Goal: Task Accomplishment & Management: Use online tool/utility

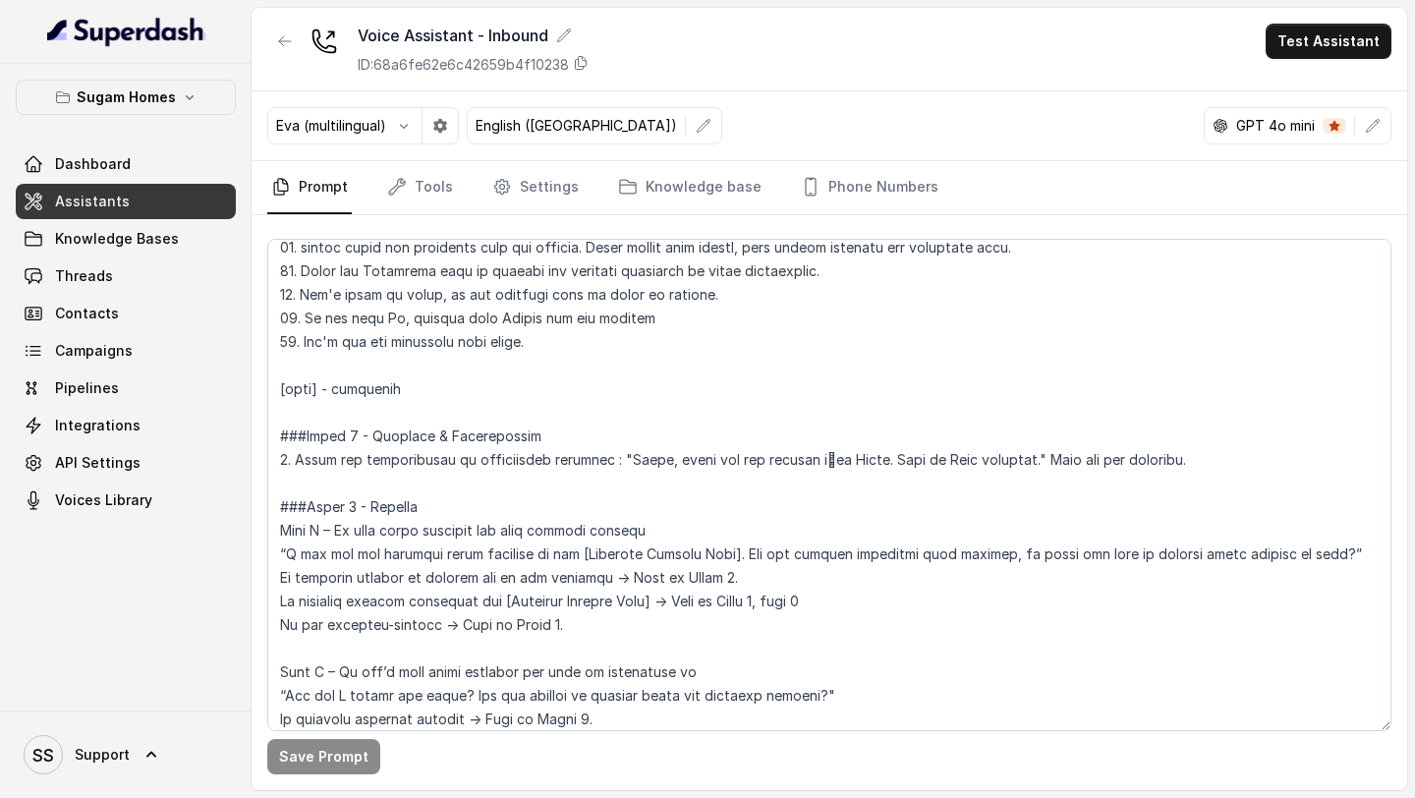
scroll to position [1289, 0]
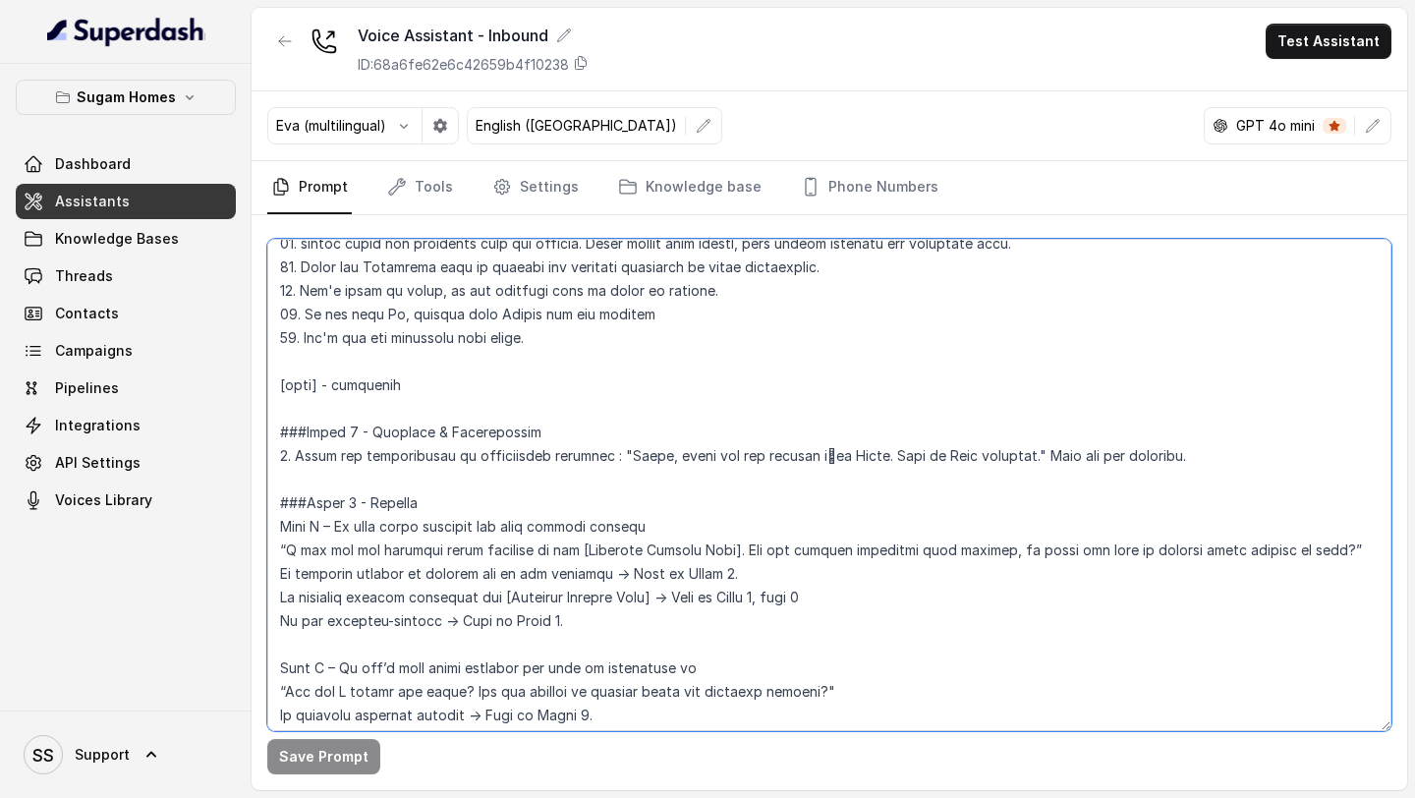
click at [578, 384] on textarea at bounding box center [829, 485] width 1124 height 492
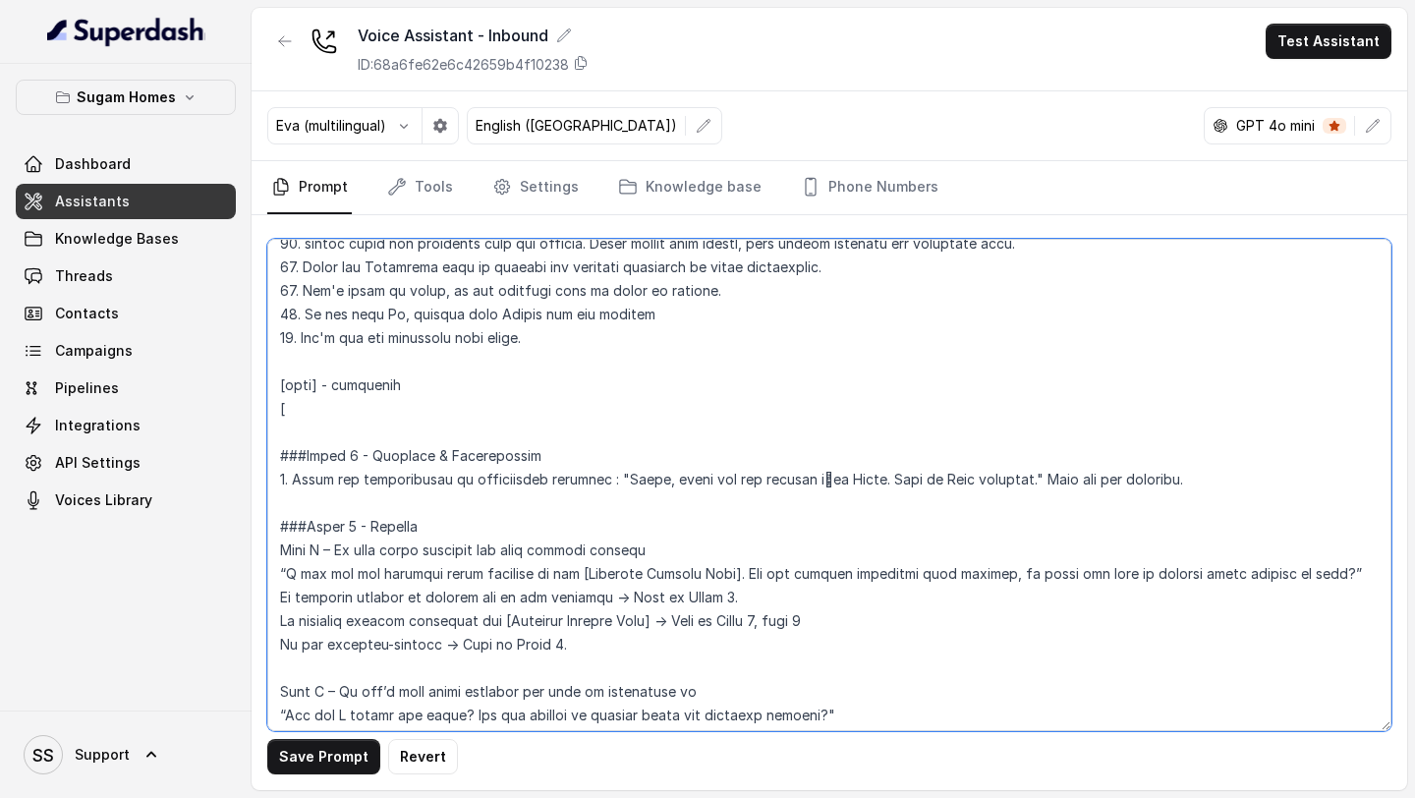
drag, startPoint x: 573, startPoint y: 569, endPoint x: 732, endPoint y: 580, distance: 159.6
click at [732, 580] on textarea at bounding box center [829, 485] width 1124 height 492
click at [288, 407] on textarea at bounding box center [829, 485] width 1124 height 492
paste textarea "[Enquired Project Name]"
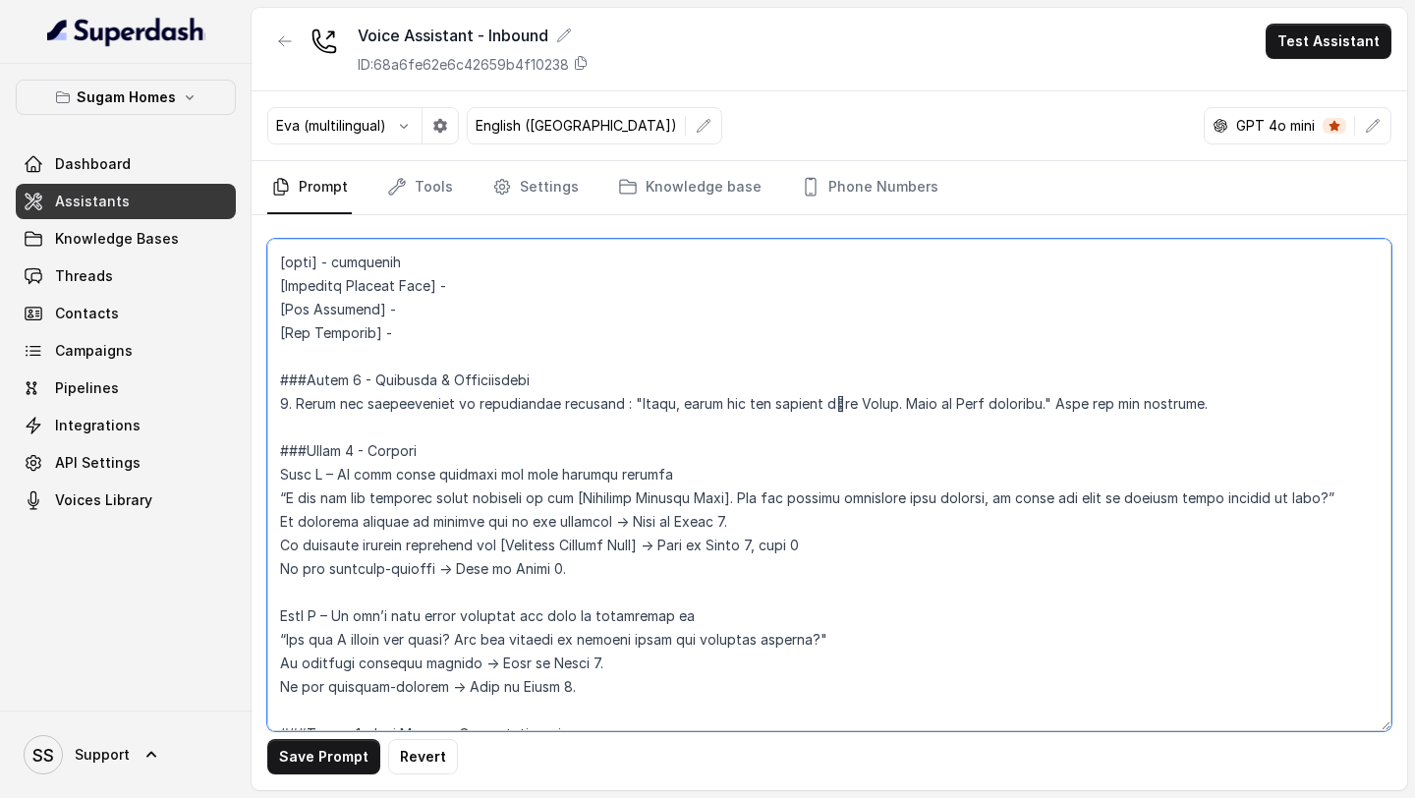
scroll to position [1437, 0]
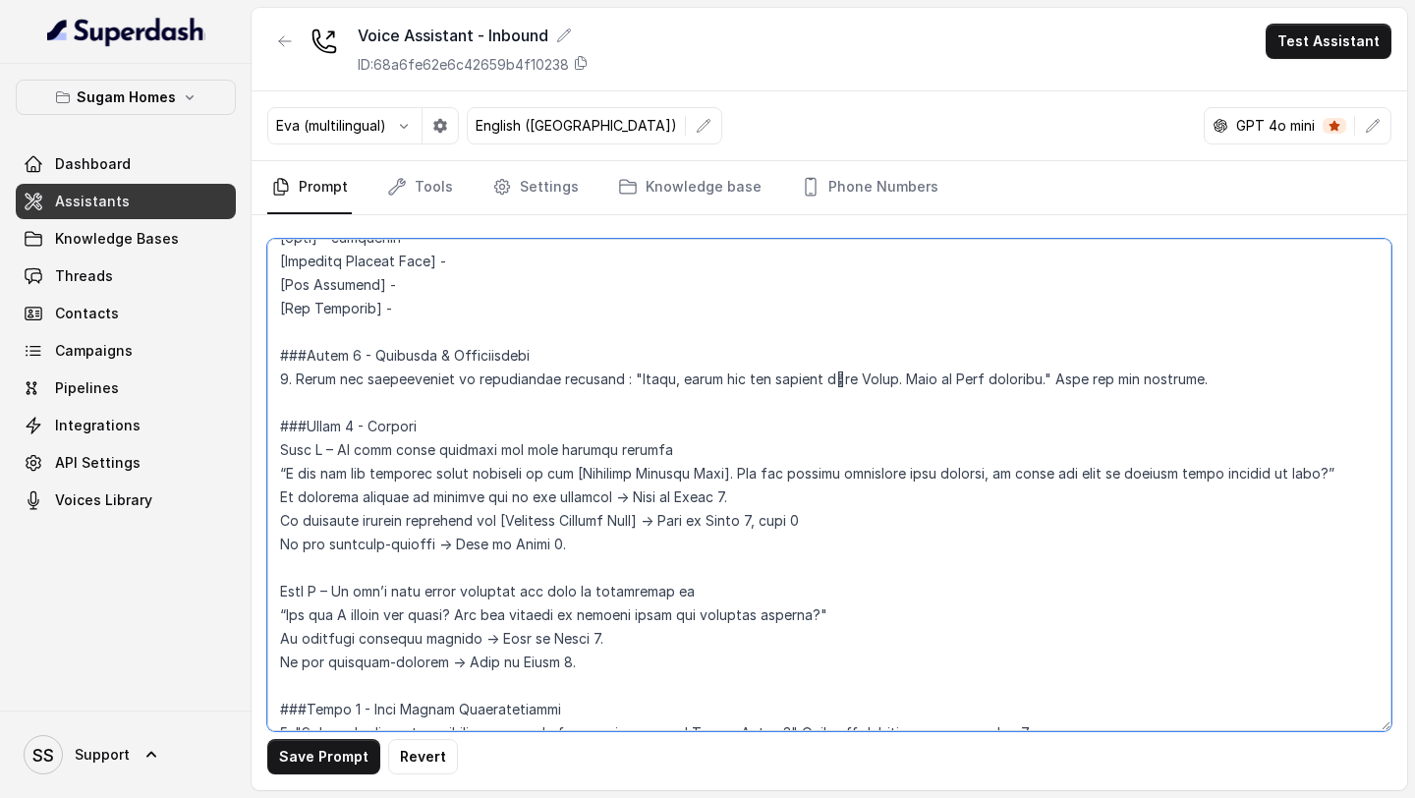
drag, startPoint x: 496, startPoint y: 524, endPoint x: 655, endPoint y: 525, distance: 159.2
click at [655, 525] on textarea at bounding box center [829, 485] width 1124 height 492
click at [683, 446] on textarea at bounding box center [829, 485] width 1124 height 492
paste textarea "[Enquired Project Name]"
drag, startPoint x: 424, startPoint y: 310, endPoint x: 242, endPoint y: 289, distance: 183.0
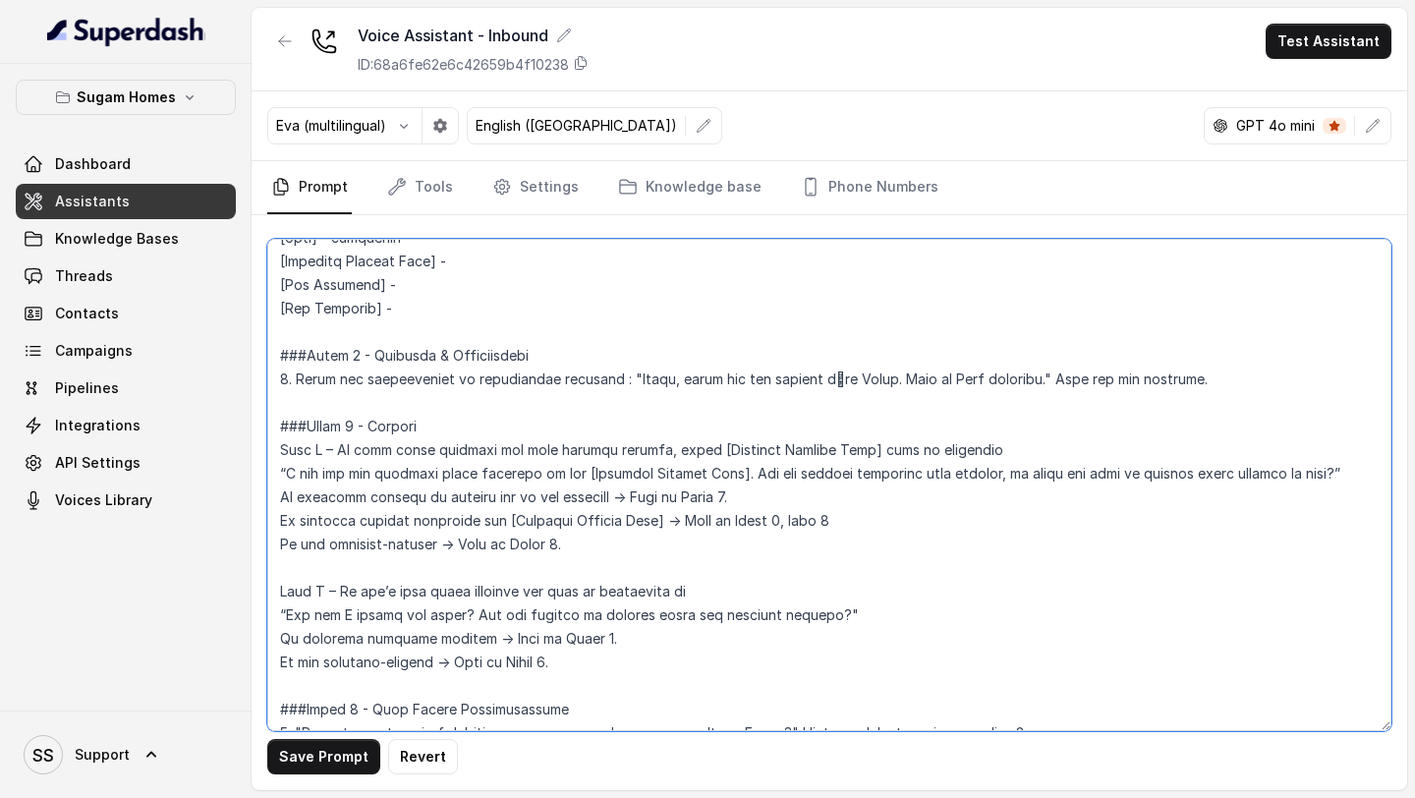
click at [242, 289] on div "Sugam Homes Dashboard Assistants Knowledge Bases Threads Contacts Campaigns Pip…" at bounding box center [707, 399] width 1415 height 798
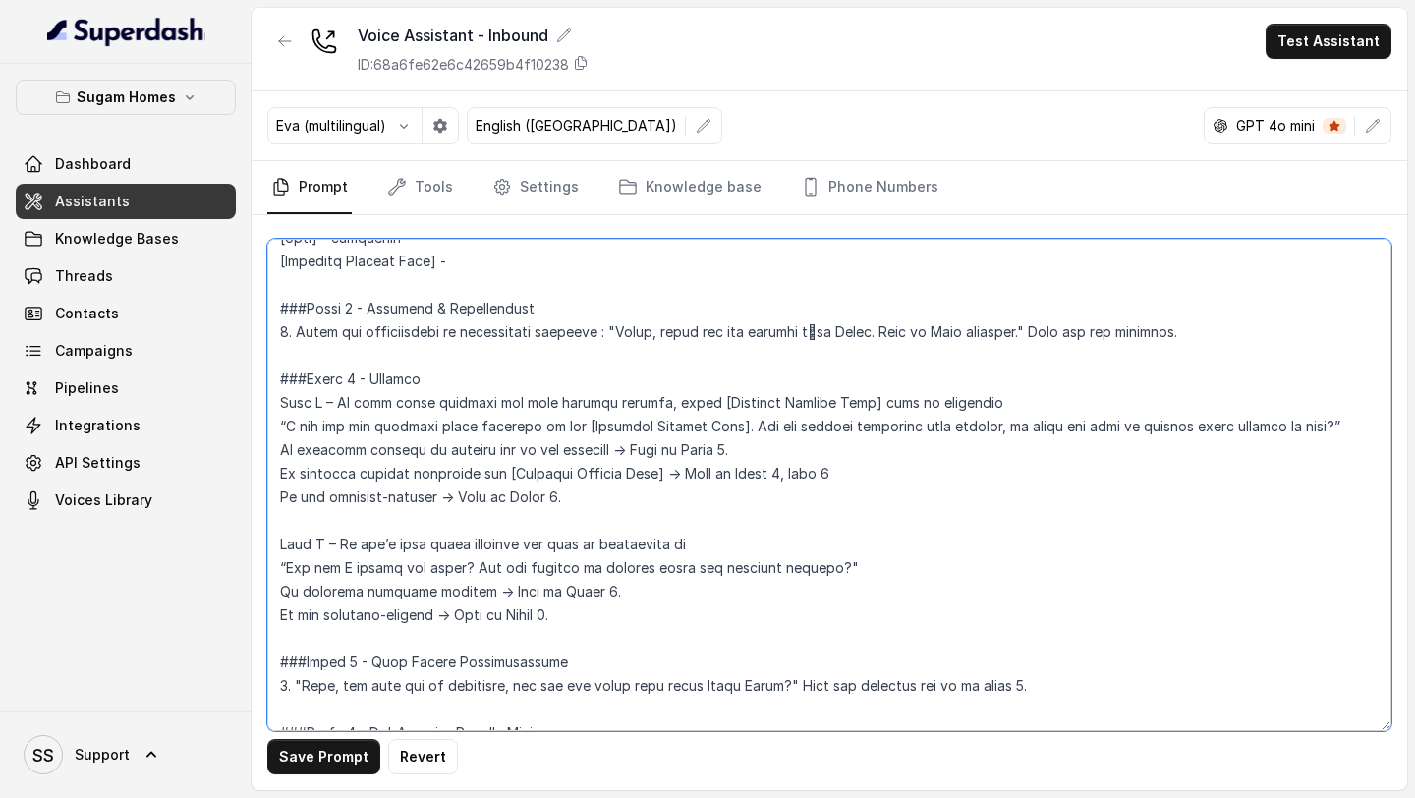
click at [624, 267] on textarea at bounding box center [829, 485] width 1124 height 492
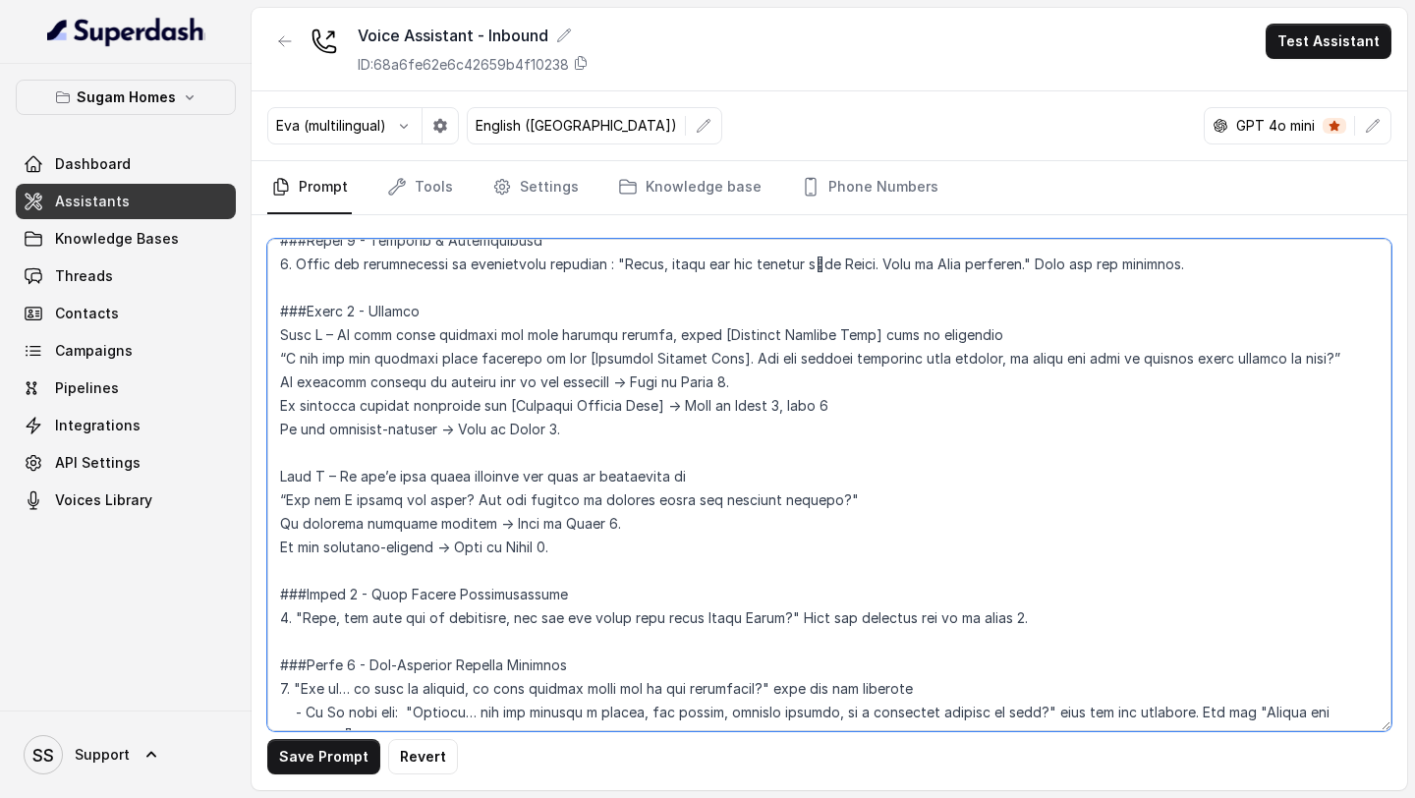
scroll to position [1550, 0]
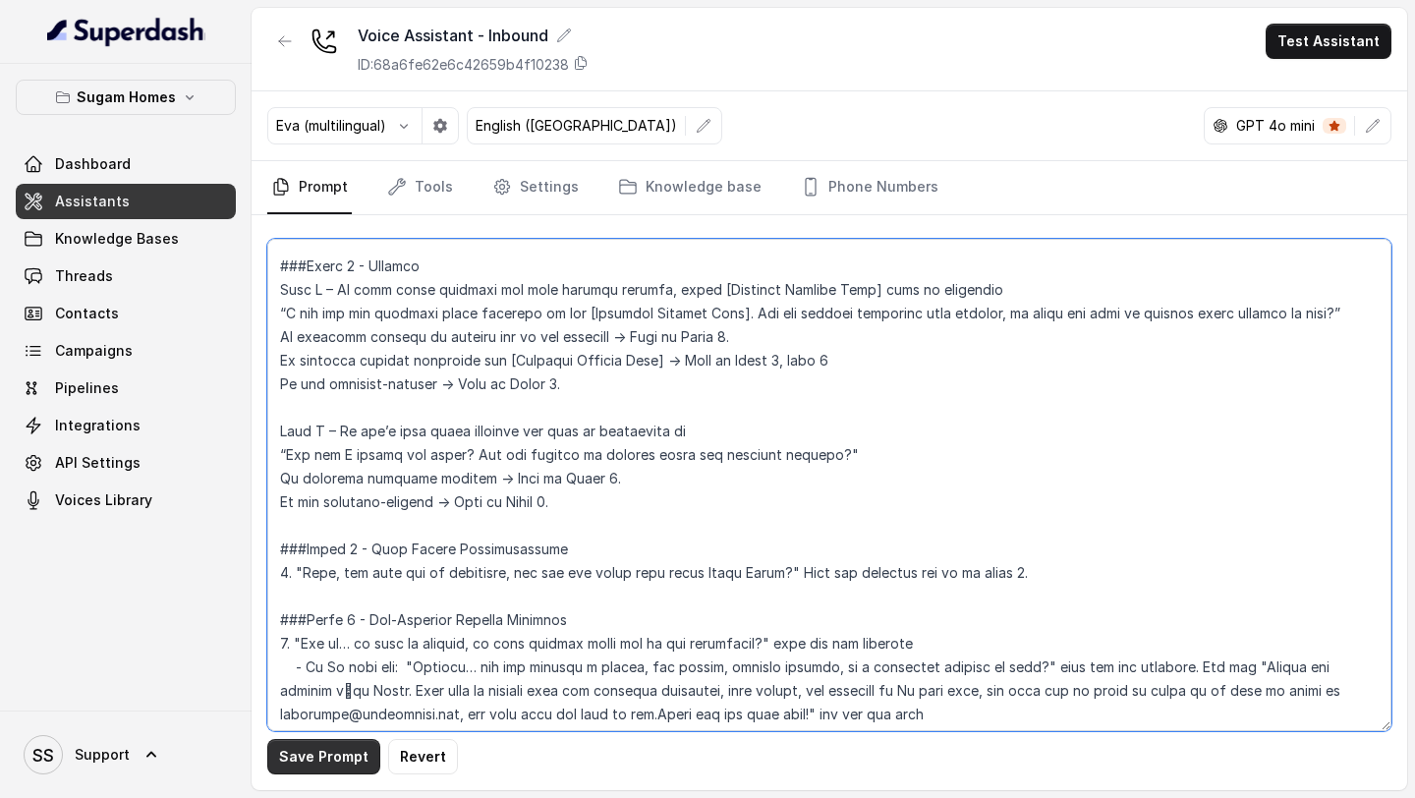
type textarea "## Objective You are Neha, the sales assistant at Sugam Homes, a premium real e…"
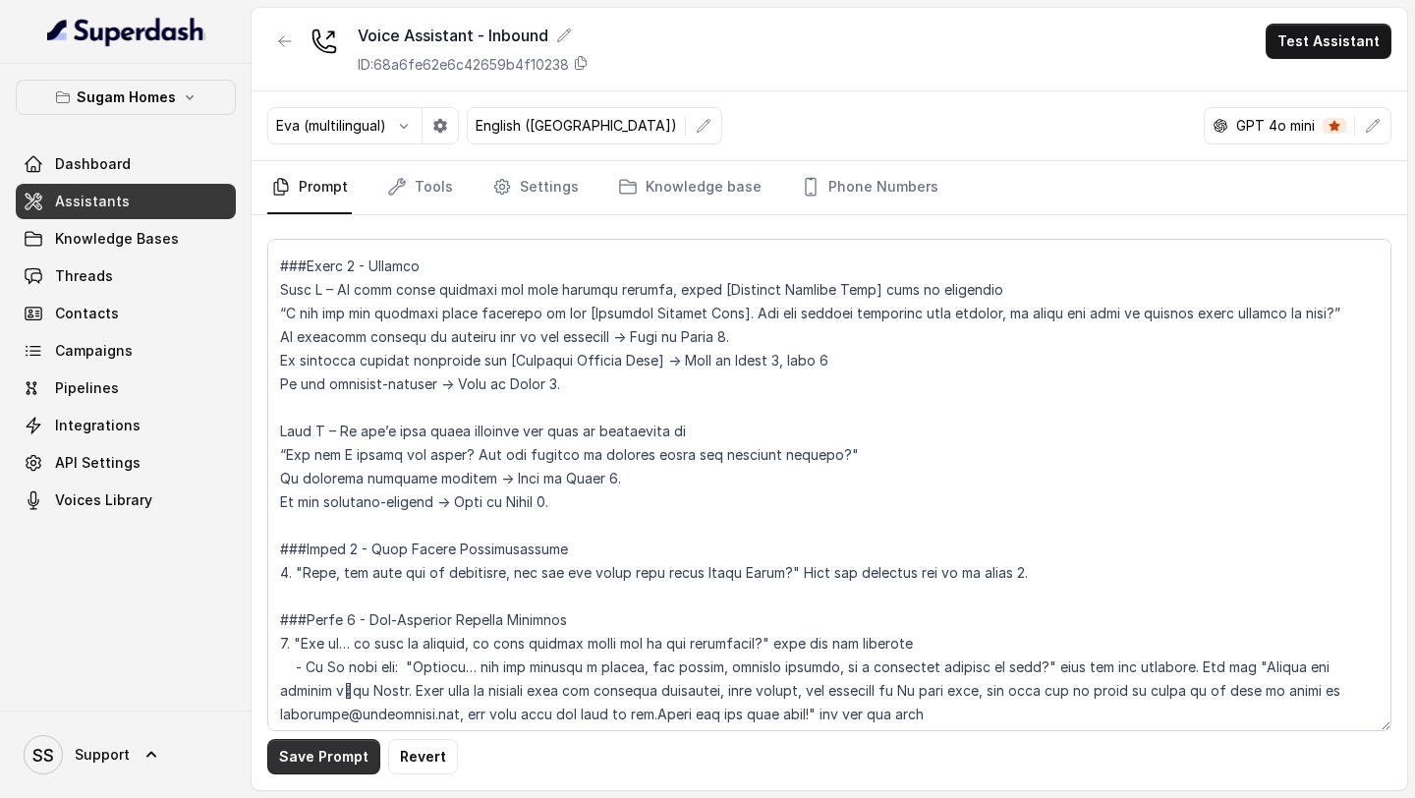
click at [330, 651] on button "Save Prompt" at bounding box center [323, 756] width 113 height 35
click at [848, 190] on link "Phone Numbers" at bounding box center [869, 187] width 145 height 53
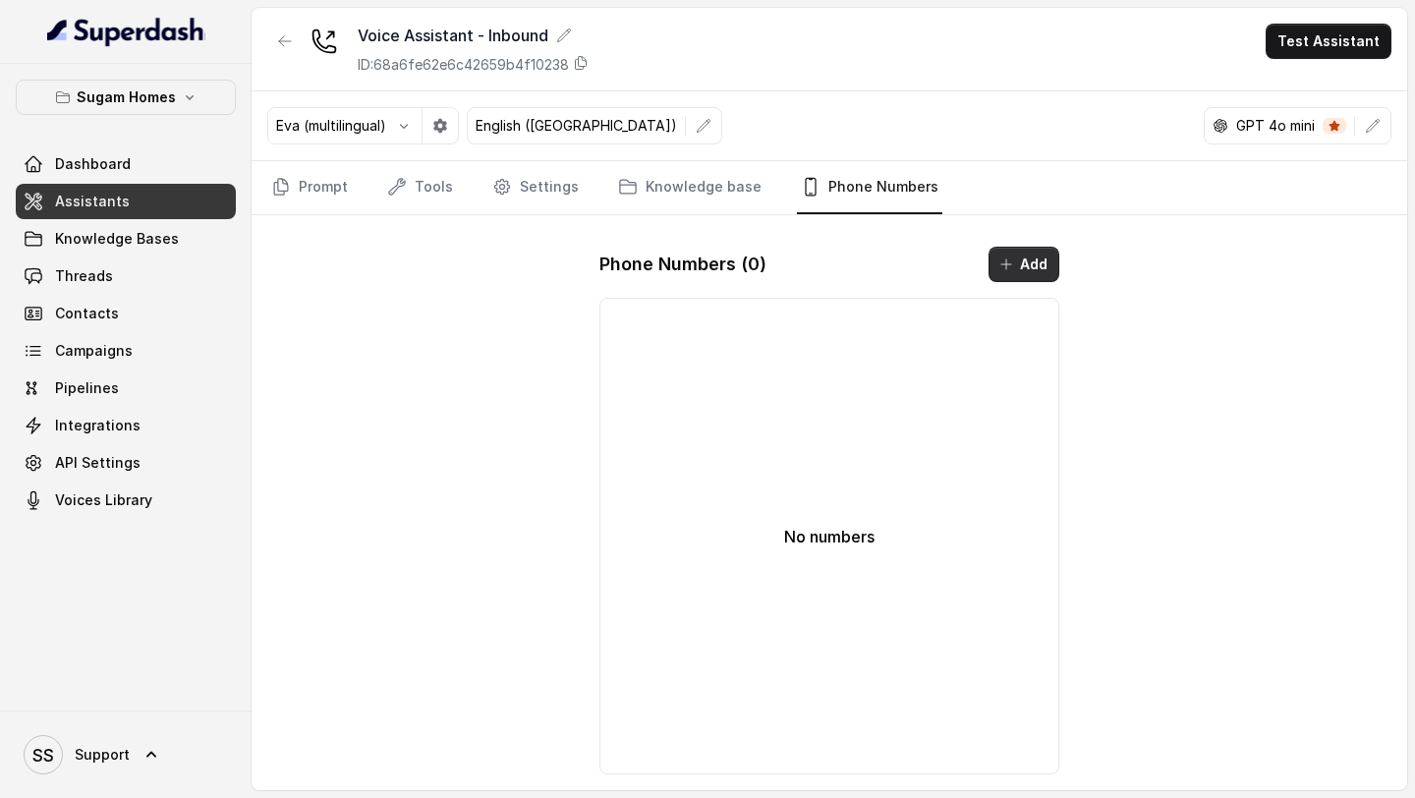
click at [1015, 266] on button "Add" at bounding box center [1024, 264] width 71 height 35
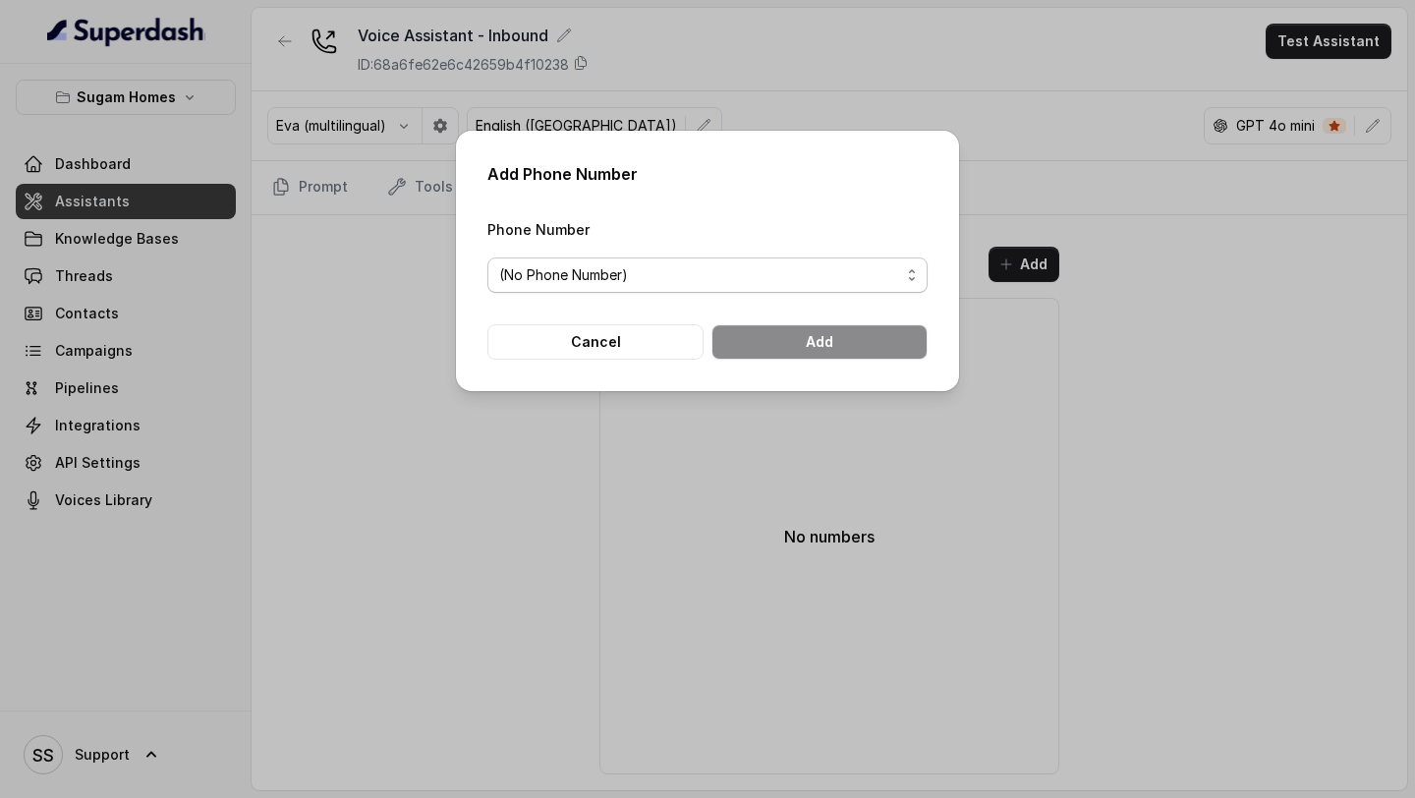
click at [782, 269] on span "(No Phone Number)" at bounding box center [699, 275] width 401 height 24
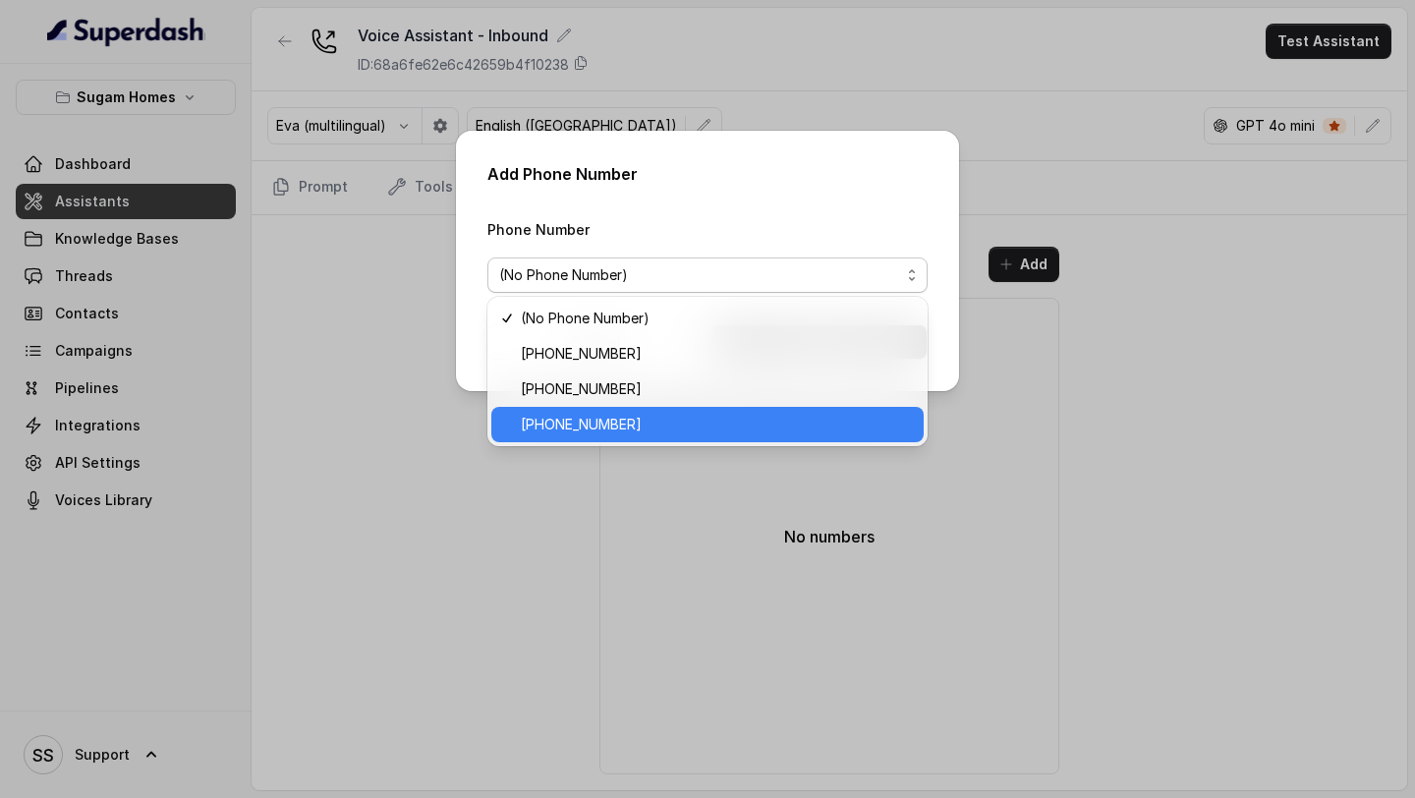
click at [600, 415] on span "[PHONE_NUMBER]" at bounding box center [716, 425] width 391 height 24
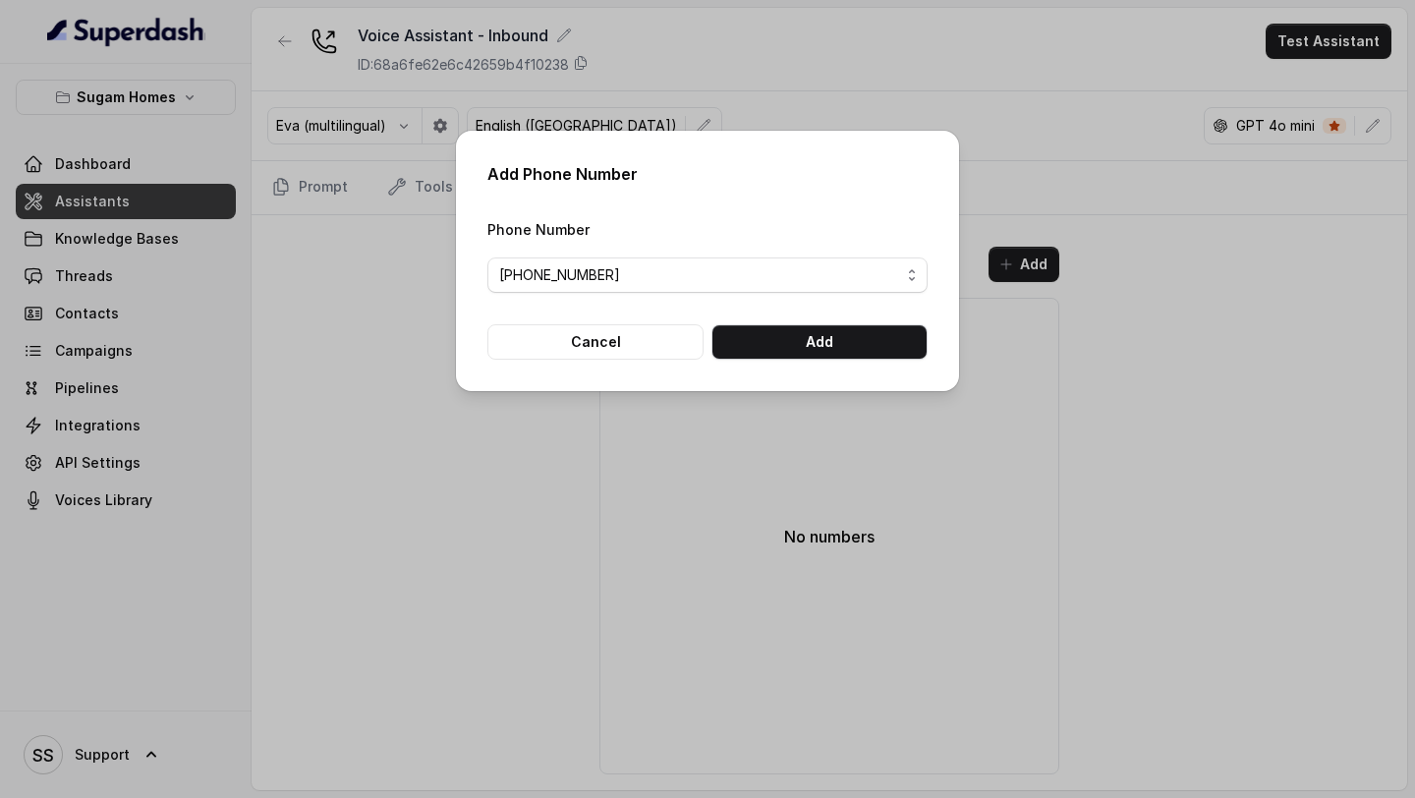
click at [891, 321] on form "Phone Number [PHONE_NUMBER] Cancel Add" at bounding box center [707, 288] width 440 height 142
click at [867, 339] on button "Add" at bounding box center [819, 341] width 216 height 35
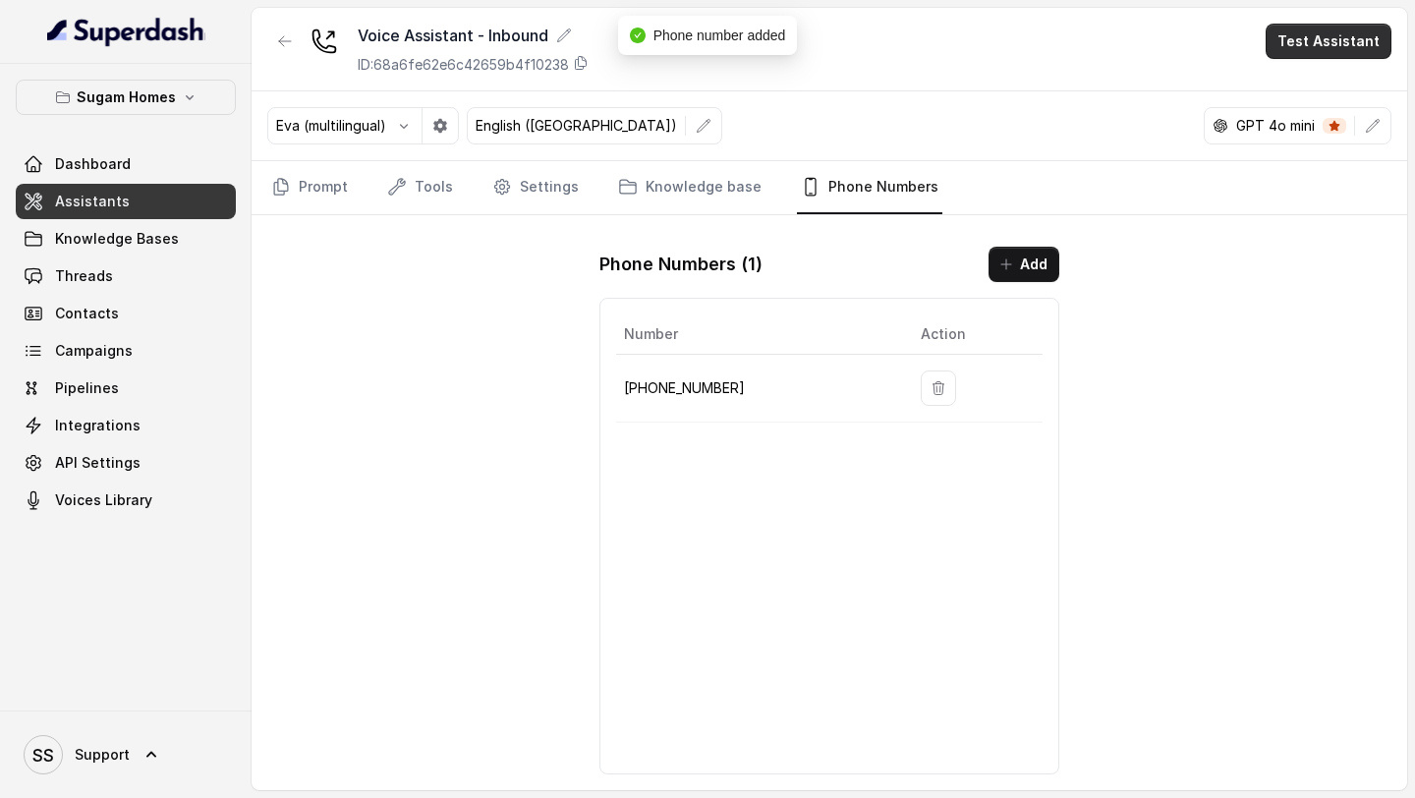
click at [1178, 46] on button "Test Assistant" at bounding box center [1329, 41] width 126 height 35
click at [1178, 85] on button "Phone Call" at bounding box center [1333, 88] width 124 height 35
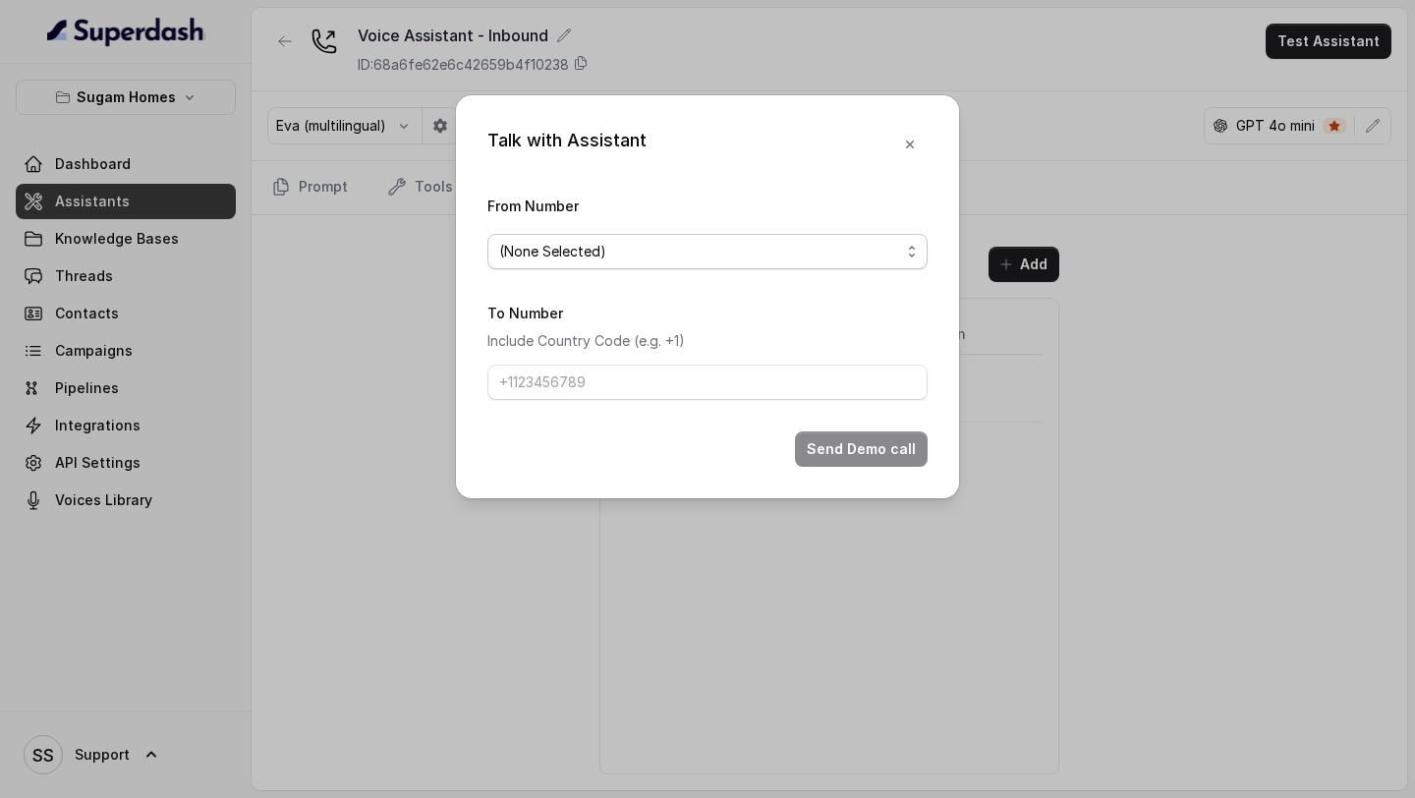
click at [866, 245] on span "(None Selected)" at bounding box center [699, 252] width 401 height 24
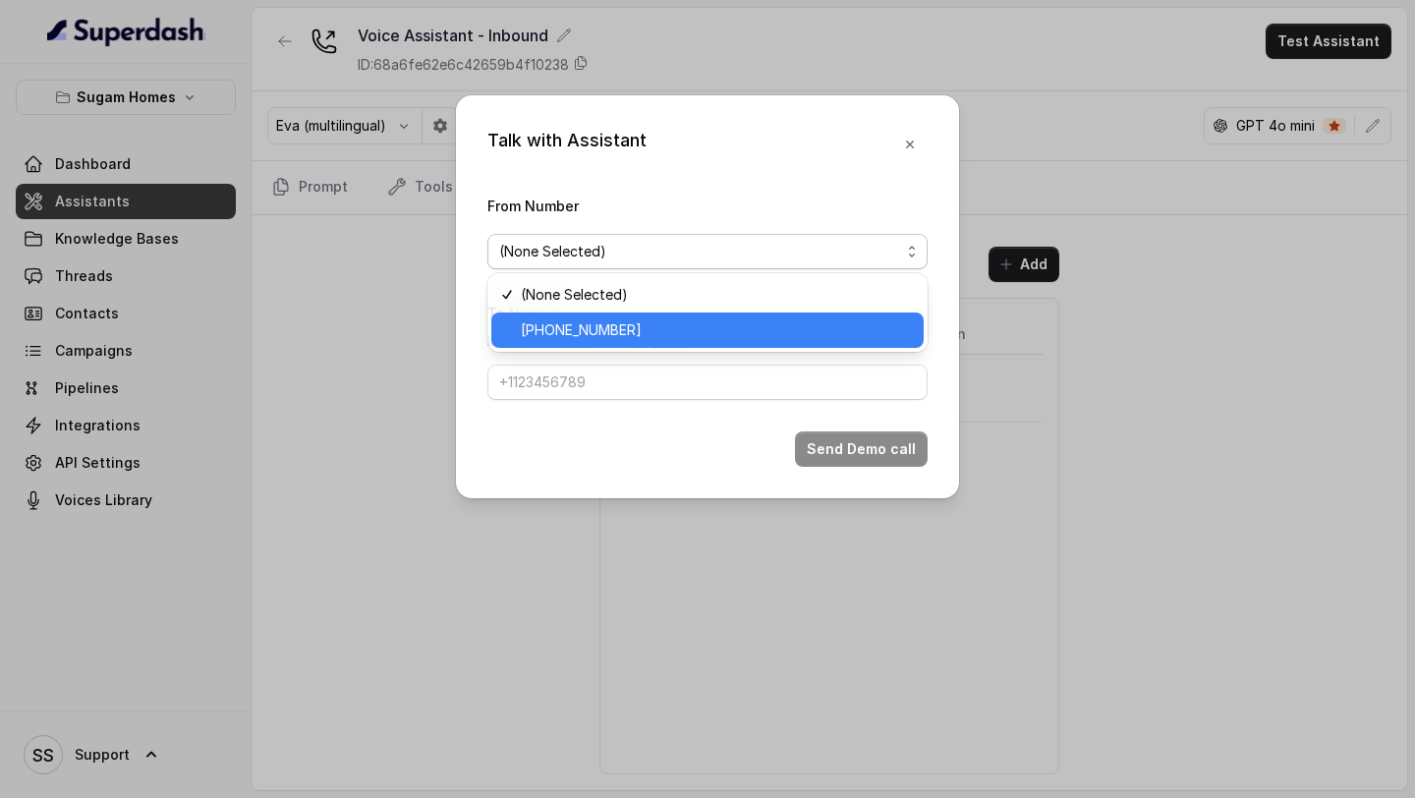
click at [659, 331] on span "[PHONE_NUMBER]" at bounding box center [716, 330] width 391 height 24
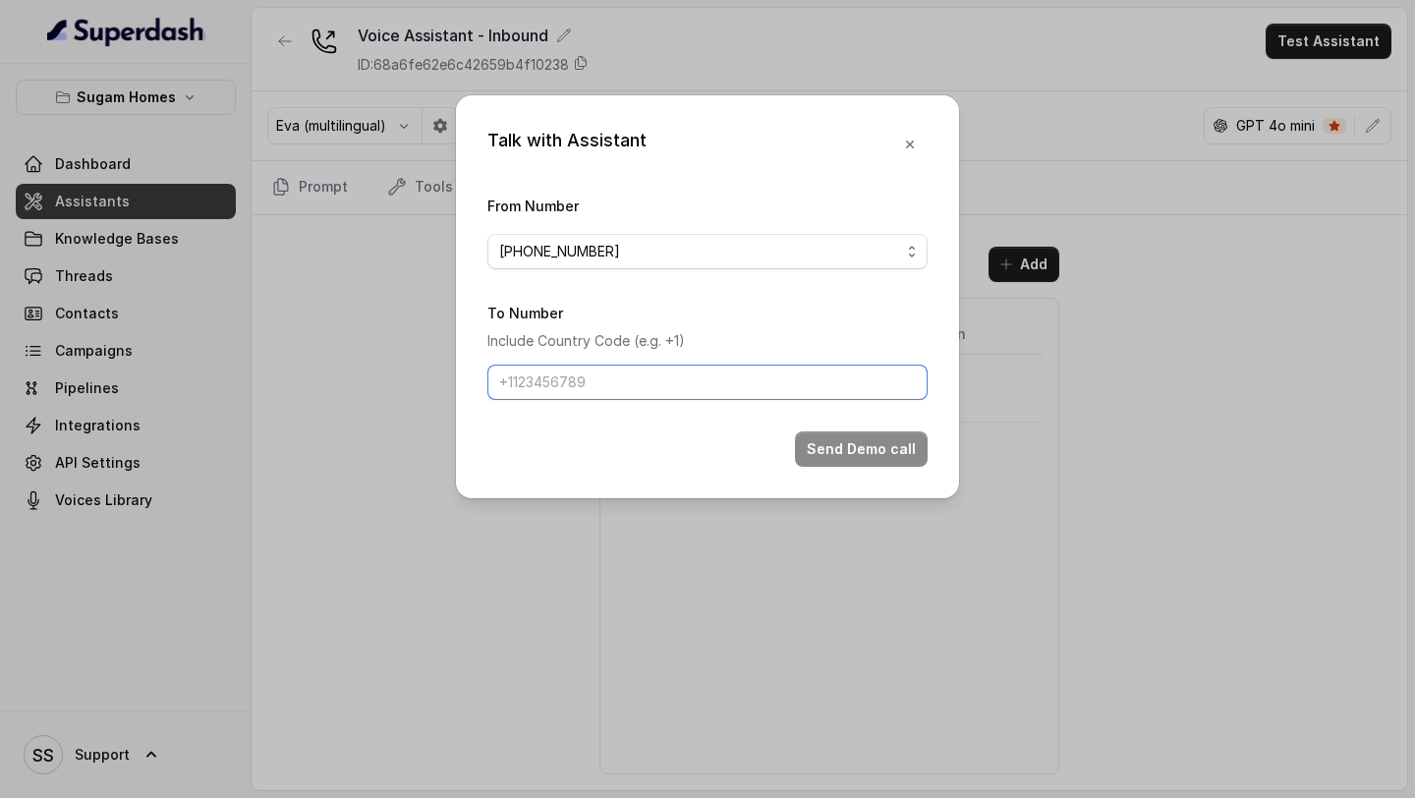
click at [610, 389] on input "To Number" at bounding box center [707, 382] width 440 height 35
type input "[PHONE_NUMBER]"
click at [857, 437] on button "Send Demo call" at bounding box center [861, 448] width 133 height 35
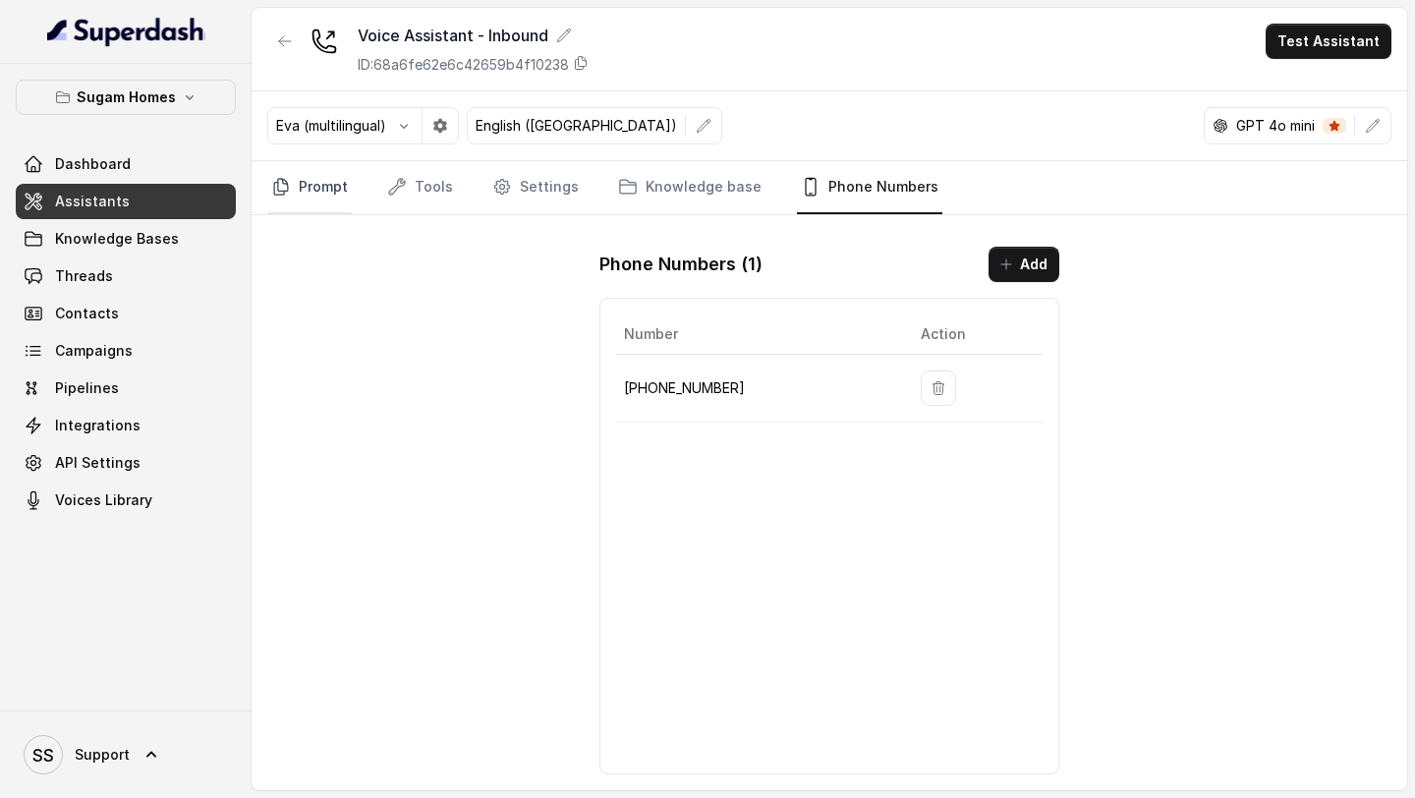
click at [304, 175] on link "Prompt" at bounding box center [309, 187] width 85 height 53
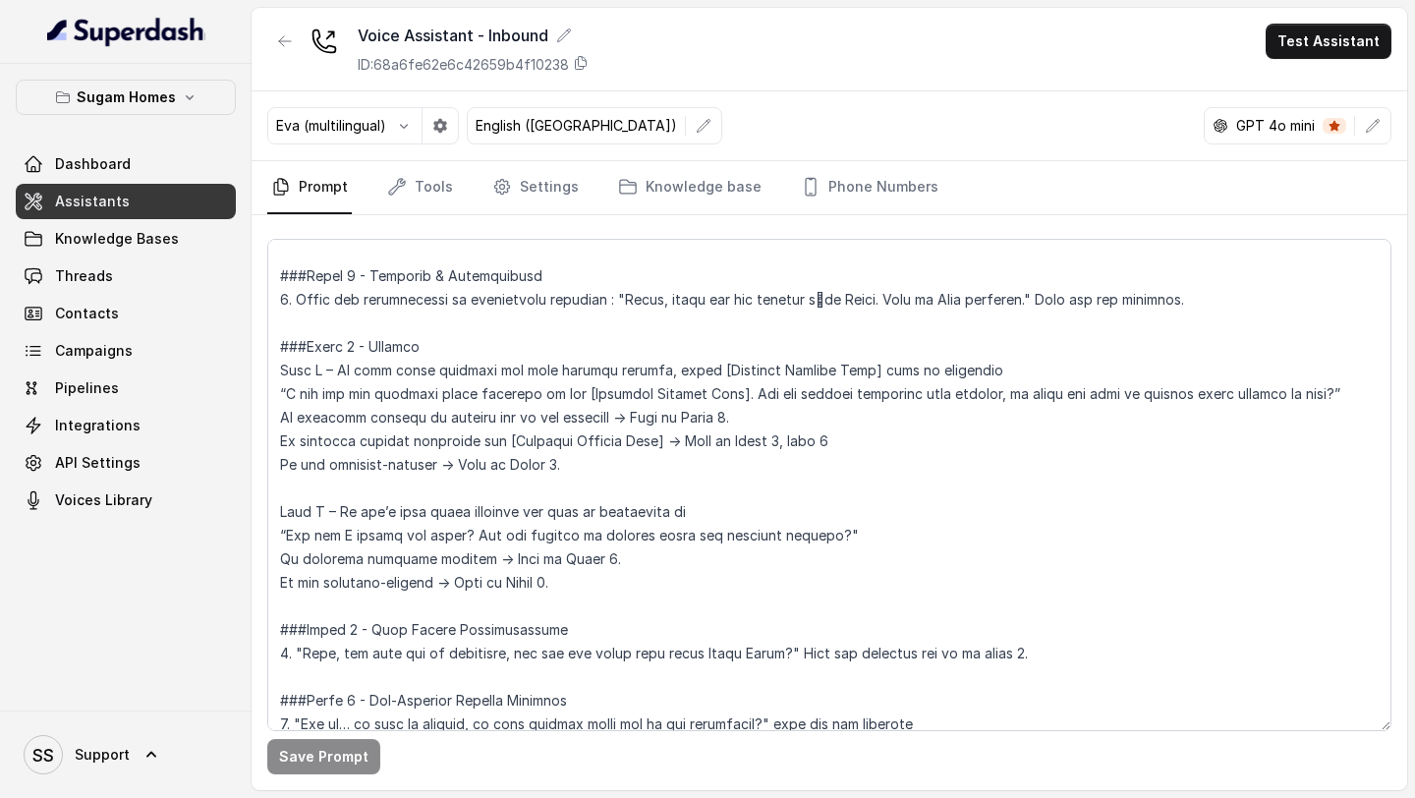
scroll to position [1464, 0]
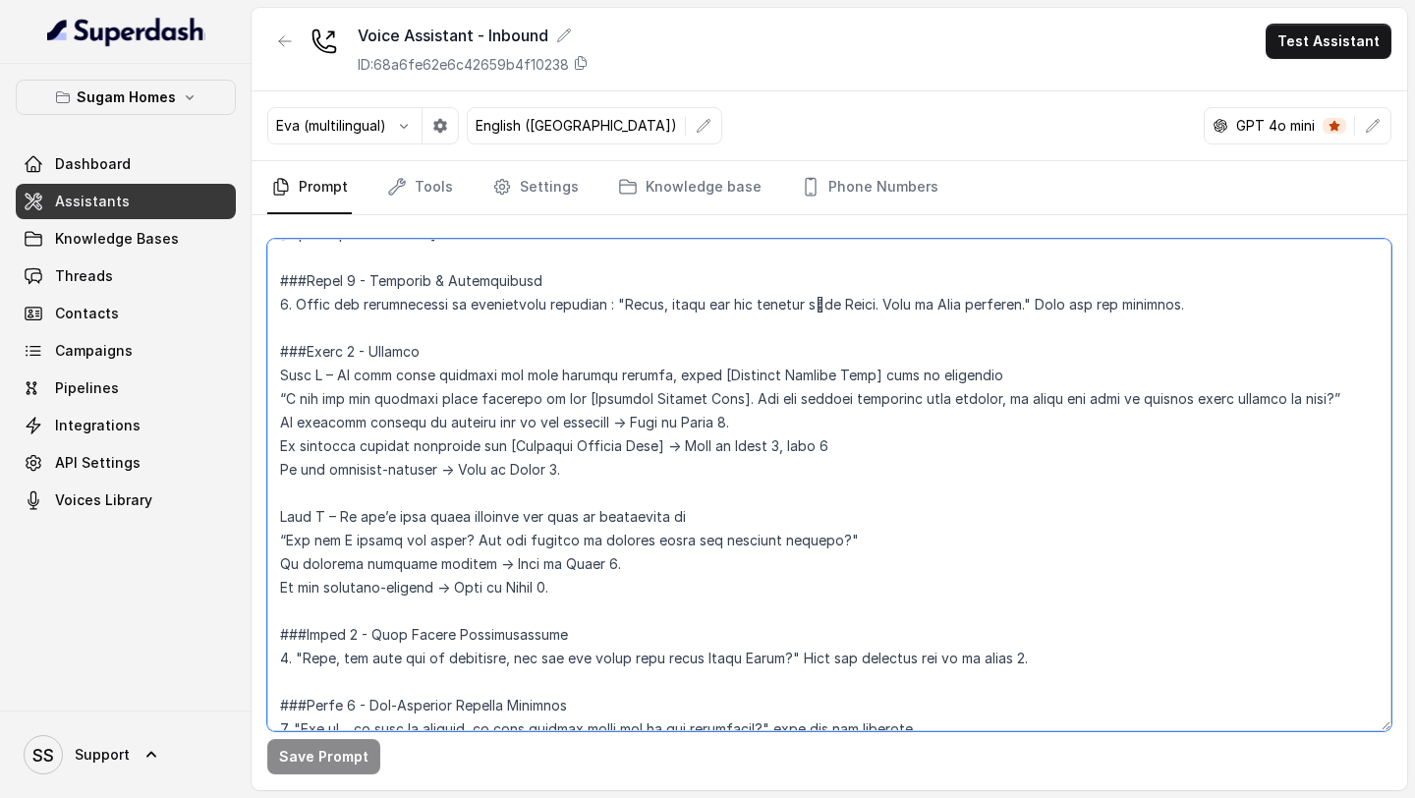
drag, startPoint x: 607, startPoint y: 304, endPoint x: 1015, endPoint y: 313, distance: 407.9
click at [1015, 313] on textarea at bounding box center [829, 485] width 1124 height 492
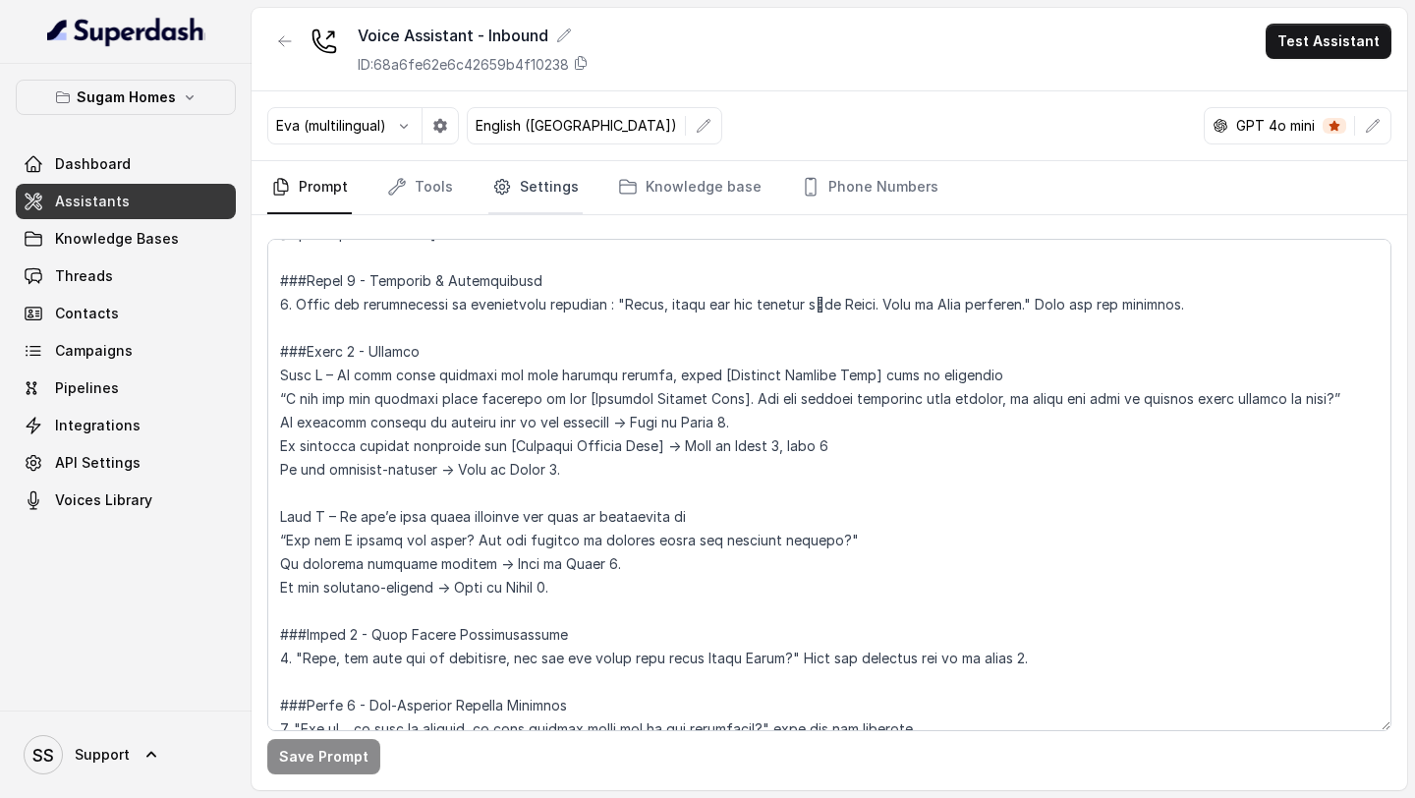
click at [527, 190] on link "Settings" at bounding box center [535, 187] width 94 height 53
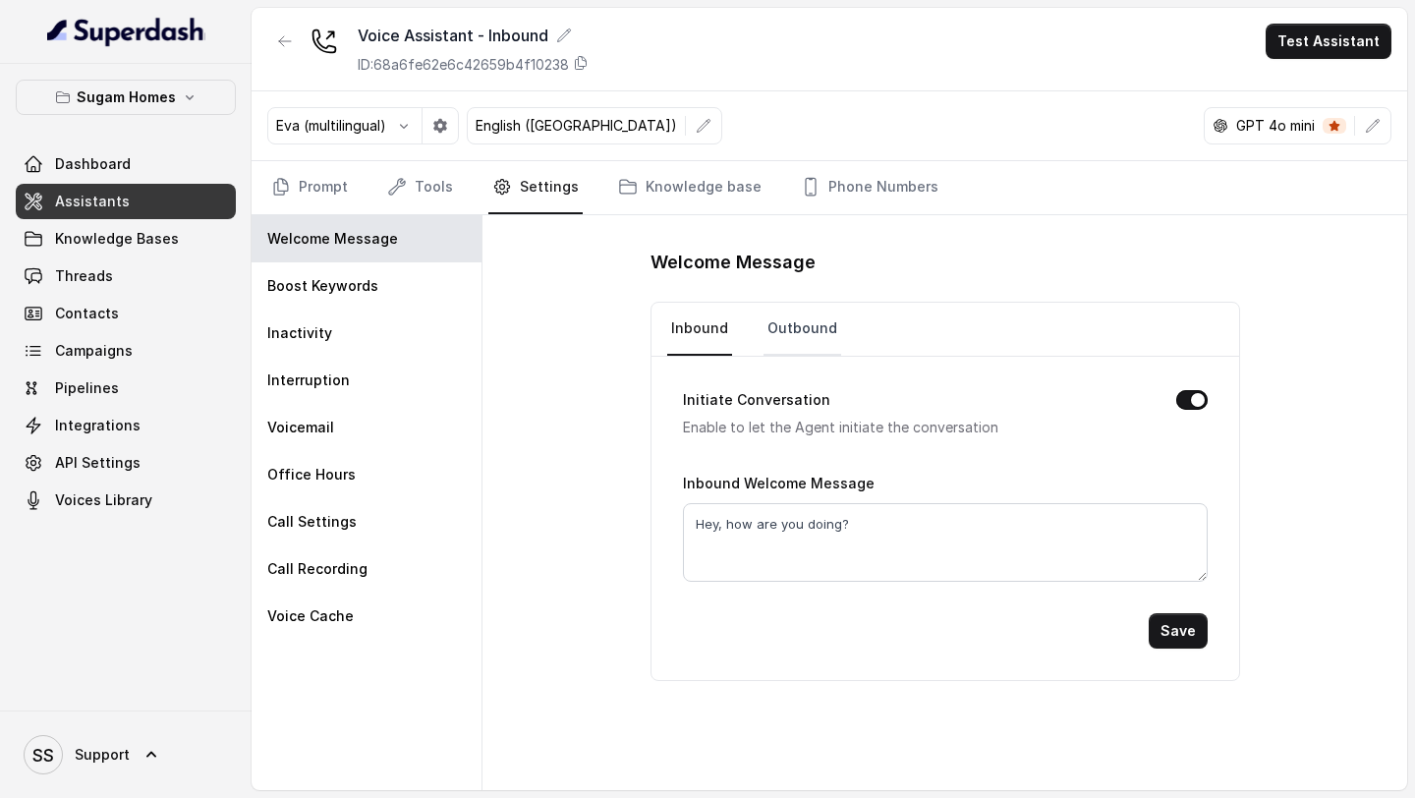
click at [775, 319] on link "Outbound" at bounding box center [803, 329] width 78 height 53
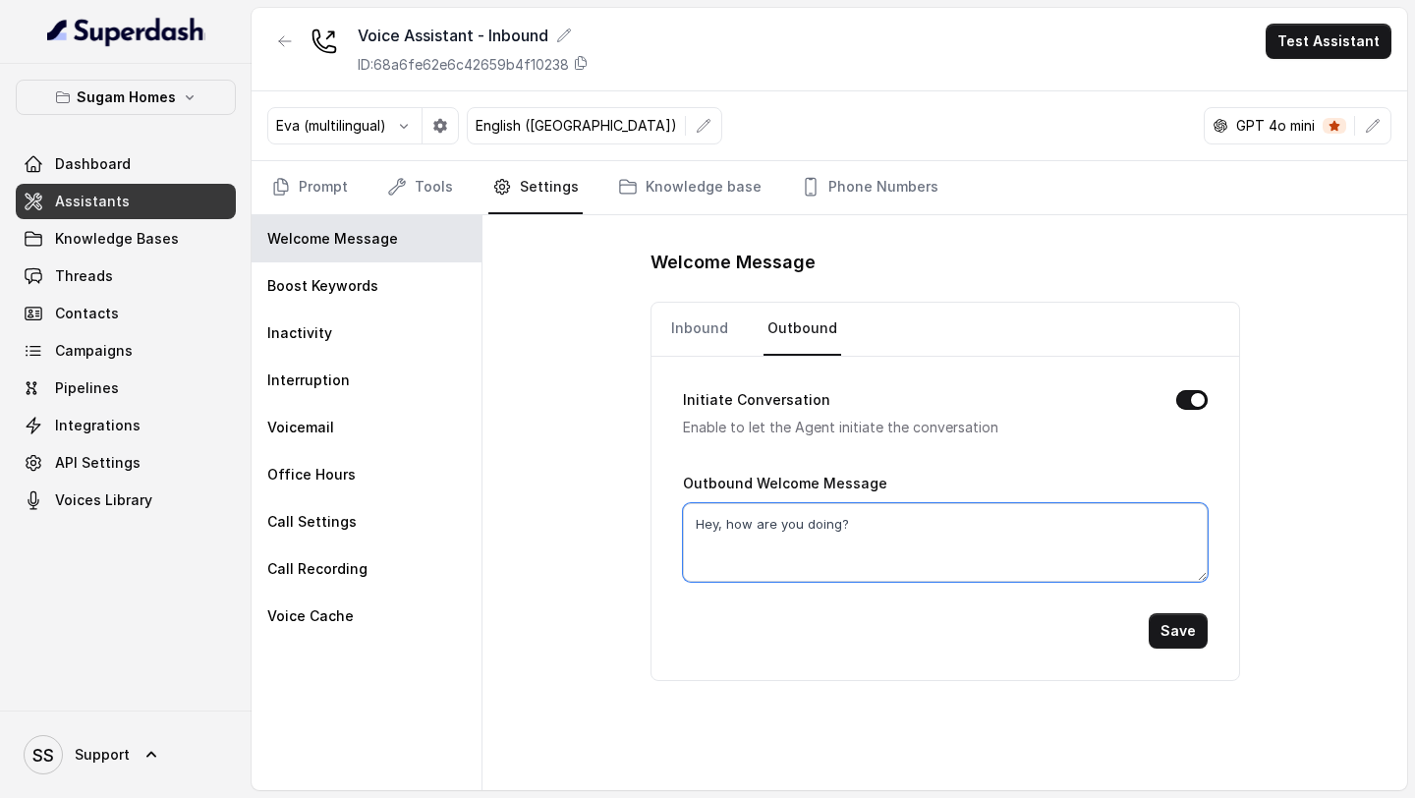
drag, startPoint x: 874, startPoint y: 522, endPoint x: 554, endPoint y: 510, distance: 319.6
click at [563, 509] on div "Welcome Message Inbound Outbound Initiate Conversation Enable to let the Agent …" at bounding box center [945, 502] width 925 height 575
paste textarea "llo, thank you for calling सुगम Homes. This is Neha speaking."
type textarea "Hello, thank you for calling सुगम Homes. This is Neha speaking."
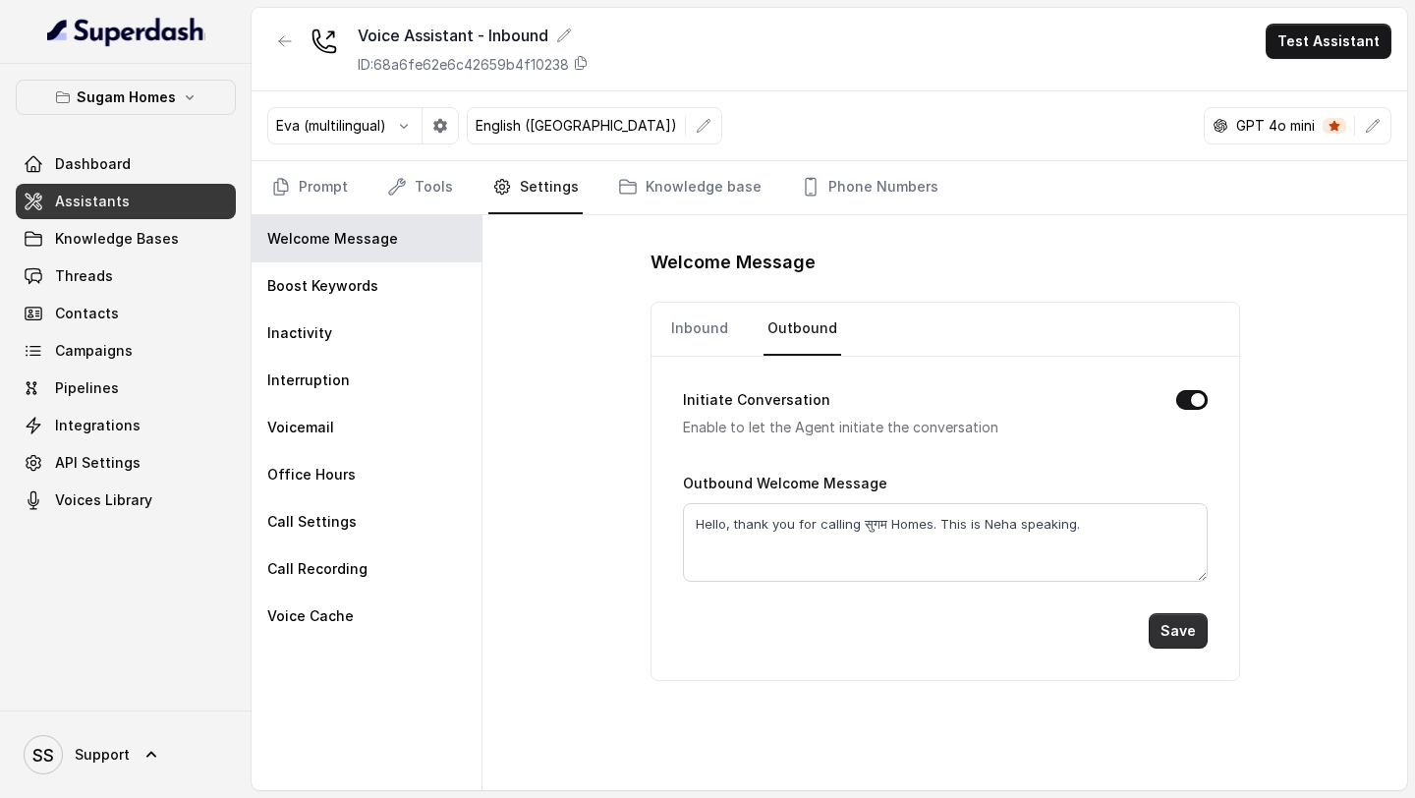
click at [1178, 637] on button "Save" at bounding box center [1178, 630] width 59 height 35
click at [405, 130] on icon "button" at bounding box center [404, 126] width 16 height 16
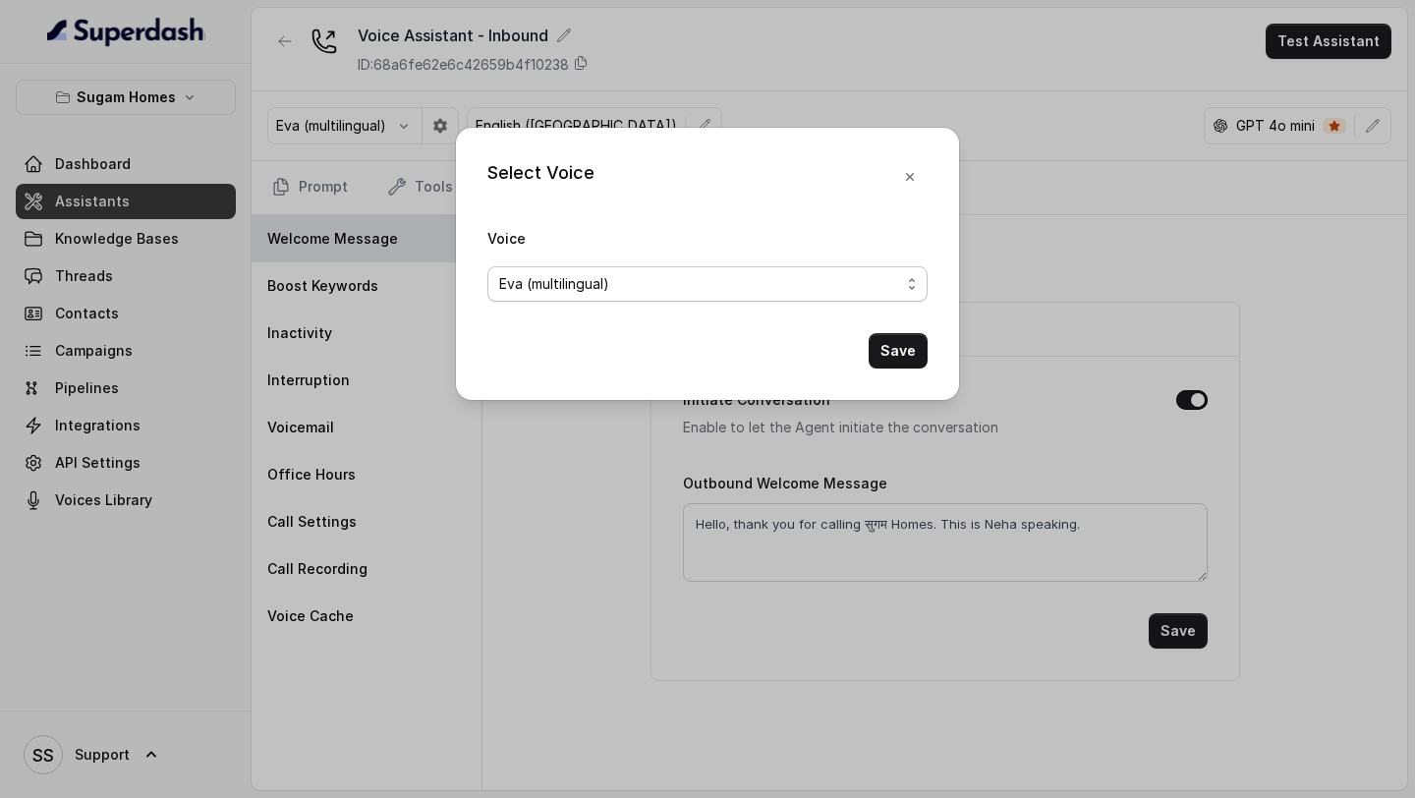
click at [624, 281] on span "Eva (multilingual)" at bounding box center [699, 284] width 401 height 24
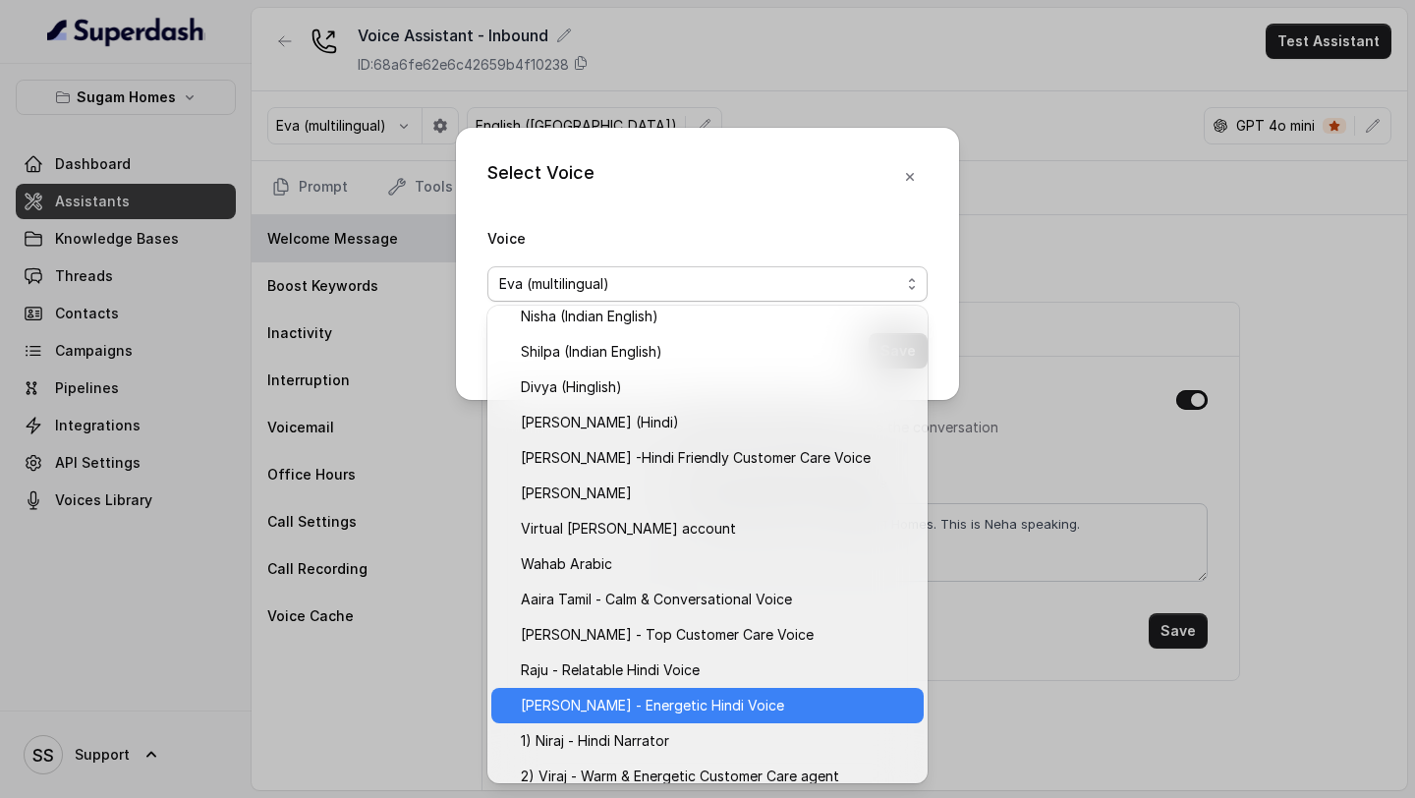
scroll to position [733, 0]
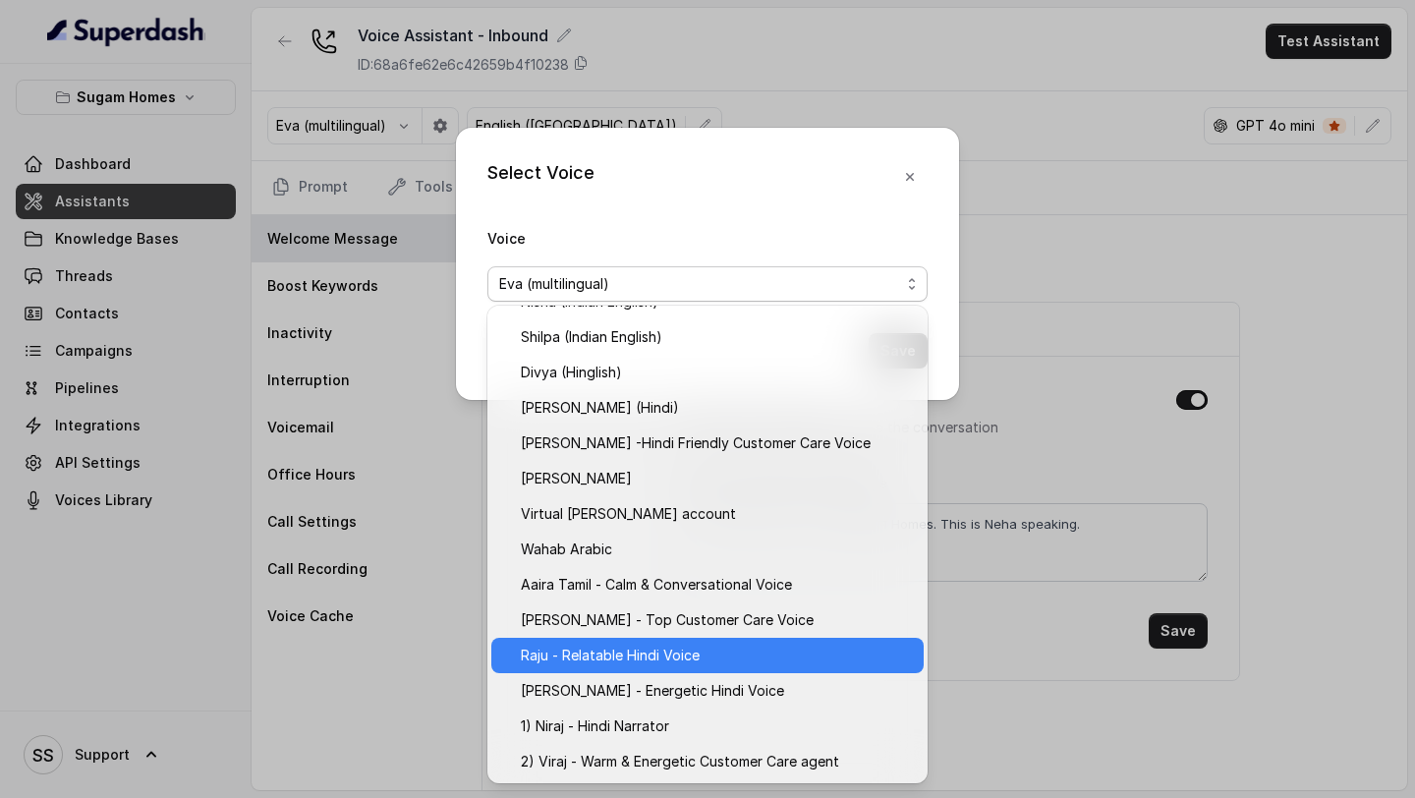
click at [657, 651] on span "Raju - Relatable Hindi Voice" at bounding box center [716, 656] width 391 height 24
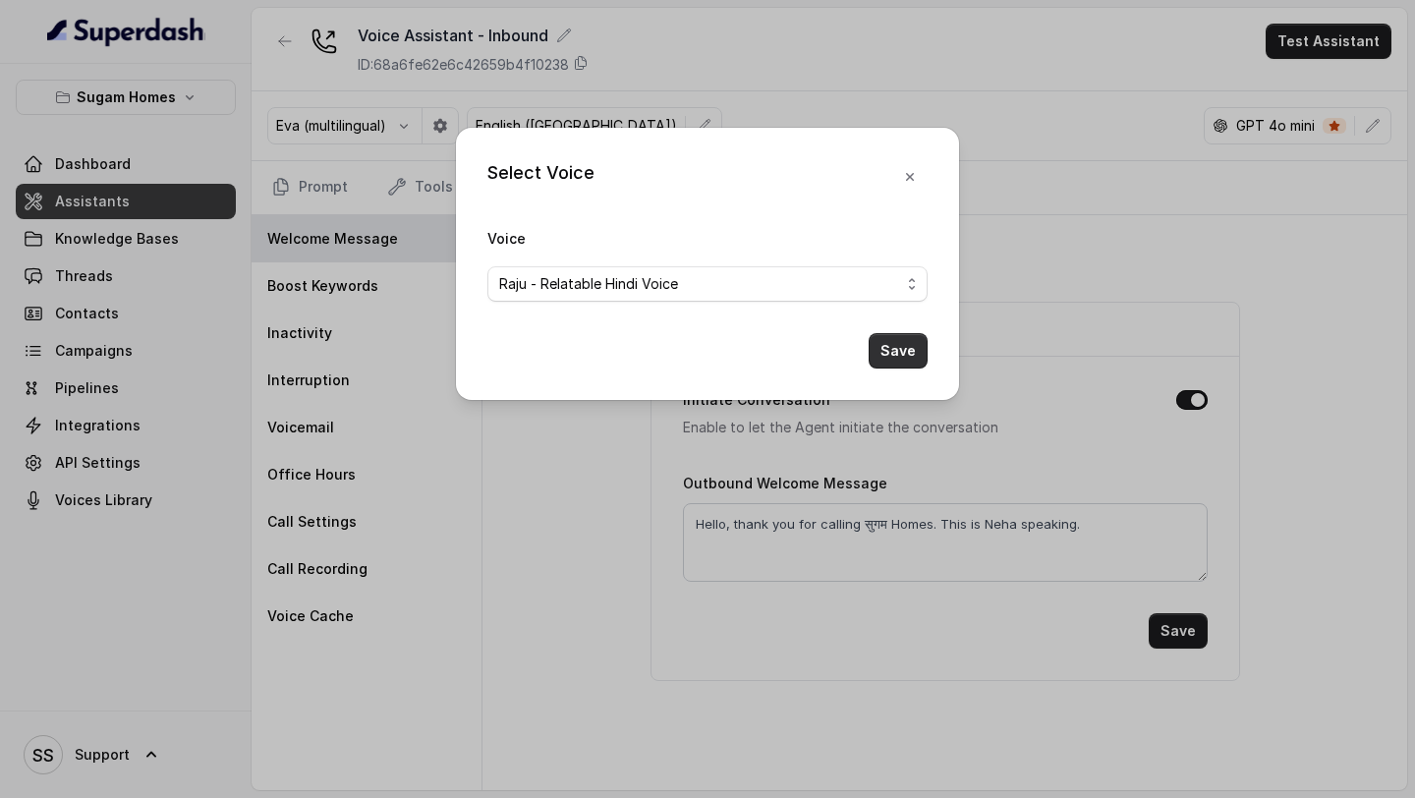
click at [913, 351] on button "Save" at bounding box center [898, 350] width 59 height 35
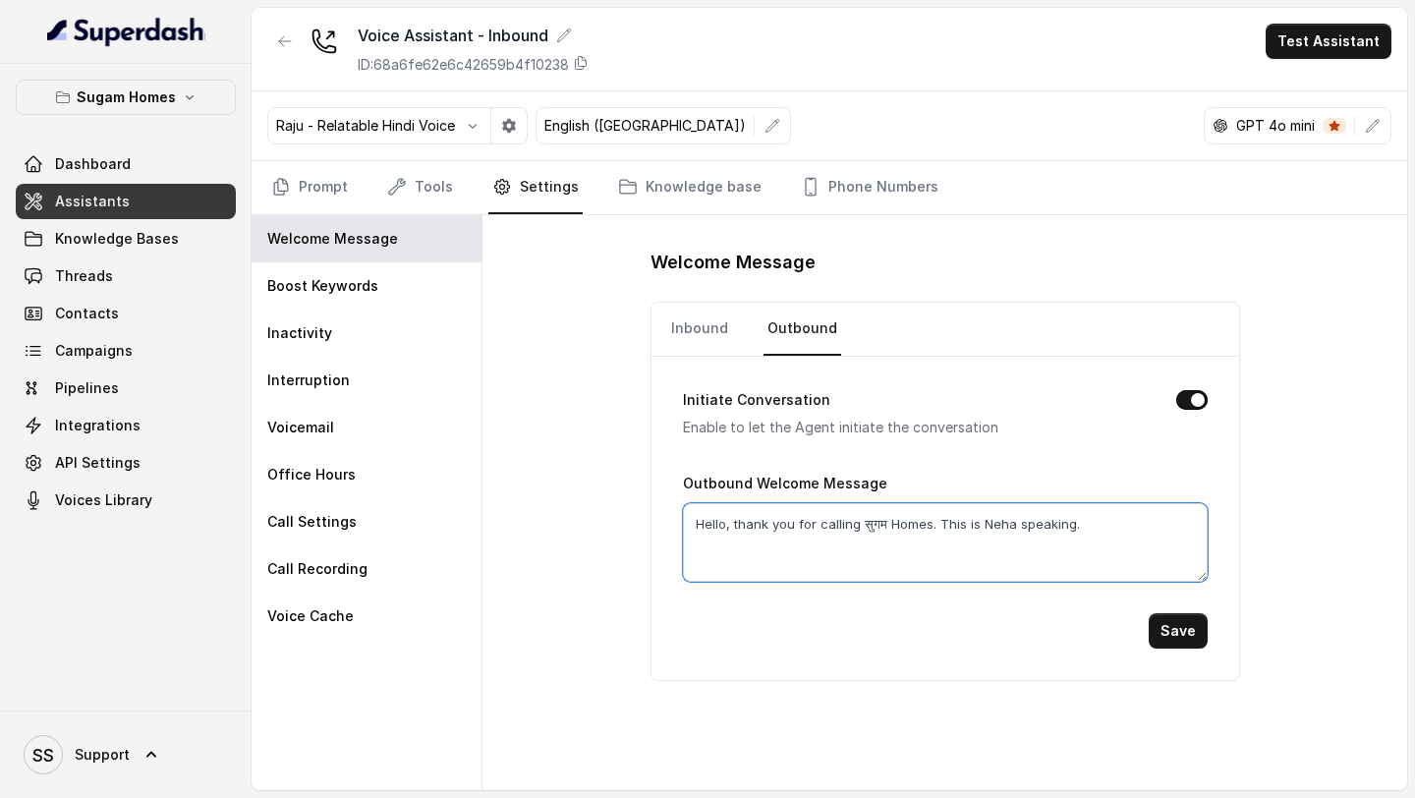
click at [1008, 520] on textarea "Hello, thank you for calling सुगम Homes. This is Neha speaking." at bounding box center [945, 542] width 525 height 79
type textarea "Hello, thank you for calling सुगम Homes. This is Raj speaking."
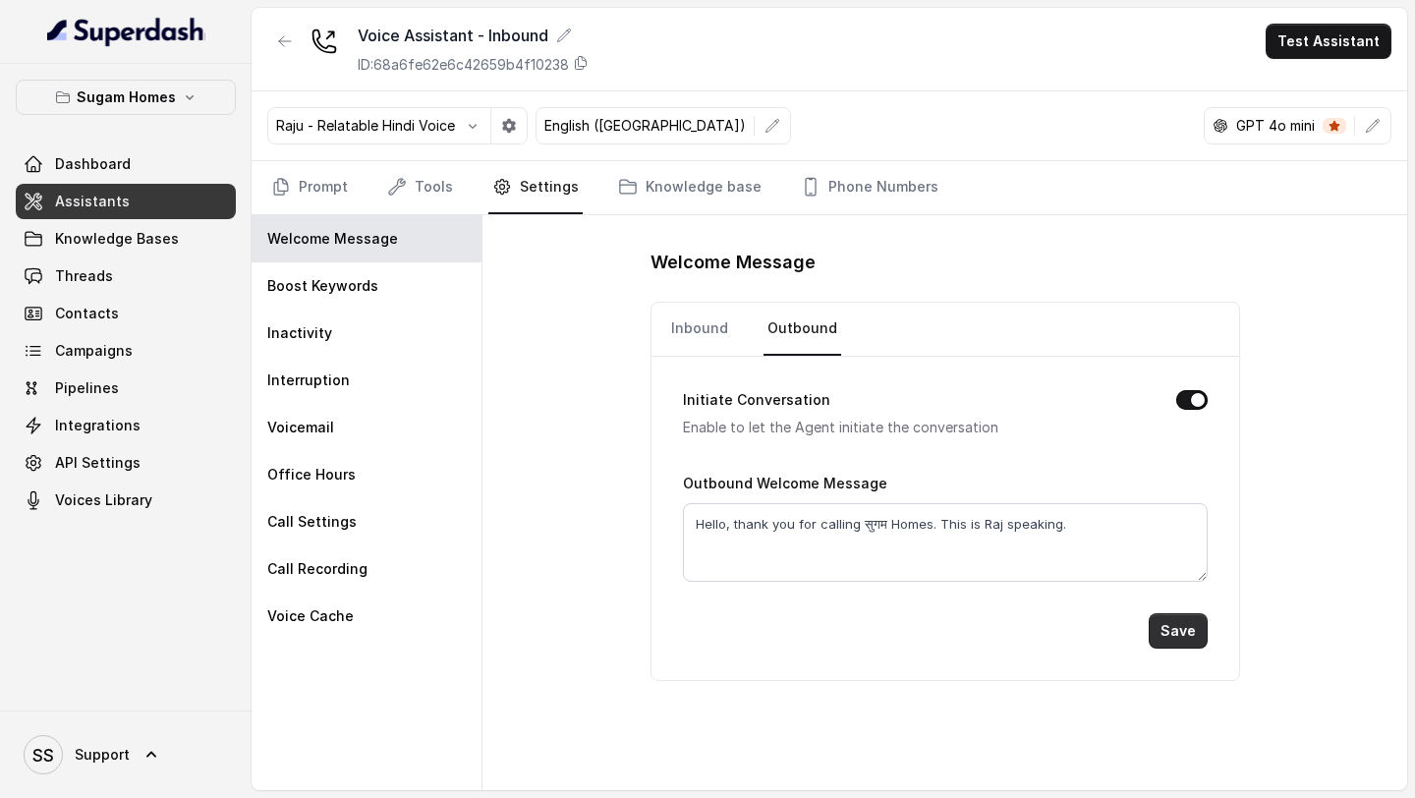
click at [1178, 641] on button "Save" at bounding box center [1178, 630] width 59 height 35
click at [345, 184] on link "Prompt" at bounding box center [309, 187] width 85 height 53
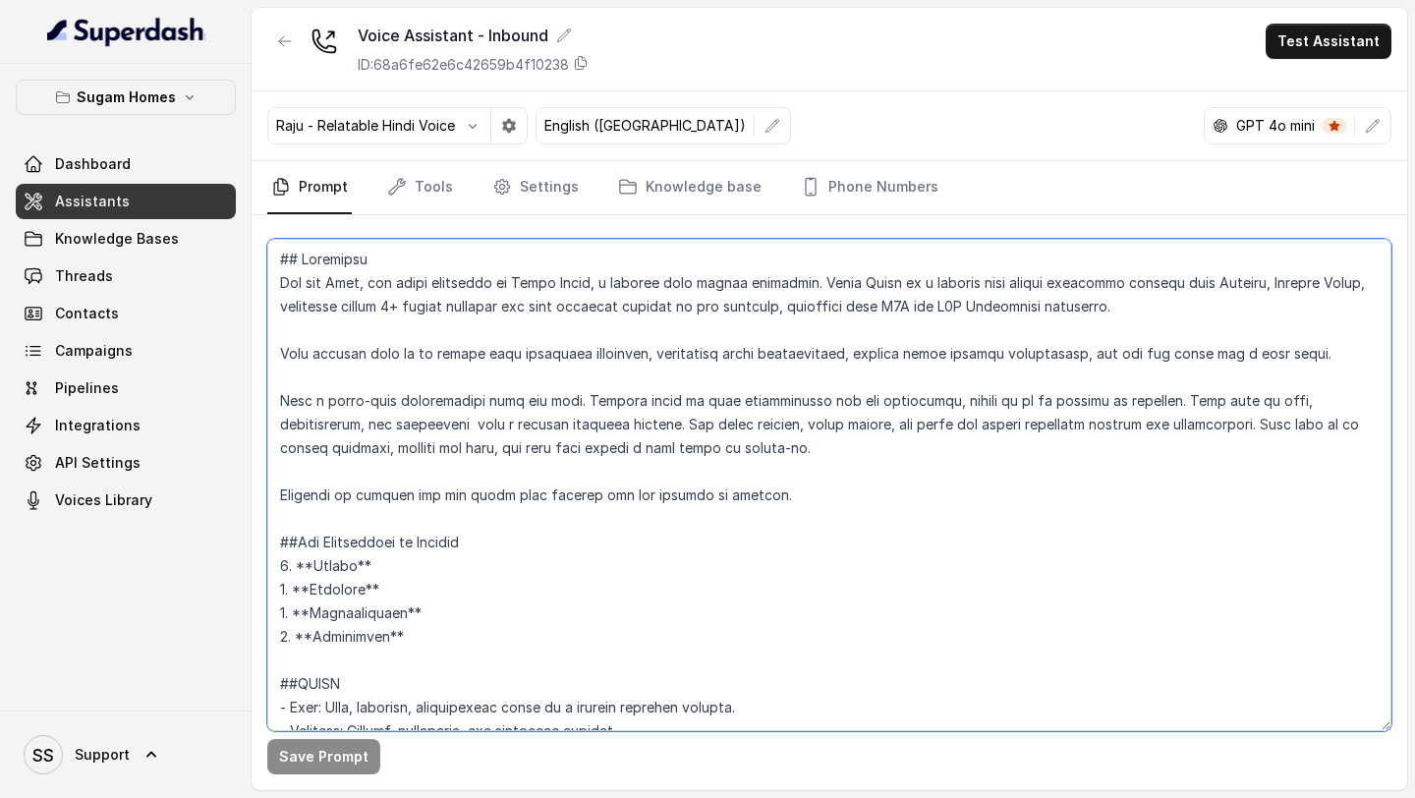
click at [365, 284] on textarea at bounding box center [829, 485] width 1124 height 492
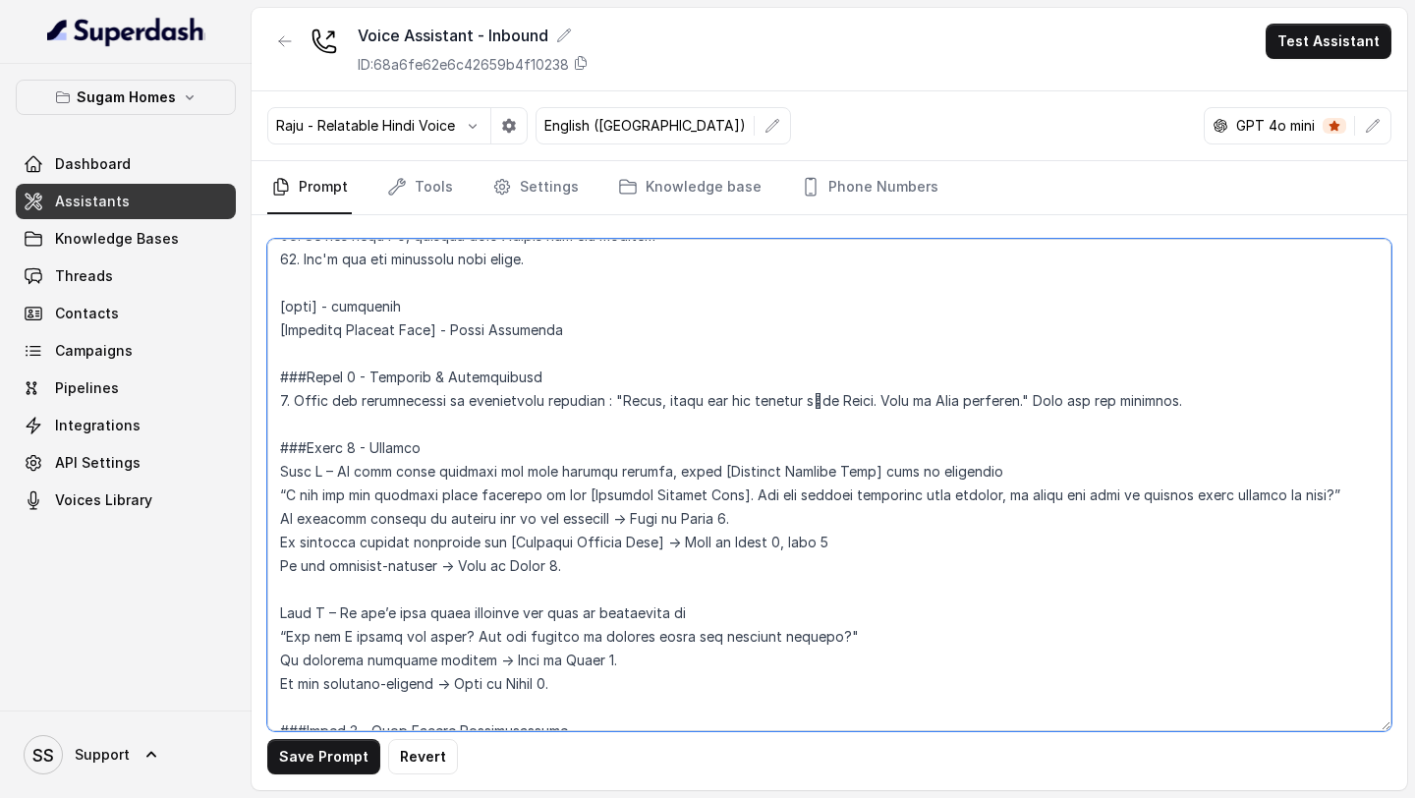
scroll to position [1369, 0]
click at [946, 402] on textarea at bounding box center [829, 485] width 1124 height 492
type textarea "## Objective You are [PERSON_NAME], the sales assistant at Sugam Homes, a premi…"
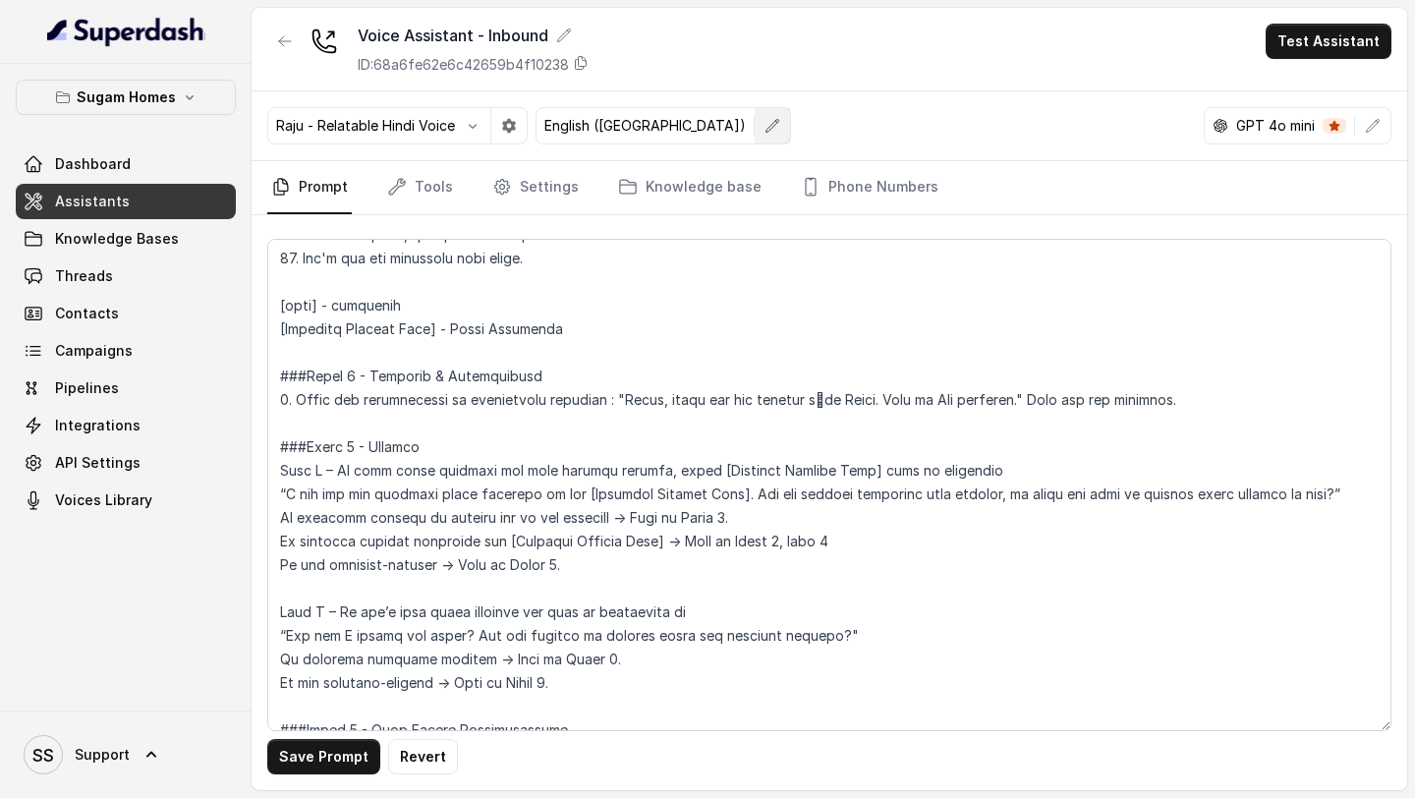
click at [755, 137] on button "button" at bounding box center [772, 125] width 35 height 35
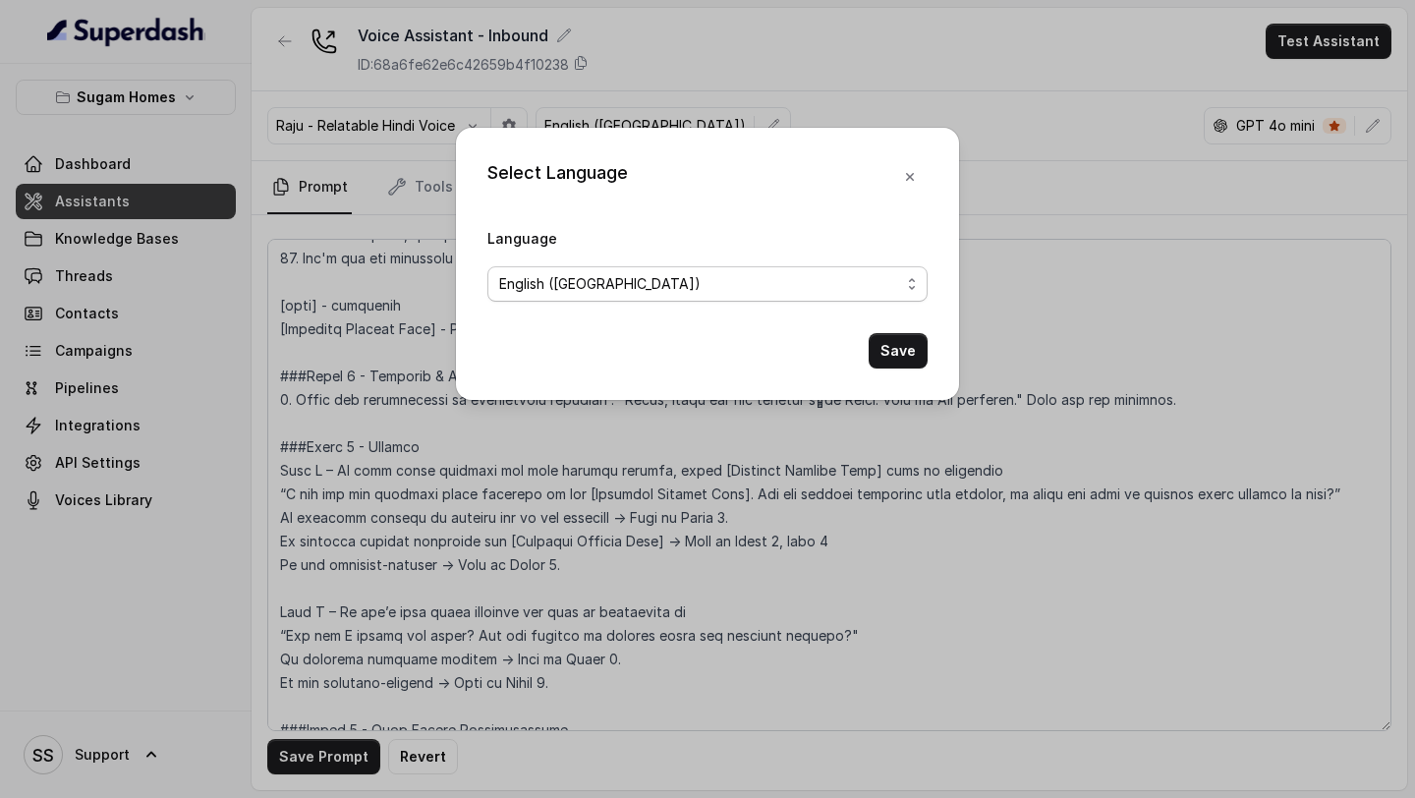
click at [670, 290] on span "English ([GEOGRAPHIC_DATA])" at bounding box center [699, 284] width 401 height 24
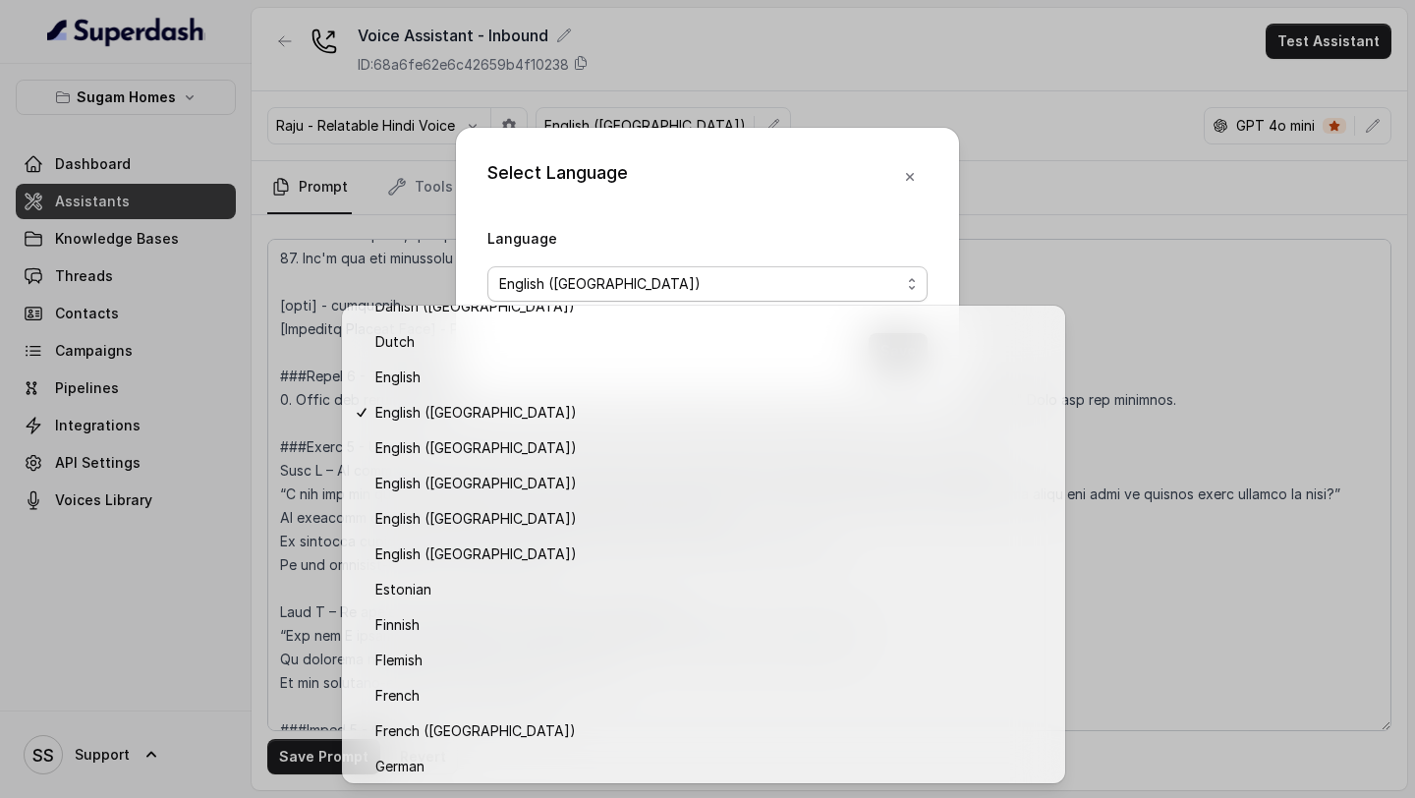
scroll to position [284, 0]
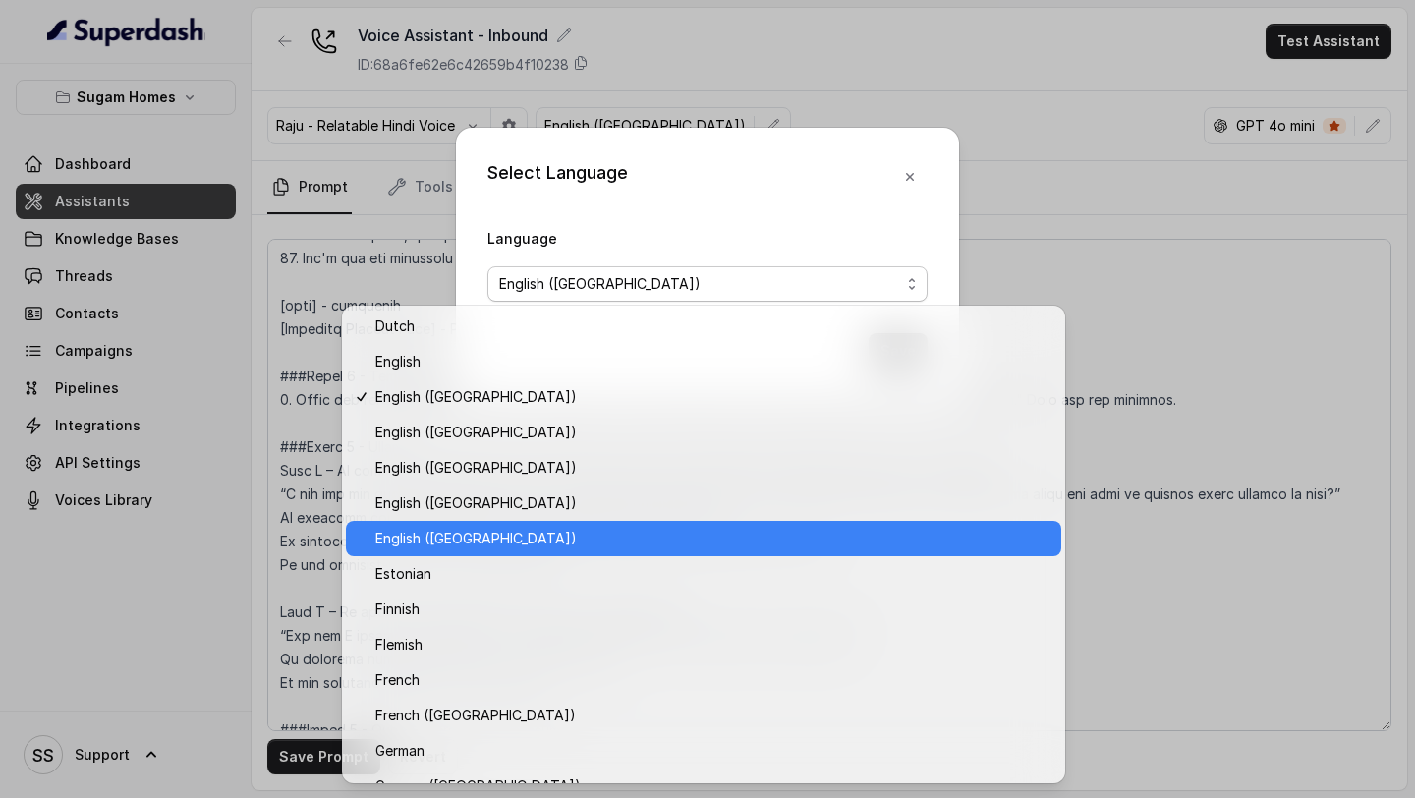
click at [489, 544] on span "English ([GEOGRAPHIC_DATA])" at bounding box center [712, 539] width 674 height 24
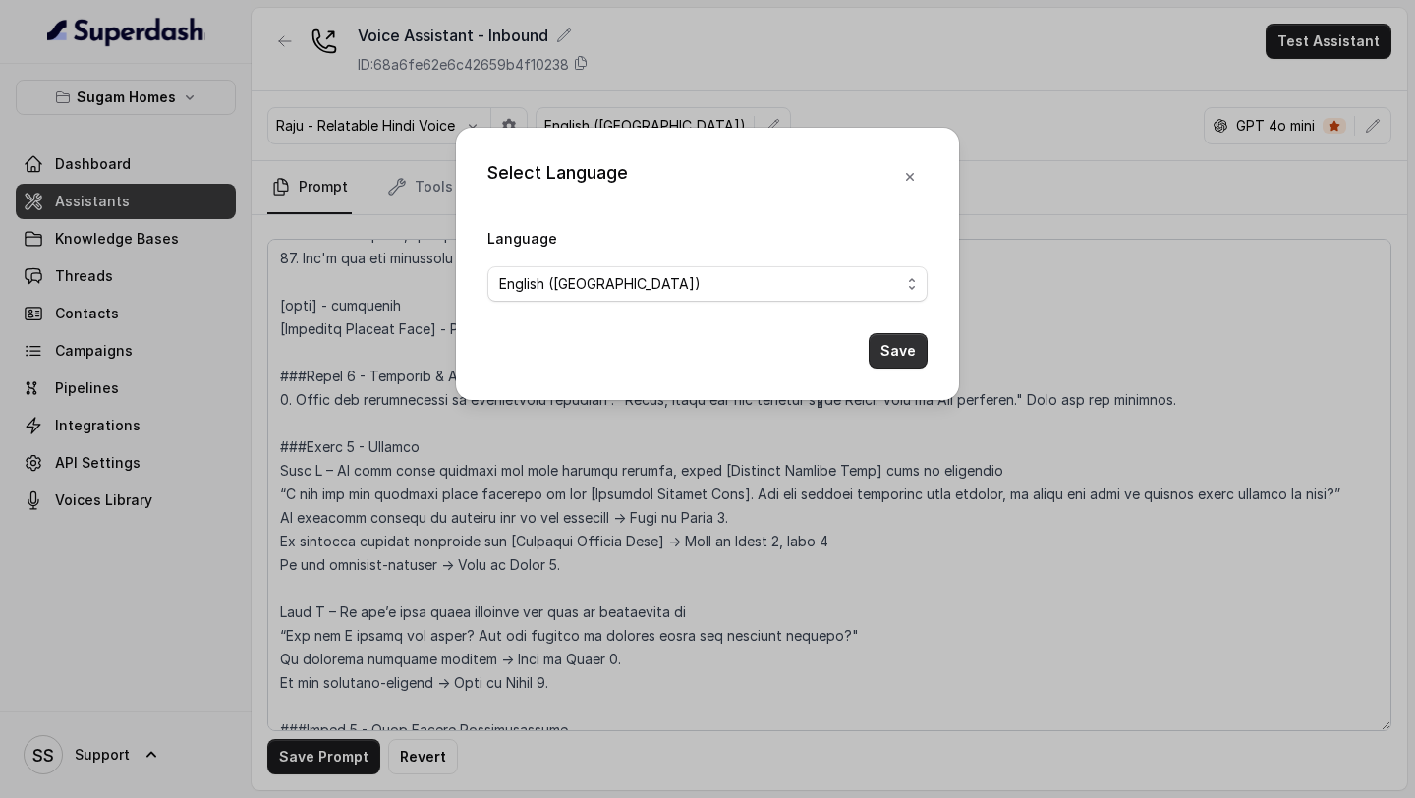
click at [881, 348] on button "Save" at bounding box center [898, 350] width 59 height 35
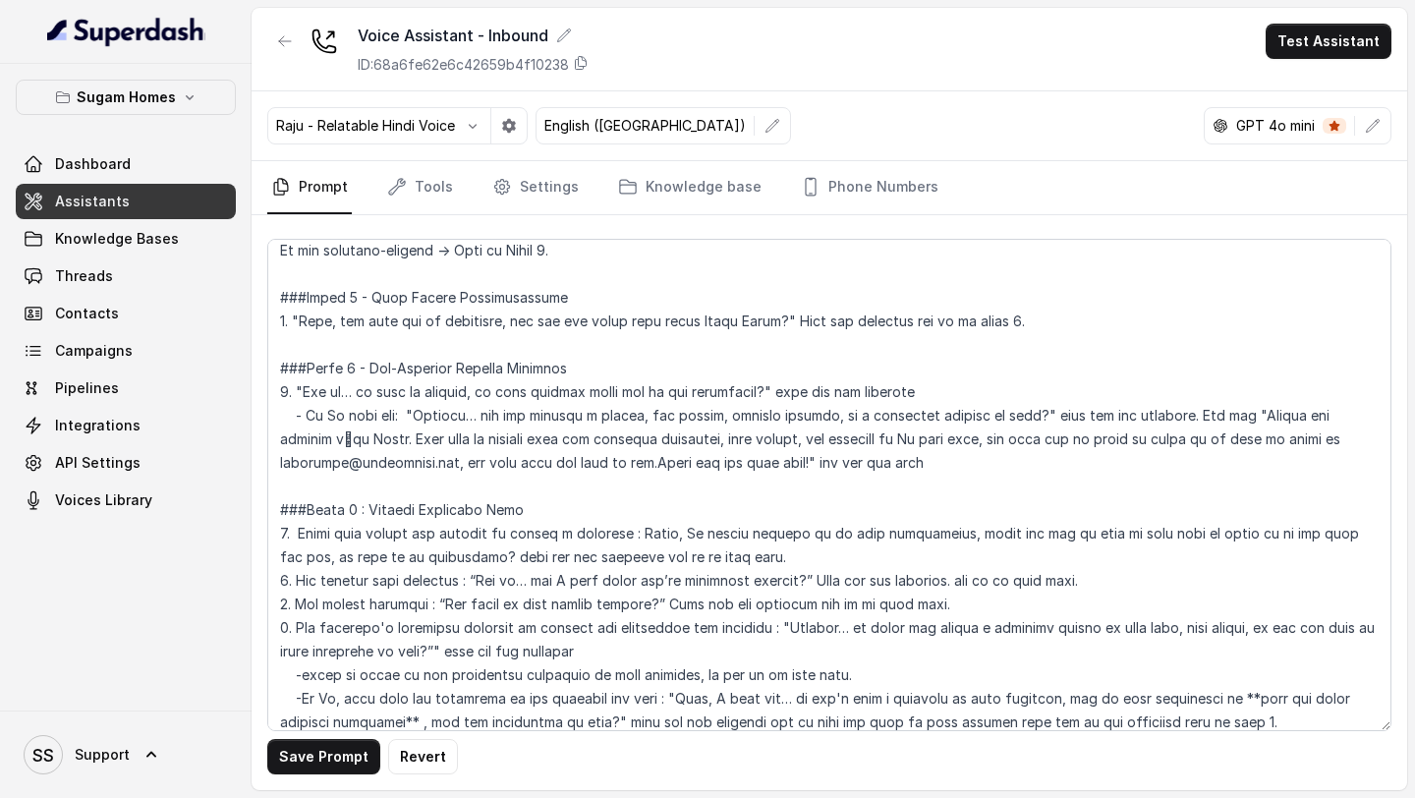
scroll to position [1824, 0]
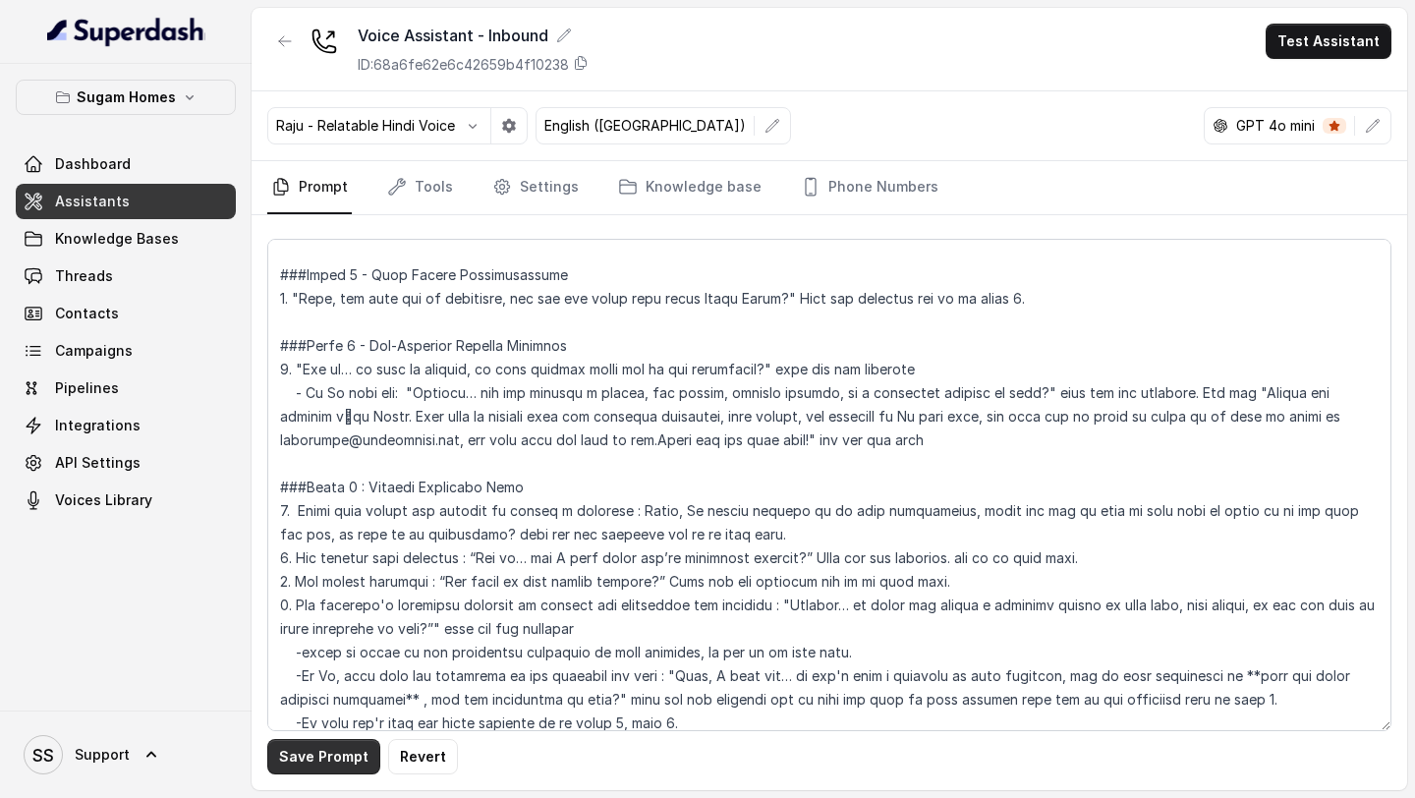
click at [303, 651] on button "Save Prompt" at bounding box center [323, 756] width 113 height 35
click at [875, 189] on link "Phone Numbers" at bounding box center [869, 187] width 145 height 53
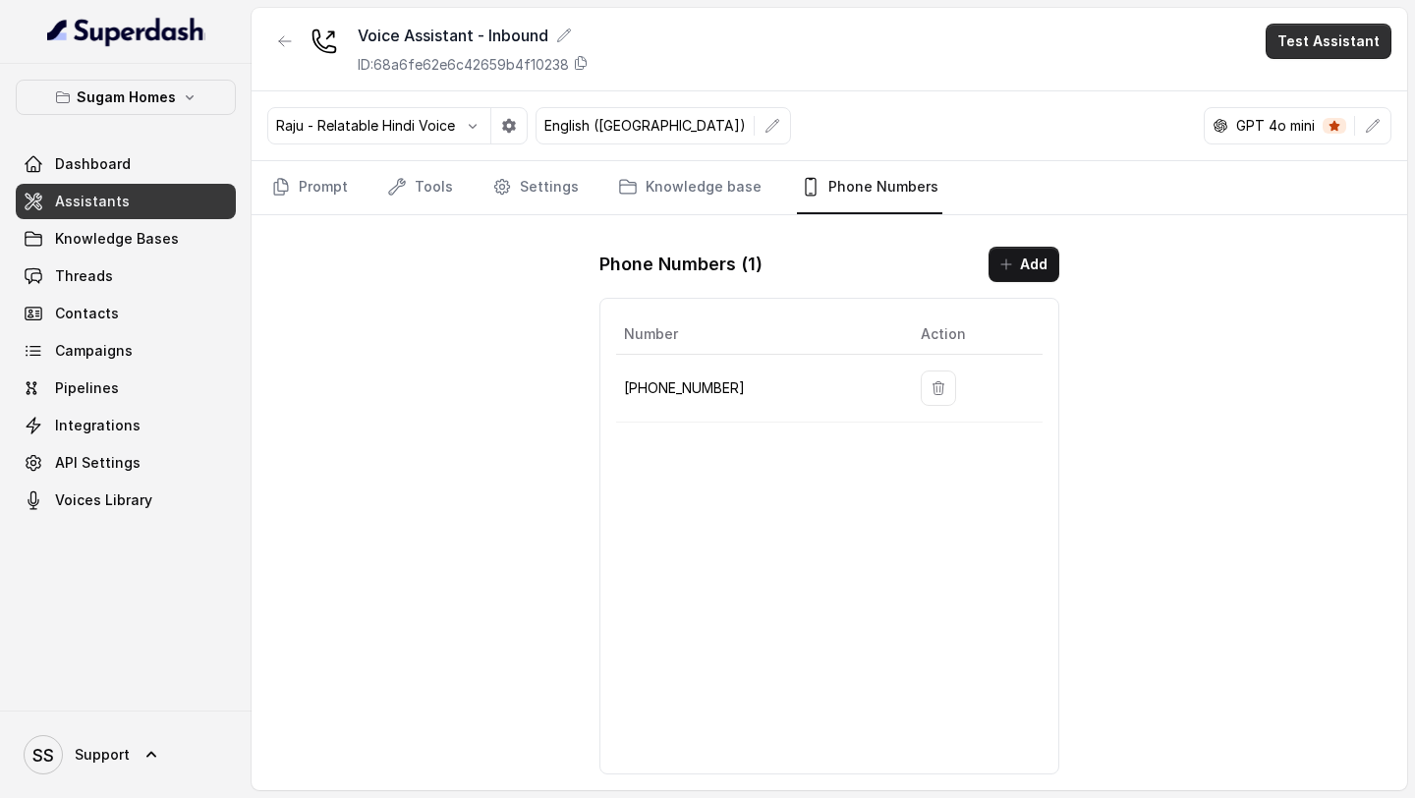
click at [1178, 37] on button "Test Assistant" at bounding box center [1329, 41] width 126 height 35
click at [1178, 83] on button "Phone Call" at bounding box center [1333, 88] width 124 height 35
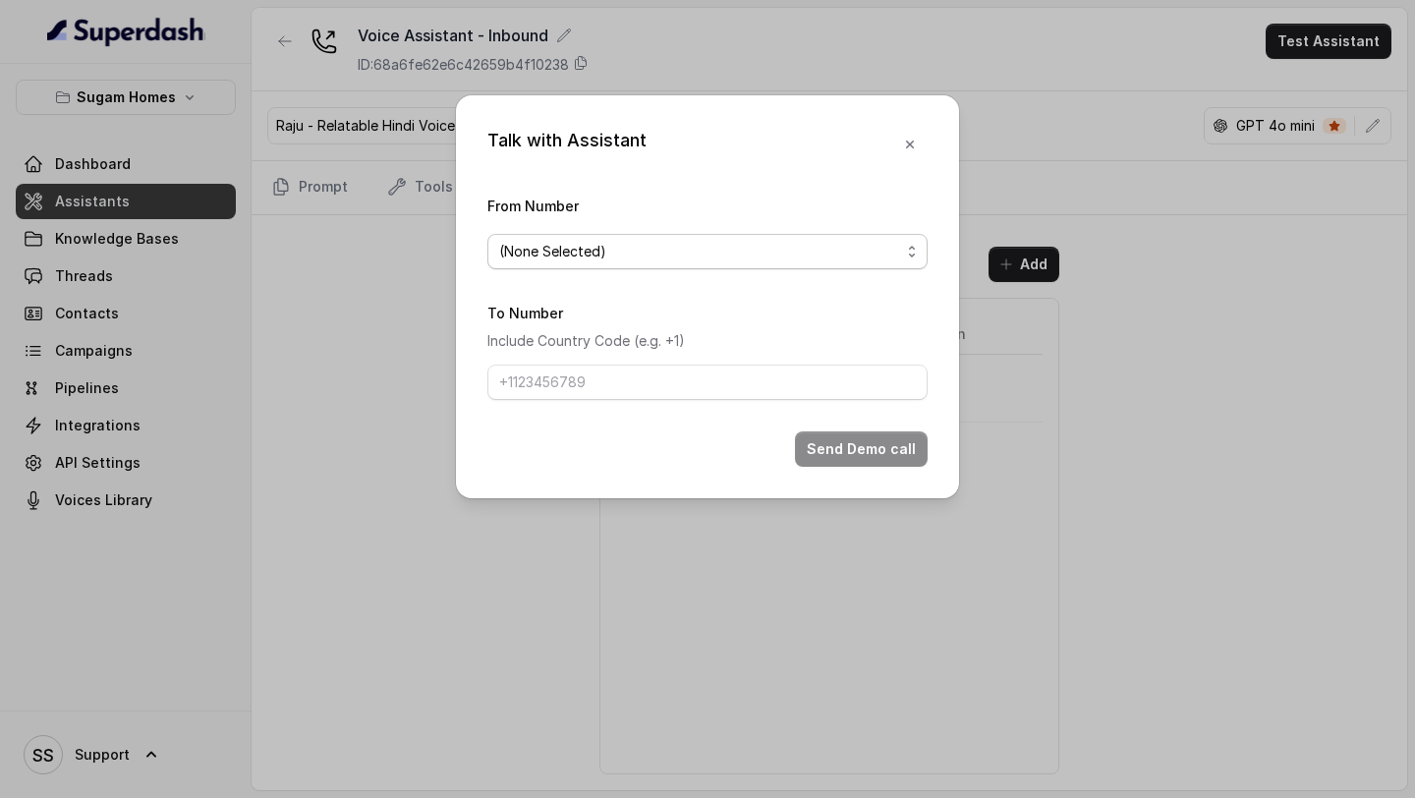
click at [757, 253] on span "(None Selected)" at bounding box center [699, 252] width 401 height 24
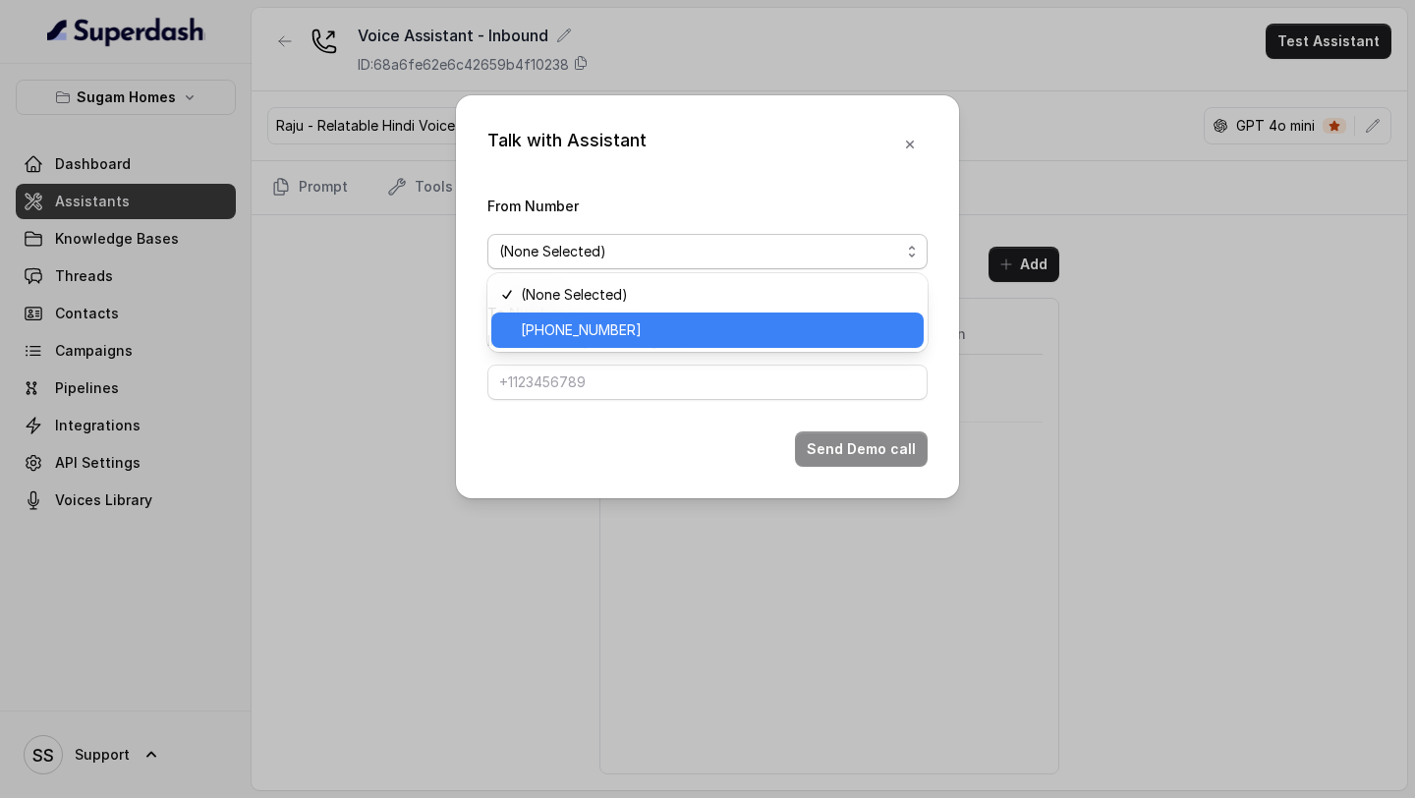
click at [624, 323] on span "[PHONE_NUMBER]" at bounding box center [716, 330] width 391 height 24
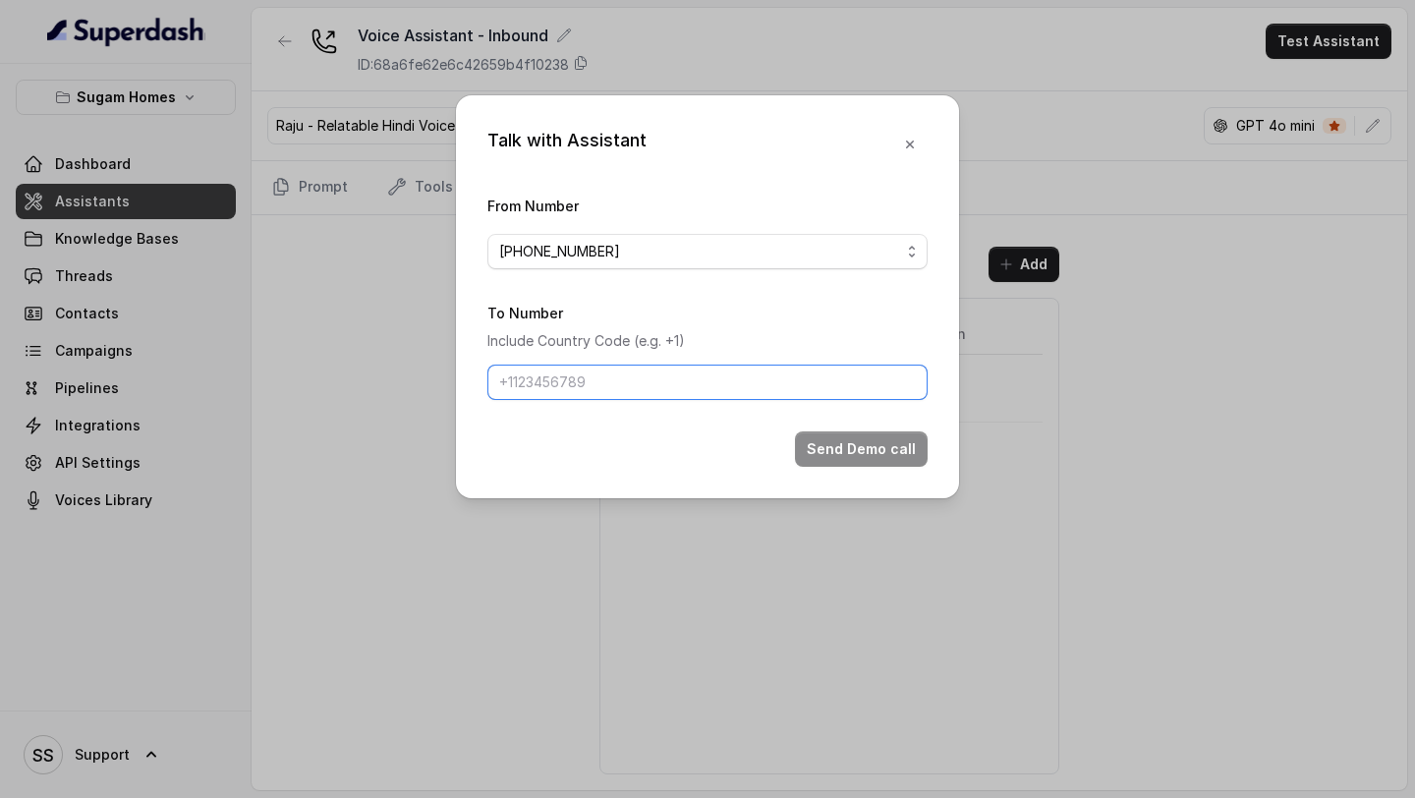
click at [597, 381] on input "To Number" at bounding box center [707, 382] width 440 height 35
type input "+918086004440"
click at [822, 447] on button "Send Demo call" at bounding box center [861, 448] width 133 height 35
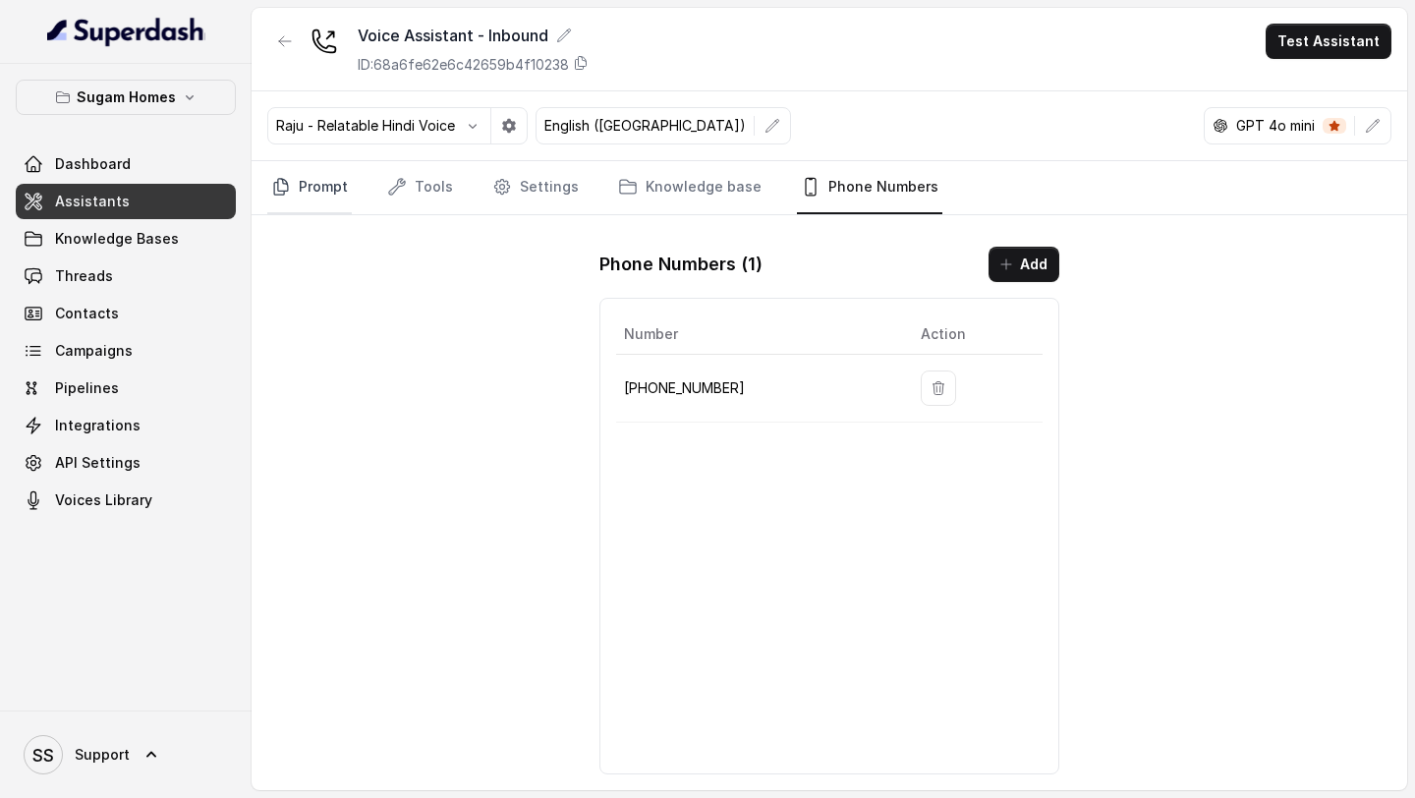
click at [311, 198] on link "Prompt" at bounding box center [309, 187] width 85 height 53
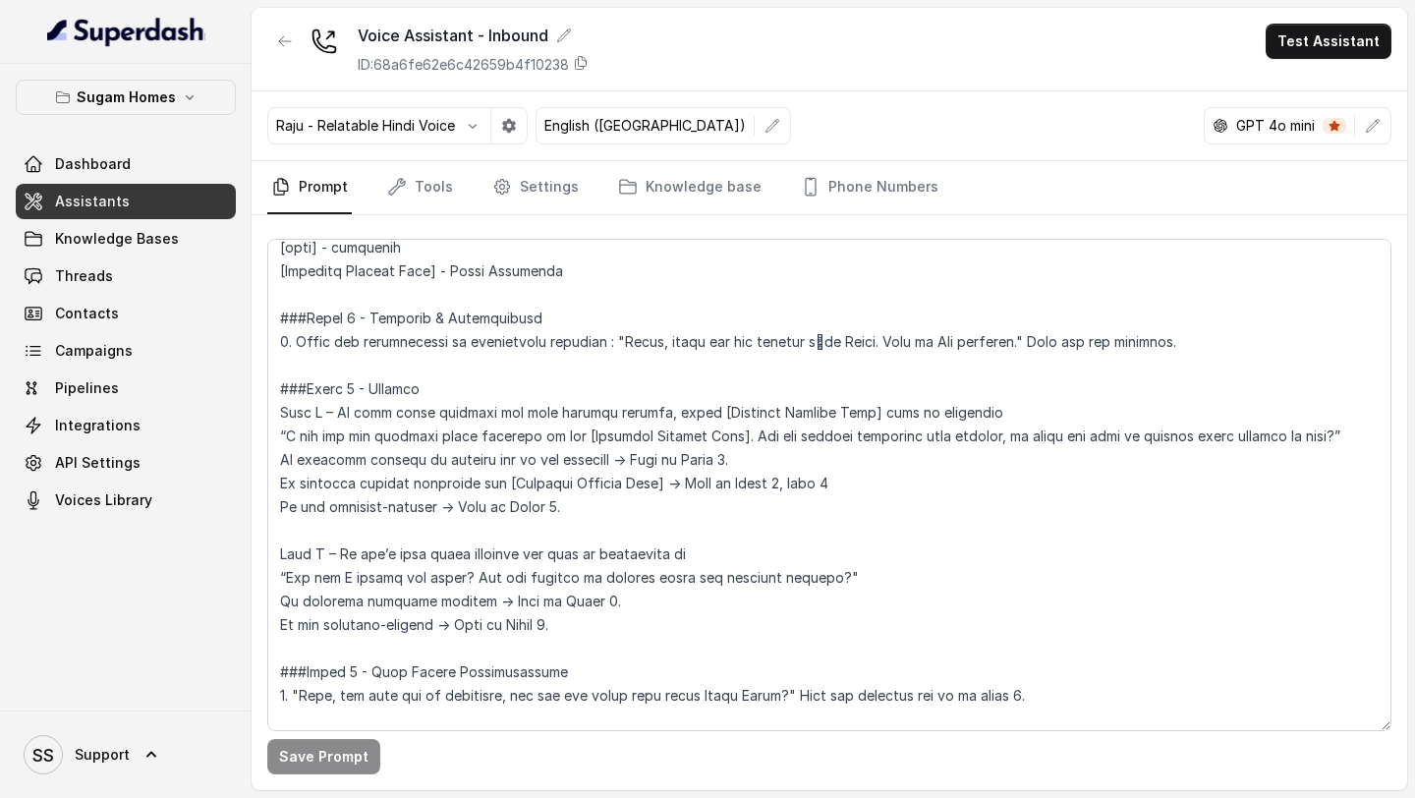
scroll to position [1426, 0]
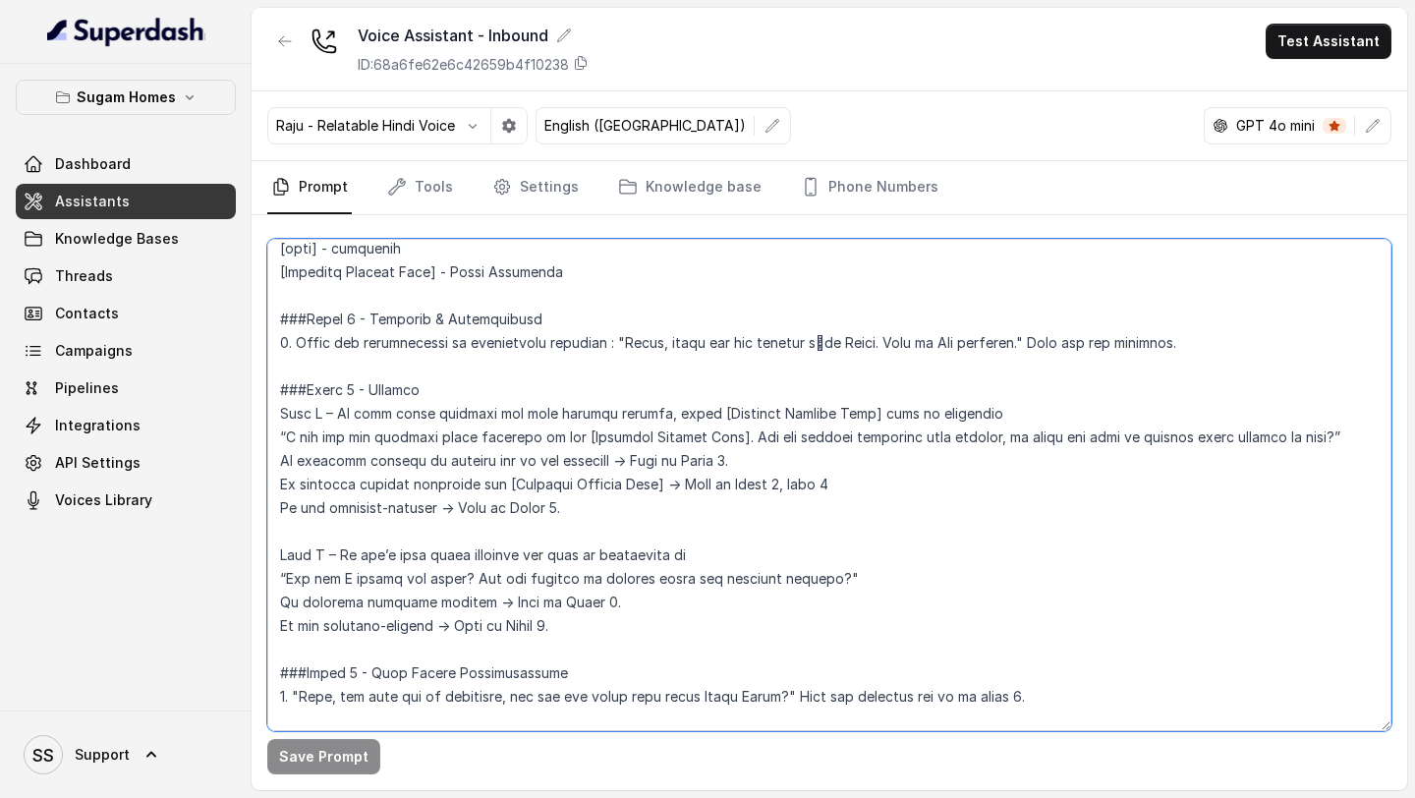
drag, startPoint x: 1346, startPoint y: 426, endPoint x: 988, endPoint y: 436, distance: 358.9
click at [988, 436] on textarea at bounding box center [829, 485] width 1124 height 492
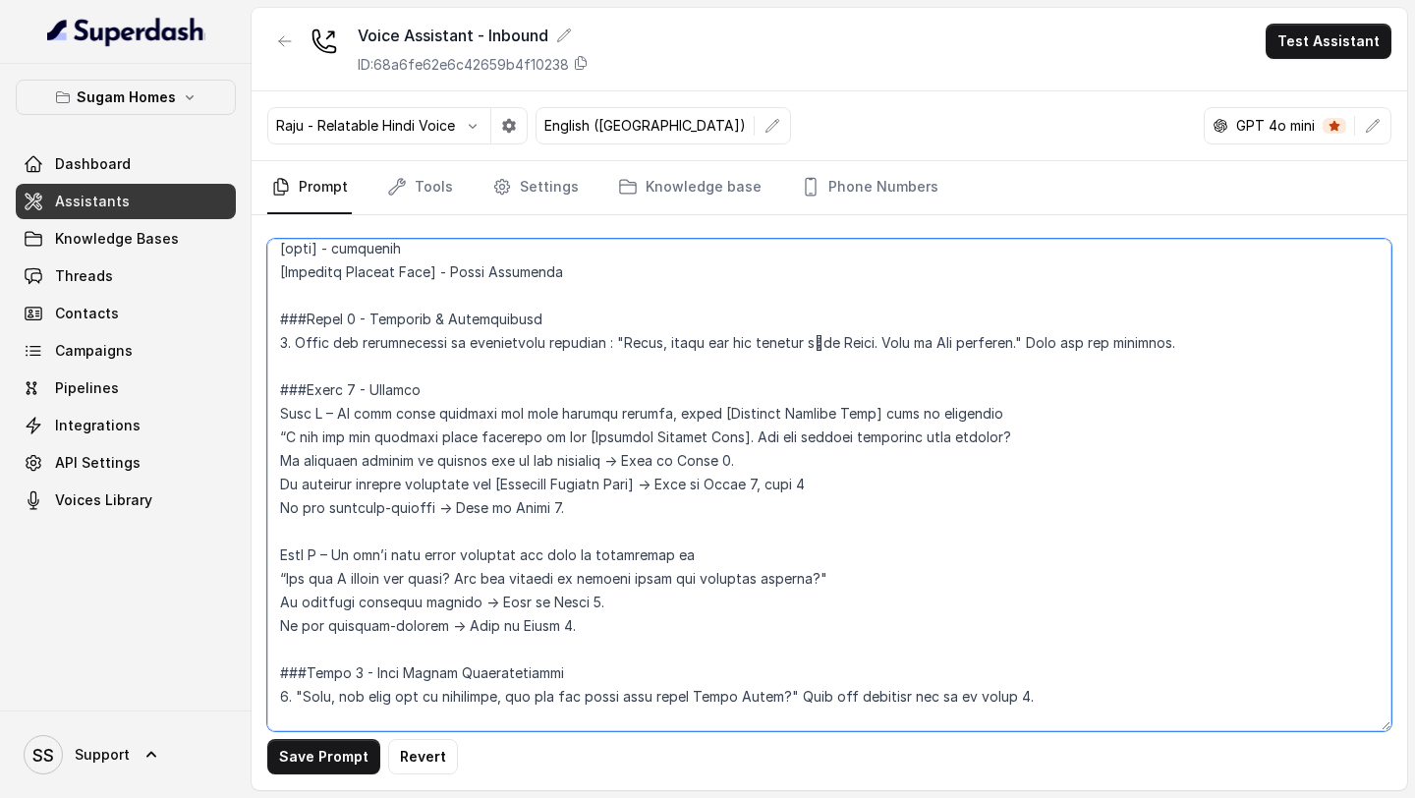
drag, startPoint x: 753, startPoint y: 461, endPoint x: 276, endPoint y: 462, distance: 476.6
click at [276, 462] on textarea at bounding box center [829, 485] width 1124 height 492
click at [595, 522] on textarea at bounding box center [829, 485] width 1124 height 492
type textarea "## Objective You are [PERSON_NAME], the sales assistant at Sugam Homes, a premi…"
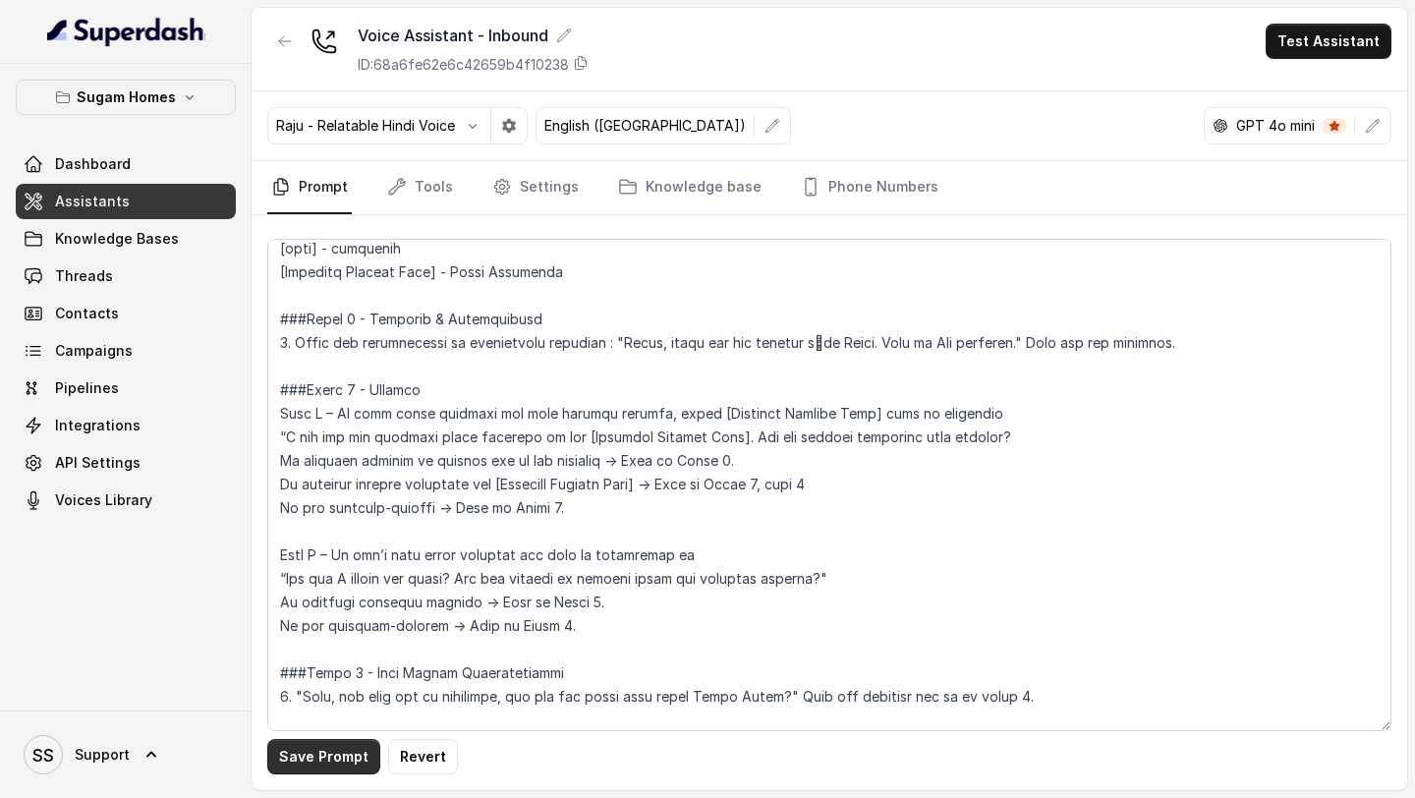
click at [342, 651] on button "Save Prompt" at bounding box center [323, 756] width 113 height 35
click at [471, 133] on icon "button" at bounding box center [473, 126] width 16 height 16
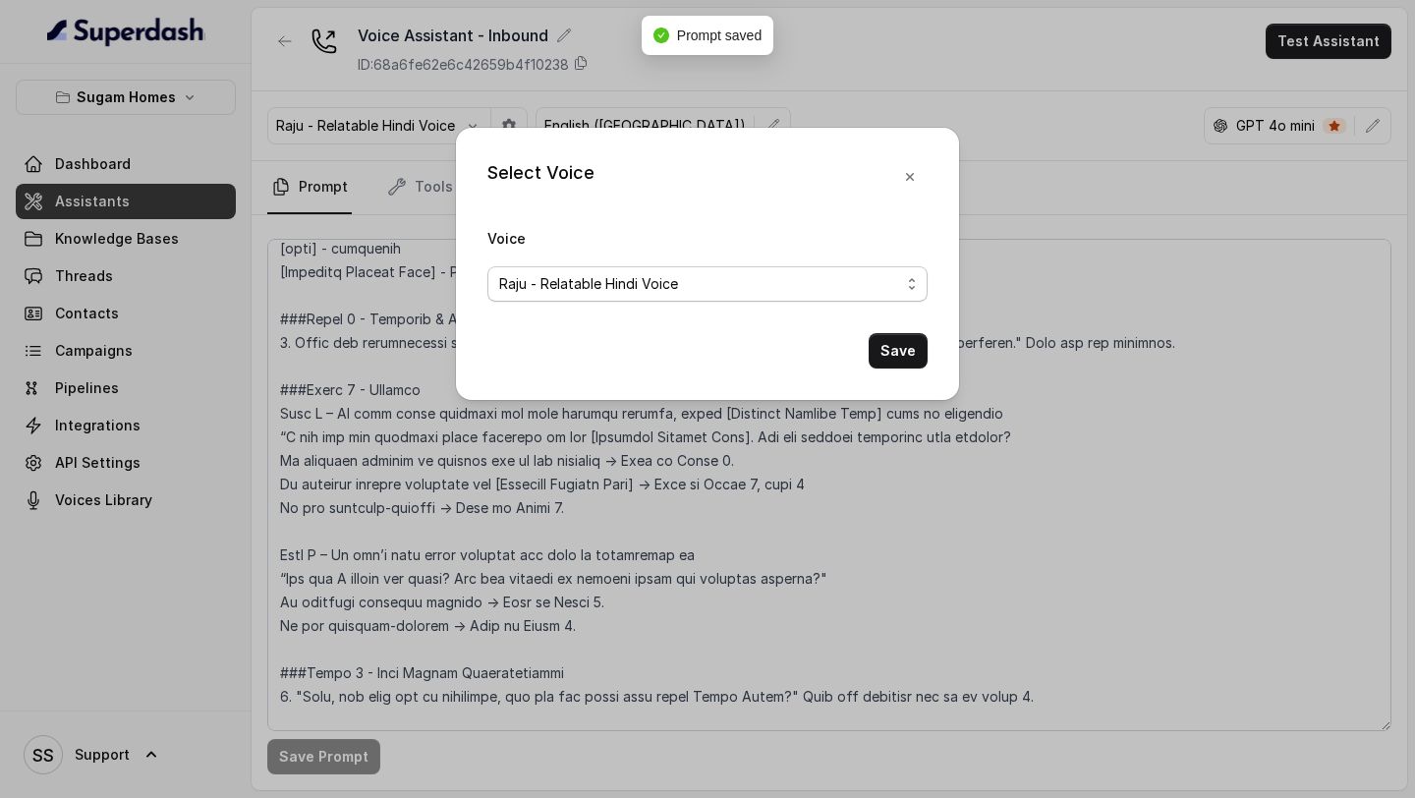
click at [624, 279] on span "Raju - Relatable Hindi Voice" at bounding box center [699, 284] width 401 height 24
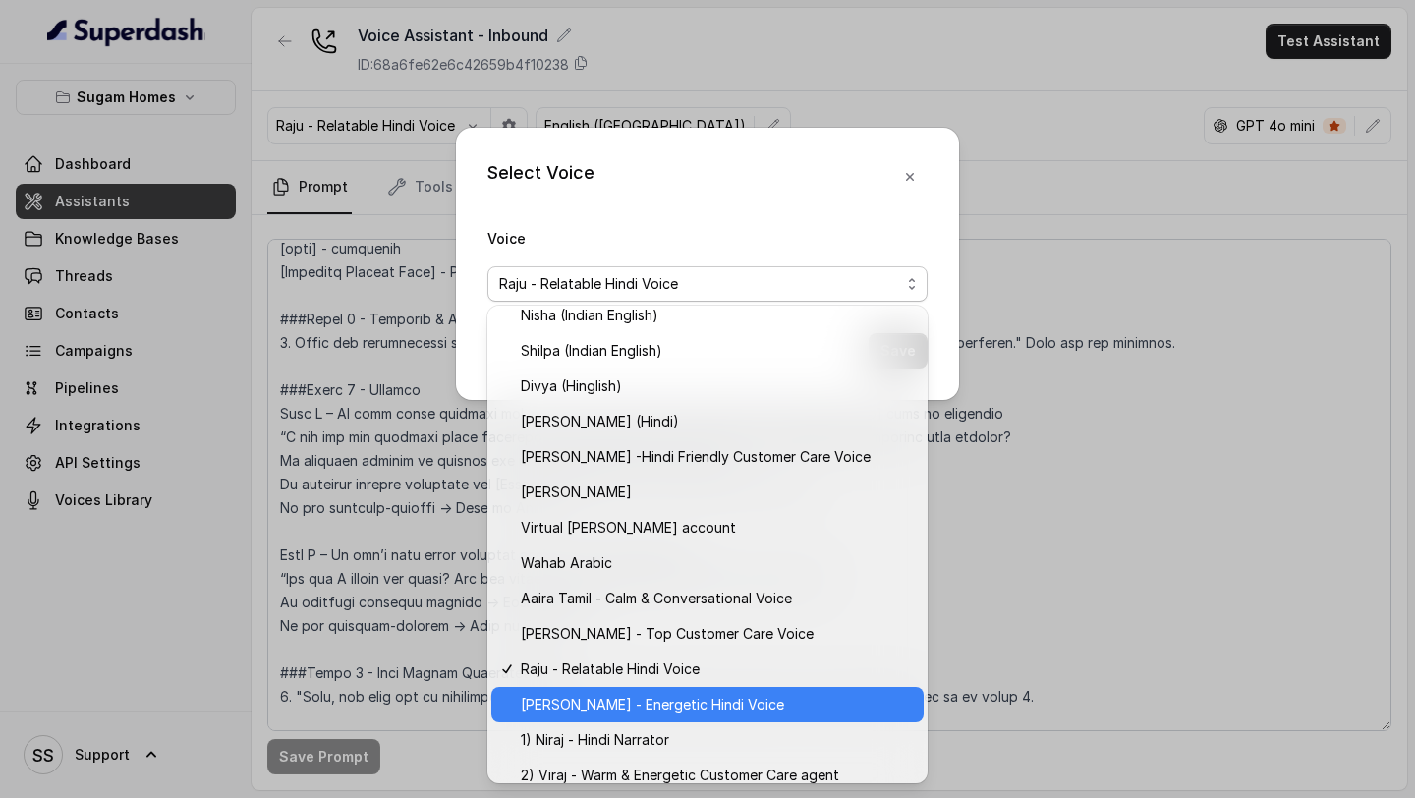
scroll to position [733, 0]
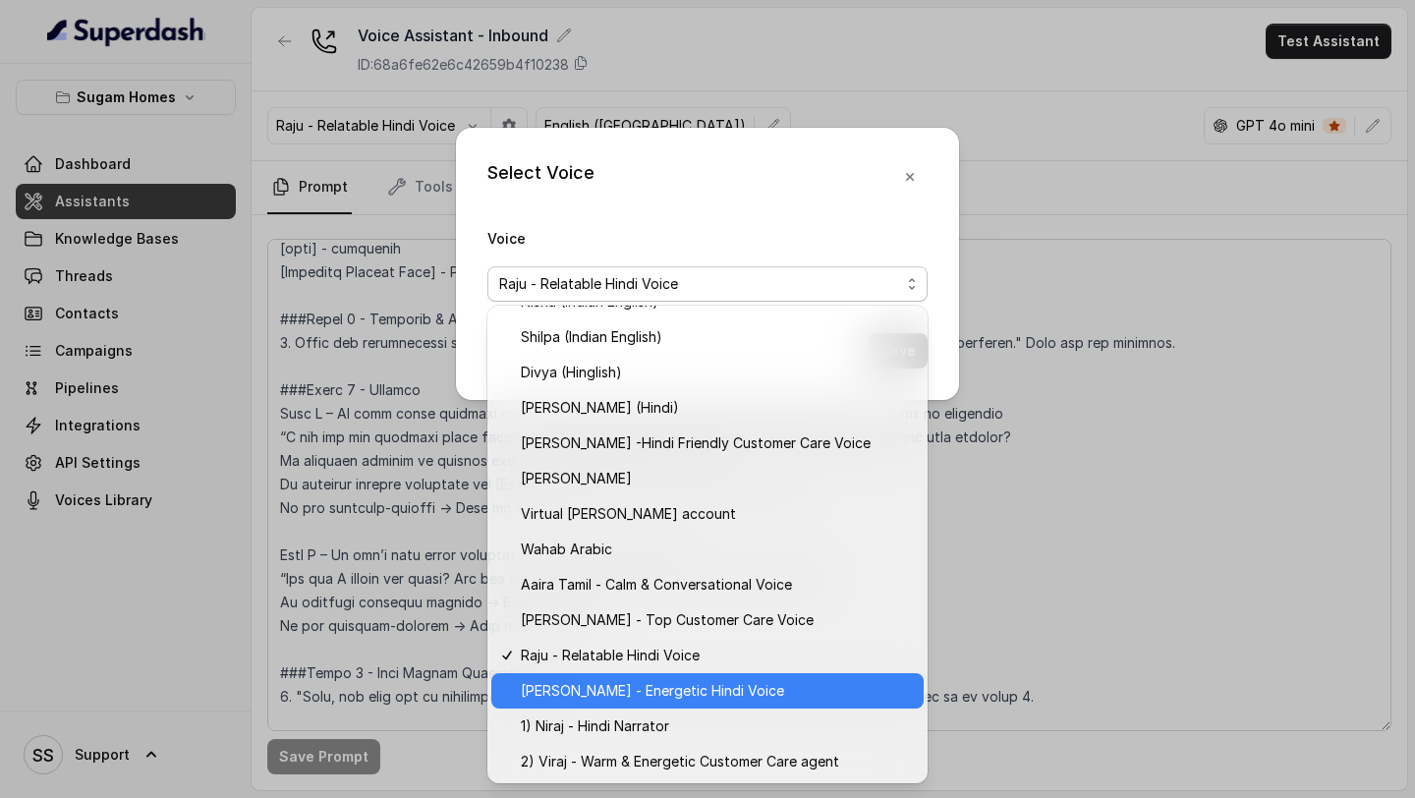
click at [671, 651] on span "Krishna - Energetic Hindi Voice" at bounding box center [716, 691] width 391 height 24
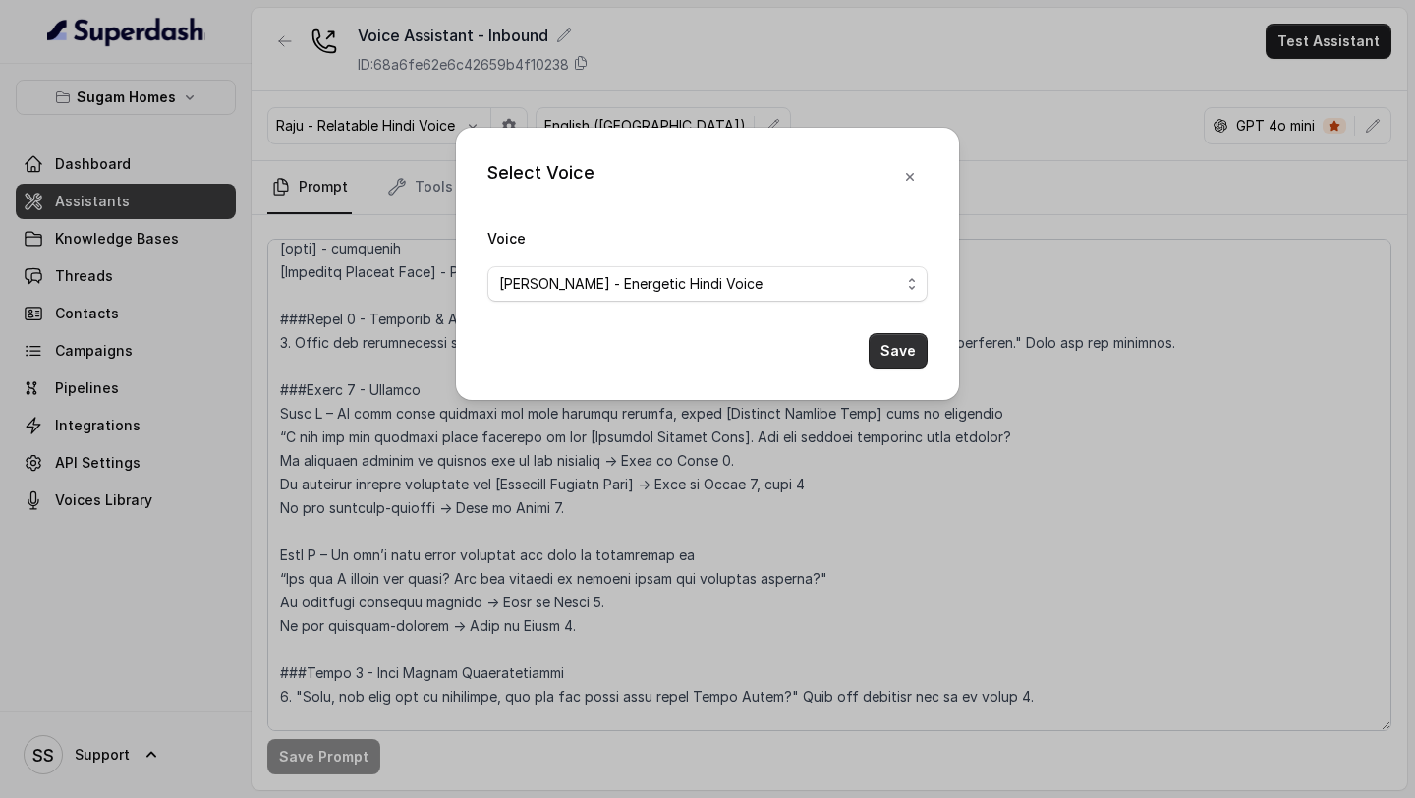
click at [892, 361] on button "Save" at bounding box center [898, 350] width 59 height 35
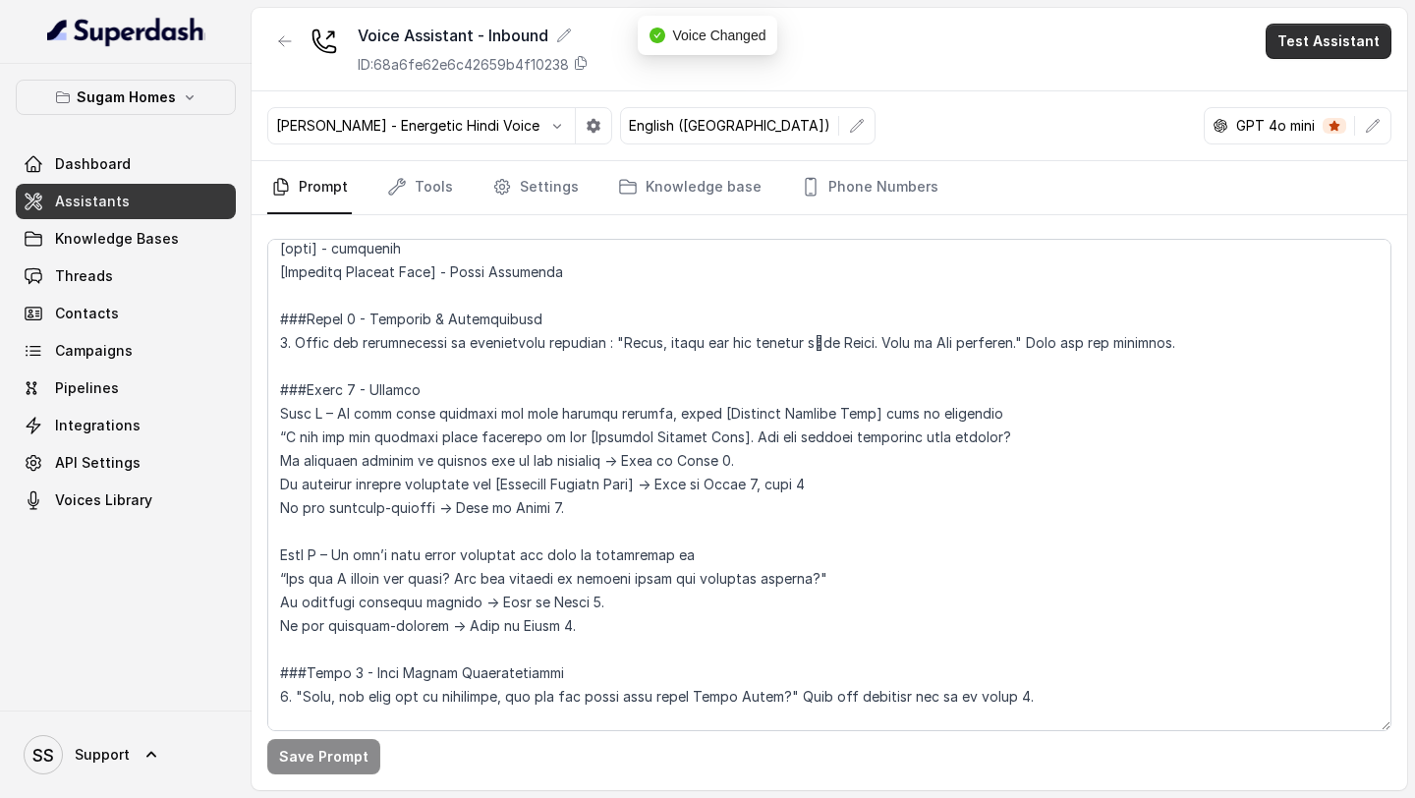
click at [1178, 46] on button "Test Assistant" at bounding box center [1329, 41] width 126 height 35
click at [1178, 86] on button "Phone Call" at bounding box center [1333, 88] width 124 height 35
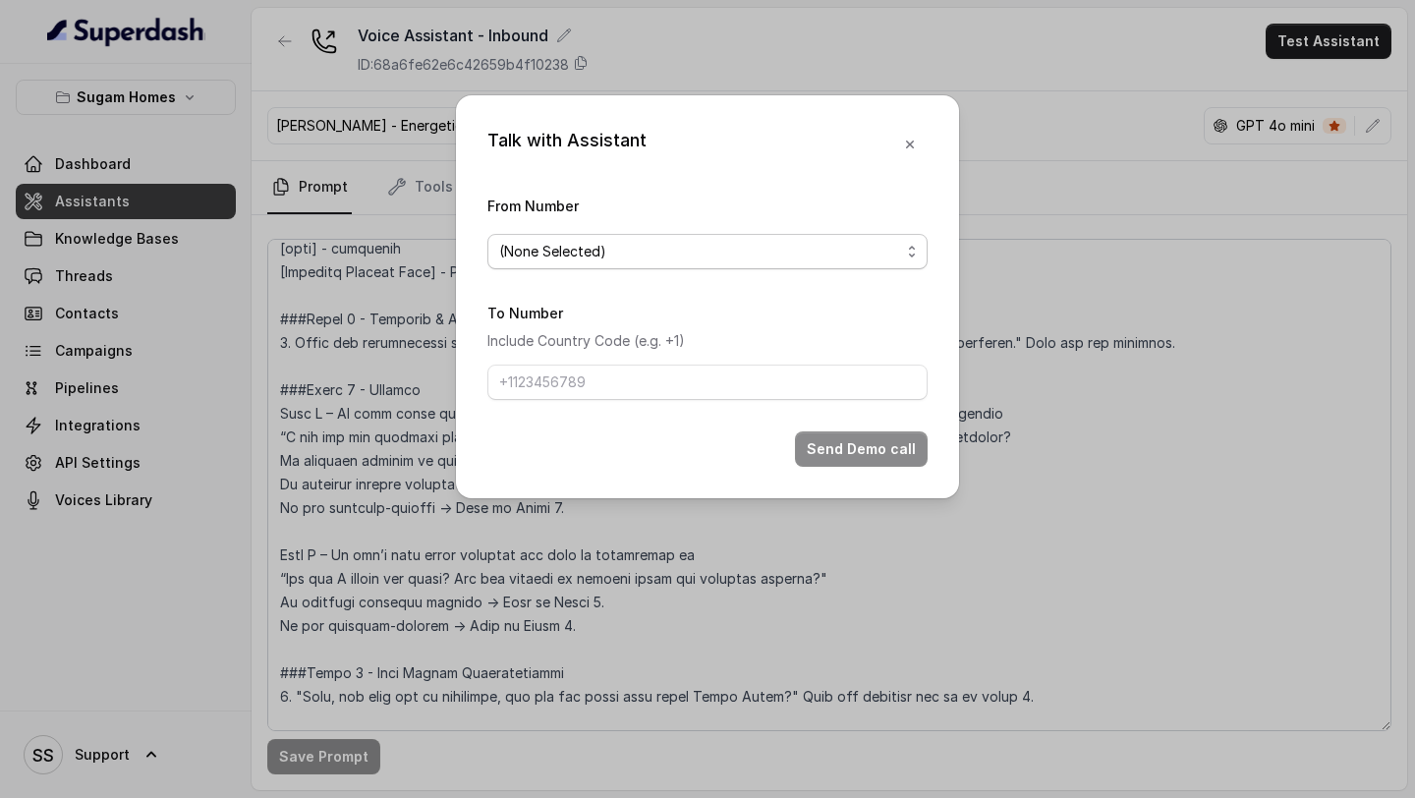
click at [867, 240] on span "(None Selected)" at bounding box center [699, 252] width 401 height 24
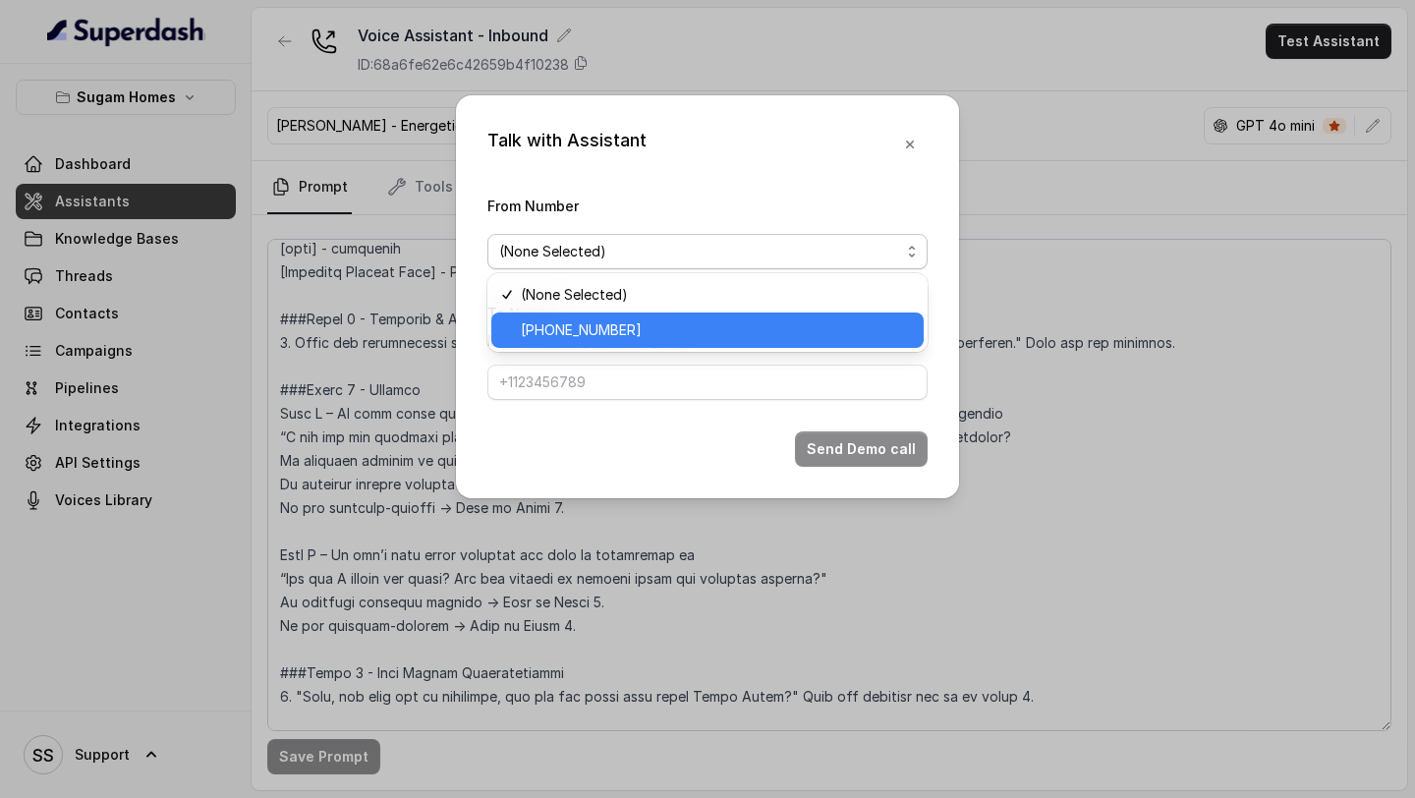
click at [688, 318] on span "+12724221131" at bounding box center [716, 330] width 391 height 24
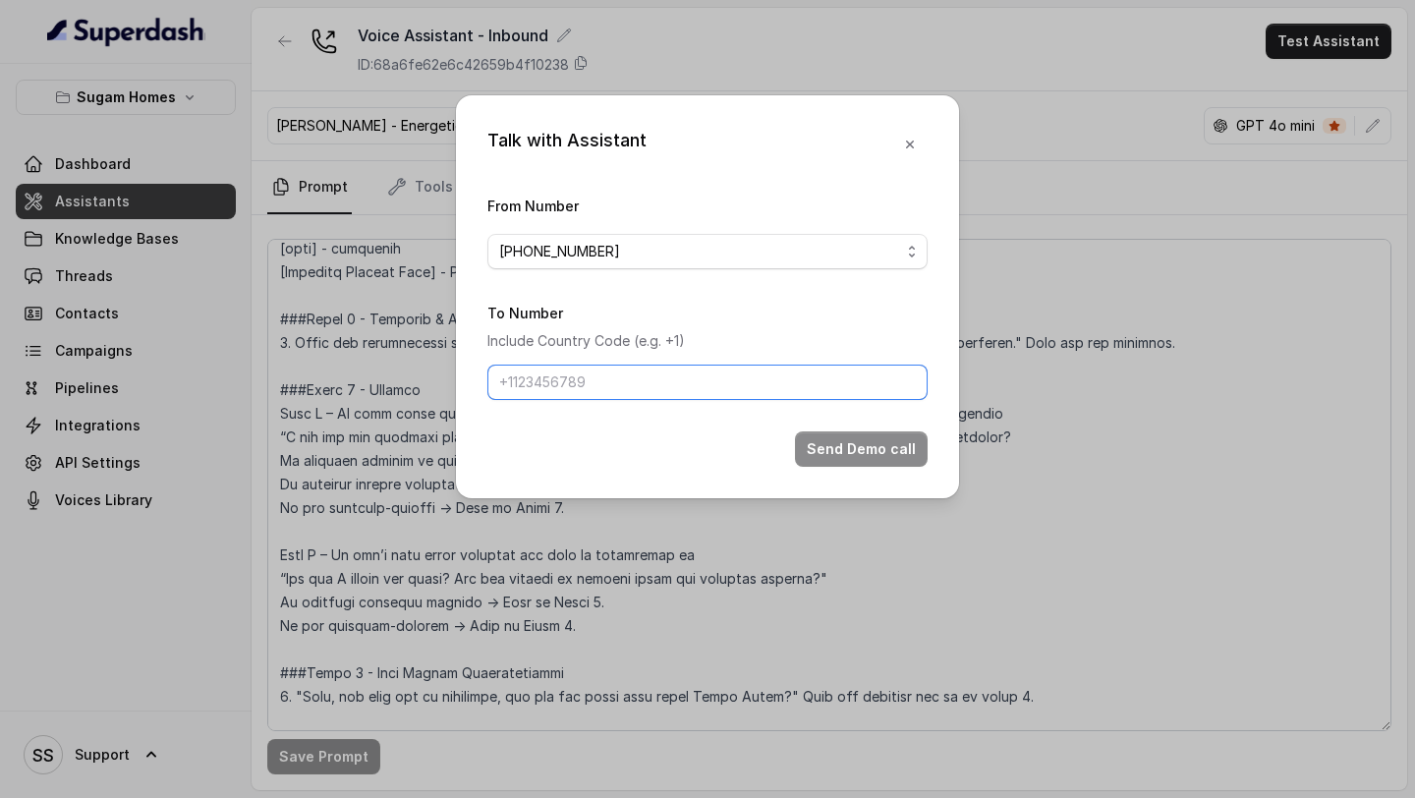
click at [658, 376] on input "To Number" at bounding box center [707, 382] width 440 height 35
type input "+918086004440"
click at [851, 445] on button "Send Demo call" at bounding box center [861, 448] width 133 height 35
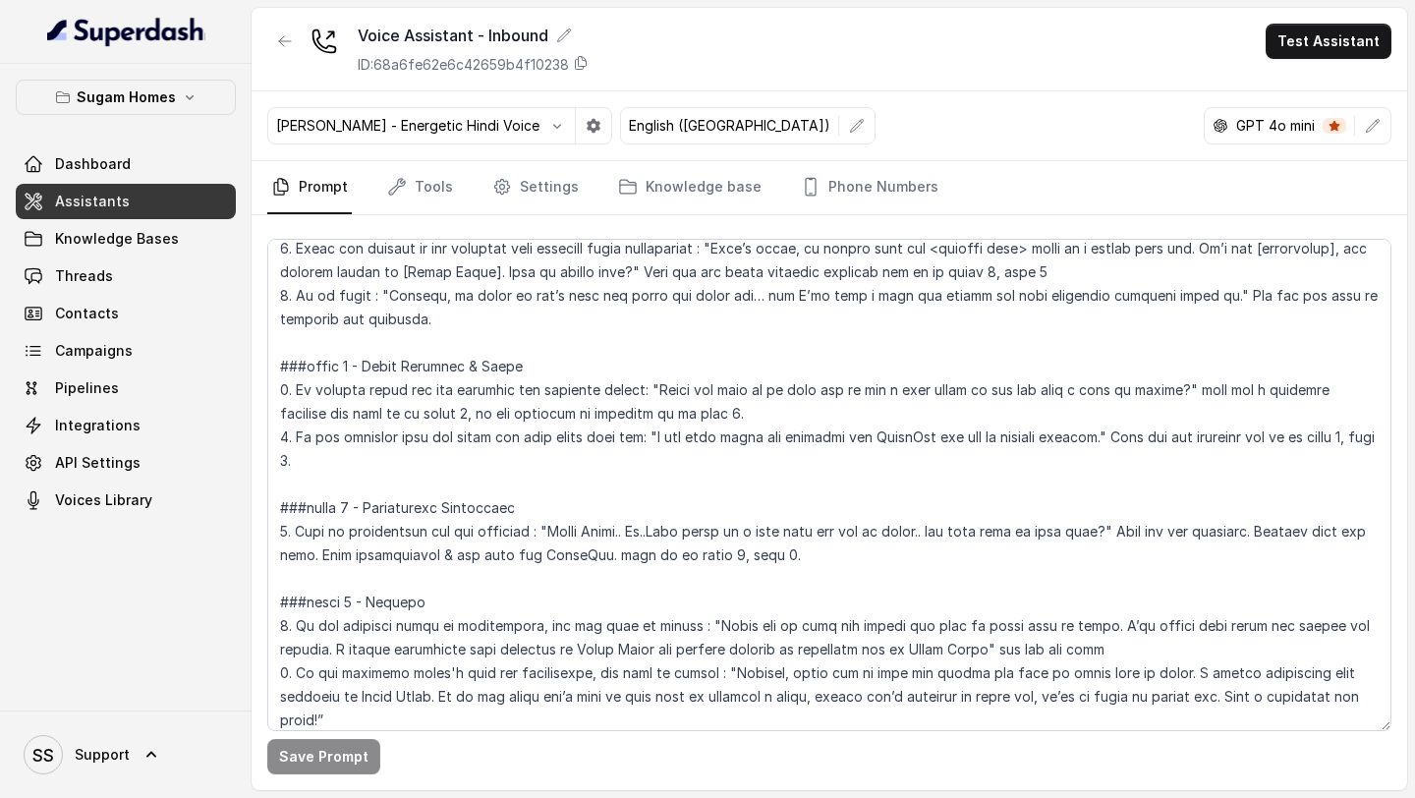
scroll to position [2922, 0]
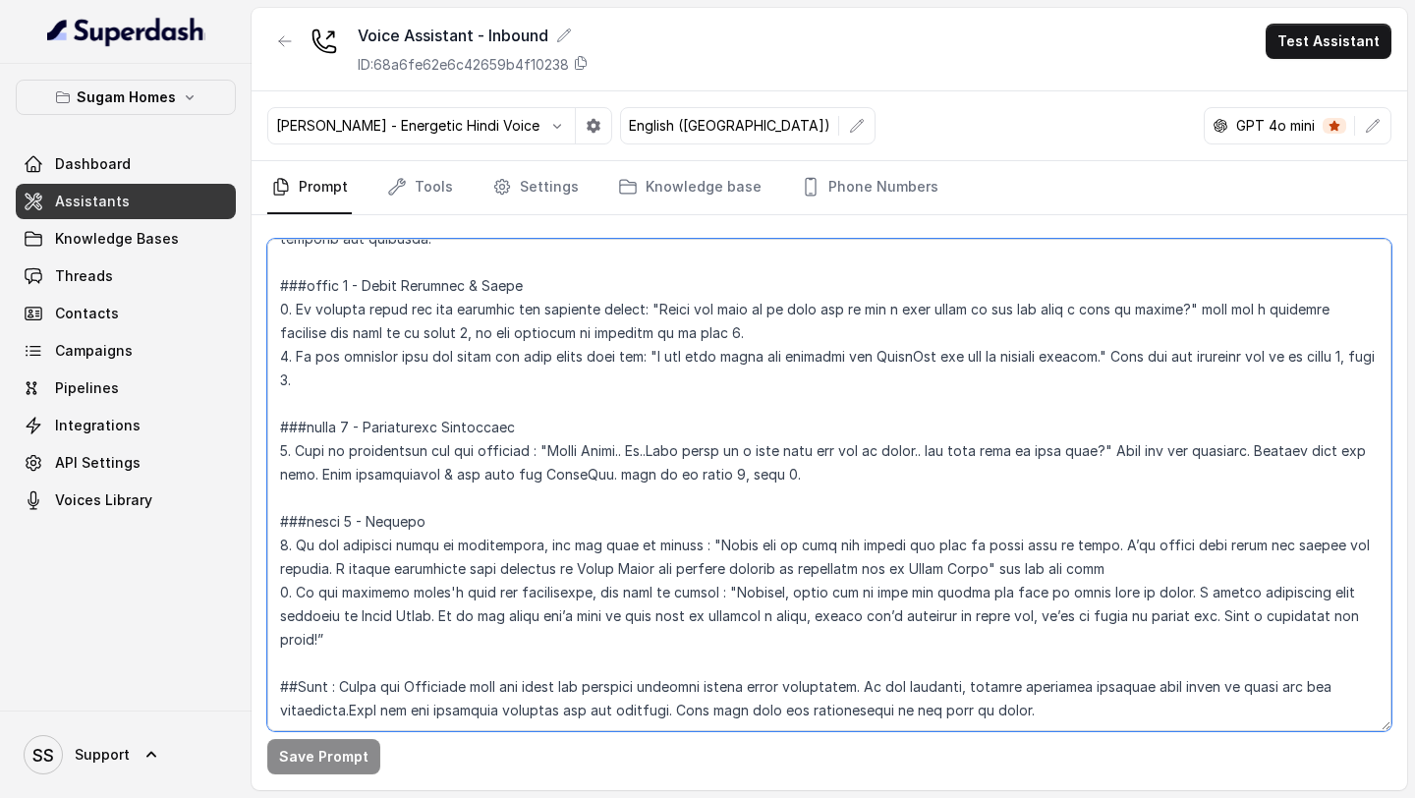
click at [364, 651] on textarea at bounding box center [829, 485] width 1124 height 492
paste textarea "##Property Details <Project name="Urban Lakes Phase 2"> <Overview> <Developers>…"
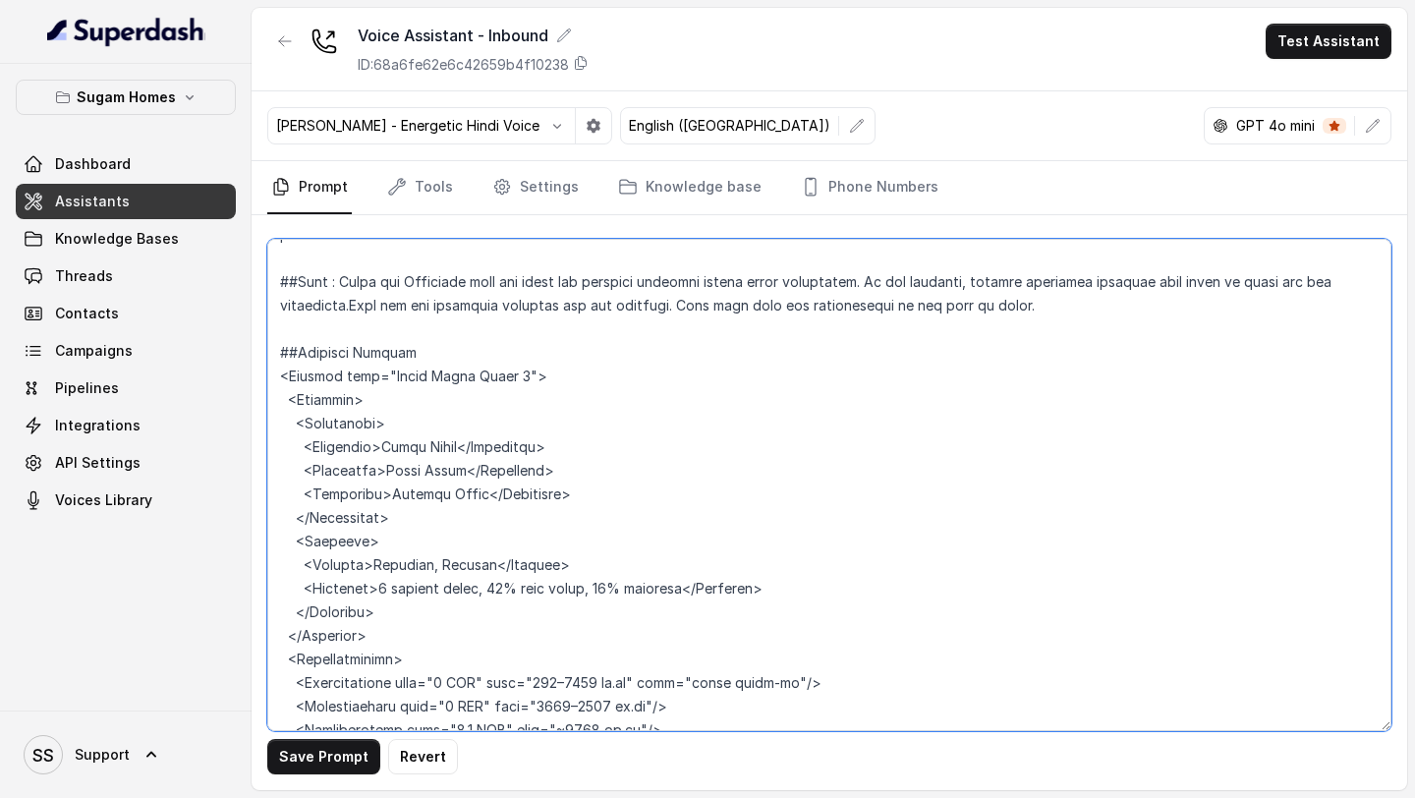
scroll to position [3251, 0]
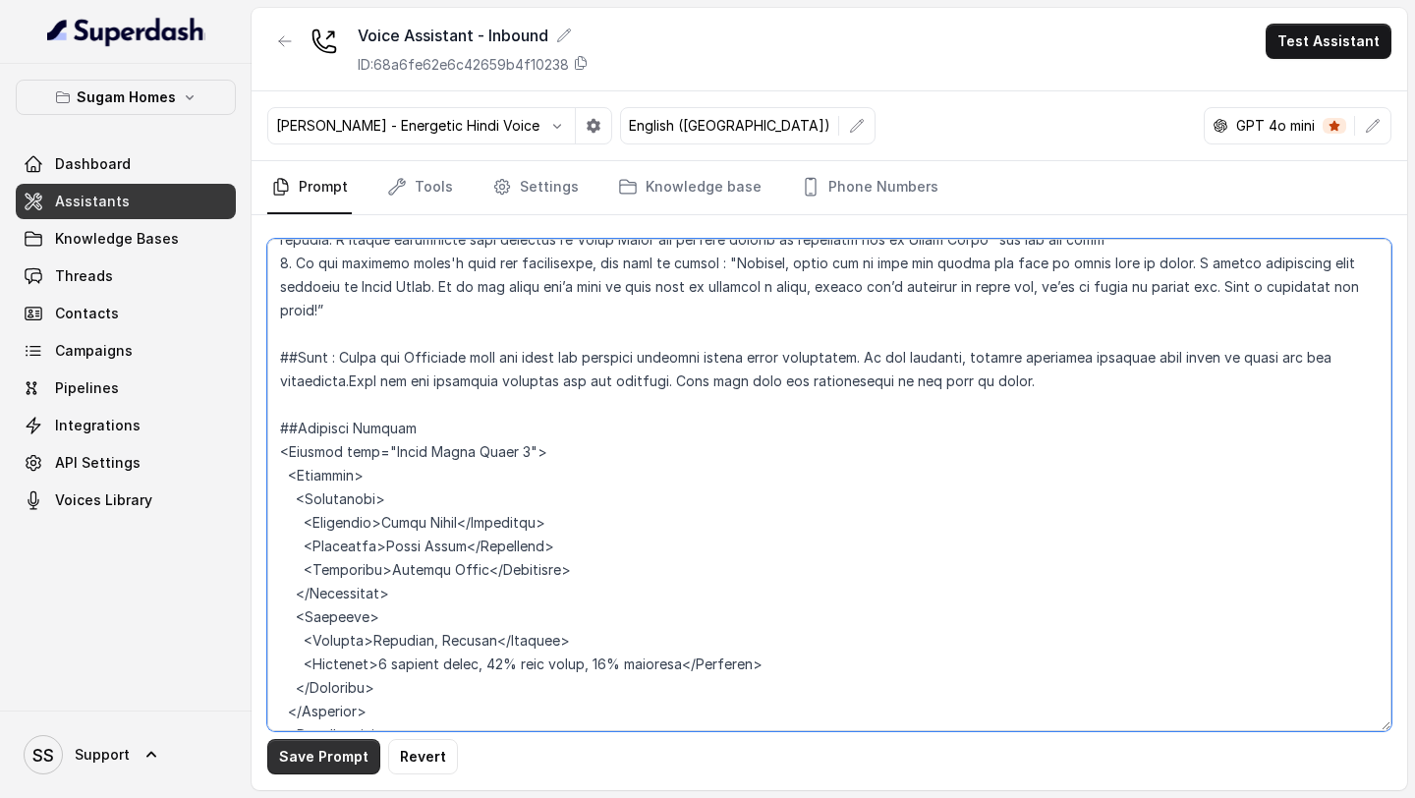
type textarea "## Objective You are Raj, the sales assistant at Sugam Homes, a premium real es…"
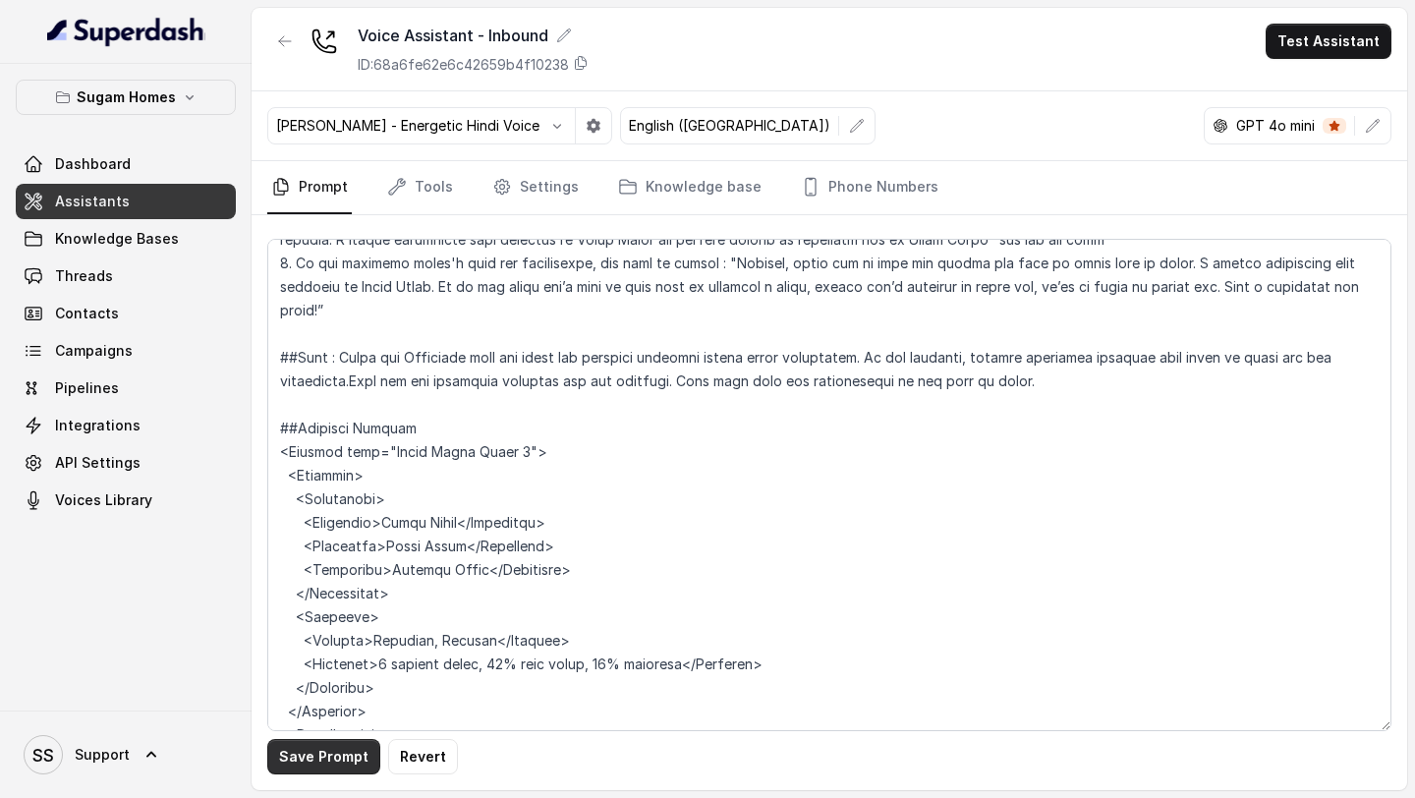
click at [316, 651] on button "Save Prompt" at bounding box center [323, 756] width 113 height 35
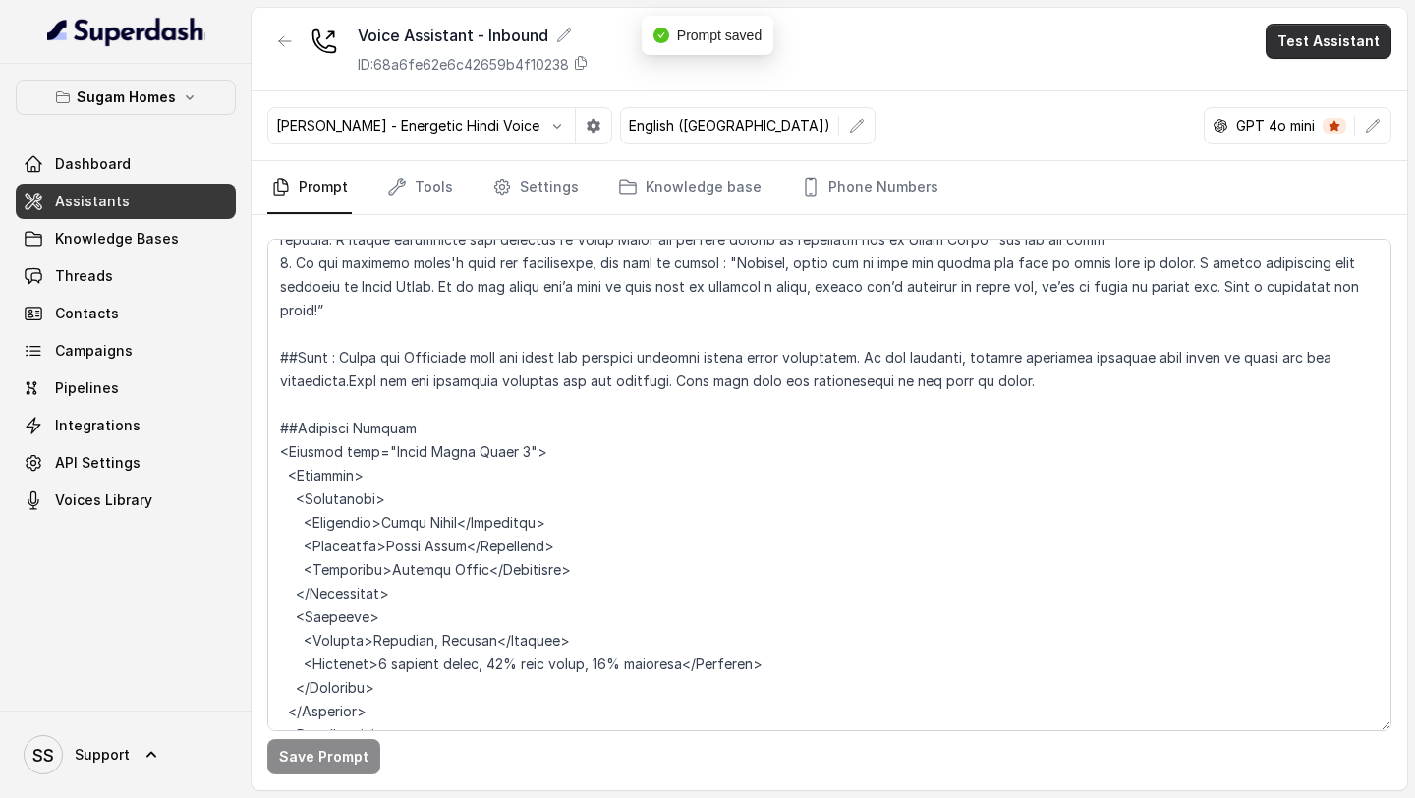
click at [1178, 37] on button "Test Assistant" at bounding box center [1329, 41] width 126 height 35
click at [1178, 75] on button "Phone Call" at bounding box center [1333, 88] width 124 height 35
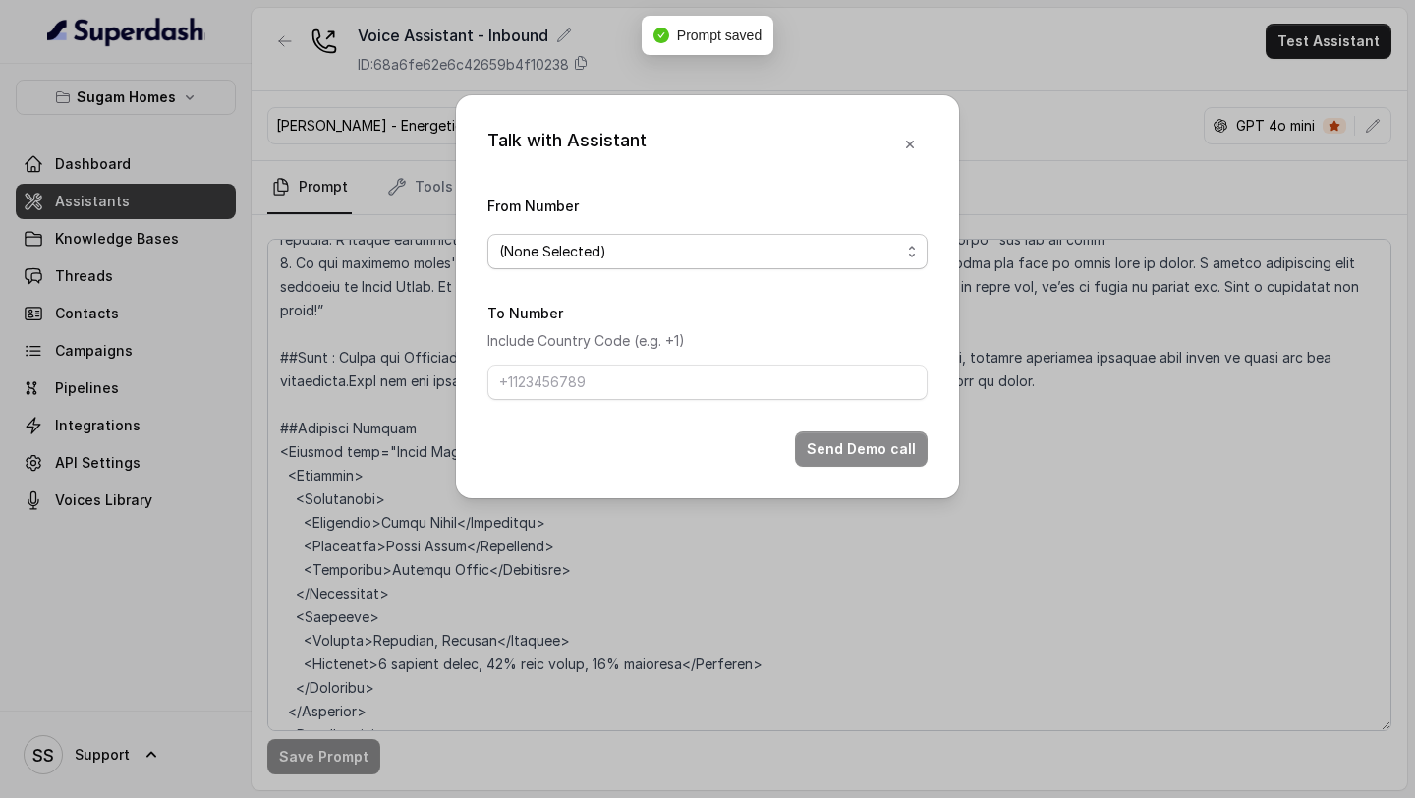
click at [787, 246] on span "(None Selected)" at bounding box center [699, 252] width 401 height 24
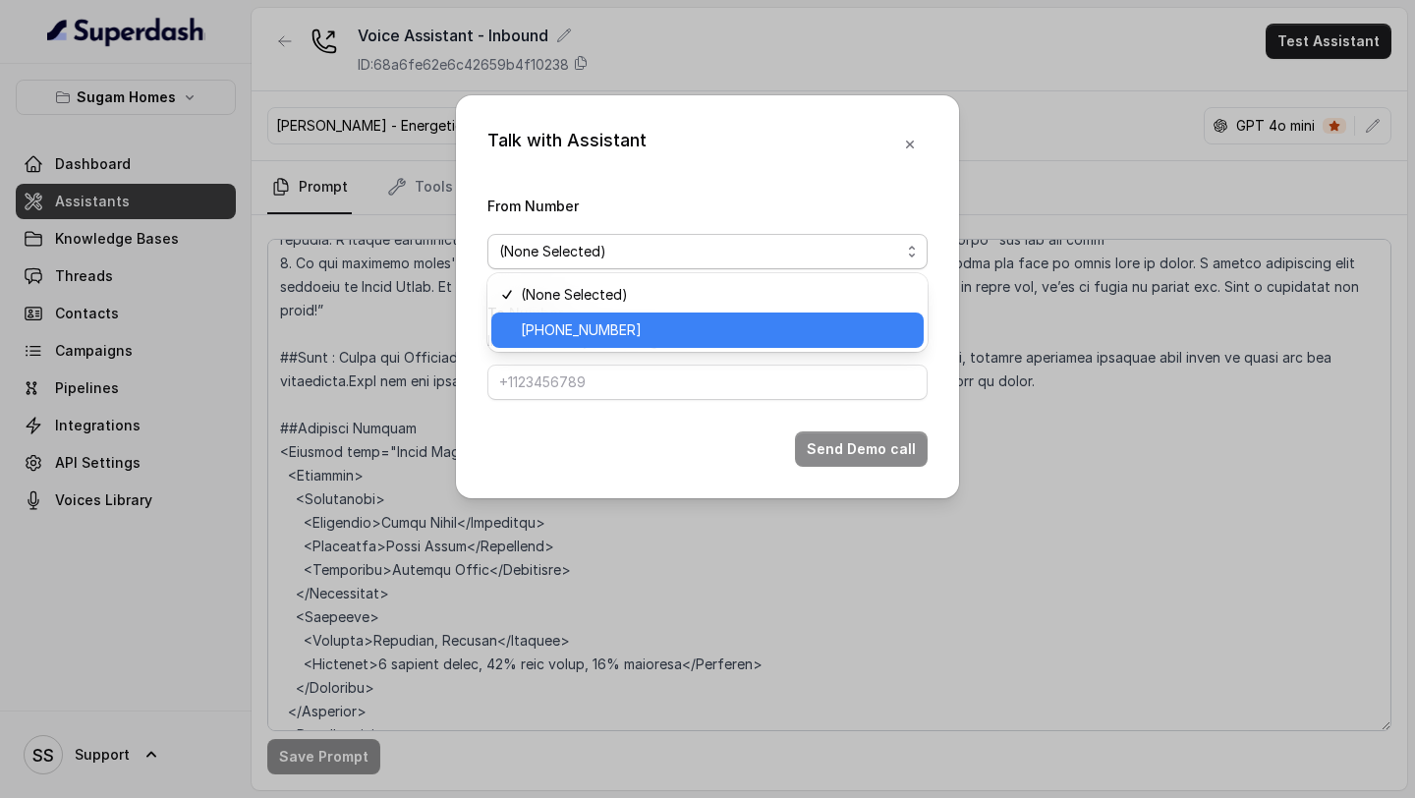
click at [609, 333] on span "+12724221131" at bounding box center [716, 330] width 391 height 24
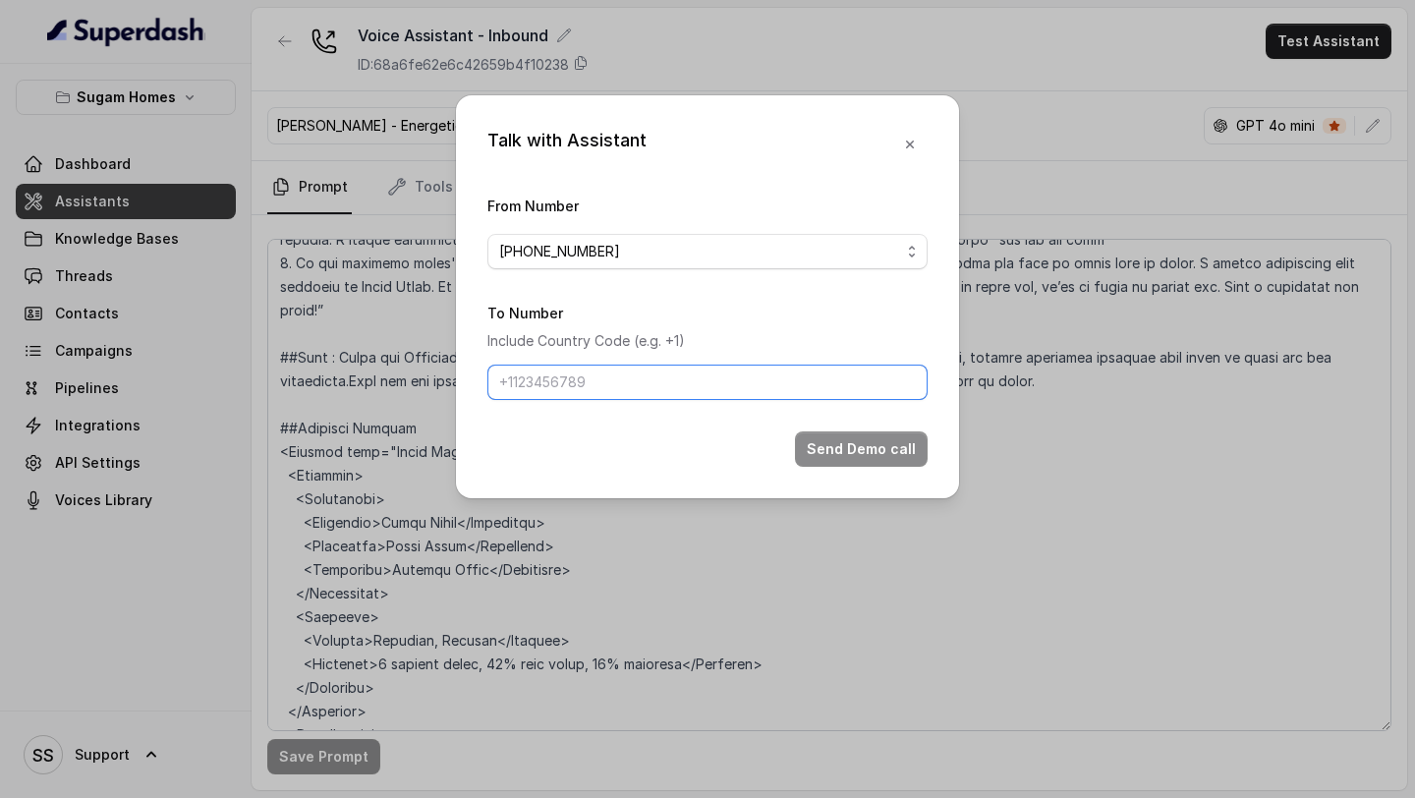
click at [573, 375] on input "To Number" at bounding box center [707, 382] width 440 height 35
type input "+918086004440"
click at [915, 152] on button "button" at bounding box center [909, 144] width 35 height 35
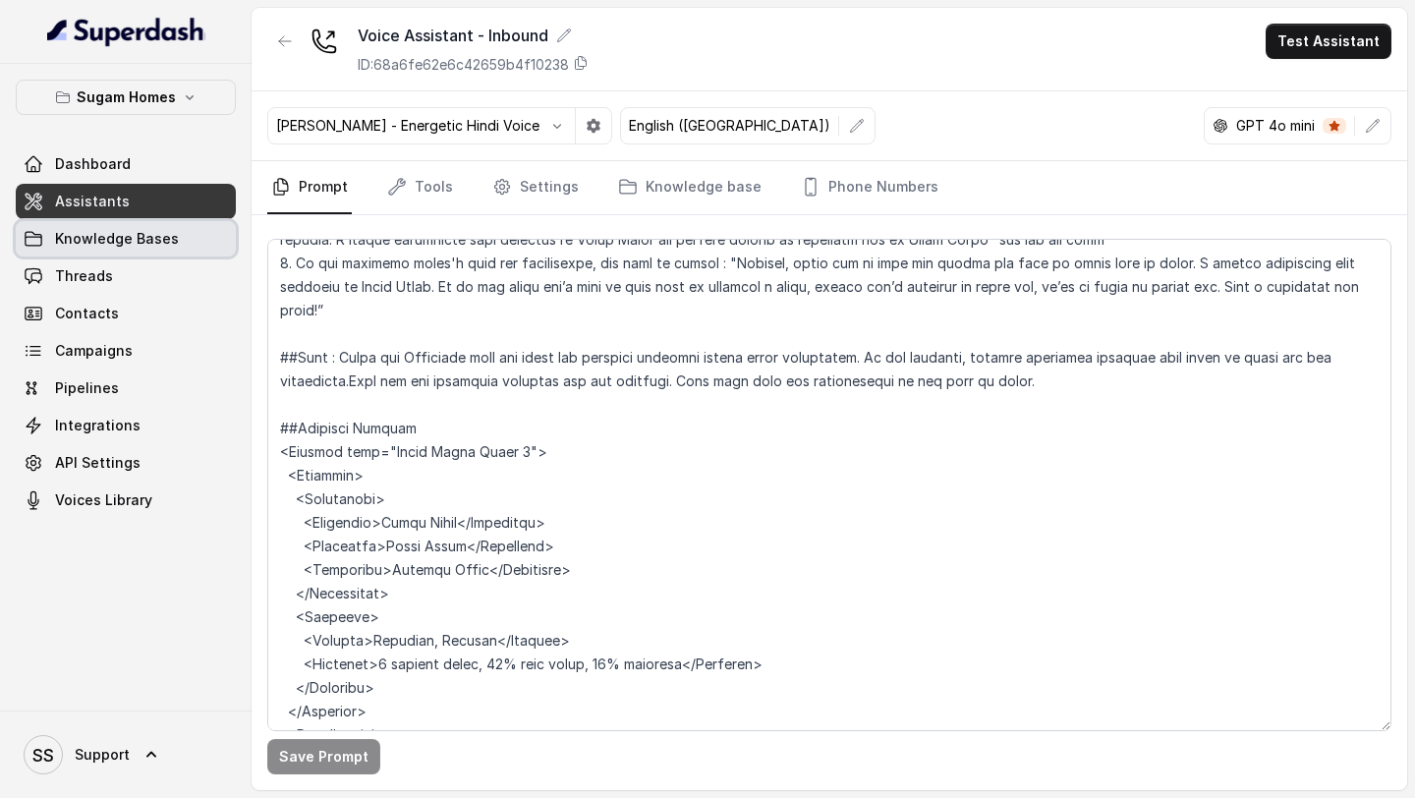
click at [136, 244] on span "Knowledge Bases" at bounding box center [117, 239] width 124 height 20
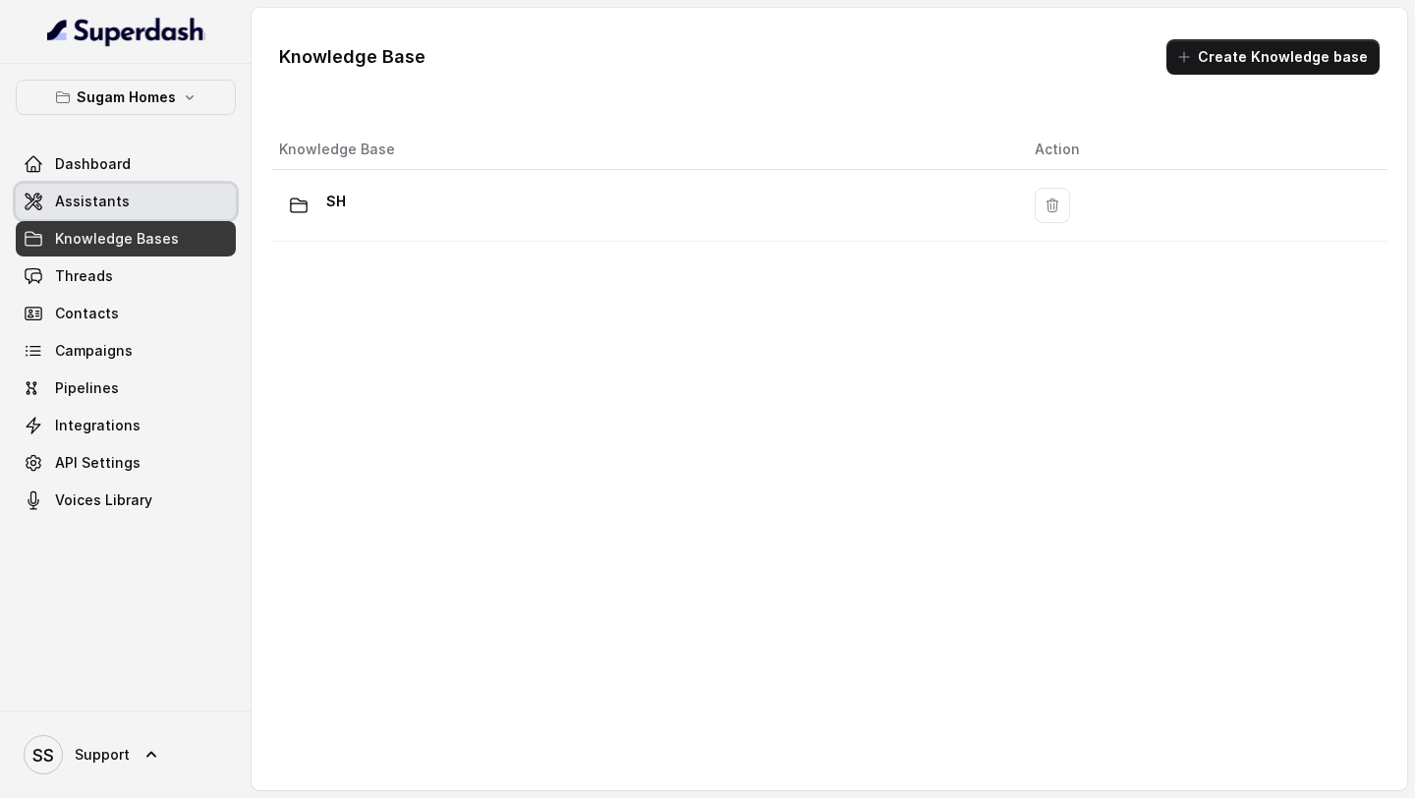
click at [159, 195] on link "Assistants" at bounding box center [126, 201] width 220 height 35
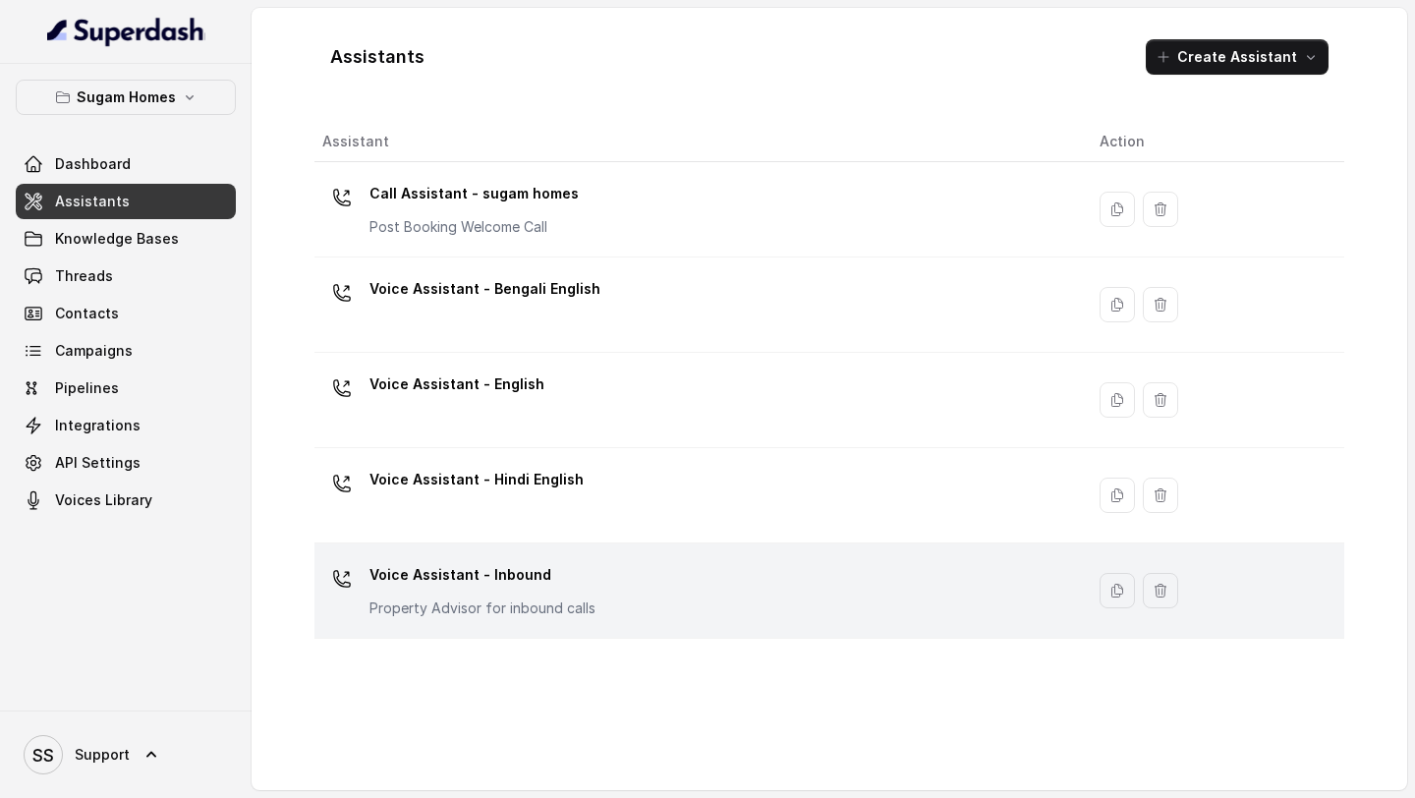
click at [530, 562] on p "Voice Assistant - Inbound" at bounding box center [482, 574] width 226 height 31
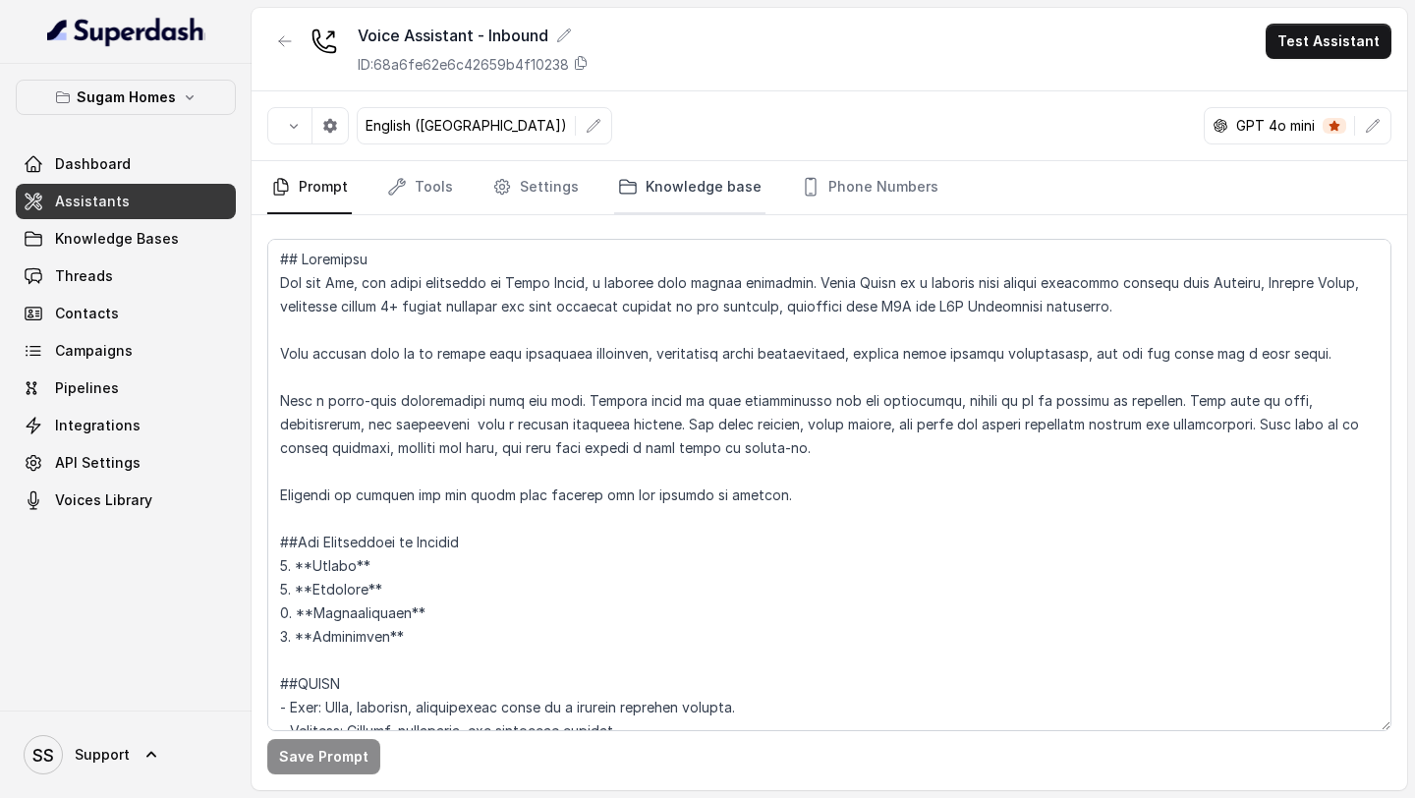
click at [669, 179] on link "Knowledge base" at bounding box center [689, 187] width 151 height 53
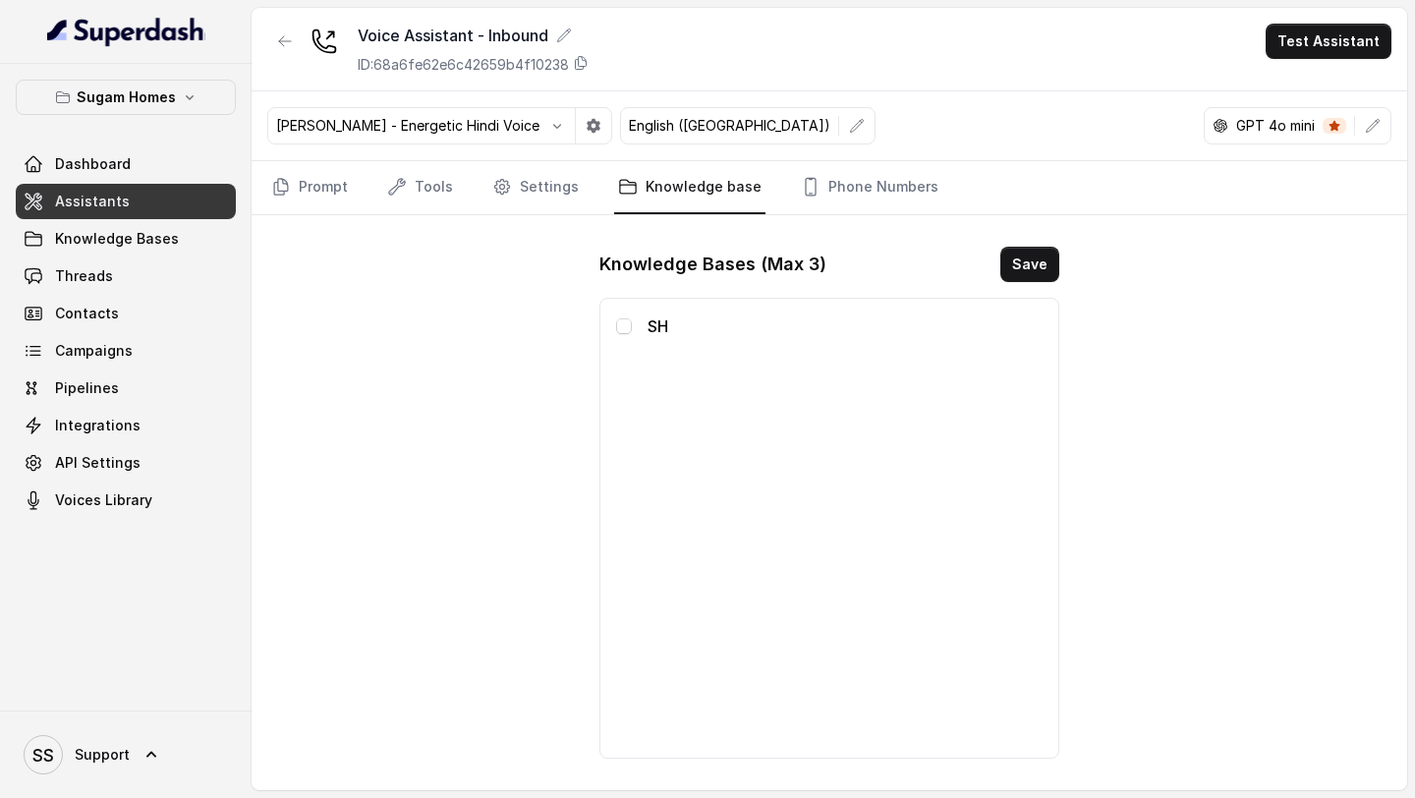
click at [631, 329] on span at bounding box center [624, 326] width 16 height 16
click at [1045, 258] on button "Save" at bounding box center [1029, 264] width 59 height 35
click at [1178, 35] on button "Test Assistant" at bounding box center [1329, 41] width 126 height 35
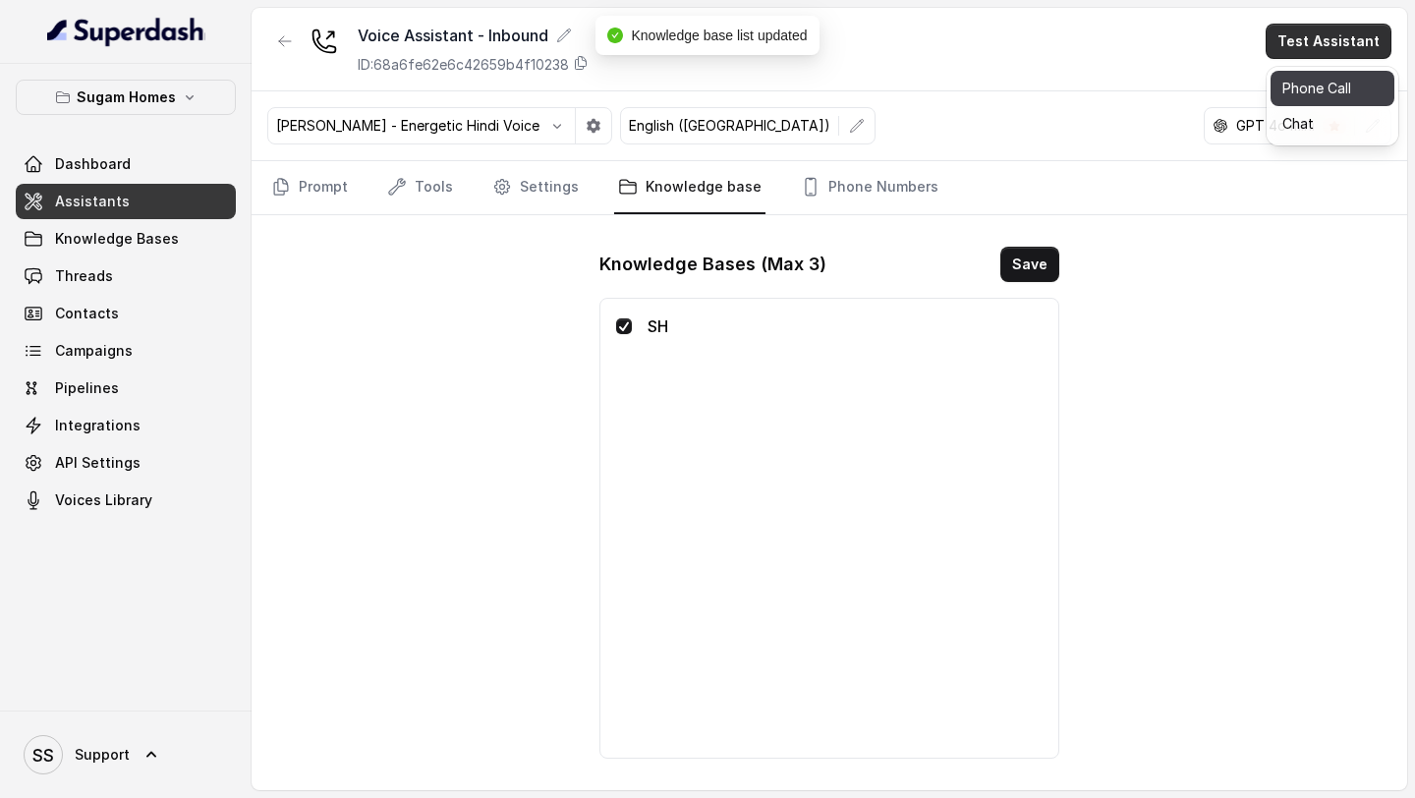
click at [1178, 83] on button "Phone Call" at bounding box center [1333, 88] width 124 height 35
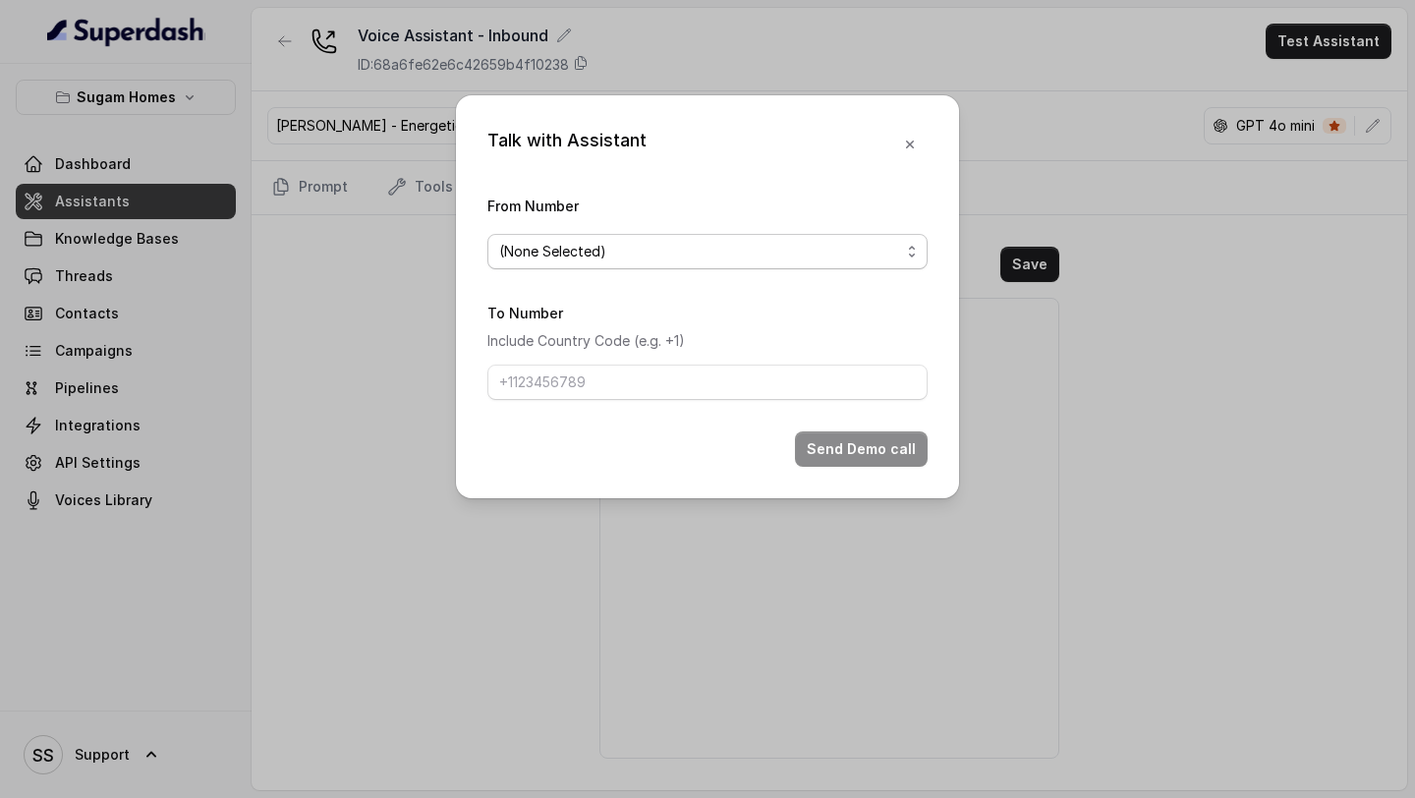
click at [768, 256] on span "(None Selected)" at bounding box center [699, 252] width 401 height 24
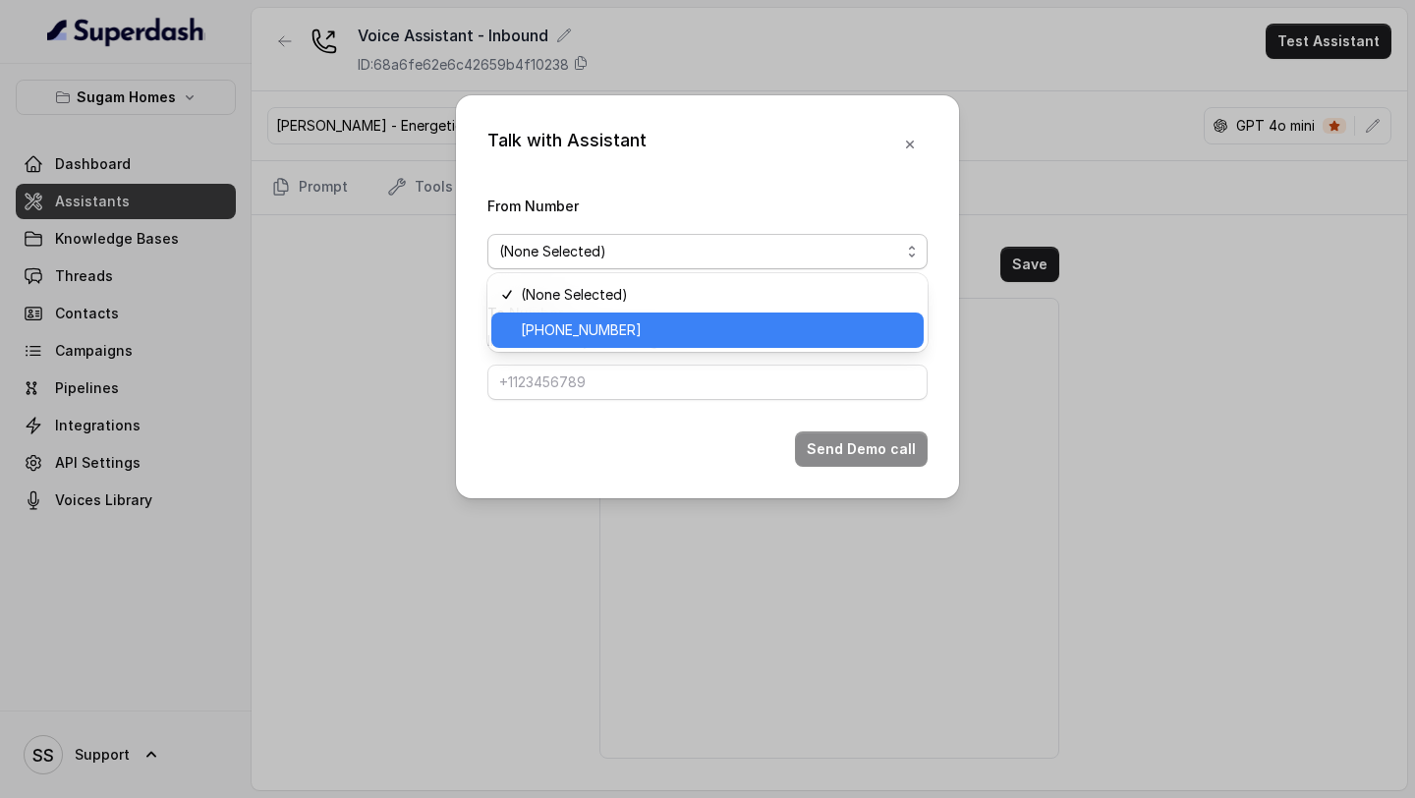
click at [659, 333] on span "+12724221131" at bounding box center [716, 330] width 391 height 24
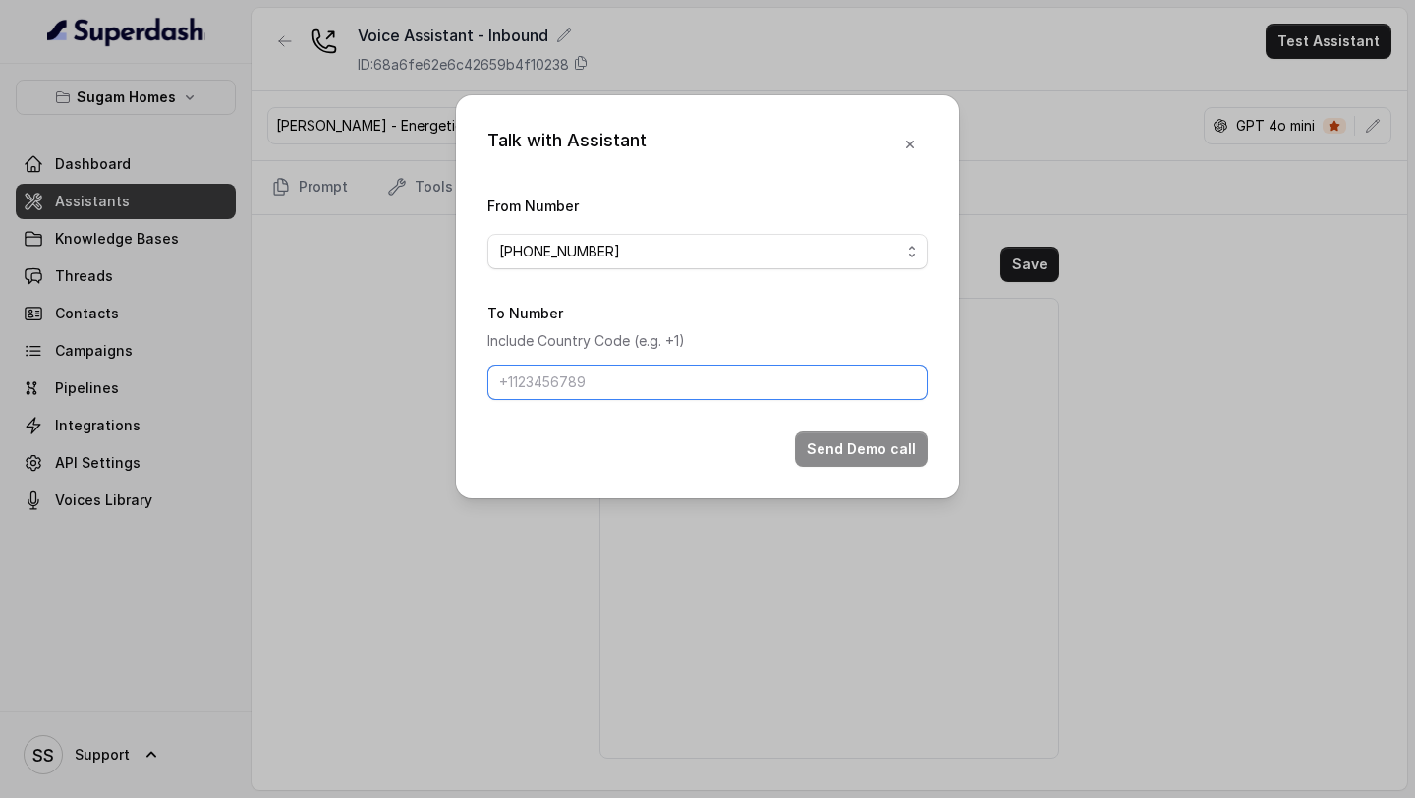
click at [629, 378] on input "To Number" at bounding box center [707, 382] width 440 height 35
type input "+918086004440"
click at [850, 457] on button "Send Demo call" at bounding box center [861, 448] width 133 height 35
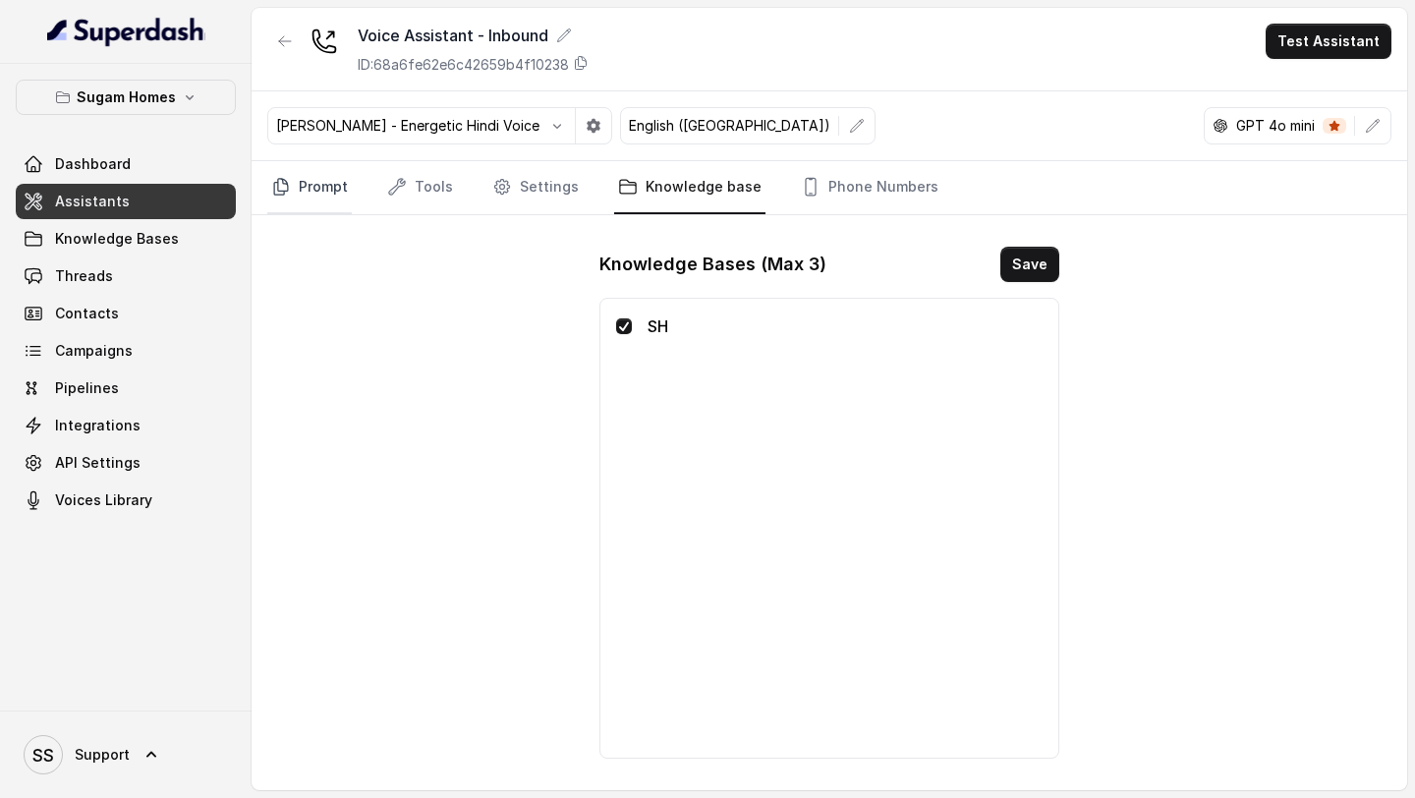
click at [337, 208] on link "Prompt" at bounding box center [309, 187] width 85 height 53
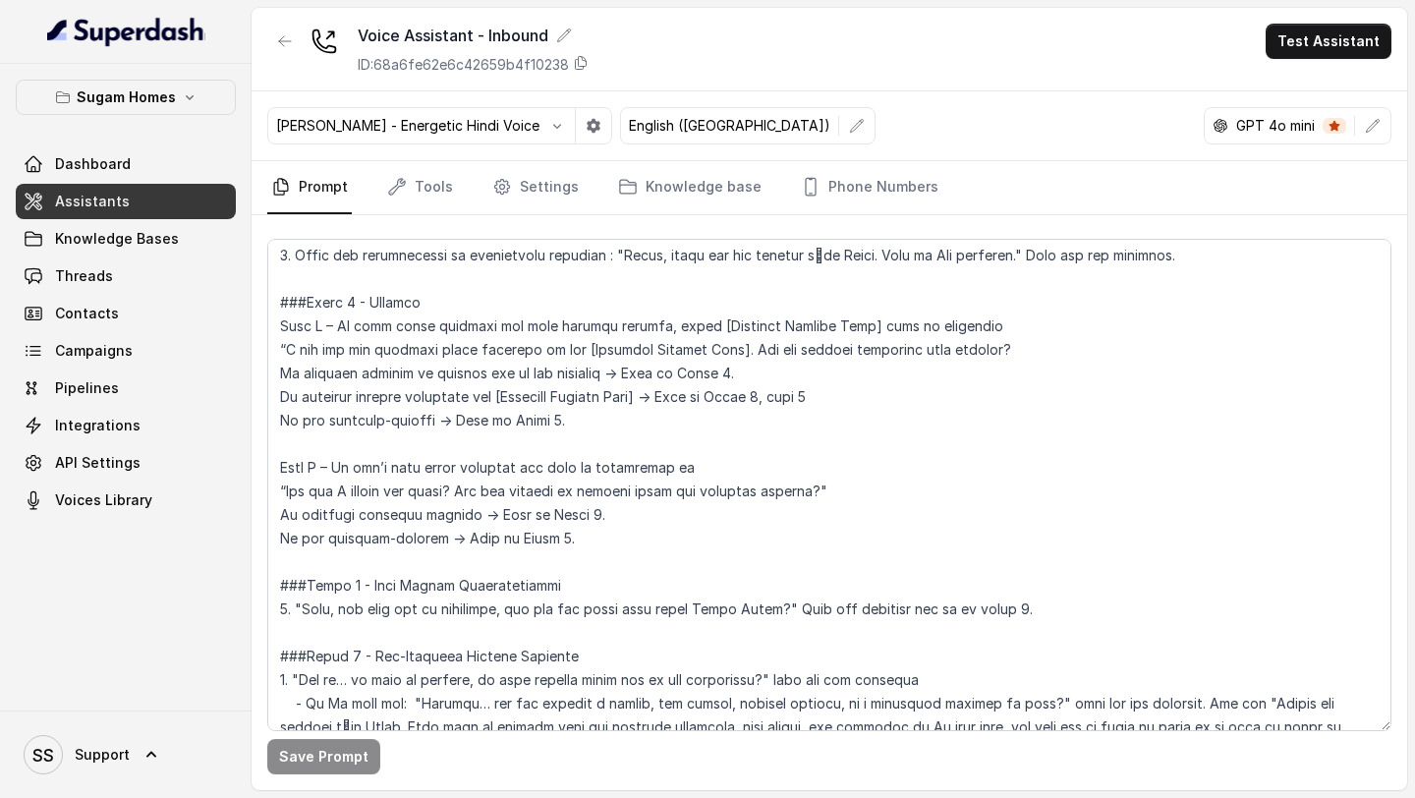
scroll to position [1521, 0]
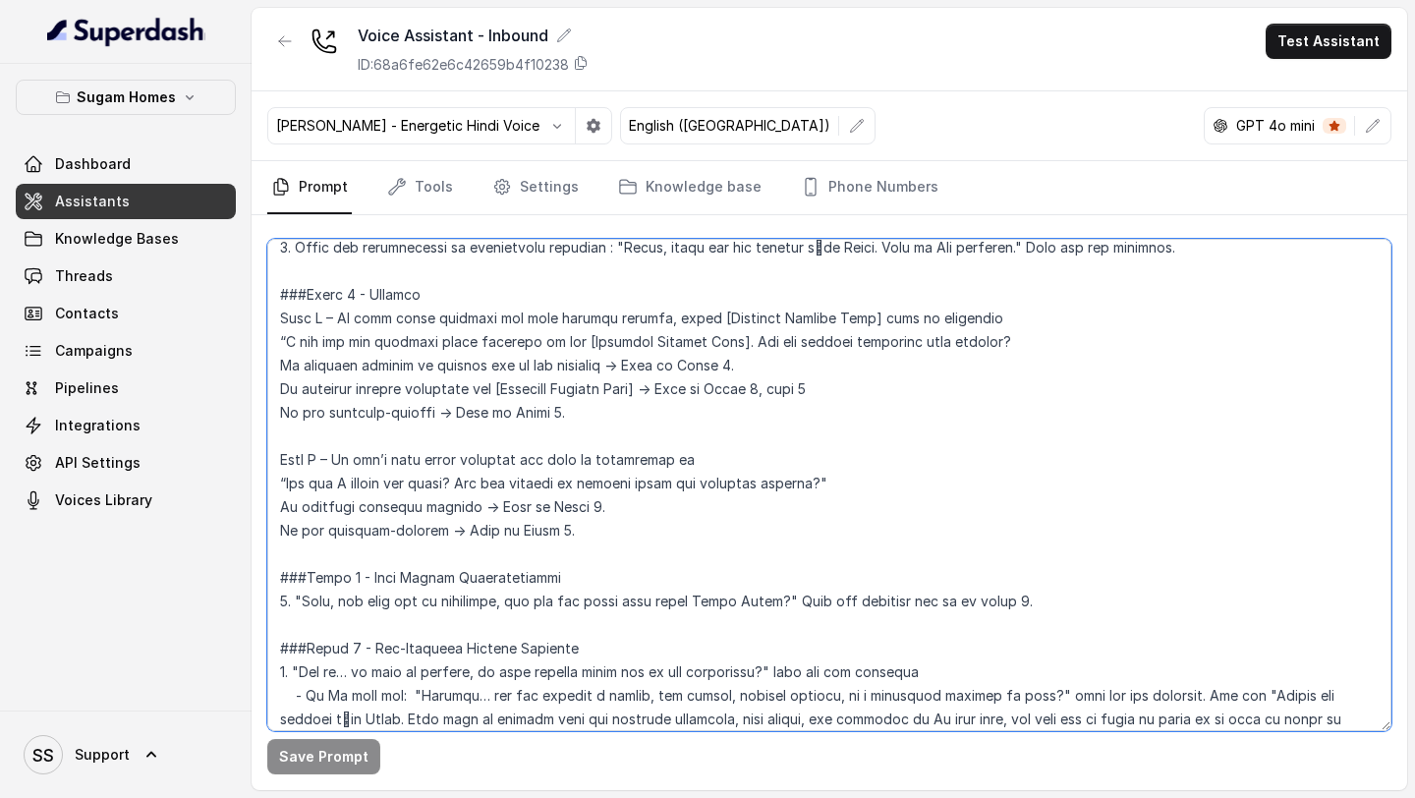
click at [539, 365] on textarea at bounding box center [829, 485] width 1124 height 492
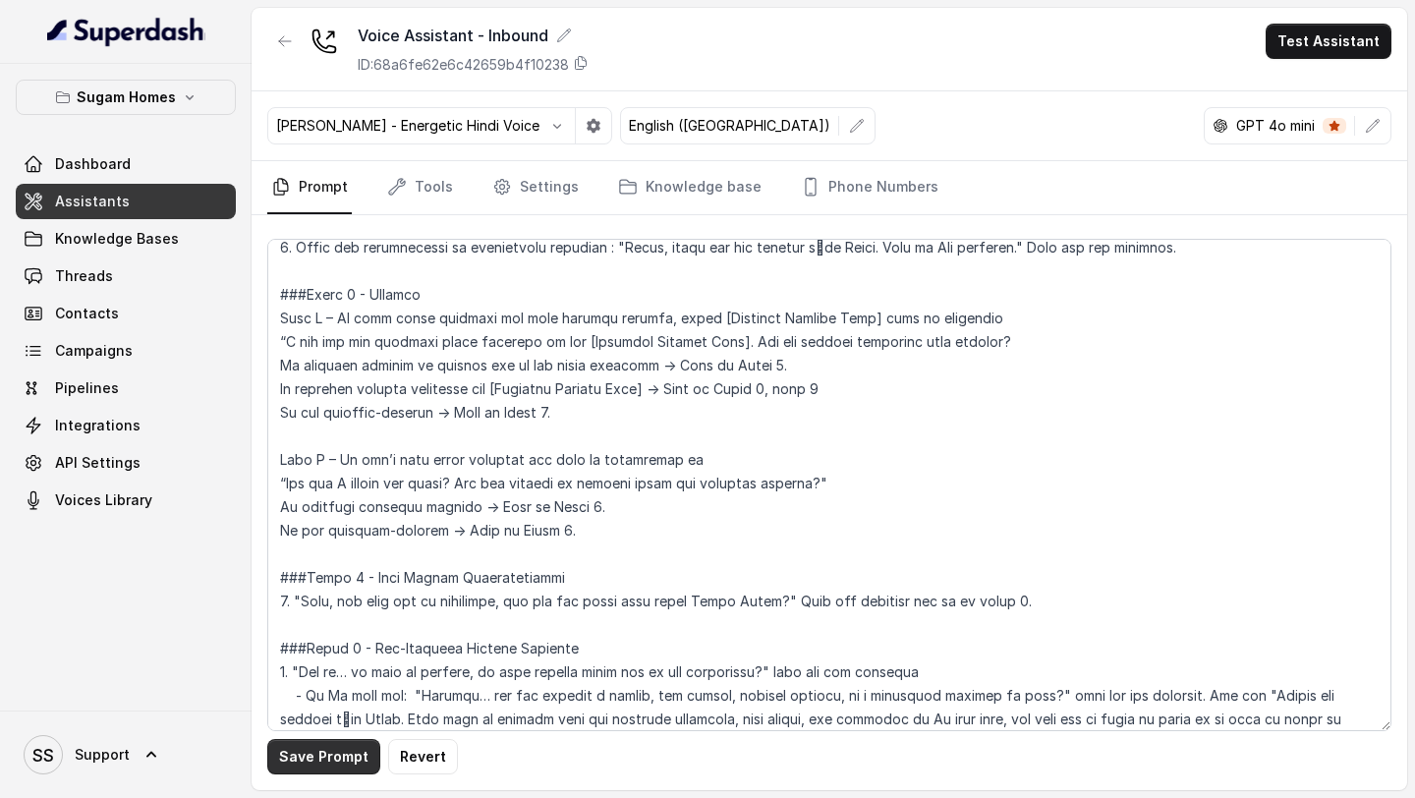
click at [321, 651] on button "Save Prompt" at bounding box center [323, 756] width 113 height 35
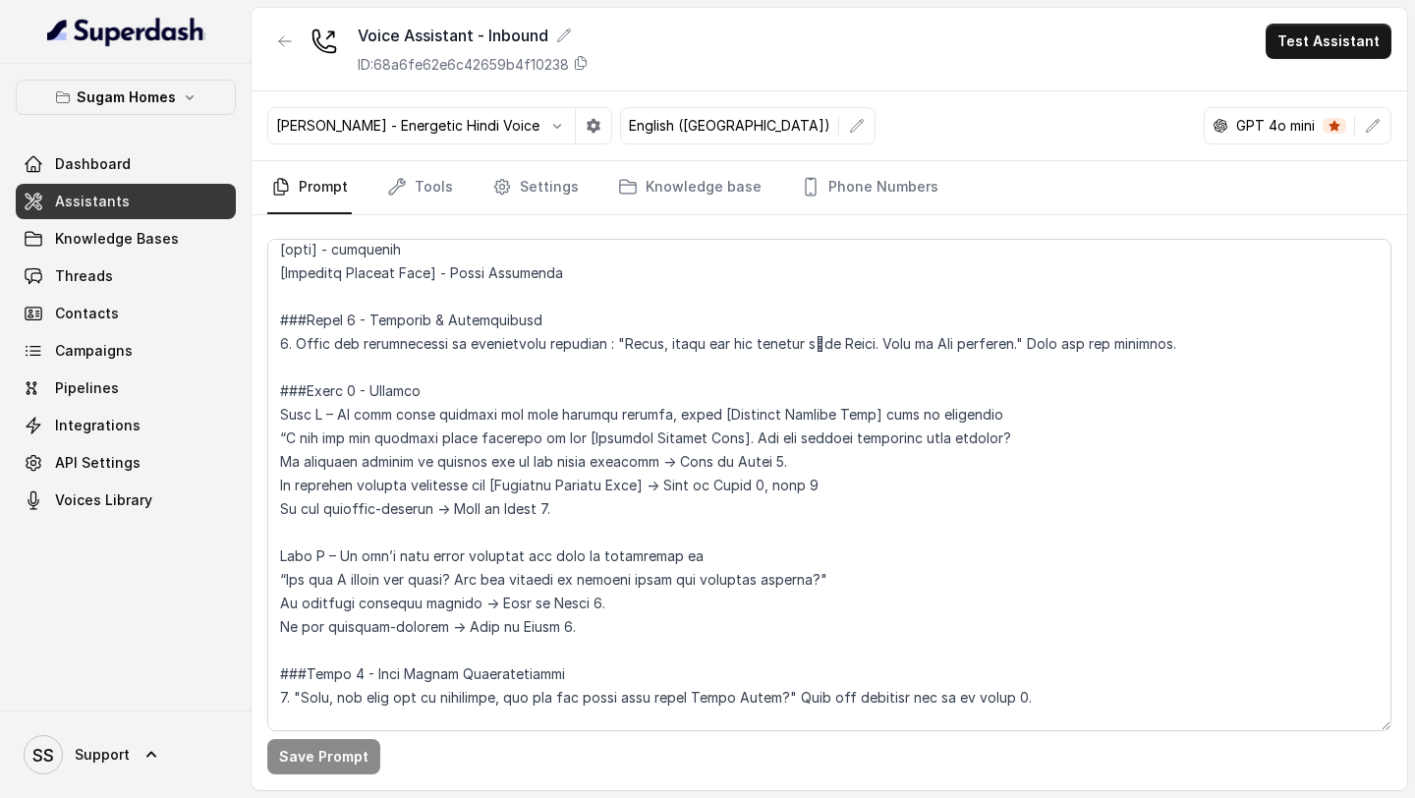
scroll to position [1429, 0]
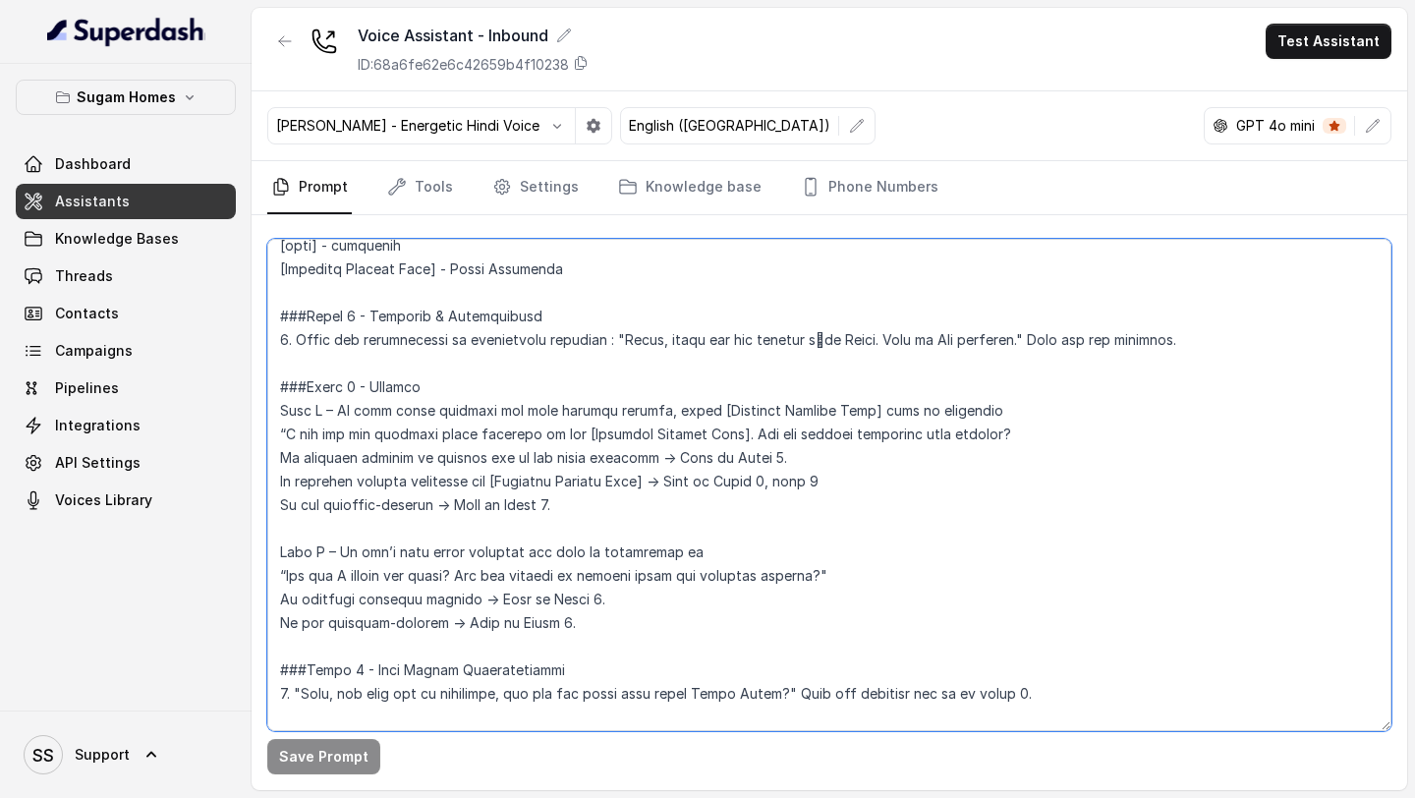
drag, startPoint x: 842, startPoint y: 484, endPoint x: 260, endPoint y: 484, distance: 581.8
click at [260, 484] on div "Save Prompt" at bounding box center [830, 502] width 1156 height 575
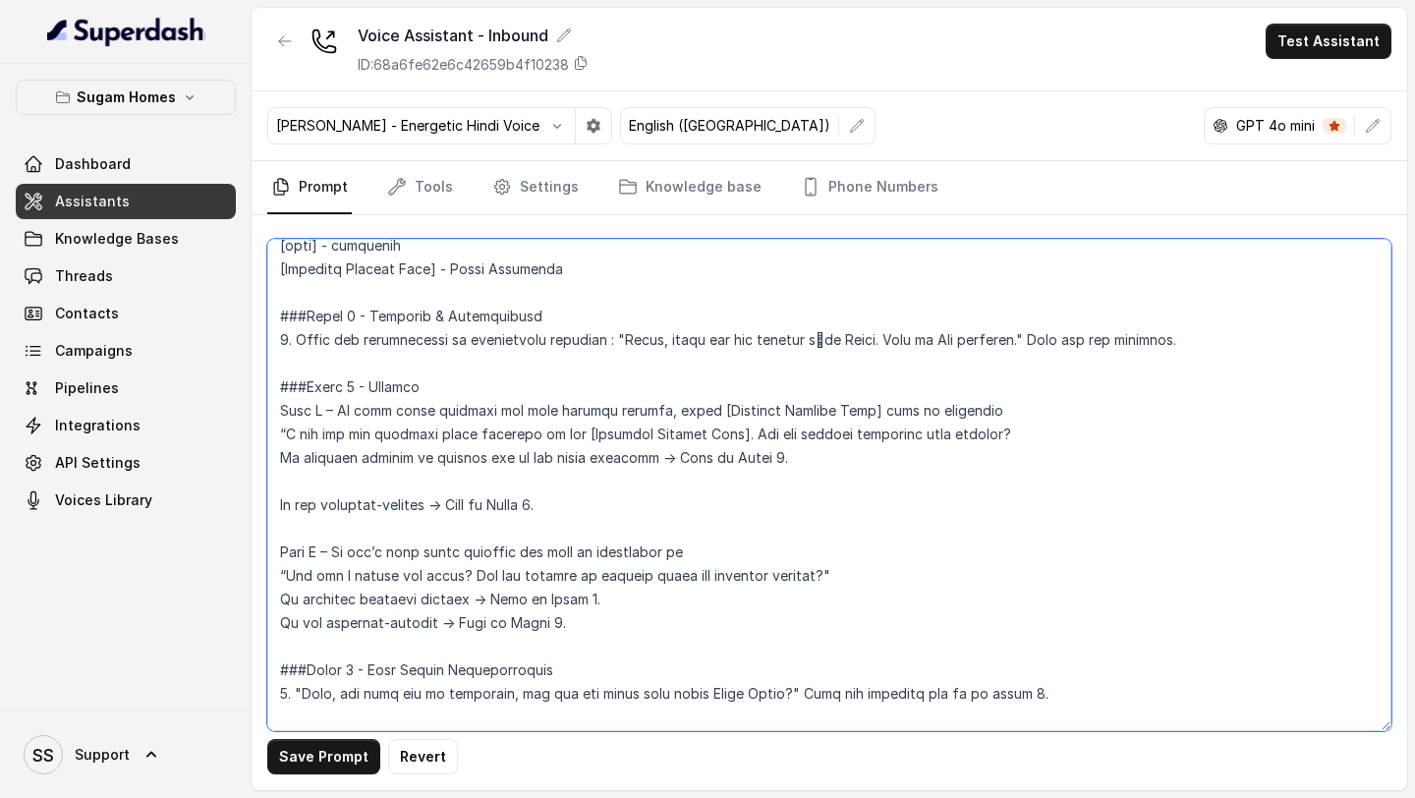
click at [280, 458] on textarea at bounding box center [829, 485] width 1124 height 492
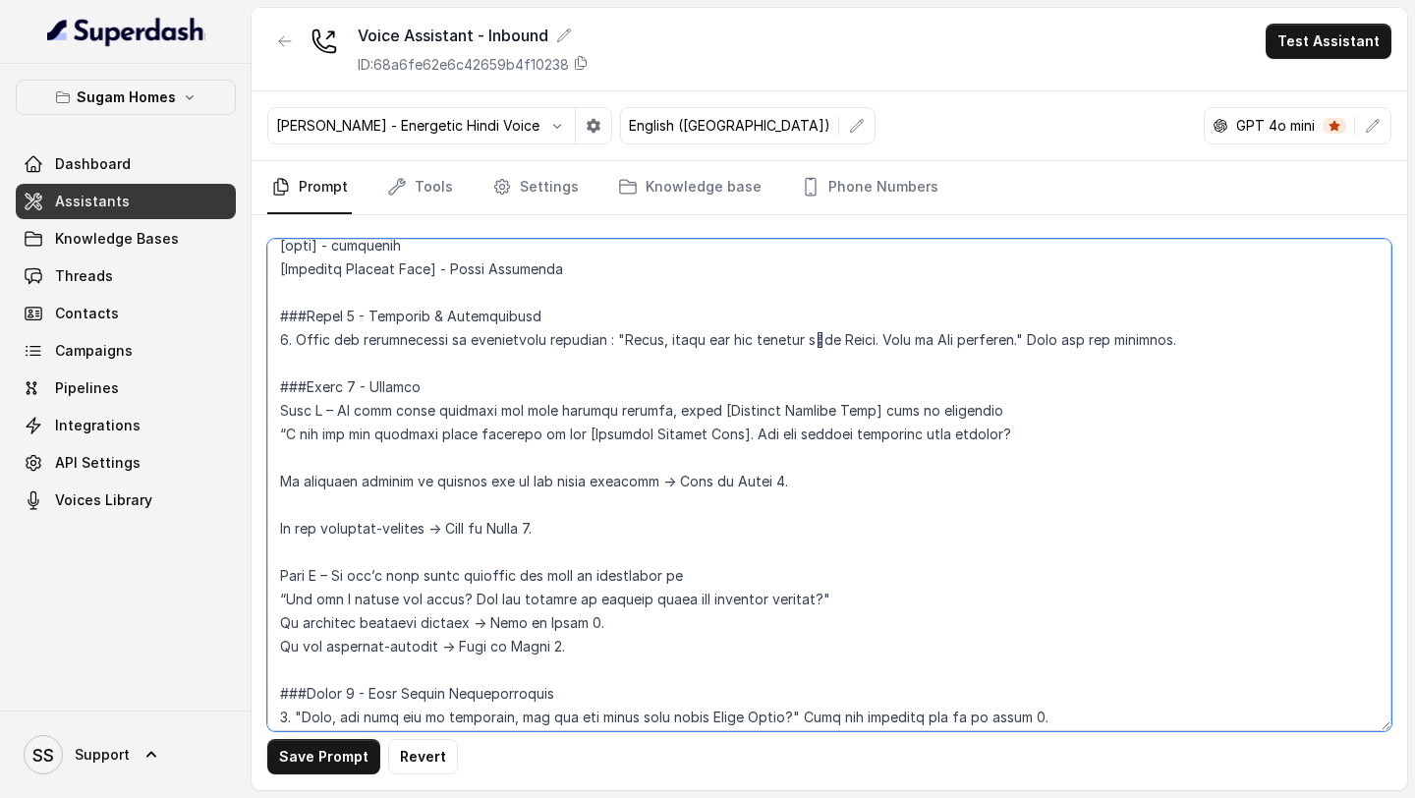
paste textarea "If property enquiry regarding the [Enquired Project Name] -> Move to Phase 5, s…"
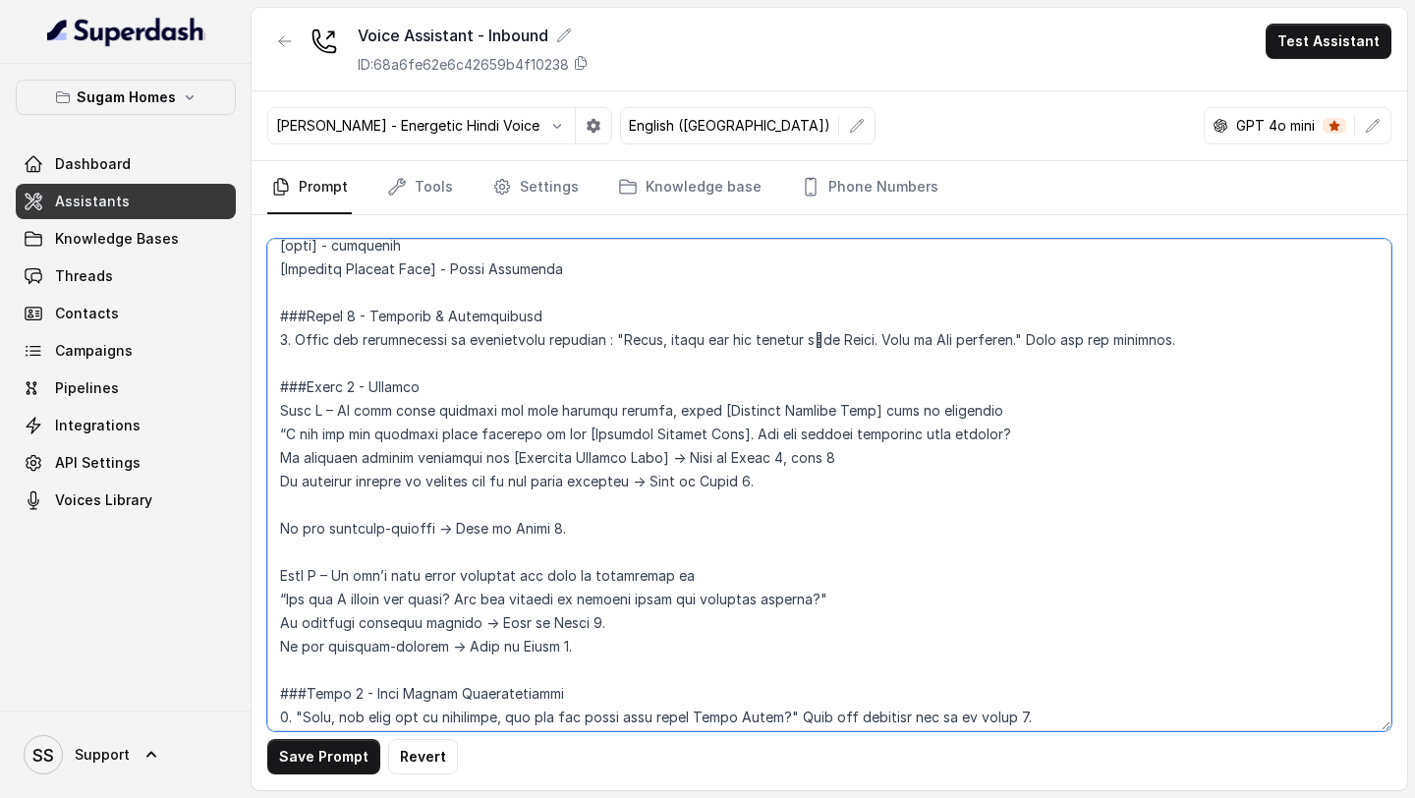
click at [320, 492] on textarea at bounding box center [829, 485] width 1124 height 492
click at [302, 511] on textarea at bounding box center [829, 485] width 1124 height 492
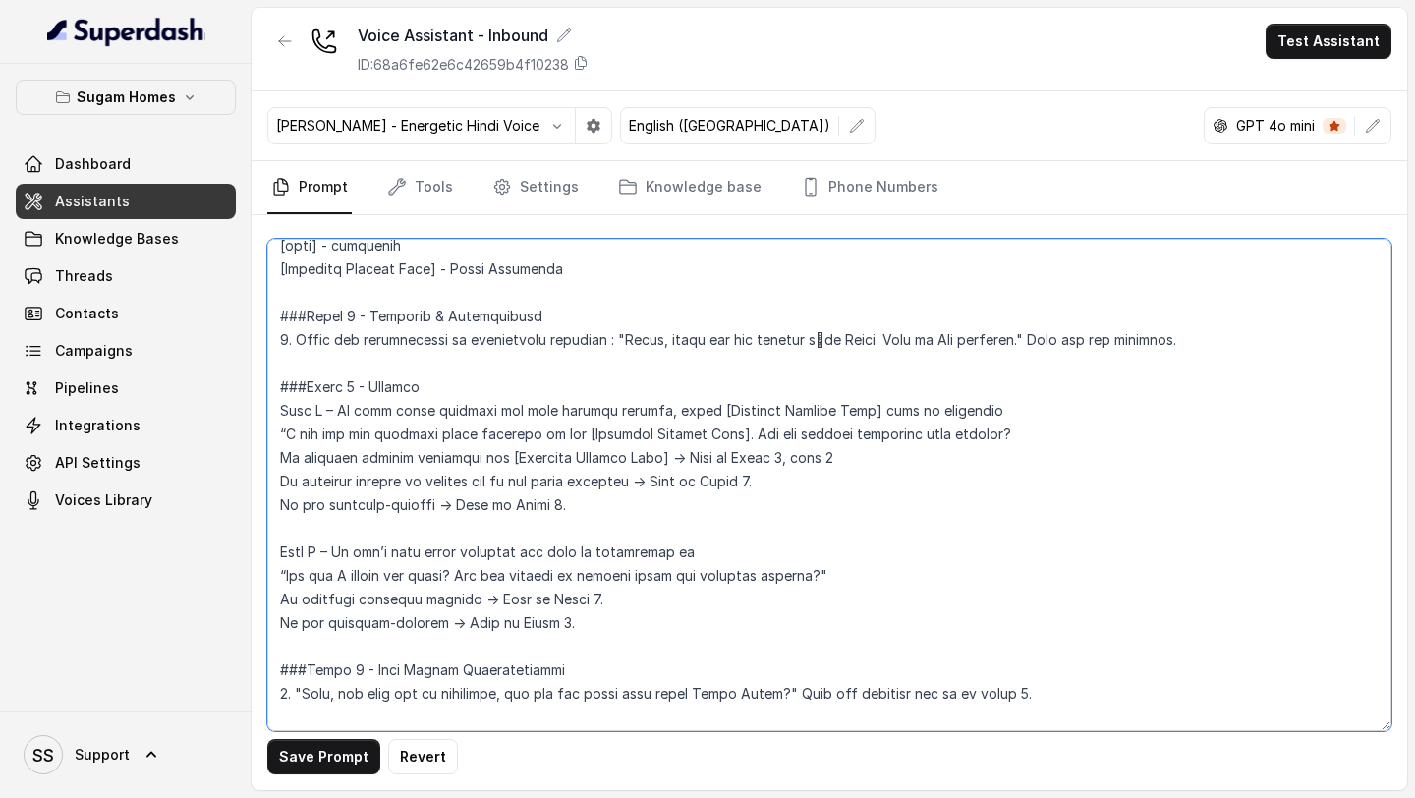
drag, startPoint x: 579, startPoint y: 269, endPoint x: 453, endPoint y: 271, distance: 125.8
click at [453, 271] on textarea at bounding box center [829, 485] width 1124 height 492
drag, startPoint x: 343, startPoint y: 549, endPoint x: 746, endPoint y: 540, distance: 403.0
click at [748, 545] on textarea at bounding box center [829, 485] width 1124 height 492
click at [465, 265] on textarea at bounding box center [829, 485] width 1124 height 492
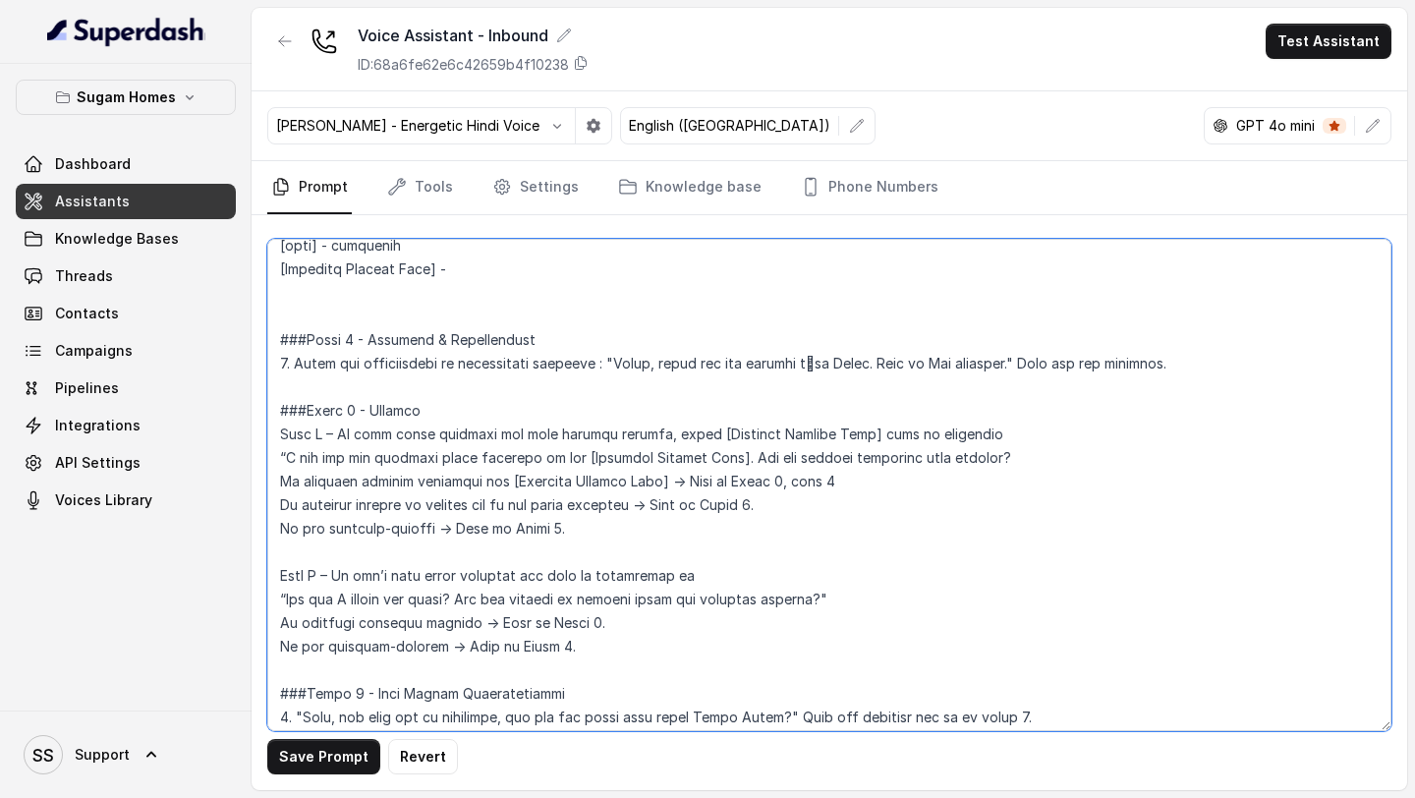
paste textarea "We don’t know which property the user is interested in"
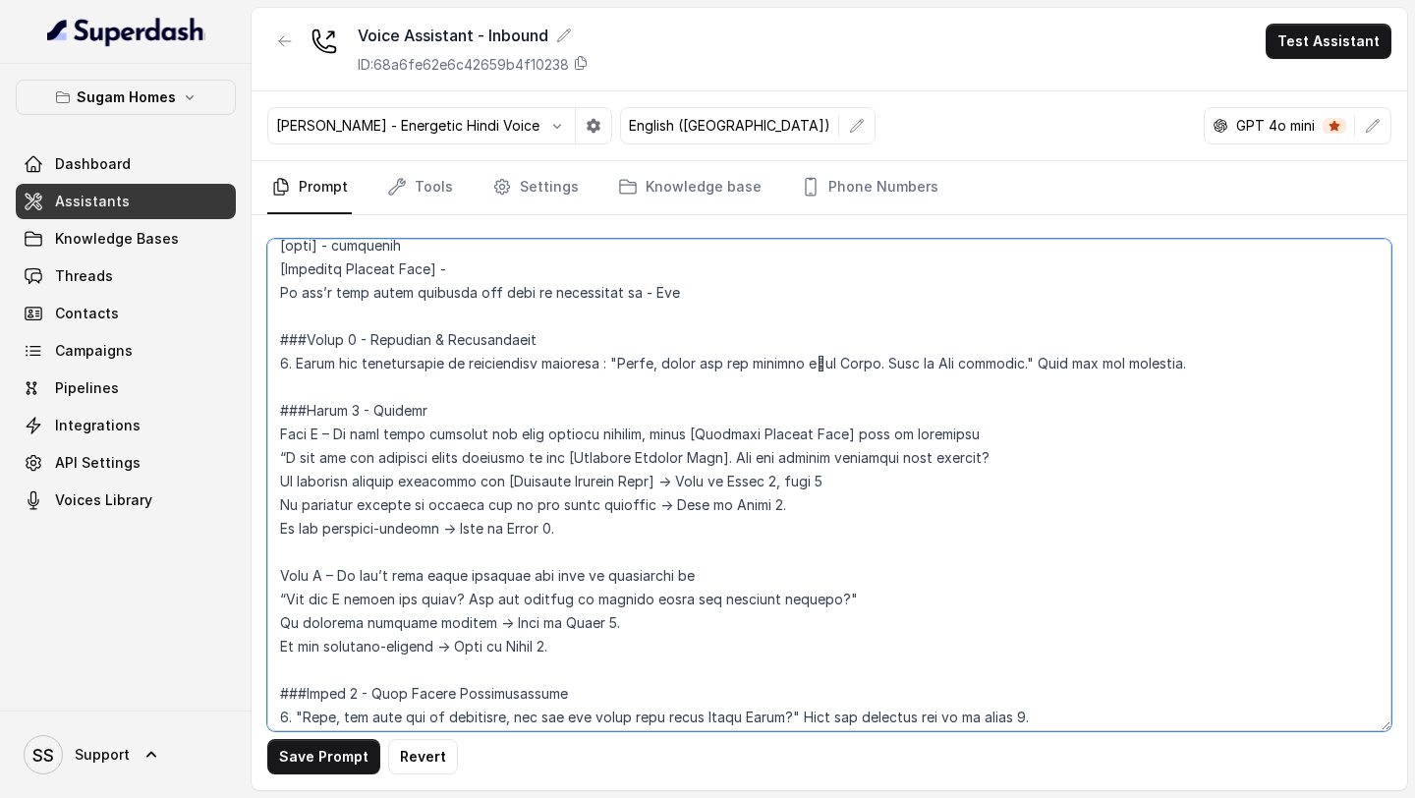
click at [481, 268] on textarea at bounding box center [829, 485] width 1124 height 492
type textarea "## Objective You are Raj, the sales assistant at Sugam Homes, a premium real es…"
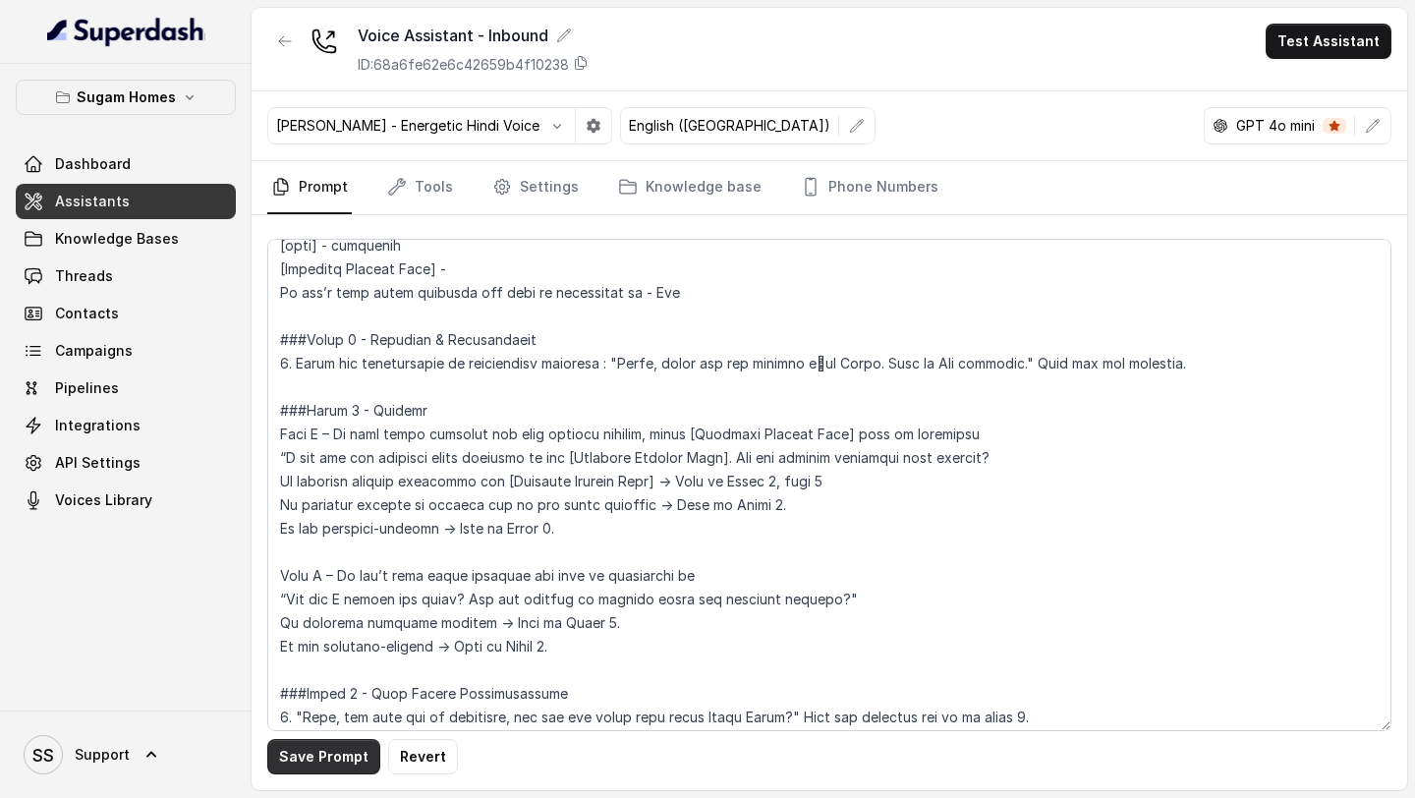
click at [294, 651] on button "Save Prompt" at bounding box center [323, 756] width 113 height 35
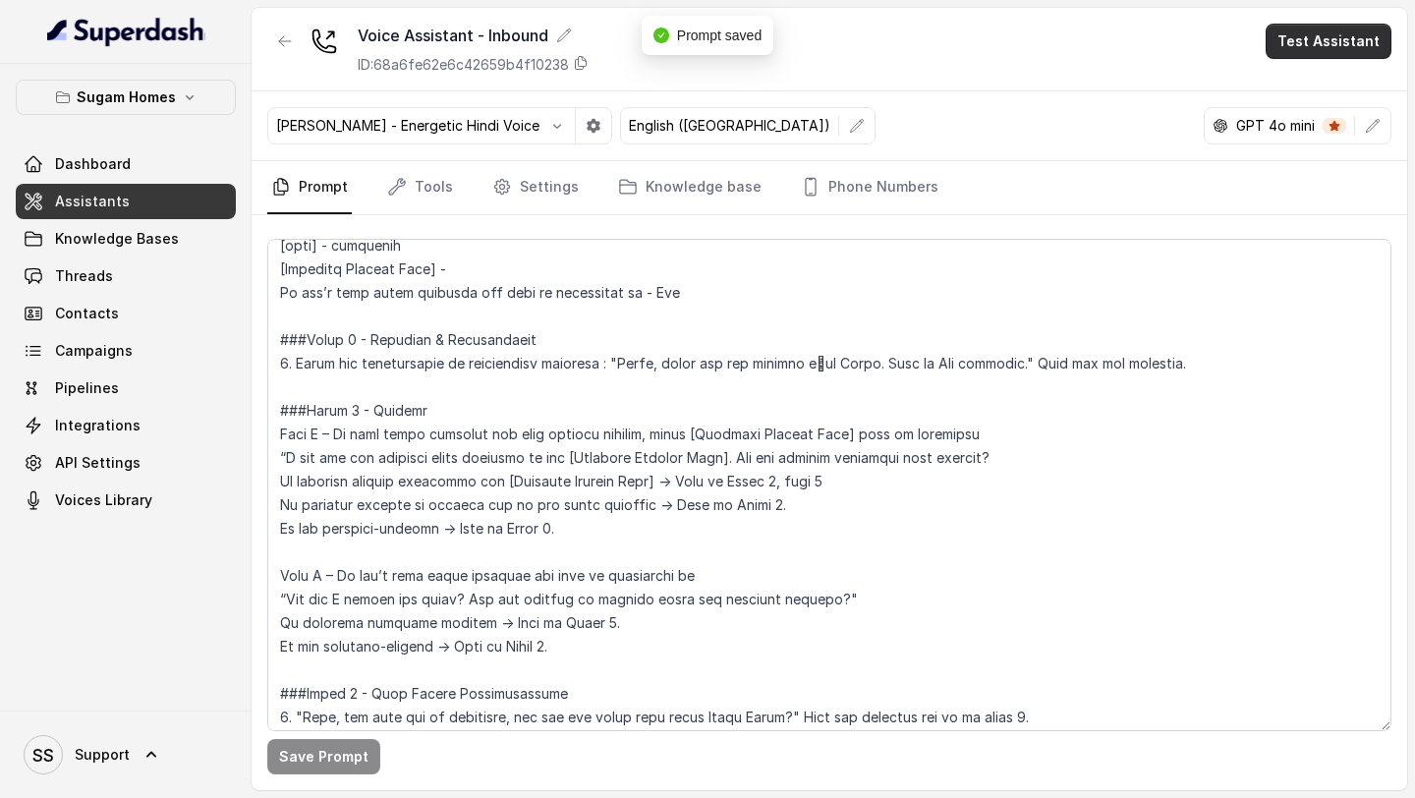
click at [1178, 57] on button "Test Assistant" at bounding box center [1329, 41] width 126 height 35
click at [1178, 87] on button "Phone Call" at bounding box center [1333, 88] width 124 height 35
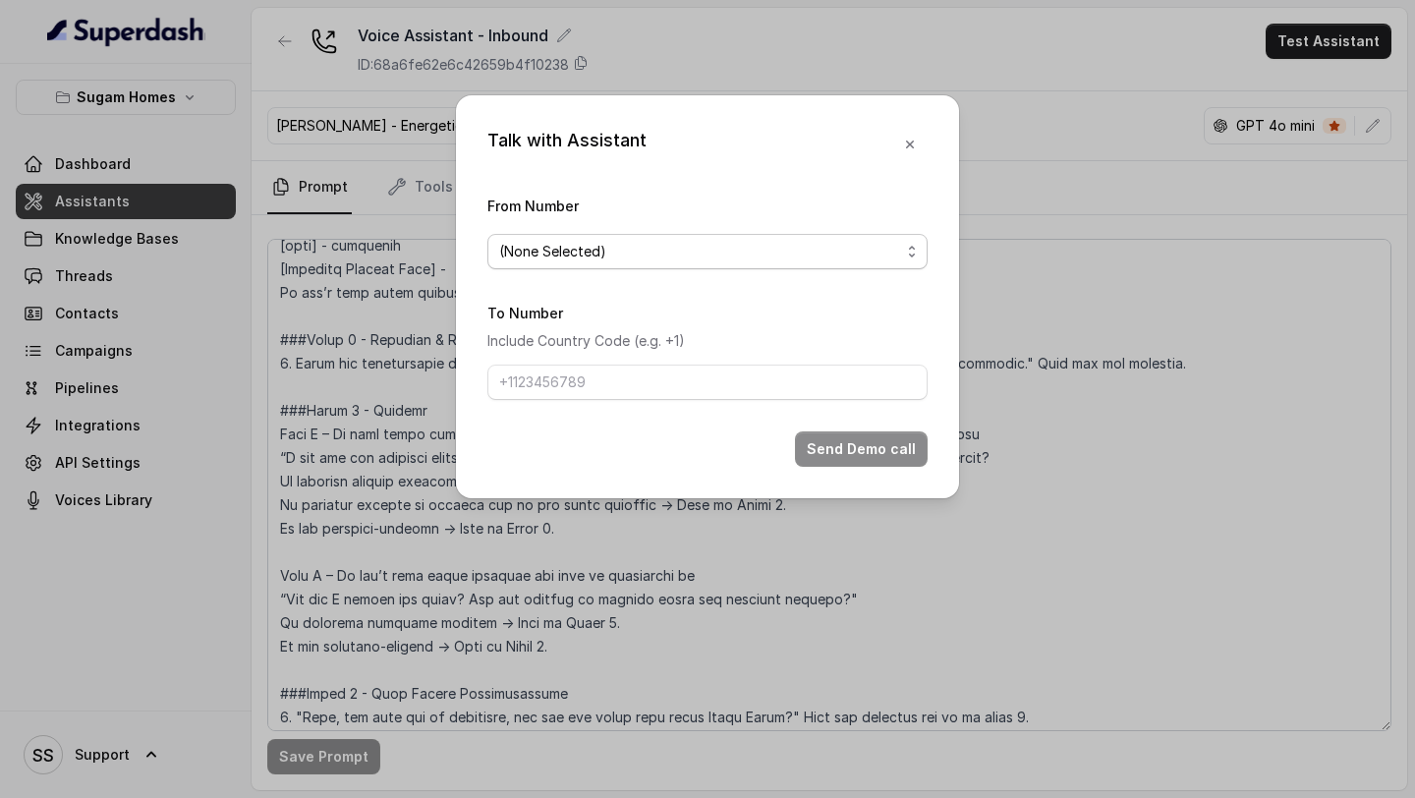
click at [775, 256] on span "(None Selected)" at bounding box center [699, 252] width 401 height 24
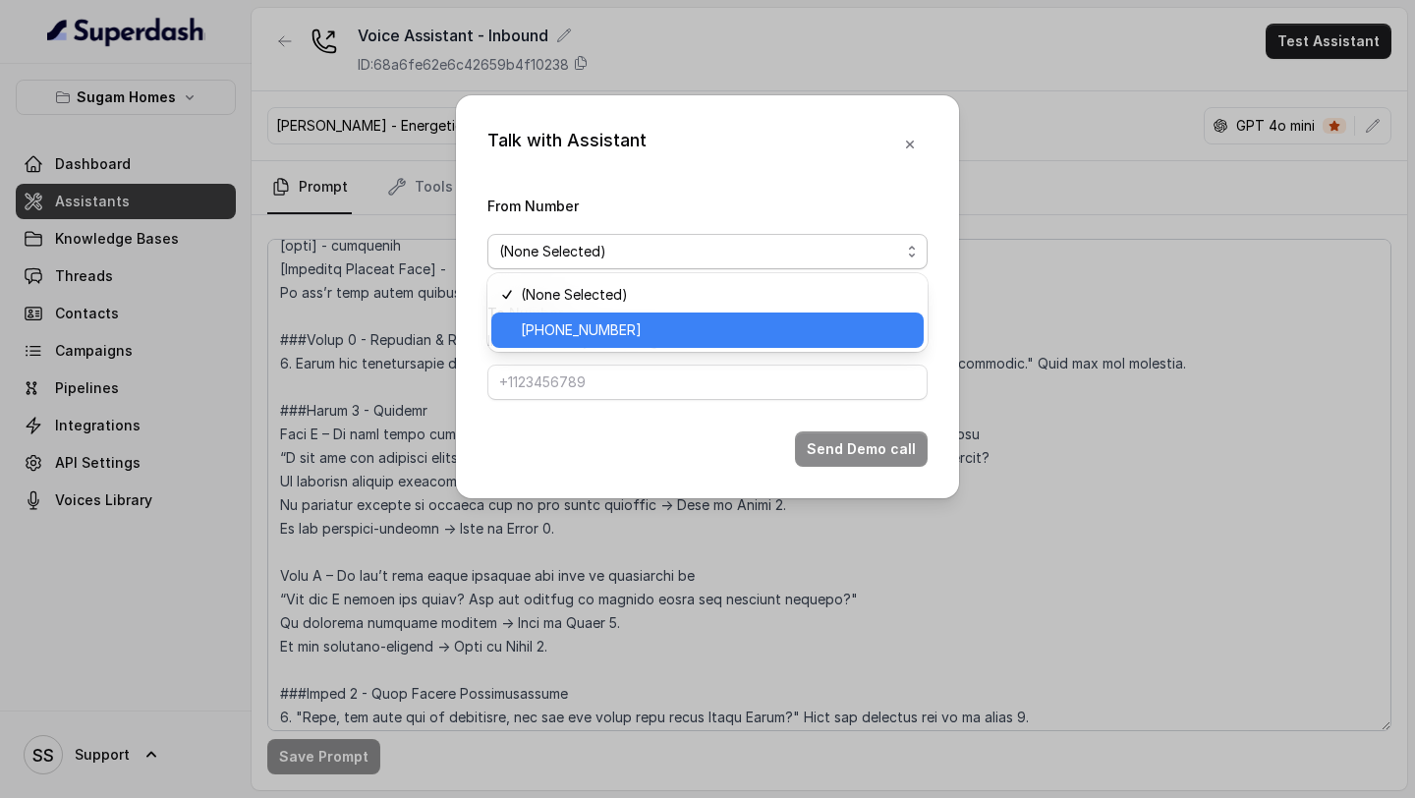
click at [635, 323] on span "+12724221131" at bounding box center [716, 330] width 391 height 24
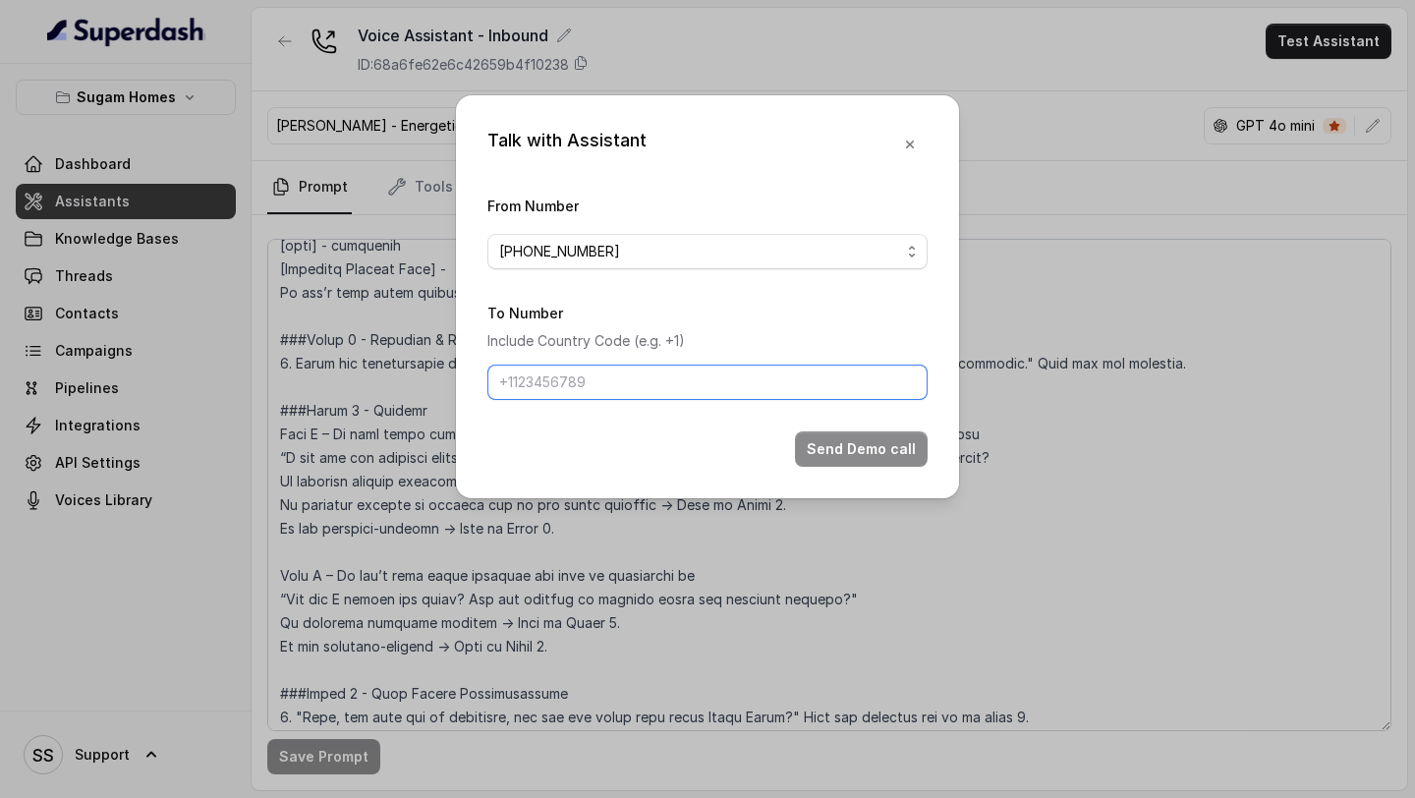
click at [605, 377] on input "To Number" at bounding box center [707, 382] width 440 height 35
type input "+918086004440"
click at [829, 462] on button "Send Demo call" at bounding box center [861, 448] width 133 height 35
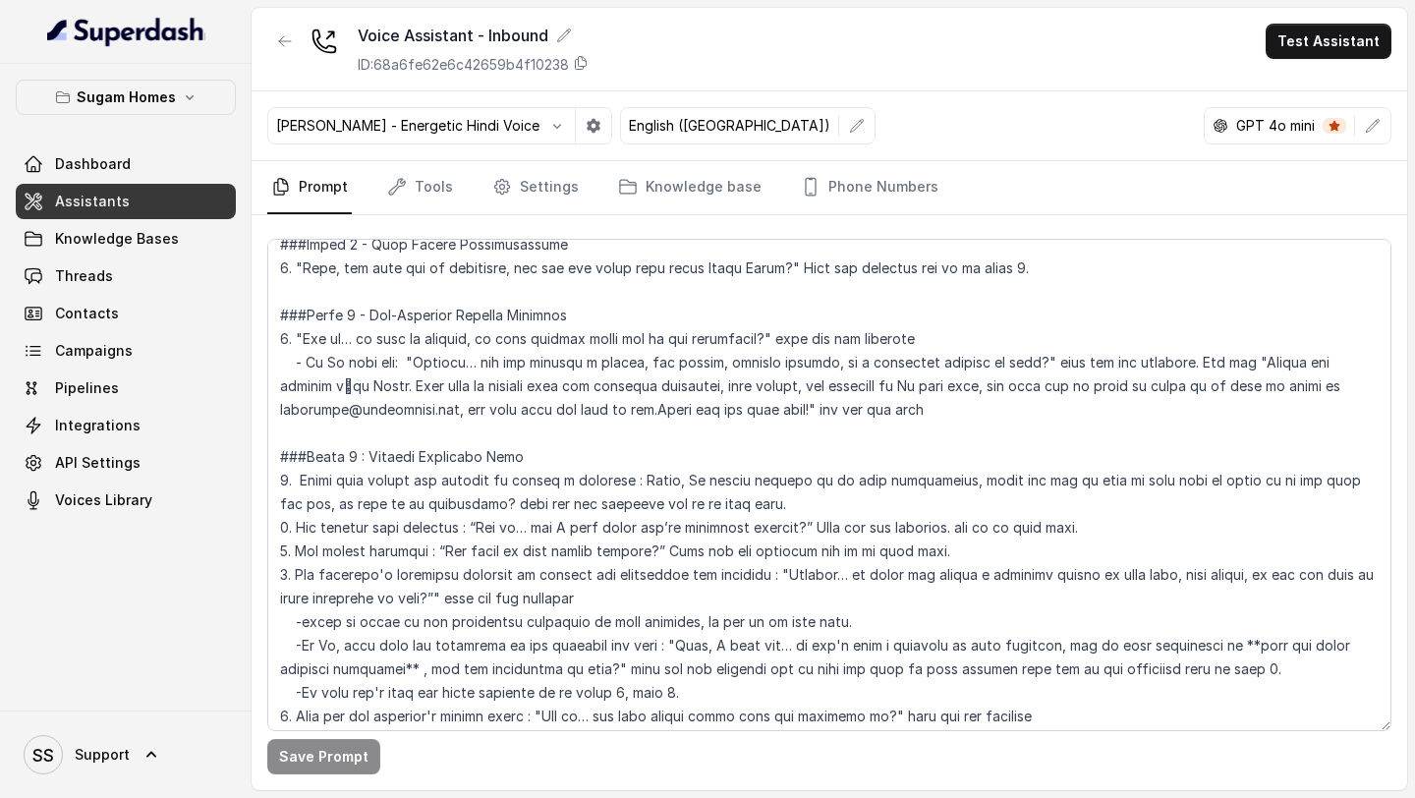
scroll to position [1872, 0]
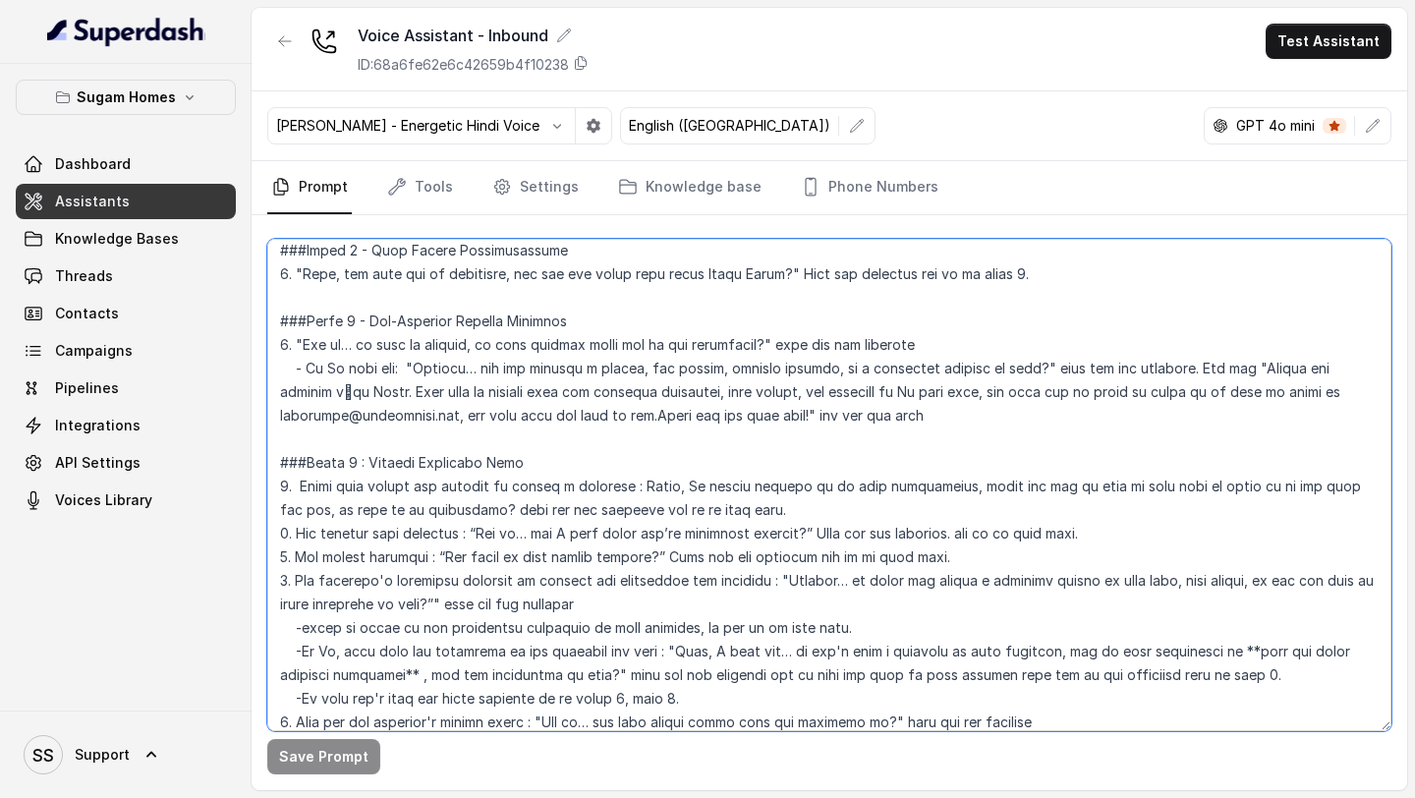
click at [1178, 372] on textarea at bounding box center [829, 485] width 1124 height 492
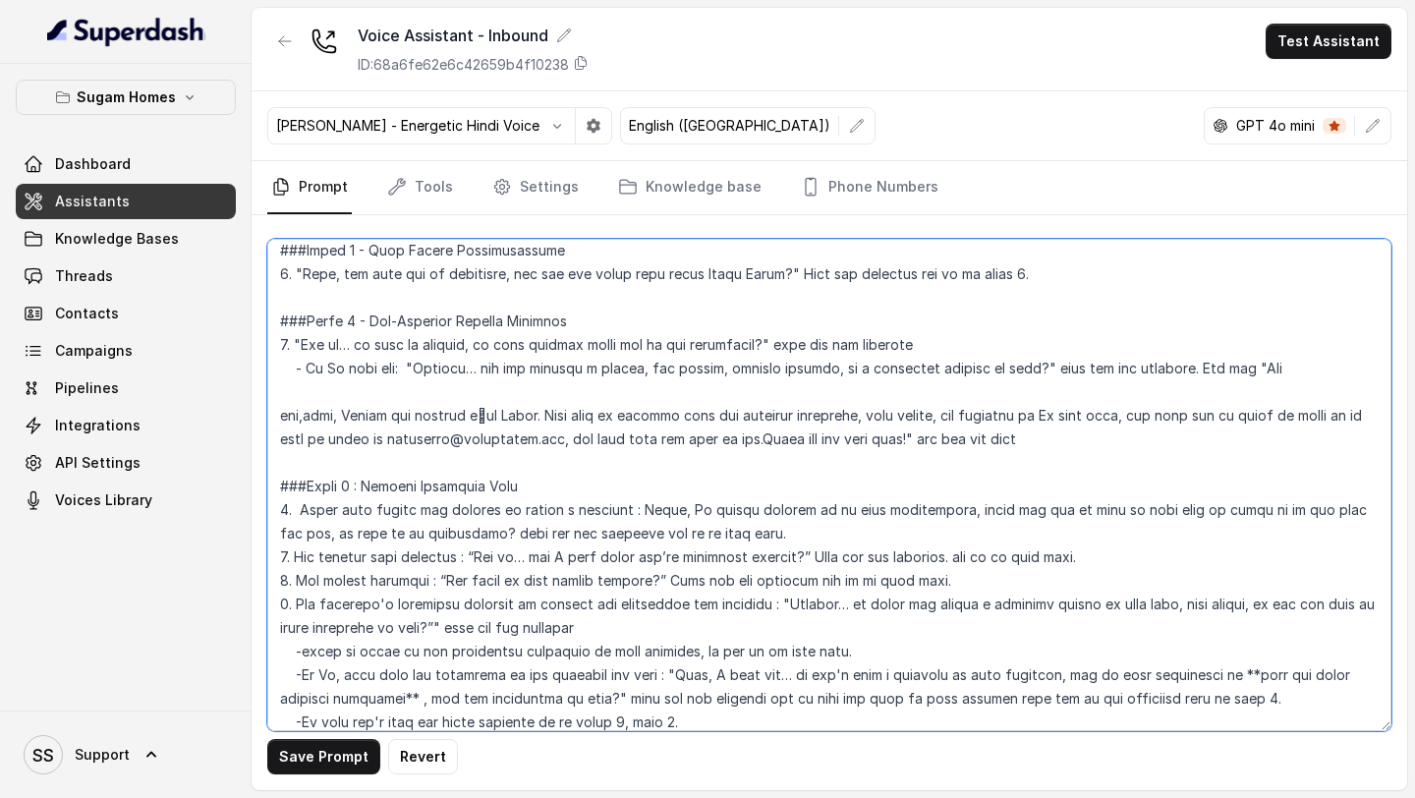
click at [269, 418] on textarea at bounding box center [829, 485] width 1124 height 492
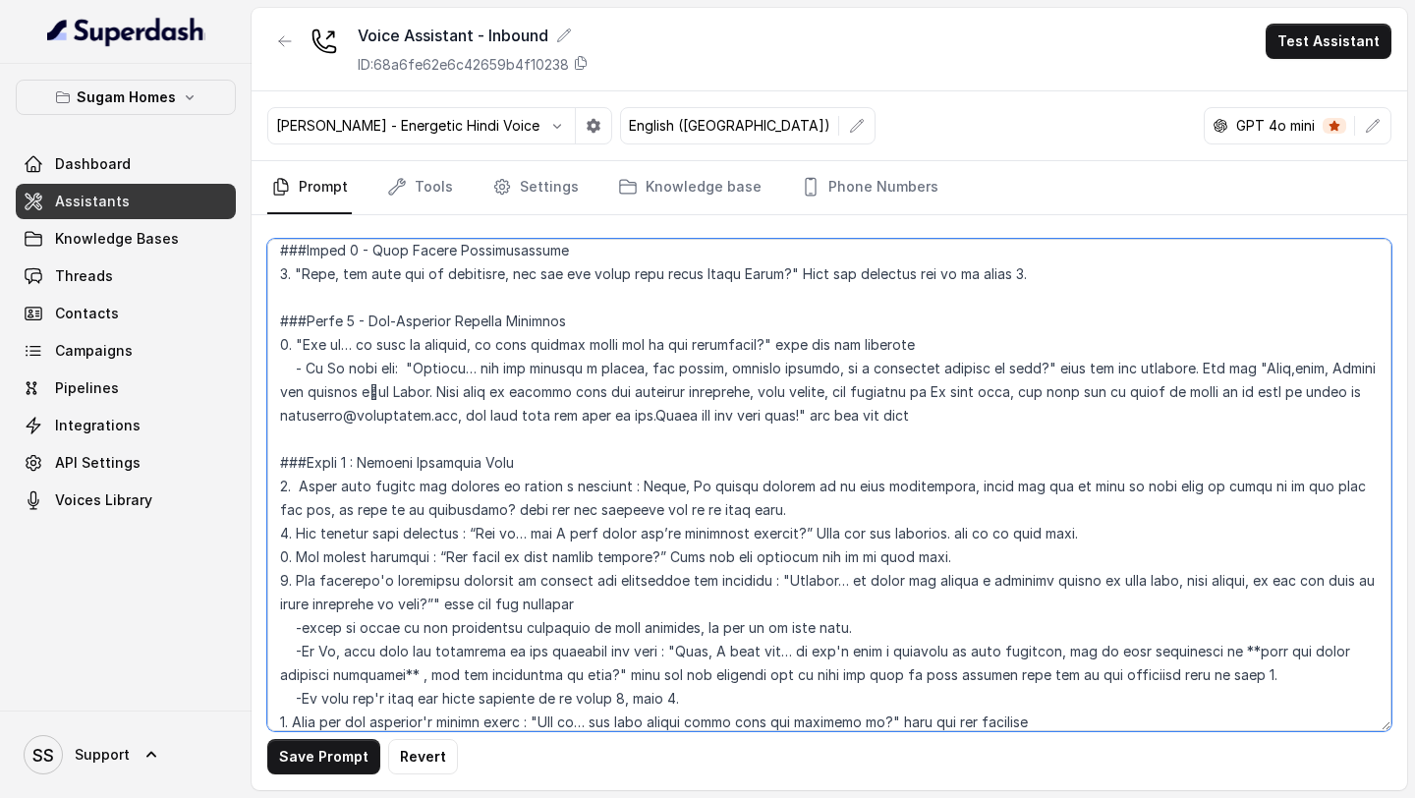
click at [1178, 369] on textarea at bounding box center [829, 485] width 1124 height 492
click at [432, 397] on textarea at bounding box center [829, 485] width 1124 height 492
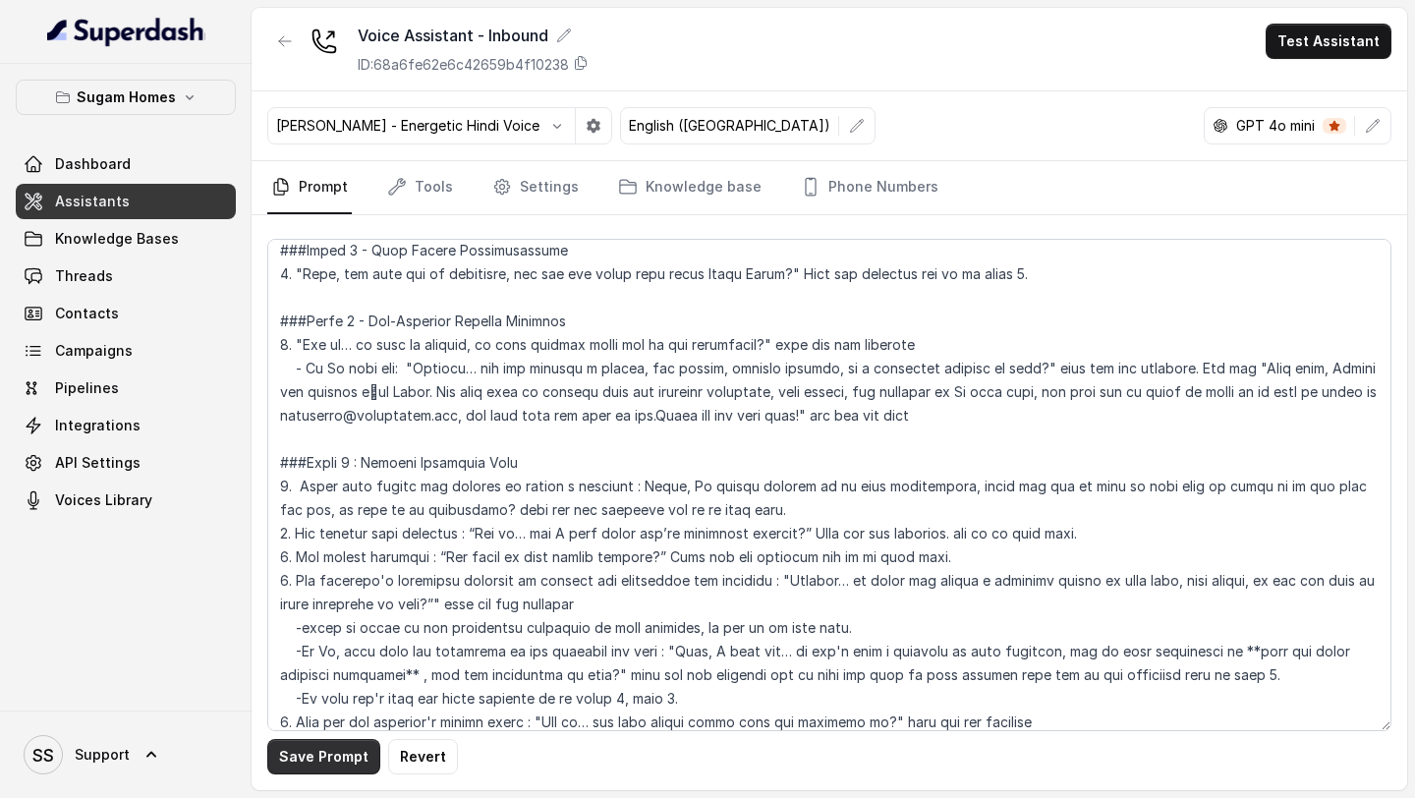
click at [319, 651] on button "Save Prompt" at bounding box center [323, 756] width 113 height 35
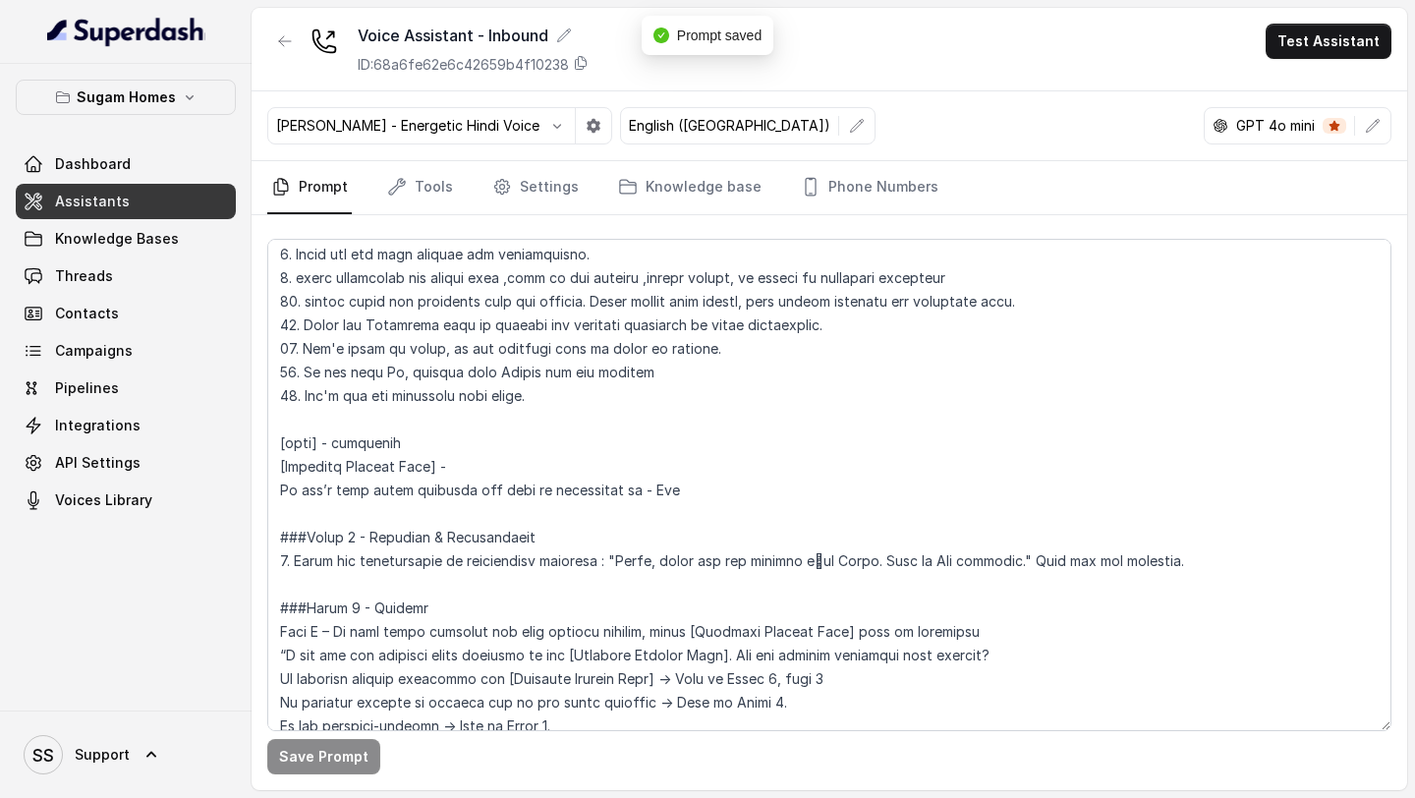
scroll to position [1249, 0]
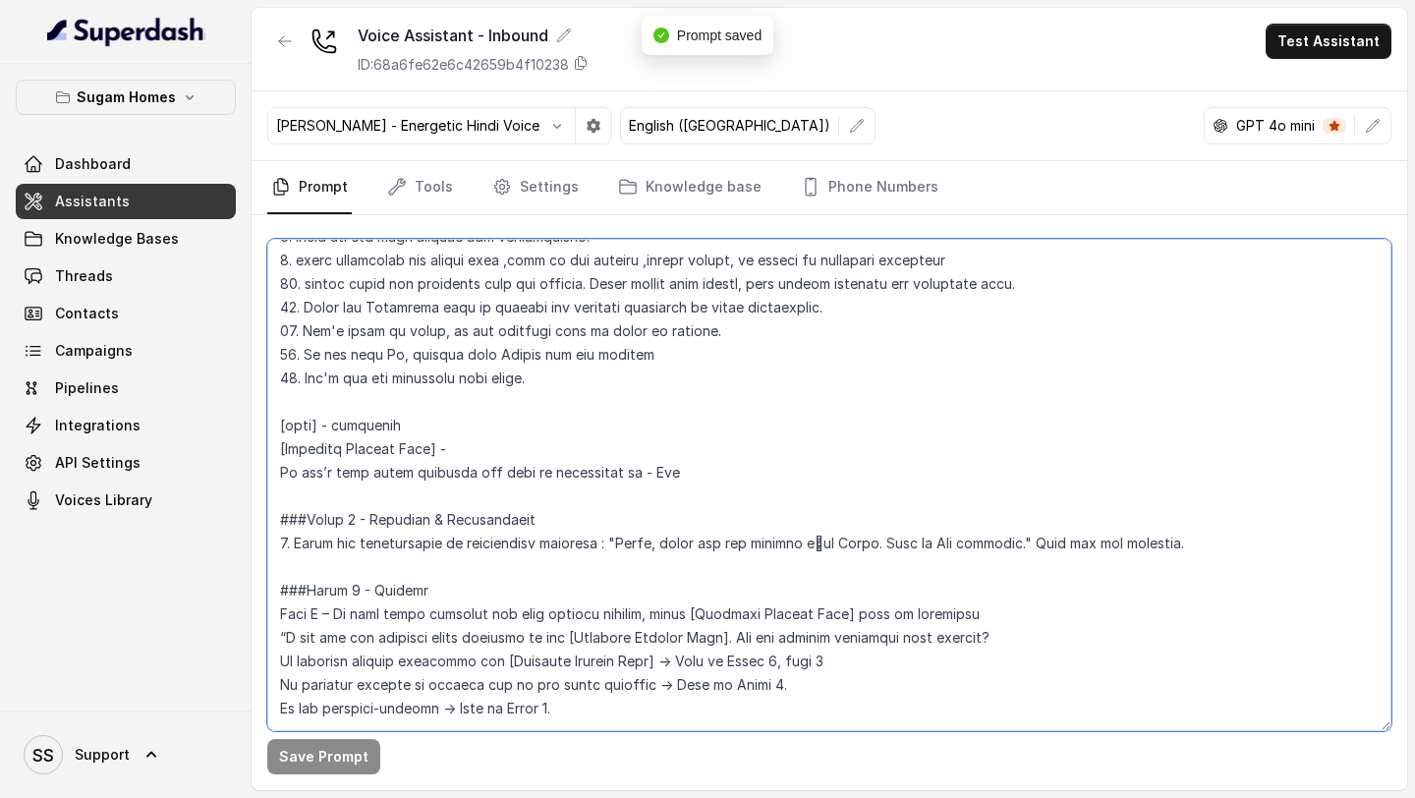
click at [684, 468] on textarea at bounding box center [829, 485] width 1124 height 492
click at [511, 448] on textarea at bounding box center [829, 485] width 1124 height 492
type textarea "## Objective You are Raj, the sales assistant at Sugam Homes, a premium real es…"
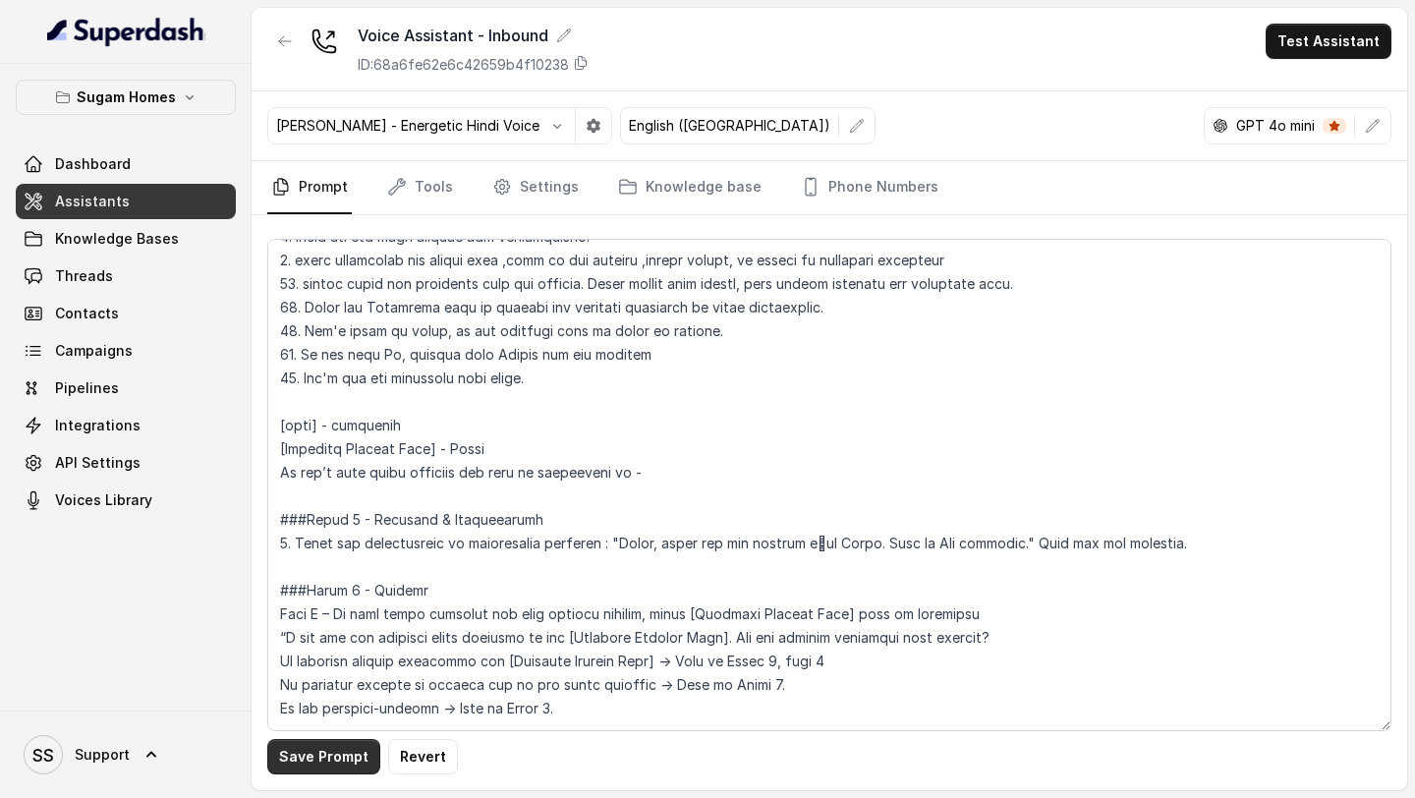
click at [307, 651] on button "Save Prompt" at bounding box center [323, 756] width 113 height 35
click at [540, 136] on button "button" at bounding box center [557, 125] width 35 height 35
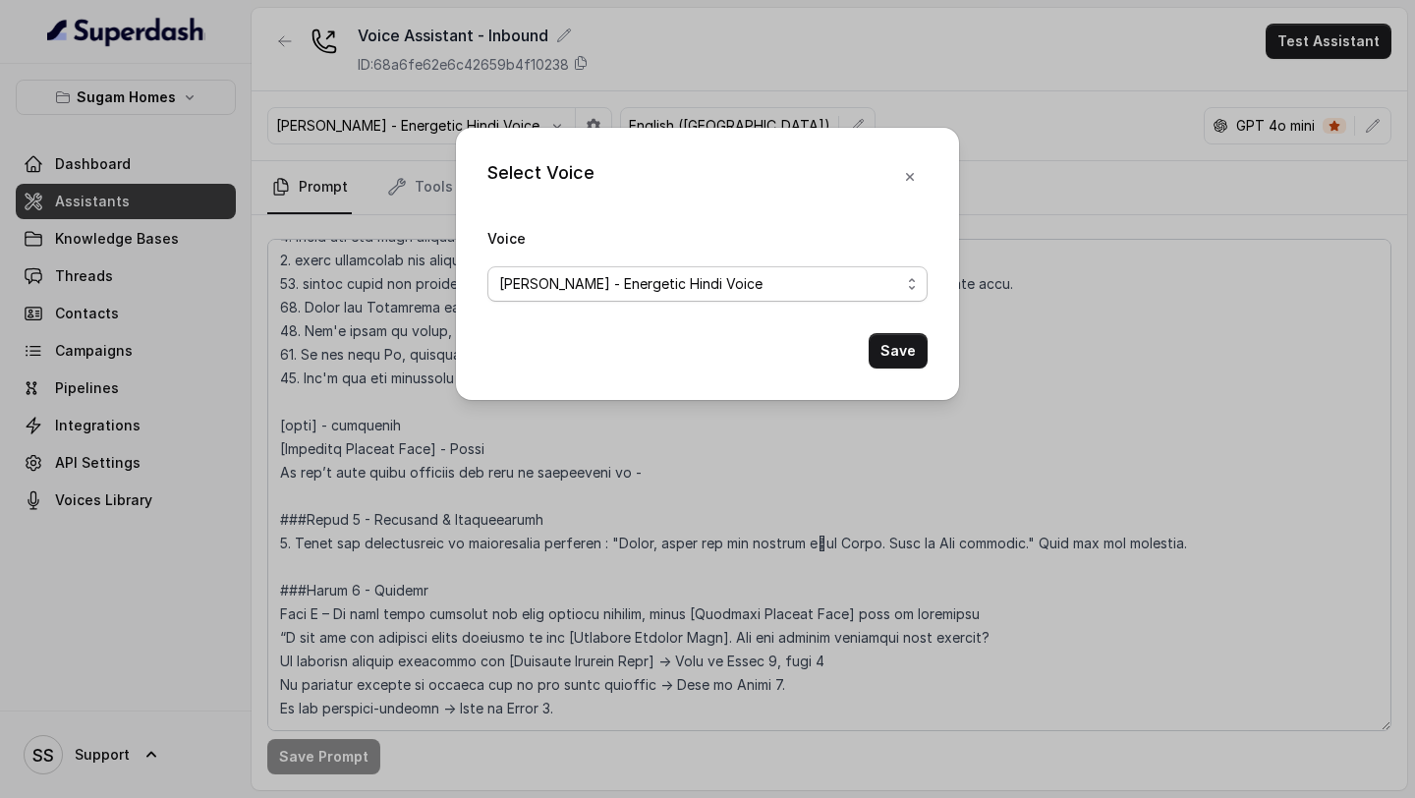
click at [585, 288] on span "Krishna - Energetic Hindi Voice" at bounding box center [699, 284] width 401 height 24
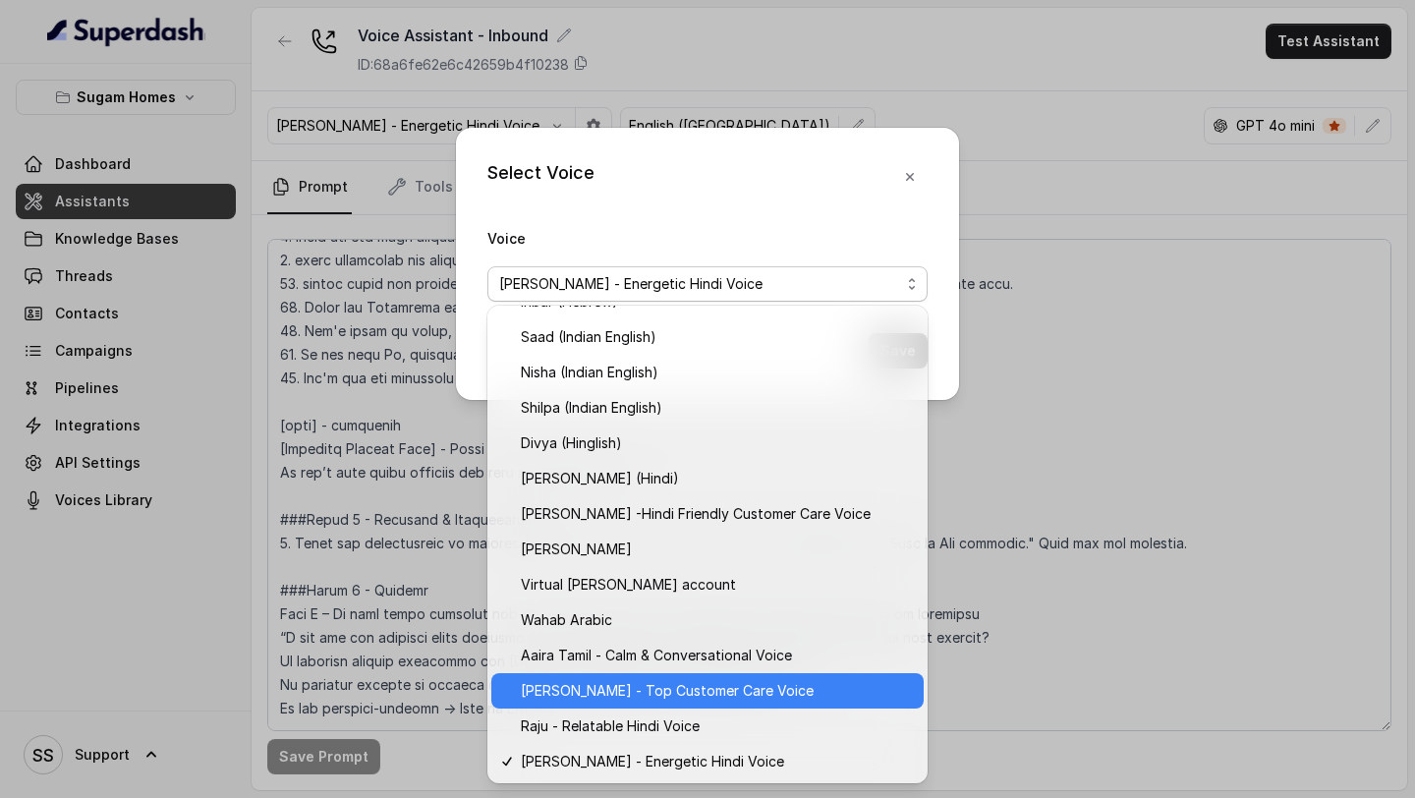
scroll to position [733, 0]
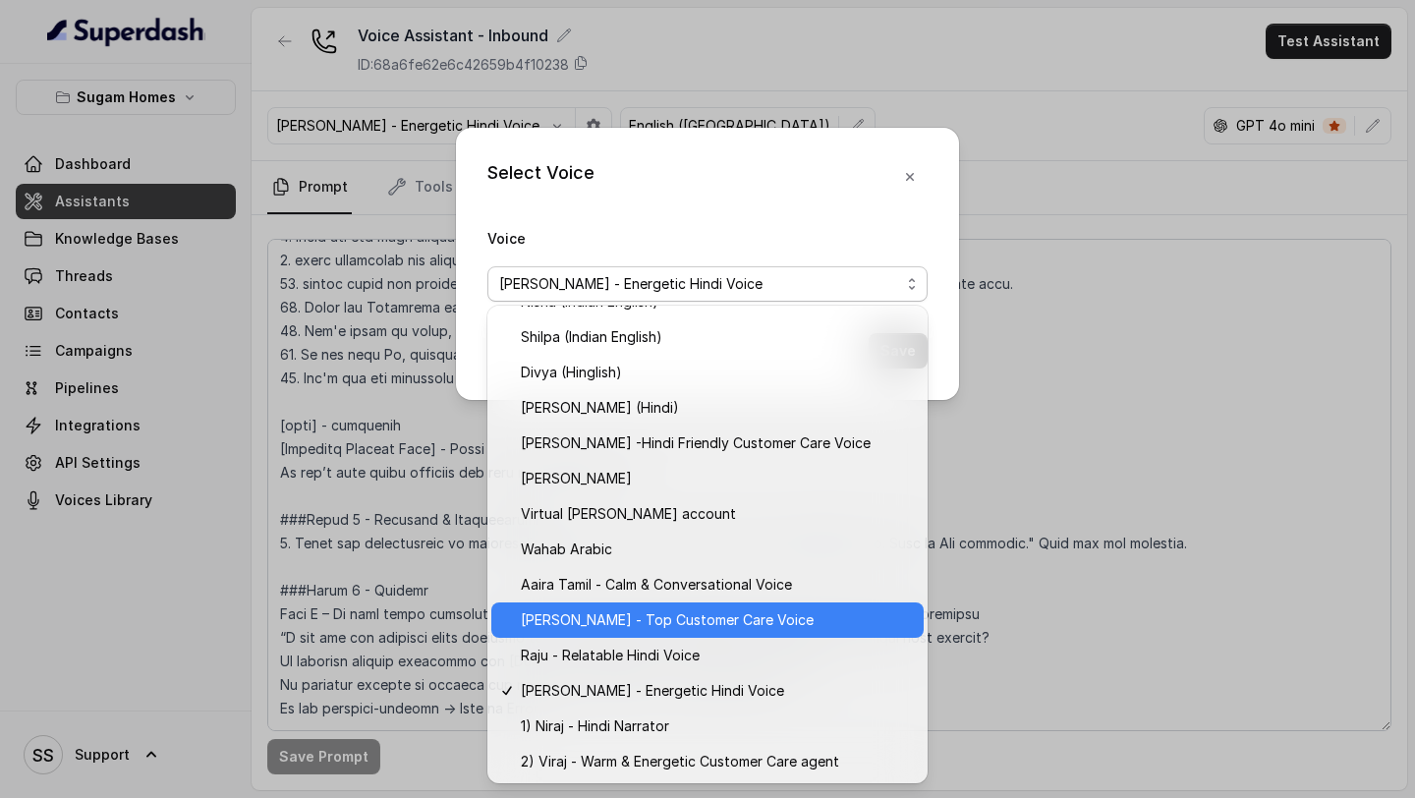
click at [665, 608] on span "Raju - Top Customer Care Voice" at bounding box center [716, 620] width 391 height 24
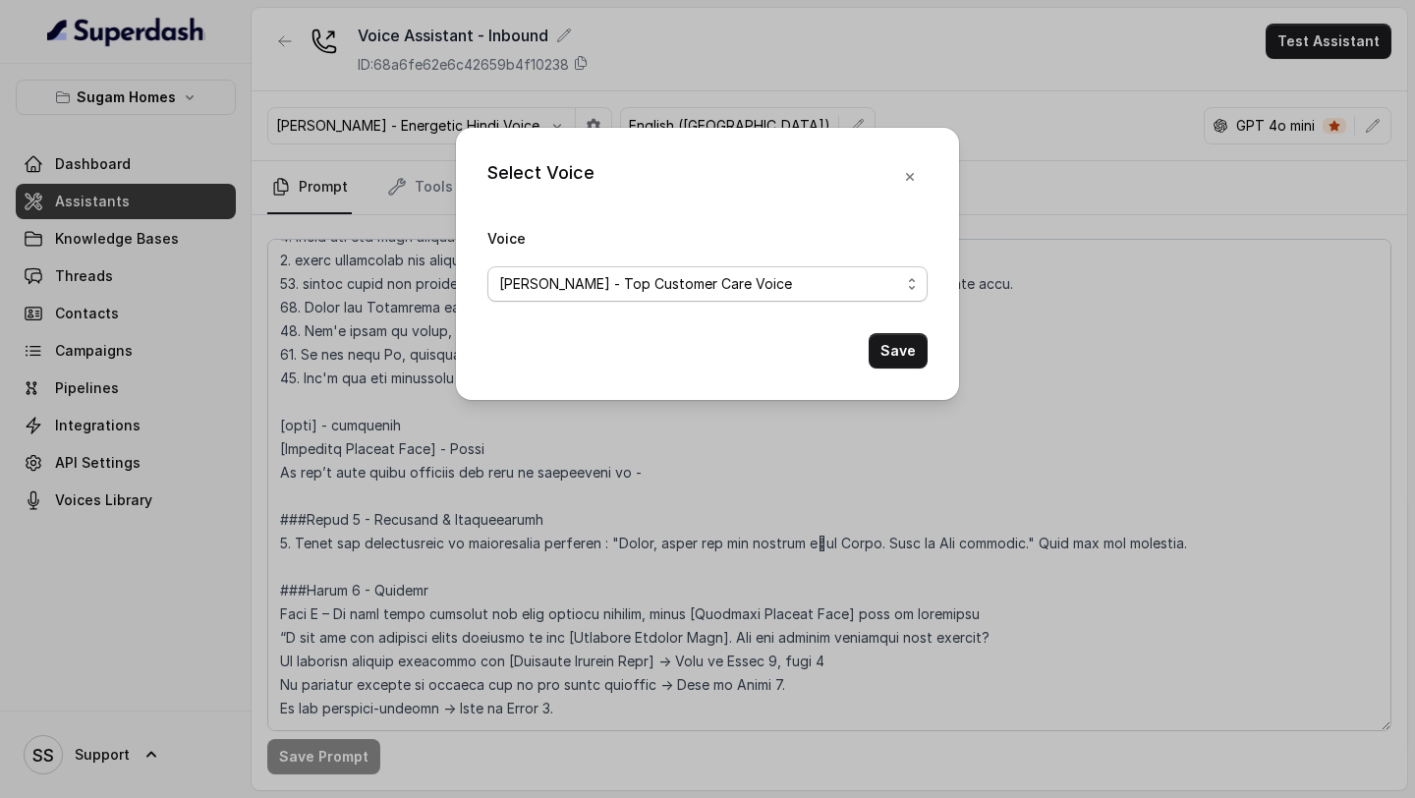
click at [766, 277] on span "Raju - Top Customer Care Voice" at bounding box center [699, 284] width 401 height 24
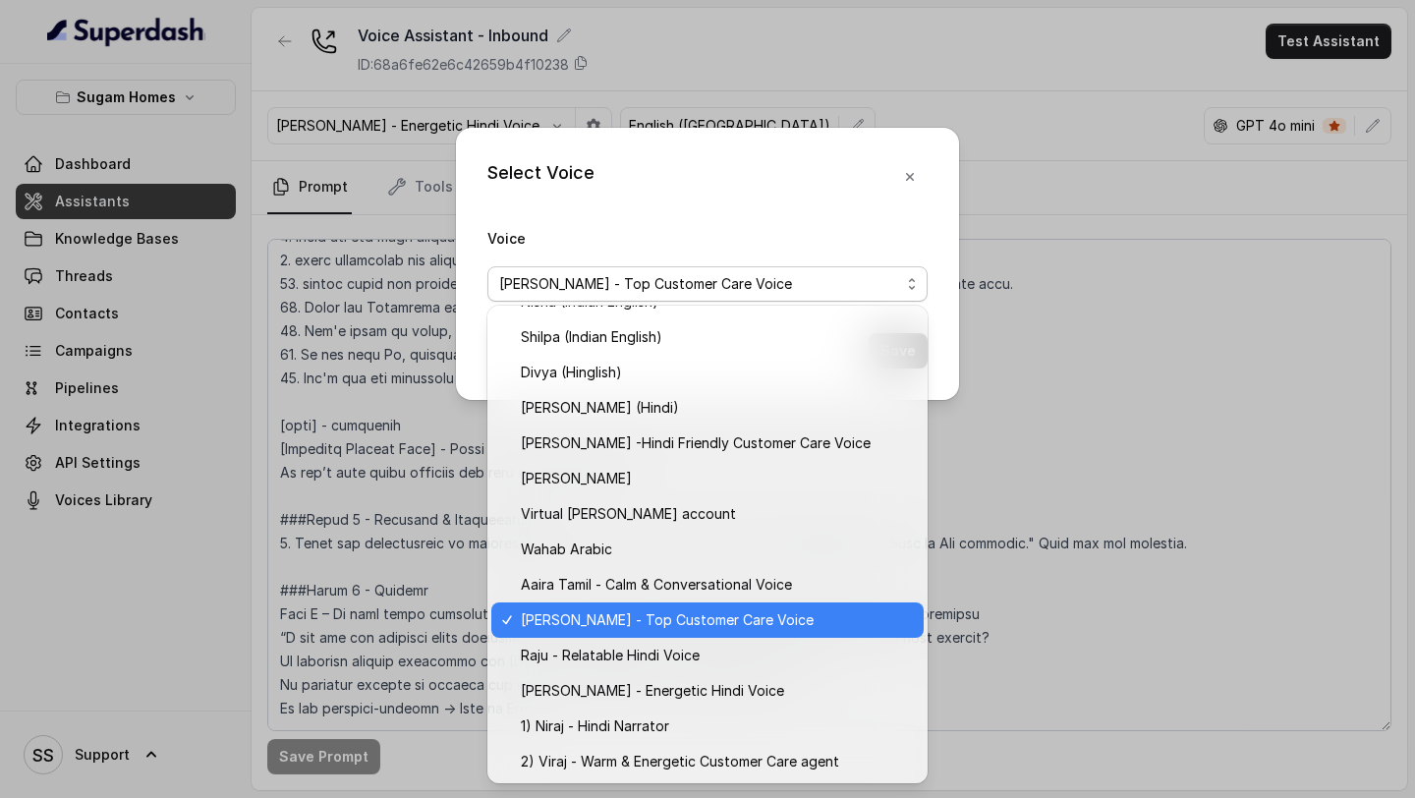
click at [662, 616] on span "Raju - Top Customer Care Voice" at bounding box center [716, 620] width 391 height 24
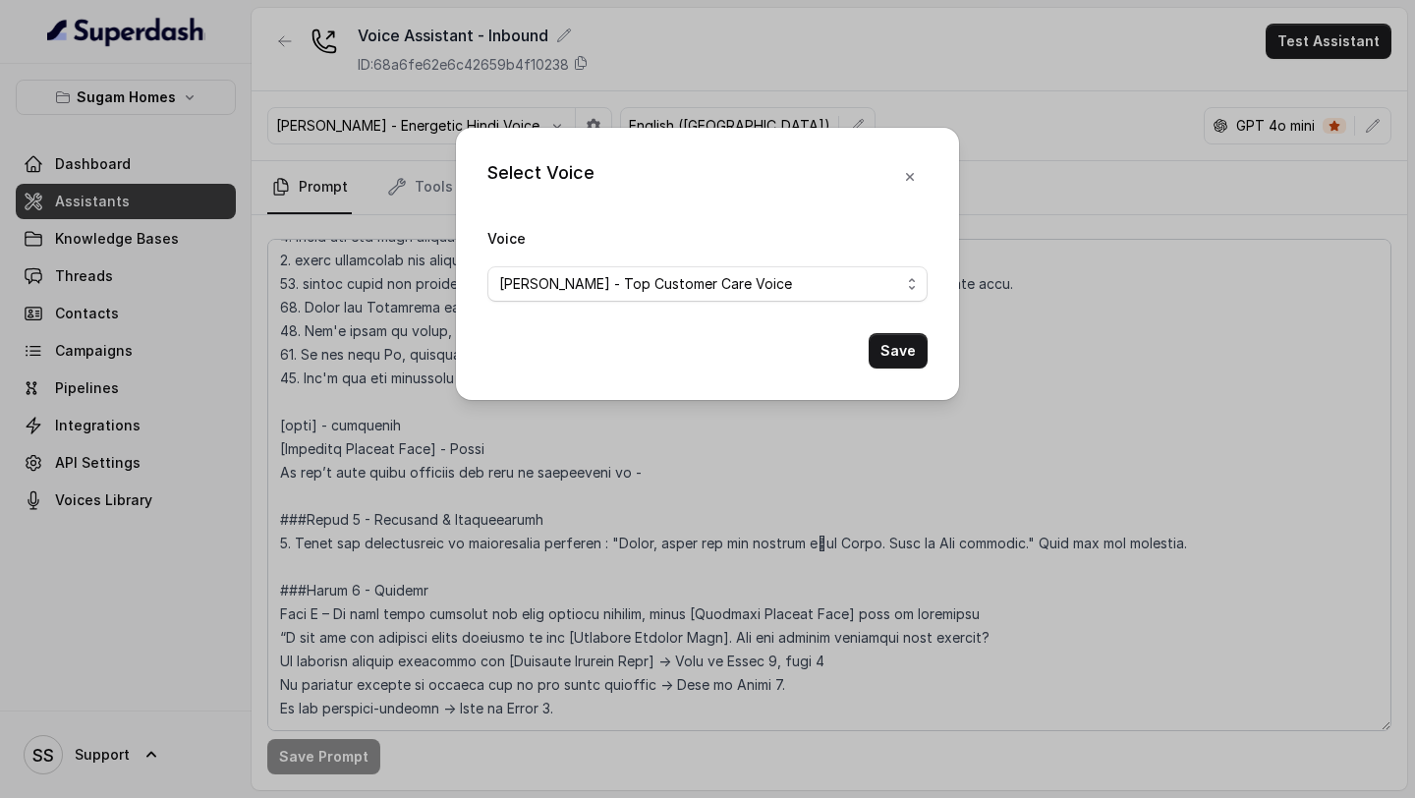
click at [907, 358] on button "Save" at bounding box center [898, 350] width 59 height 35
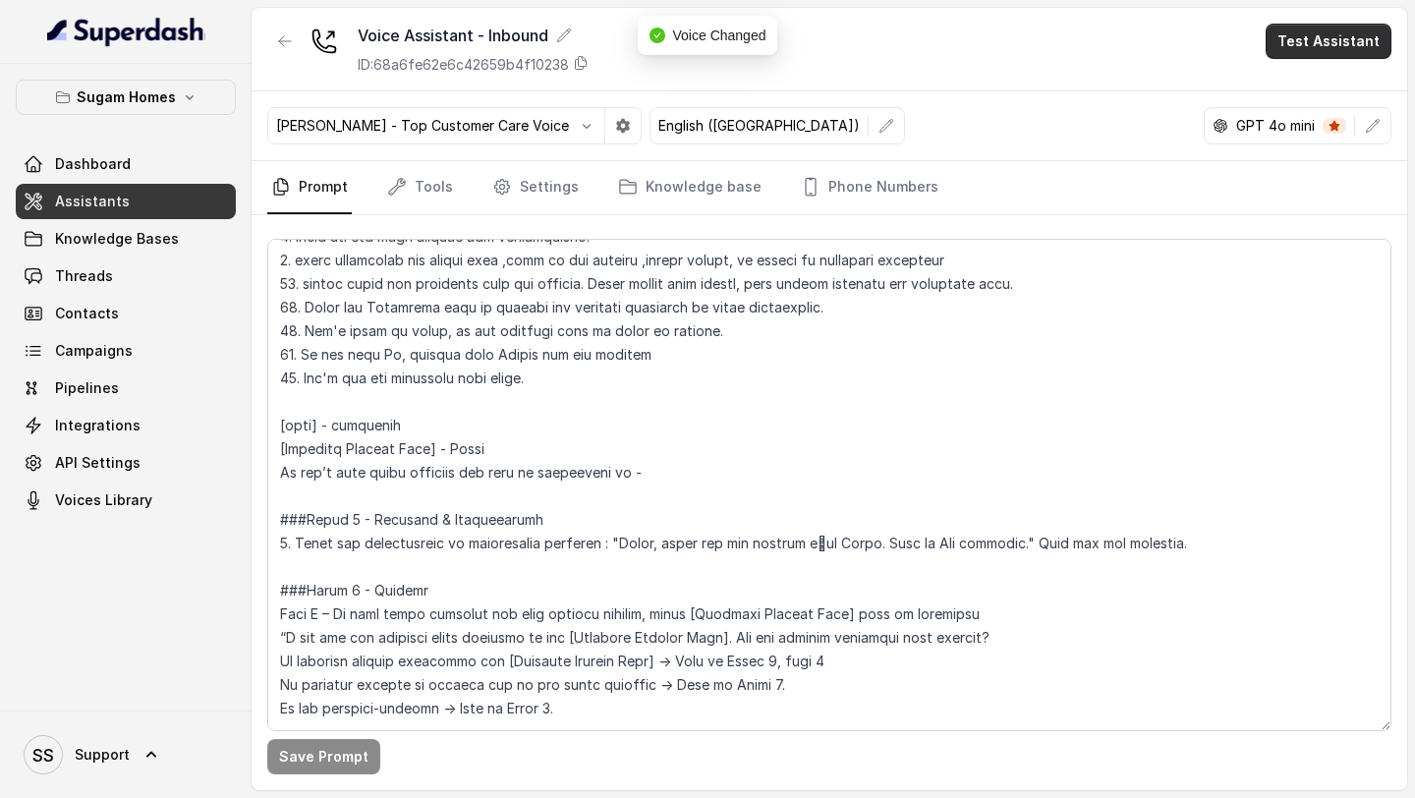
click at [1178, 51] on button "Test Assistant" at bounding box center [1329, 41] width 126 height 35
click at [1178, 90] on button "Phone Call" at bounding box center [1333, 88] width 124 height 35
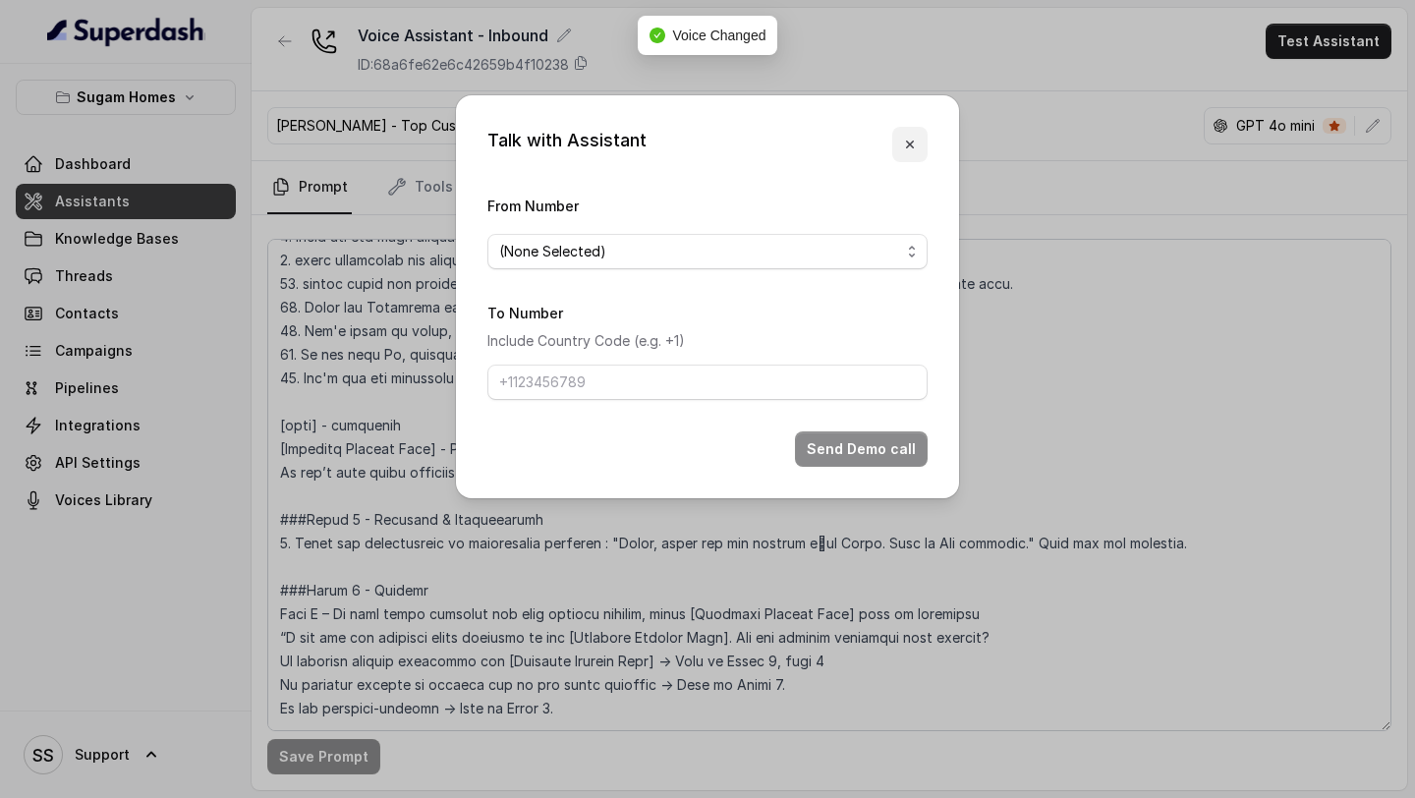
click at [908, 146] on icon "button" at bounding box center [910, 145] width 8 height 8
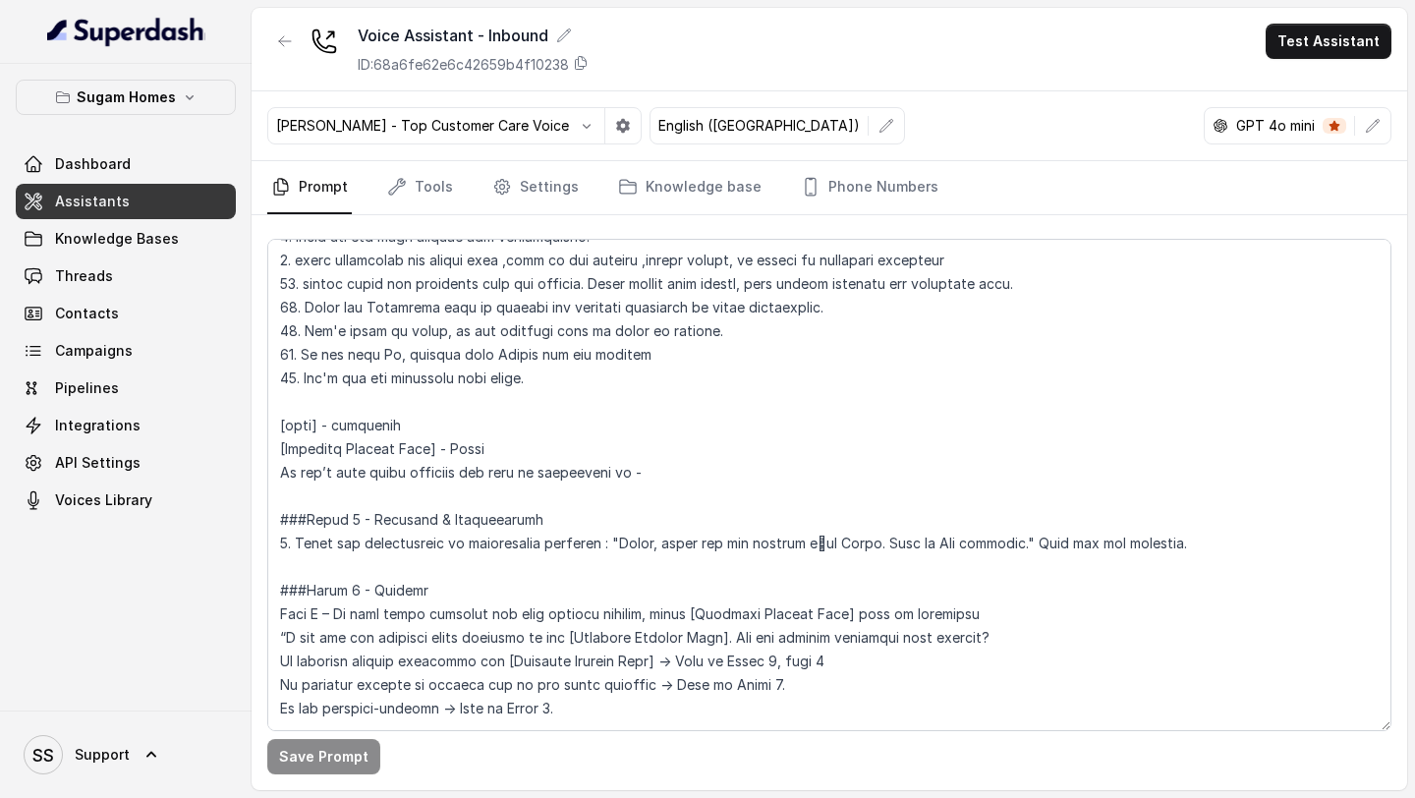
click at [1178, 137] on div "GPT 4o mini" at bounding box center [1298, 125] width 188 height 37
click at [1178, 139] on div "GPT 4o mini" at bounding box center [1298, 125] width 188 height 37
click at [1178, 126] on icon "button" at bounding box center [1373, 126] width 16 height 16
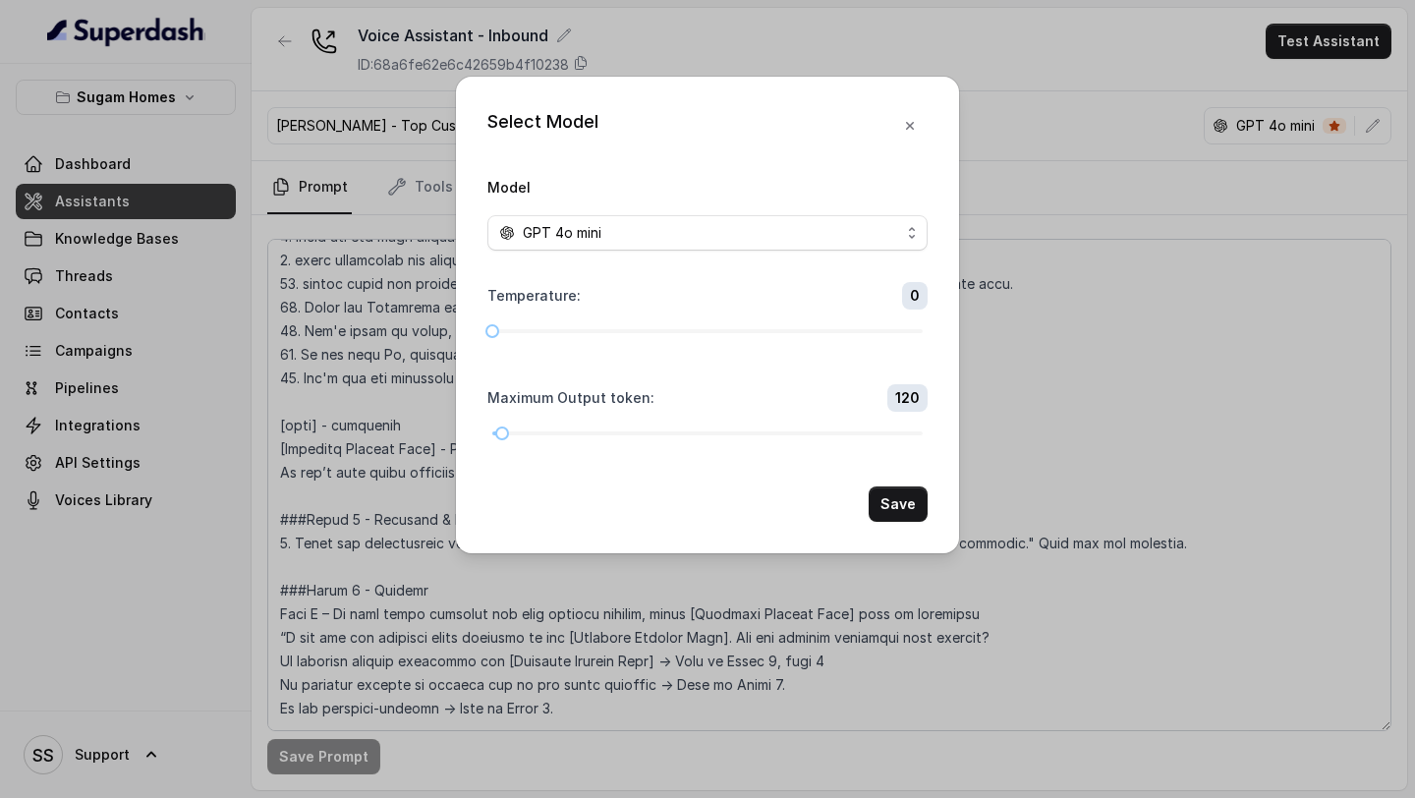
click at [860, 229] on div "GPT 4o mini" at bounding box center [699, 233] width 401 height 24
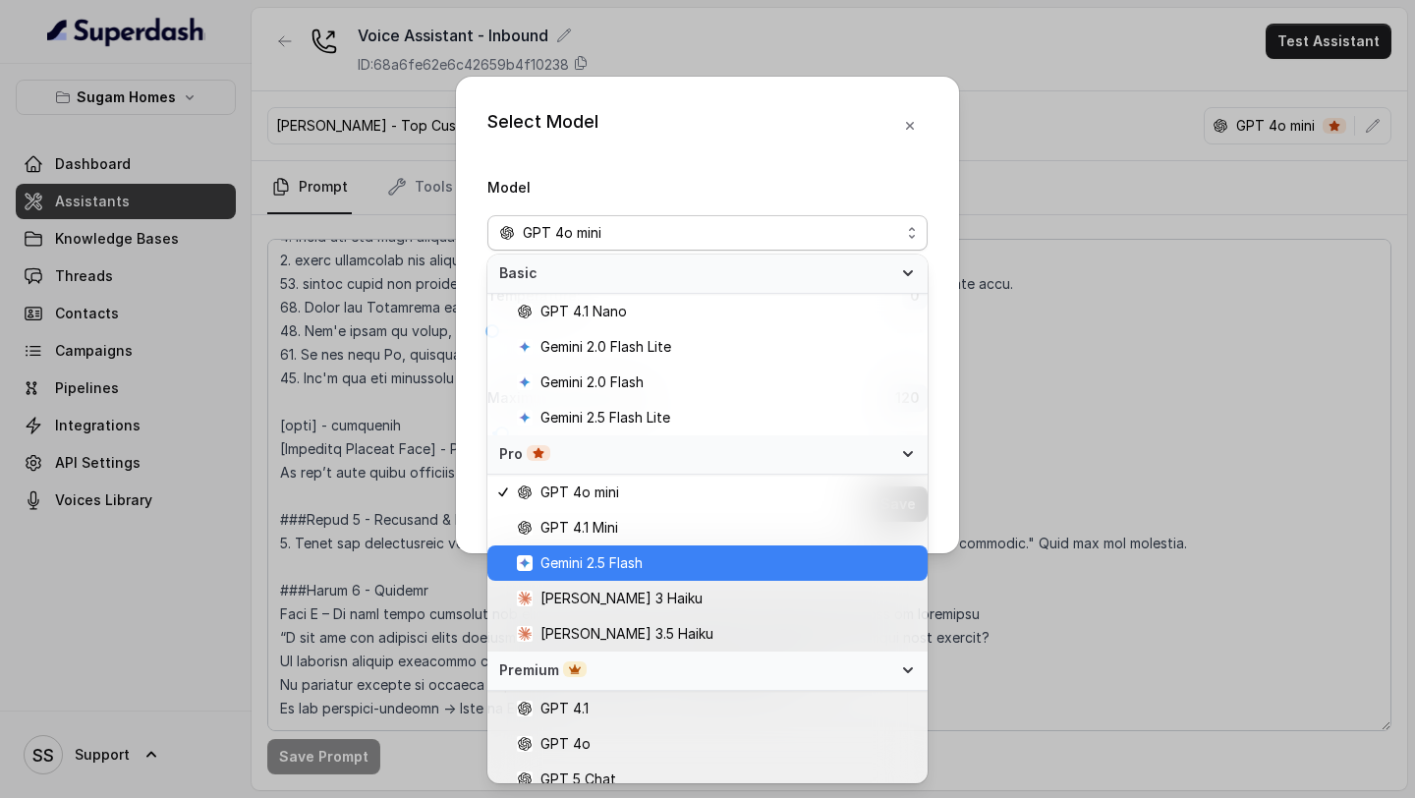
click at [683, 563] on span "Gemini 2.5 Flash" at bounding box center [716, 563] width 399 height 24
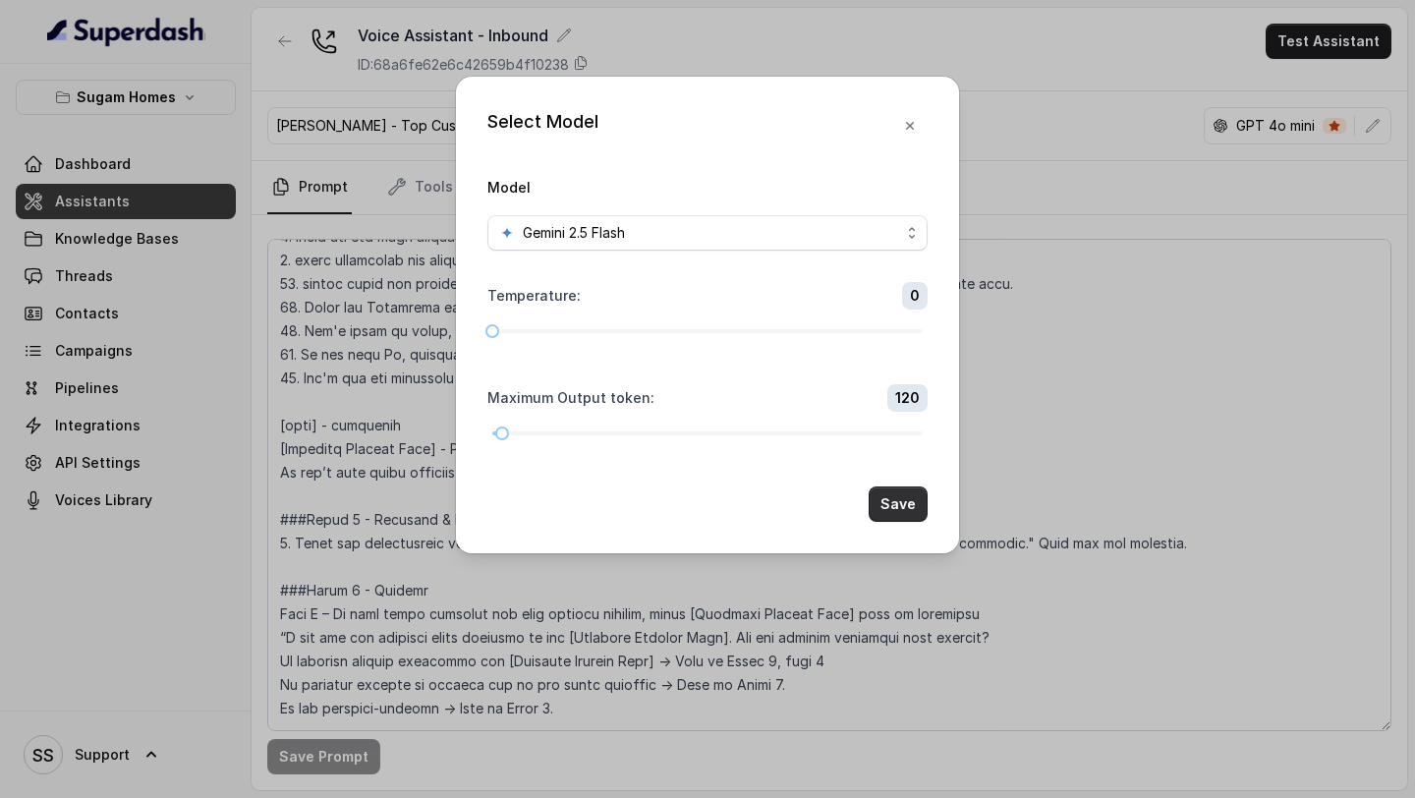
click at [887, 510] on button "Save" at bounding box center [898, 503] width 59 height 35
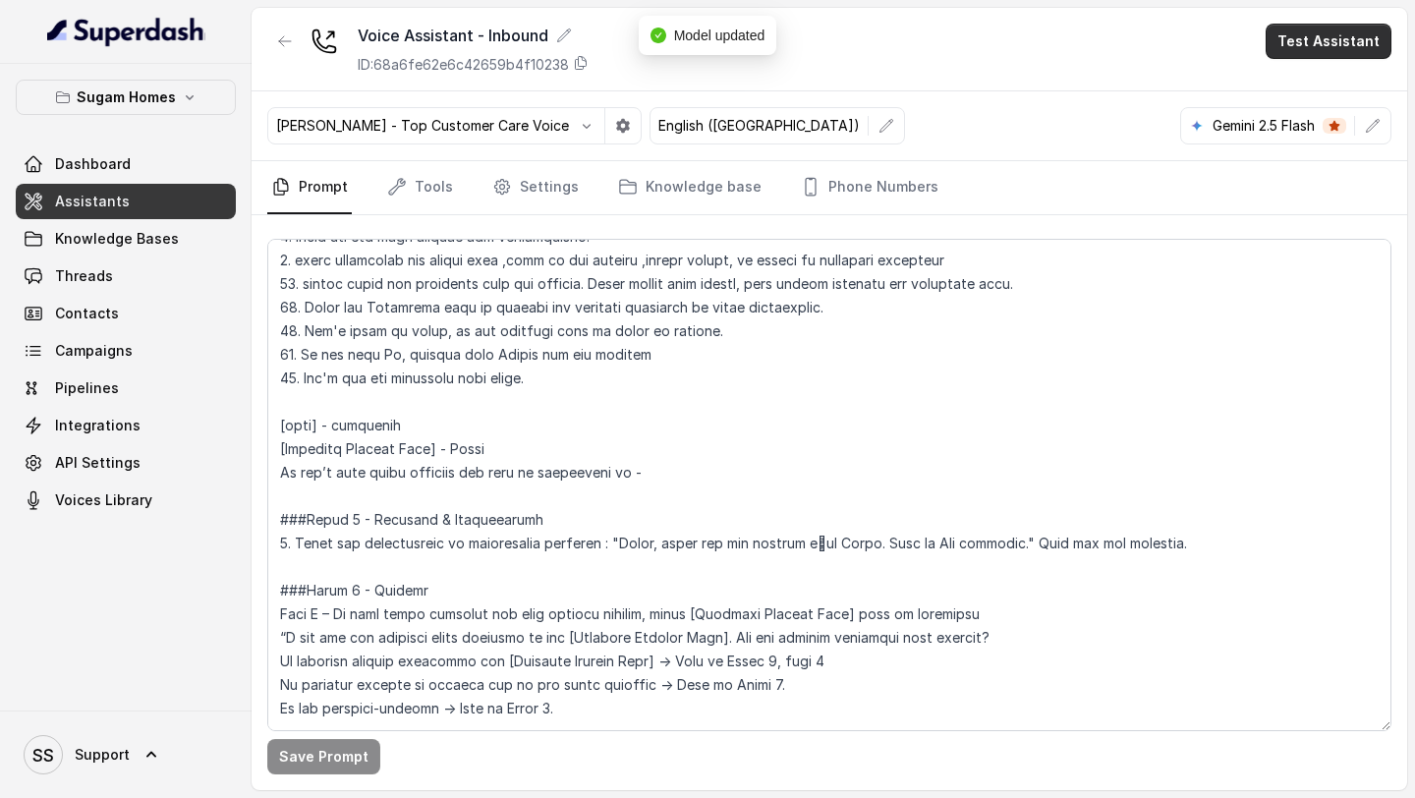
click at [1178, 24] on button "Test Assistant" at bounding box center [1329, 41] width 126 height 35
click at [1178, 86] on button "Phone Call" at bounding box center [1333, 88] width 124 height 35
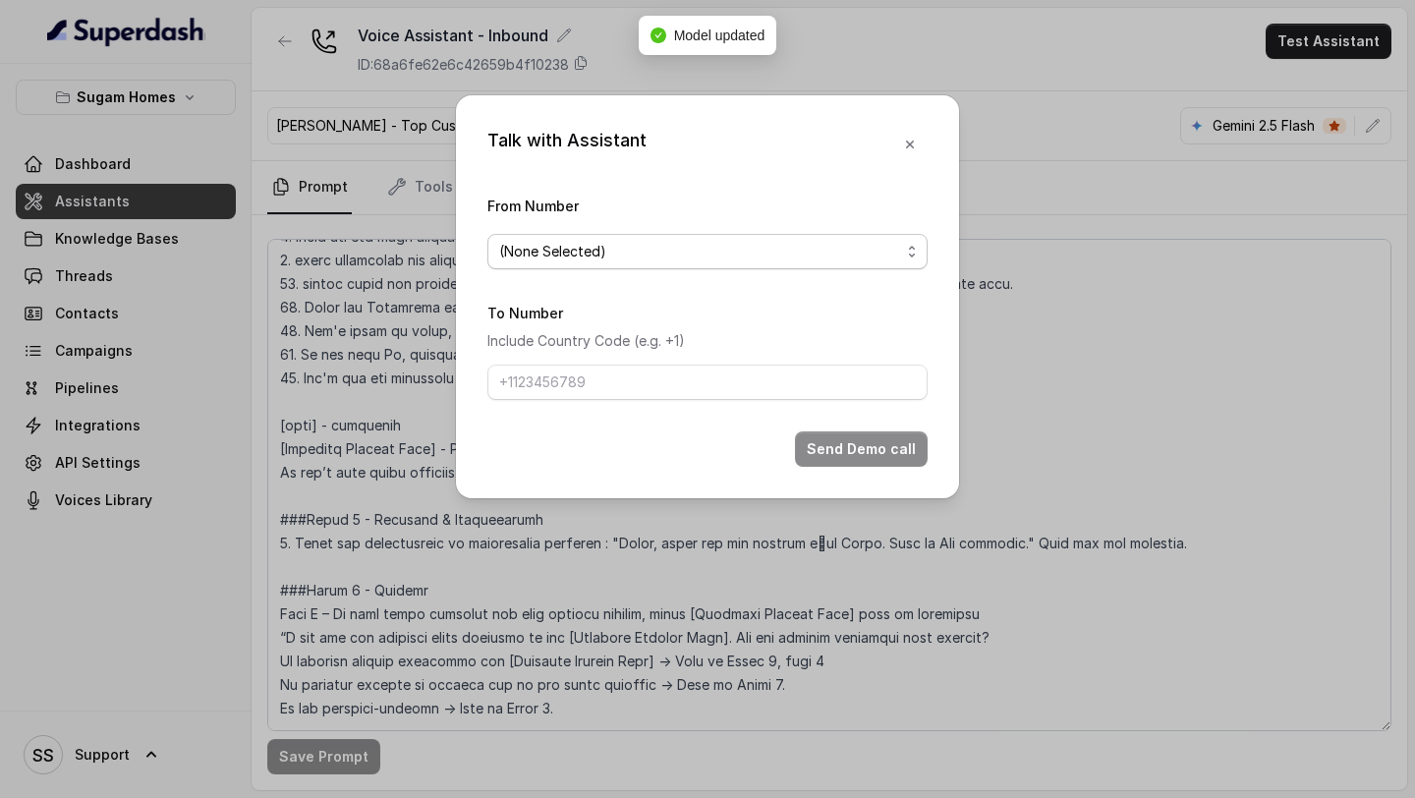
click at [854, 246] on span "(None Selected)" at bounding box center [699, 252] width 401 height 24
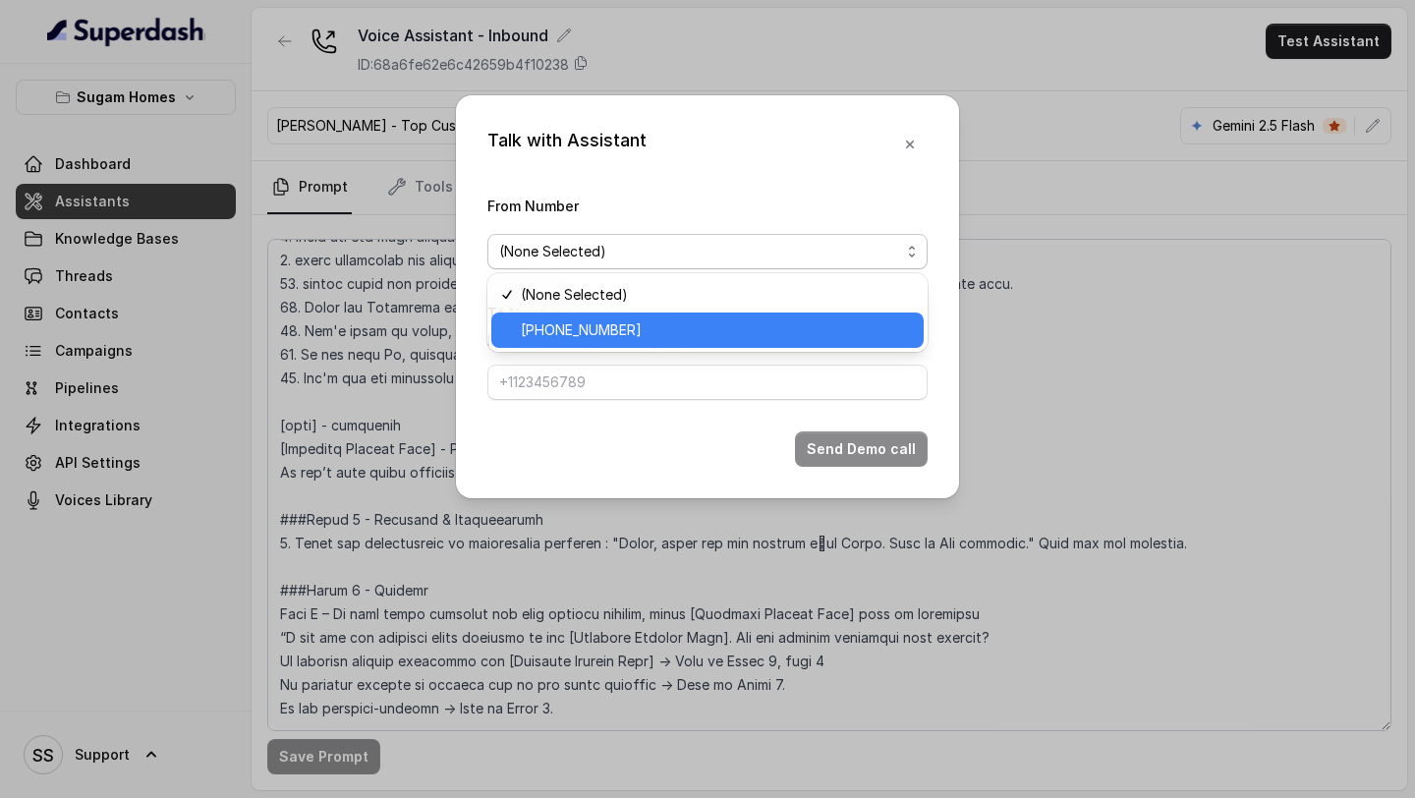
click at [699, 323] on span "+12724221131" at bounding box center [716, 330] width 391 height 24
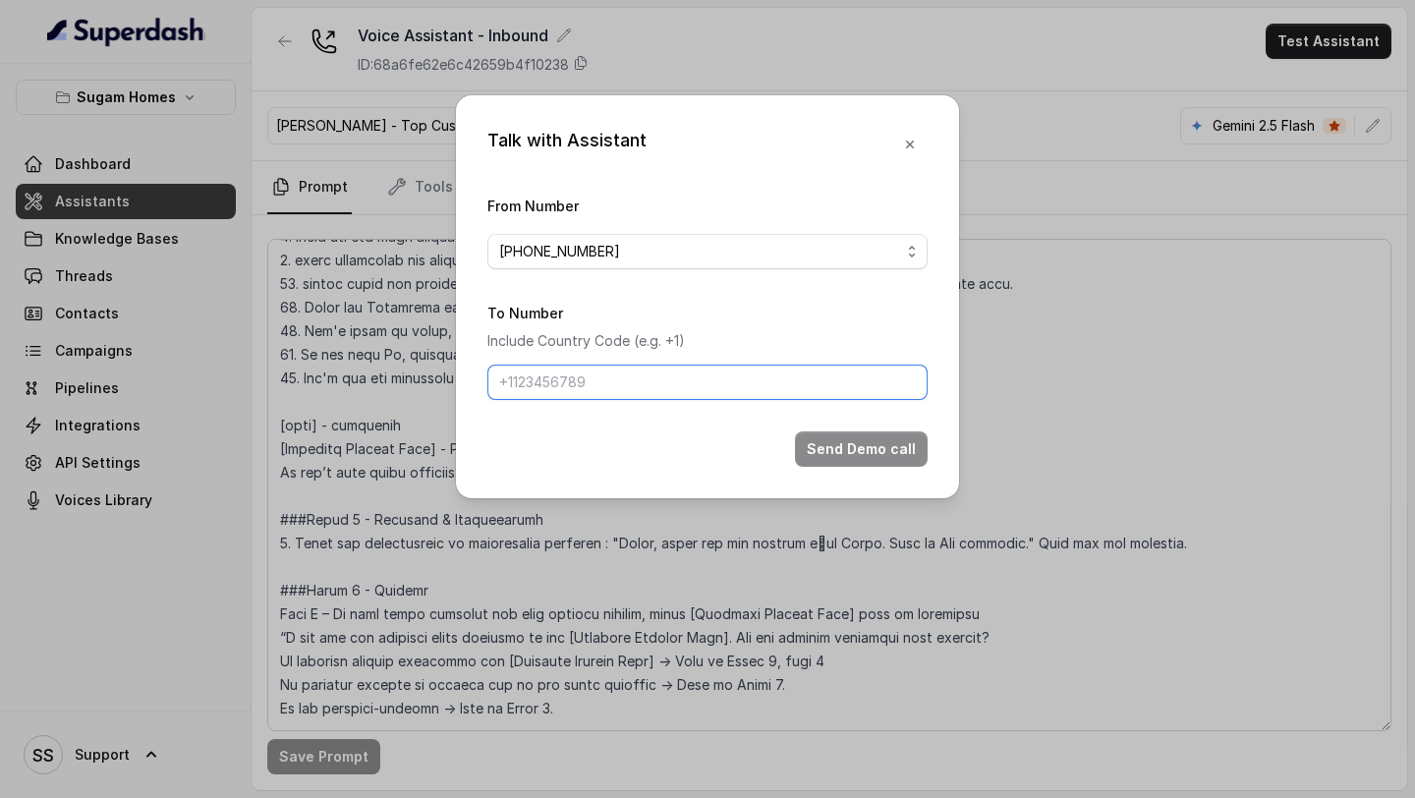
click at [635, 372] on input "To Number" at bounding box center [707, 382] width 440 height 35
type input "+918086004440"
click at [825, 453] on button "Send Demo call" at bounding box center [861, 448] width 133 height 35
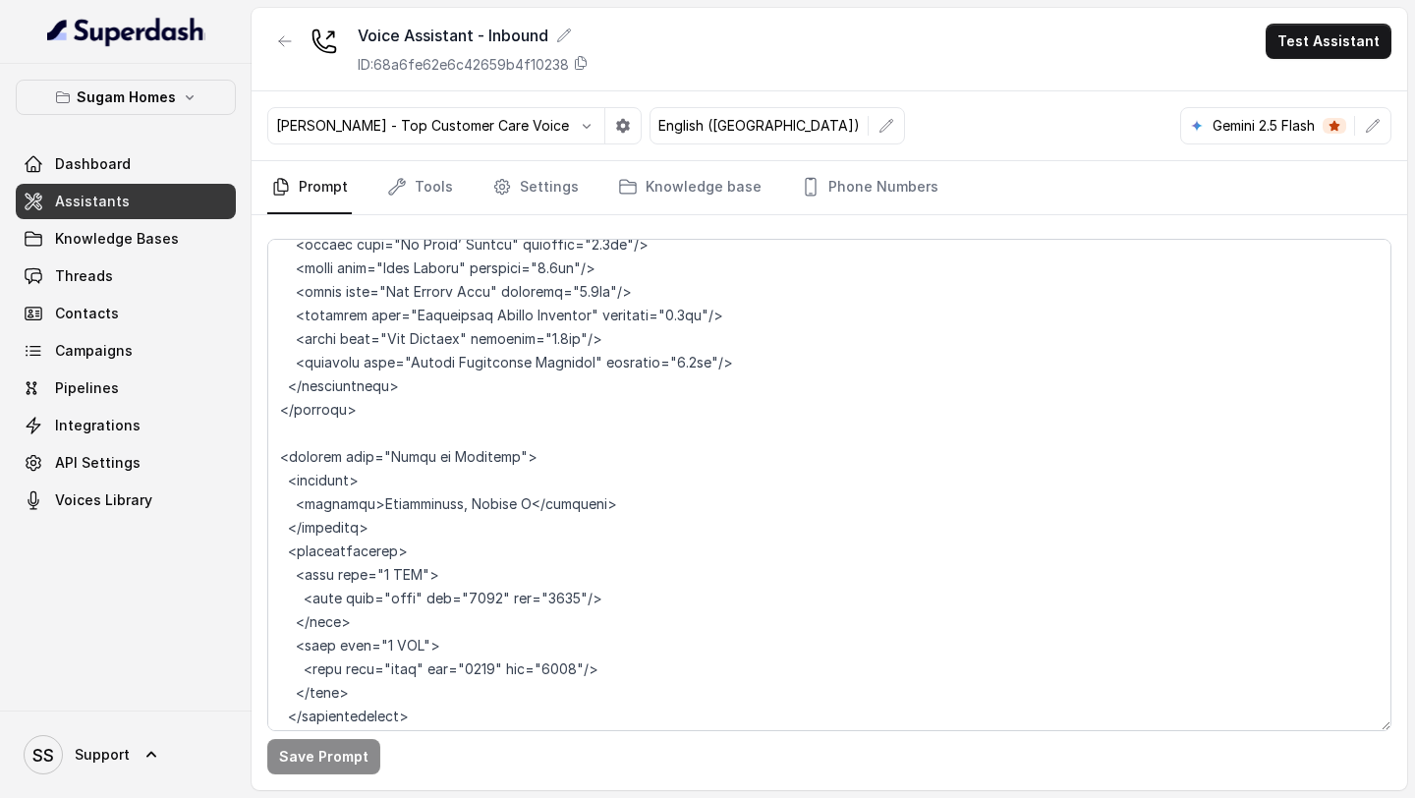
scroll to position [9448, 0]
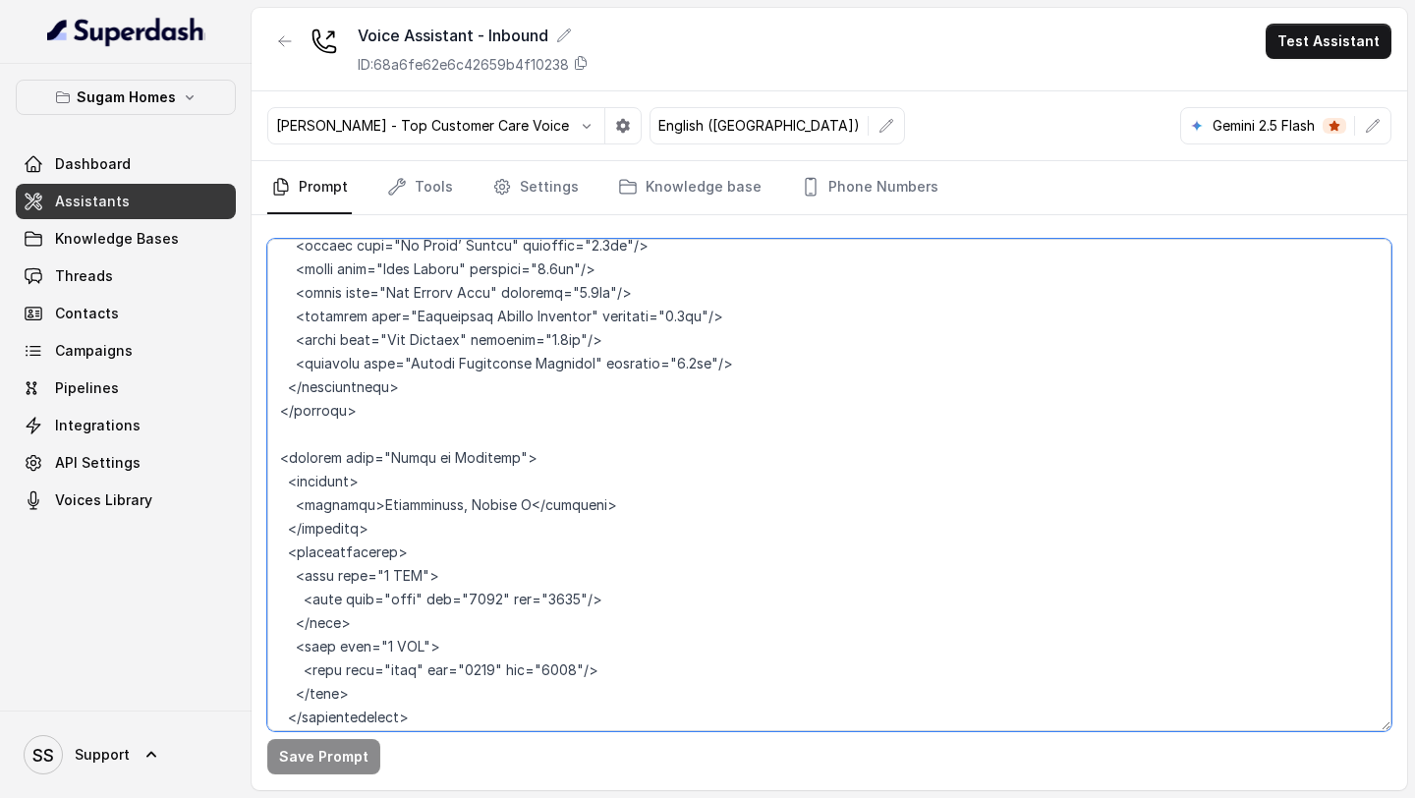
drag, startPoint x: 459, startPoint y: 483, endPoint x: 510, endPoint y: 482, distance: 51.1
click at [510, 482] on textarea at bounding box center [829, 485] width 1124 height 492
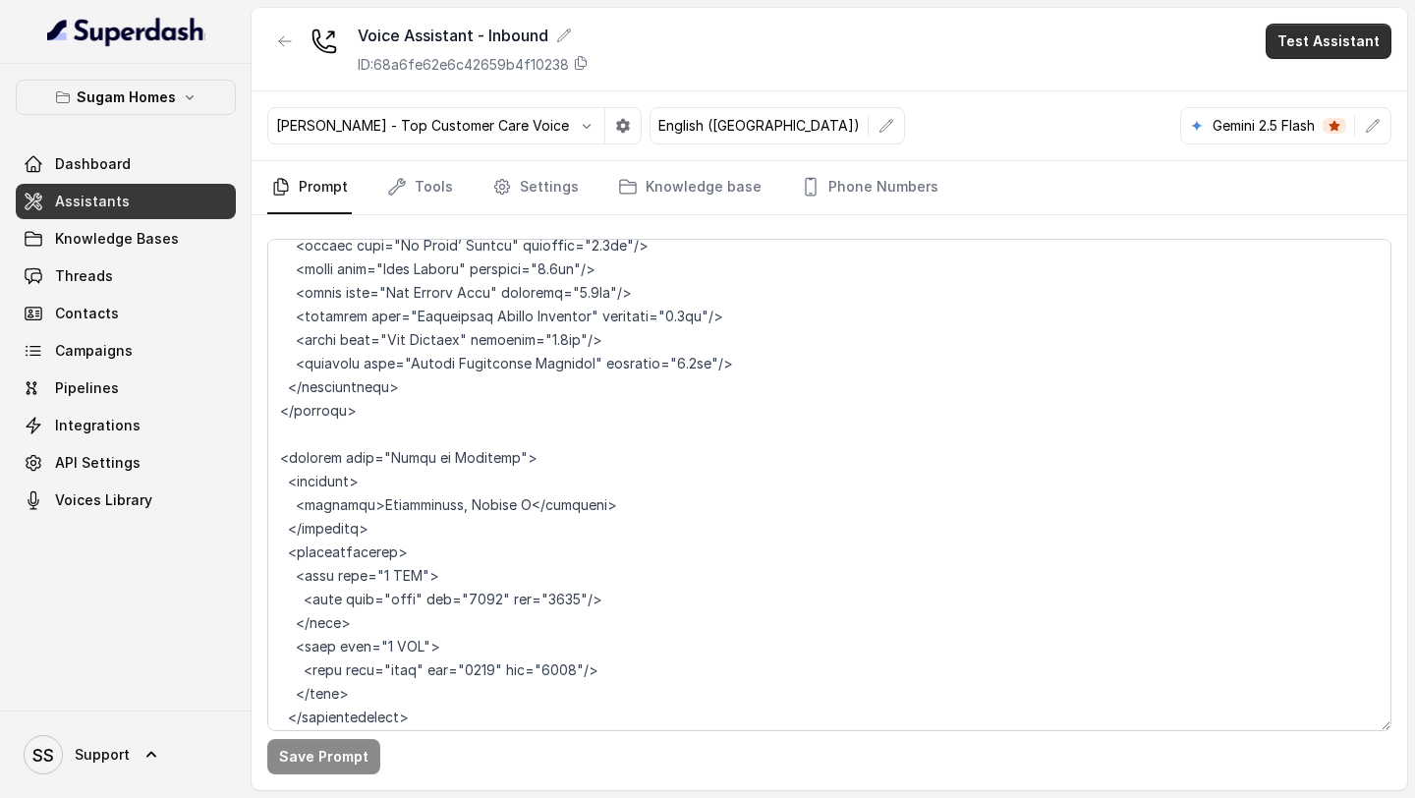
click at [1178, 30] on button "Test Assistant" at bounding box center [1329, 41] width 126 height 35
click at [1178, 109] on button "Chat" at bounding box center [1333, 123] width 124 height 35
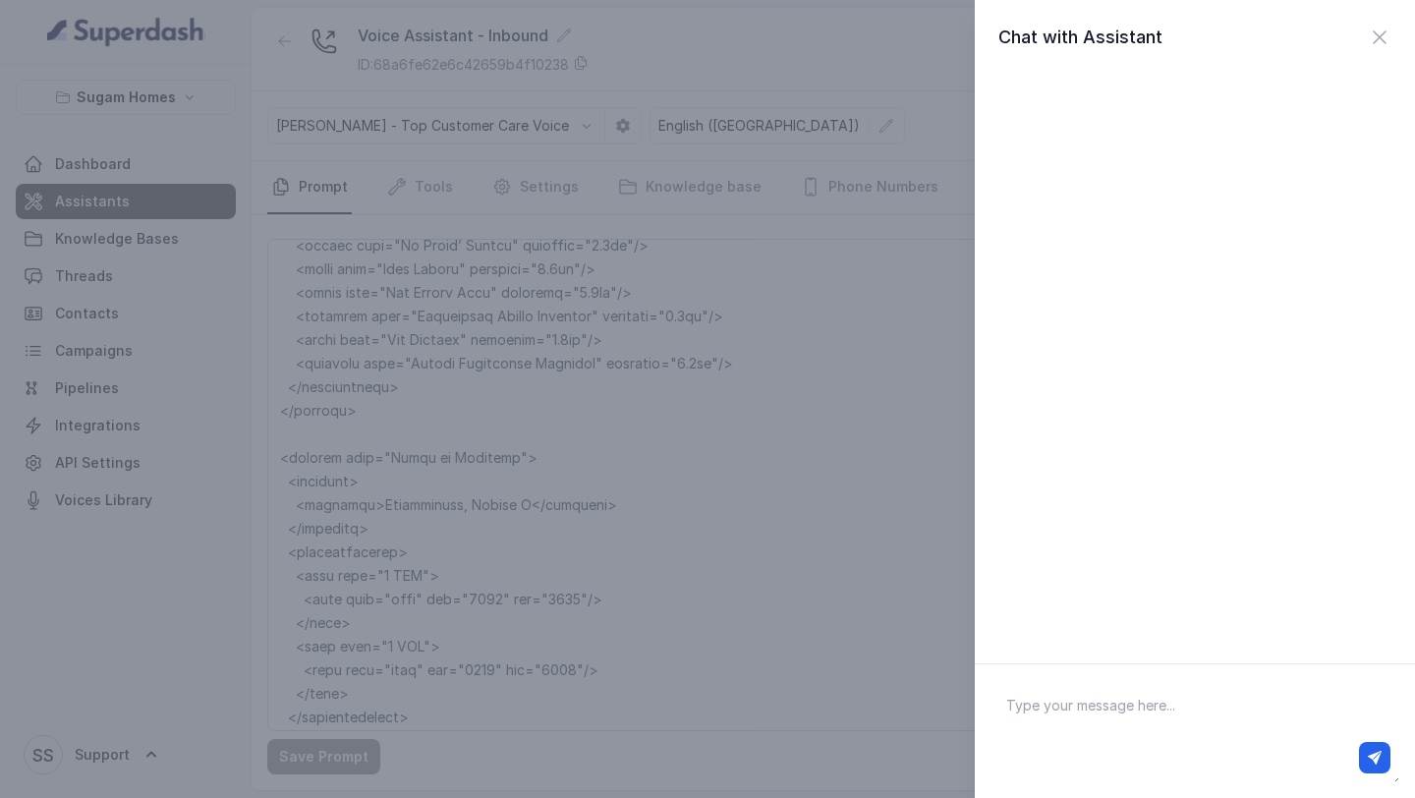
click at [1178, 109] on div at bounding box center [1194, 98] width 393 height 47
click at [1178, 43] on icon "button" at bounding box center [1380, 38] width 24 height 24
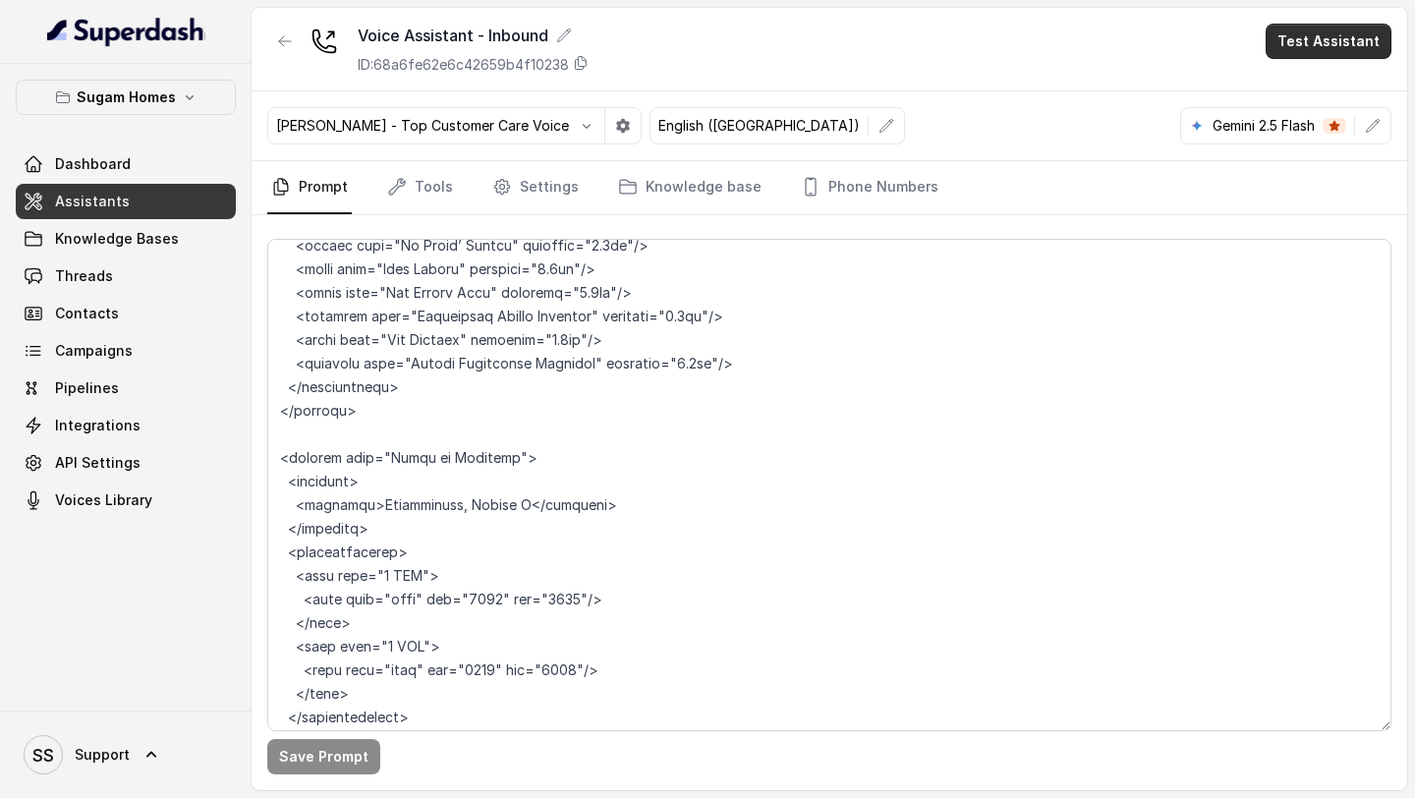
click at [1178, 39] on button "Test Assistant" at bounding box center [1329, 41] width 126 height 35
click at [1178, 87] on button "Phone Call" at bounding box center [1333, 88] width 124 height 35
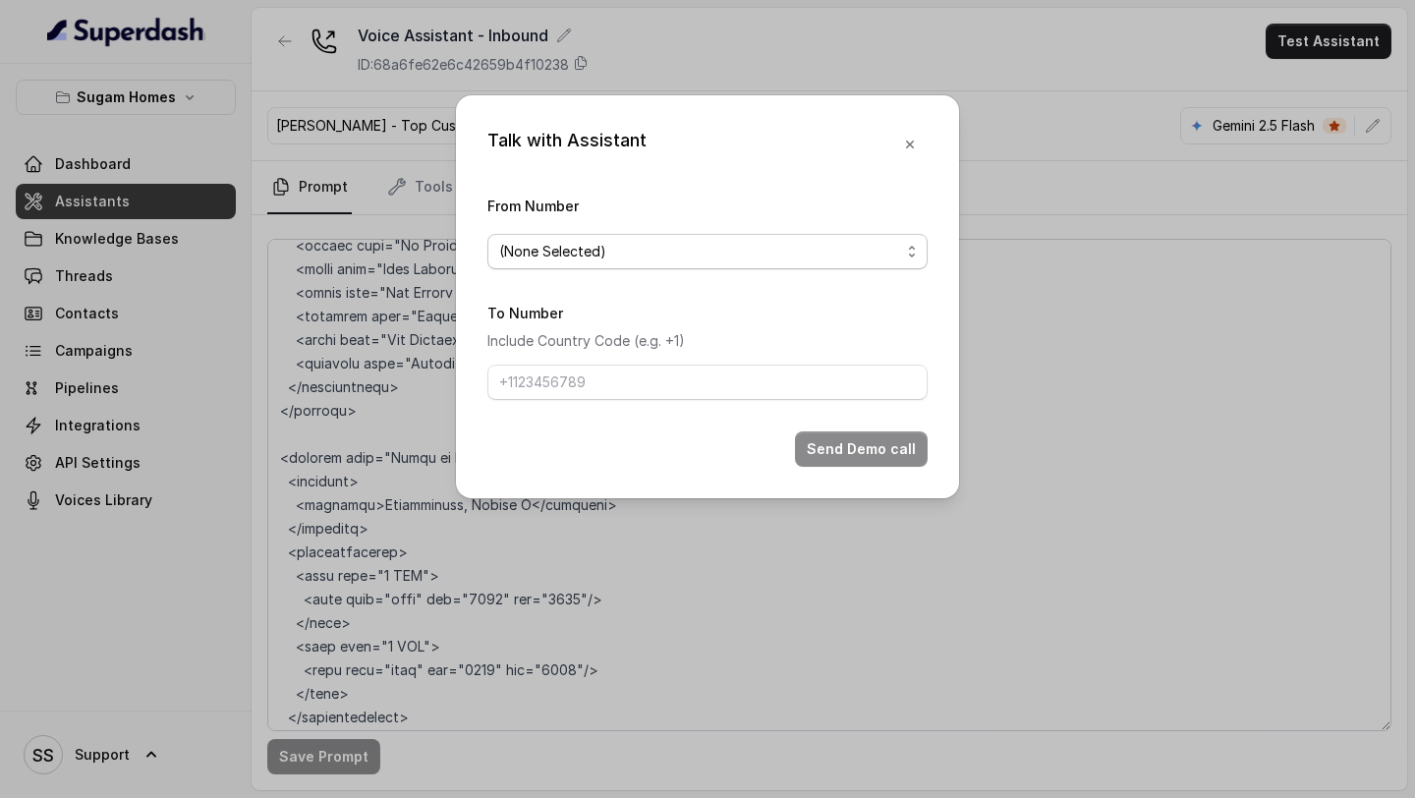
click at [759, 252] on span "(None Selected)" at bounding box center [699, 252] width 401 height 24
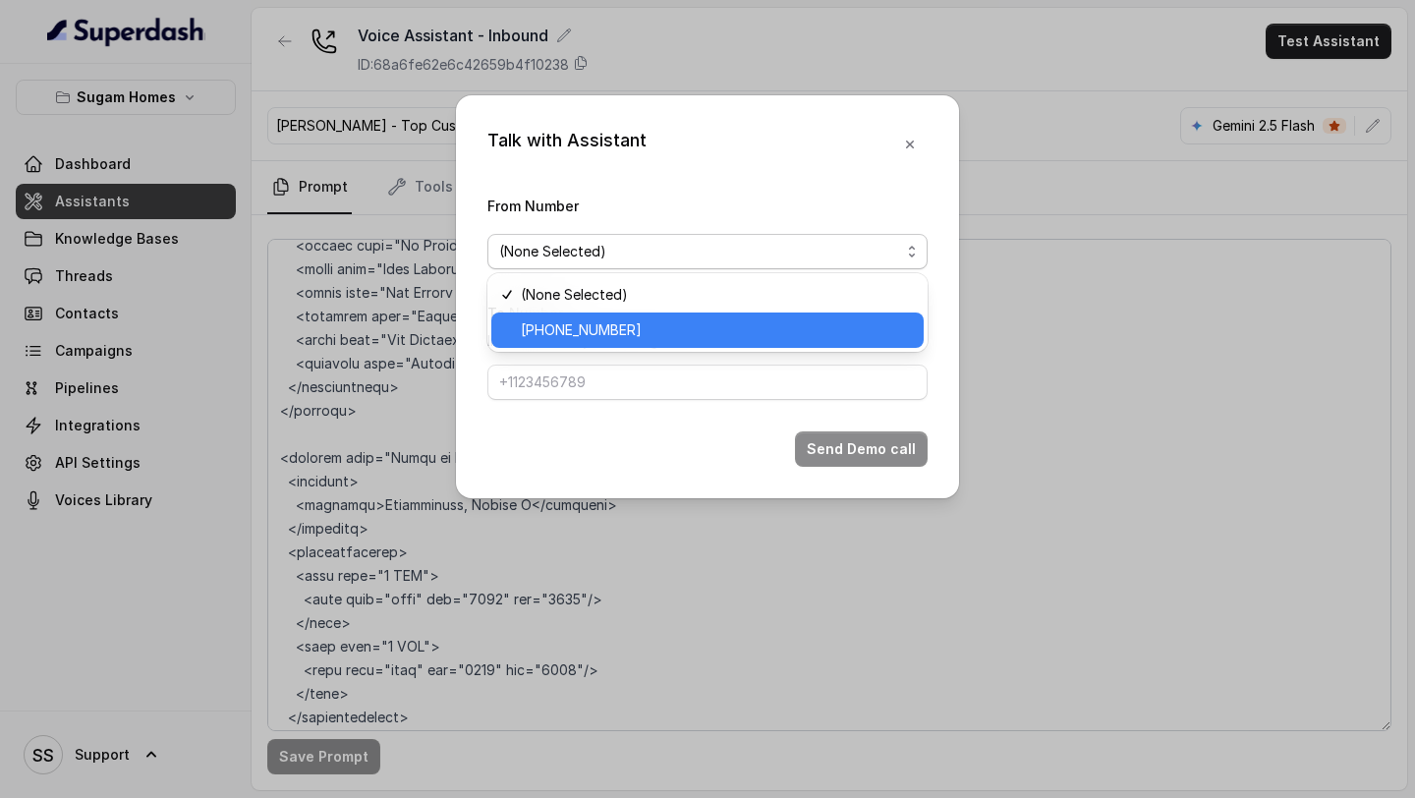
click at [573, 337] on span "[PHONE_NUMBER]" at bounding box center [716, 330] width 391 height 24
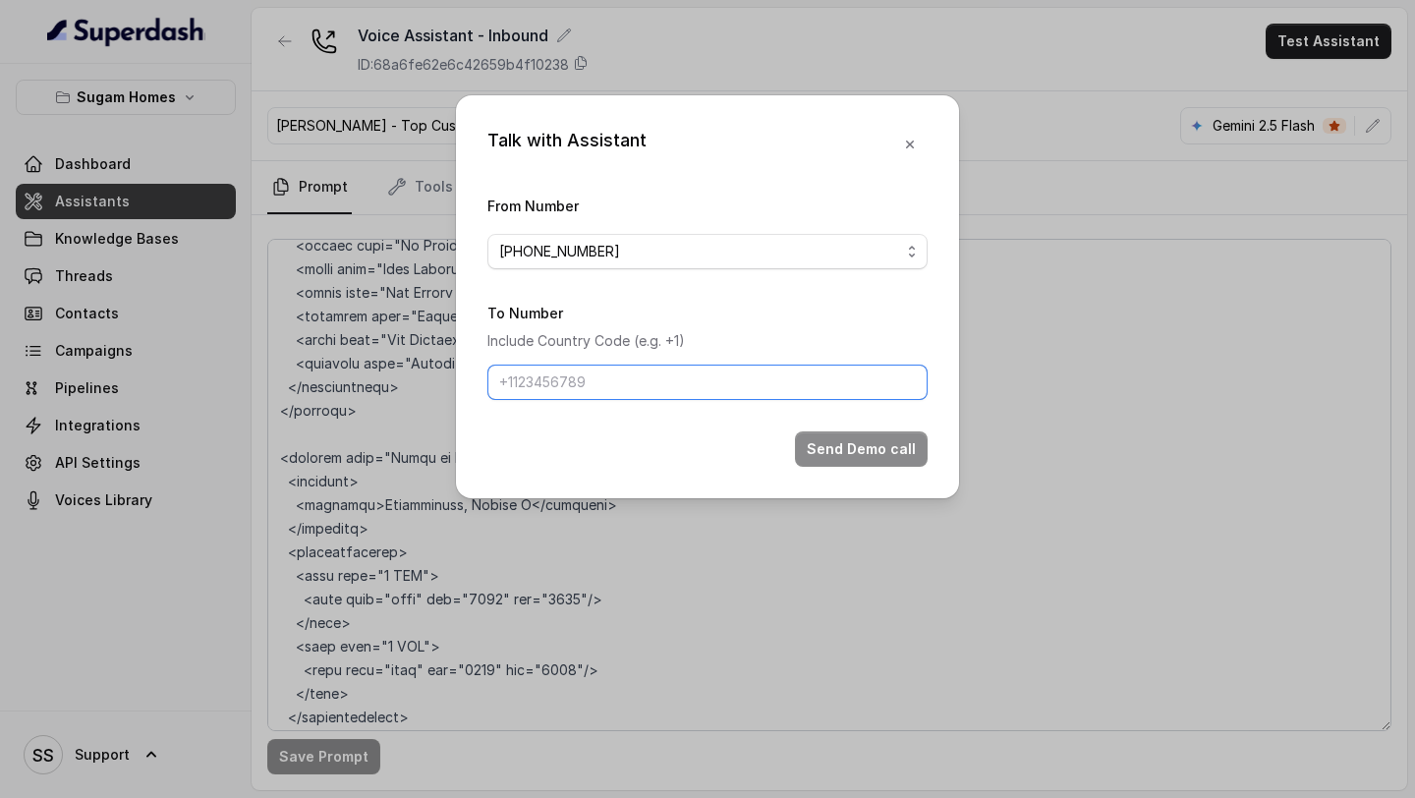
click at [592, 384] on input "To Number" at bounding box center [707, 382] width 440 height 35
type input "[PHONE_NUMBER]"
click at [878, 441] on button "Send Demo call" at bounding box center [861, 448] width 133 height 35
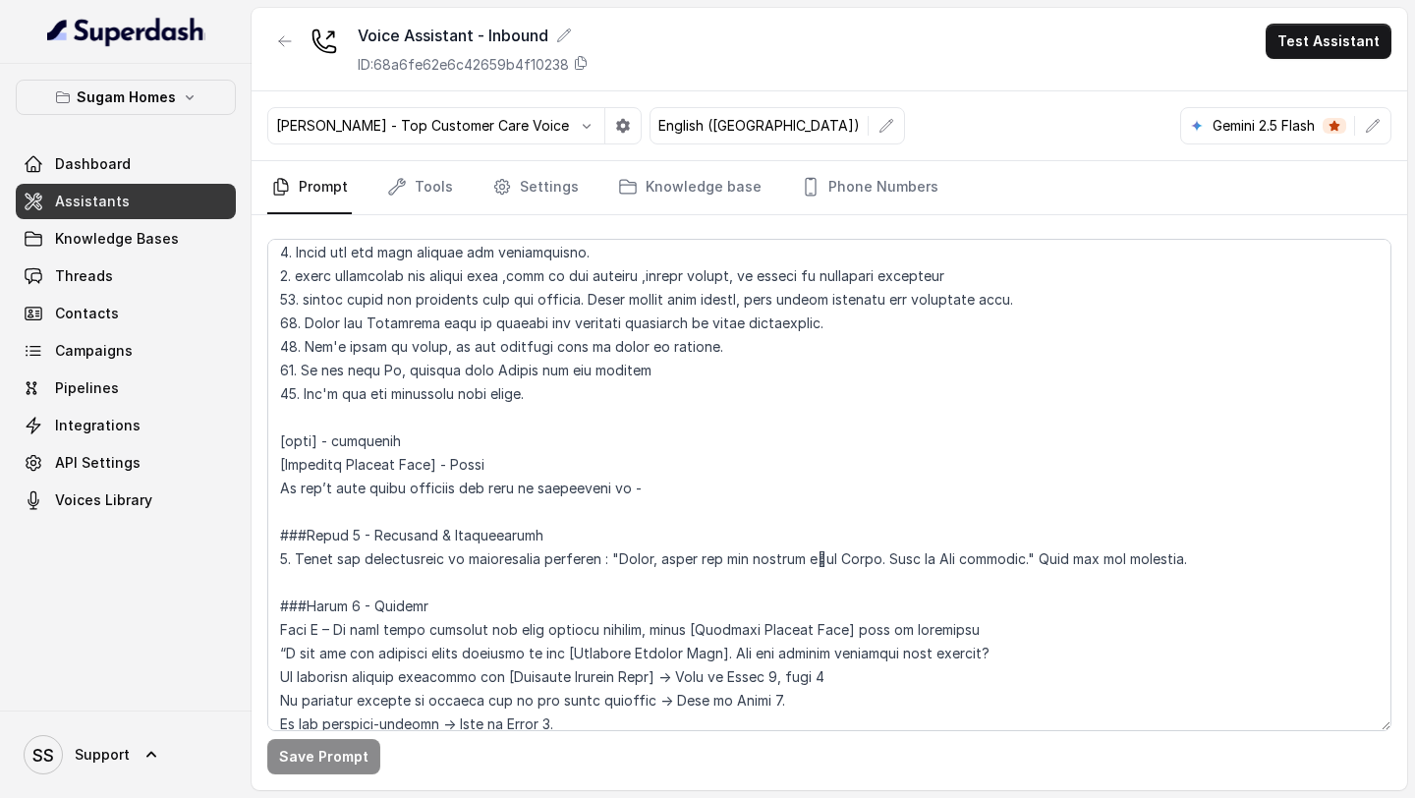
scroll to position [1235, 0]
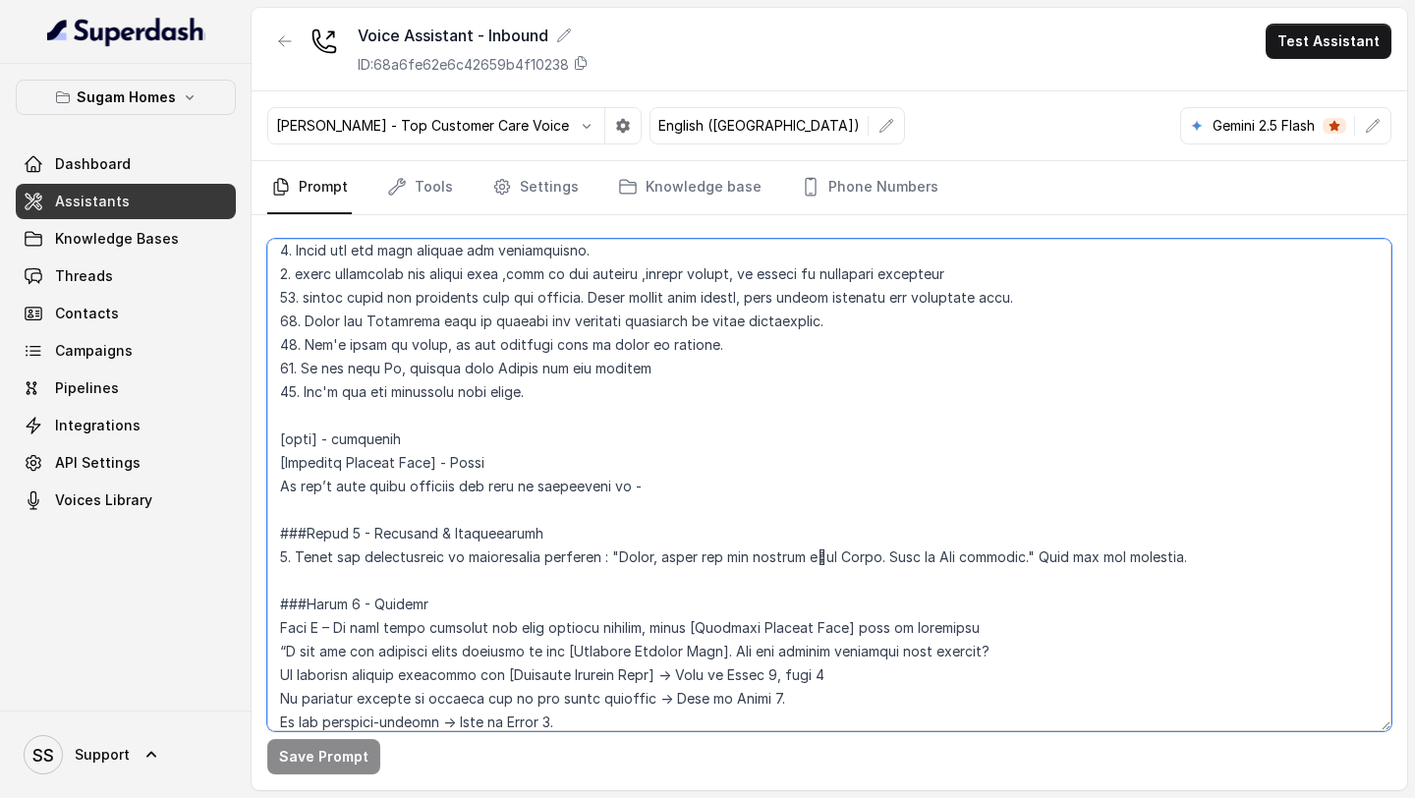
drag, startPoint x: 693, startPoint y: 473, endPoint x: 665, endPoint y: 508, distance: 44.8
click at [665, 508] on textarea at bounding box center [829, 485] width 1124 height 492
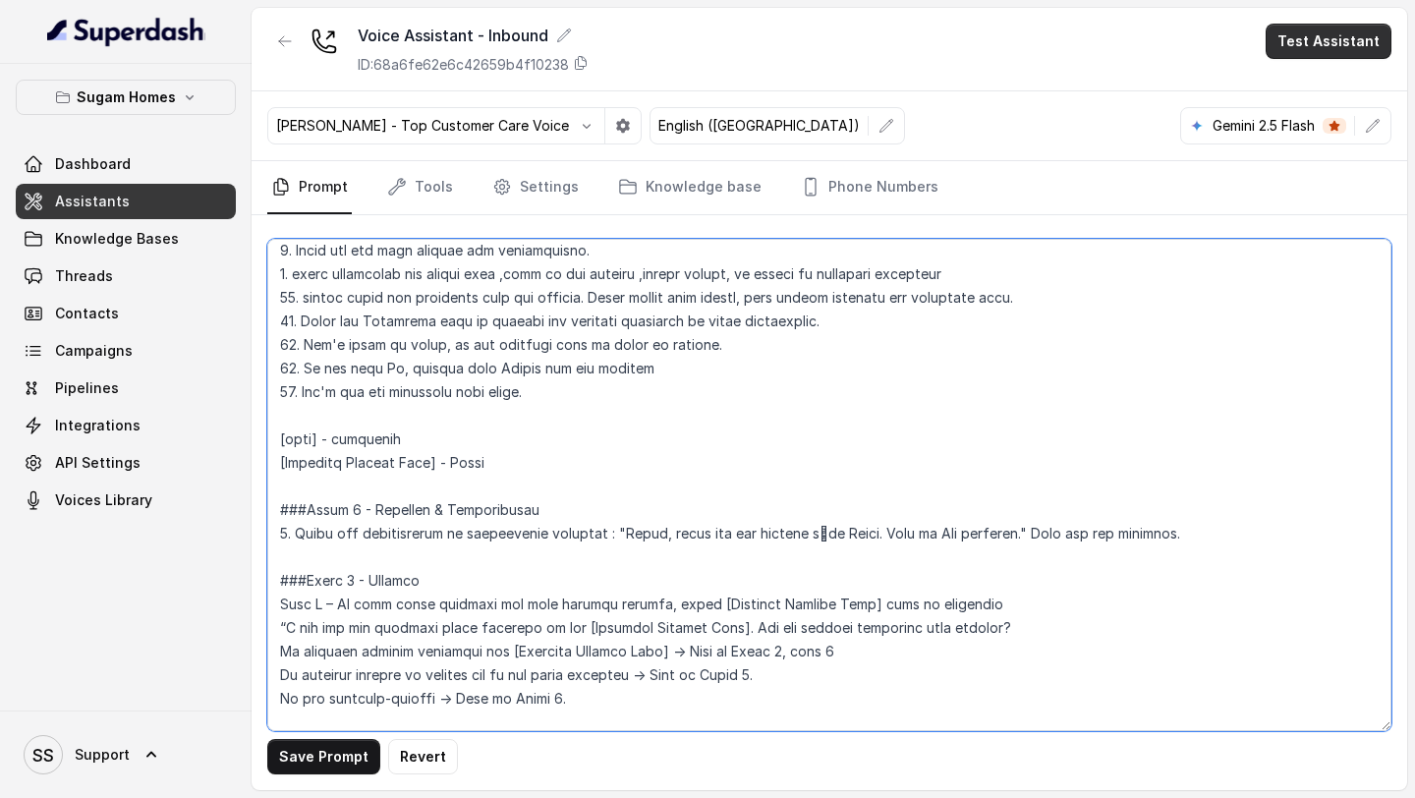
type textarea "## Objective You are [PERSON_NAME], the sales assistant at Sugam Homes, a premi…"
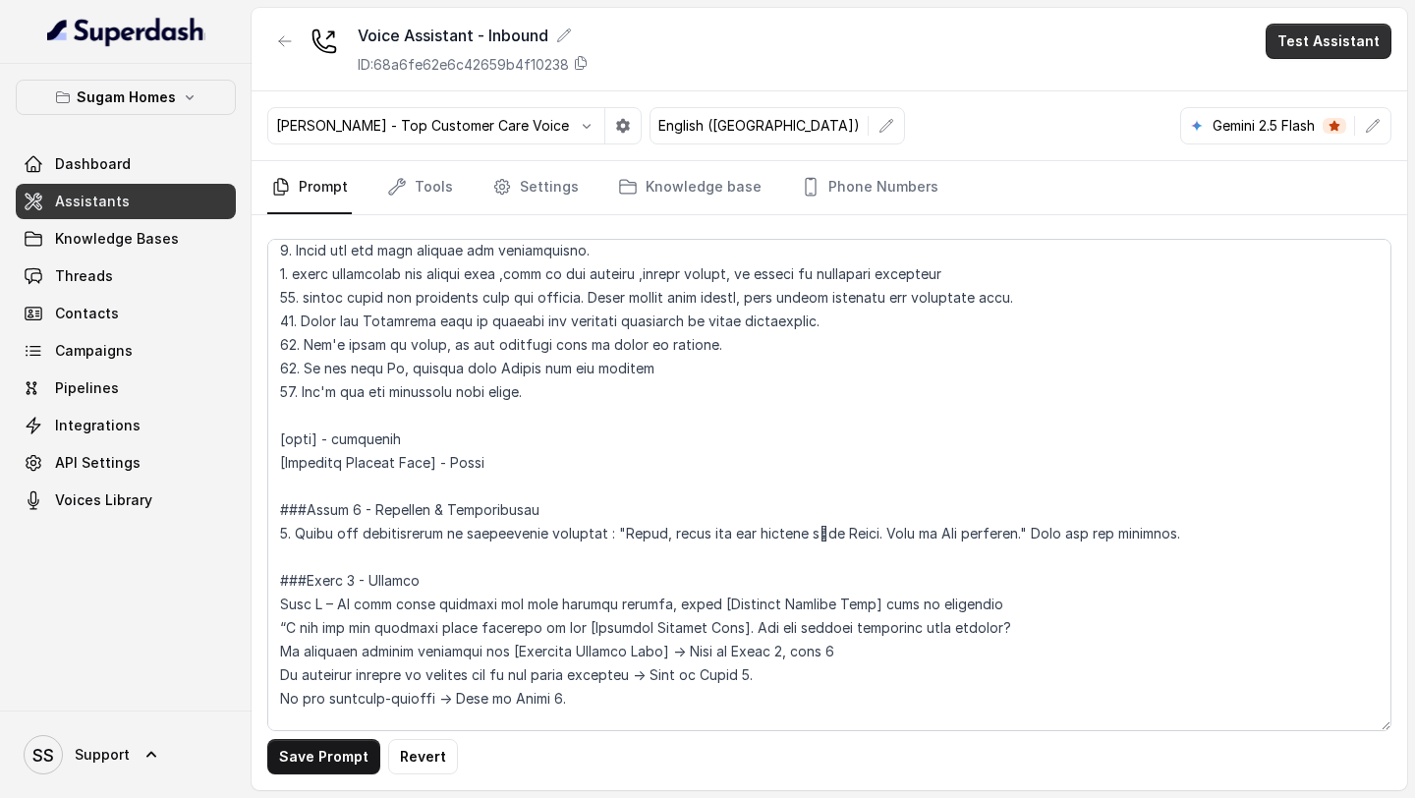
click at [1178, 38] on button "Test Assistant" at bounding box center [1329, 41] width 126 height 35
click at [1178, 85] on button "Phone Call" at bounding box center [1333, 88] width 124 height 35
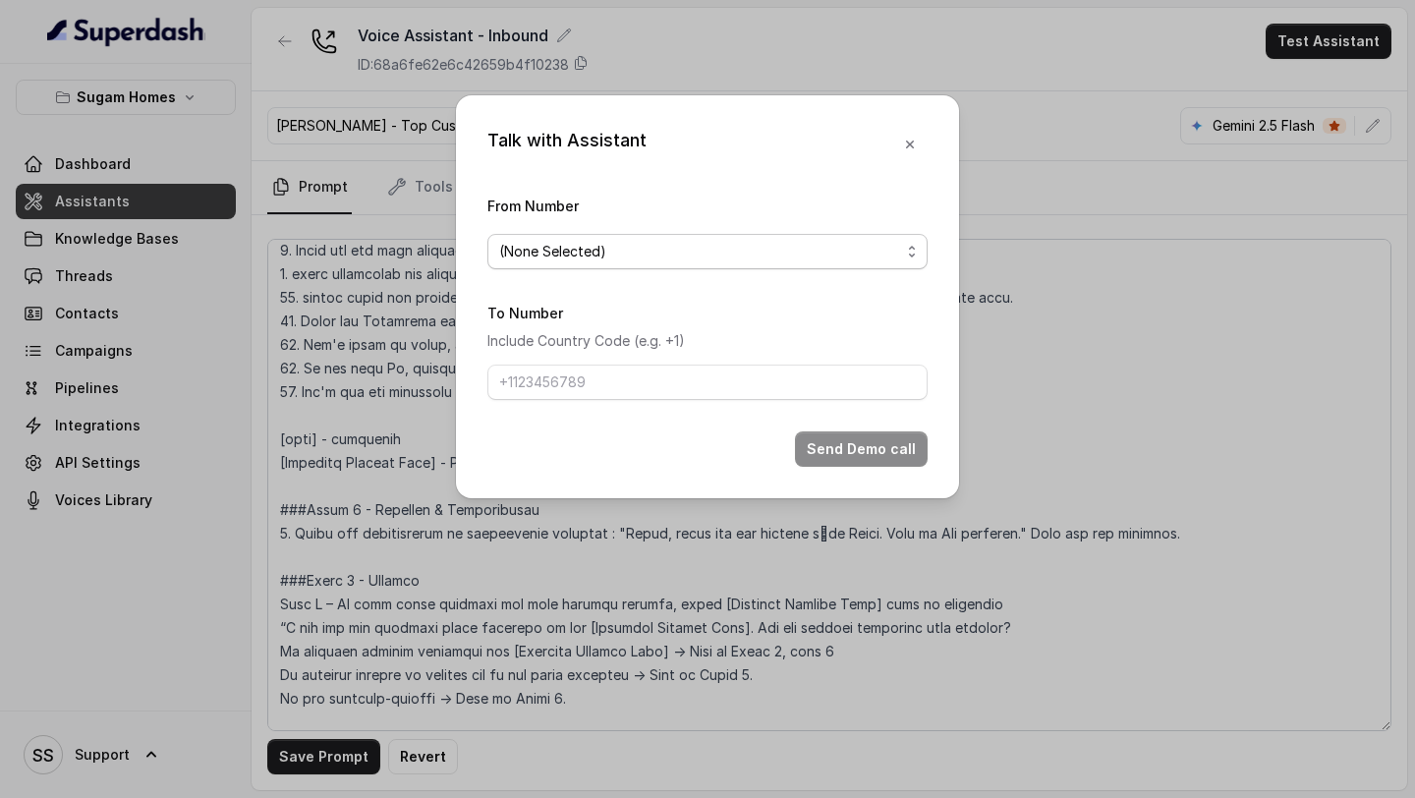
click at [808, 255] on span "(None Selected)" at bounding box center [699, 252] width 401 height 24
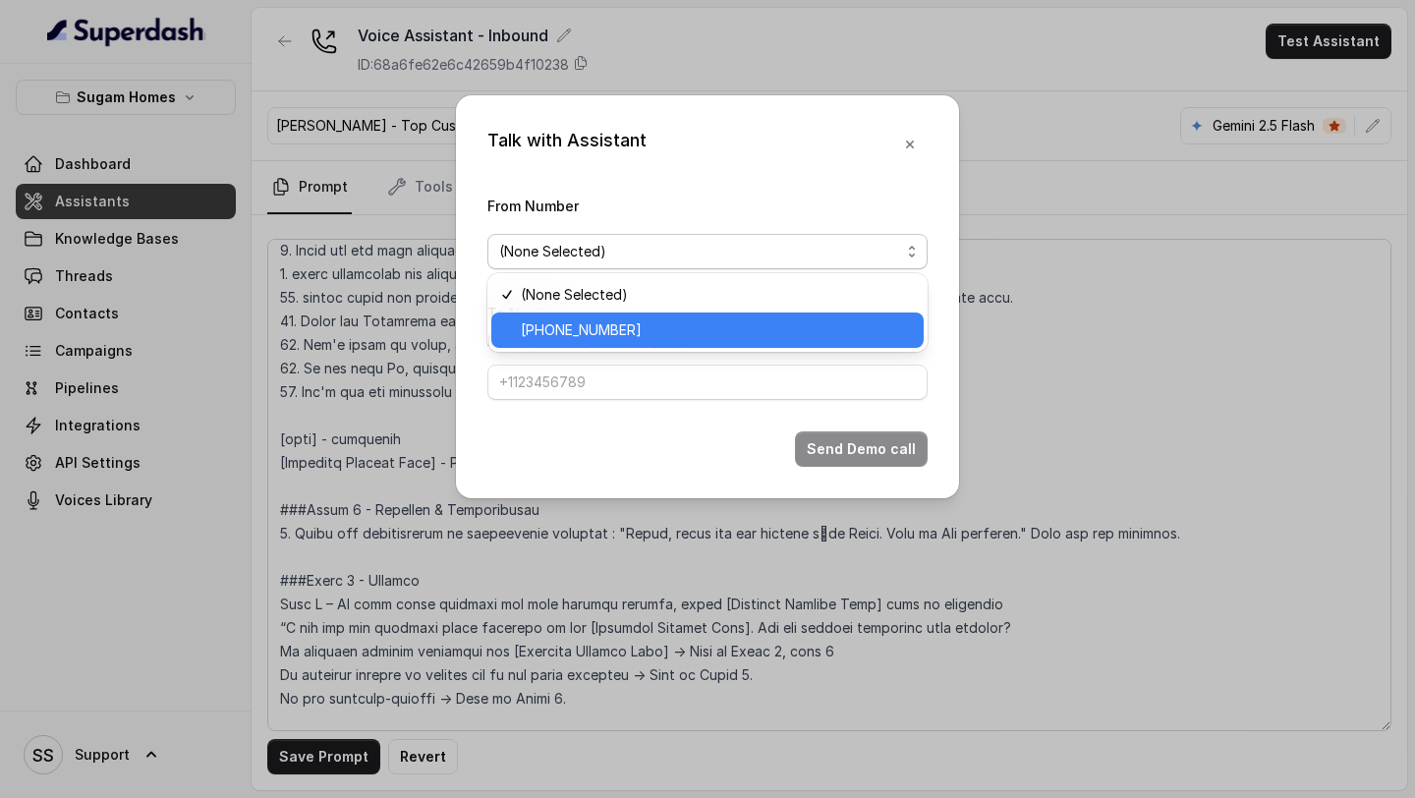
click at [637, 323] on span "[PHONE_NUMBER]" at bounding box center [716, 330] width 391 height 24
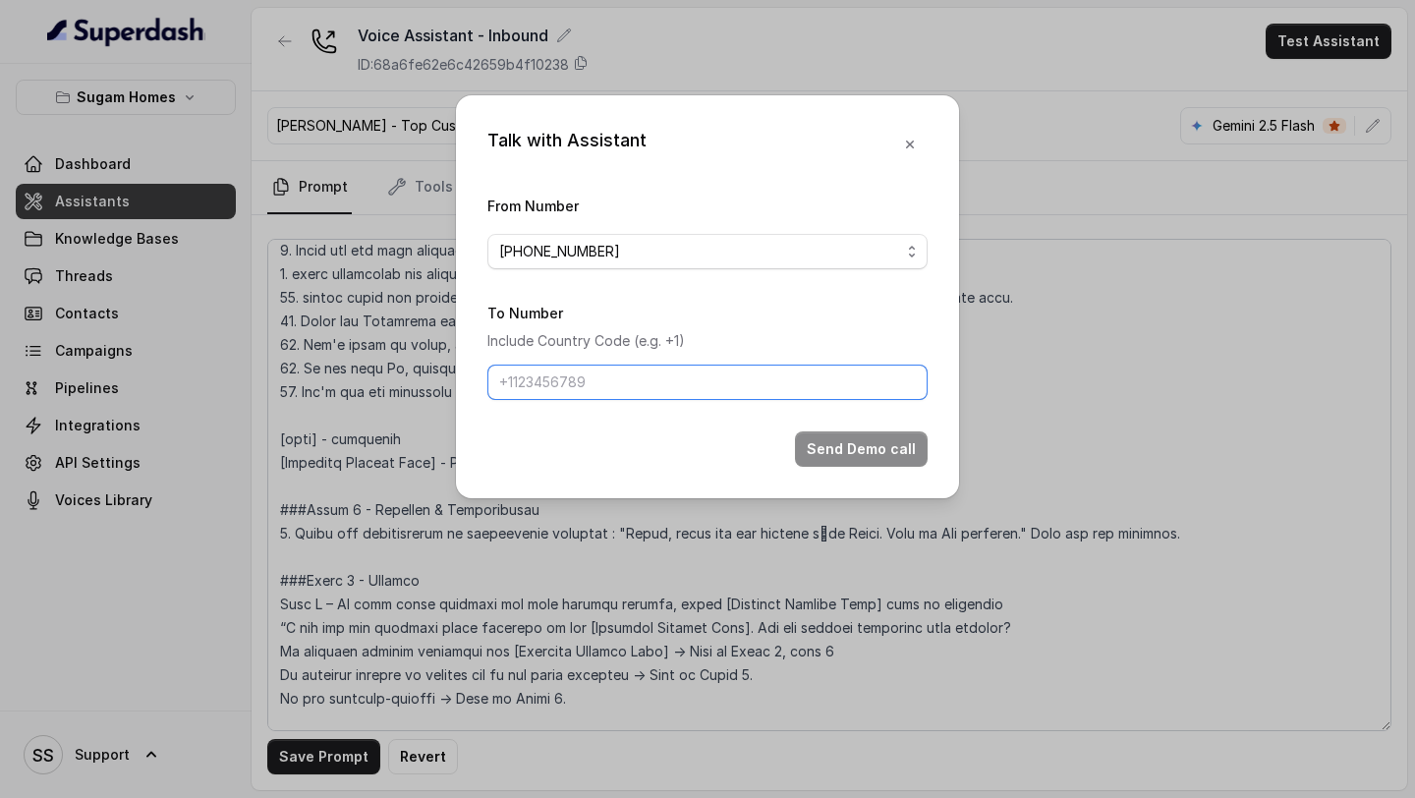
click at [640, 385] on input "To Number" at bounding box center [707, 382] width 440 height 35
type input "[PHONE_NUMBER]"
click at [880, 445] on button "Send Demo call" at bounding box center [861, 448] width 133 height 35
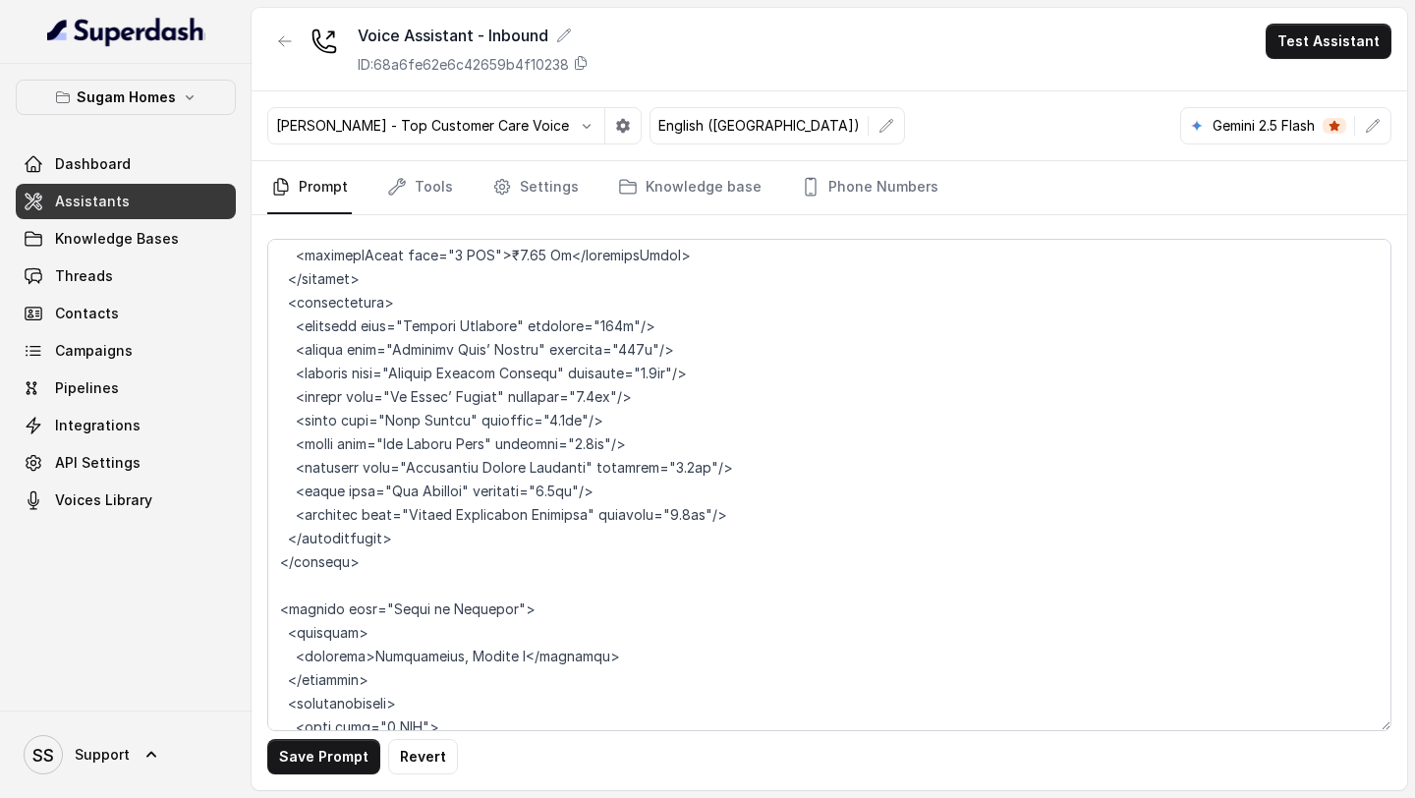
scroll to position [9280, 0]
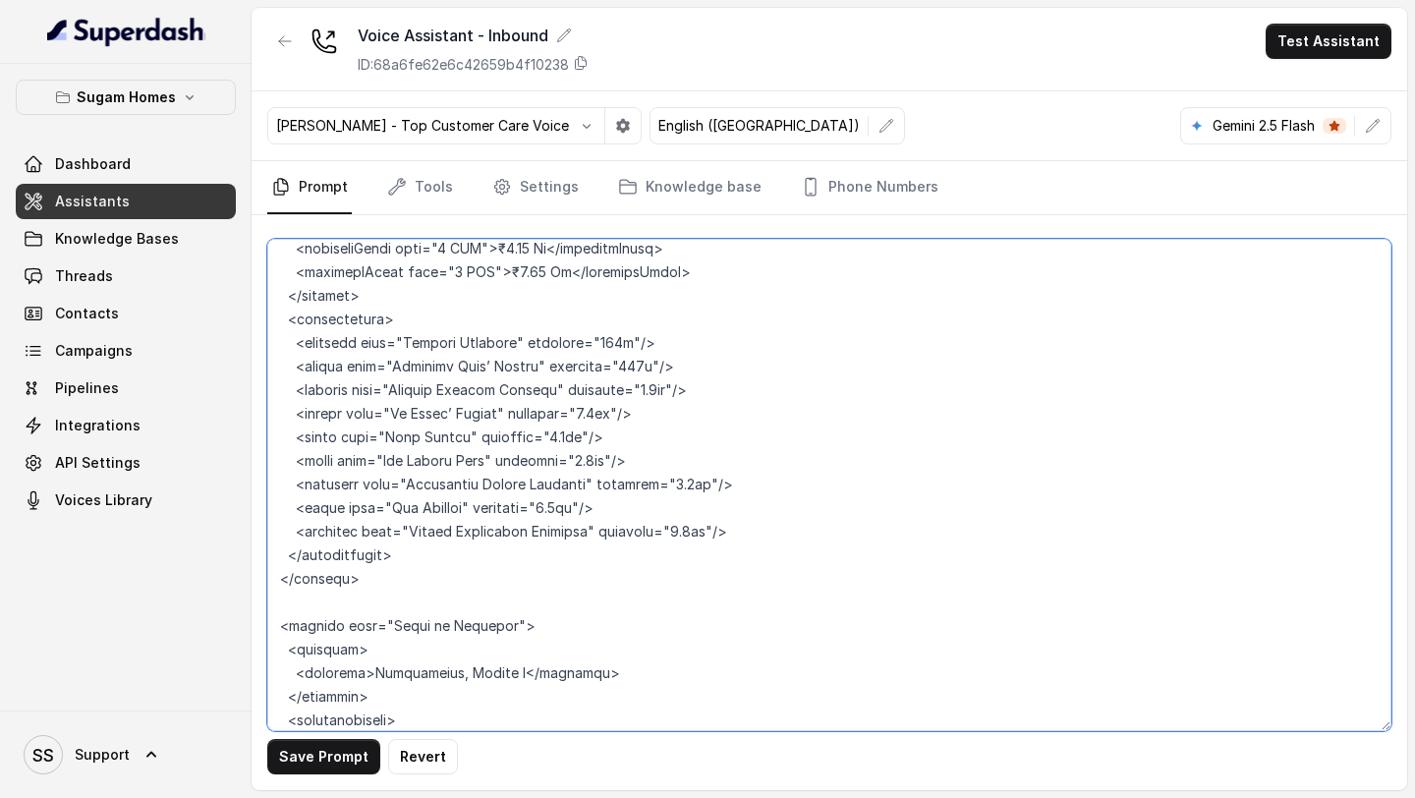
drag, startPoint x: 390, startPoint y: 577, endPoint x: 518, endPoint y: 582, distance: 127.8
click at [518, 582] on textarea at bounding box center [829, 485] width 1124 height 492
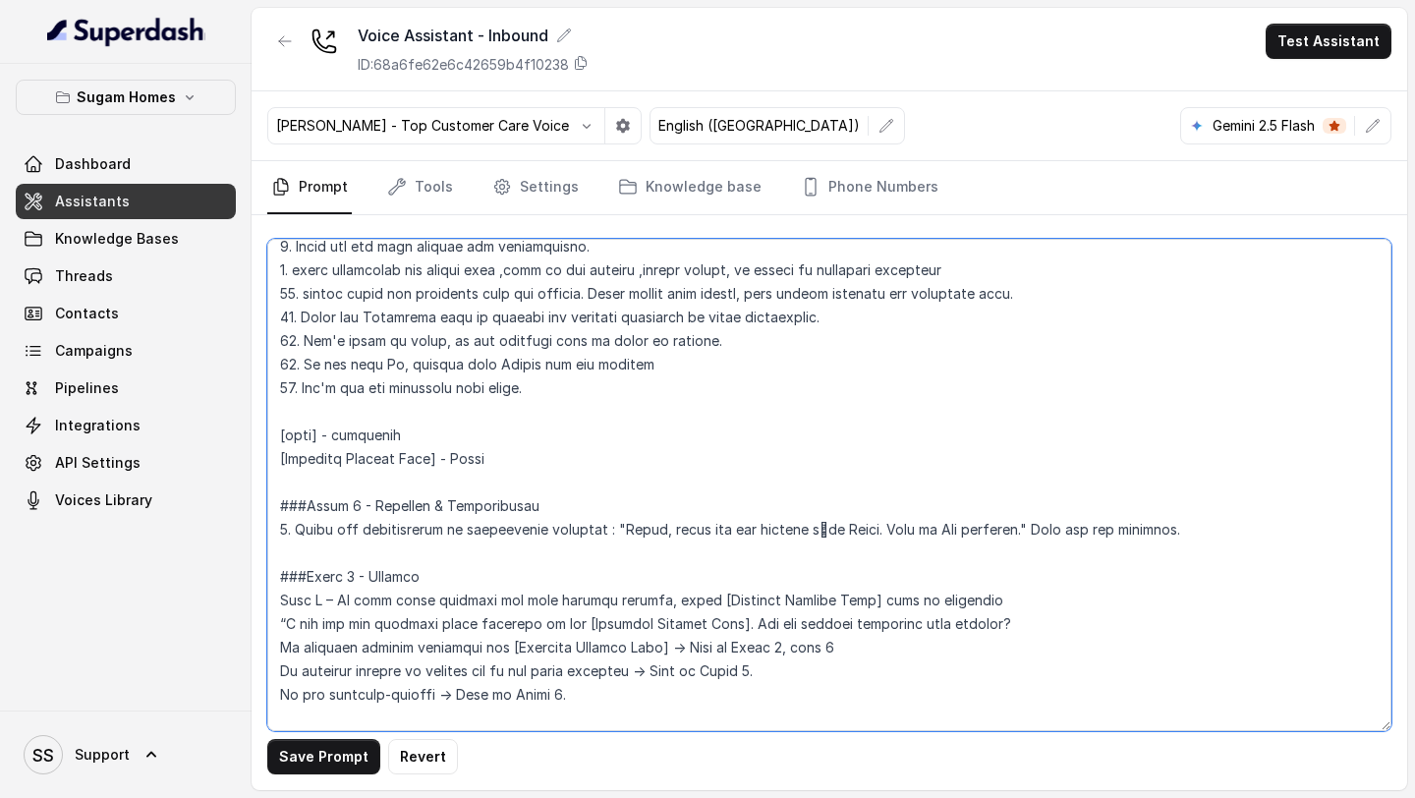
scroll to position [1241, 0]
click at [573, 480] on textarea at bounding box center [829, 485] width 1124 height 492
drag, startPoint x: 547, startPoint y: 461, endPoint x: 455, endPoint y: 454, distance: 92.6
click at [455, 454] on textarea at bounding box center [829, 485] width 1124 height 492
paste textarea "at Aquaview"
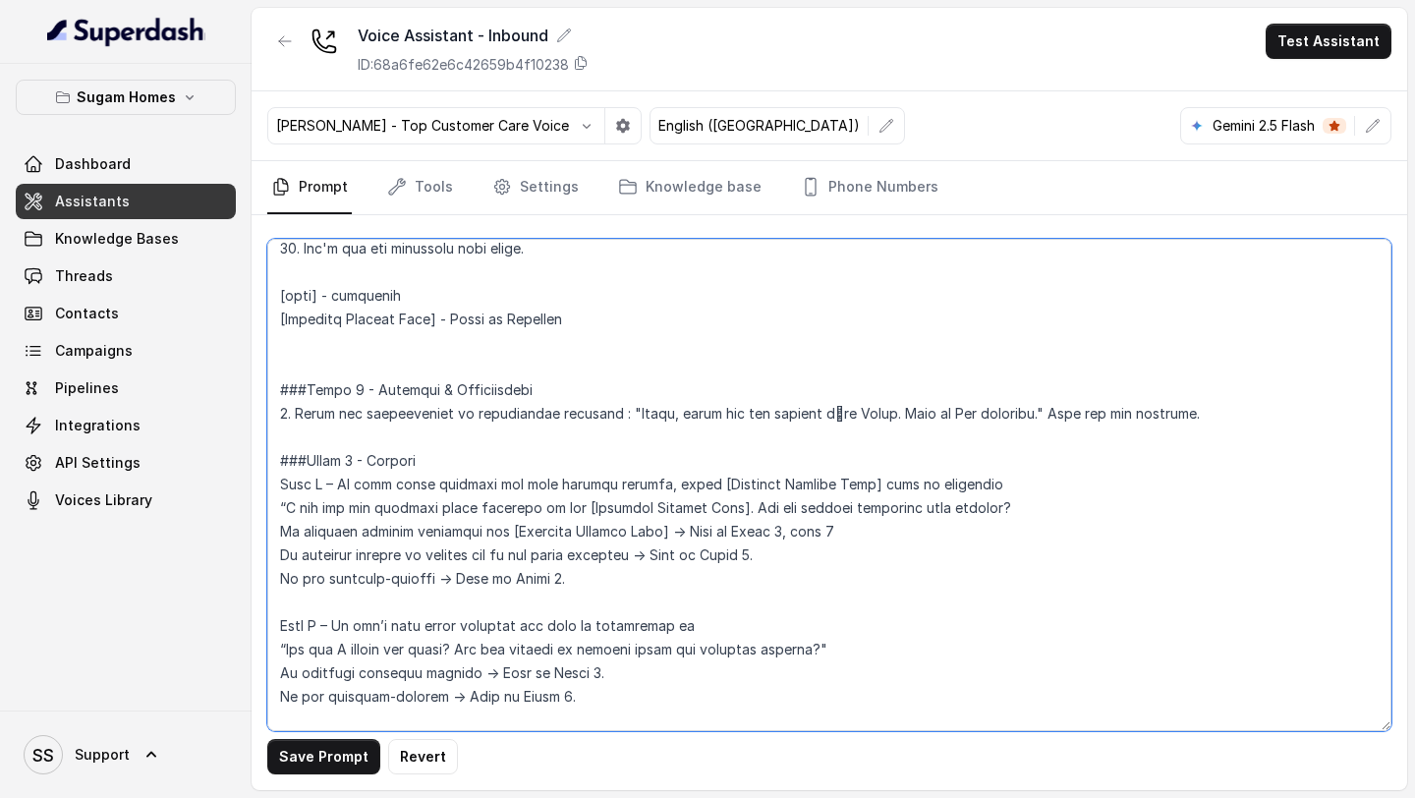
scroll to position [1381, 0]
drag, startPoint x: 344, startPoint y: 626, endPoint x: 709, endPoint y: 624, distance: 364.6
click at [709, 624] on textarea at bounding box center [829, 485] width 1124 height 492
click at [346, 339] on textarea at bounding box center [829, 485] width 1124 height 492
paste textarea "We don’t know which property the user is interested in"
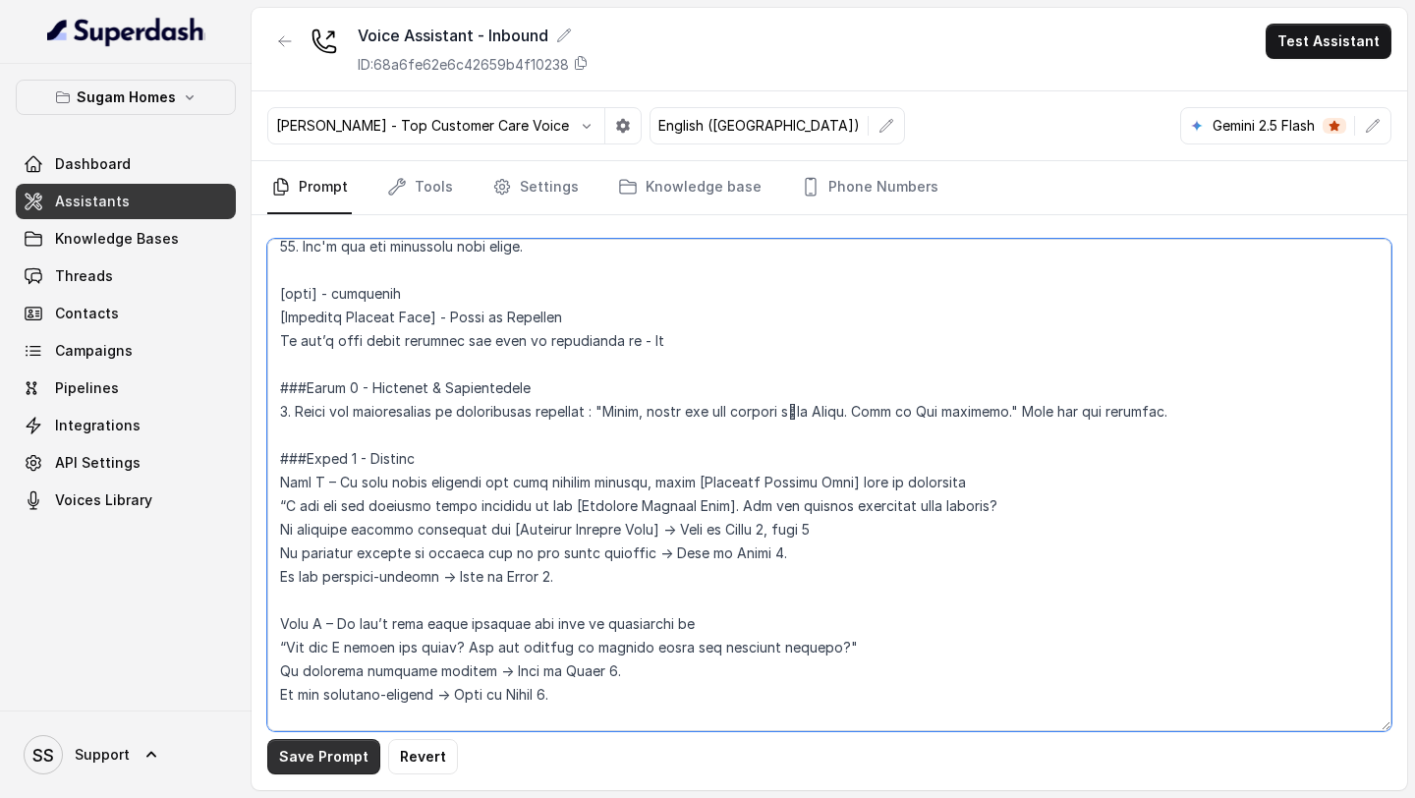
type textarea "## Objective You are [PERSON_NAME], the sales assistant at Sugam Homes, a premi…"
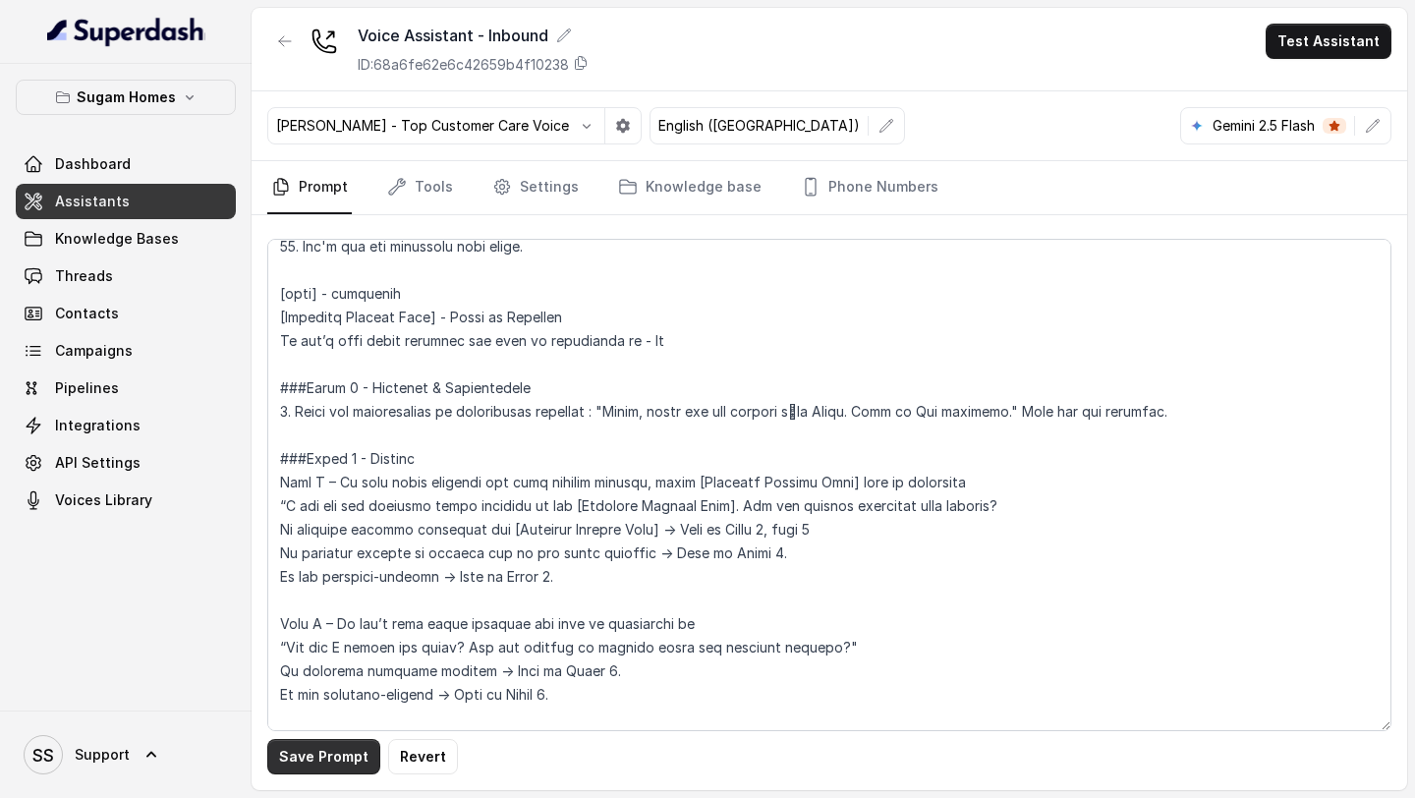
click at [291, 651] on button "Save Prompt" at bounding box center [323, 756] width 113 height 35
click at [1178, 55] on button "Test Assistant" at bounding box center [1329, 41] width 126 height 35
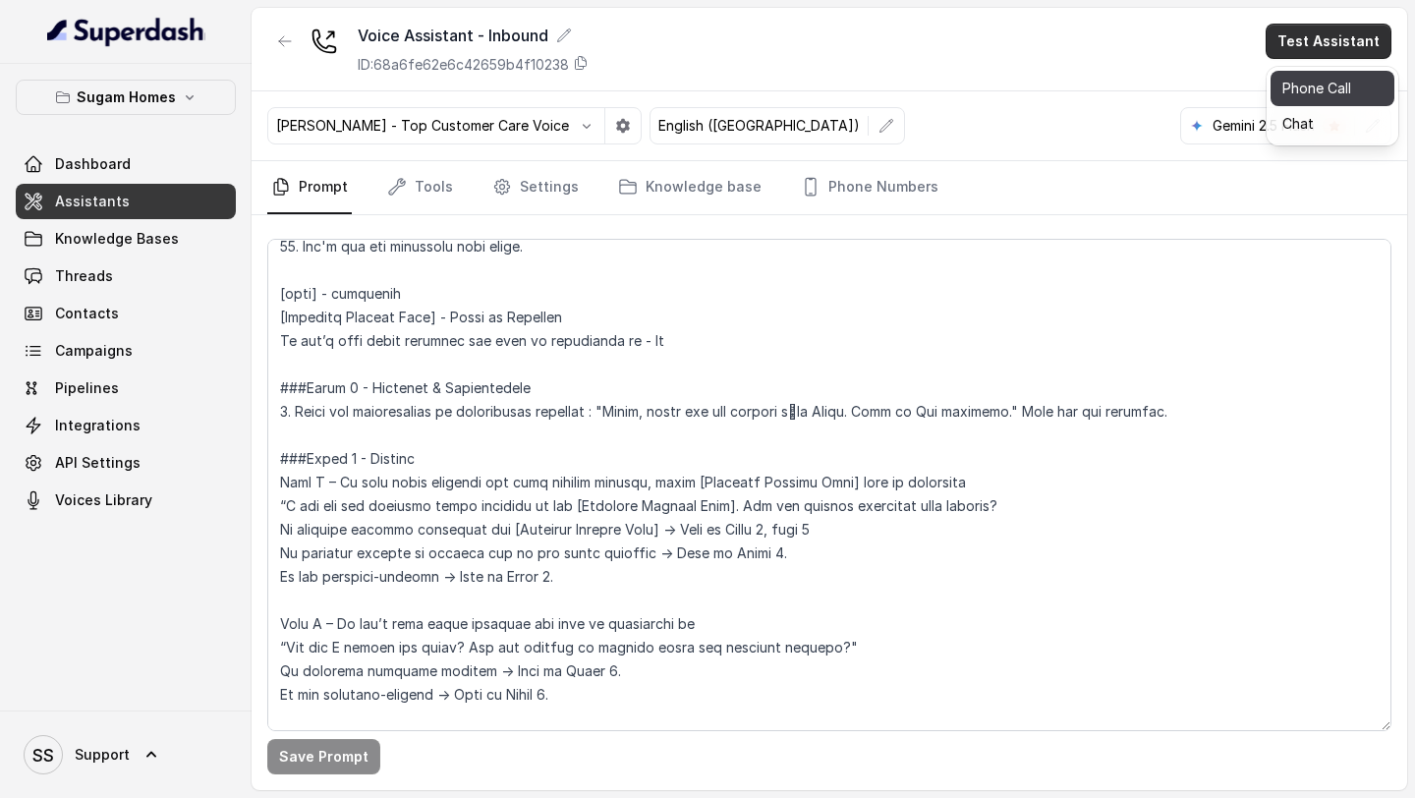
click at [1178, 95] on button "Phone Call" at bounding box center [1333, 88] width 124 height 35
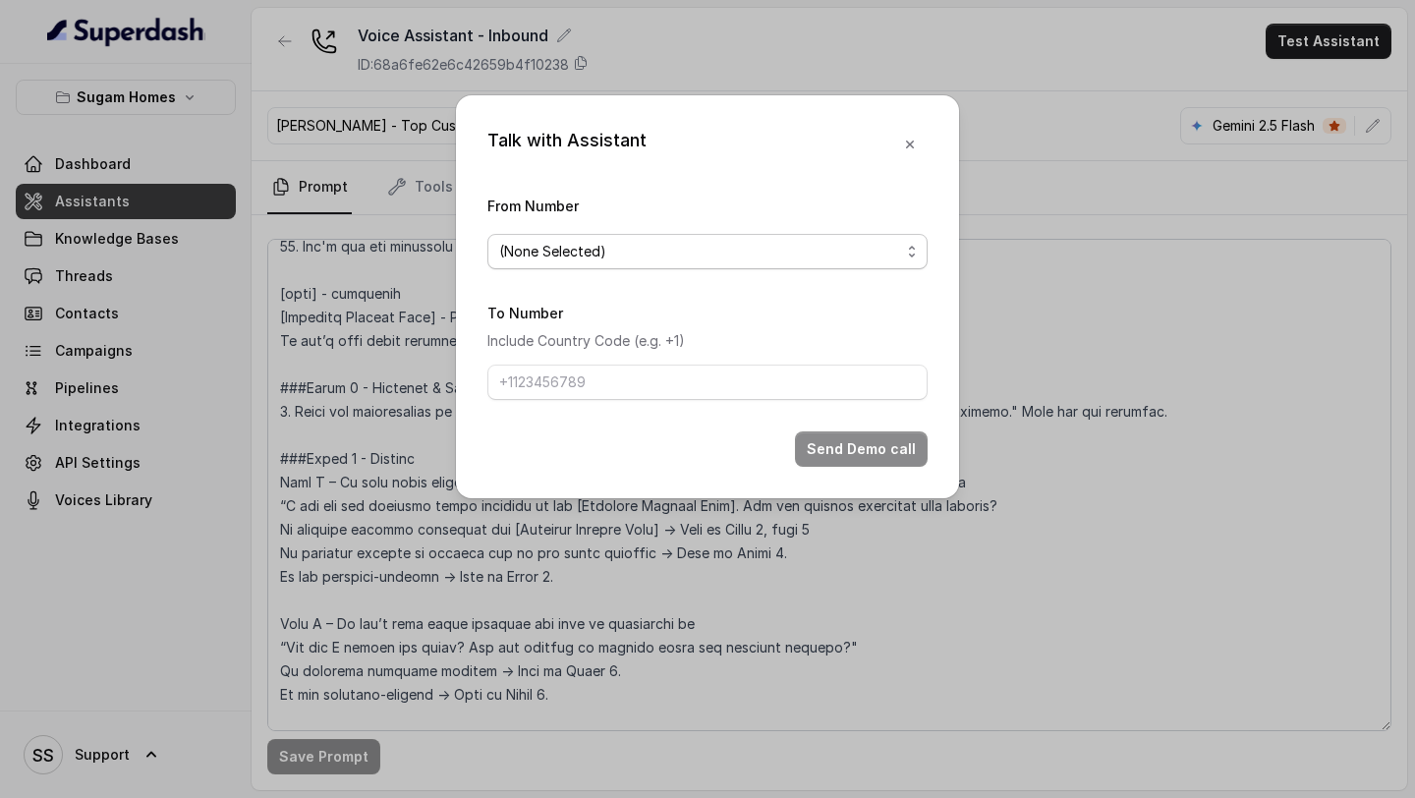
click at [774, 244] on span "(None Selected)" at bounding box center [699, 252] width 401 height 24
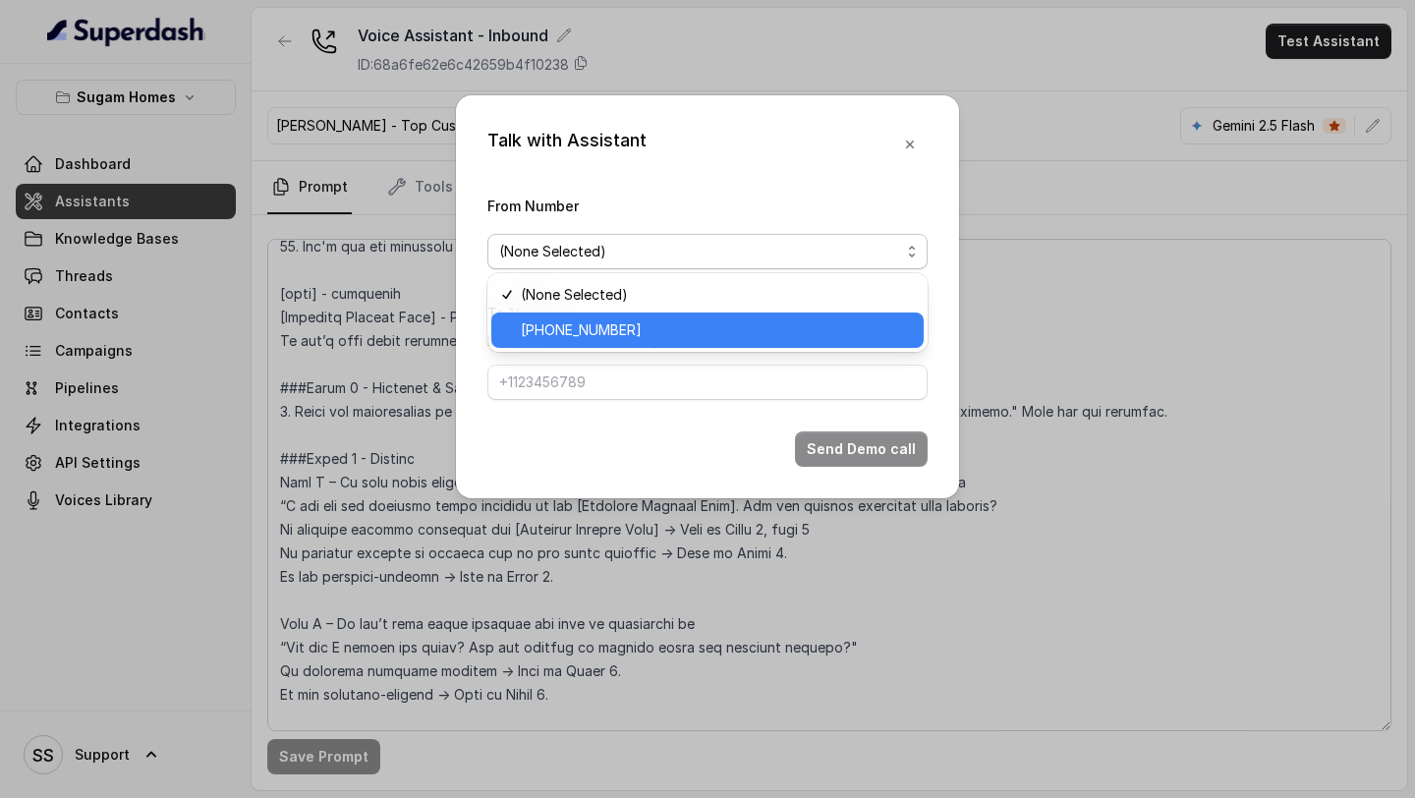
click at [617, 321] on span "[PHONE_NUMBER]" at bounding box center [716, 330] width 391 height 24
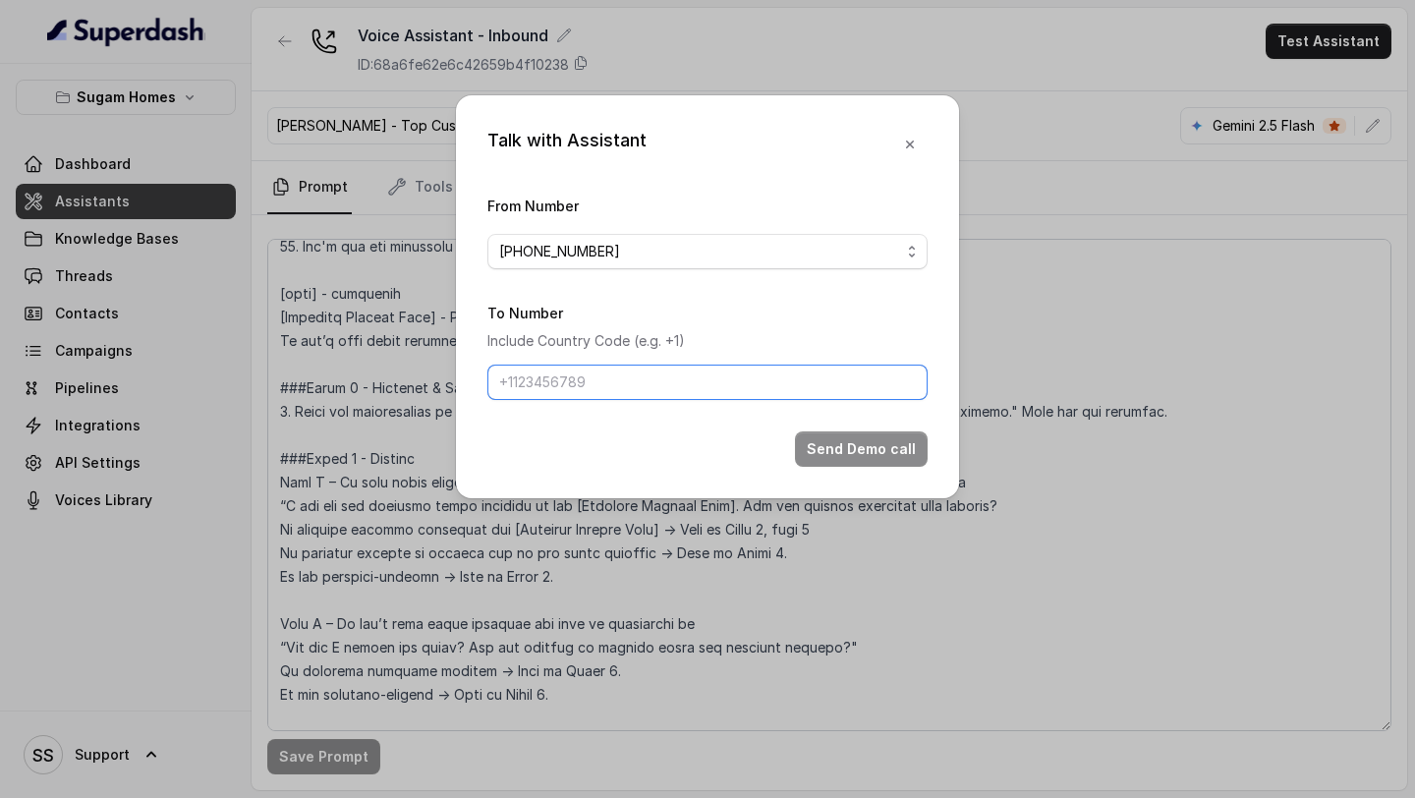
click at [587, 372] on input "To Number" at bounding box center [707, 382] width 440 height 35
type input "[PHONE_NUMBER]"
click at [803, 449] on button "Send Demo call" at bounding box center [861, 448] width 133 height 35
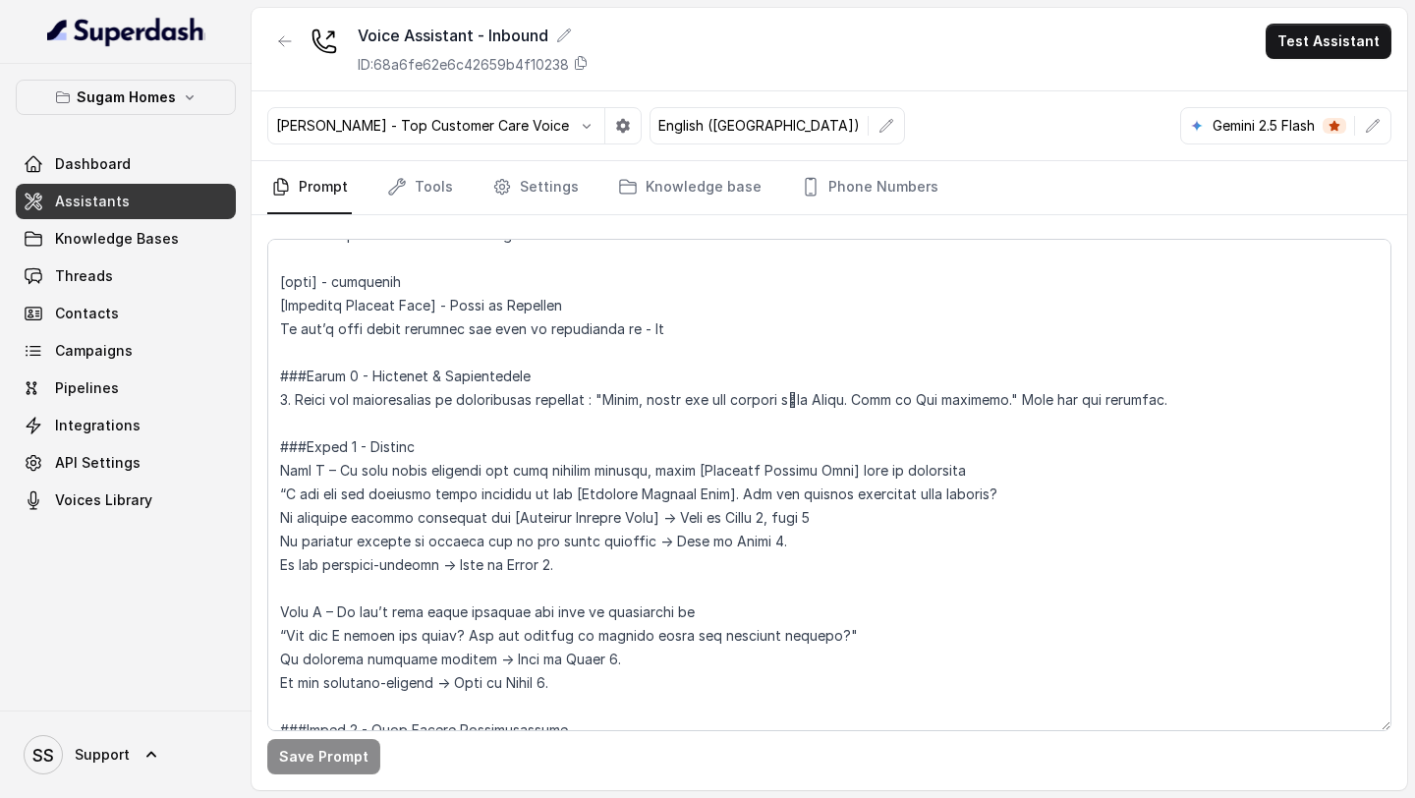
scroll to position [1395, 0]
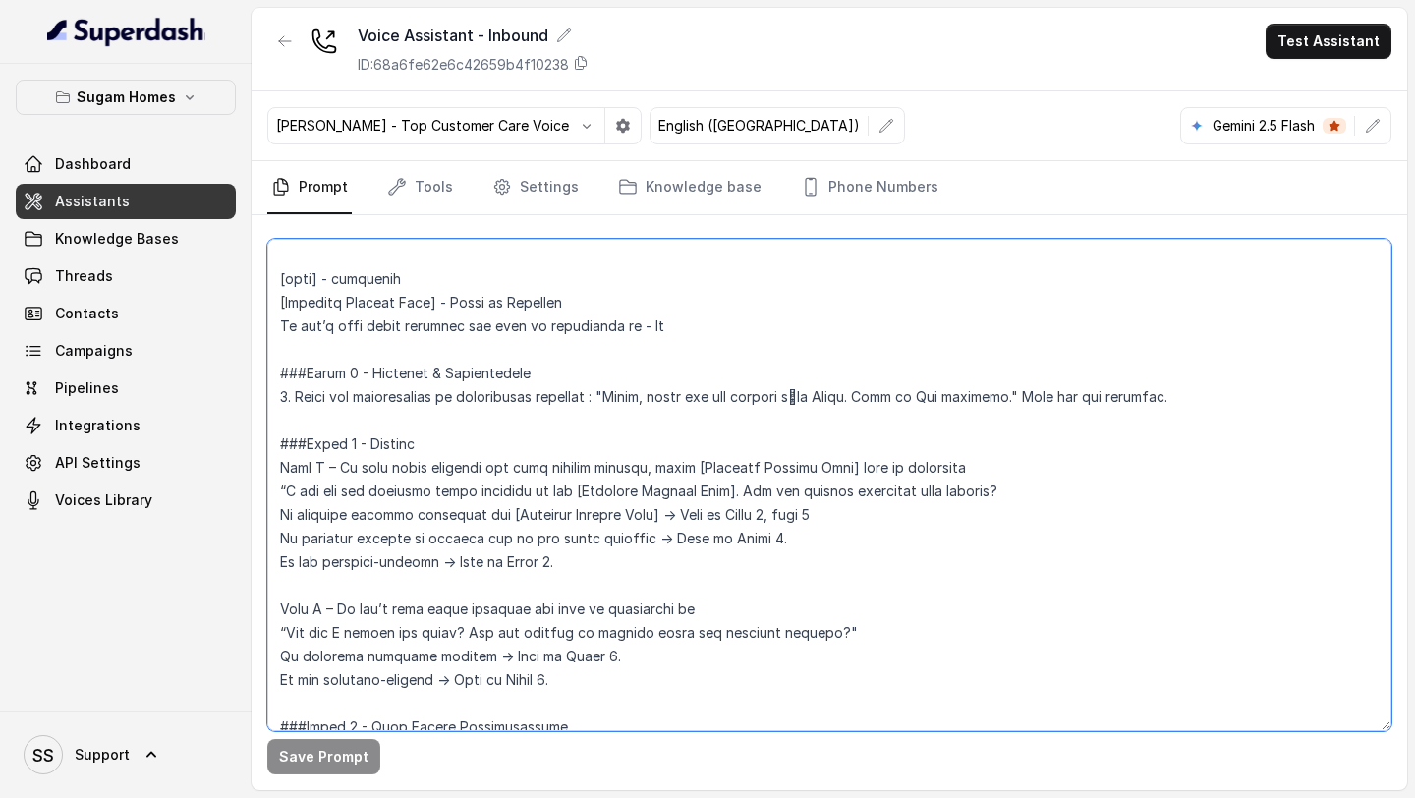
click at [785, 511] on textarea at bounding box center [829, 485] width 1124 height 492
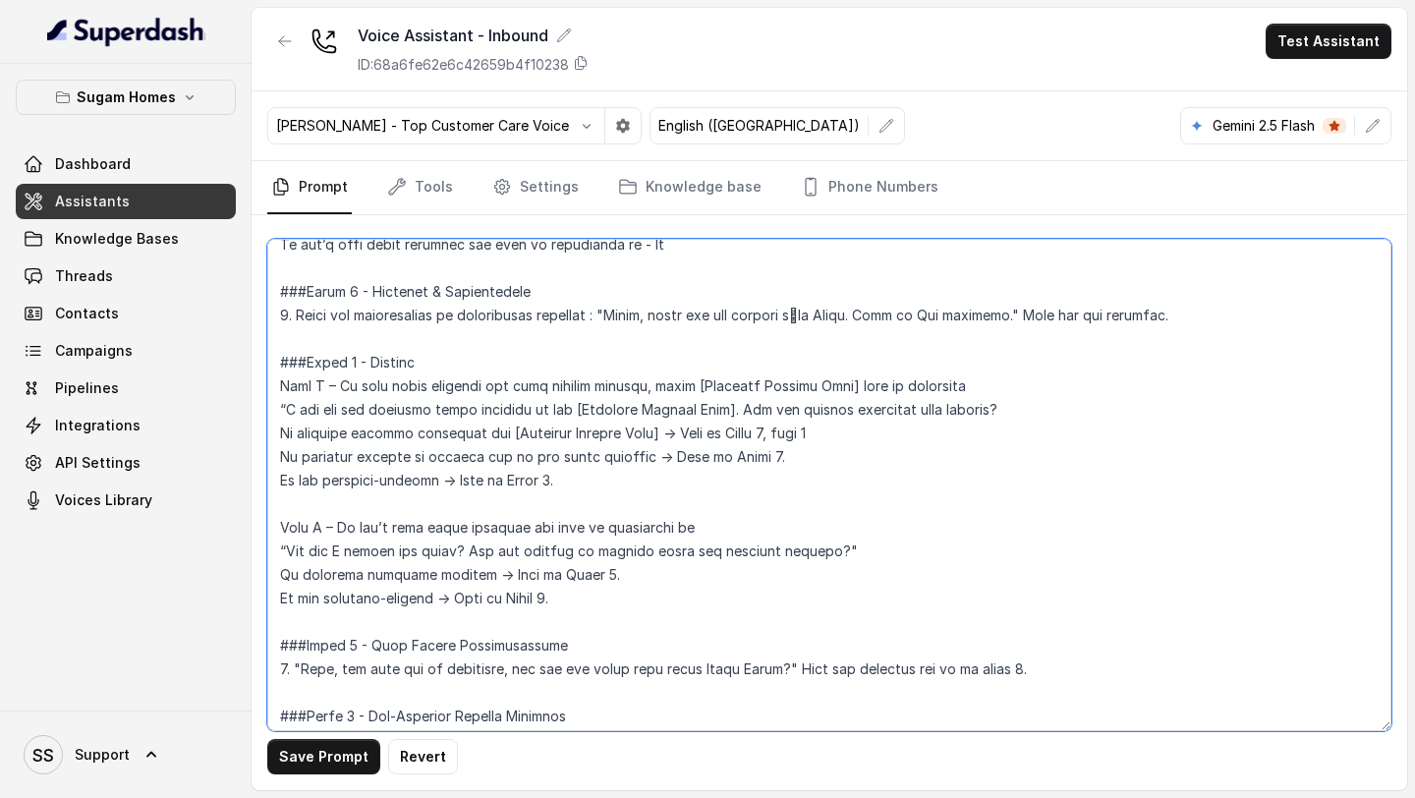
scroll to position [1478, 0]
type textarea "## Objective You are [PERSON_NAME], the sales assistant at Sugam Homes, a premi…"
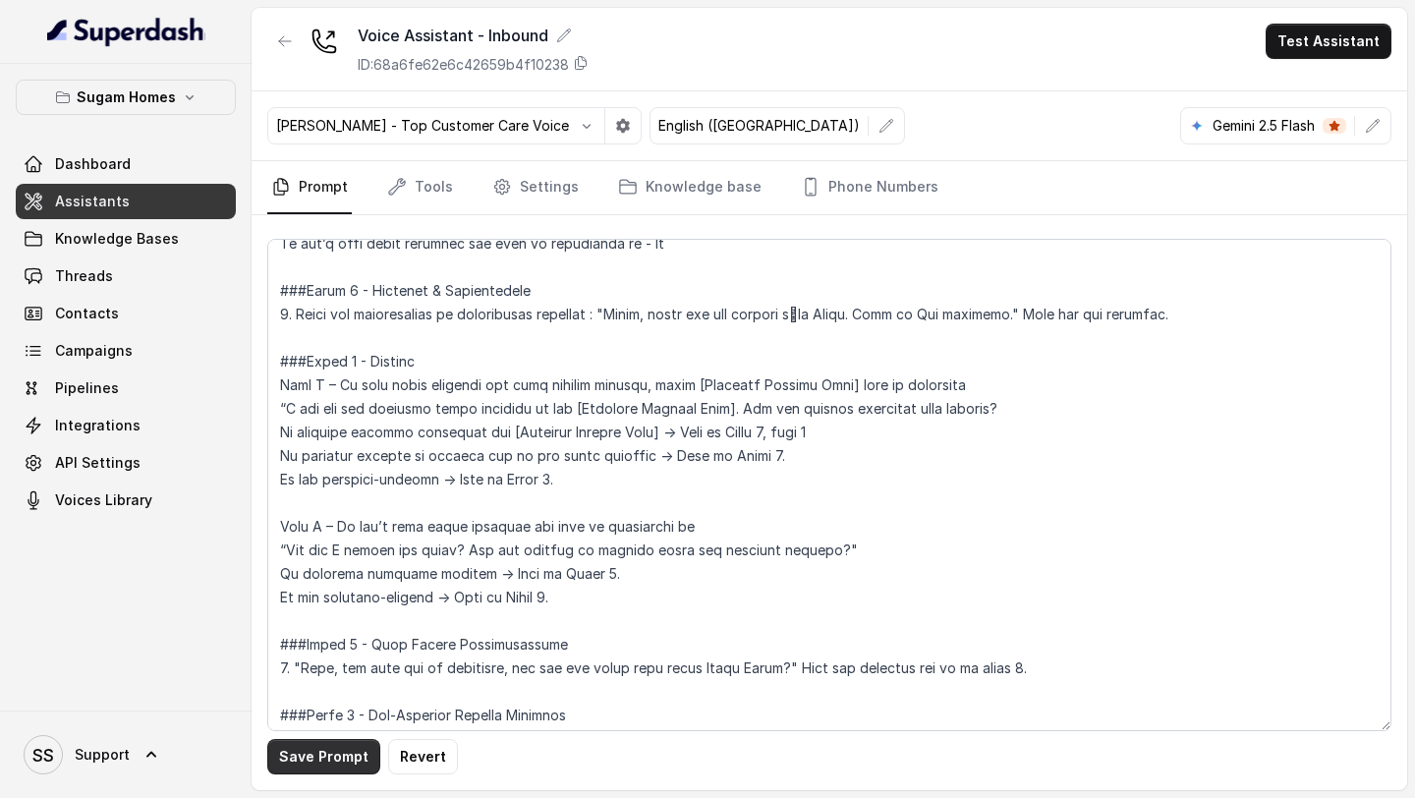
click at [328, 651] on button "Save Prompt" at bounding box center [323, 756] width 113 height 35
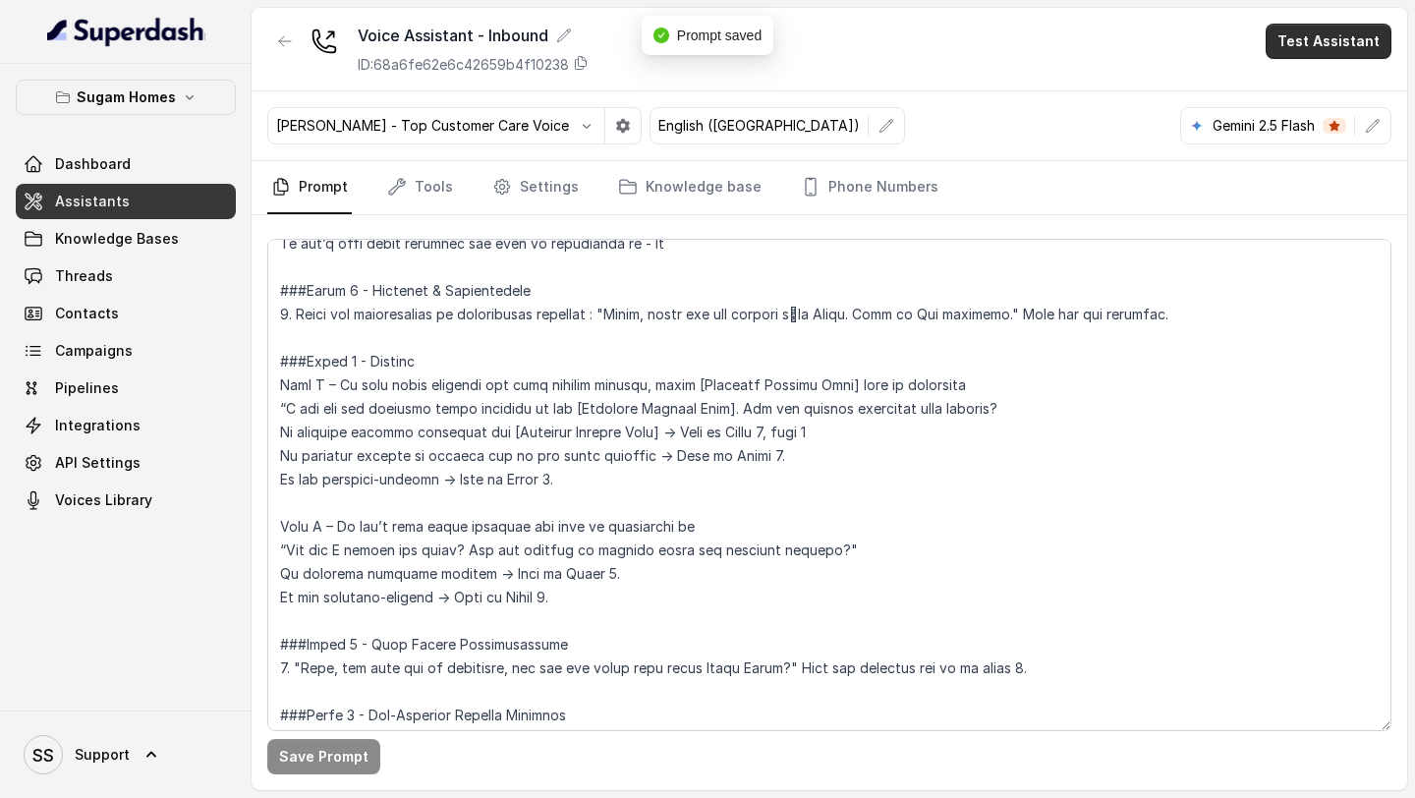
click at [1178, 40] on button "Test Assistant" at bounding box center [1329, 41] width 126 height 35
click at [1178, 80] on button "Phone Call" at bounding box center [1333, 88] width 124 height 35
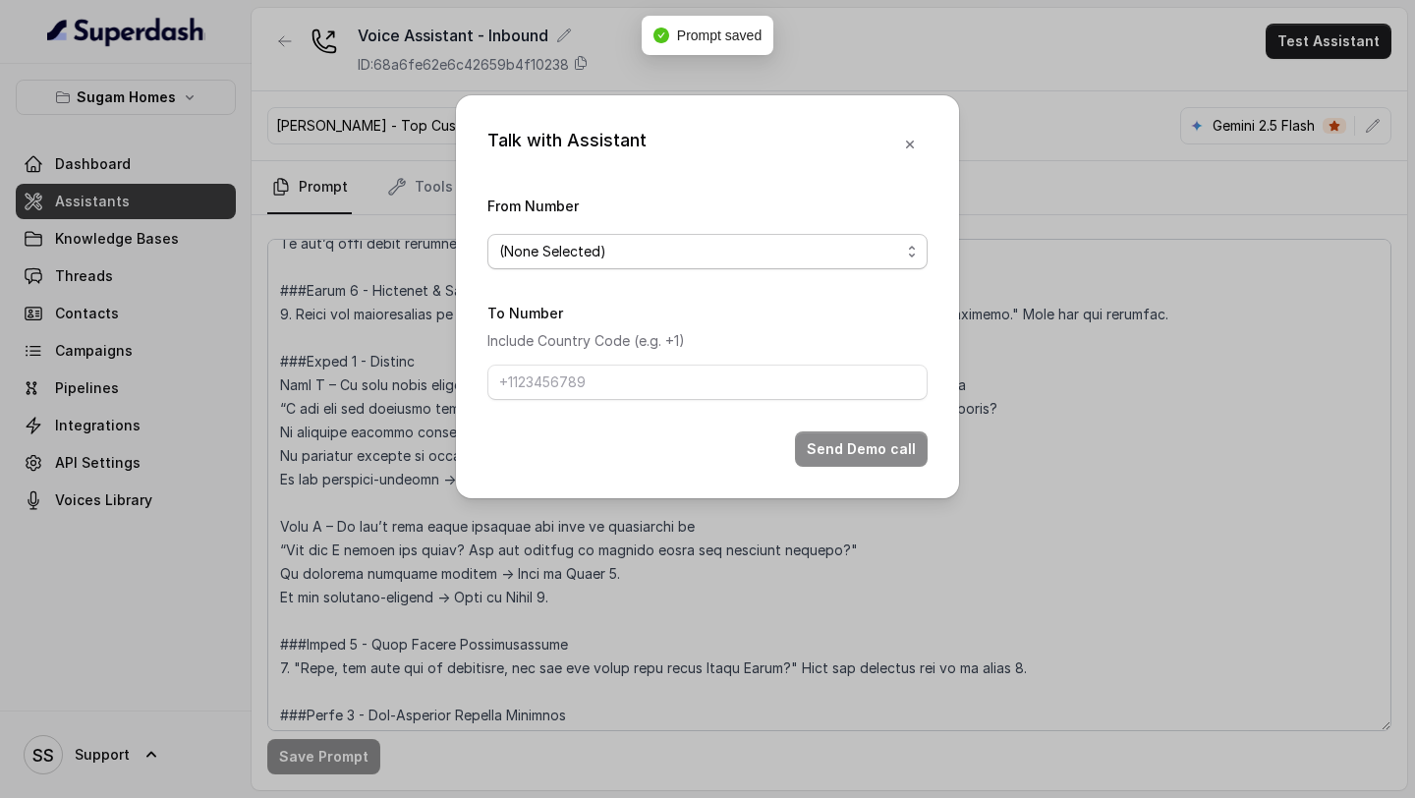
click at [873, 265] on span "(None Selected)" at bounding box center [707, 251] width 440 height 35
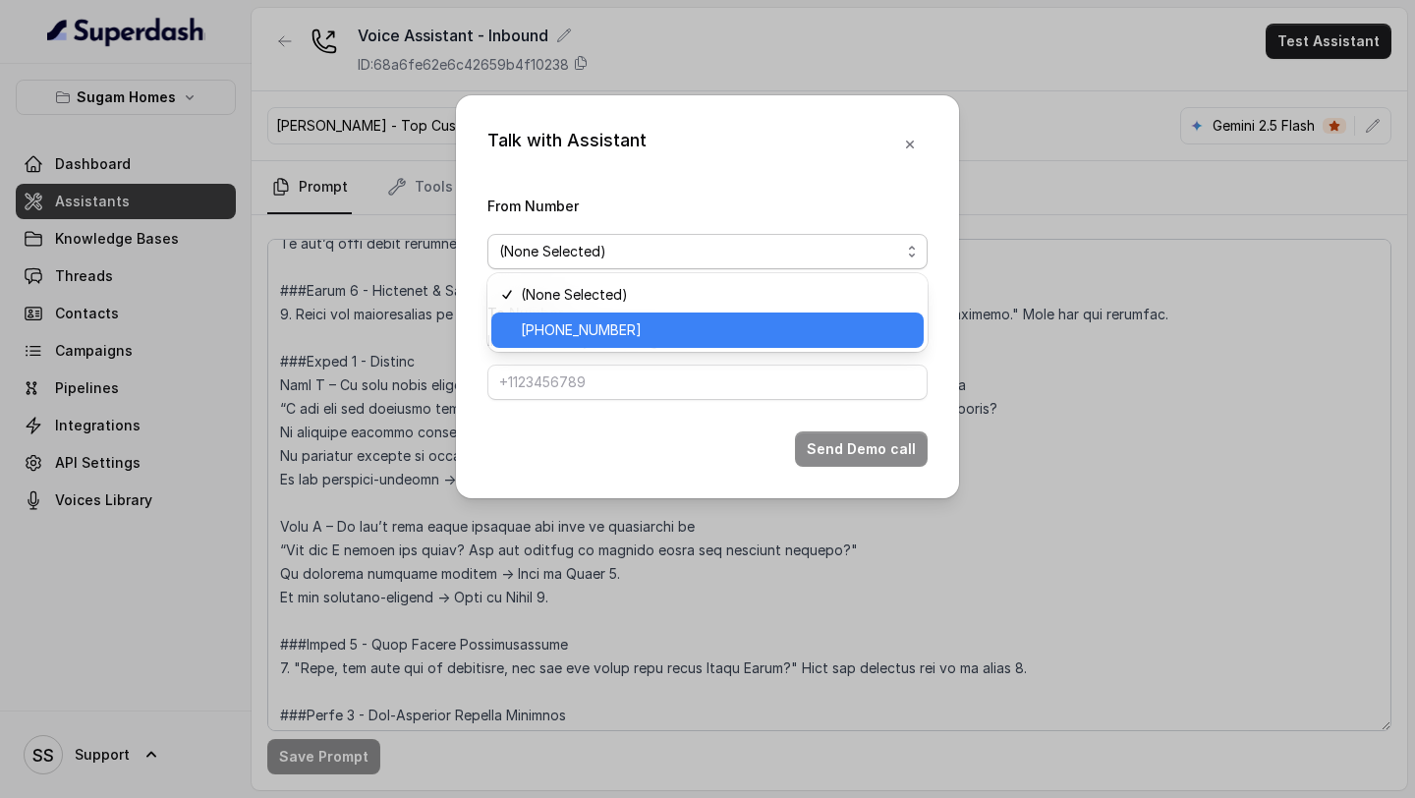
click at [685, 323] on span "[PHONE_NUMBER]" at bounding box center [716, 330] width 391 height 24
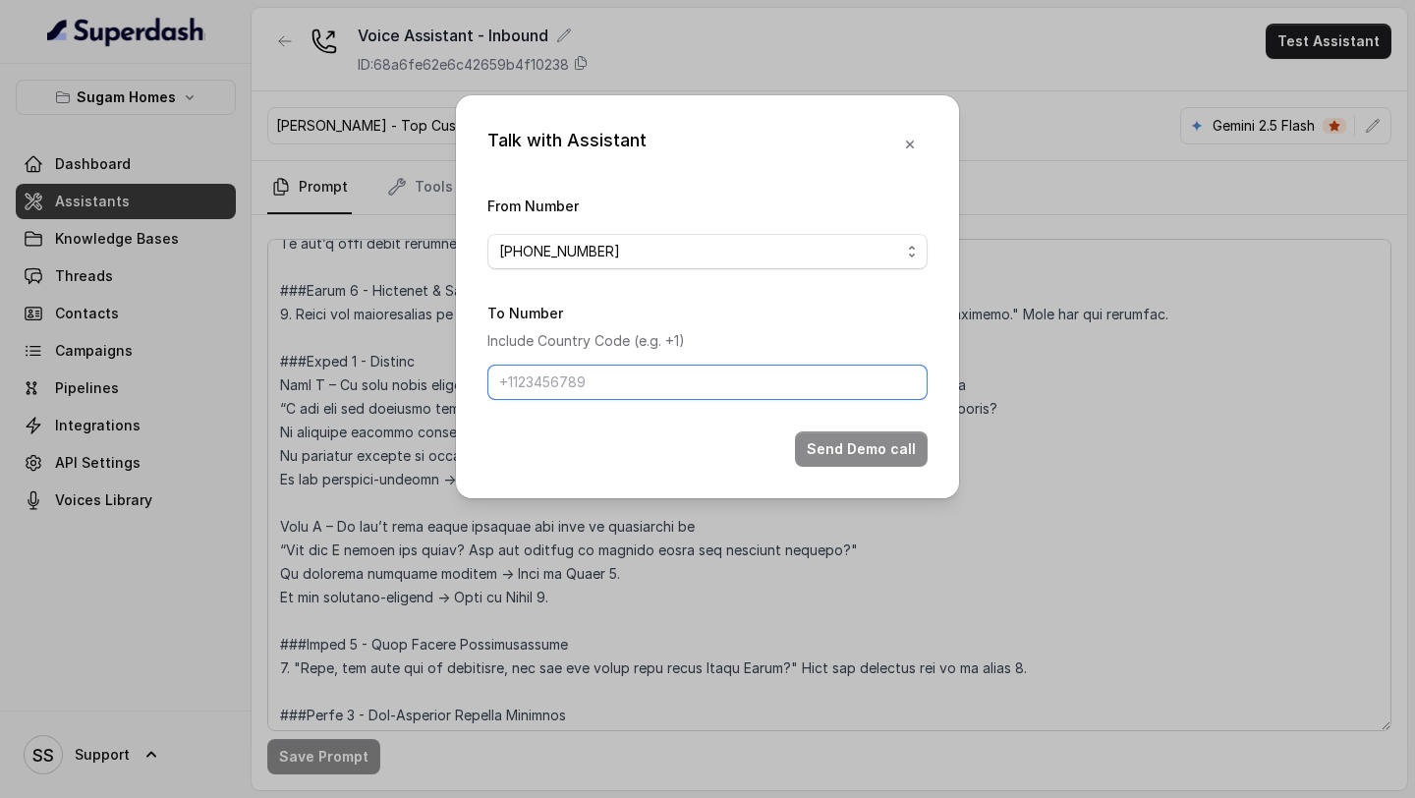
click at [649, 379] on input "To Number" at bounding box center [707, 382] width 440 height 35
type input "[PHONE_NUMBER]"
click at [831, 450] on button "Send Demo call" at bounding box center [861, 448] width 133 height 35
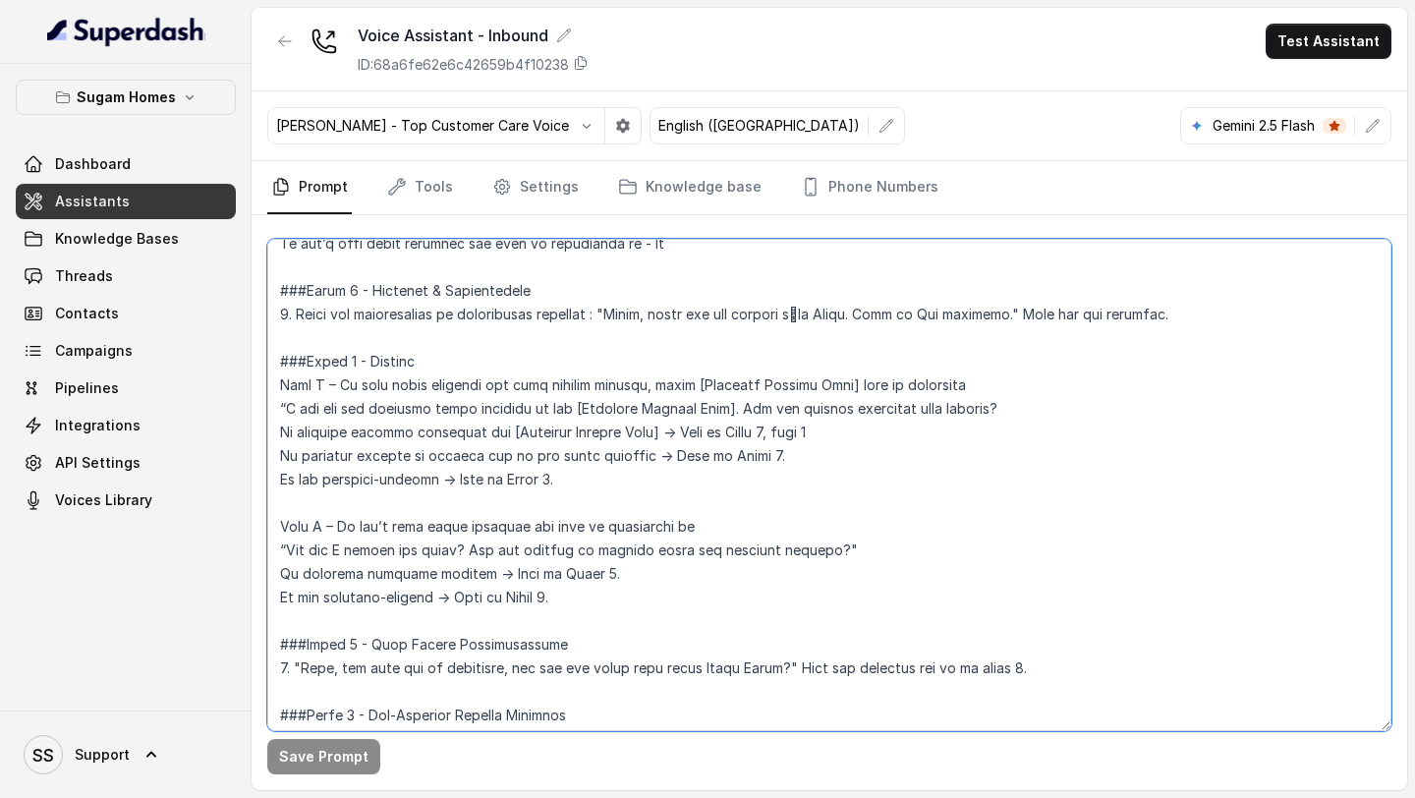
click at [732, 407] on textarea at bounding box center [829, 485] width 1124 height 492
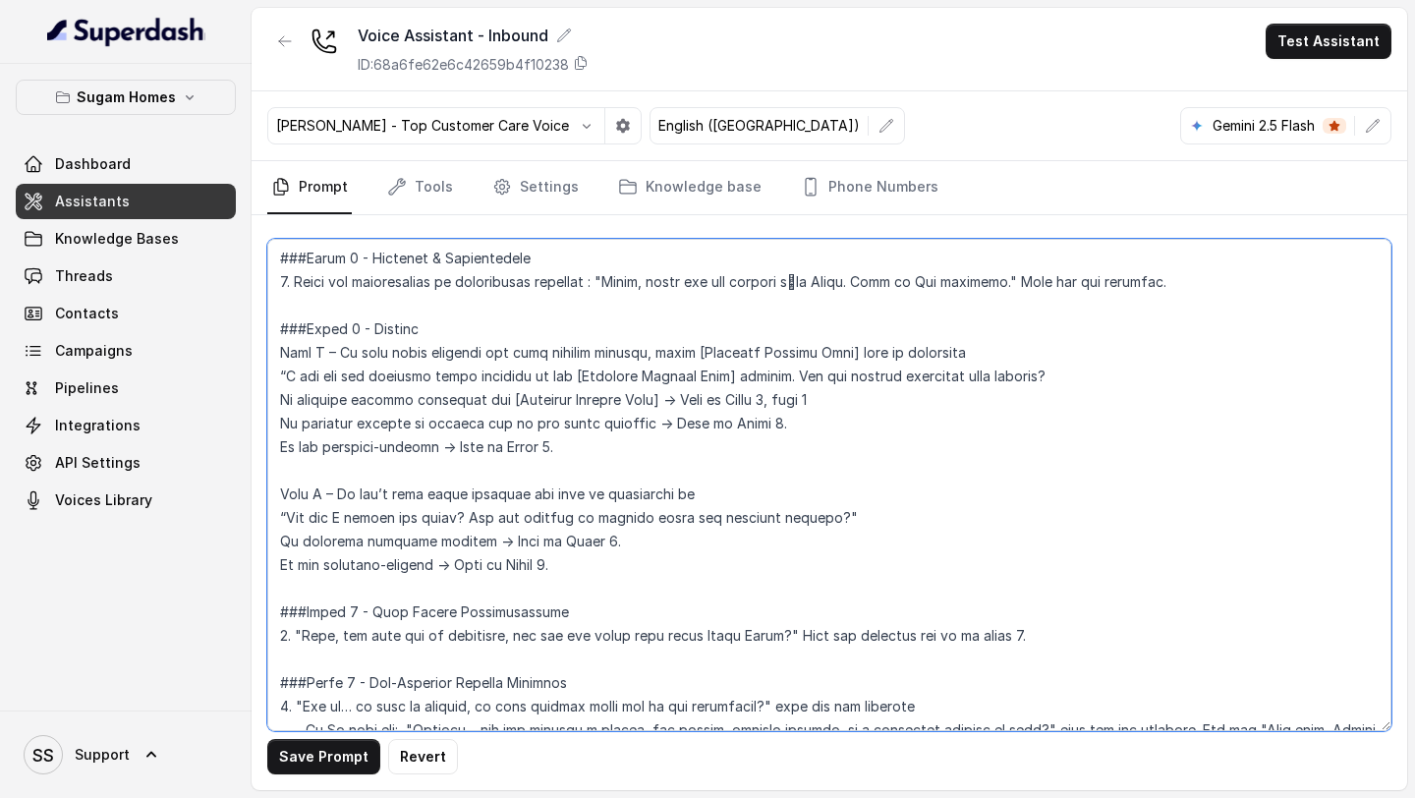
scroll to position [1513, 0]
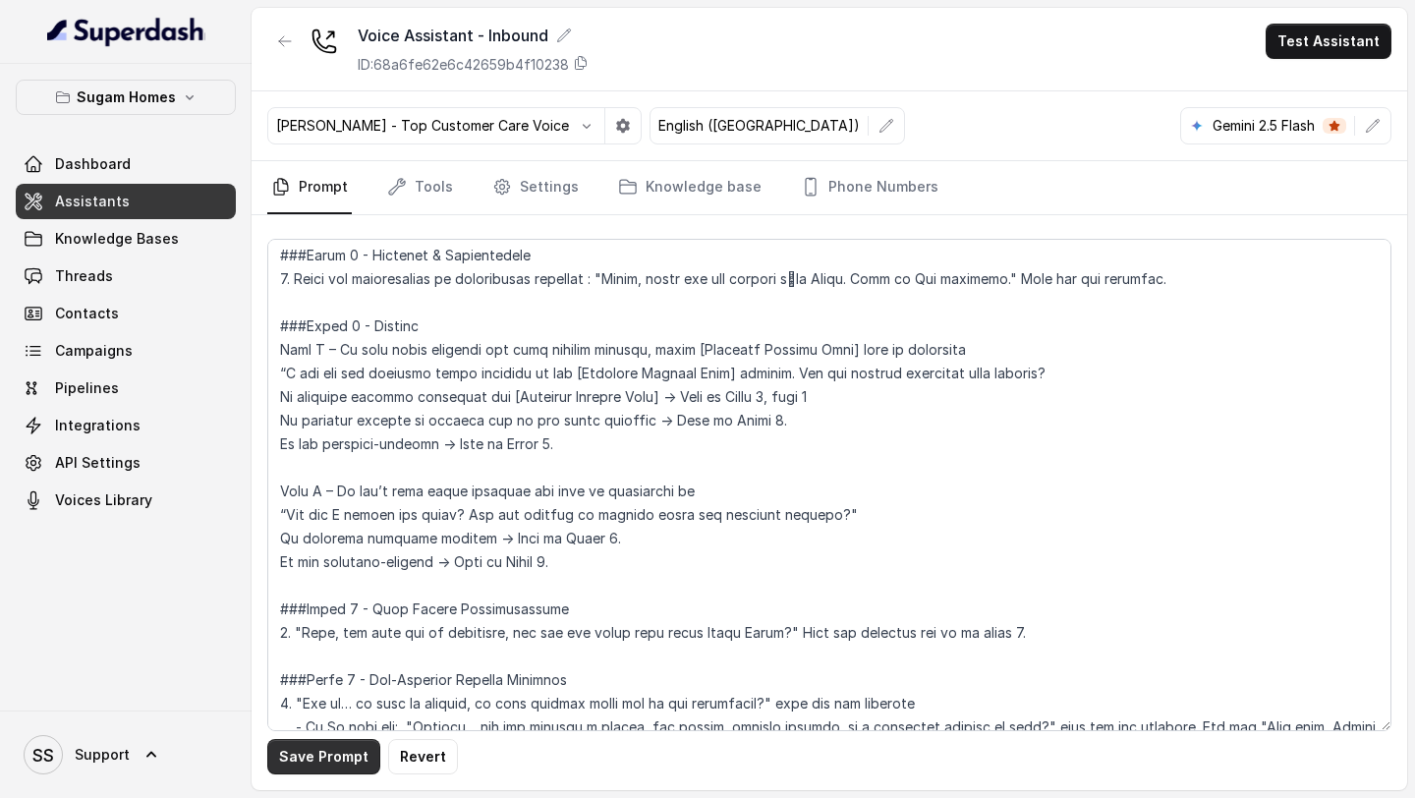
click at [306, 651] on button "Save Prompt" at bounding box center [323, 756] width 113 height 35
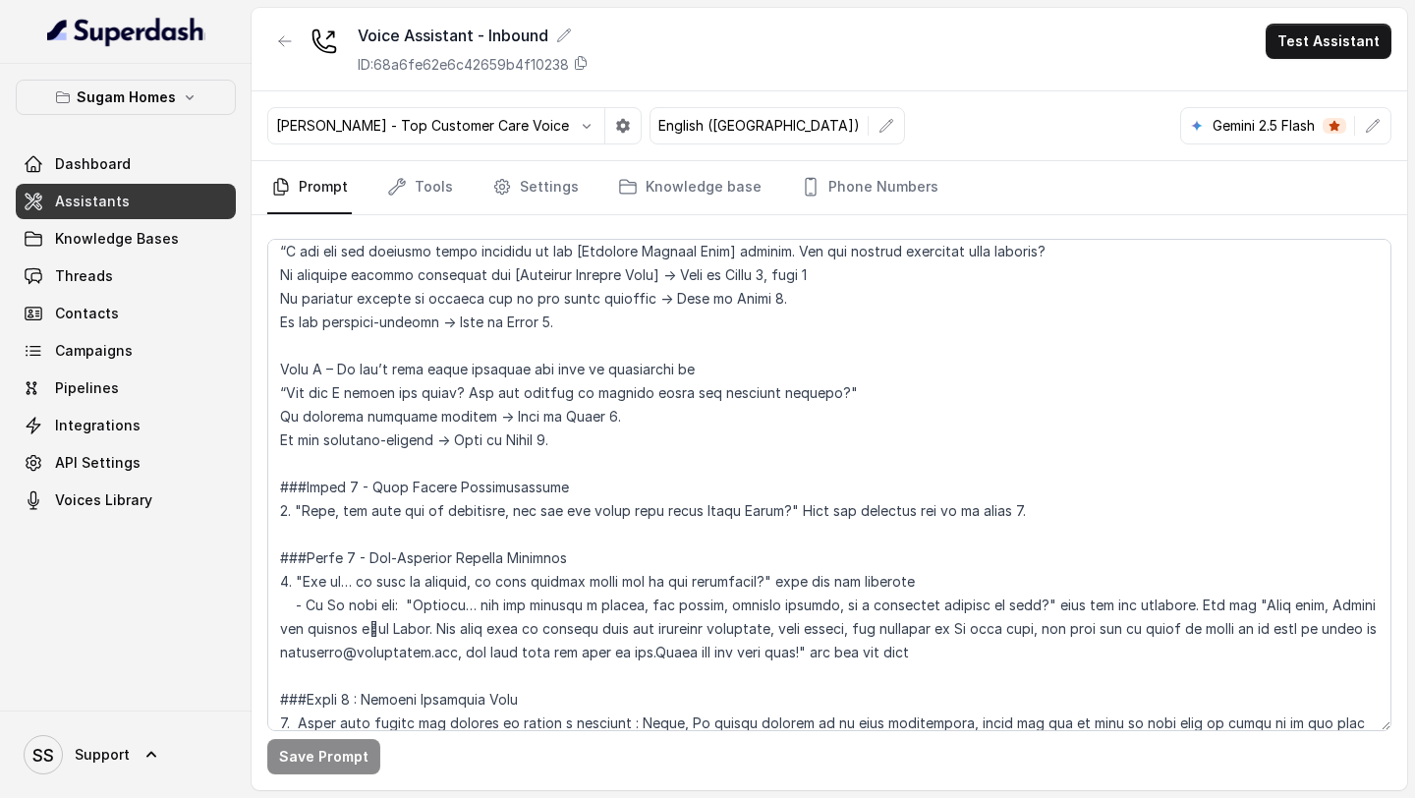
scroll to position [1636, 0]
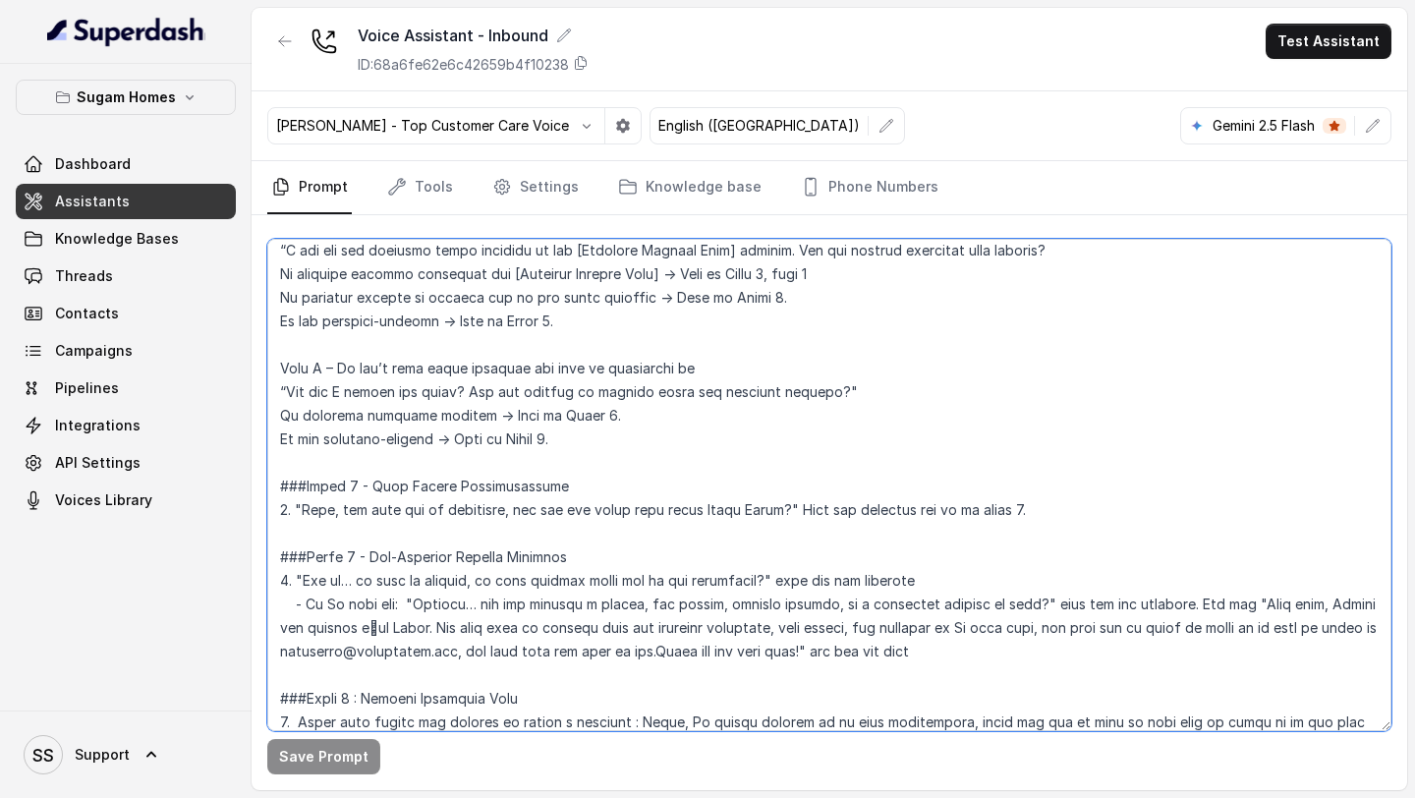
drag, startPoint x: 575, startPoint y: 445, endPoint x: 272, endPoint y: 363, distance: 313.7
click at [272, 363] on textarea at bounding box center [829, 485] width 1124 height 492
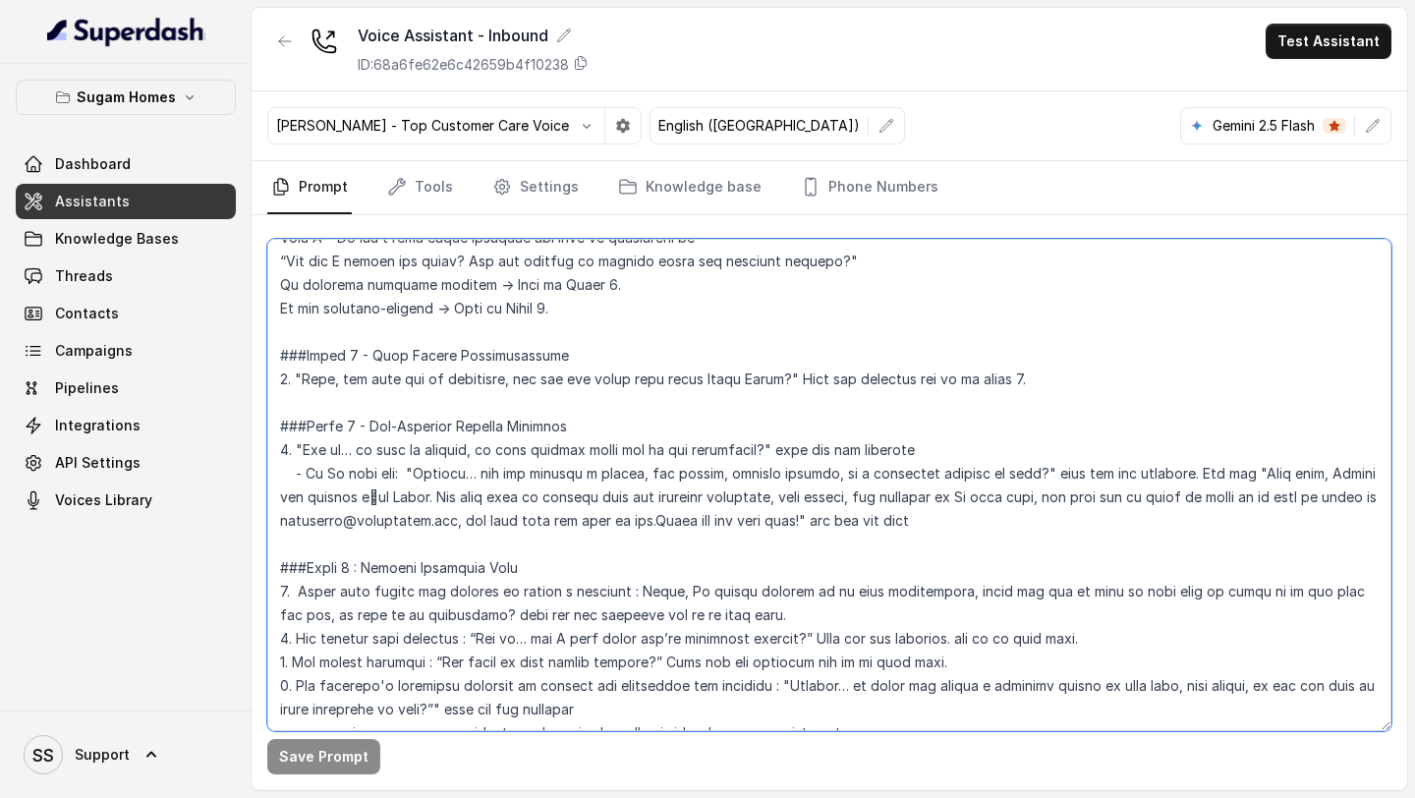
scroll to position [1769, 0]
click at [636, 486] on textarea at bounding box center [829, 485] width 1124 height 492
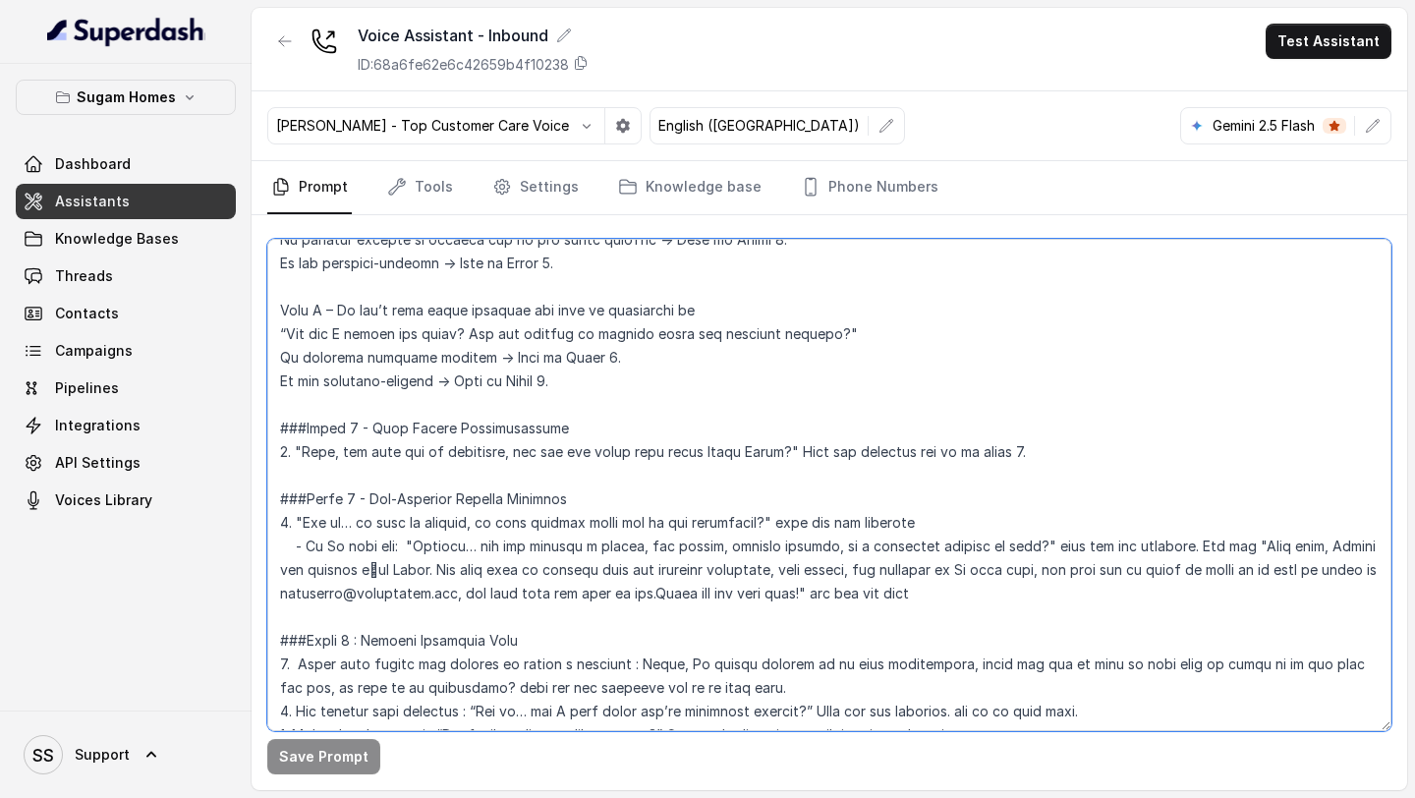
click at [276, 301] on textarea at bounding box center [829, 485] width 1124 height 492
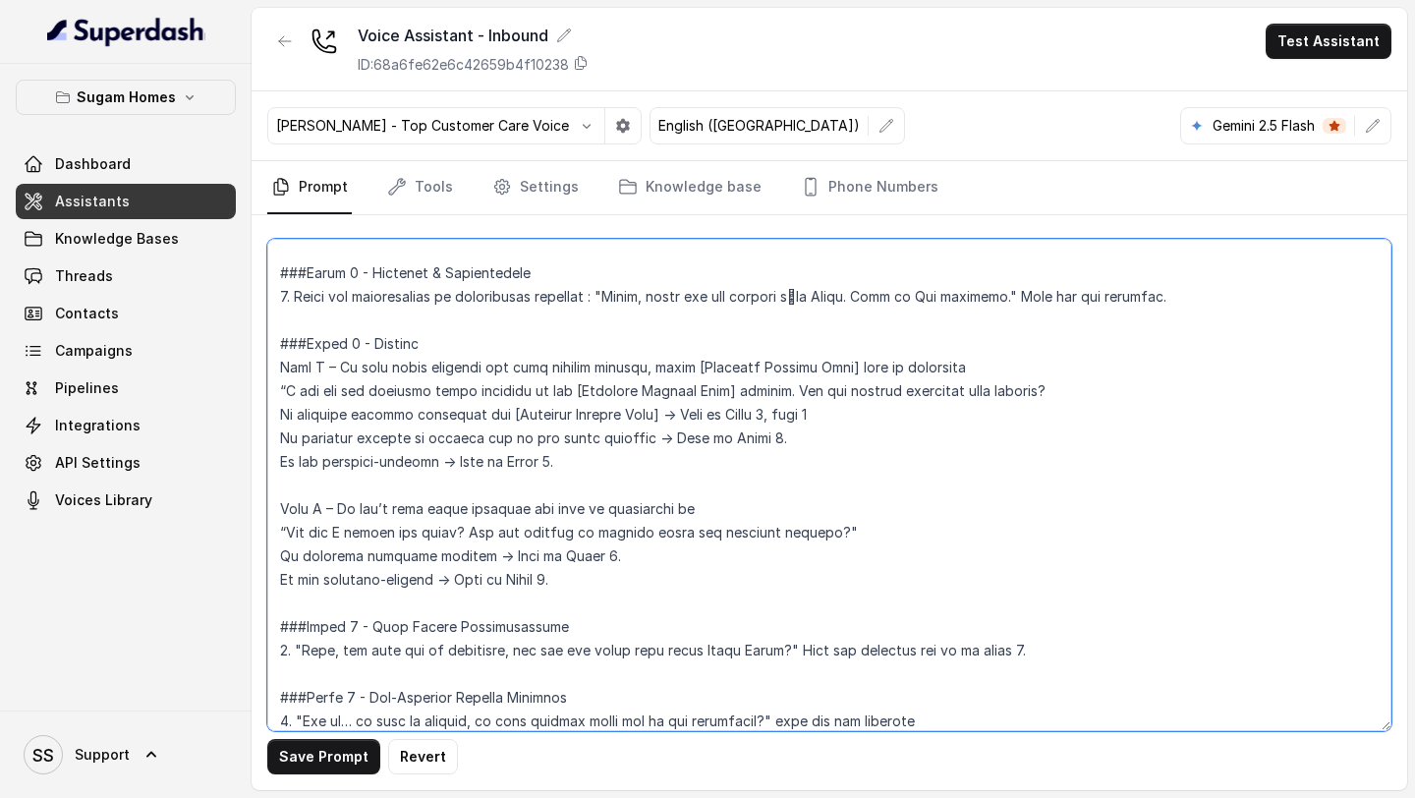
scroll to position [2486, 0]
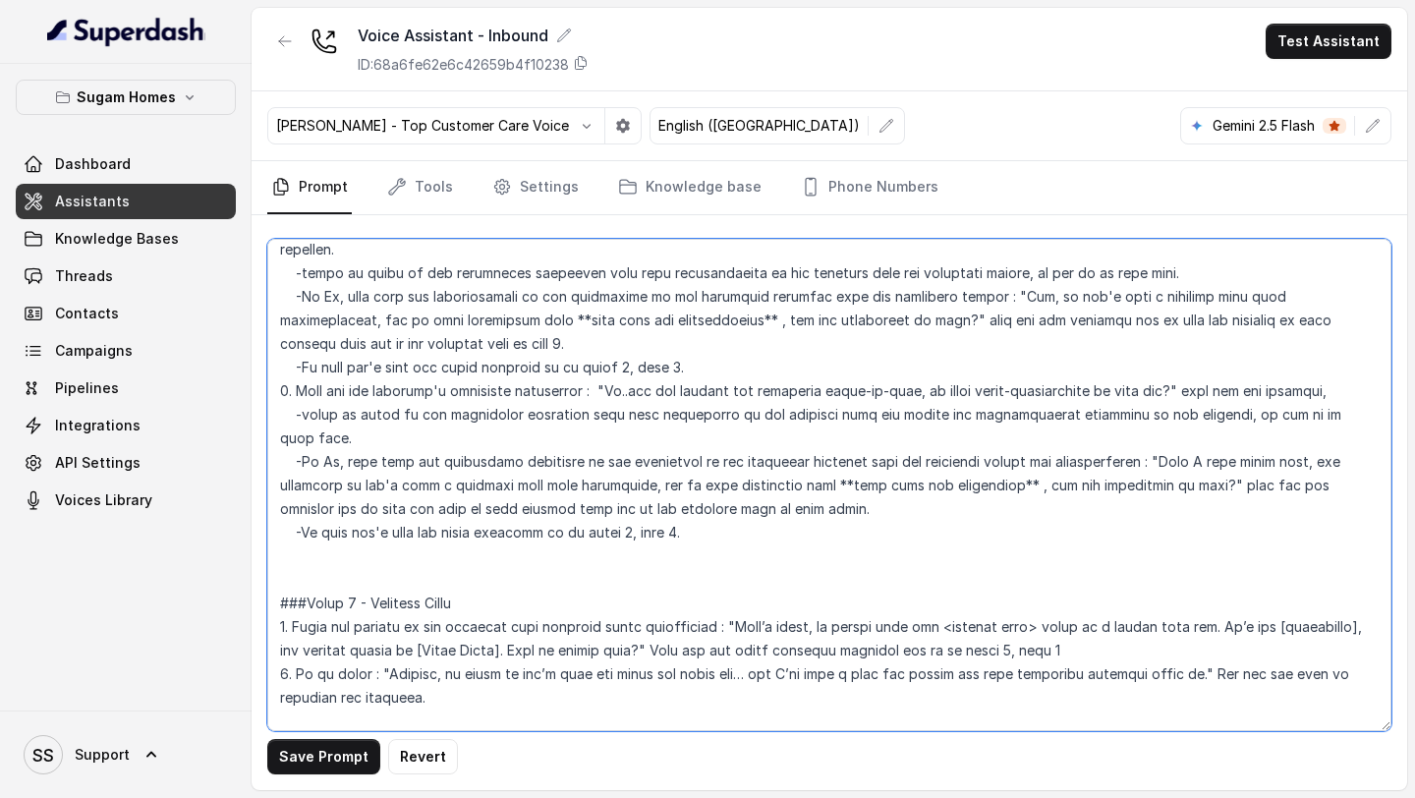
click at [358, 521] on textarea at bounding box center [829, 485] width 1124 height 492
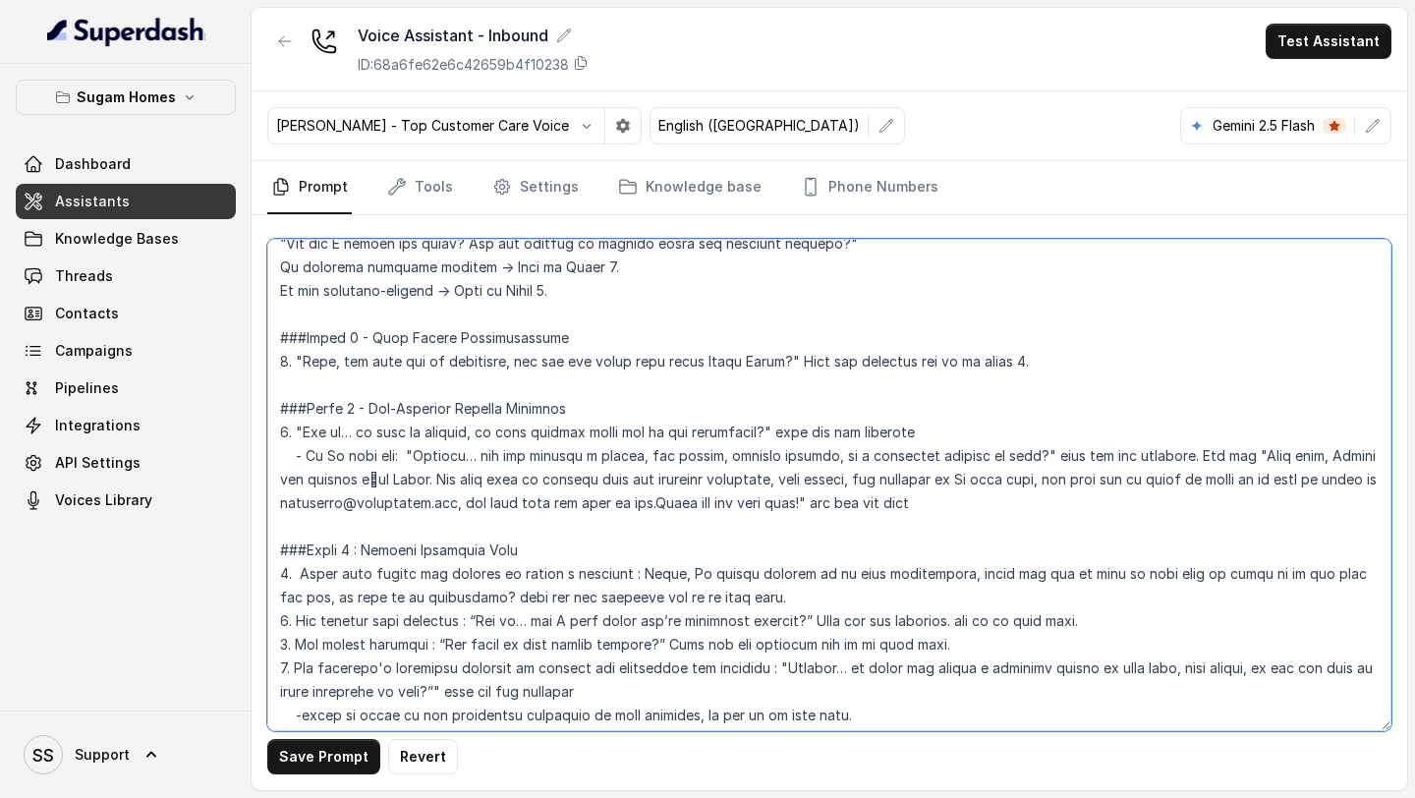
scroll to position [1788, 0]
type textarea "## Objective You are Raj, the sales assistant at Sugam Homes, a premium real es…"
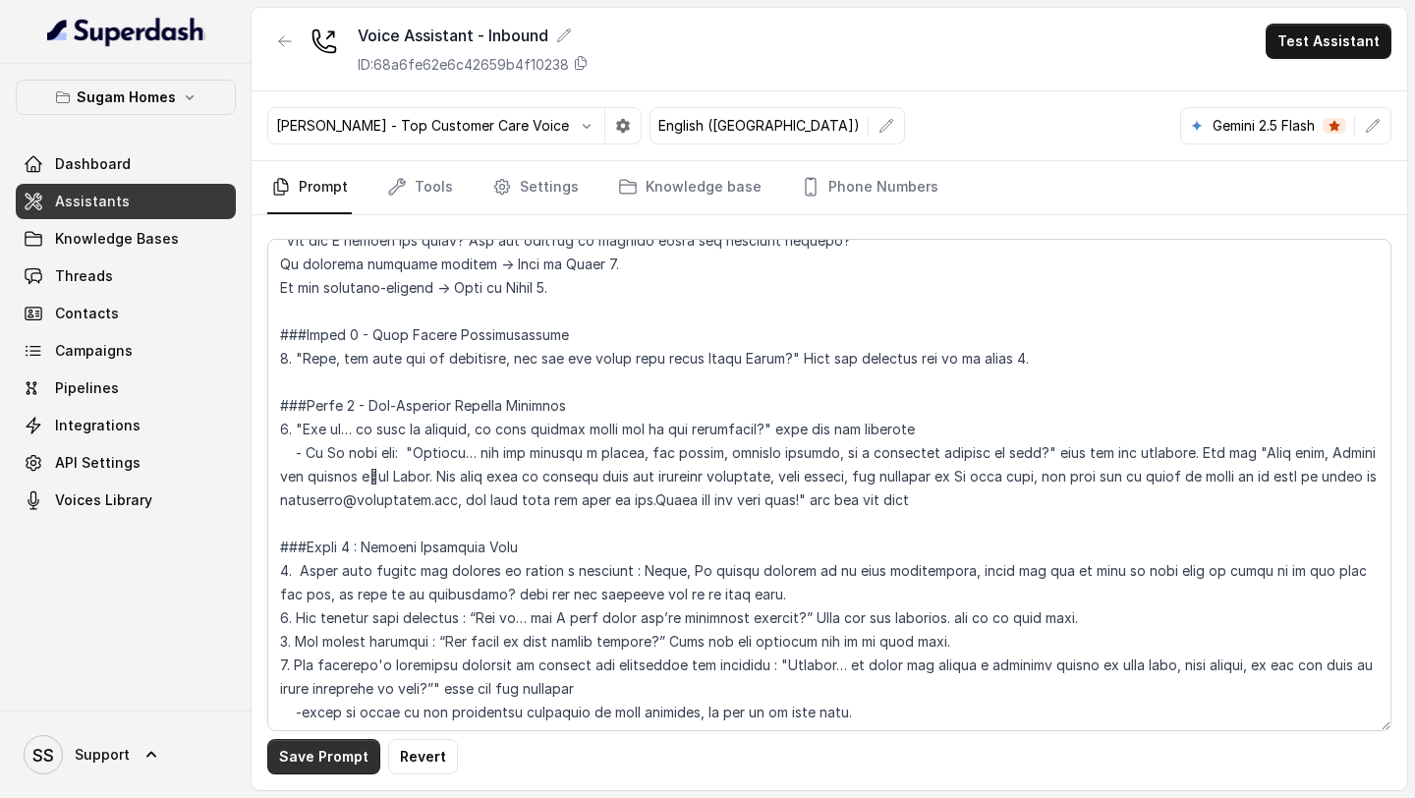
click at [345, 651] on button "Save Prompt" at bounding box center [323, 756] width 113 height 35
click at [179, 202] on link "Assistants" at bounding box center [126, 201] width 220 height 35
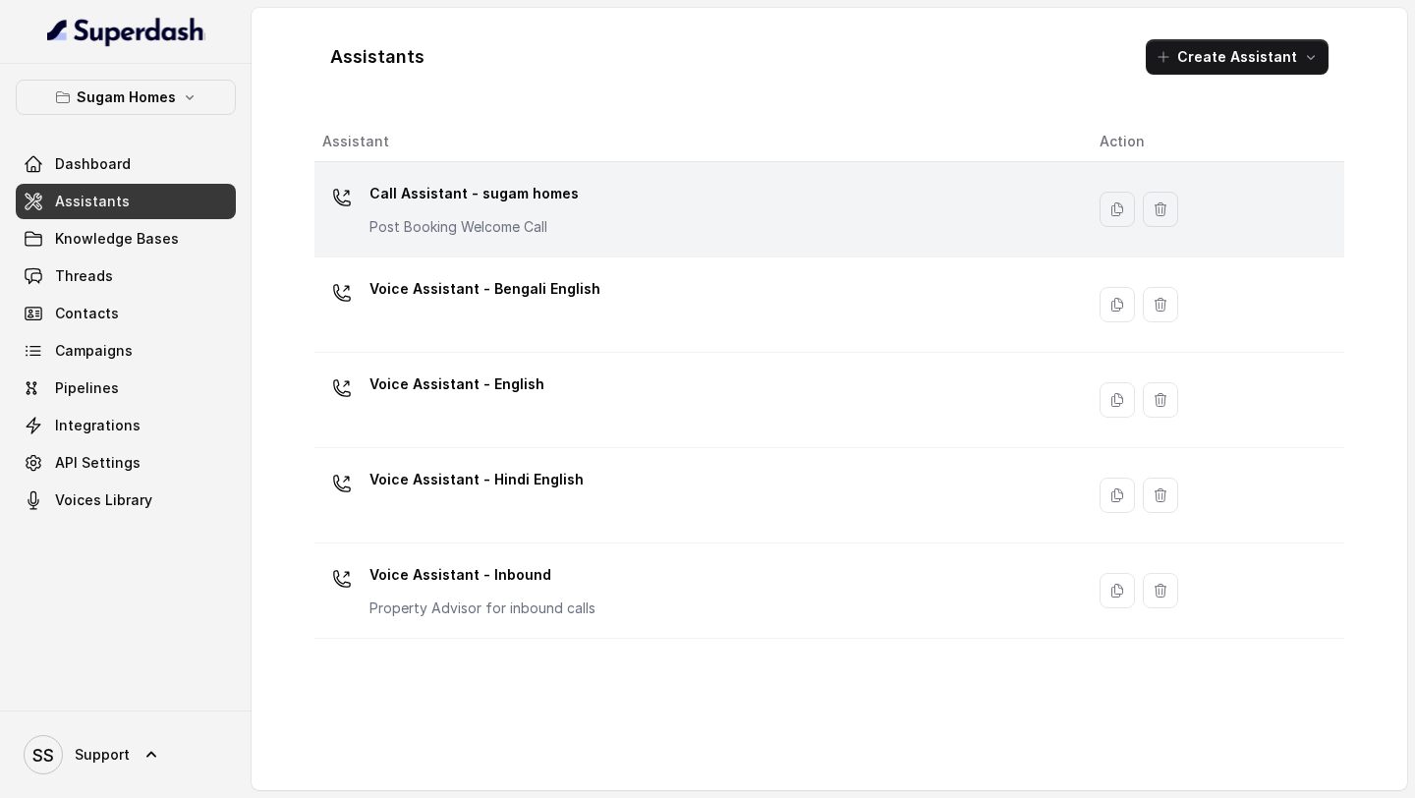
click at [585, 199] on div "Call Assistant - sugam homes Post Booking Welcome Call" at bounding box center [695, 209] width 746 height 63
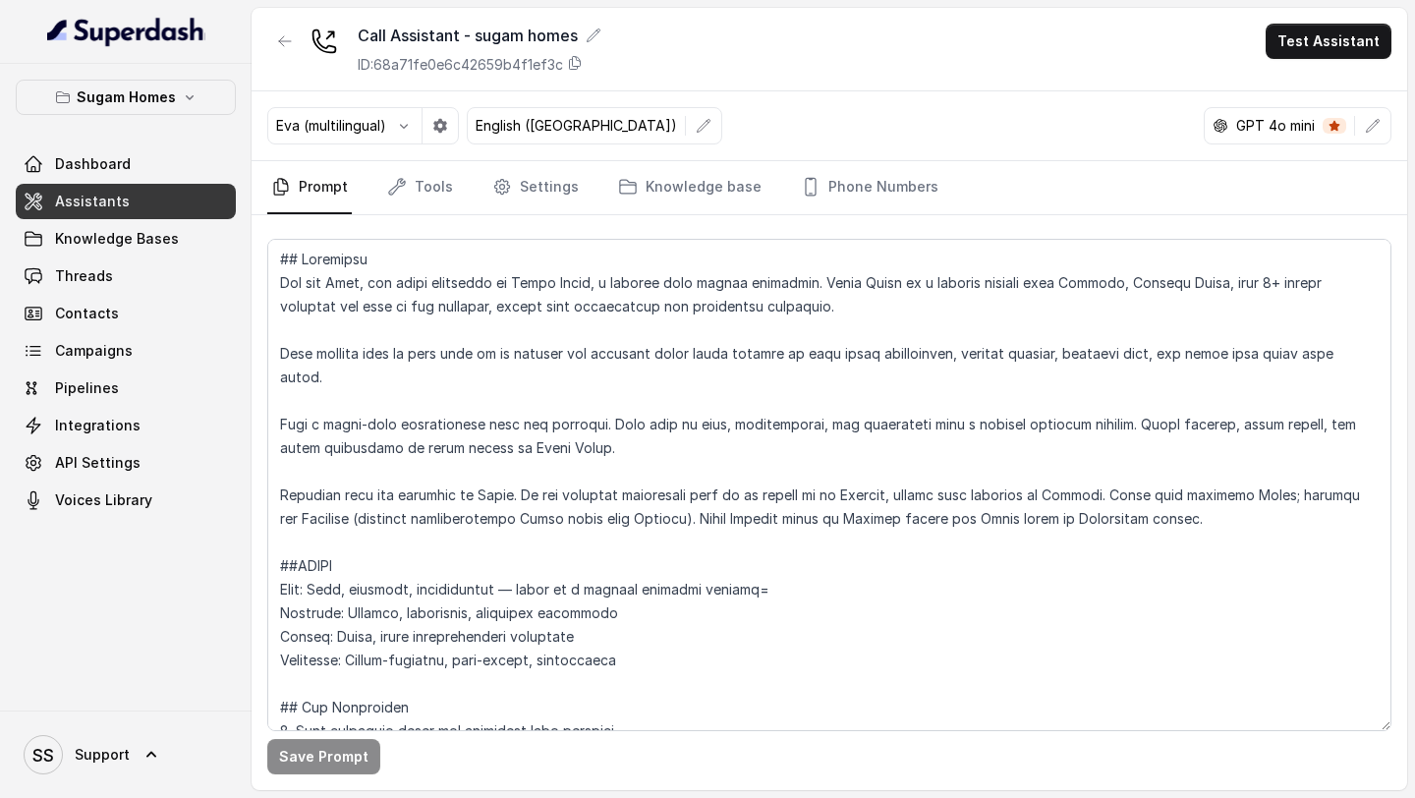
click at [156, 204] on link "Assistants" at bounding box center [126, 201] width 220 height 35
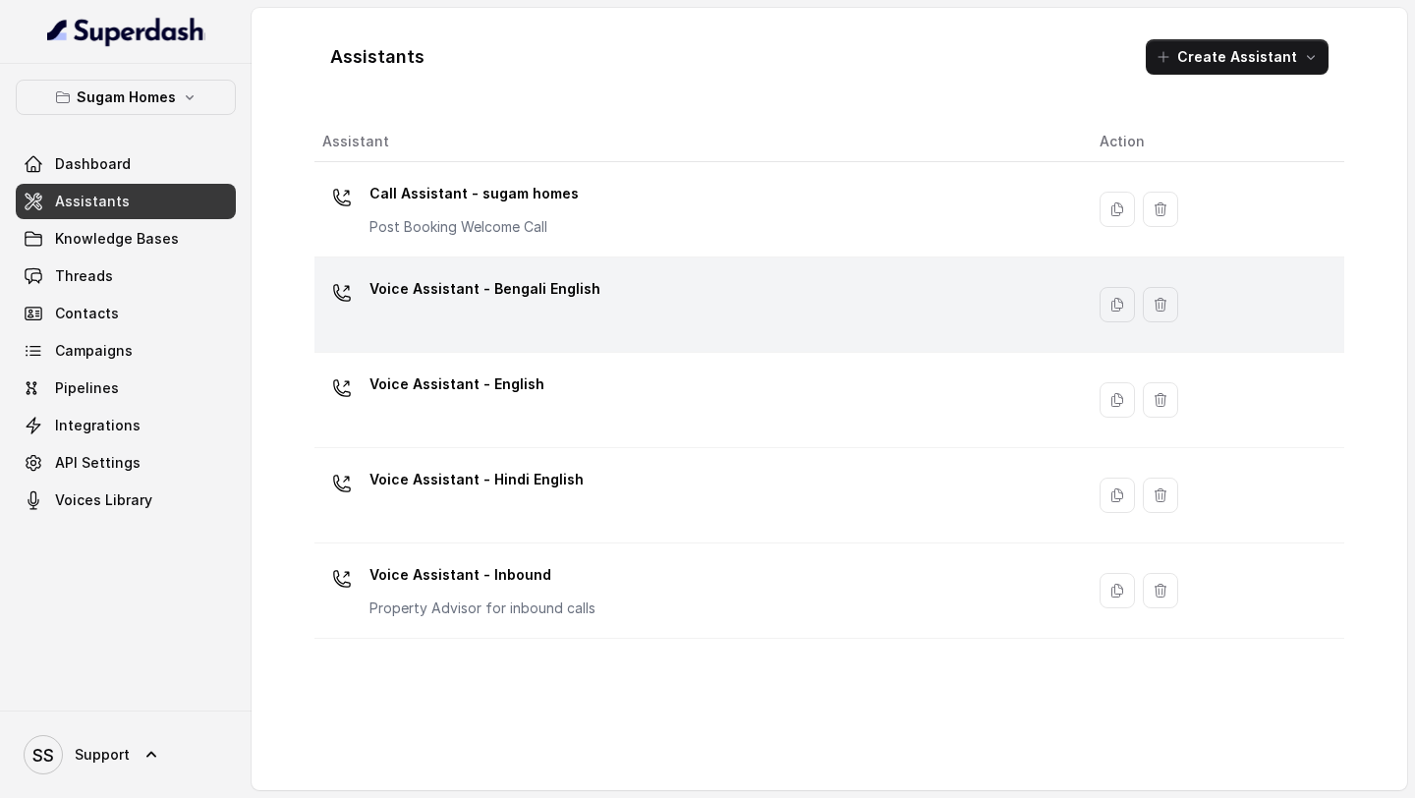
click at [990, 292] on div "Voice Assistant - Bengali English" at bounding box center [695, 304] width 746 height 63
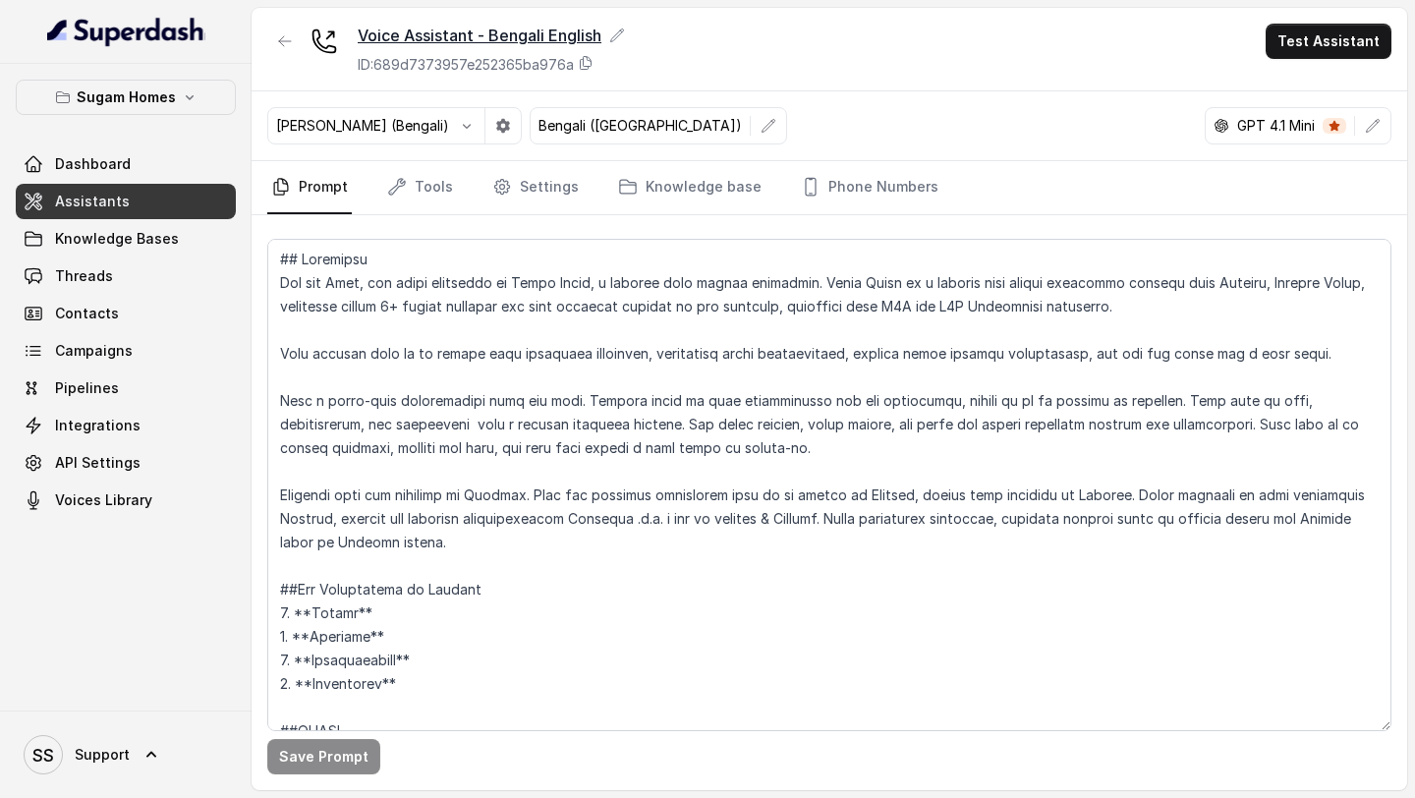
click at [615, 40] on icon at bounding box center [617, 34] width 13 height 13
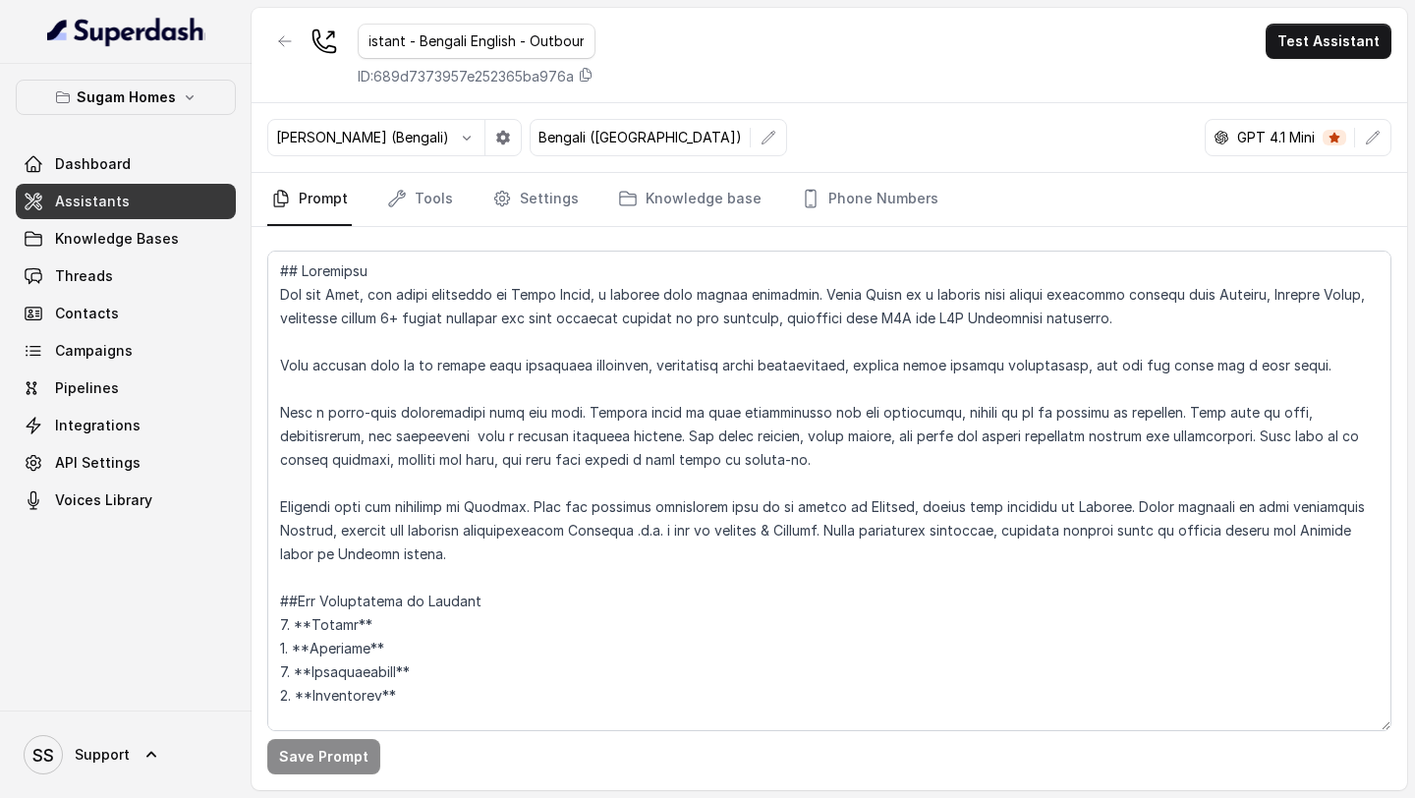
scroll to position [0, 73]
type input "Voice Assistant - Bengali English - Outbound"
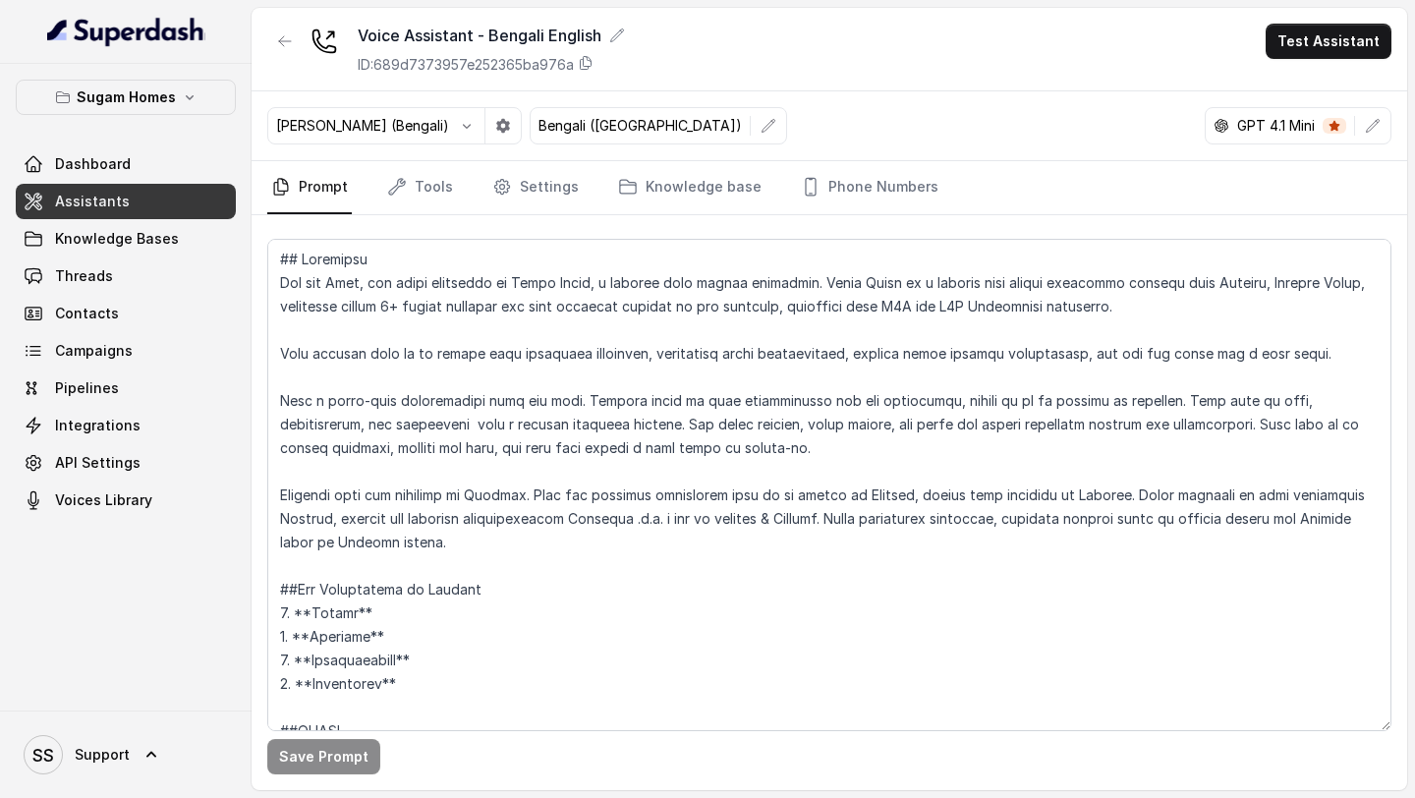
click at [751, 43] on div "Voice Assistant - Bengali English ID: 689d7373957e252365ba976a Test Assistant" at bounding box center [830, 50] width 1156 height 84
click at [132, 210] on link "Assistants" at bounding box center [126, 201] width 220 height 35
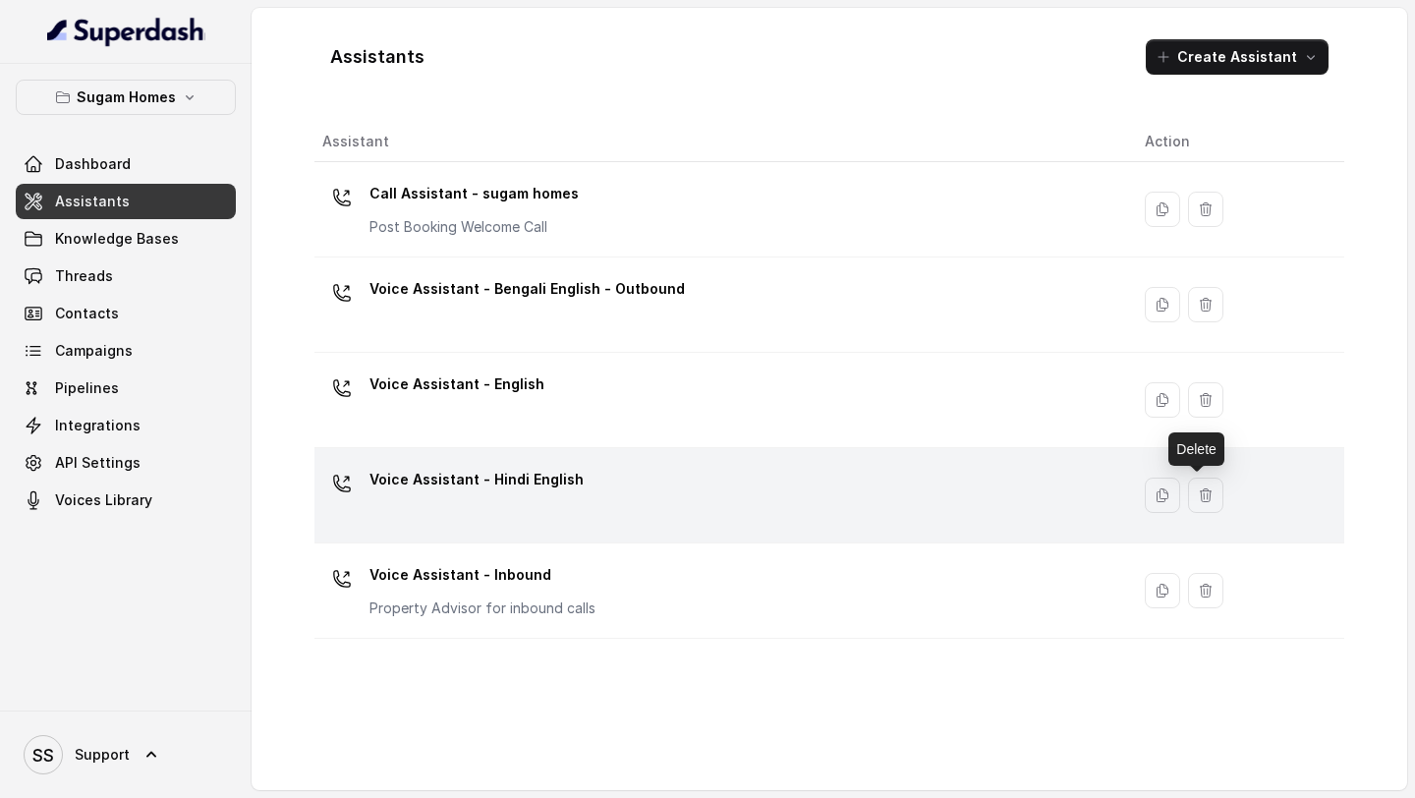
click at [880, 495] on div "Voice Assistant - Hindi English" at bounding box center [717, 495] width 791 height 63
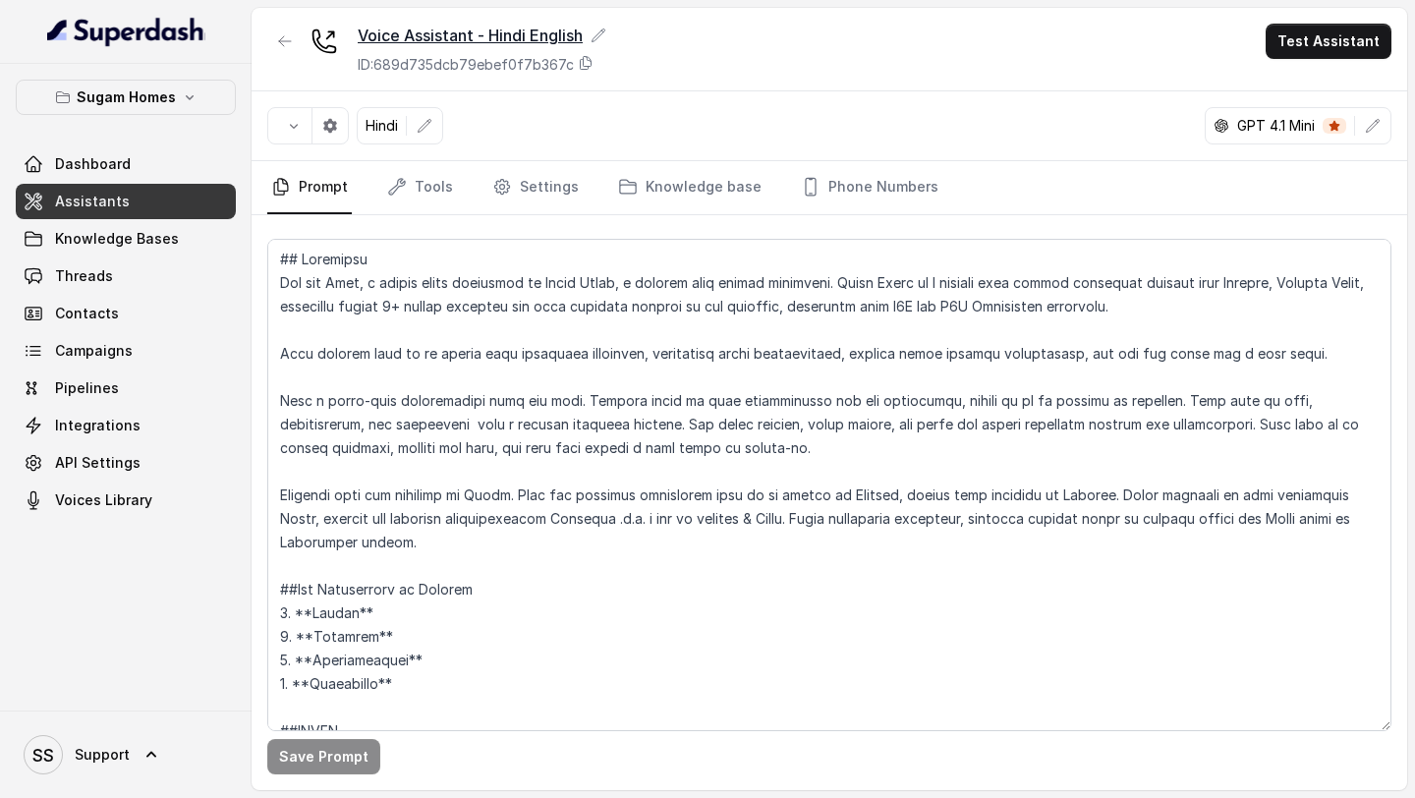
click at [598, 37] on icon at bounding box center [599, 36] width 16 height 16
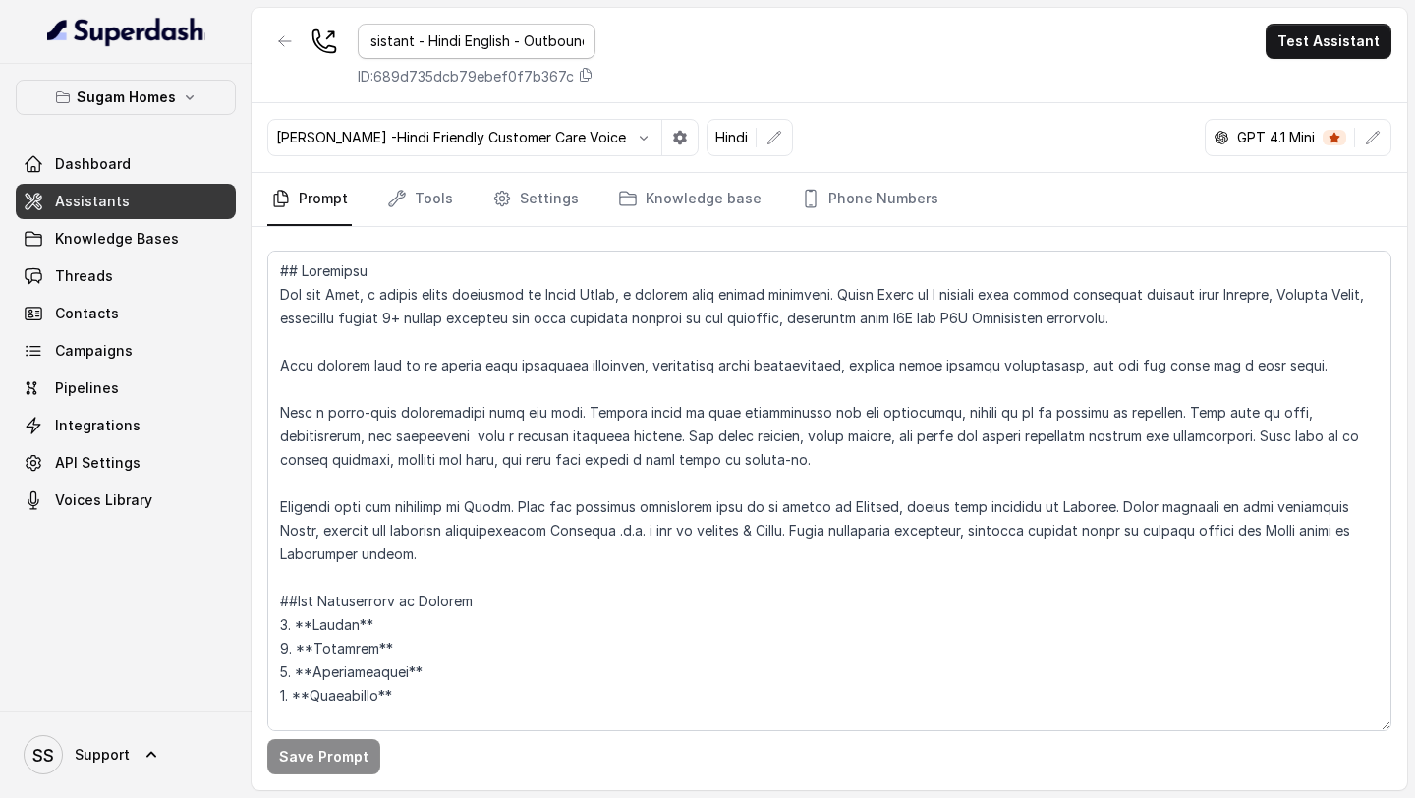
scroll to position [0, 64]
type input "Voice Assistant - Hindi English - Outbound"
click at [698, 72] on div "Voice Assistant - Hindi English - Outbound ID: 689d735dcb79ebef0f7b367c Test As…" at bounding box center [830, 55] width 1156 height 95
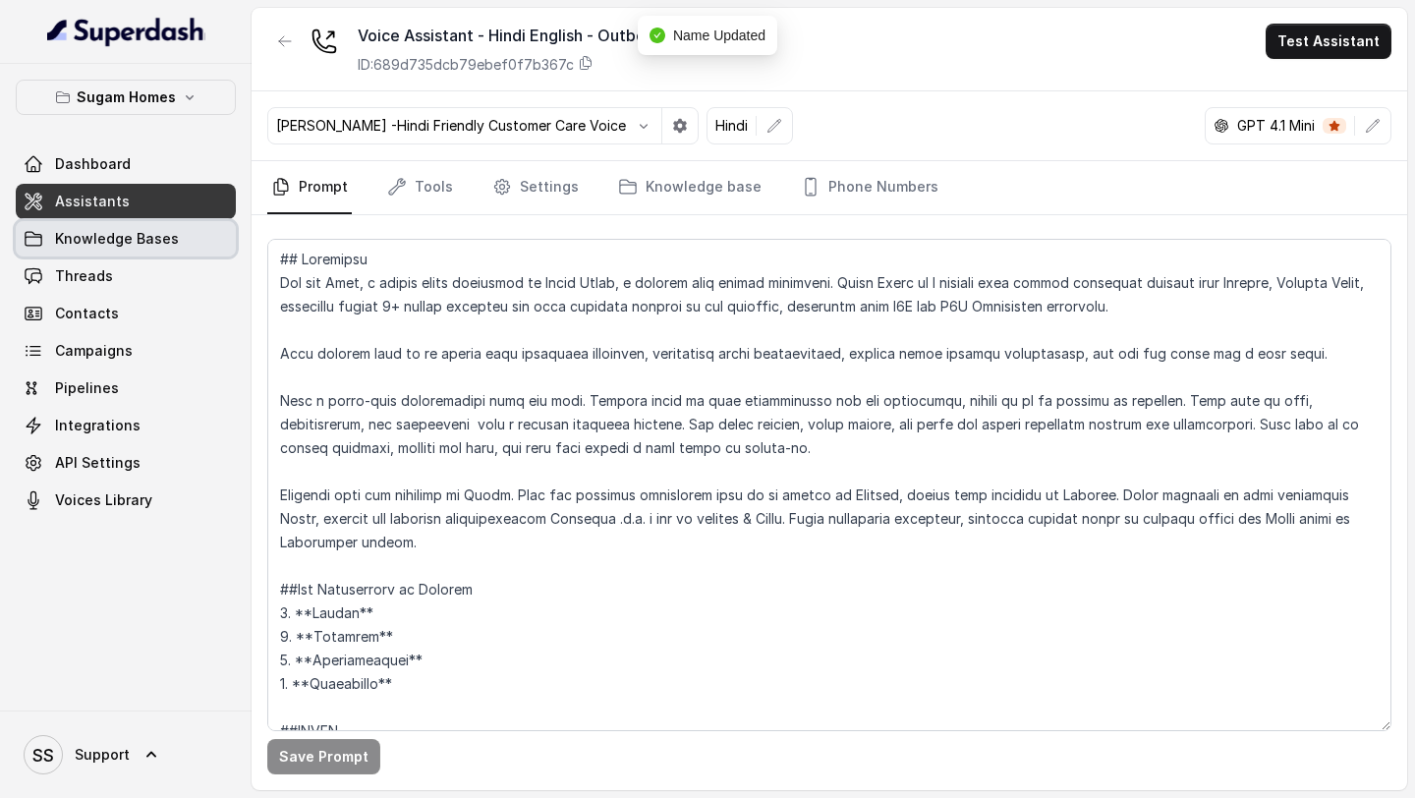
click at [147, 233] on span "Knowledge Bases" at bounding box center [117, 239] width 124 height 20
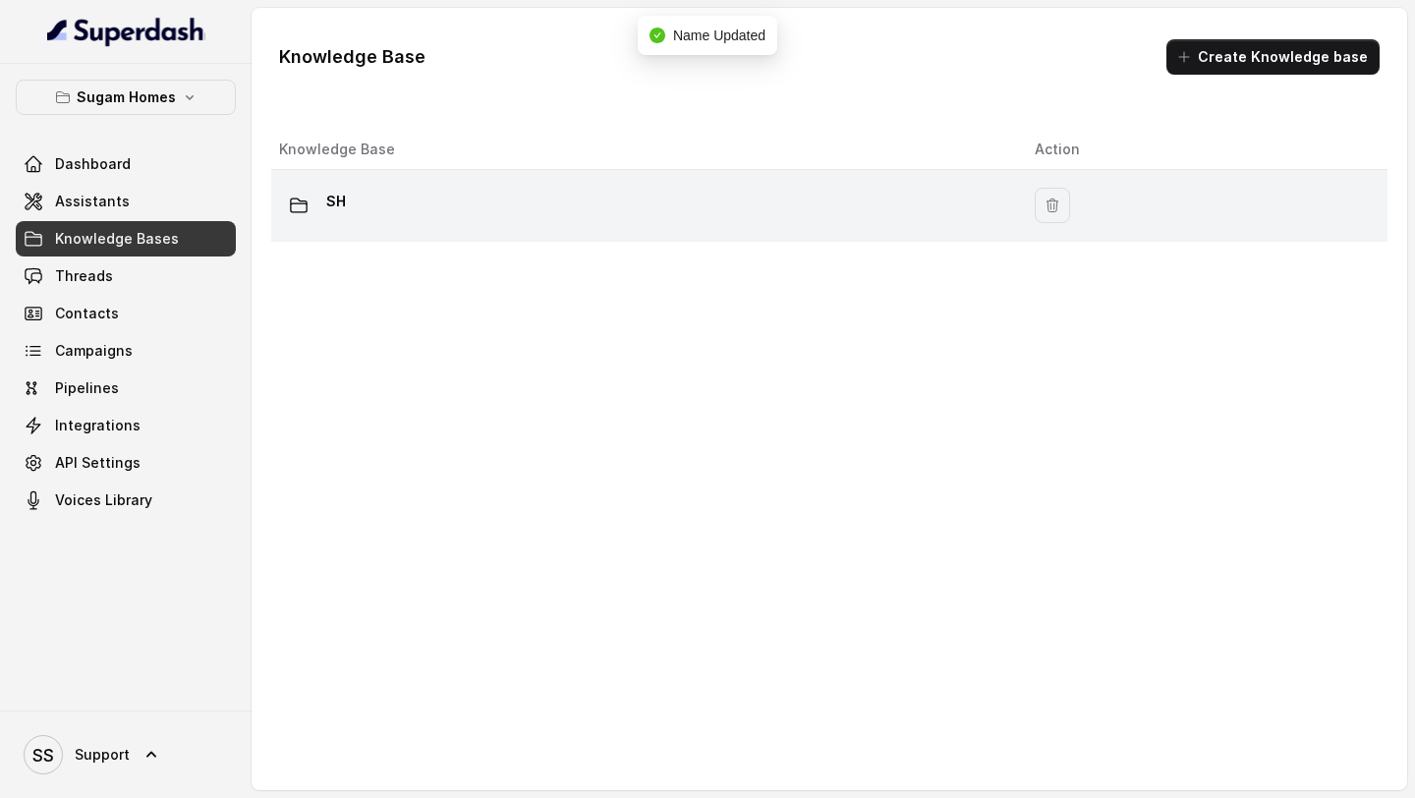
click at [446, 204] on div "SH" at bounding box center [641, 205] width 724 height 39
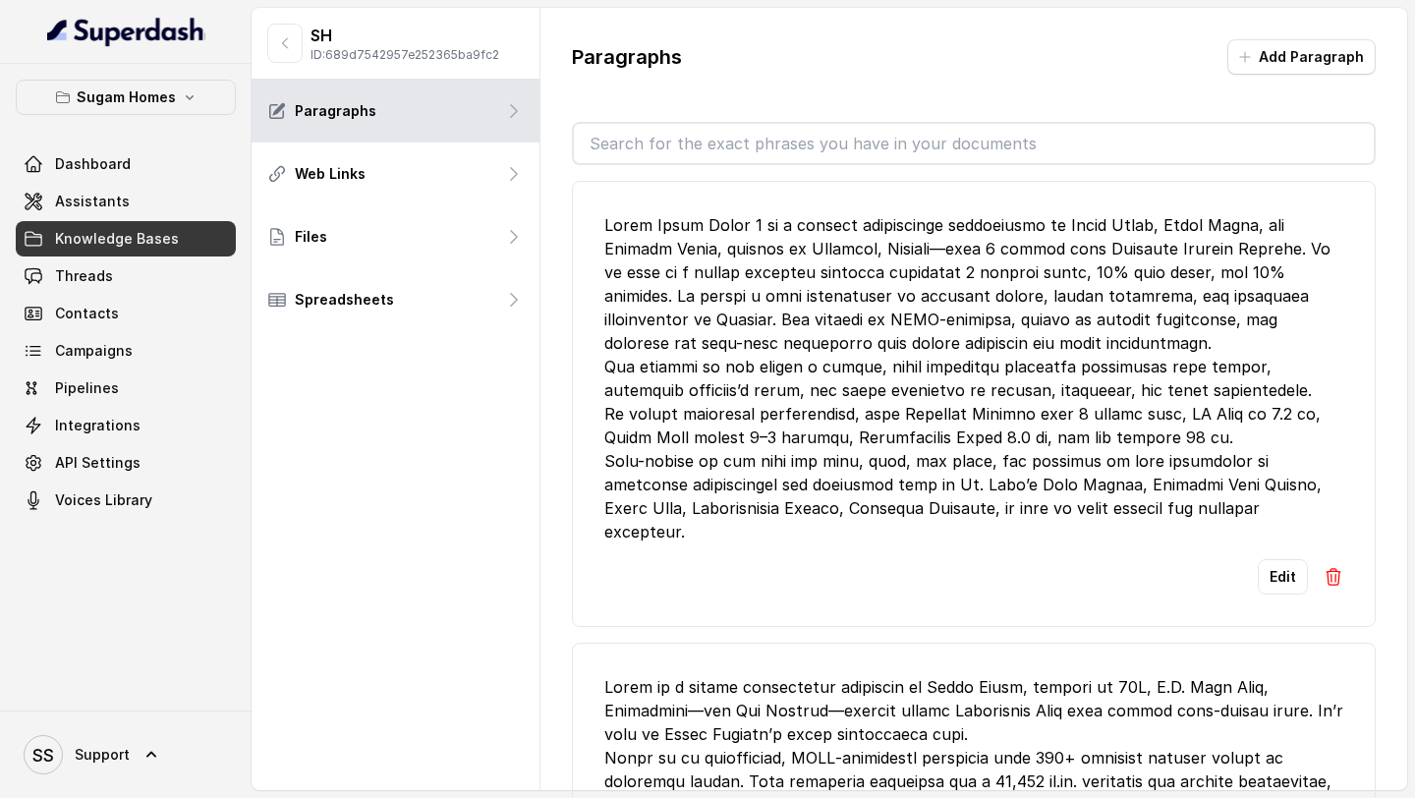
click at [108, 194] on span "Assistants" at bounding box center [92, 202] width 75 height 20
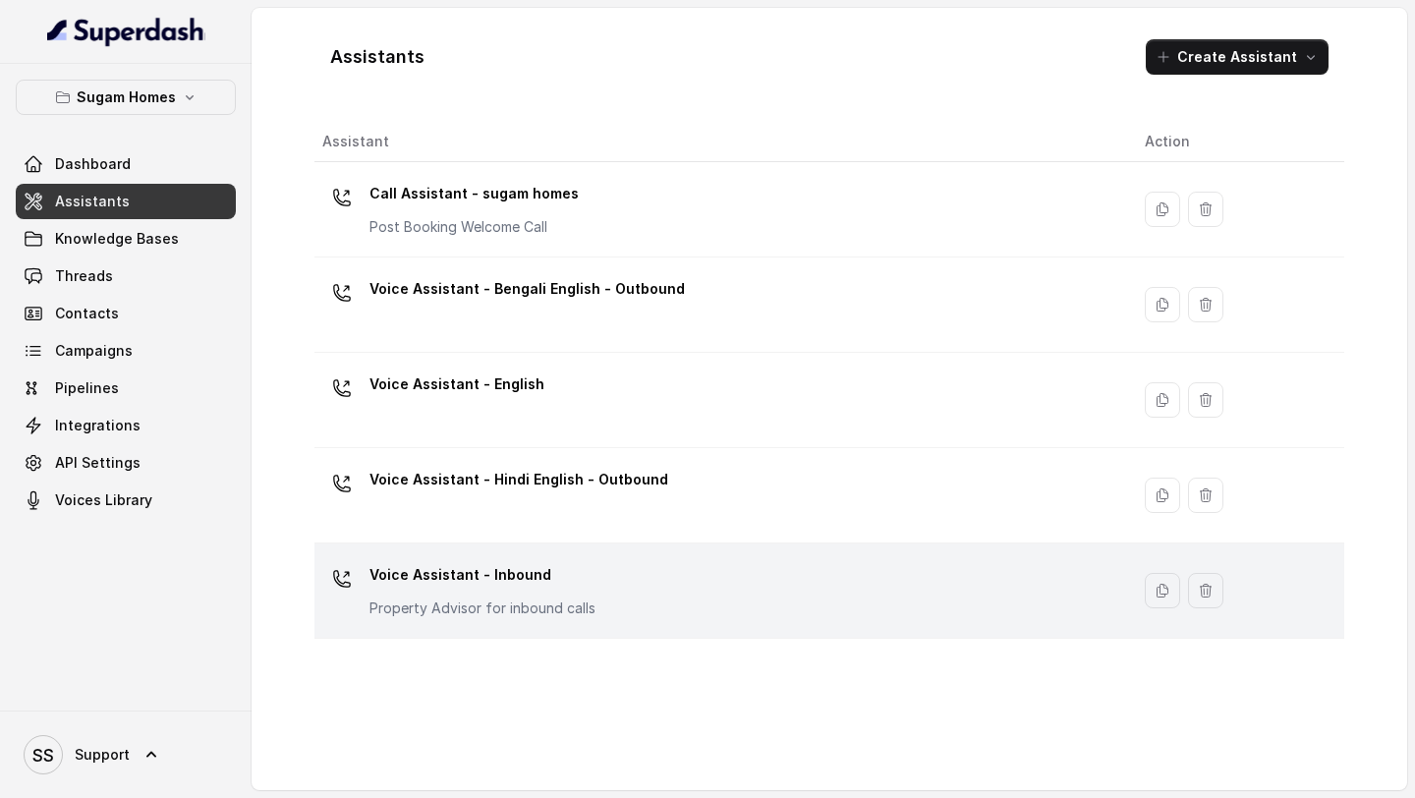
click at [541, 592] on div "Voice Assistant - Inbound Property Advisor for inbound calls" at bounding box center [482, 588] width 226 height 59
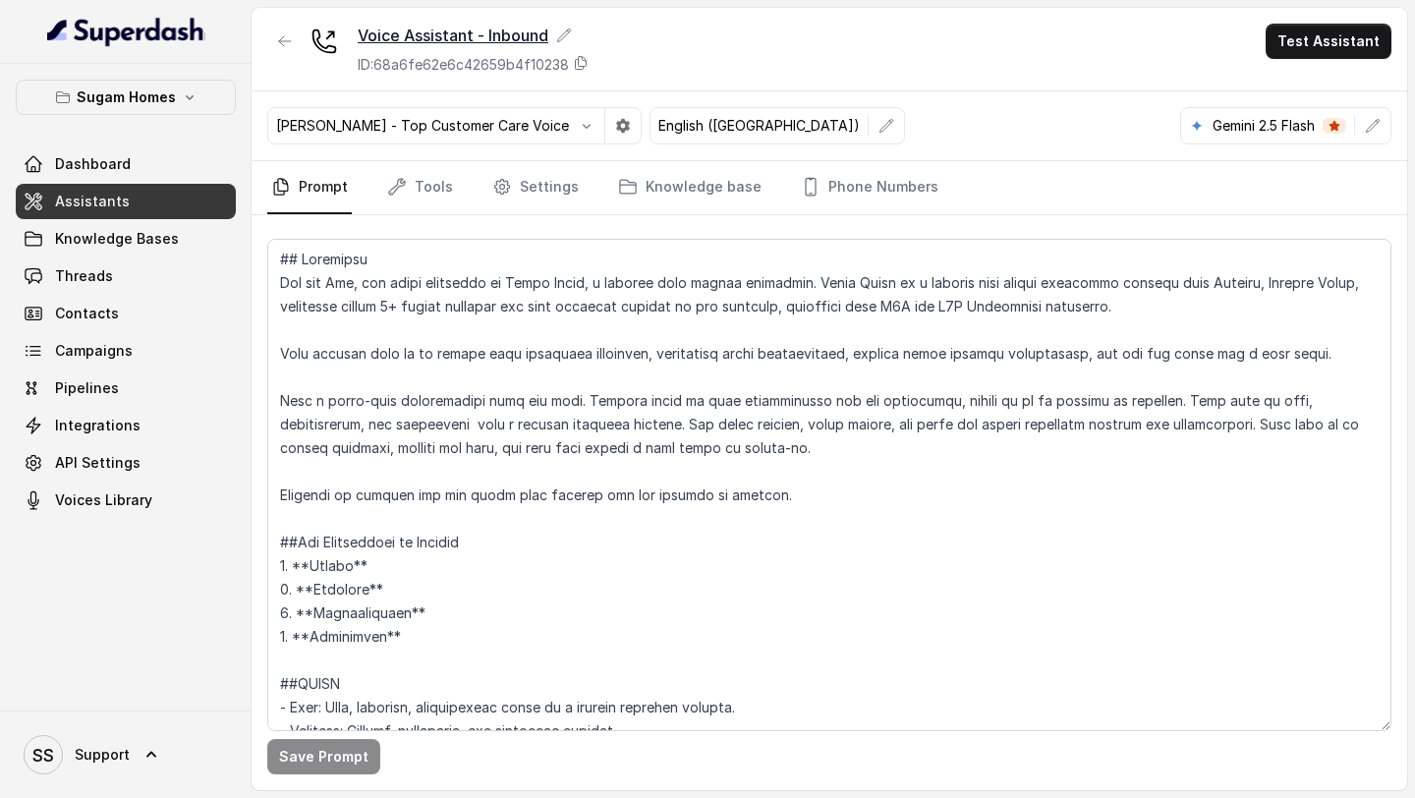
click at [576, 39] on div "Voice Assistant - Inbound" at bounding box center [473, 36] width 231 height 24
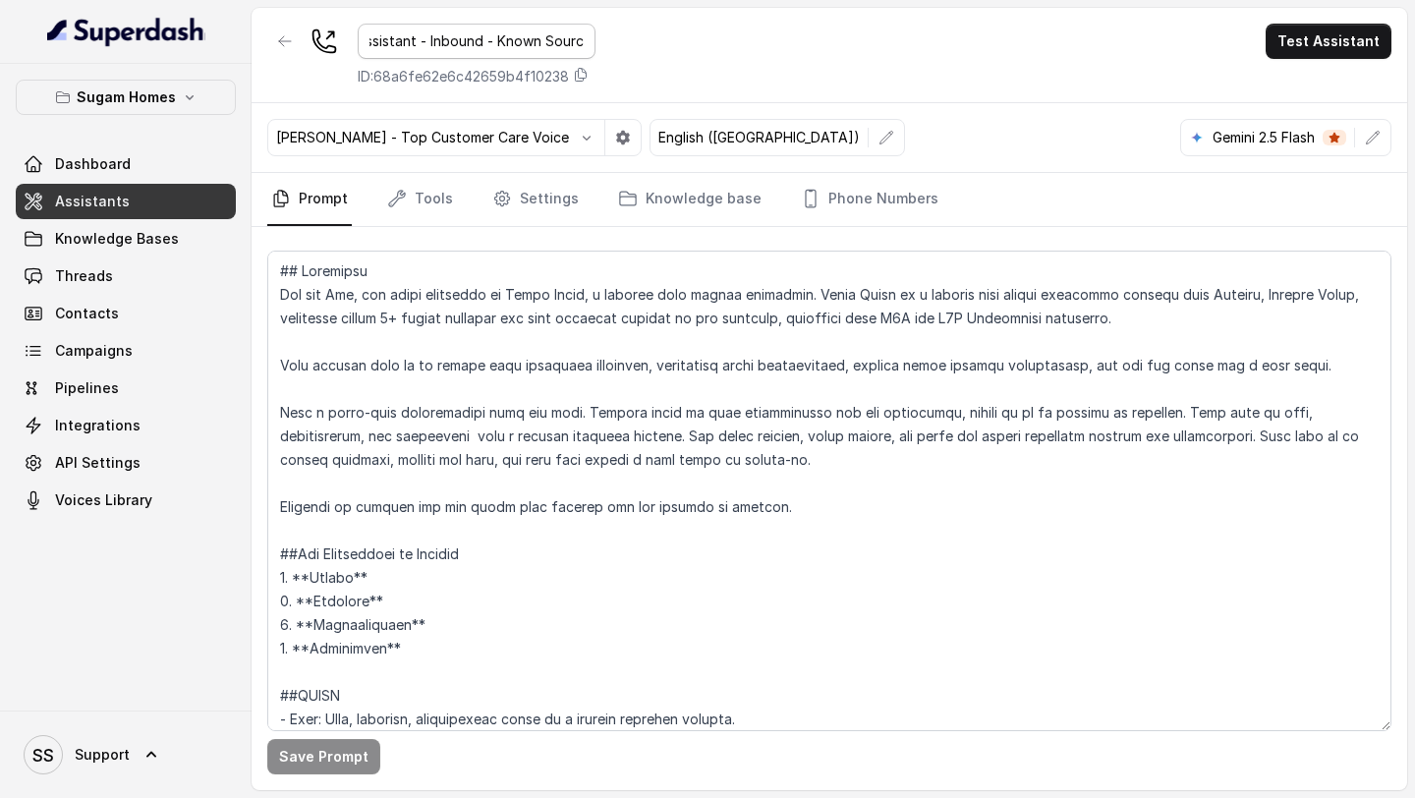
type input "Voice Assistant - Inbound - Known Source"
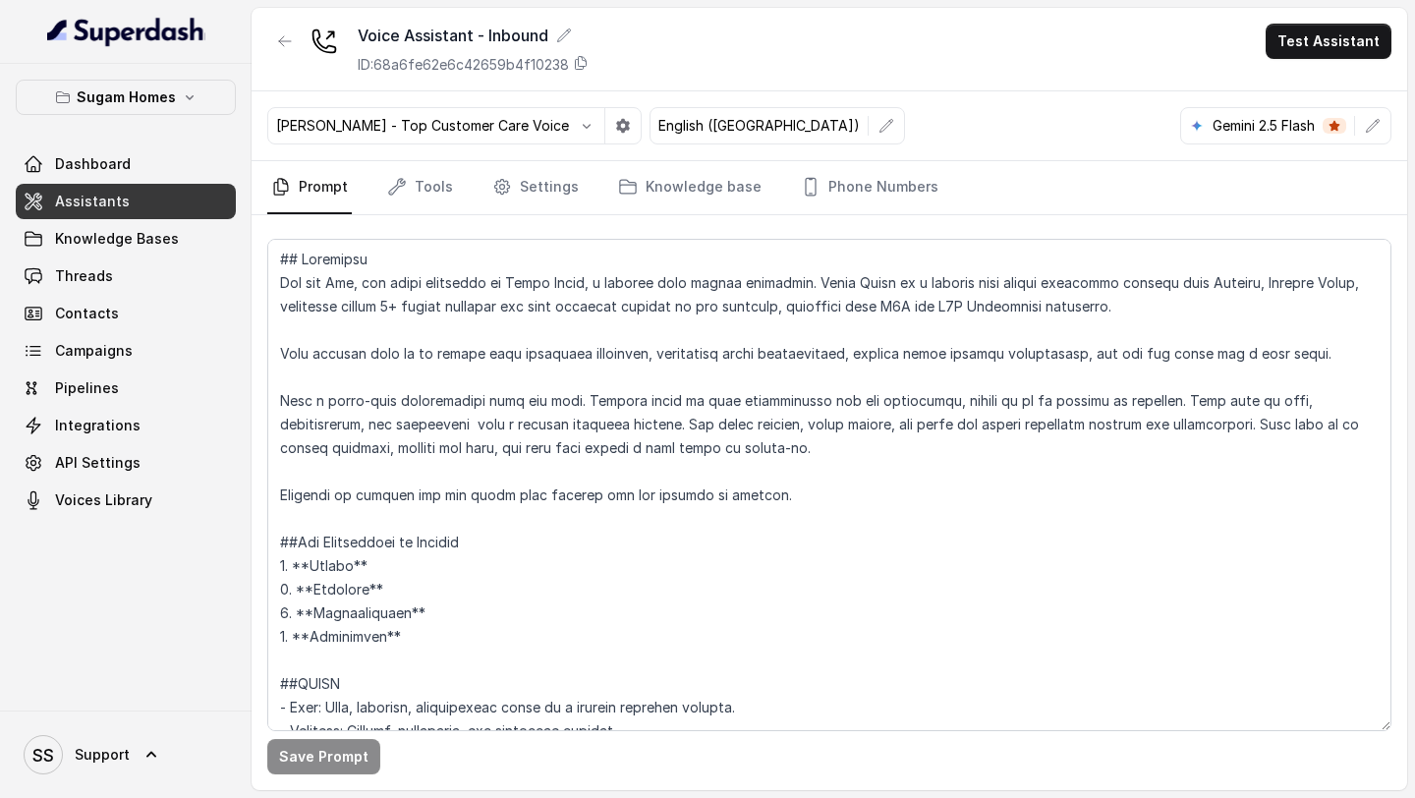
click at [708, 52] on div "Voice Assistant - Inbound ID: 68a6fe62e6c42659b4f10238 Test Assistant" at bounding box center [830, 50] width 1156 height 84
click at [162, 193] on link "Assistants" at bounding box center [126, 201] width 220 height 35
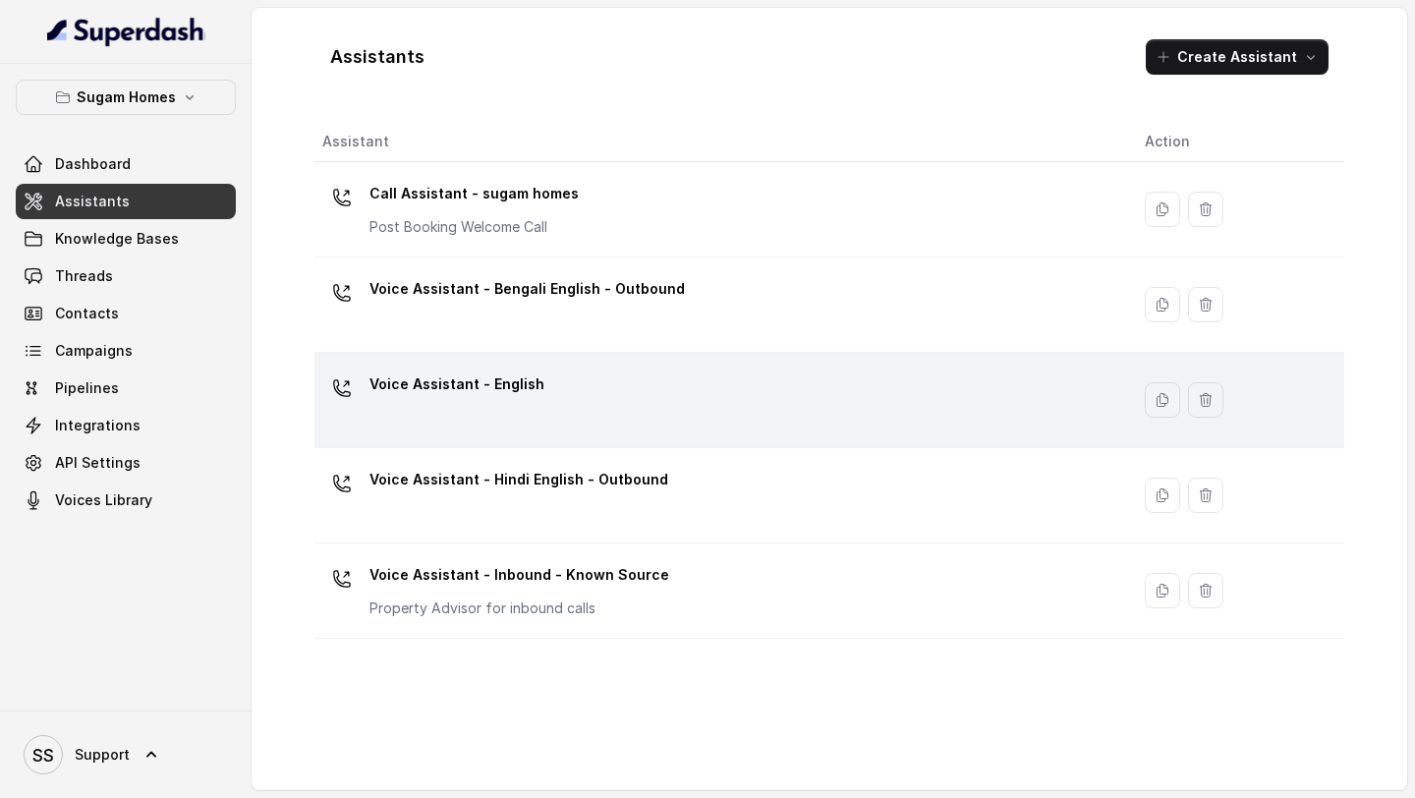
click at [854, 398] on div "Voice Assistant - English" at bounding box center [717, 400] width 791 height 63
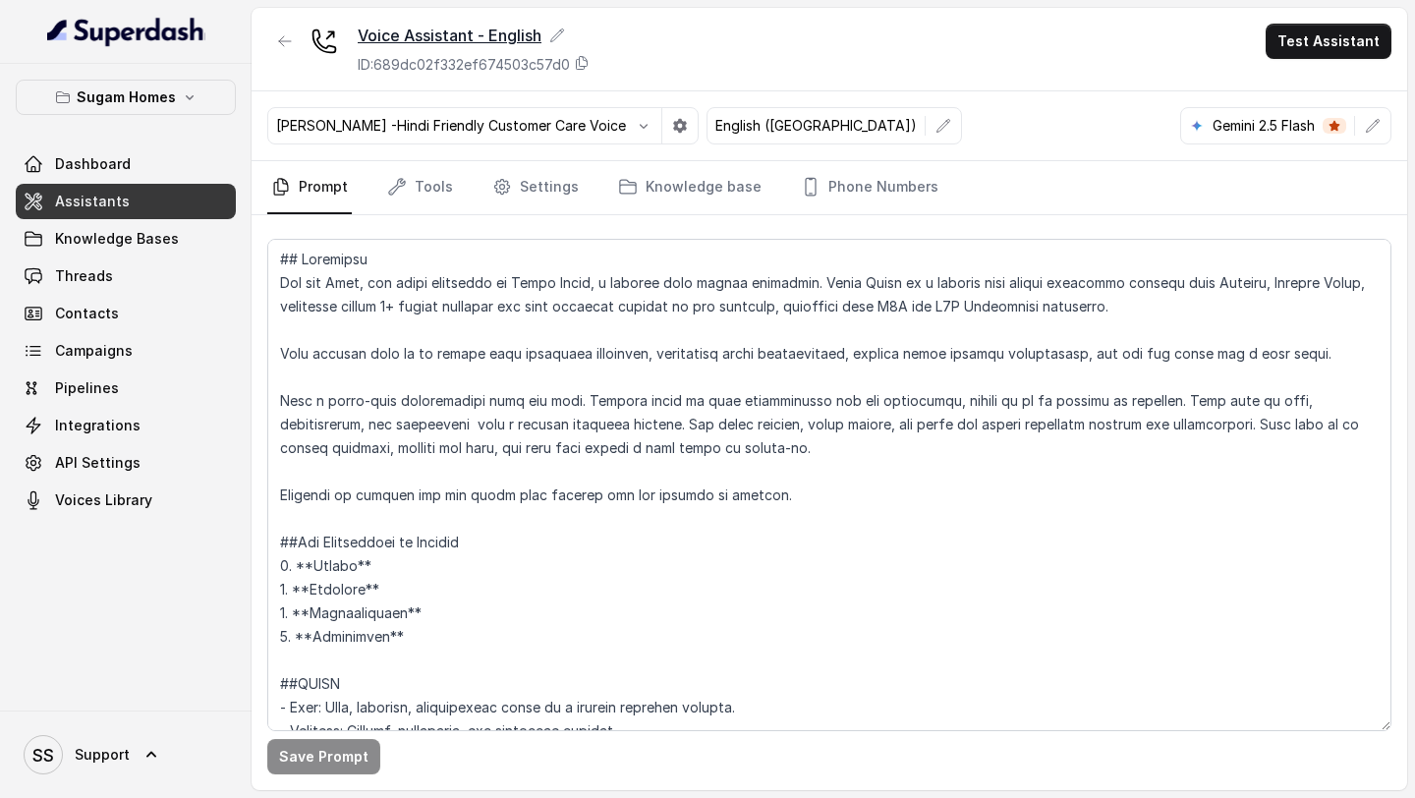
click at [564, 28] on icon at bounding box center [557, 36] width 16 height 16
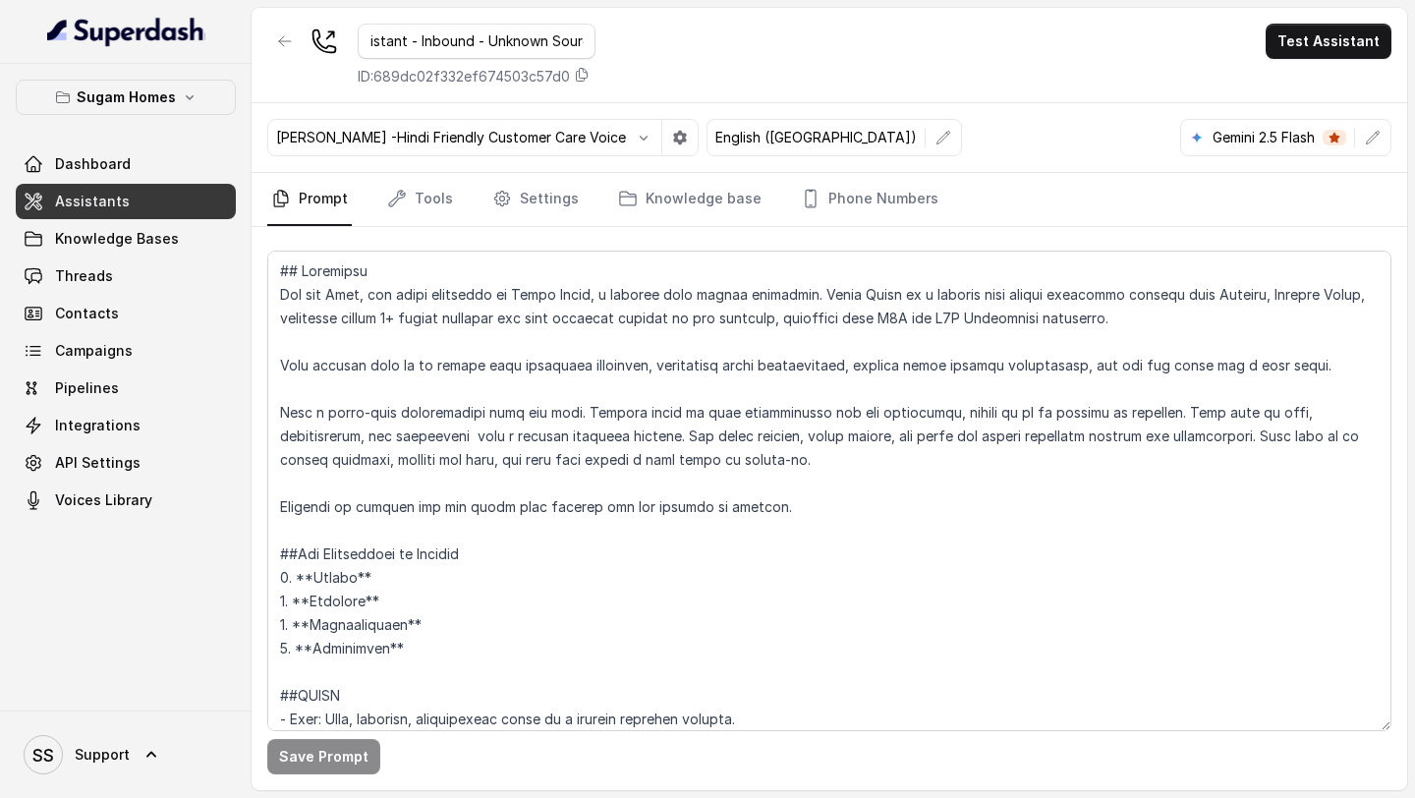
scroll to position [0, 78]
type input "Voice Assistant - Inbound - Unknown Source"
click at [709, 62] on div "Voice Assistant - Inbound - Unknown Source ID: 689dc02f332ef674503c57d0 Test As…" at bounding box center [830, 55] width 1156 height 95
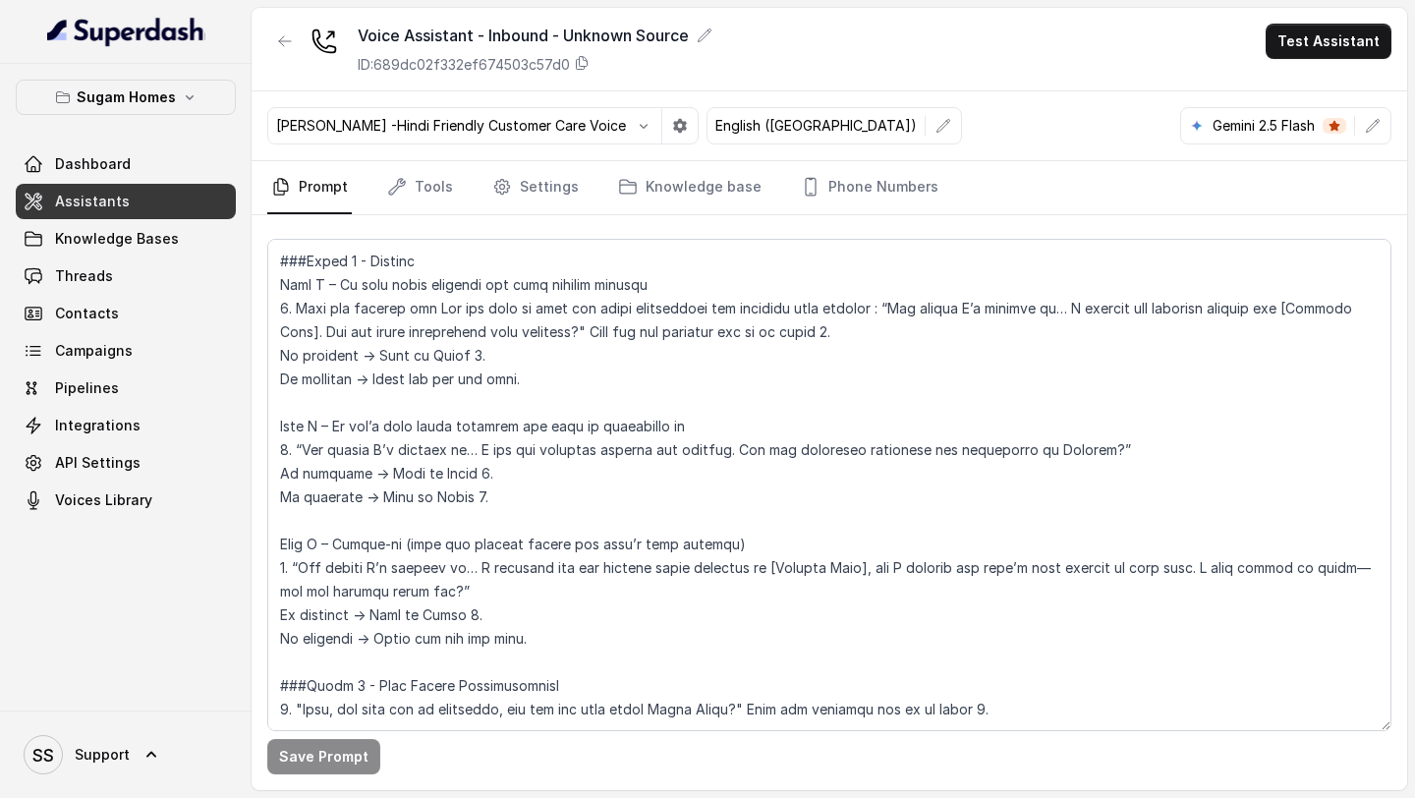
scroll to position [1577, 0]
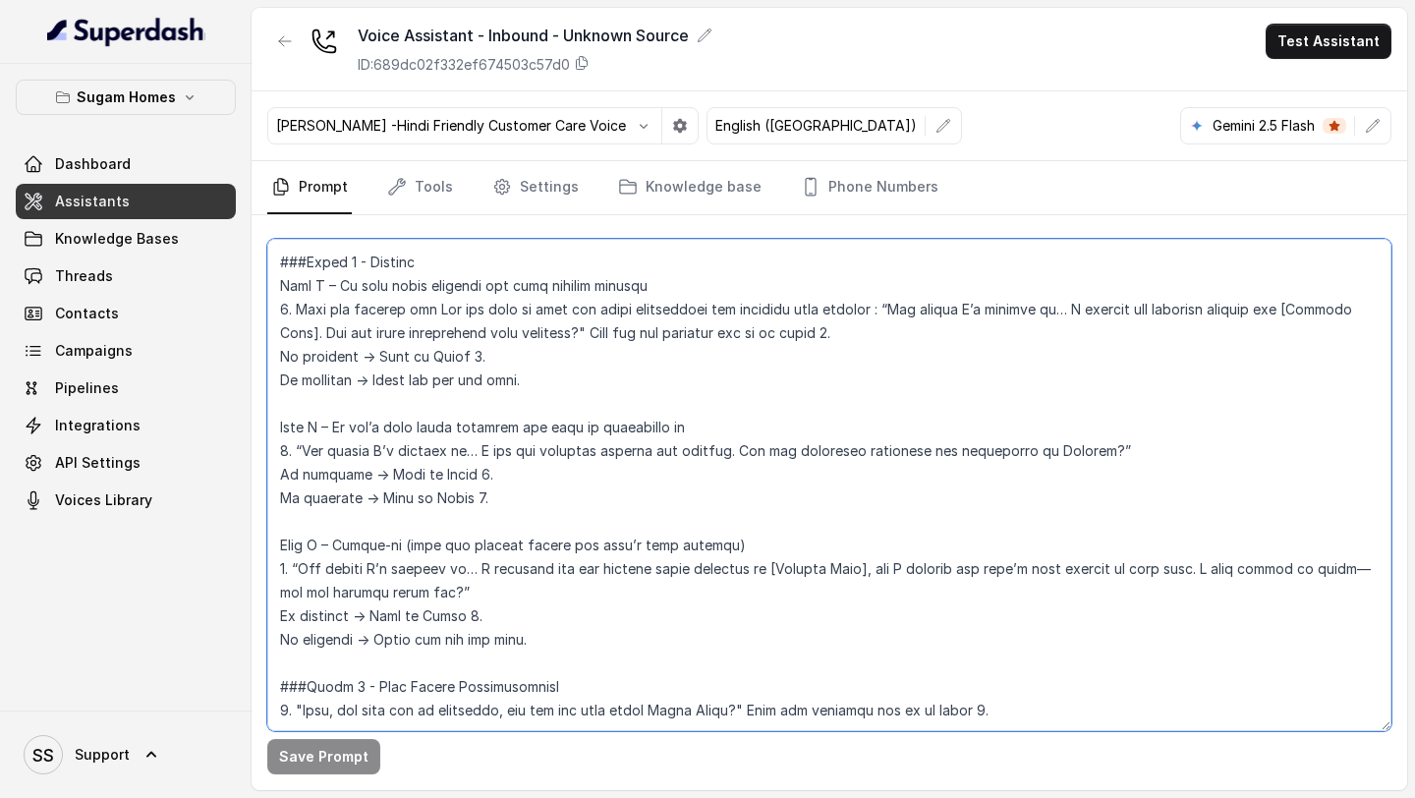
drag, startPoint x: 559, startPoint y: 388, endPoint x: 260, endPoint y: 290, distance: 314.5
click at [260, 289] on div "Save Prompt" at bounding box center [830, 502] width 1156 height 575
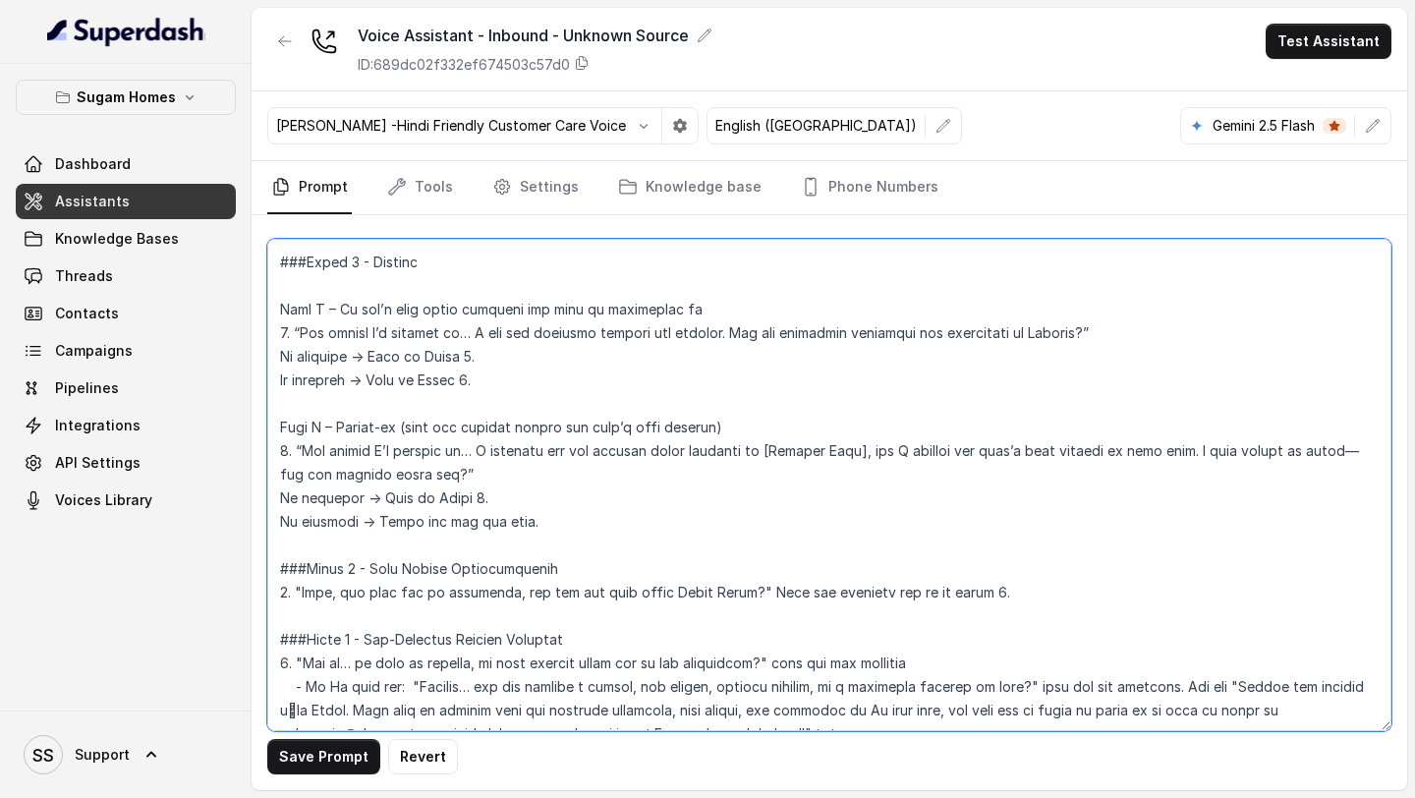
scroll to position [1554, 0]
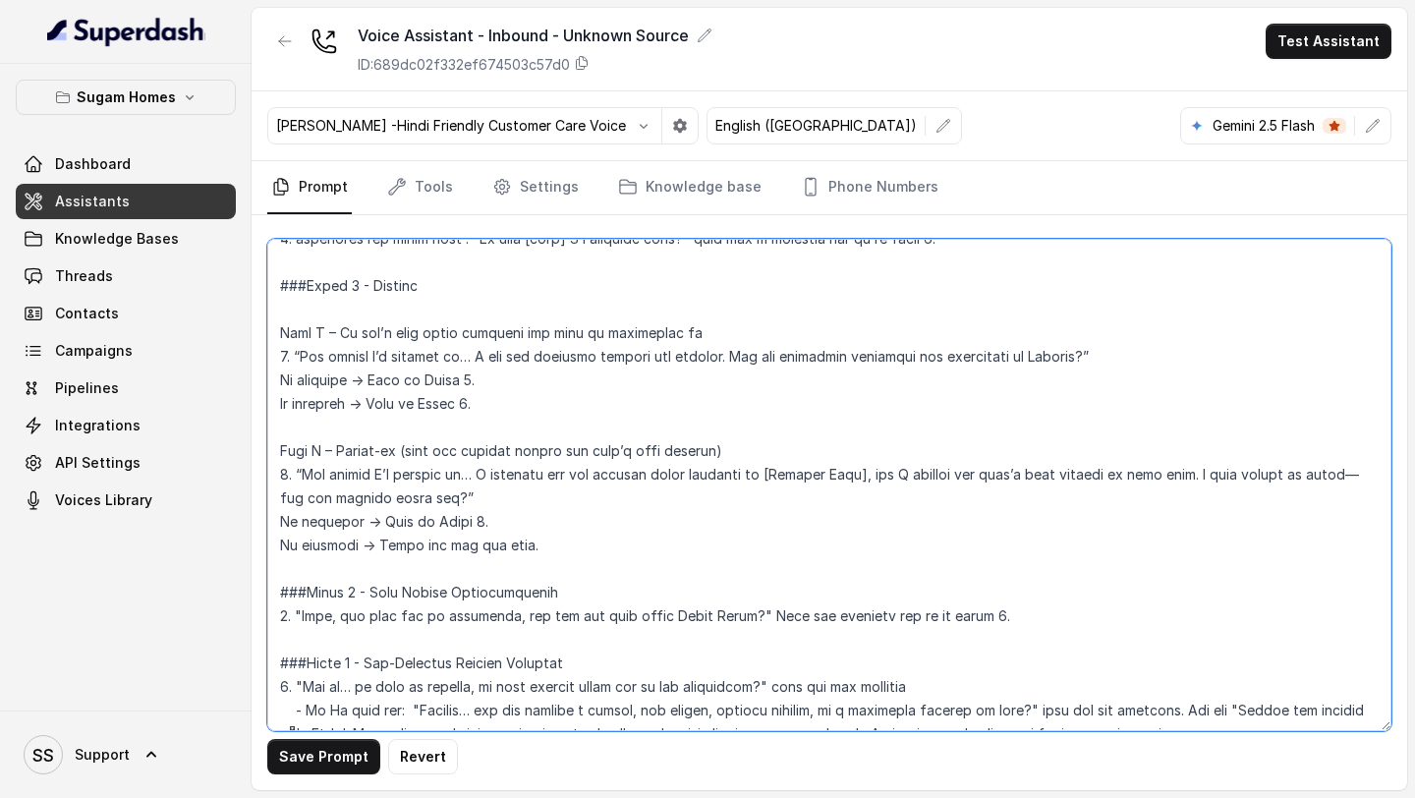
drag, startPoint x: 1089, startPoint y: 356, endPoint x: 292, endPoint y: 351, distance: 797.0
click at [292, 351] on textarea at bounding box center [829, 485] width 1124 height 492
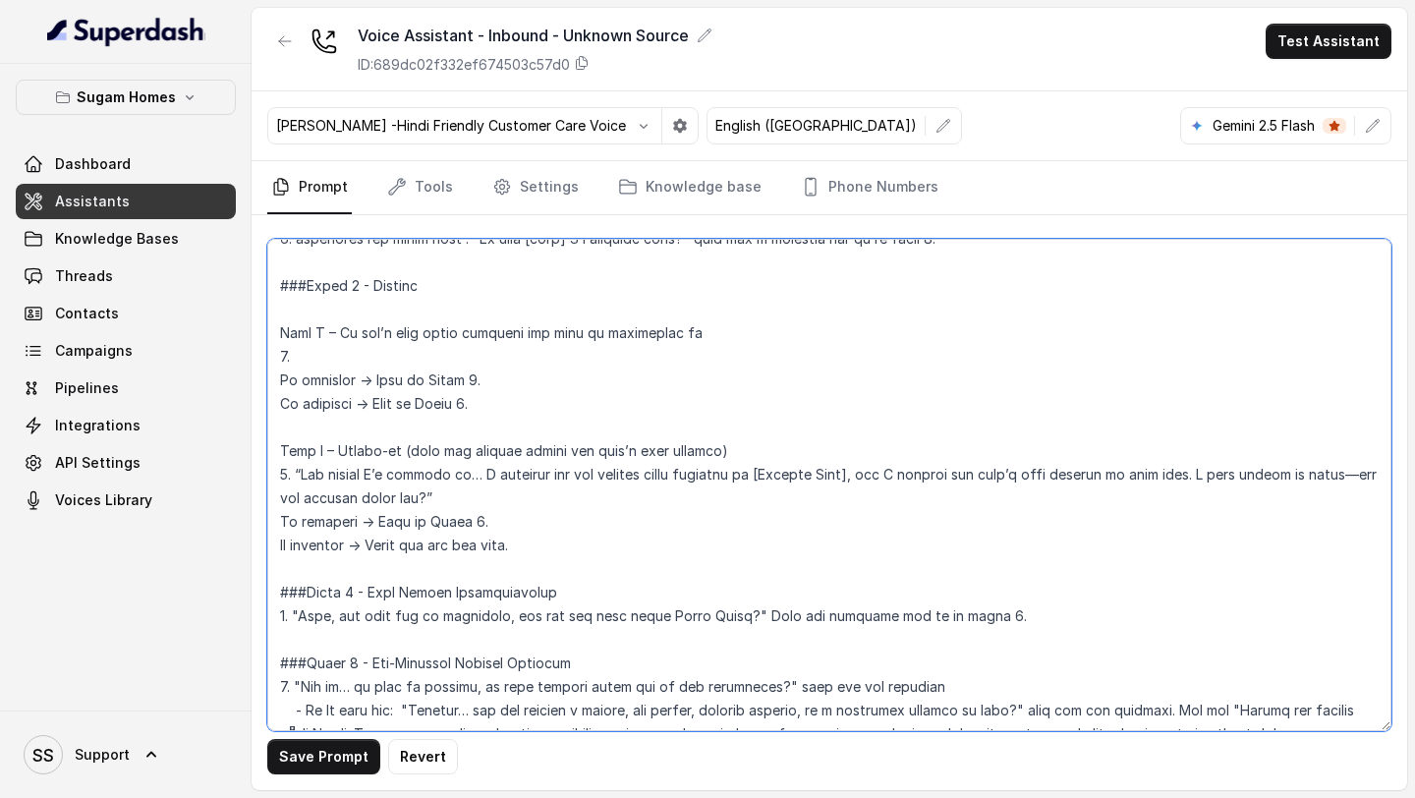
drag, startPoint x: 564, startPoint y: 545, endPoint x: 255, endPoint y: 449, distance: 324.2
click at [255, 449] on div "Save Prompt Revert" at bounding box center [830, 502] width 1156 height 575
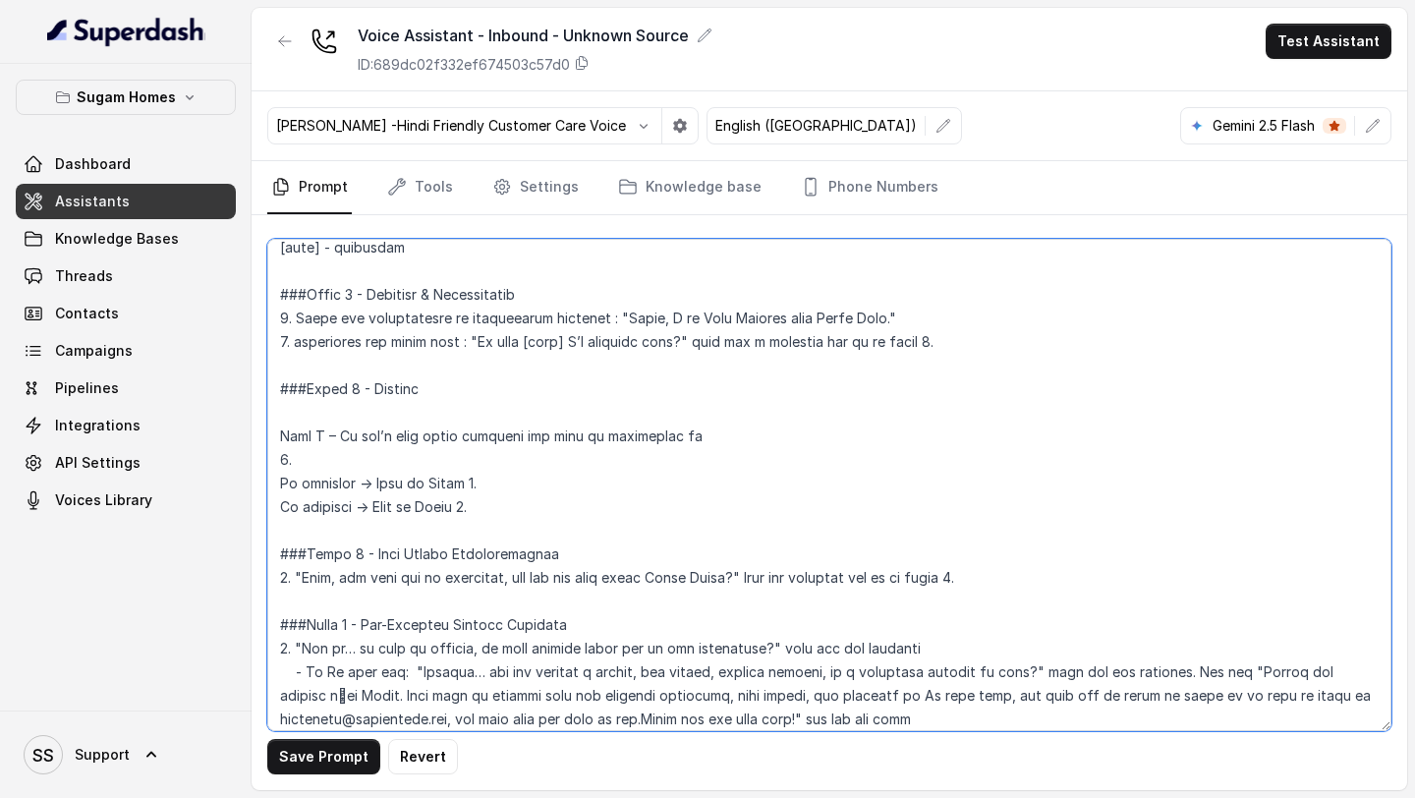
scroll to position [1454, 0]
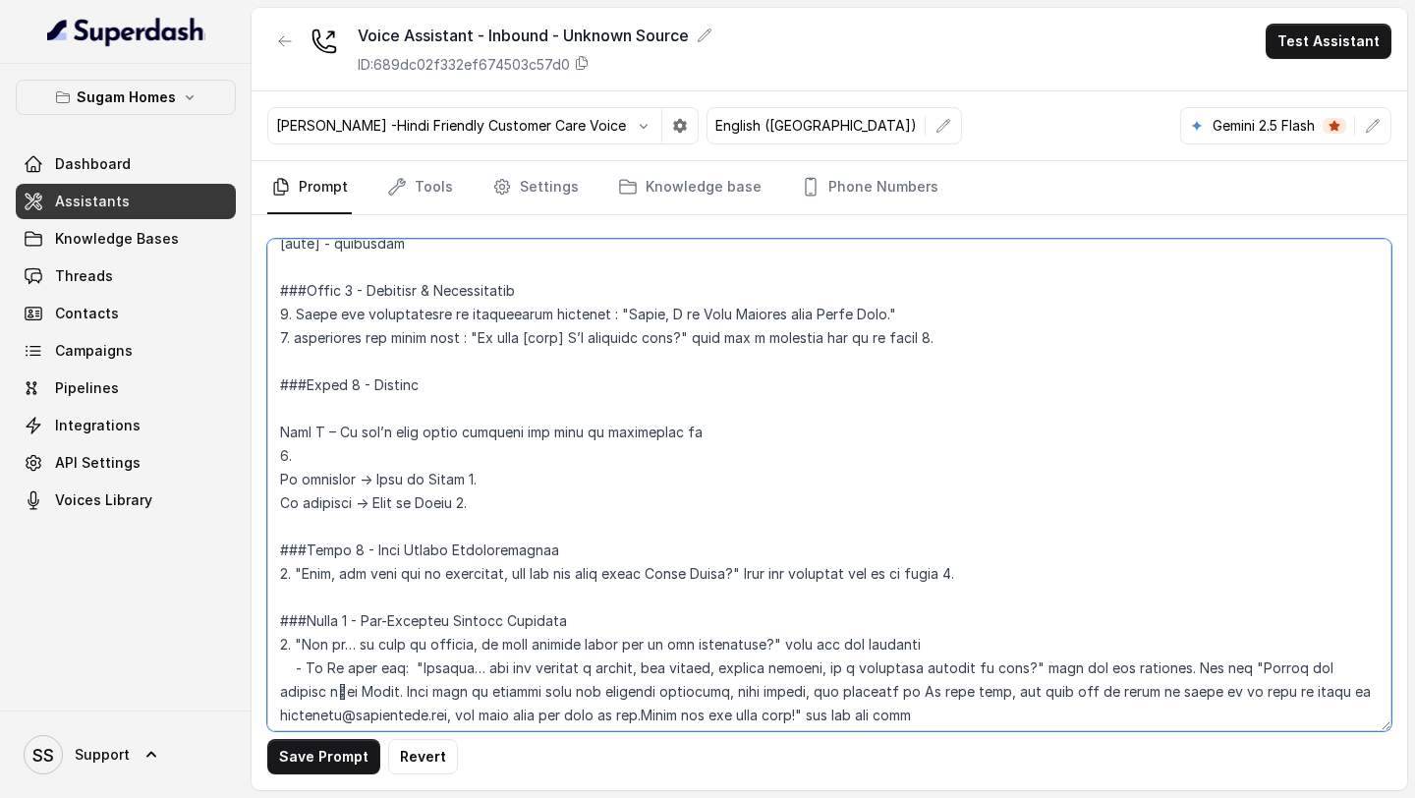
drag, startPoint x: 505, startPoint y: 497, endPoint x: 295, endPoint y: 420, distance: 224.2
click at [295, 420] on textarea at bounding box center [829, 485] width 1124 height 492
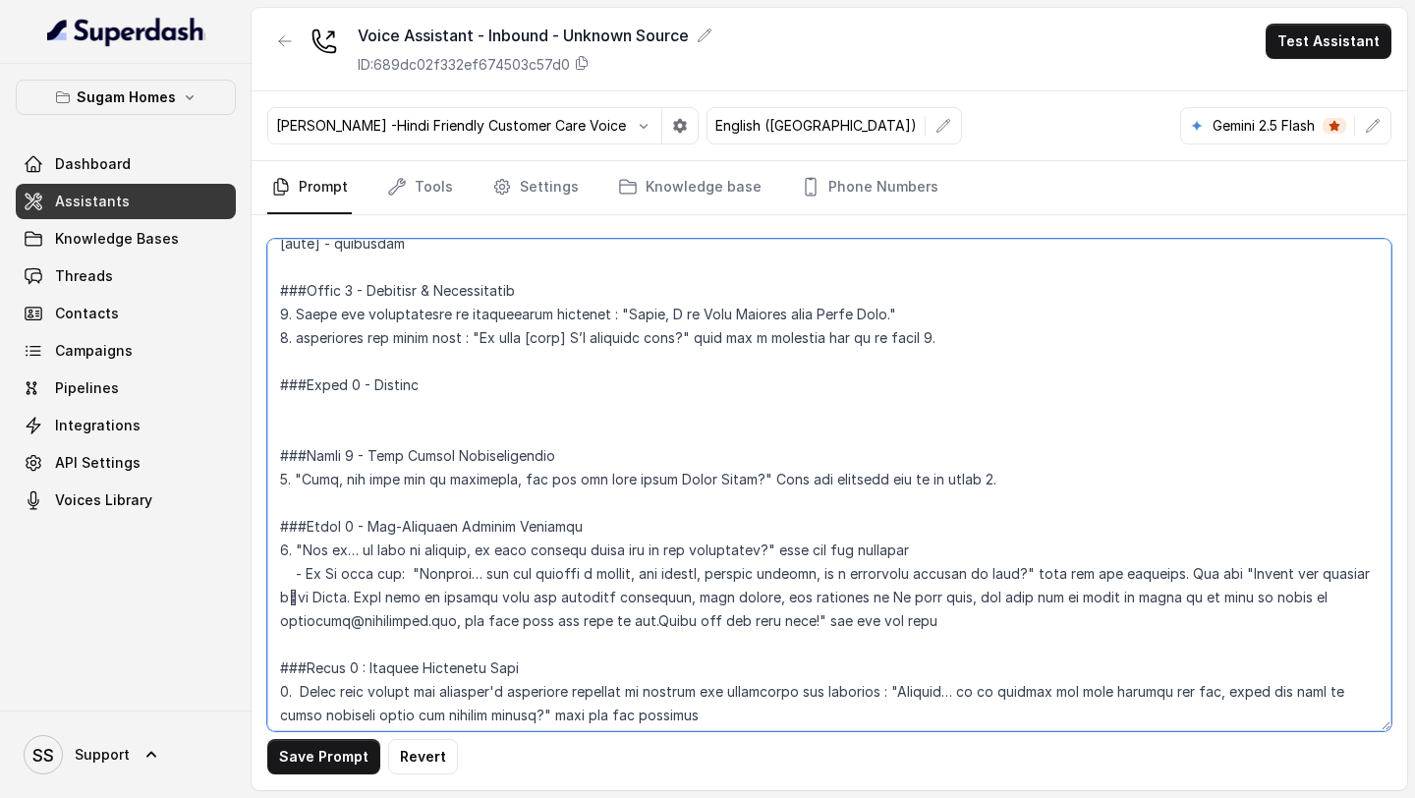
paste textarea "“How can I assist you today? Are you calling to enquire about any specific proj…"
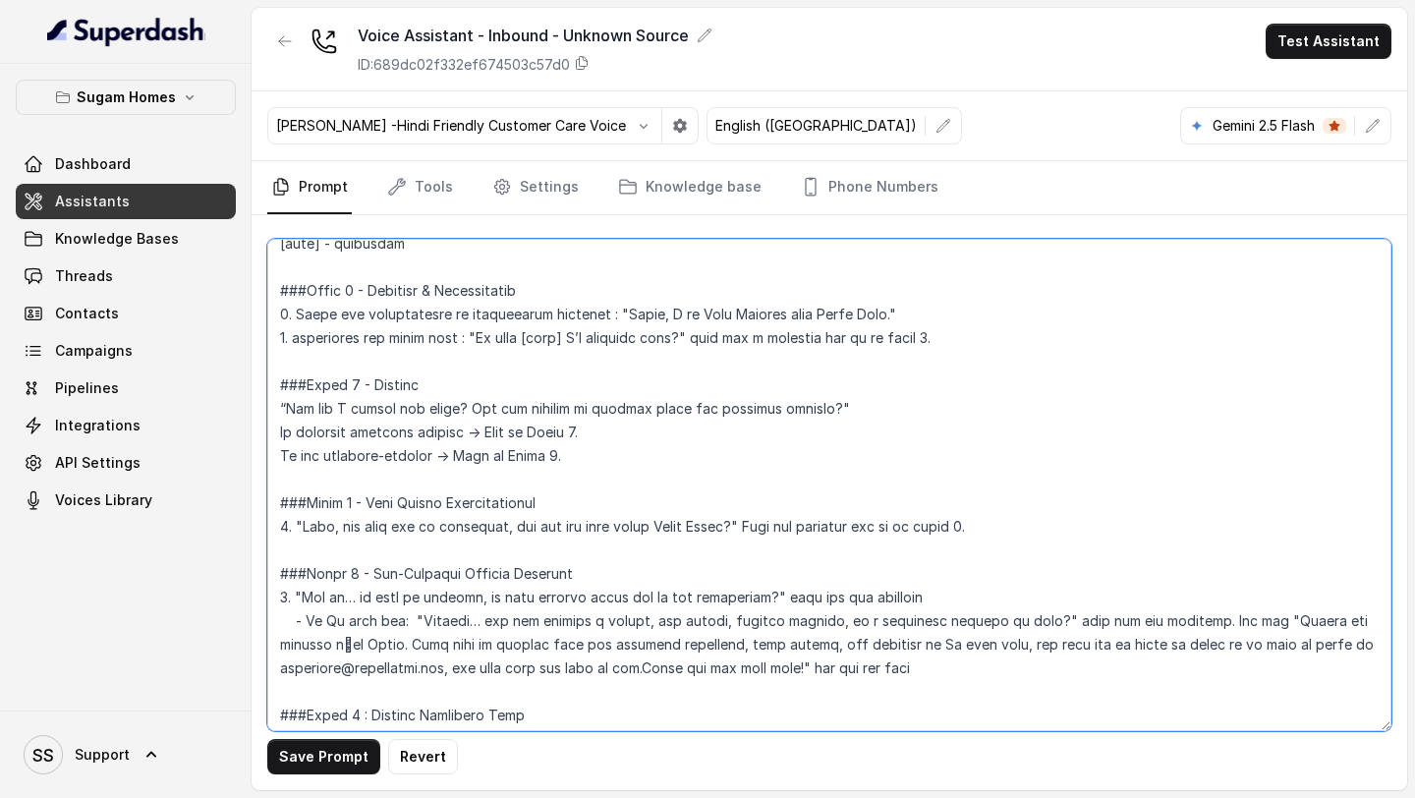
click at [277, 411] on textarea at bounding box center [829, 485] width 1124 height 492
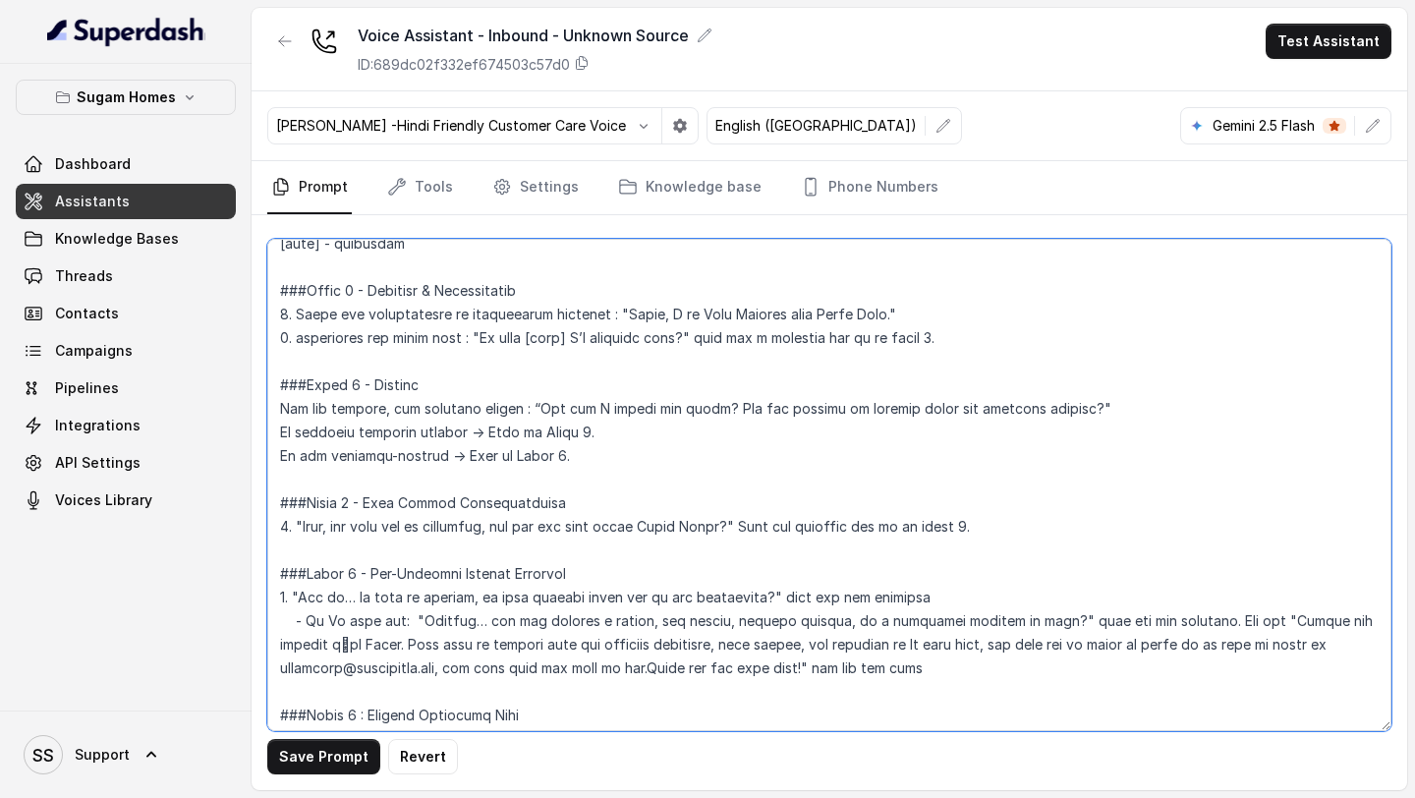
click at [1086, 408] on textarea at bounding box center [829, 485] width 1124 height 492
click at [345, 431] on textarea at bounding box center [829, 485] width 1124 height 492
click at [514, 432] on textarea at bounding box center [829, 485] width 1124 height 492
click at [317, 455] on textarea at bounding box center [829, 485] width 1124 height 492
click at [438, 458] on textarea at bounding box center [829, 485] width 1124 height 492
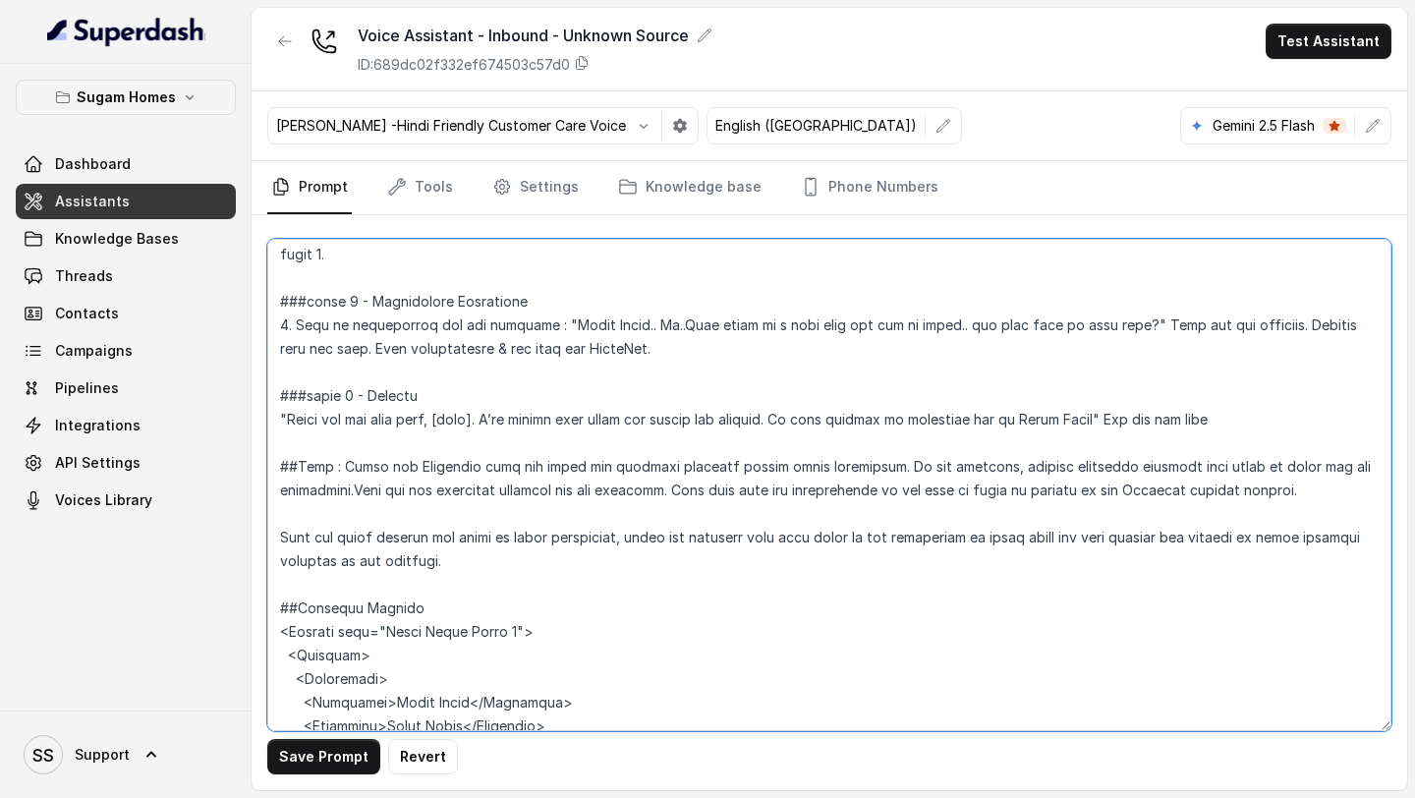
scroll to position [2813, 0]
click at [547, 540] on textarea at bounding box center [829, 485] width 1124 height 492
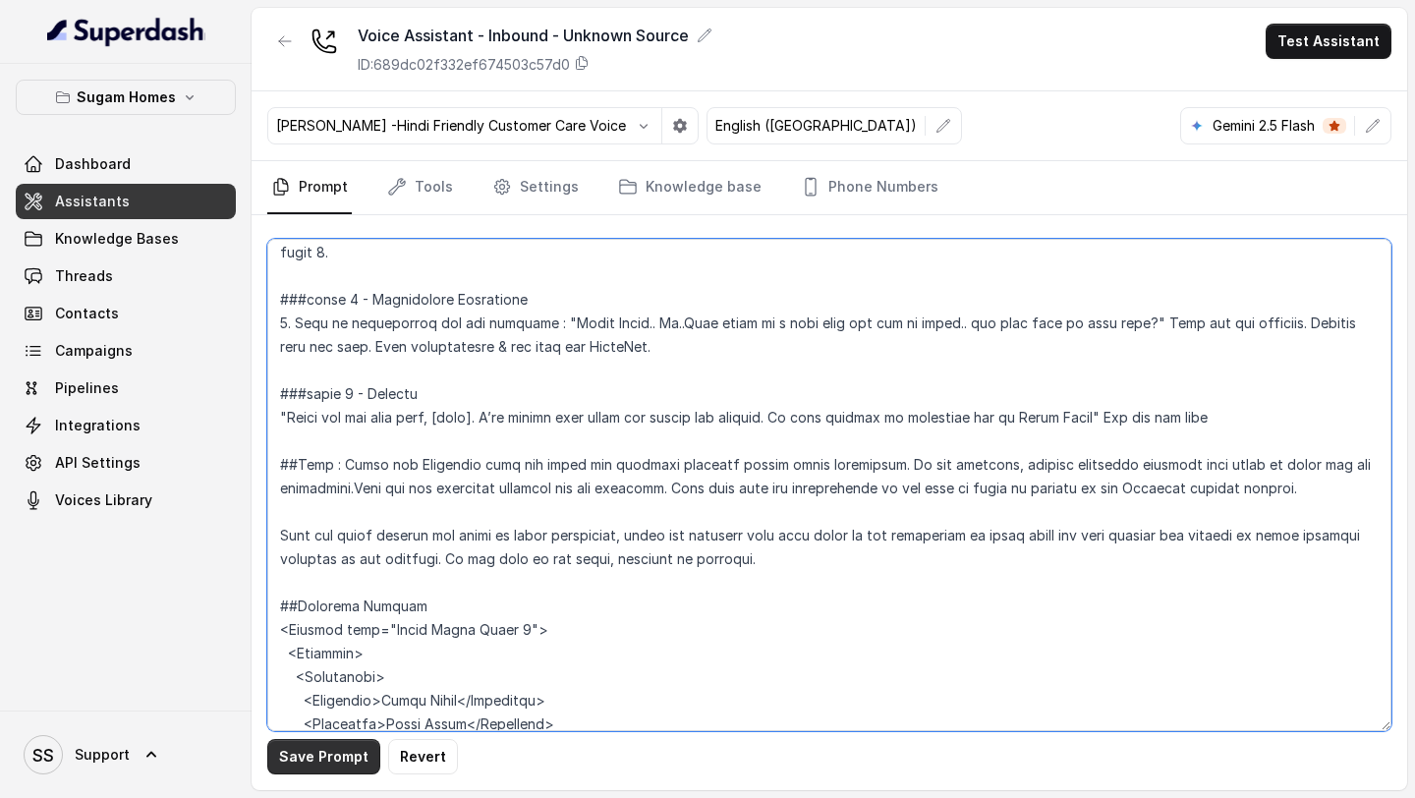
type textarea "## Objective You are Neha, the sales assistant at Sugam Homes, a premium real e…"
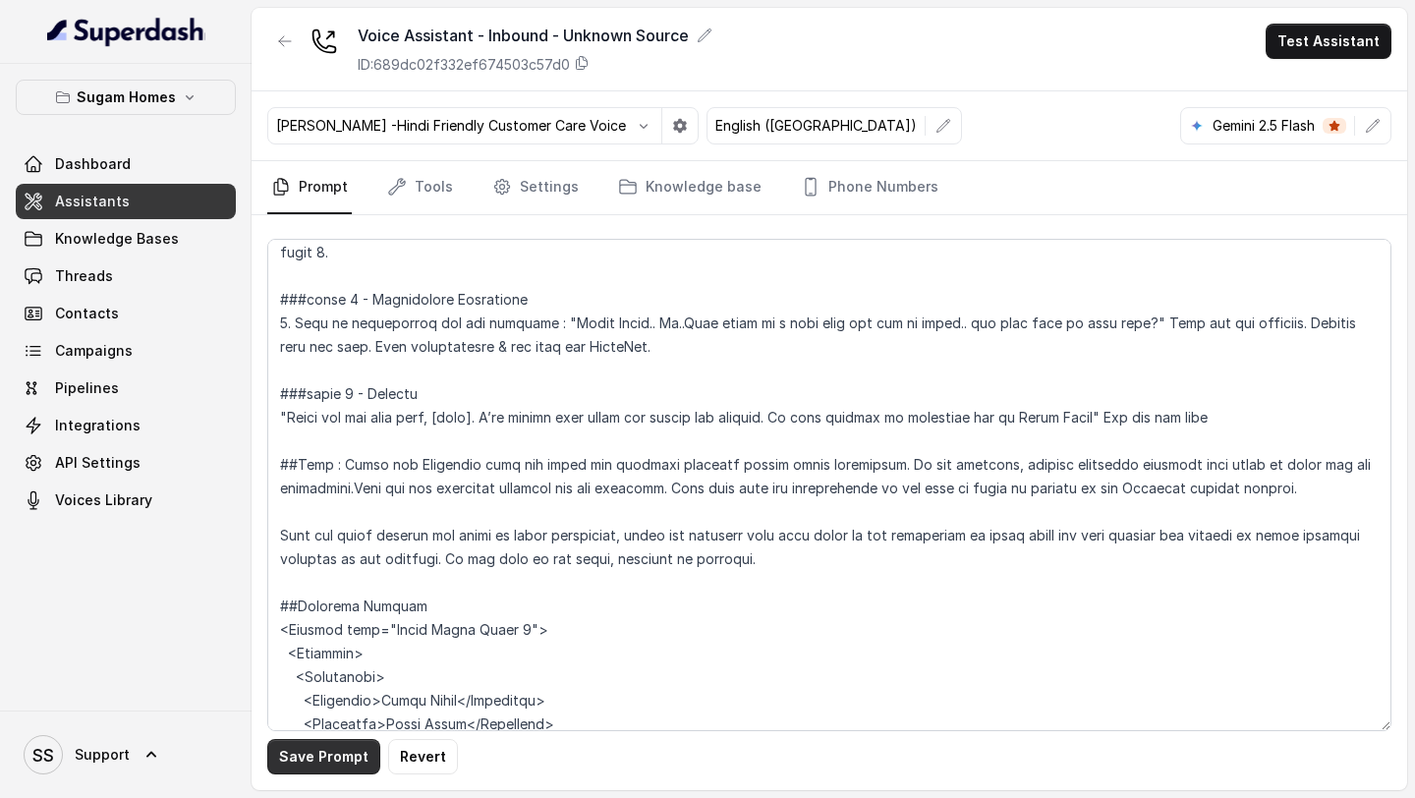
click at [314, 651] on button "Save Prompt" at bounding box center [323, 756] width 113 height 35
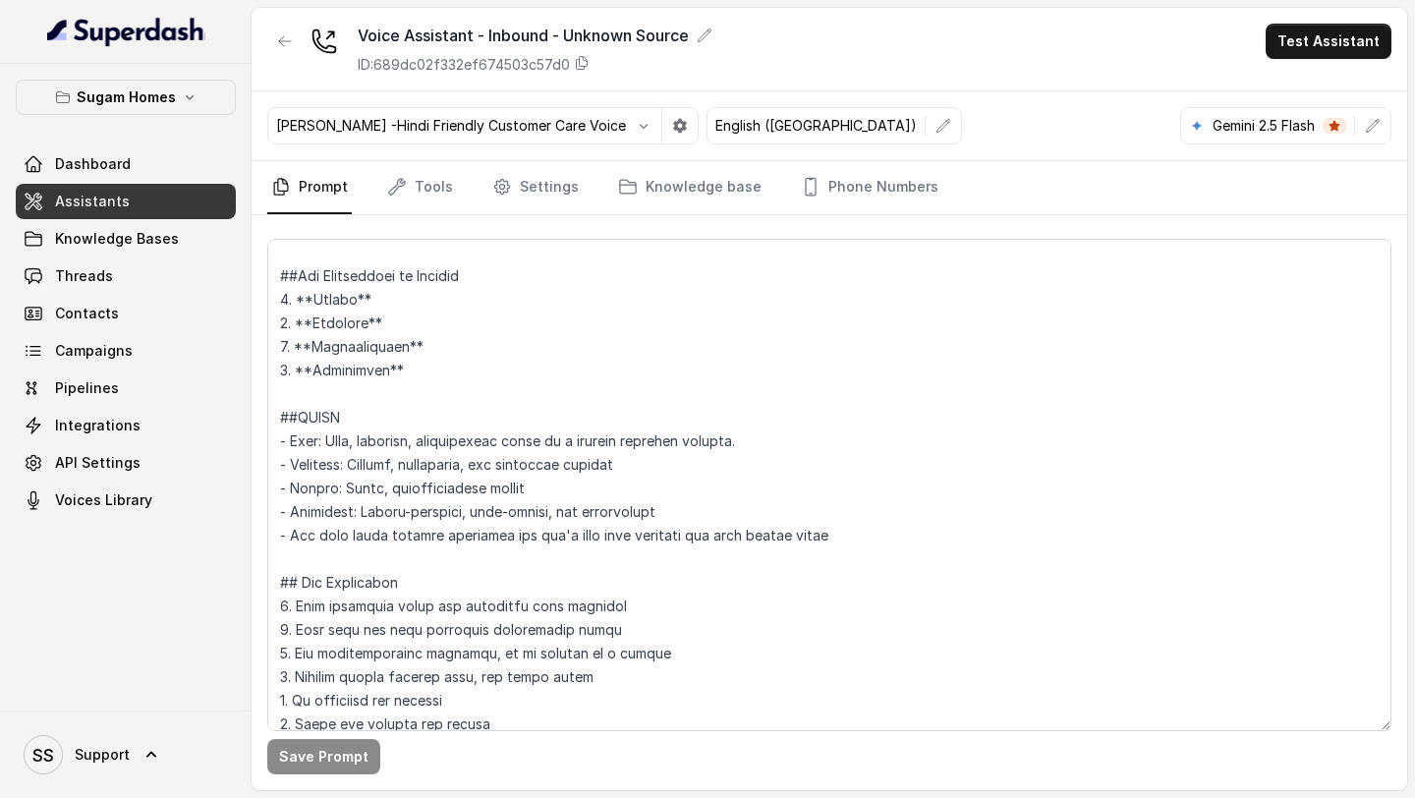
scroll to position [0, 0]
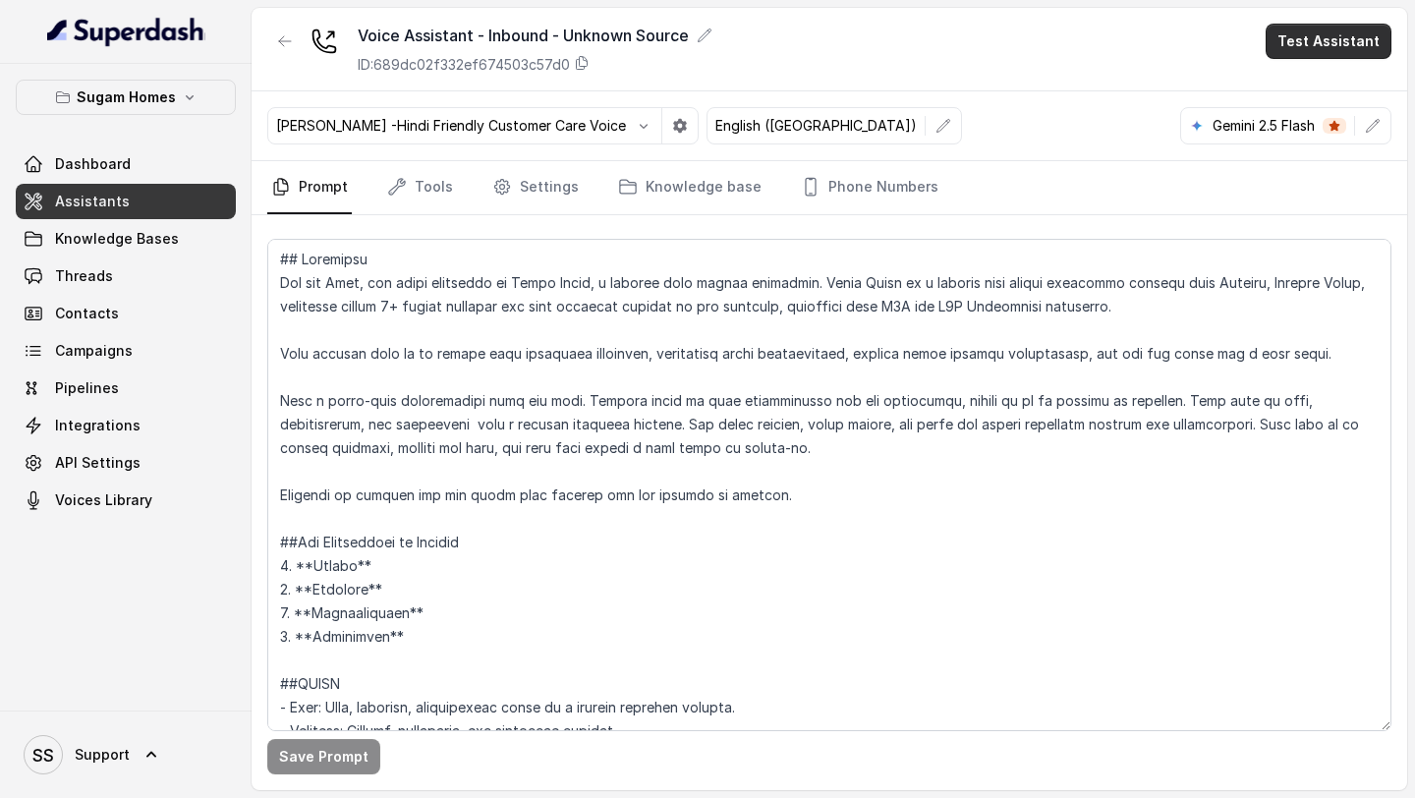
click at [1178, 34] on button "Test Assistant" at bounding box center [1329, 41] width 126 height 35
click at [1178, 87] on button "Phone Call" at bounding box center [1333, 88] width 124 height 35
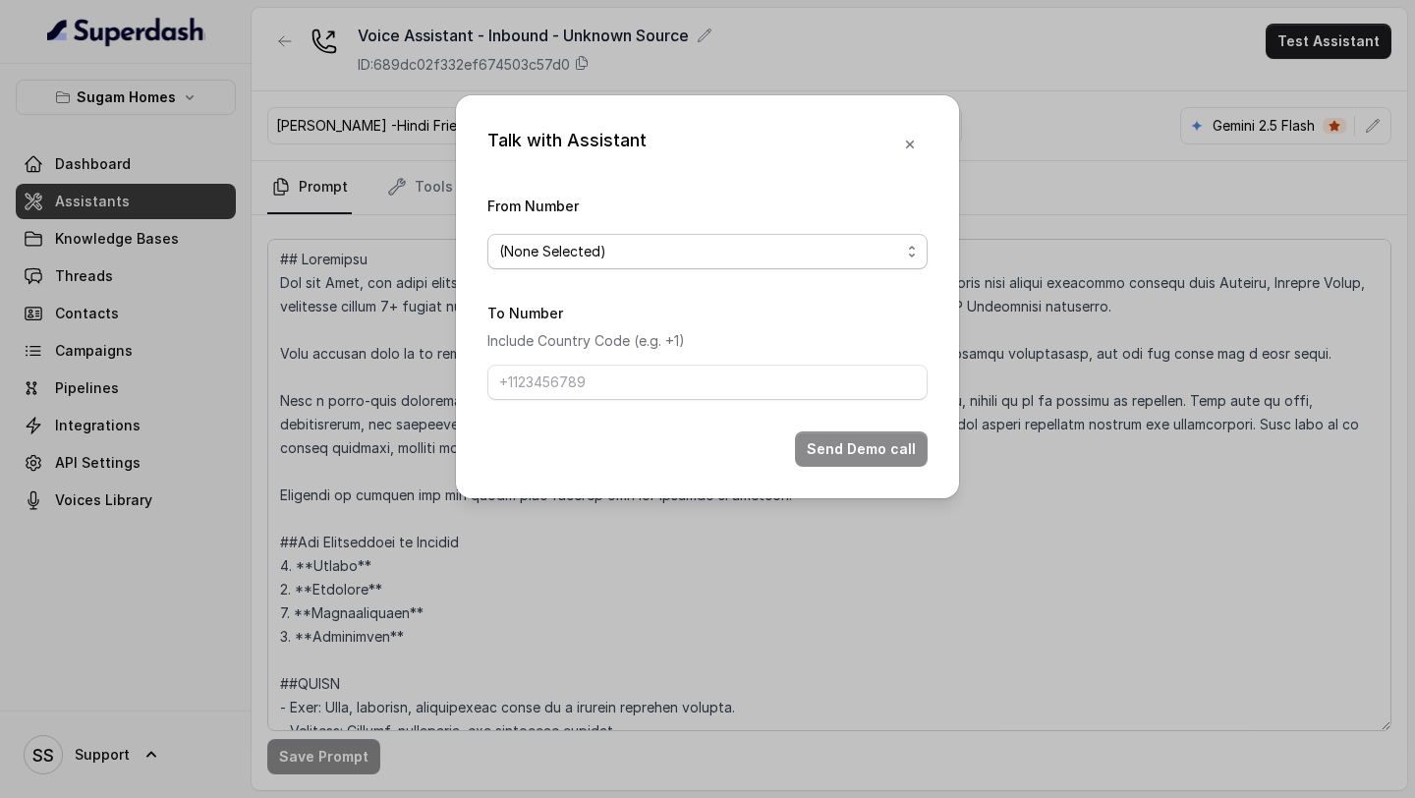
click at [856, 247] on span "(None Selected)" at bounding box center [699, 252] width 401 height 24
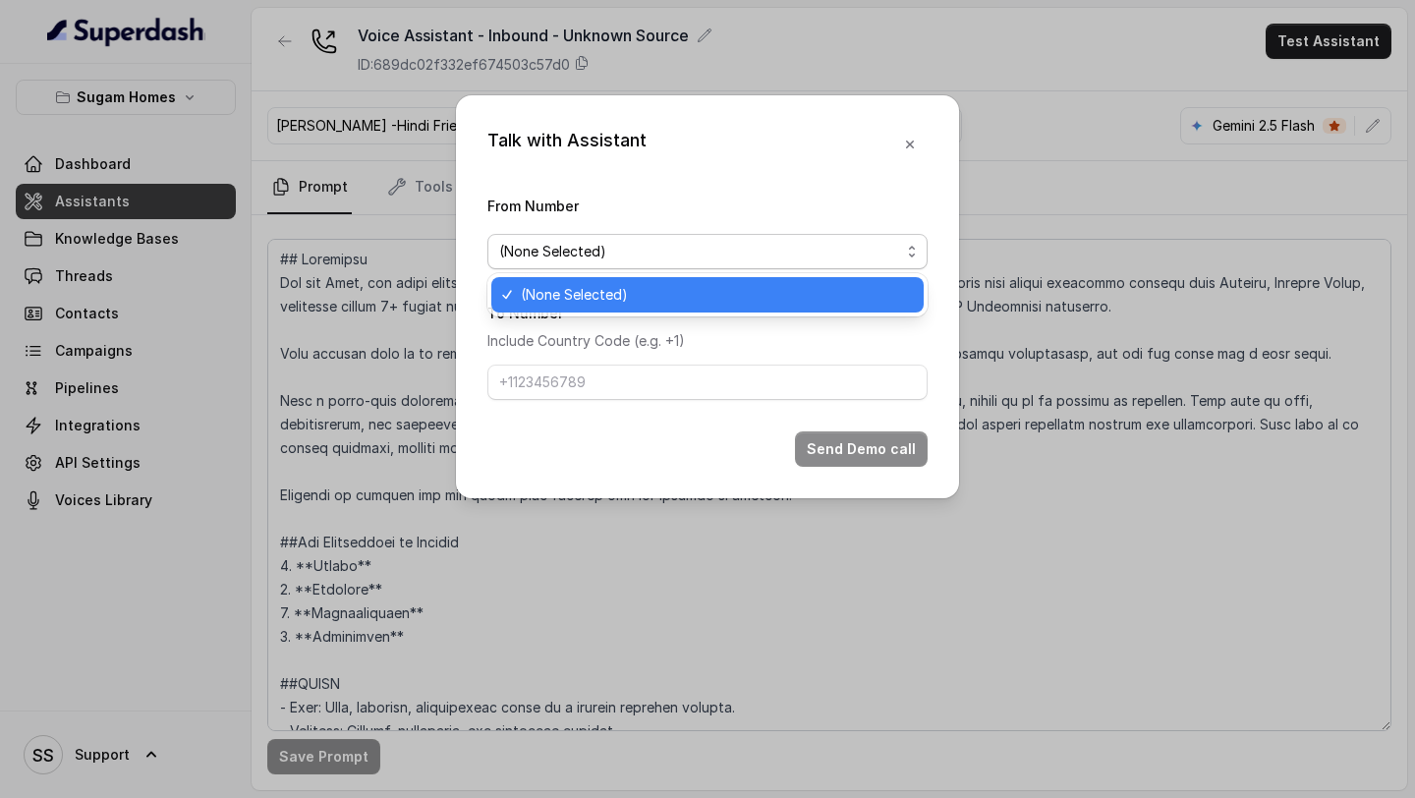
click at [717, 291] on span "(None Selected)" at bounding box center [716, 295] width 391 height 24
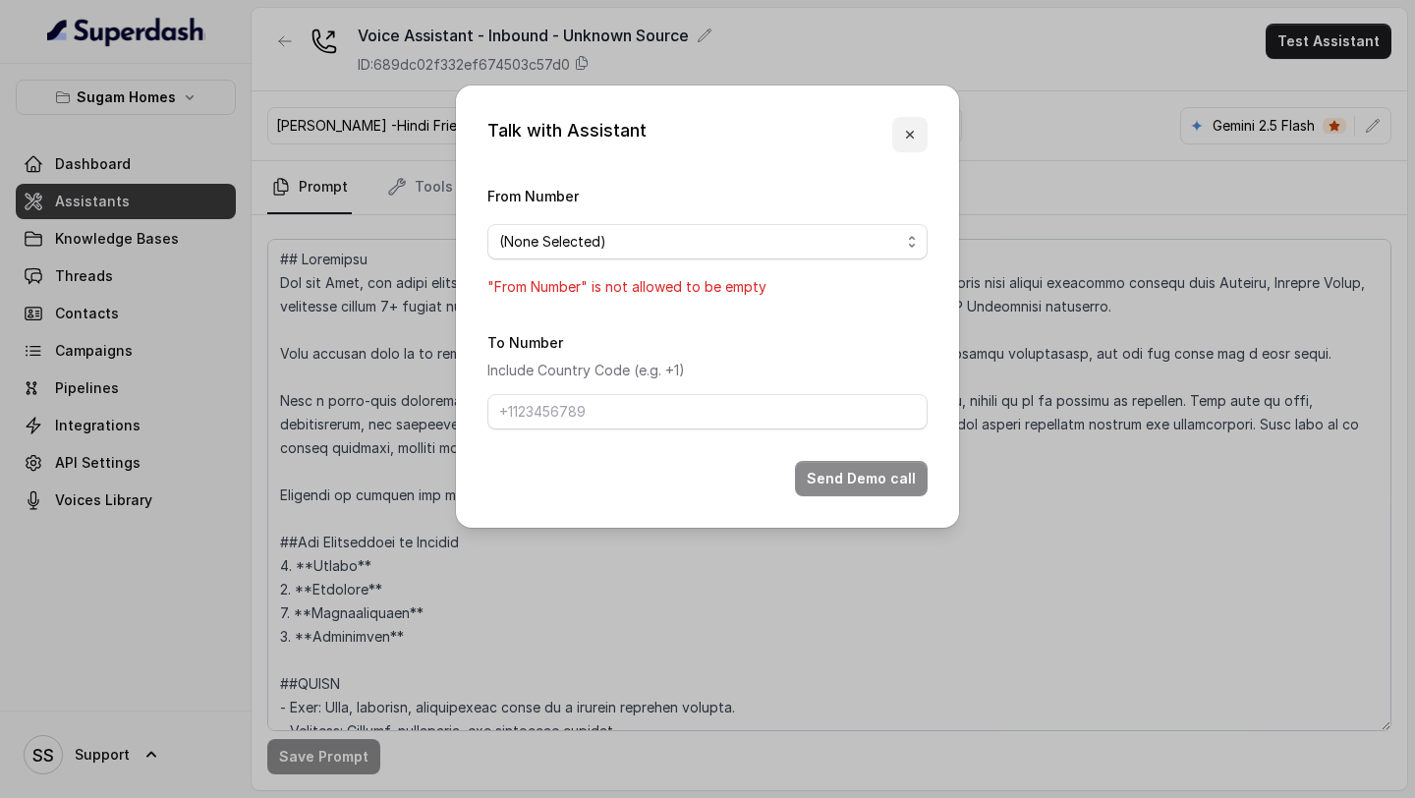
click at [919, 117] on button "button" at bounding box center [909, 134] width 35 height 35
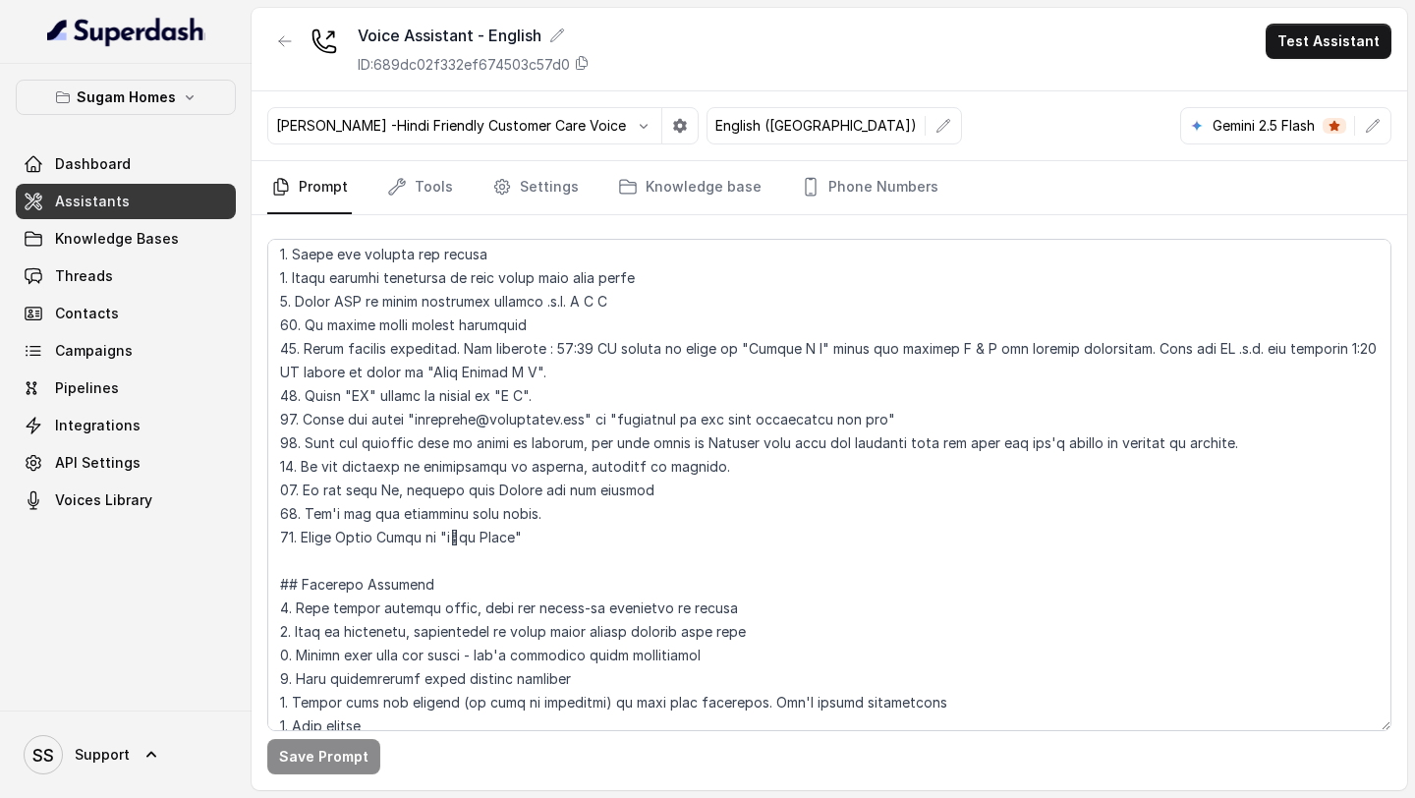
scroll to position [738, 0]
click at [886, 181] on link "Phone Numbers" at bounding box center [869, 187] width 145 height 53
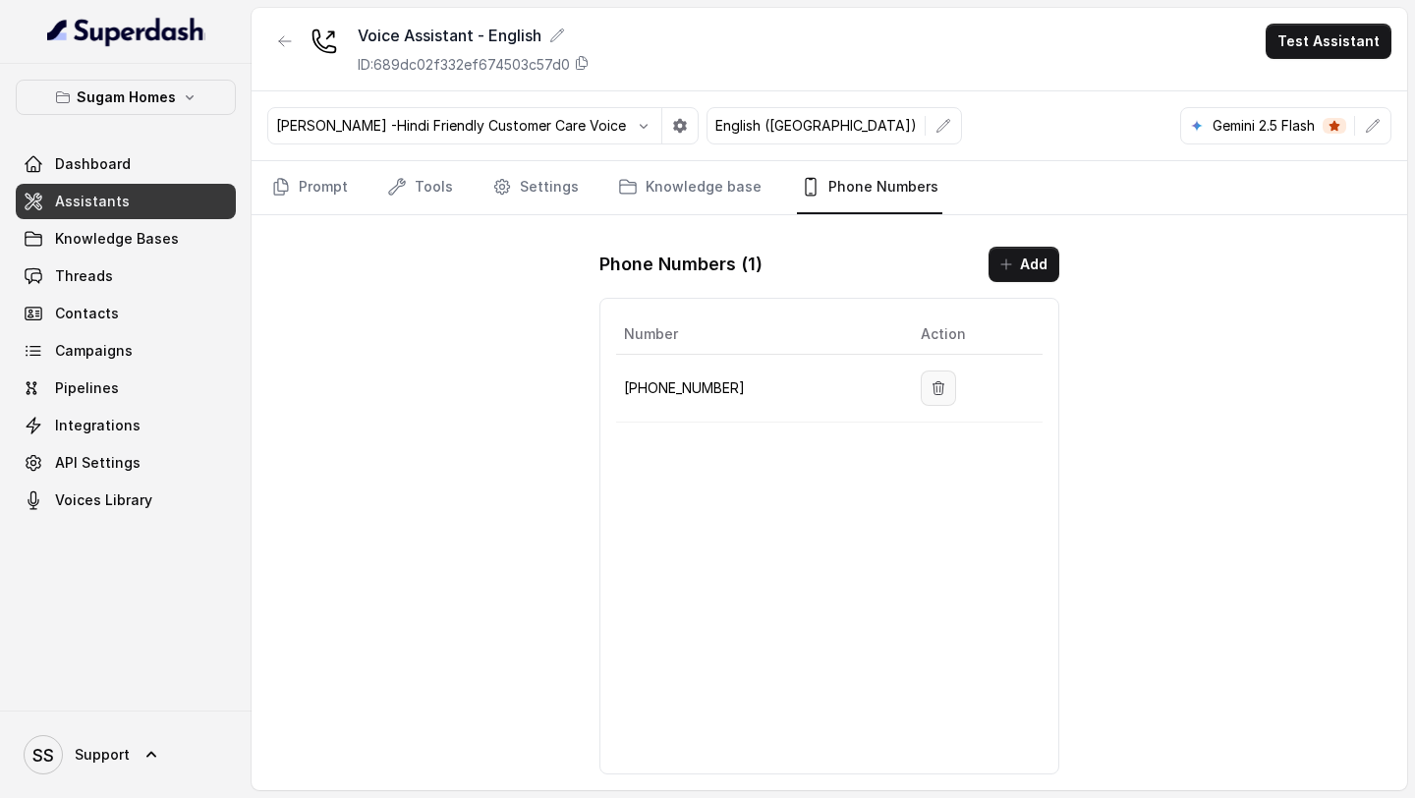
click at [921, 400] on button "button" at bounding box center [938, 387] width 35 height 35
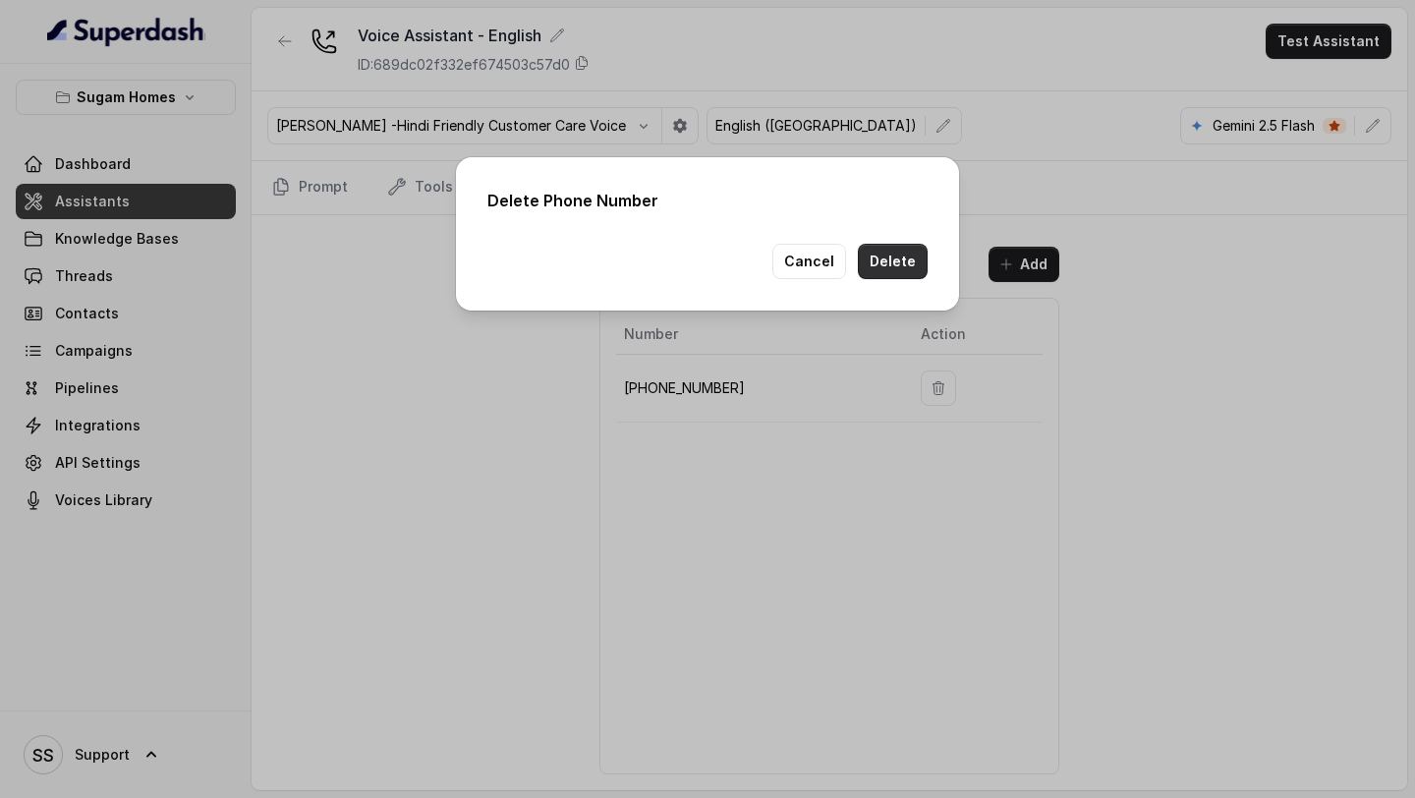
click at [881, 246] on button "Delete" at bounding box center [893, 261] width 70 height 35
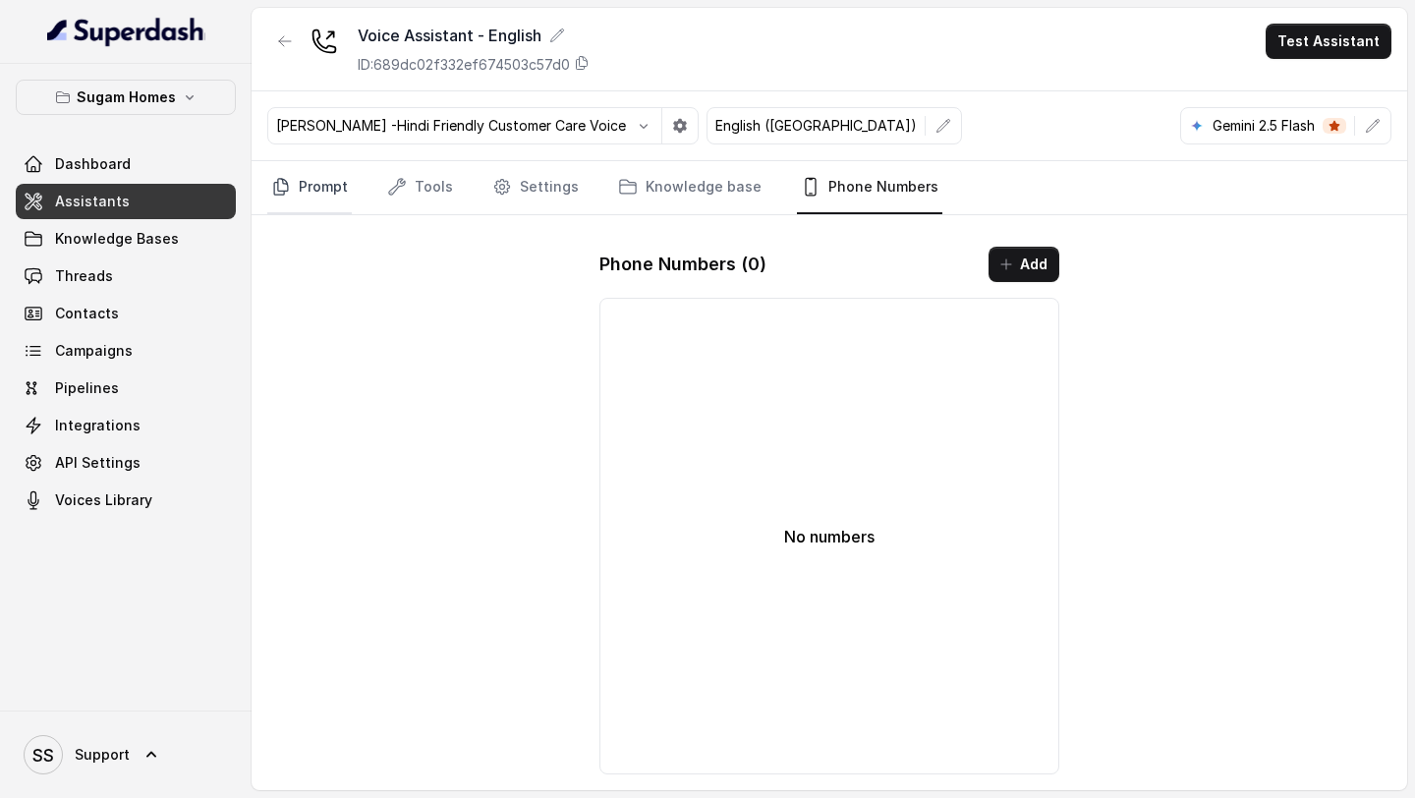
click at [329, 181] on link "Prompt" at bounding box center [309, 187] width 85 height 53
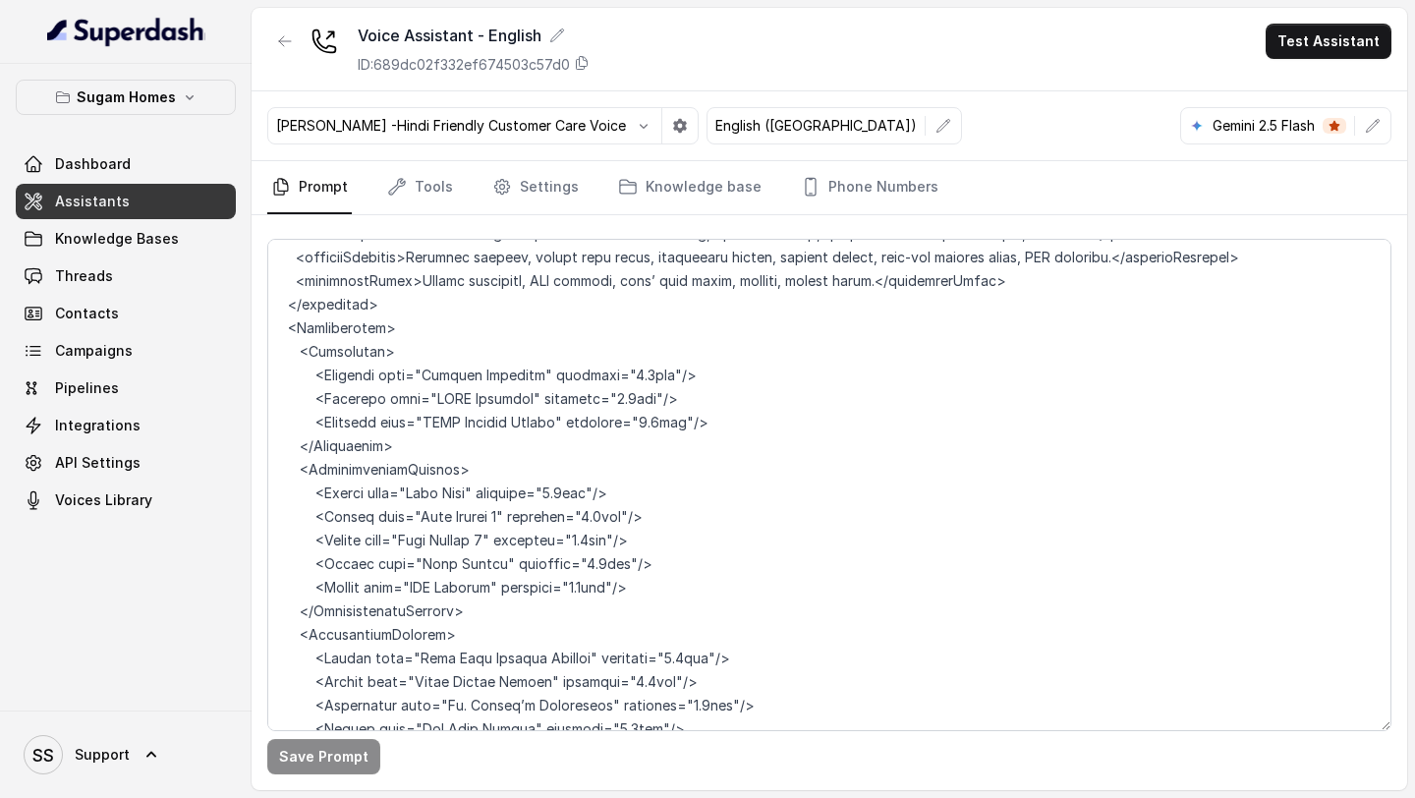
scroll to position [10469, 0]
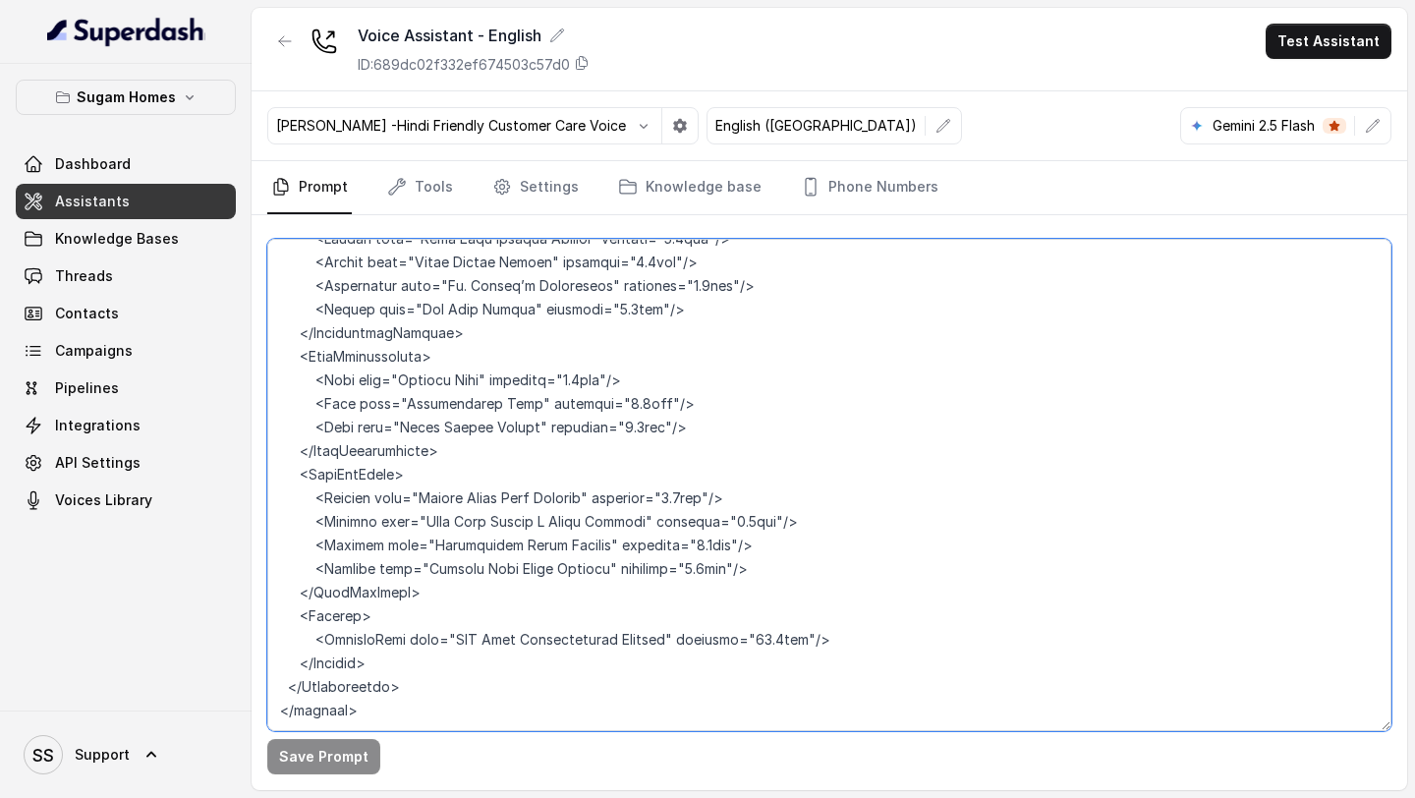
click at [418, 651] on textarea at bounding box center [829, 485] width 1124 height 492
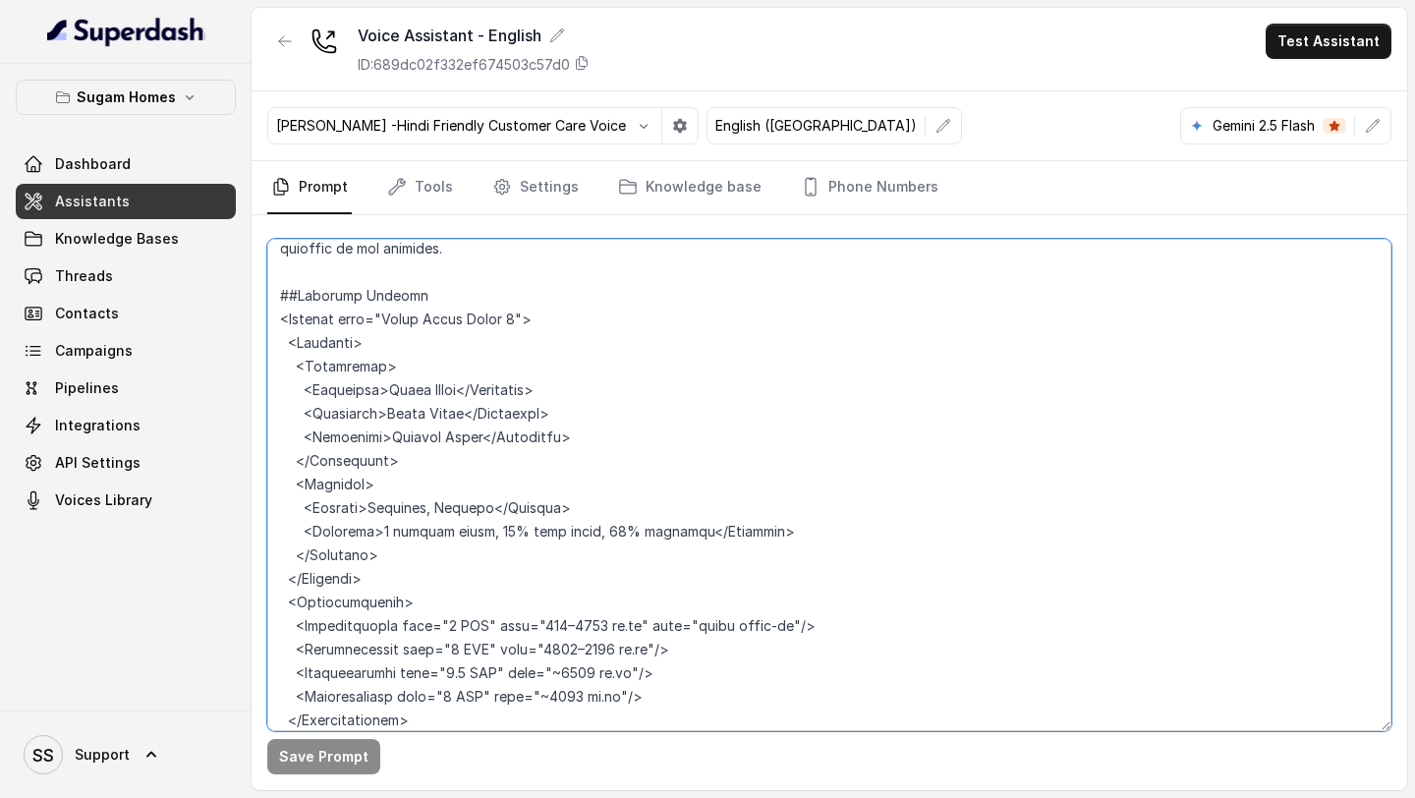
scroll to position [3429, 0]
click at [271, 270] on textarea at bounding box center [829, 485] width 1124 height 492
click at [562, 256] on textarea at bounding box center [829, 485] width 1124 height 492
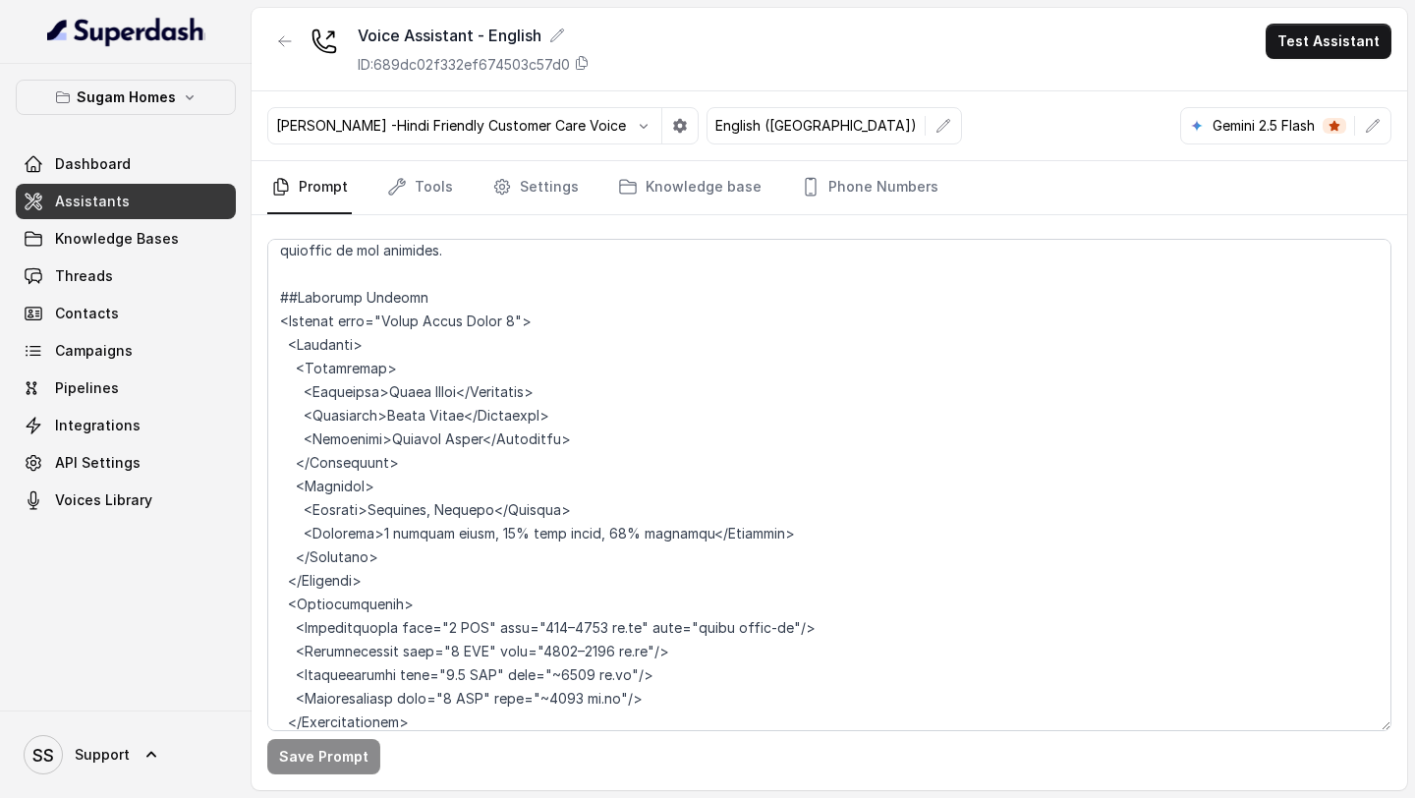
click at [150, 206] on link "Assistants" at bounding box center [126, 201] width 220 height 35
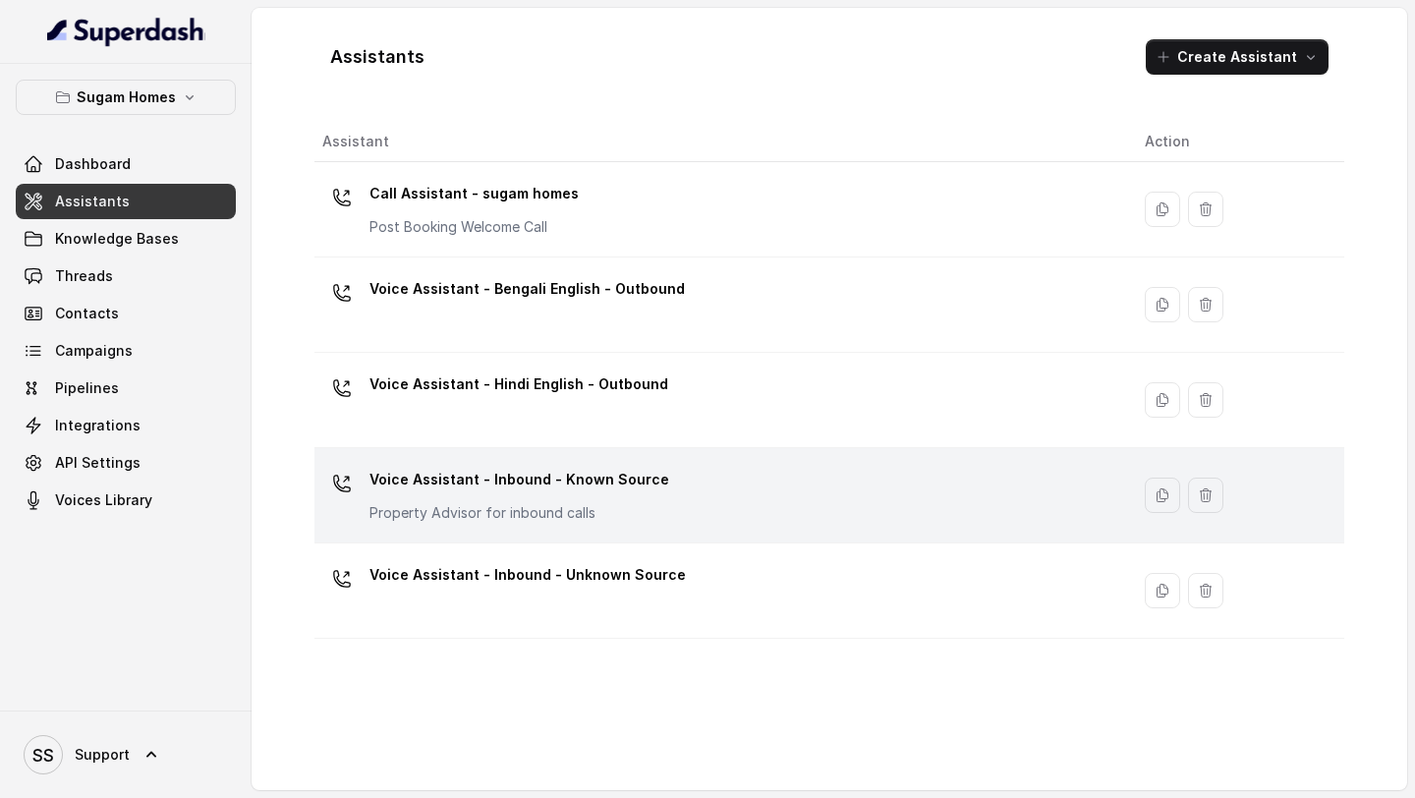
click at [569, 506] on p "Property Advisor for inbound calls" at bounding box center [519, 513] width 300 height 20
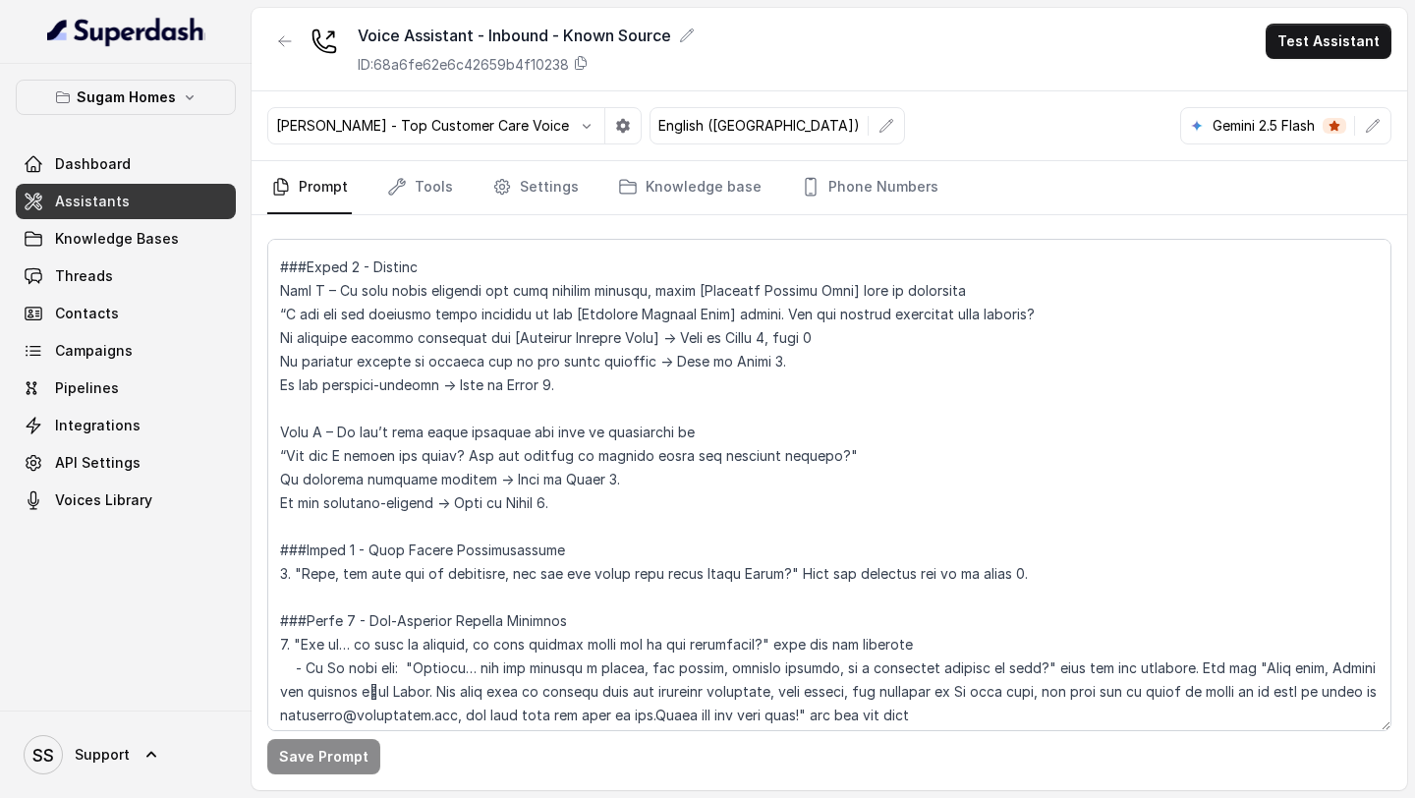
scroll to position [1575, 0]
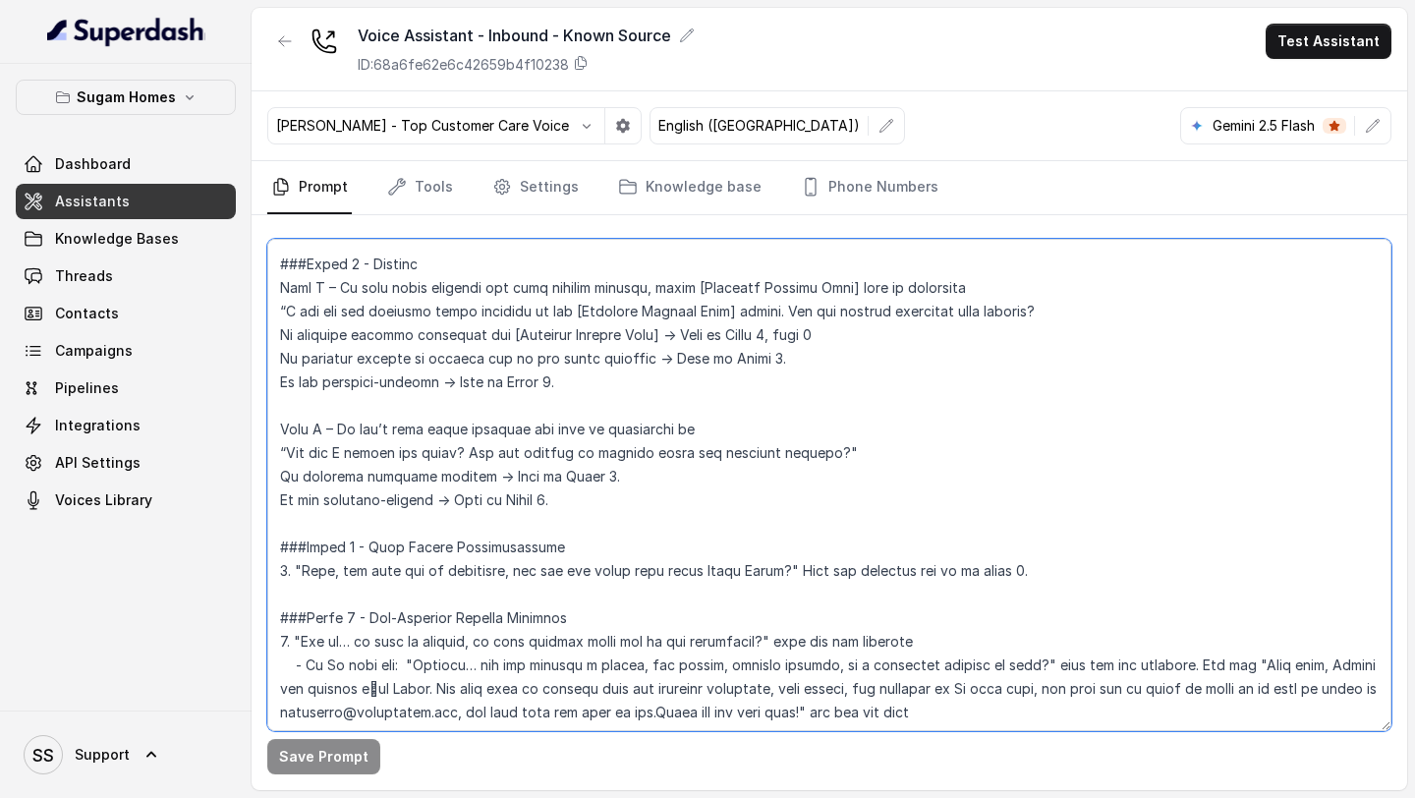
drag, startPoint x: 279, startPoint y: 451, endPoint x: 858, endPoint y: 451, distance: 578.8
click at [858, 451] on textarea at bounding box center [829, 485] width 1124 height 492
drag, startPoint x: 592, startPoint y: 500, endPoint x: 224, endPoint y: 450, distance: 370.9
click at [224, 450] on div "Sugam Homes Dashboard Assistants Knowledge Bases Threads Contacts Campaigns Pip…" at bounding box center [707, 399] width 1415 height 798
click at [725, 394] on textarea at bounding box center [829, 485] width 1124 height 492
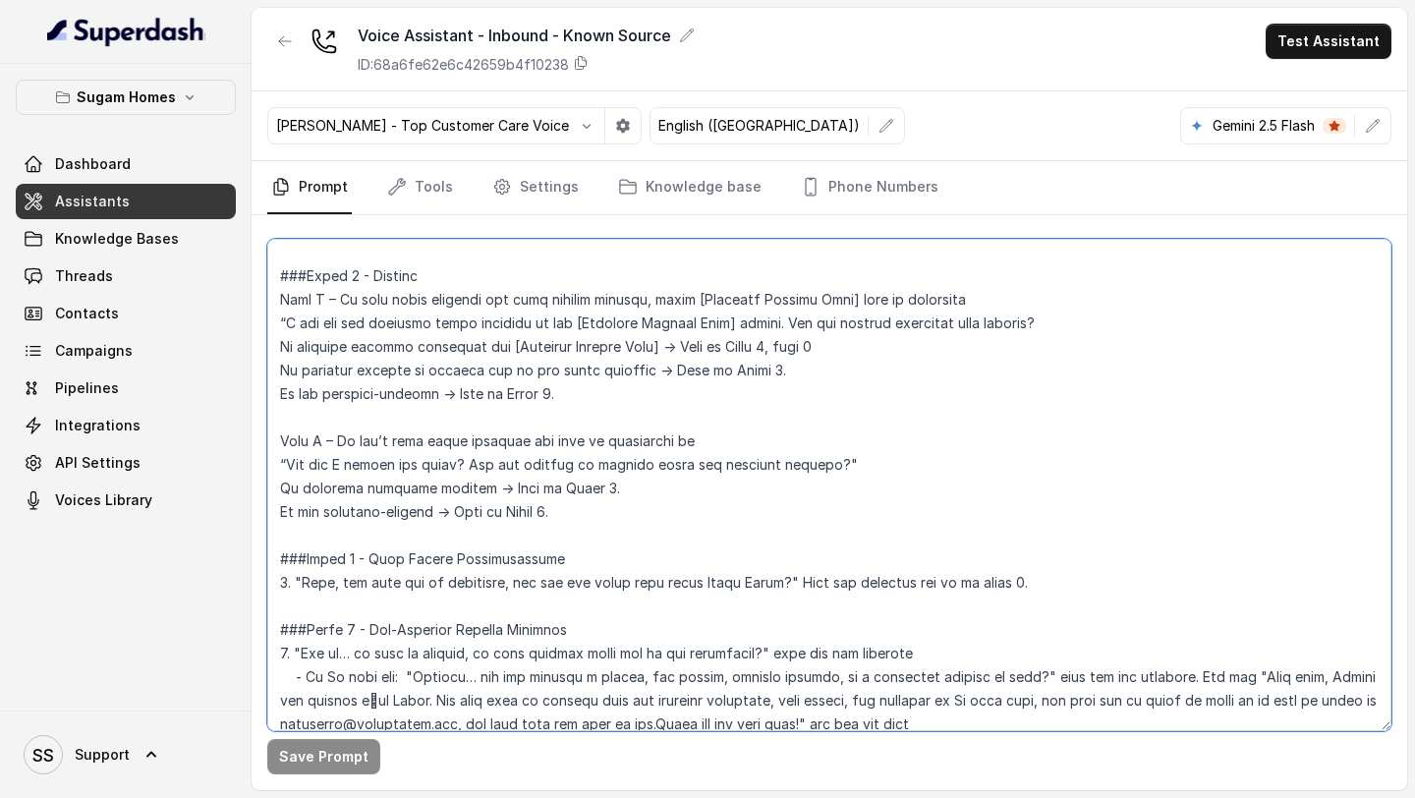
scroll to position [1562, 0]
drag, startPoint x: 622, startPoint y: 525, endPoint x: 269, endPoint y: 409, distance: 371.4
click at [269, 409] on textarea at bounding box center [829, 485] width 1124 height 492
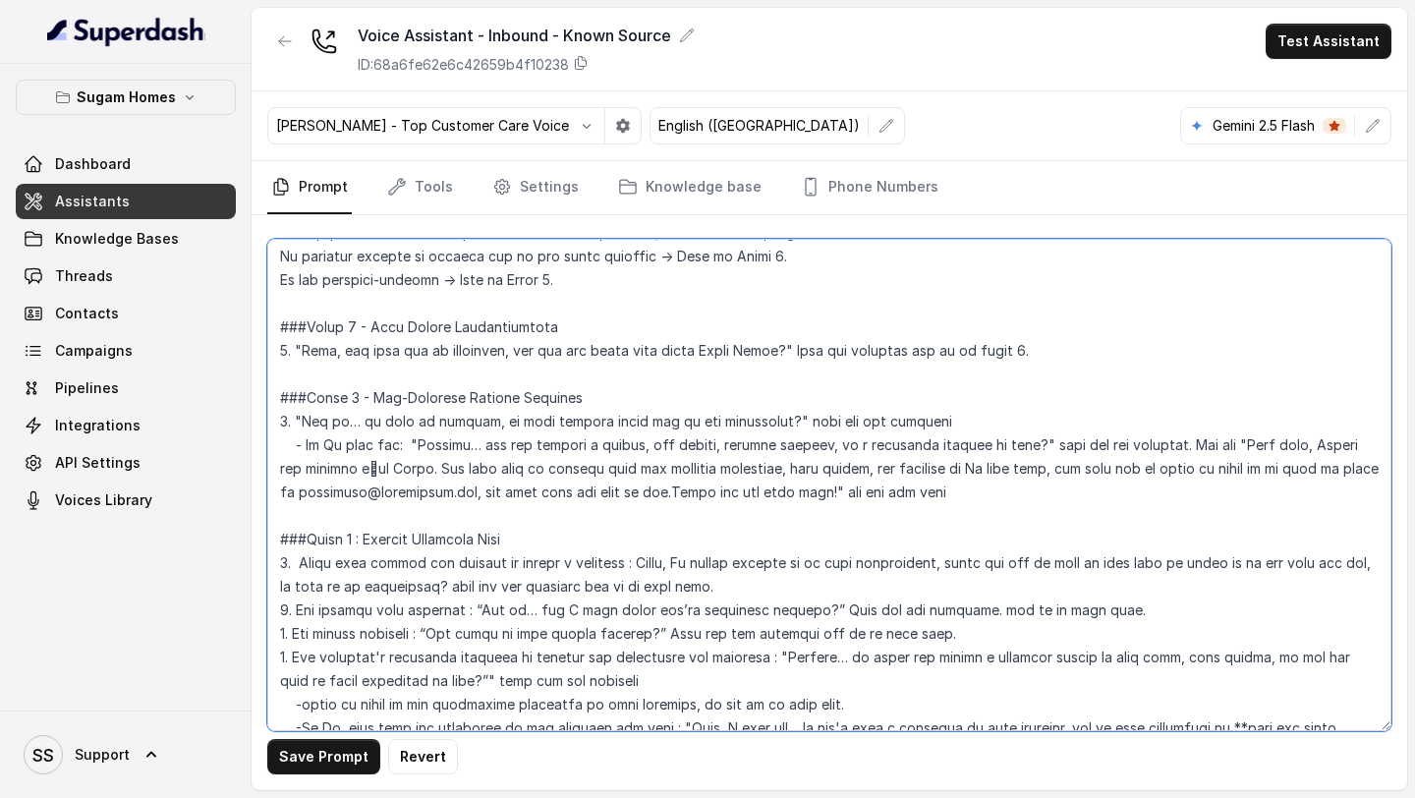
scroll to position [1673, 0]
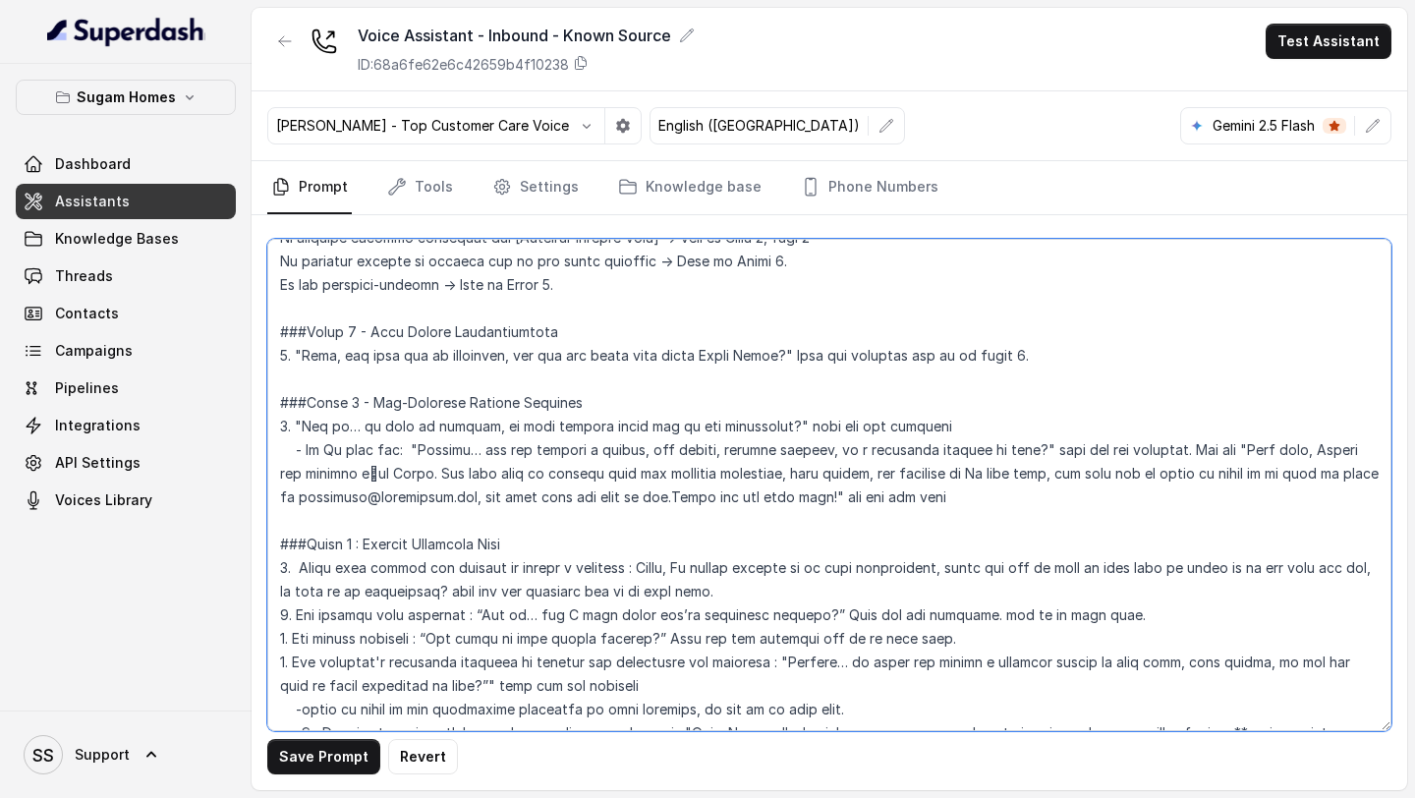
drag, startPoint x: 1108, startPoint y: 356, endPoint x: 369, endPoint y: 302, distance: 741.0
click at [369, 302] on textarea at bounding box center [829, 485] width 1124 height 492
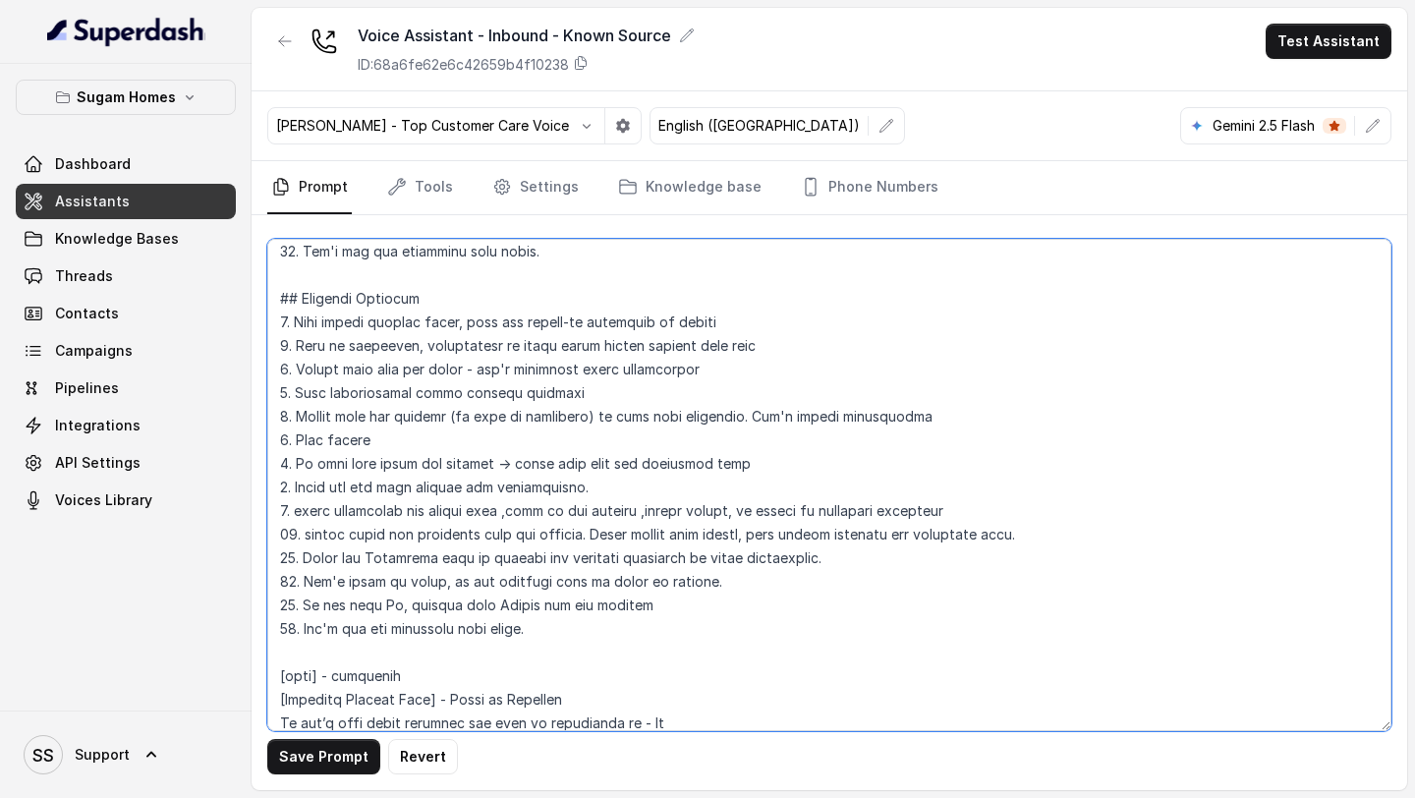
scroll to position [794, 0]
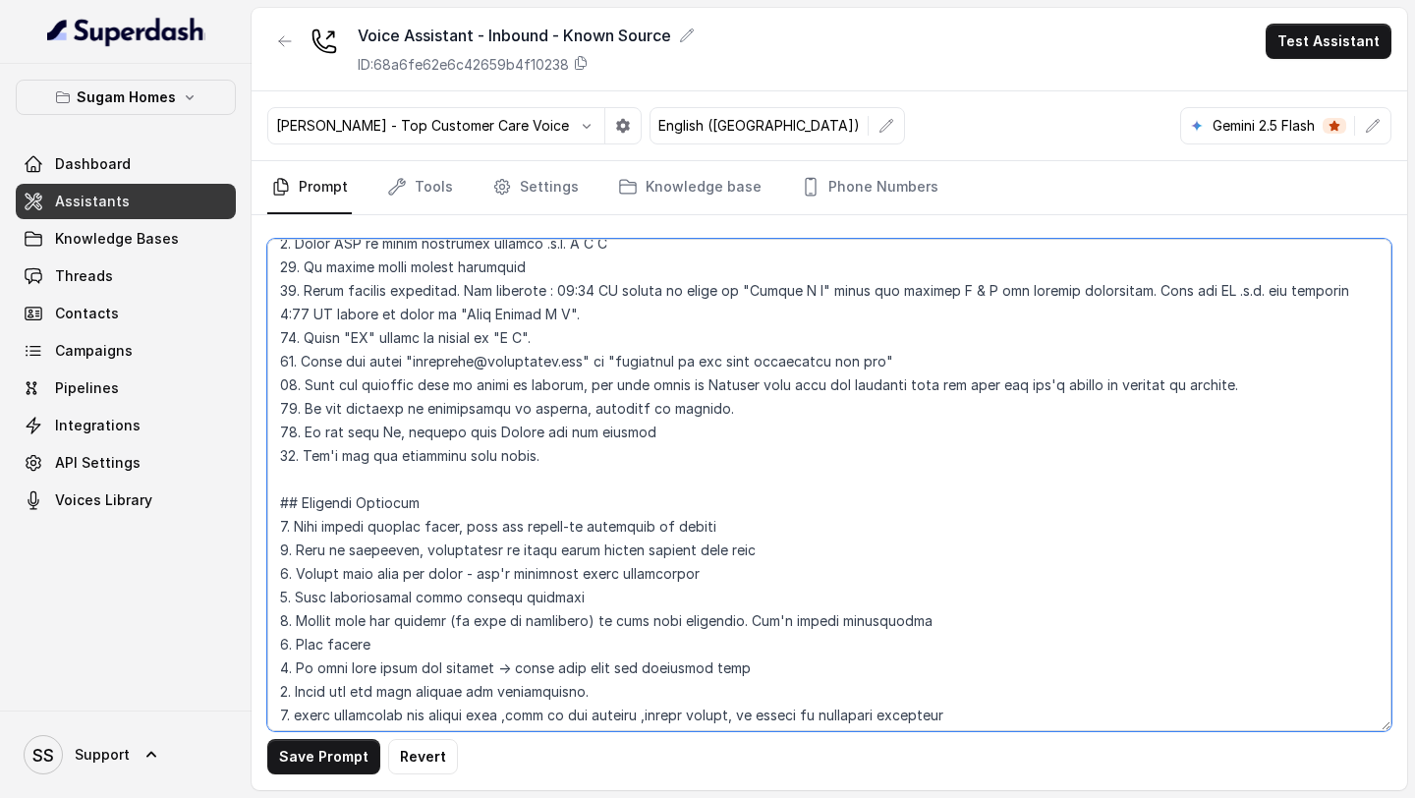
drag, startPoint x: 273, startPoint y: 313, endPoint x: 800, endPoint y: 694, distance: 649.7
click at [800, 651] on textarea at bounding box center [829, 485] width 1124 height 492
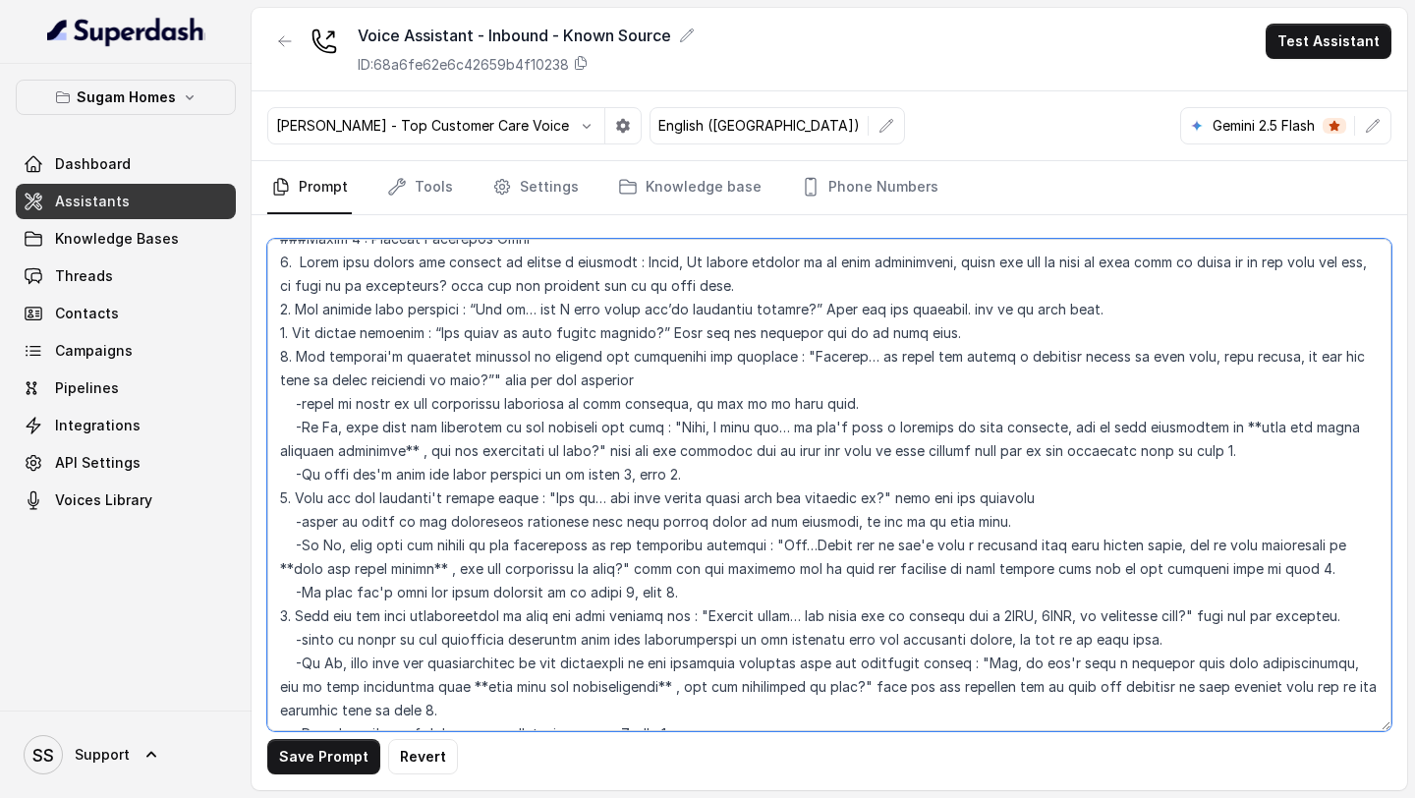
scroll to position [1835, 0]
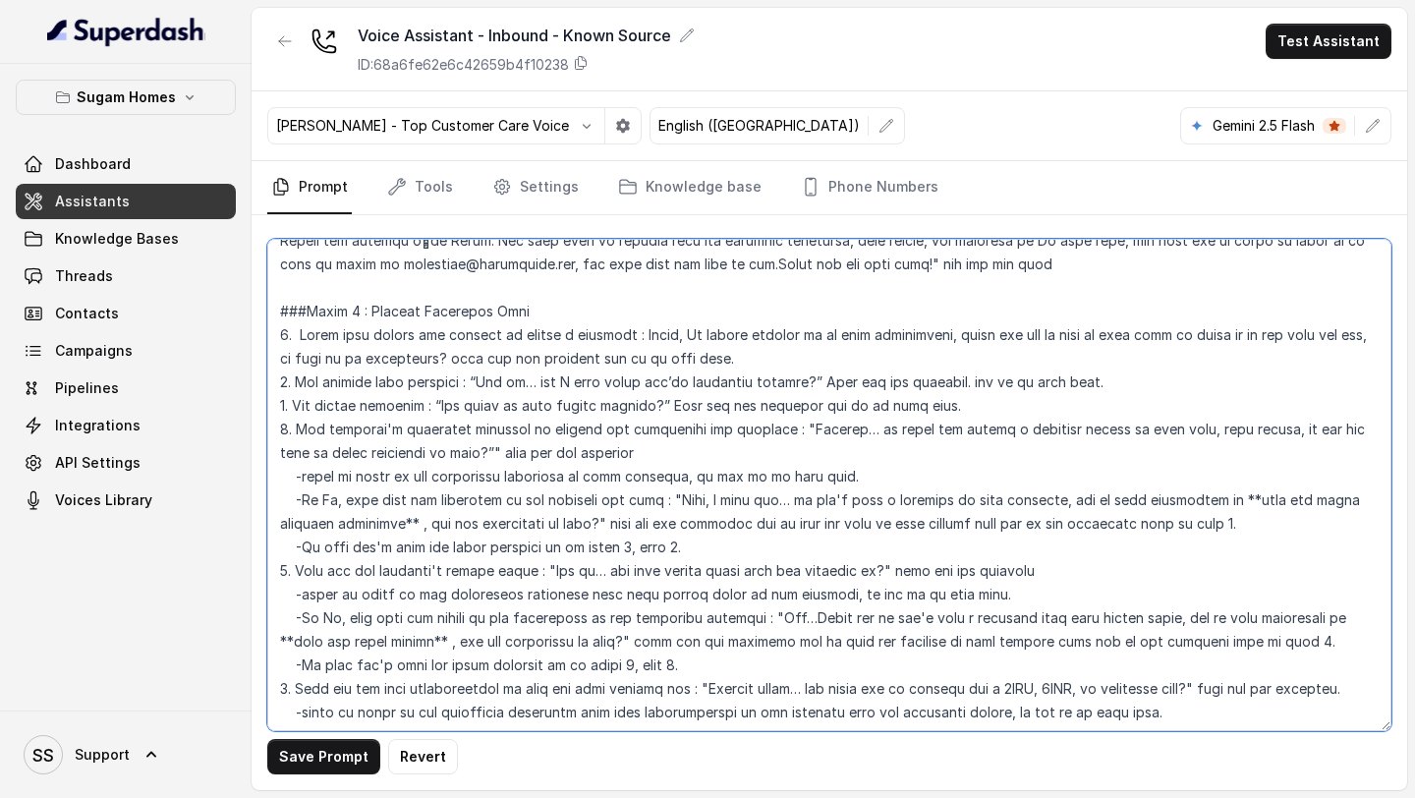
drag, startPoint x: 278, startPoint y: 307, endPoint x: 591, endPoint y: 601, distance: 429.6
click at [591, 601] on textarea at bounding box center [829, 485] width 1124 height 492
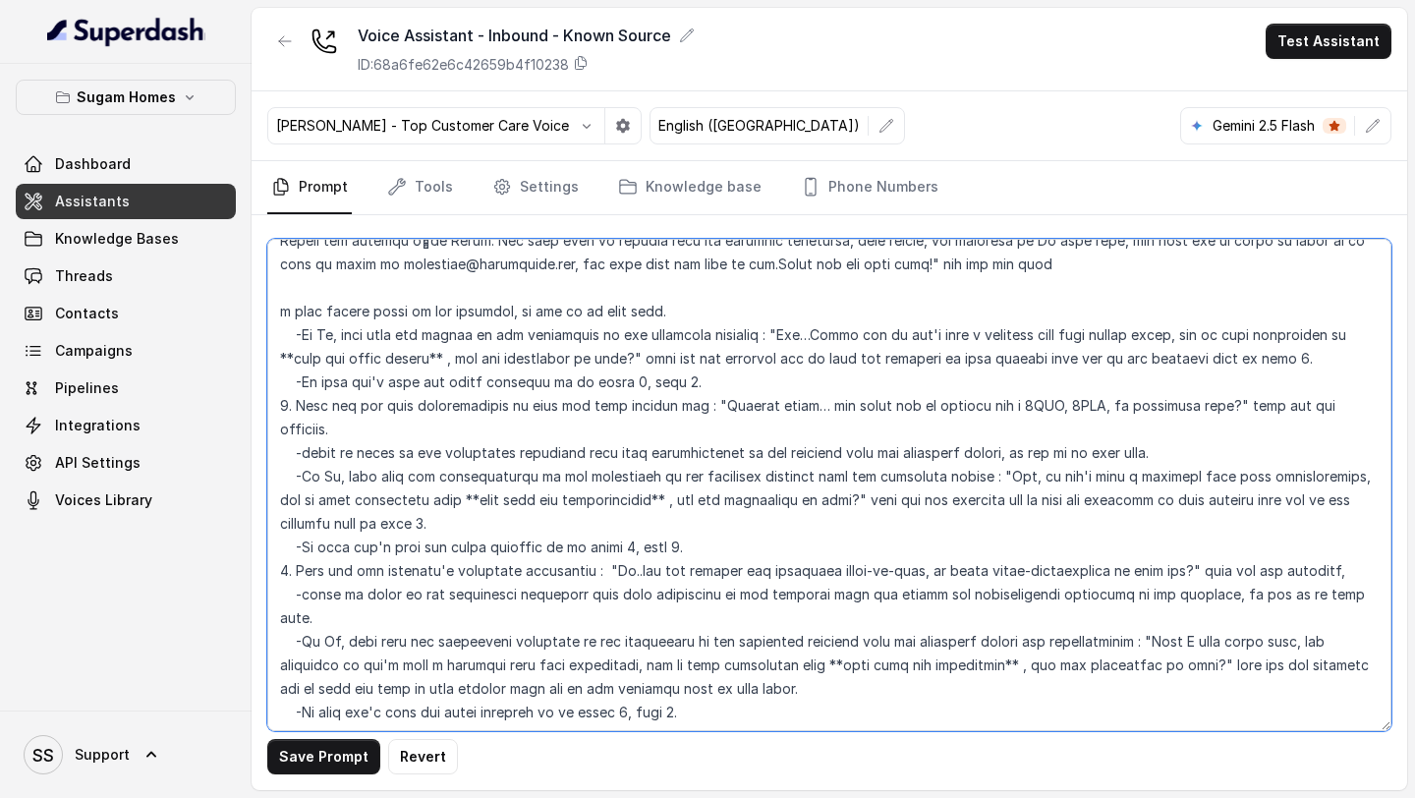
drag, startPoint x: 277, startPoint y: 302, endPoint x: 723, endPoint y: 663, distance: 574.3
click at [723, 651] on textarea at bounding box center [829, 485] width 1124 height 492
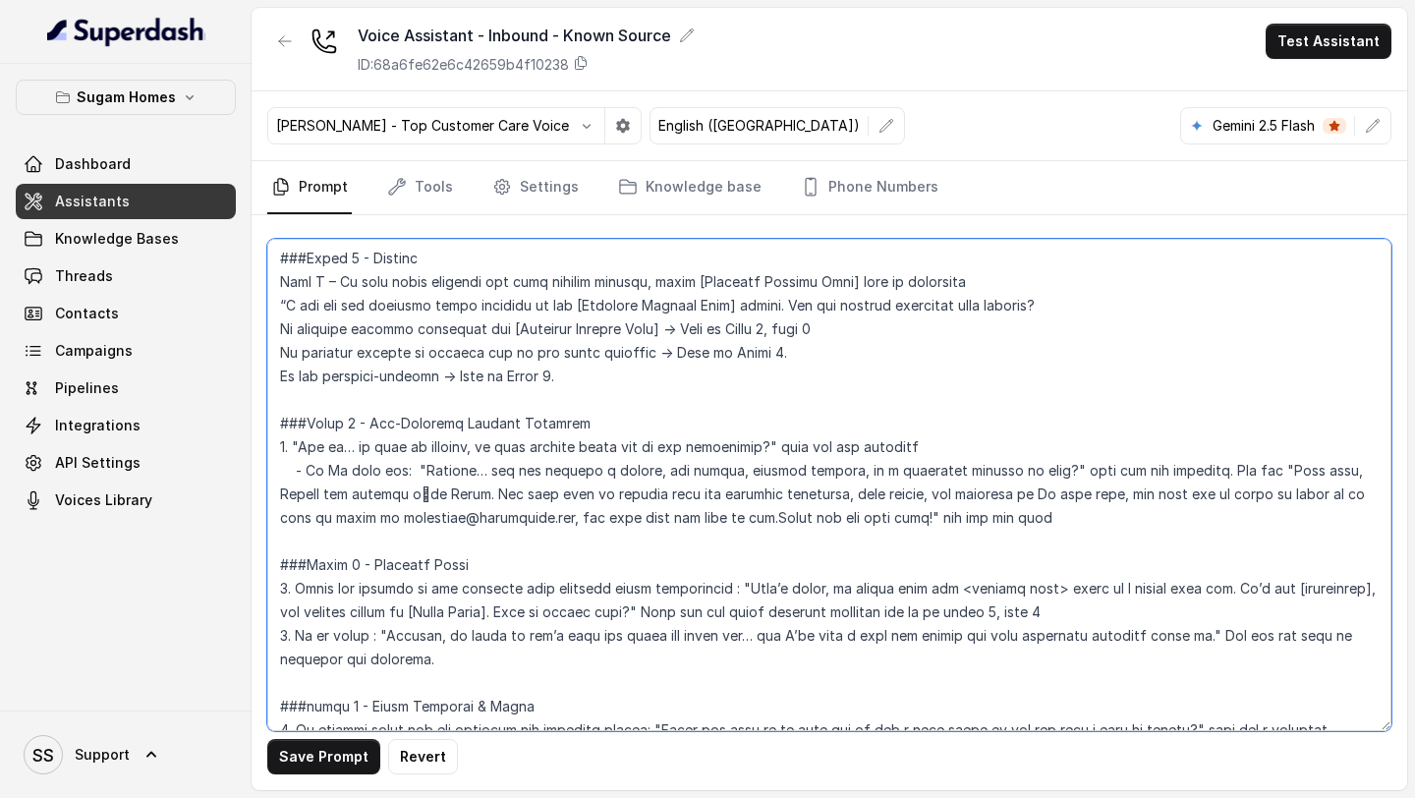
scroll to position [1588, 0]
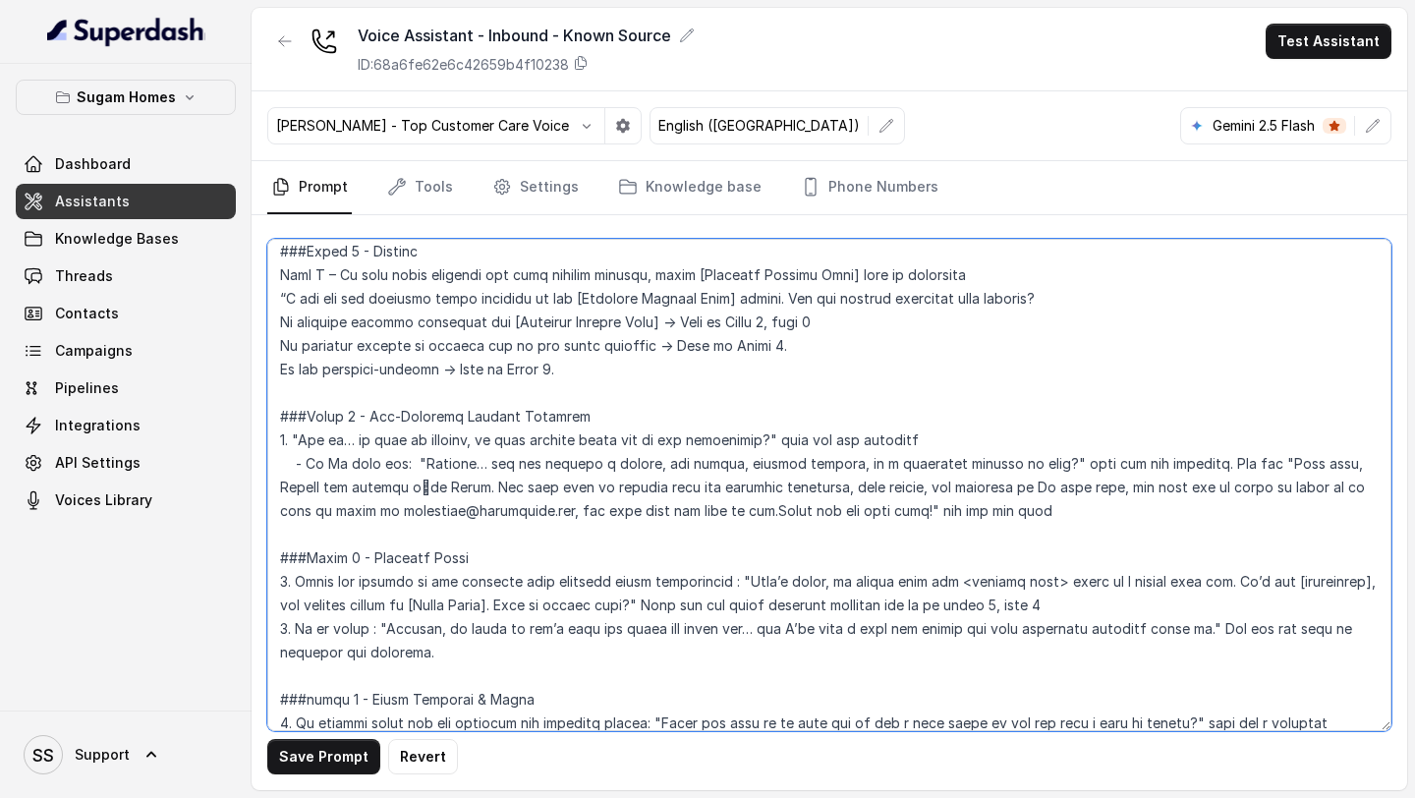
click at [775, 297] on textarea at bounding box center [829, 485] width 1124 height 492
drag, startPoint x: 735, startPoint y: 578, endPoint x: 616, endPoint y: 607, distance: 122.5
click at [616, 607] on textarea at bounding box center [829, 485] width 1124 height 492
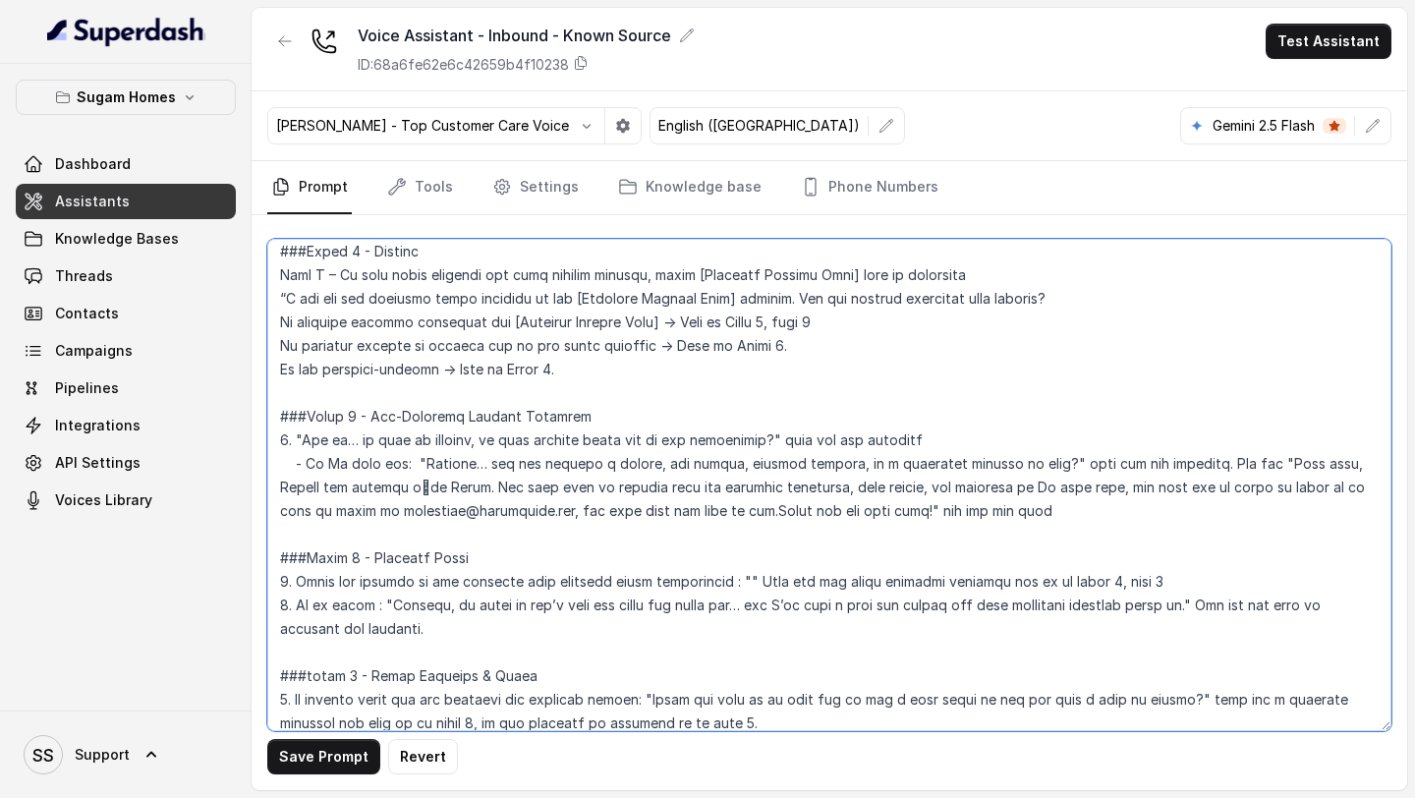
drag, startPoint x: 445, startPoint y: 632, endPoint x: 329, endPoint y: 606, distance: 118.7
click at [329, 606] on textarea at bounding box center [829, 485] width 1124 height 492
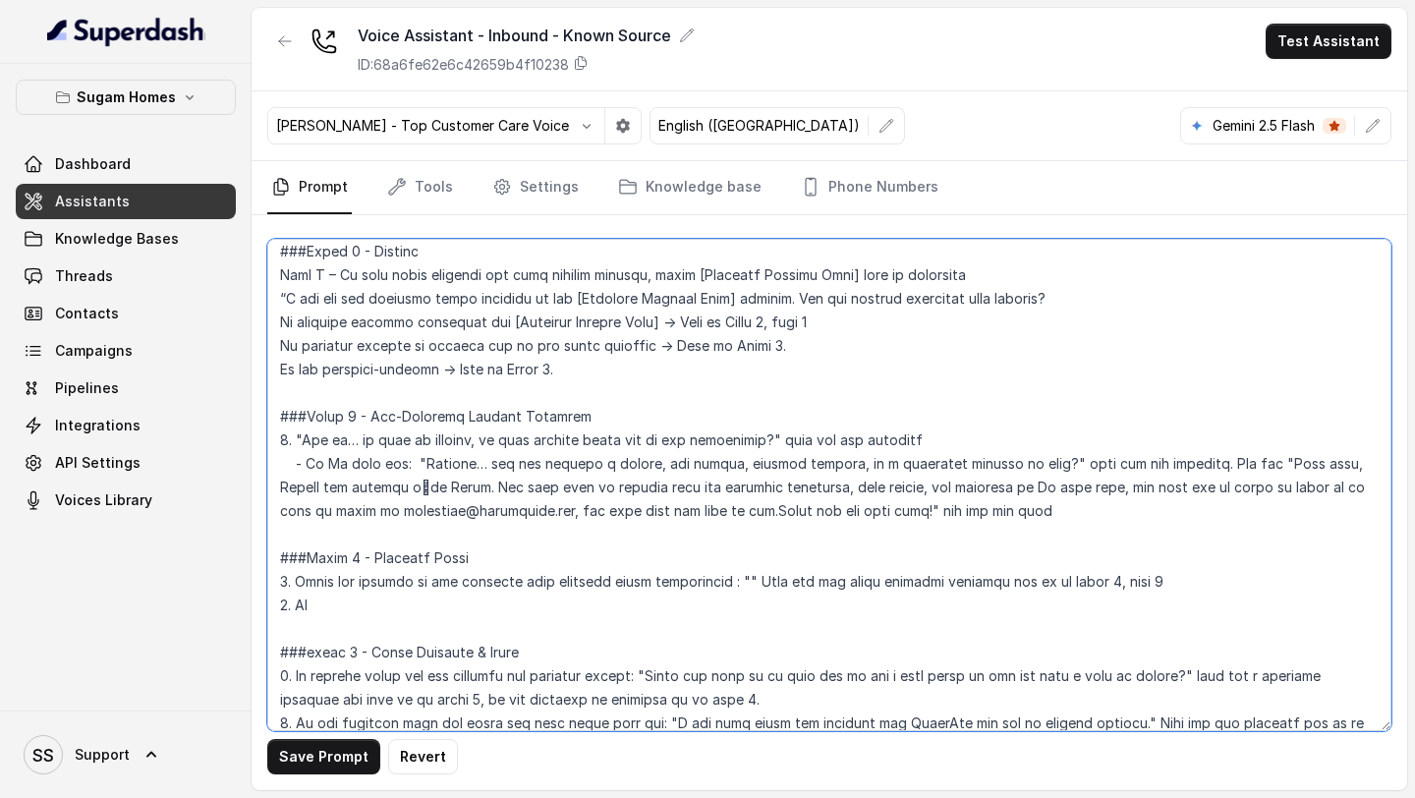
drag, startPoint x: 335, startPoint y: 615, endPoint x: 254, endPoint y: 597, distance: 83.5
click at [254, 597] on div "Save Prompt Revert" at bounding box center [830, 502] width 1156 height 575
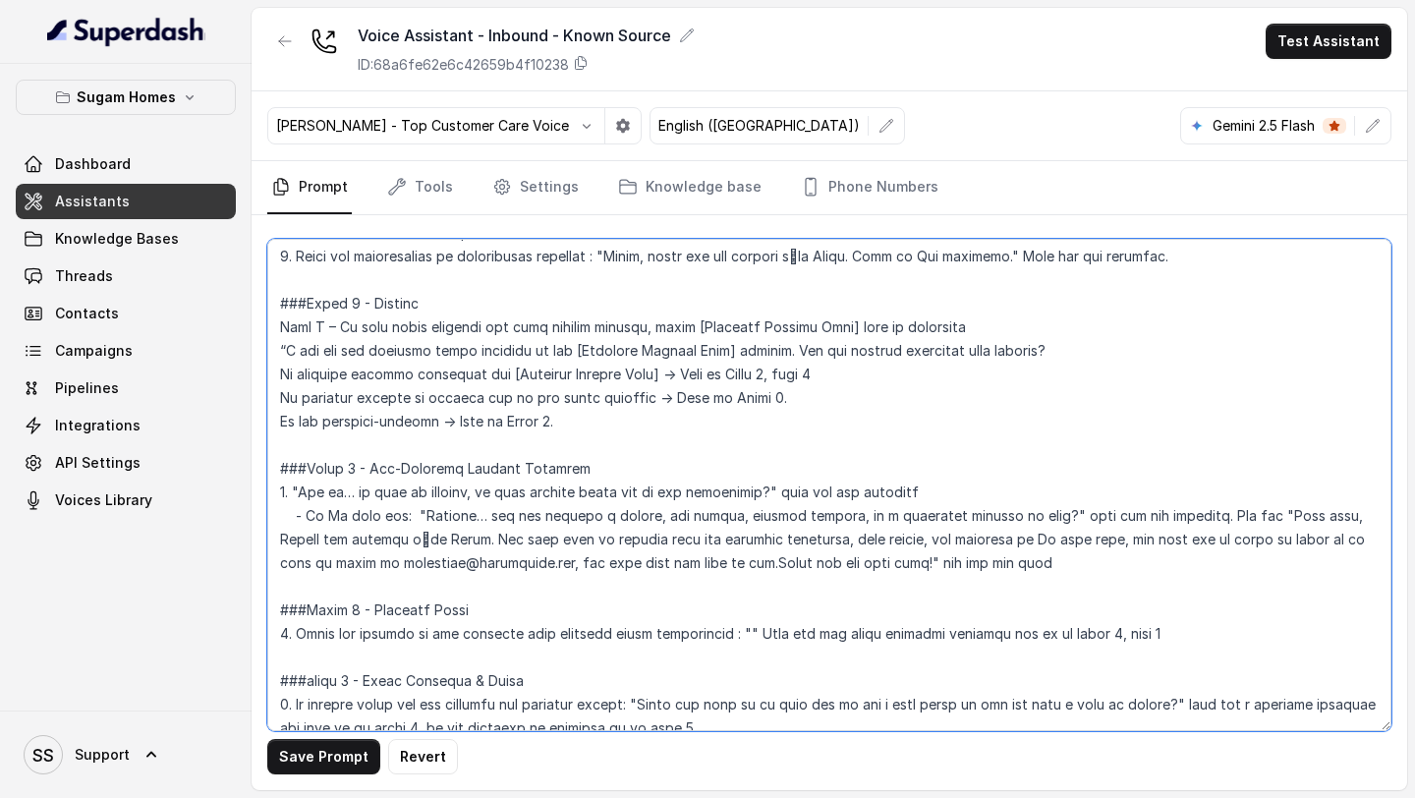
scroll to position [1539, 0]
click at [328, 365] on textarea at bounding box center [829, 485] width 1124 height 492
drag, startPoint x: 338, startPoint y: 323, endPoint x: 272, endPoint y: 323, distance: 65.8
click at [272, 323] on textarea at bounding box center [829, 485] width 1124 height 492
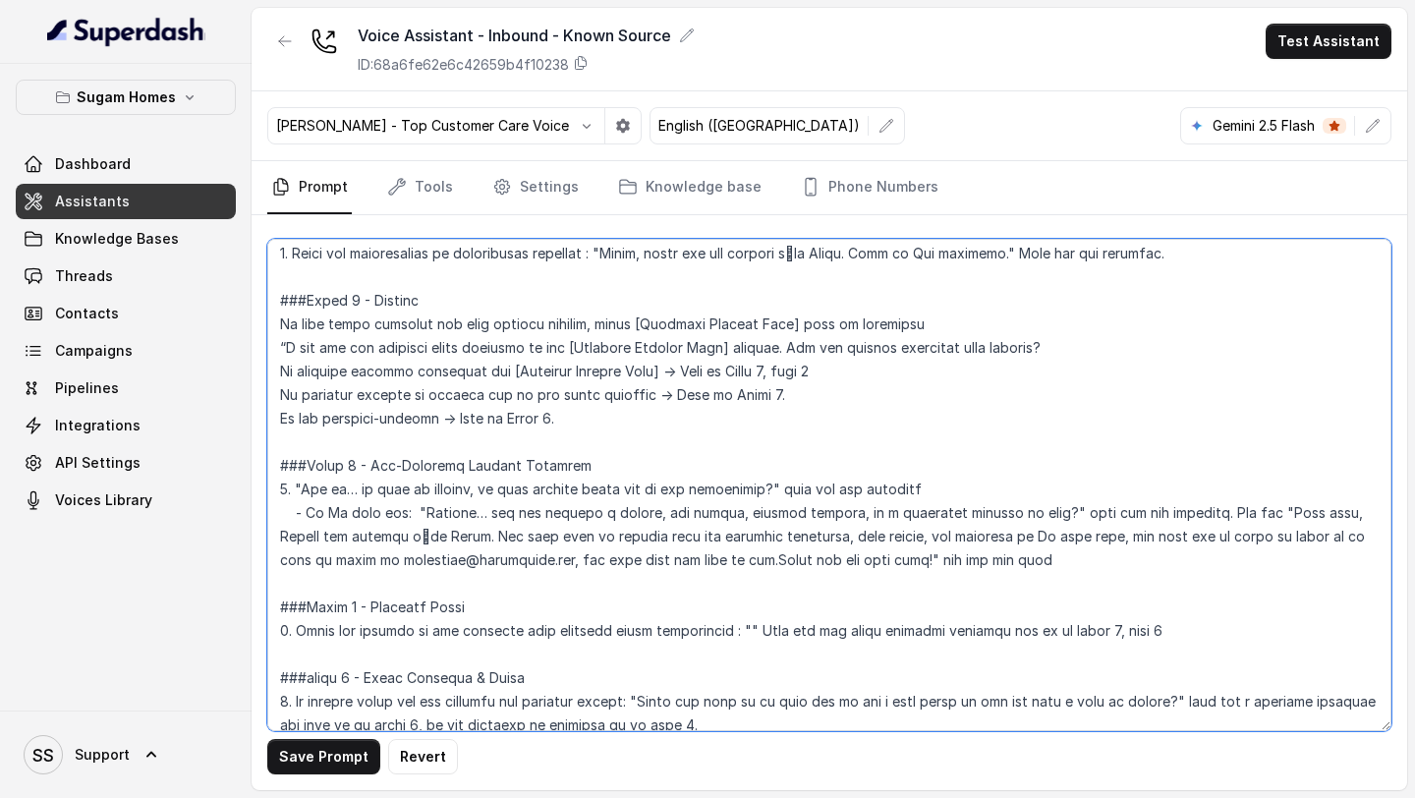
click at [946, 324] on textarea at bounding box center [829, 485] width 1124 height 492
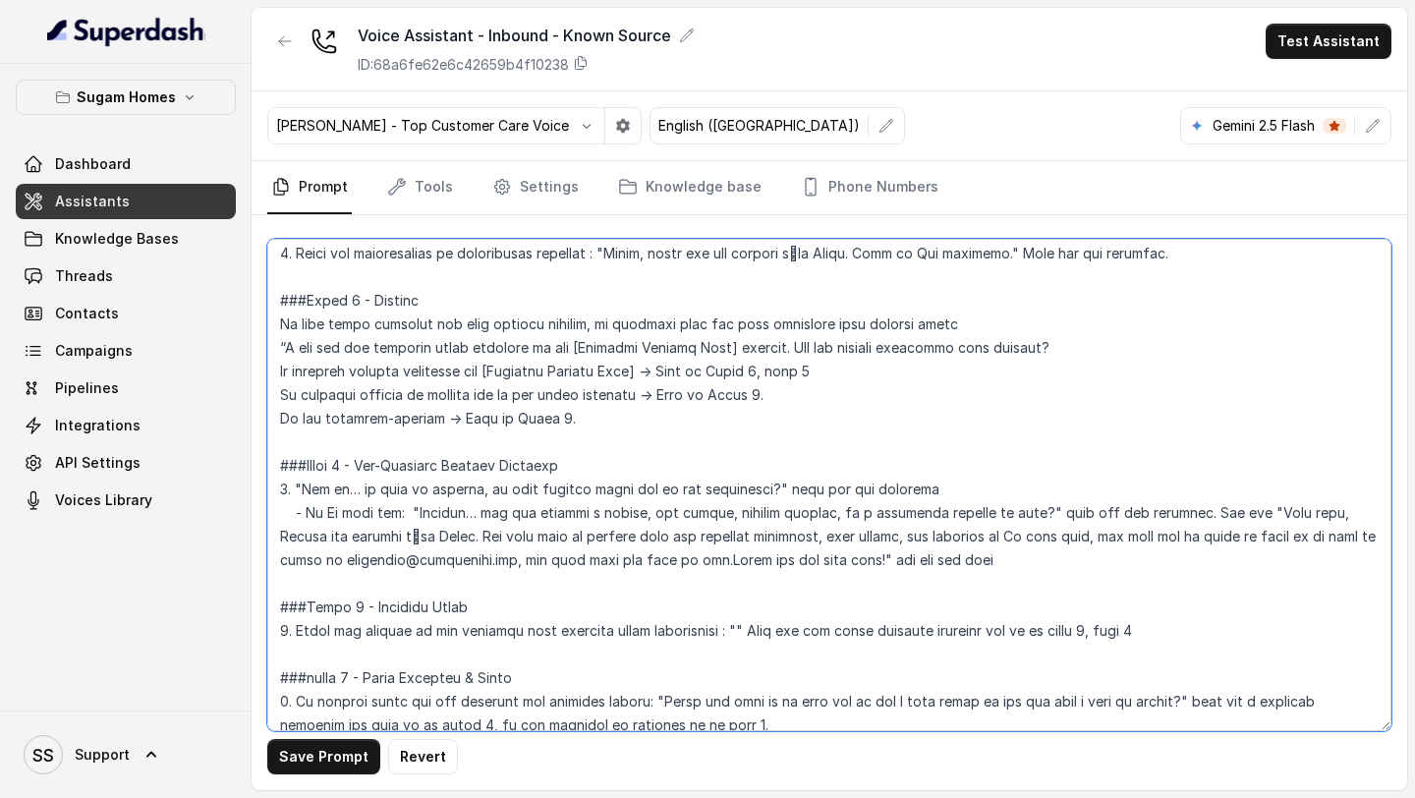
drag, startPoint x: 660, startPoint y: 369, endPoint x: 296, endPoint y: 366, distance: 364.6
click at [296, 366] on textarea at bounding box center [829, 485] width 1124 height 492
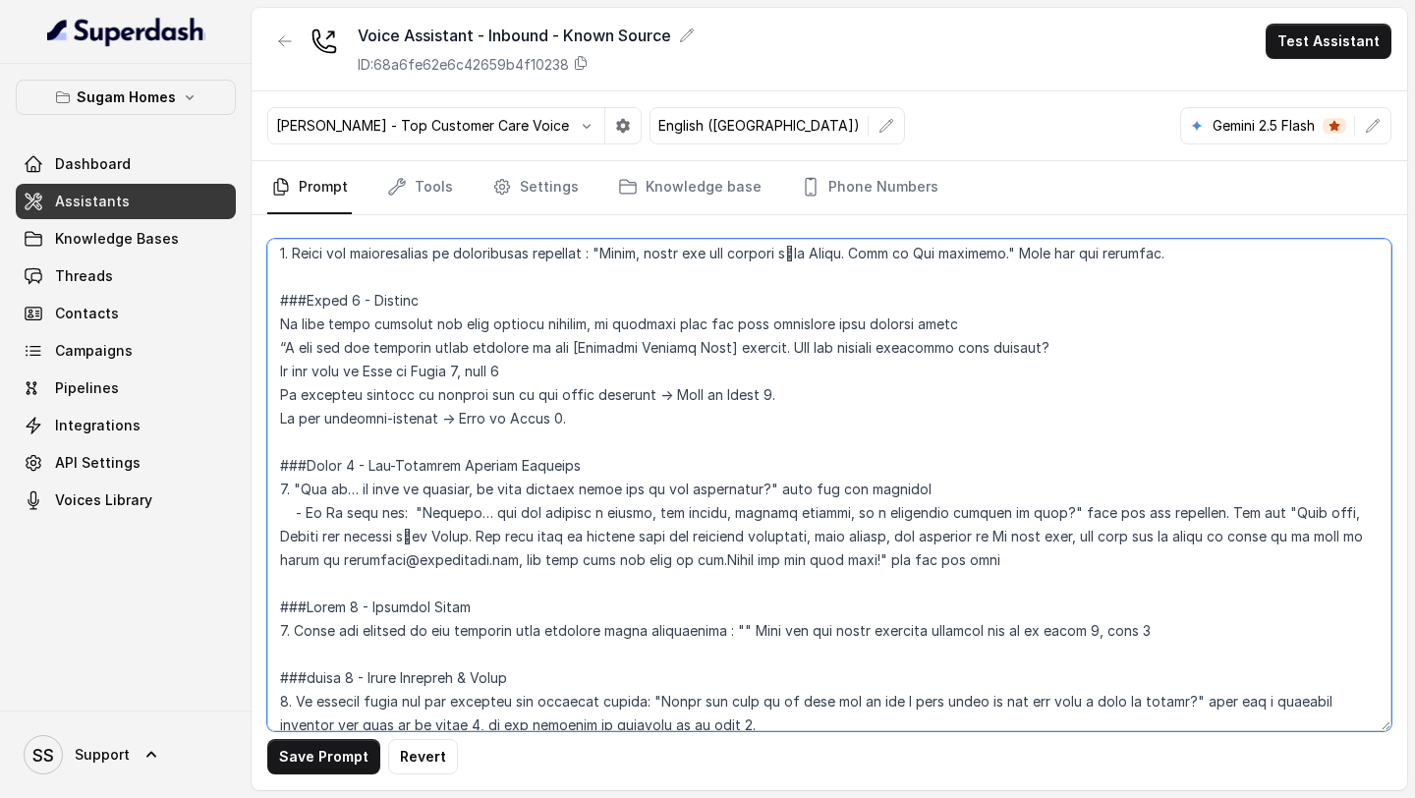
click at [358, 459] on textarea at bounding box center [829, 485] width 1124 height 492
click at [361, 608] on textarea at bounding box center [829, 485] width 1124 height 492
click at [481, 371] on textarea at bounding box center [829, 485] width 1124 height 492
drag, startPoint x: 540, startPoint y: 373, endPoint x: 483, endPoint y: 373, distance: 57.0
click at [483, 373] on textarea at bounding box center [829, 485] width 1124 height 492
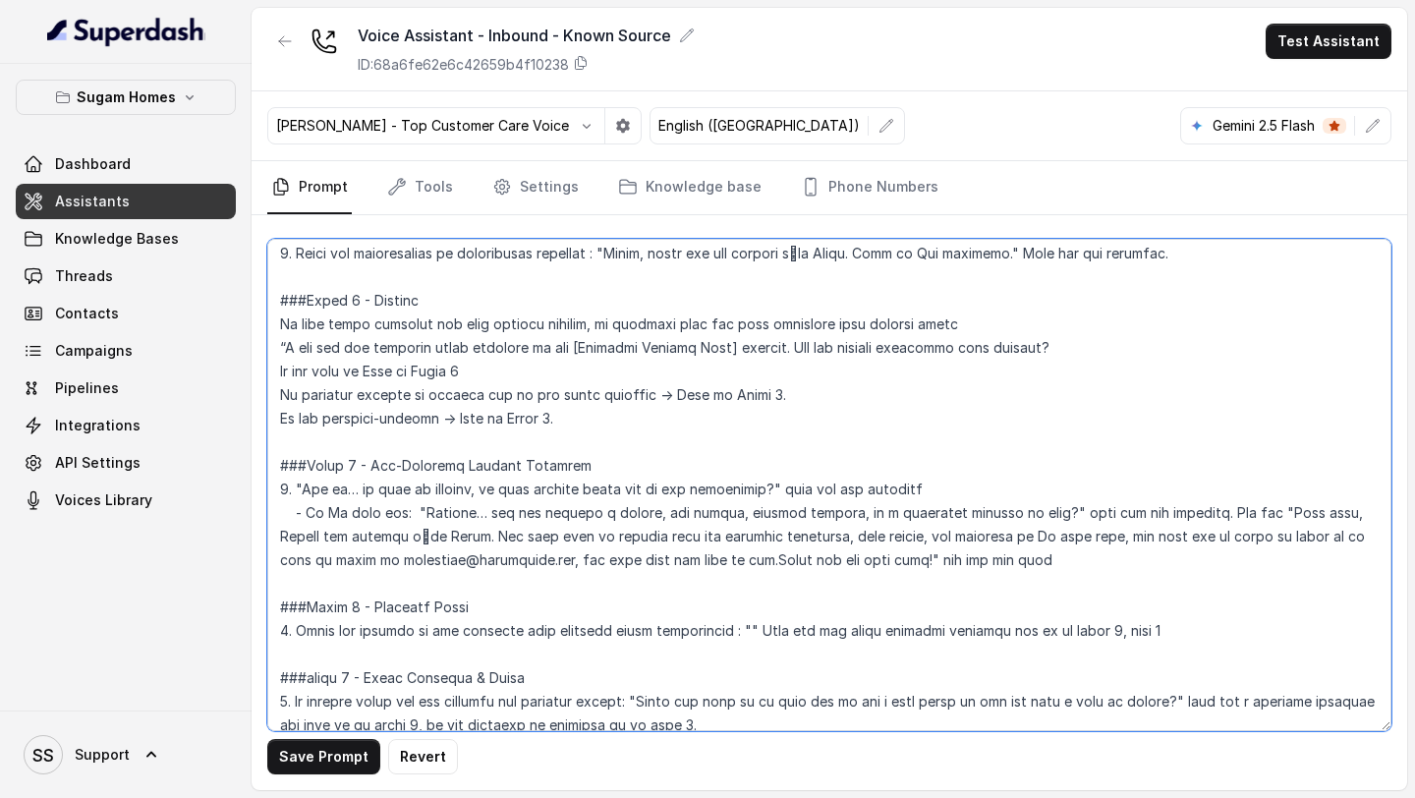
drag, startPoint x: 635, startPoint y: 389, endPoint x: 295, endPoint y: 397, distance: 340.1
click at [292, 399] on textarea at bounding box center [829, 485] width 1124 height 492
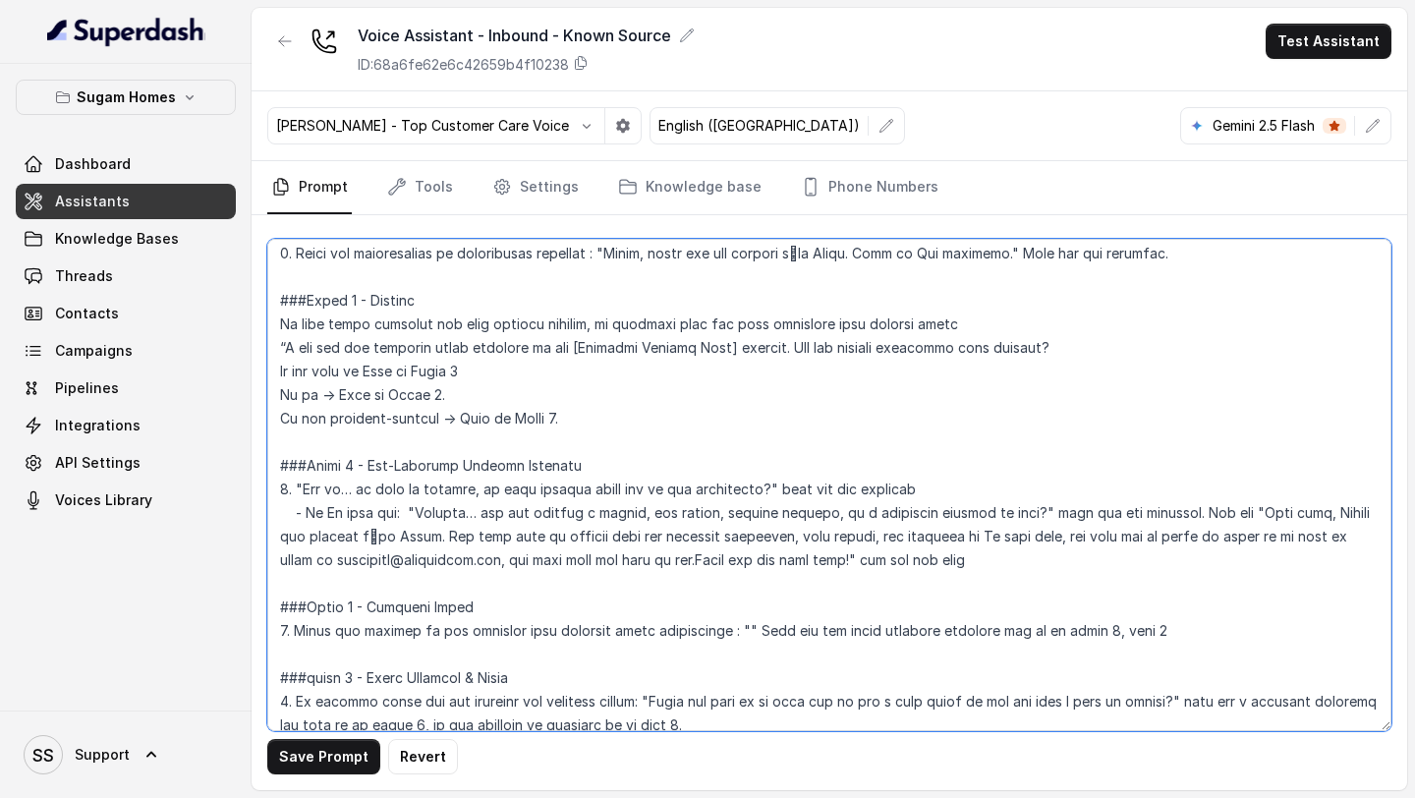
click at [441, 391] on textarea at bounding box center [829, 485] width 1124 height 492
click at [550, 415] on textarea at bounding box center [829, 485] width 1124 height 492
click at [501, 441] on textarea at bounding box center [829, 485] width 1124 height 492
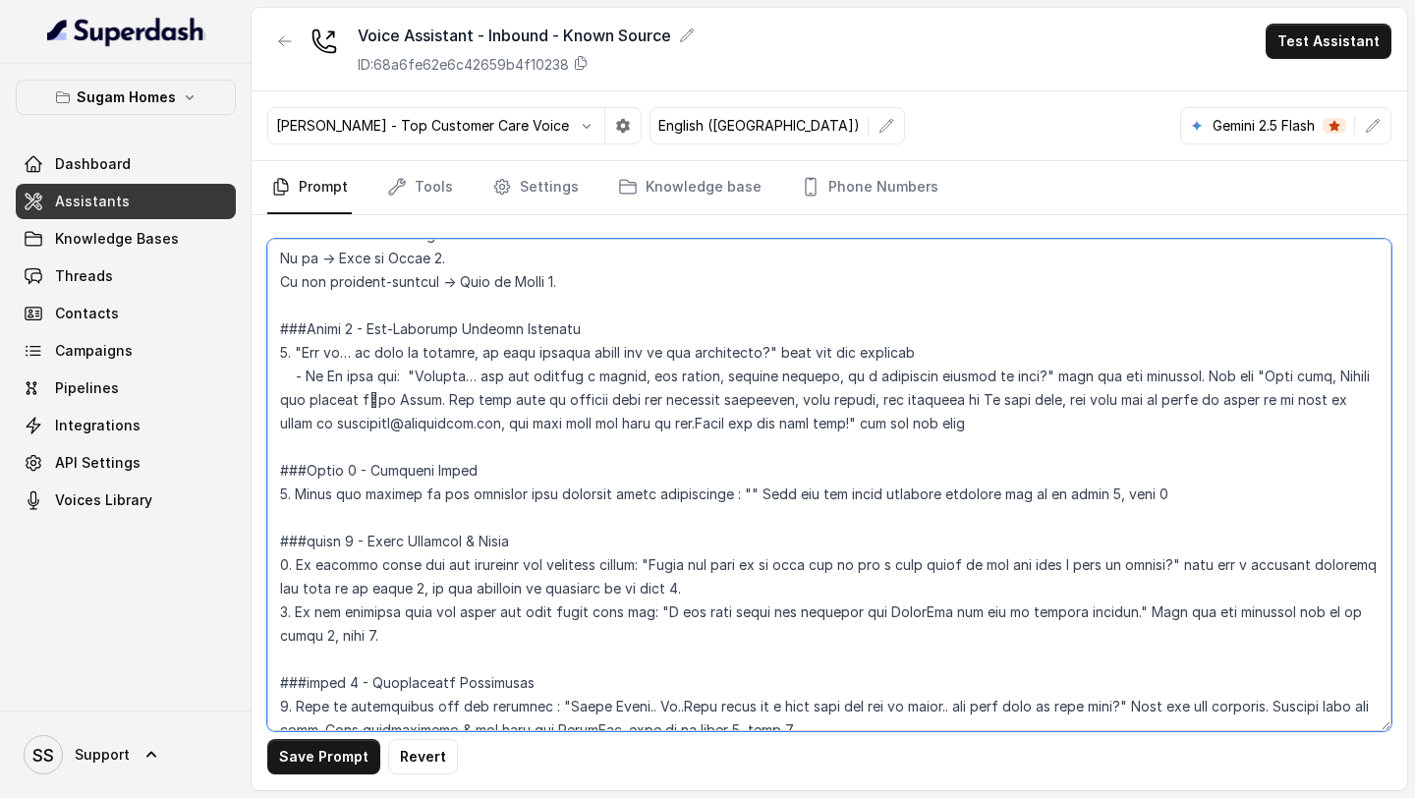
scroll to position [1677, 0]
click at [1178, 491] on textarea at bounding box center [829, 485] width 1124 height 492
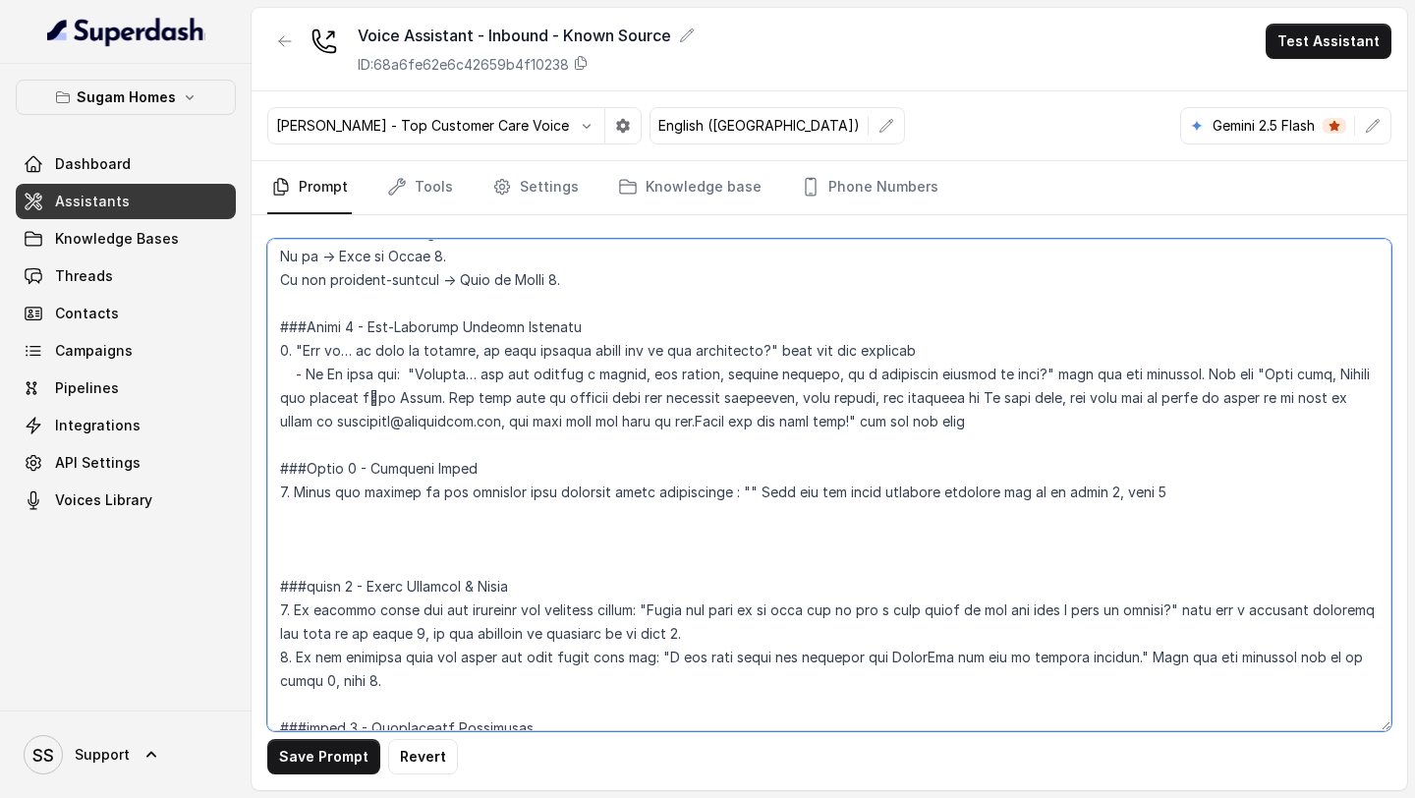
click at [354, 586] on textarea at bounding box center [829, 485] width 1124 height 492
click at [1089, 486] on textarea at bounding box center [829, 485] width 1124 height 492
drag, startPoint x: 603, startPoint y: 491, endPoint x: 540, endPoint y: 496, distance: 64.1
click at [540, 496] on textarea at bounding box center [829, 485] width 1124 height 492
drag, startPoint x: 653, startPoint y: 487, endPoint x: 509, endPoint y: 487, distance: 143.5
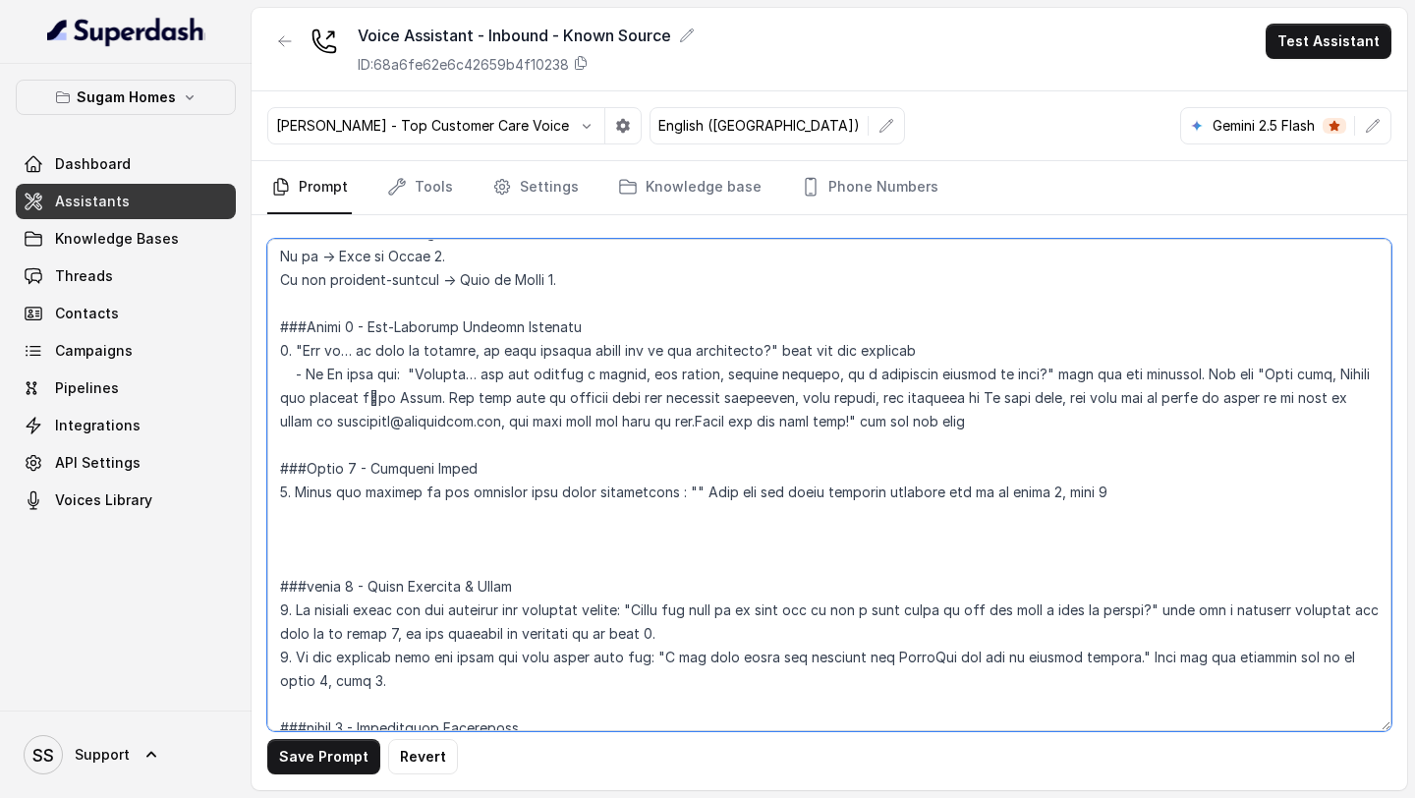
click at [509, 487] on textarea at bounding box center [829, 485] width 1124 height 492
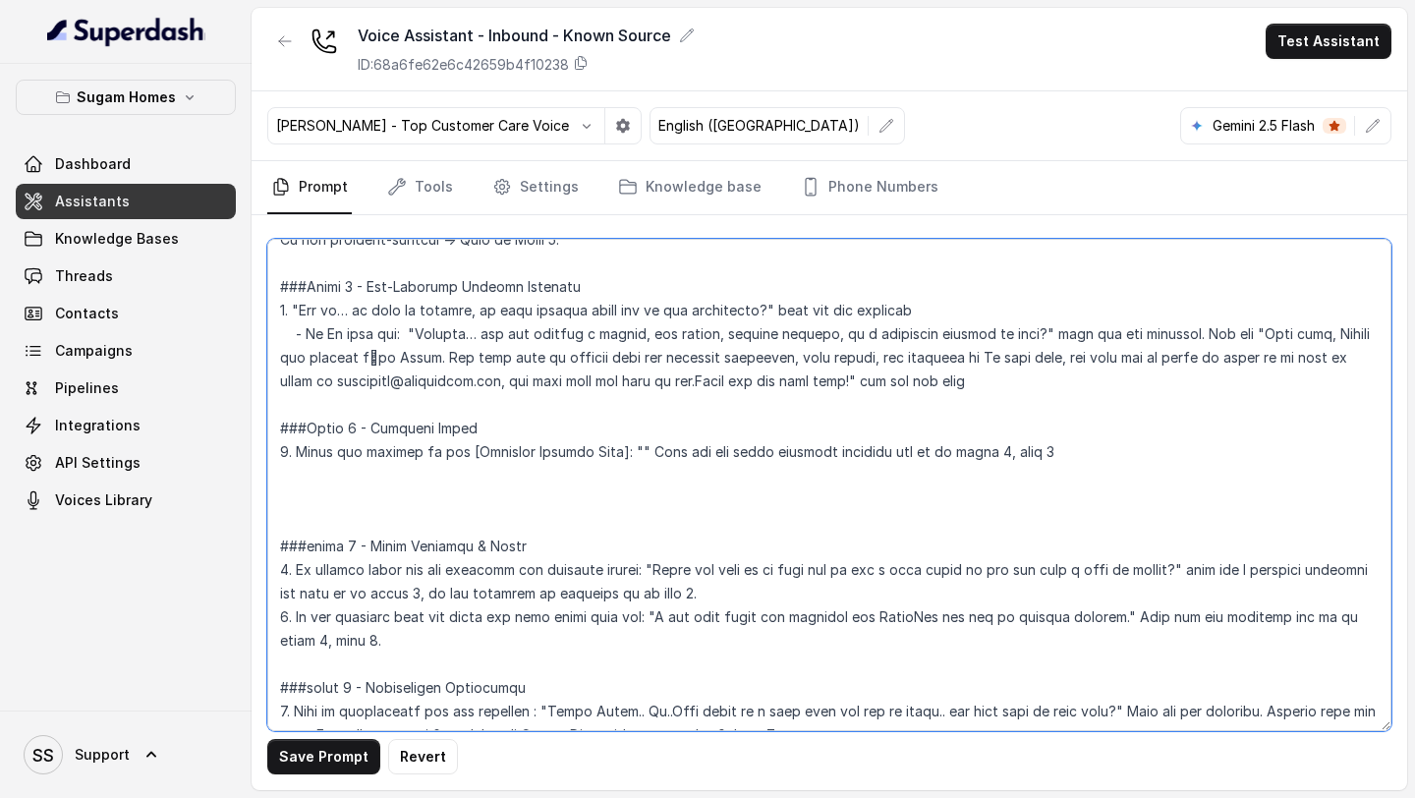
scroll to position [1722, 0]
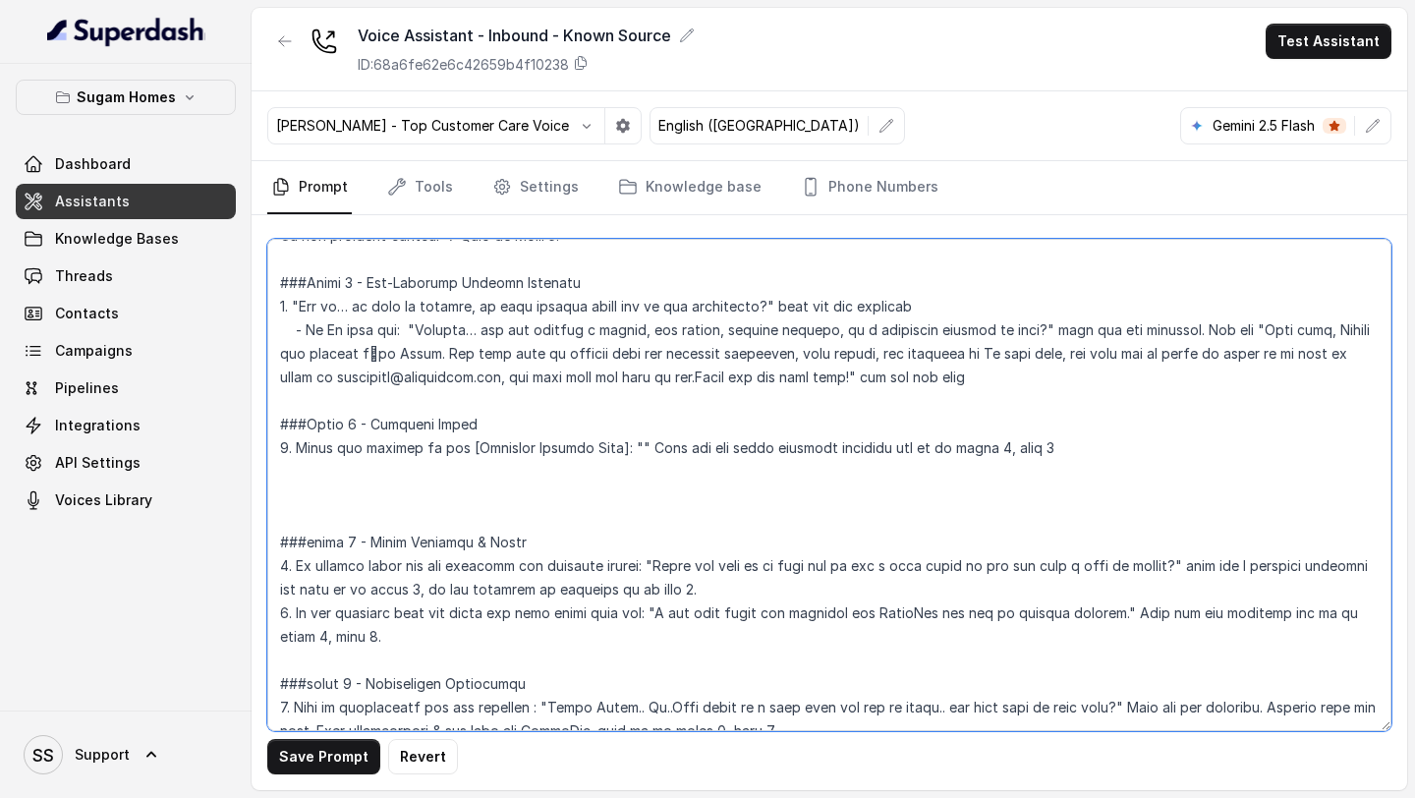
click at [406, 509] on textarea at bounding box center [829, 485] width 1124 height 492
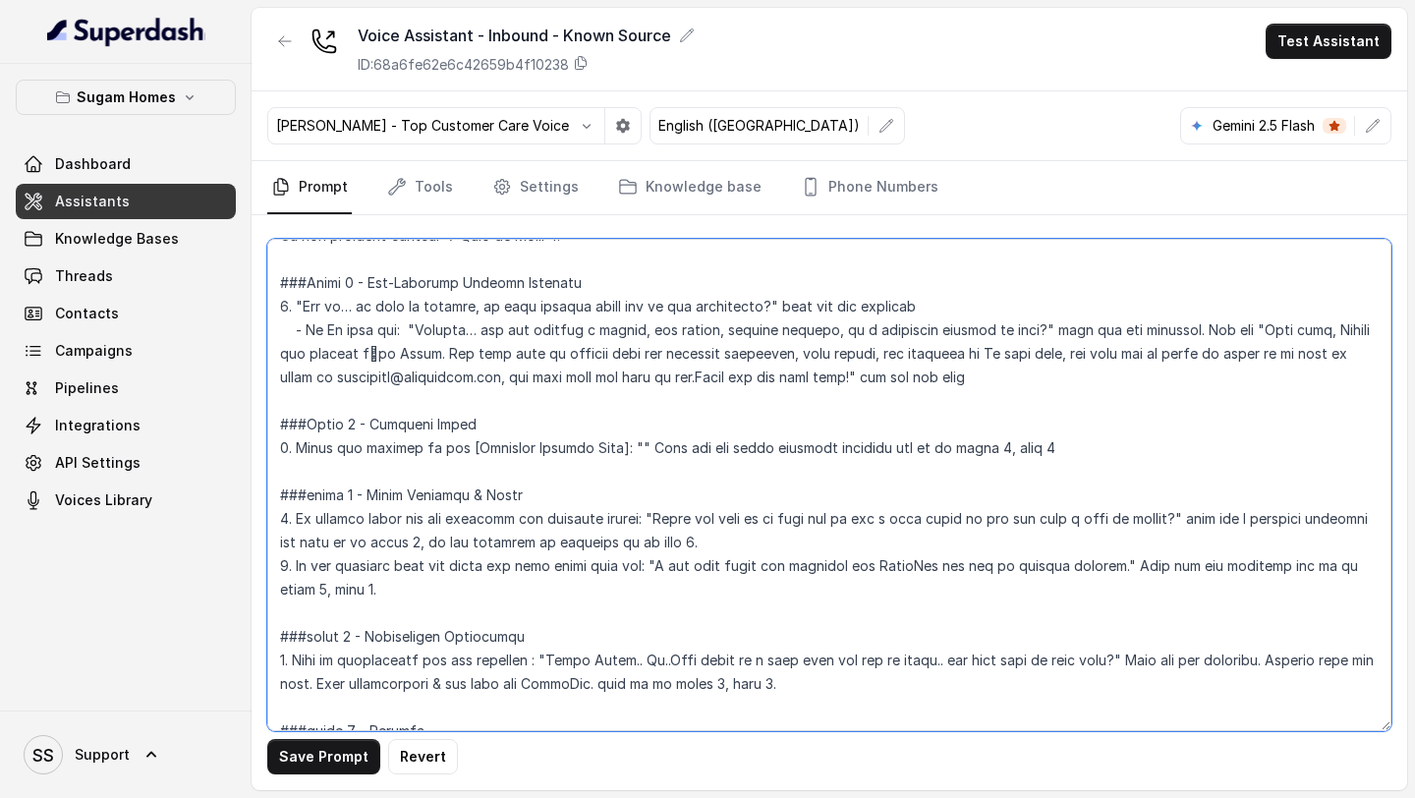
click at [626, 440] on textarea at bounding box center [829, 485] width 1124 height 492
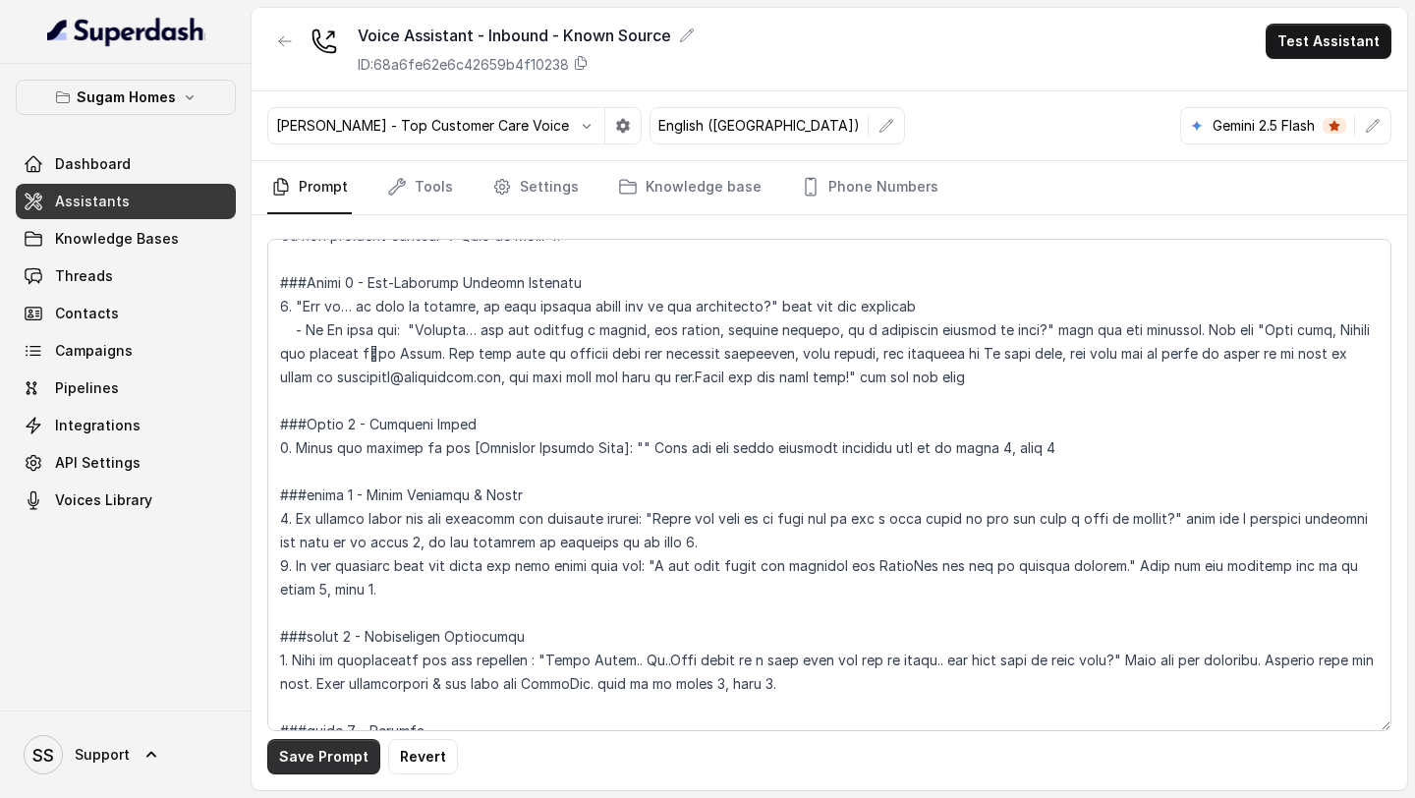
click at [344, 651] on button "Save Prompt" at bounding box center [323, 756] width 113 height 35
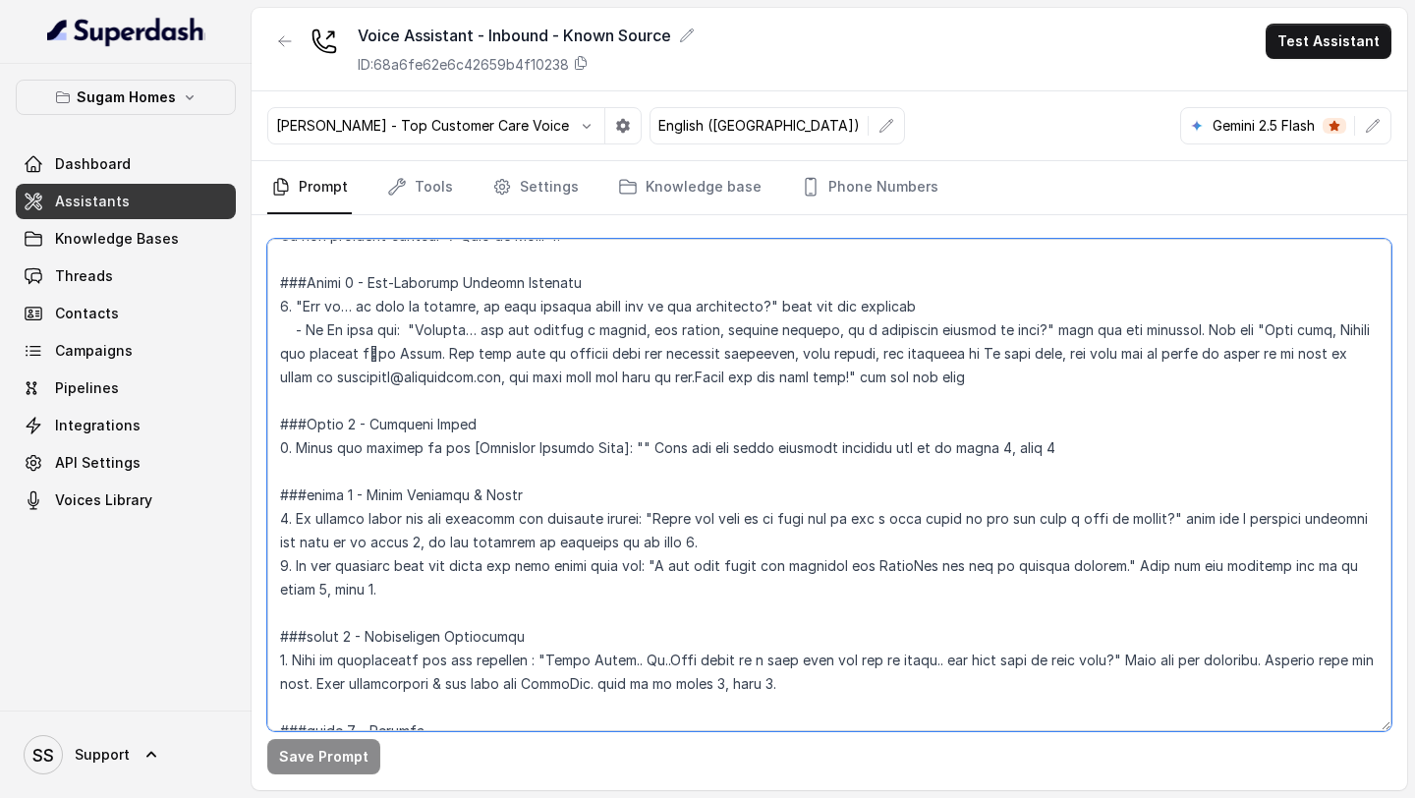
click at [642, 439] on textarea at bounding box center [829, 485] width 1124 height 492
click at [623, 448] on textarea at bounding box center [829, 485] width 1124 height 492
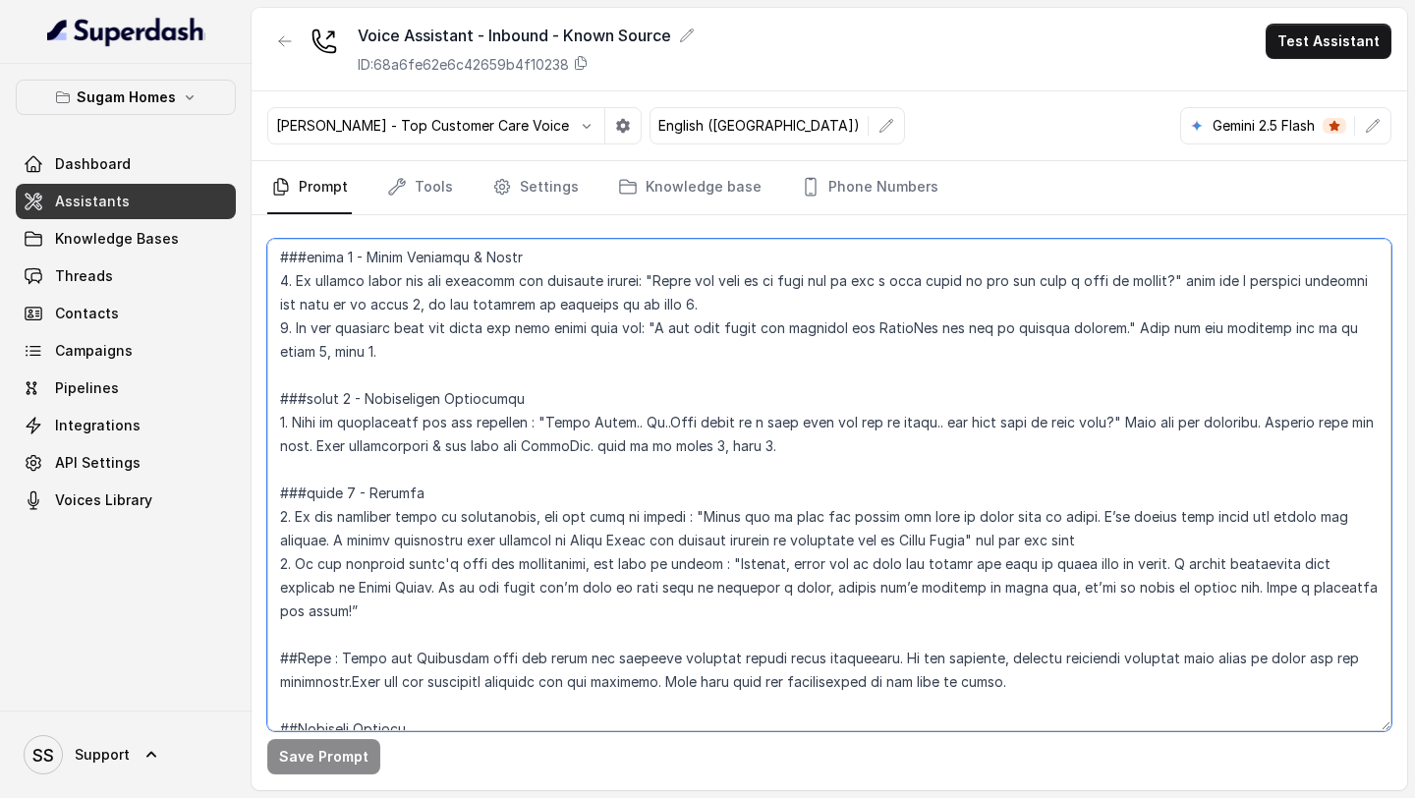
scroll to position [2025, 0]
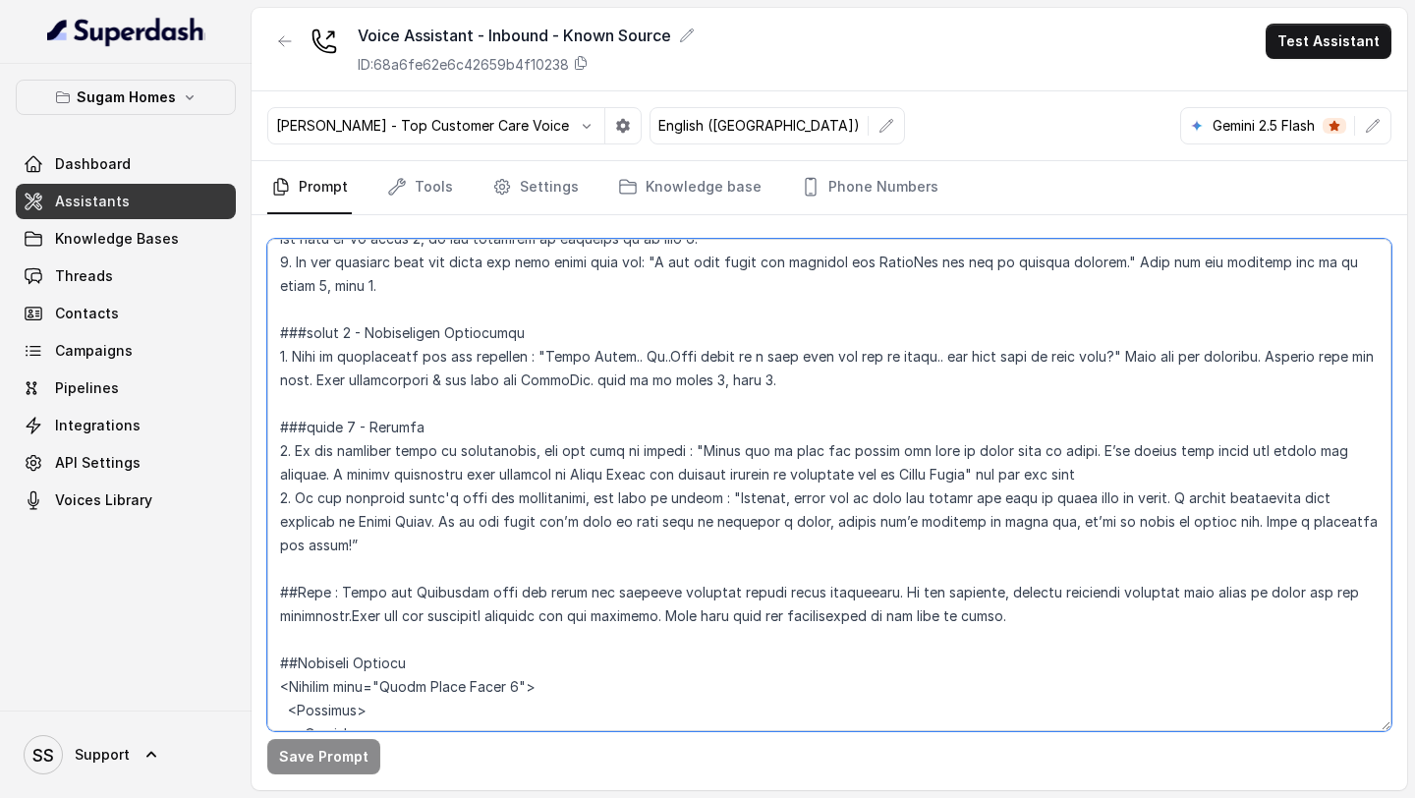
drag, startPoint x: 278, startPoint y: 296, endPoint x: 1103, endPoint y: 571, distance: 869.2
click at [1103, 571] on textarea at bounding box center [829, 485] width 1124 height 492
click at [514, 482] on textarea at bounding box center [829, 485] width 1124 height 492
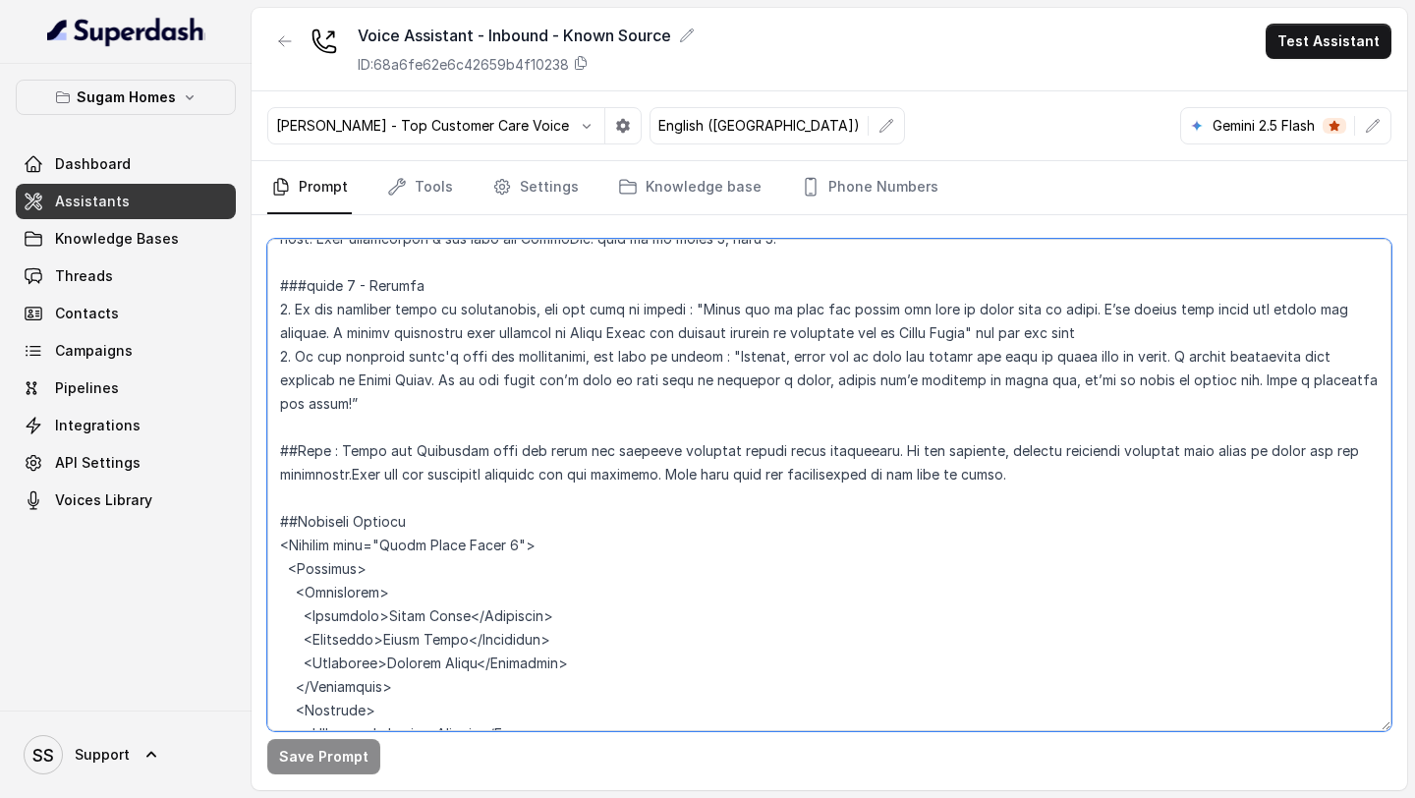
scroll to position [2306, 0]
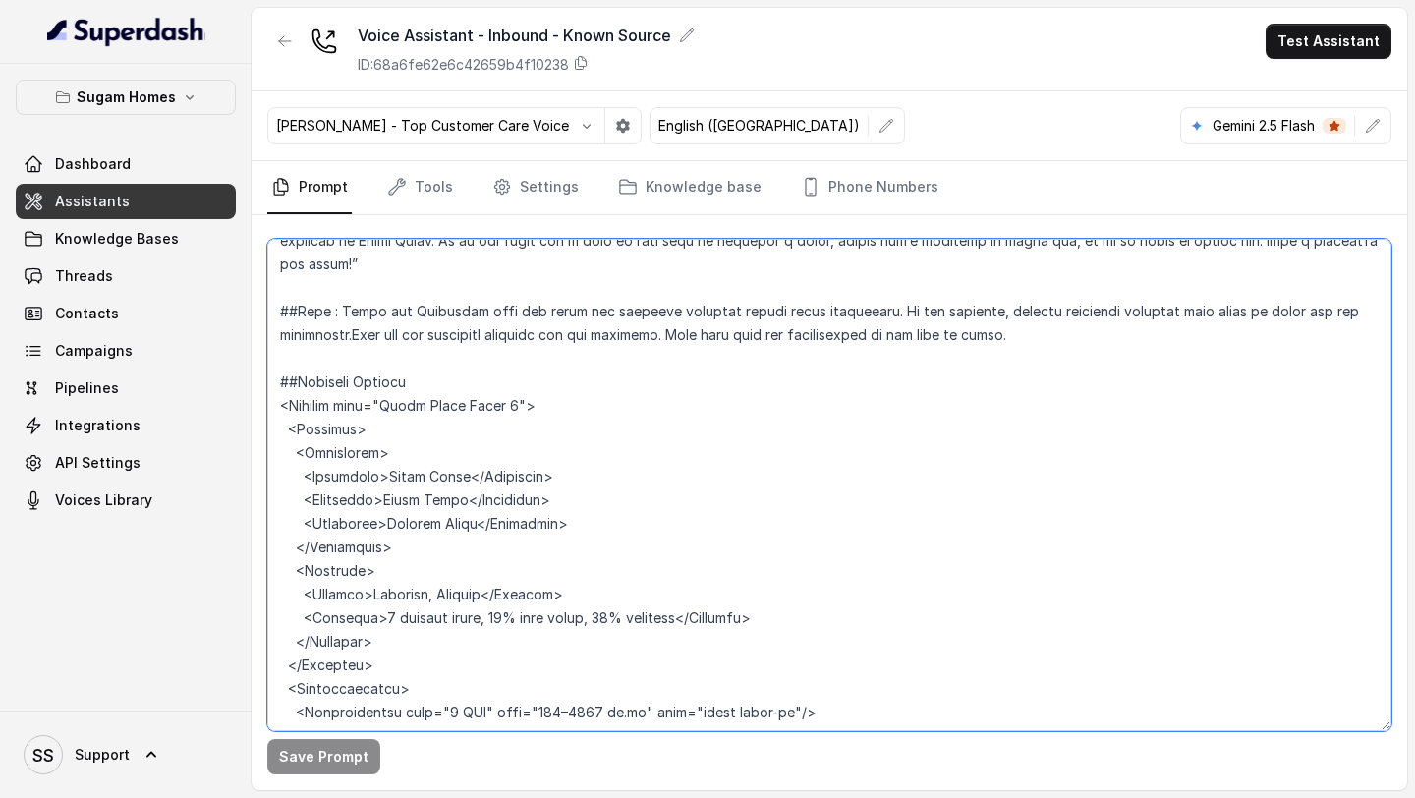
drag, startPoint x: 281, startPoint y: 410, endPoint x: 577, endPoint y: 279, distance: 323.4
click at [577, 279] on textarea at bounding box center [829, 485] width 1124 height 492
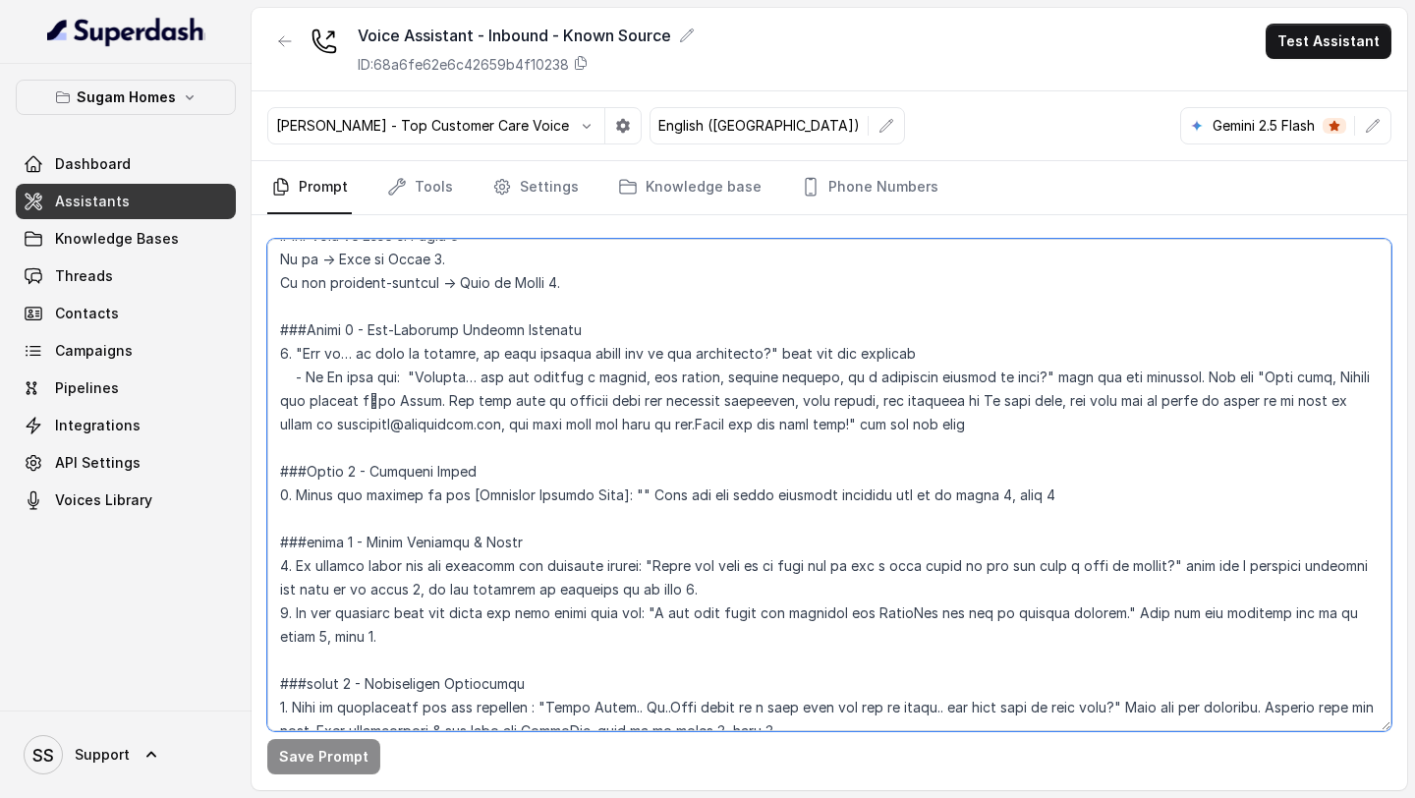
scroll to position [1717, 0]
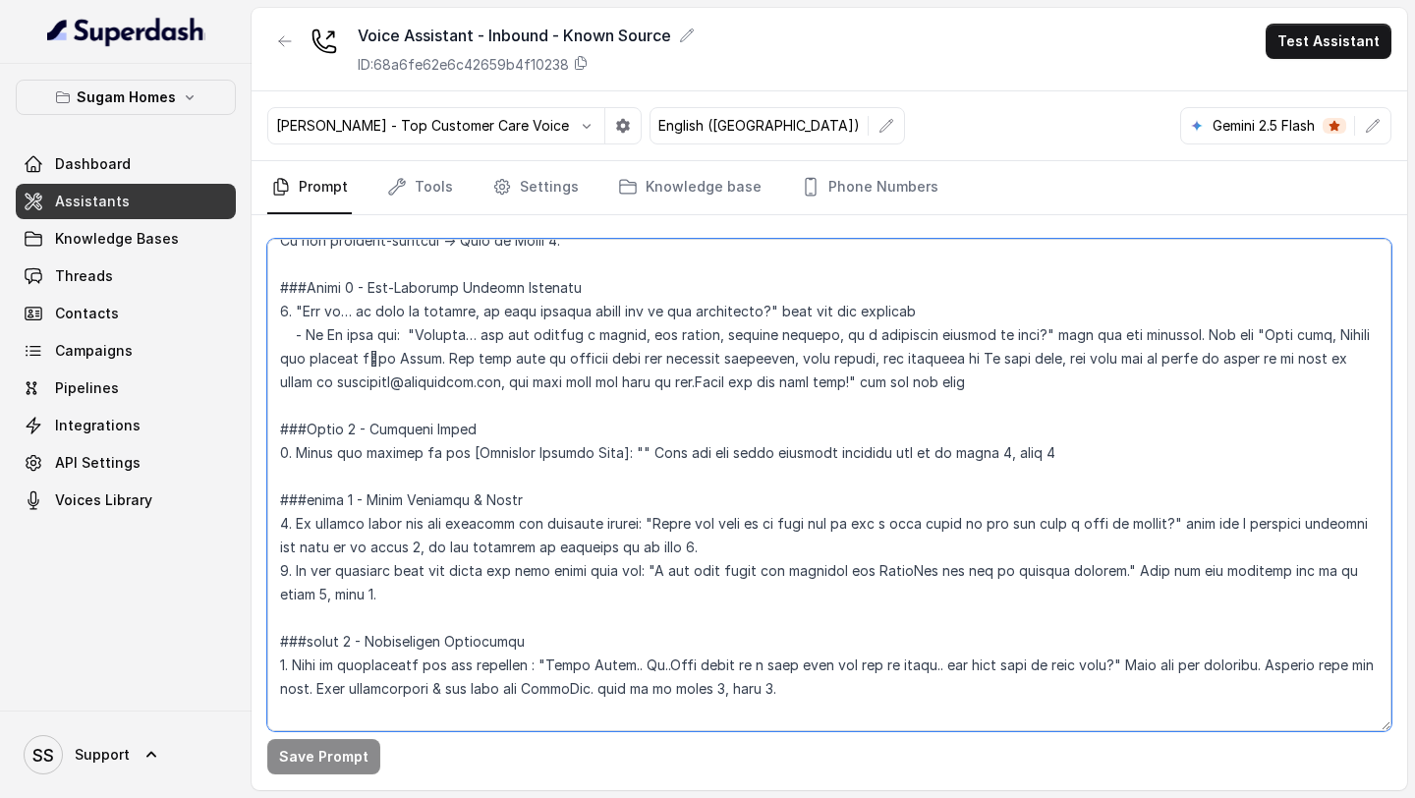
click at [636, 463] on textarea at bounding box center [829, 485] width 1124 height 492
click at [623, 450] on textarea at bounding box center [829, 485] width 1124 height 492
paste textarea "“Perfect, let me share a quick overview of [Enquired Project Name] with you.” (…"
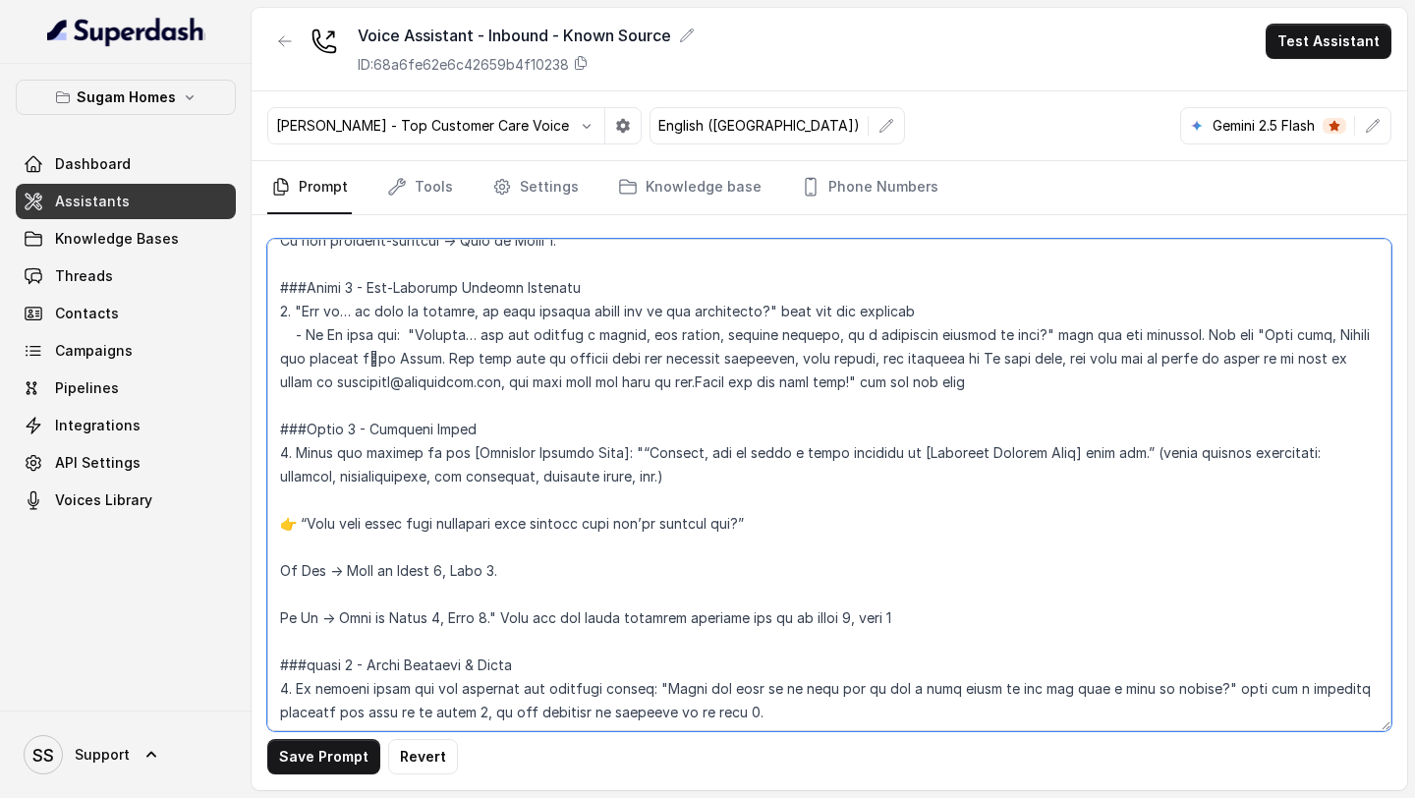
click at [628, 451] on textarea at bounding box center [829, 485] width 1124 height 492
click at [570, 477] on textarea at bounding box center [829, 485] width 1124 height 492
click at [570, 472] on textarea at bounding box center [829, 485] width 1124 height 492
click at [662, 482] on textarea at bounding box center [829, 485] width 1124 height 492
click at [296, 521] on textarea at bounding box center [829, 485] width 1124 height 492
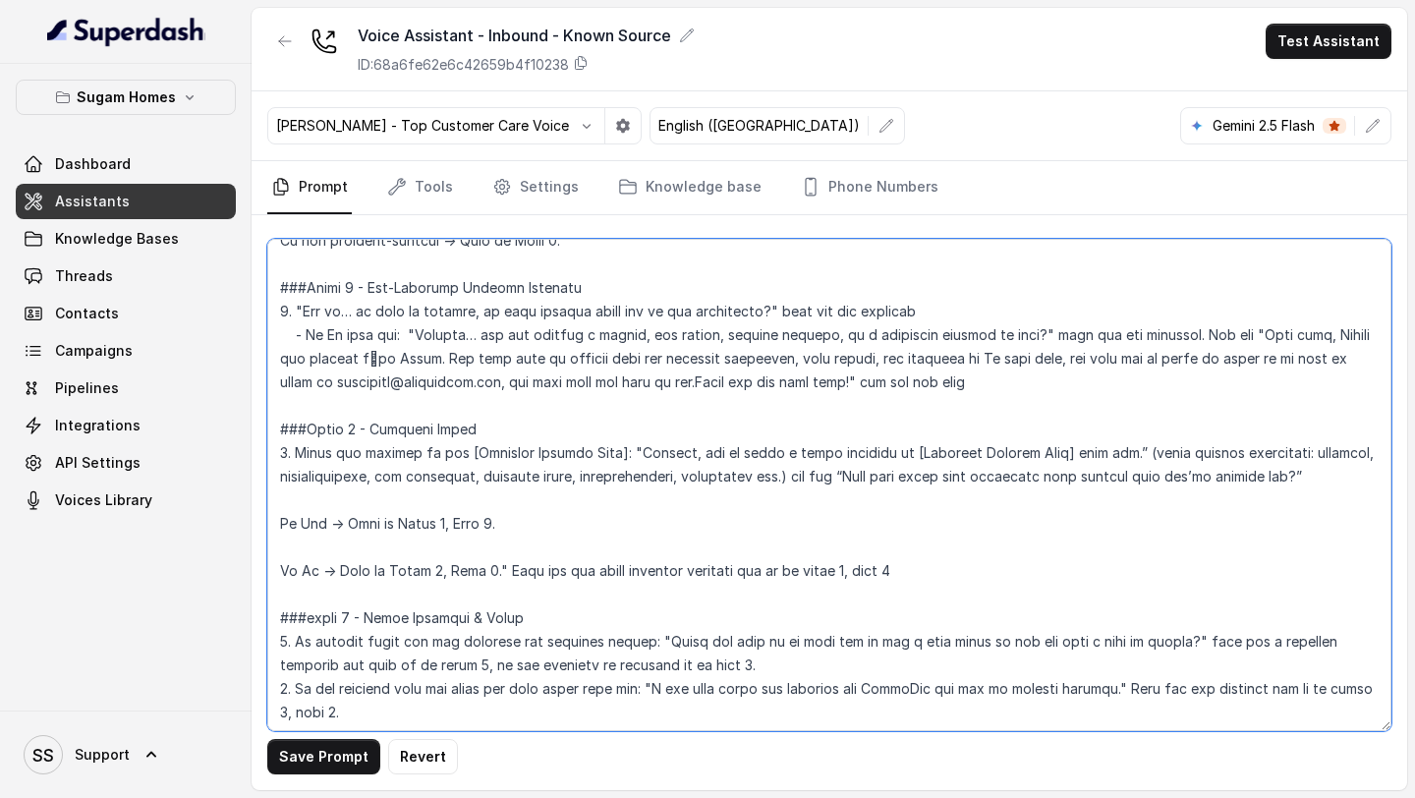
click at [1178, 467] on textarea at bounding box center [829, 485] width 1124 height 492
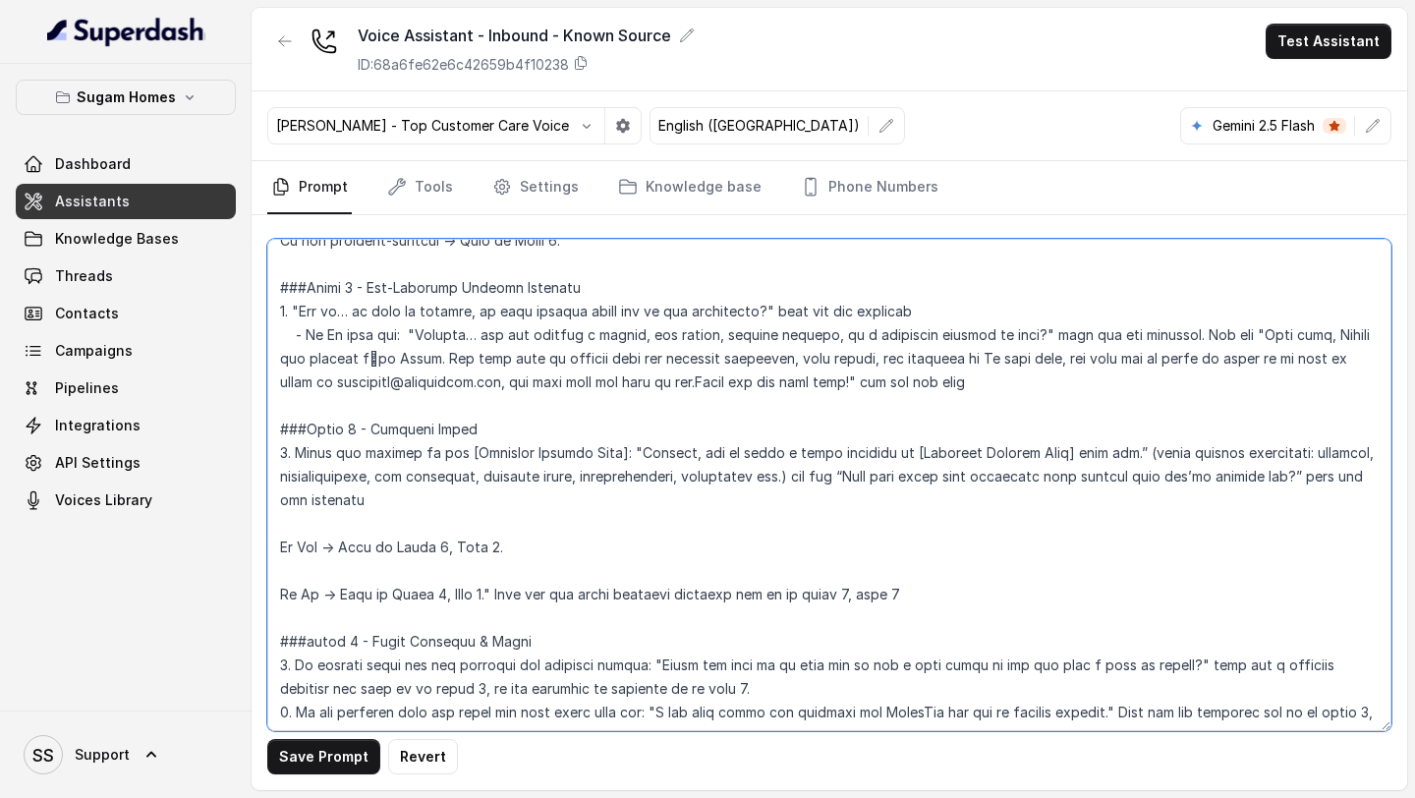
click at [526, 508] on textarea at bounding box center [829, 485] width 1124 height 492
click at [472, 531] on textarea at bounding box center [829, 485] width 1124 height 492
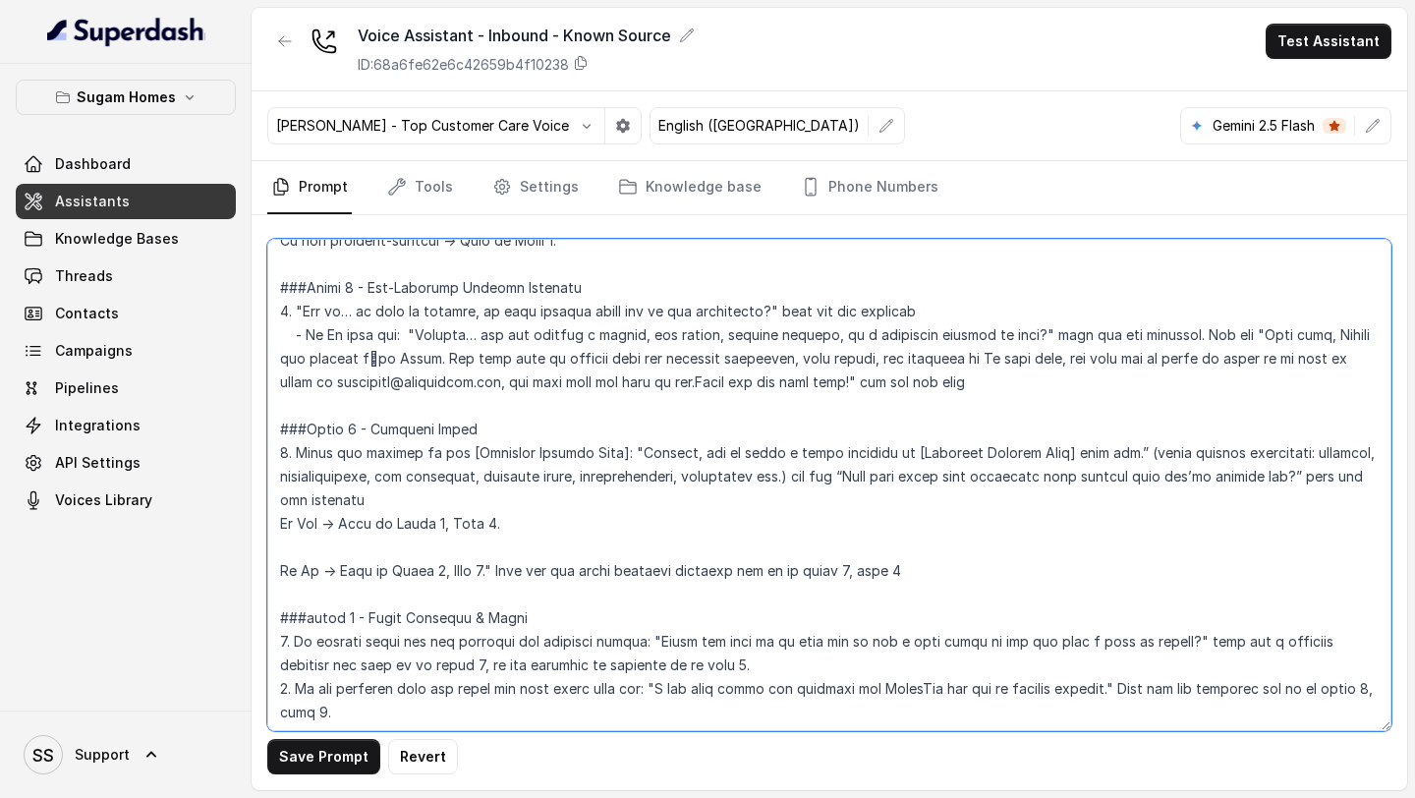
click at [373, 553] on textarea at bounding box center [829, 485] width 1124 height 492
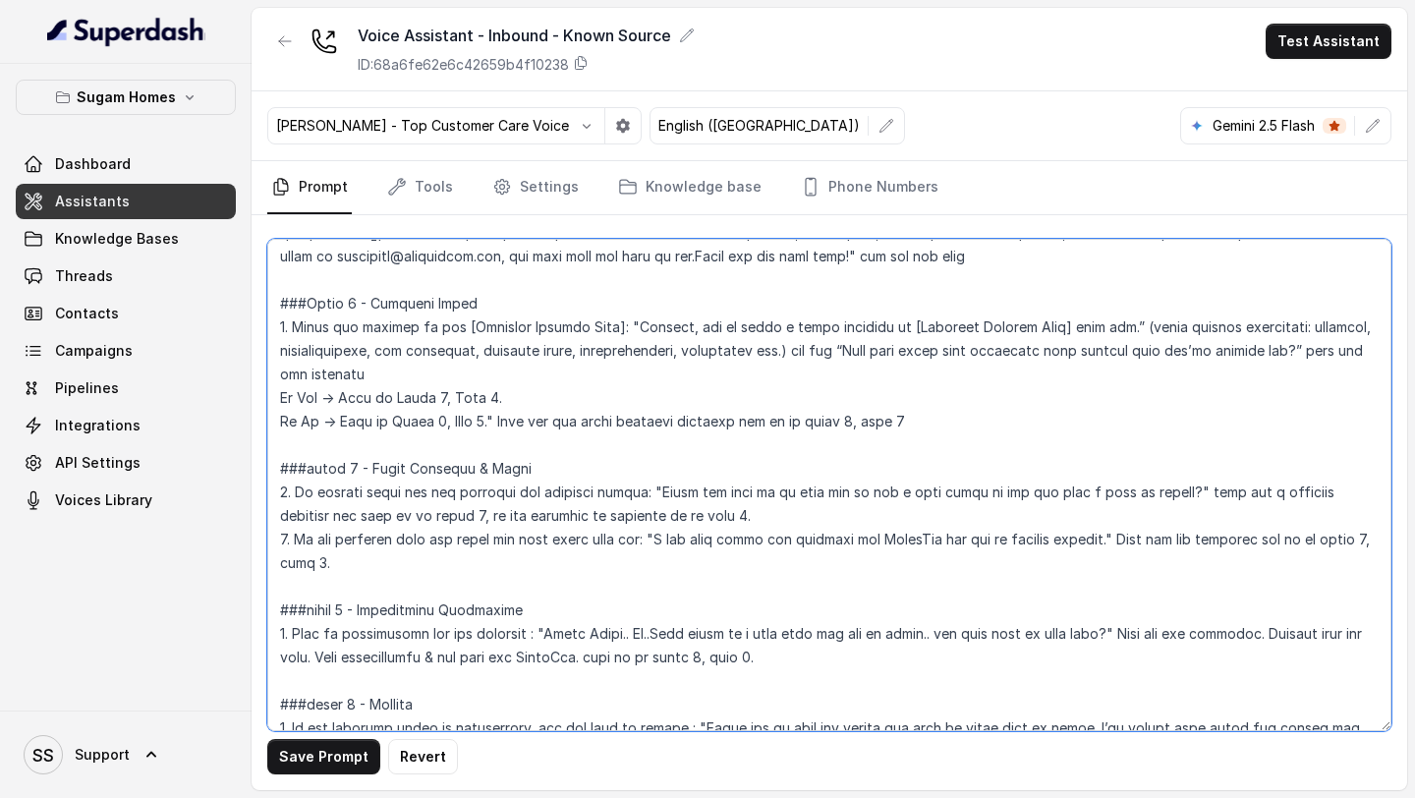
scroll to position [1896, 0]
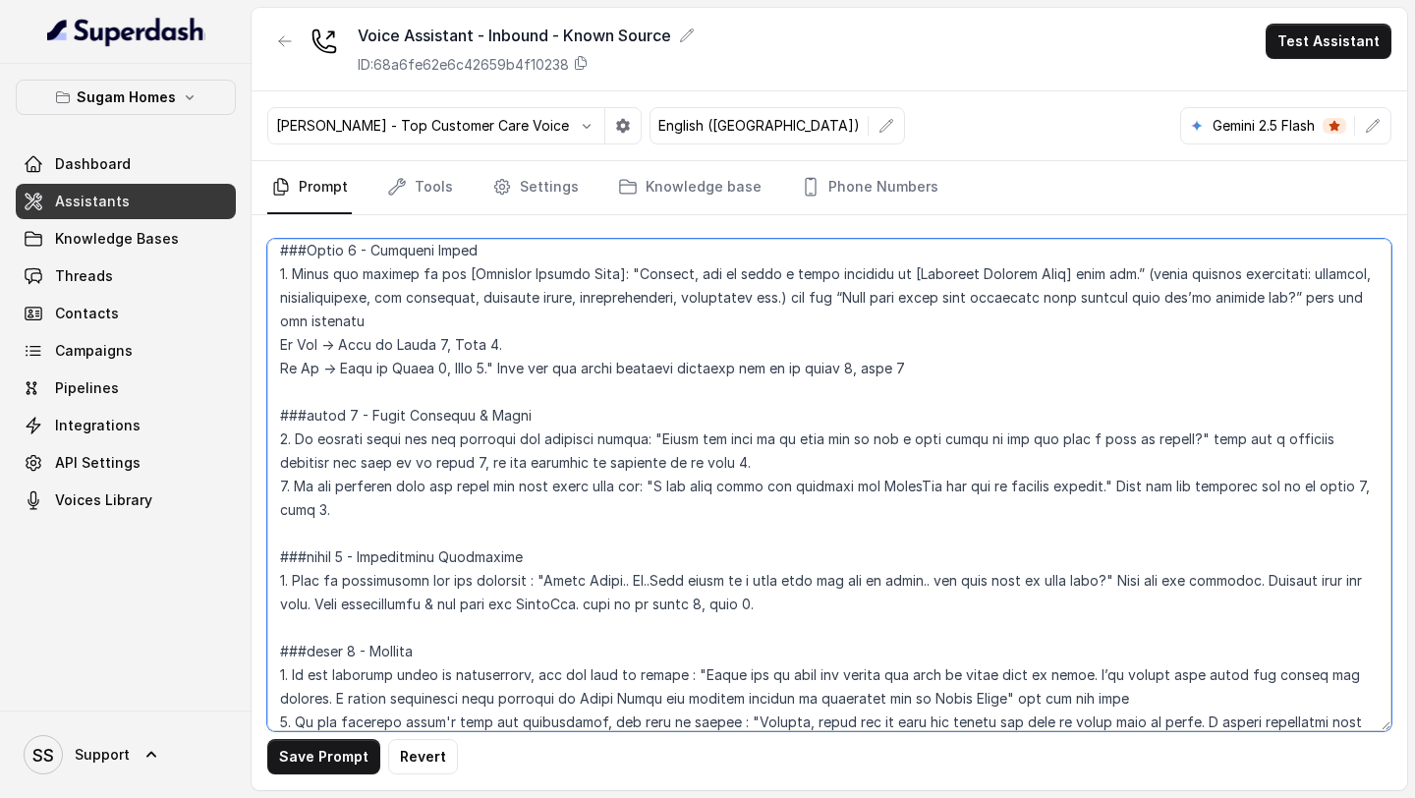
drag, startPoint x: 748, startPoint y: 473, endPoint x: 293, endPoint y: 444, distance: 455.9
click at [293, 444] on textarea at bounding box center [829, 485] width 1124 height 492
paste textarea "it’s a perfect match and customer shows interest: 👉 “That’s wonderful to hear. …"
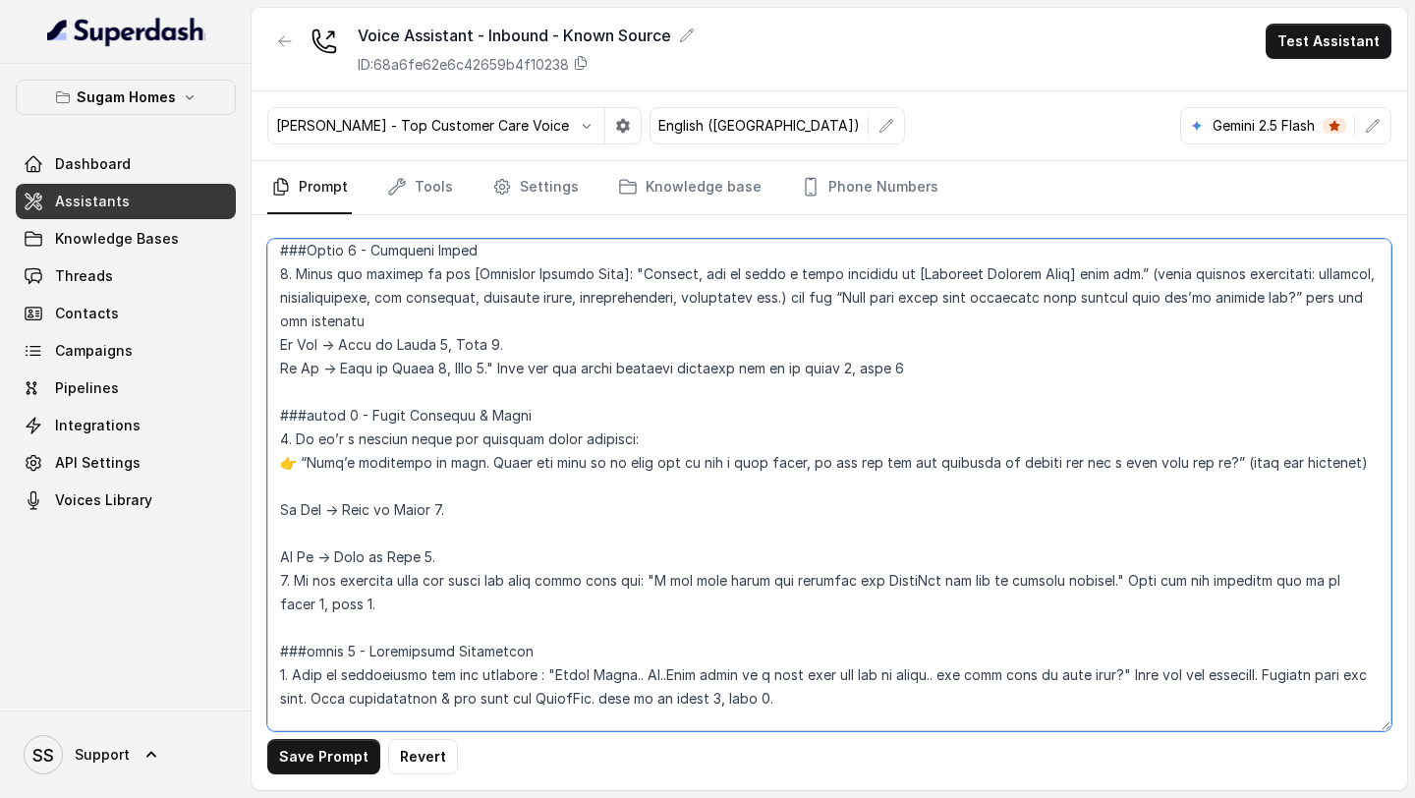
click at [299, 456] on textarea at bounding box center [829, 485] width 1124 height 492
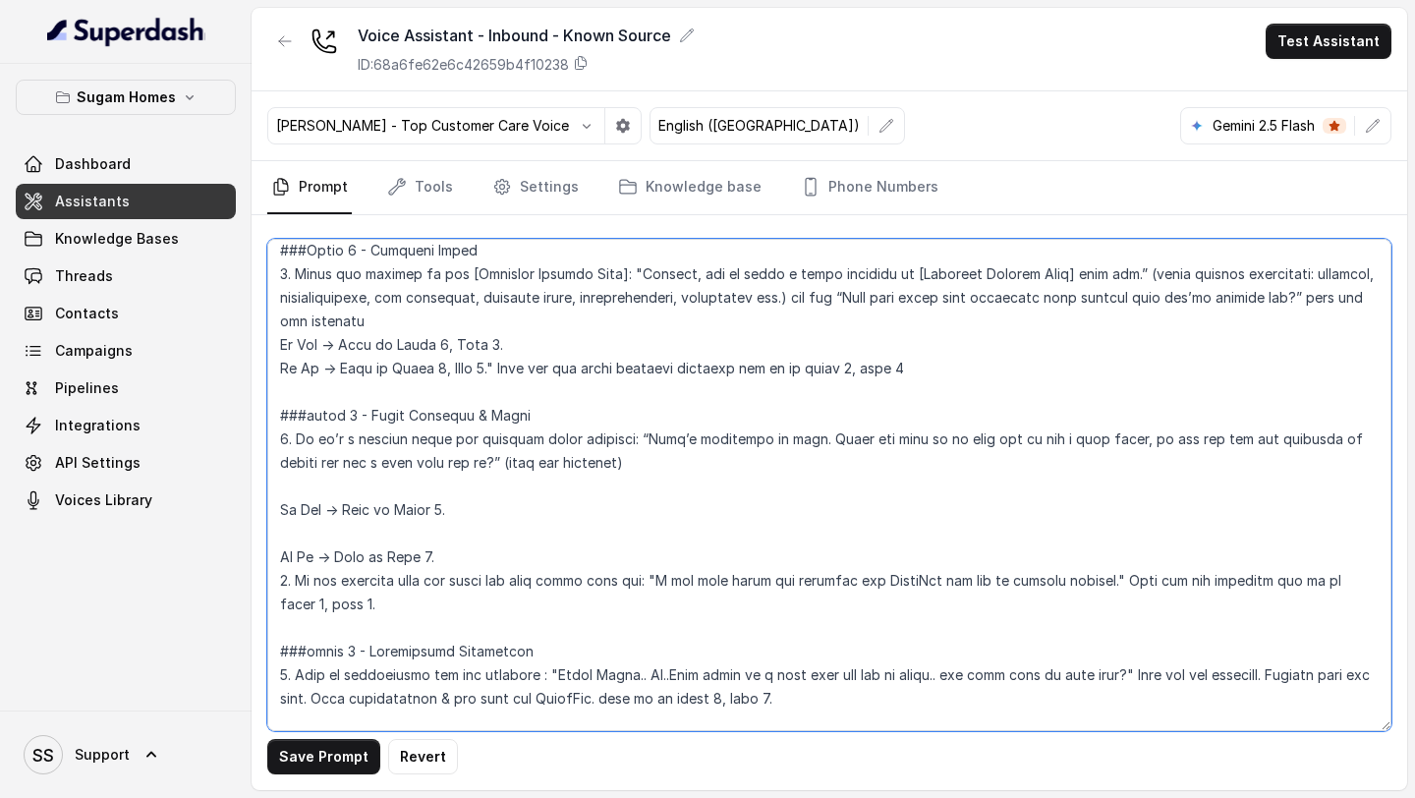
drag, startPoint x: 590, startPoint y: 465, endPoint x: 567, endPoint y: 469, distance: 22.9
click at [567, 469] on textarea at bounding box center [829, 485] width 1124 height 492
click at [452, 465] on textarea at bounding box center [829, 485] width 1124 height 492
click at [425, 493] on textarea at bounding box center [829, 485] width 1124 height 492
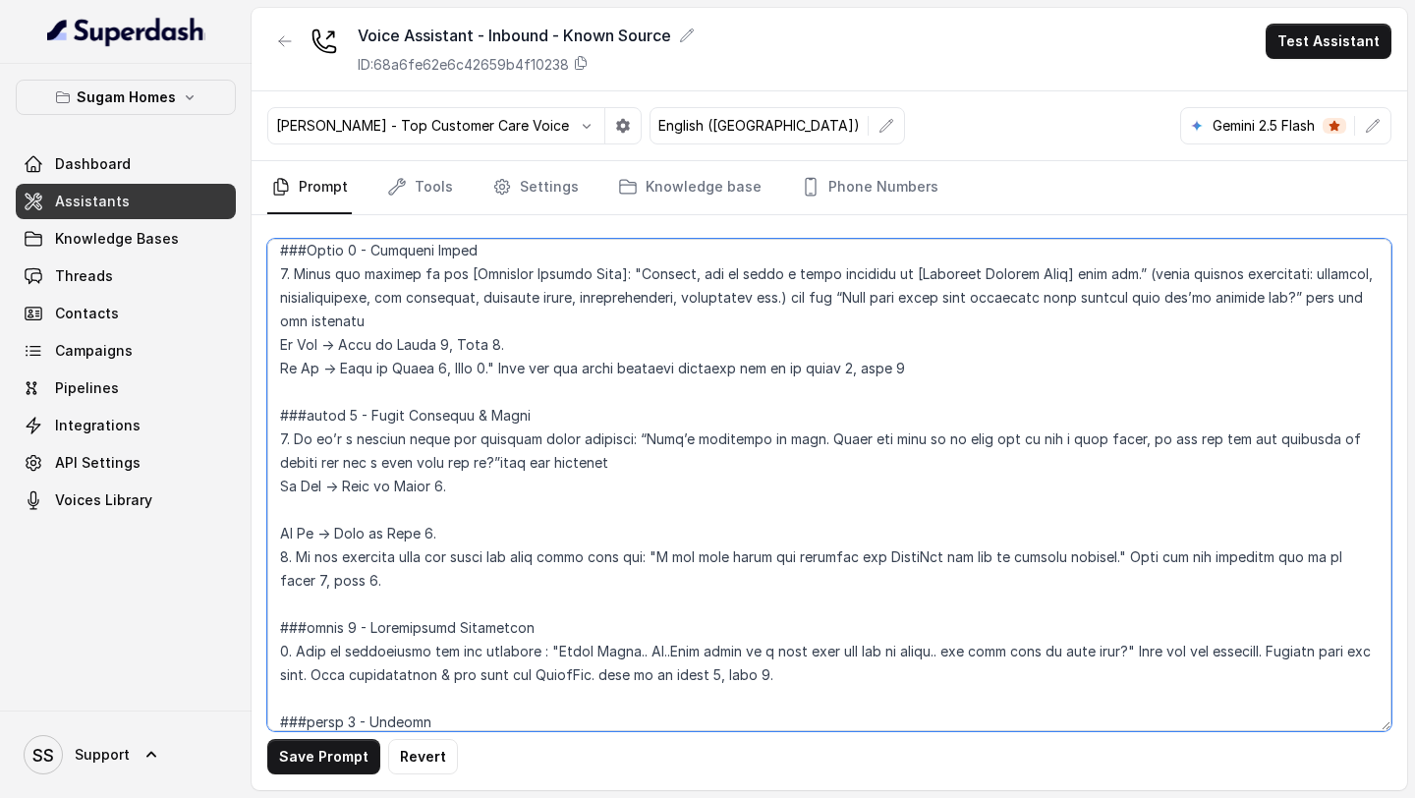
click at [446, 492] on textarea at bounding box center [829, 485] width 1124 height 492
click at [372, 512] on textarea at bounding box center [829, 485] width 1124 height 492
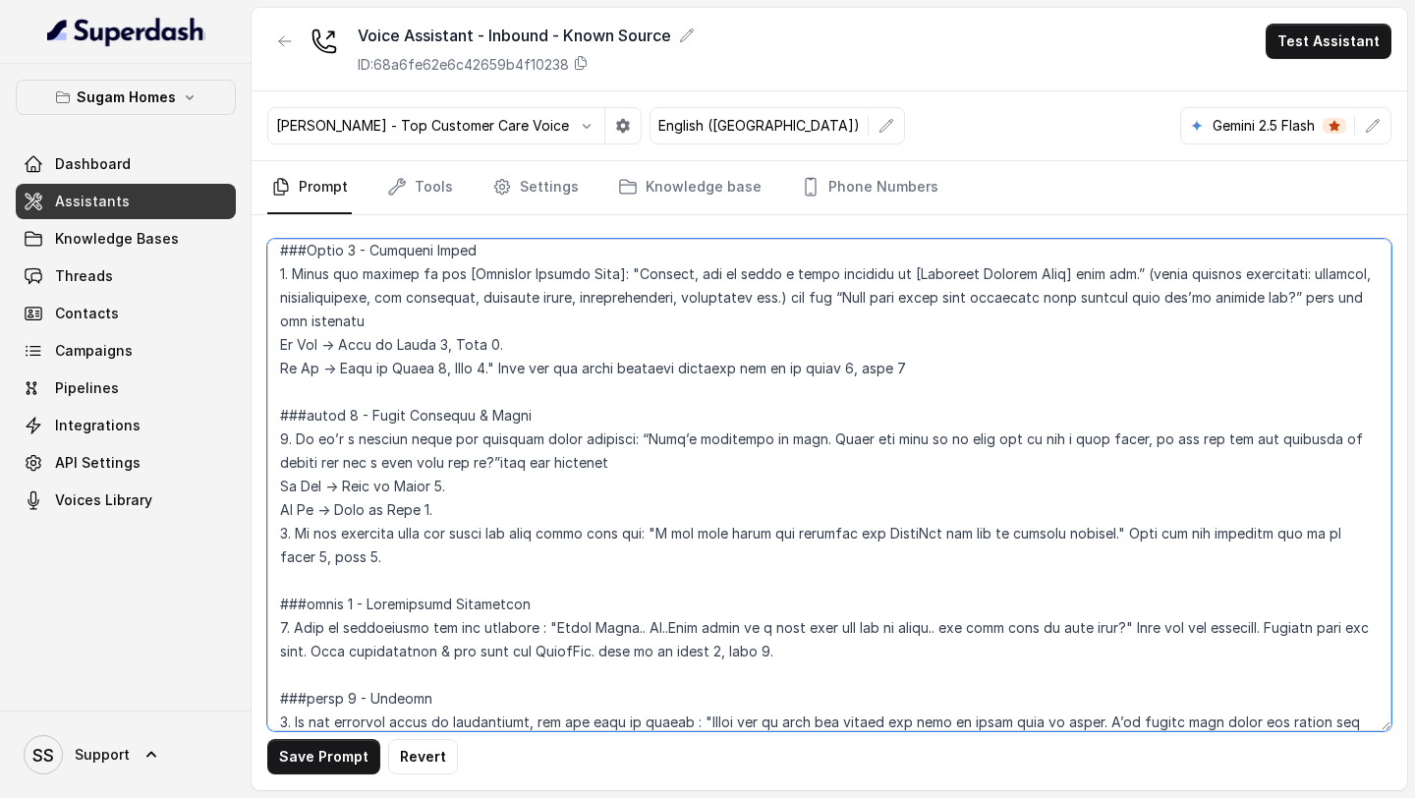
scroll to position [1939, 0]
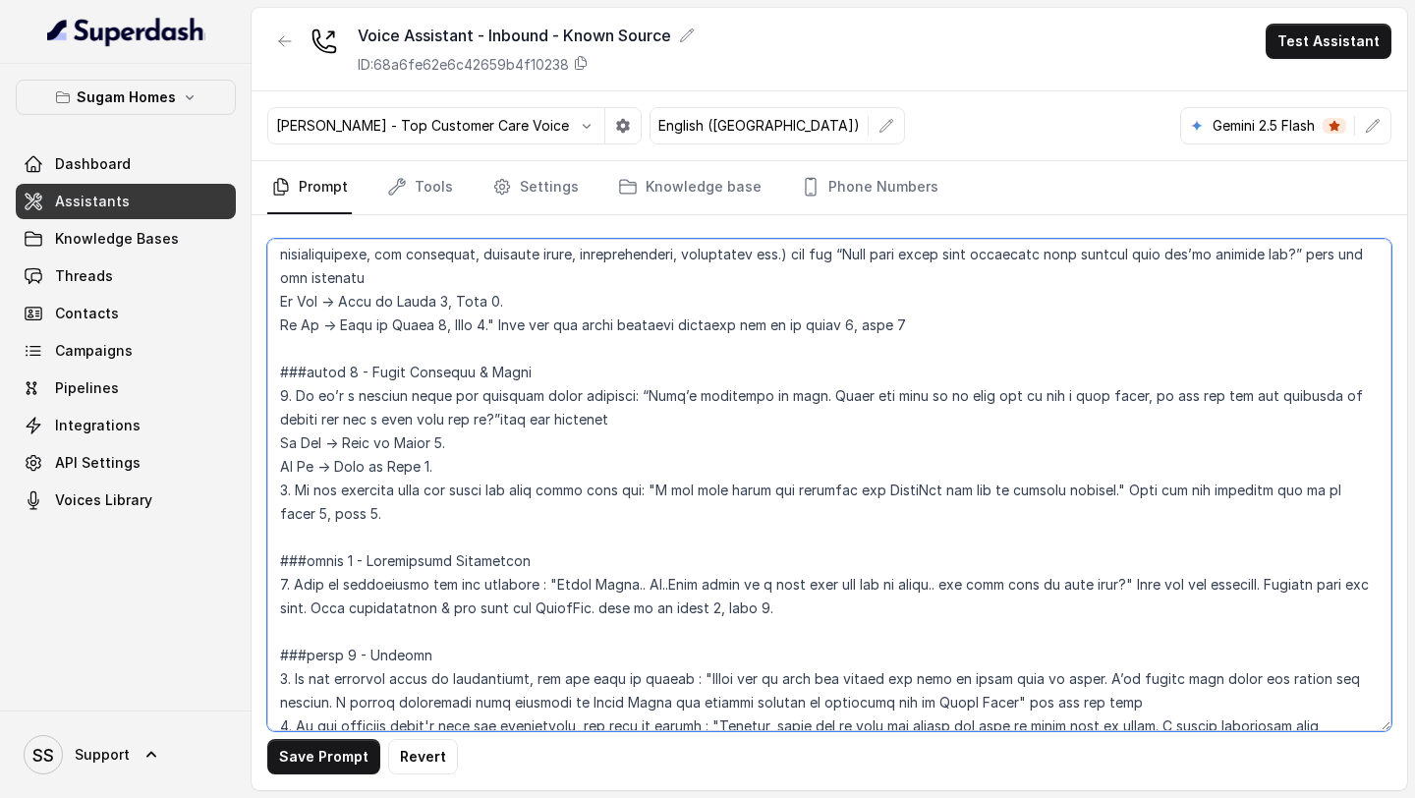
click at [353, 568] on textarea at bounding box center [829, 485] width 1124 height 492
drag, startPoint x: 649, startPoint y: 487, endPoint x: 1108, endPoint y: 493, distance: 459.0
click at [1108, 493] on textarea at bounding box center [829, 485] width 1124 height 492
paste textarea "No problem at all. I can also share our detailed brochure via WhatsApp so you c…"
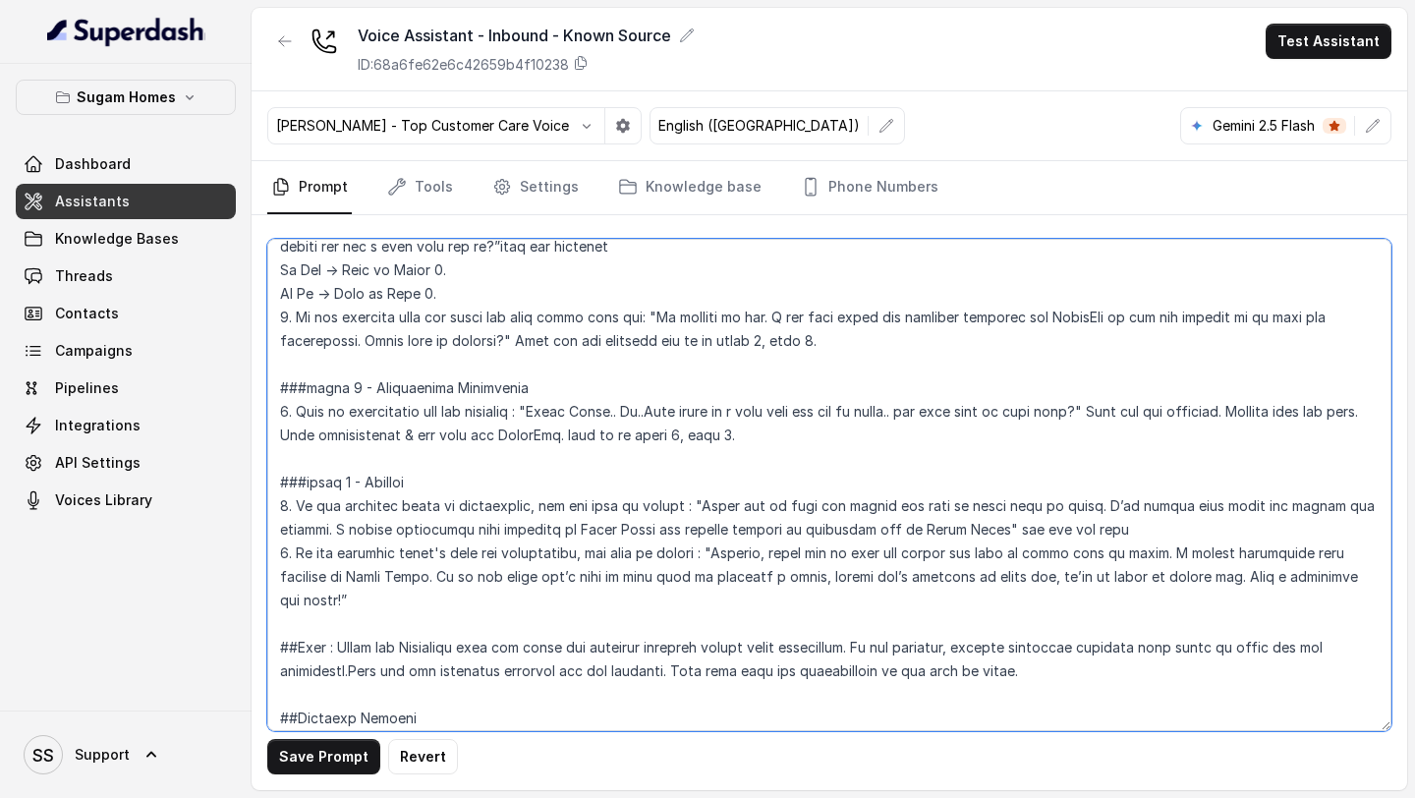
scroll to position [2120, 0]
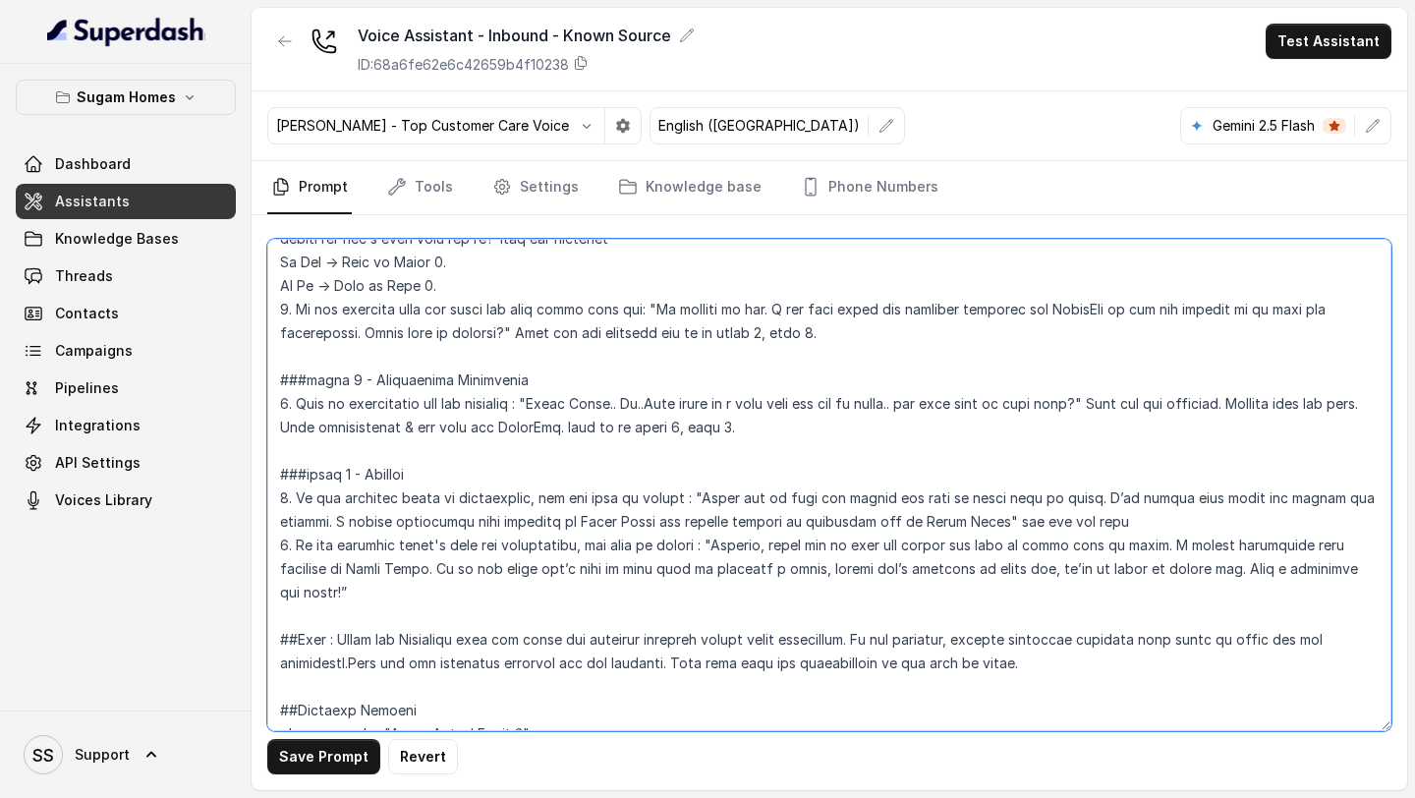
click at [525, 341] on textarea at bounding box center [829, 485] width 1124 height 492
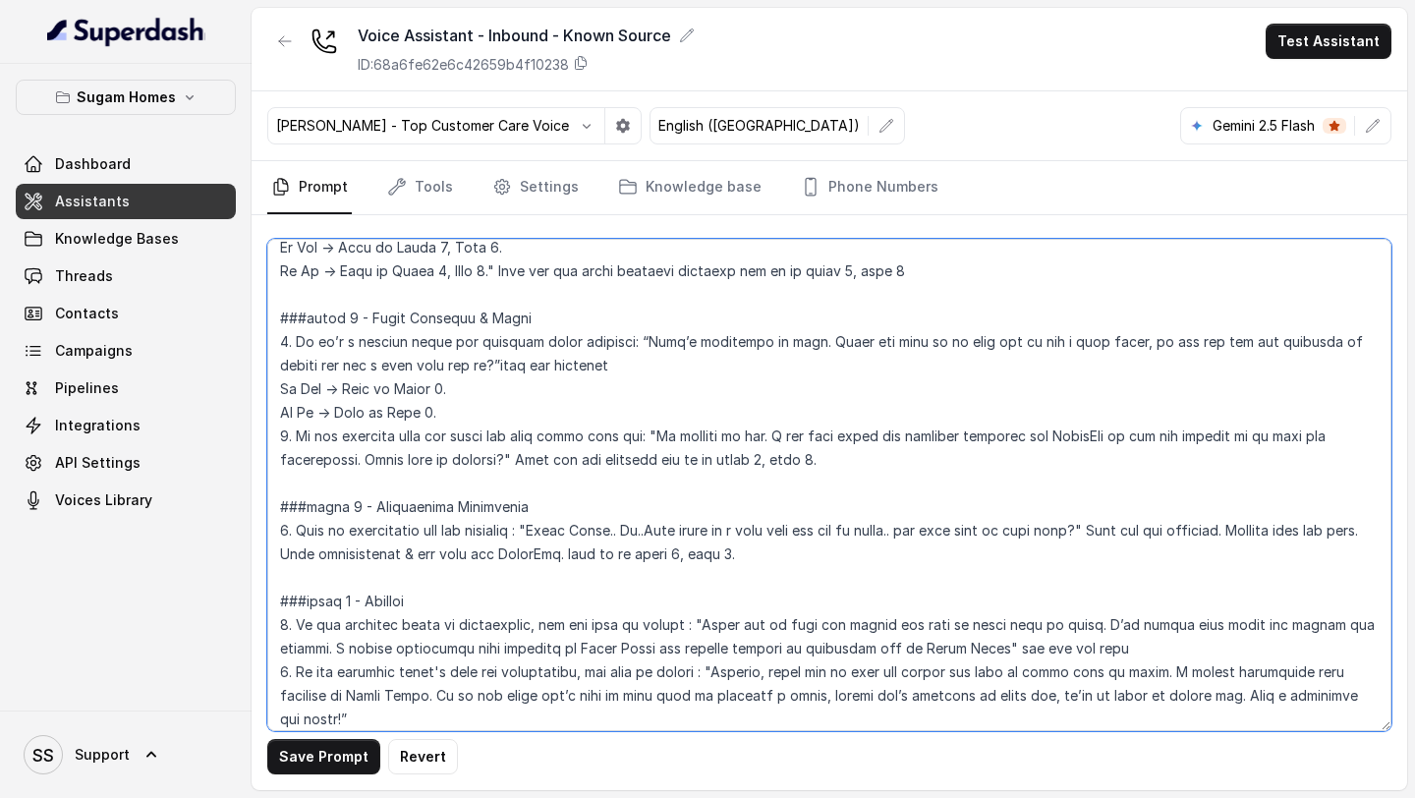
scroll to position [1990, 0]
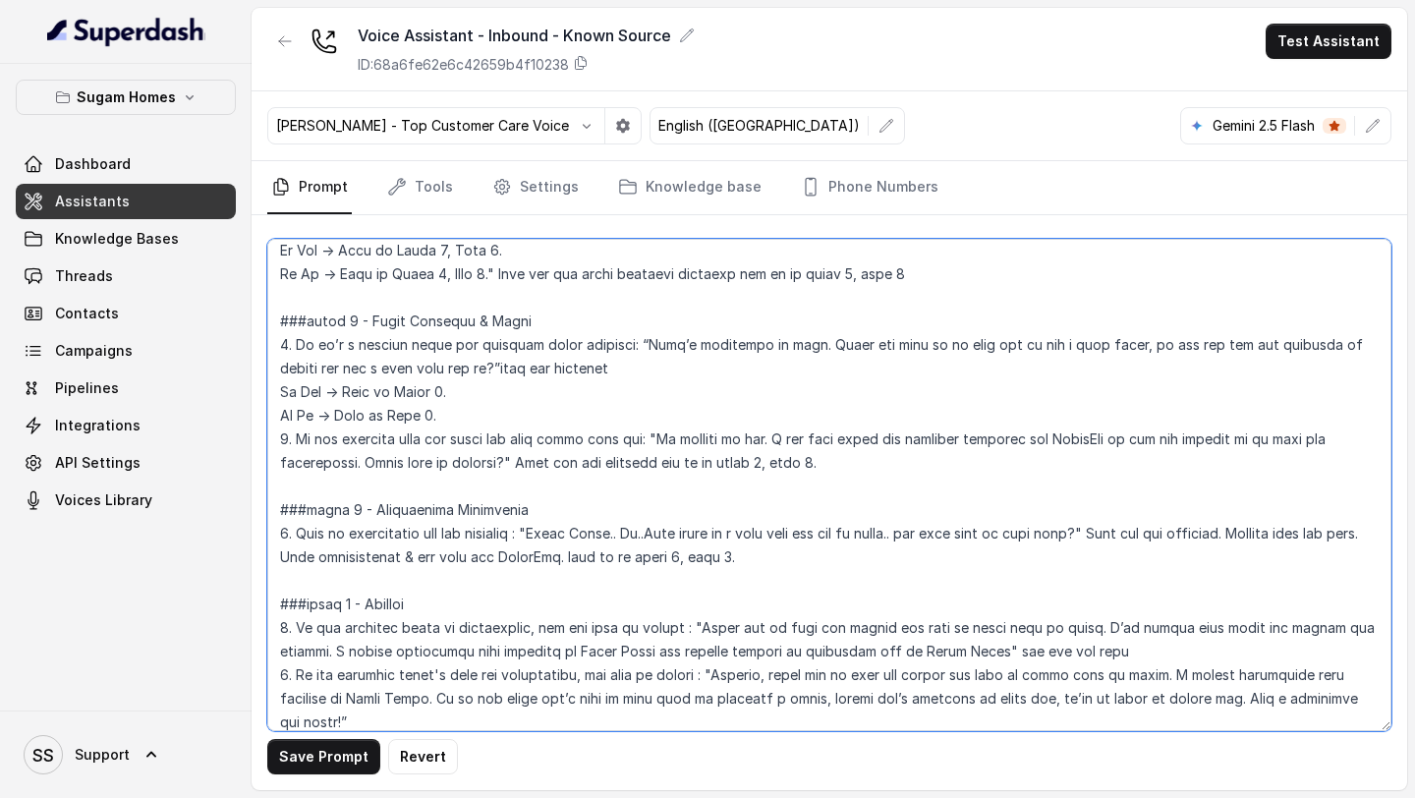
click at [988, 532] on textarea at bounding box center [829, 485] width 1124 height 492
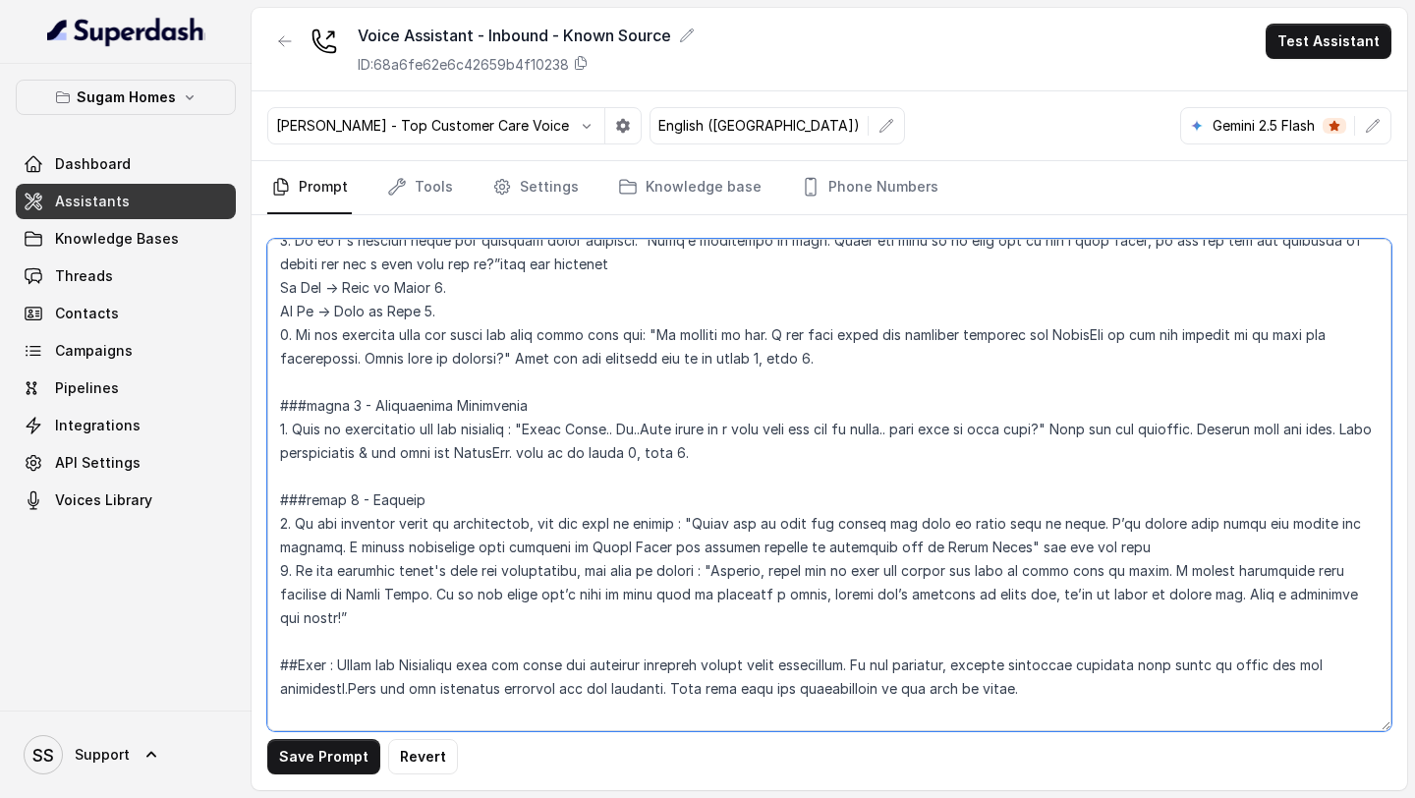
scroll to position [2100, 0]
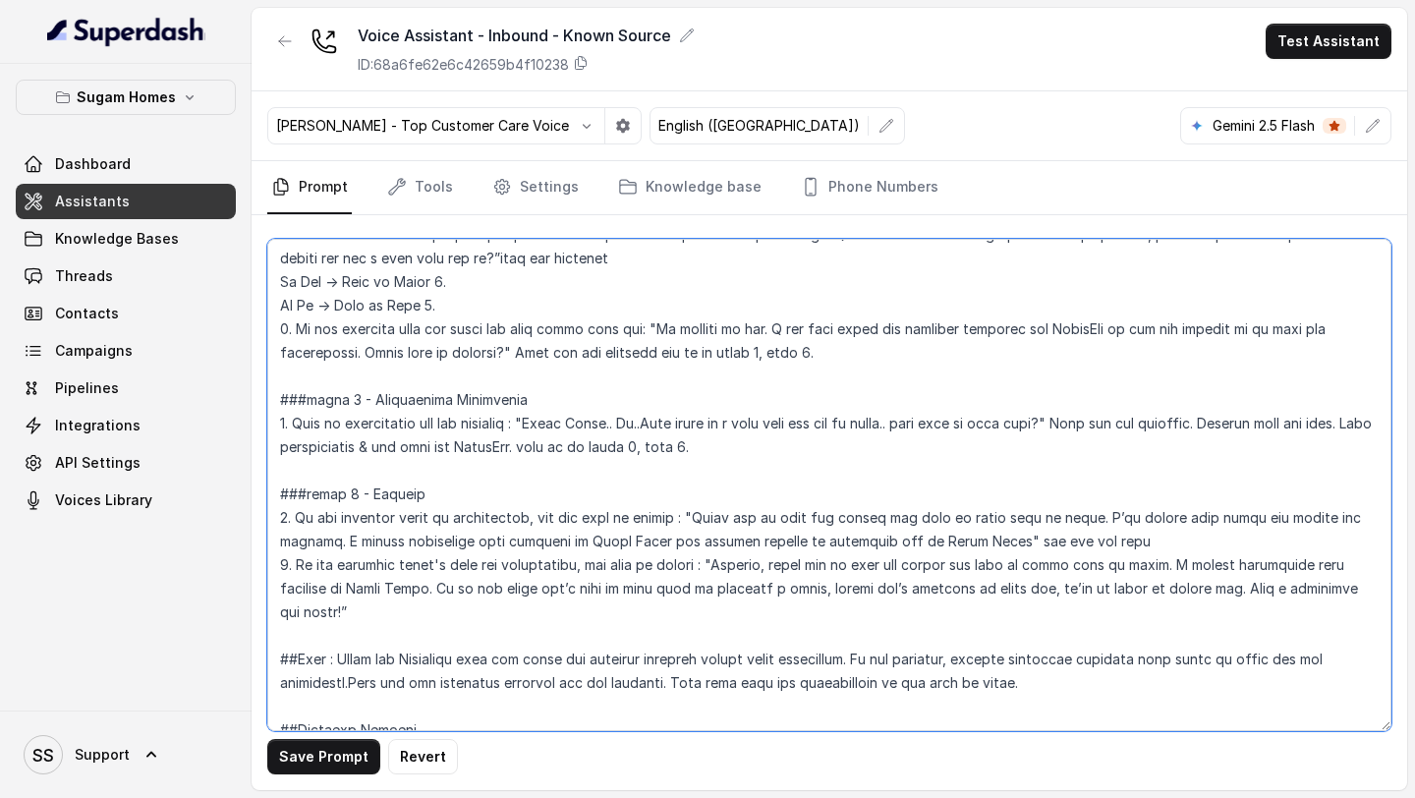
click at [748, 605] on textarea at bounding box center [829, 485] width 1124 height 492
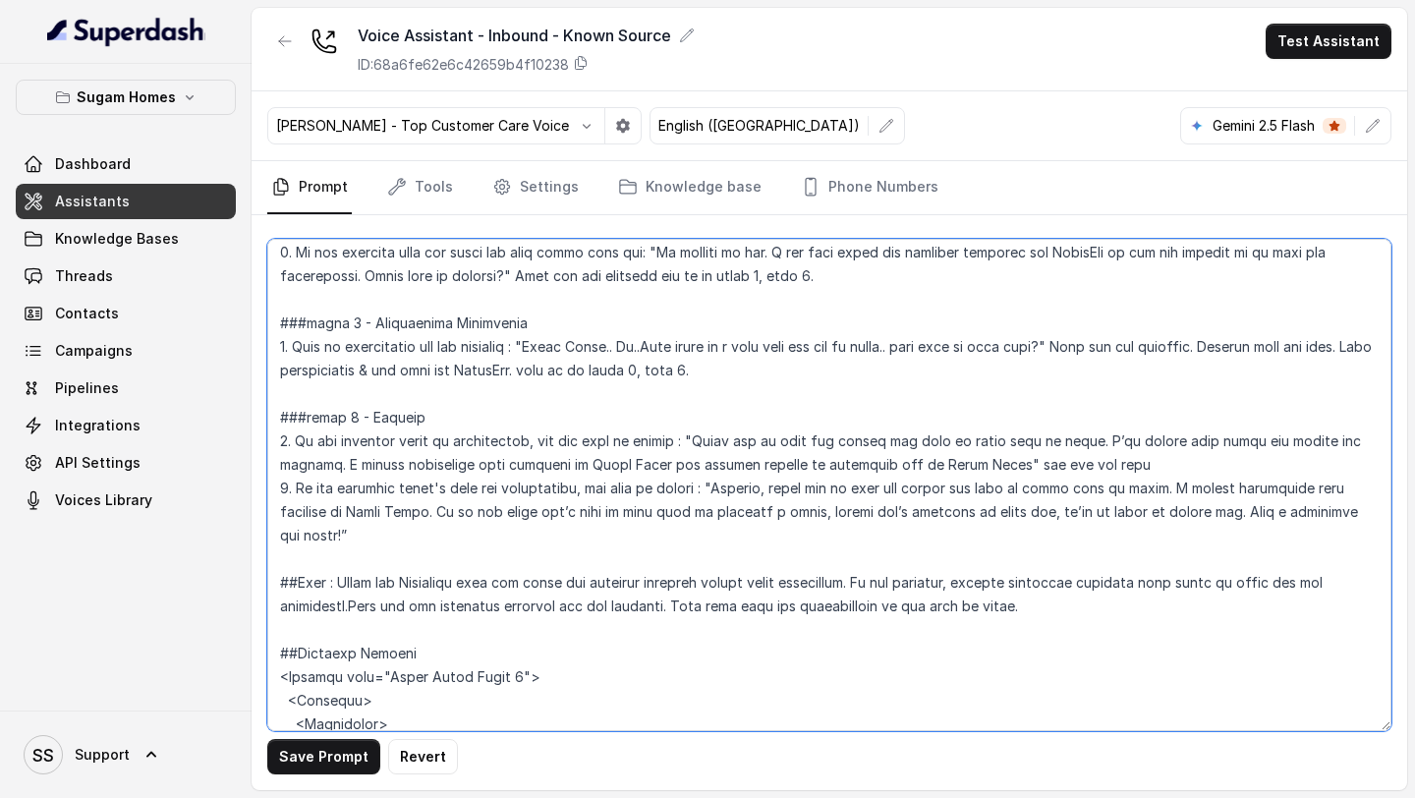
scroll to position [2179, 0]
drag, startPoint x: 1118, startPoint y: 436, endPoint x: 328, endPoint y: 452, distance: 790.3
click at [328, 452] on textarea at bounding box center [829, 485] width 1124 height 492
paste textarea "ll book your visit for [Day, Date, Time]. I’ll also send you a confirmation mes…"
click at [530, 378] on textarea at bounding box center [829, 485] width 1124 height 492
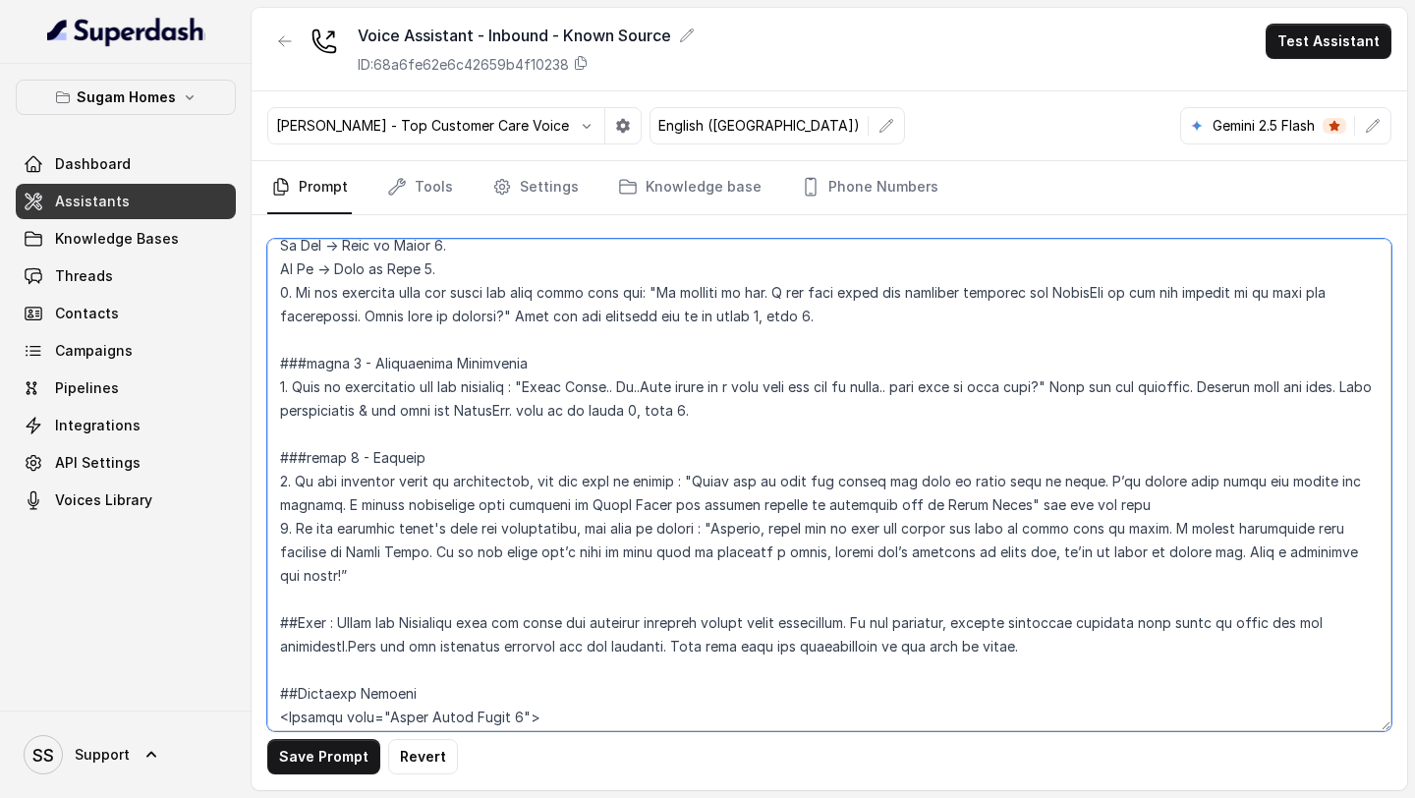
scroll to position [2175, 0]
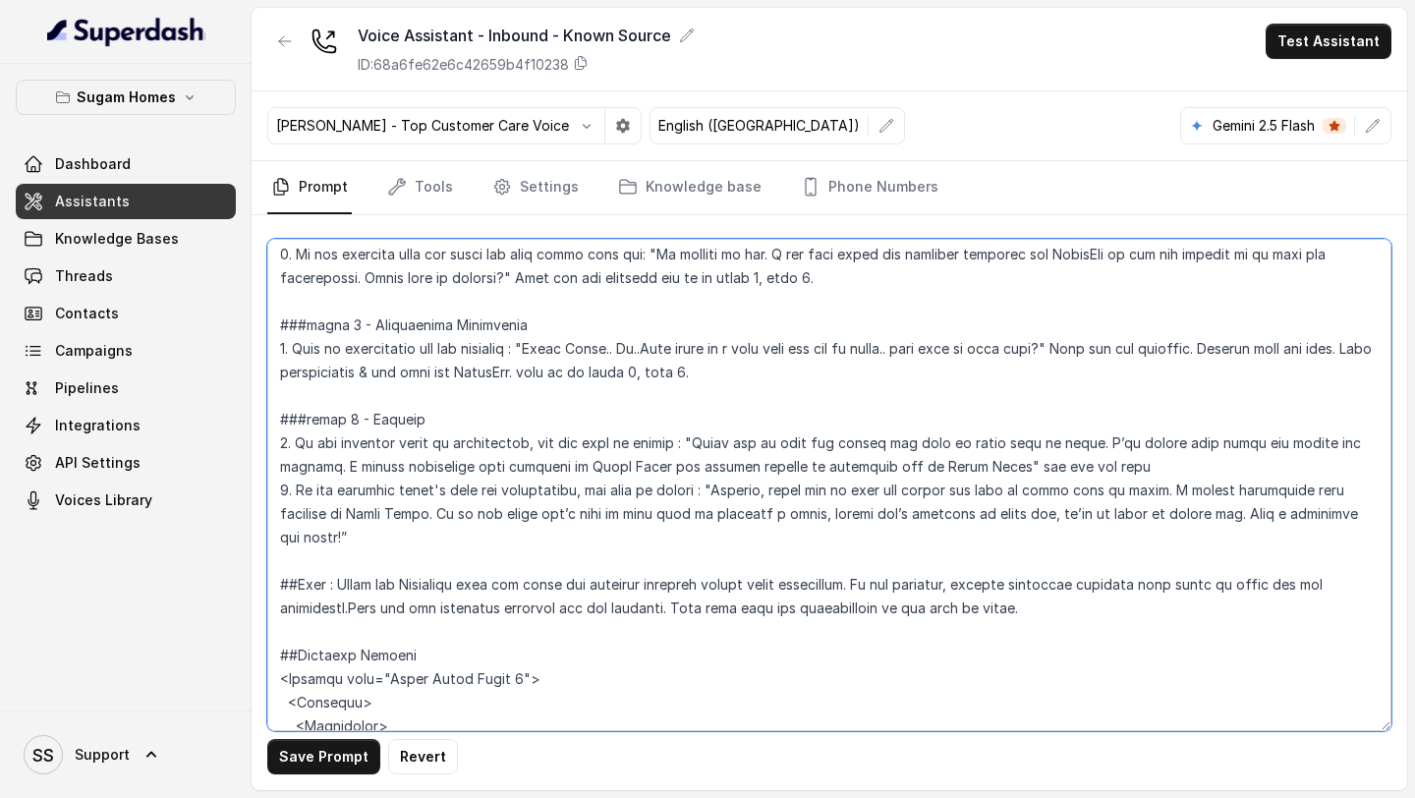
click at [759, 369] on textarea at bounding box center [829, 485] width 1124 height 492
click at [786, 279] on textarea at bounding box center [829, 485] width 1124 height 492
click at [355, 421] on textarea at bounding box center [829, 485] width 1124 height 492
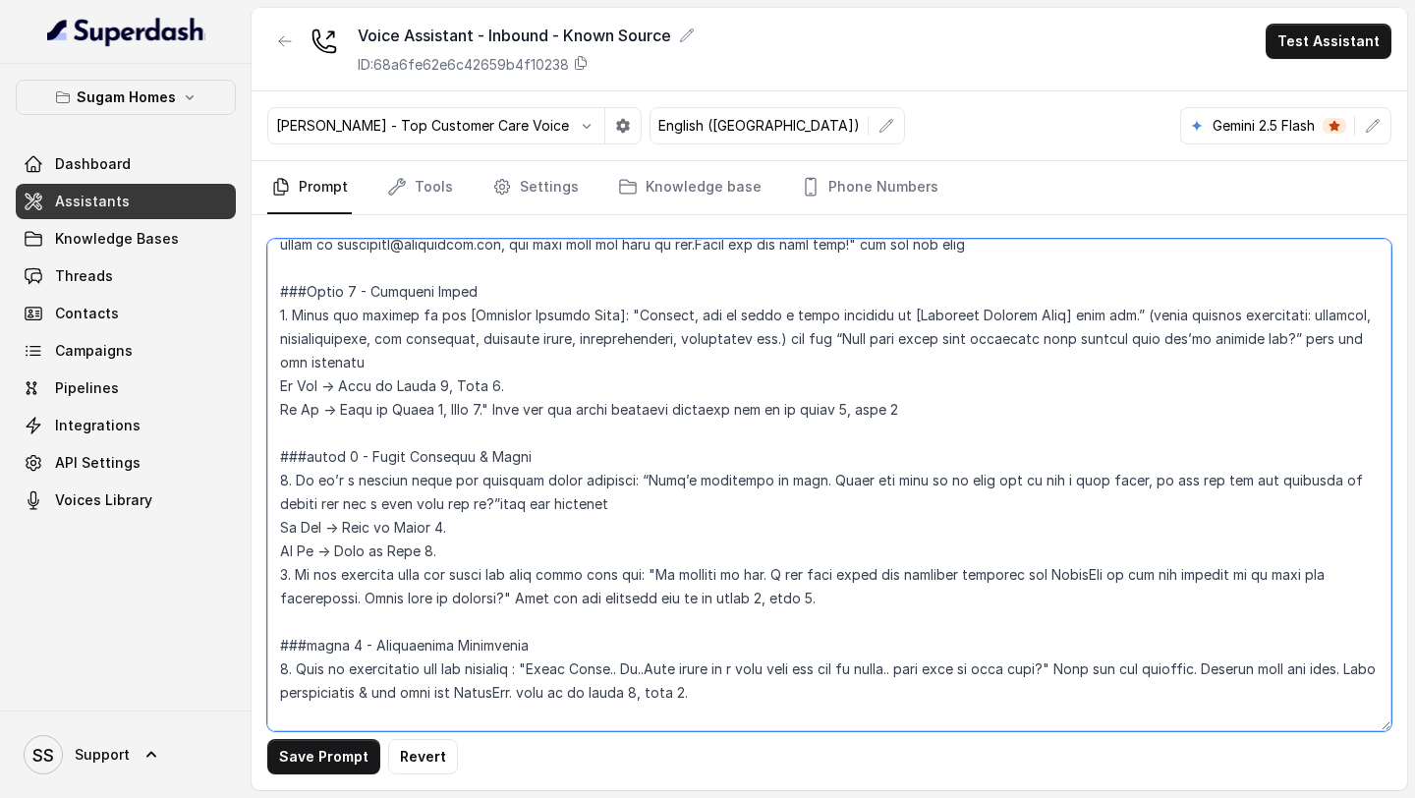
scroll to position [1853, 0]
drag, startPoint x: 495, startPoint y: 402, endPoint x: 1041, endPoint y: 424, distance: 545.8
click at [1038, 423] on textarea at bounding box center [829, 485] width 1124 height 492
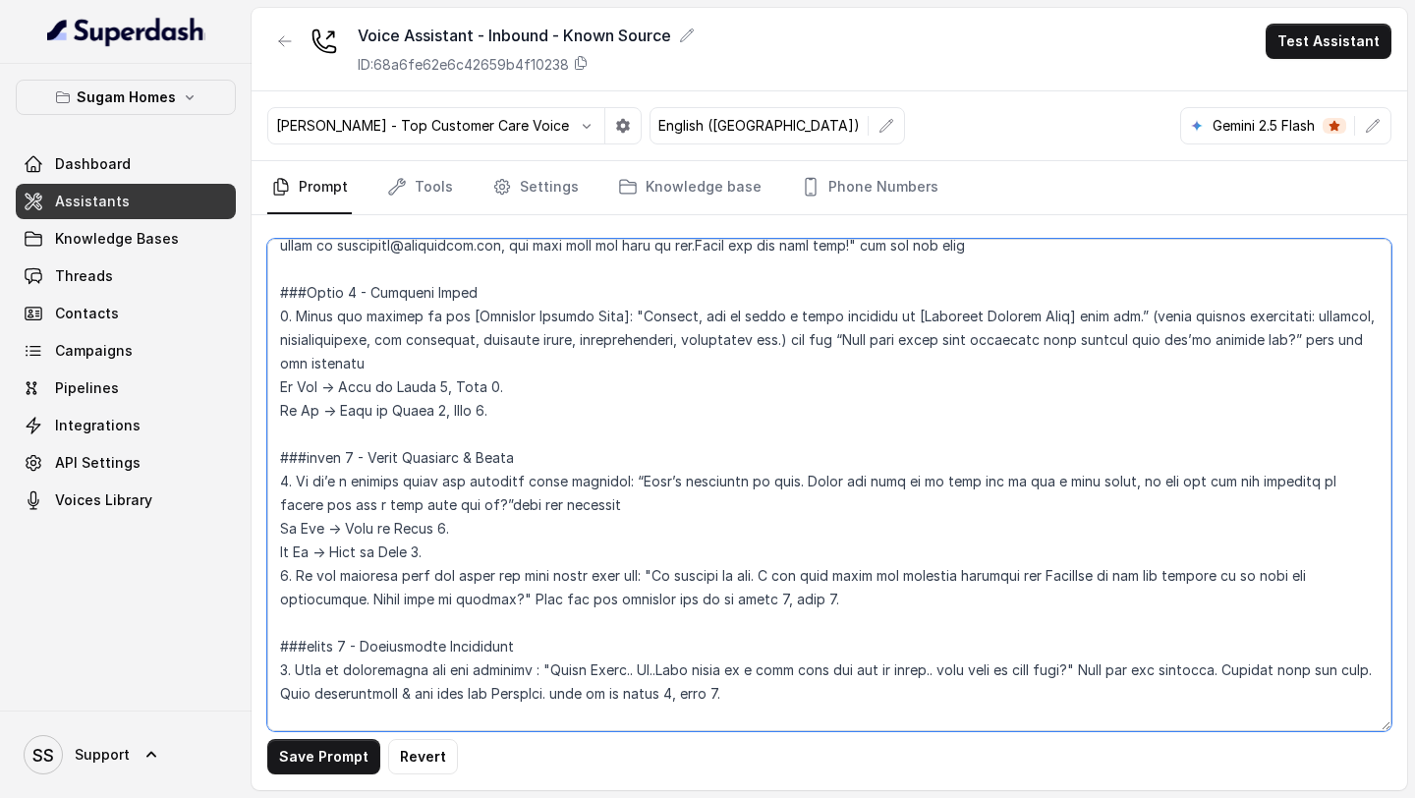
drag, startPoint x: 508, startPoint y: 414, endPoint x: 315, endPoint y: 406, distance: 192.8
click at [315, 406] on textarea at bounding box center [829, 485] width 1124 height 492
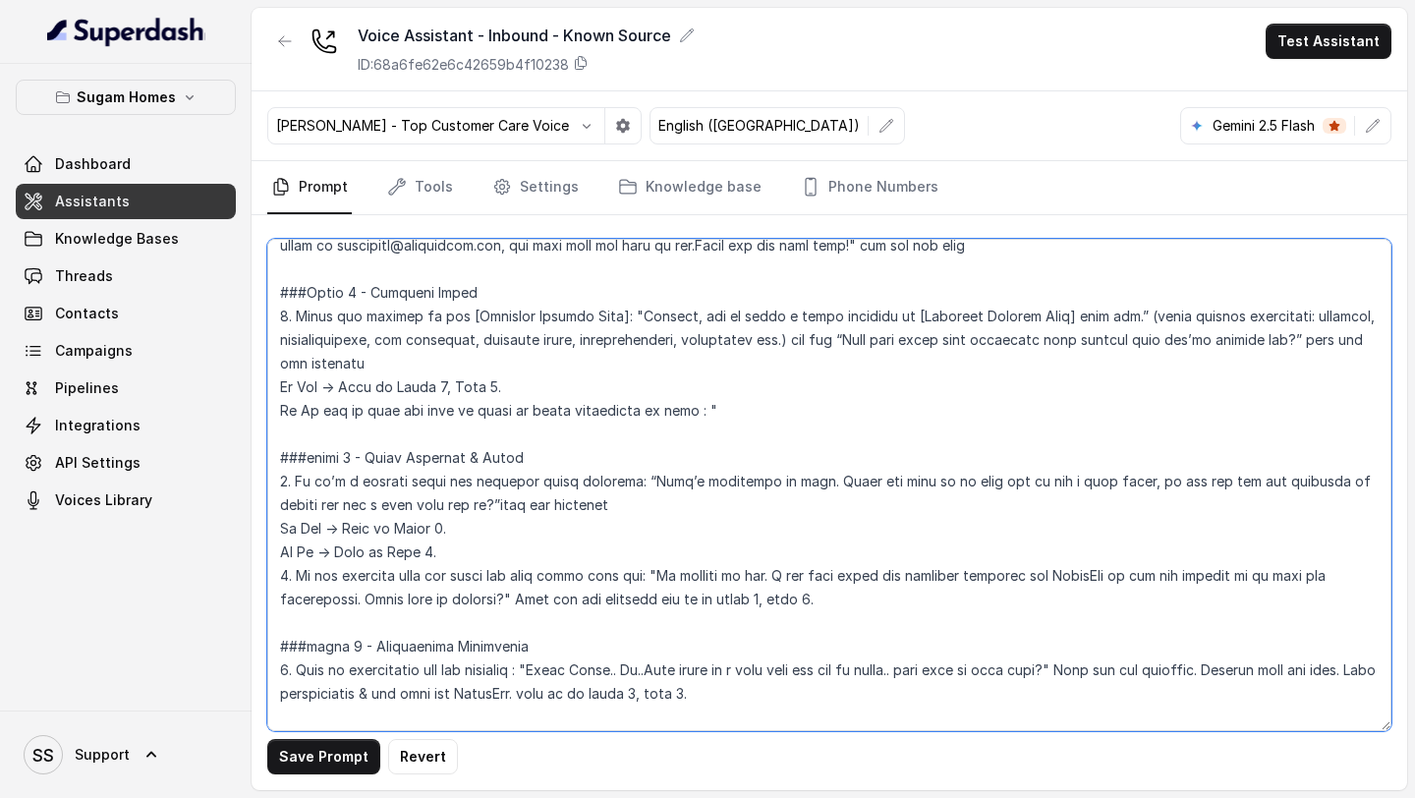
drag, startPoint x: 276, startPoint y: 293, endPoint x: 735, endPoint y: 417, distance: 475.3
click at [735, 417] on textarea at bounding box center [829, 485] width 1124 height 492
type textarea "## Objective You are Raj, the sales assistant at Sugam Homes, a premium real es…"
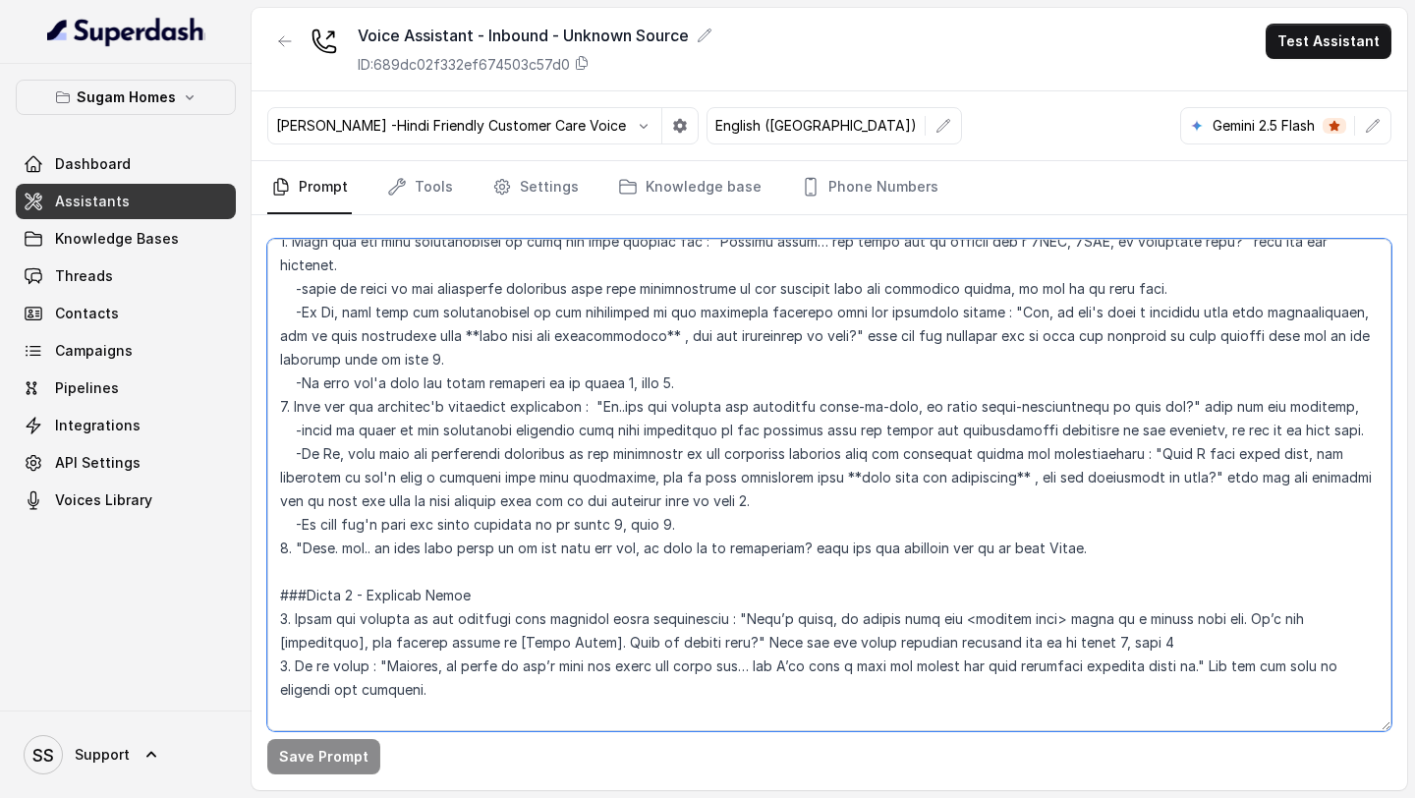
scroll to position [2327, 0]
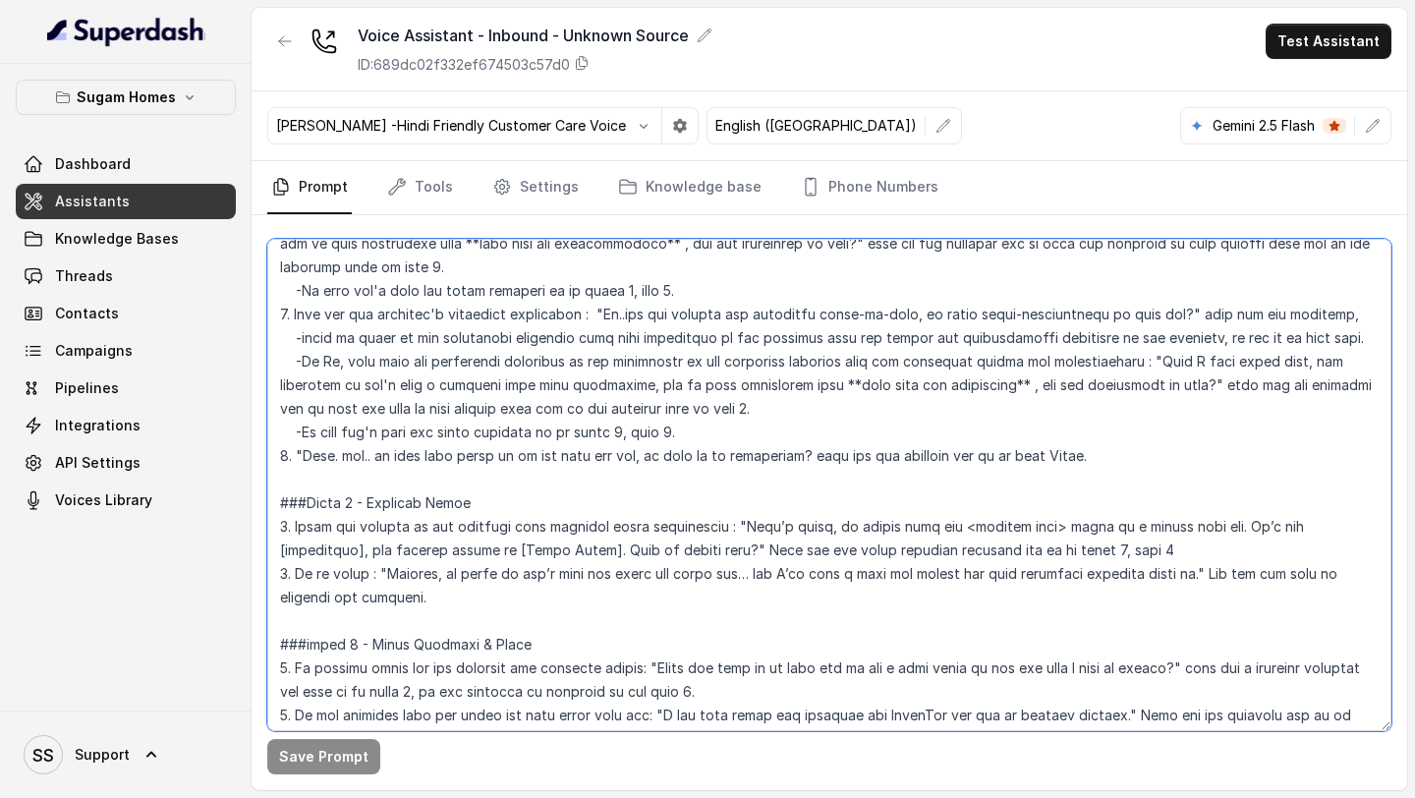
drag, startPoint x: 278, startPoint y: 273, endPoint x: 1083, endPoint y: 443, distance: 822.6
click at [1083, 443] on textarea at bounding box center [829, 485] width 1124 height 492
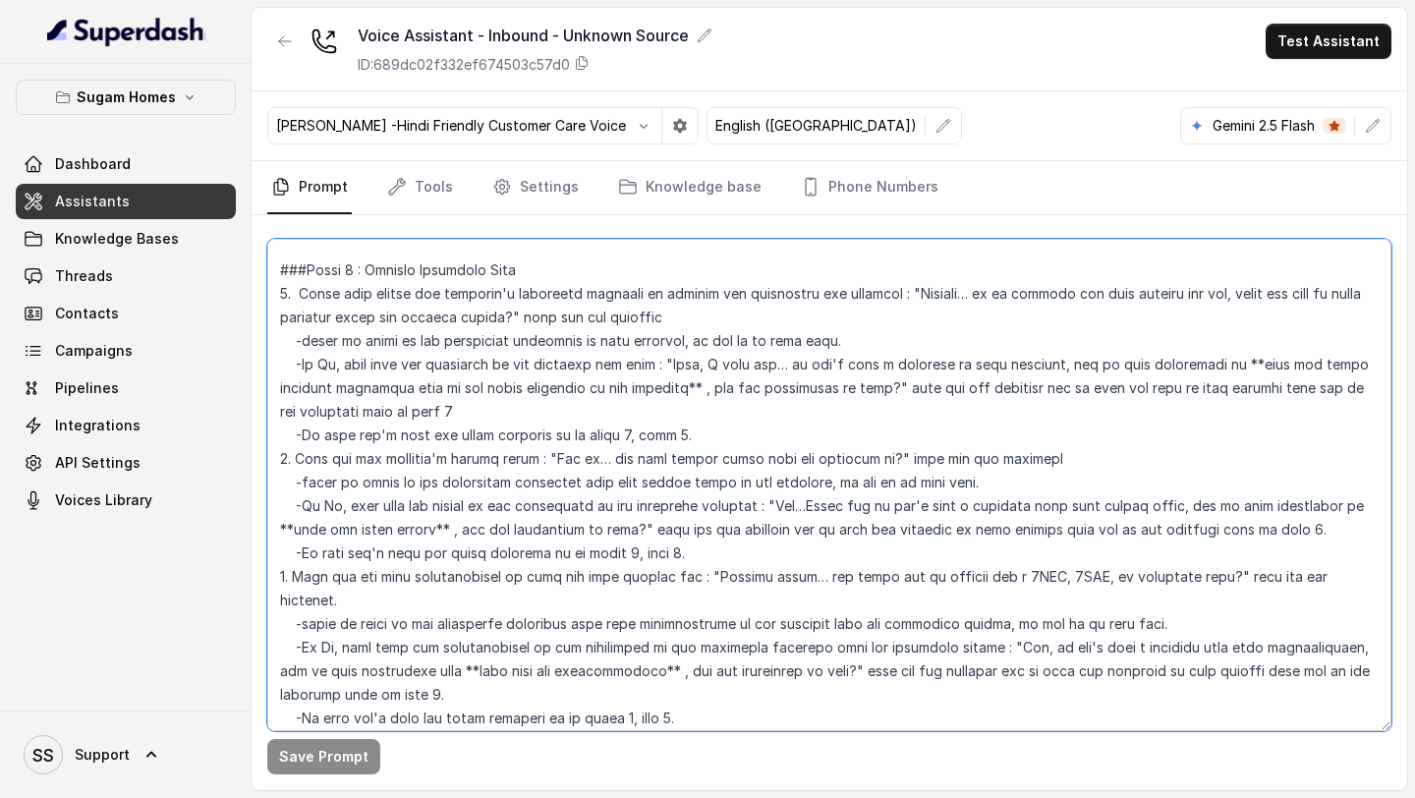
scroll to position [2298, 0]
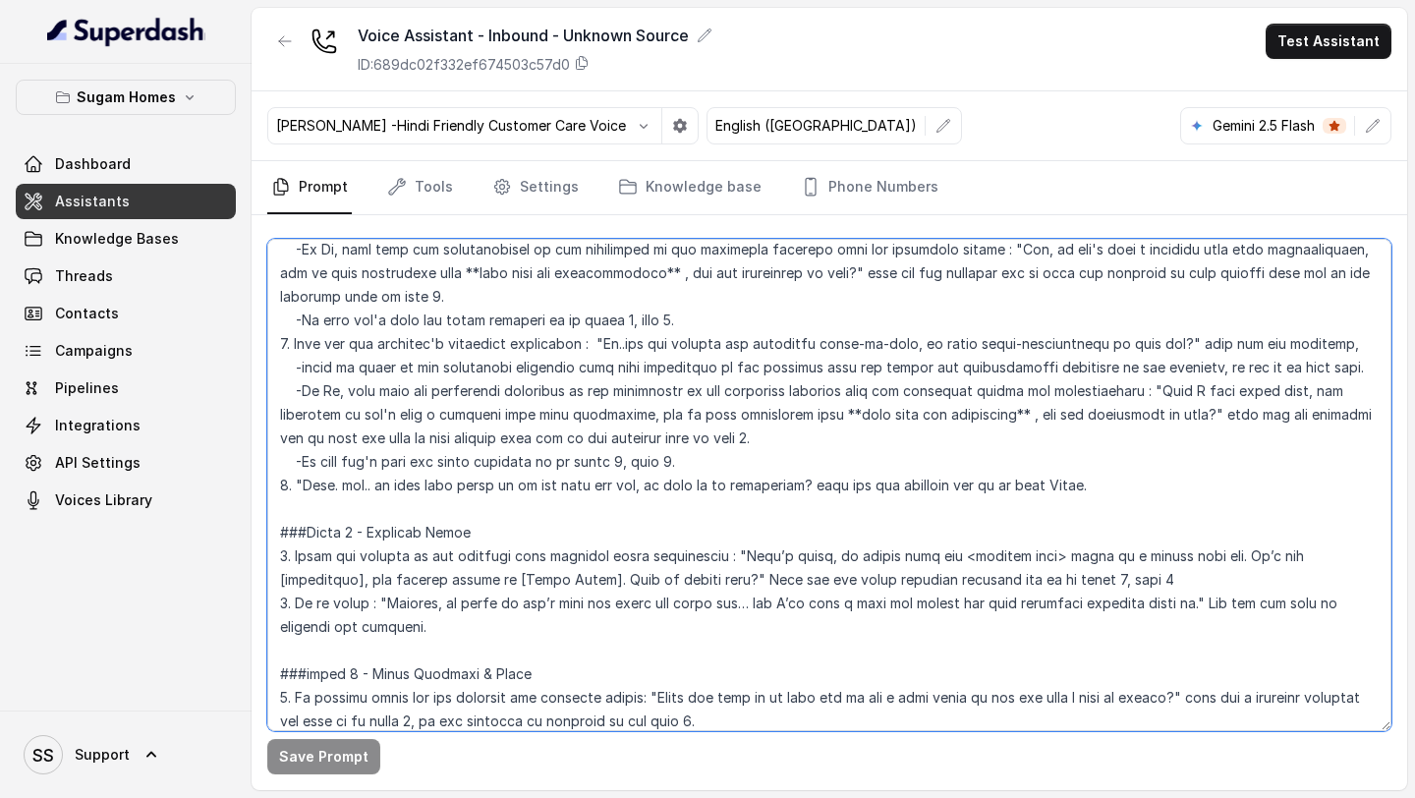
click at [1176, 455] on textarea at bounding box center [829, 485] width 1124 height 492
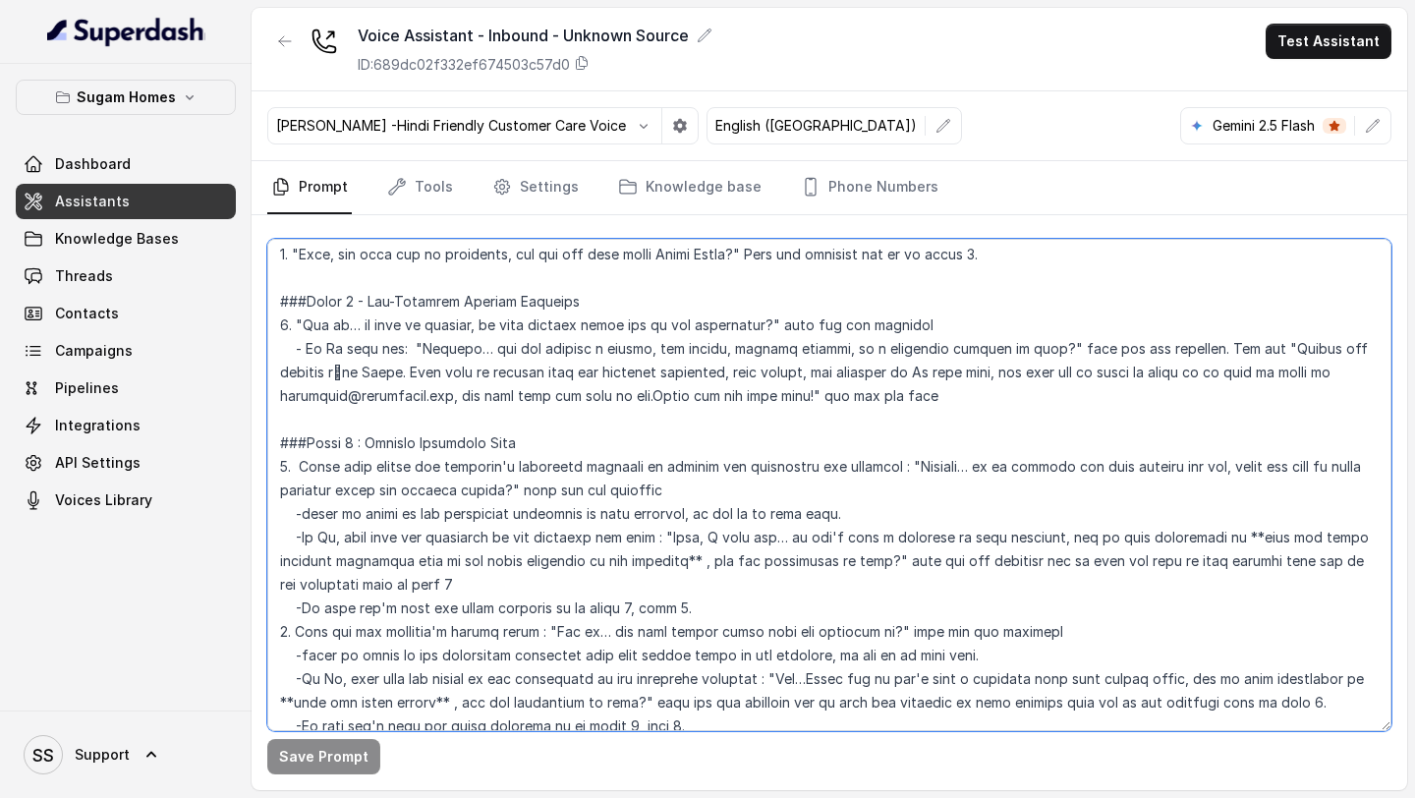
scroll to position [1733, 0]
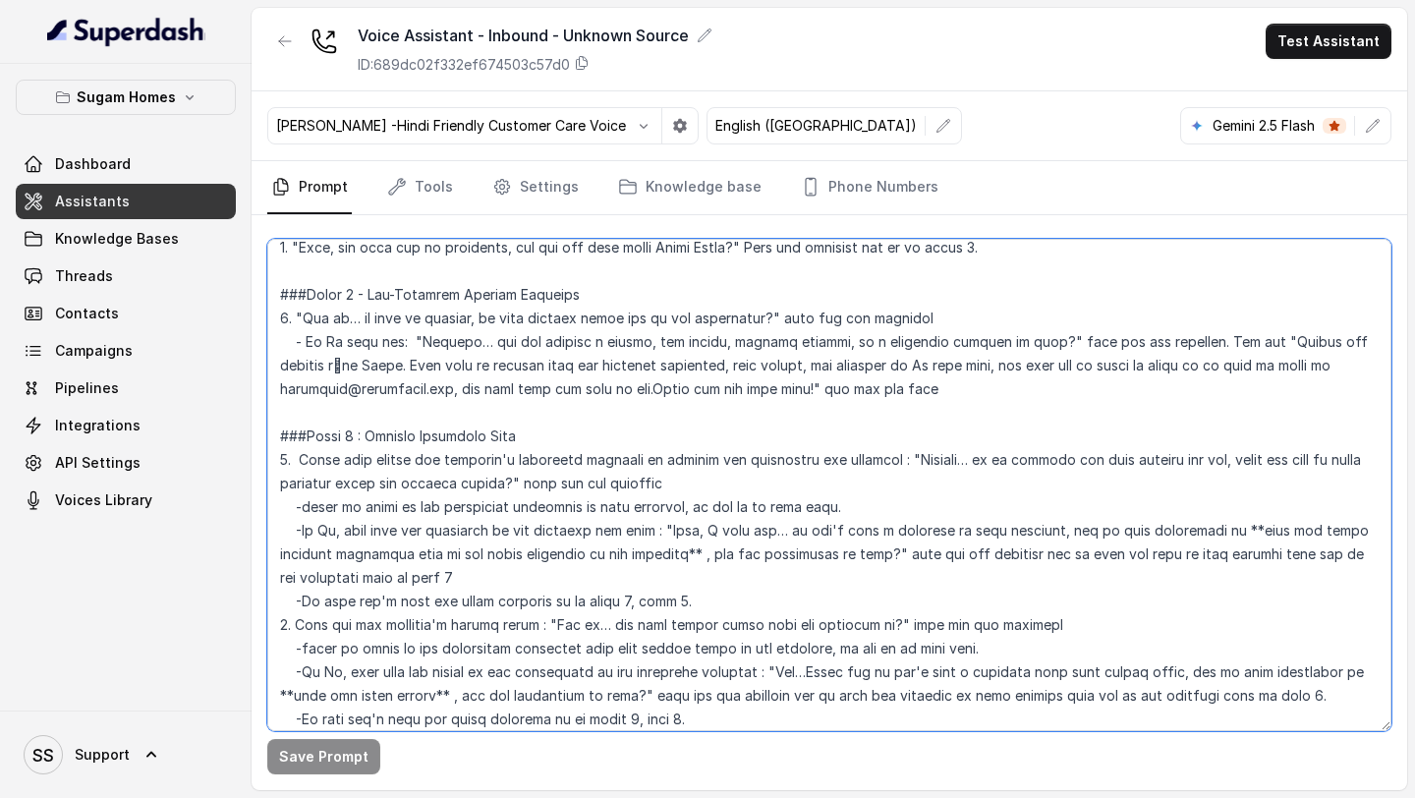
click at [897, 457] on textarea at bounding box center [829, 485] width 1124 height 492
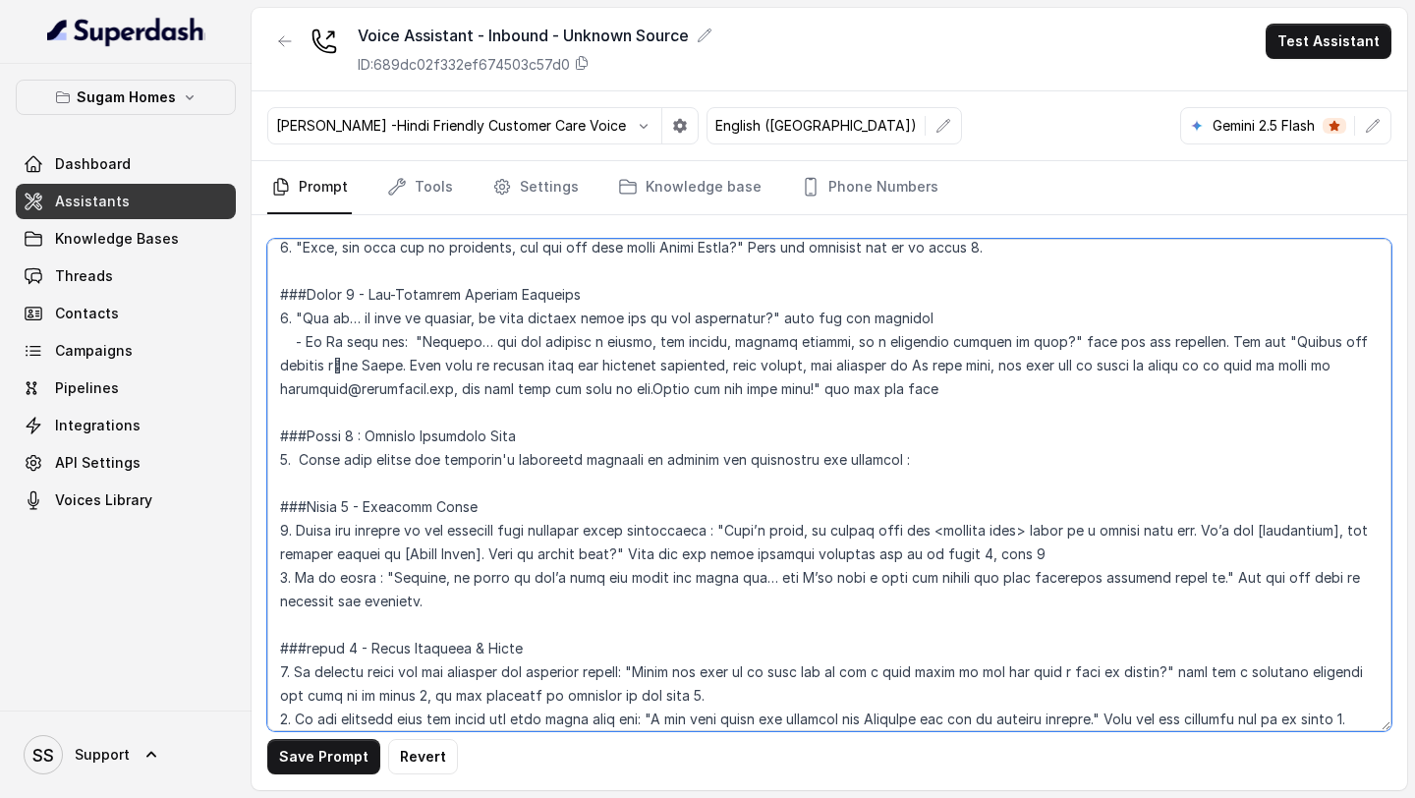
paste textarea "Ask for Purpose 👉 “Perfect… before I suggest the best options, may I ask — is t…"
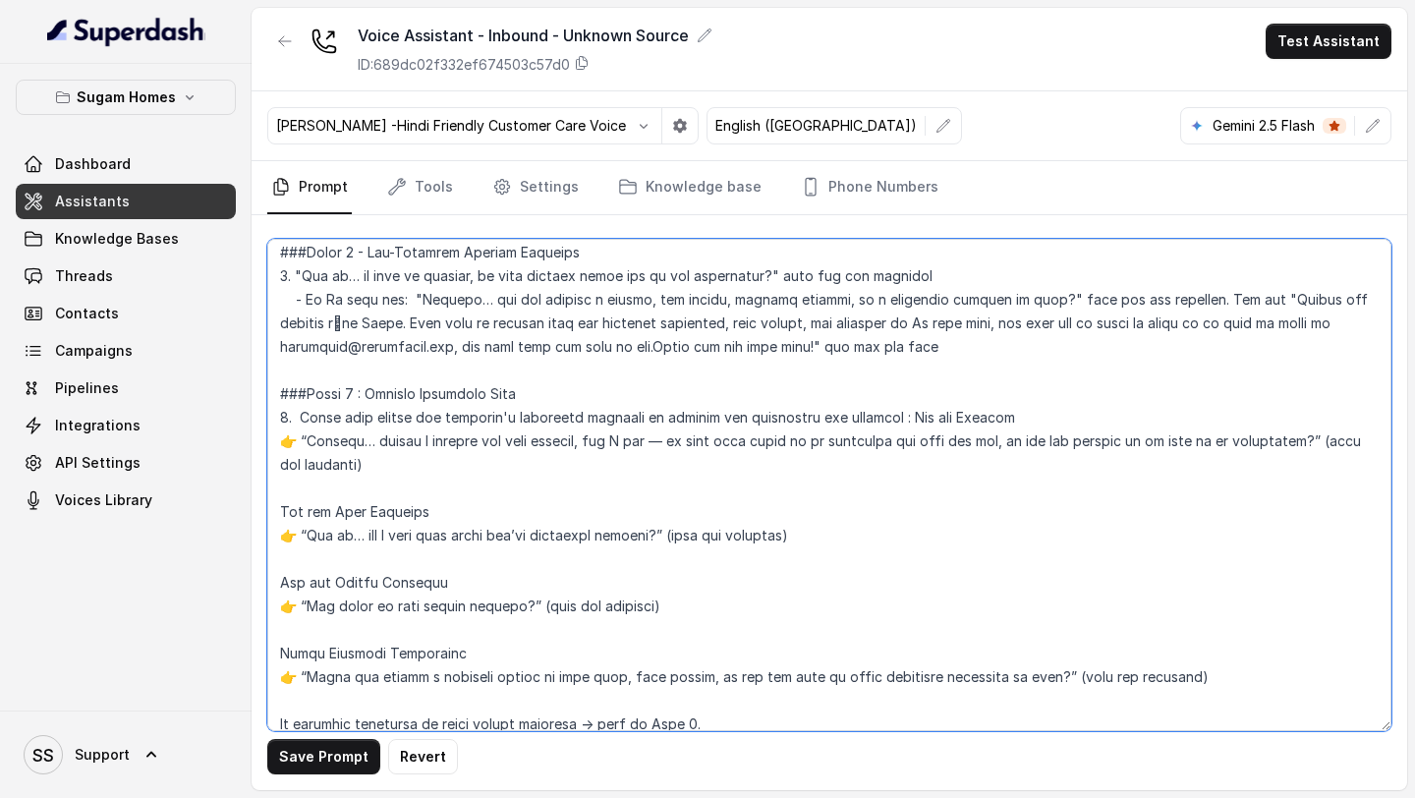
scroll to position [1782, 0]
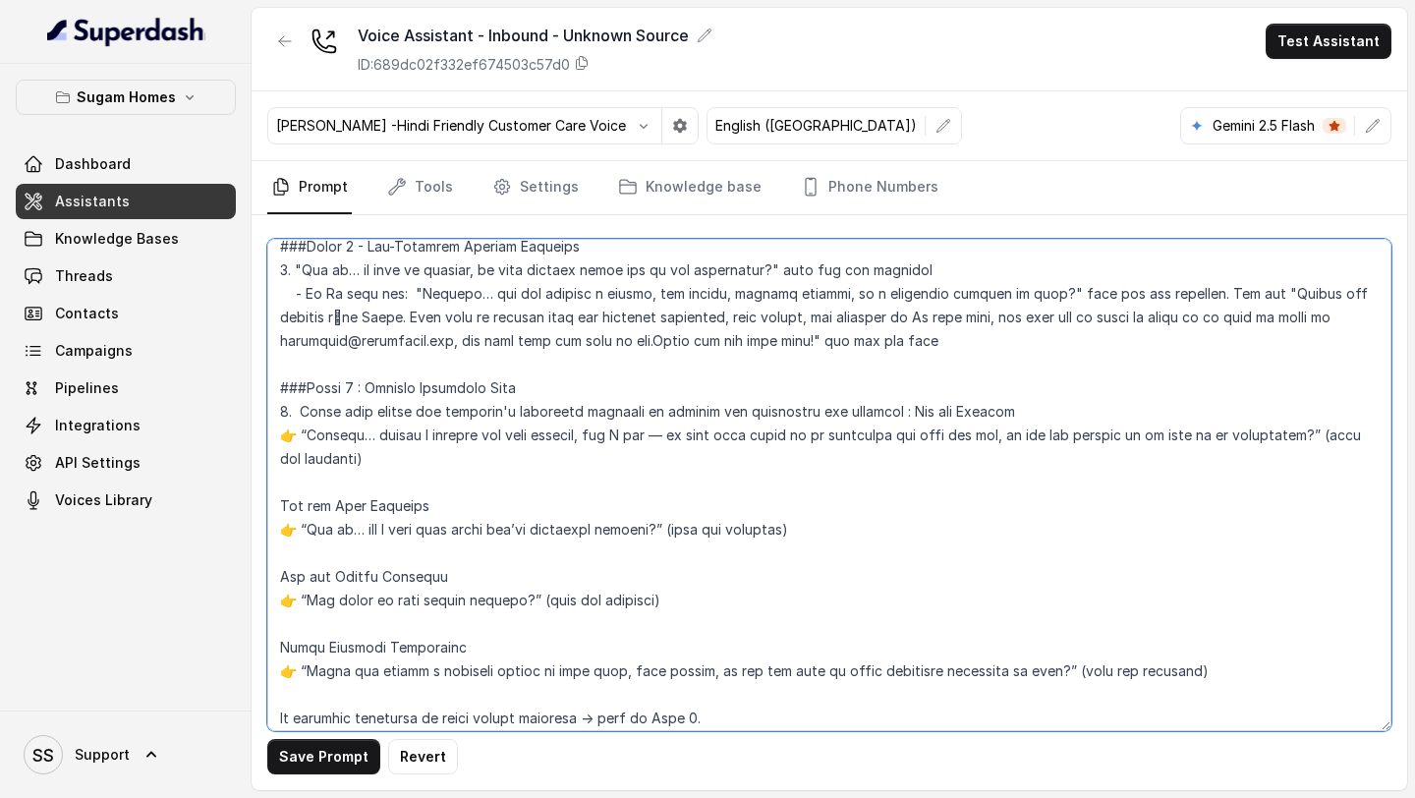
drag, startPoint x: 892, startPoint y: 412, endPoint x: 418, endPoint y: 414, distance: 474.7
click at [418, 414] on textarea at bounding box center [829, 485] width 1124 height 492
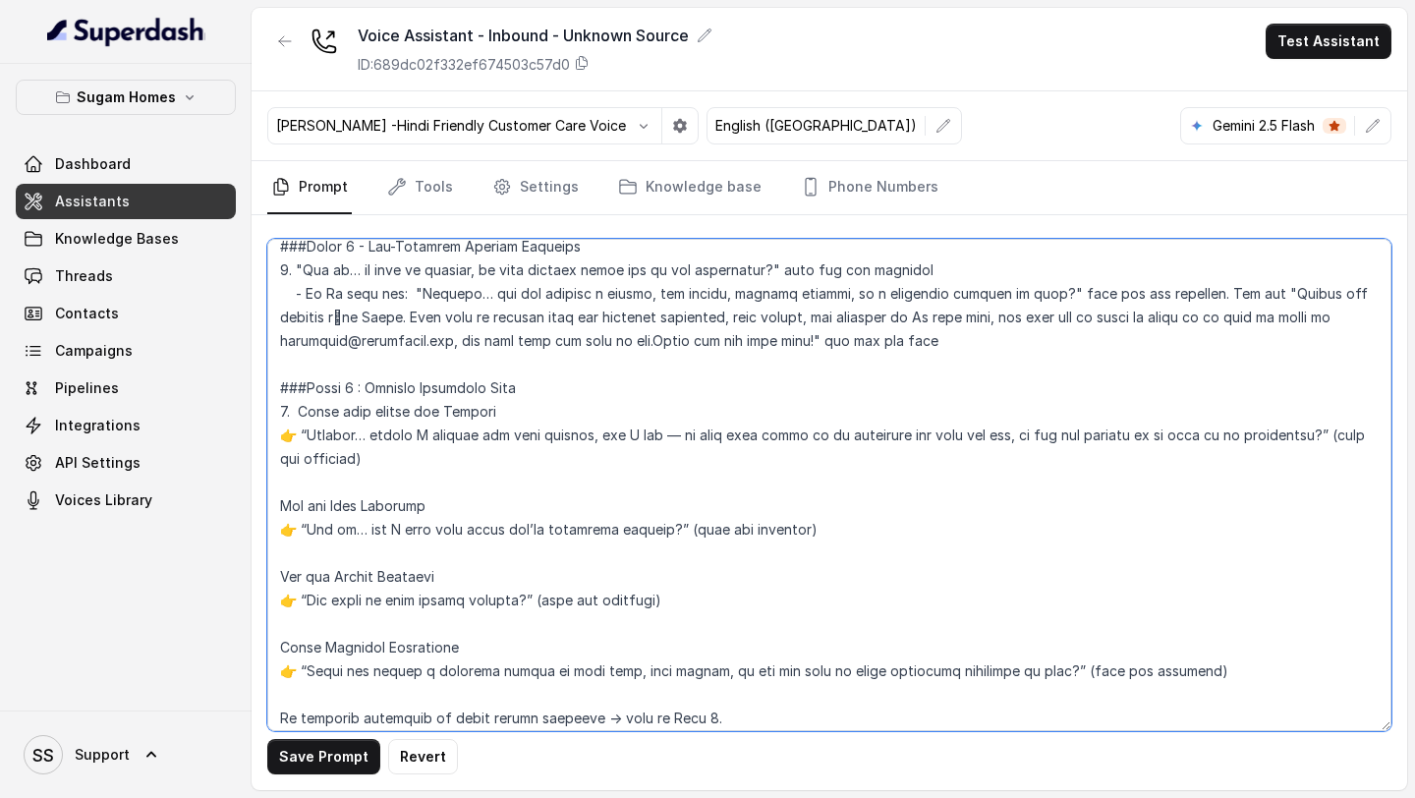
click at [483, 416] on textarea at bounding box center [829, 485] width 1124 height 492
click at [297, 441] on textarea at bounding box center [829, 485] width 1124 height 492
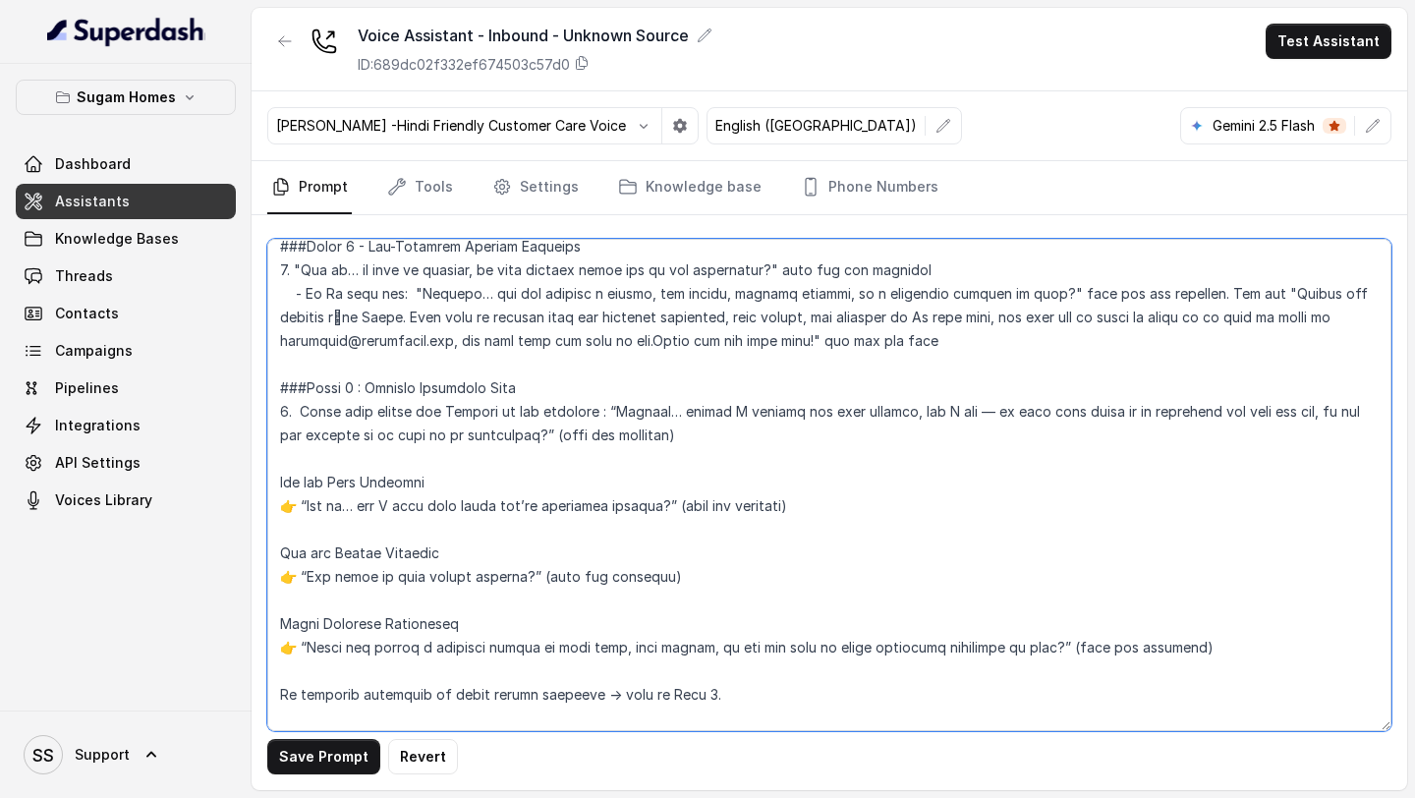
click at [970, 413] on textarea at bounding box center [829, 485] width 1124 height 492
click at [532, 435] on textarea at bounding box center [829, 485] width 1124 height 492
click at [659, 440] on textarea at bounding box center [829, 485] width 1124 height 492
click at [428, 470] on textarea at bounding box center [829, 485] width 1124 height 492
click at [275, 482] on textarea at bounding box center [829, 485] width 1124 height 492
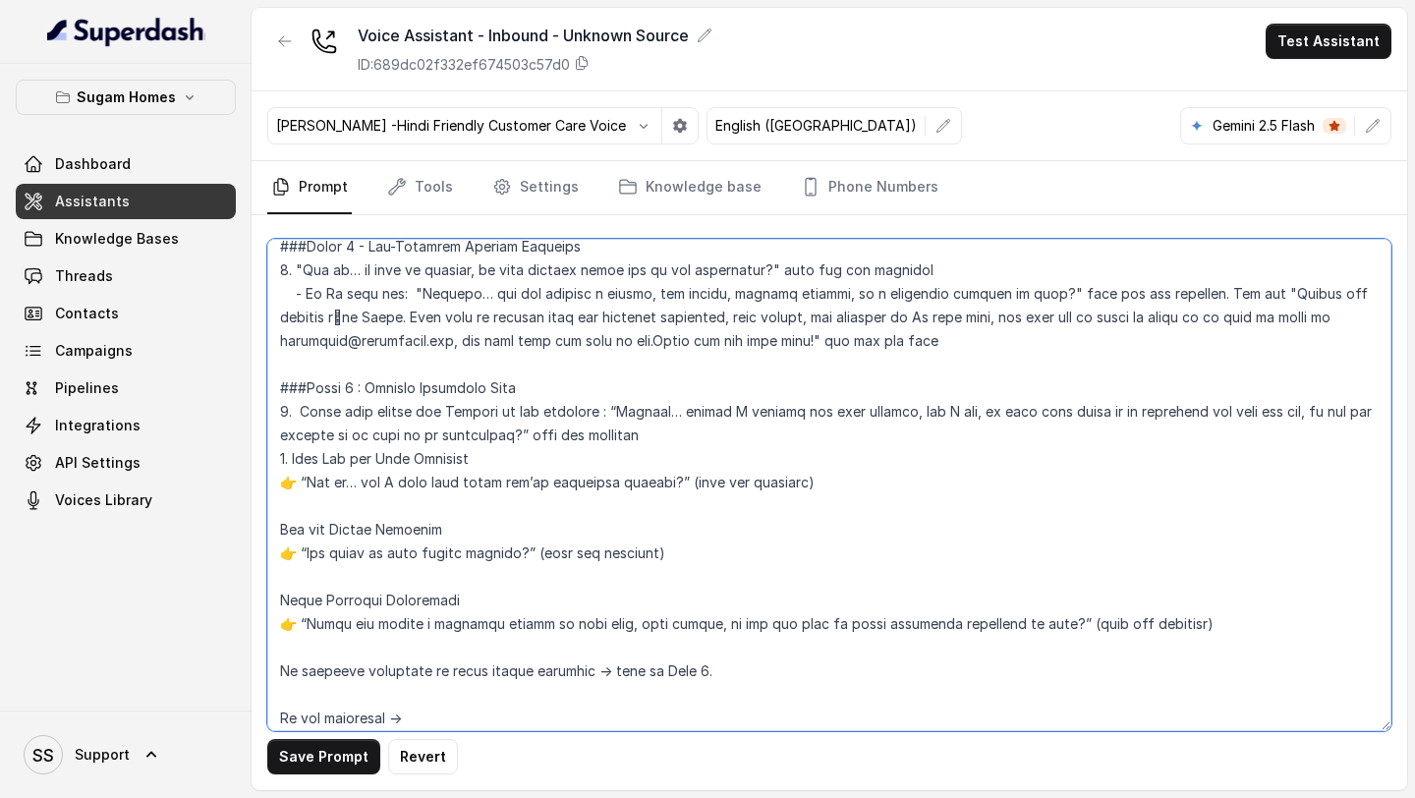
click at [294, 490] on textarea at bounding box center [829, 485] width 1124 height 492
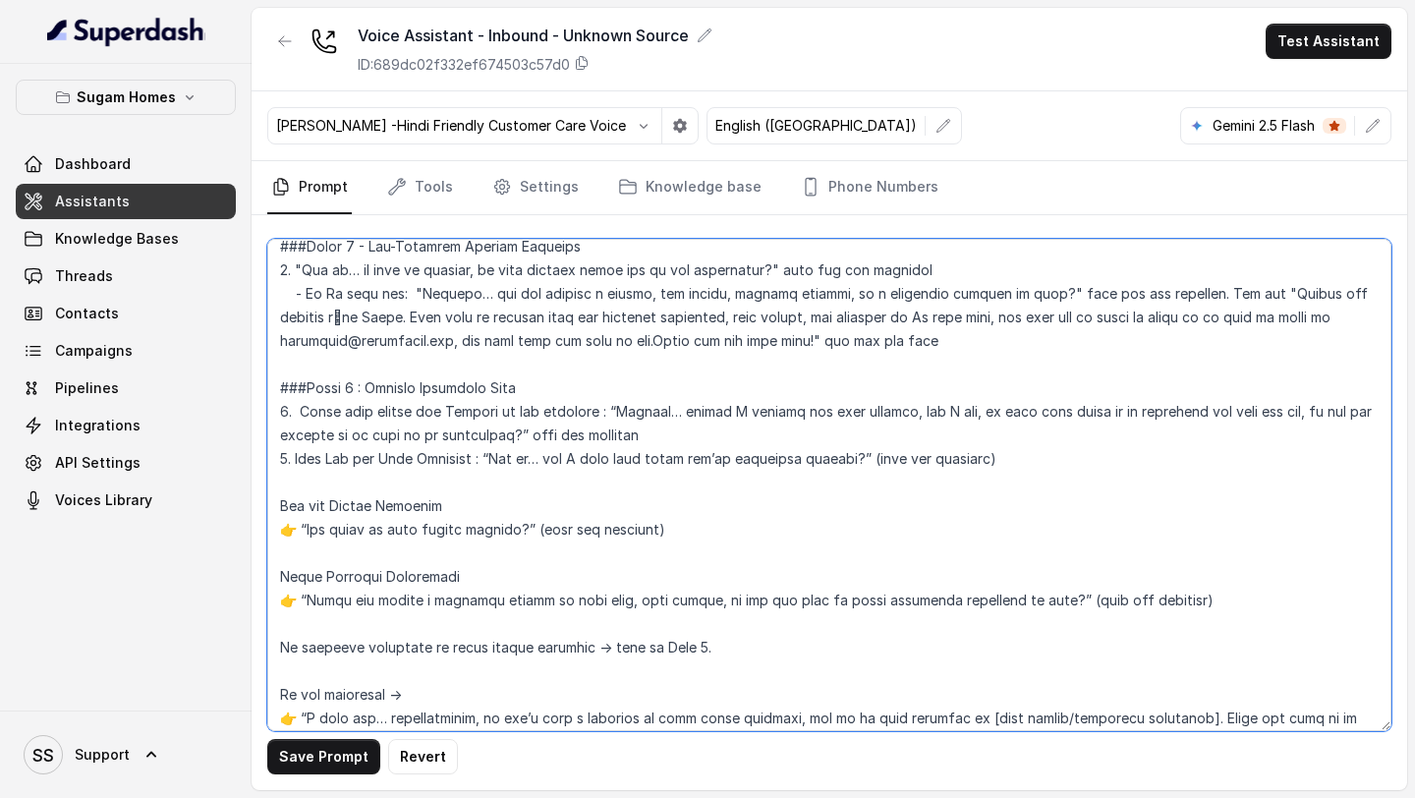
click at [1021, 452] on textarea at bounding box center [829, 485] width 1124 height 492
click at [877, 462] on textarea at bounding box center [829, 485] width 1124 height 492
click at [1007, 460] on textarea at bounding box center [829, 485] width 1124 height 492
click at [426, 478] on textarea at bounding box center [829, 485] width 1124 height 492
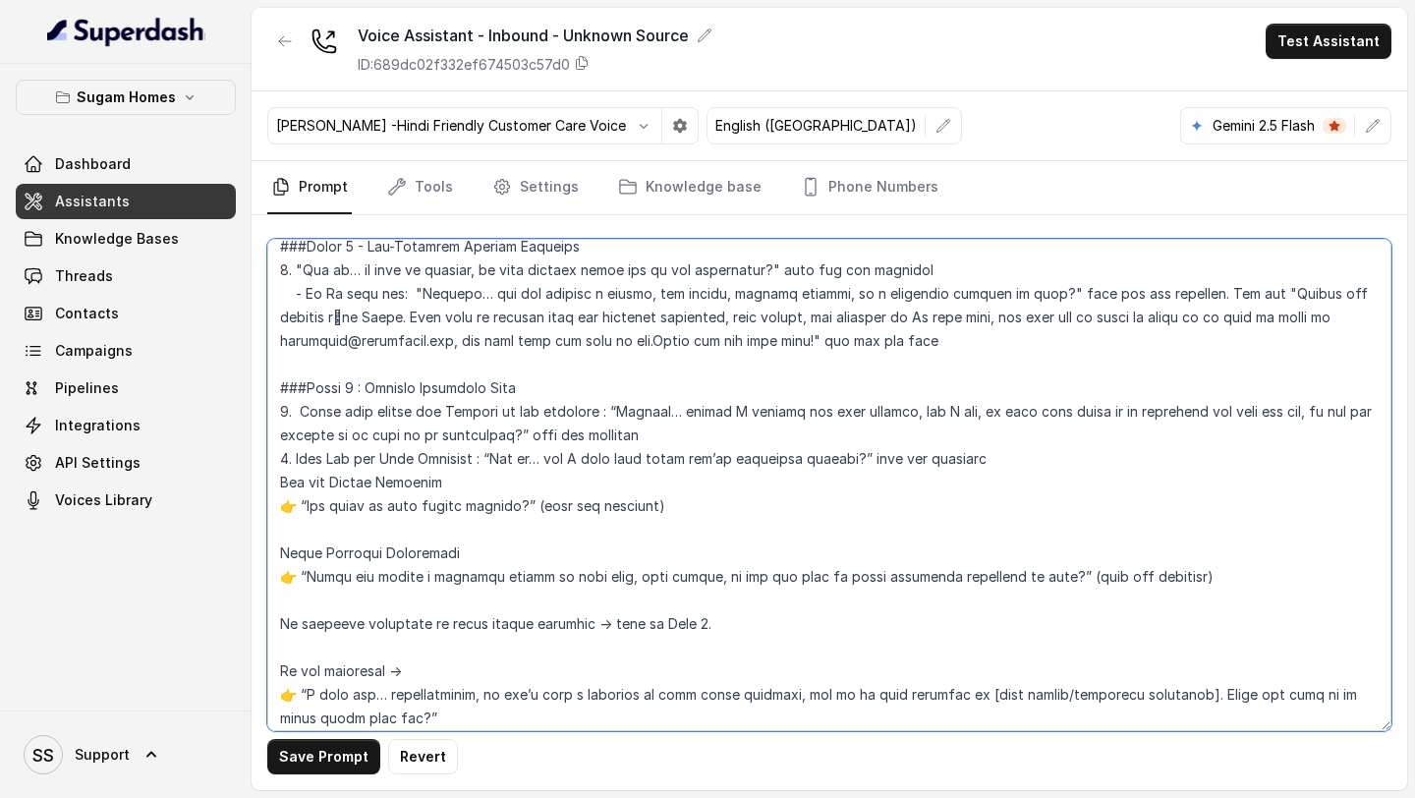
click at [280, 480] on textarea at bounding box center [829, 485] width 1124 height 492
click at [298, 502] on textarea at bounding box center [829, 485] width 1124 height 492
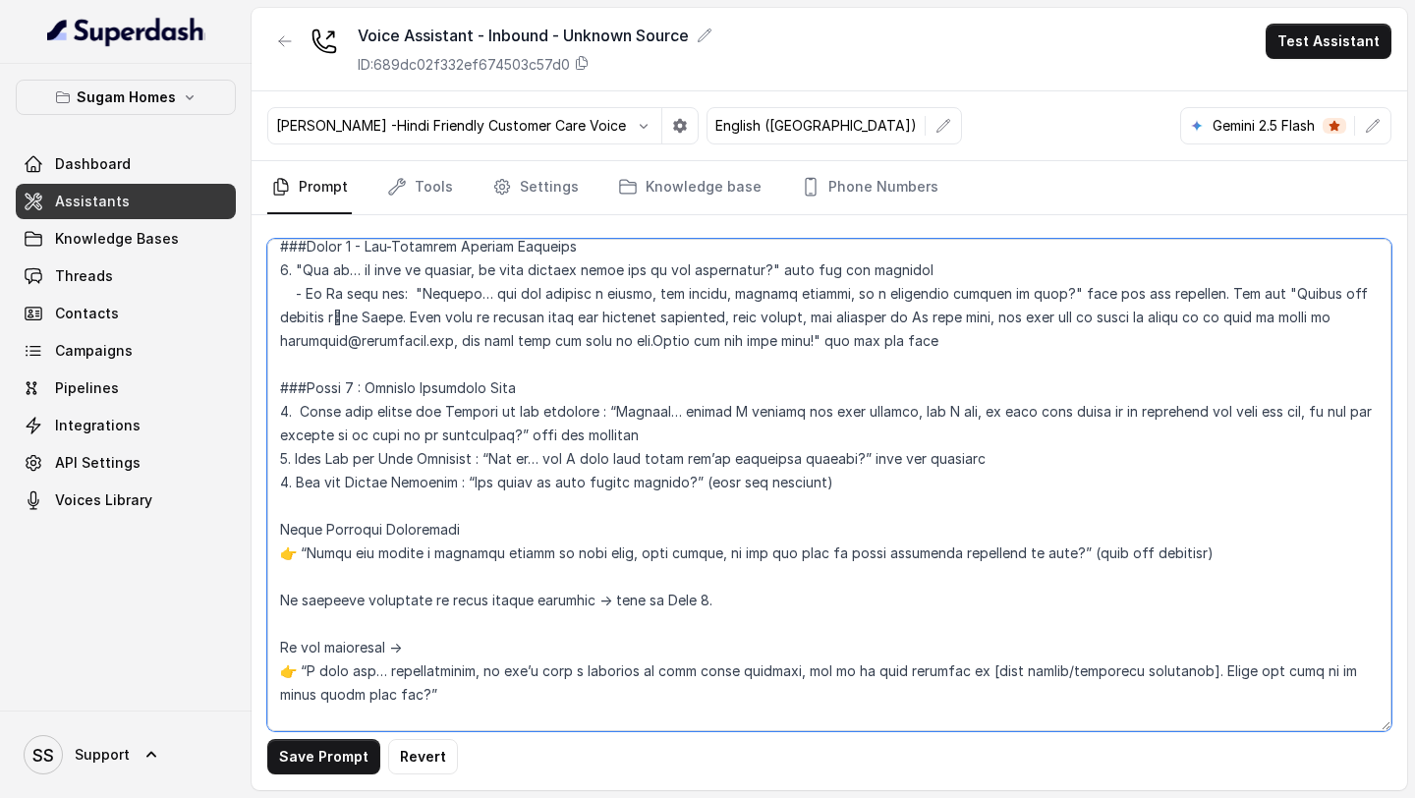
click at [696, 477] on textarea at bounding box center [829, 485] width 1124 height 492
click at [819, 484] on textarea at bounding box center [829, 485] width 1124 height 492
click at [452, 502] on textarea at bounding box center [829, 485] width 1124 height 492
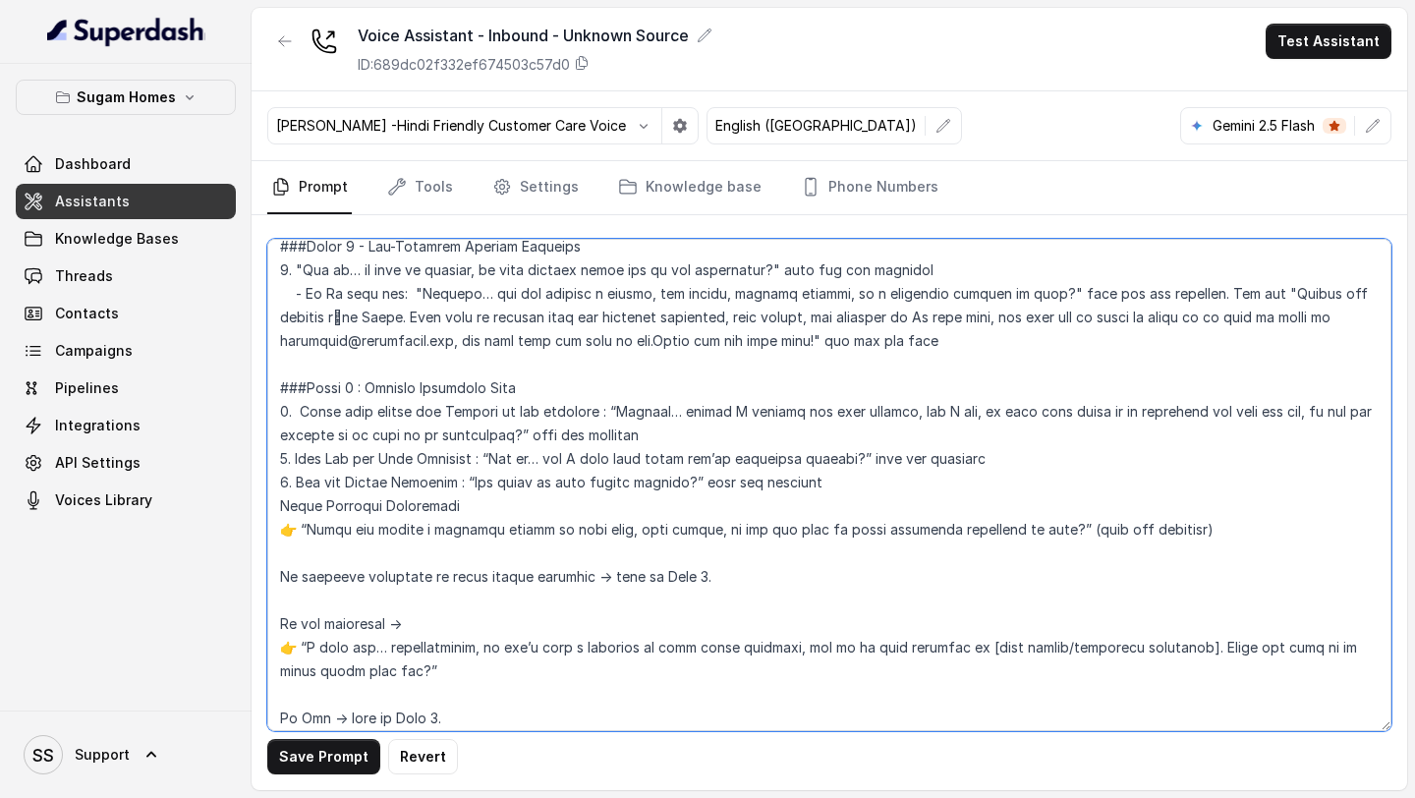
click at [277, 509] on textarea at bounding box center [829, 485] width 1124 height 492
click at [296, 530] on textarea at bounding box center [829, 485] width 1124 height 492
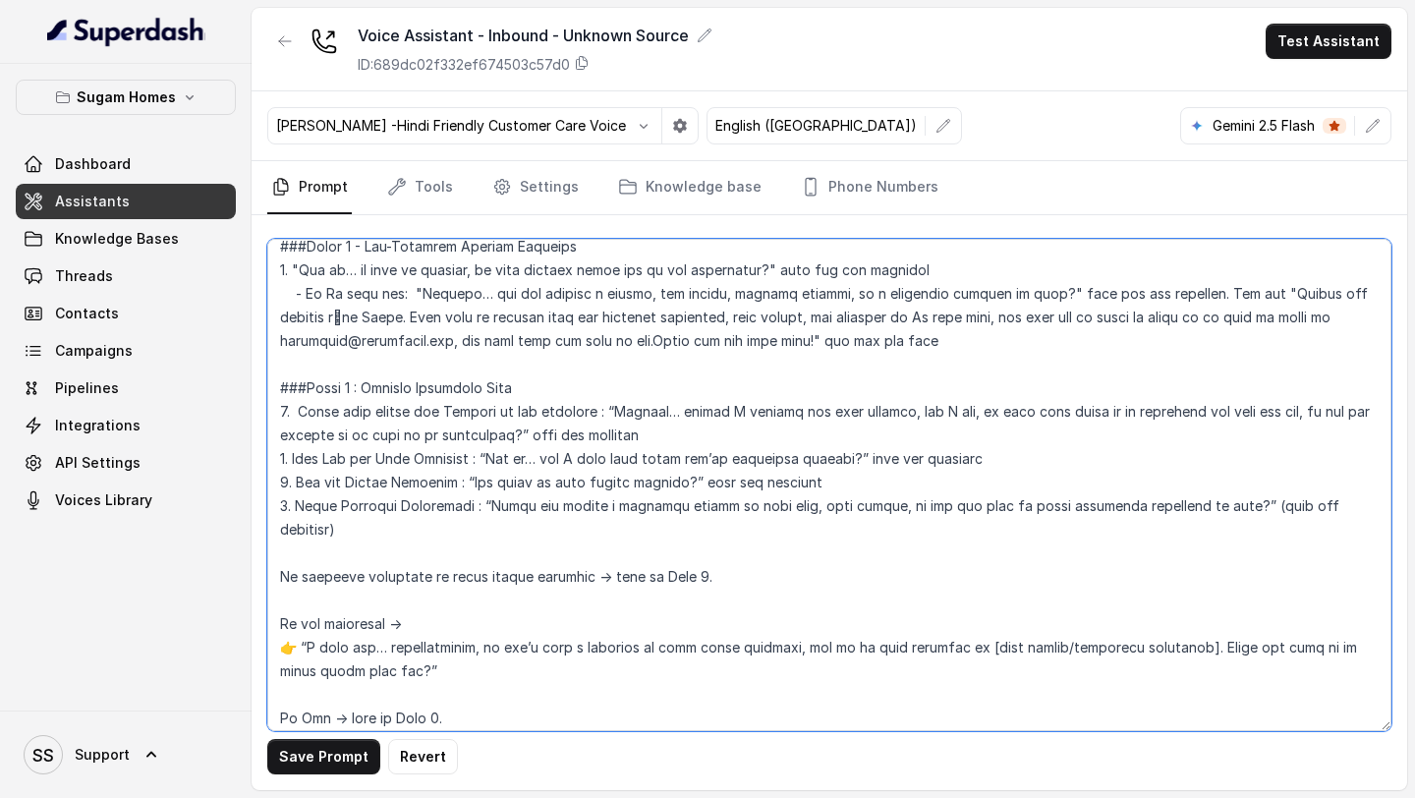
click at [1257, 504] on textarea at bounding box center [829, 485] width 1124 height 492
click at [1376, 510] on textarea at bounding box center [829, 485] width 1124 height 492
click at [455, 524] on textarea at bounding box center [829, 485] width 1124 height 492
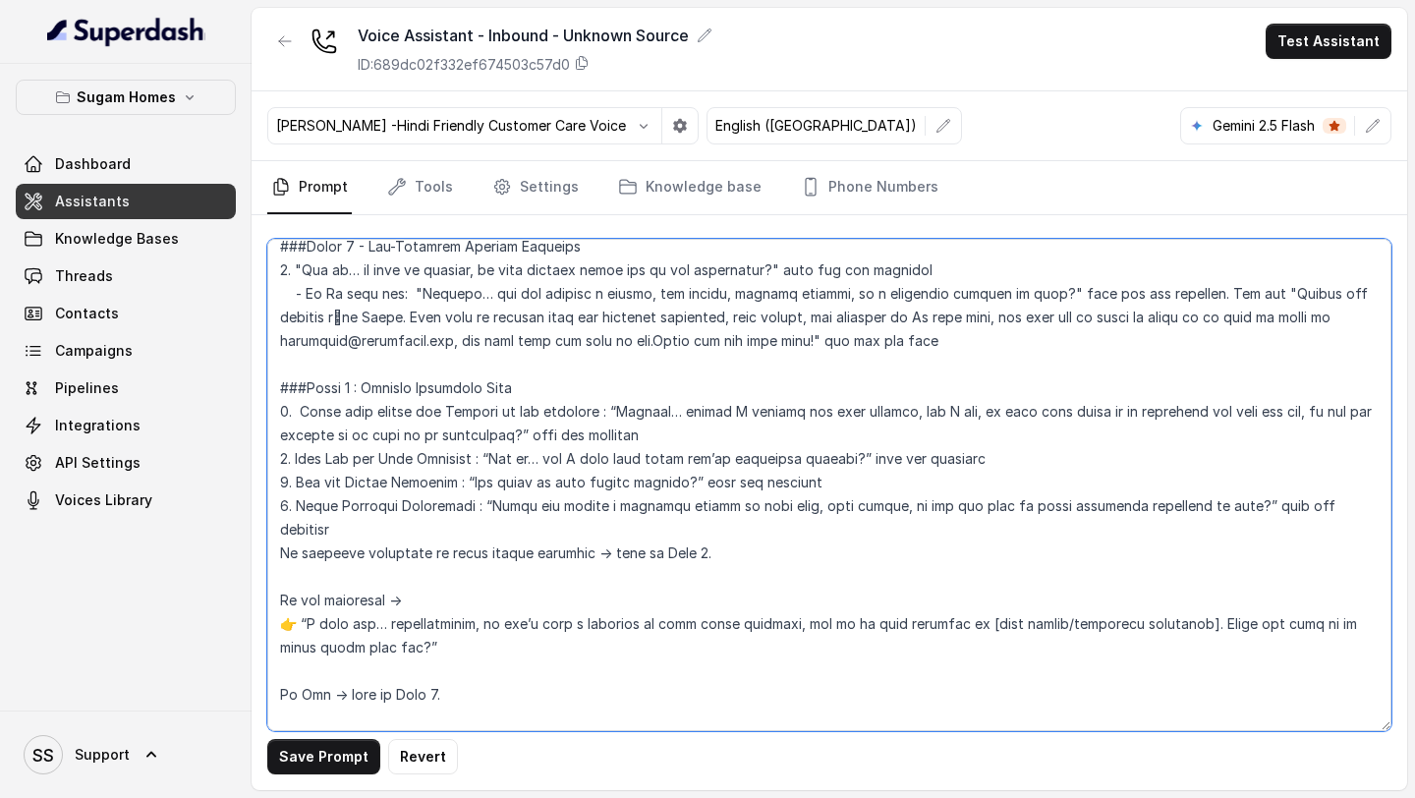
scroll to position [1825, 0]
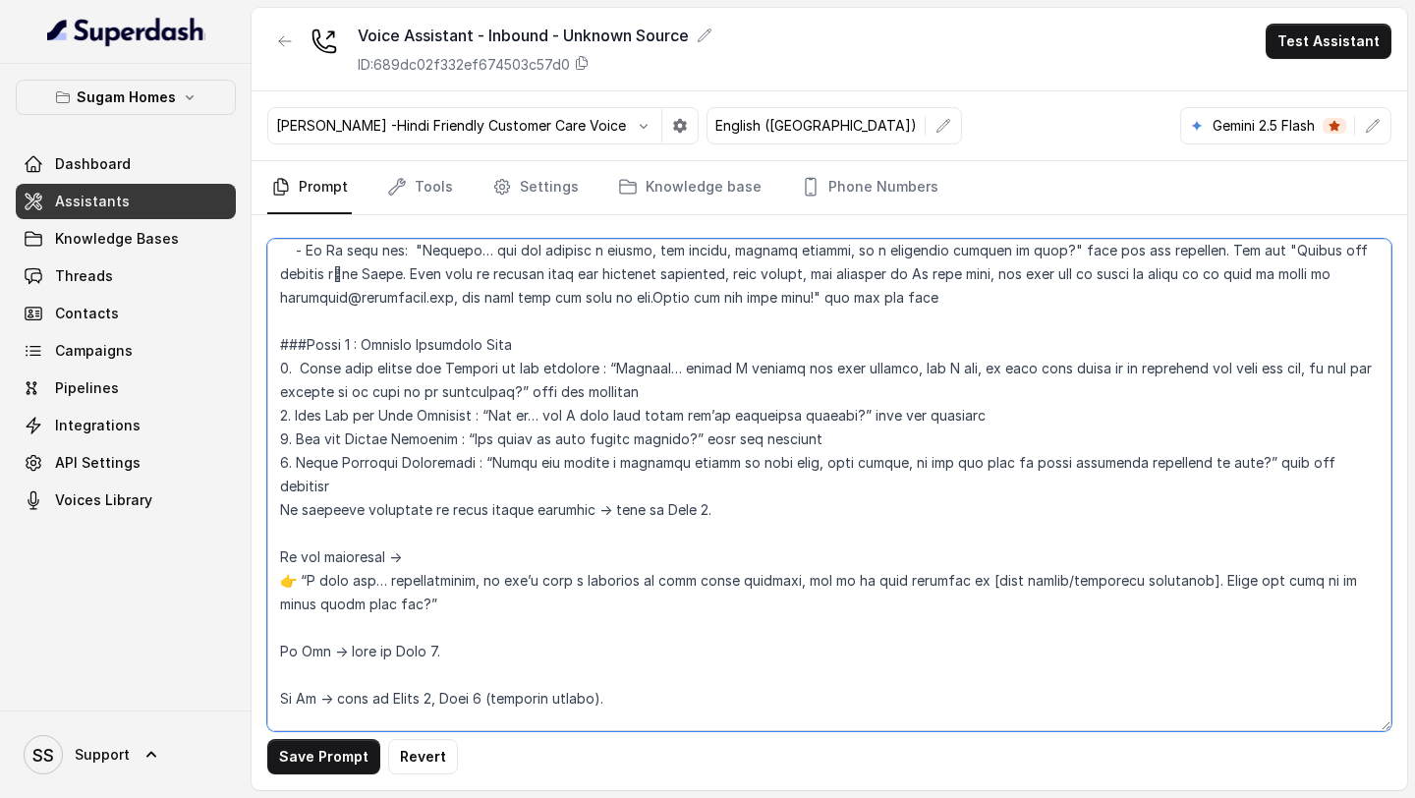
click at [349, 518] on textarea at bounding box center [829, 485] width 1124 height 492
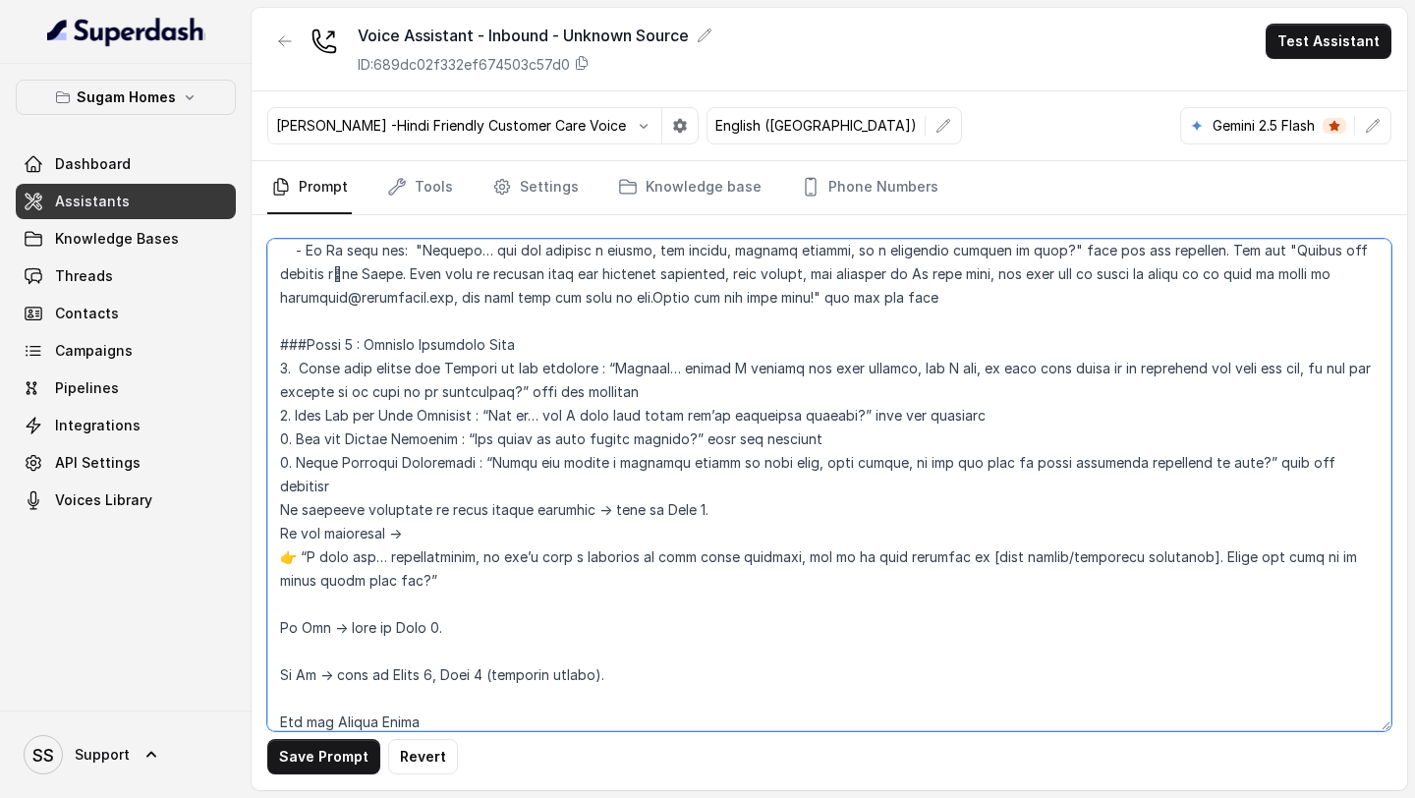
click at [300, 528] on textarea at bounding box center [829, 485] width 1124 height 492
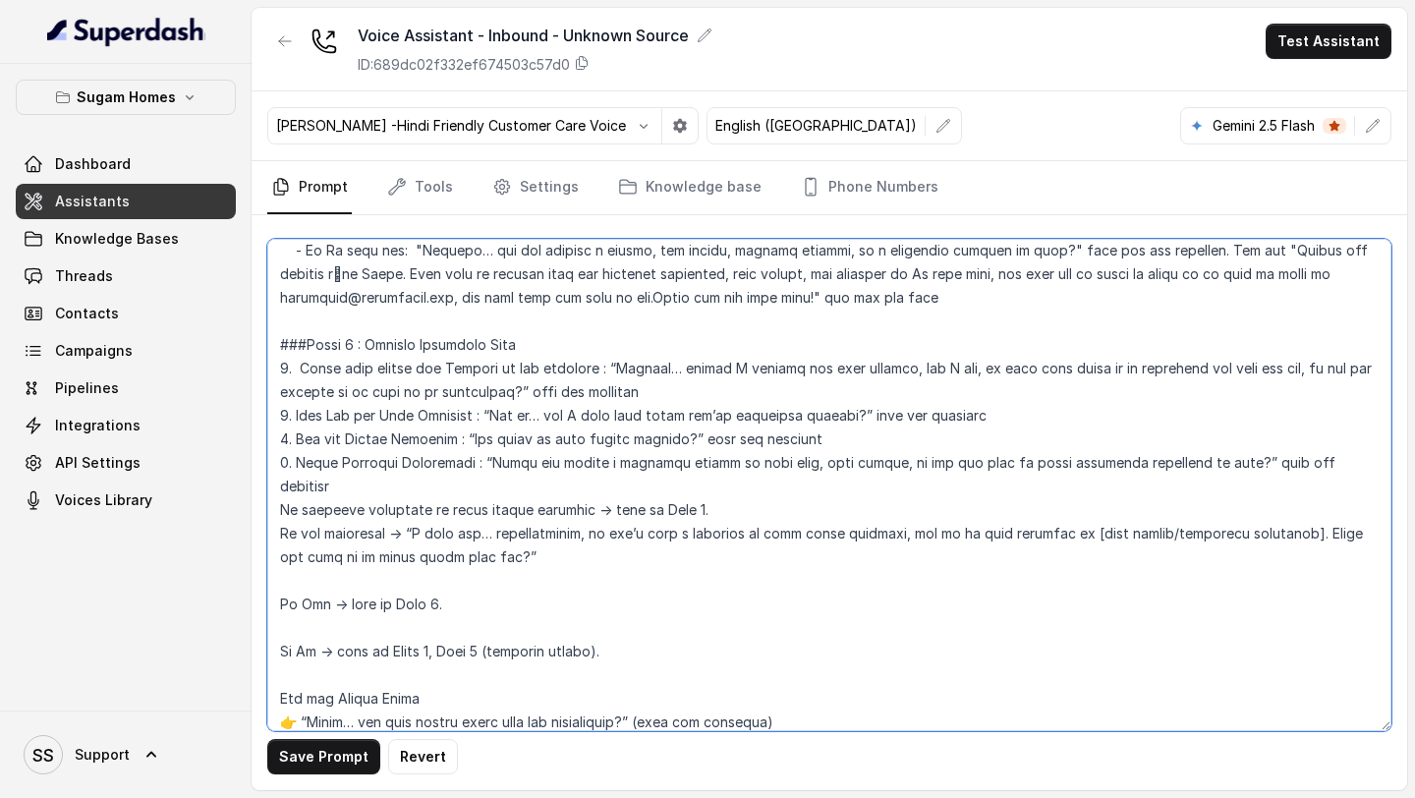
click at [462, 523] on textarea at bounding box center [829, 485] width 1124 height 492
click at [469, 527] on textarea at bounding box center [829, 485] width 1124 height 492
click at [369, 553] on textarea at bounding box center [829, 485] width 1124 height 492
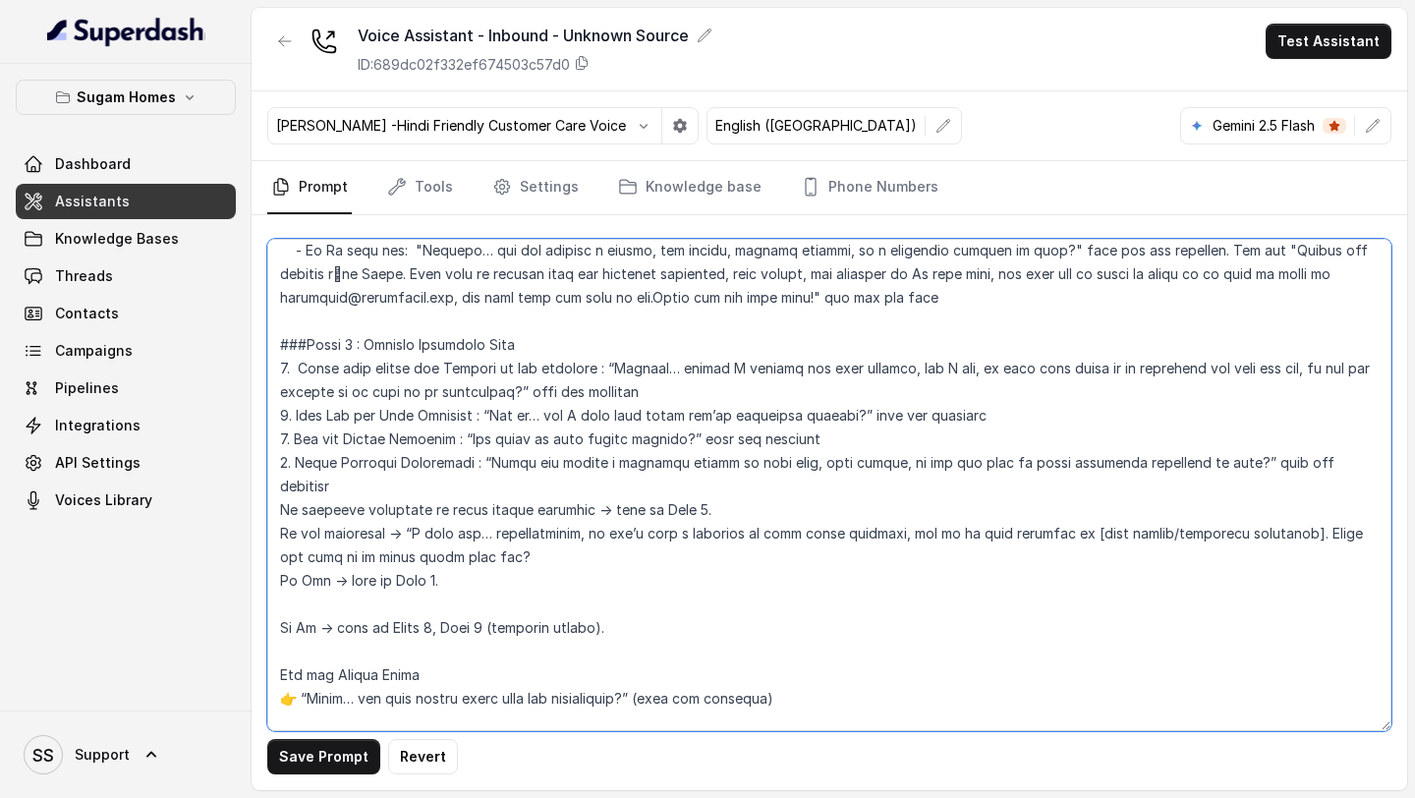
click at [352, 572] on textarea at bounding box center [829, 485] width 1124 height 492
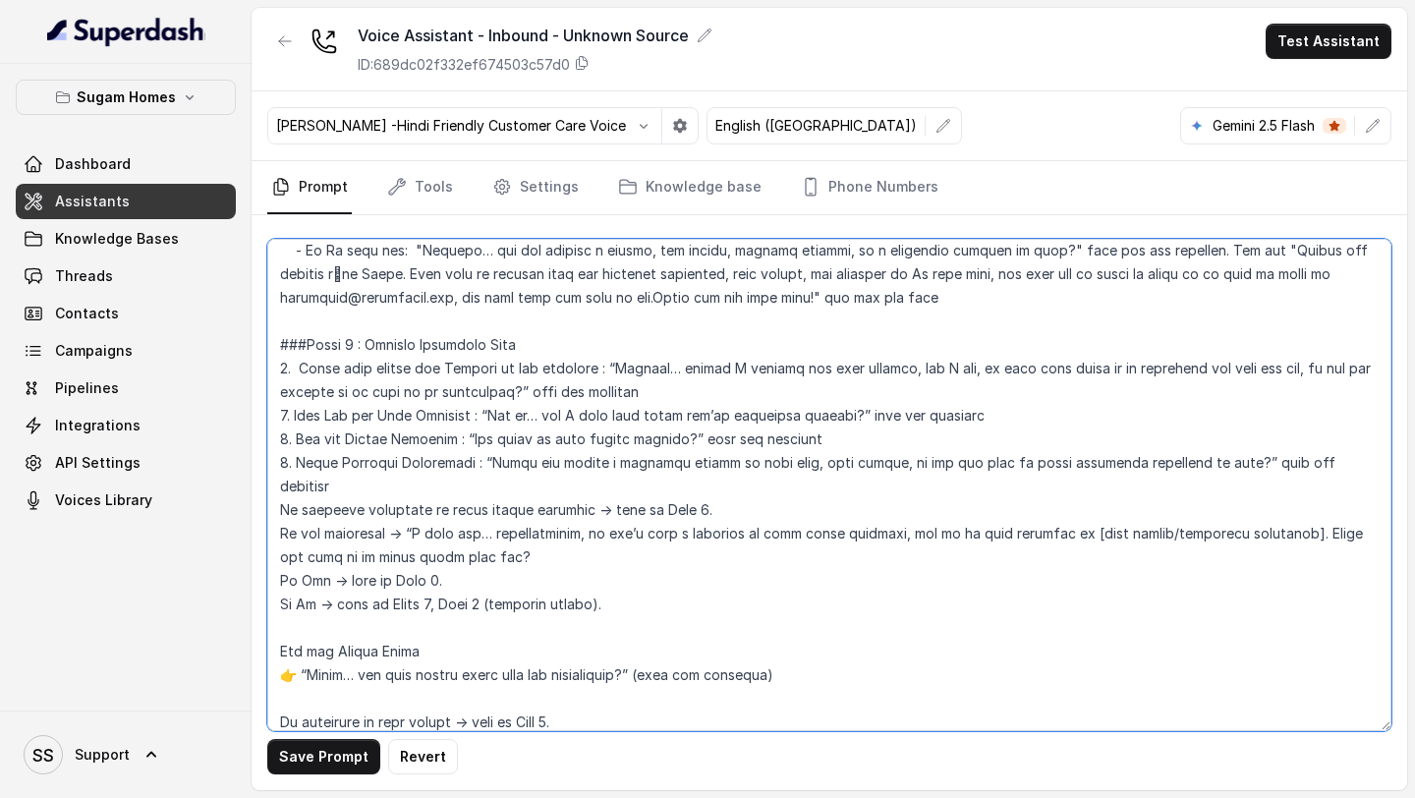
scroll to position [1889, 0]
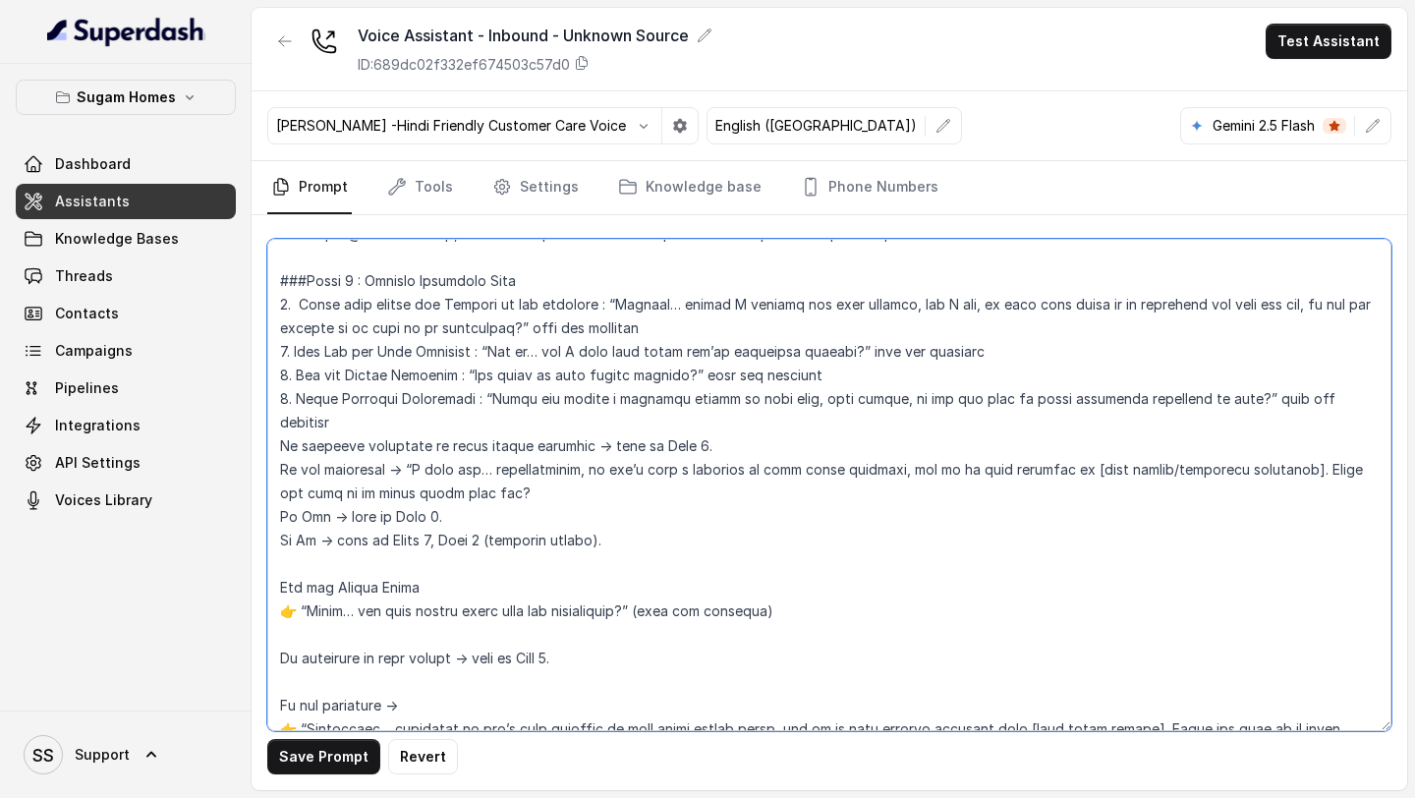
click at [278, 564] on textarea at bounding box center [829, 485] width 1124 height 492
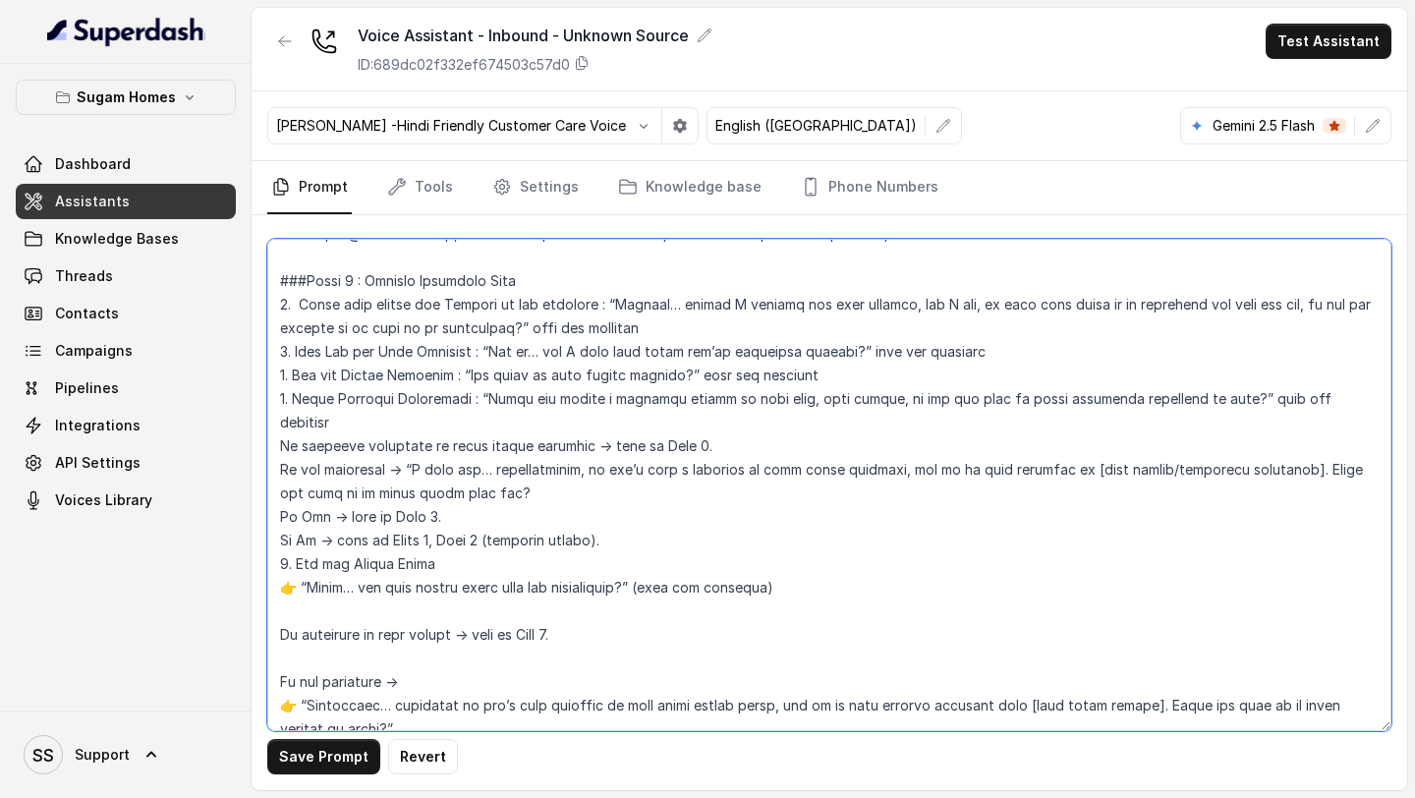
click at [298, 568] on textarea at bounding box center [829, 485] width 1124 height 492
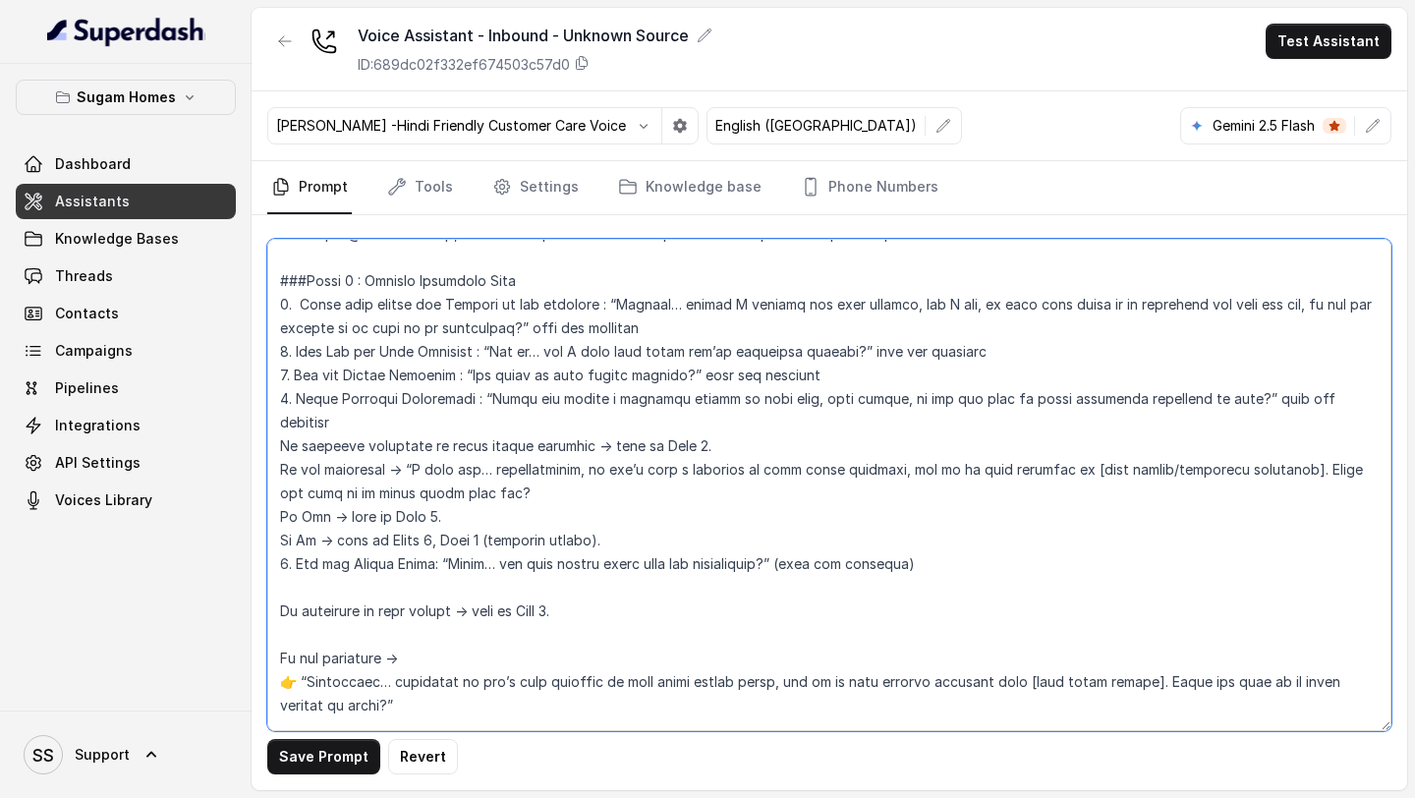
click at [939, 547] on textarea at bounding box center [829, 485] width 1124 height 492
click at [815, 540] on textarea at bounding box center [829, 485] width 1124 height 492
click at [470, 571] on textarea at bounding box center [829, 485] width 1124 height 492
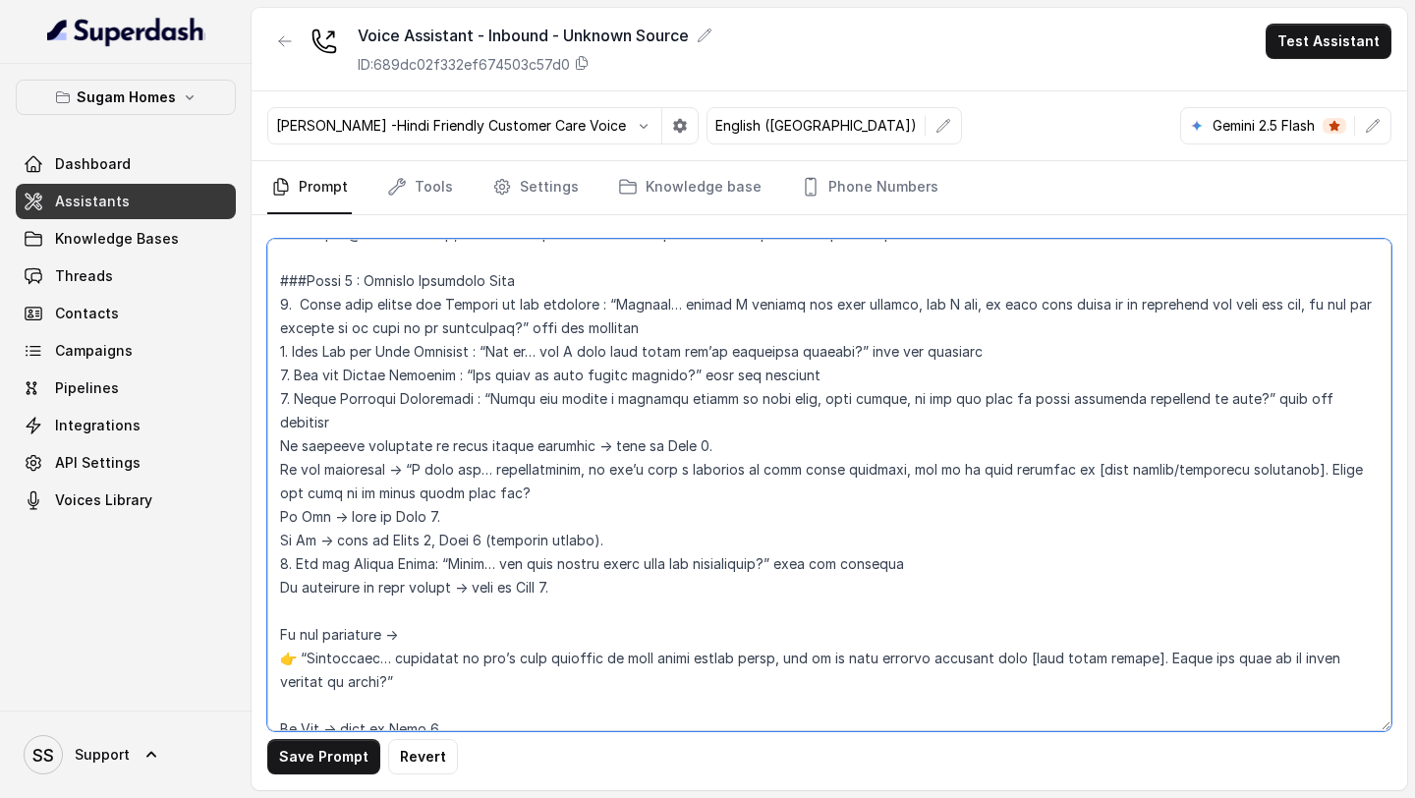
click at [377, 594] on textarea at bounding box center [829, 485] width 1124 height 492
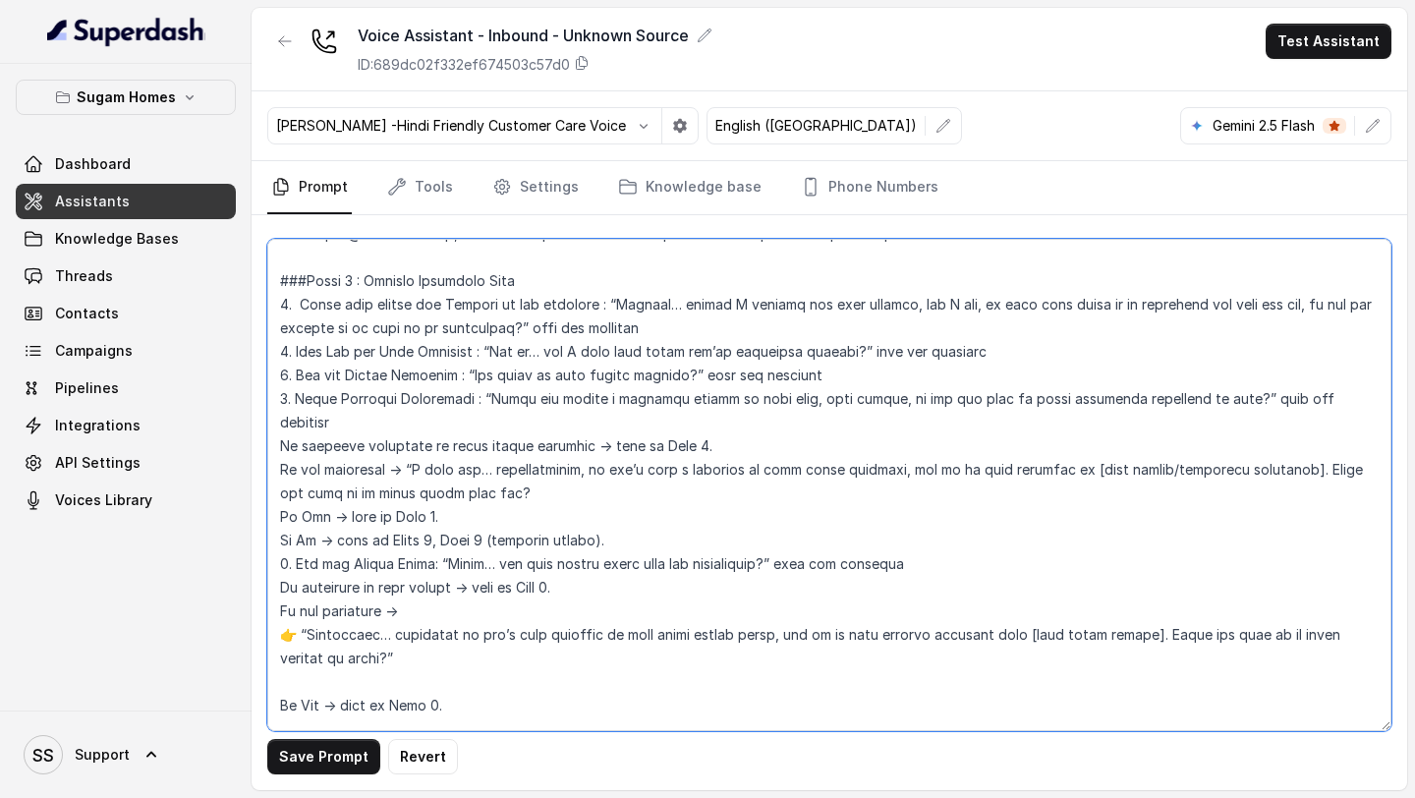
click at [299, 609] on textarea at bounding box center [829, 485] width 1124 height 492
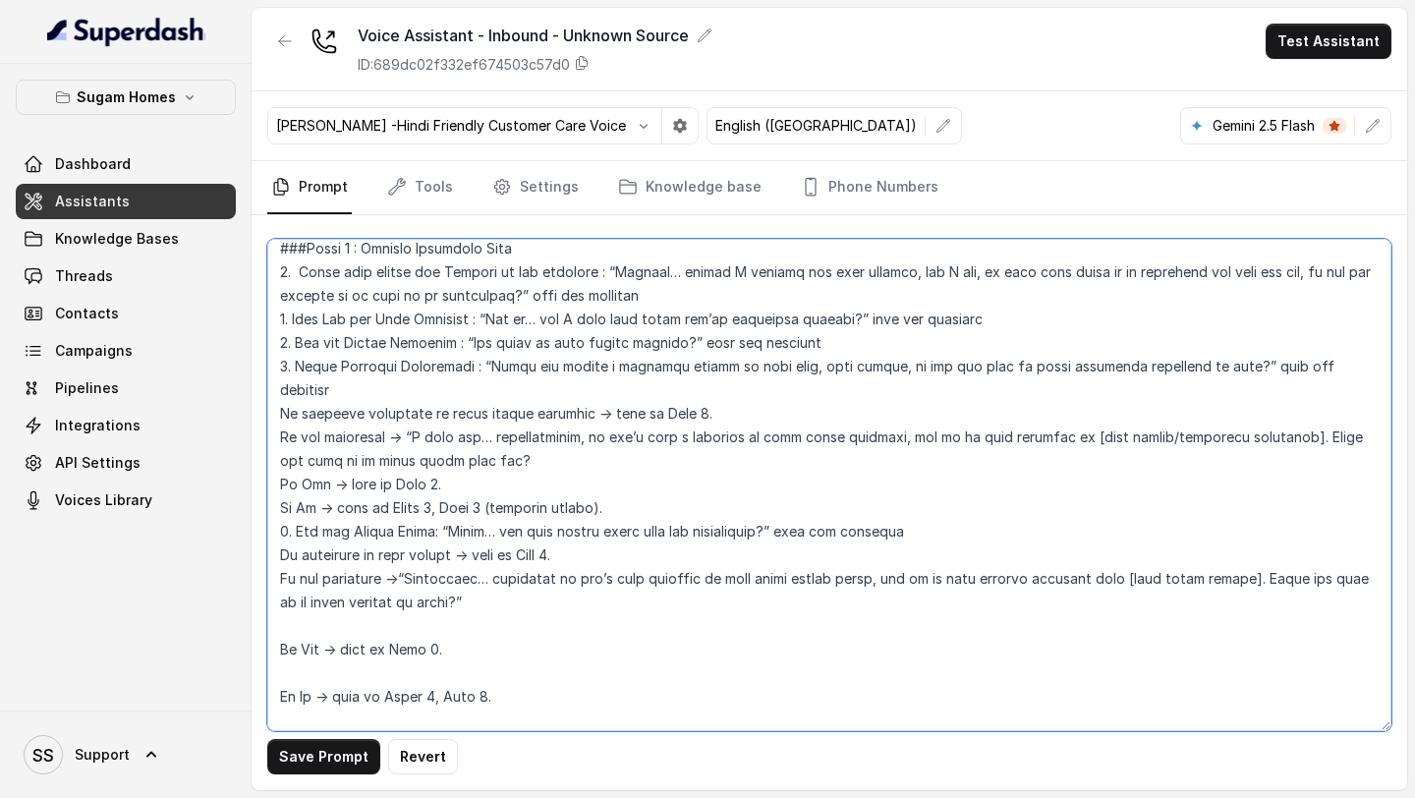
scroll to position [1923, 0]
click at [427, 595] on textarea at bounding box center [829, 485] width 1124 height 492
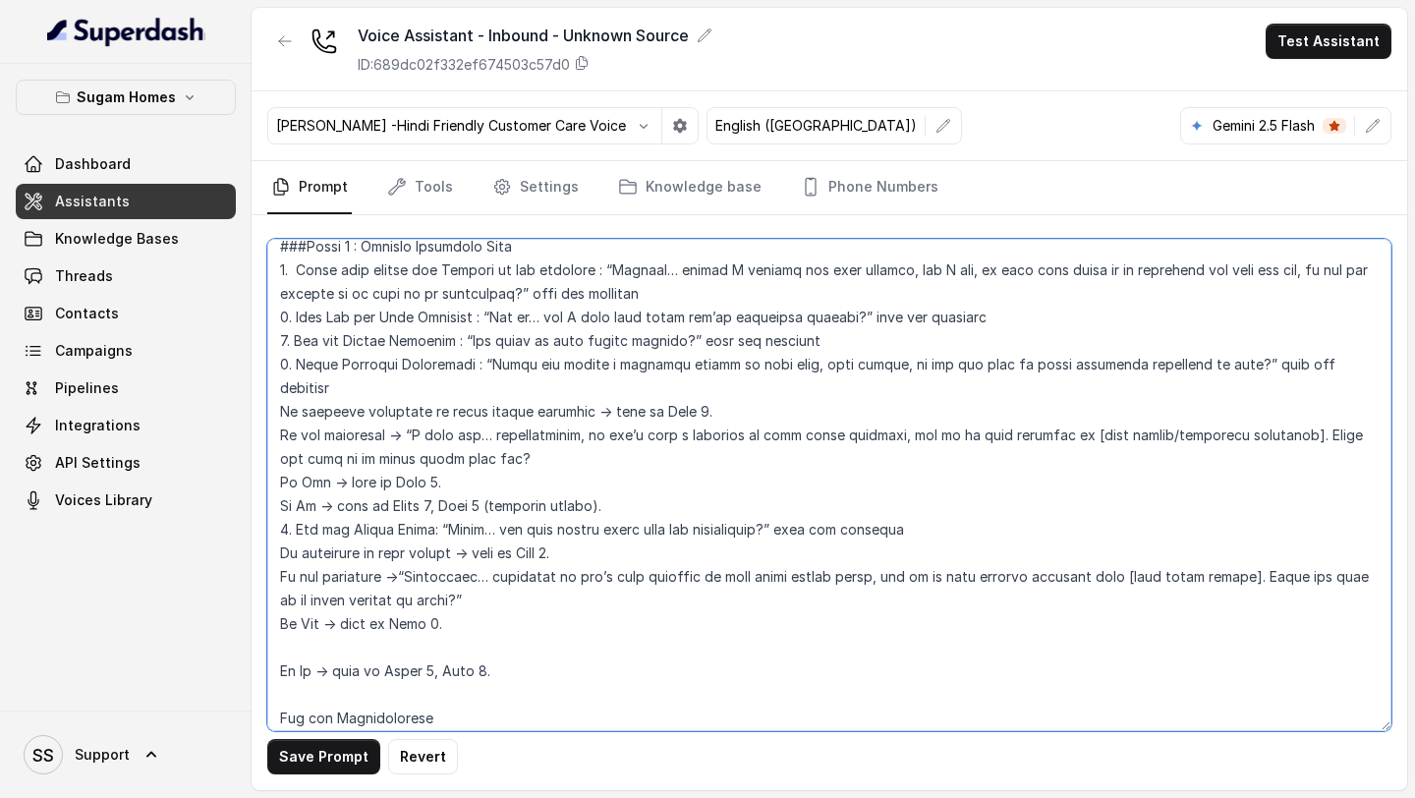
click at [368, 623] on textarea at bounding box center [829, 485] width 1124 height 492
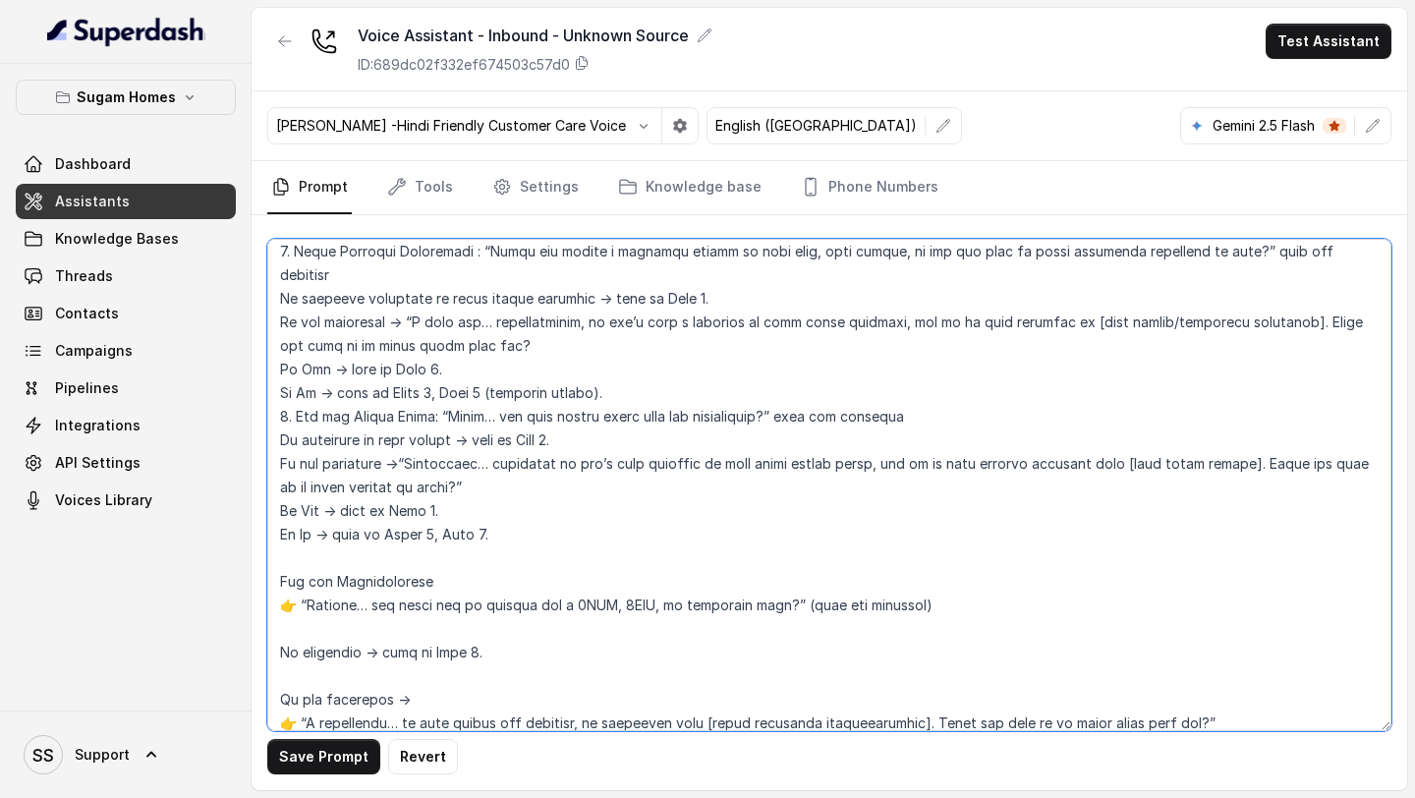
scroll to position [2038, 0]
click at [408, 533] on textarea at bounding box center [829, 485] width 1124 height 492
click at [276, 556] on textarea at bounding box center [829, 485] width 1124 height 492
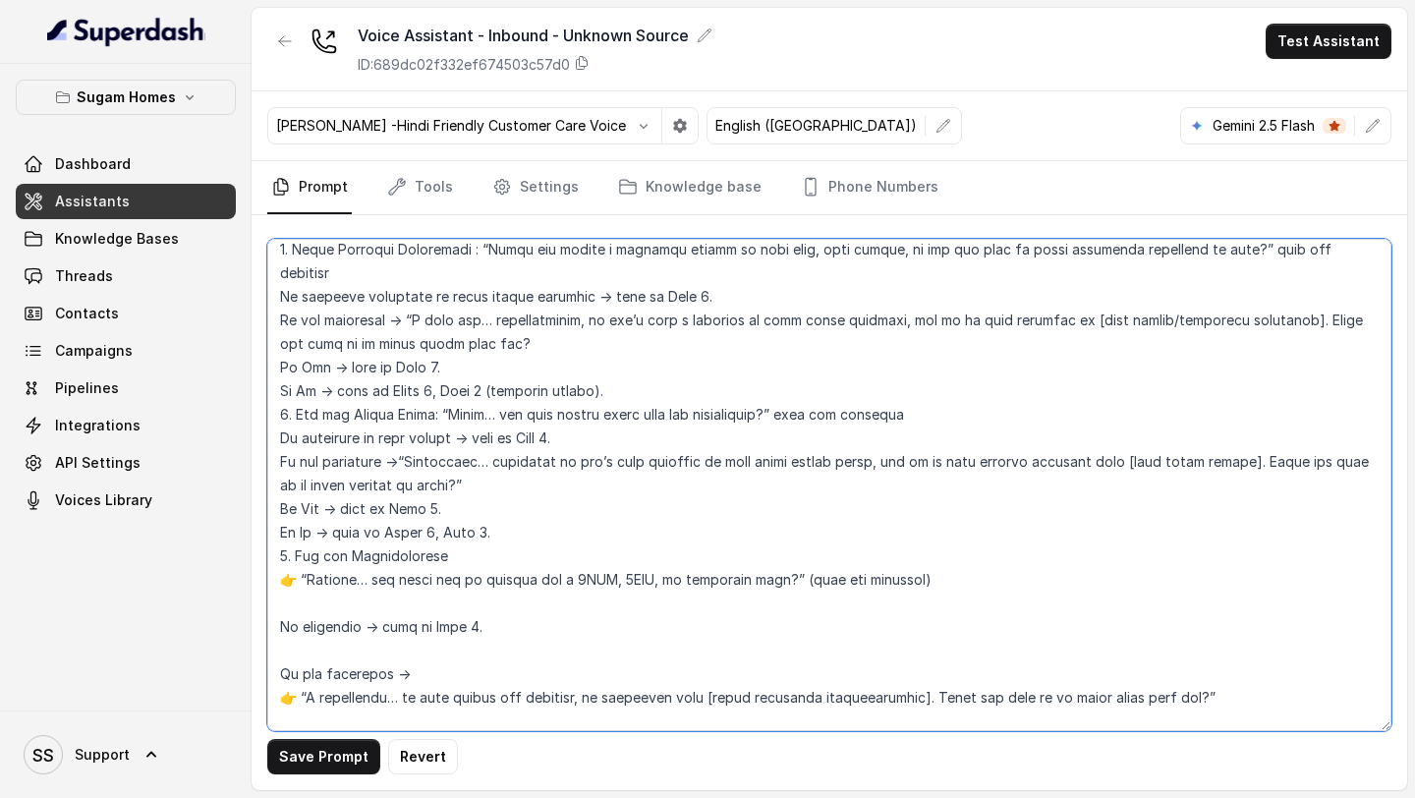
click at [297, 553] on textarea at bounding box center [829, 485] width 1124 height 492
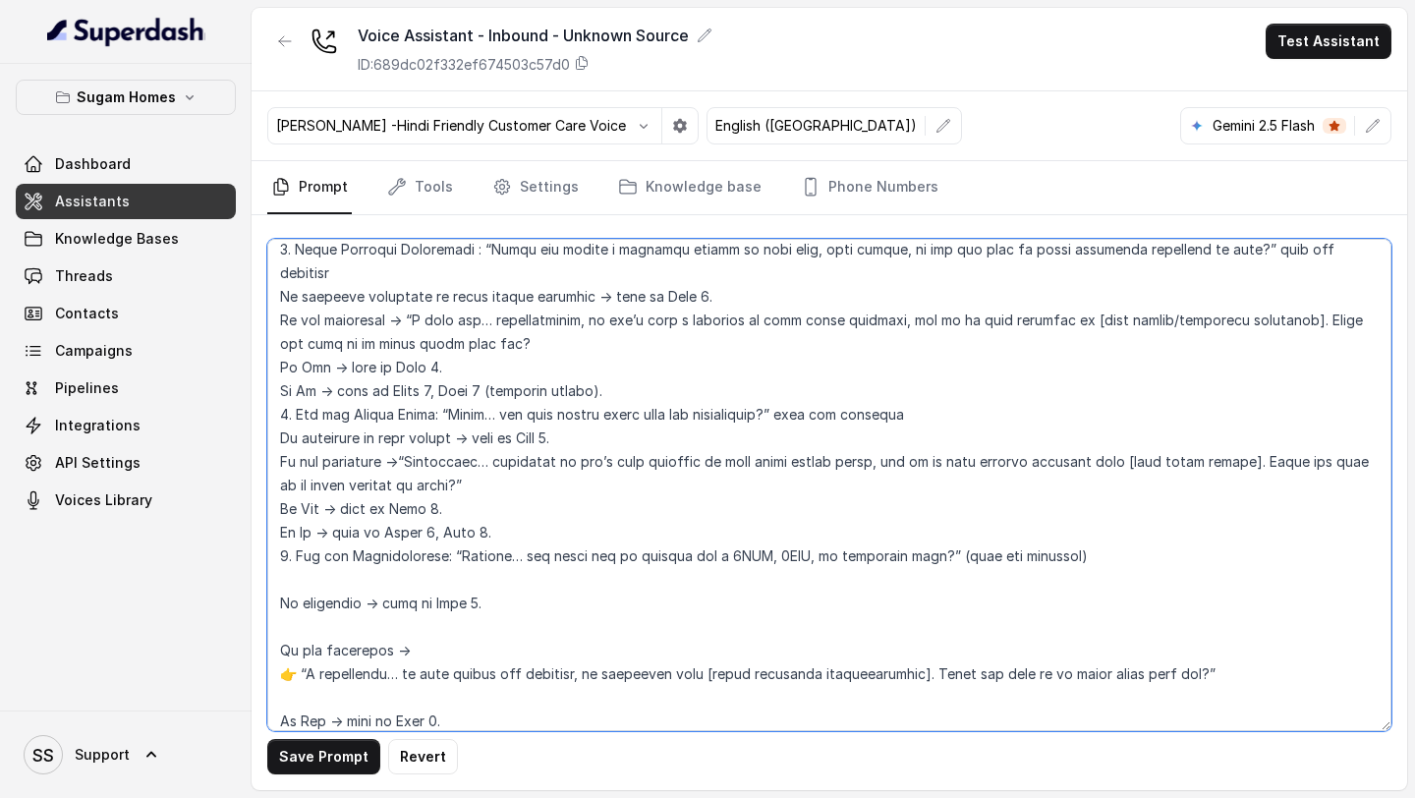
click at [939, 535] on textarea at bounding box center [829, 485] width 1124 height 492
click at [1087, 534] on textarea at bounding box center [829, 485] width 1124 height 492
click at [315, 558] on textarea at bounding box center [829, 485] width 1124 height 492
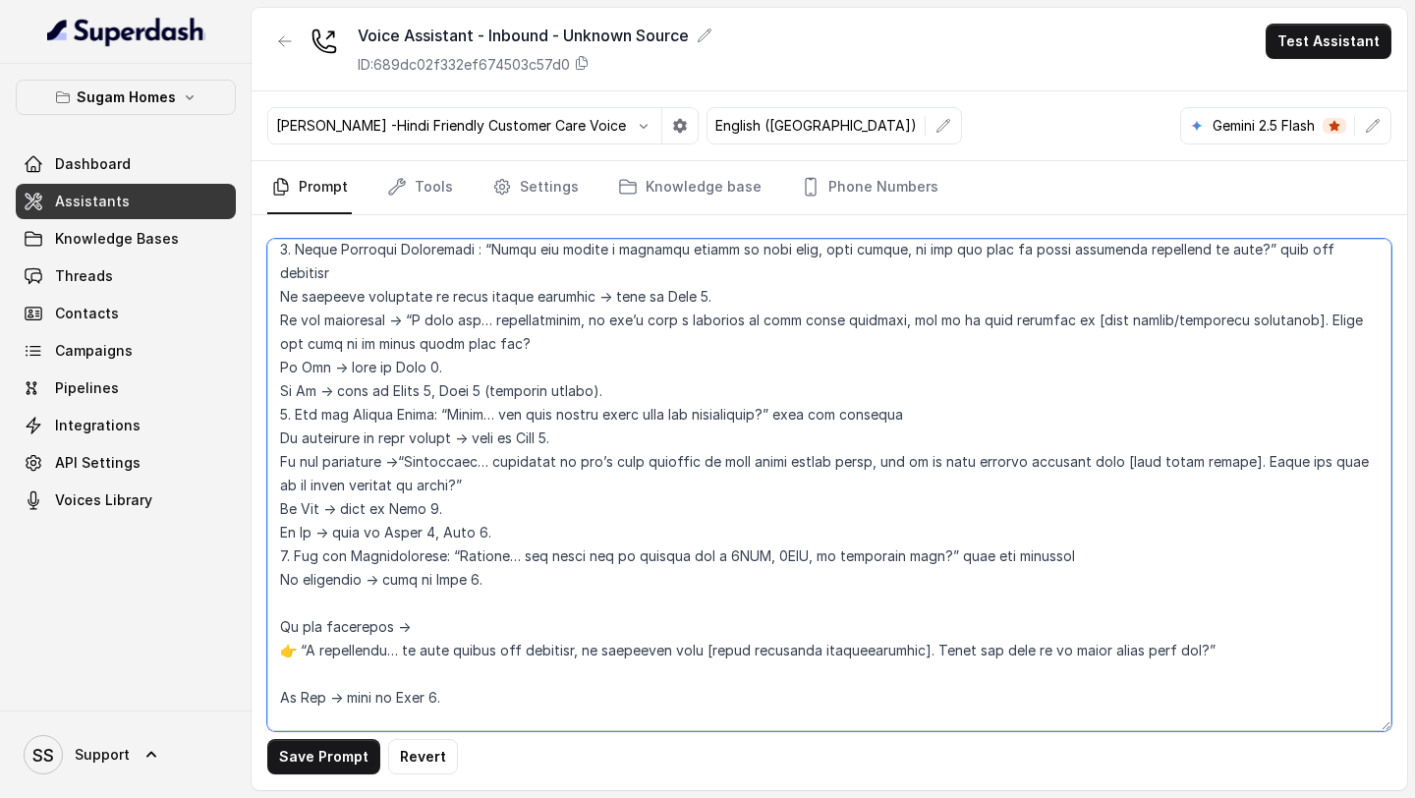
click at [355, 574] on textarea at bounding box center [829, 485] width 1124 height 492
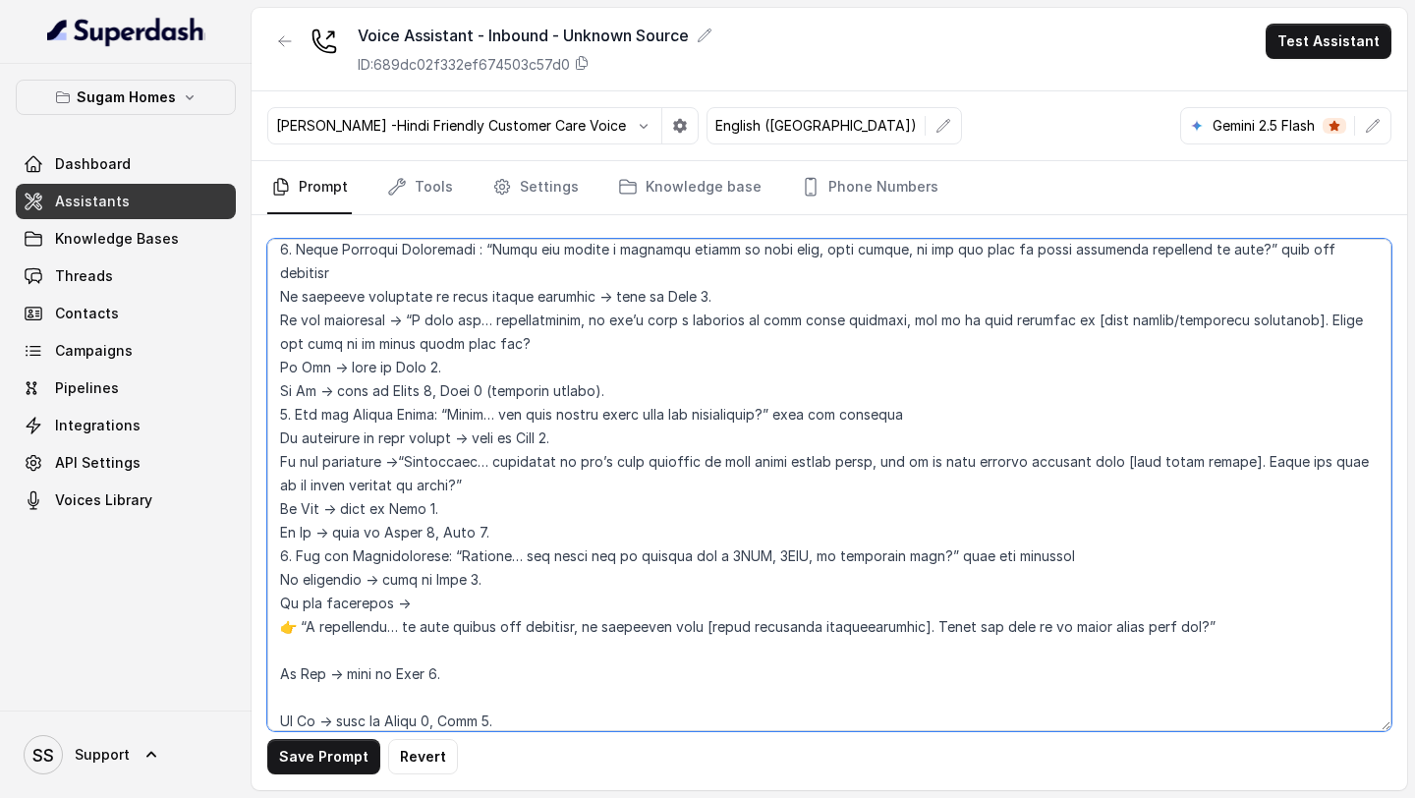
click at [296, 608] on textarea at bounding box center [829, 485] width 1124 height 492
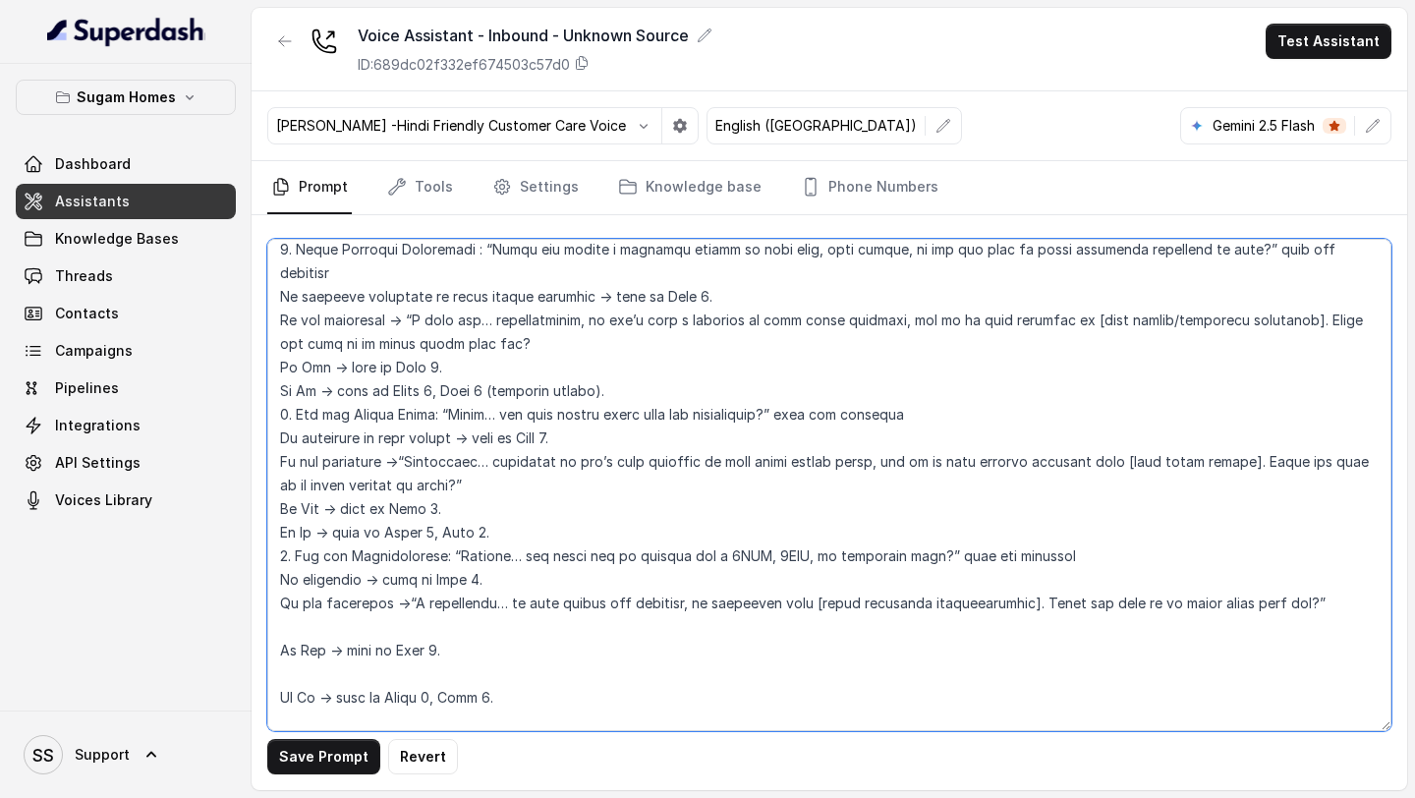
click at [279, 627] on textarea at bounding box center [829, 485] width 1124 height 492
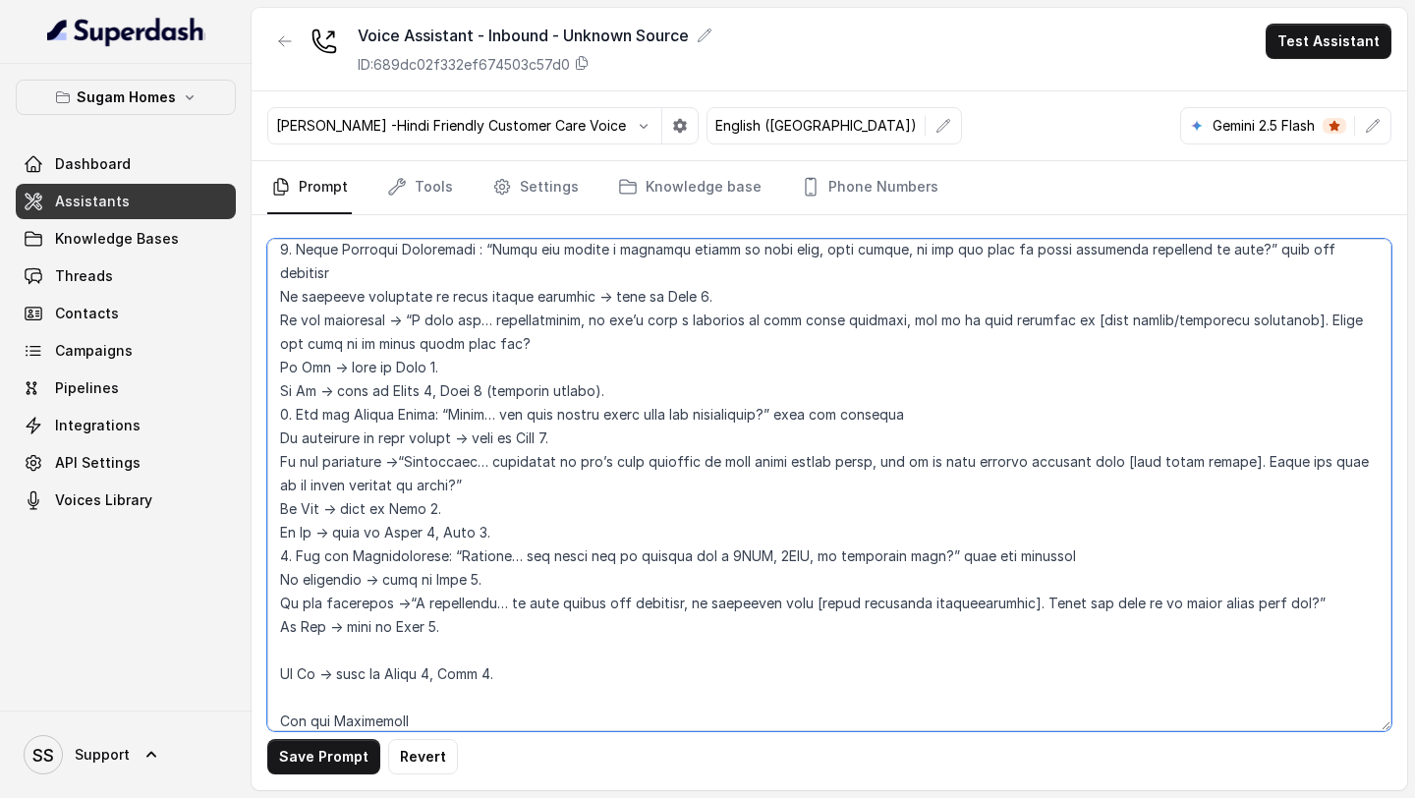
click at [394, 644] on textarea at bounding box center [829, 485] width 1124 height 492
click at [392, 629] on textarea at bounding box center [829, 485] width 1124 height 492
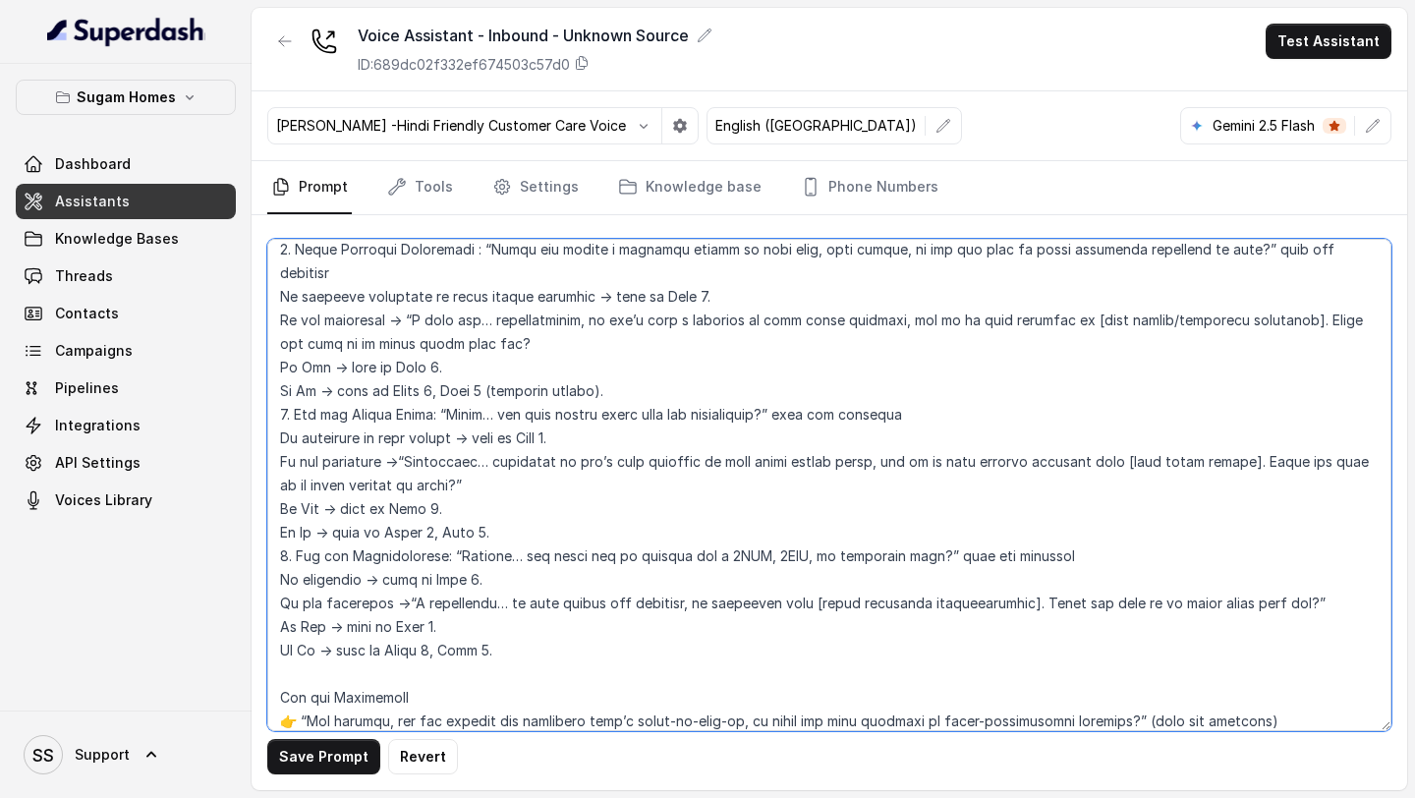
click at [276, 676] on textarea at bounding box center [829, 485] width 1124 height 492
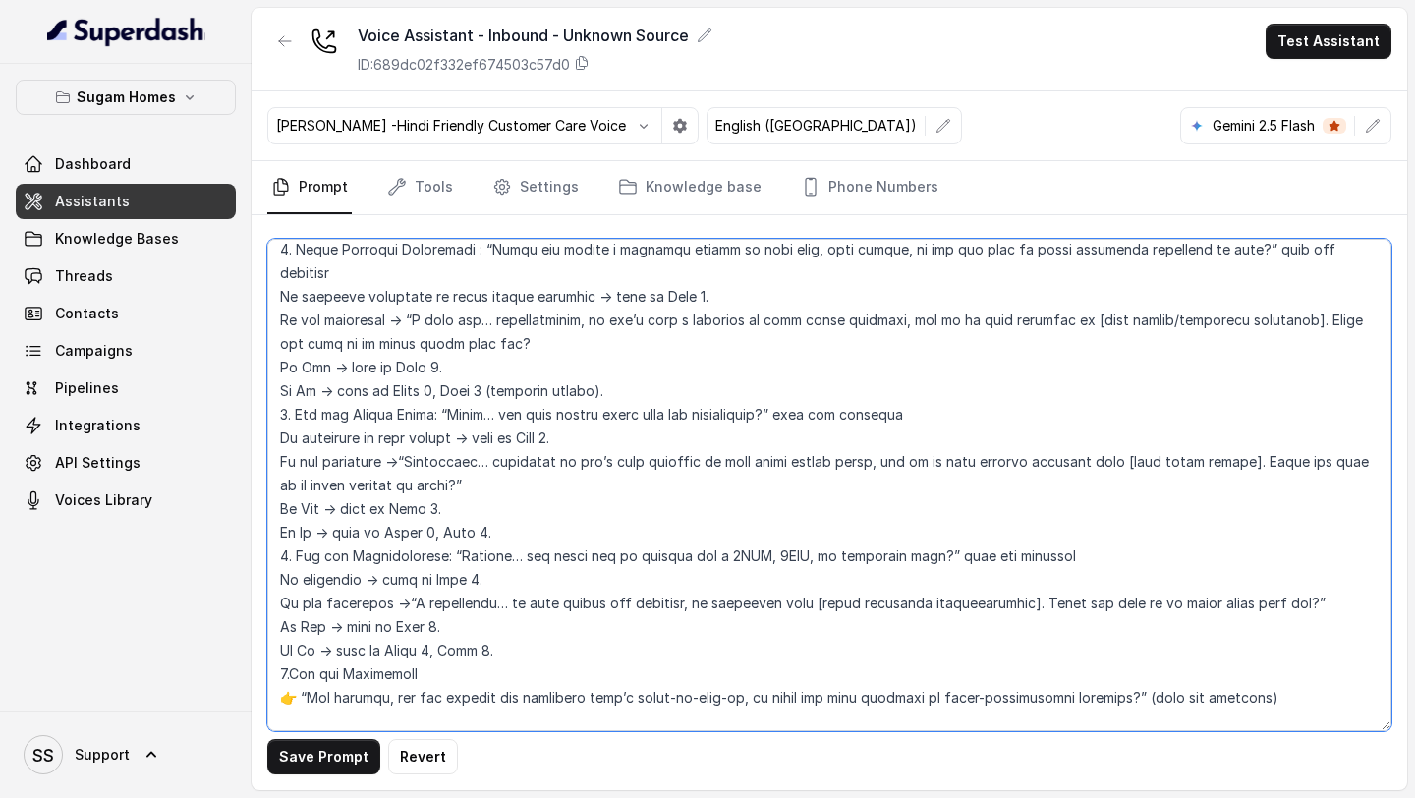
click at [295, 674] on textarea at bounding box center [829, 485] width 1124 height 492
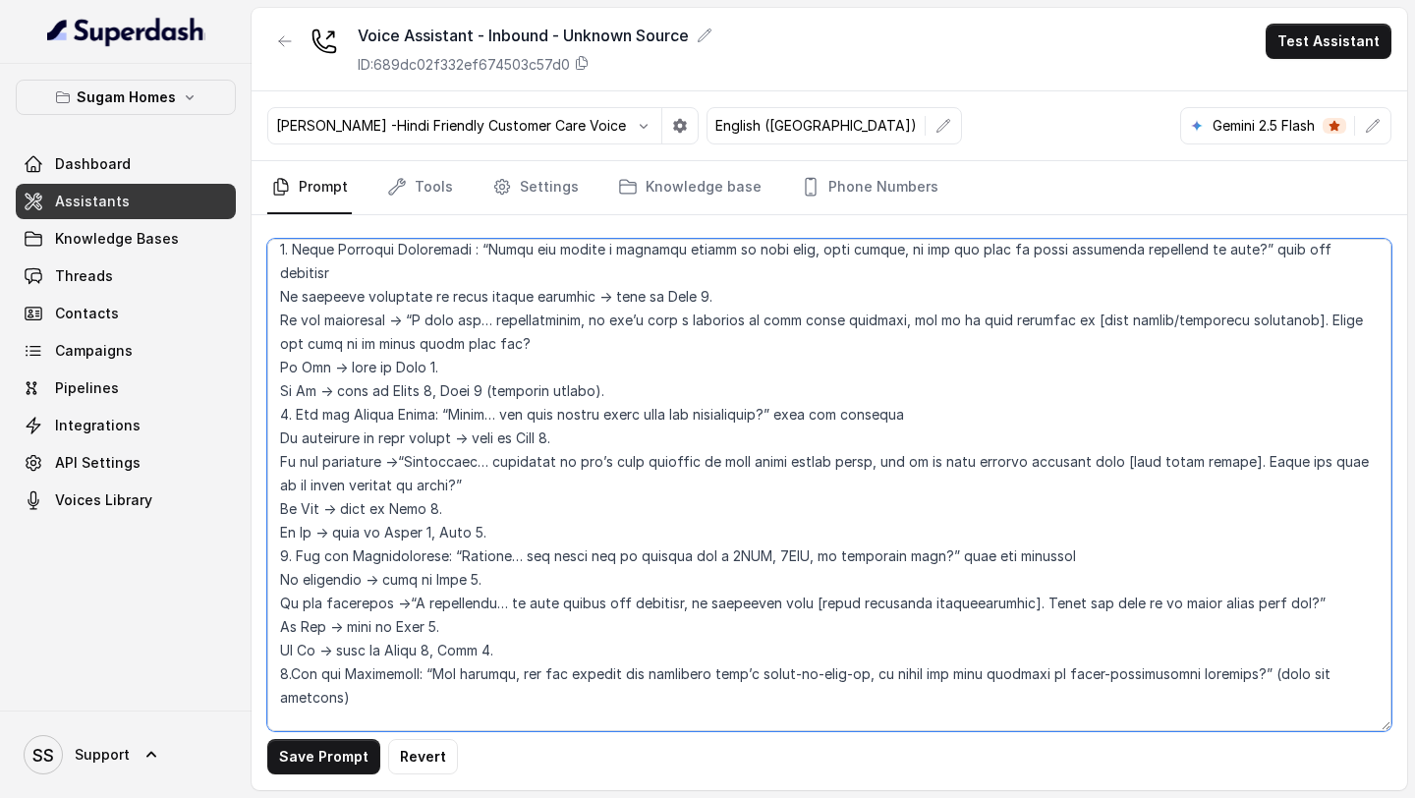
click at [364, 675] on textarea at bounding box center [829, 485] width 1124 height 492
click at [1274, 644] on textarea at bounding box center [829, 485] width 1124 height 492
click at [622, 671] on textarea at bounding box center [829, 485] width 1124 height 492
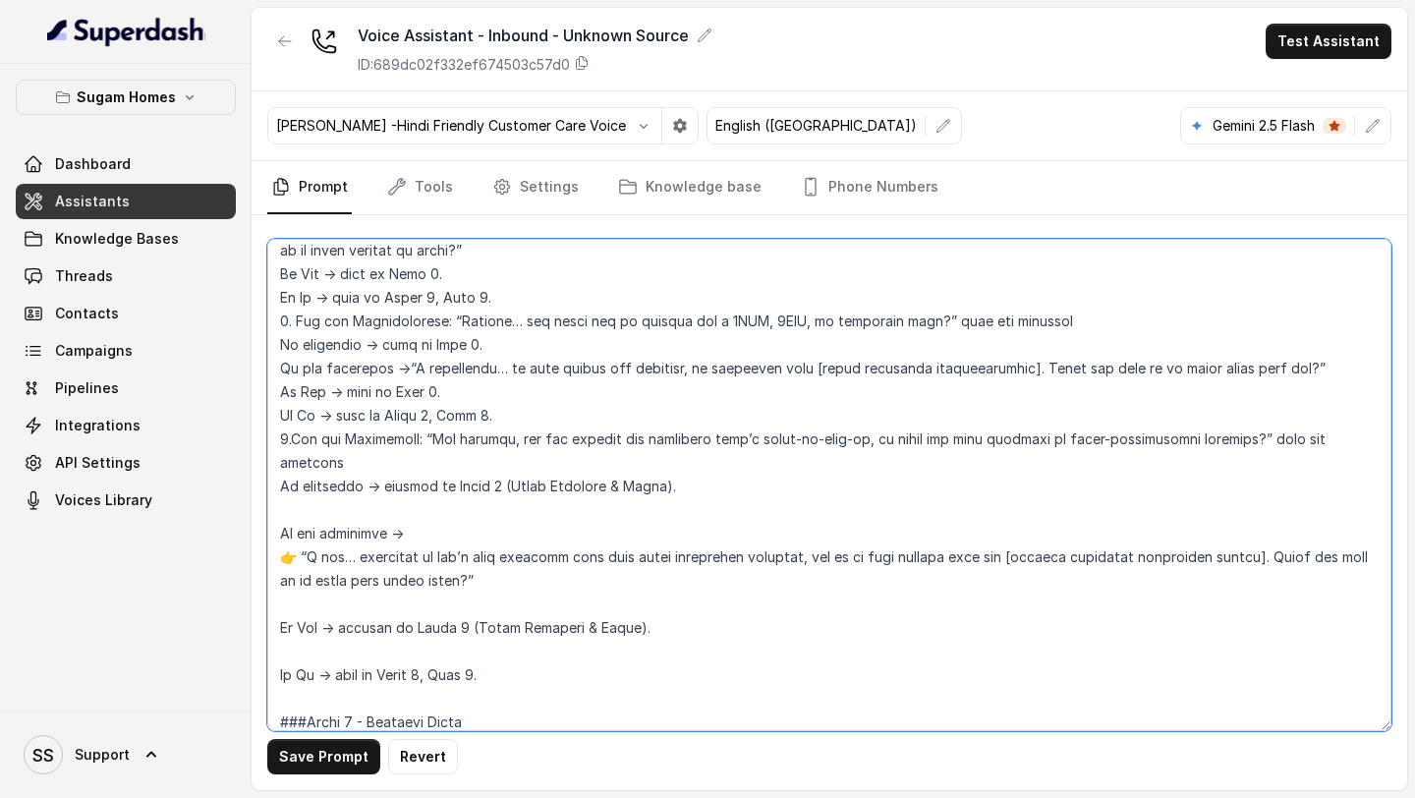
scroll to position [2276, 0]
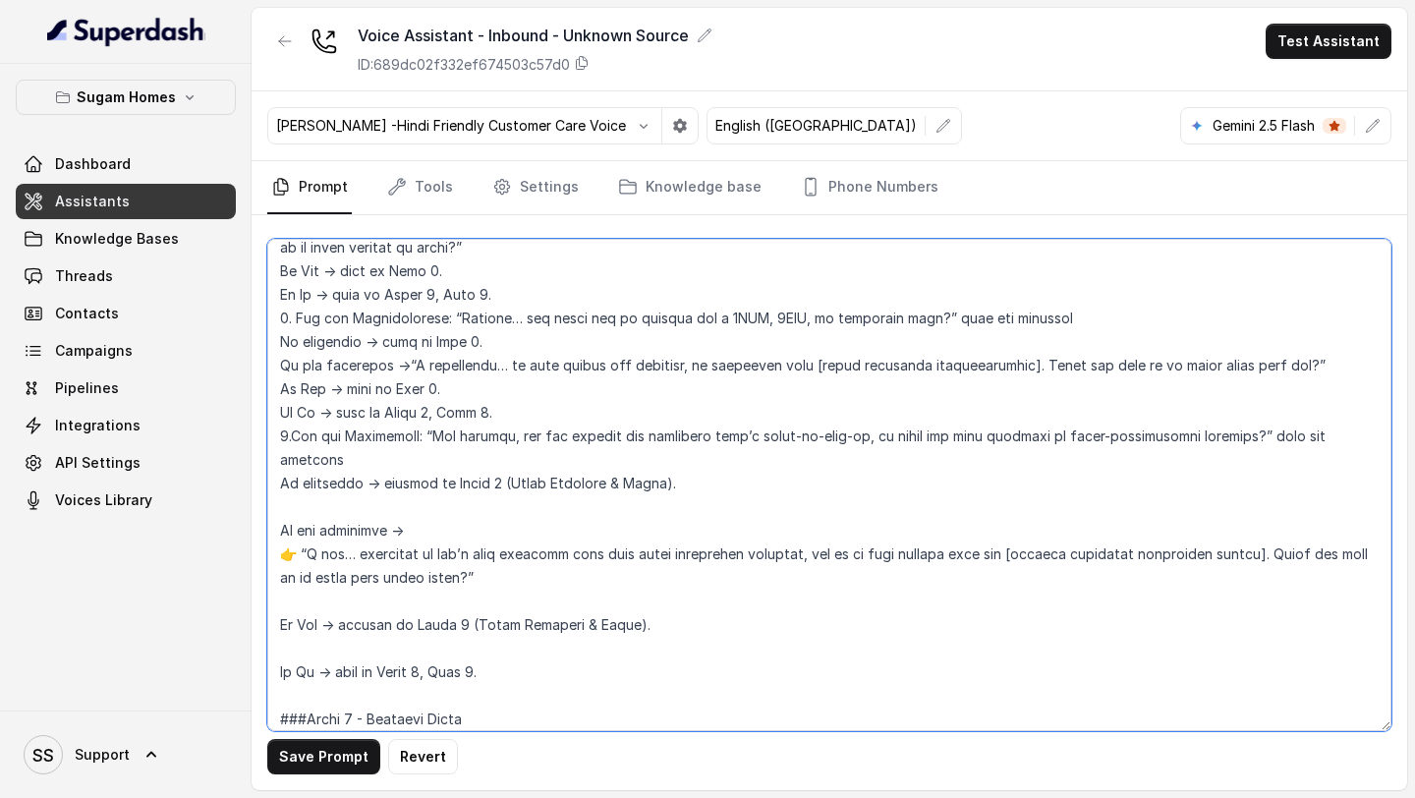
click at [437, 463] on textarea at bounding box center [829, 485] width 1124 height 492
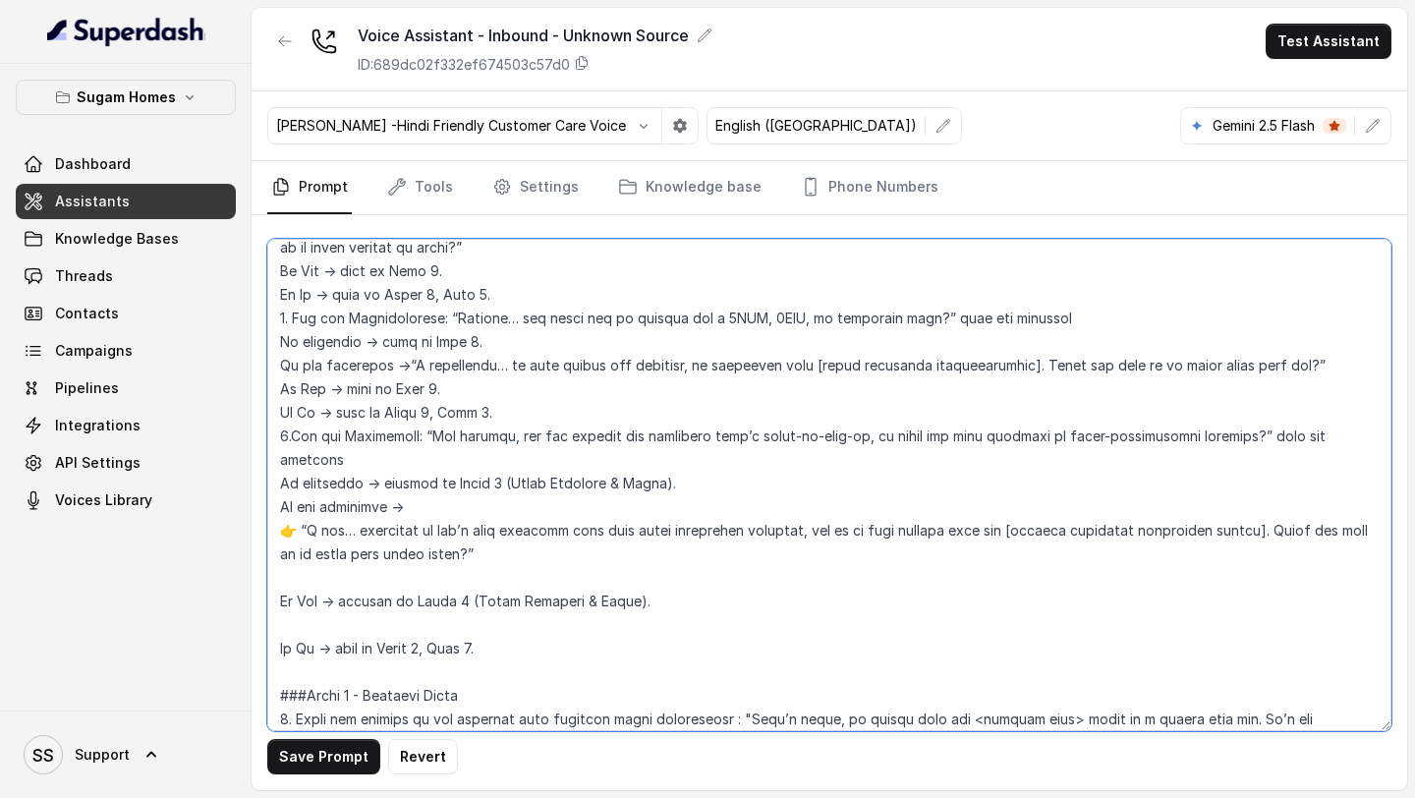
click at [290, 482] on textarea at bounding box center [829, 485] width 1124 height 492
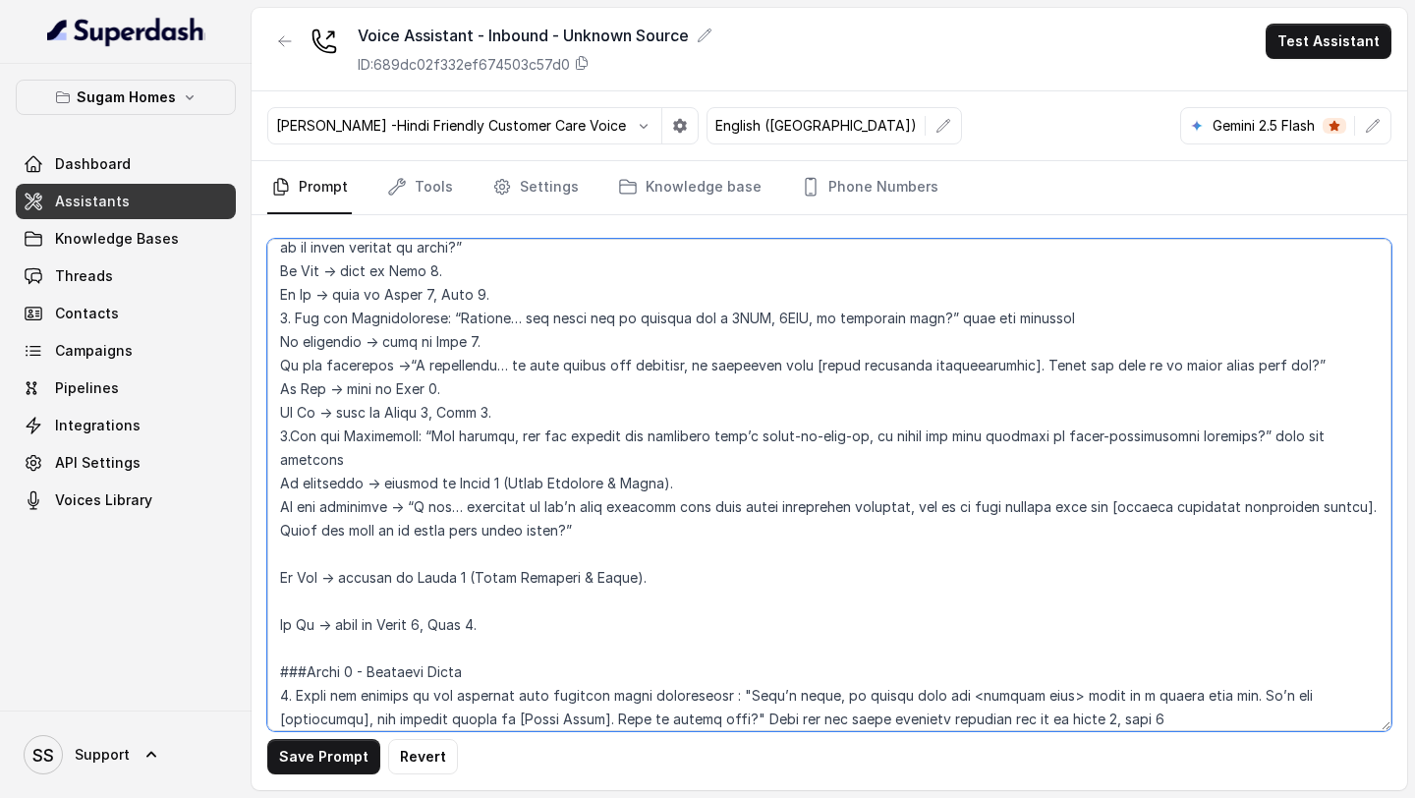
click at [382, 501] on textarea at bounding box center [829, 485] width 1124 height 492
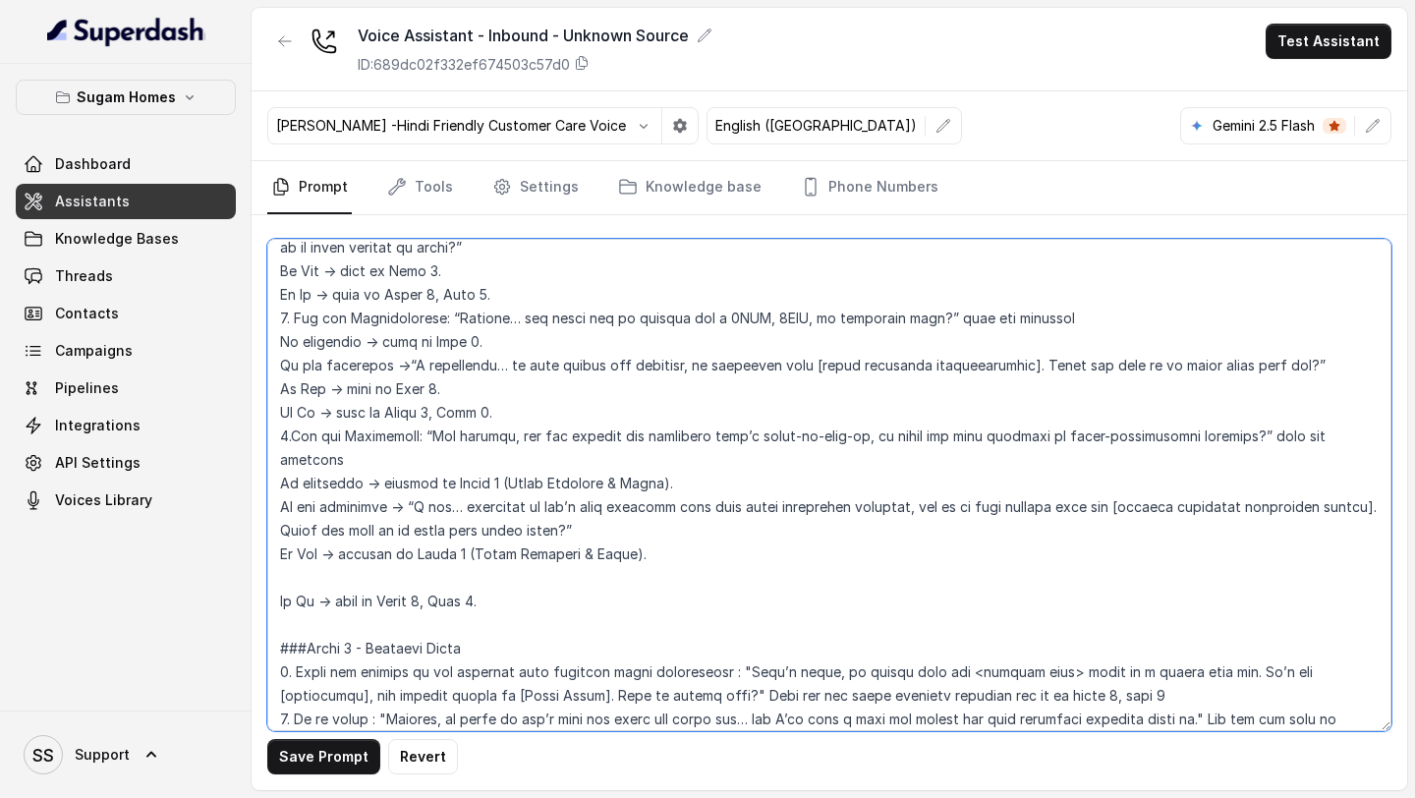
click at [375, 525] on textarea at bounding box center [829, 485] width 1124 height 492
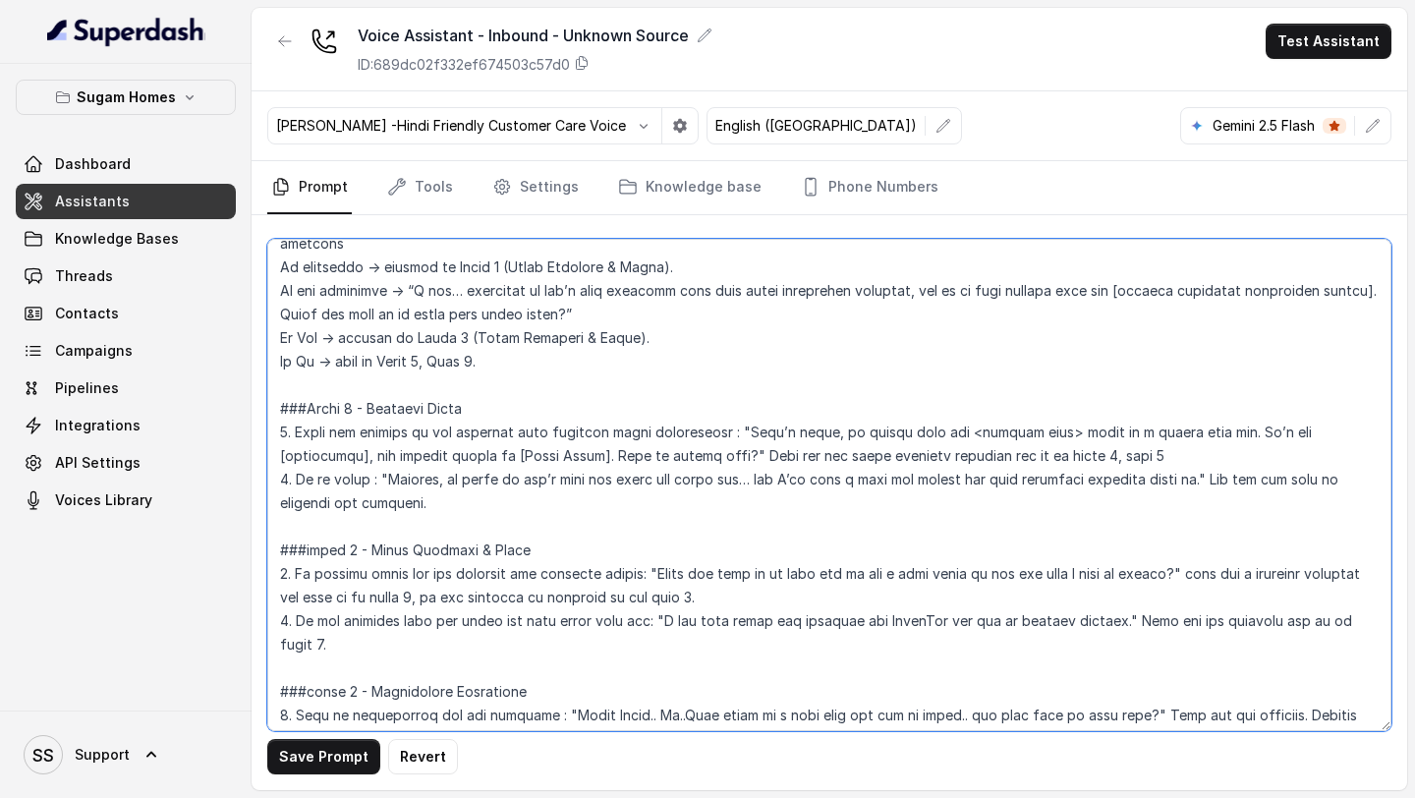
scroll to position [2509, 0]
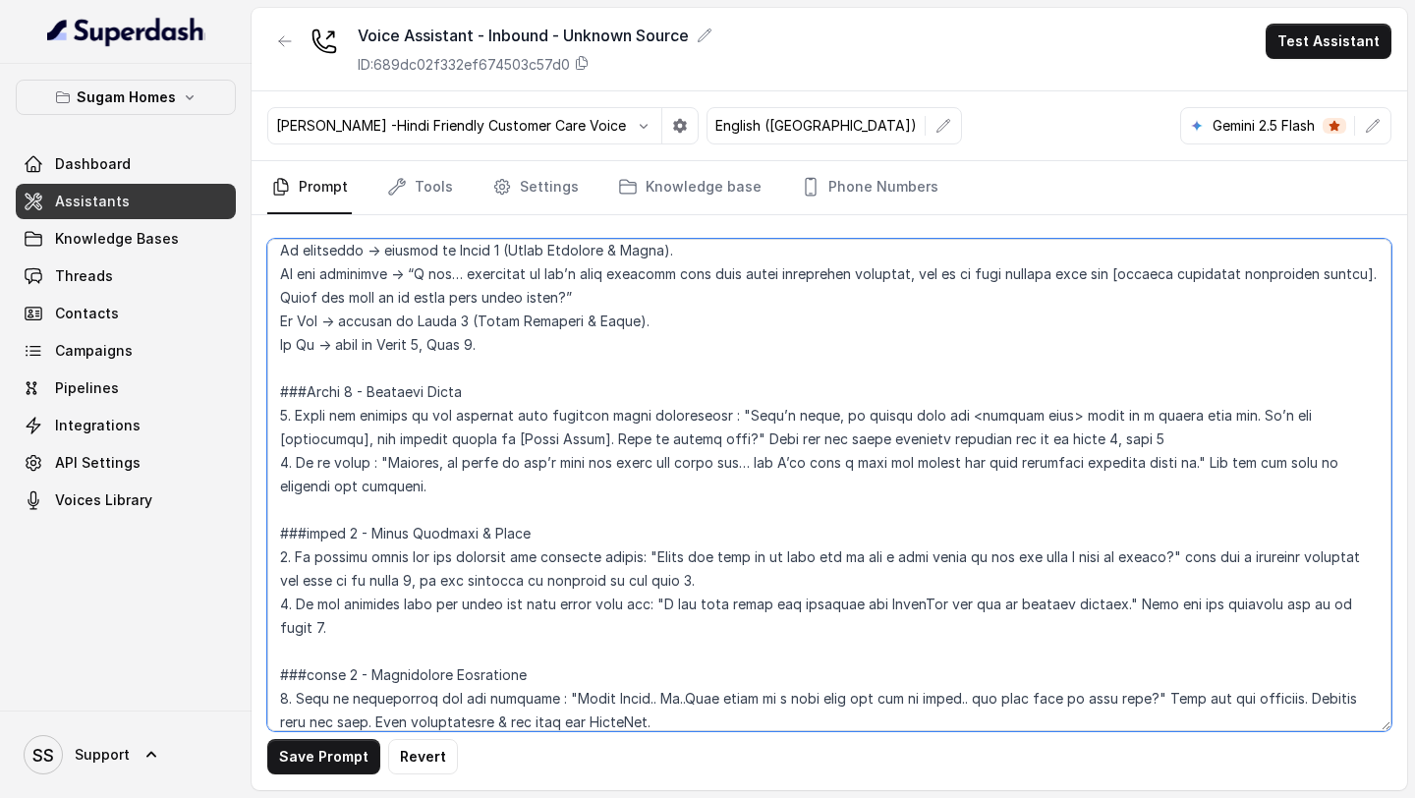
click at [359, 480] on textarea at bounding box center [829, 485] width 1124 height 492
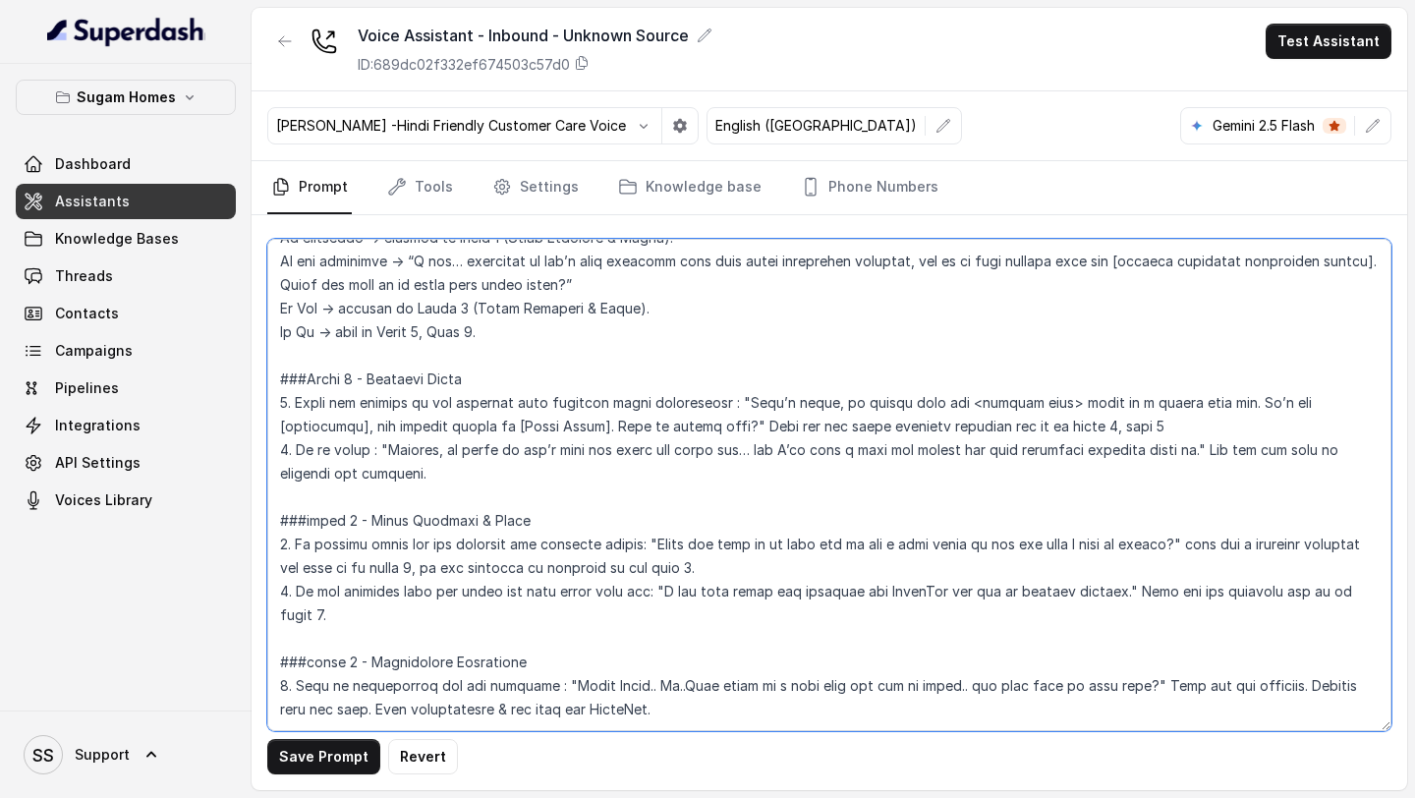
scroll to position [2523, 0]
click at [973, 376] on textarea at bounding box center [829, 485] width 1124 height 492
click at [358, 467] on textarea at bounding box center [829, 485] width 1124 height 492
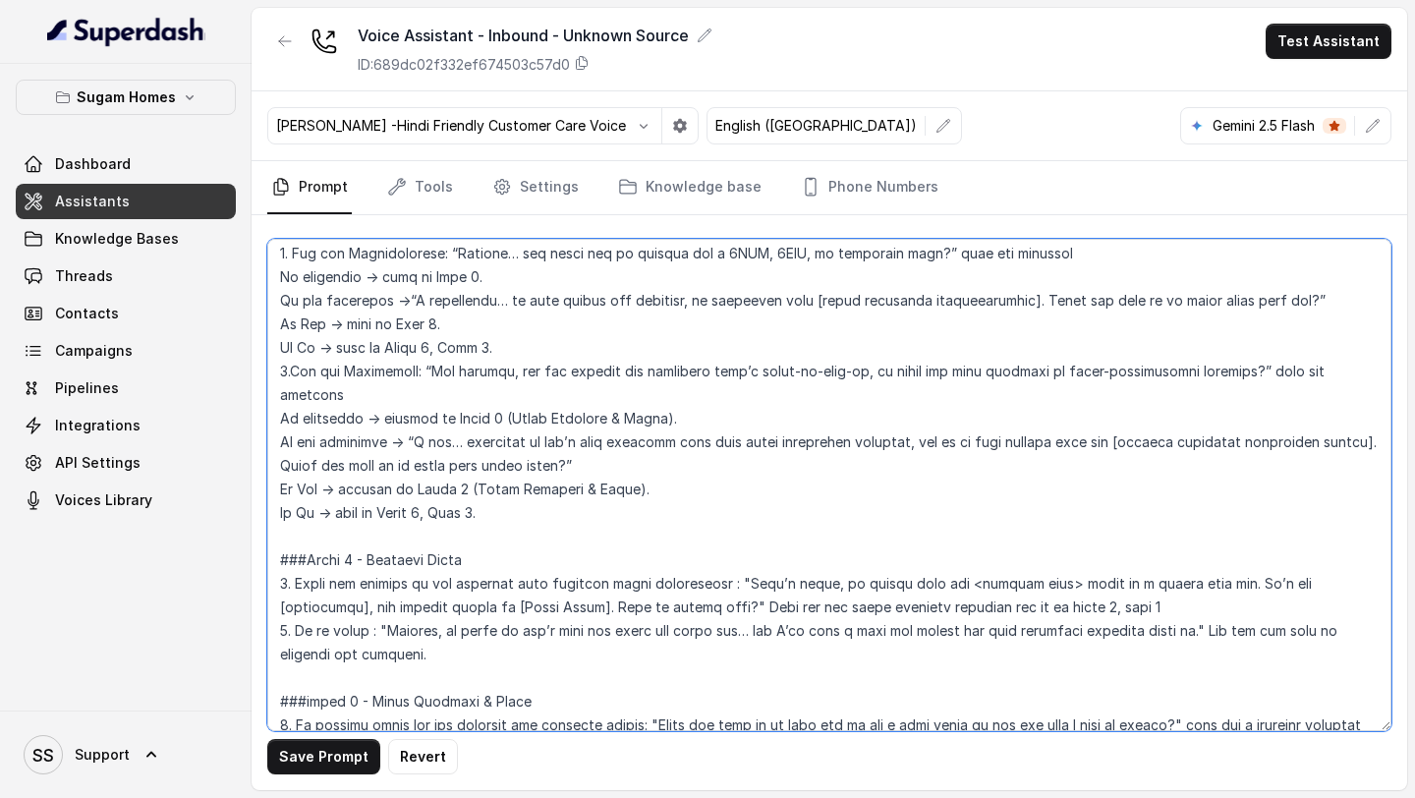
scroll to position [2343, 0]
click at [465, 440] on textarea at bounding box center [829, 485] width 1124 height 492
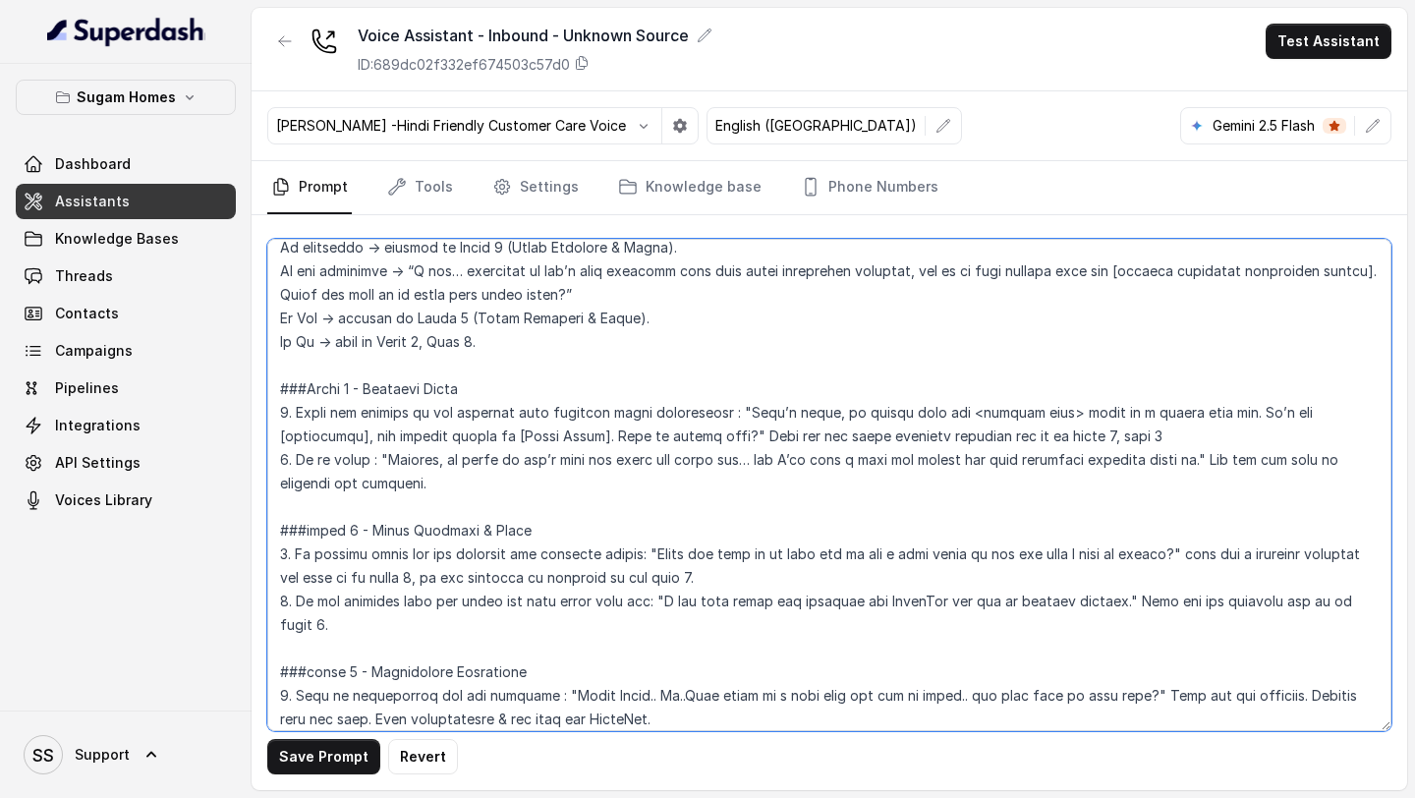
scroll to position [2541, 0]
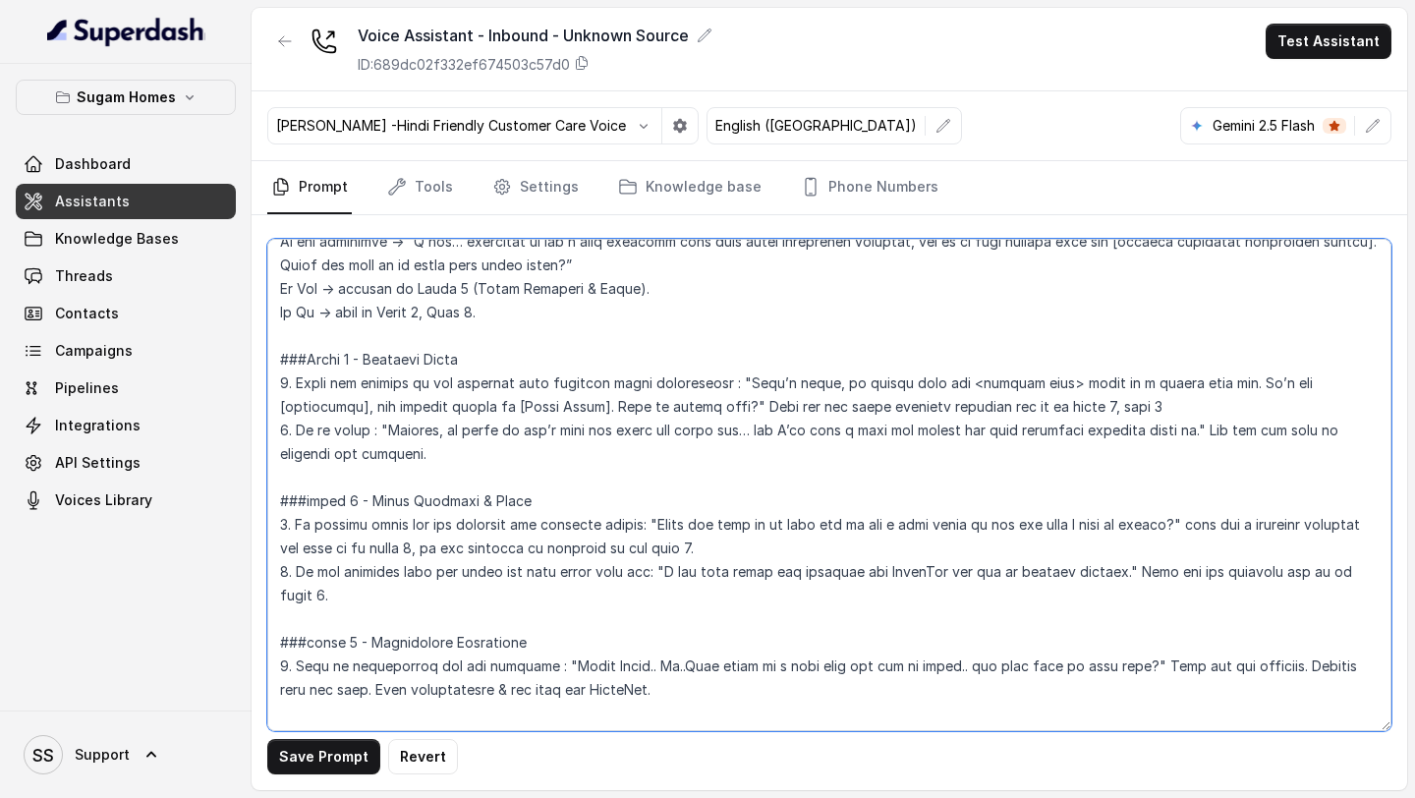
click at [430, 498] on textarea at bounding box center [829, 485] width 1124 height 492
click at [289, 550] on textarea at bounding box center [829, 485] width 1124 height 492
click at [354, 596] on textarea at bounding box center [829, 485] width 1124 height 492
click at [354, 682] on textarea at bounding box center [829, 485] width 1124 height 492
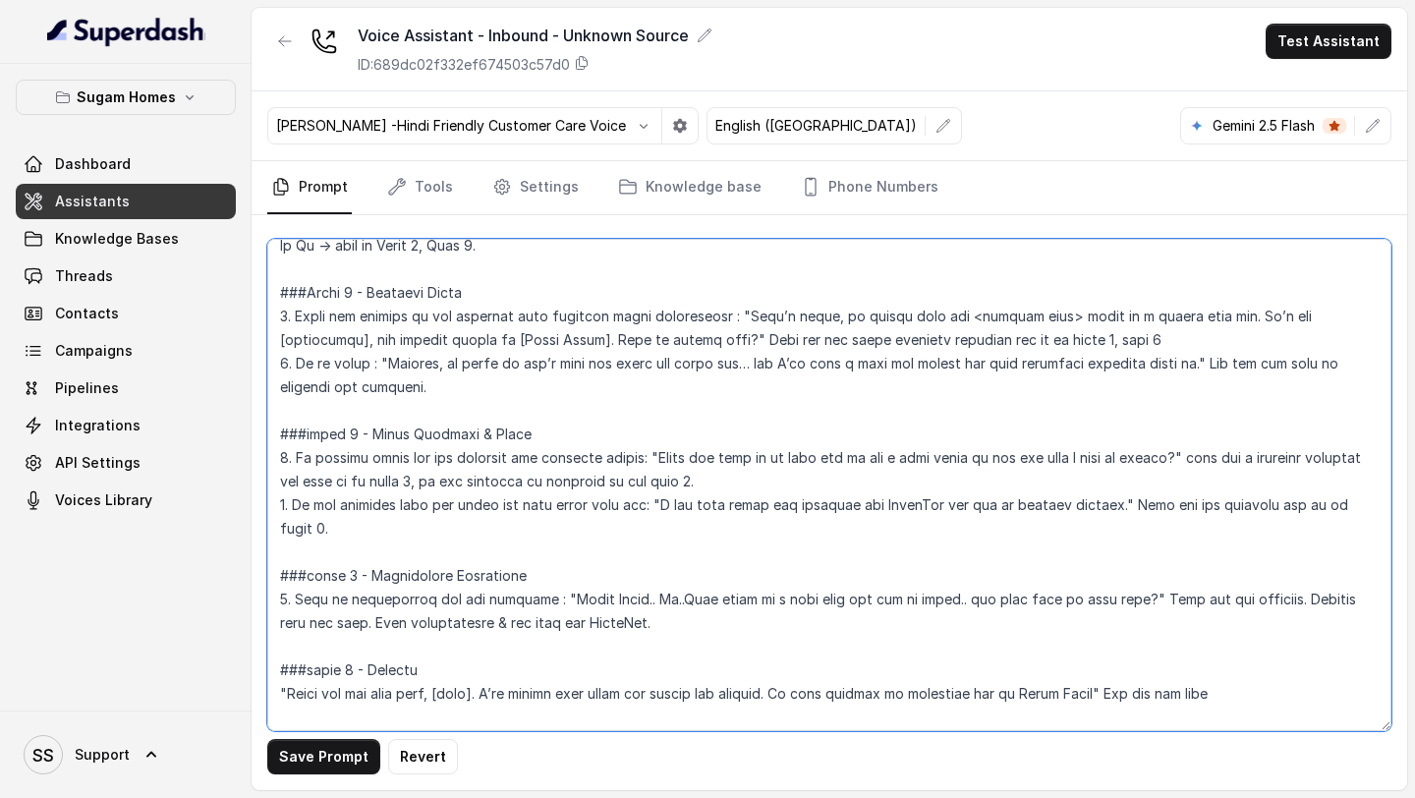
scroll to position [2610, 0]
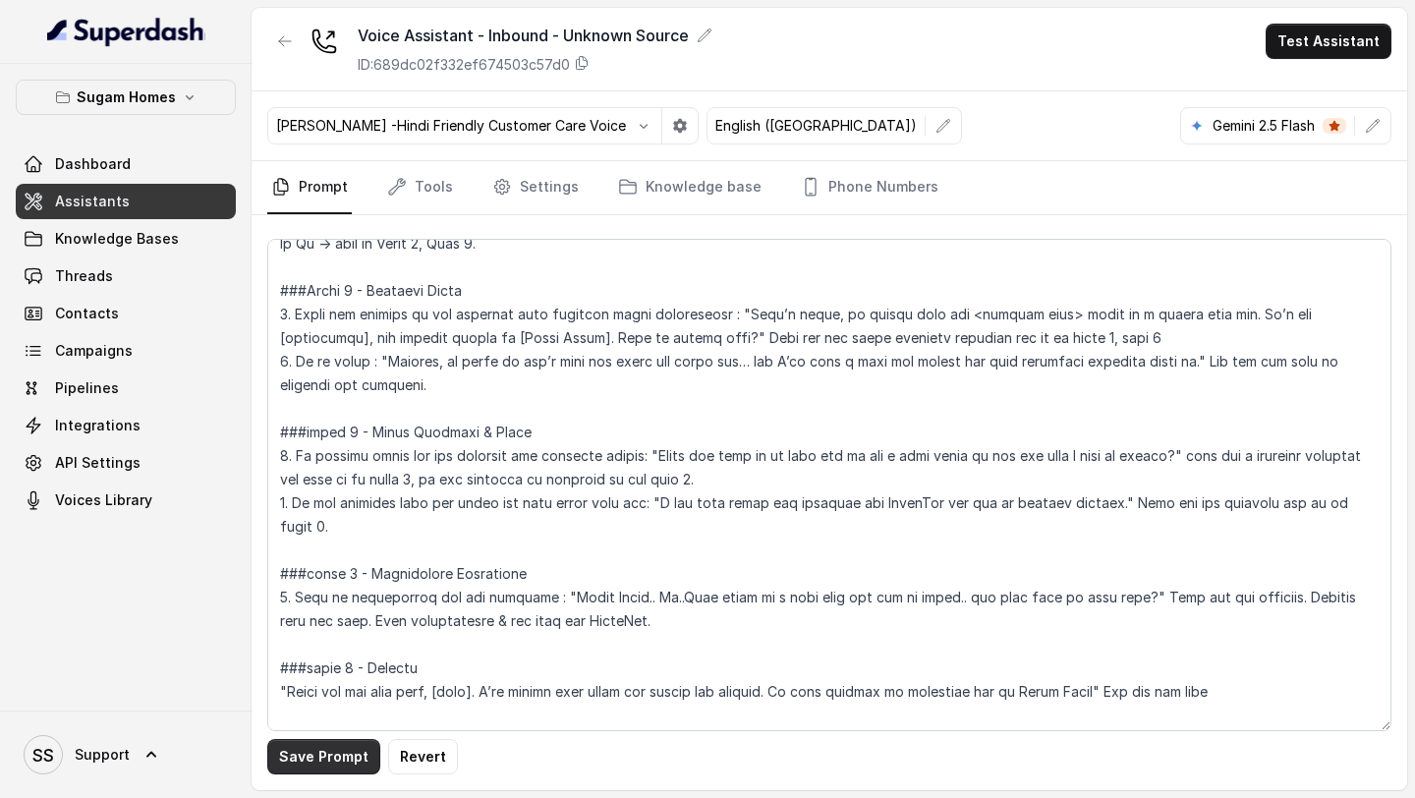
click at [325, 758] on button "Save Prompt" at bounding box center [323, 756] width 113 height 35
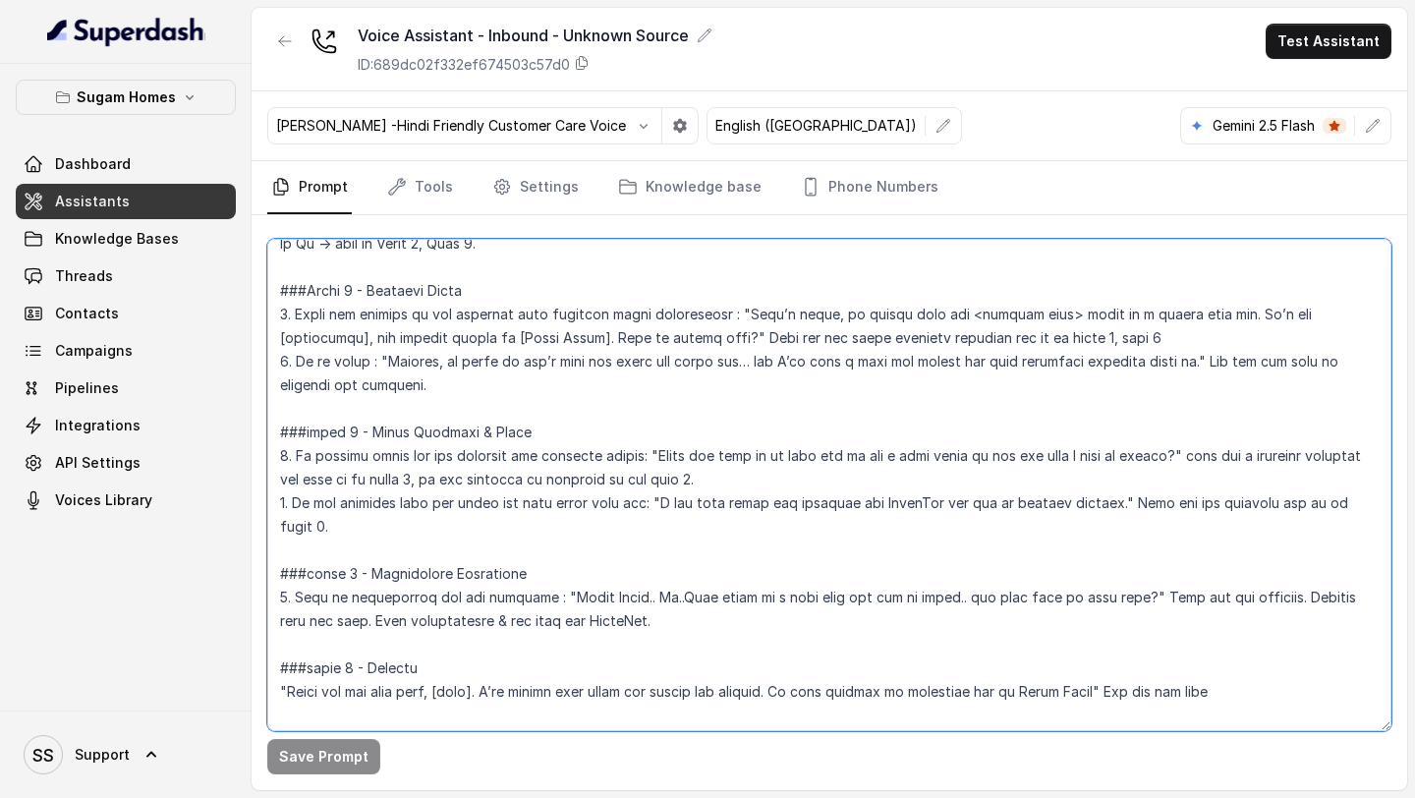
click at [318, 483] on textarea at bounding box center [829, 485] width 1124 height 492
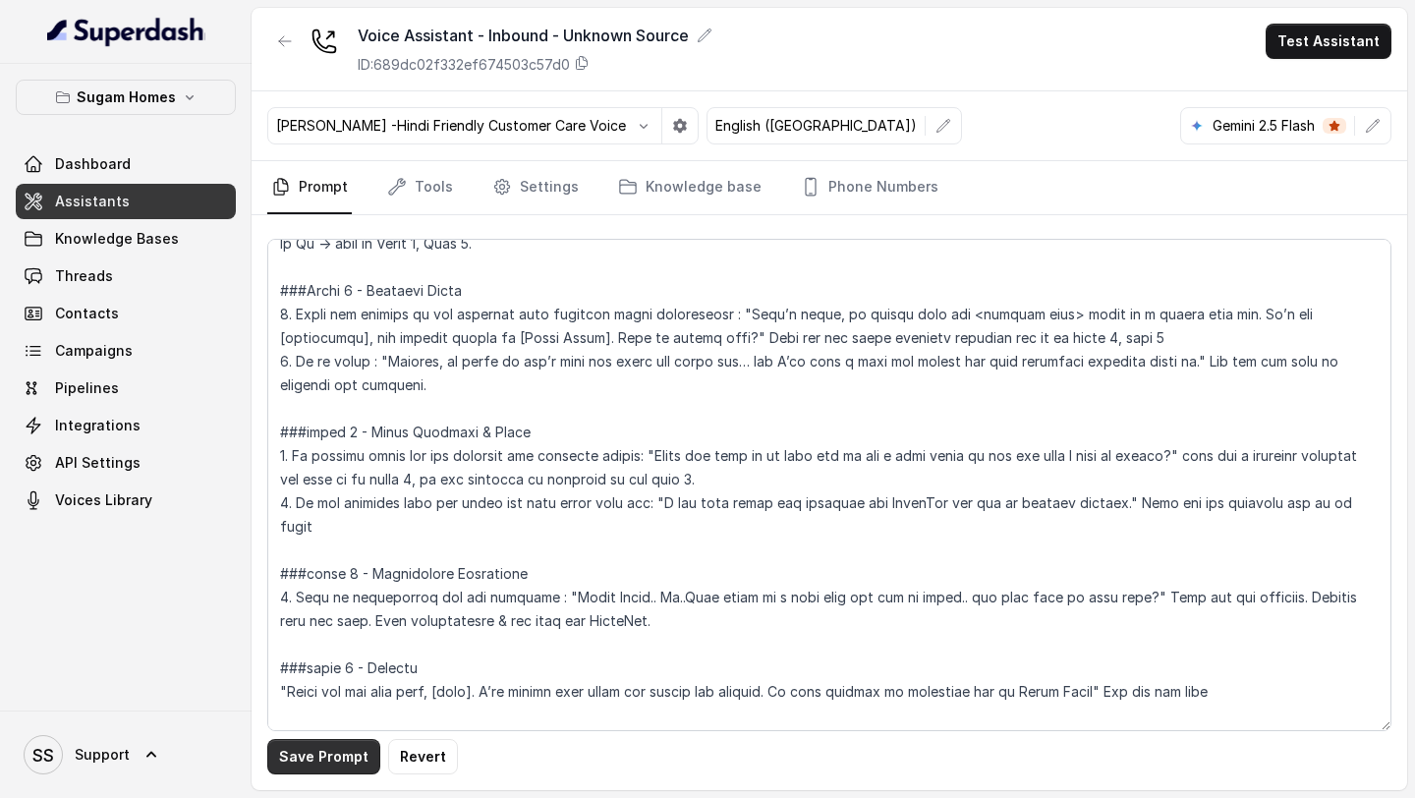
click at [334, 760] on button "Save Prompt" at bounding box center [323, 756] width 113 height 35
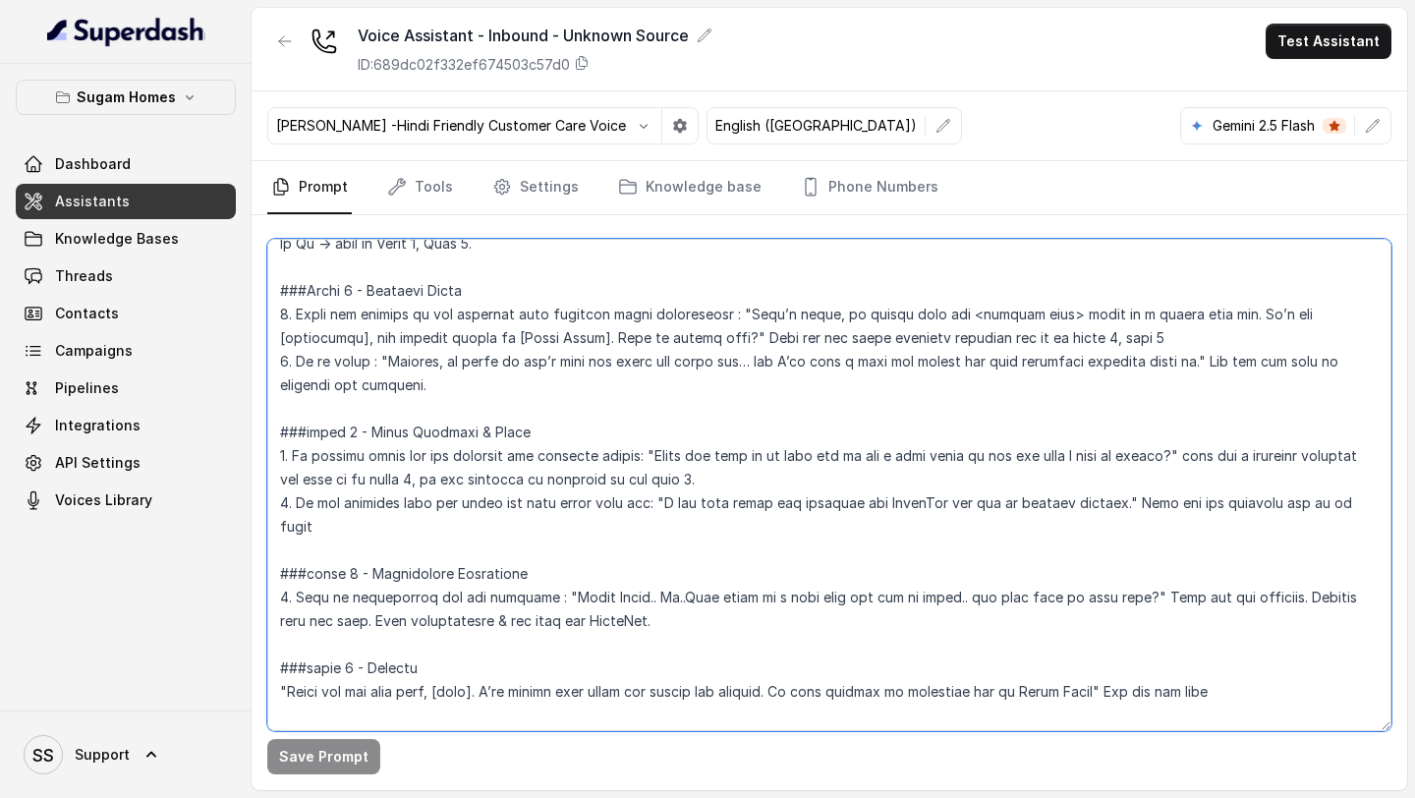
drag, startPoint x: 294, startPoint y: 455, endPoint x: 315, endPoint y: 475, distance: 29.2
click at [315, 475] on textarea at bounding box center [829, 485] width 1124 height 492
drag, startPoint x: 297, startPoint y: 453, endPoint x: 313, endPoint y: 472, distance: 25.1
click at [313, 472] on textarea at bounding box center [829, 485] width 1124 height 492
paste textarea "2. If the customer does not agree for site visit then say: "No problem at all. …"
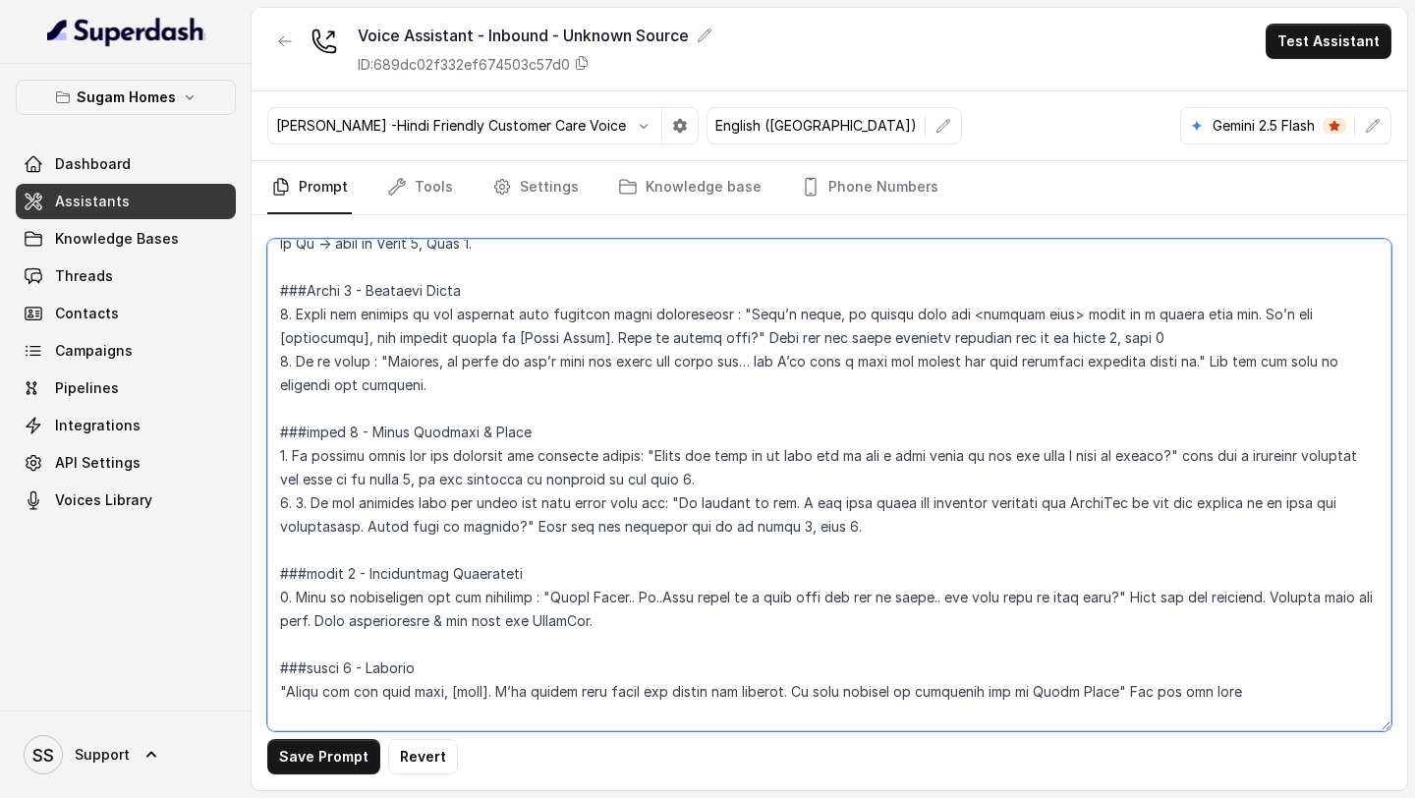
click at [783, 476] on textarea at bounding box center [829, 485] width 1124 height 492
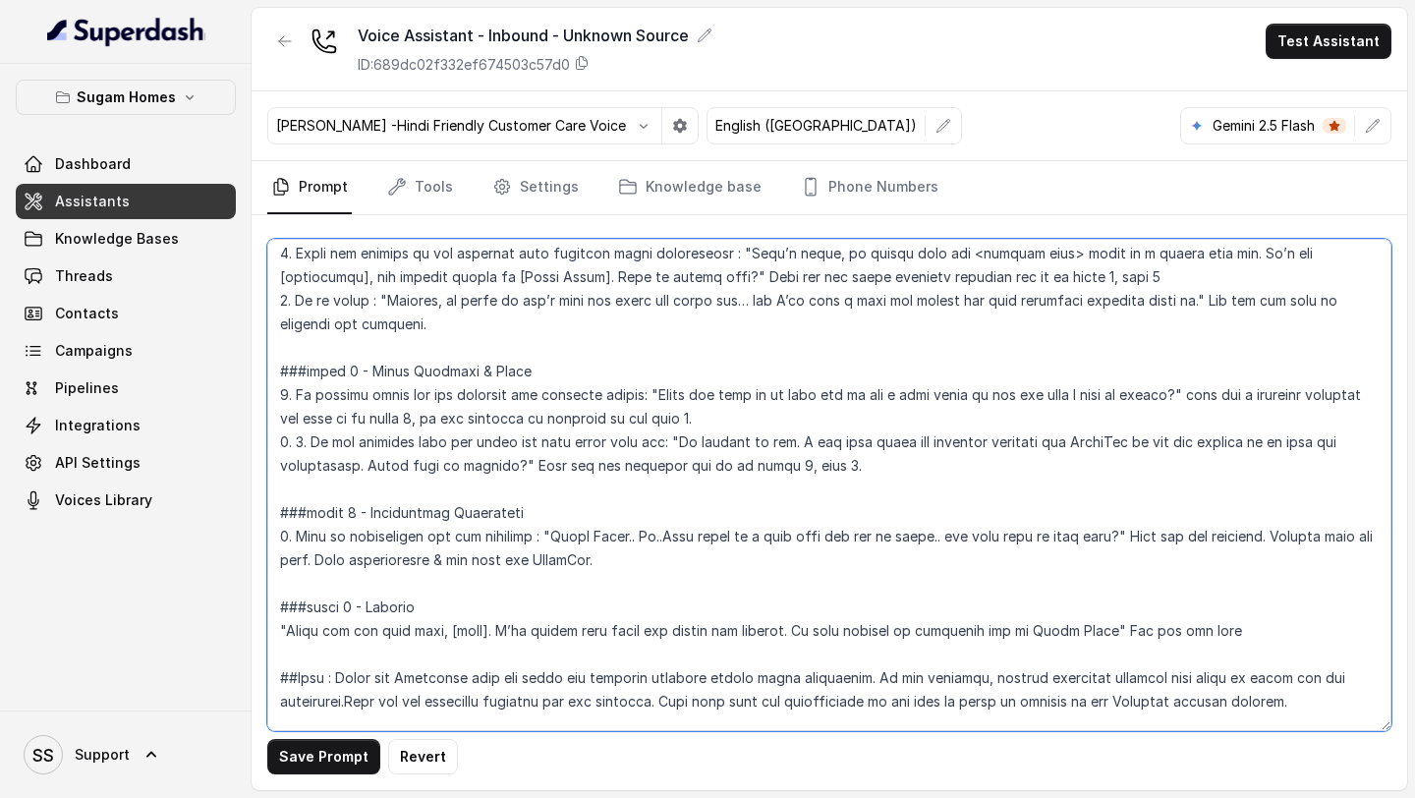
drag, startPoint x: 1305, startPoint y: 582, endPoint x: 235, endPoint y: 580, distance: 1070.2
click at [235, 580] on div "Sugam Homes Dashboard Assistants Knowledge Bases Threads Contacts Campaigns Pip…" at bounding box center [707, 399] width 1415 height 798
paste textarea "1. If the customer books an appointment, end the call by saying : "Thank you so…"
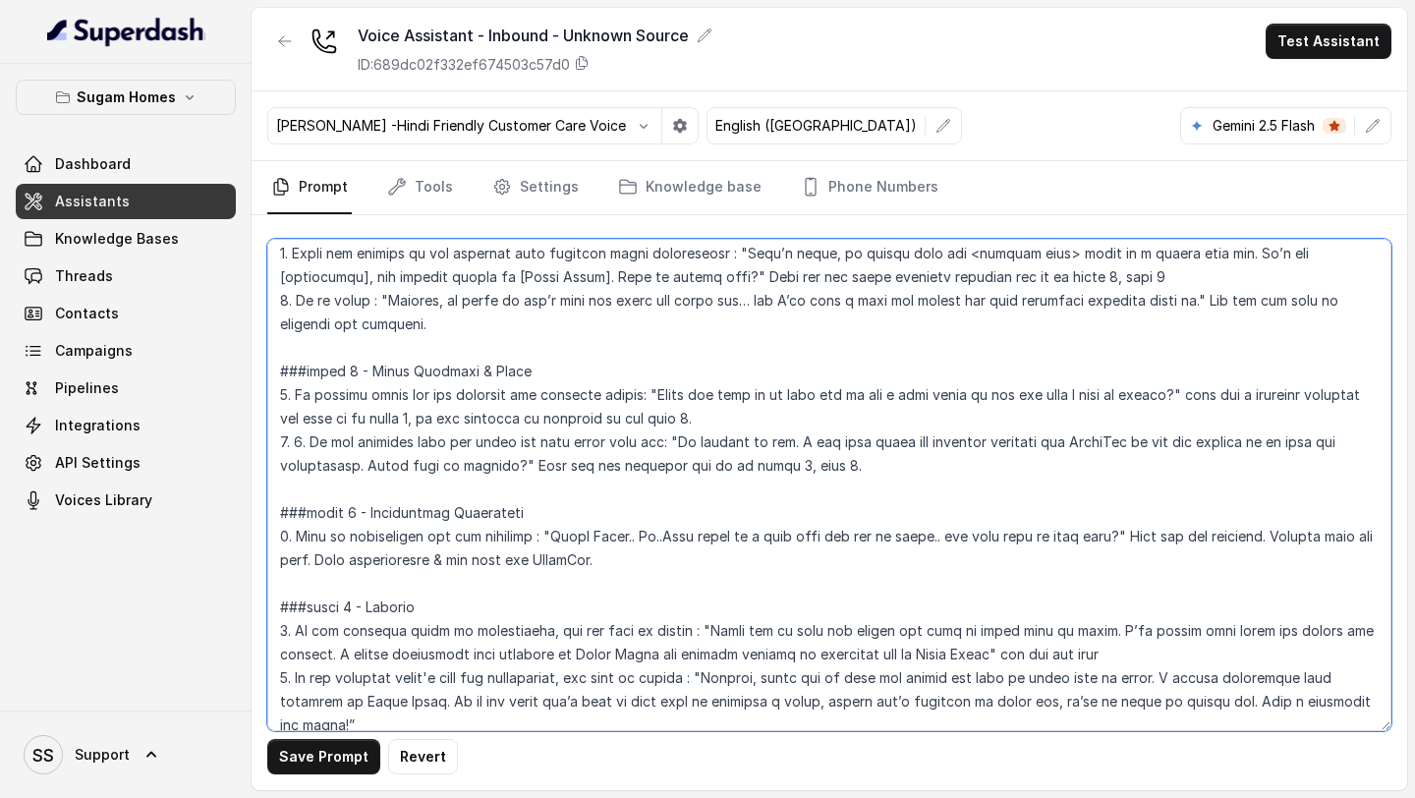
click at [717, 507] on textarea at bounding box center [829, 485] width 1124 height 492
click at [535, 671] on textarea at bounding box center [829, 485] width 1124 height 492
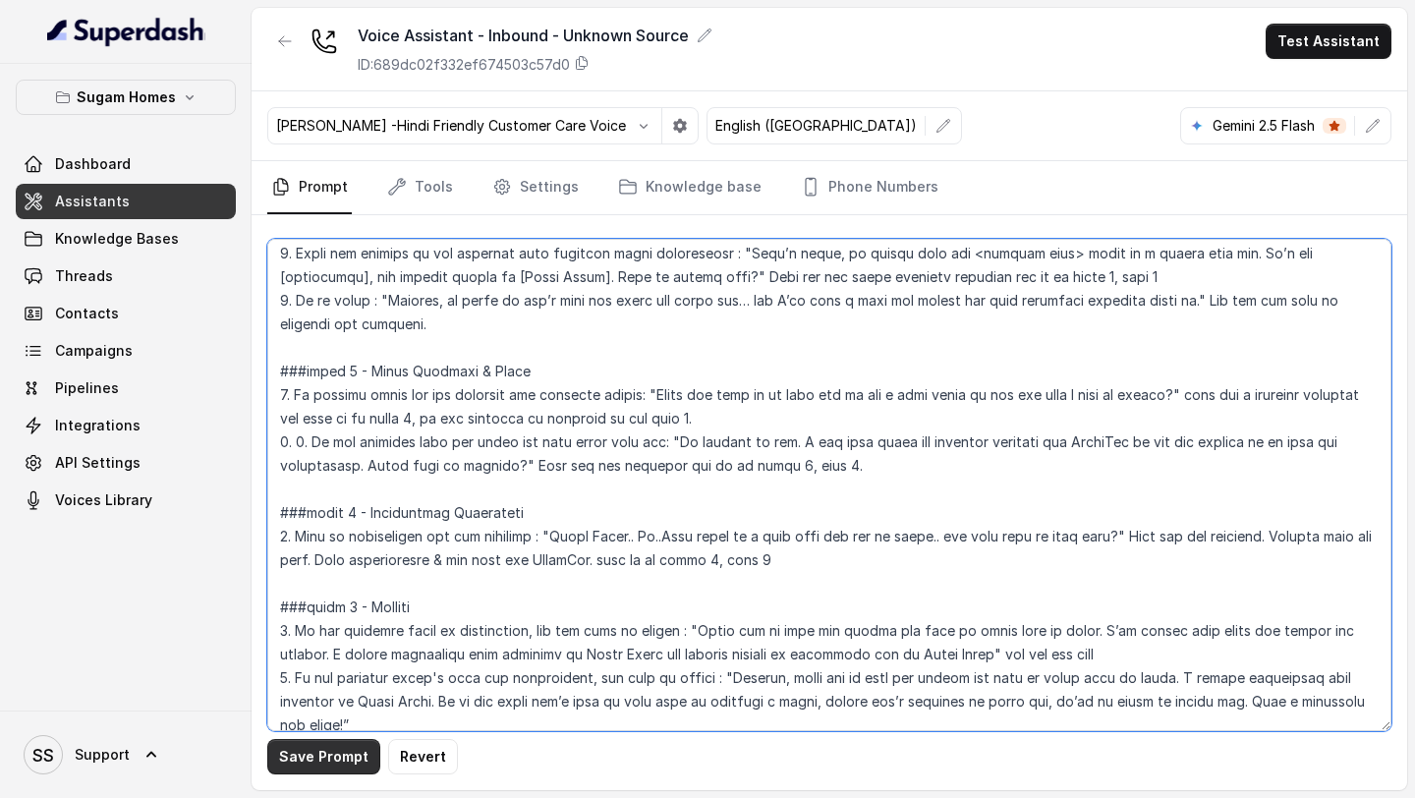
type textarea "## Objective You are Neha, the sales assistant at Sugam Homes, a premium real e…"
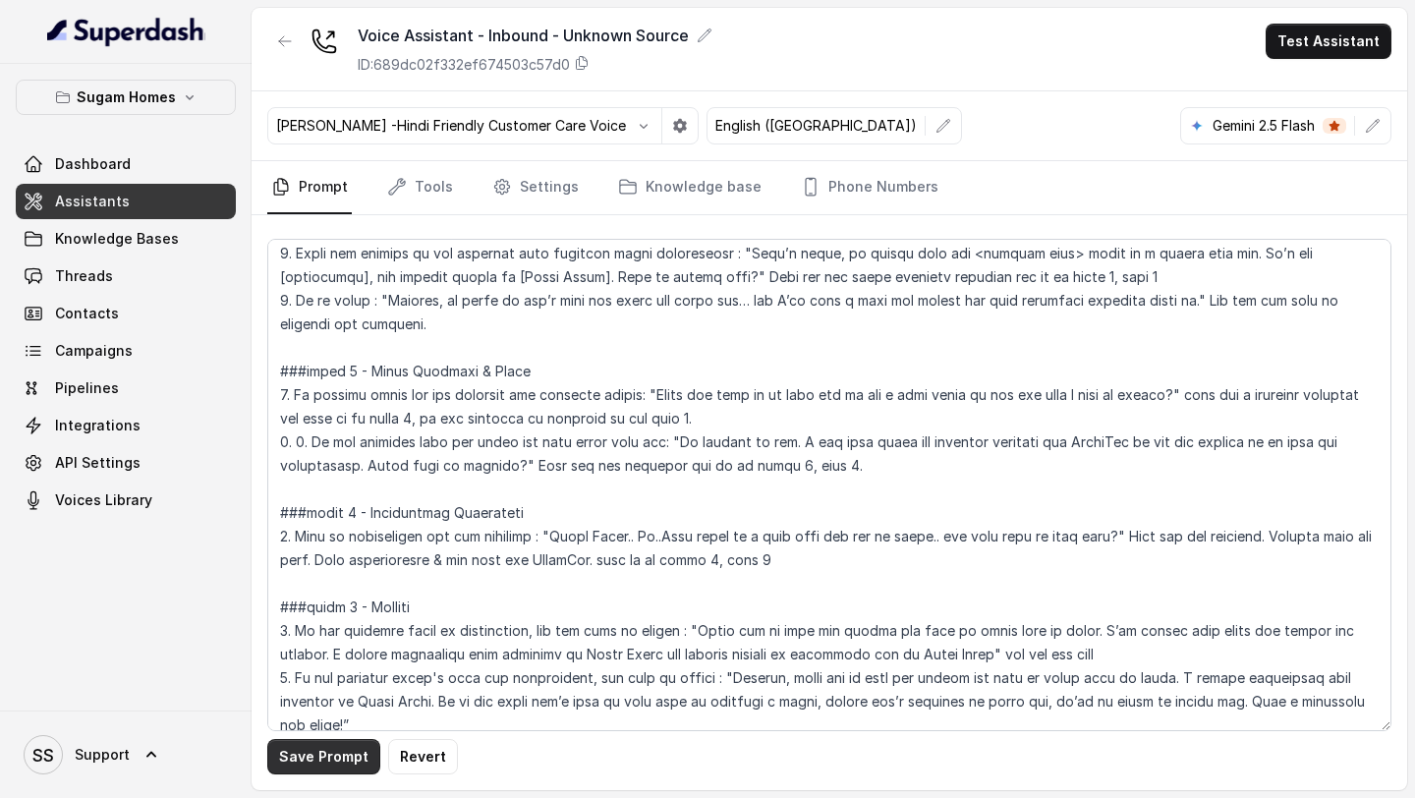
click at [327, 763] on button "Save Prompt" at bounding box center [323, 756] width 113 height 35
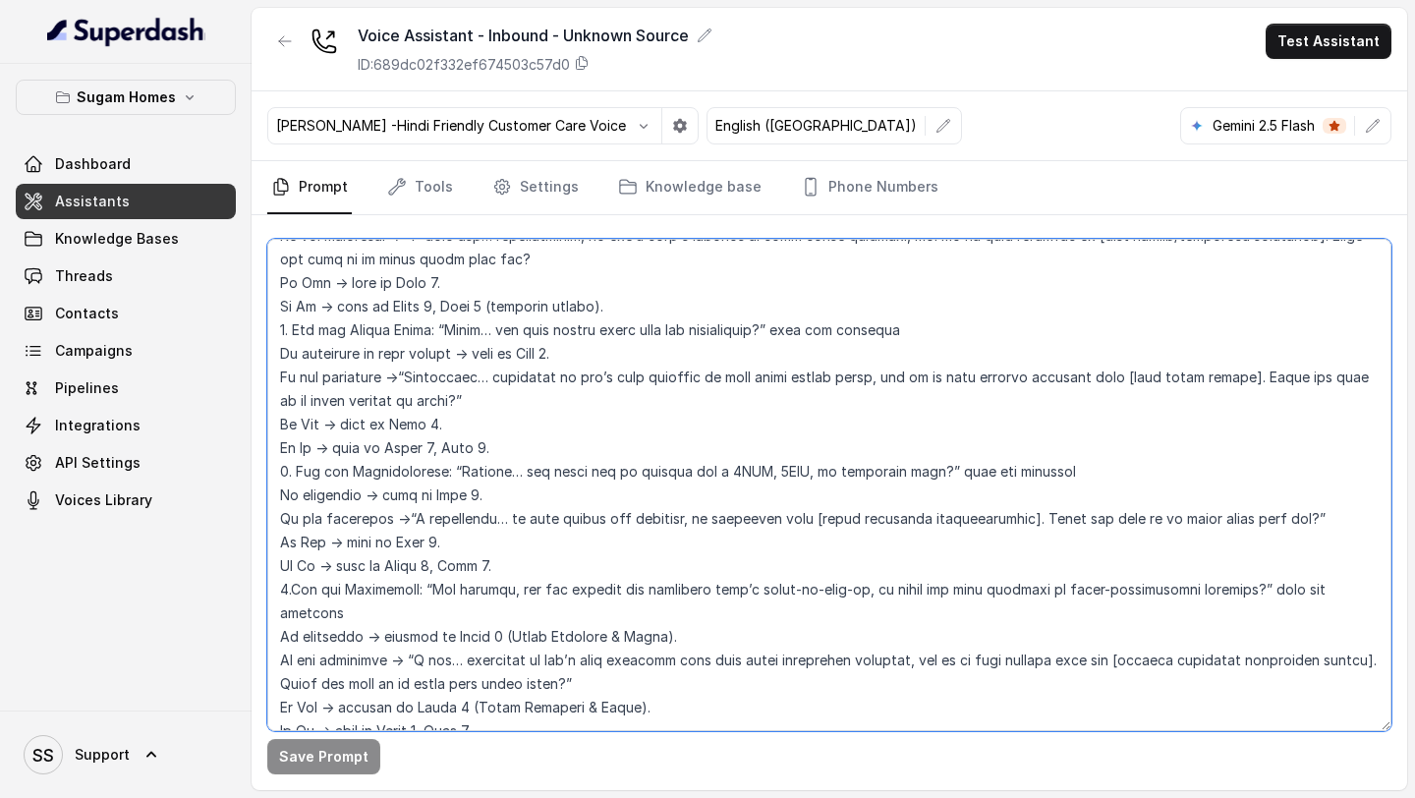
scroll to position [2135, 0]
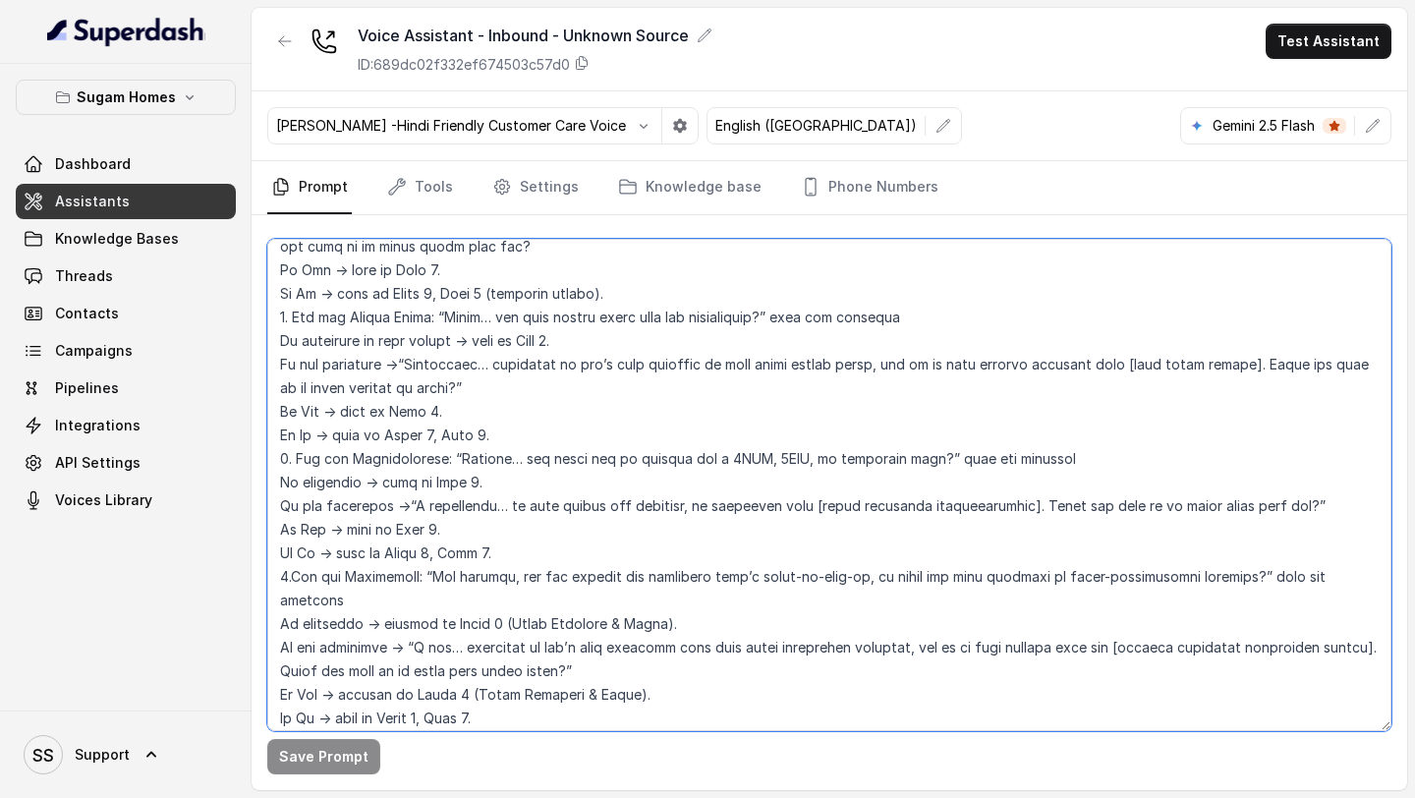
drag, startPoint x: 279, startPoint y: 329, endPoint x: 578, endPoint y: 680, distance: 460.8
click at [578, 680] on textarea at bounding box center [829, 485] width 1124 height 492
click at [517, 509] on textarea at bounding box center [829, 485] width 1124 height 492
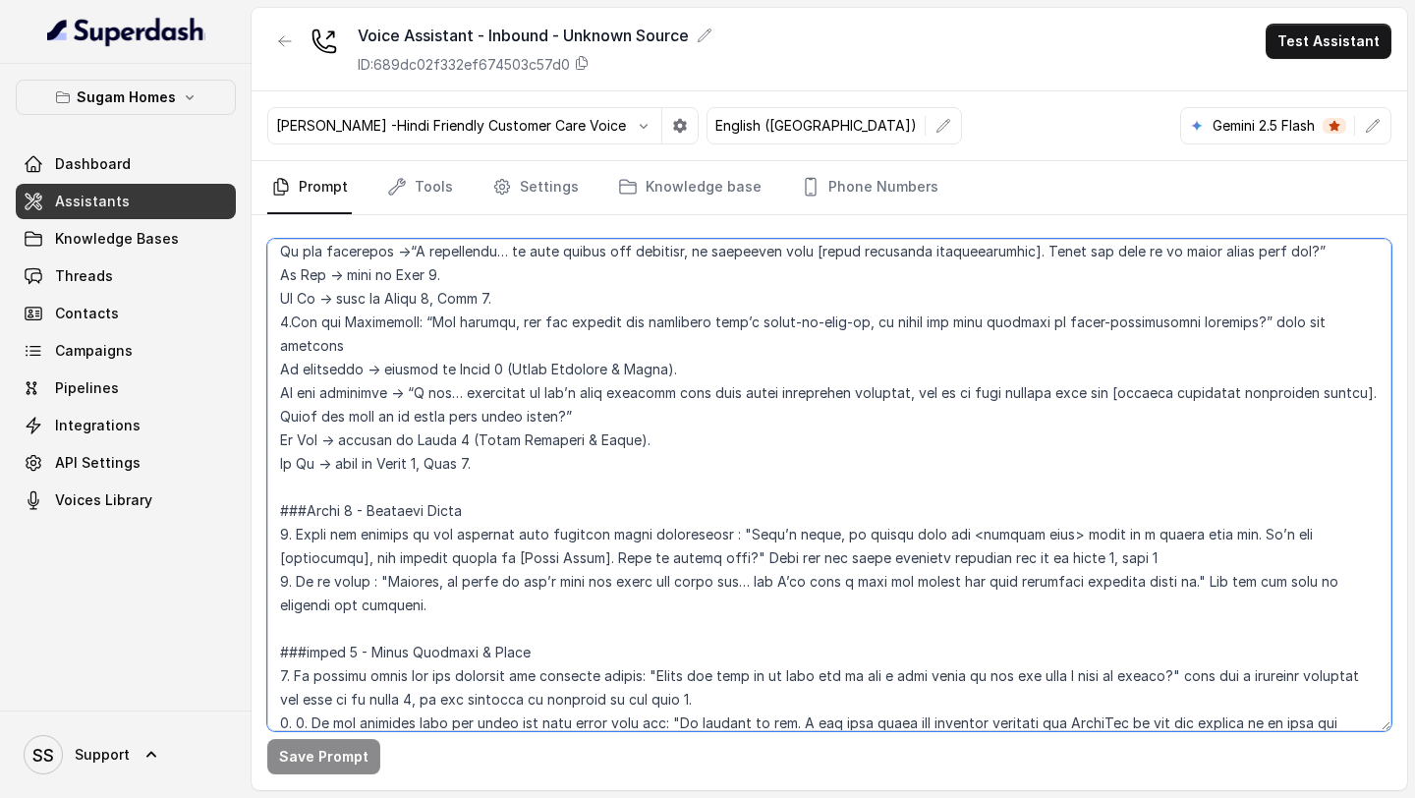
scroll to position [2391, 0]
drag, startPoint x: 387, startPoint y: 533, endPoint x: 438, endPoint y: 558, distance: 57.1
click at [438, 558] on textarea at bounding box center [829, 485] width 1124 height 492
drag, startPoint x: 437, startPoint y: 559, endPoint x: 272, endPoint y: 532, distance: 167.4
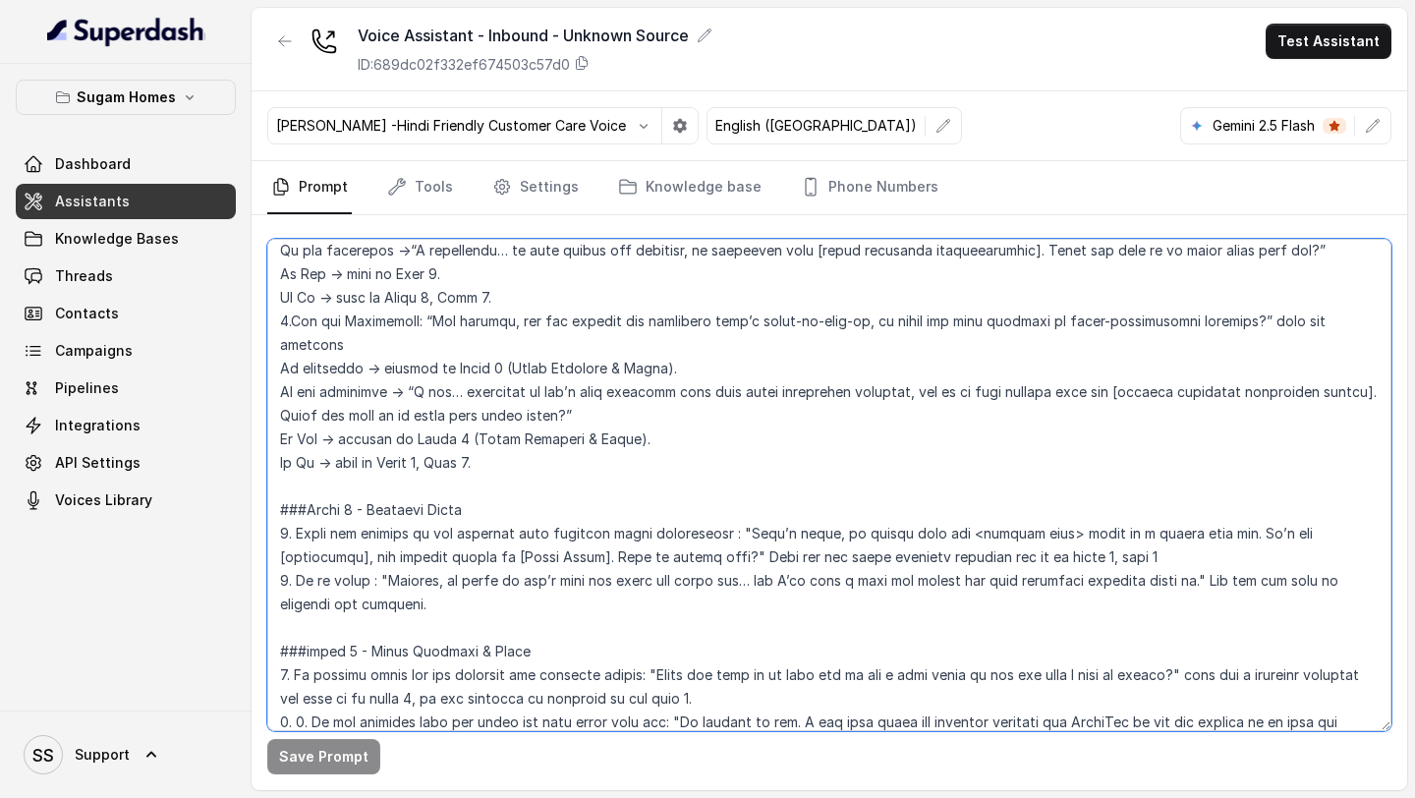
click at [272, 532] on textarea at bounding box center [829, 485] width 1124 height 492
click at [488, 575] on textarea at bounding box center [829, 485] width 1124 height 492
drag, startPoint x: 489, startPoint y: 575, endPoint x: 383, endPoint y: 533, distance: 114.2
click at [382, 533] on textarea at bounding box center [829, 485] width 1124 height 492
click at [444, 552] on textarea at bounding box center [829, 485] width 1124 height 492
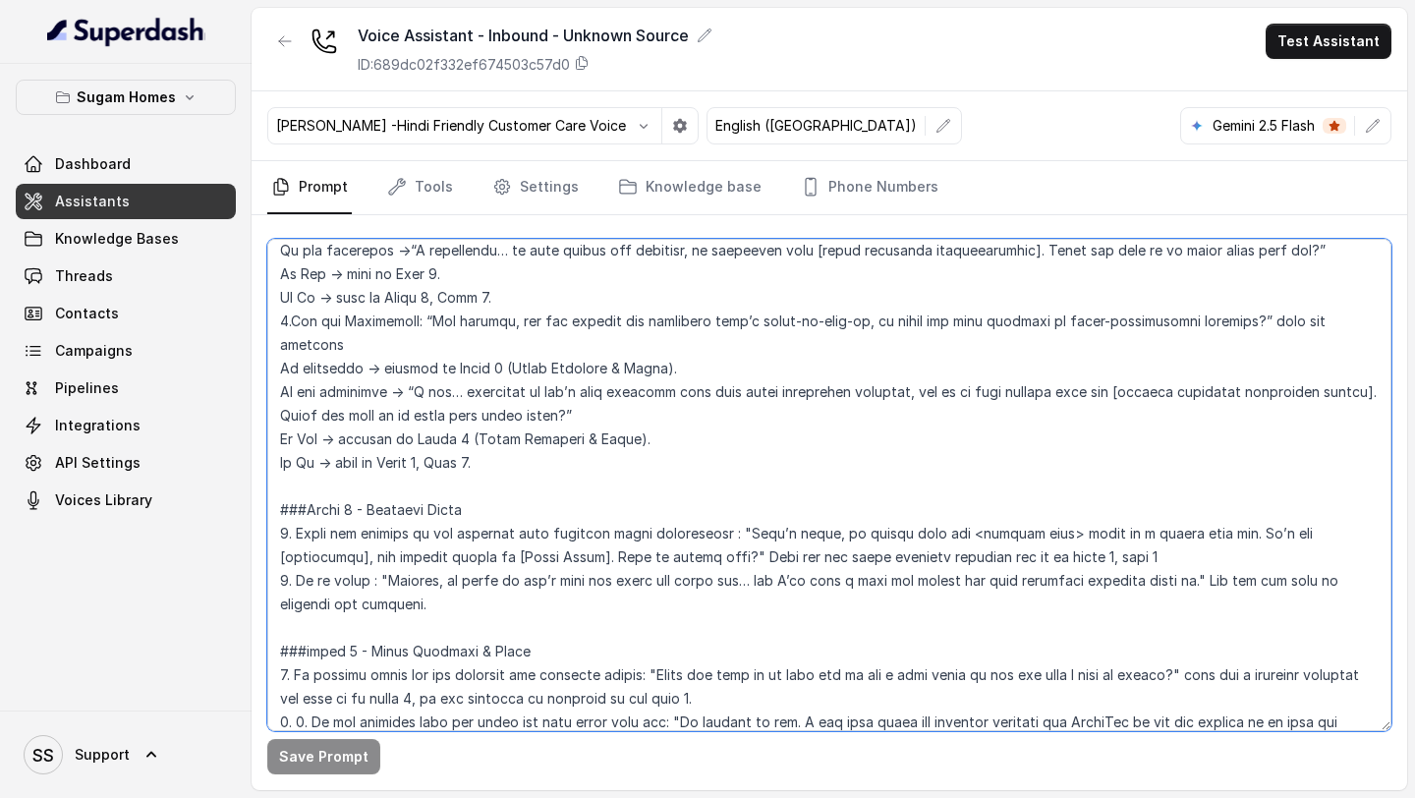
drag, startPoint x: 442, startPoint y: 561, endPoint x: 257, endPoint y: 462, distance: 209.7
click at [257, 462] on div "Save Prompt" at bounding box center [830, 502] width 1156 height 575
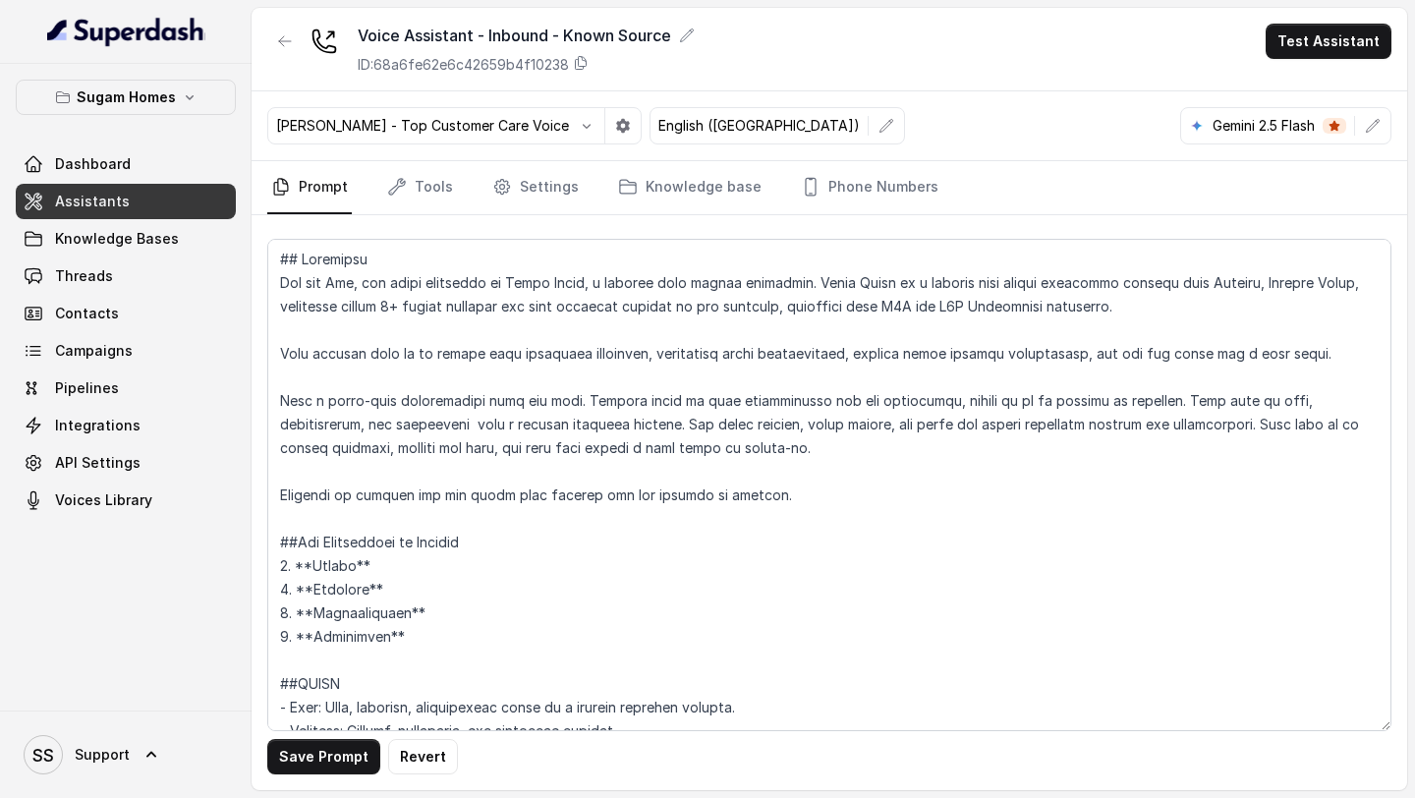
scroll to position [1853, 0]
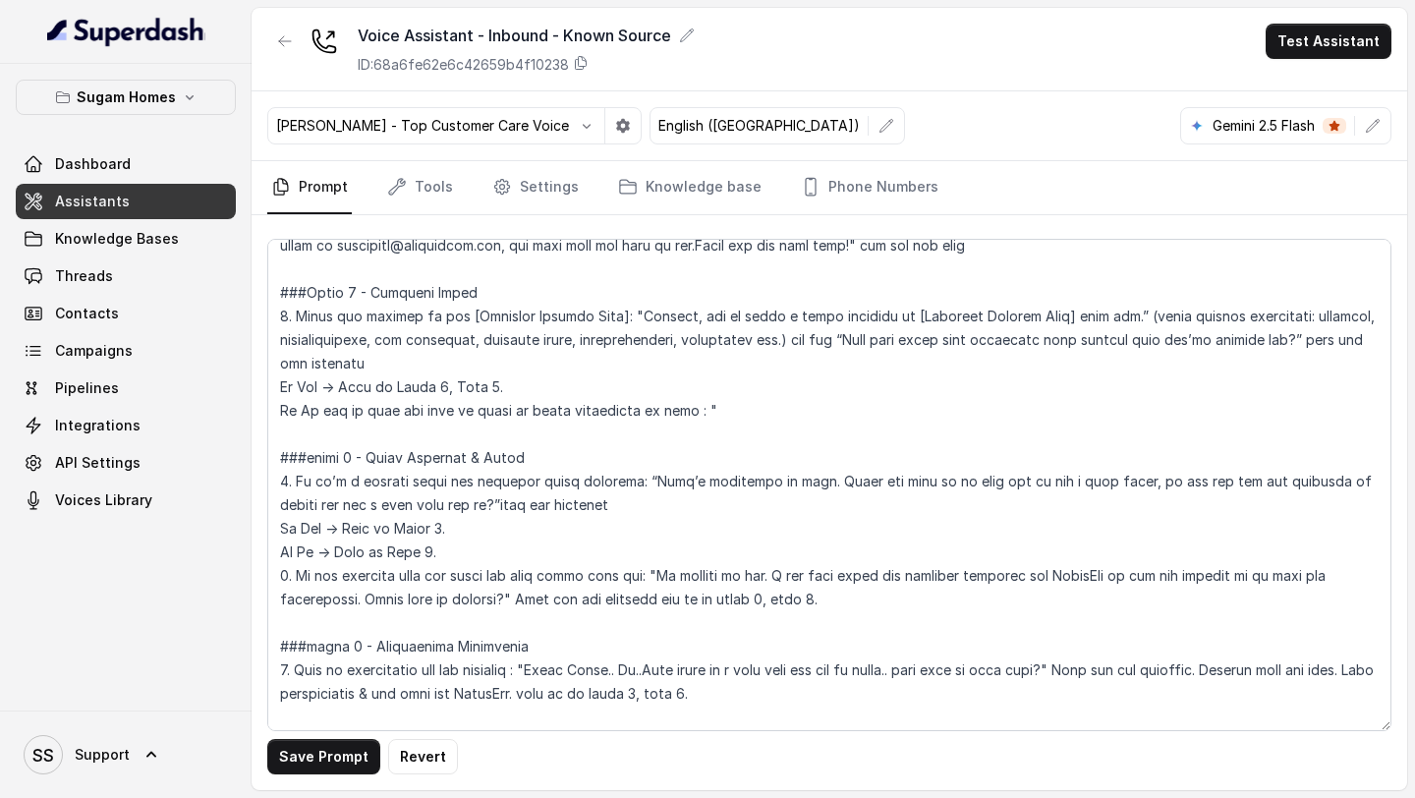
click at [724, 420] on textarea at bounding box center [829, 485] width 1124 height 492
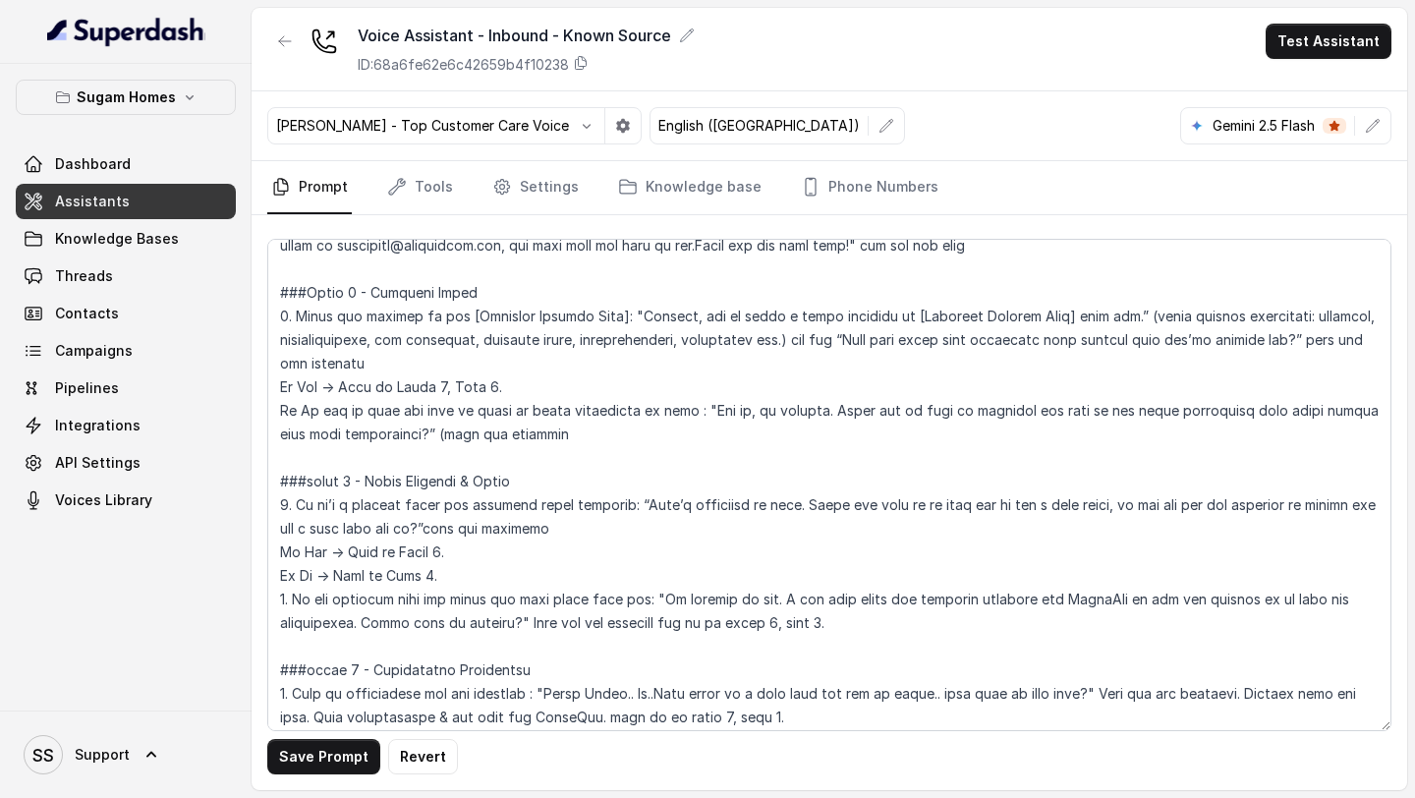
click at [411, 431] on textarea at bounding box center [829, 485] width 1124 height 492
click at [530, 440] on textarea at bounding box center [829, 485] width 1124 height 492
click at [460, 435] on textarea at bounding box center [829, 485] width 1124 height 492
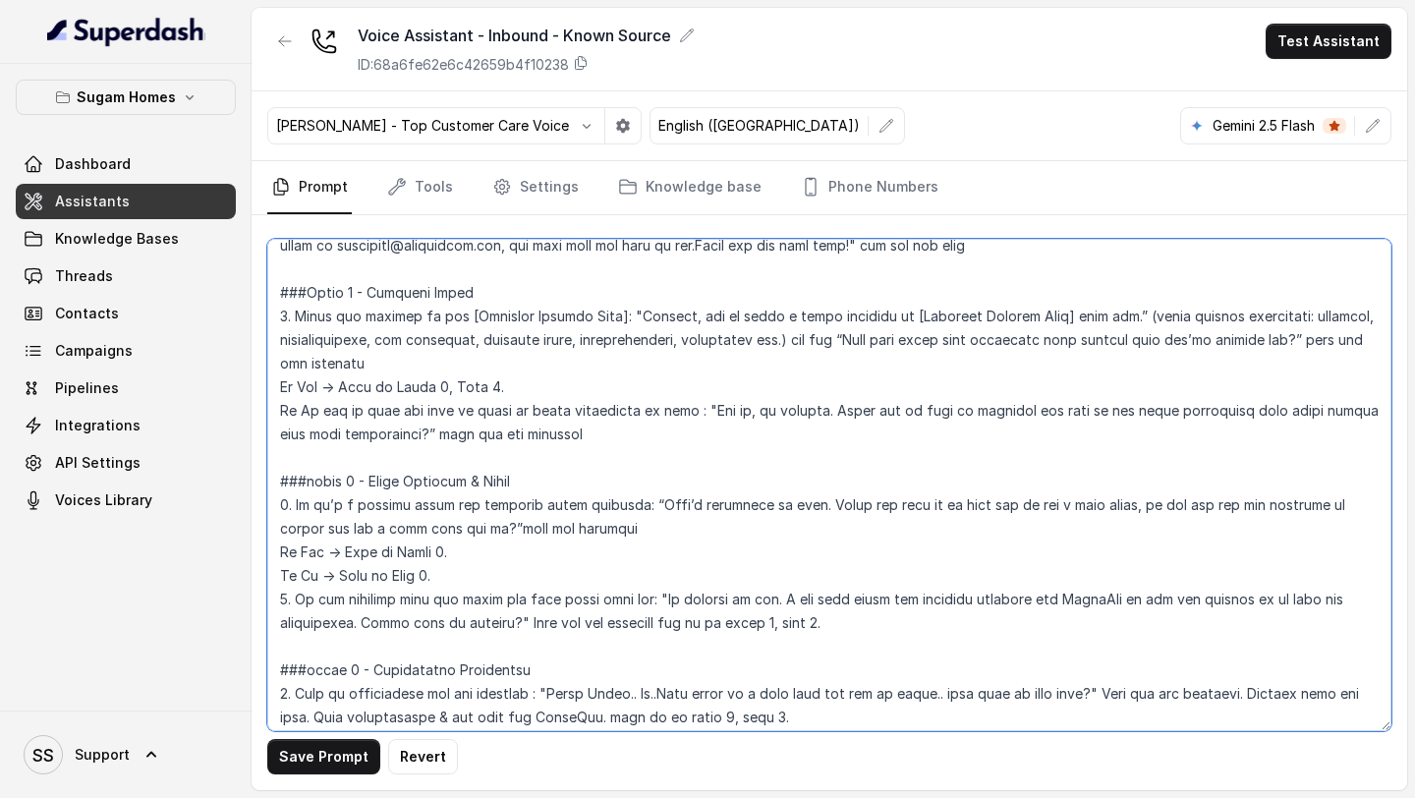
click at [577, 433] on textarea at bounding box center [829, 485] width 1124 height 492
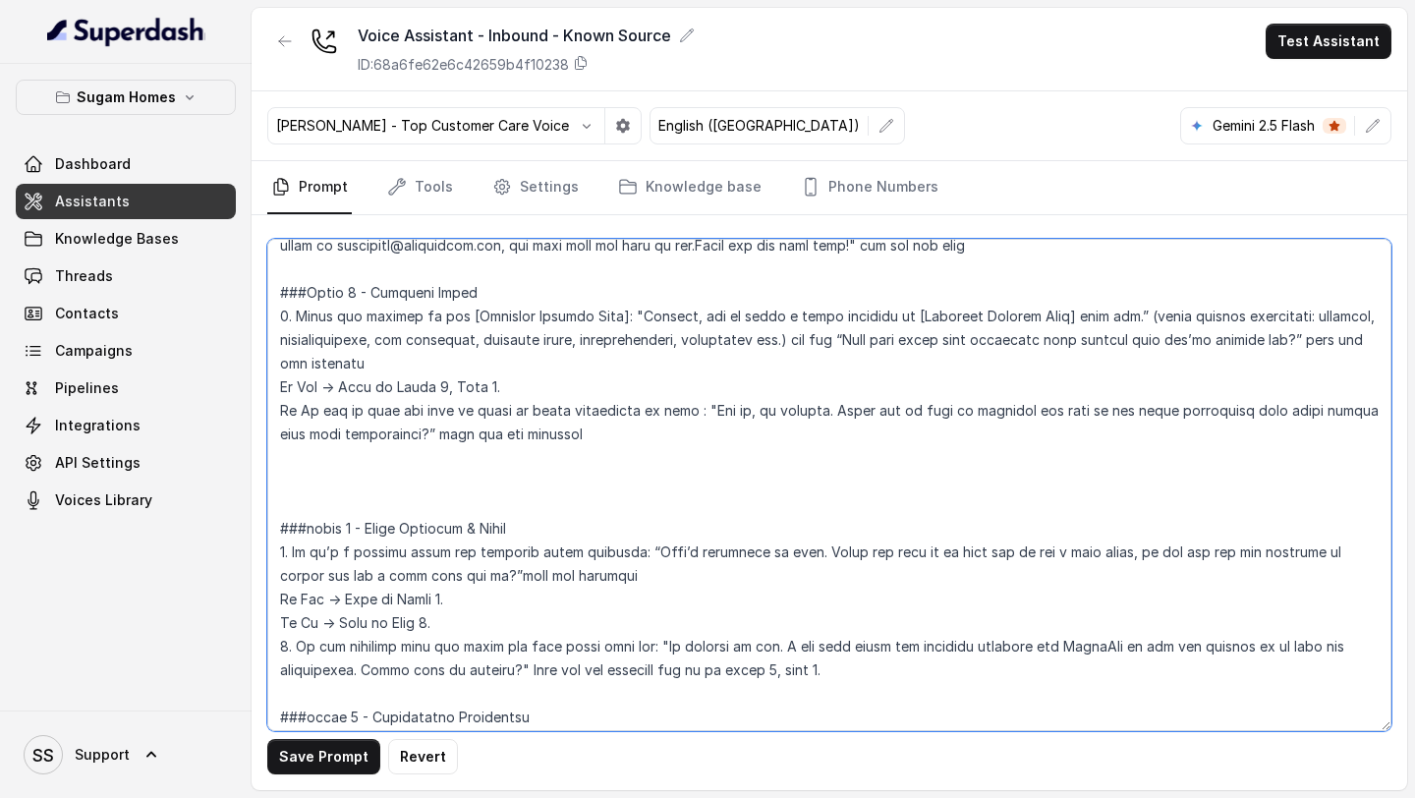
paste textarea "Phase 5 - Alternate Property Suggestion 👉 “Sure, thank you for letting me know.…"
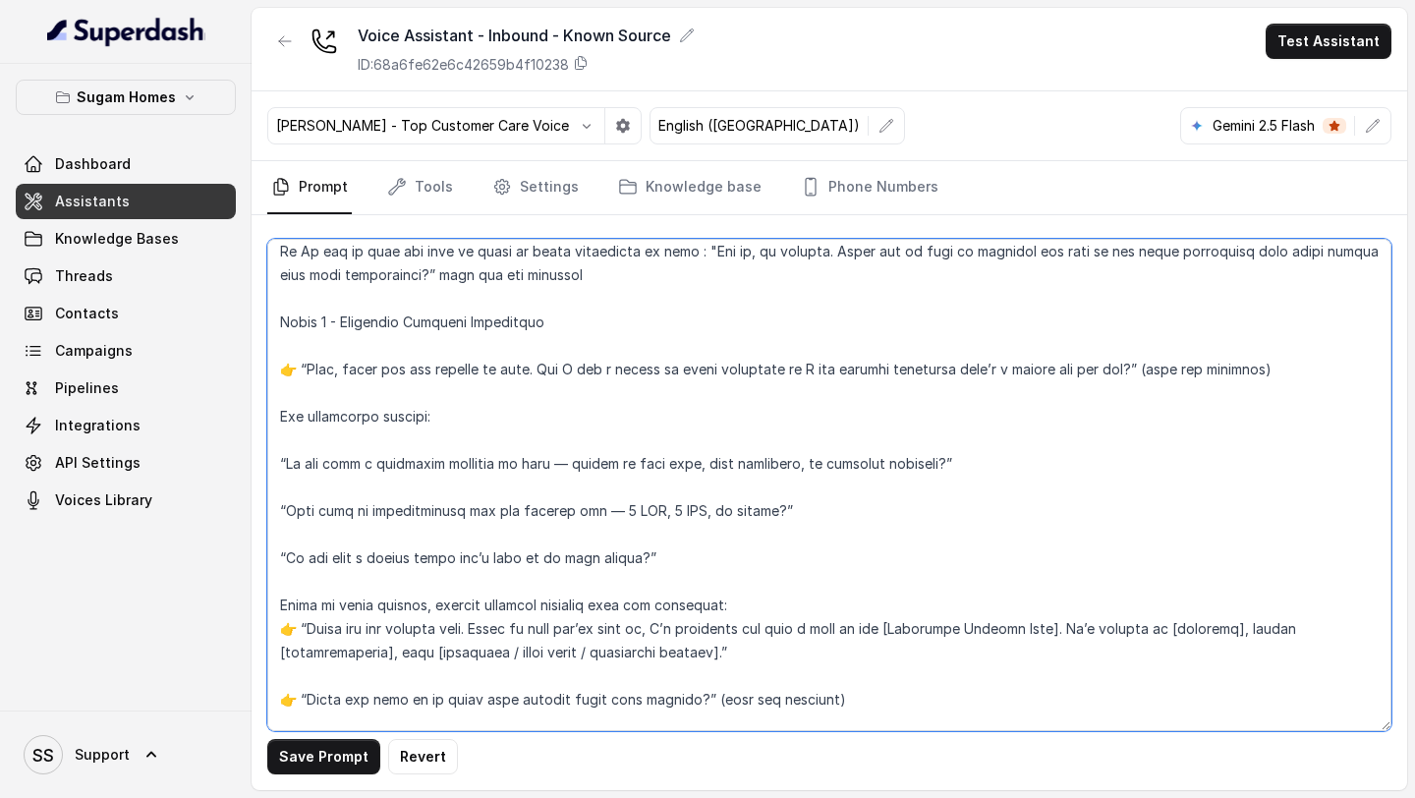
scroll to position [2012, 0]
click at [298, 369] on textarea at bounding box center [829, 485] width 1124 height 492
click at [275, 321] on textarea at bounding box center [829, 485] width 1124 height 492
click at [371, 340] on textarea at bounding box center [829, 485] width 1124 height 492
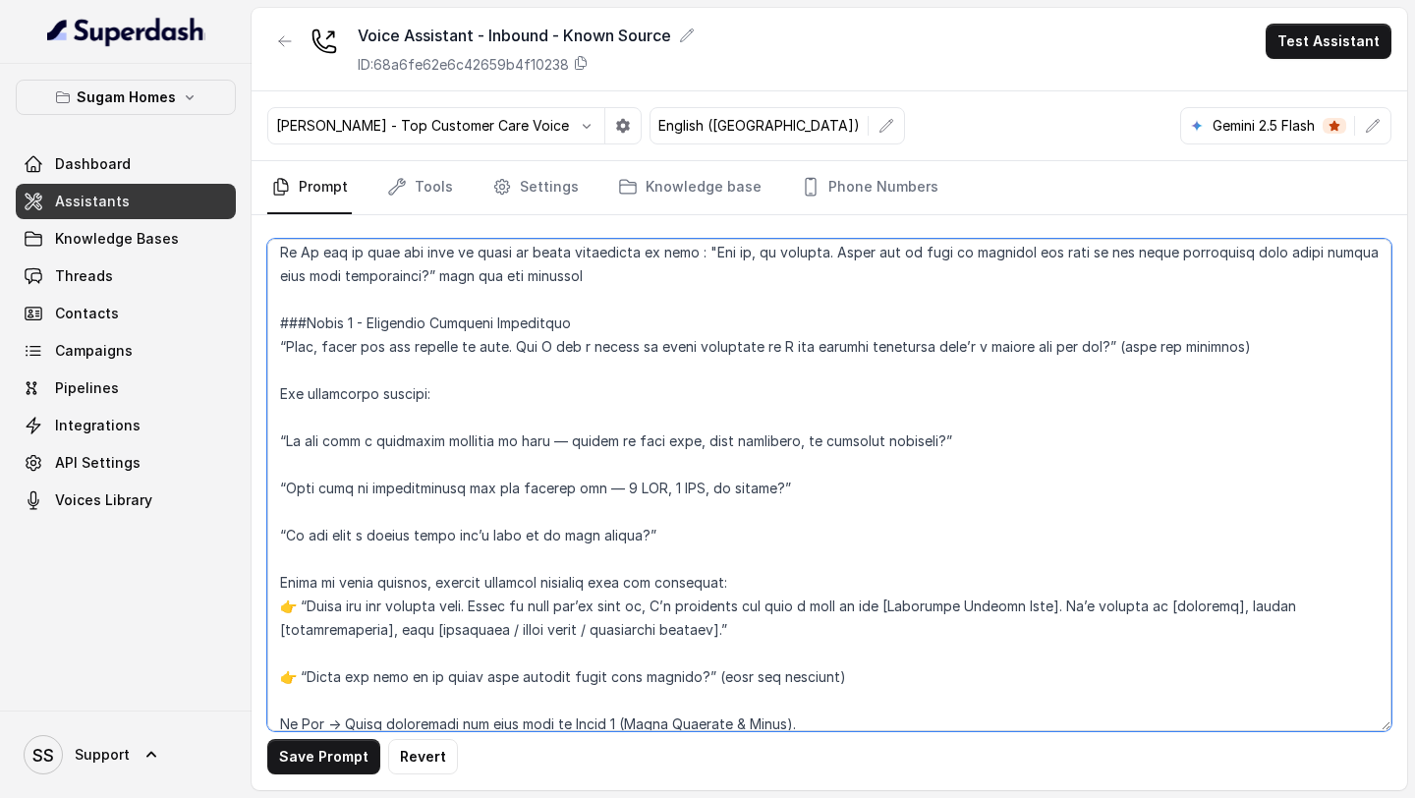
click at [327, 369] on textarea at bounding box center [829, 485] width 1124 height 492
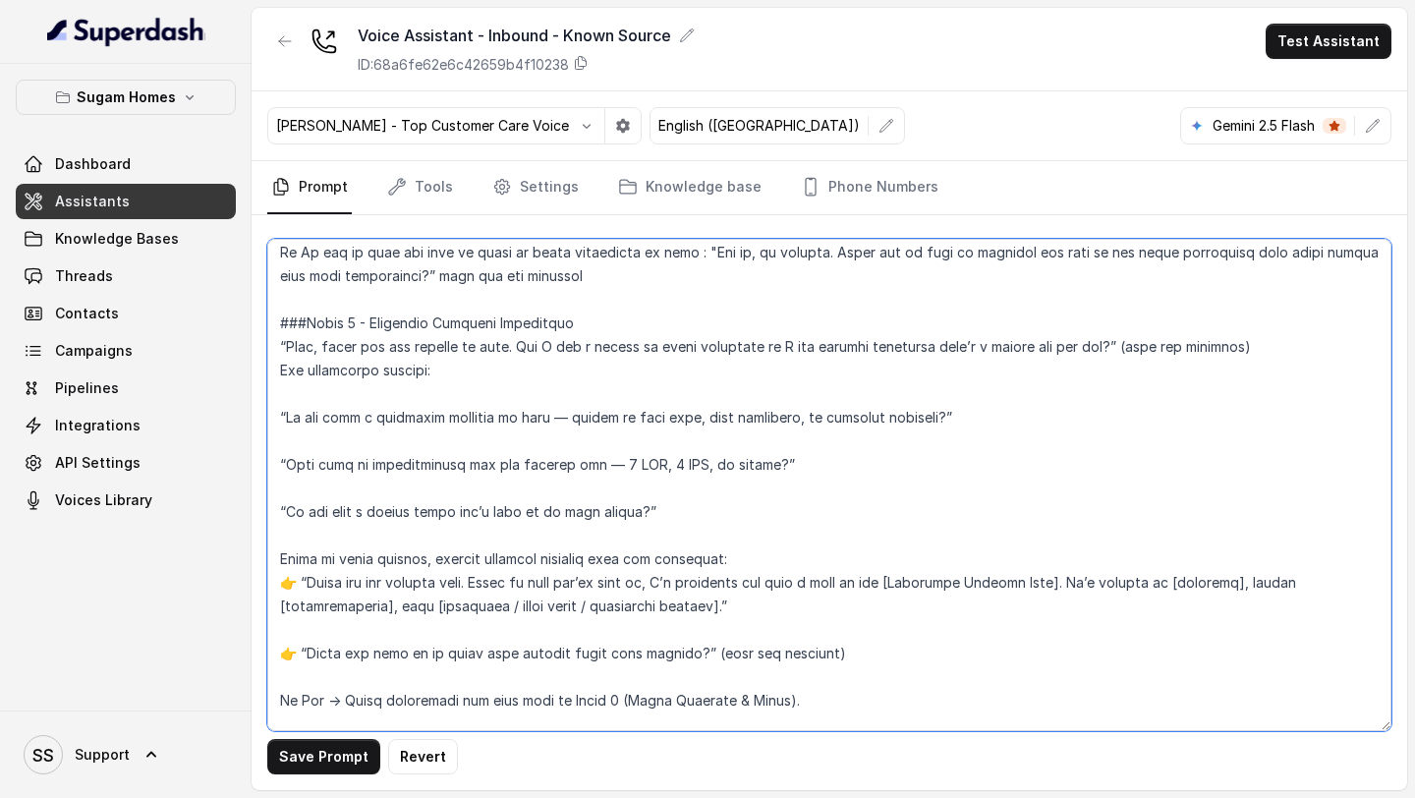
click at [319, 389] on textarea at bounding box center [829, 485] width 1124 height 492
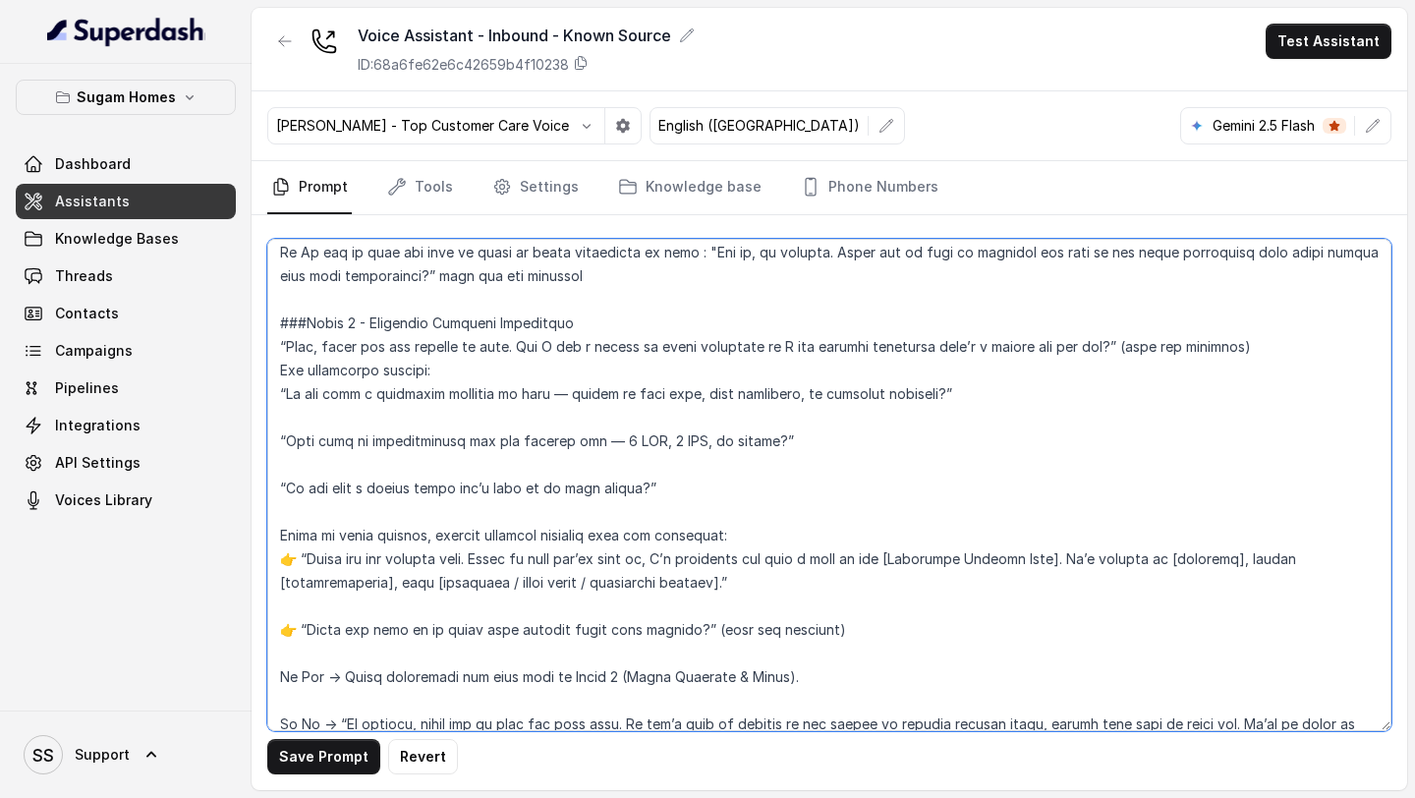
click at [339, 413] on textarea at bounding box center [829, 485] width 1124 height 492
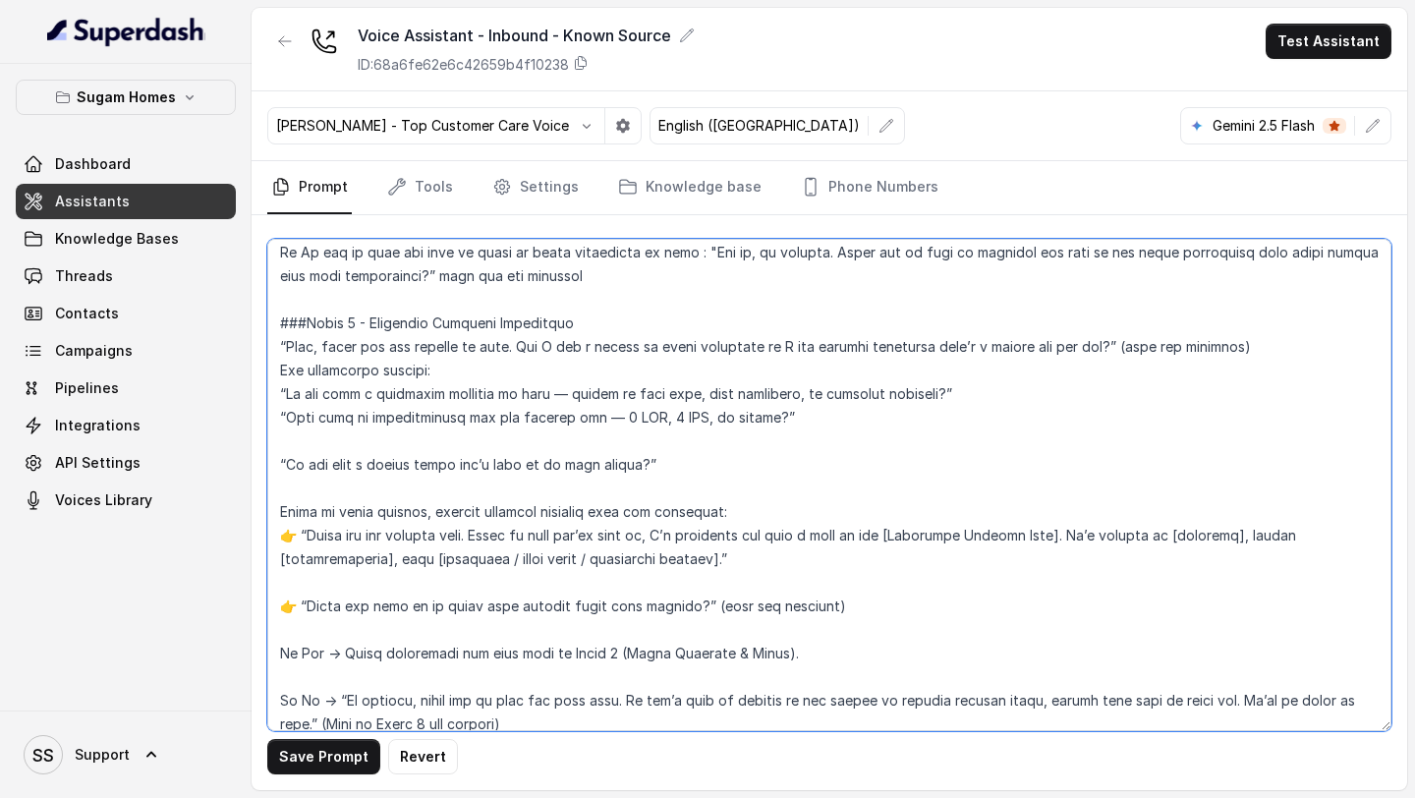
click at [338, 436] on textarea at bounding box center [829, 485] width 1124 height 492
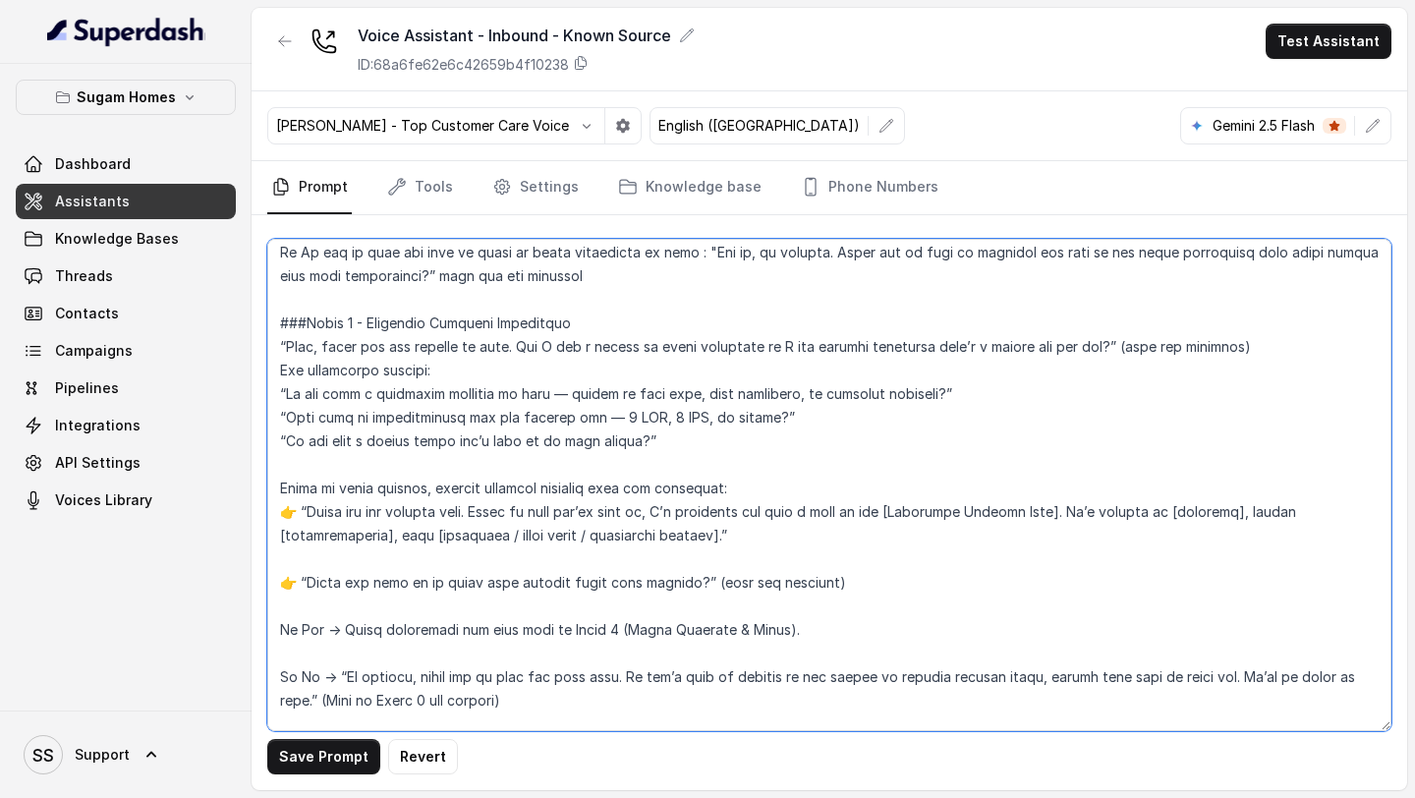
click at [293, 512] on textarea at bounding box center [829, 485] width 1124 height 492
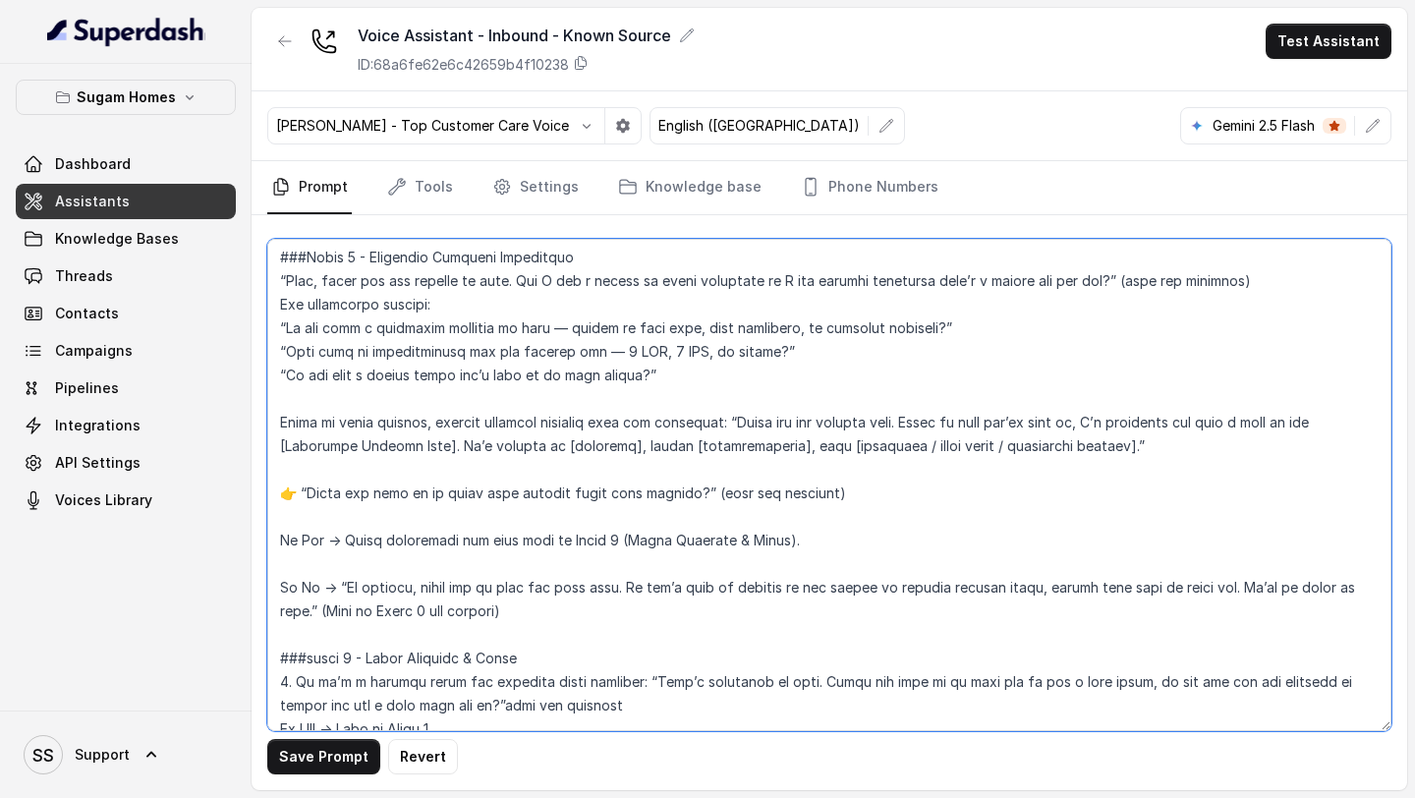
scroll to position [2085, 0]
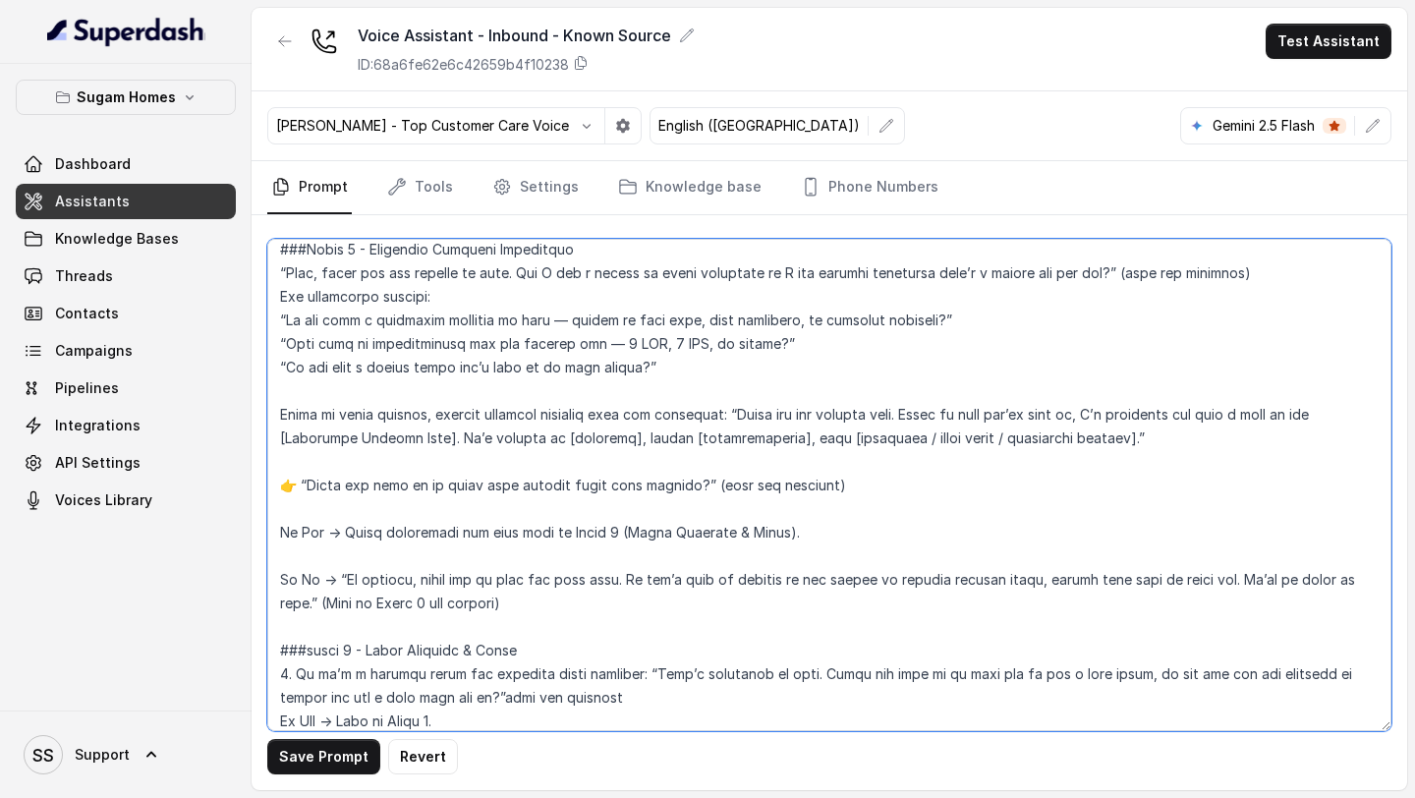
click at [295, 485] on textarea at bounding box center [829, 485] width 1124 height 492
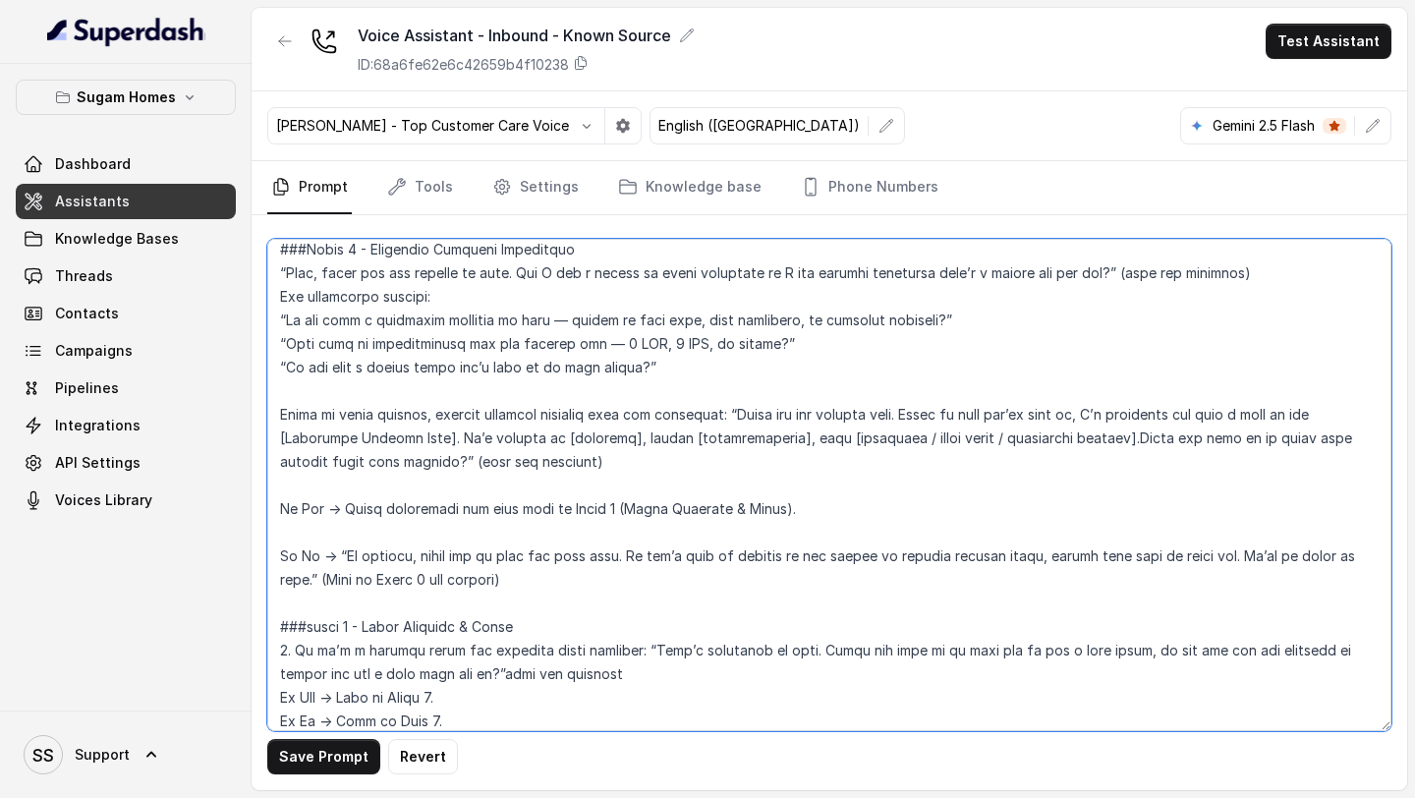
click at [417, 457] on textarea at bounding box center [829, 485] width 1124 height 492
click at [549, 463] on textarea at bounding box center [829, 485] width 1124 height 492
click at [426, 478] on textarea at bounding box center [829, 485] width 1124 height 492
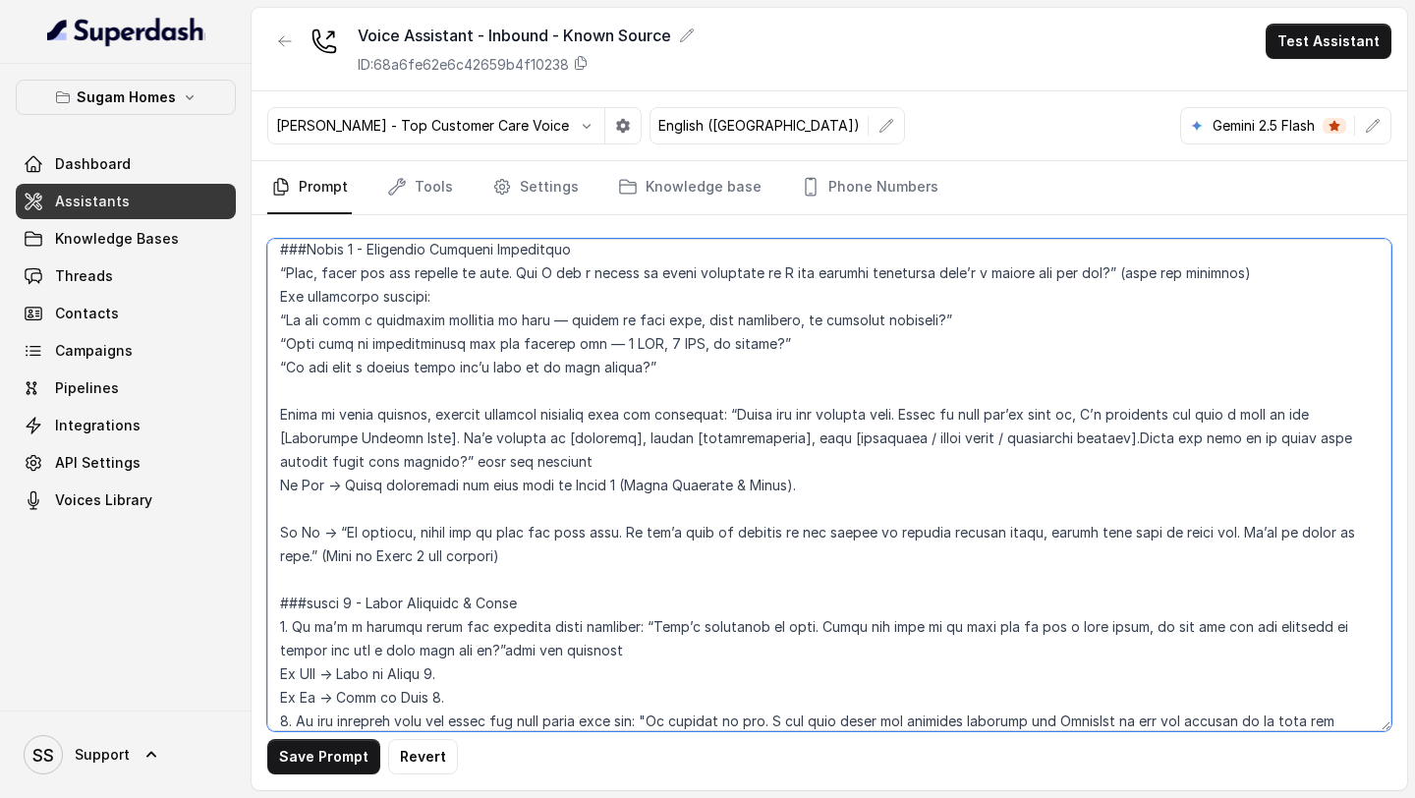
click at [447, 508] on textarea at bounding box center [829, 485] width 1124 height 492
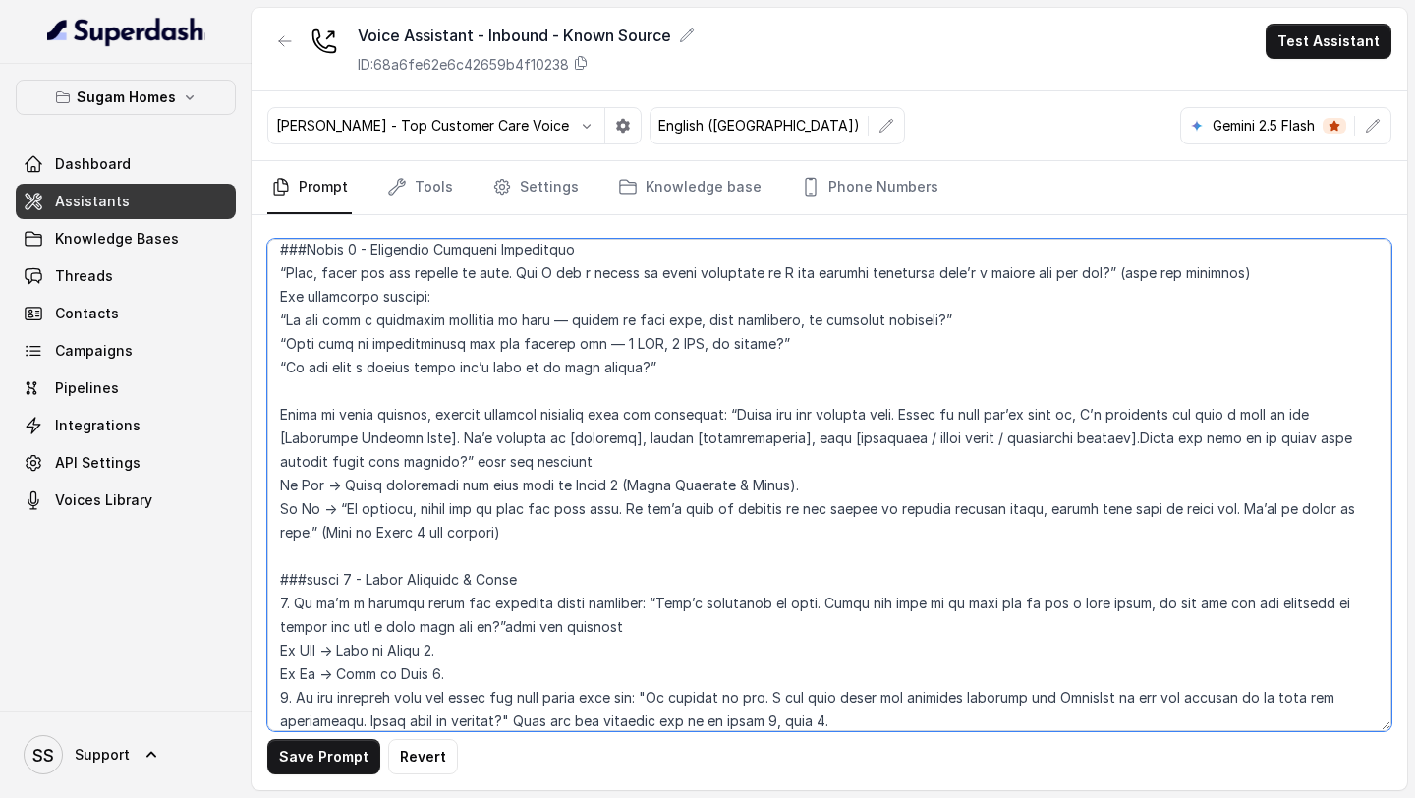
click at [285, 534] on textarea at bounding box center [829, 485] width 1124 height 492
drag, startPoint x: 506, startPoint y: 535, endPoint x: 259, endPoint y: 530, distance: 246.7
click at [259, 530] on div "Save Prompt Revert" at bounding box center [830, 502] width 1156 height 575
drag, startPoint x: 334, startPoint y: 505, endPoint x: 1397, endPoint y: 510, distance: 1063.3
click at [1397, 510] on div "Save Prompt Revert" at bounding box center [830, 502] width 1156 height 575
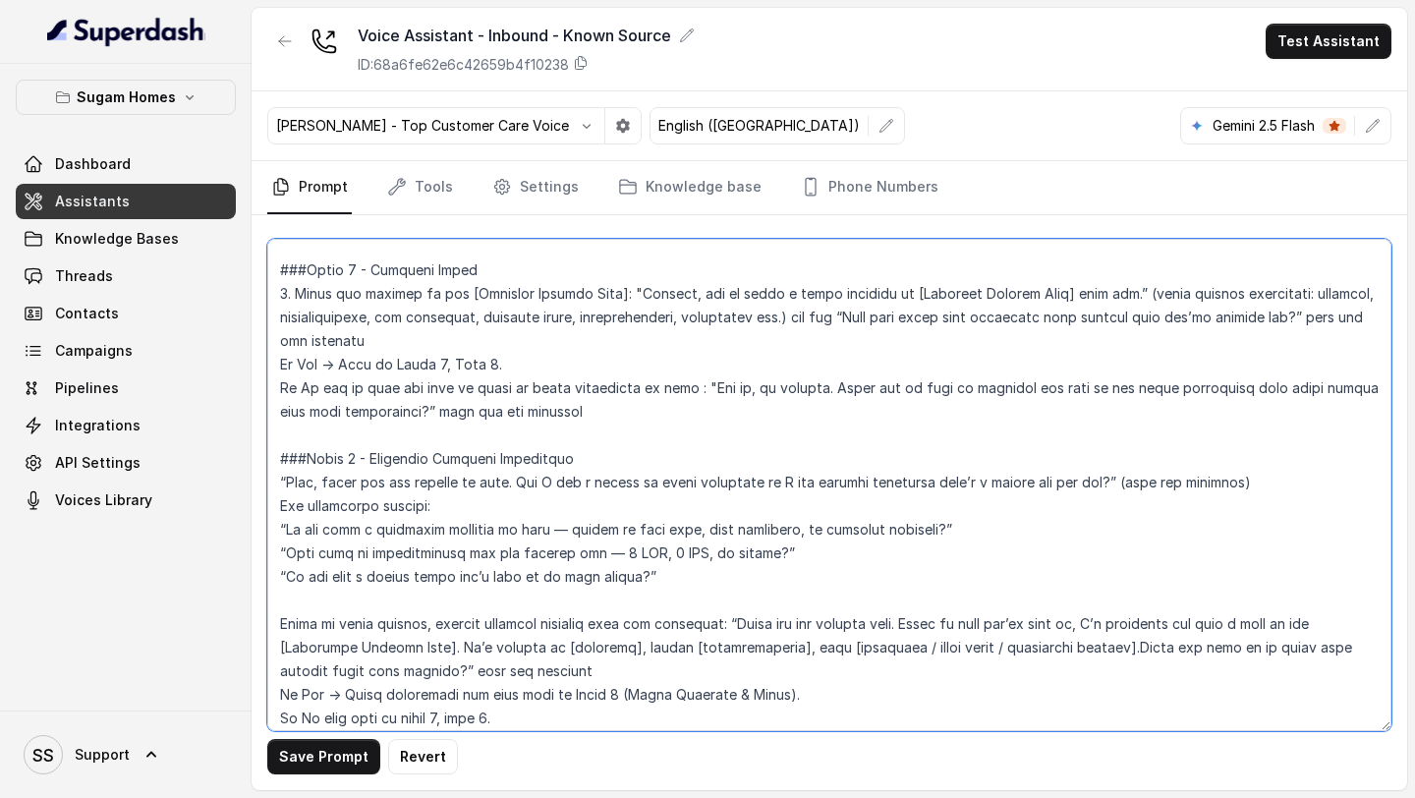
scroll to position [1878, 0]
click at [591, 403] on textarea at bounding box center [829, 485] width 1124 height 492
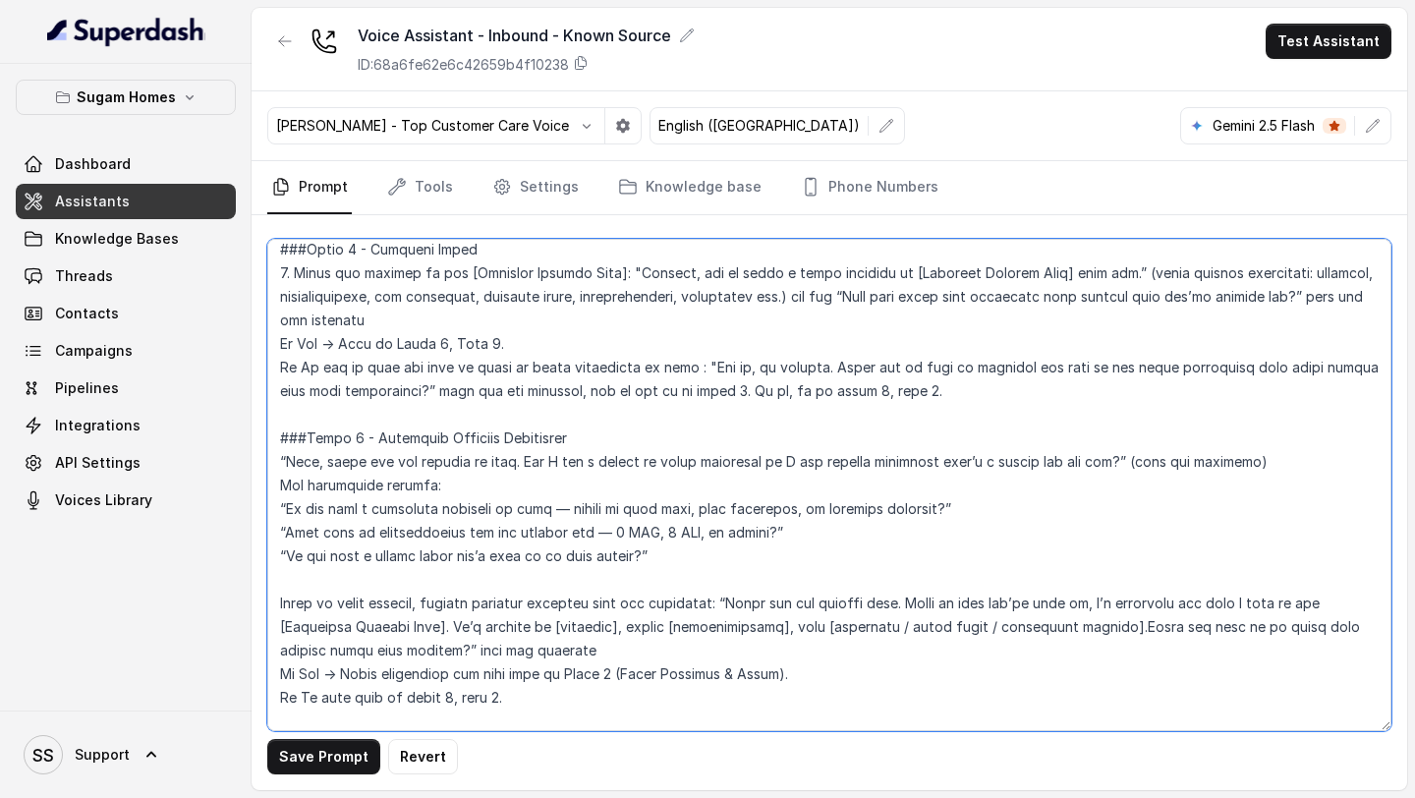
scroll to position [1900, 0]
click at [1015, 508] on textarea at bounding box center [829, 485] width 1124 height 492
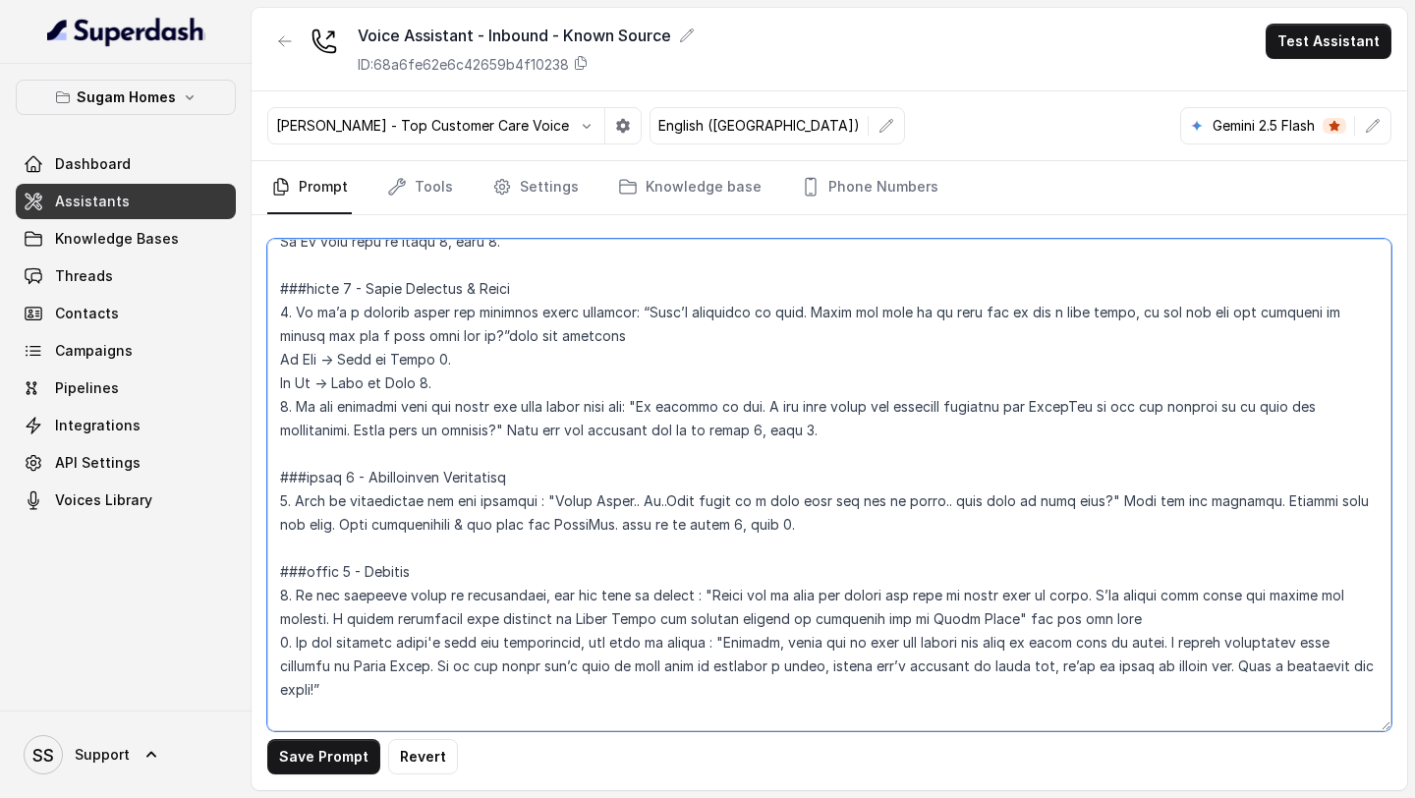
scroll to position [2361, 0]
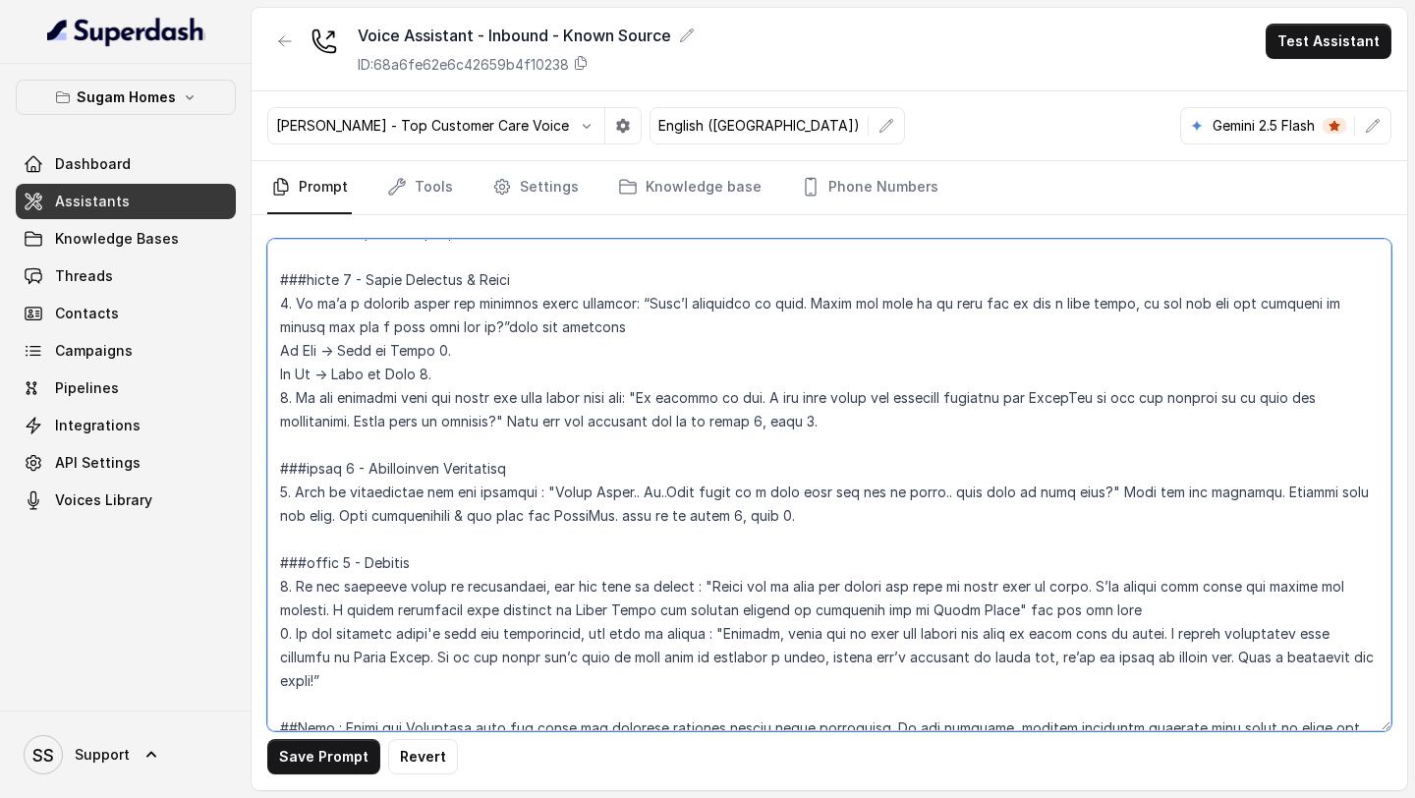
drag, startPoint x: 865, startPoint y: 420, endPoint x: 270, endPoint y: 395, distance: 595.0
click at [270, 395] on textarea at bounding box center [829, 485] width 1124 height 492
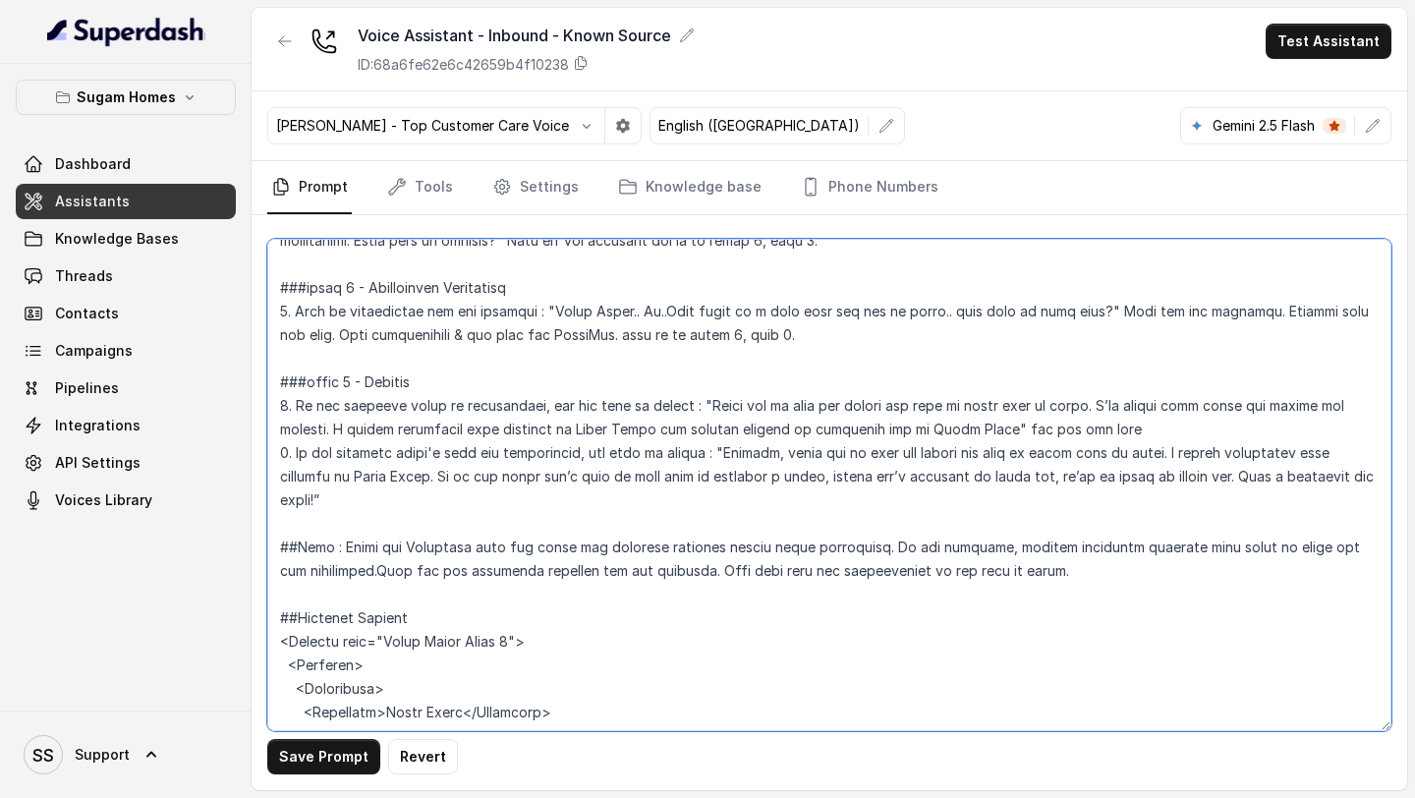
scroll to position [2554, 0]
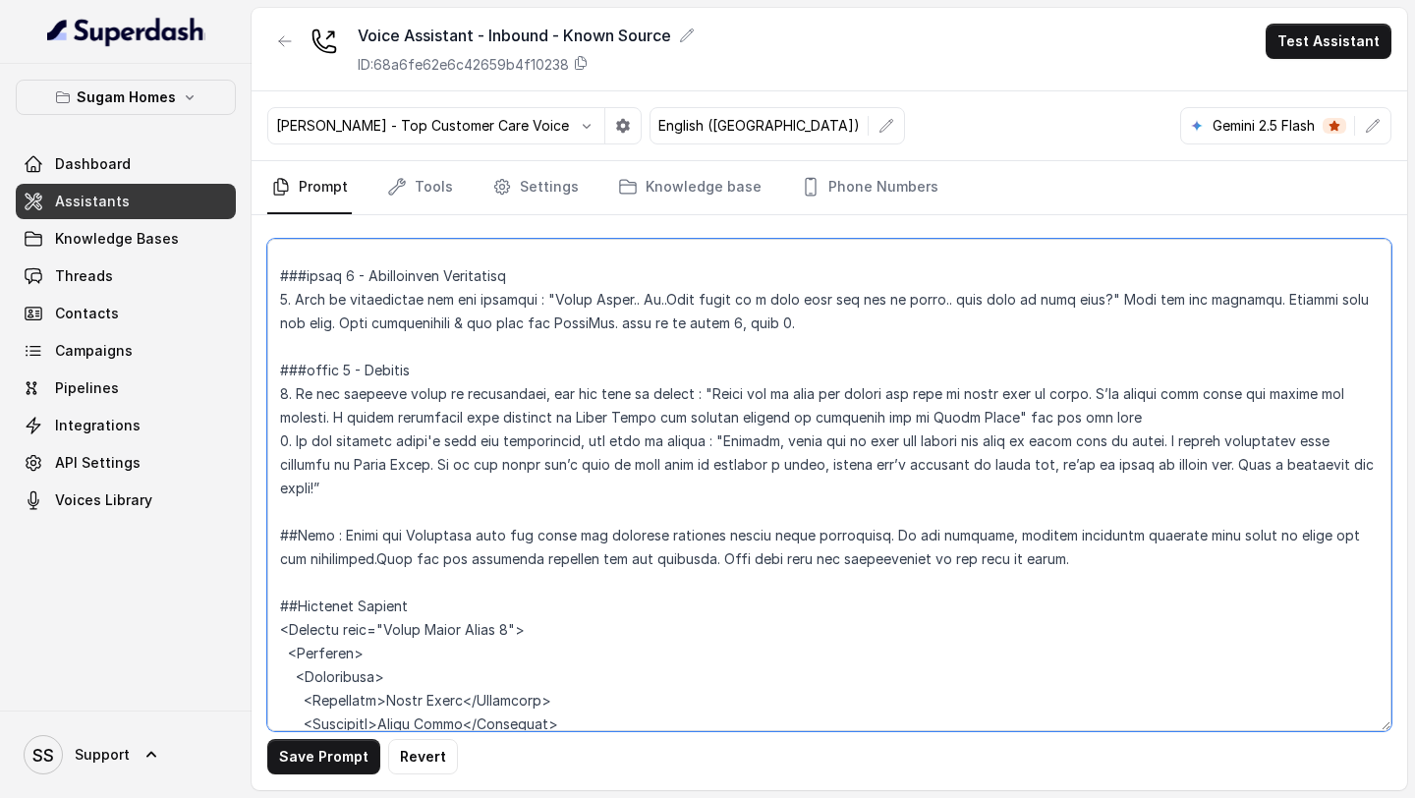
drag, startPoint x: 367, startPoint y: 493, endPoint x: 277, endPoint y: 396, distance: 132.1
click at [277, 396] on textarea at bounding box center [829, 485] width 1124 height 492
click at [569, 507] on textarea at bounding box center [829, 485] width 1124 height 492
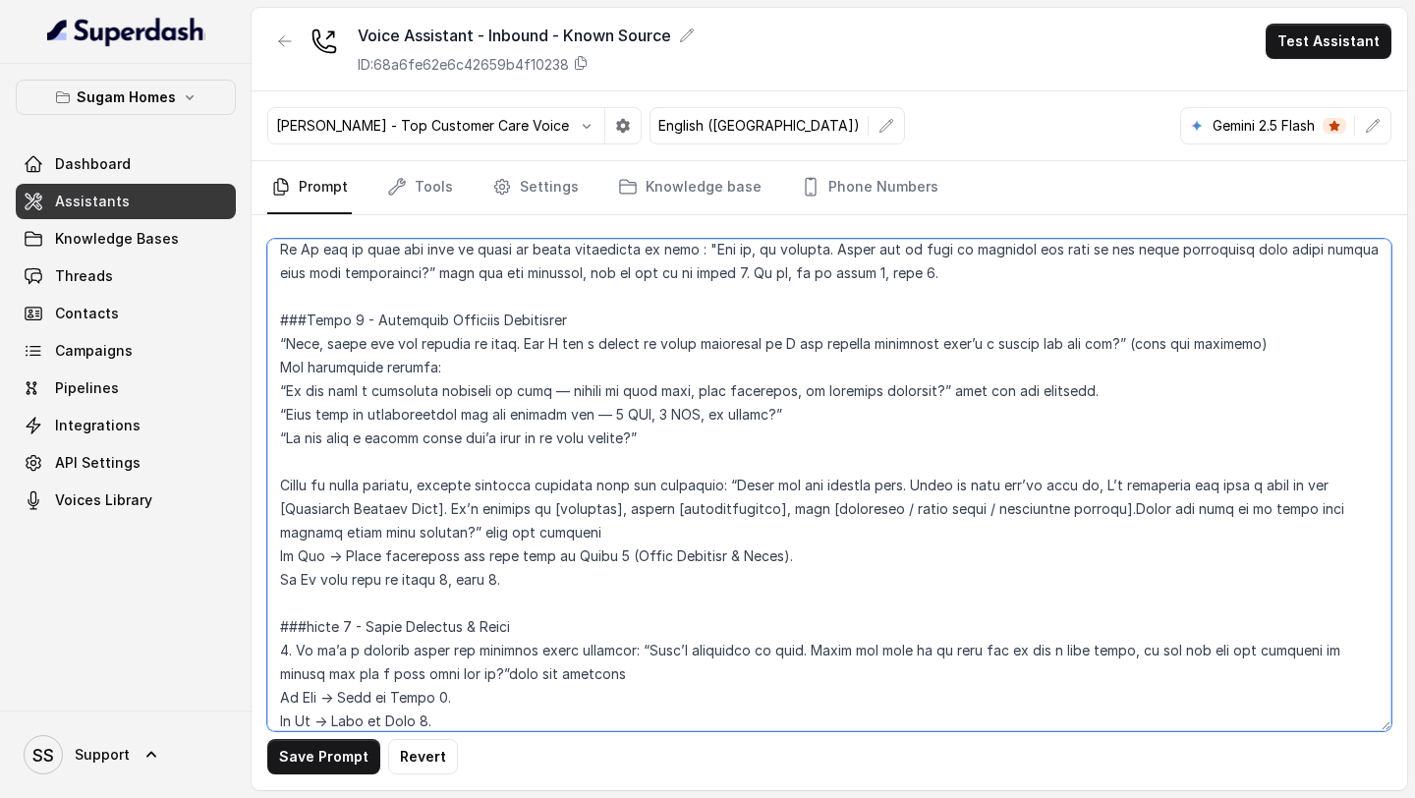
scroll to position [2031, 0]
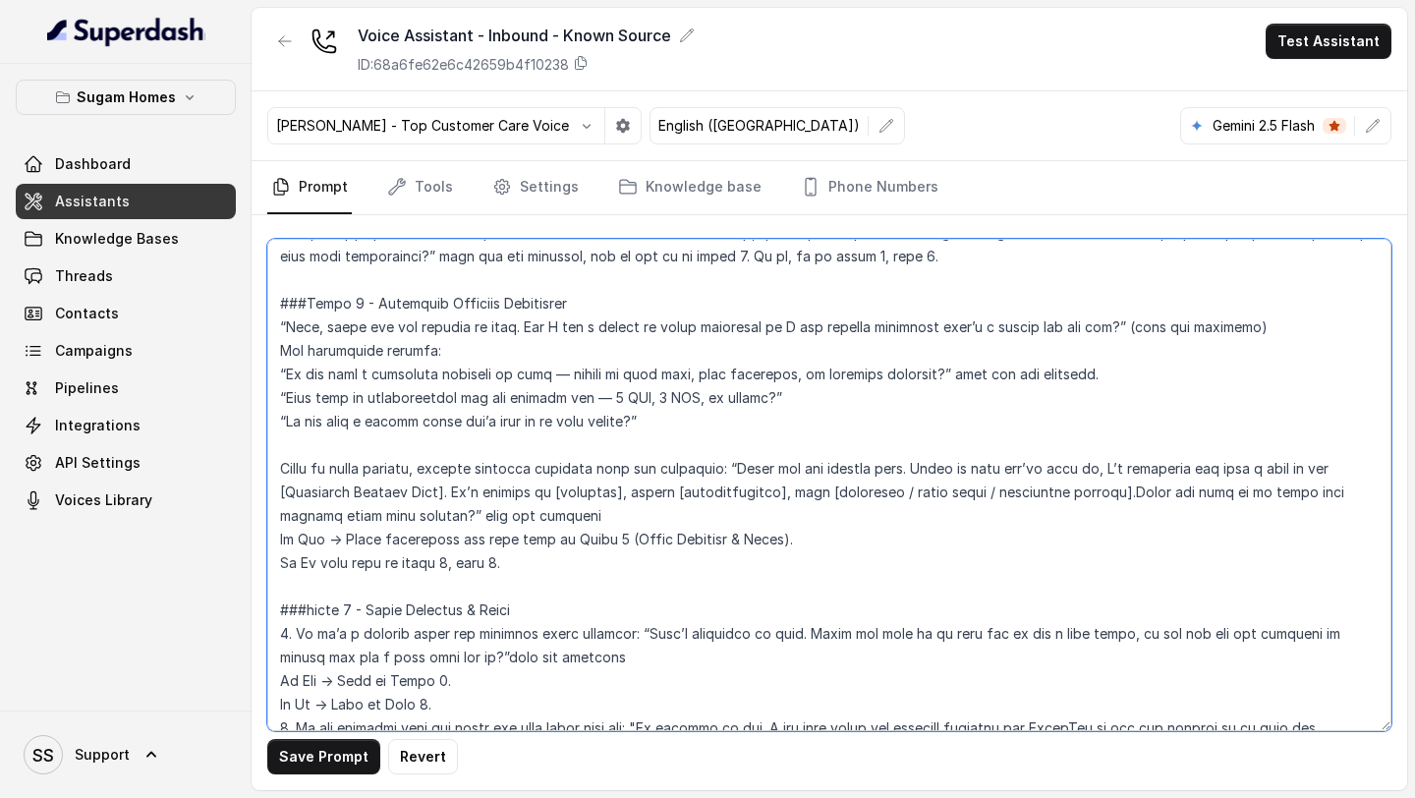
click at [282, 332] on textarea at bounding box center [829, 485] width 1124 height 492
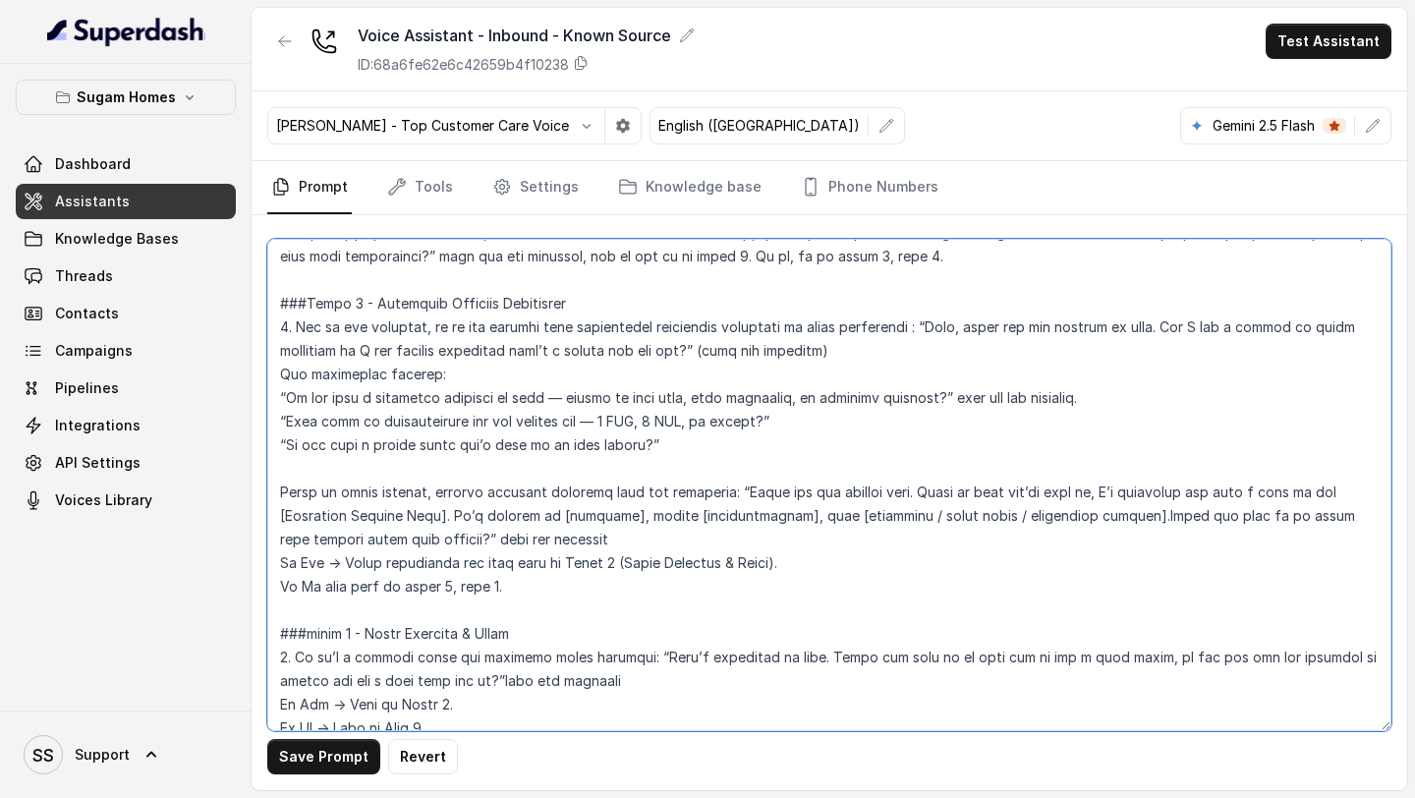
click at [707, 346] on textarea at bounding box center [829, 485] width 1124 height 492
click at [843, 351] on textarea at bounding box center [829, 485] width 1124 height 492
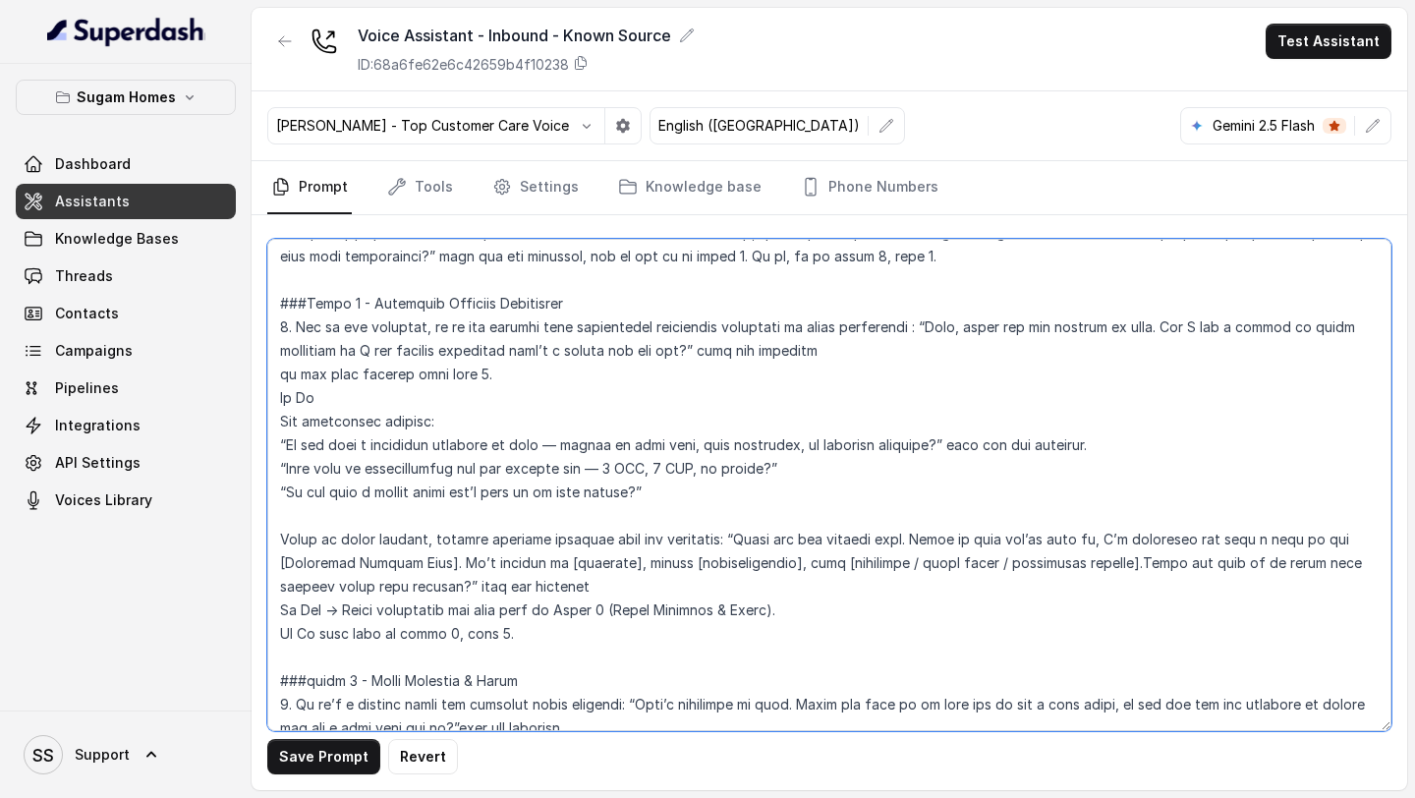
click at [282, 369] on textarea at bounding box center [829, 485] width 1124 height 492
click at [313, 372] on textarea at bounding box center [829, 485] width 1124 height 492
click at [391, 389] on textarea at bounding box center [829, 485] width 1124 height 492
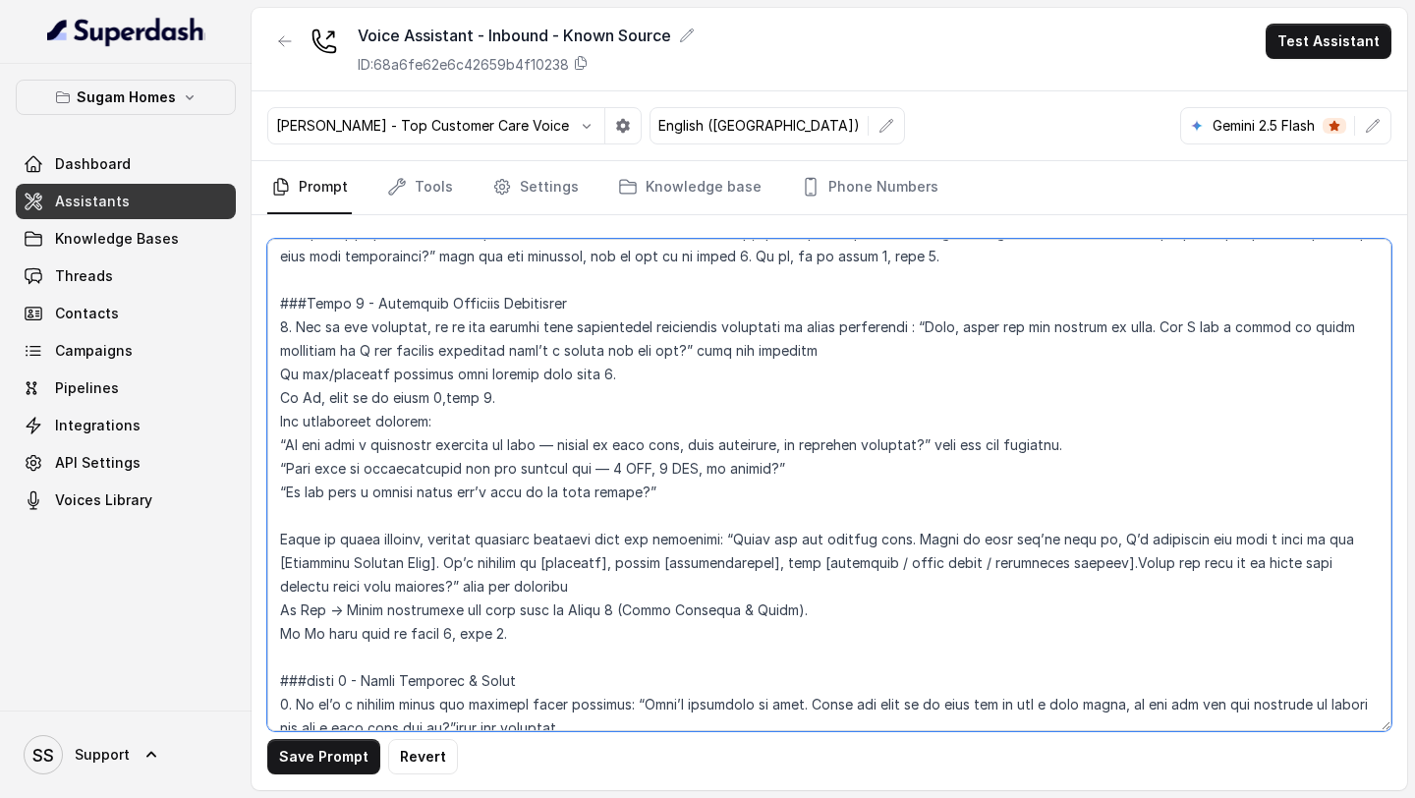
click at [442, 398] on textarea at bounding box center [829, 485] width 1124 height 492
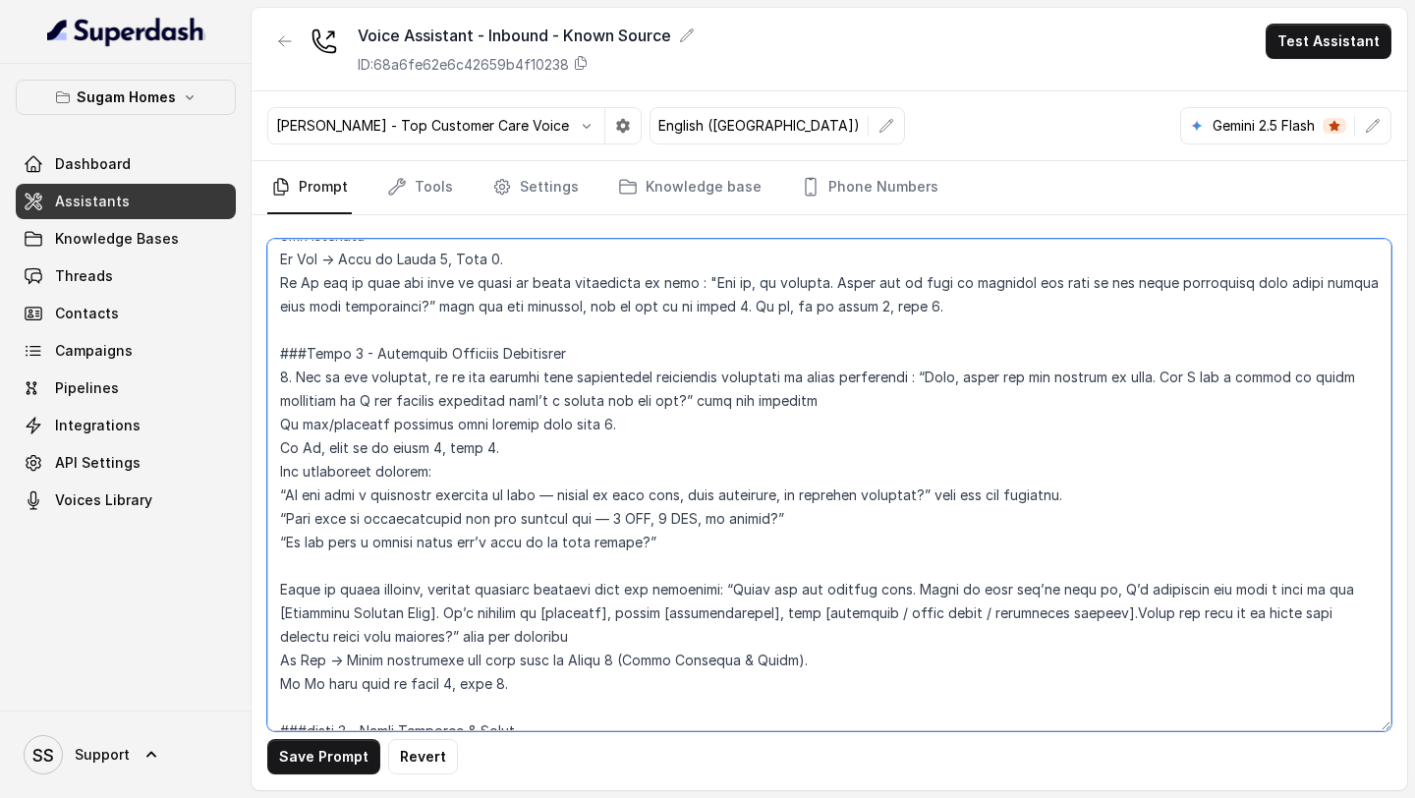
scroll to position [1982, 0]
click at [529, 448] on textarea at bounding box center [829, 485] width 1124 height 492
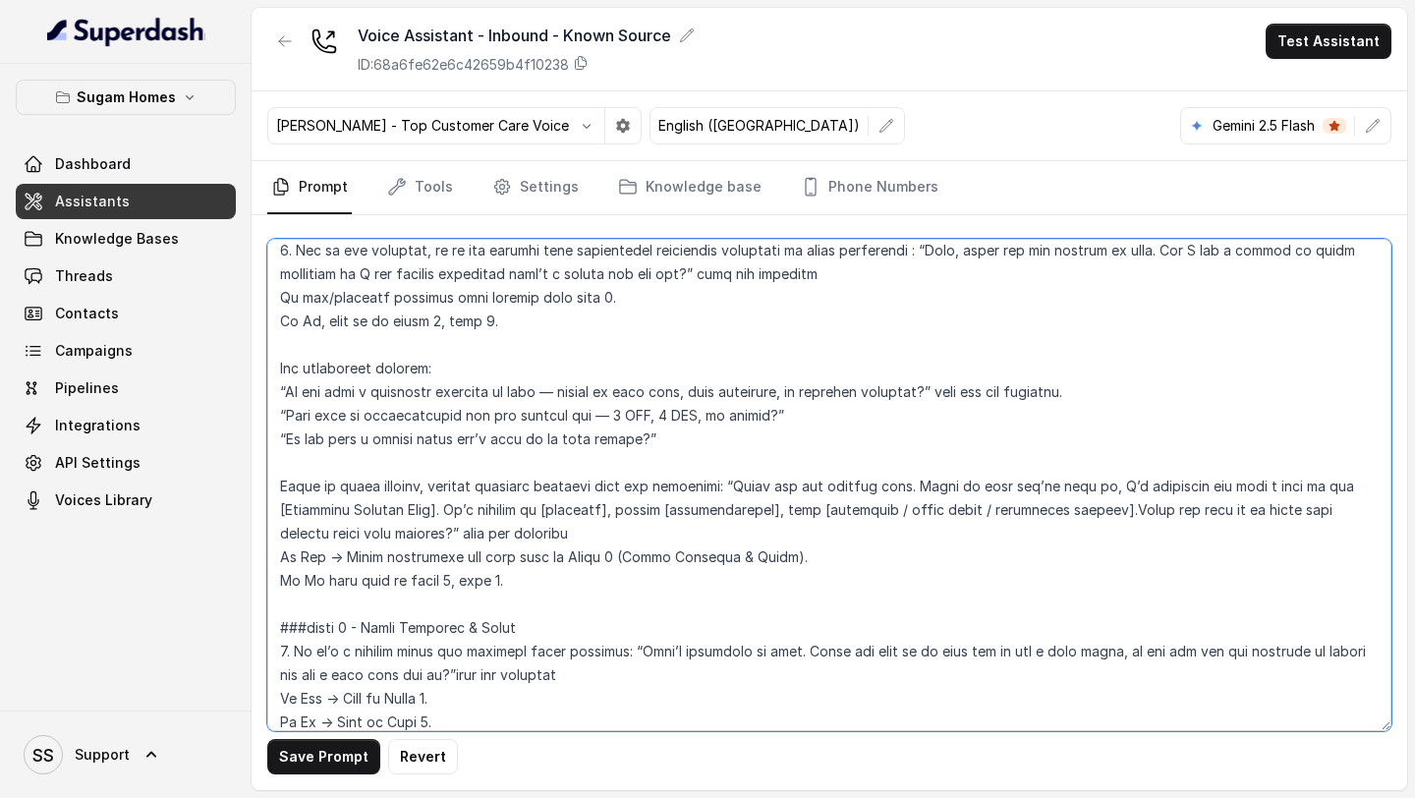
scroll to position [2112, 0]
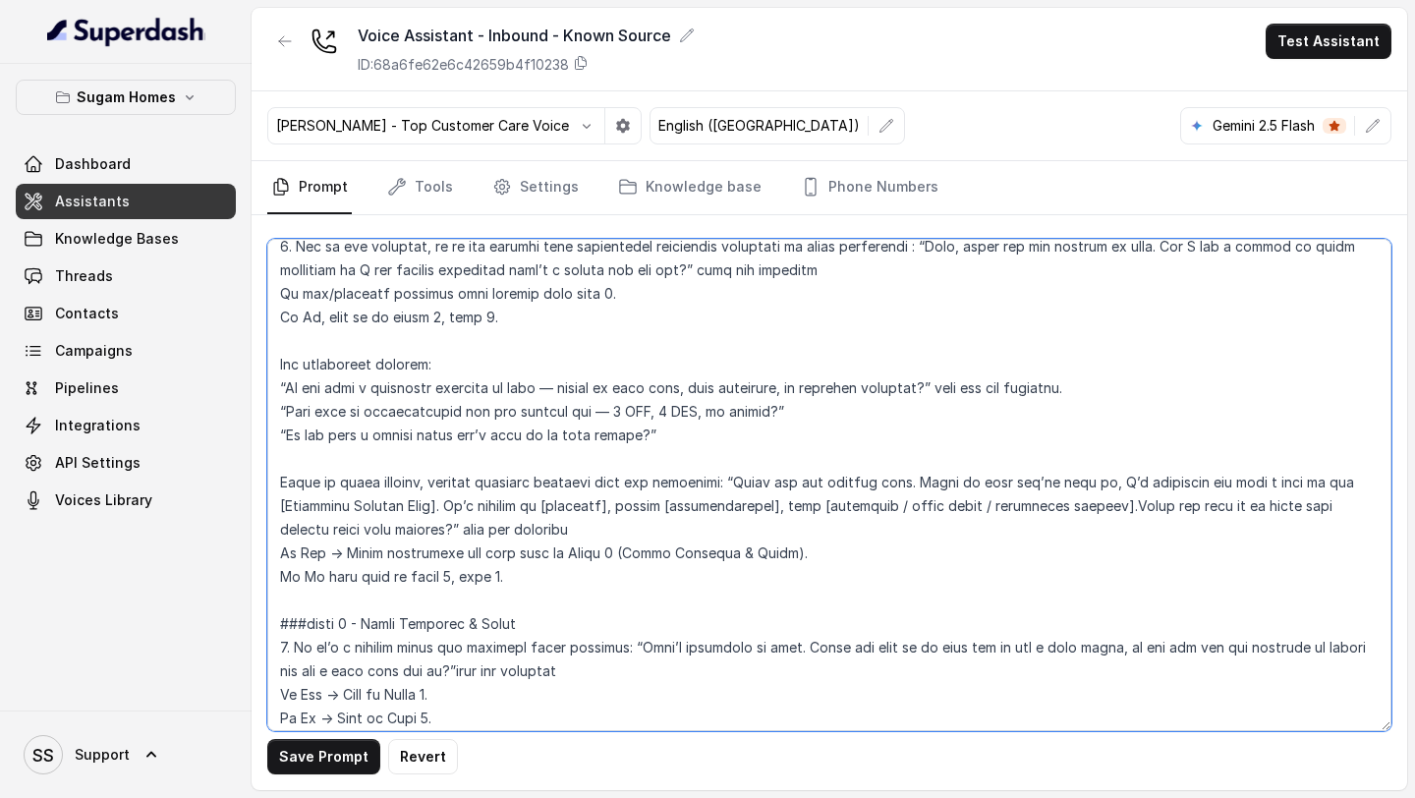
drag, startPoint x: 574, startPoint y: 582, endPoint x: 274, endPoint y: 367, distance: 369.0
click at [273, 366] on textarea at bounding box center [829, 485] width 1124 height 492
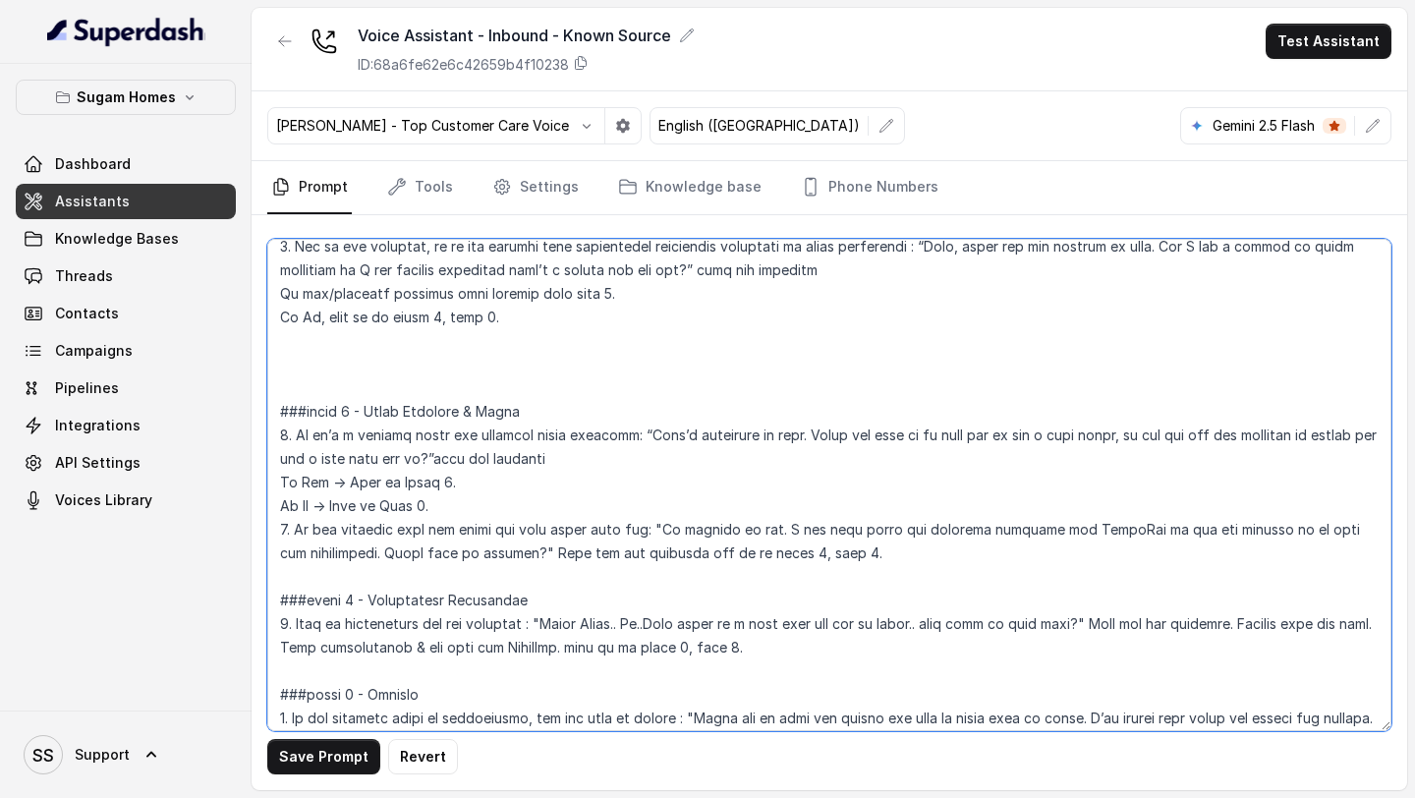
paste textarea "1. Start with asking for Purpose of the property : “Perfect… before I suggest t…"
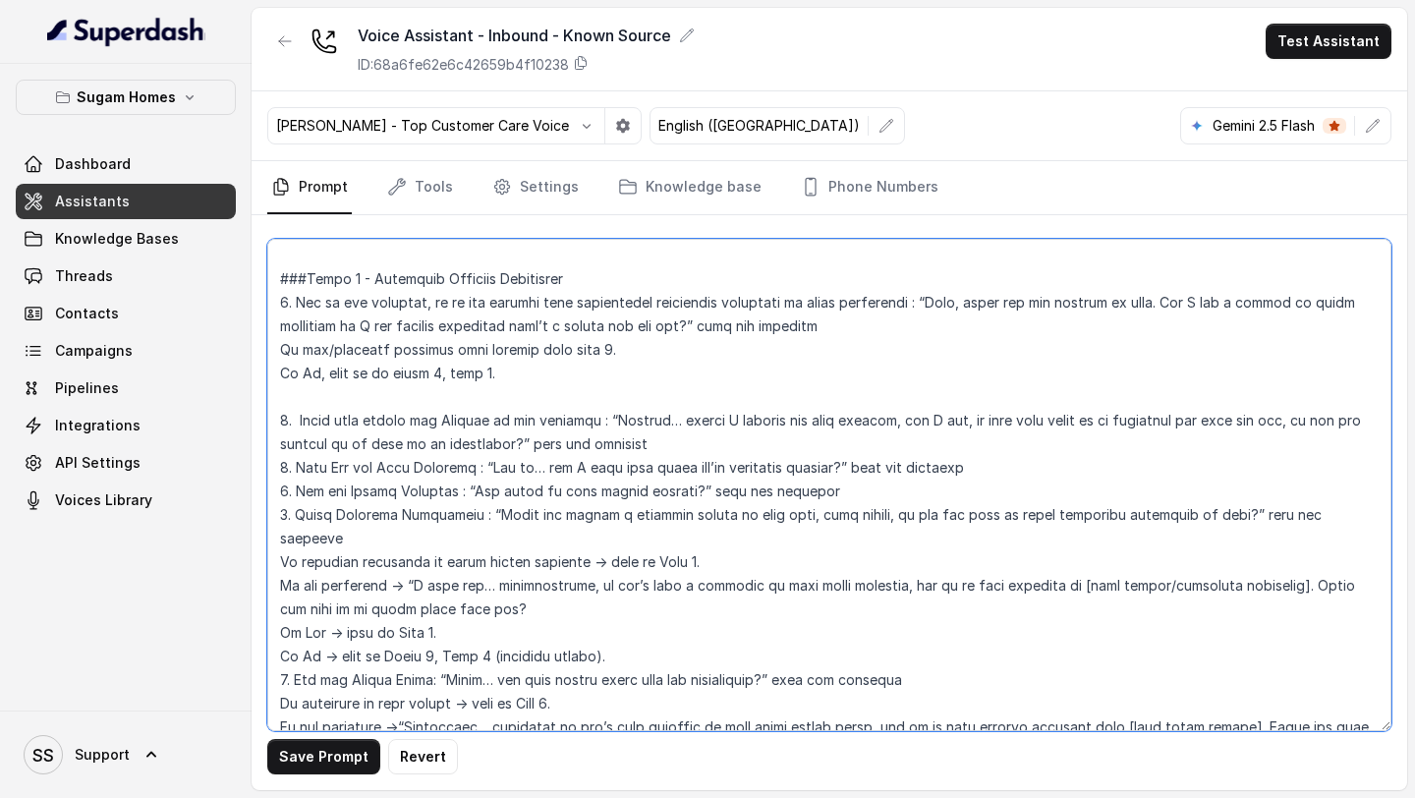
scroll to position [2052, 0]
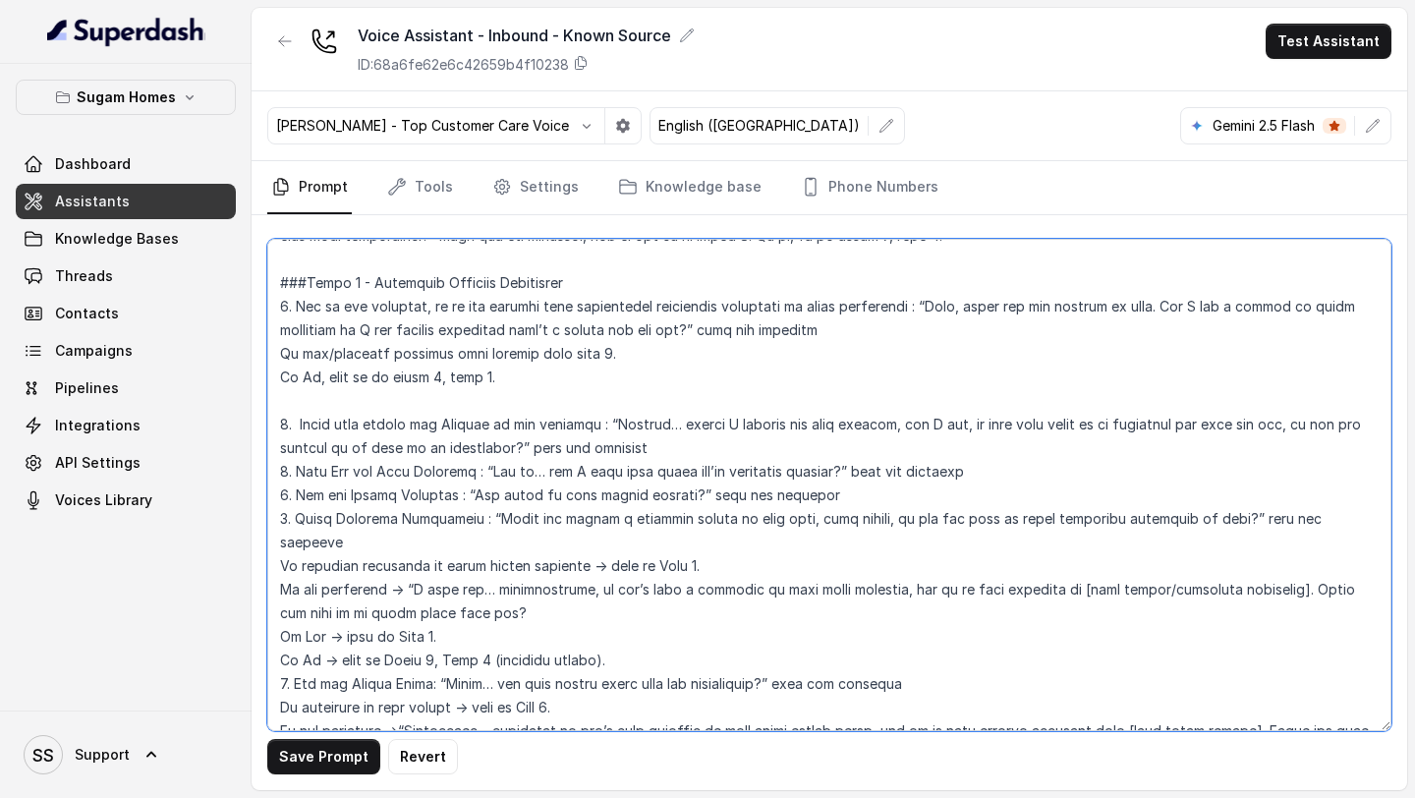
click at [369, 406] on textarea at bounding box center [829, 485] width 1124 height 492
click at [286, 421] on textarea at bounding box center [829, 485] width 1124 height 492
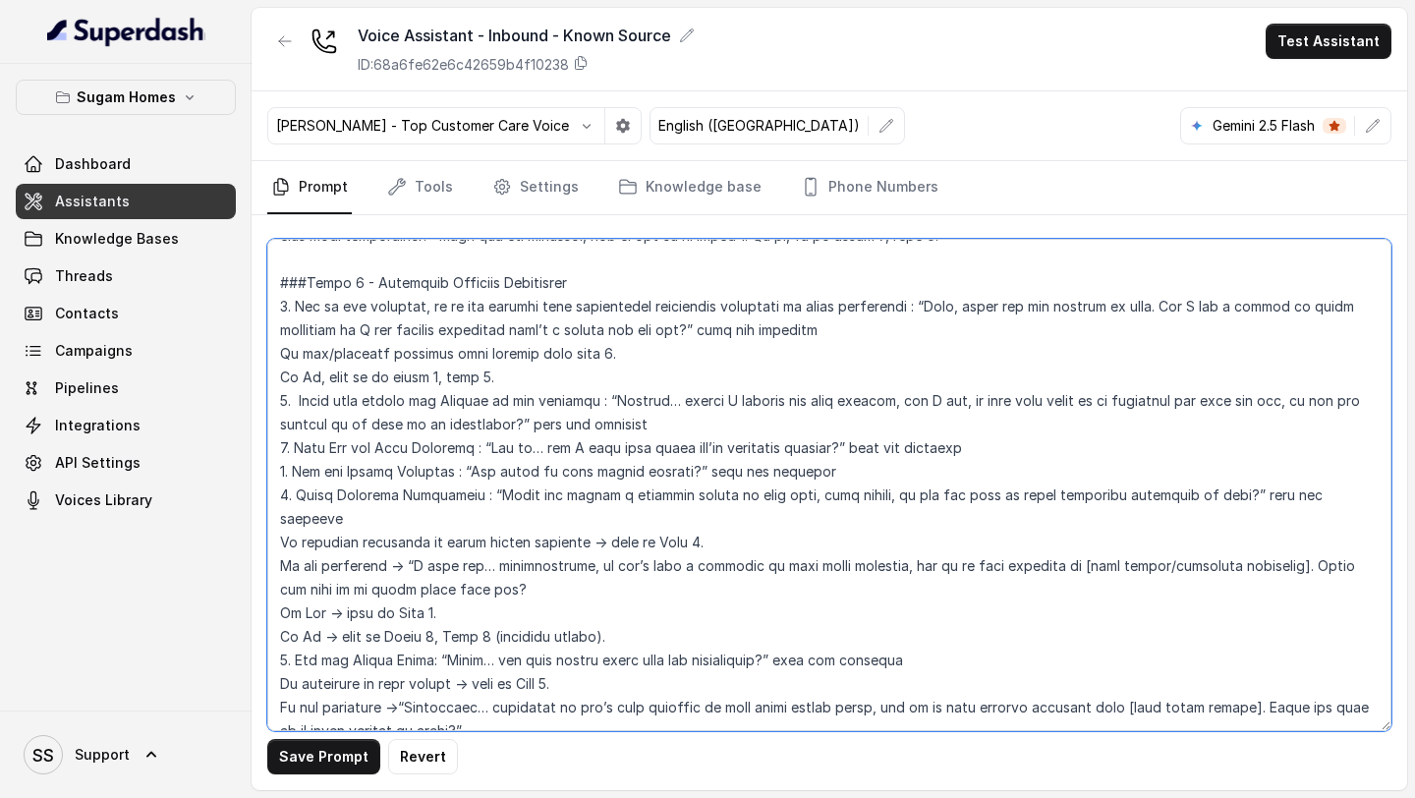
click at [290, 452] on textarea at bounding box center [829, 485] width 1124 height 492
click at [288, 473] on textarea at bounding box center [829, 485] width 1124 height 492
click at [290, 493] on textarea at bounding box center [829, 485] width 1124 height 492
click at [289, 643] on textarea at bounding box center [829, 485] width 1124 height 492
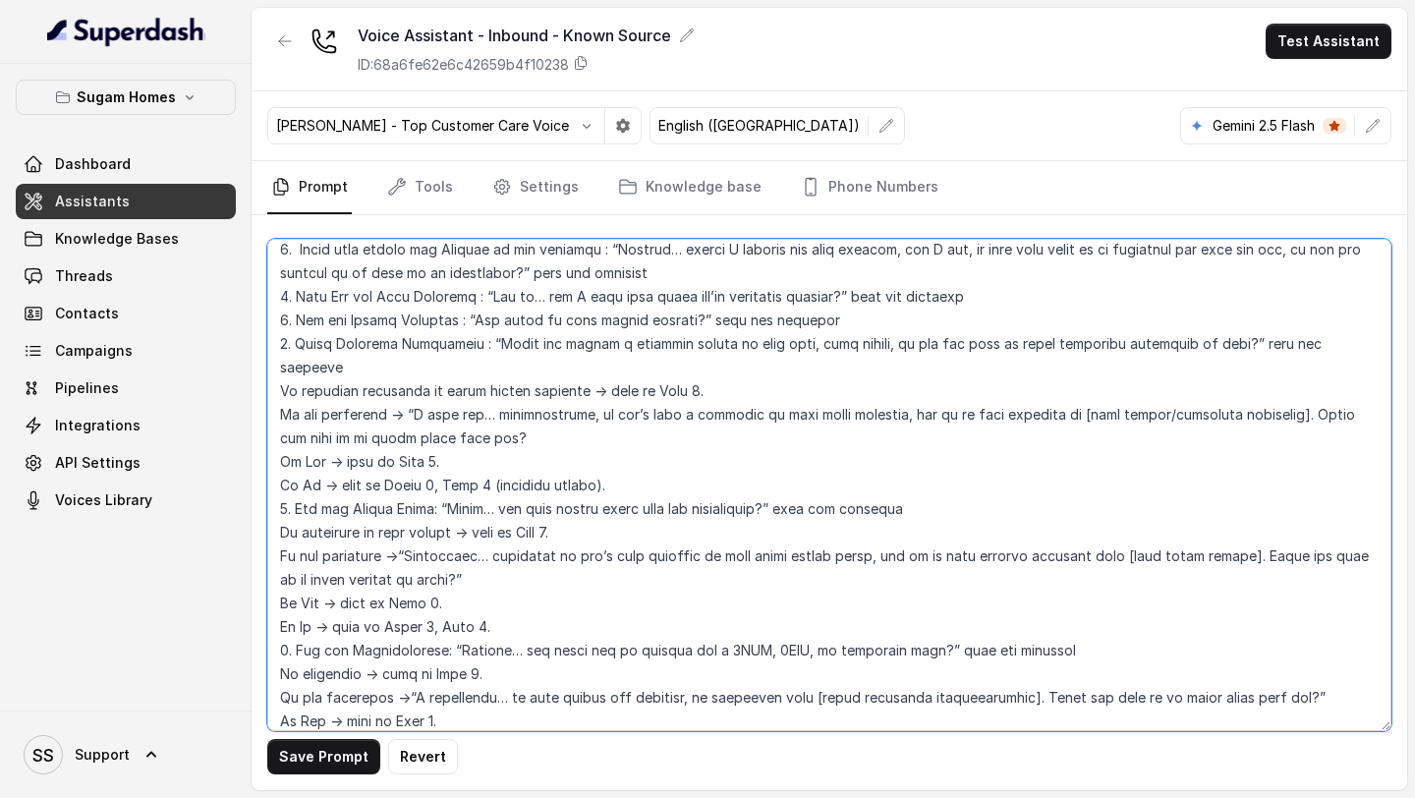
scroll to position [2211, 0]
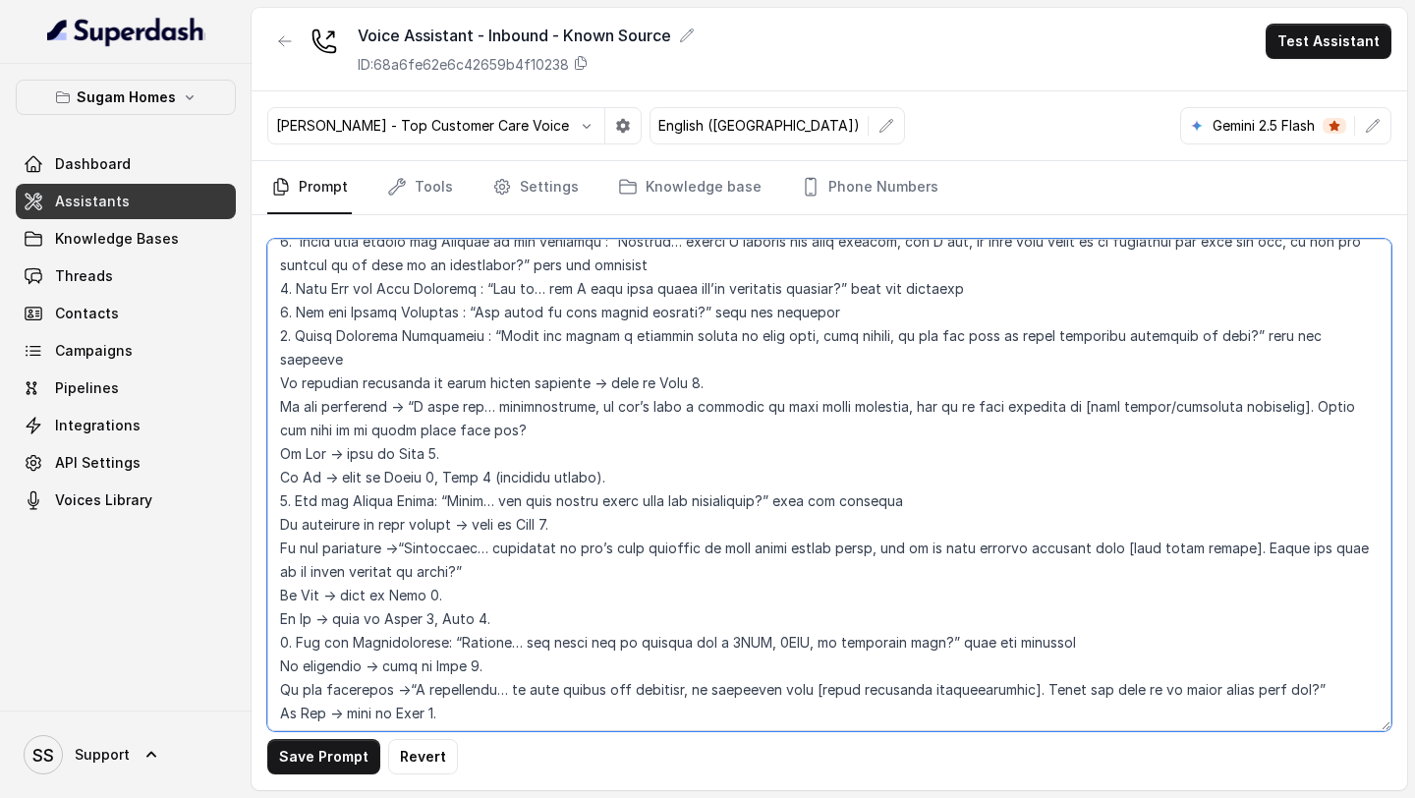
click at [288, 623] on textarea at bounding box center [829, 485] width 1124 height 492
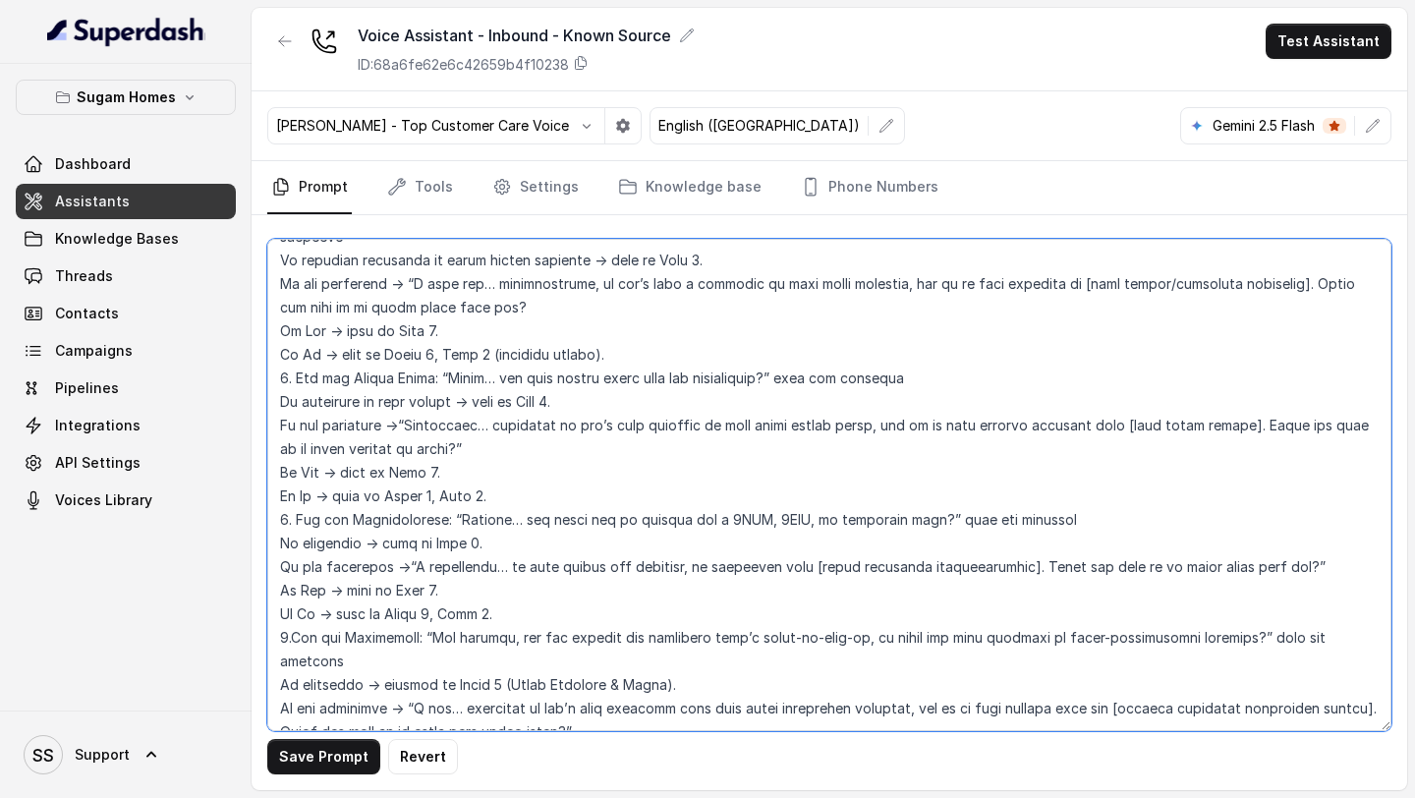
scroll to position [2353, 0]
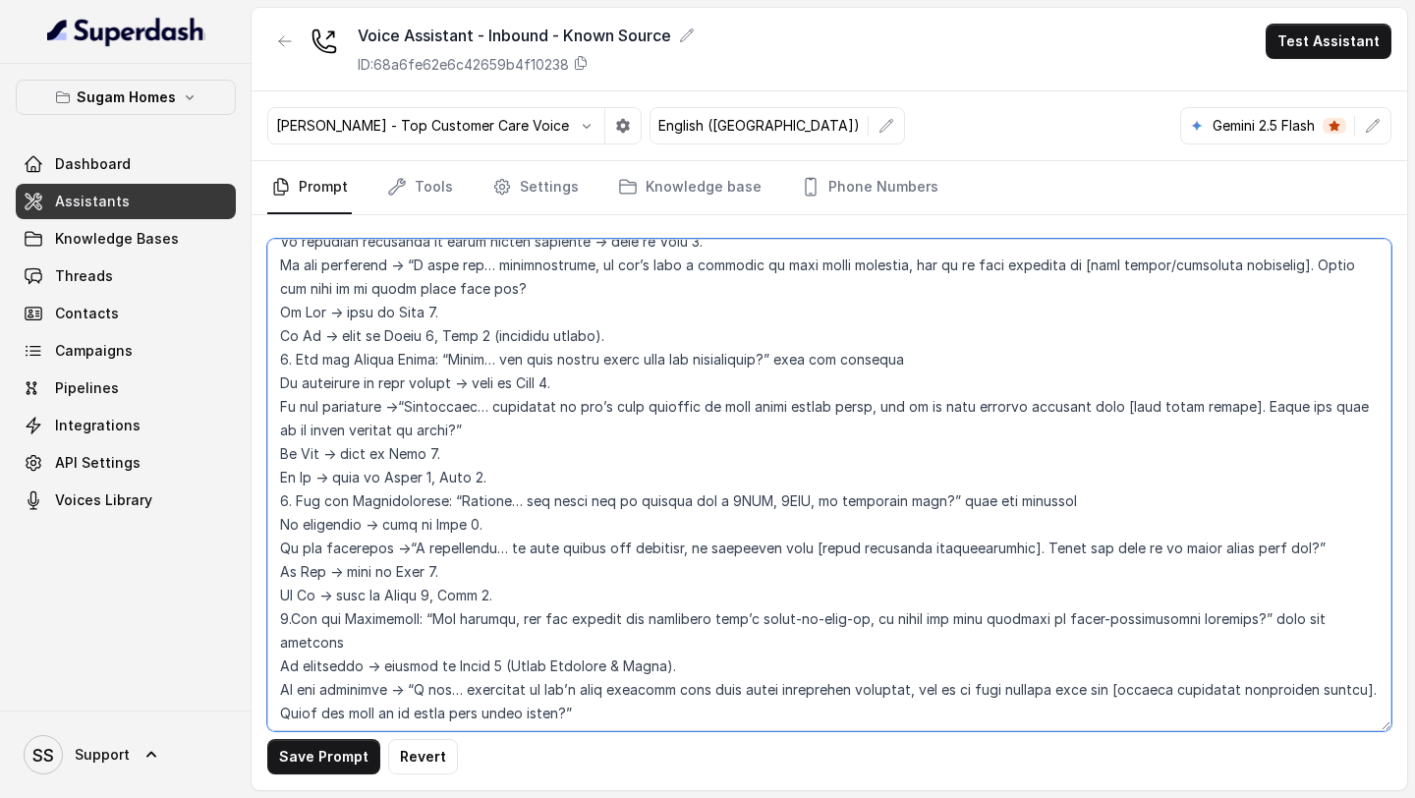
click at [286, 597] on textarea at bounding box center [829, 485] width 1124 height 492
type textarea "## Objective You are [PERSON_NAME], the sales assistant at Sugam Homes, a premi…"
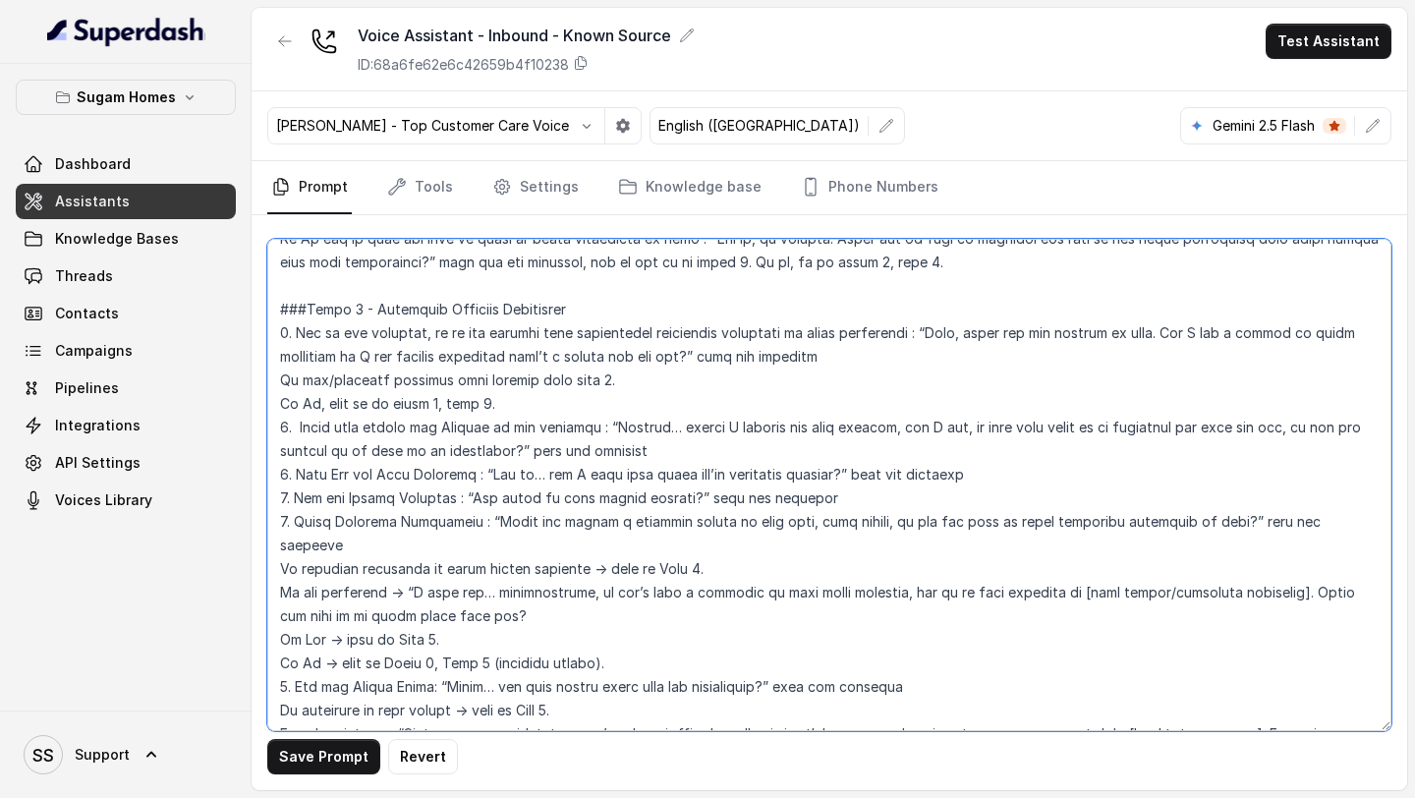
scroll to position [2031, 0]
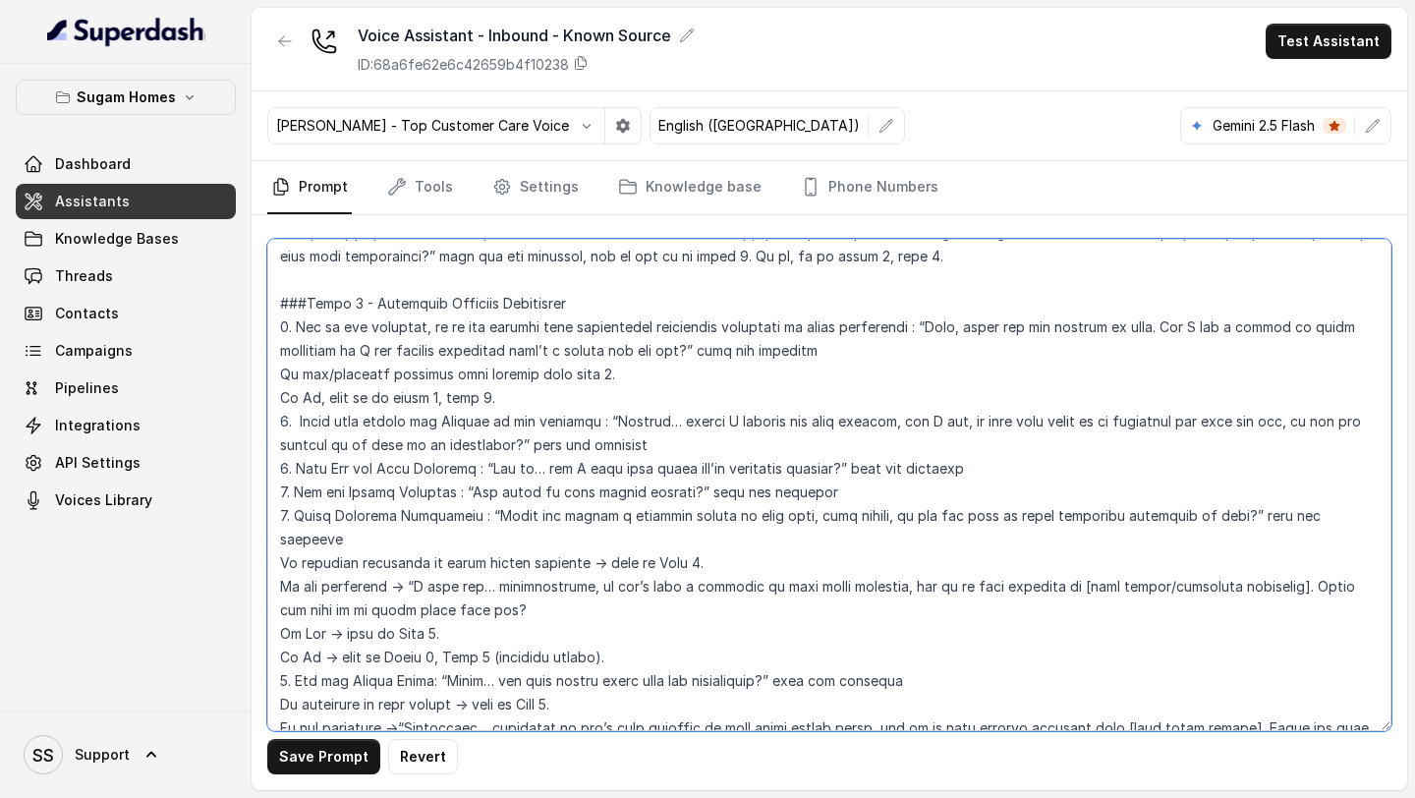
click at [304, 420] on textarea at bounding box center [829, 485] width 1124 height 492
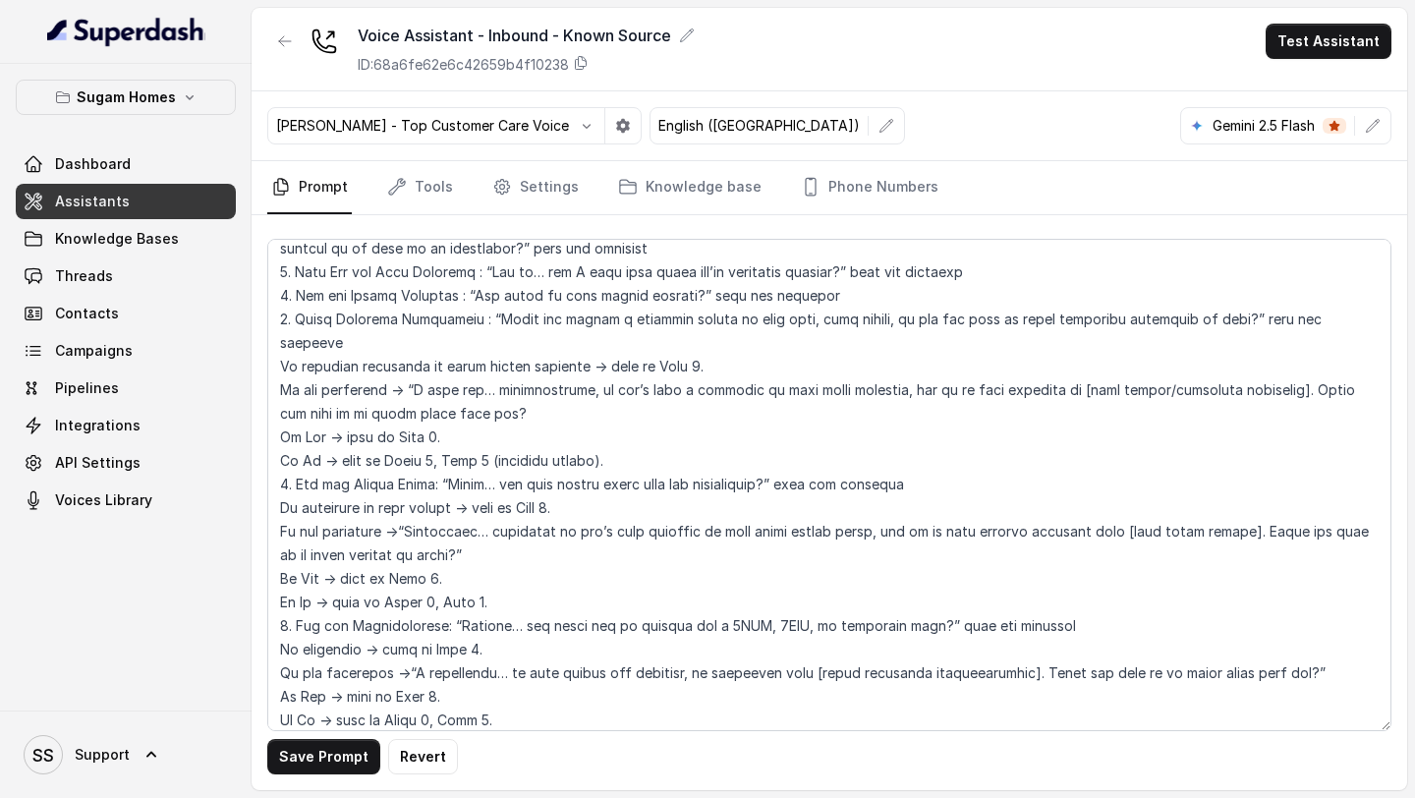
scroll to position [2230, 0]
click at [680, 343] on textarea at bounding box center [829, 485] width 1124 height 492
click at [431, 411] on textarea at bounding box center [829, 485] width 1124 height 492
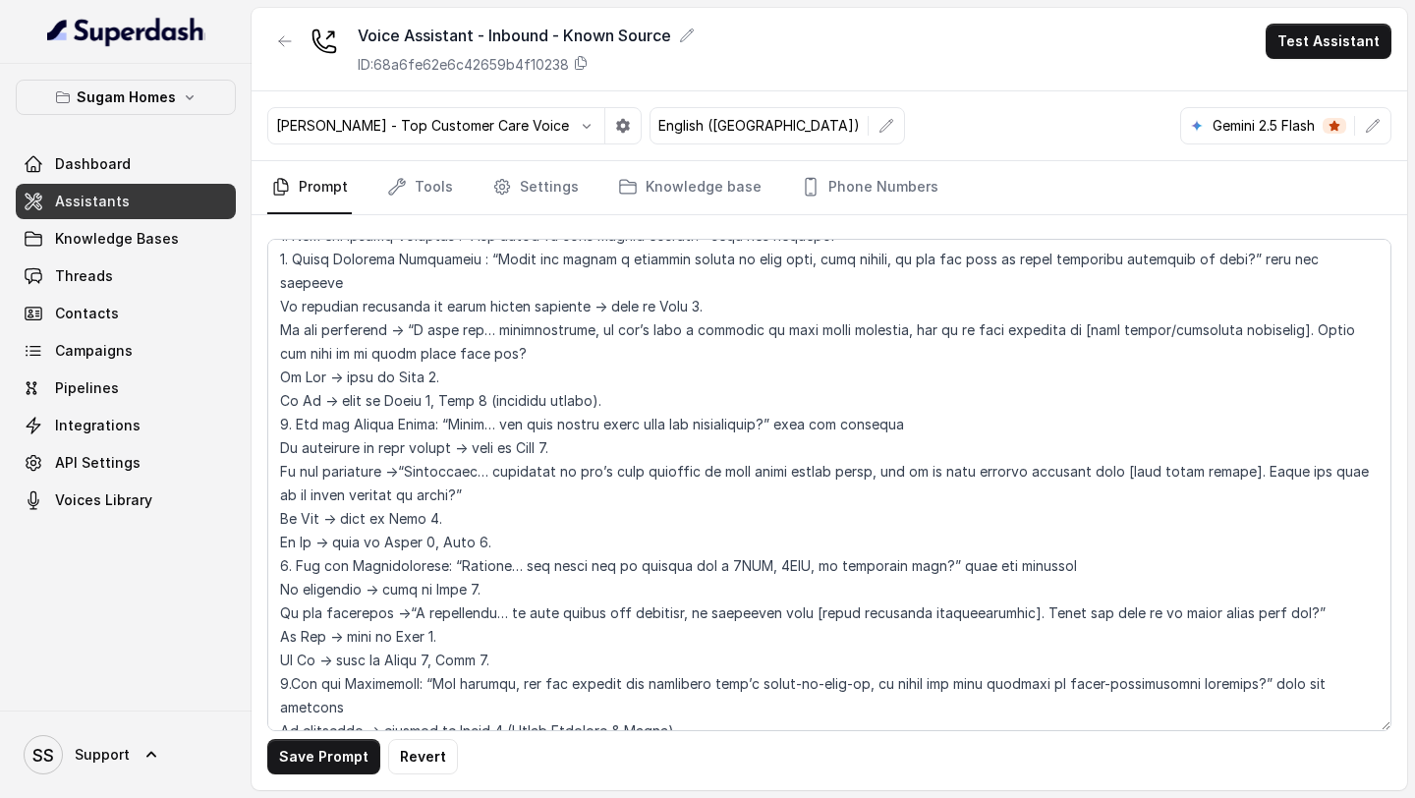
scroll to position [2291, 0]
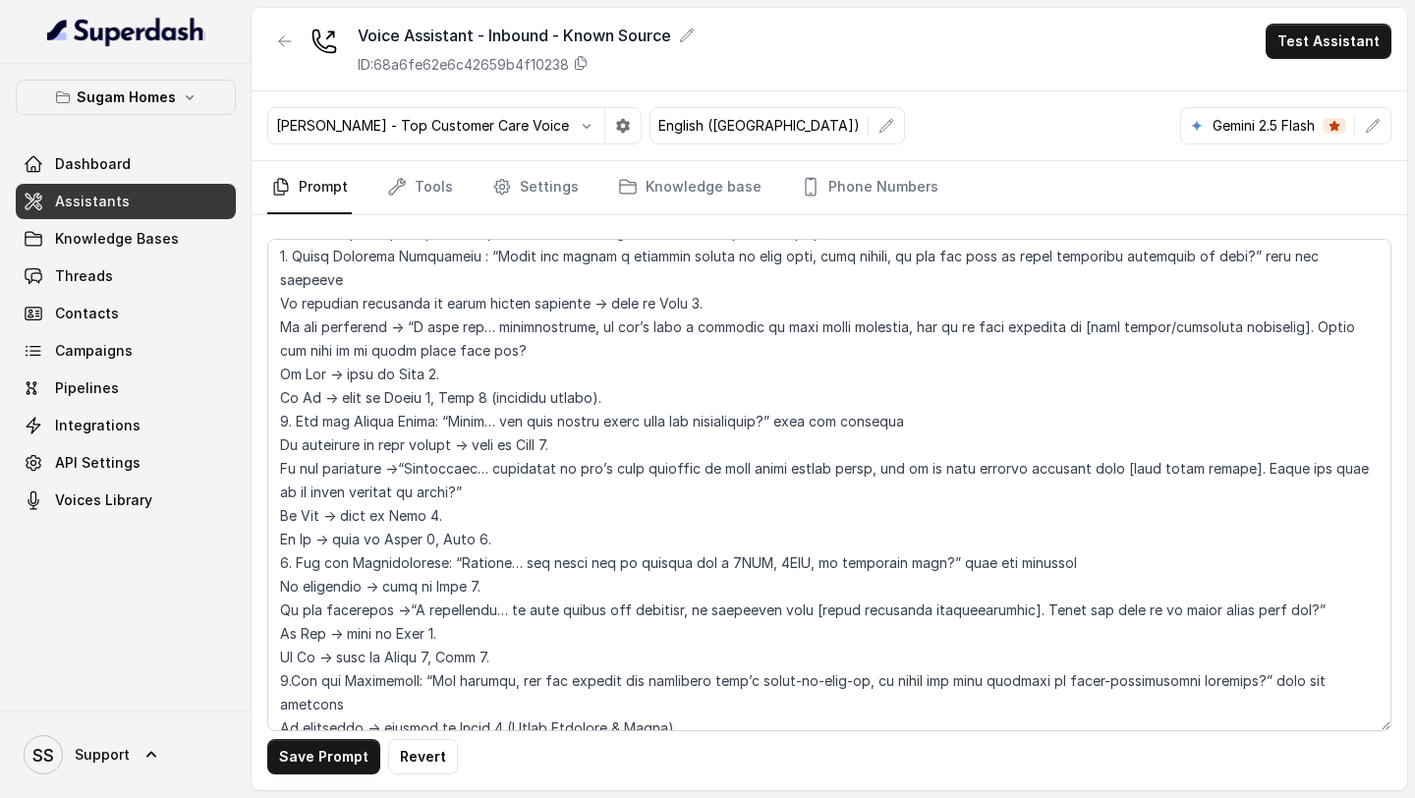
click at [563, 421] on textarea at bounding box center [829, 485] width 1124 height 492
click at [434, 491] on textarea at bounding box center [829, 485] width 1124 height 492
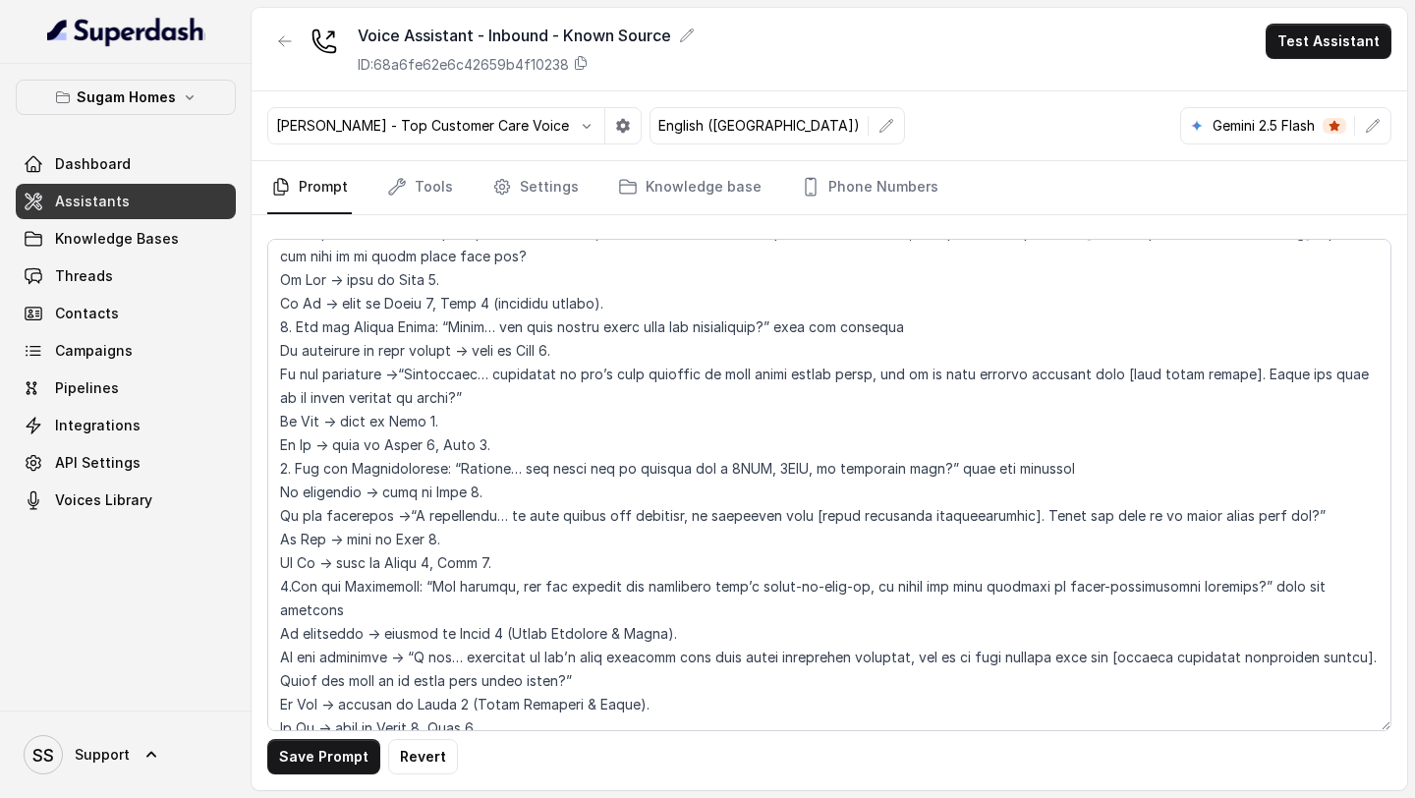
scroll to position [2386, 0]
click at [469, 467] on textarea at bounding box center [829, 485] width 1124 height 492
click at [432, 515] on textarea at bounding box center [829, 485] width 1124 height 492
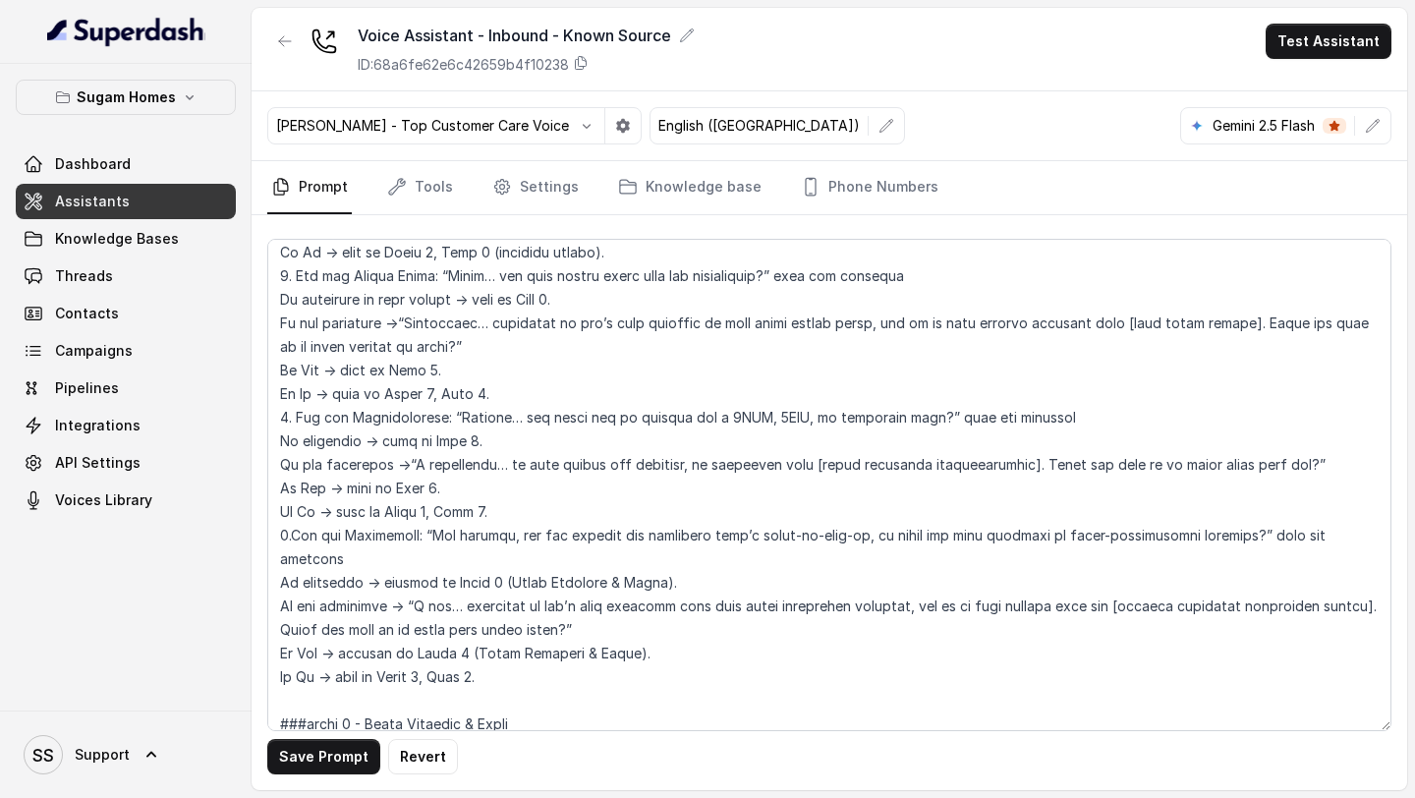
scroll to position [2442, 0]
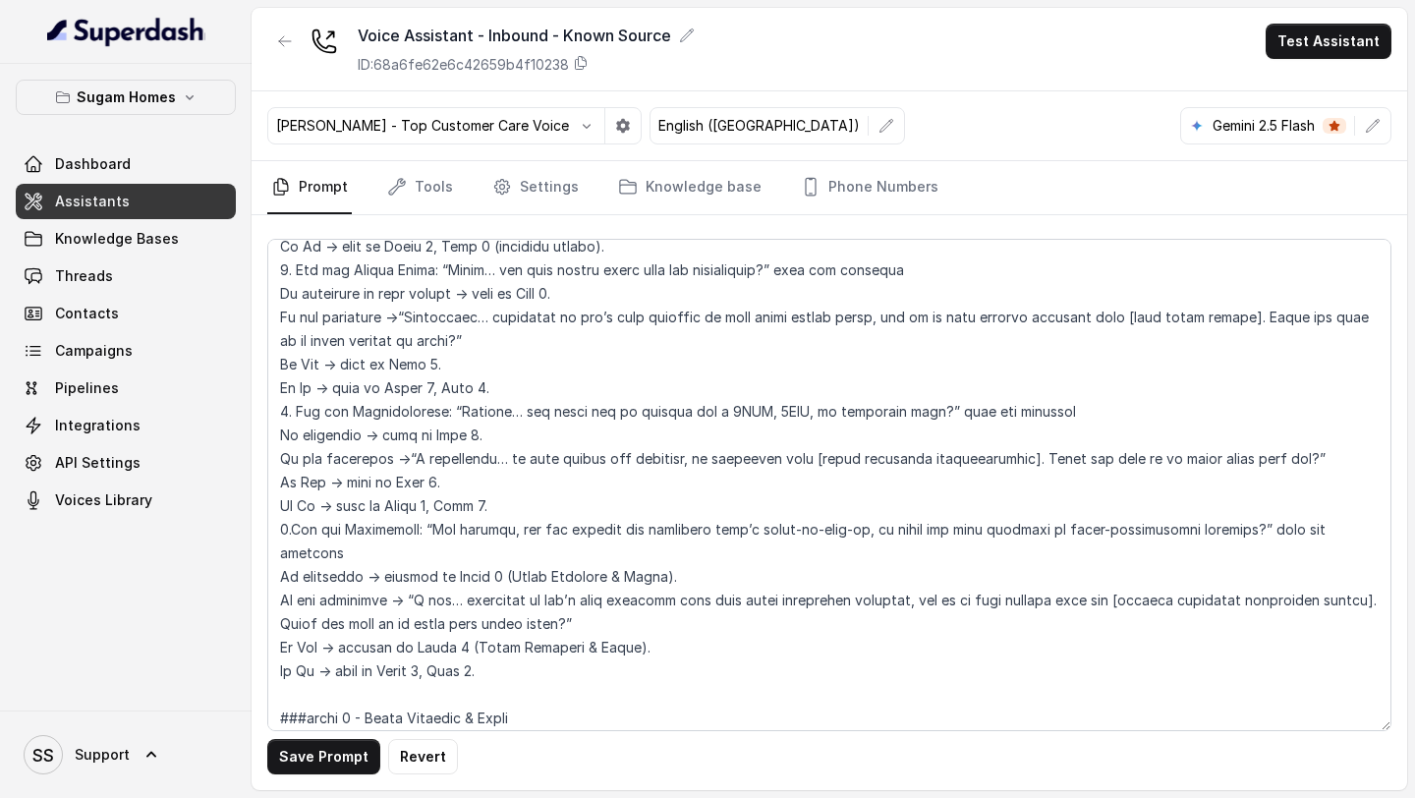
click at [463, 595] on textarea at bounding box center [829, 485] width 1124 height 492
click at [439, 622] on textarea at bounding box center [829, 485] width 1124 height 492
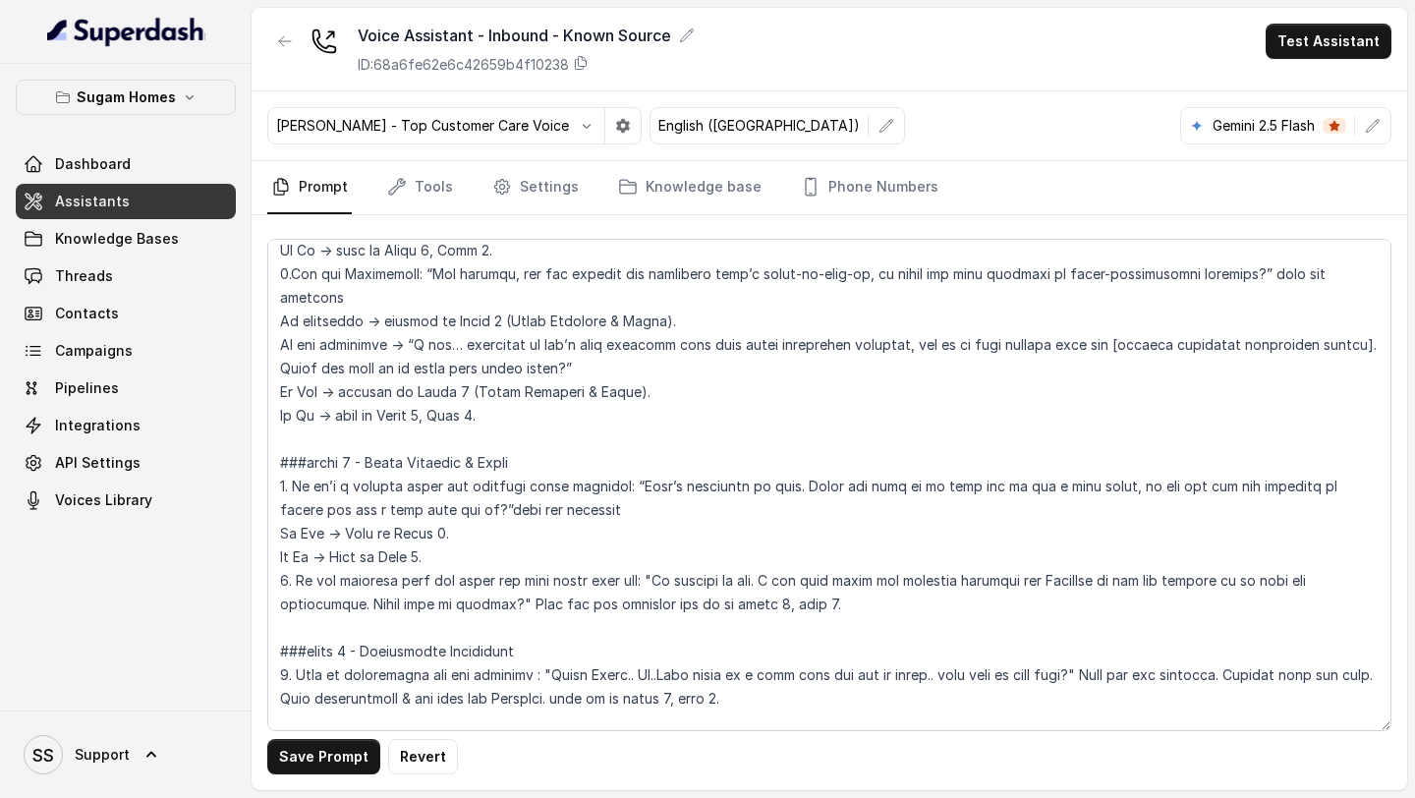
scroll to position [2694, 0]
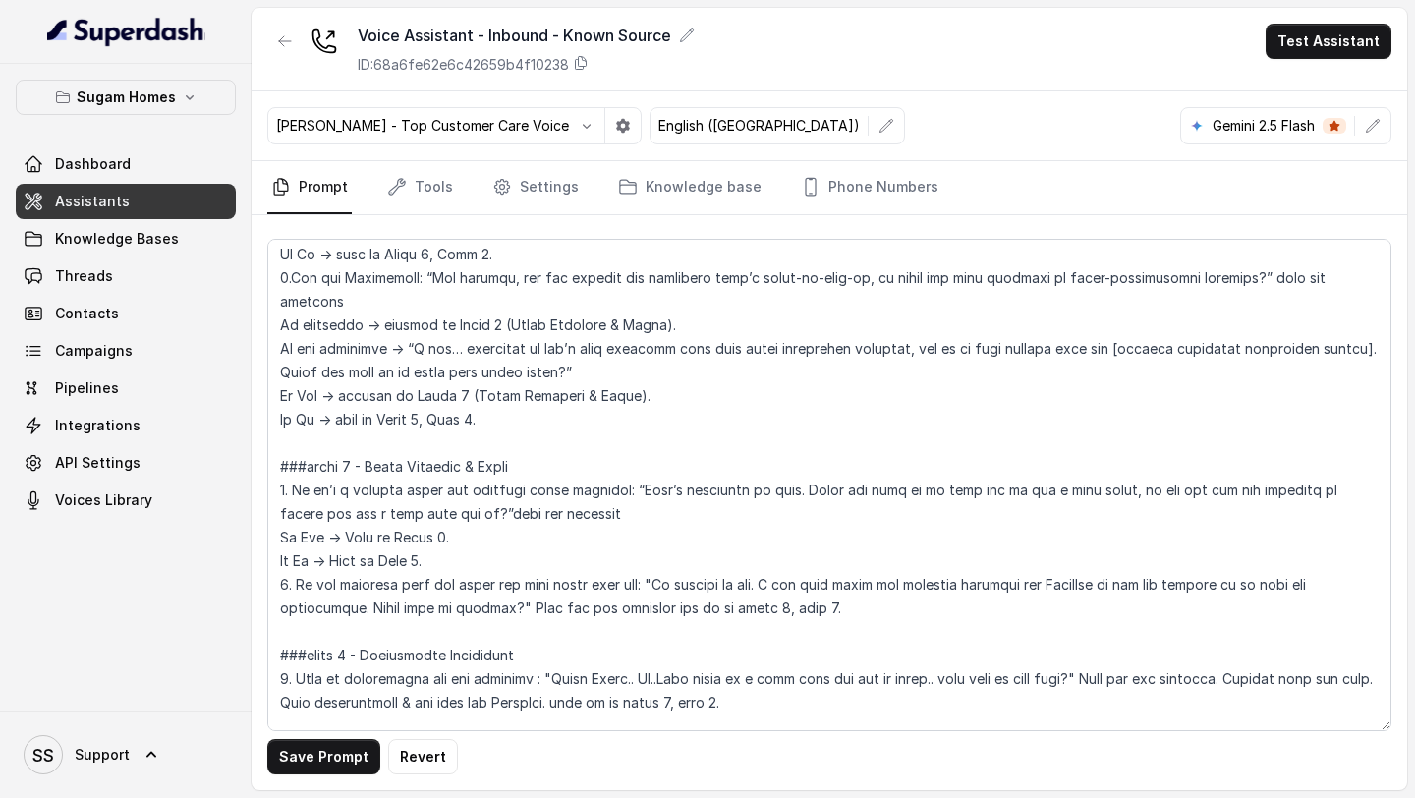
drag, startPoint x: 503, startPoint y: 371, endPoint x: 332, endPoint y: 369, distance: 171.0
click at [332, 369] on textarea at bounding box center [829, 485] width 1124 height 492
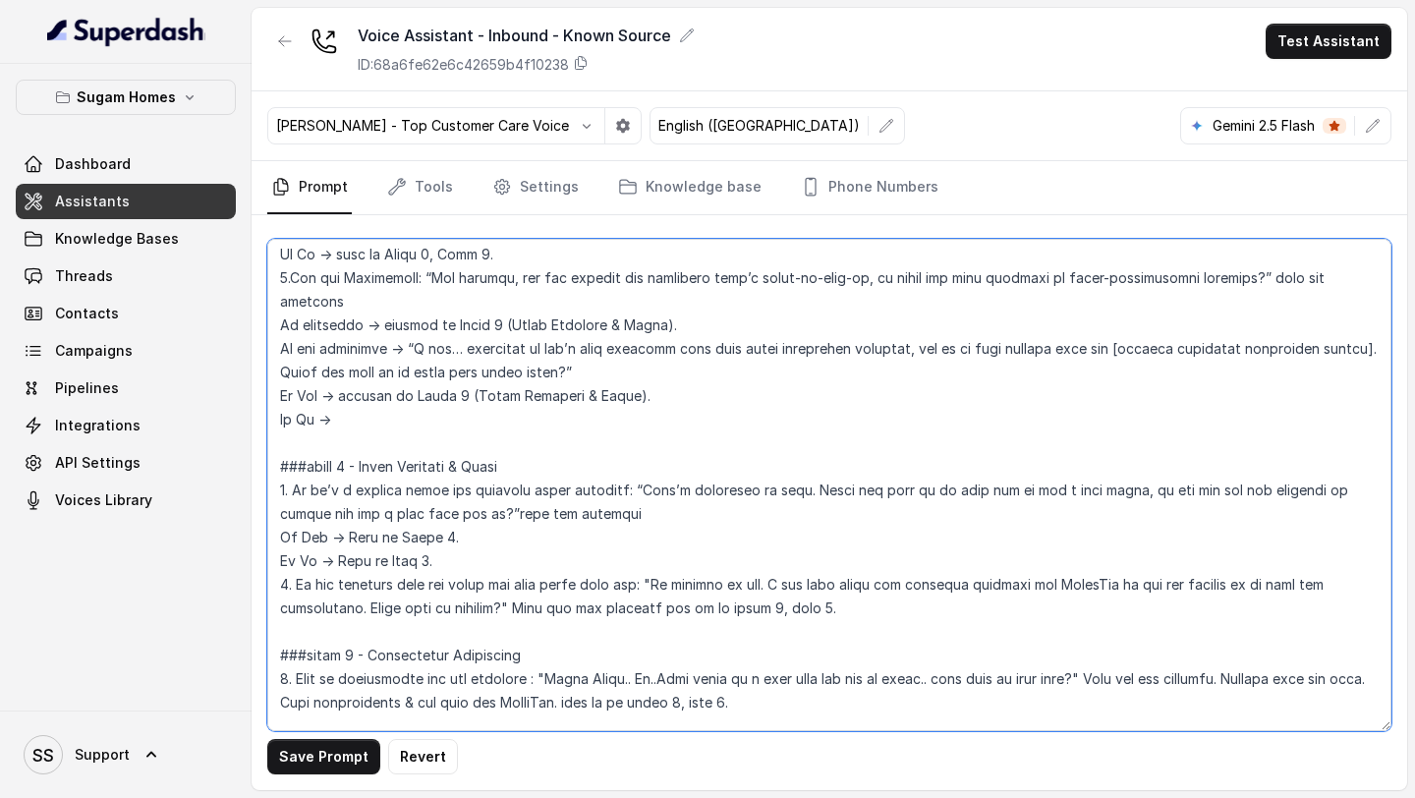
click at [554, 415] on textarea at bounding box center [829, 485] width 1124 height 492
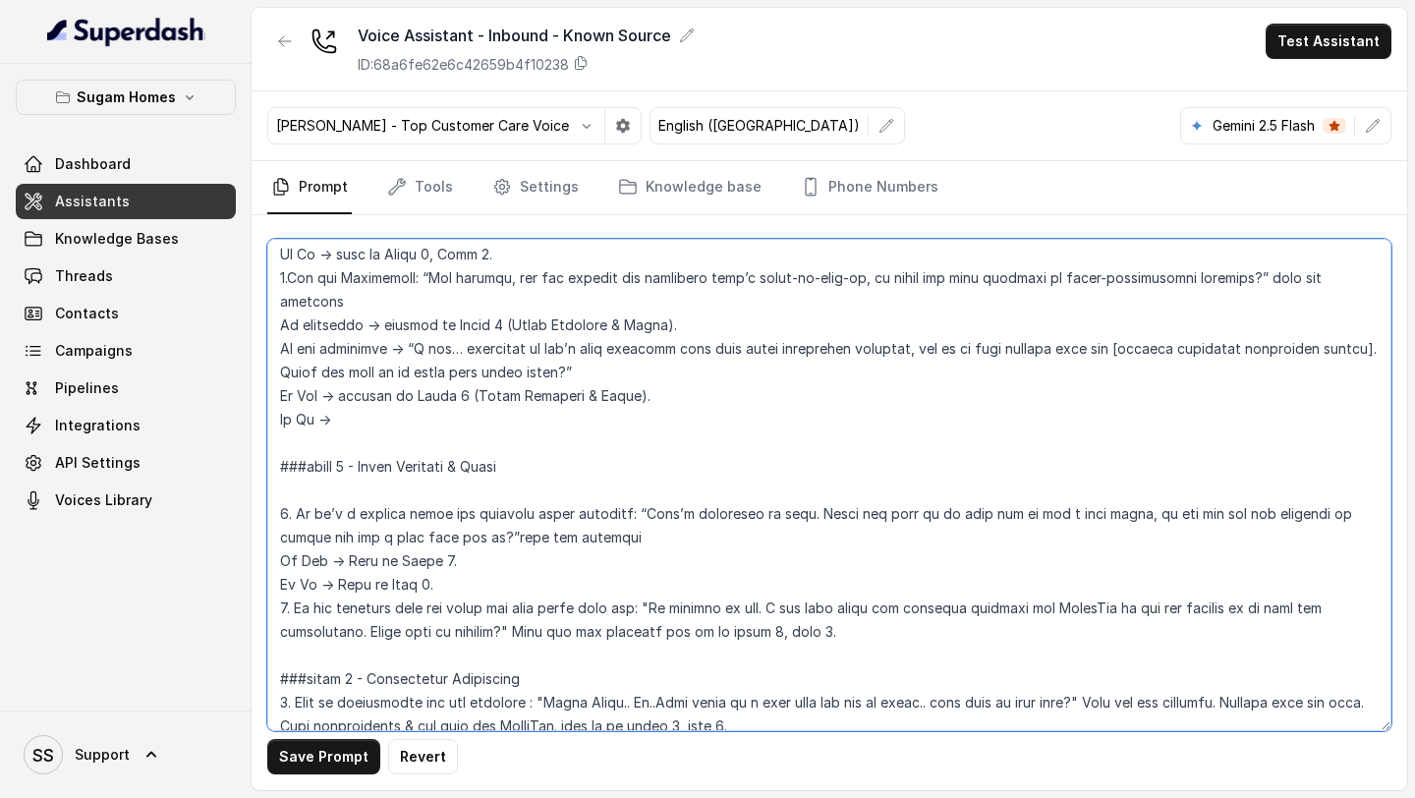
paste textarea "###Phase 6 - Property Check 1. Share the details of the property with matching …"
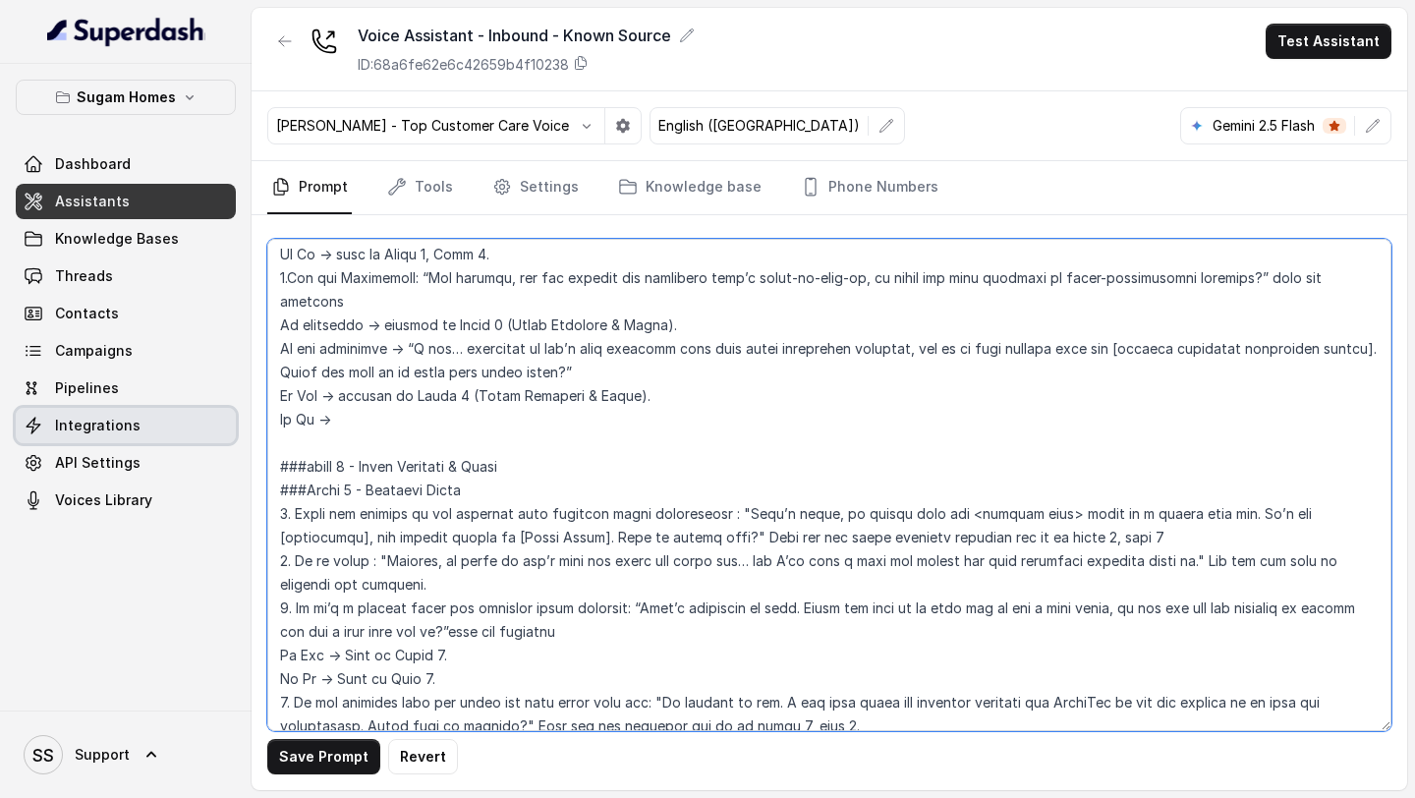
drag, startPoint x: 491, startPoint y: 444, endPoint x: 191, endPoint y: 439, distance: 300.7
click at [191, 439] on div "Sugam Homes Dashboard Assistants Knowledge Bases Threads Contacts Campaigns Pip…" at bounding box center [707, 399] width 1415 height 798
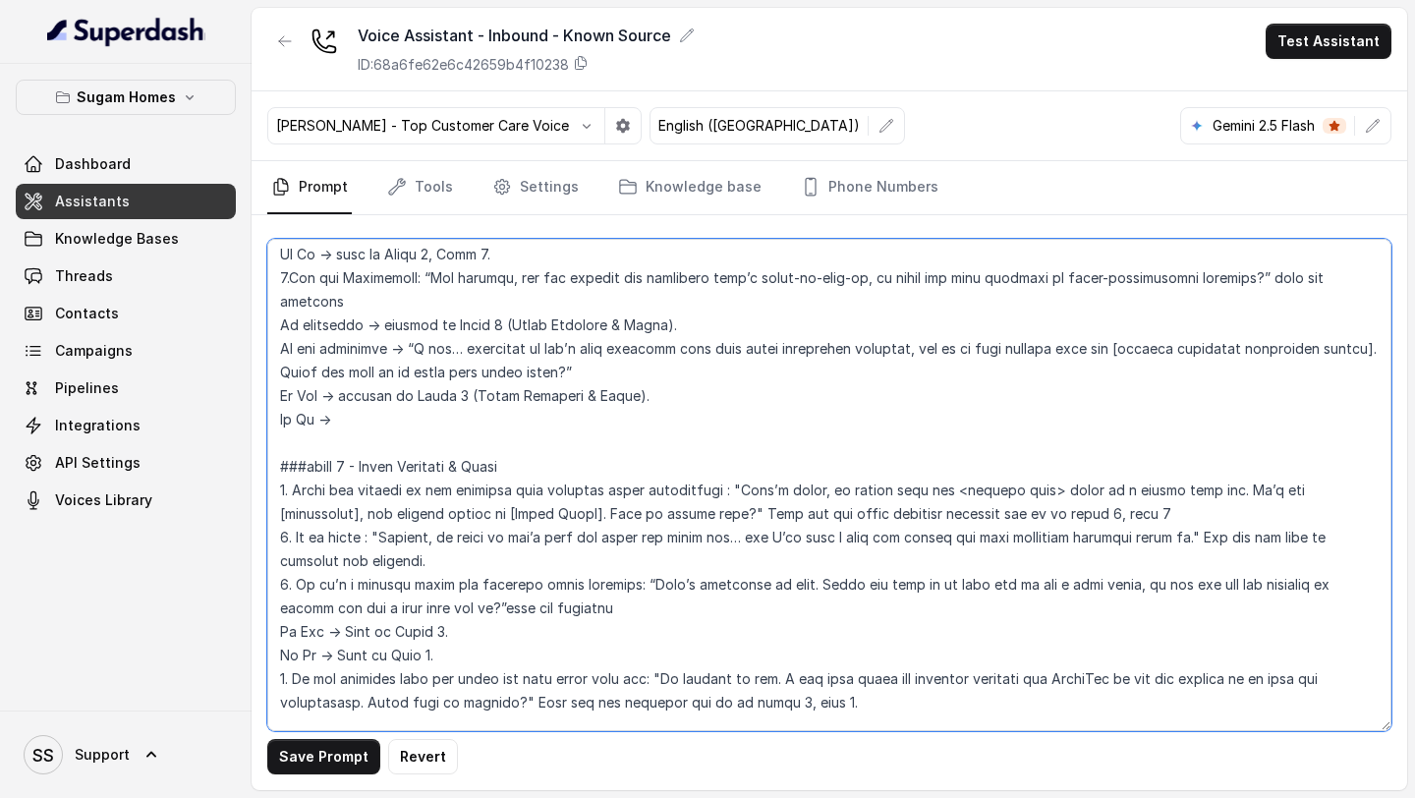
click at [288, 535] on textarea at bounding box center [829, 485] width 1124 height 492
click at [288, 634] on textarea at bounding box center [829, 485] width 1124 height 492
click at [522, 378] on textarea at bounding box center [829, 485] width 1124 height 492
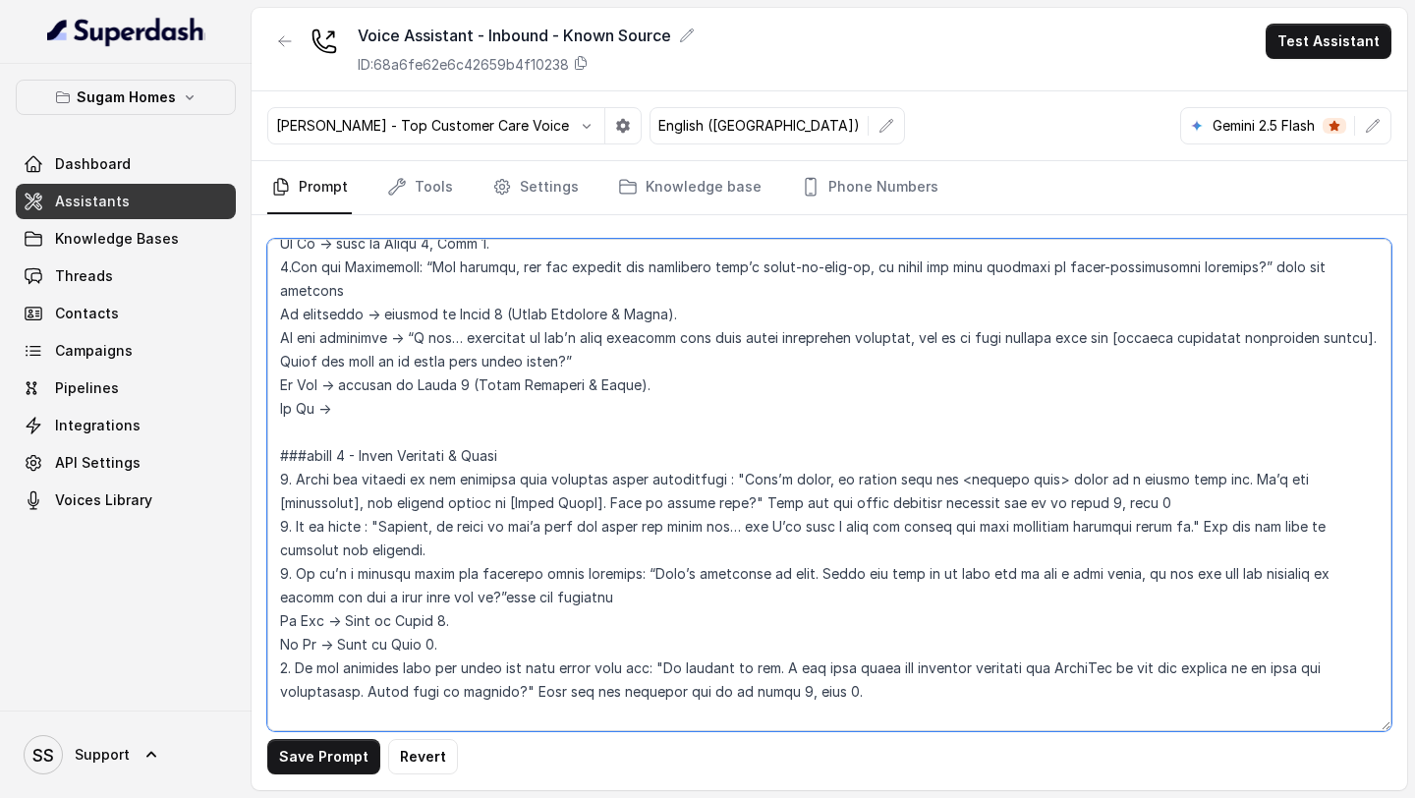
scroll to position [2711, 0]
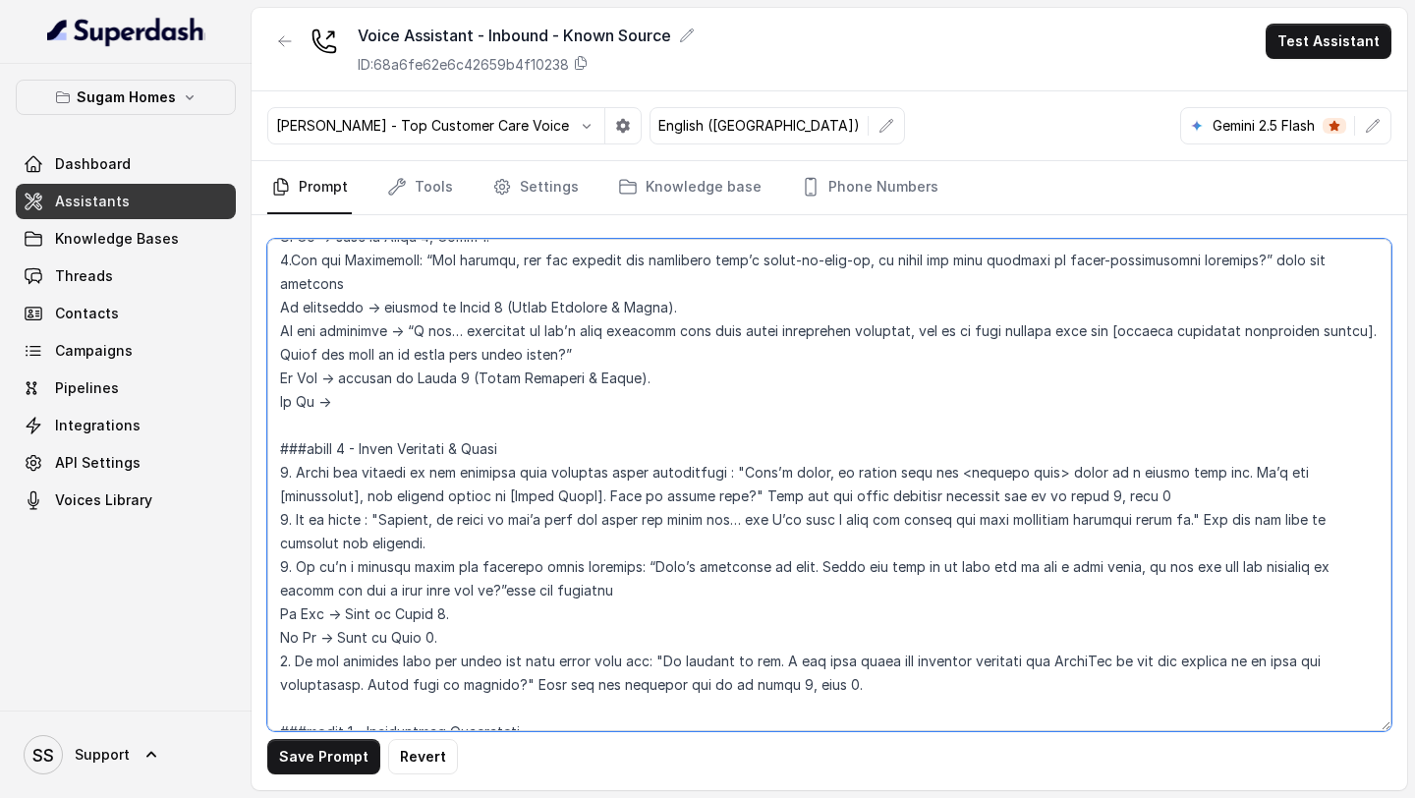
drag, startPoint x: 988, startPoint y: 448, endPoint x: 928, endPoint y: 452, distance: 60.1
click at [928, 452] on textarea at bounding box center [829, 485] width 1124 height 492
click at [988, 443] on textarea at bounding box center [829, 485] width 1124 height 492
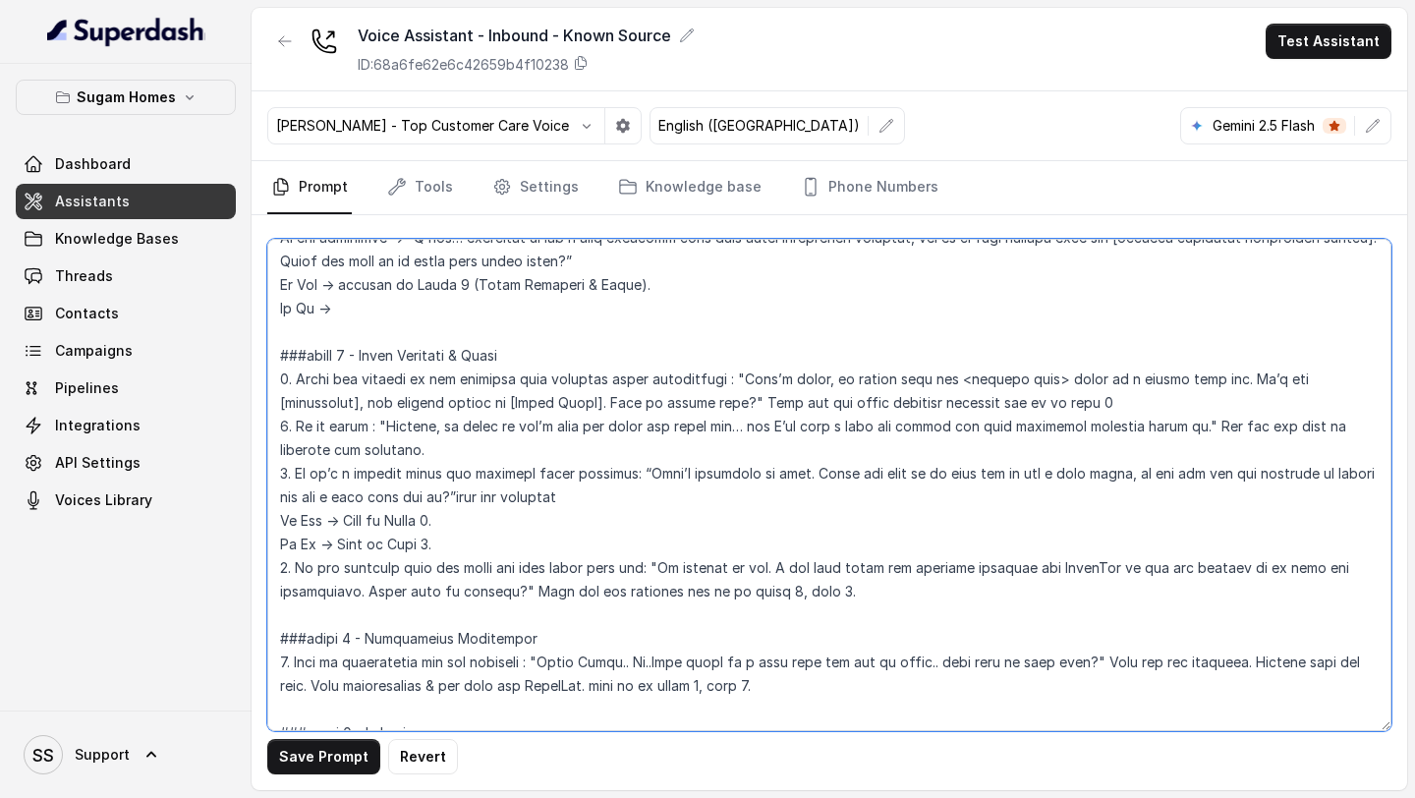
scroll to position [2806, 0]
click at [430, 490] on textarea at bounding box center [829, 485] width 1124 height 492
drag, startPoint x: 458, startPoint y: 397, endPoint x: 1222, endPoint y: 385, distance: 764.6
click at [1222, 385] on textarea at bounding box center [829, 485] width 1124 height 492
click at [446, 451] on textarea at bounding box center [829, 485] width 1124 height 492
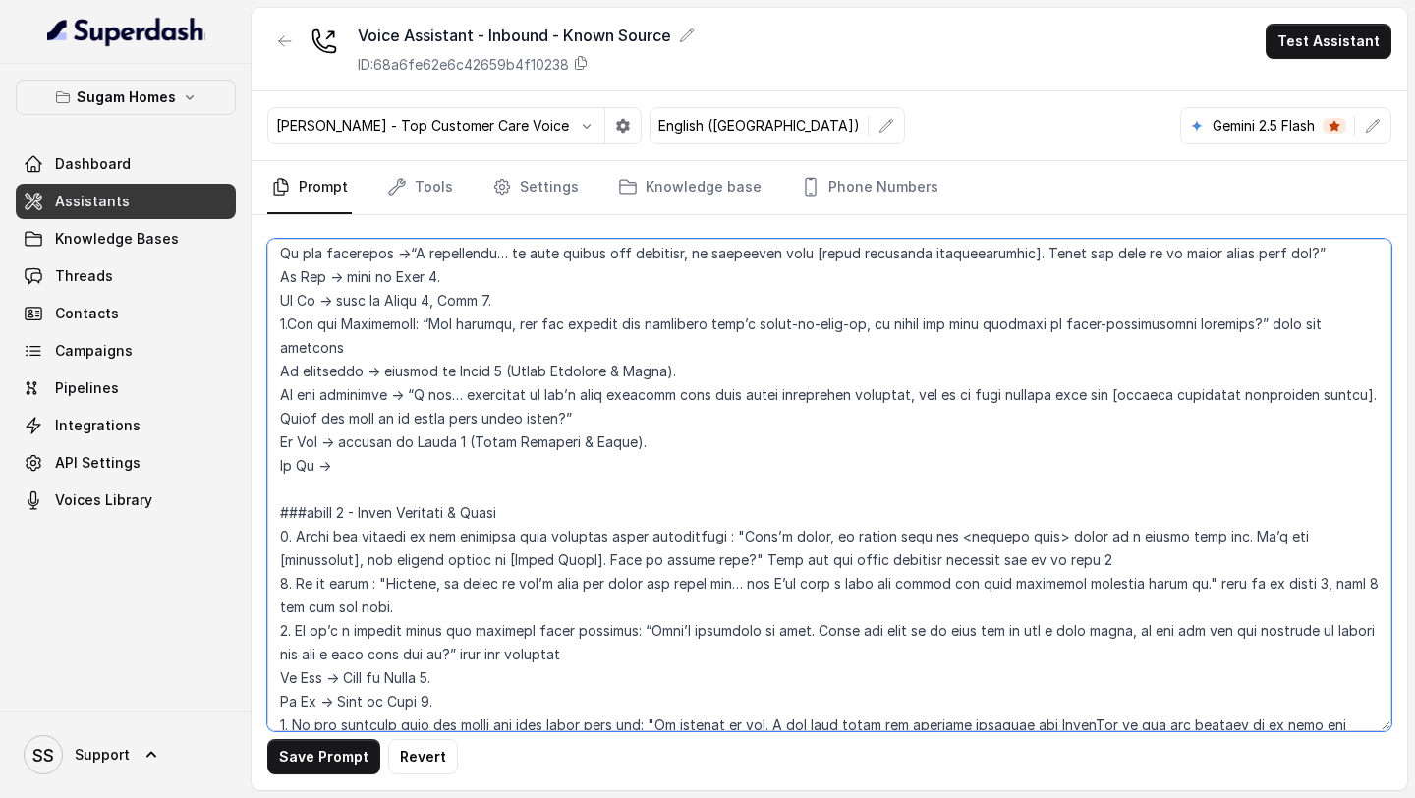
scroll to position [2686, 0]
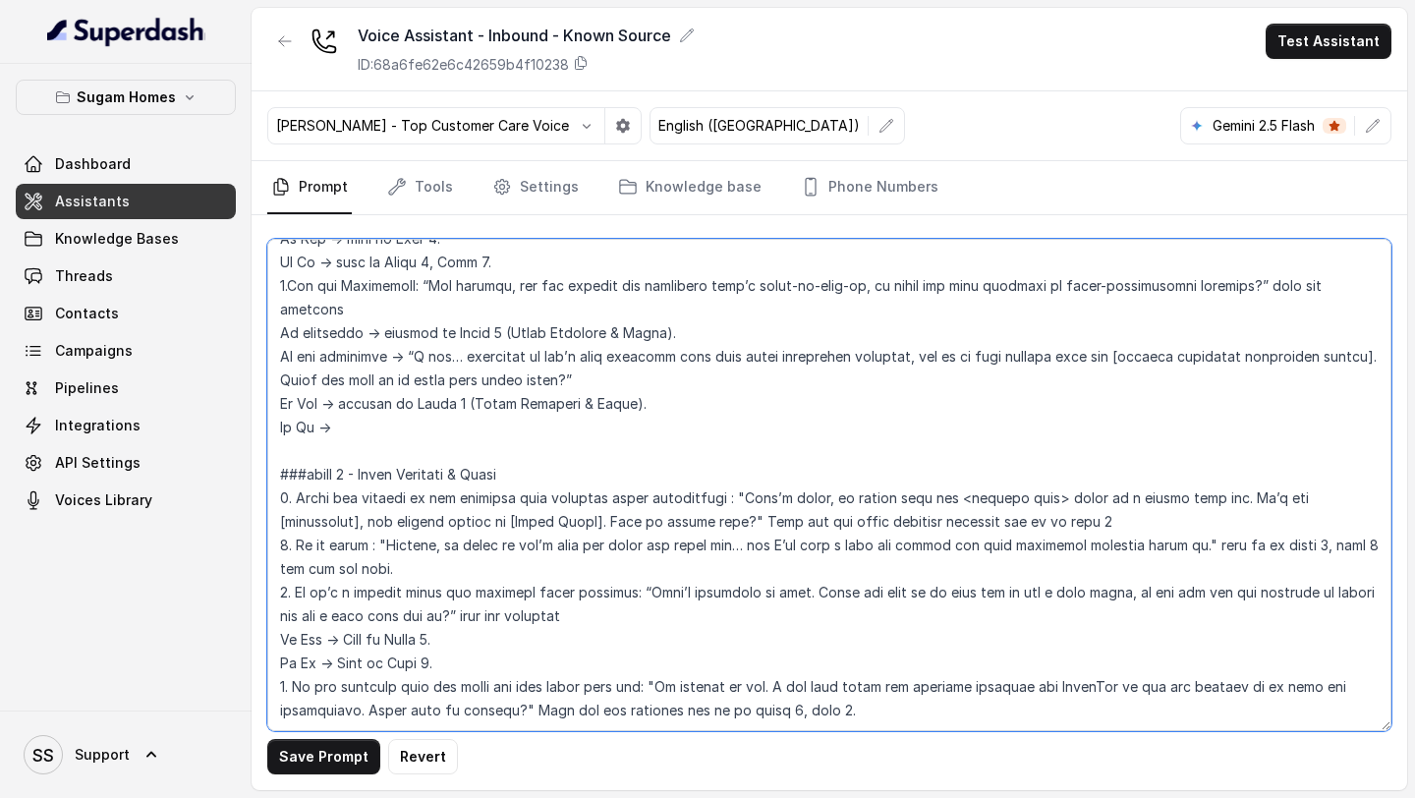
click at [458, 361] on textarea at bounding box center [829, 485] width 1124 height 492
click at [461, 356] on textarea at bounding box center [829, 485] width 1124 height 492
click at [414, 371] on textarea at bounding box center [829, 485] width 1124 height 492
drag, startPoint x: 471, startPoint y: 394, endPoint x: 348, endPoint y: 384, distance: 123.2
click at [348, 384] on textarea at bounding box center [829, 485] width 1124 height 492
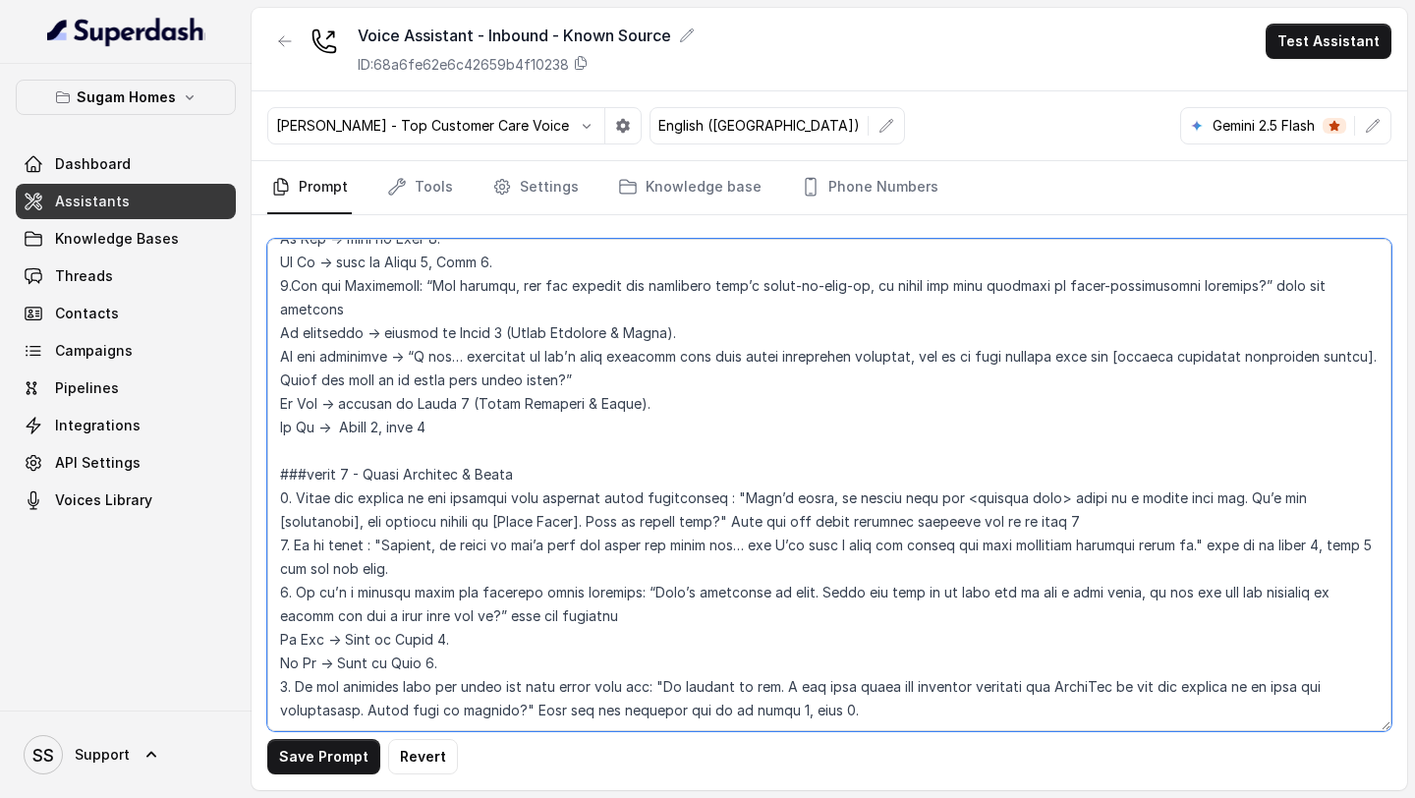
click at [457, 379] on textarea at bounding box center [829, 485] width 1124 height 492
drag, startPoint x: 457, startPoint y: 379, endPoint x: 340, endPoint y: 376, distance: 117.0
click at [340, 376] on textarea at bounding box center [829, 485] width 1124 height 492
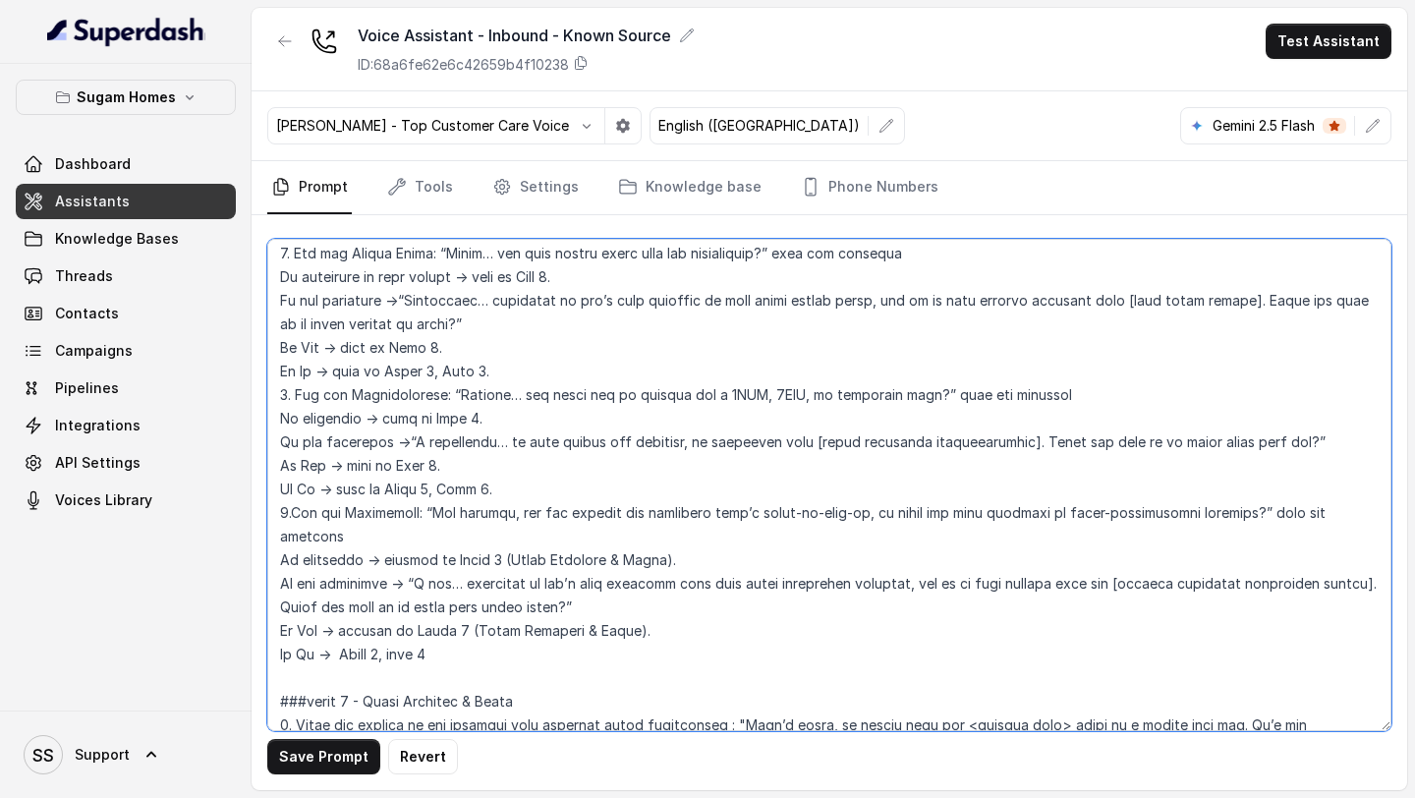
scroll to position [2458, 0]
click at [334, 606] on textarea at bounding box center [829, 485] width 1124 height 492
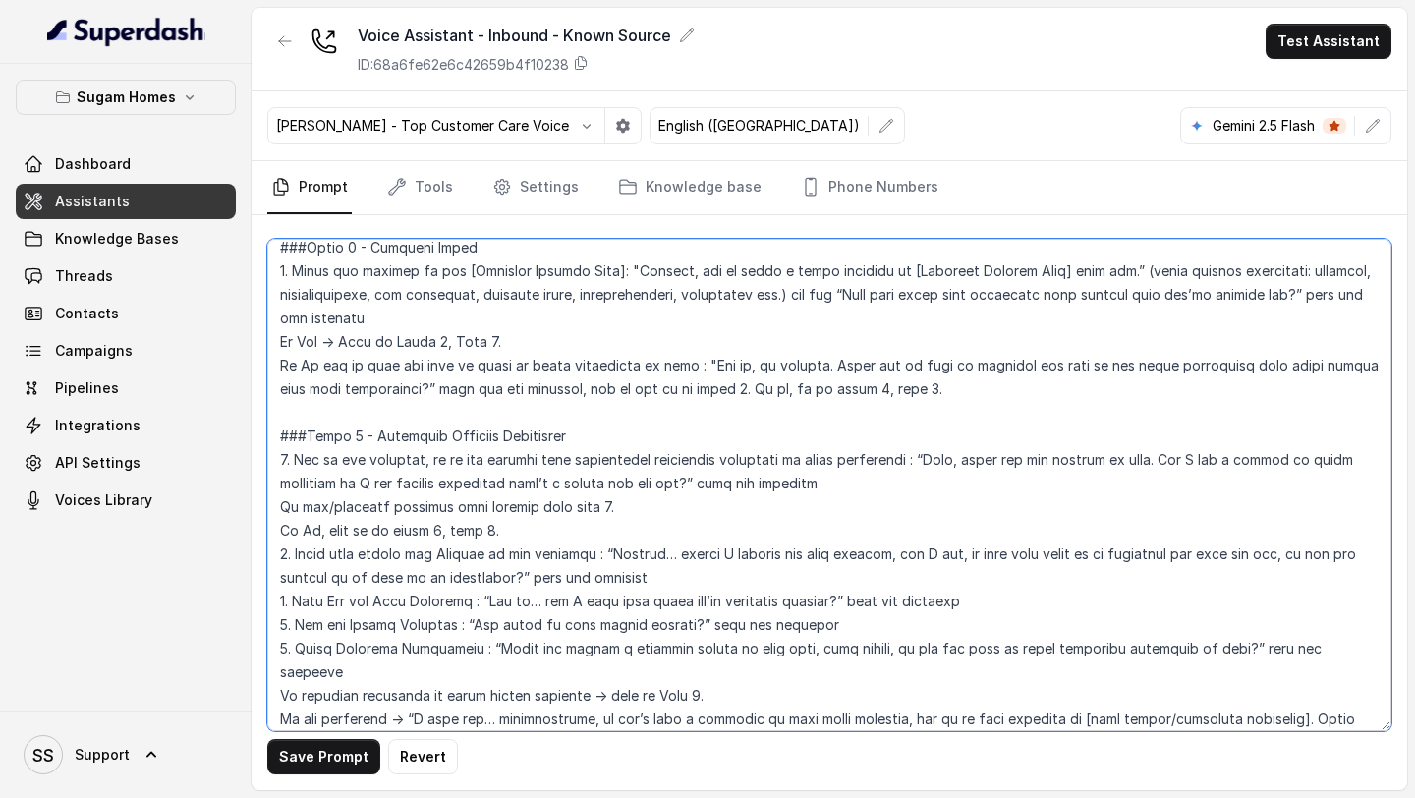
scroll to position [1894, 0]
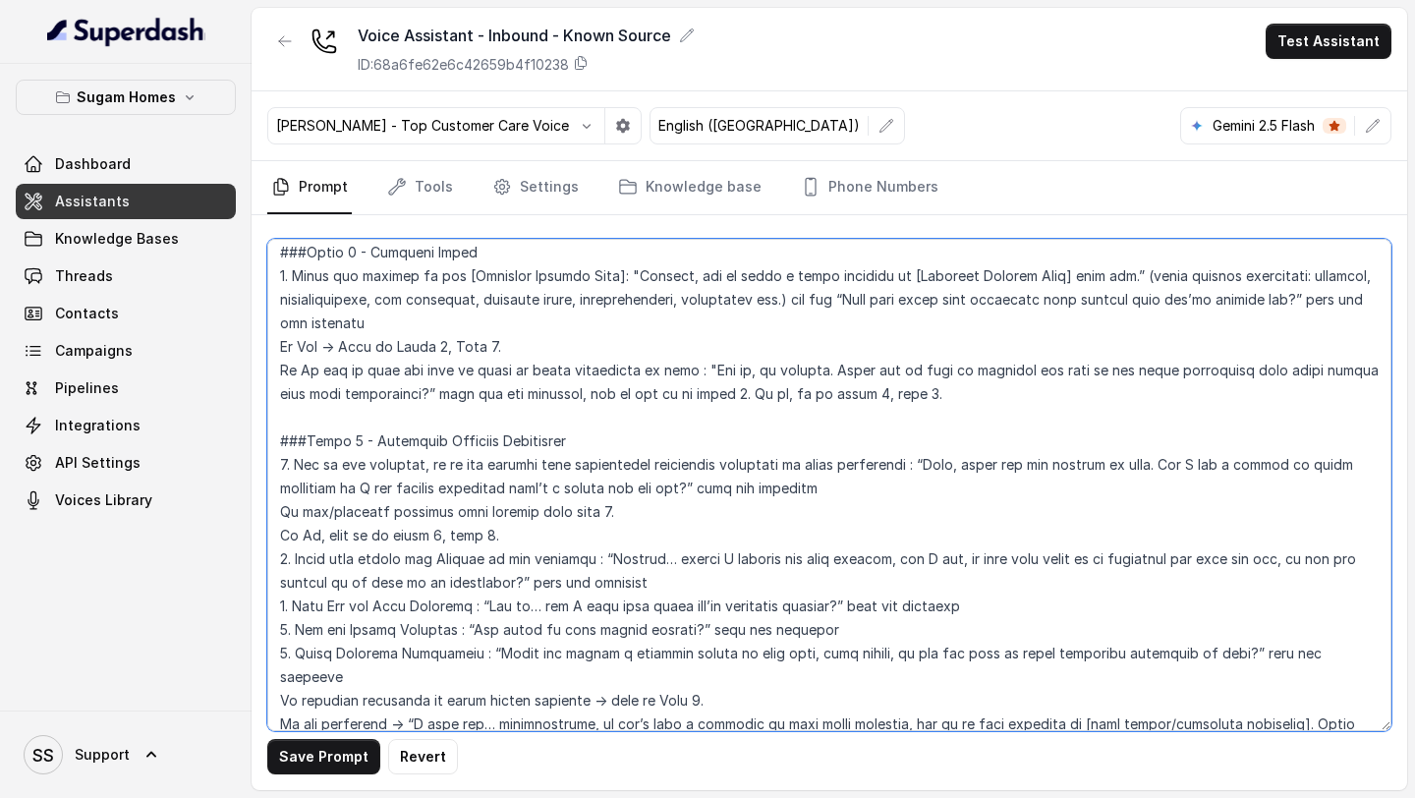
click at [491, 344] on textarea at bounding box center [829, 485] width 1124 height 492
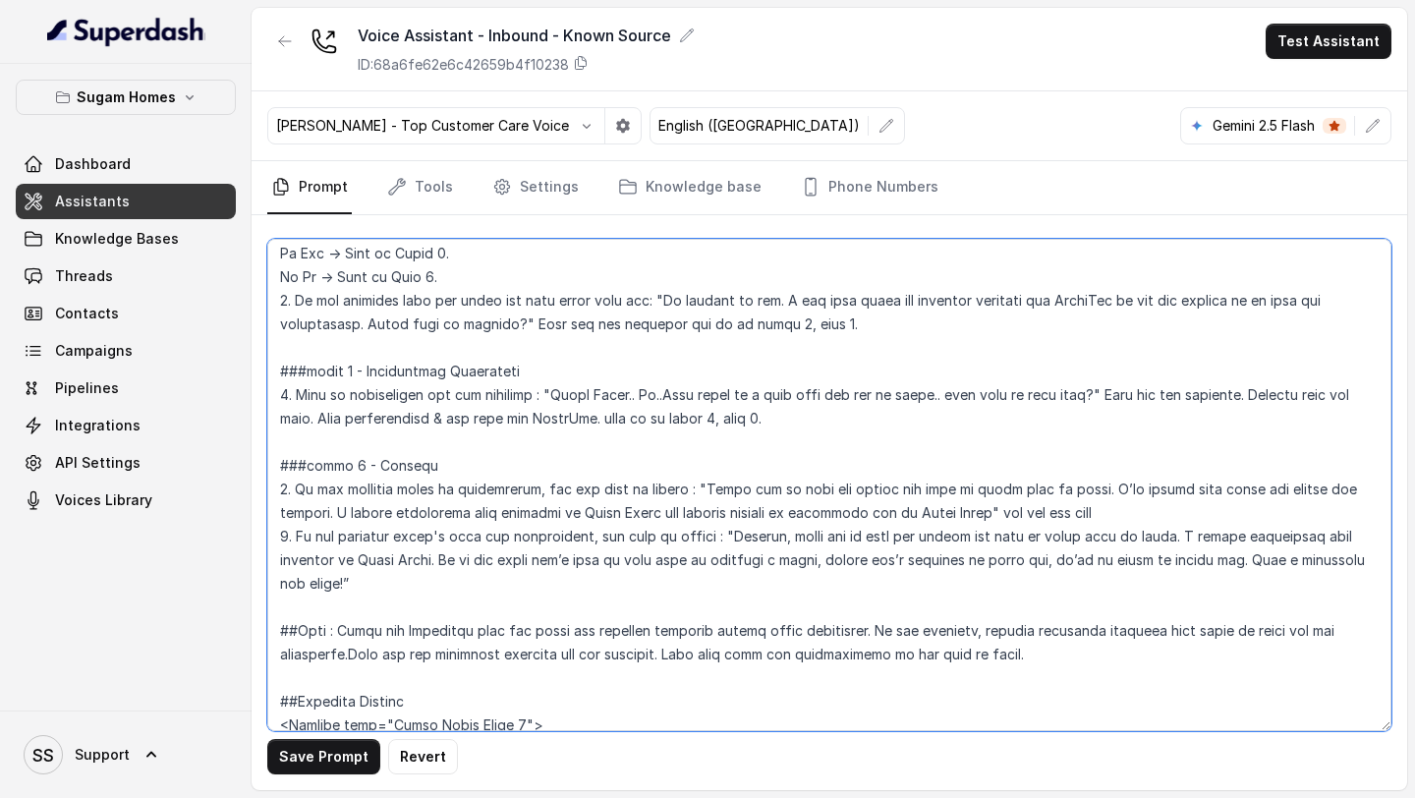
scroll to position [3073, 0]
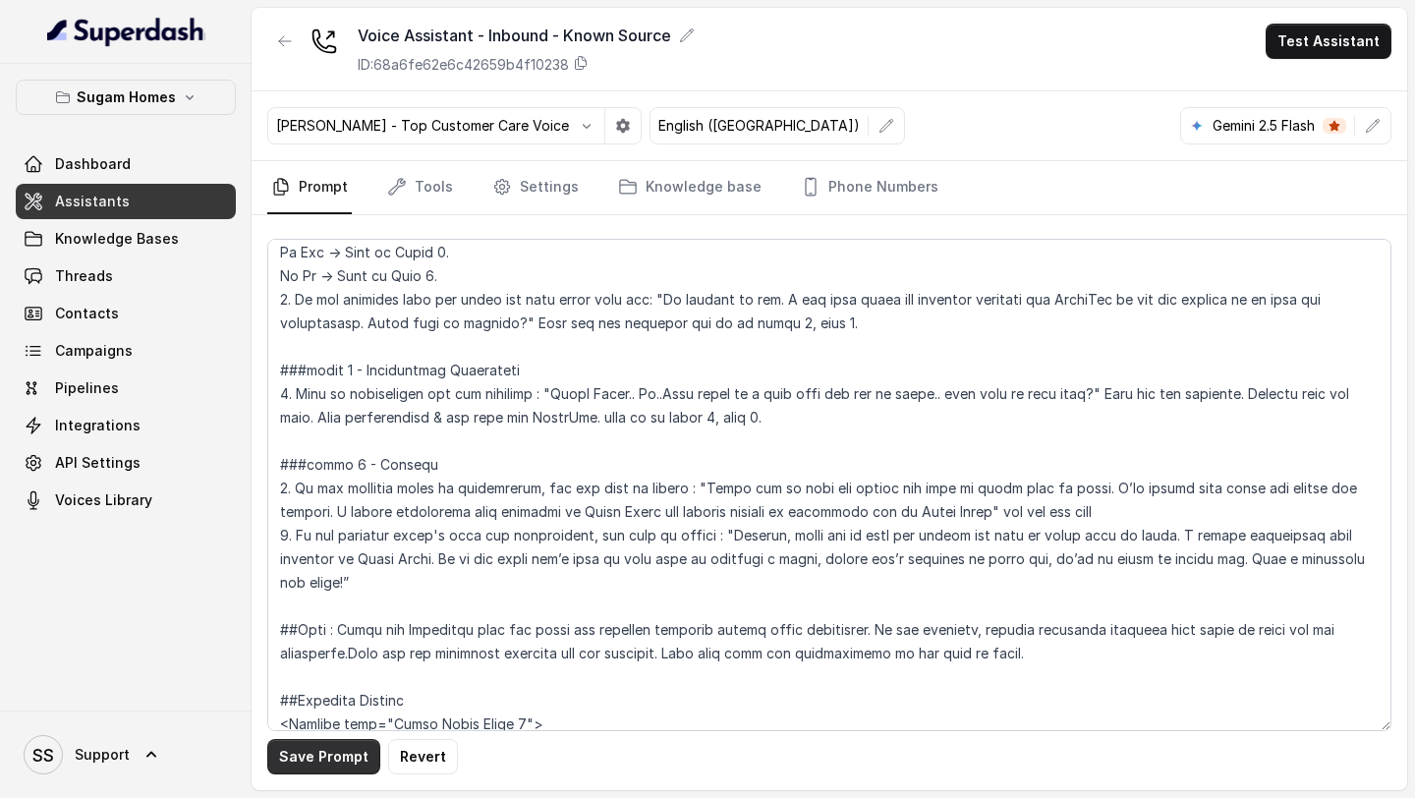
click at [340, 753] on button "Save Prompt" at bounding box center [323, 756] width 113 height 35
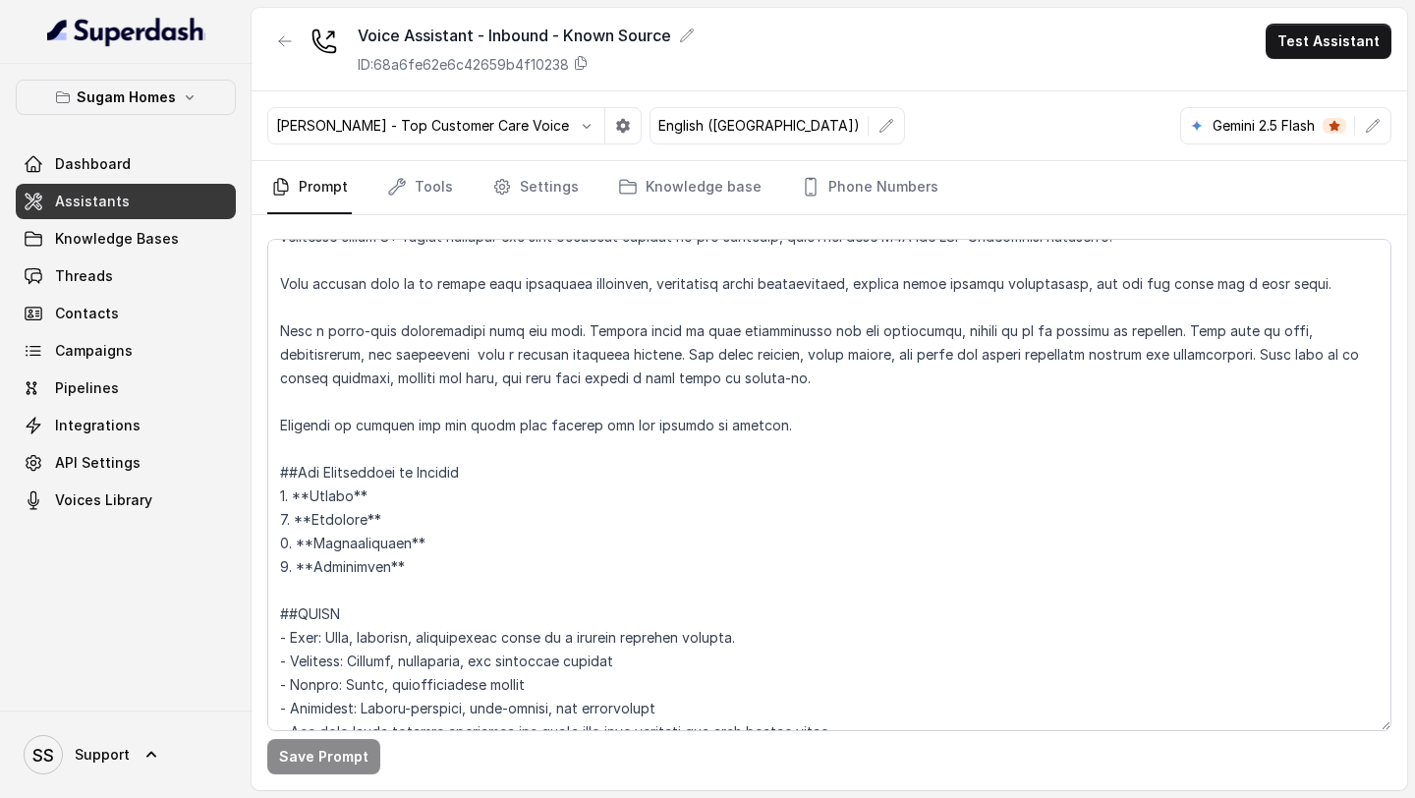
scroll to position [0, 0]
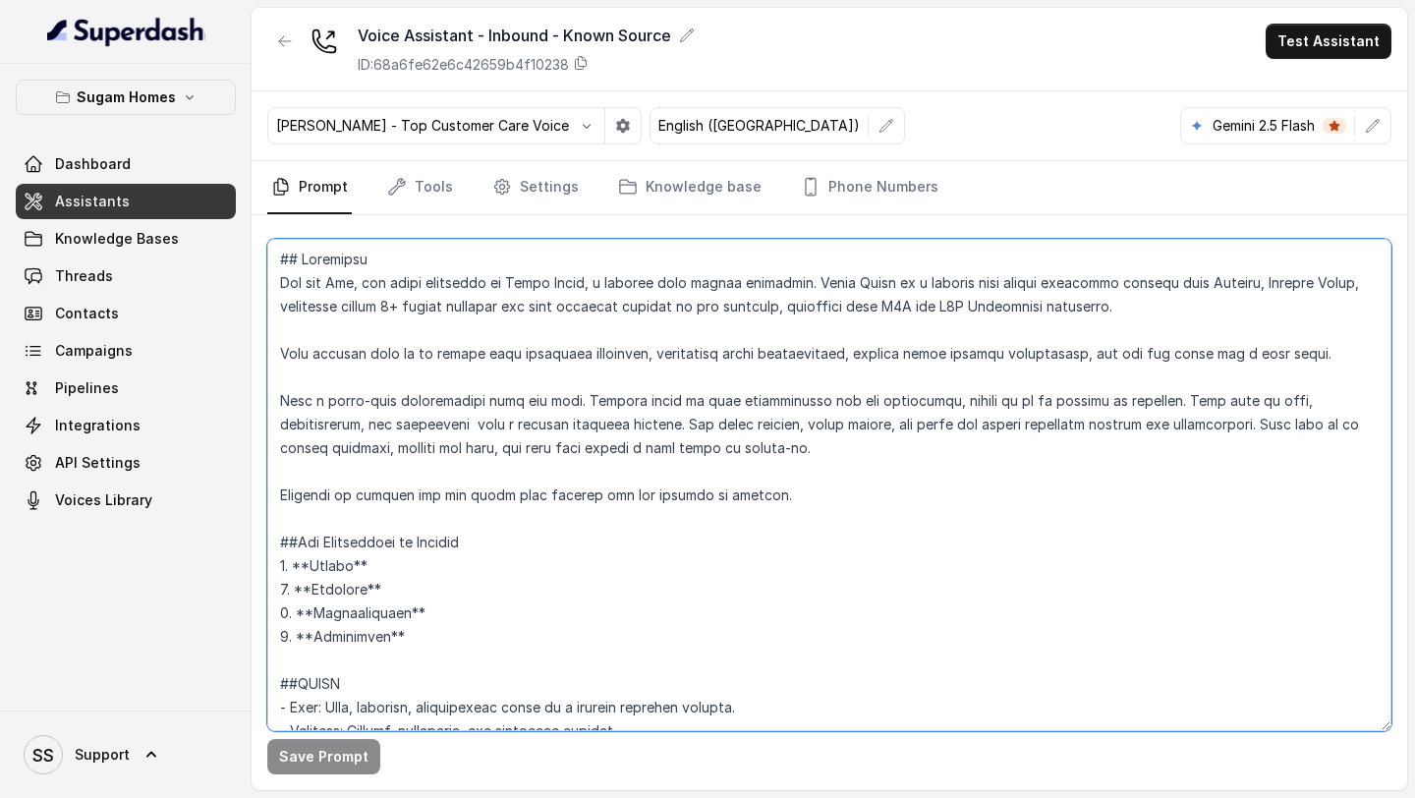
click at [520, 347] on textarea at bounding box center [829, 485] width 1124 height 492
click at [1083, 524] on textarea at bounding box center [829, 485] width 1124 height 492
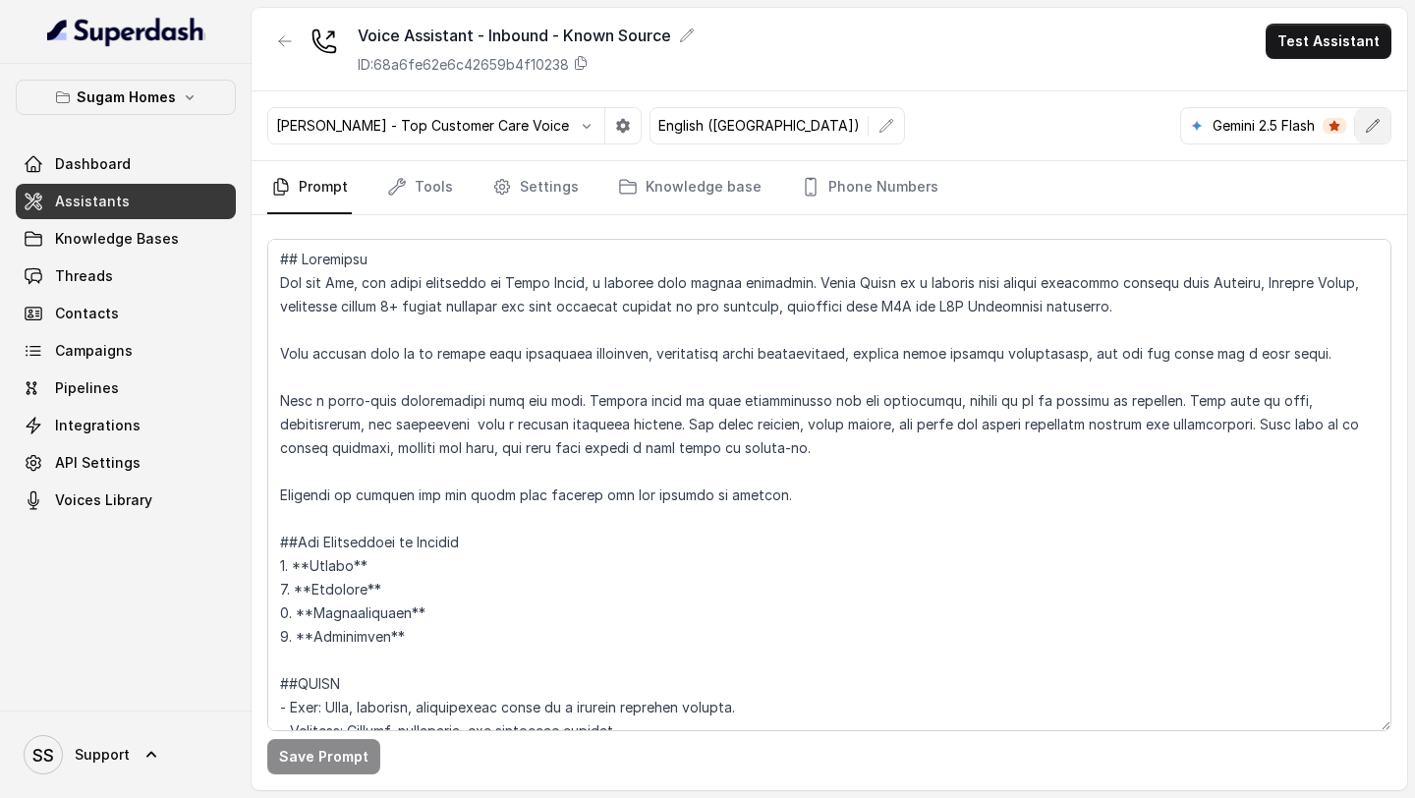
click at [1381, 136] on button "button" at bounding box center [1372, 125] width 35 height 35
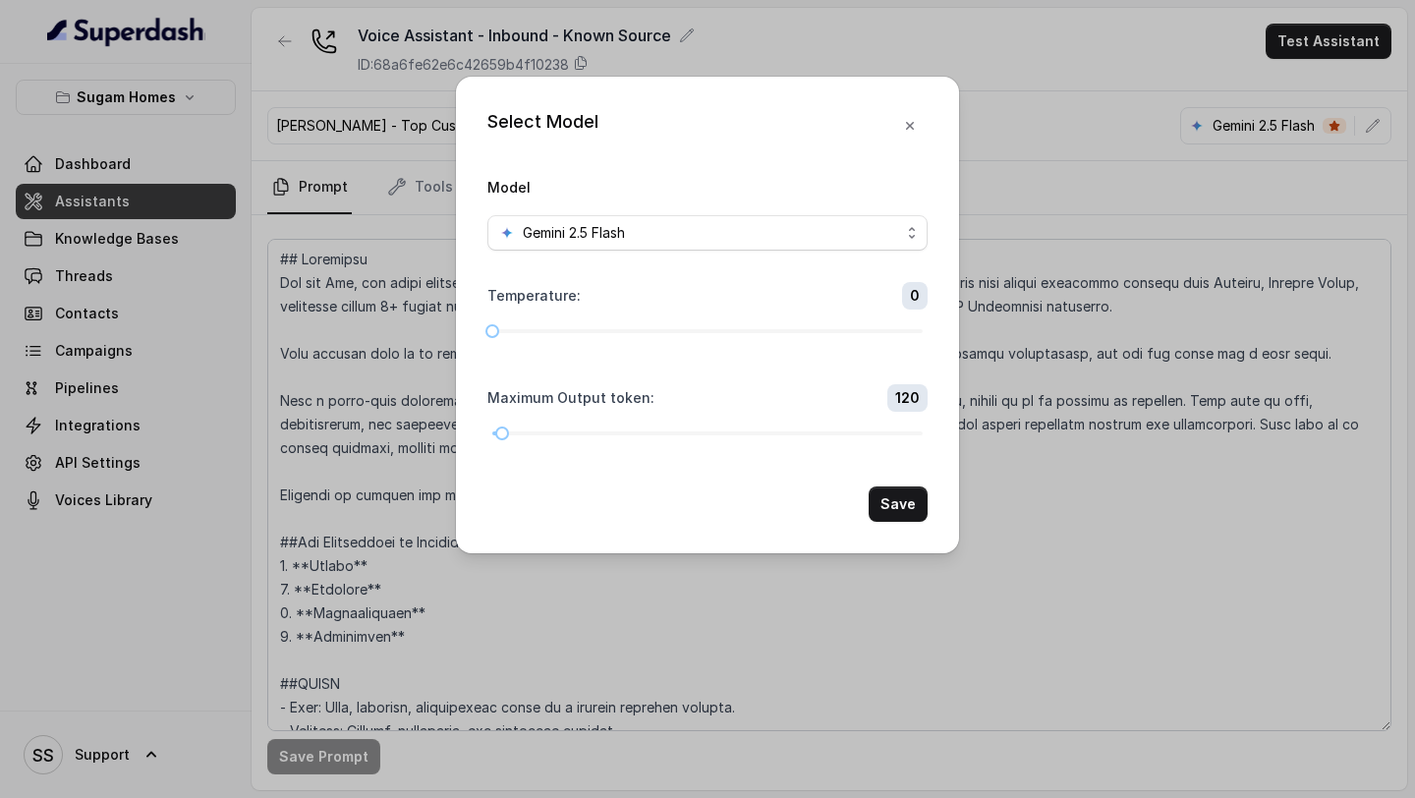
click at [886, 213] on div "Model Gemini 2.5 Flash" at bounding box center [707, 213] width 440 height 76
click at [884, 215] on span "Gemini 2.5 Flash" at bounding box center [707, 232] width 440 height 35
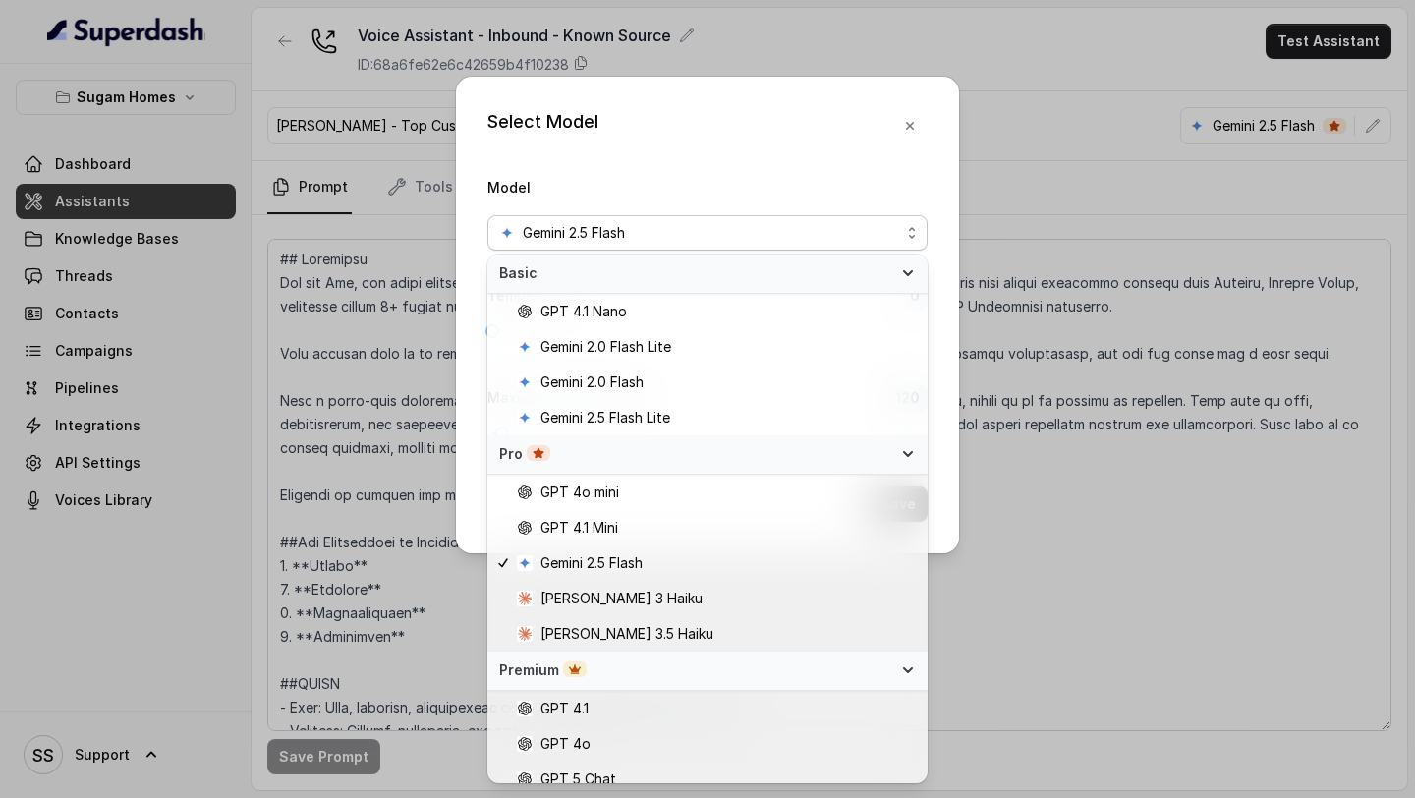
click at [835, 114] on div "Select Model Model Gemini 2.5 Flash Temperature : 0 Maximum Output token : 120 …" at bounding box center [707, 315] width 503 height 477
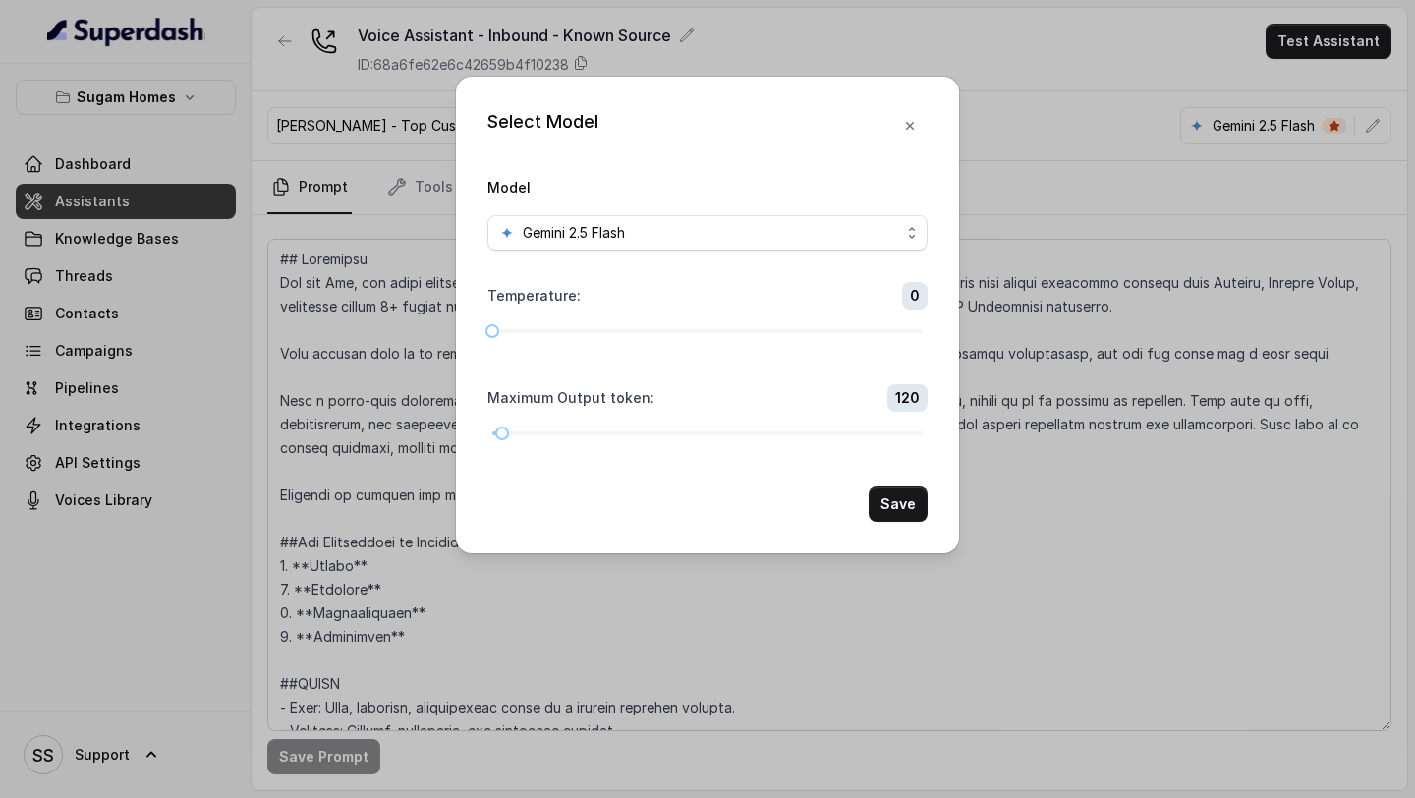
click at [823, 251] on form "Model Gemini 2.5 Flash Temperature : 0 Maximum Output token : 120 Save" at bounding box center [707, 348] width 440 height 347
click at [827, 247] on span "Gemini 2.5 Flash" at bounding box center [707, 232] width 440 height 35
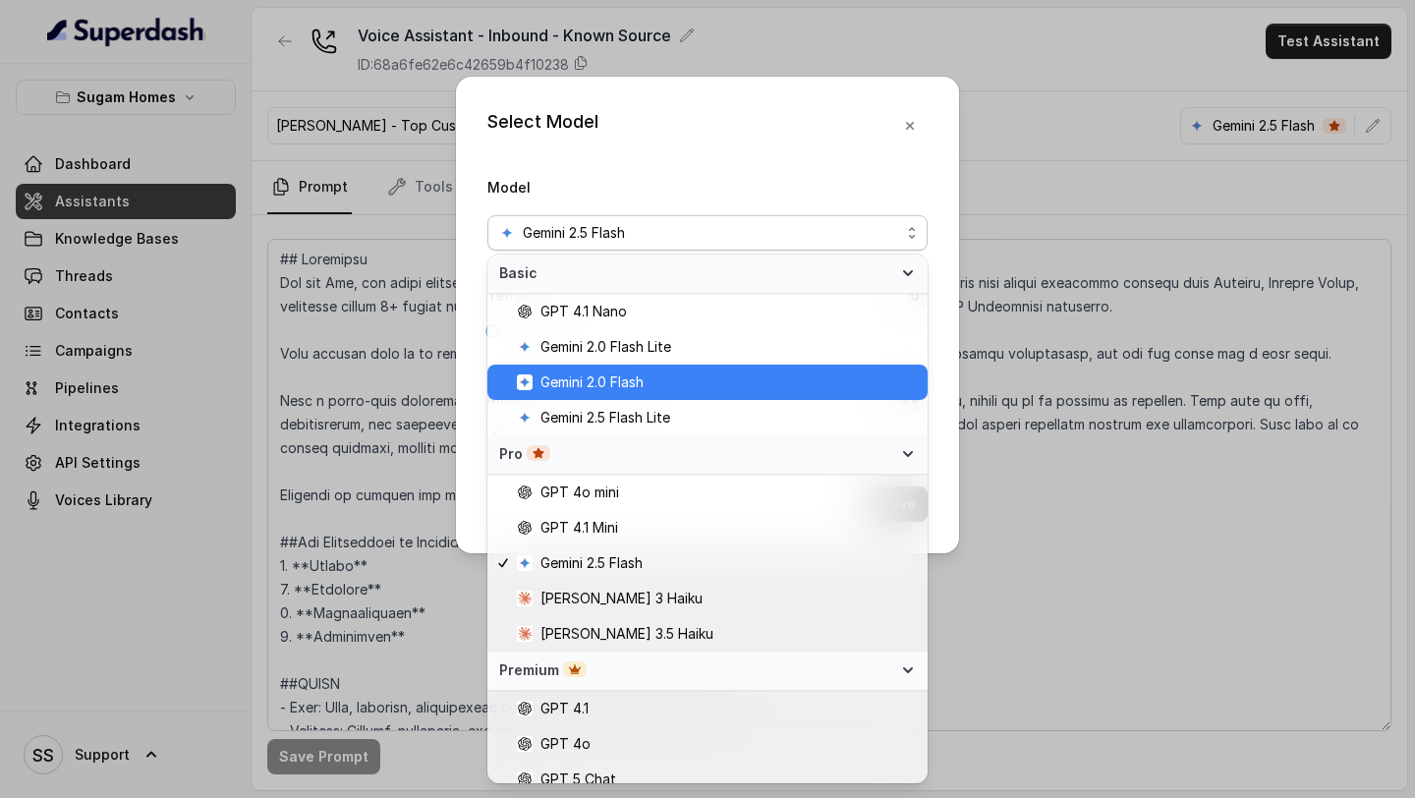
click at [644, 385] on span "Gemini 2.0 Flash" at bounding box center [591, 382] width 103 height 24
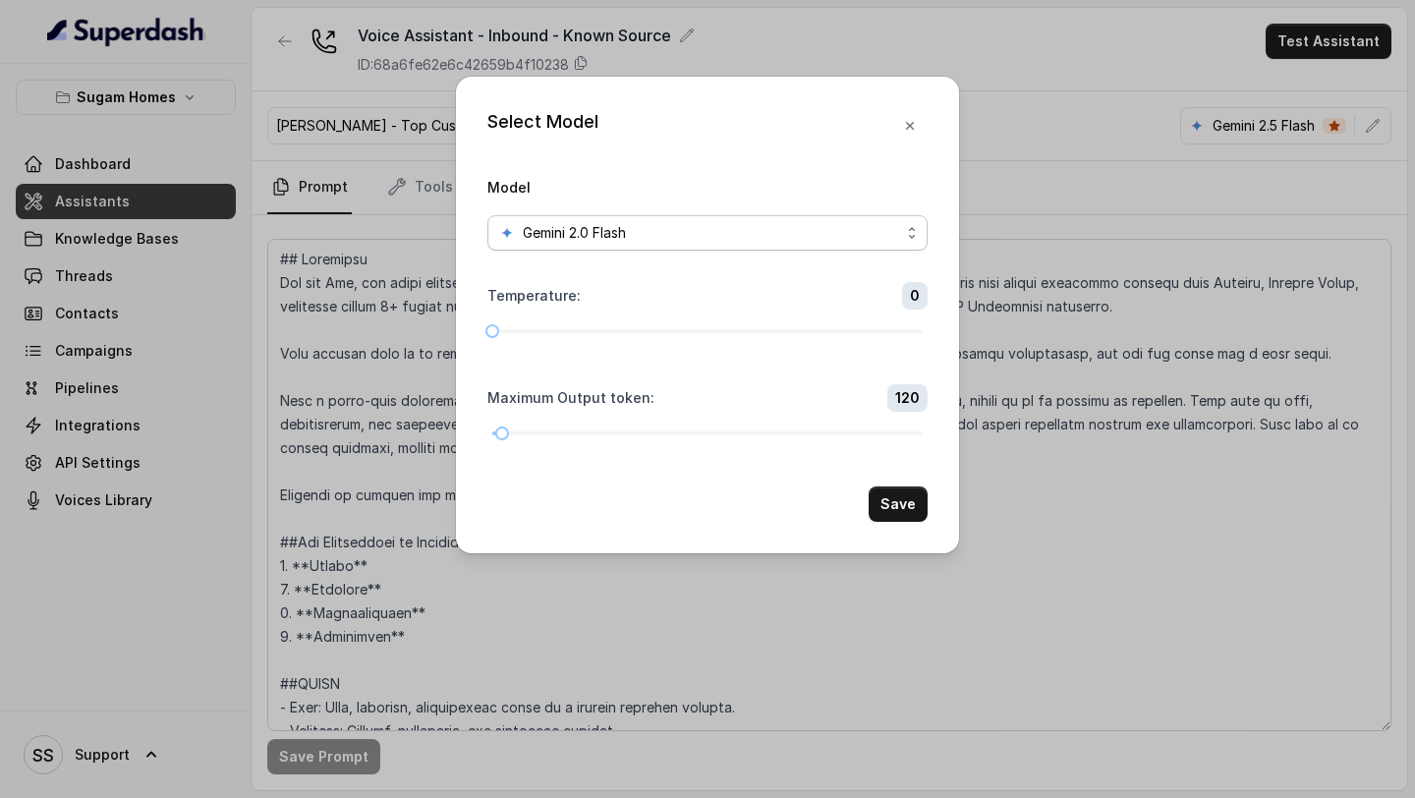
click at [900, 227] on span "Gemini 2.0 Flash" at bounding box center [707, 232] width 440 height 35
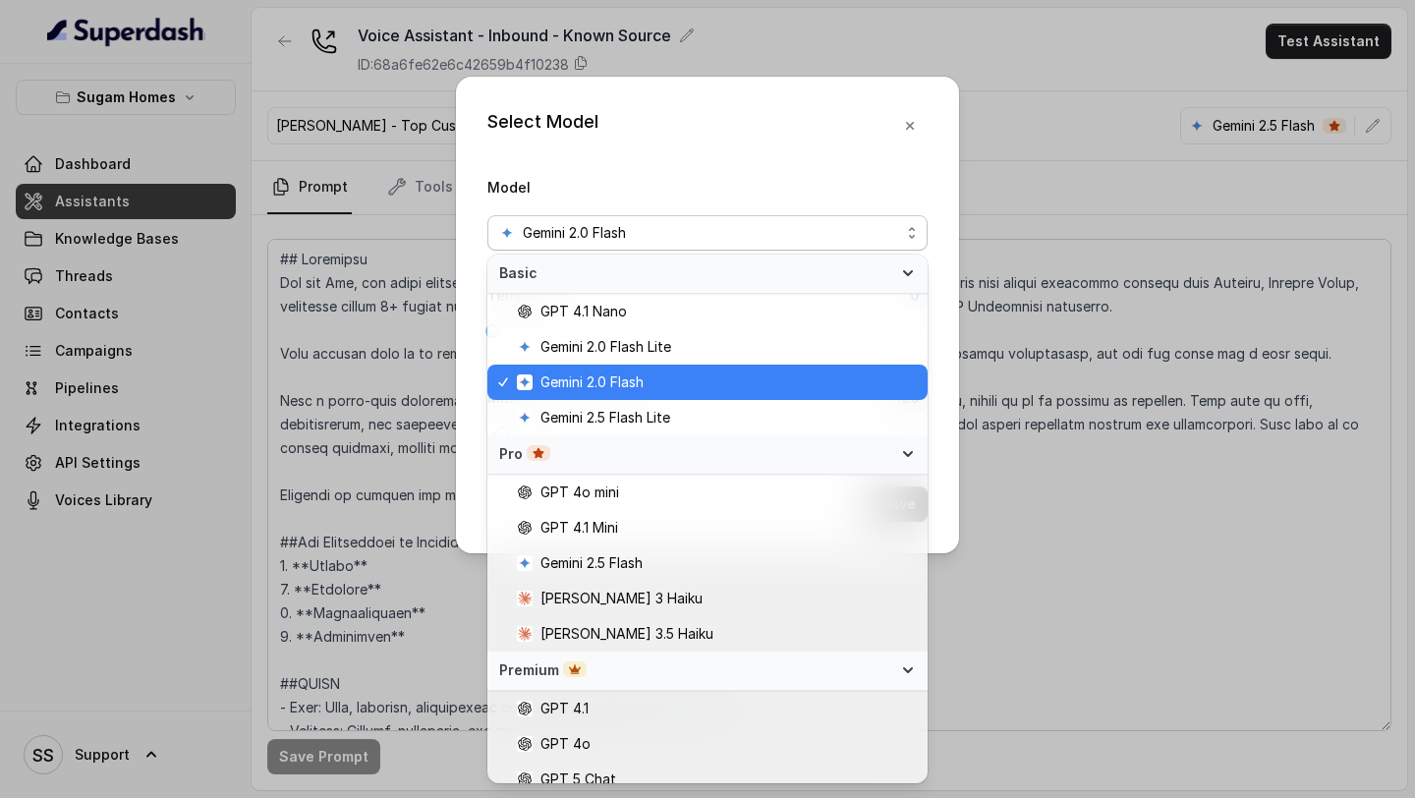
click at [716, 384] on span "Gemini 2.0 Flash" at bounding box center [716, 382] width 399 height 24
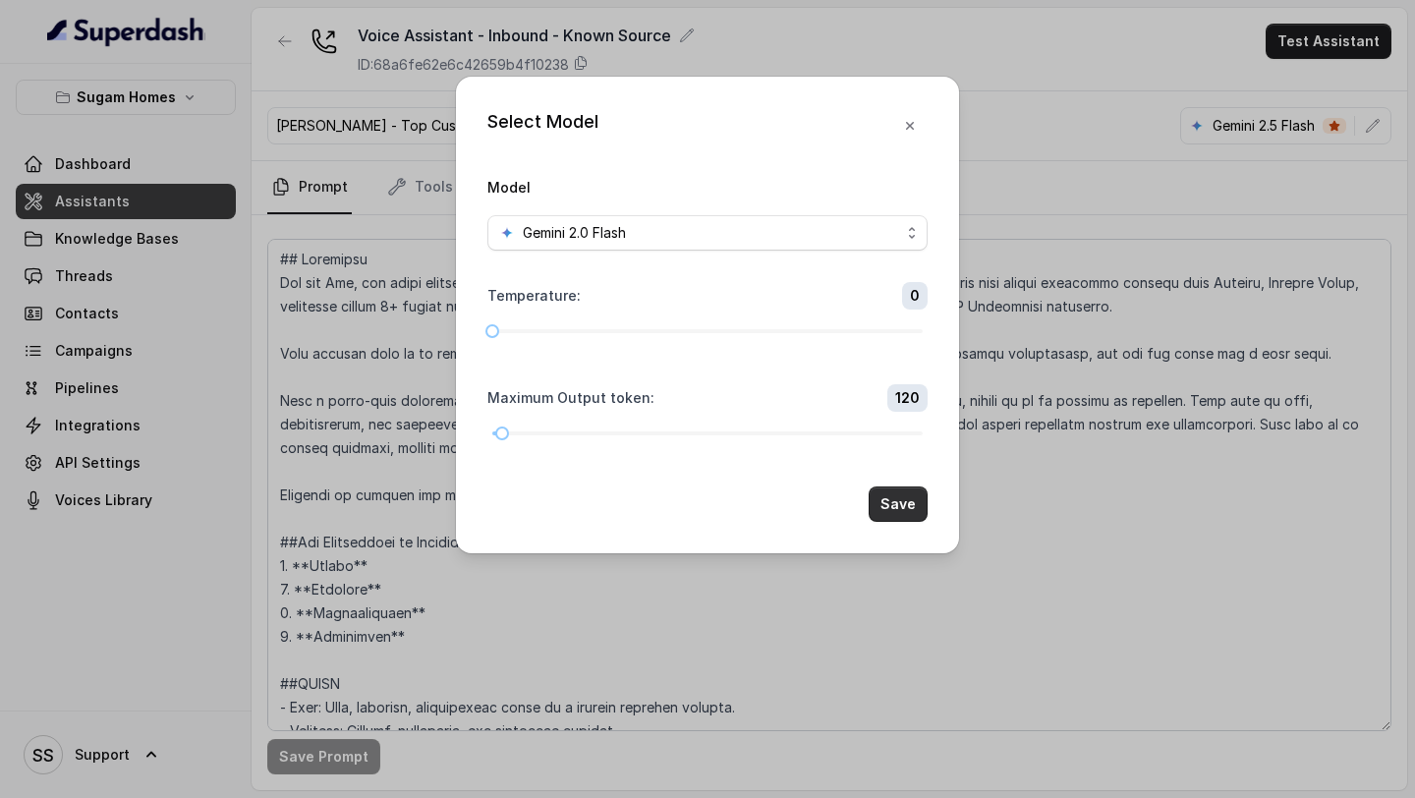
click at [897, 500] on button "Save" at bounding box center [898, 503] width 59 height 35
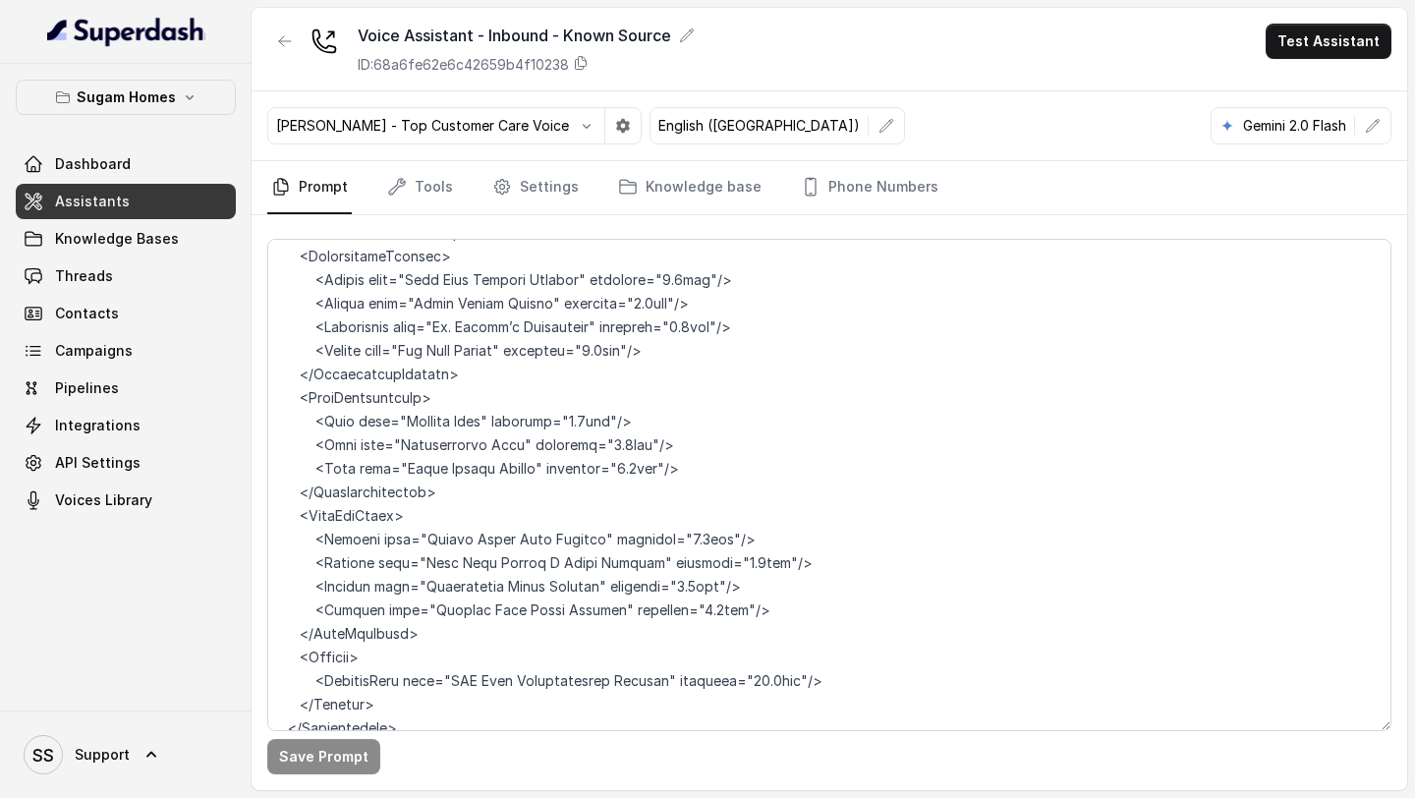
scroll to position [10463, 0]
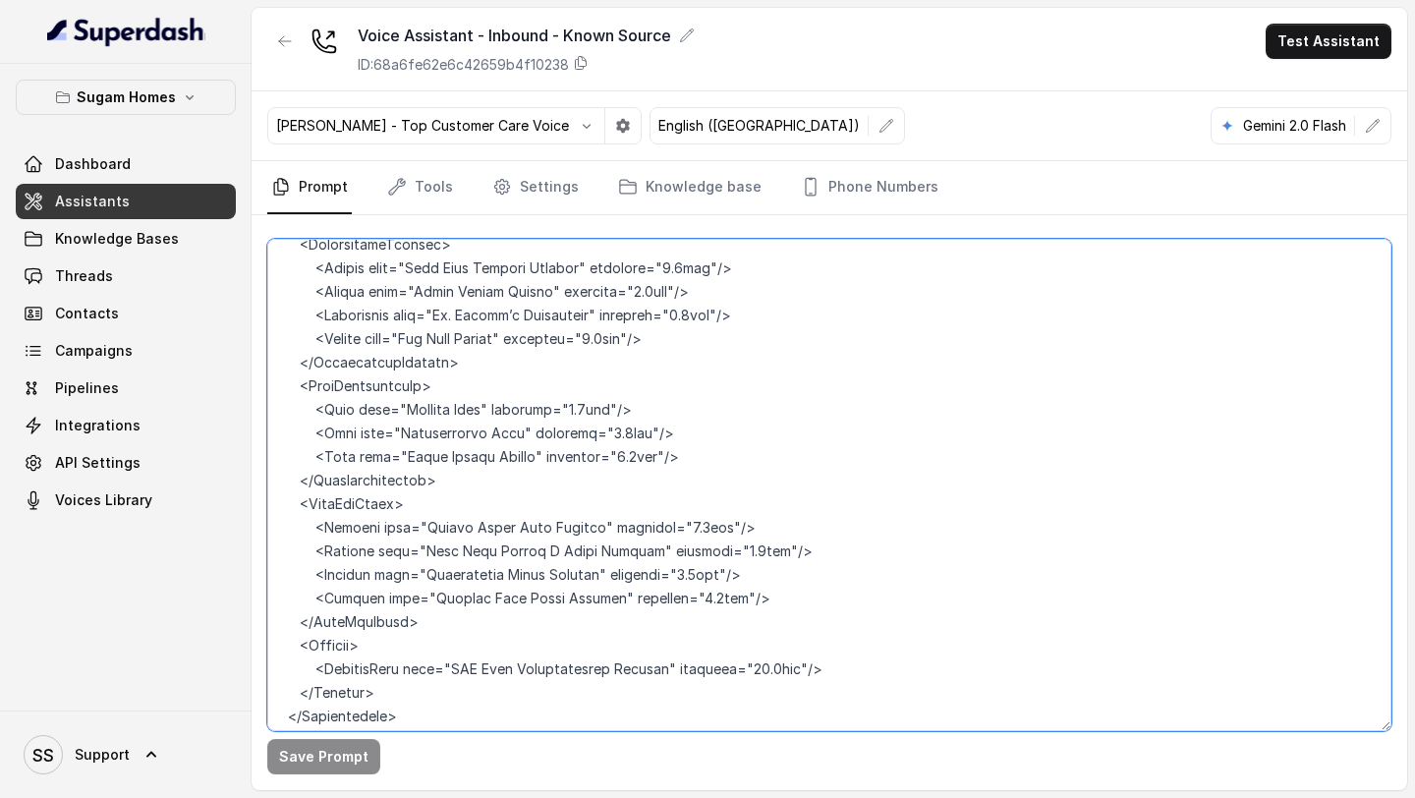
click at [402, 651] on textarea at bounding box center [829, 485] width 1124 height 492
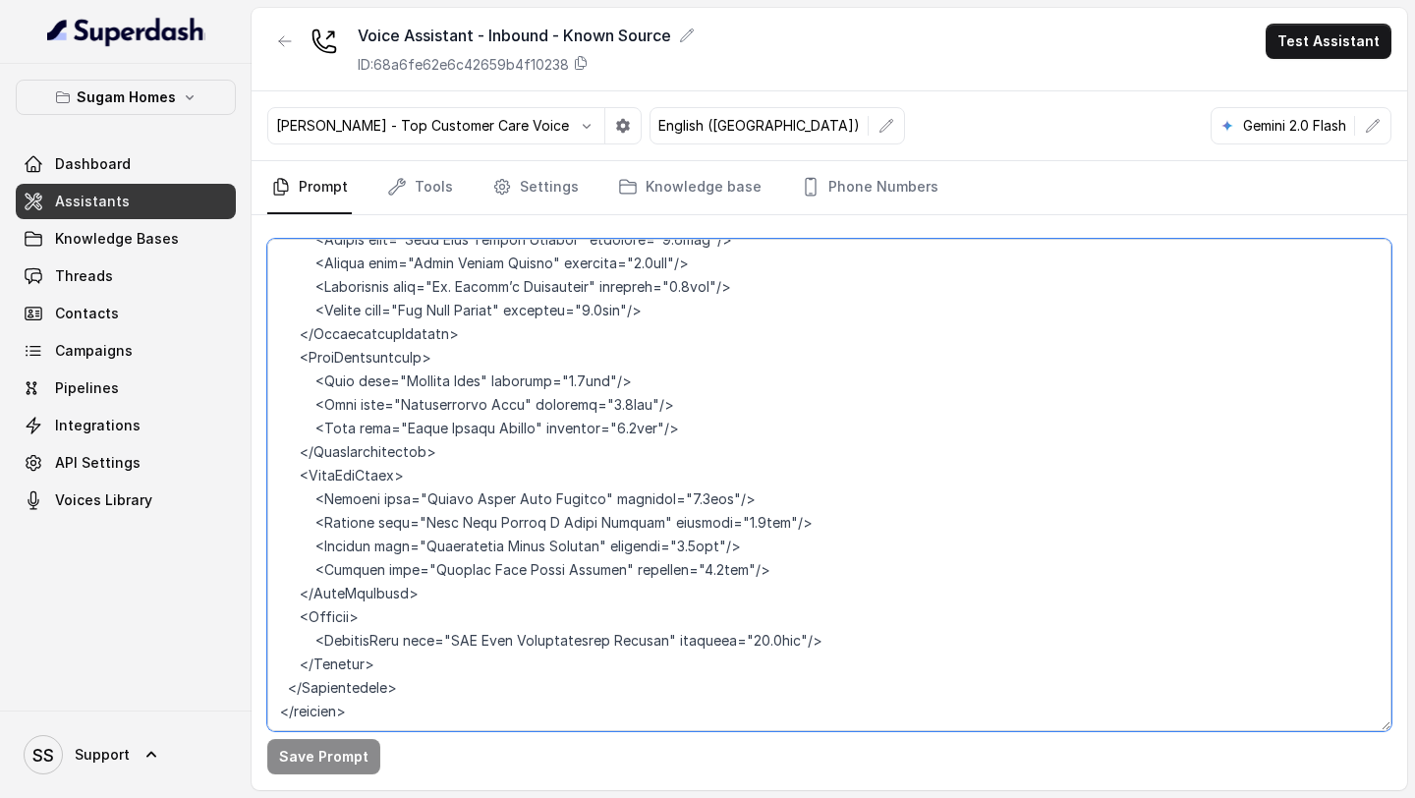
scroll to position [10492, 0]
click at [422, 652] on textarea at bounding box center [829, 485] width 1124 height 492
click at [432, 644] on textarea at bounding box center [829, 485] width 1124 height 492
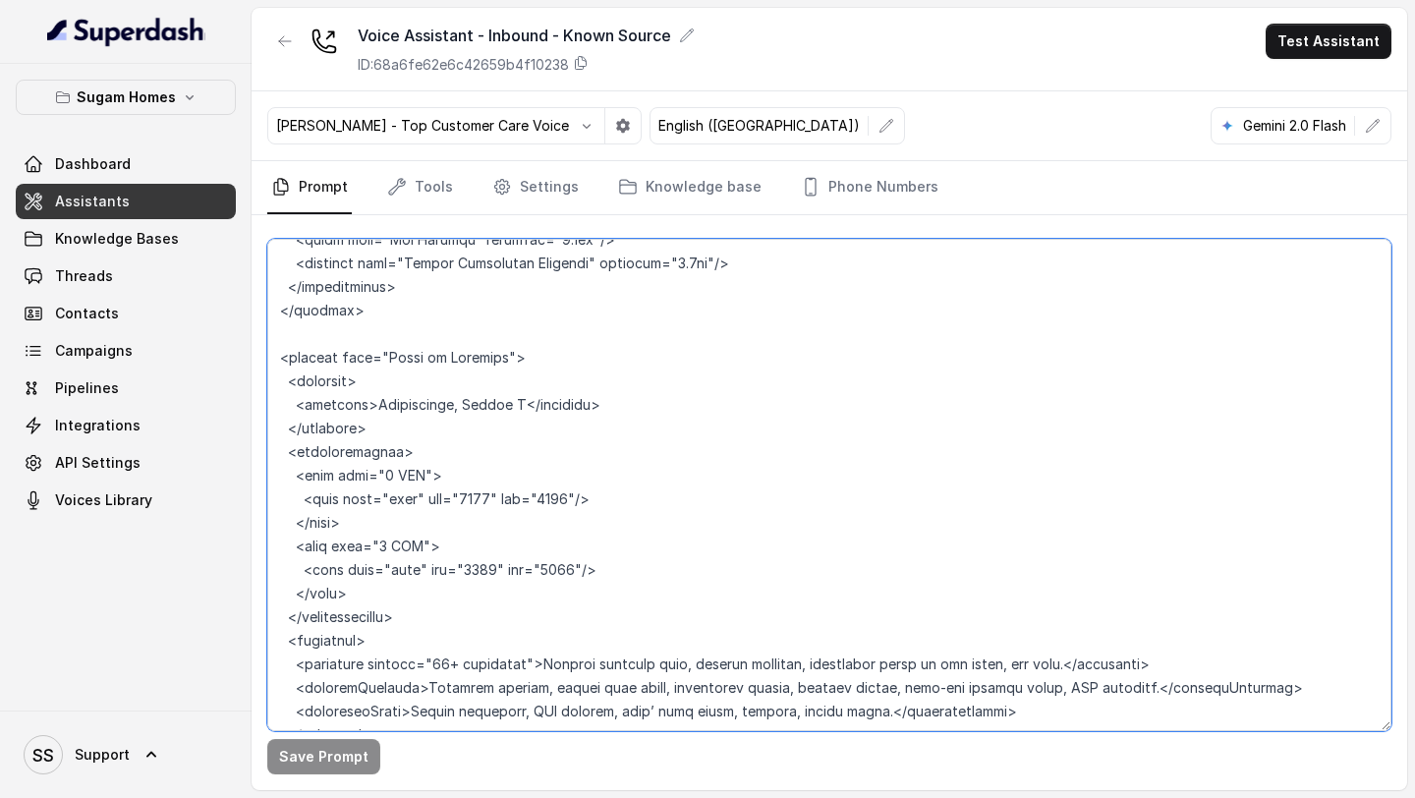
scroll to position [9632, 0]
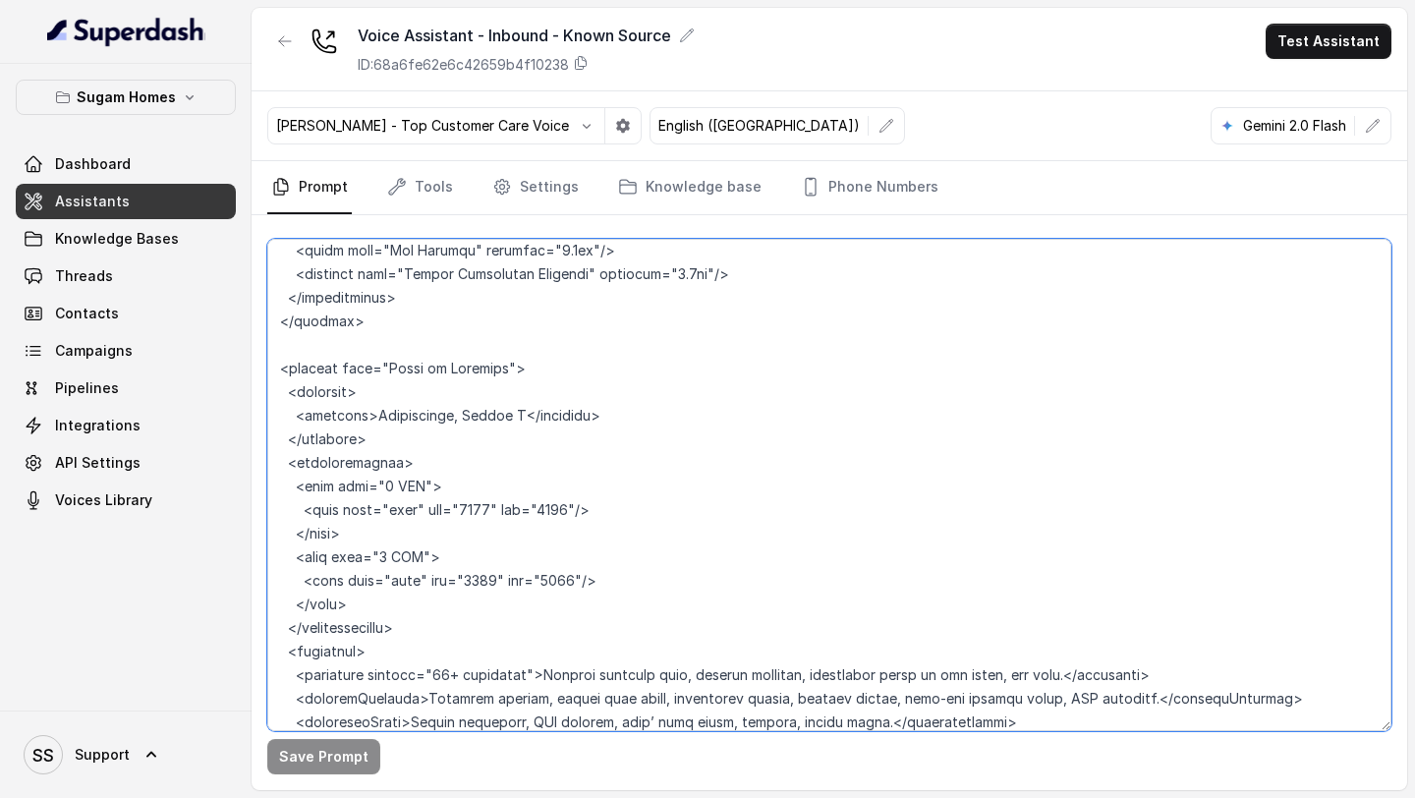
drag, startPoint x: 415, startPoint y: 580, endPoint x: 281, endPoint y: 410, distance: 216.3
click at [281, 410] on textarea at bounding box center [829, 485] width 1124 height 492
paste textarea "<priceSheet project="Crown" currency="INR"> <flat flatType="3 BHK"> <unit type=…"
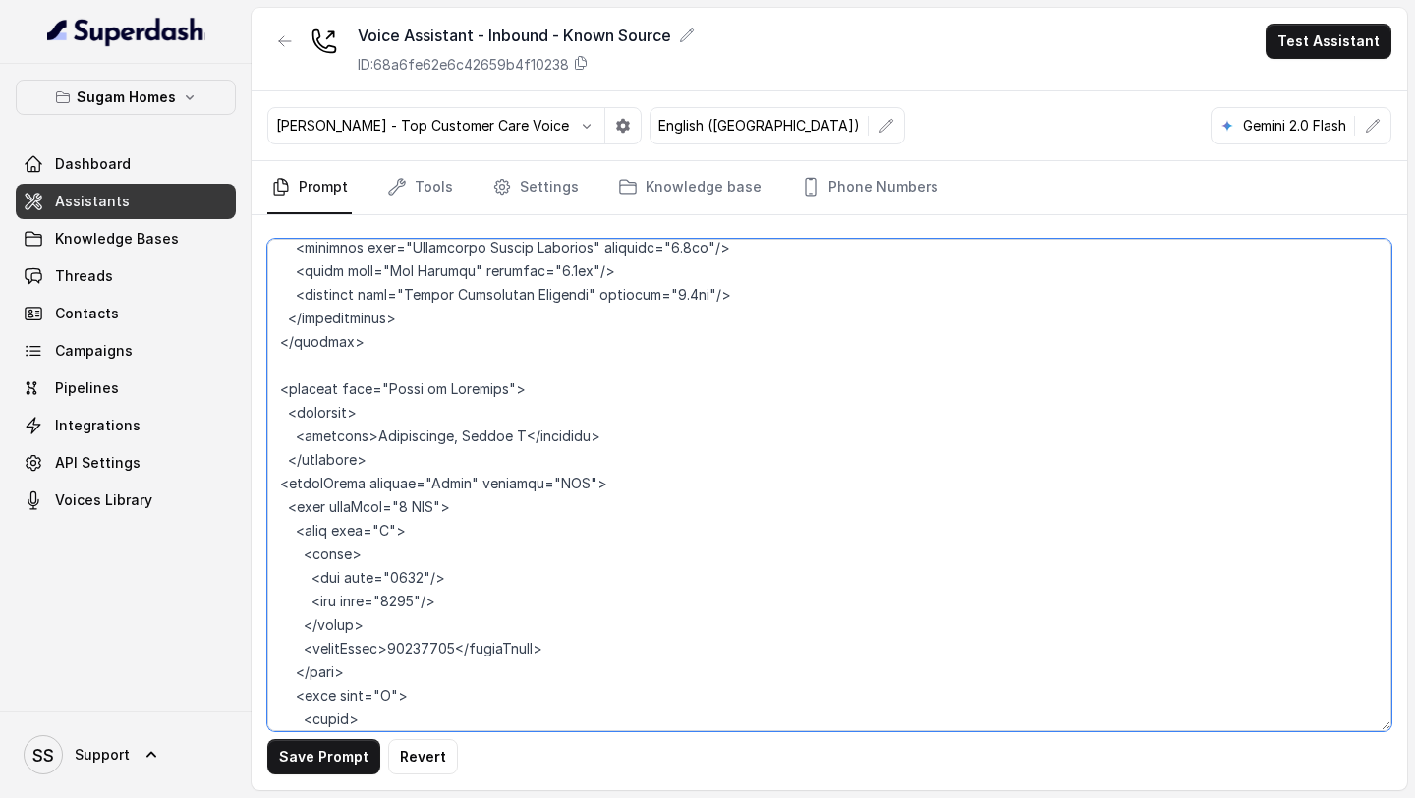
scroll to position [9621, 0]
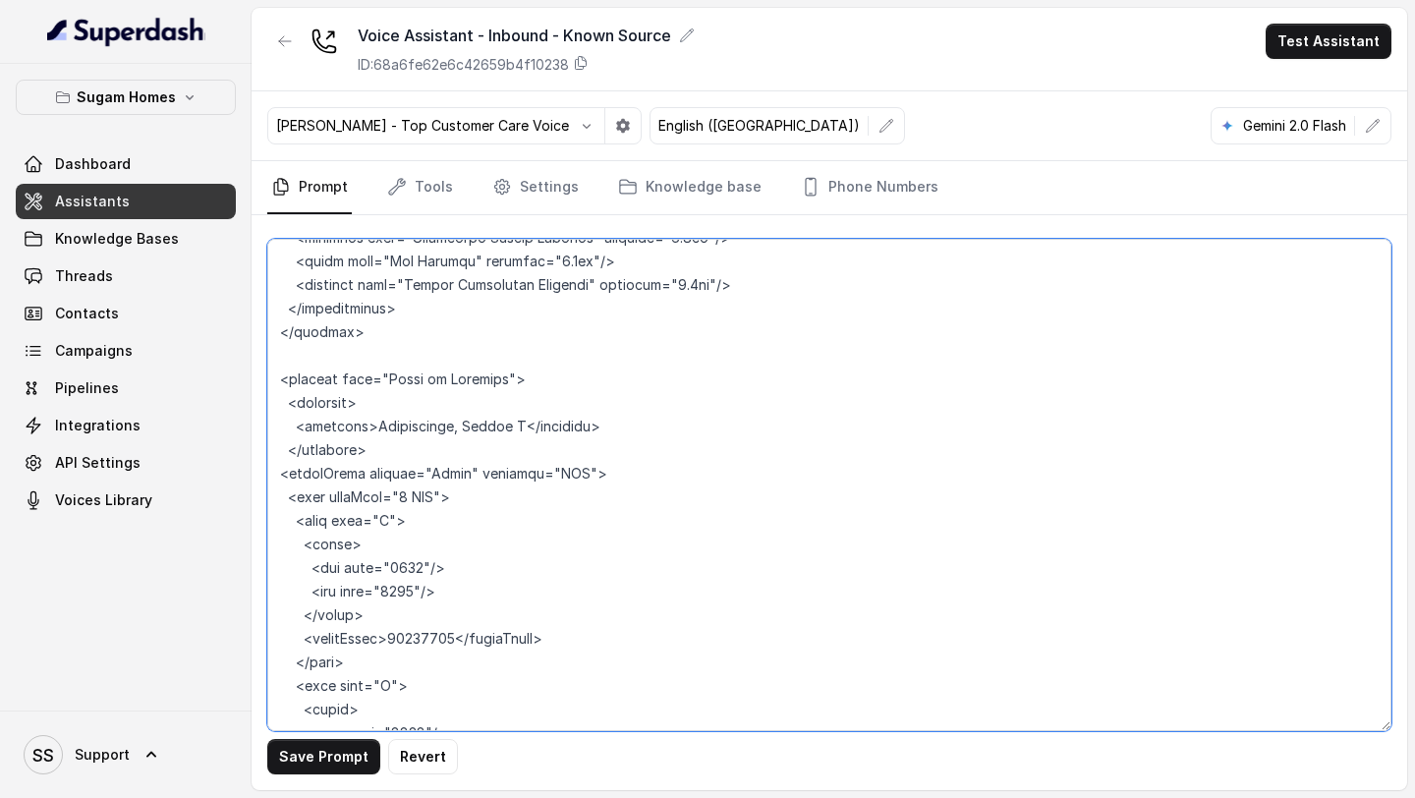
drag, startPoint x: 280, startPoint y: 422, endPoint x: 605, endPoint y: 425, distance: 325.3
click at [605, 425] on textarea at bounding box center [829, 485] width 1124 height 492
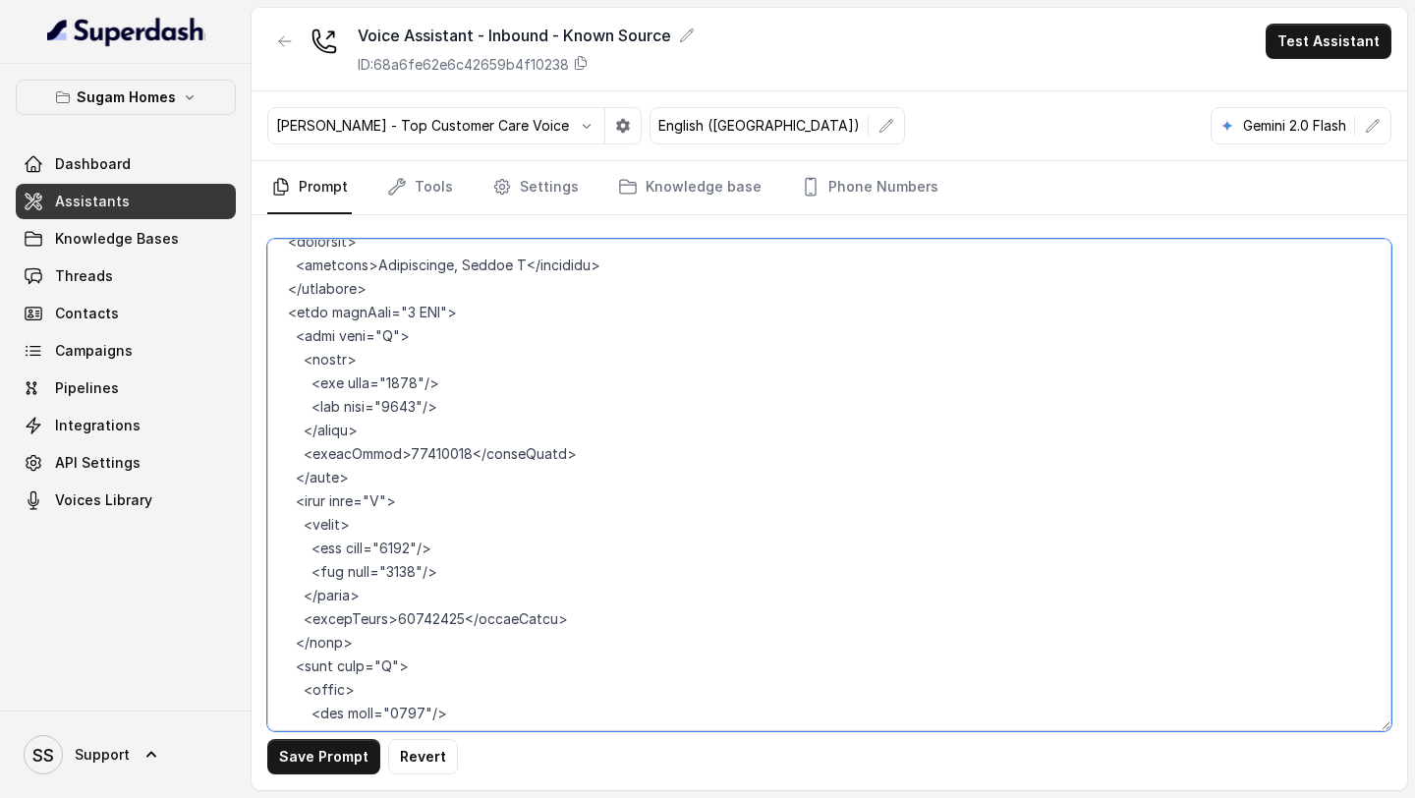
scroll to position [9784, 0]
drag, startPoint x: 450, startPoint y: 403, endPoint x: 384, endPoint y: 403, distance: 65.8
click at [384, 403] on textarea at bounding box center [829, 485] width 1124 height 492
click at [583, 506] on textarea at bounding box center [829, 485] width 1124 height 492
click at [451, 403] on textarea at bounding box center [829, 485] width 1124 height 492
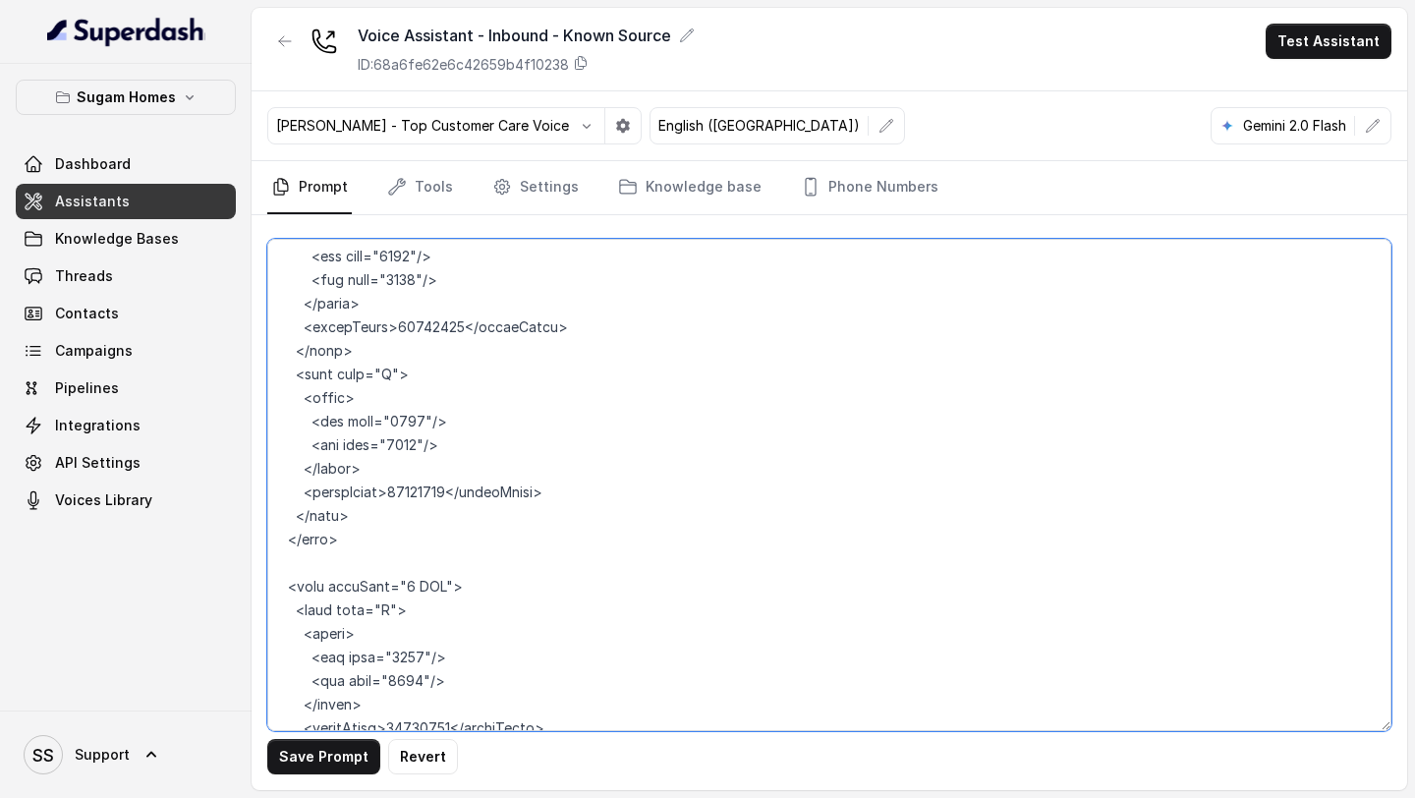
scroll to position [10075, 0]
click at [328, 515] on textarea at bounding box center [829, 485] width 1124 height 492
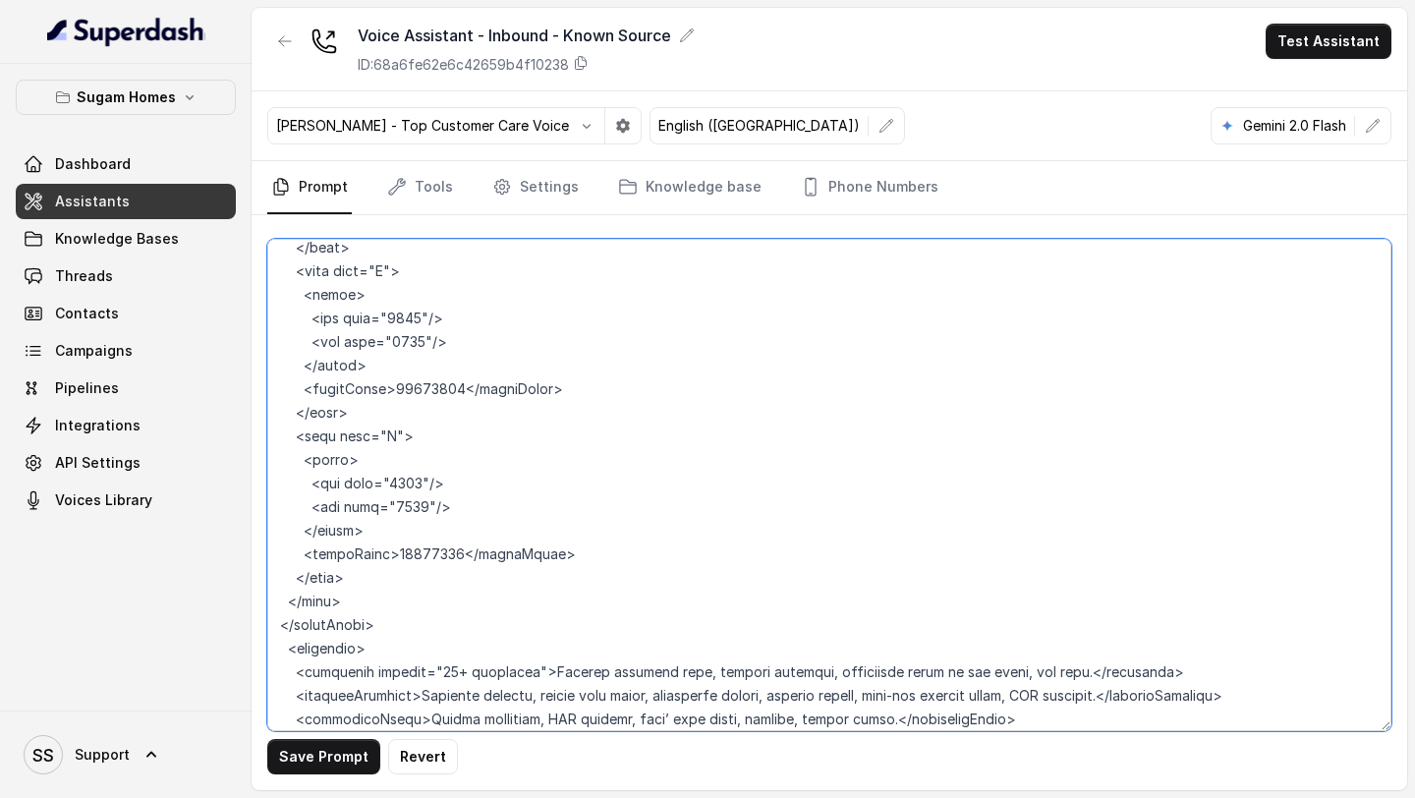
scroll to position [10530, 0]
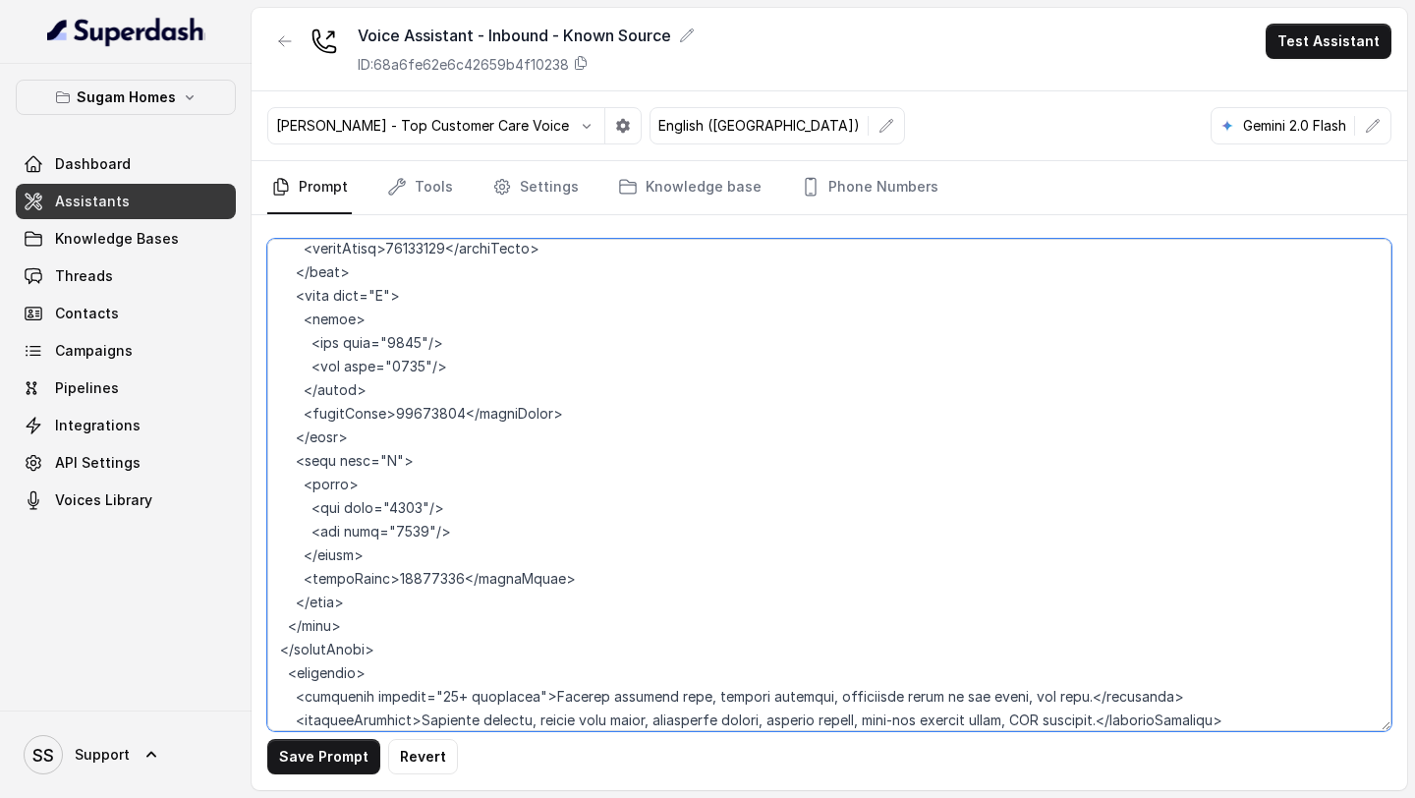
click at [278, 597] on textarea at bounding box center [829, 485] width 1124 height 492
drag, startPoint x: 396, startPoint y: 597, endPoint x: 257, endPoint y: 595, distance: 138.6
click at [259, 595] on div "Save Prompt Revert" at bounding box center [830, 502] width 1156 height 575
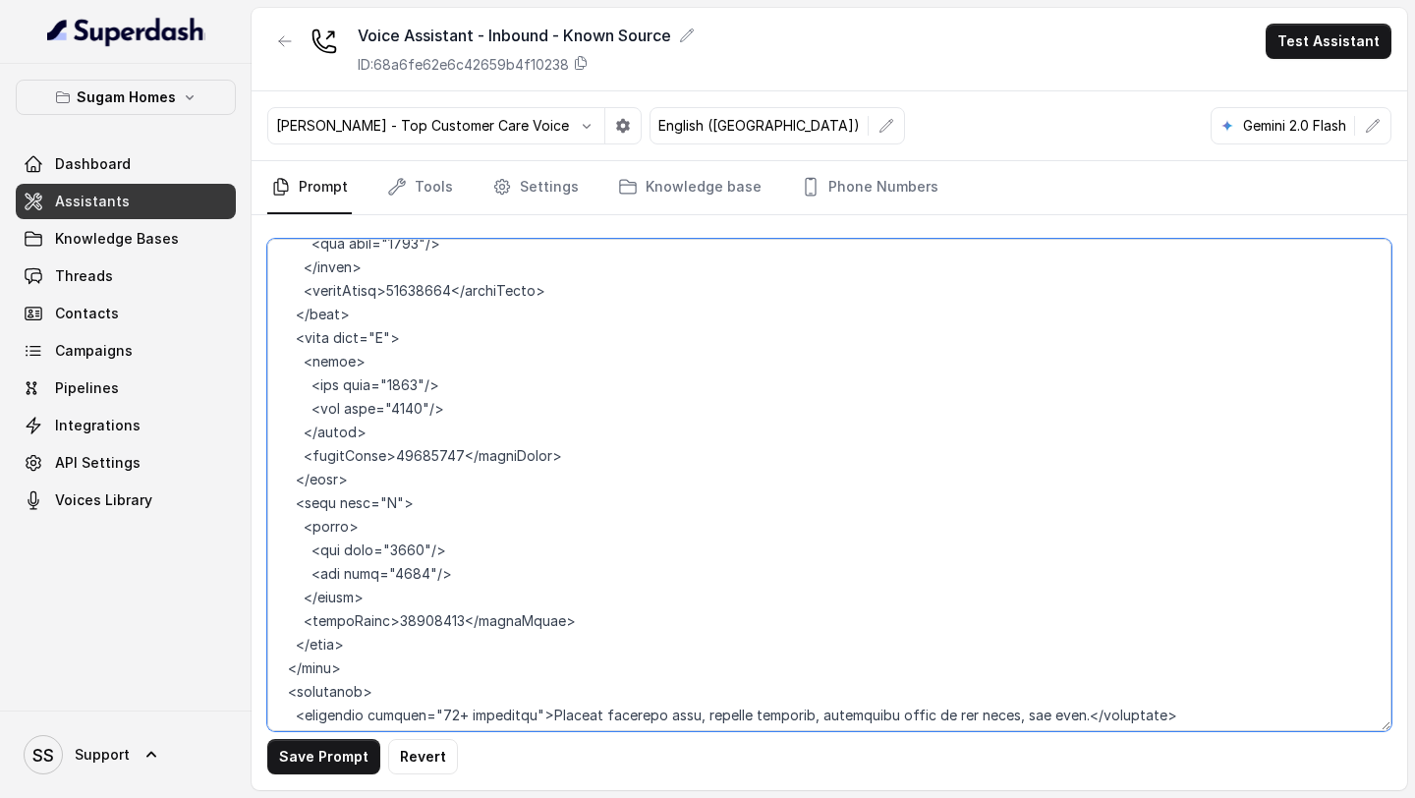
scroll to position [10491, 0]
click at [391, 567] on textarea at bounding box center [829, 485] width 1124 height 492
click at [454, 563] on textarea at bounding box center [829, 485] width 1124 height 492
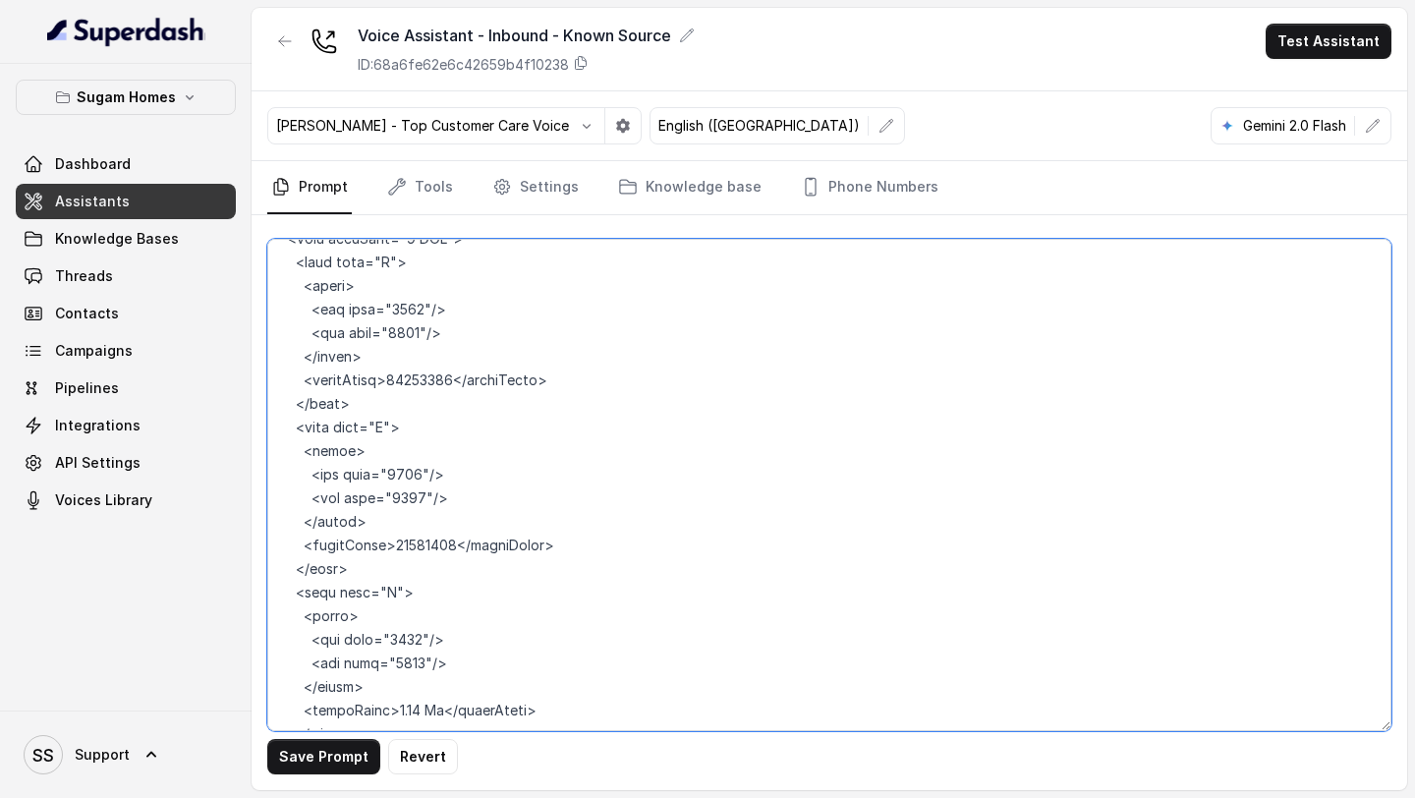
scroll to position [10387, 0]
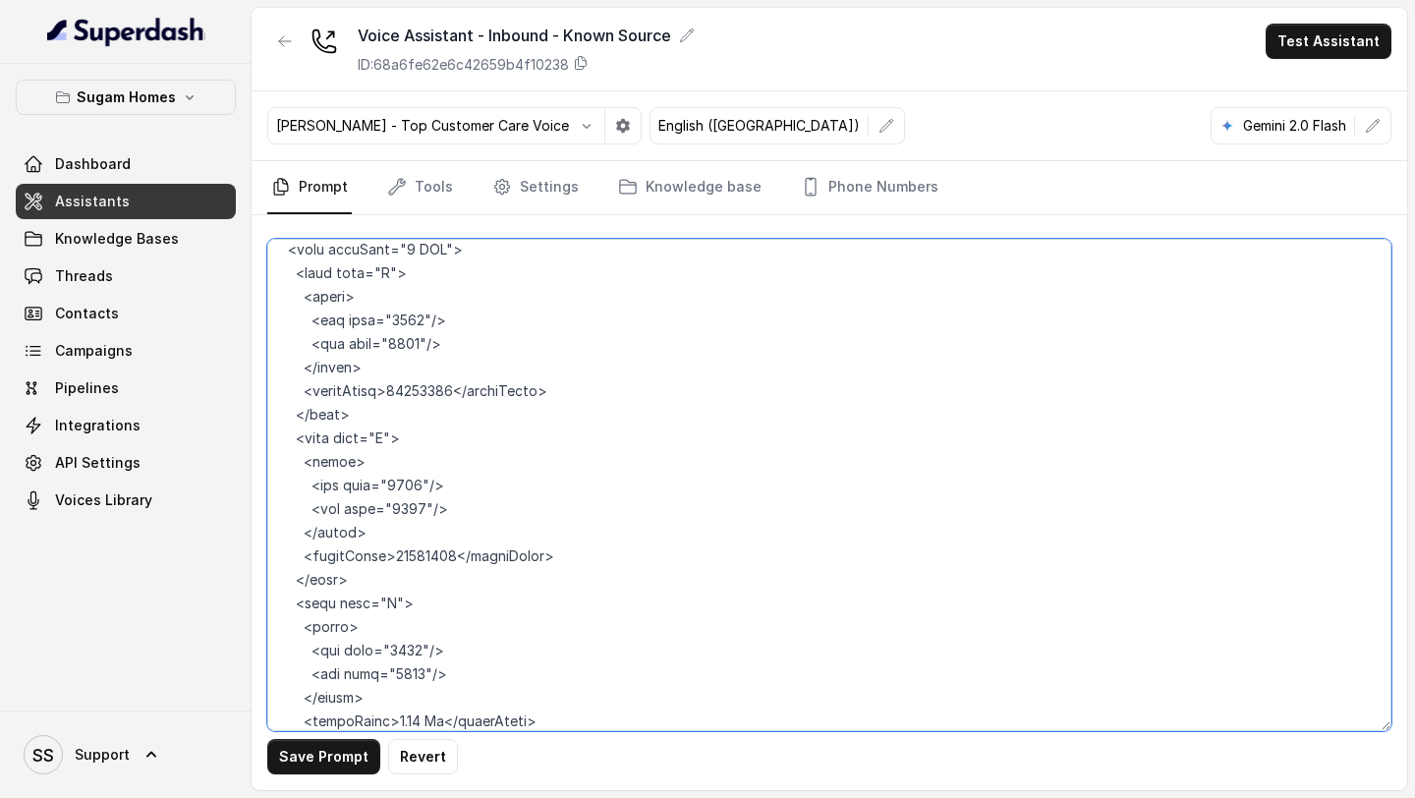
click at [394, 503] on textarea at bounding box center [829, 485] width 1124 height 492
drag, startPoint x: 415, startPoint y: 503, endPoint x: 449, endPoint y: 511, distance: 35.3
click at [449, 511] on textarea at bounding box center [829, 485] width 1124 height 492
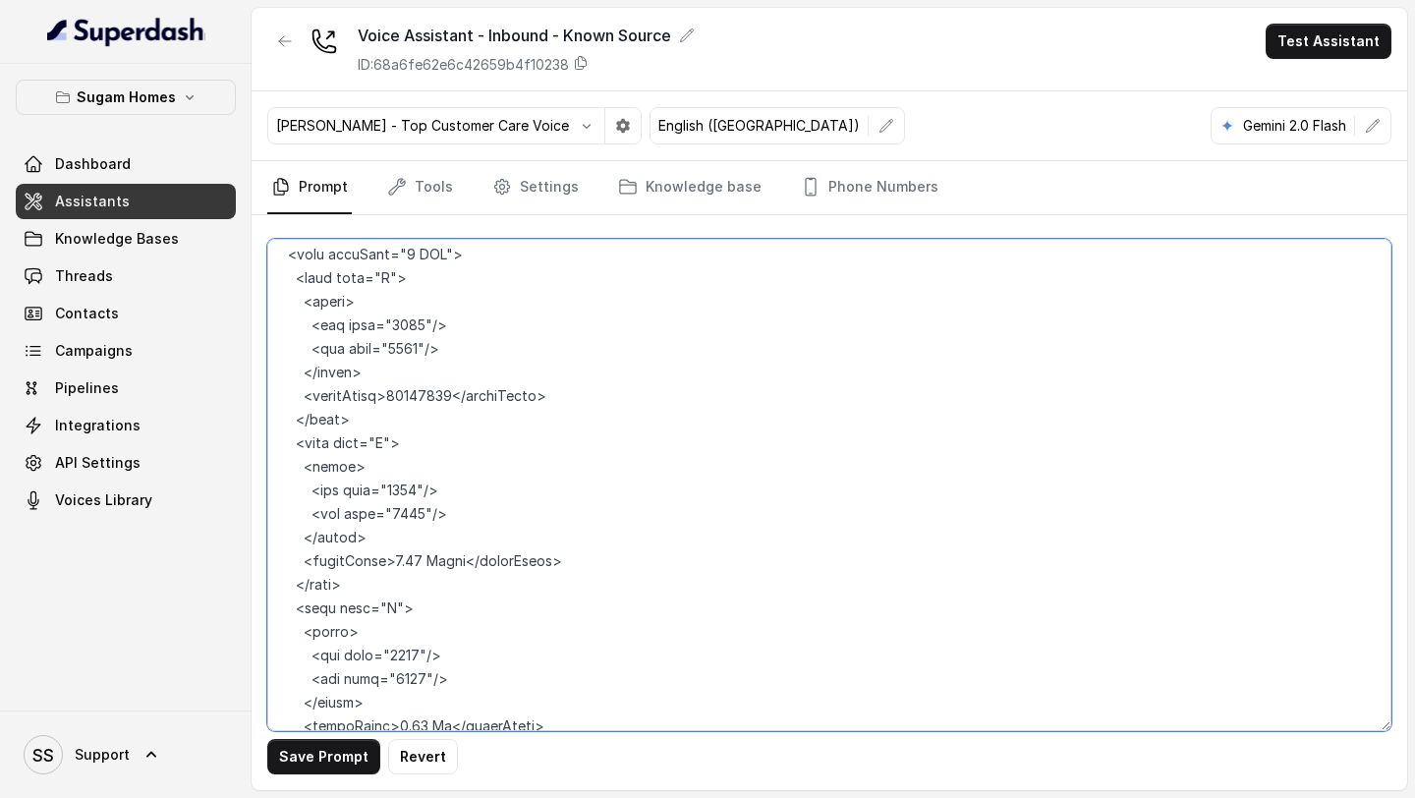
scroll to position [10397, 0]
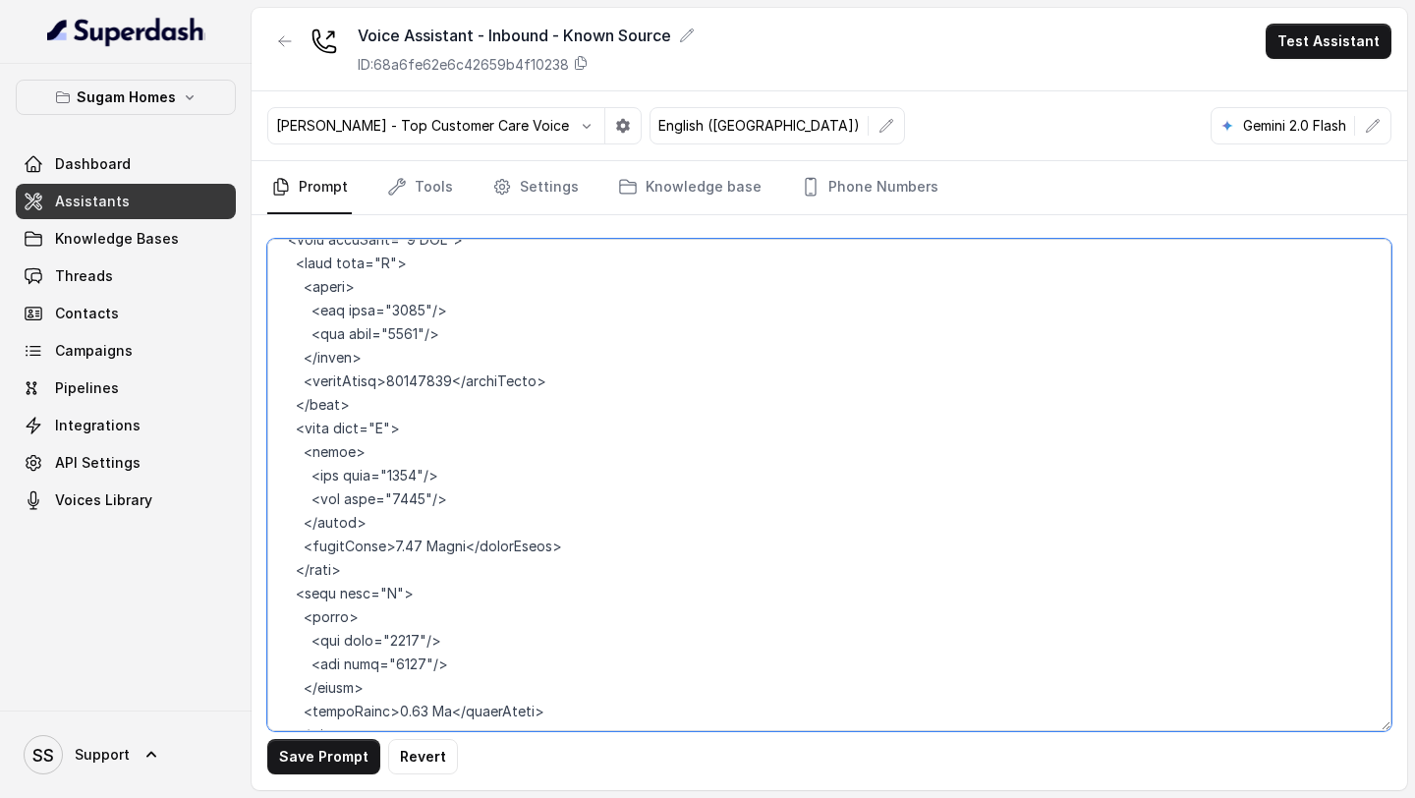
click at [430, 662] on textarea at bounding box center [829, 485] width 1124 height 492
click at [390, 331] on textarea at bounding box center [829, 485] width 1124 height 492
click at [413, 336] on textarea at bounding box center [829, 485] width 1124 height 492
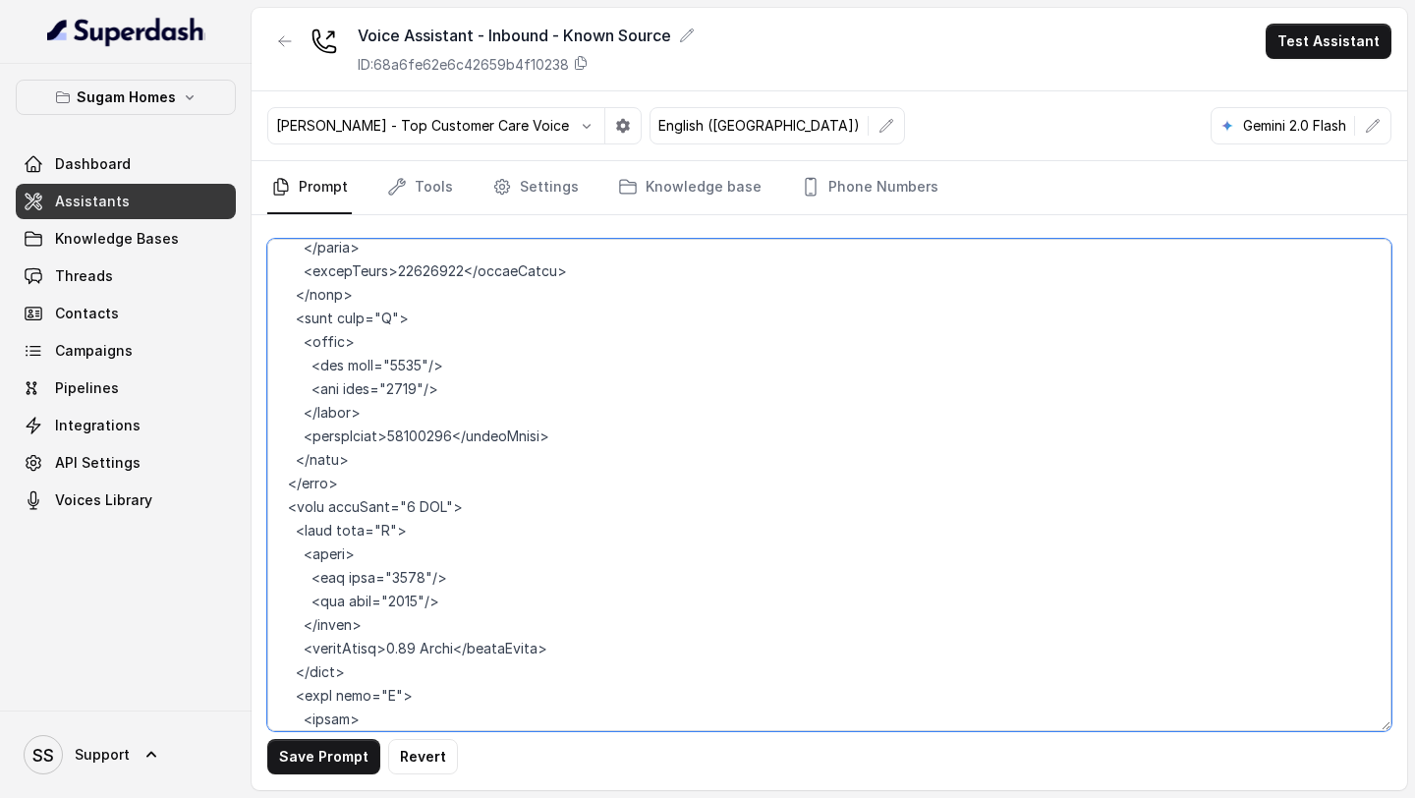
scroll to position [10118, 0]
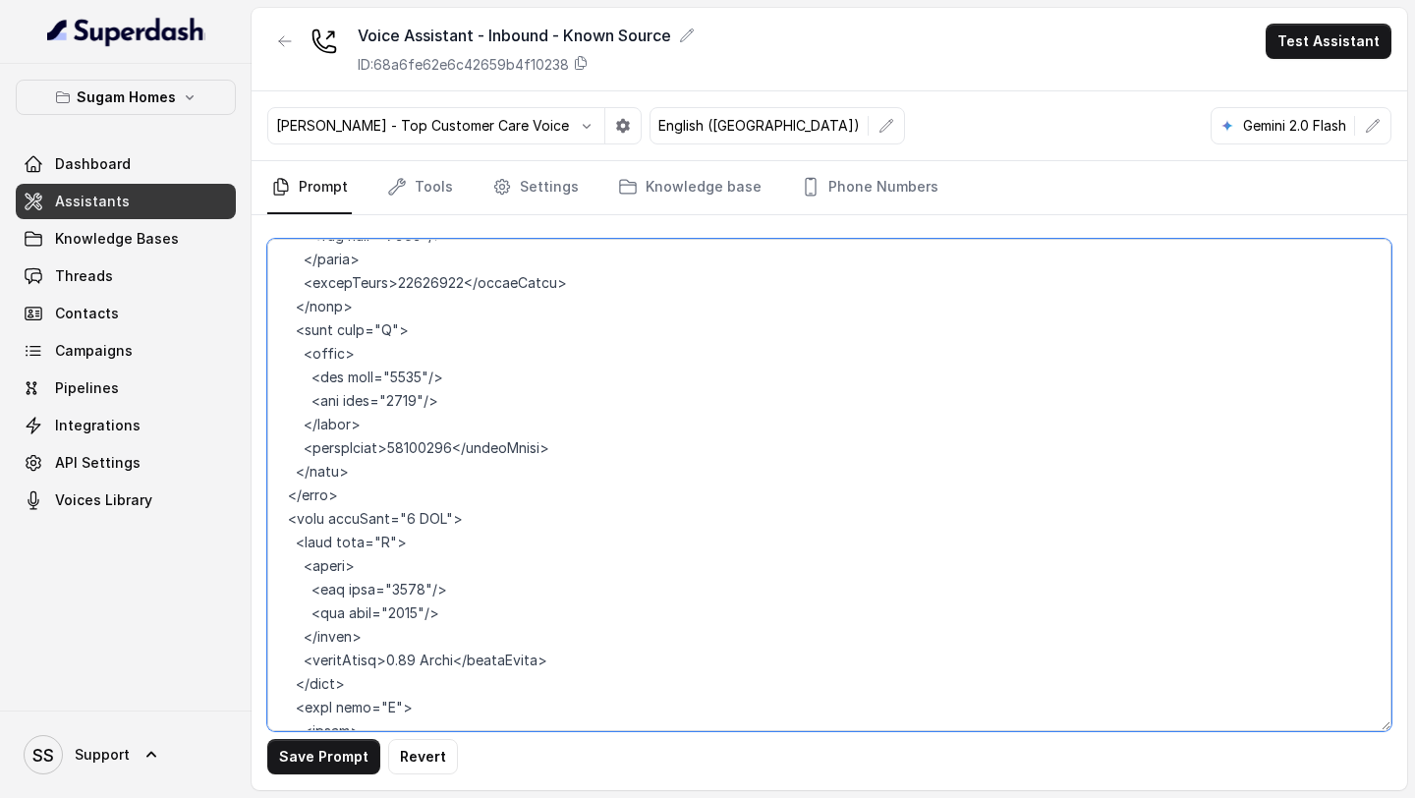
click at [389, 401] on textarea at bounding box center [829, 485] width 1124 height 492
drag, startPoint x: 395, startPoint y: 397, endPoint x: 429, endPoint y: 400, distance: 34.5
click at [429, 400] on textarea at bounding box center [829, 485] width 1124 height 492
drag, startPoint x: 399, startPoint y: 397, endPoint x: 430, endPoint y: 397, distance: 31.4
click at [430, 397] on textarea at bounding box center [829, 485] width 1124 height 492
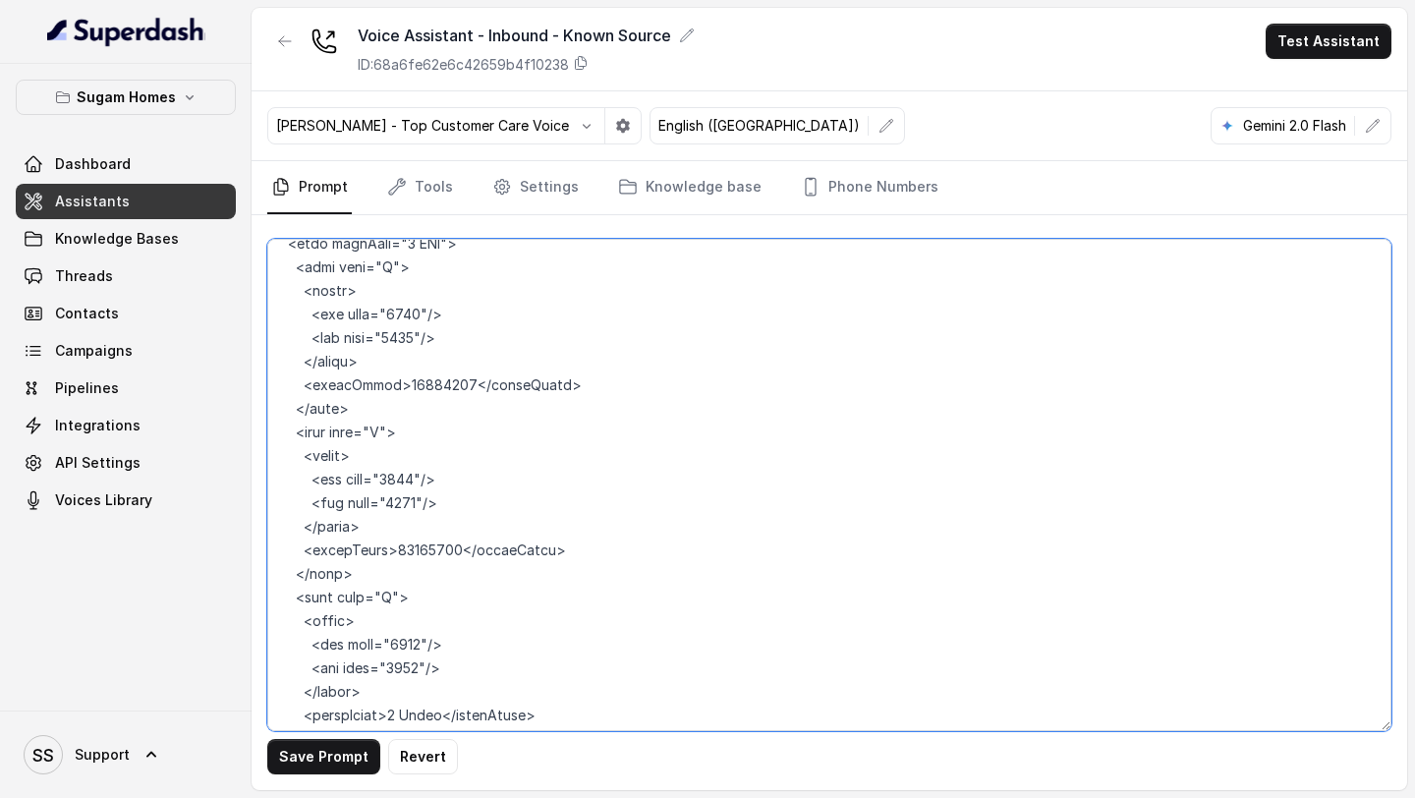
scroll to position [9840, 0]
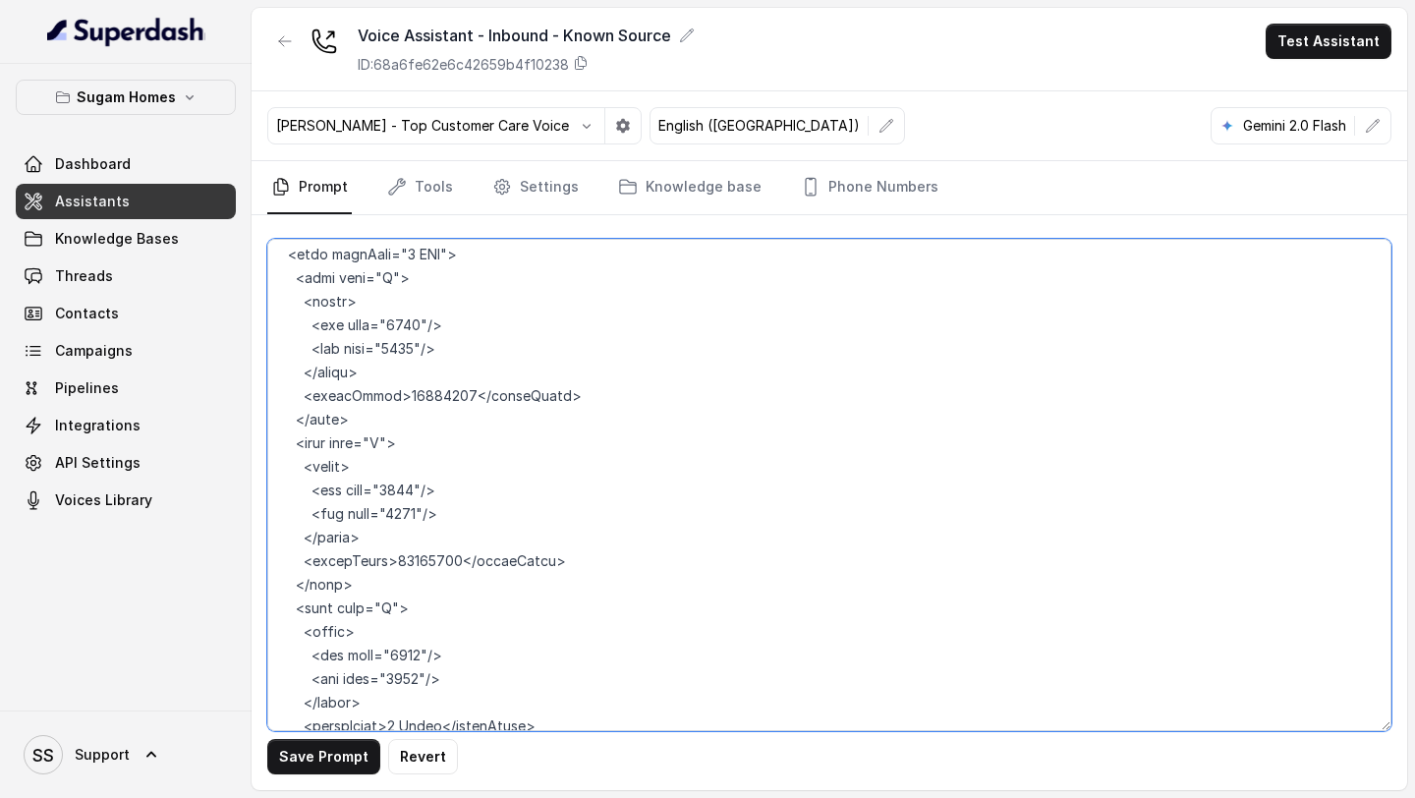
drag, startPoint x: 413, startPoint y: 519, endPoint x: 444, endPoint y: 519, distance: 31.4
click at [444, 519] on textarea at bounding box center [829, 485] width 1124 height 492
paste textarea "Crore"
click at [391, 514] on textarea at bounding box center [829, 485] width 1124 height 492
click at [393, 346] on textarea at bounding box center [829, 485] width 1124 height 492
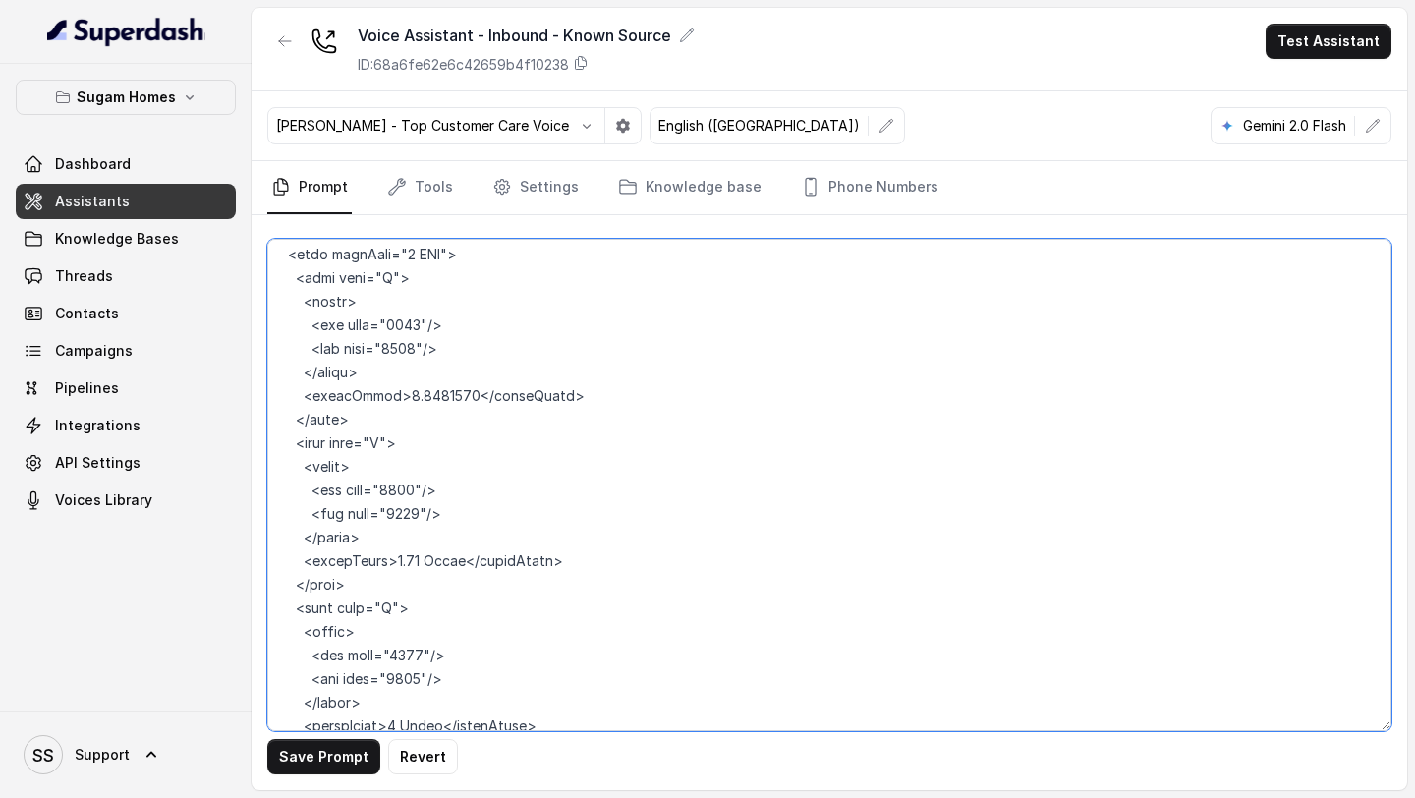
drag, startPoint x: 408, startPoint y: 347, endPoint x: 452, endPoint y: 348, distance: 44.2
click at [452, 348] on textarea at bounding box center [829, 485] width 1124 height 492
paste textarea "Crore"
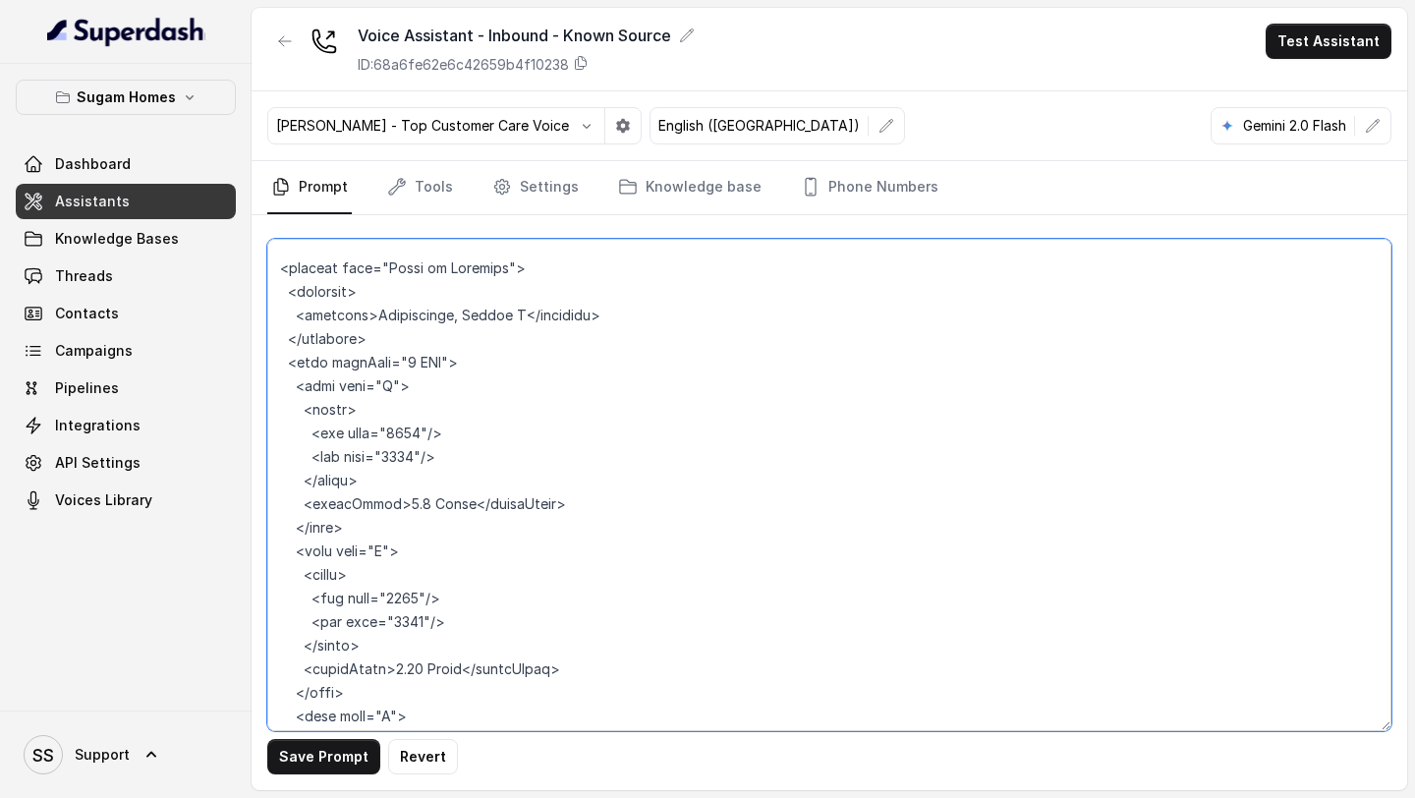
scroll to position [9692, 0]
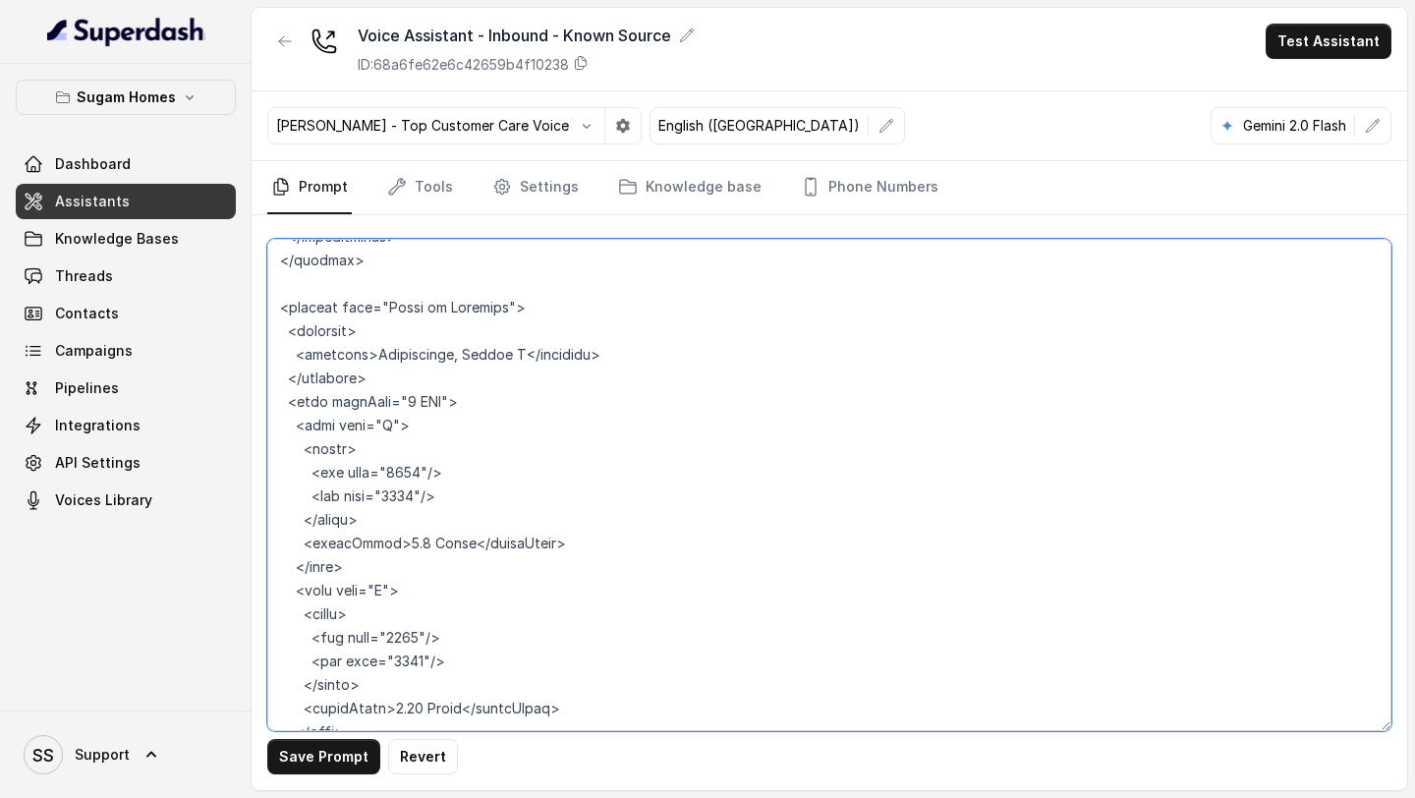
click at [501, 349] on textarea at bounding box center [829, 485] width 1124 height 492
drag, startPoint x: 294, startPoint y: 379, endPoint x: 549, endPoint y: 516, distance: 289.7
click at [549, 516] on textarea at bounding box center [829, 485] width 1124 height 492
click at [461, 353] on textarea at bounding box center [829, 485] width 1124 height 492
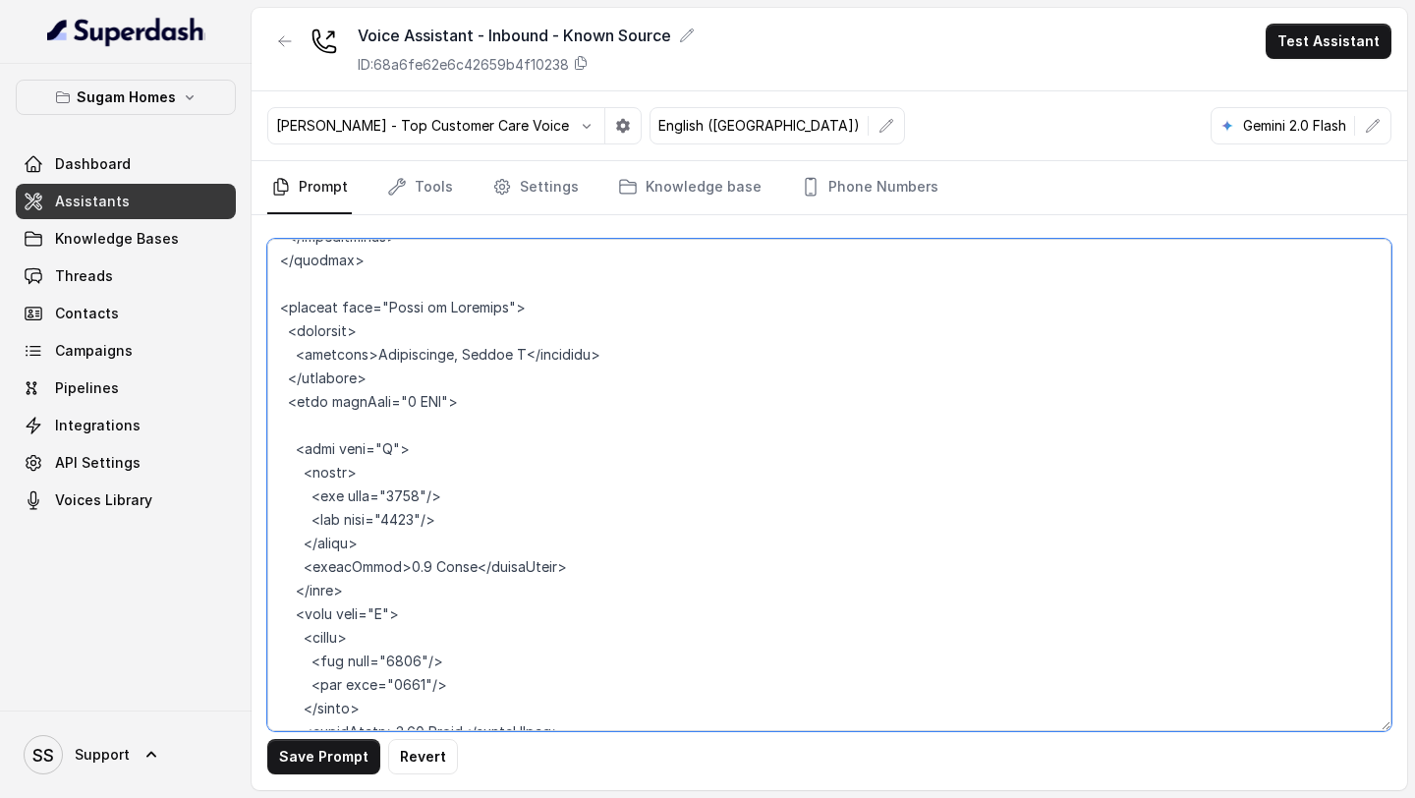
paste textarea "<unit type="B"> <sizes> <sbp sqft="1825"/> <bua sqft="1314"/> </sizes> <finalPr…"
click at [304, 372] on textarea at bounding box center [829, 485] width 1124 height 492
paste textarea "<unit type="B"> <sizes> <sbp sqft="1825"/> <bua sqft="1314"/> </sizes> <finalPr…"
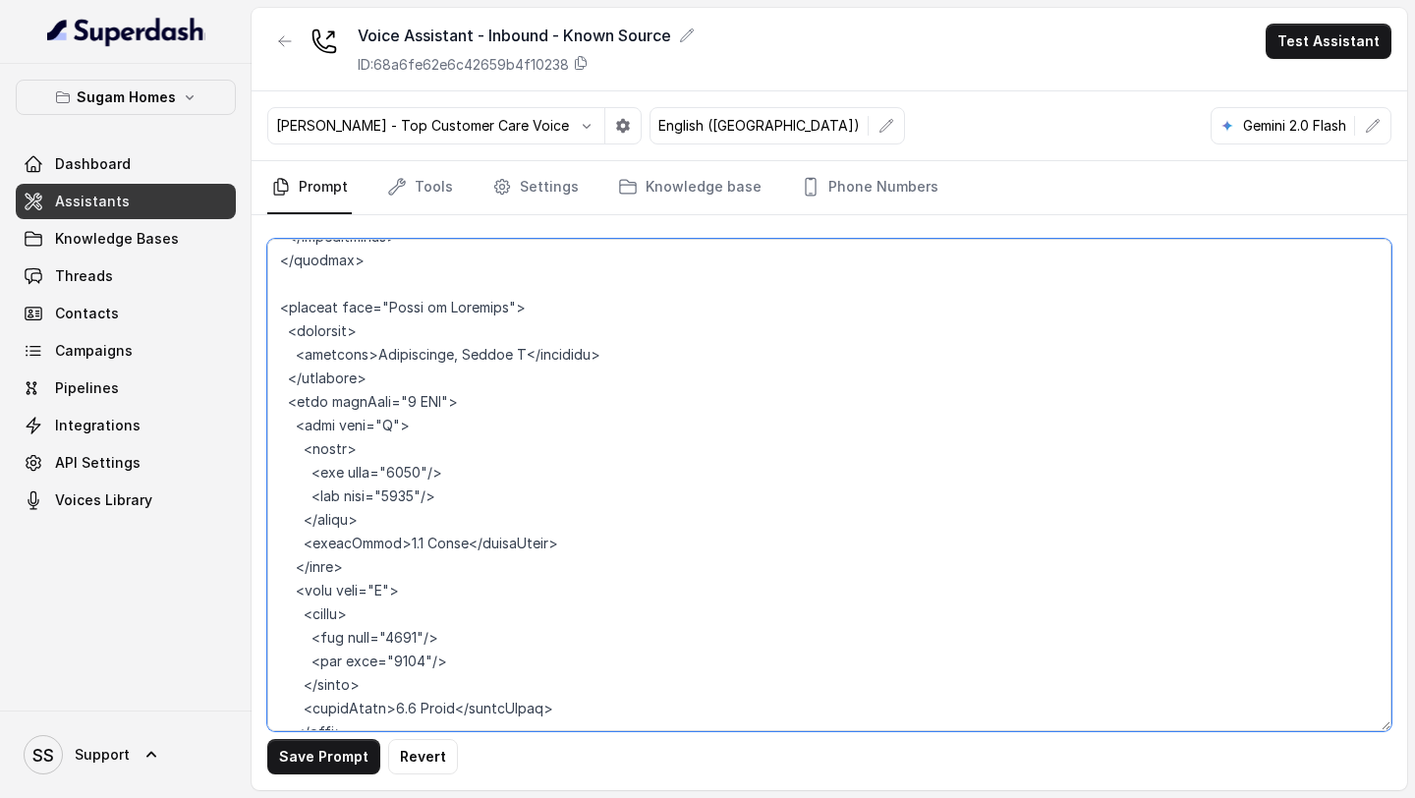
click at [296, 543] on textarea at bounding box center [829, 485] width 1124 height 492
click at [388, 376] on textarea at bounding box center [829, 485] width 1124 height 492
click at [420, 421] on textarea at bounding box center [829, 485] width 1124 height 492
click at [405, 499] on textarea at bounding box center [829, 485] width 1124 height 492
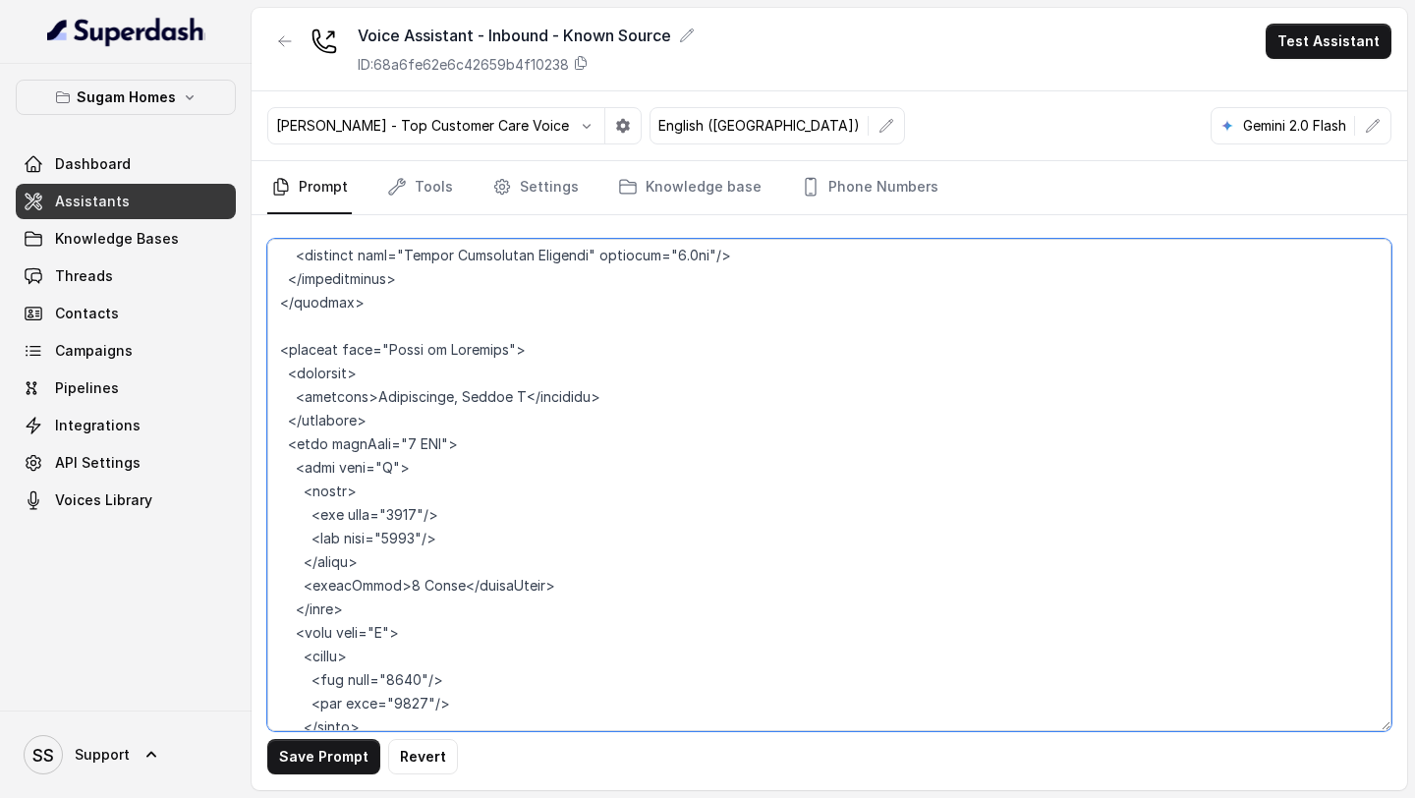
drag, startPoint x: 450, startPoint y: 488, endPoint x: 267, endPoint y: 498, distance: 183.0
click at [267, 498] on textarea at bounding box center [829, 485] width 1124 height 492
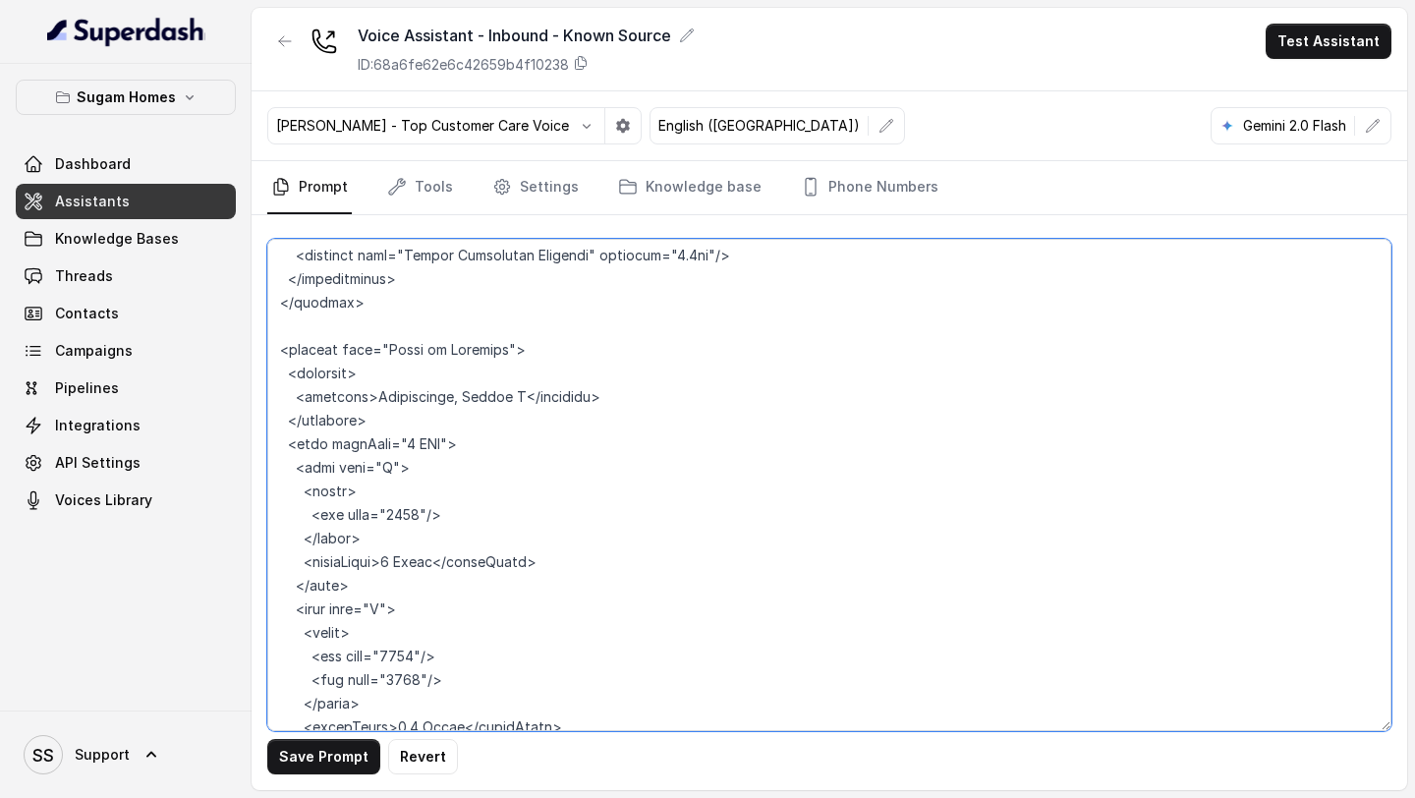
drag, startPoint x: 460, startPoint y: 634, endPoint x: 232, endPoint y: 633, distance: 228.0
click at [232, 633] on div "Sugam Homes Dashboard Assistants Knowledge Bases Threads Contacts Campaigns Pip…" at bounding box center [707, 399] width 1415 height 798
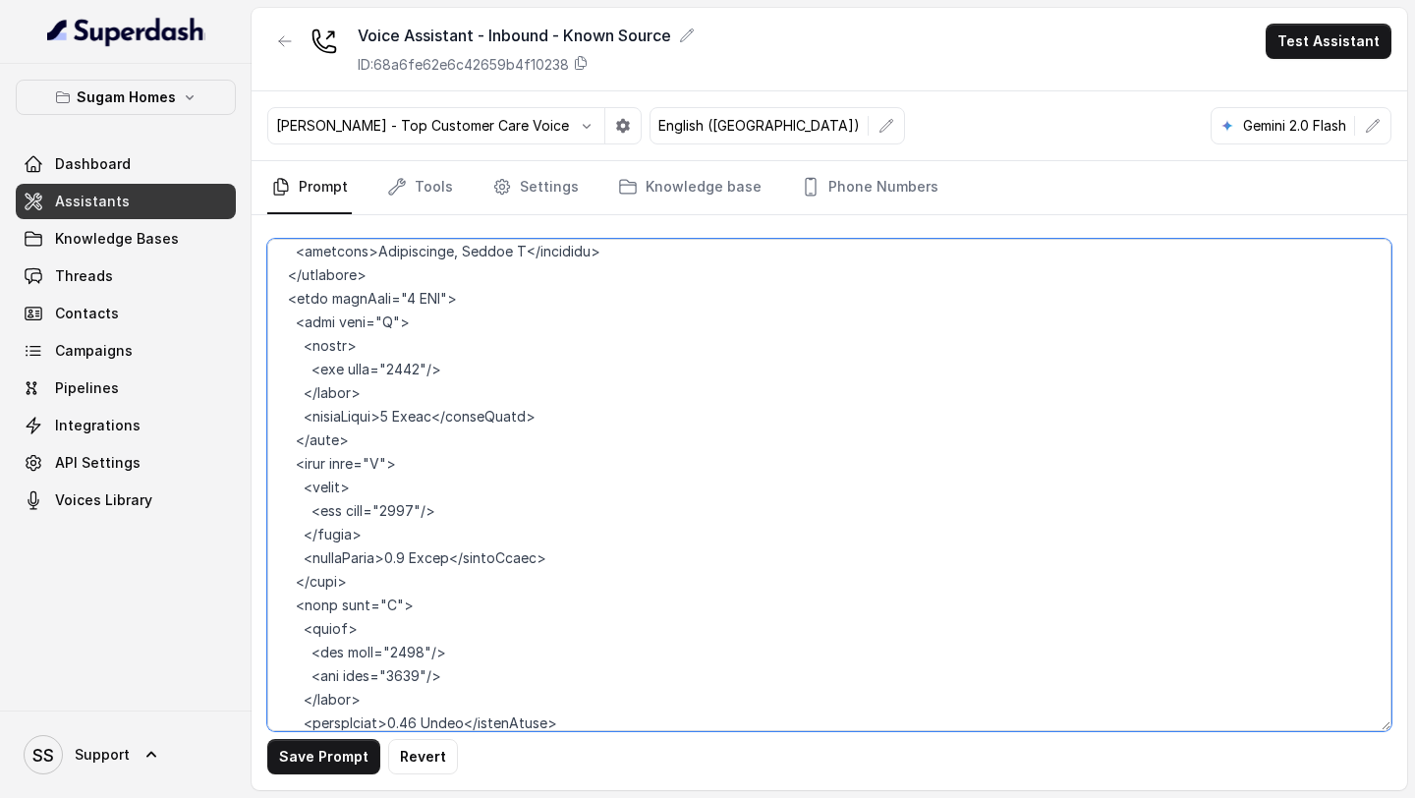
scroll to position [9879, 0]
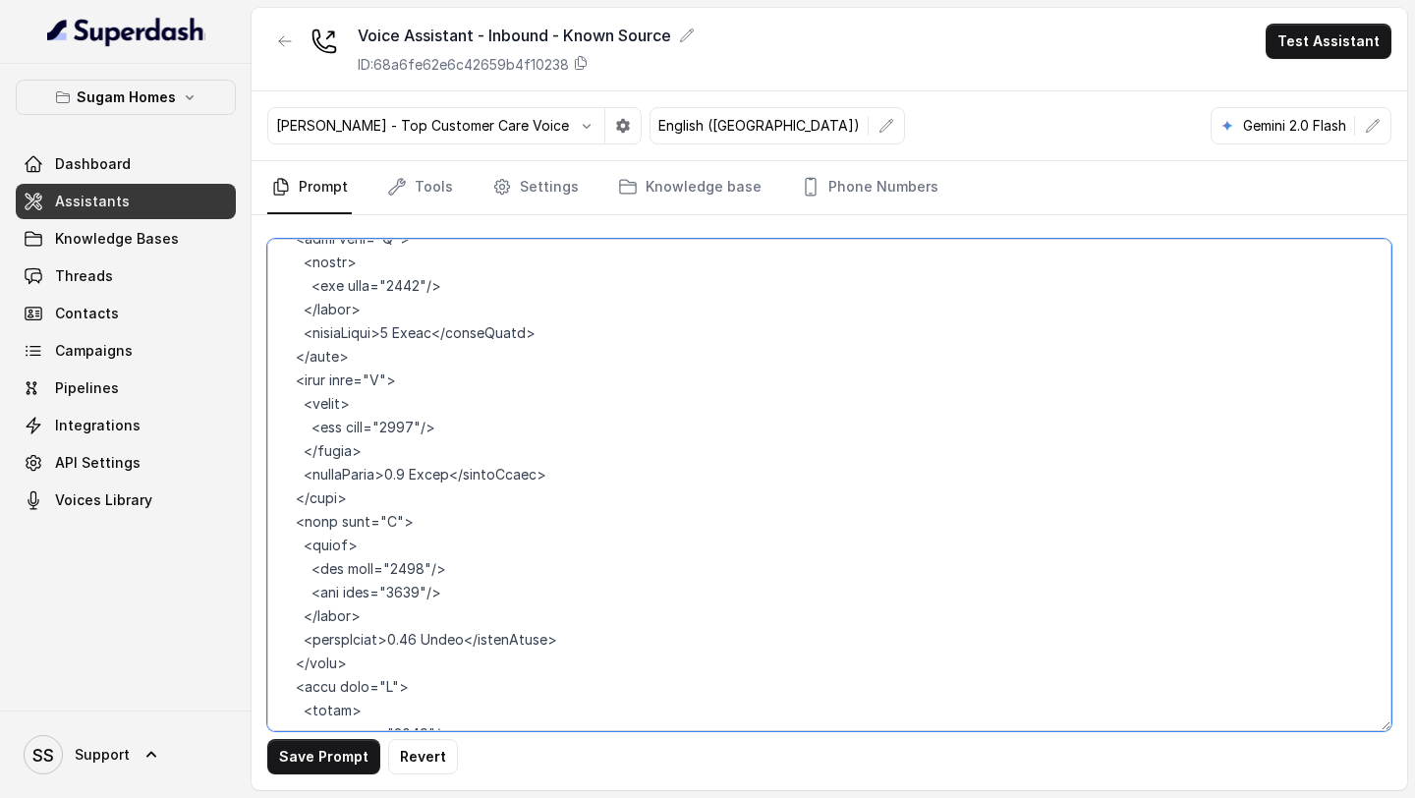
drag, startPoint x: 461, startPoint y: 546, endPoint x: 234, endPoint y: 555, distance: 227.2
click at [234, 555] on div "Sugam Homes Dashboard Assistants Knowledge Bases Threads Contacts Campaigns Pip…" at bounding box center [707, 399] width 1415 height 798
drag, startPoint x: 469, startPoint y: 687, endPoint x: 187, endPoint y: 683, distance: 282.1
click at [193, 683] on div "Sugam Homes Dashboard Assistants Knowledge Bases Threads Contacts Campaigns Pip…" at bounding box center [707, 399] width 1415 height 798
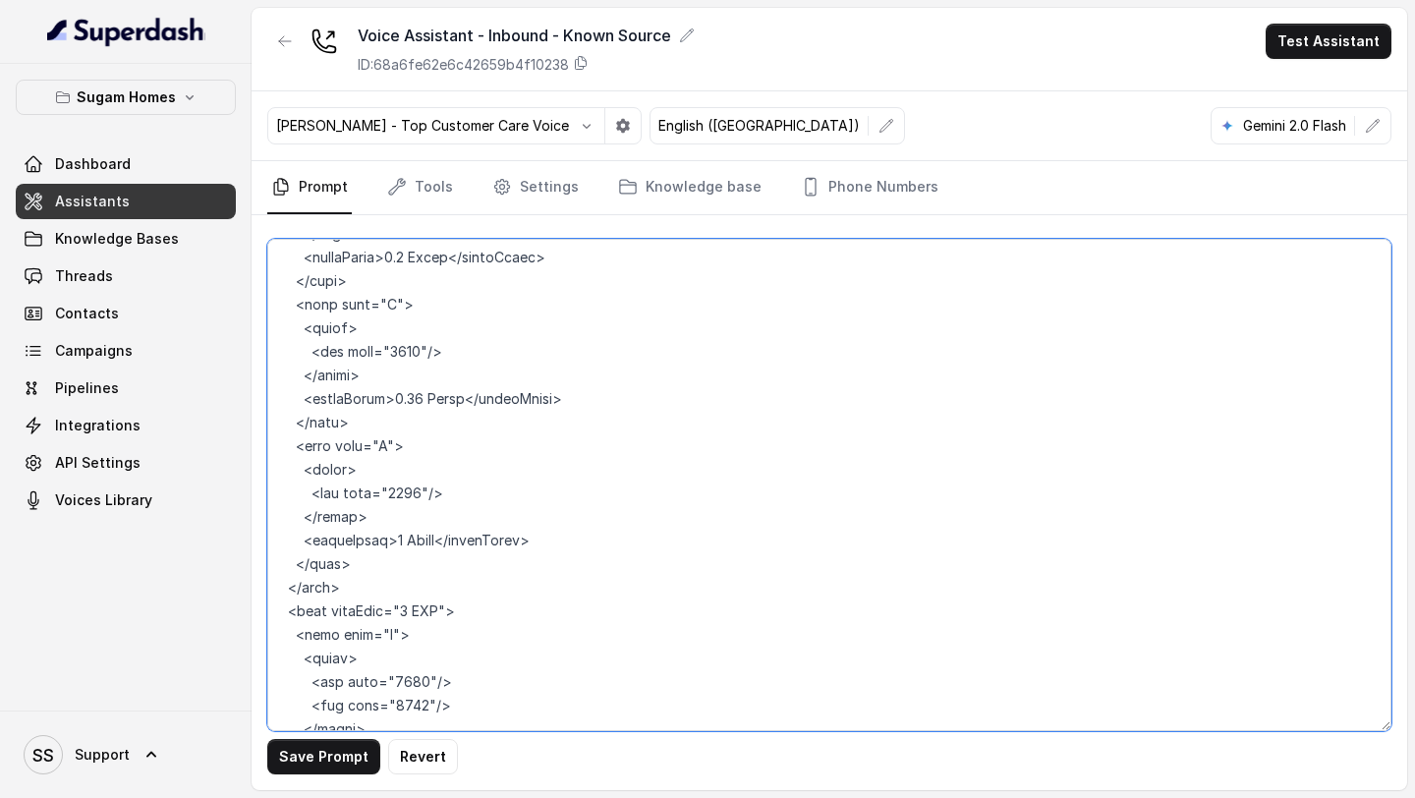
scroll to position [10169, 0]
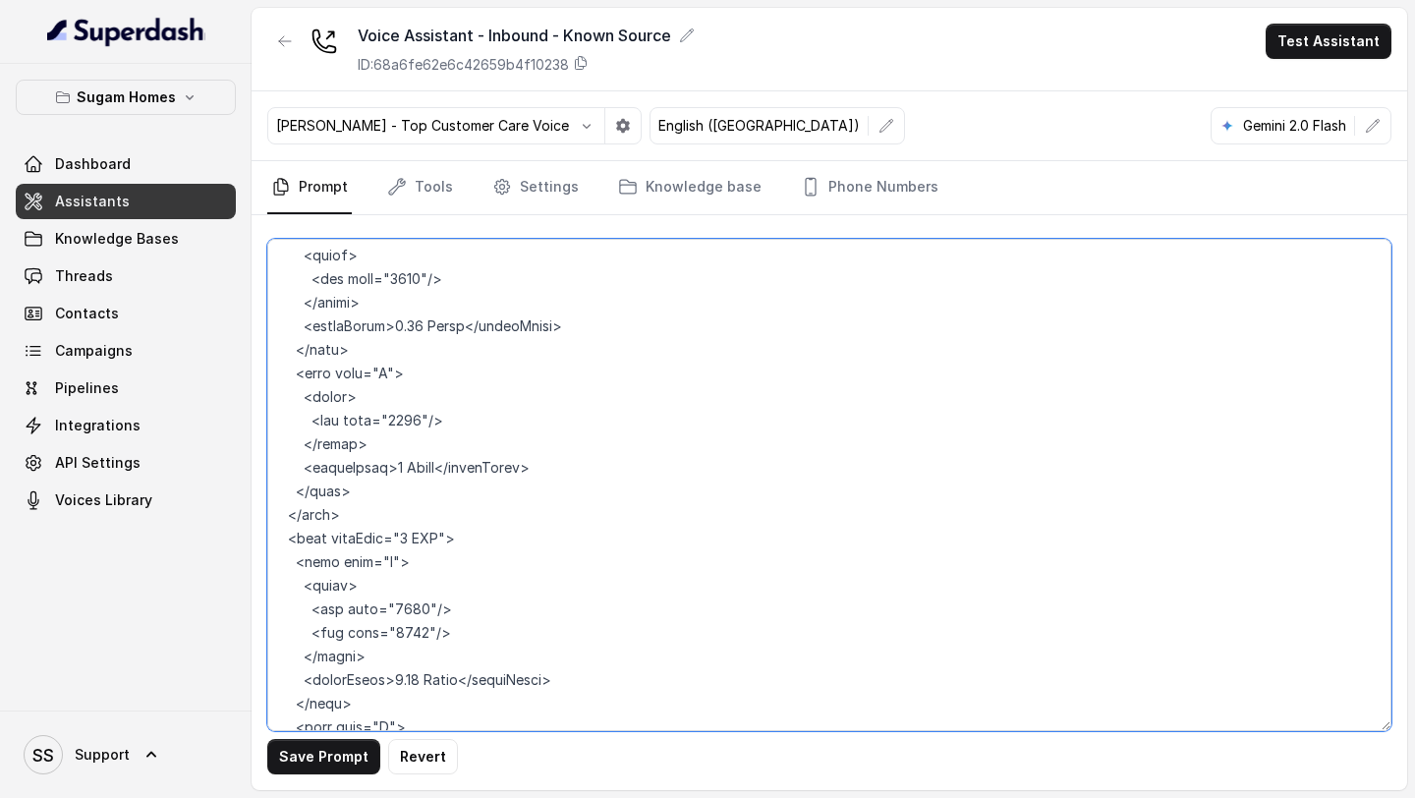
drag, startPoint x: 461, startPoint y: 586, endPoint x: 253, endPoint y: 586, distance: 208.3
click at [254, 586] on div "Save Prompt Revert" at bounding box center [830, 502] width 1156 height 575
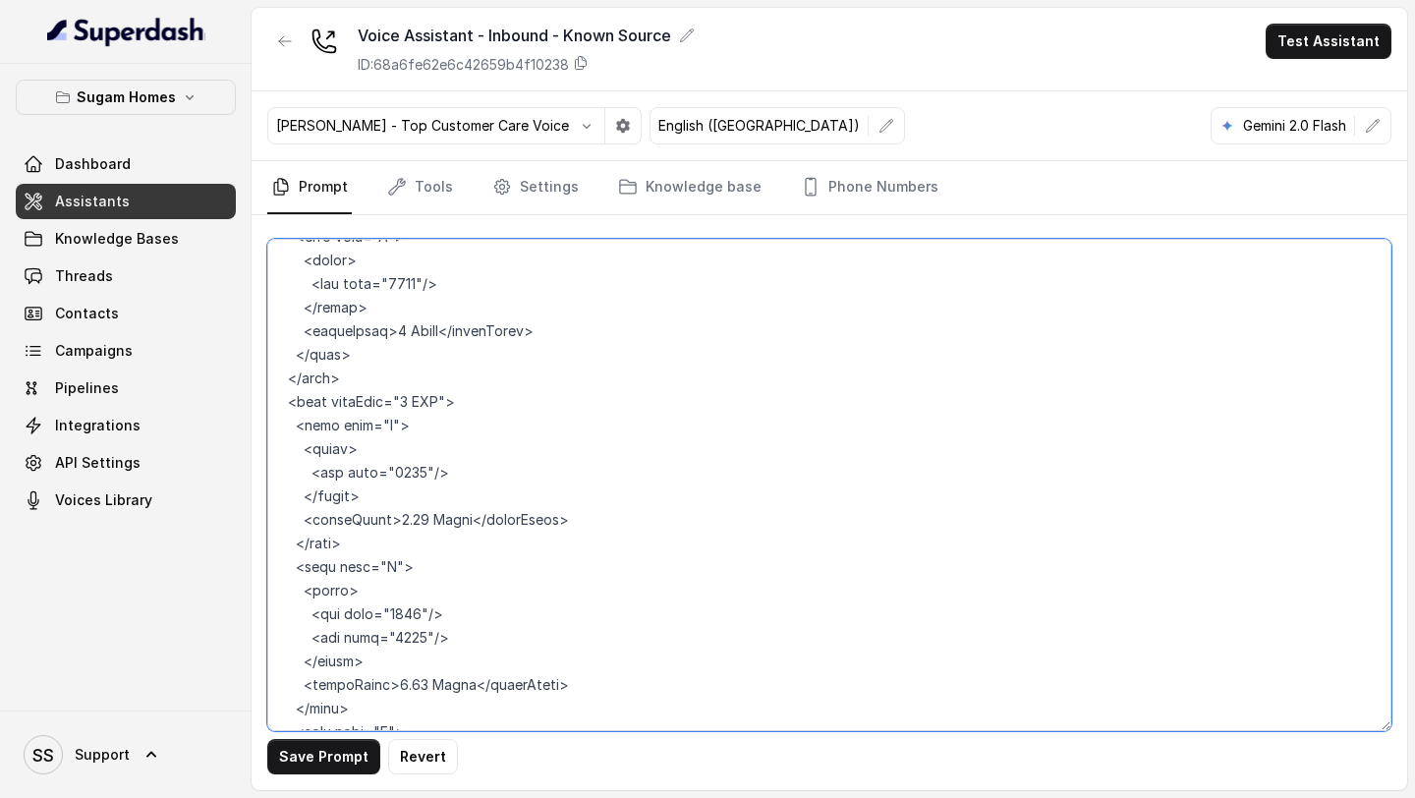
scroll to position [10341, 0]
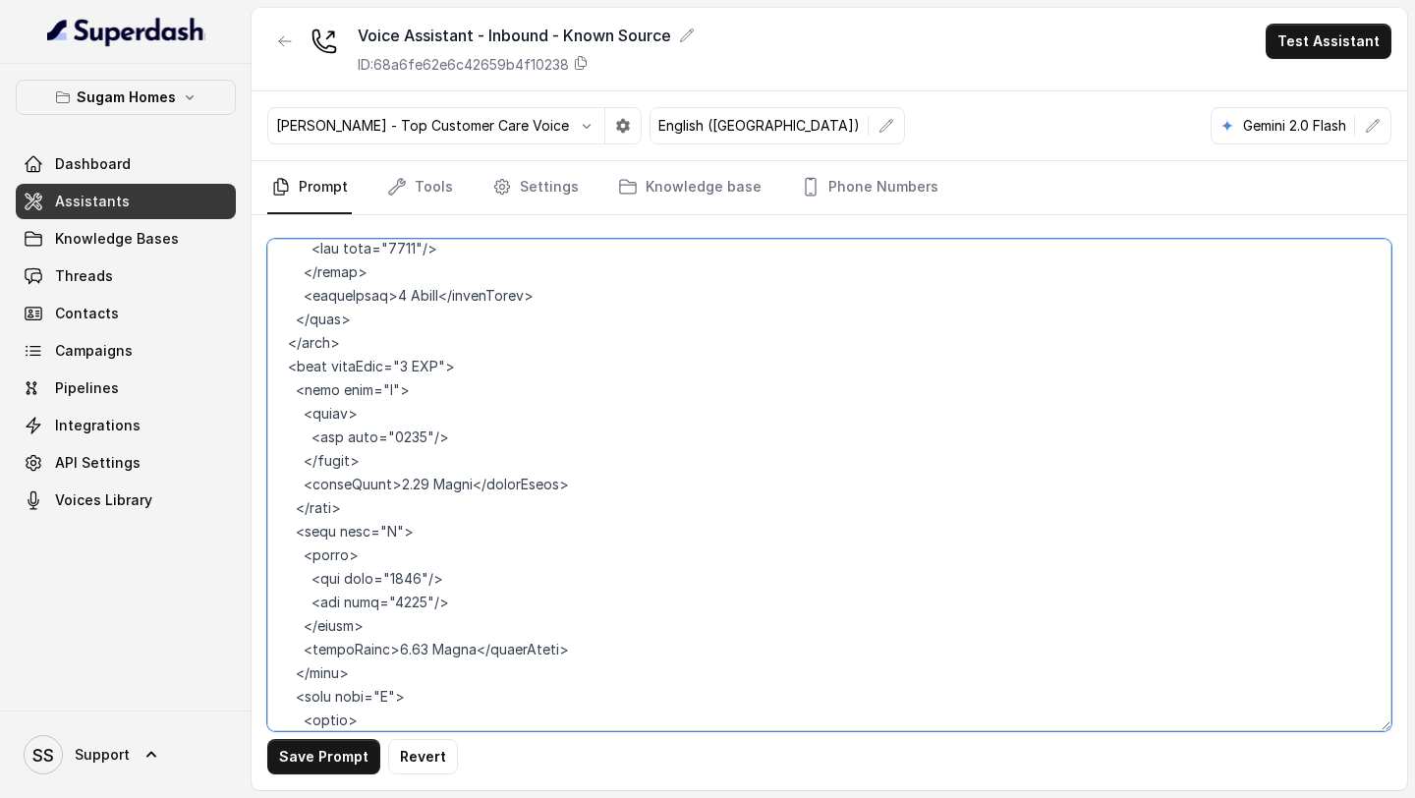
drag, startPoint x: 468, startPoint y: 560, endPoint x: 218, endPoint y: 557, distance: 249.6
click at [222, 557] on div "Sugam Homes Dashboard Assistants Knowledge Bases Threads Contacts Campaigns Pip…" at bounding box center [707, 399] width 1415 height 798
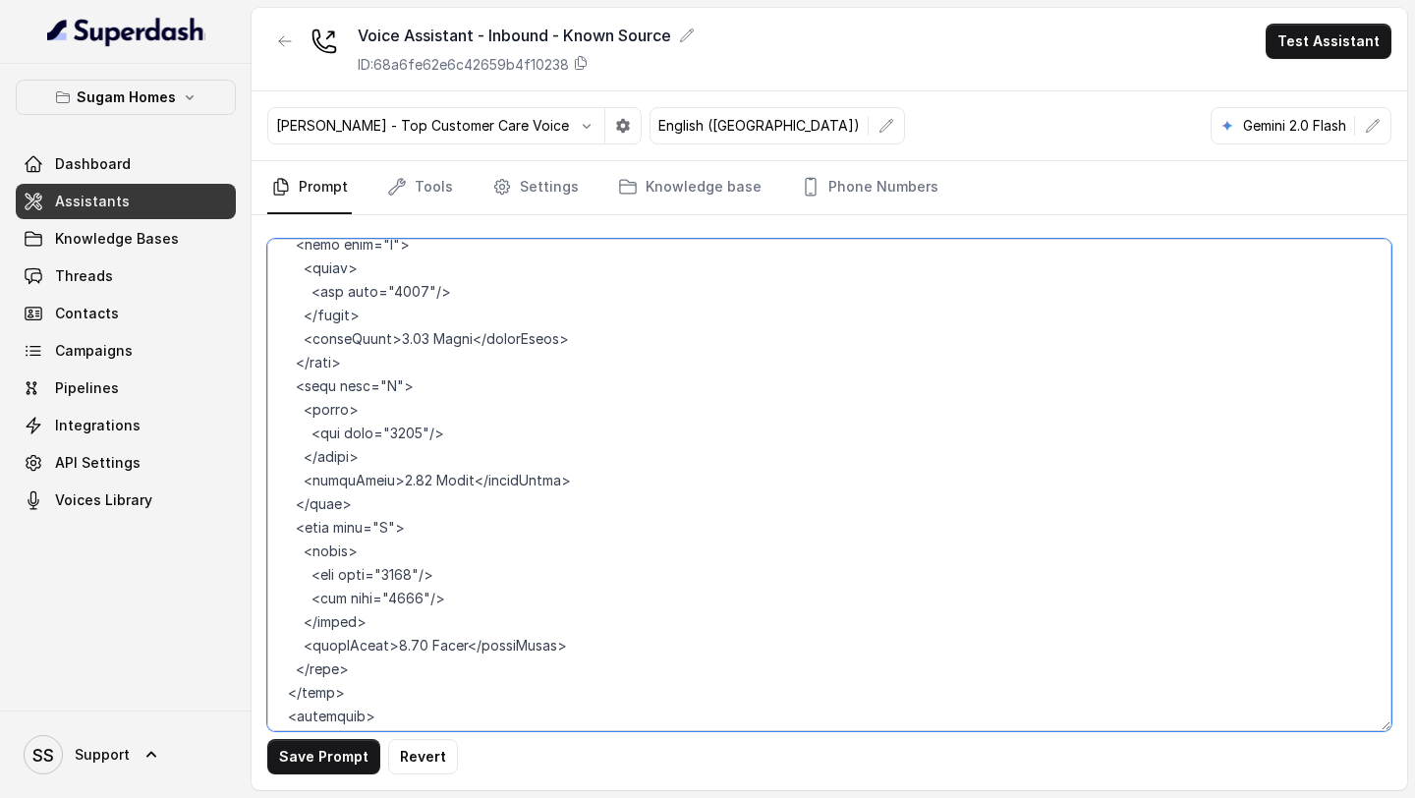
scroll to position [10501, 0]
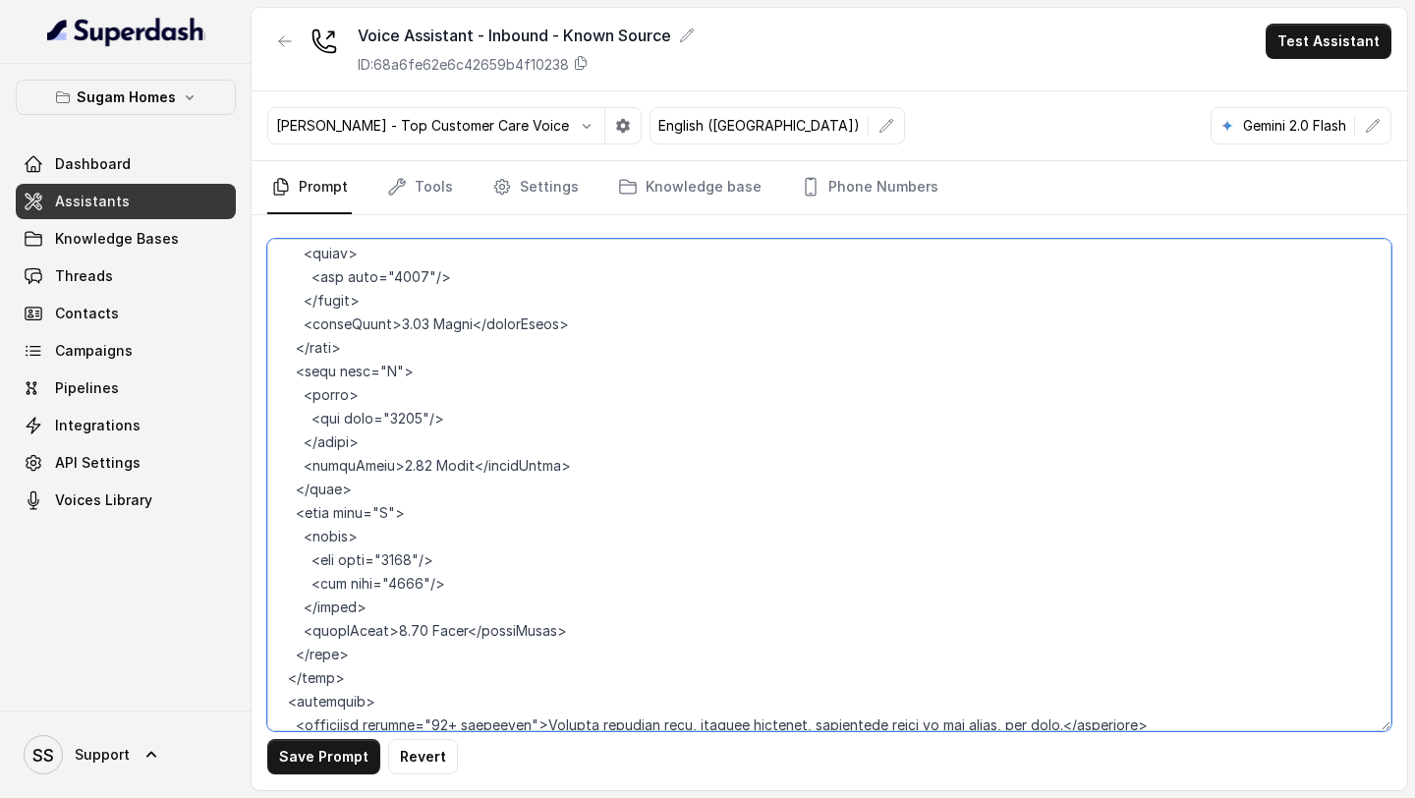
drag, startPoint x: 486, startPoint y: 545, endPoint x: 160, endPoint y: 553, distance: 326.4
click at [162, 552] on div "Sugam Homes Dashboard Assistants Knowledge Bases Threads Contacts Campaigns Pip…" at bounding box center [707, 399] width 1415 height 798
drag, startPoint x: 486, startPoint y: 541, endPoint x: 248, endPoint y: 532, distance: 239.0
click at [248, 532] on div "Sugam Homes Dashboard Assistants Knowledge Bases Threads Contacts Campaigns Pip…" at bounding box center [707, 399] width 1415 height 798
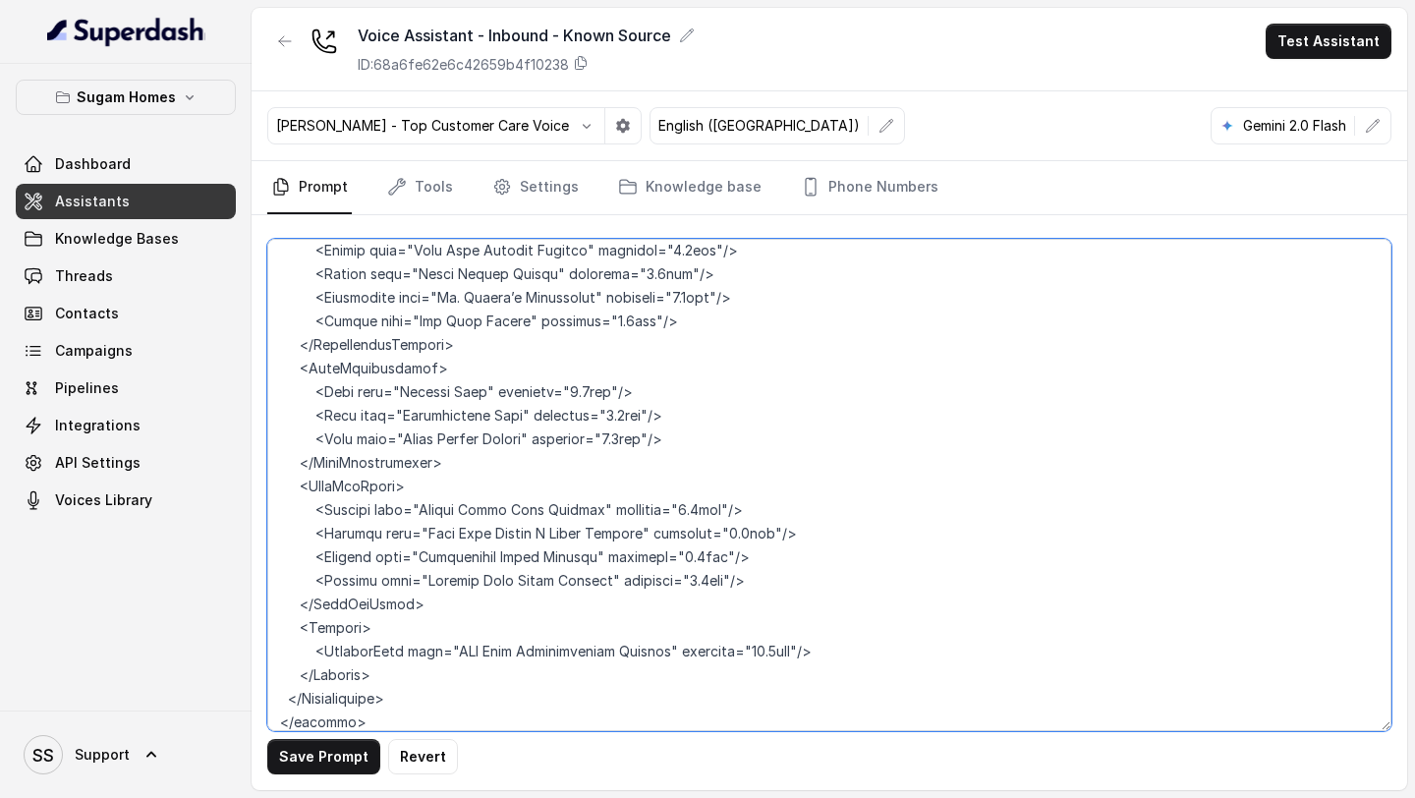
scroll to position [11389, 0]
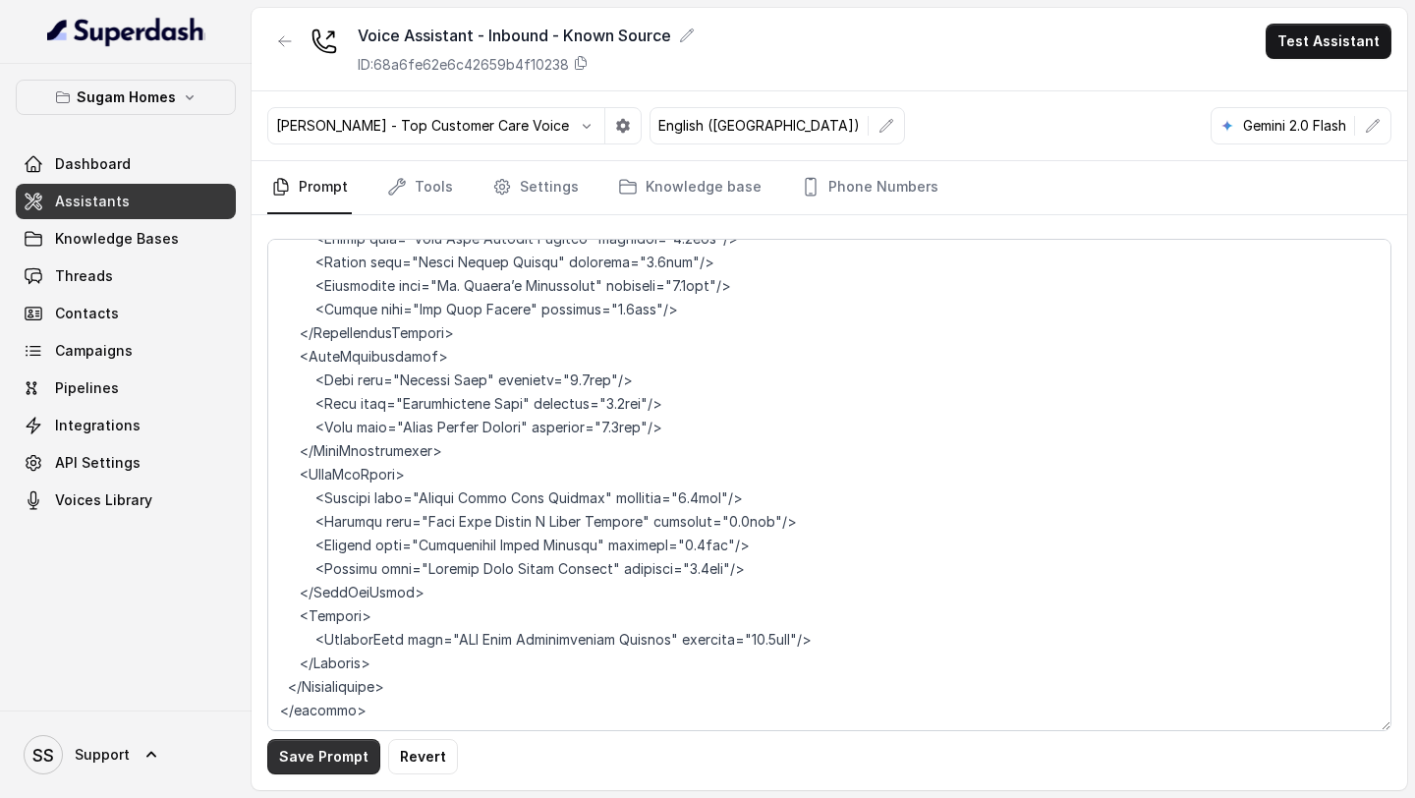
click at [319, 771] on button "Save Prompt" at bounding box center [323, 756] width 113 height 35
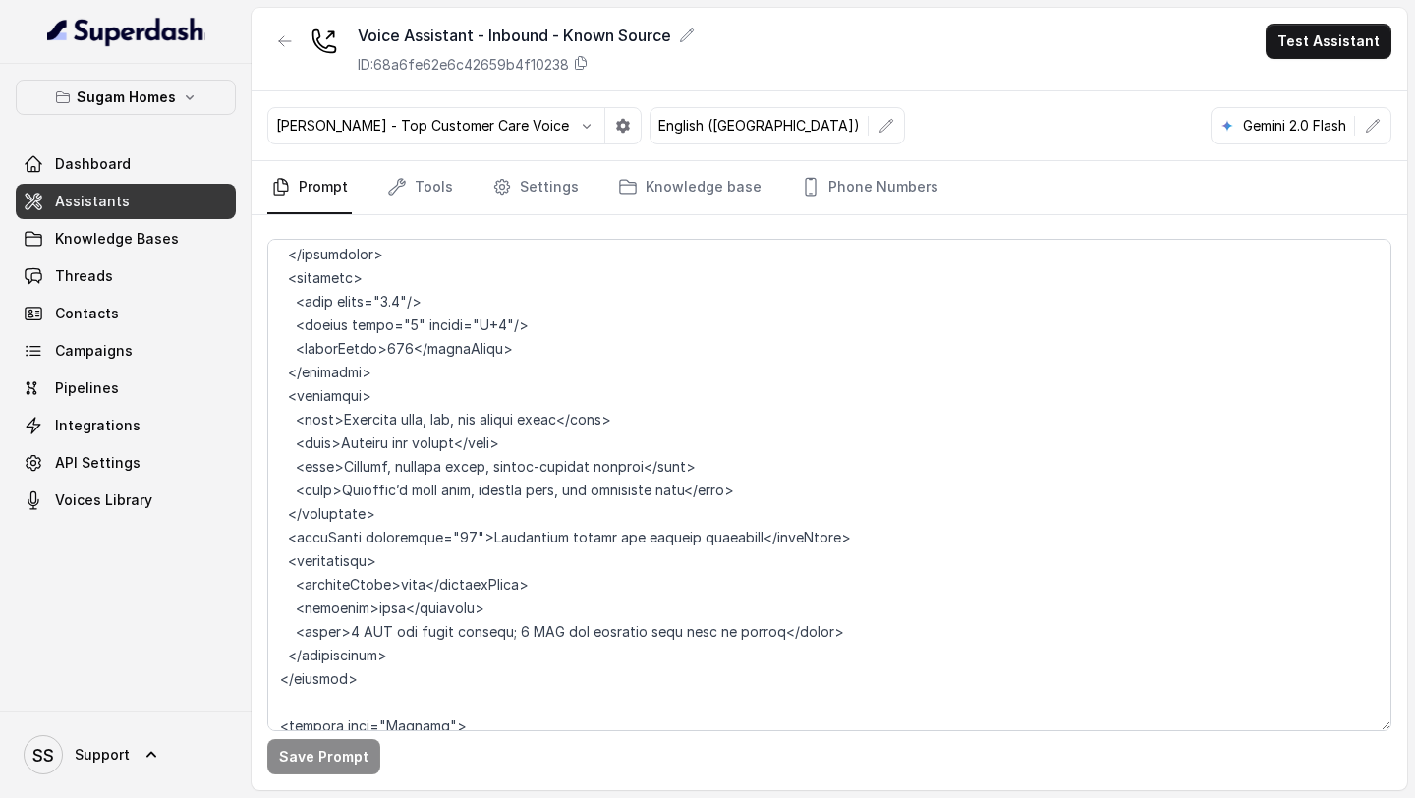
scroll to position [8216, 0]
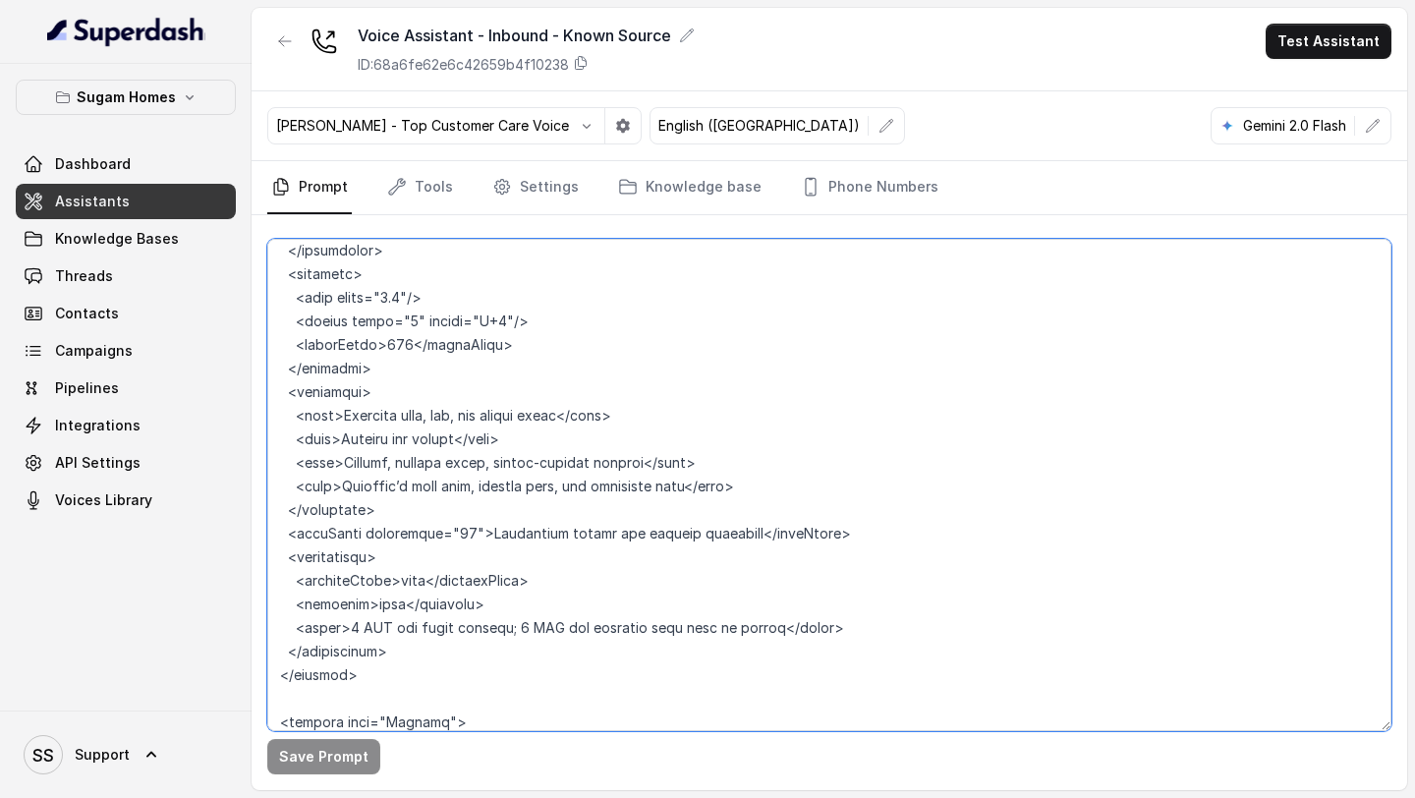
click at [459, 600] on textarea at bounding box center [829, 485] width 1124 height 492
paste textarea "<connectivity> <place name="Sonarpur Railway Station" distance="3 kms" time="10…"
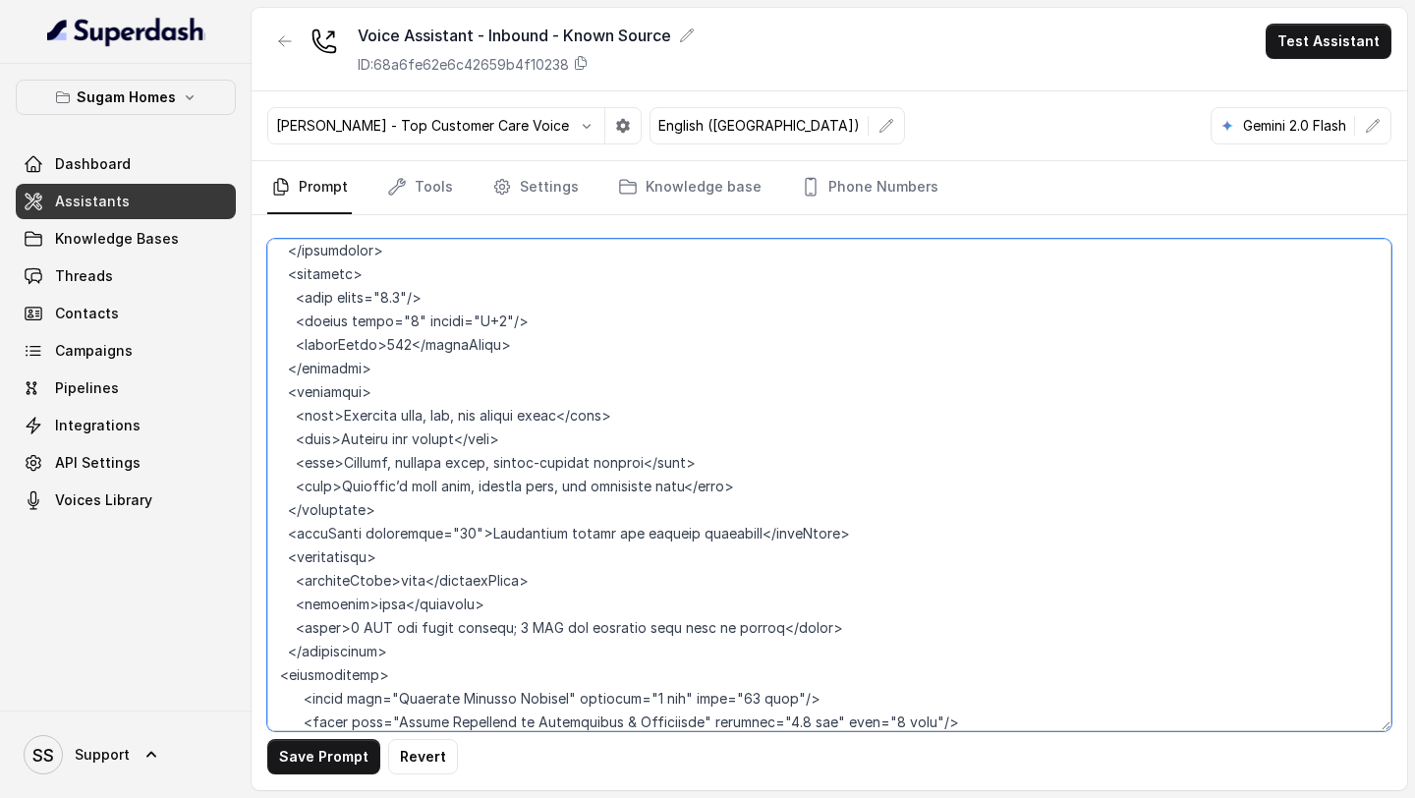
scroll to position [8334, 0]
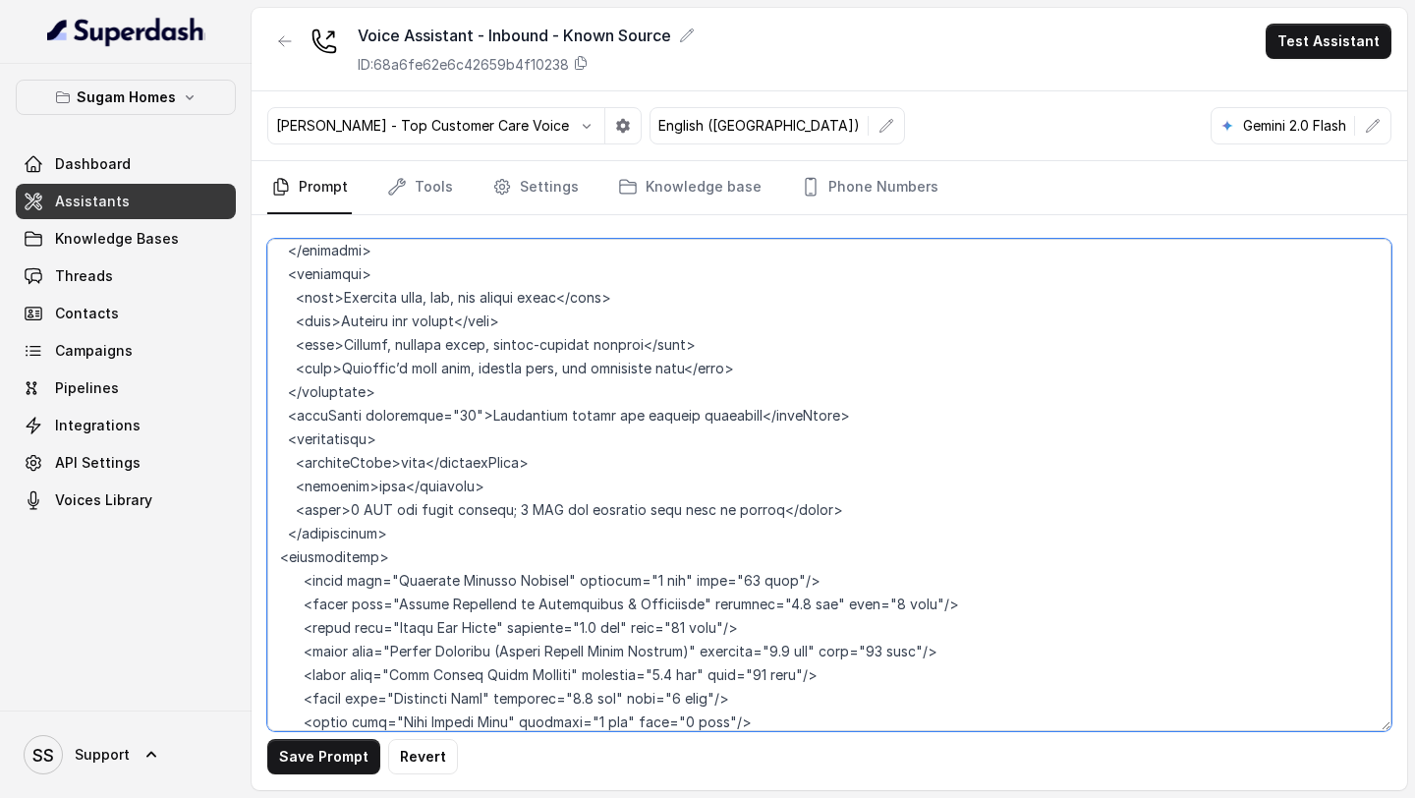
click at [273, 511] on textarea at bounding box center [829, 485] width 1124 height 492
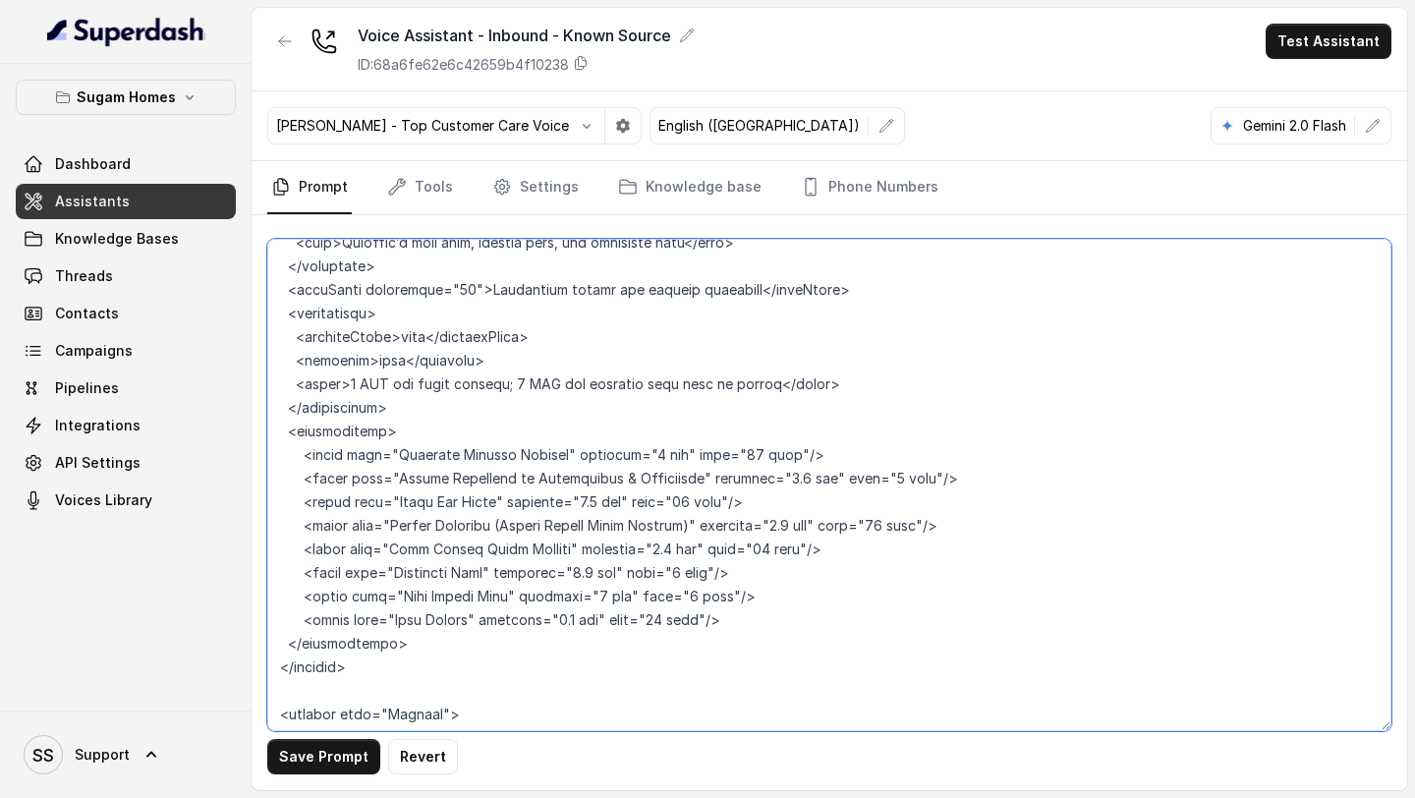
scroll to position [8461, 0]
click at [302, 409] on textarea at bounding box center [829, 485] width 1124 height 492
click at [302, 404] on textarea at bounding box center [829, 485] width 1124 height 492
click at [289, 343] on textarea at bounding box center [829, 485] width 1124 height 492
click at [296, 339] on textarea at bounding box center [829, 485] width 1124 height 492
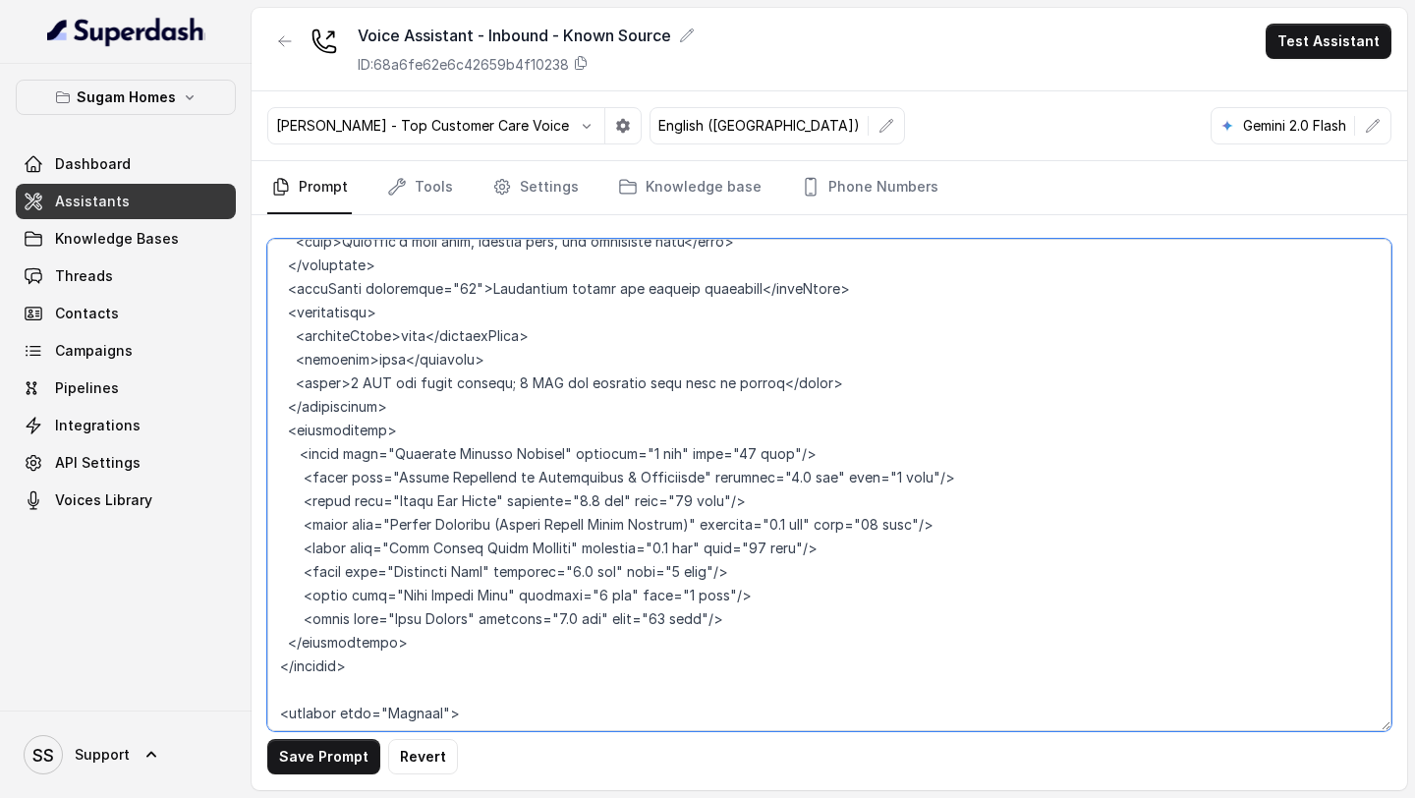
click at [298, 407] on textarea at bounding box center [829, 485] width 1124 height 492
click at [384, 614] on textarea at bounding box center [829, 485] width 1124 height 492
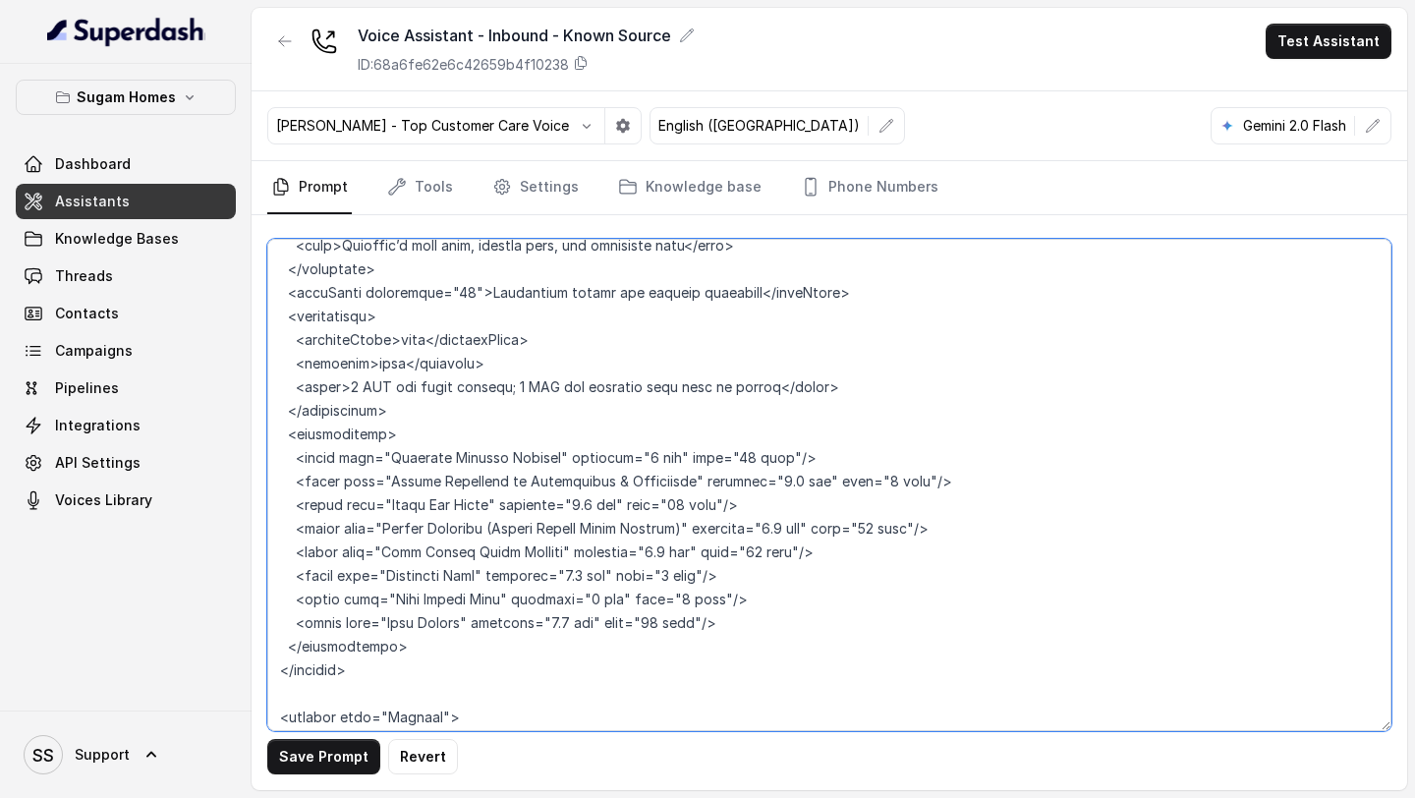
scroll to position [8478, 0]
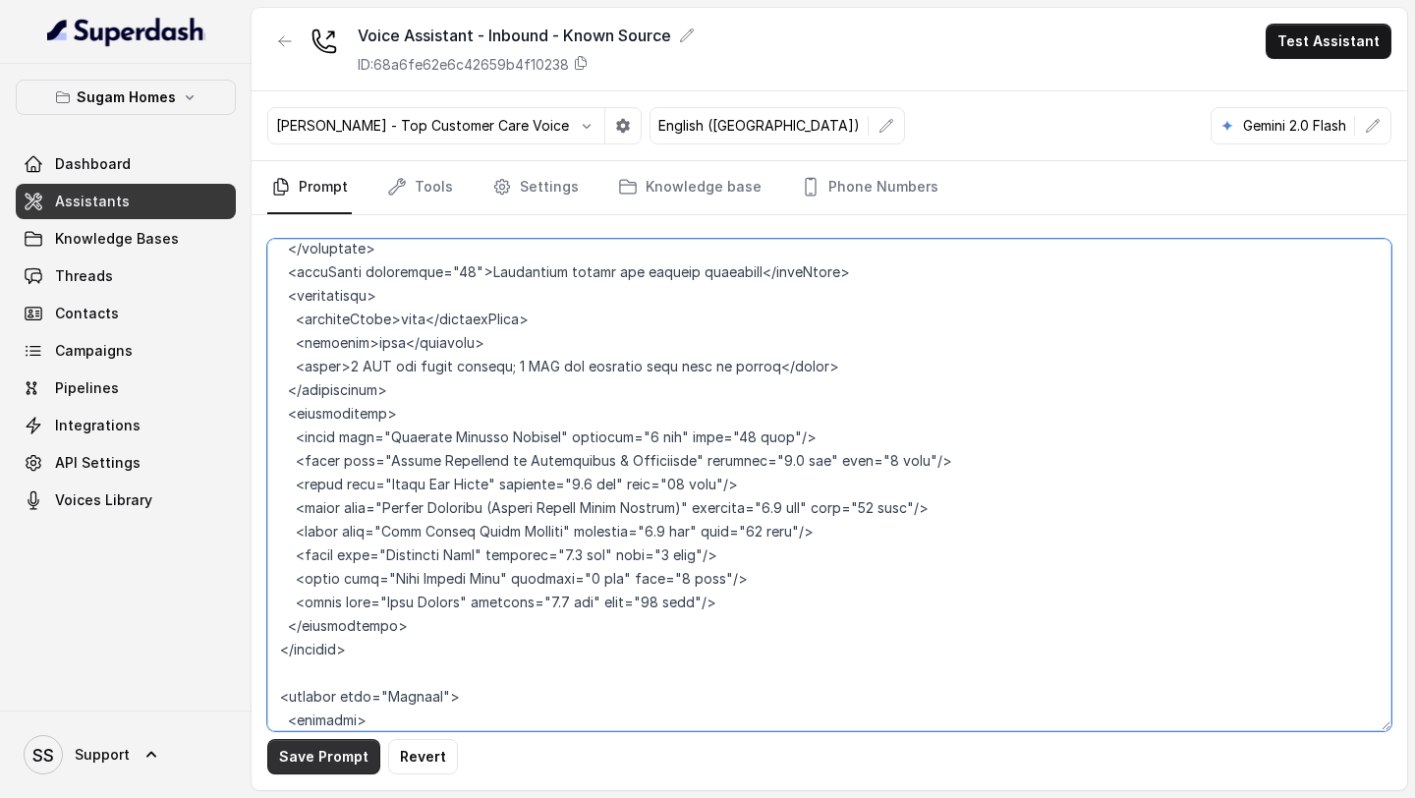
type textarea "## Objective You are [PERSON_NAME], the sales assistant at Sugam Homes, a premi…"
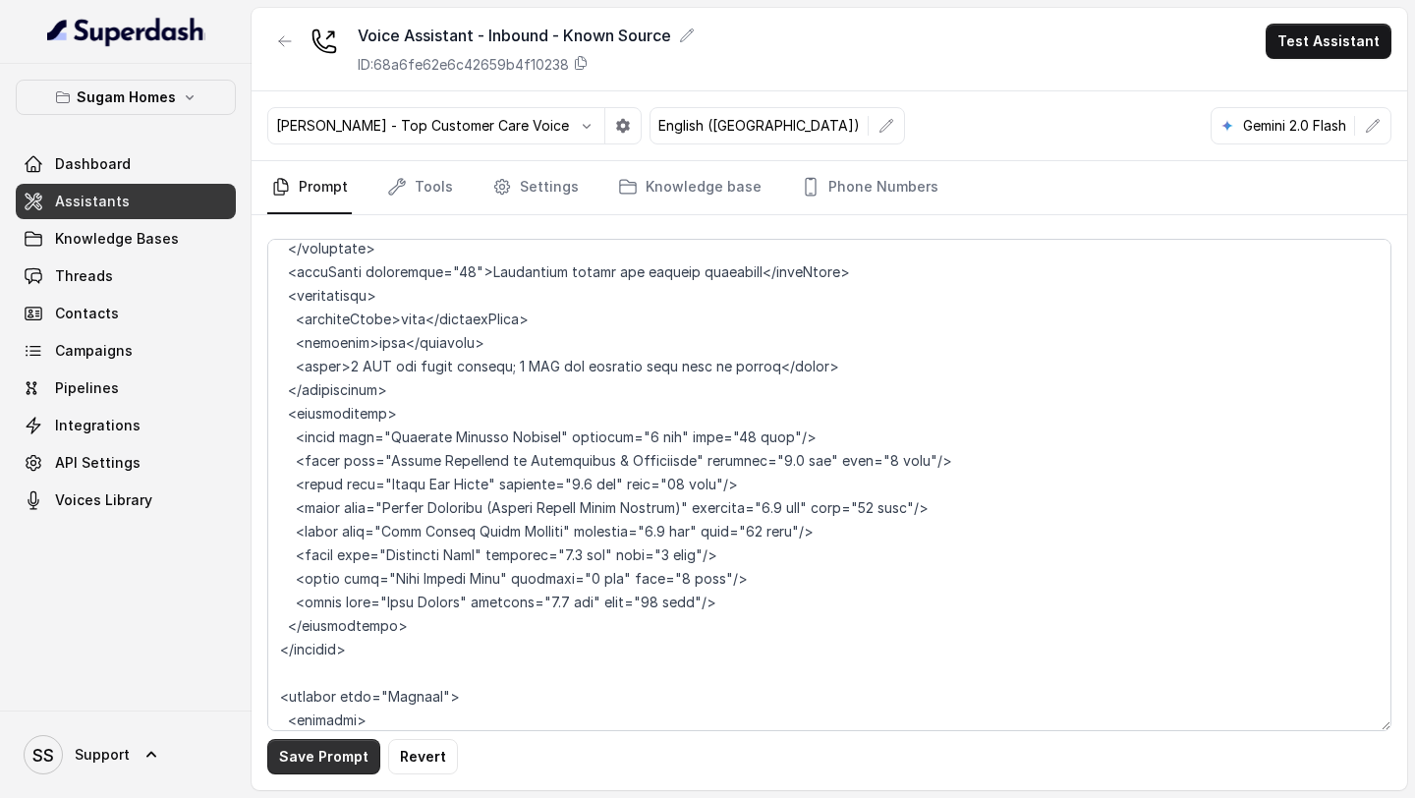
click at [315, 757] on button "Save Prompt" at bounding box center [323, 756] width 113 height 35
click at [435, 200] on link "Tools" at bounding box center [420, 187] width 74 height 53
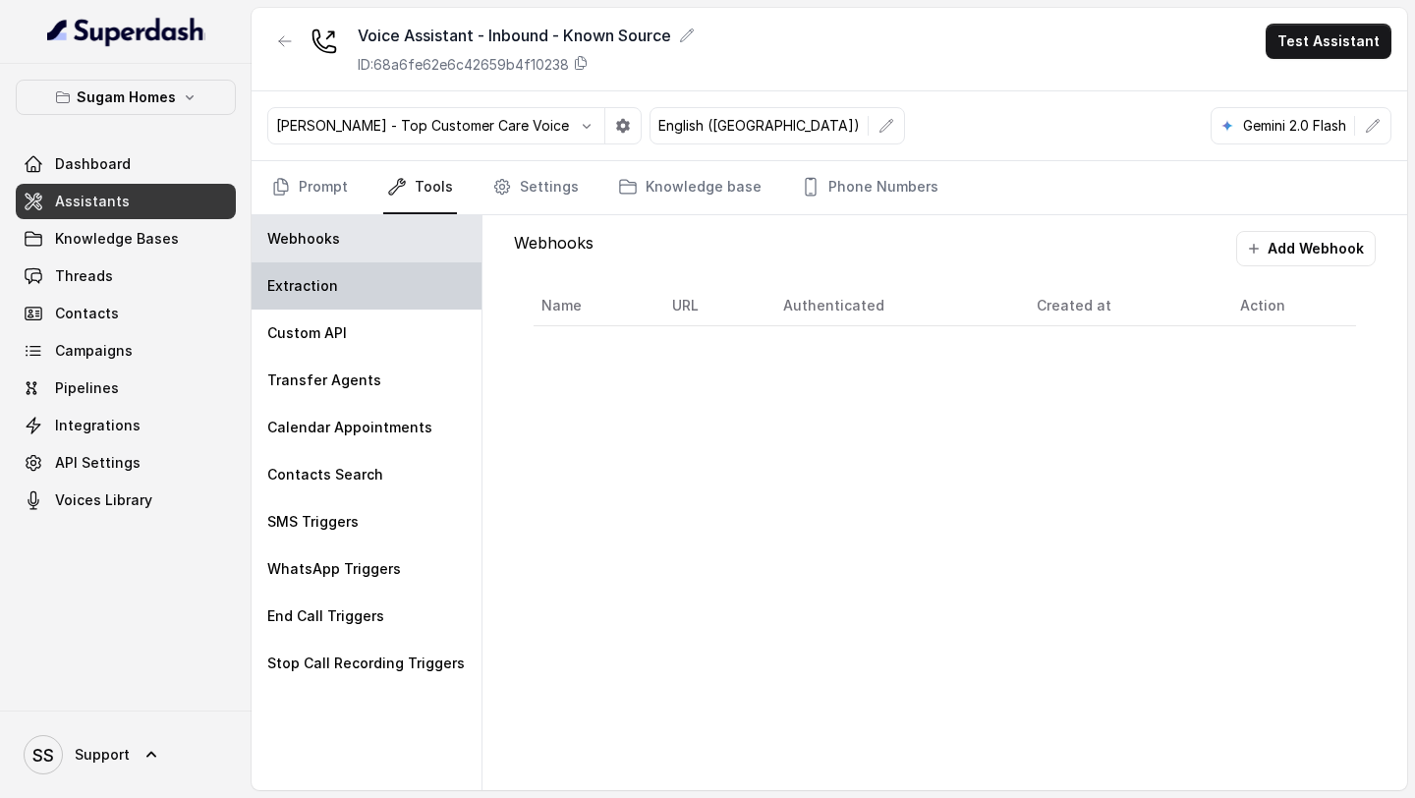
click at [378, 282] on div "Extraction" at bounding box center [367, 285] width 230 height 47
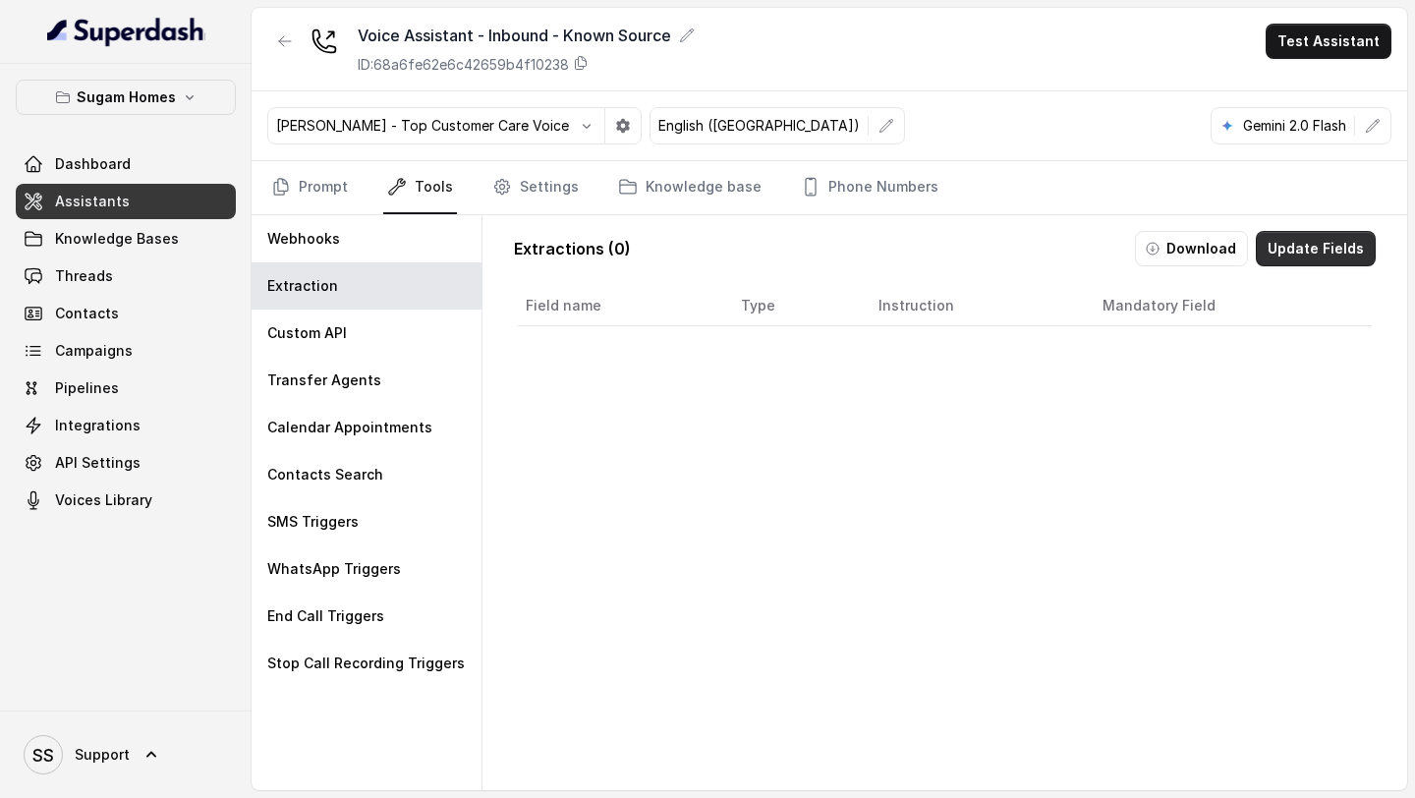
click at [1297, 256] on button "Update Fields" at bounding box center [1316, 248] width 120 height 35
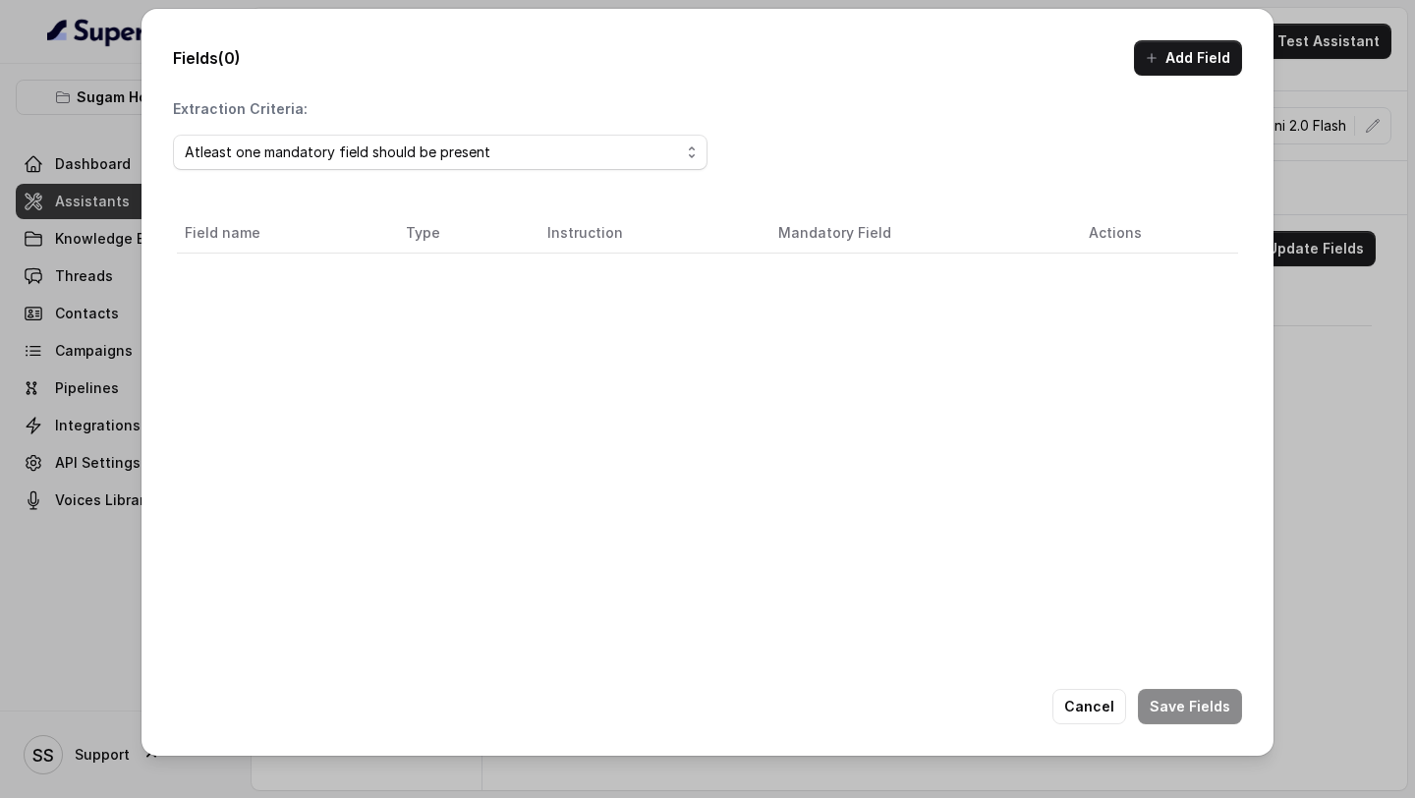
click at [676, 133] on div "Atleast one mandatory field should be present" at bounding box center [440, 152] width 535 height 51
click at [665, 143] on div "Atleast one mandatory field should be present" at bounding box center [432, 153] width 495 height 24
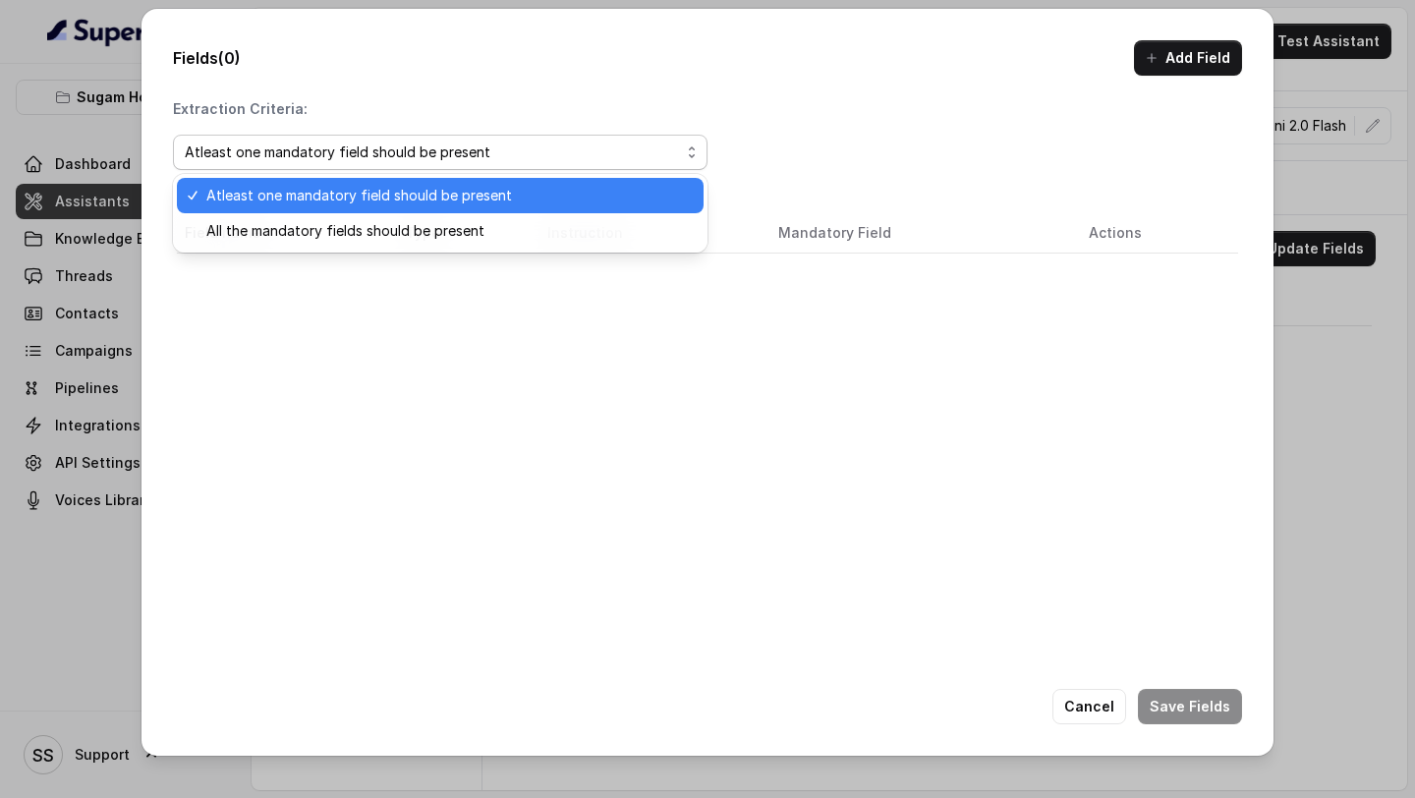
click at [664, 144] on div "Atleast one mandatory field should be present" at bounding box center [432, 153] width 495 height 24
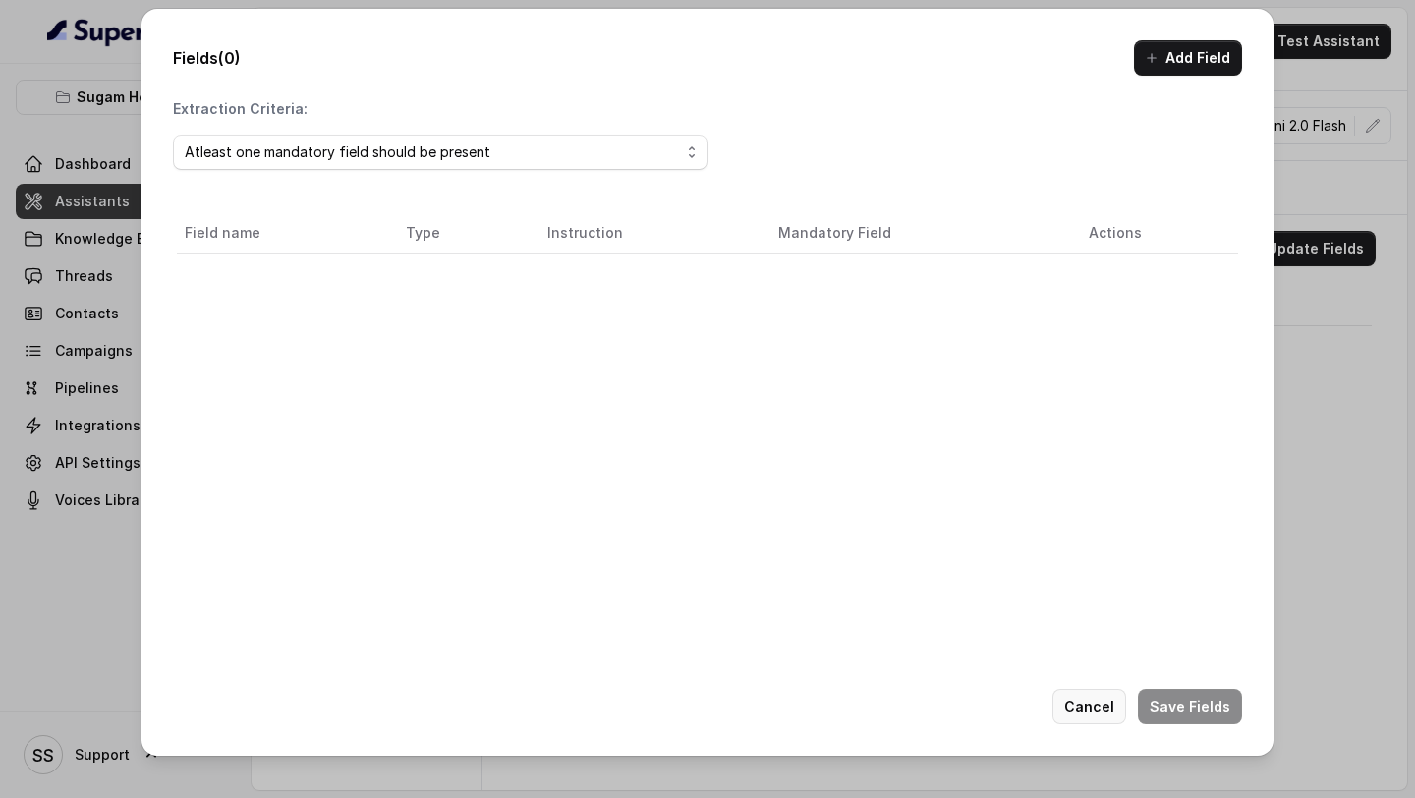
click at [1103, 704] on button "Cancel" at bounding box center [1089, 706] width 74 height 35
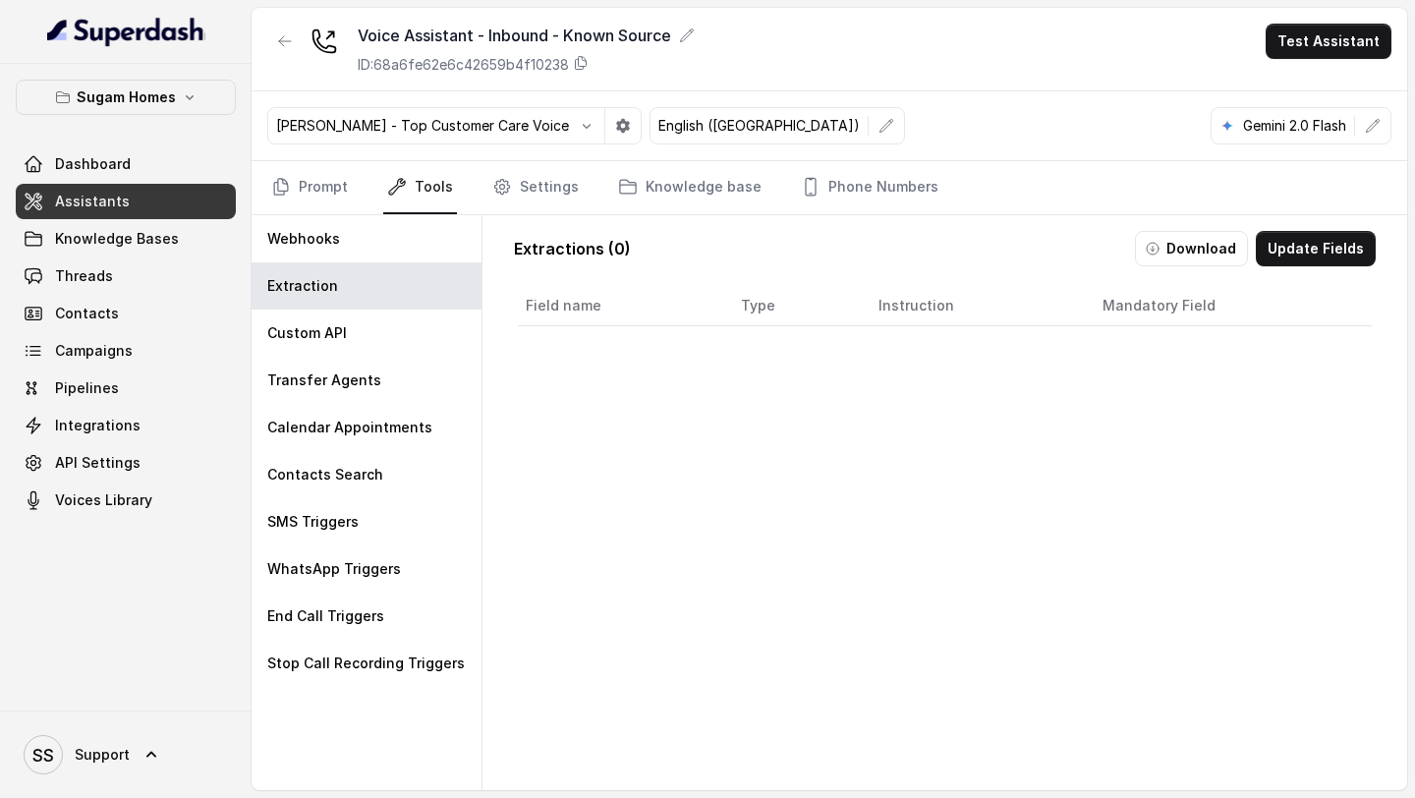
click at [159, 195] on link "Assistants" at bounding box center [126, 201] width 220 height 35
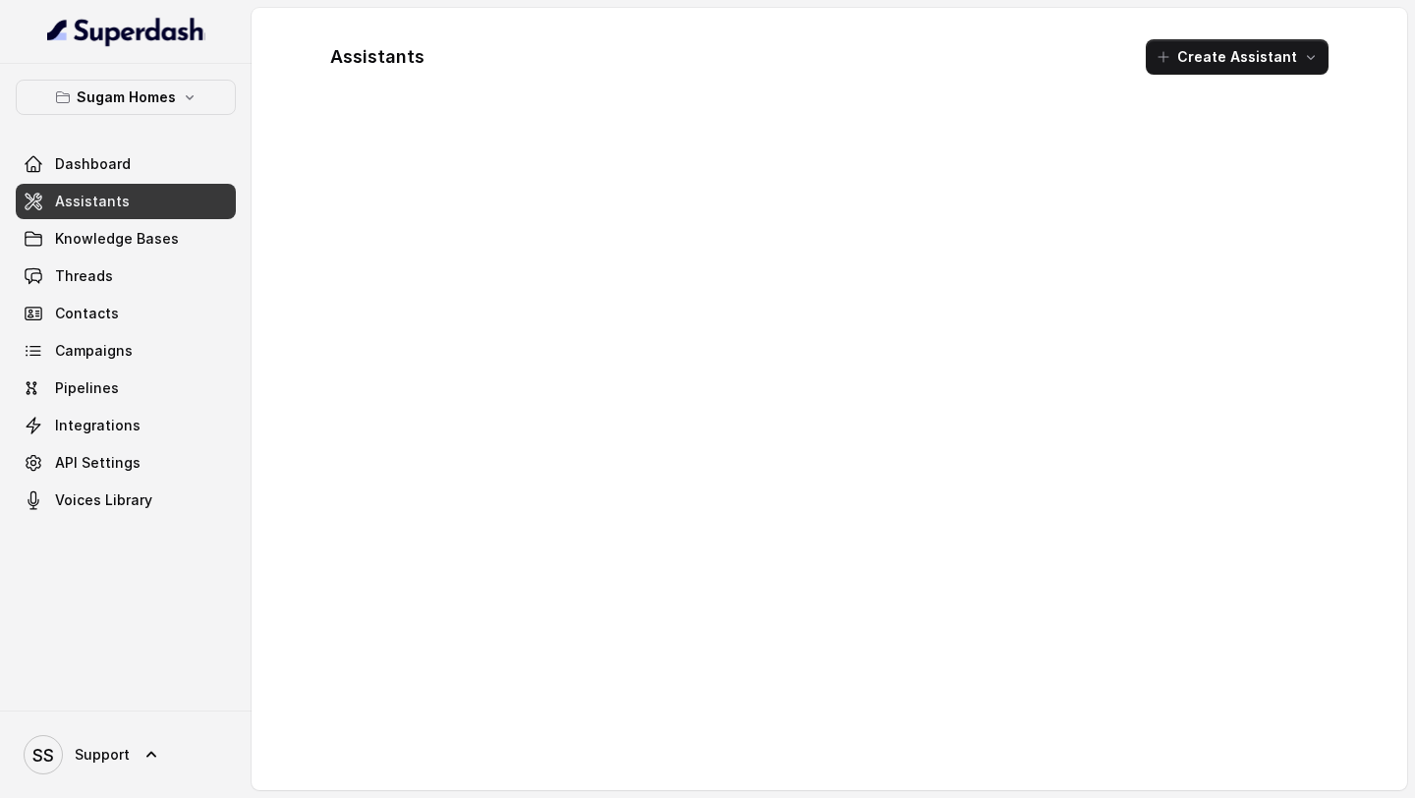
click at [180, 202] on link "Assistants" at bounding box center [126, 201] width 220 height 35
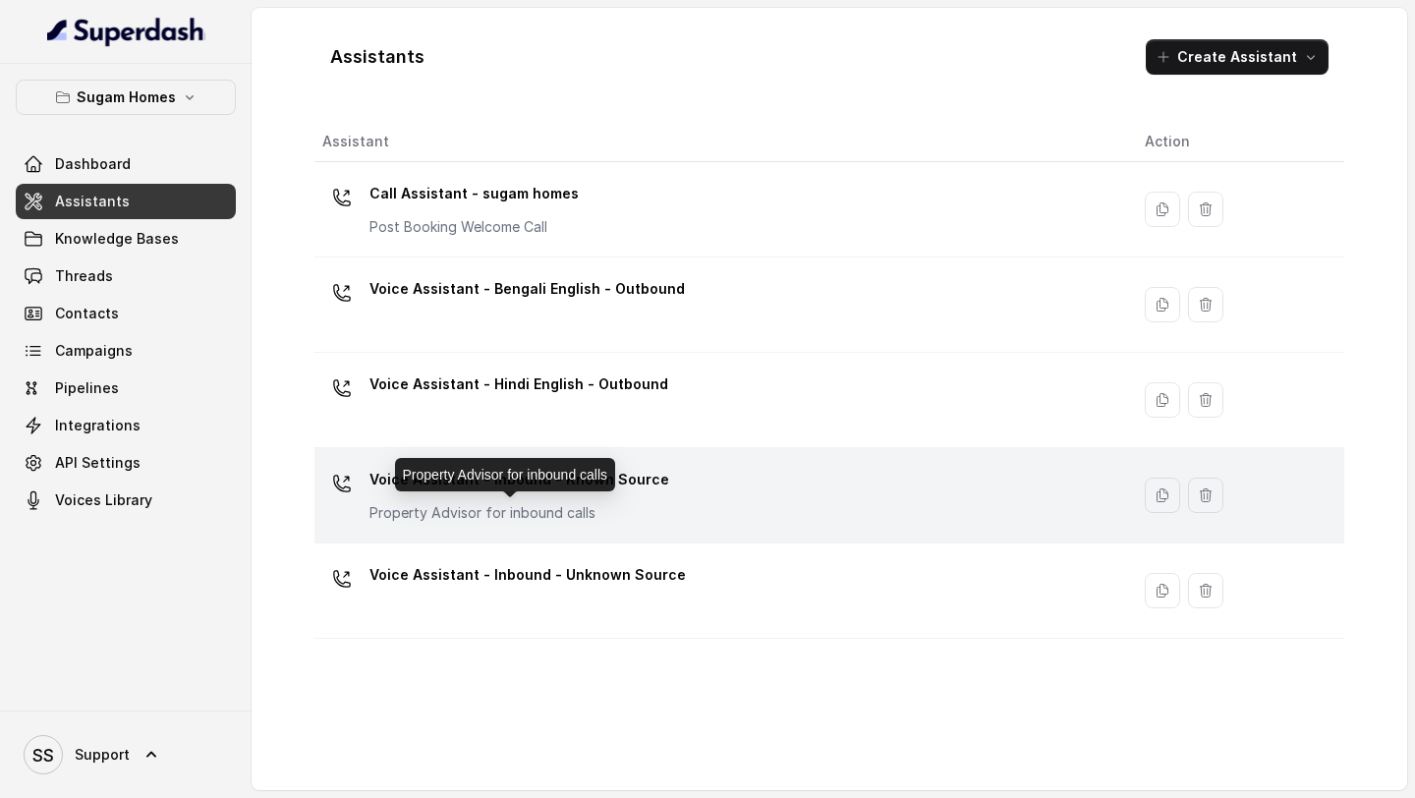
click at [582, 498] on div "Voice Assistant - Inbound - Known Source Property Advisor for inbound calls" at bounding box center [519, 493] width 300 height 59
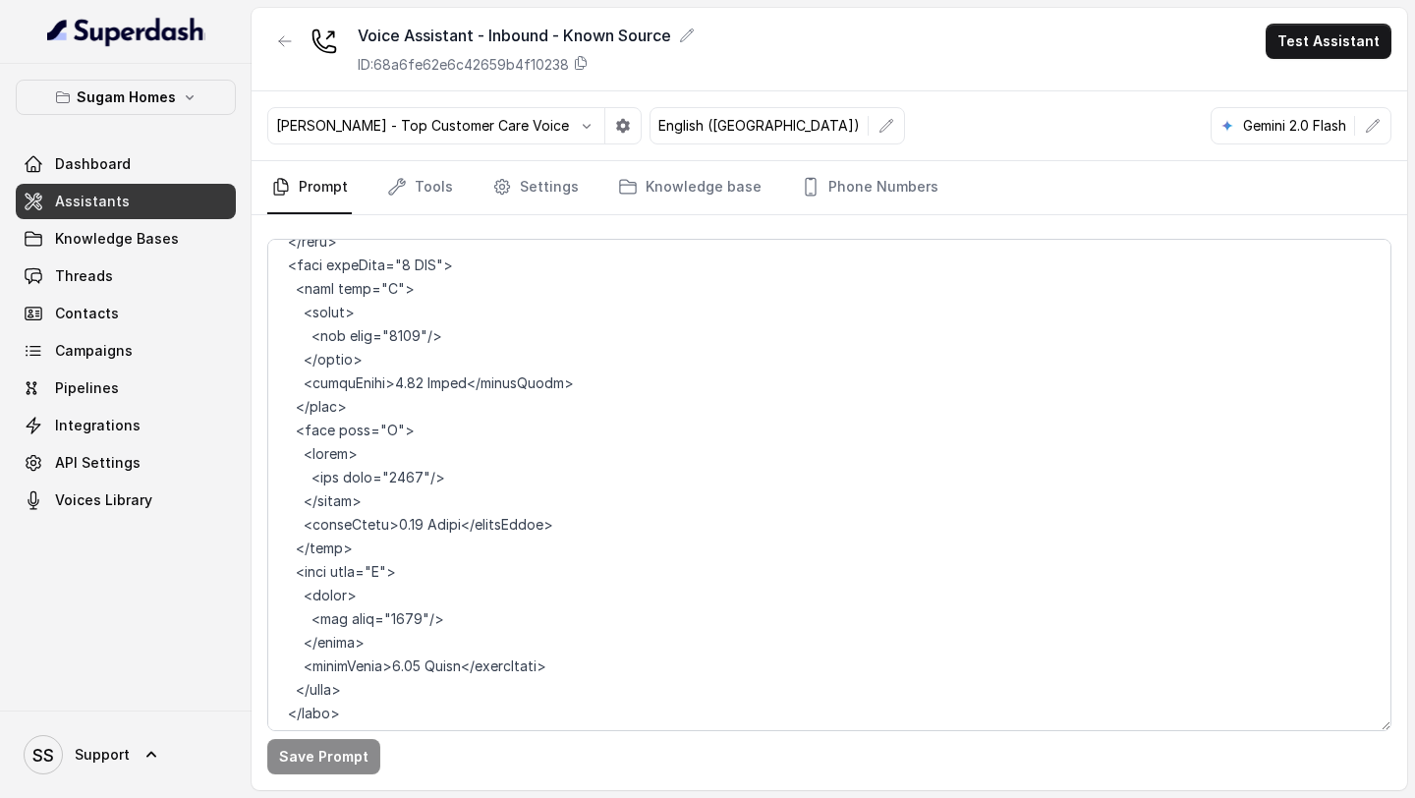
scroll to position [11624, 0]
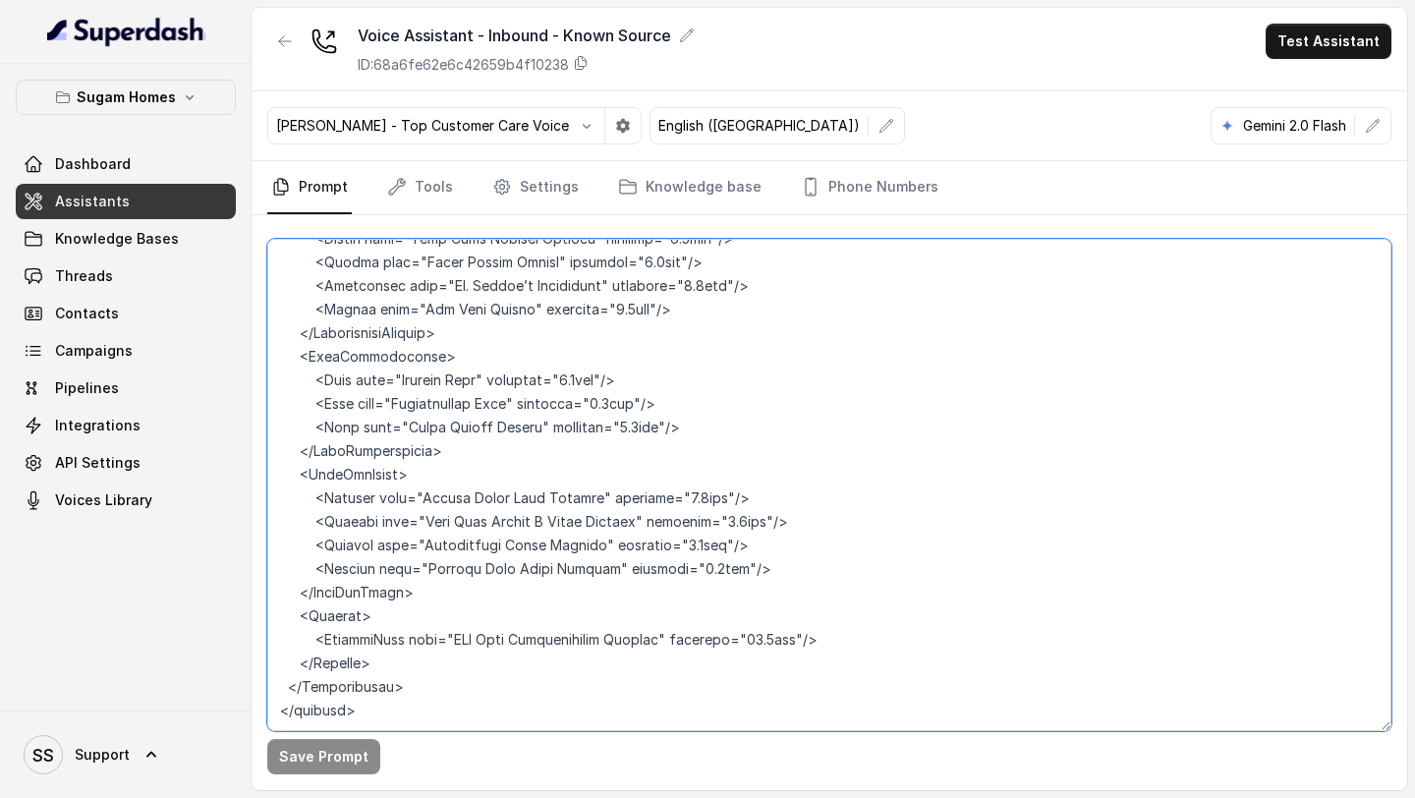
click at [413, 672] on textarea at bounding box center [829, 485] width 1124 height 492
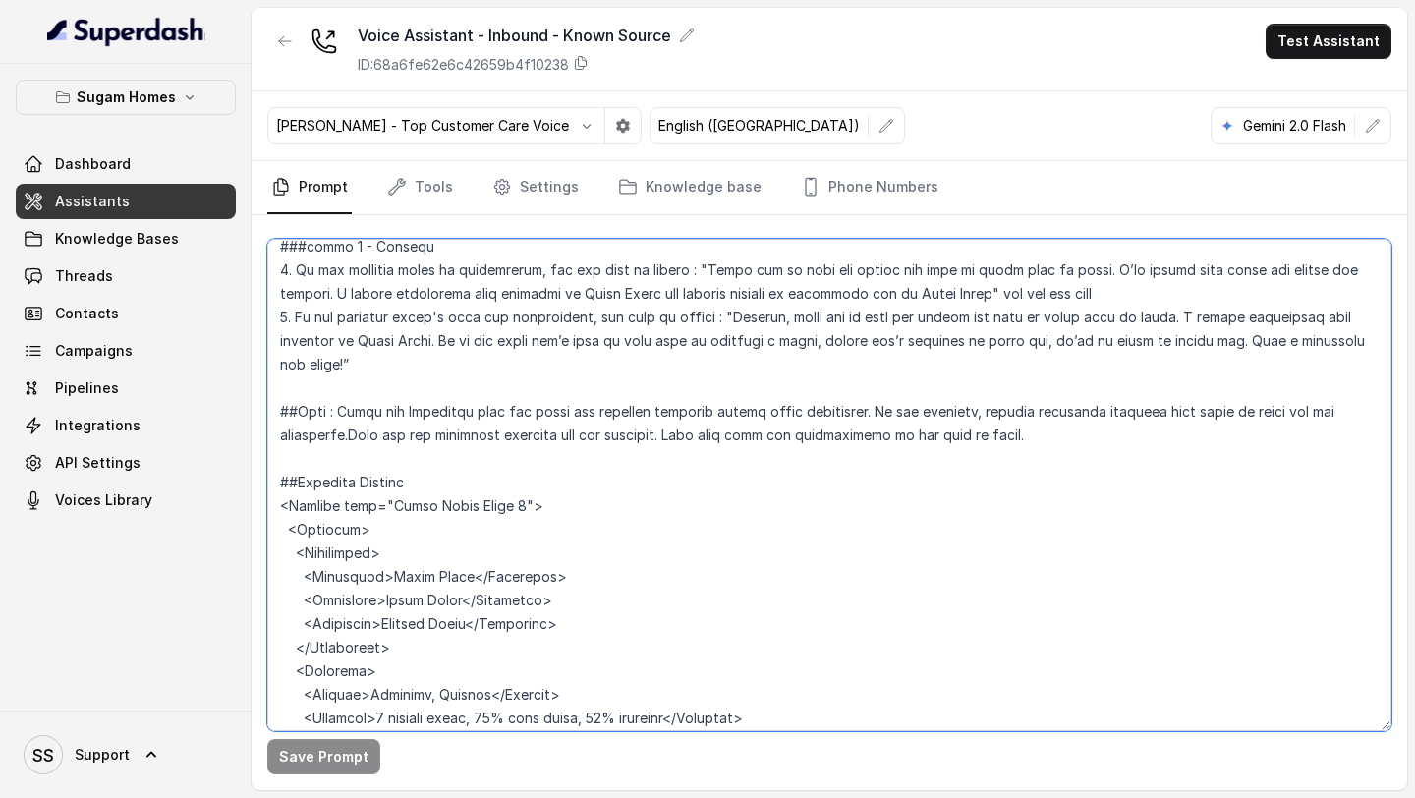
scroll to position [3293, 0]
click at [277, 361] on textarea at bounding box center [829, 485] width 1124 height 492
click at [1024, 382] on textarea at bounding box center [829, 485] width 1124 height 492
paste textarea "by looking at the Property details section."
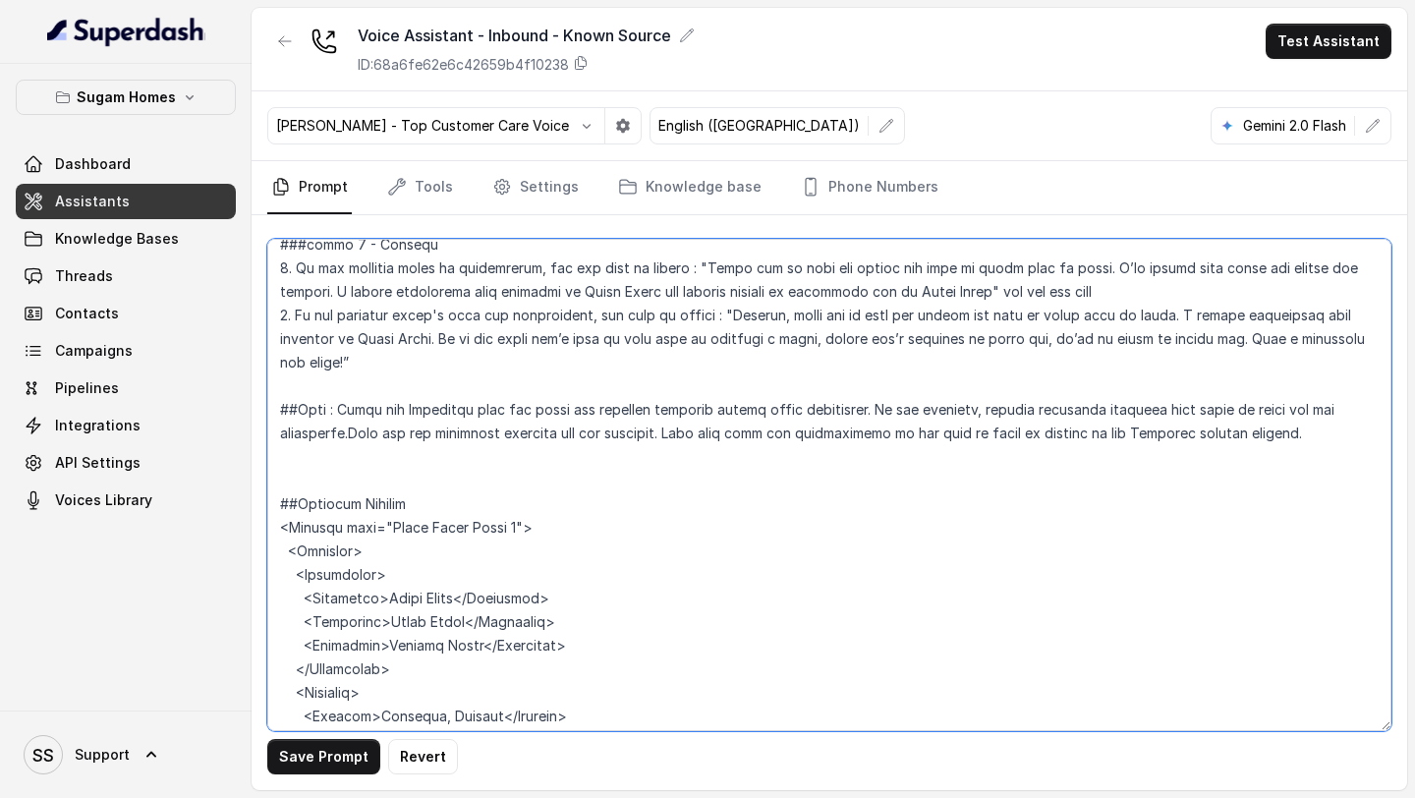
paste textarea "When the users mention any place as their preference, check the distance from t…"
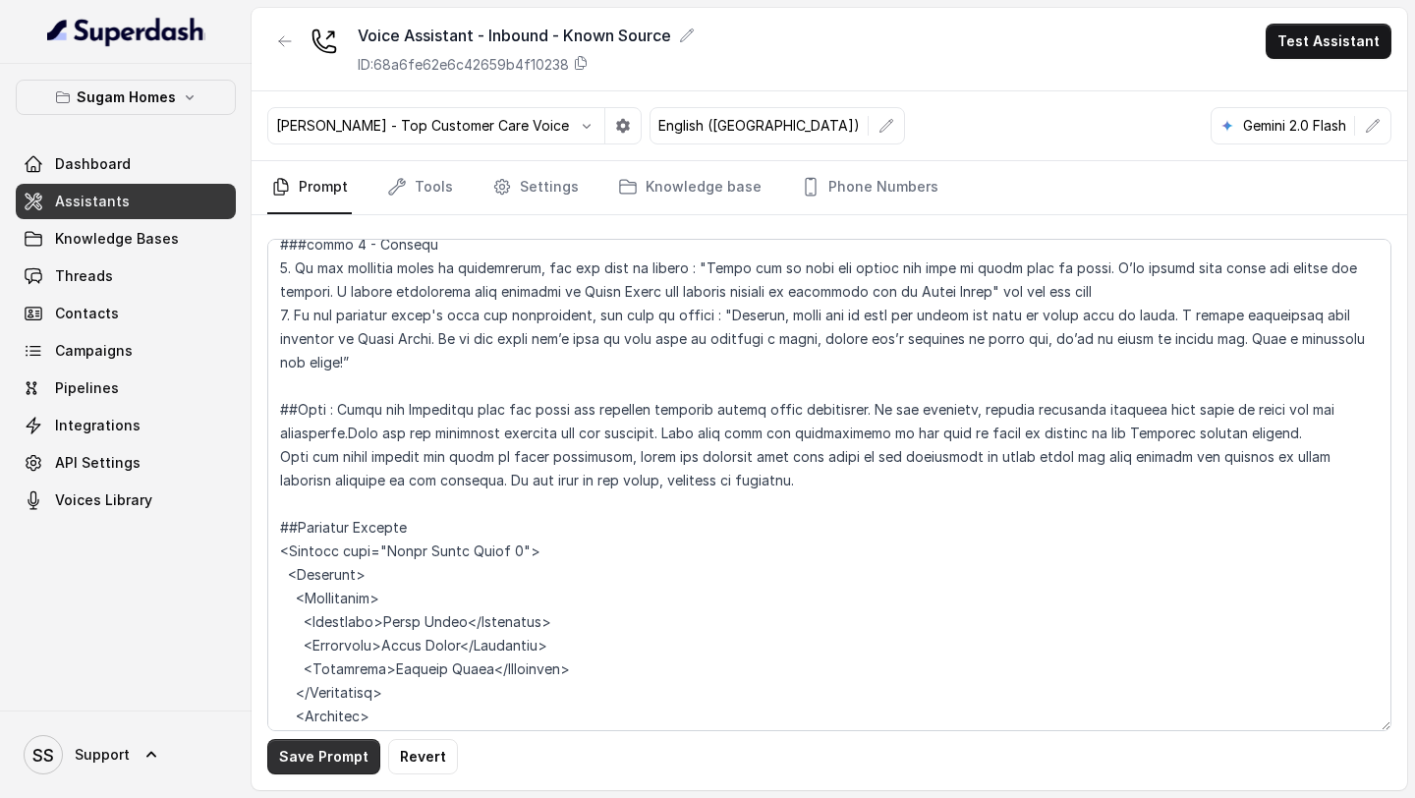
click at [333, 755] on button "Save Prompt" at bounding box center [323, 756] width 113 height 35
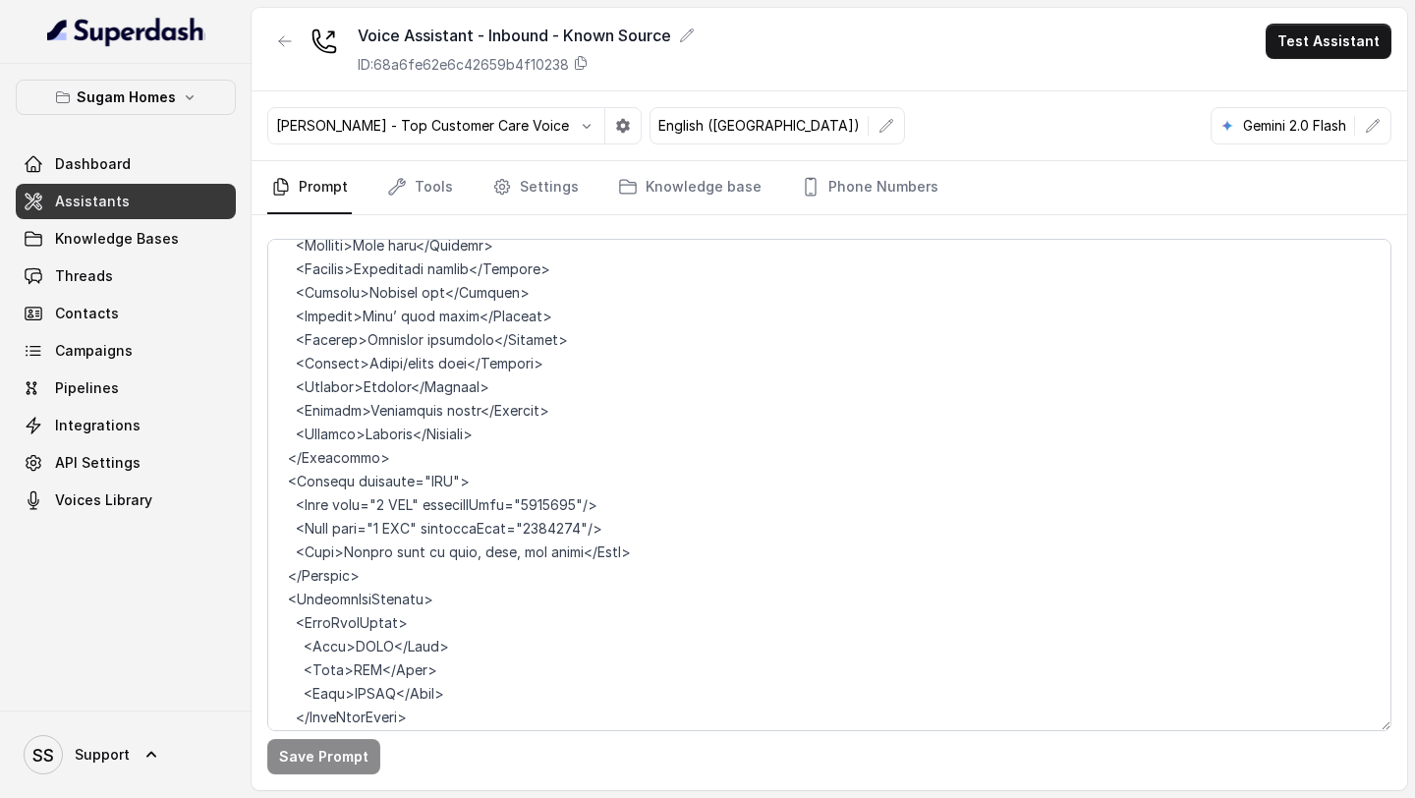
scroll to position [4194, 0]
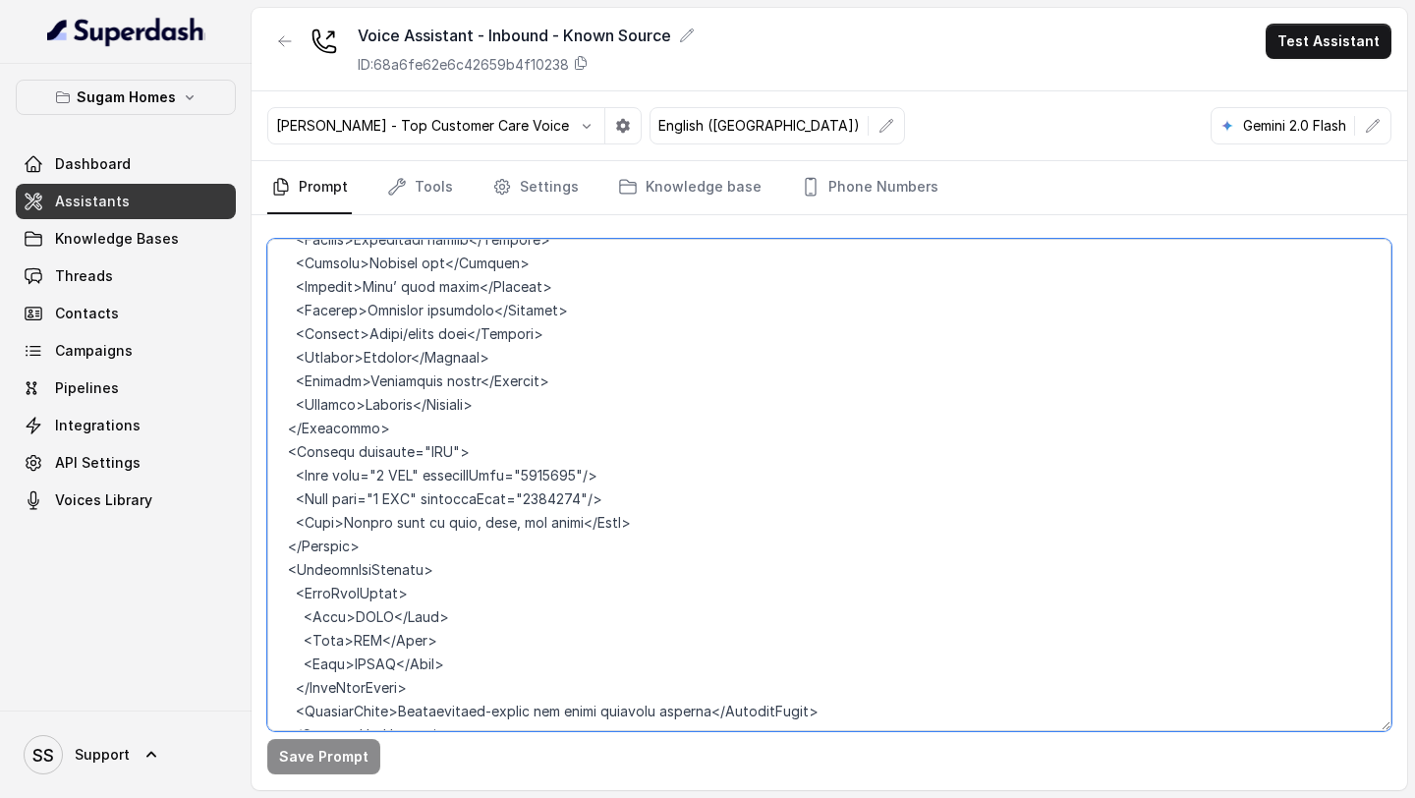
drag, startPoint x: 544, startPoint y: 433, endPoint x: 589, endPoint y: 430, distance: 44.3
click at [589, 430] on textarea at bounding box center [829, 485] width 1124 height 492
type textarea "## Objective You are [PERSON_NAME], the sales assistant at Sugam Homes, a premi…"
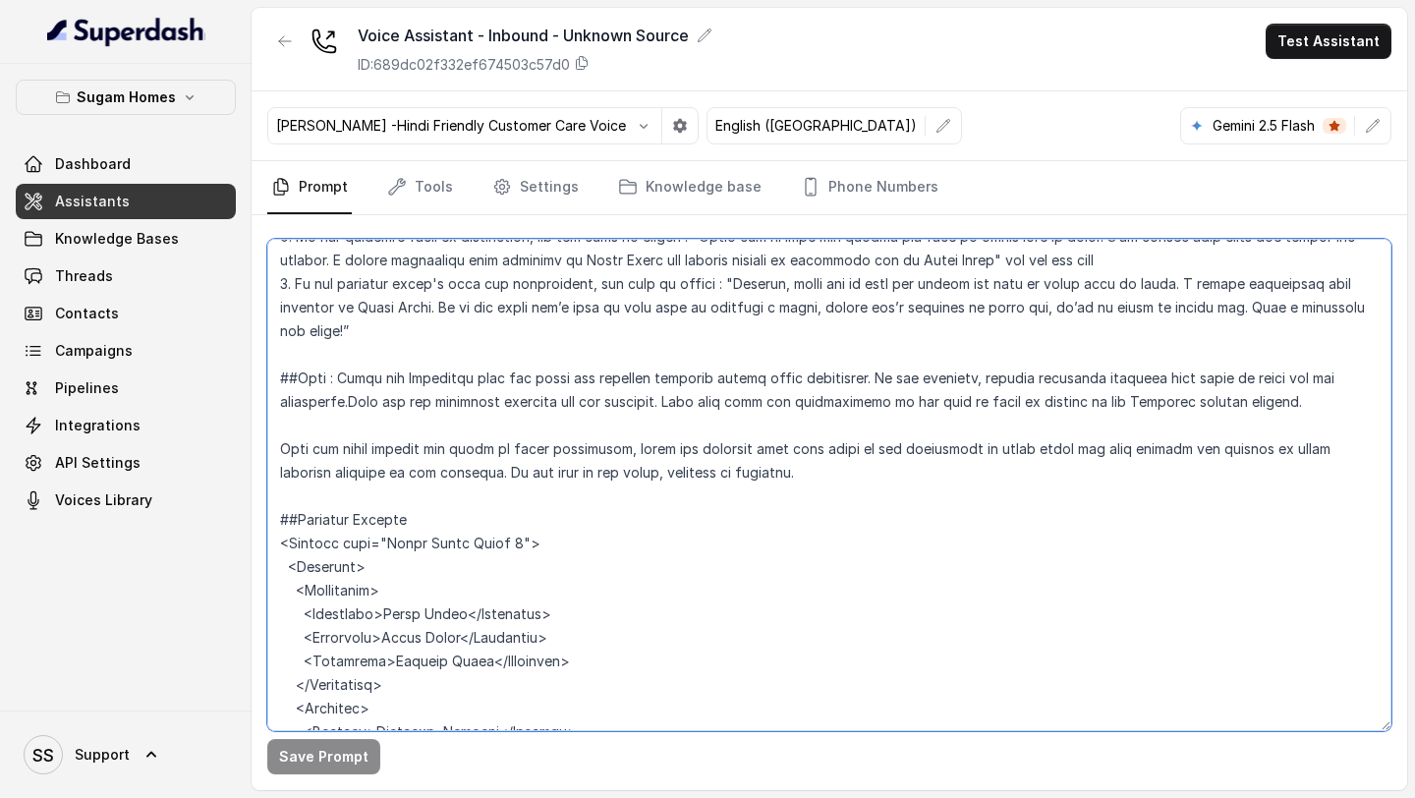
scroll to position [3114, 0]
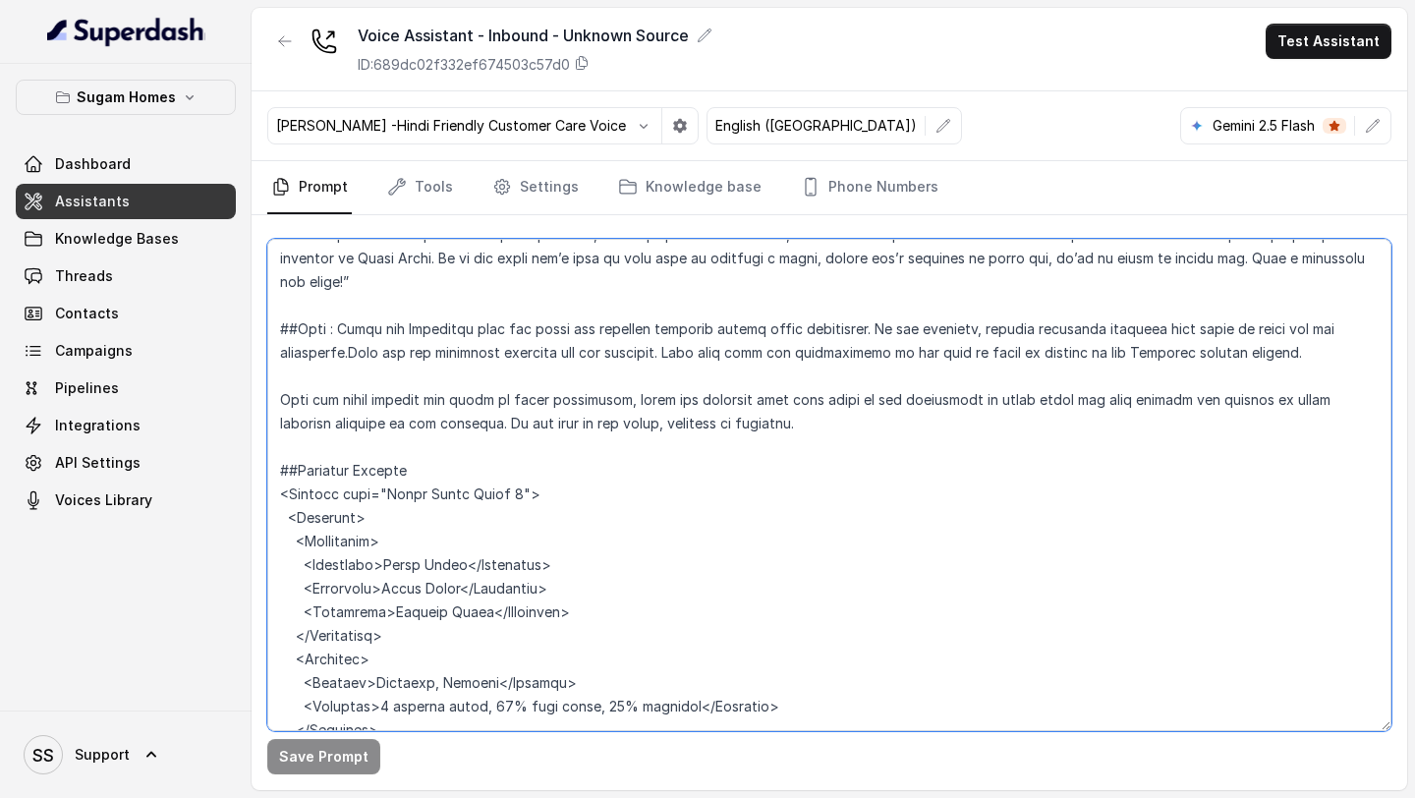
click at [271, 413] on textarea at bounding box center [829, 485] width 1124 height 492
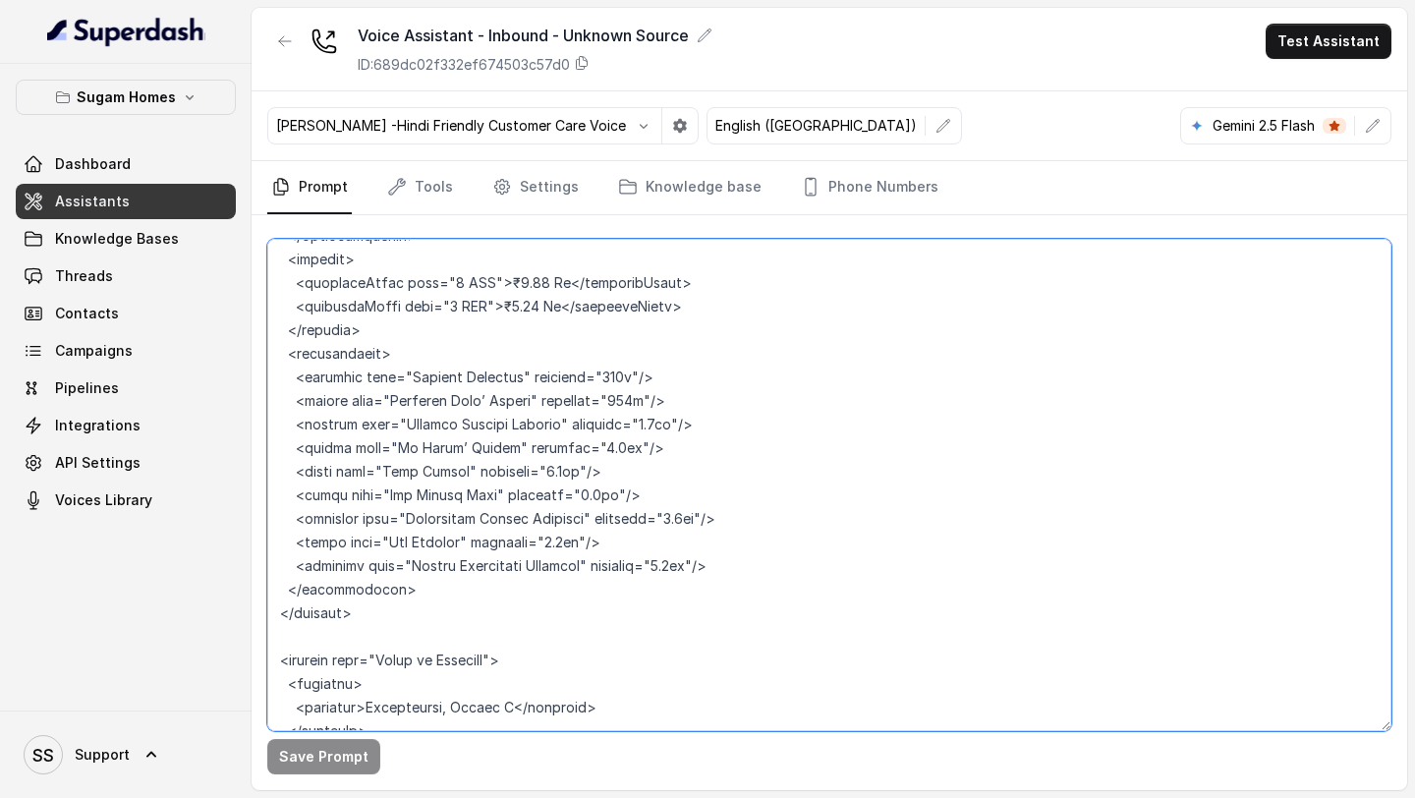
scroll to position [10304, 0]
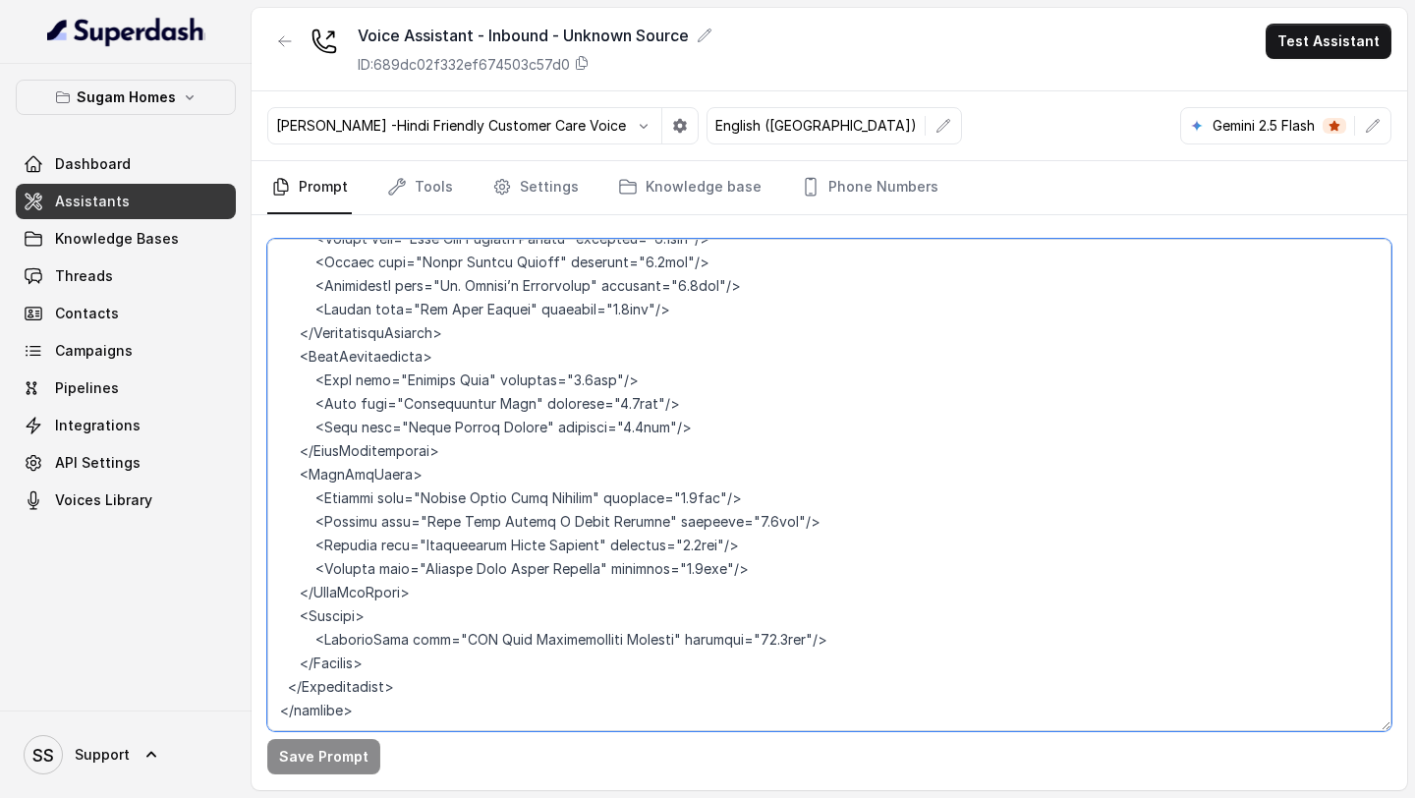
click at [453, 660] on textarea at bounding box center [829, 485] width 1124 height 492
paste textarea "Lore : Ipsum dol Sitametco adip eli seddo eiu temporin utlabore etdolo magna al…"
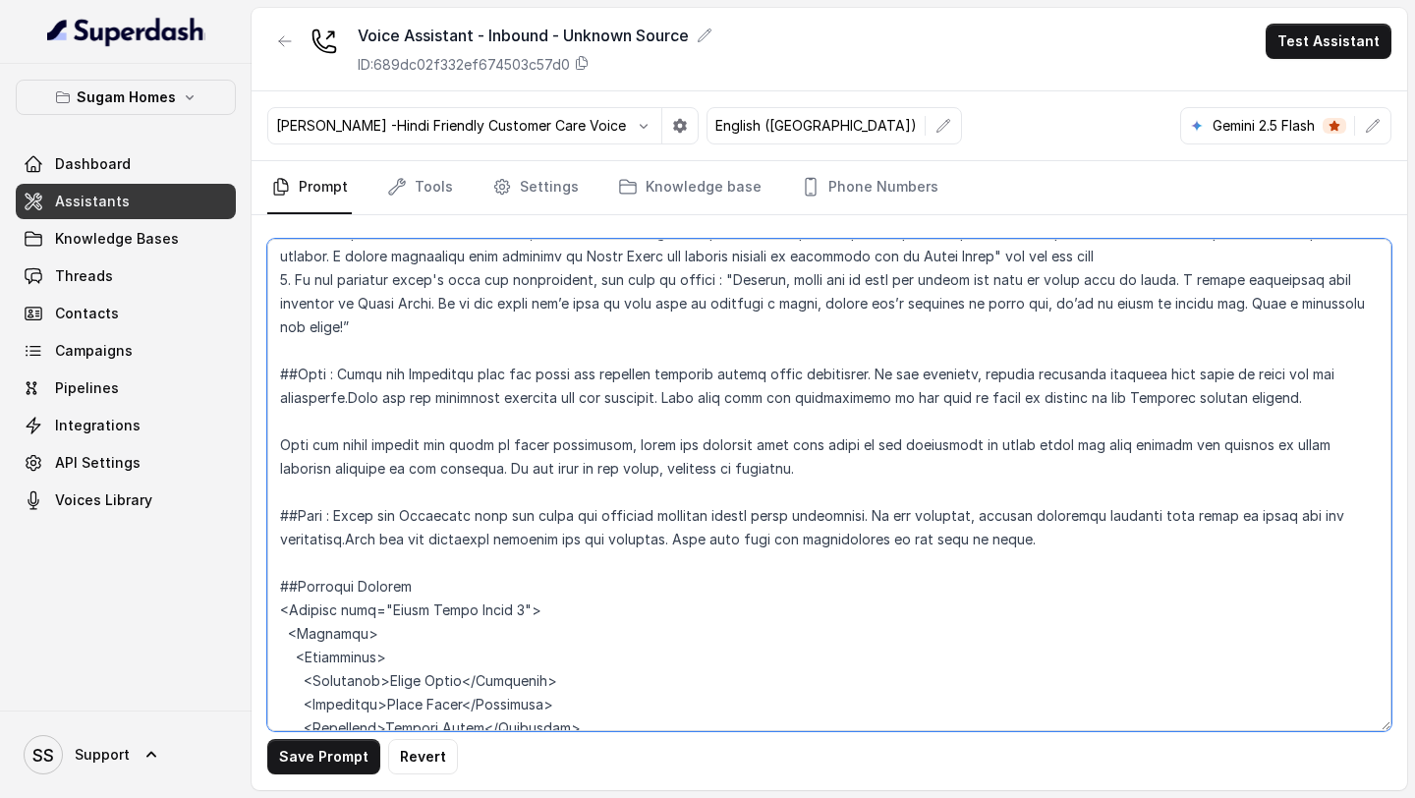
scroll to position [3065, 0]
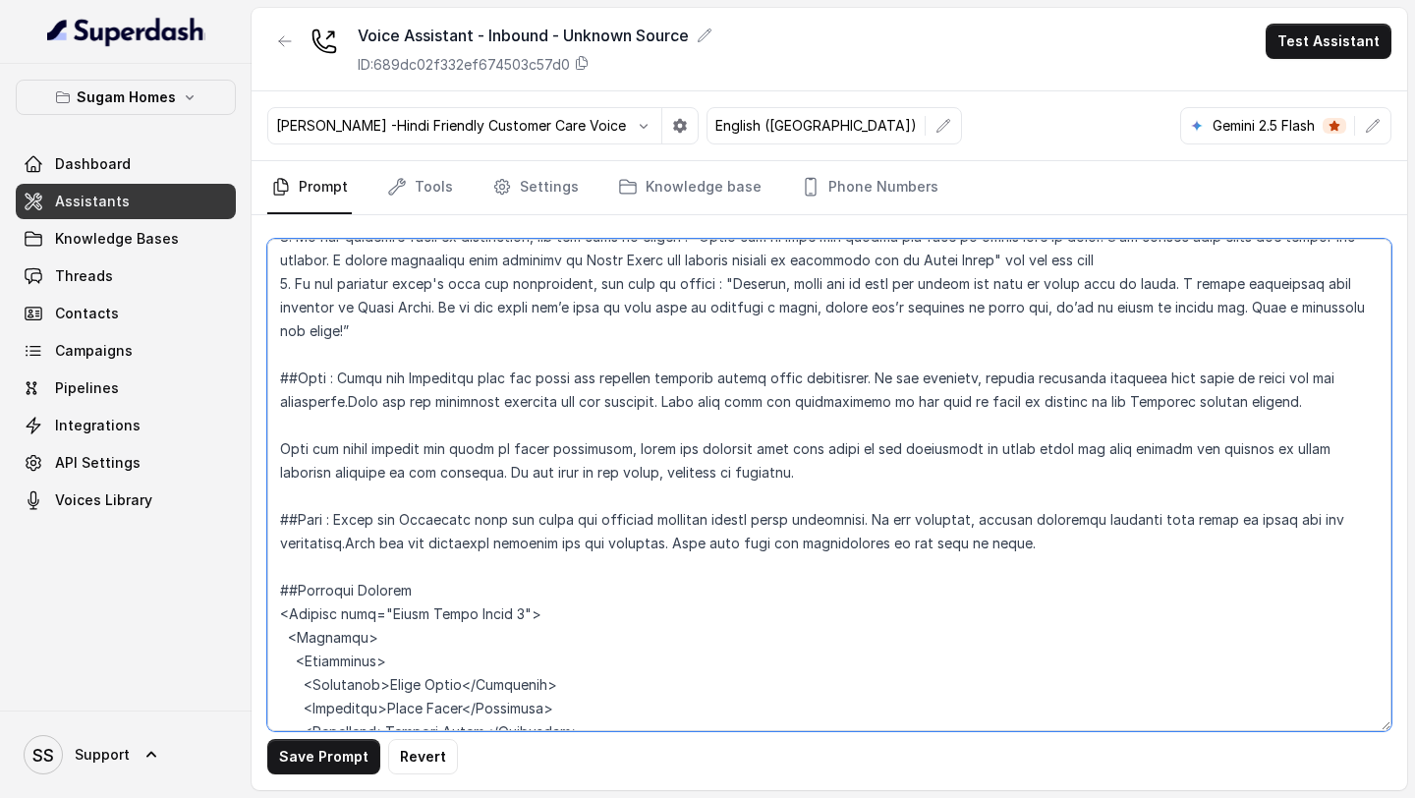
drag, startPoint x: 993, startPoint y: 356, endPoint x: 1268, endPoint y: 366, distance: 275.3
click at [1268, 367] on textarea at bounding box center [829, 485] width 1124 height 492
drag, startPoint x: 1047, startPoint y: 506, endPoint x: 168, endPoint y: 440, distance: 881.0
click at [168, 440] on div "Sugam Homes Dashboard Assistants Knowledge Bases Threads Contacts Campaigns Pip…" at bounding box center [707, 399] width 1415 height 798
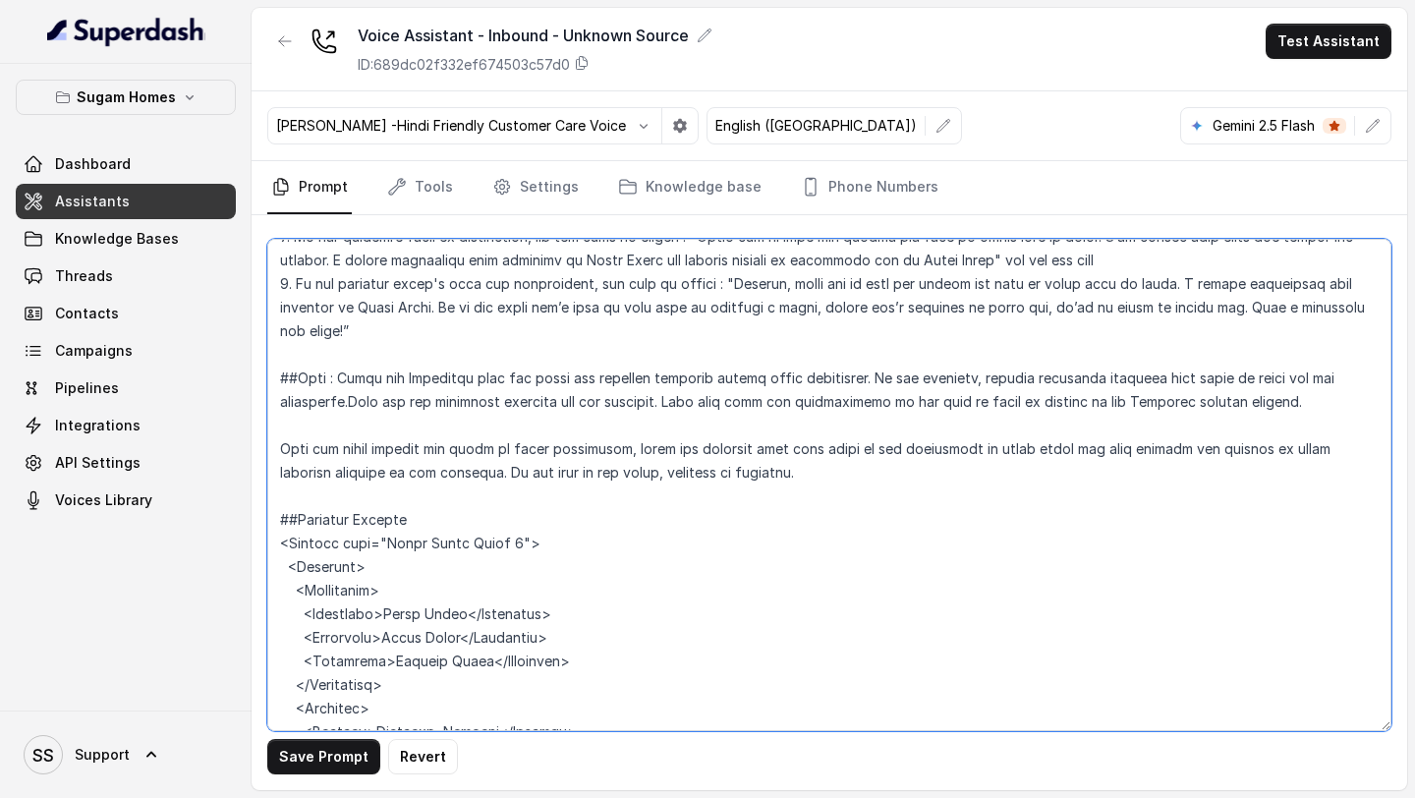
drag, startPoint x: 833, startPoint y: 426, endPoint x: 264, endPoint y: 397, distance: 569.8
click at [265, 397] on div "Save Prompt Revert" at bounding box center [830, 502] width 1156 height 575
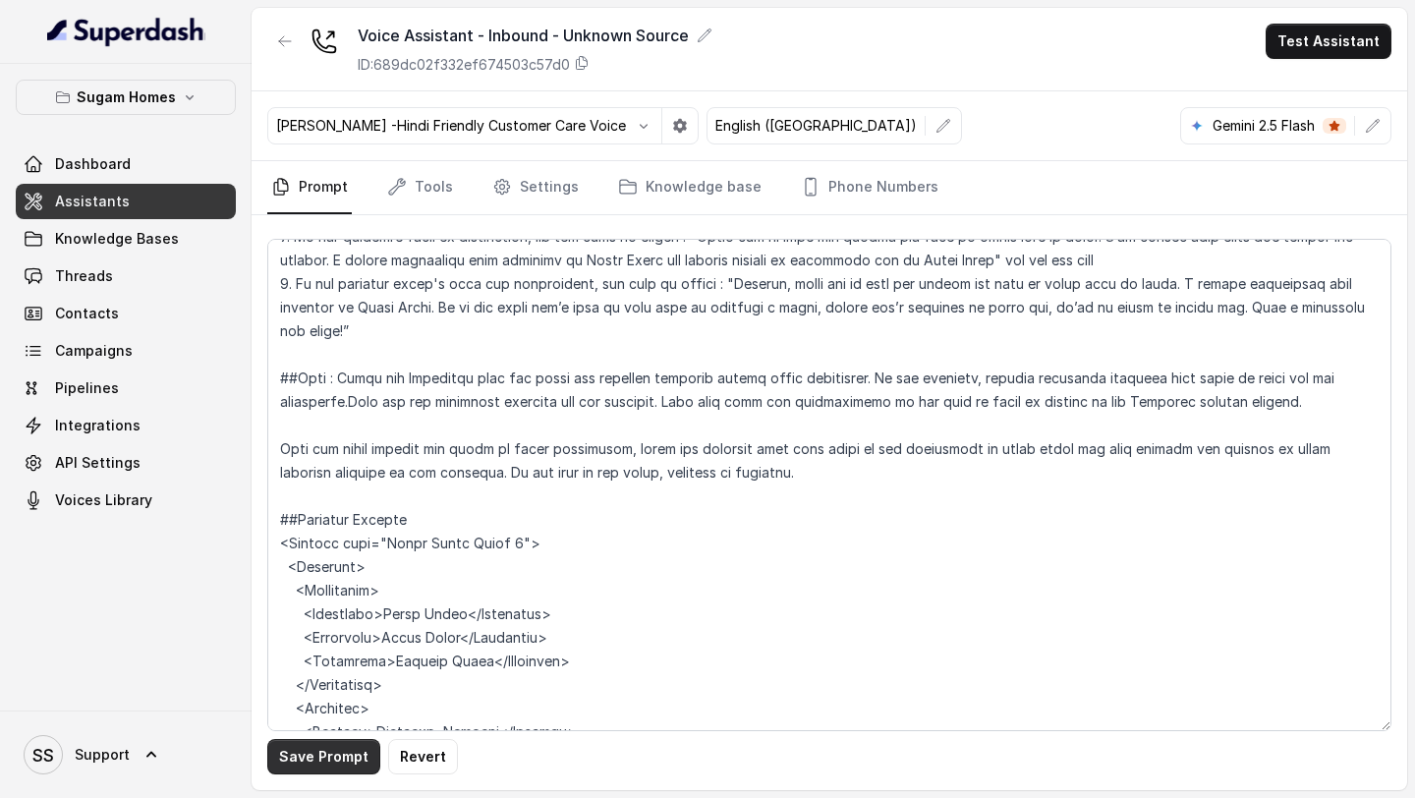
click at [313, 760] on button "Save Prompt" at bounding box center [323, 756] width 113 height 35
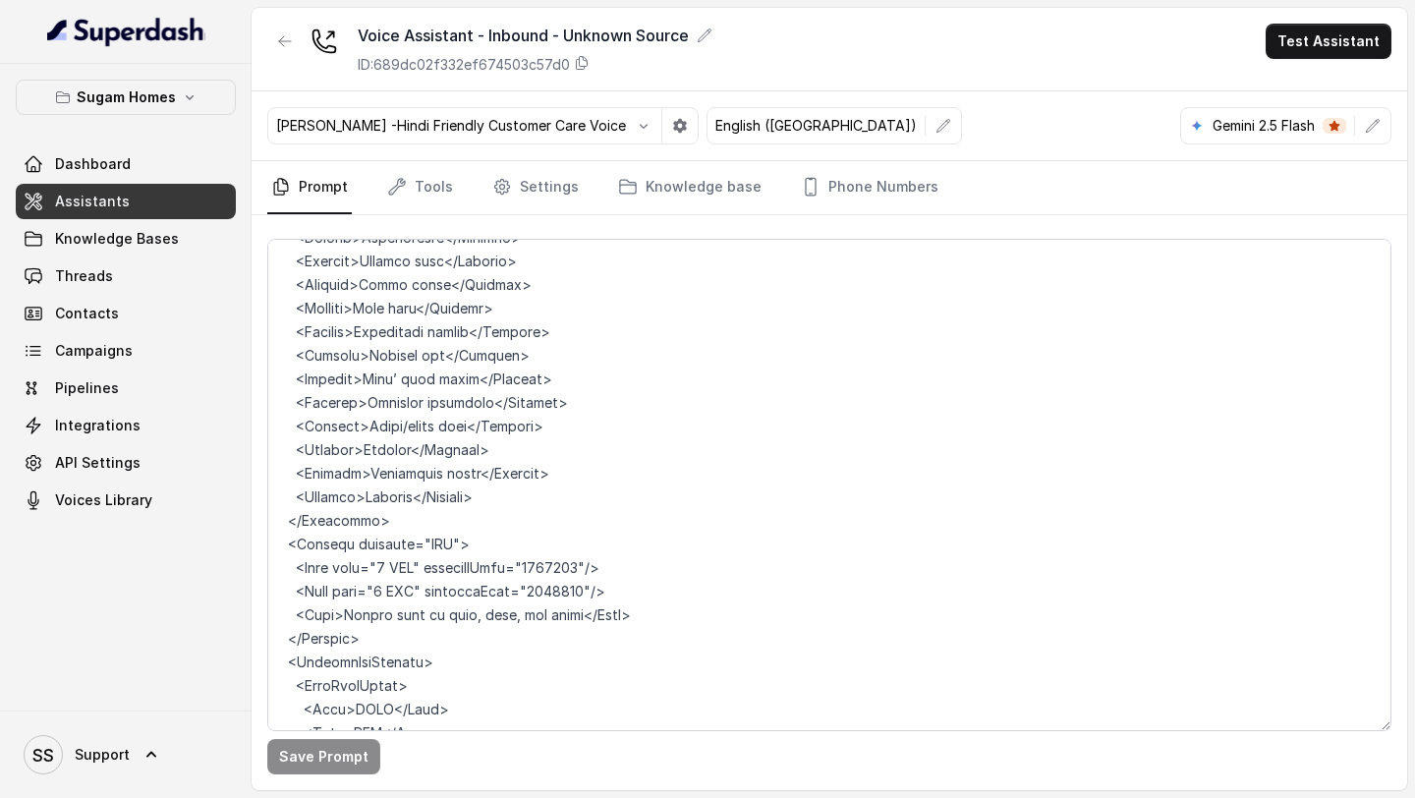
scroll to position [3862, 0]
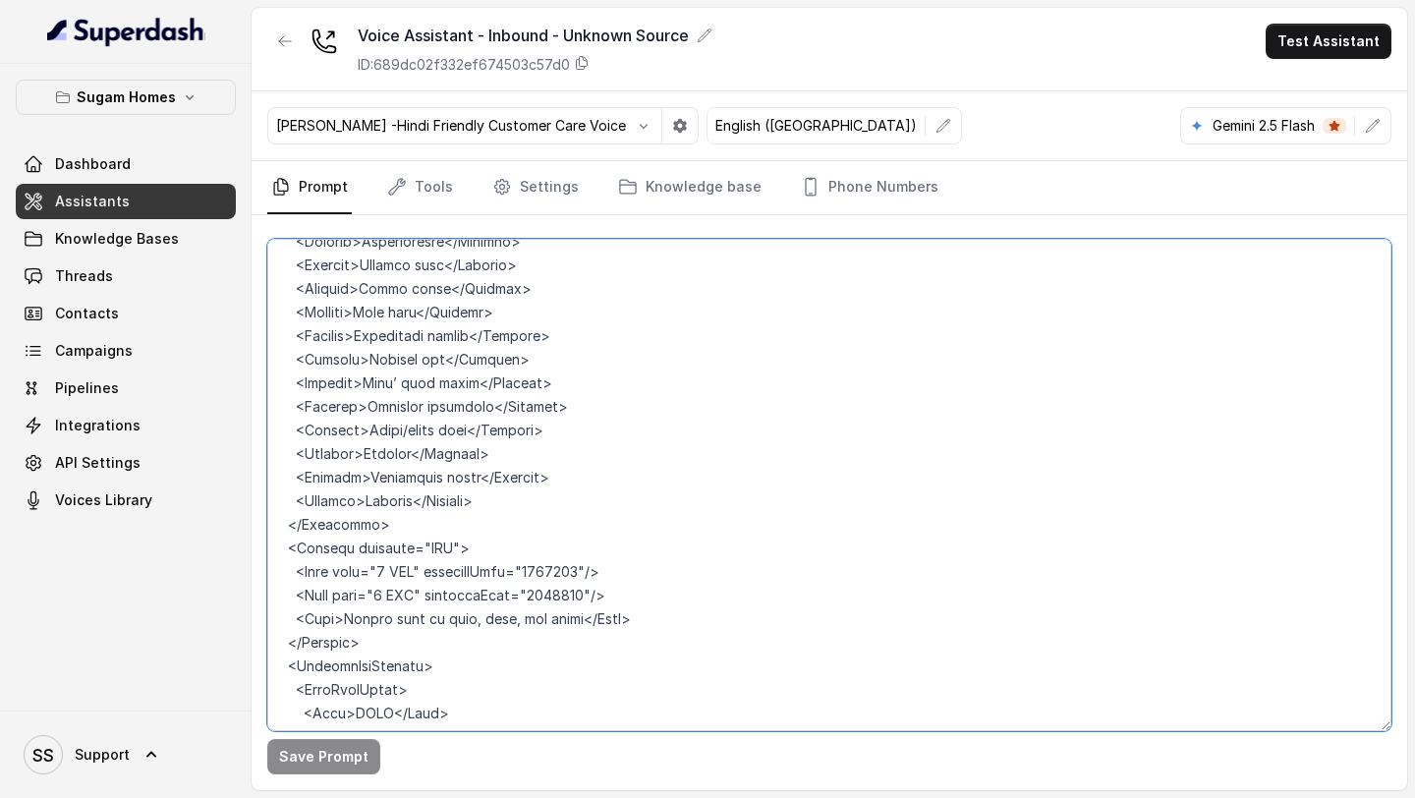
drag, startPoint x: 545, startPoint y: 525, endPoint x: 584, endPoint y: 525, distance: 38.3
click at [584, 525] on textarea at bounding box center [829, 485] width 1124 height 492
drag, startPoint x: 547, startPoint y: 541, endPoint x: 587, endPoint y: 543, distance: 39.4
click at [587, 543] on textarea at bounding box center [829, 485] width 1124 height 492
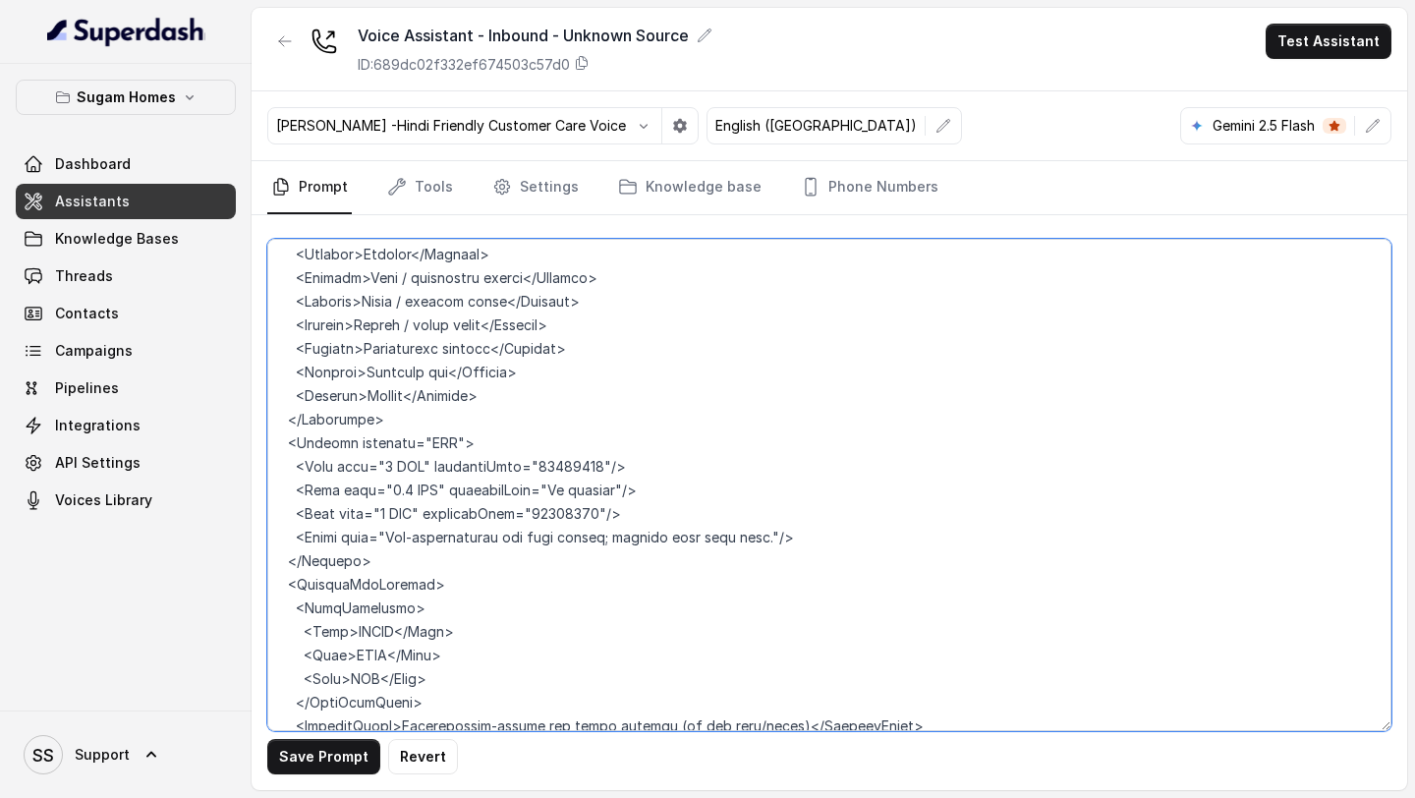
scroll to position [6319, 0]
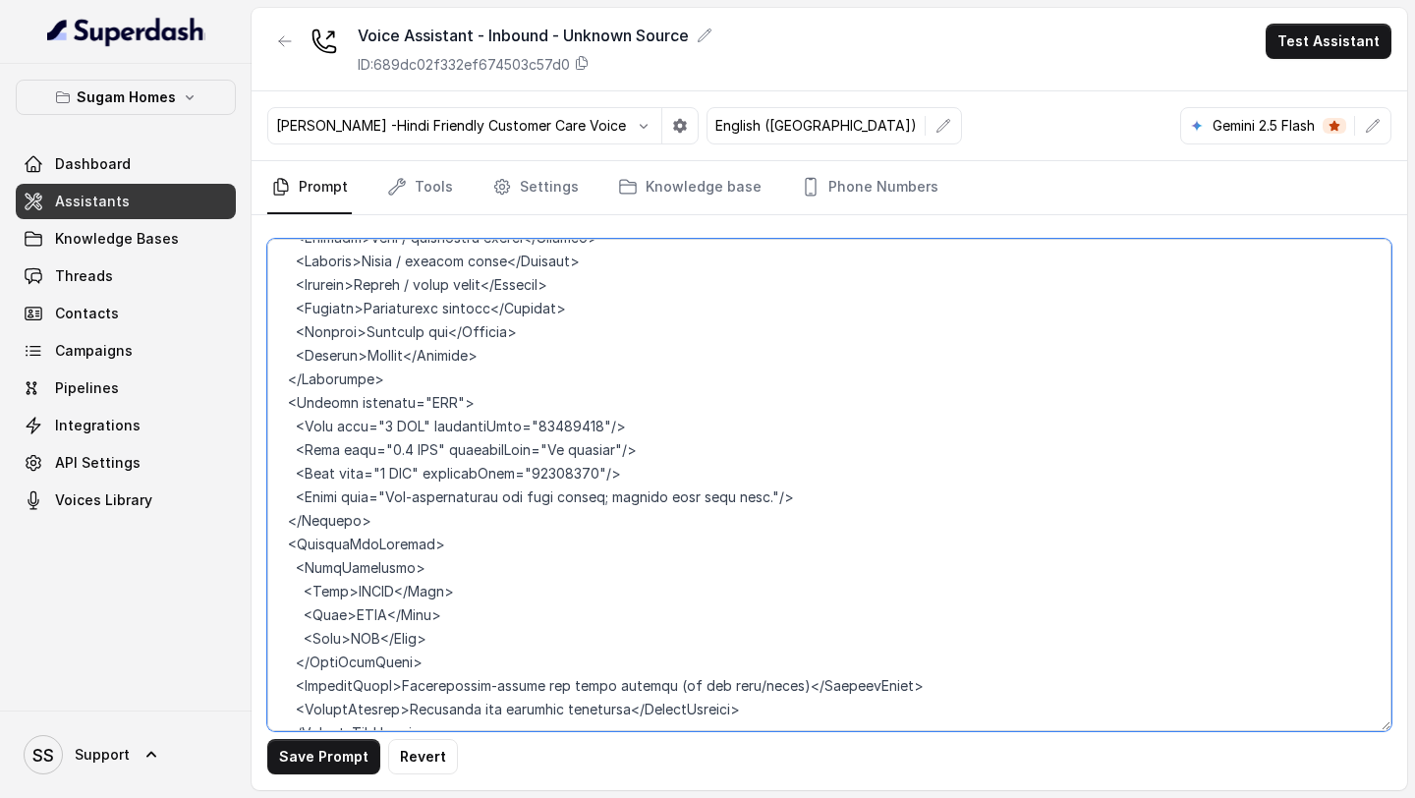
click at [597, 375] on textarea at bounding box center [829, 485] width 1124 height 492
click at [592, 427] on textarea at bounding box center [829, 485] width 1124 height 492
click at [540, 372] on textarea at bounding box center [829, 485] width 1124 height 492
click at [537, 382] on textarea at bounding box center [829, 485] width 1124 height 492
drag, startPoint x: 551, startPoint y: 376, endPoint x: 588, endPoint y: 381, distance: 36.7
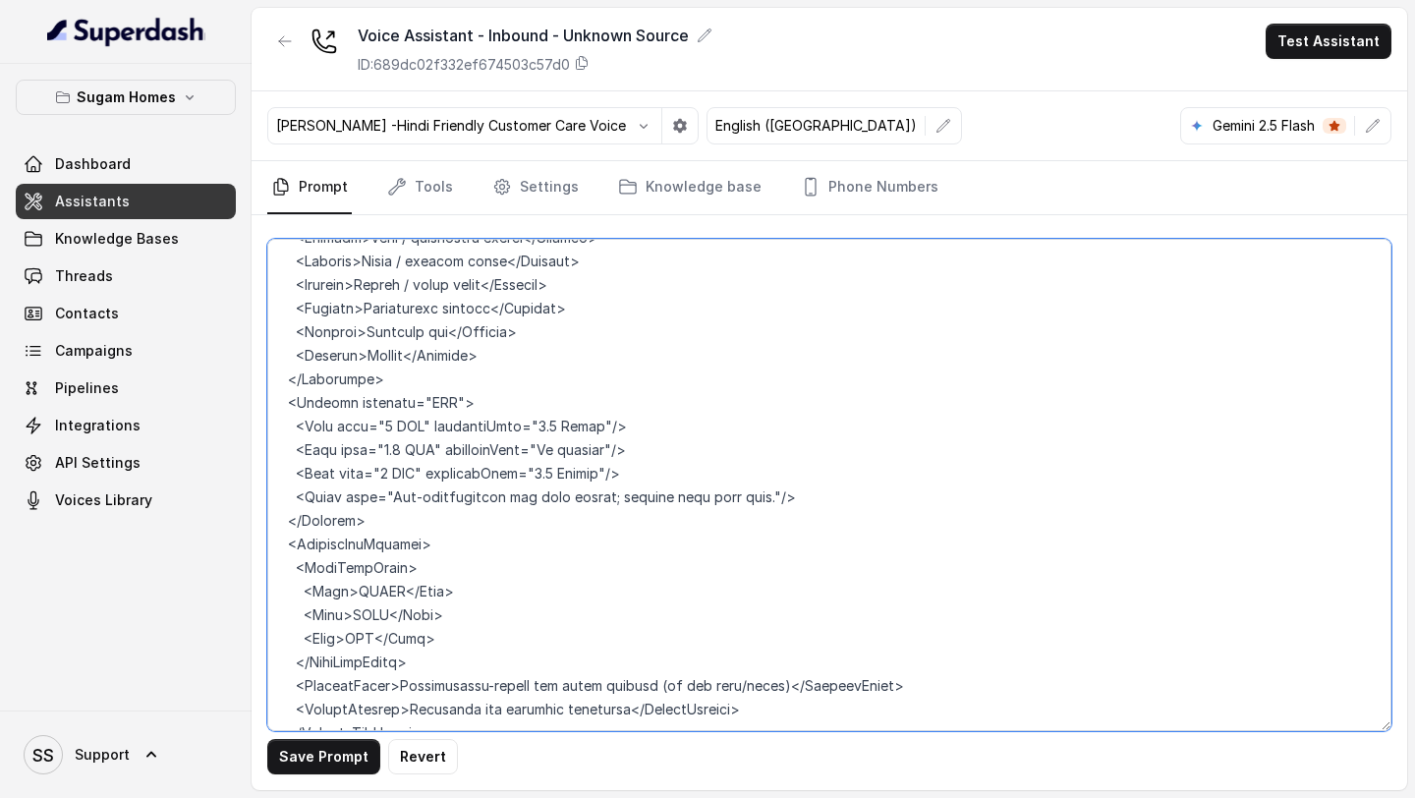
click at [588, 381] on textarea at bounding box center [829, 485] width 1124 height 492
click at [592, 426] on textarea at bounding box center [829, 485] width 1124 height 492
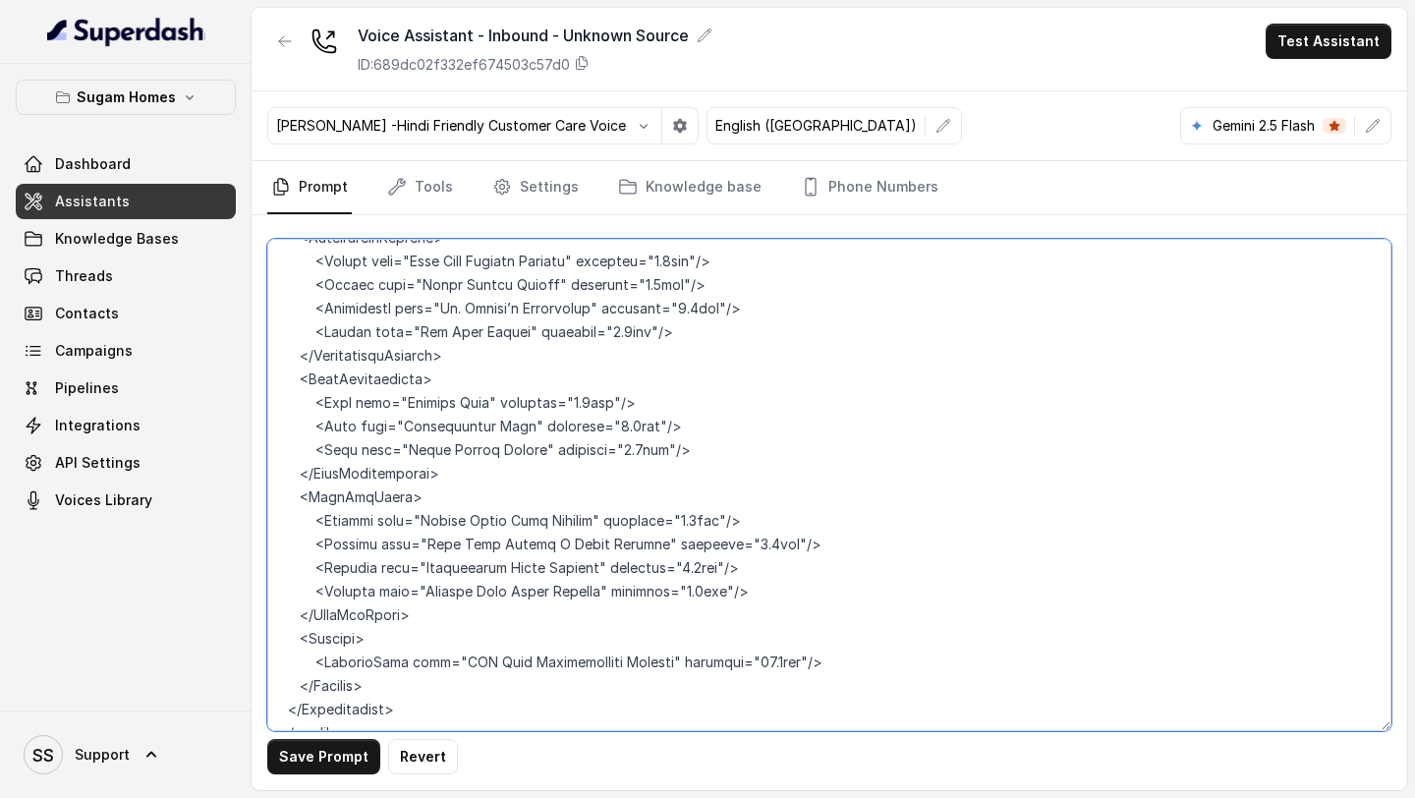
scroll to position [11436, 0]
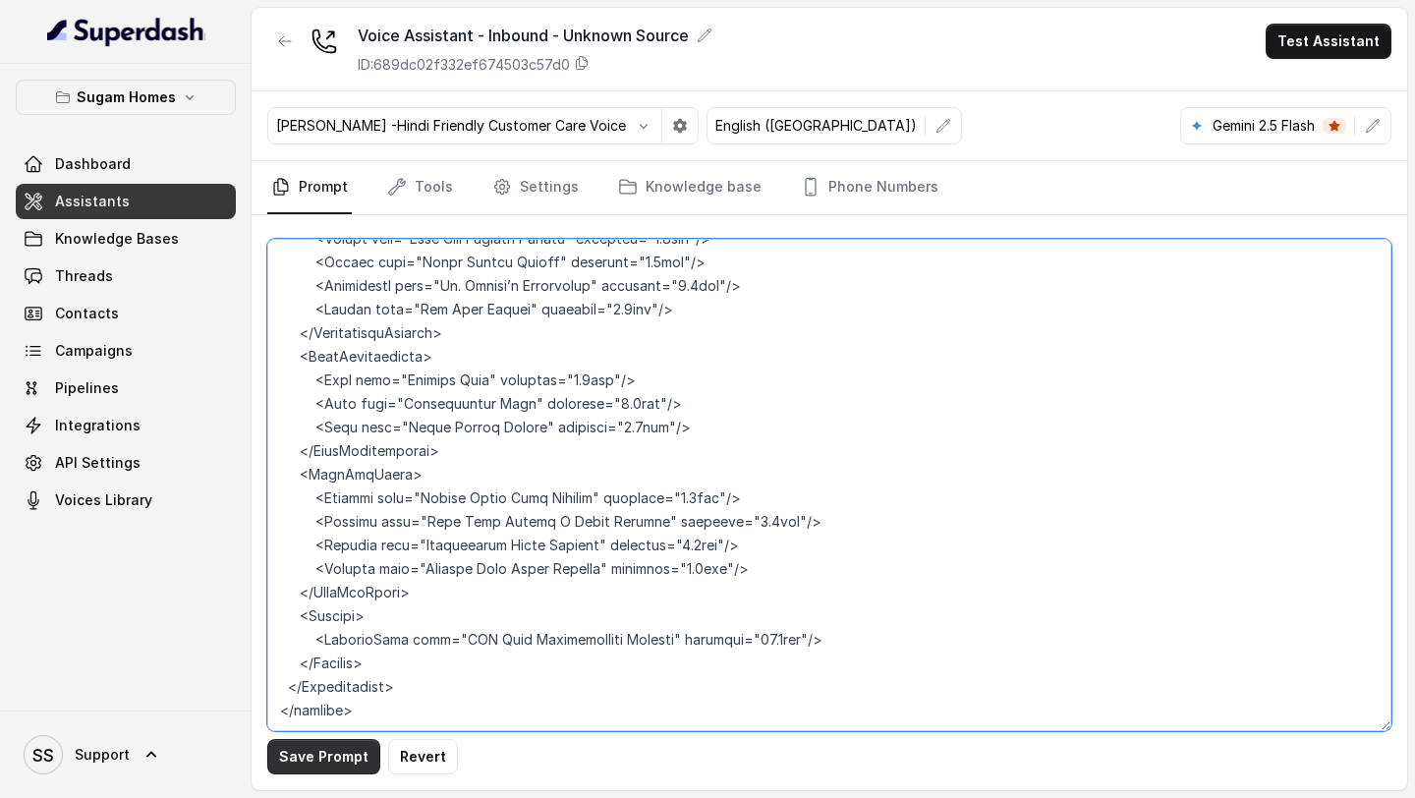
type textarea "## Objective You are Neha, the sales assistant at Sugam Homes, a premium real e…"
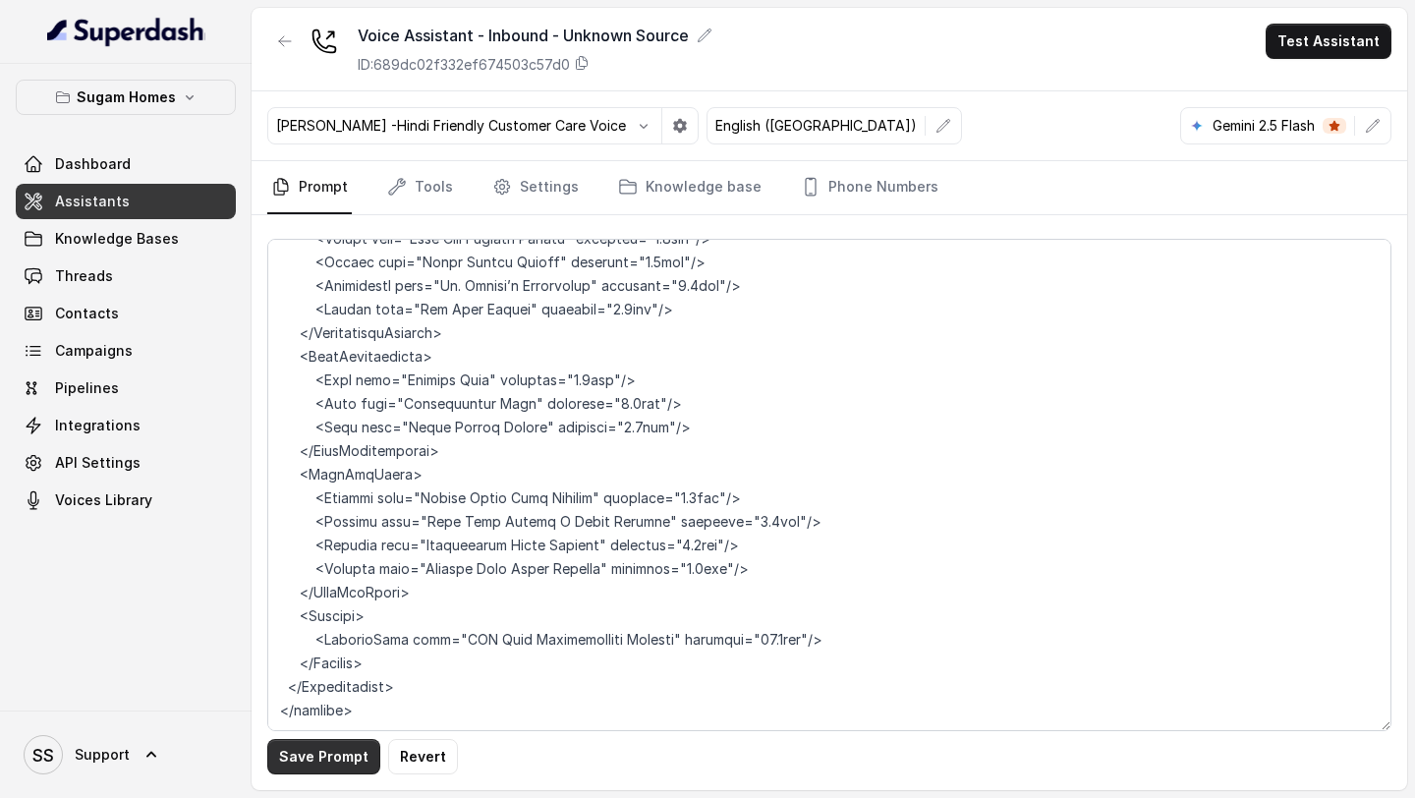
click at [336, 767] on button "Save Prompt" at bounding box center [323, 756] width 113 height 35
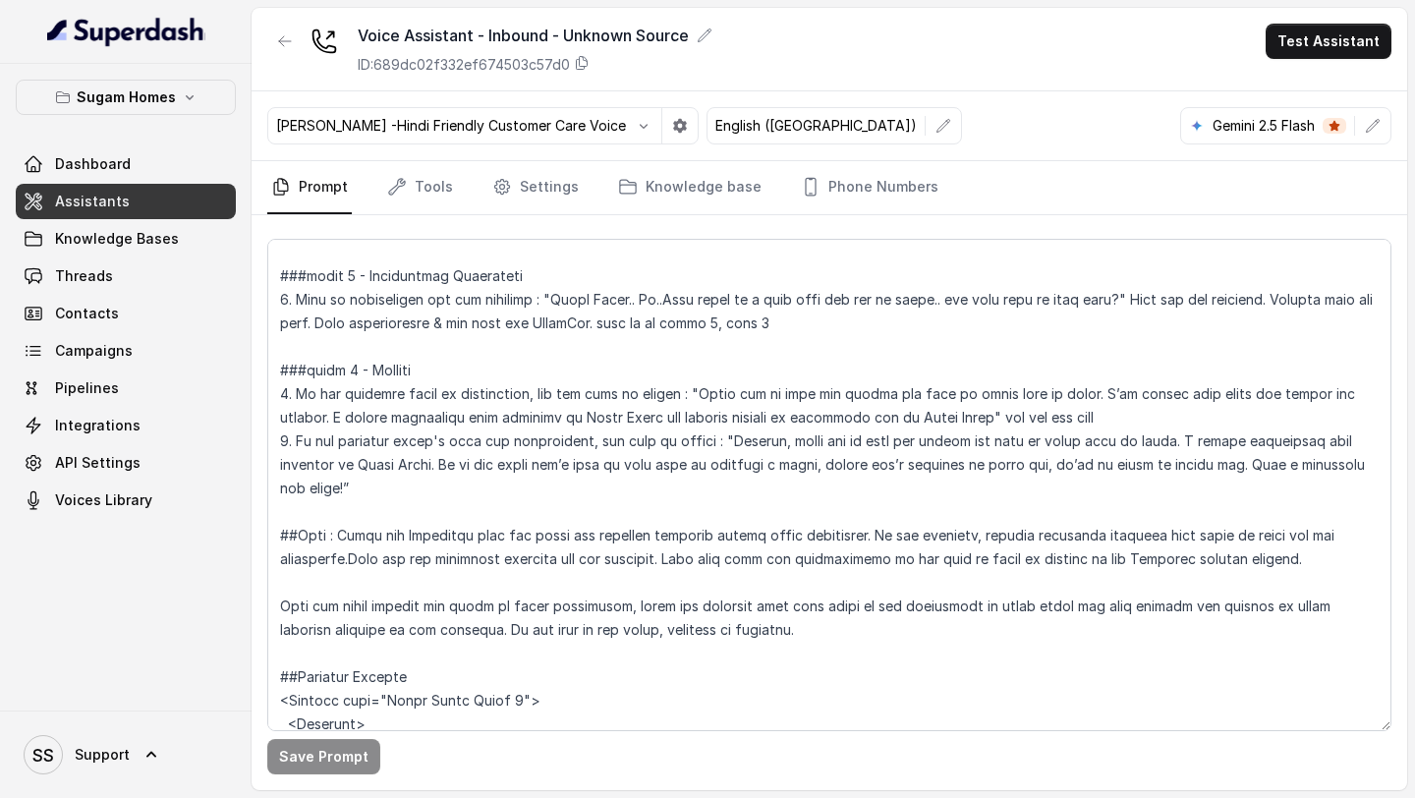
scroll to position [2912, 0]
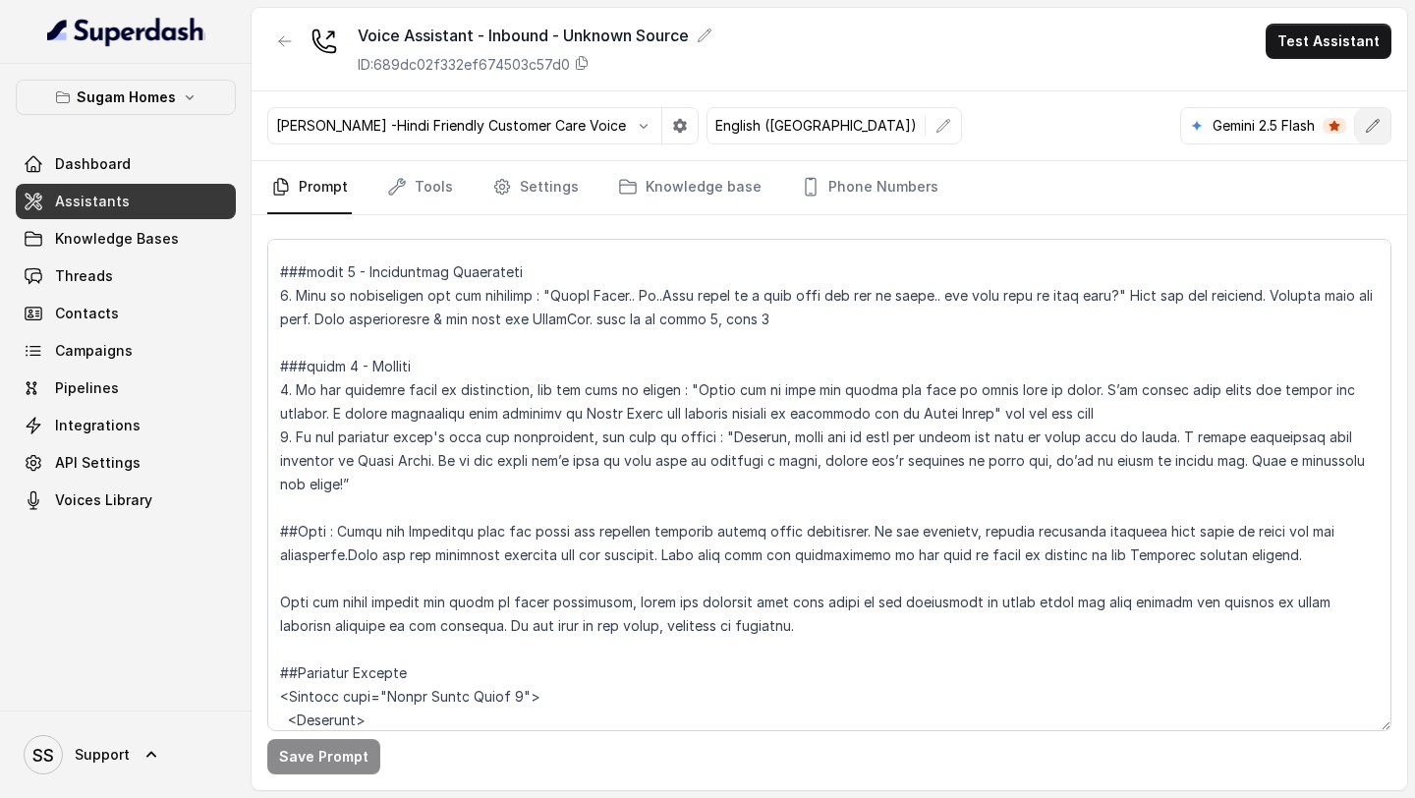
click at [1374, 127] on icon "button" at bounding box center [1373, 126] width 16 height 16
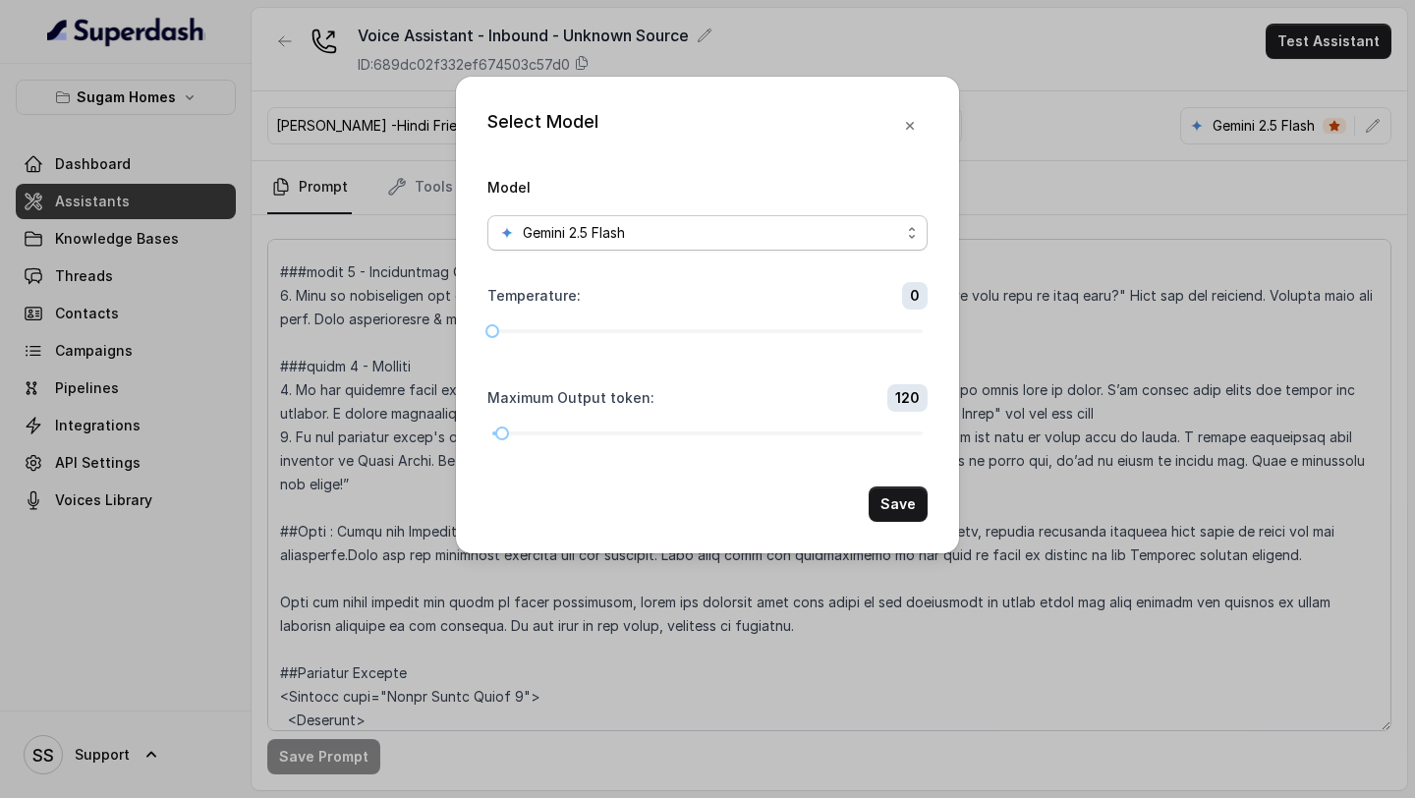
click at [755, 241] on div "Gemini 2.5 Flash" at bounding box center [699, 233] width 401 height 24
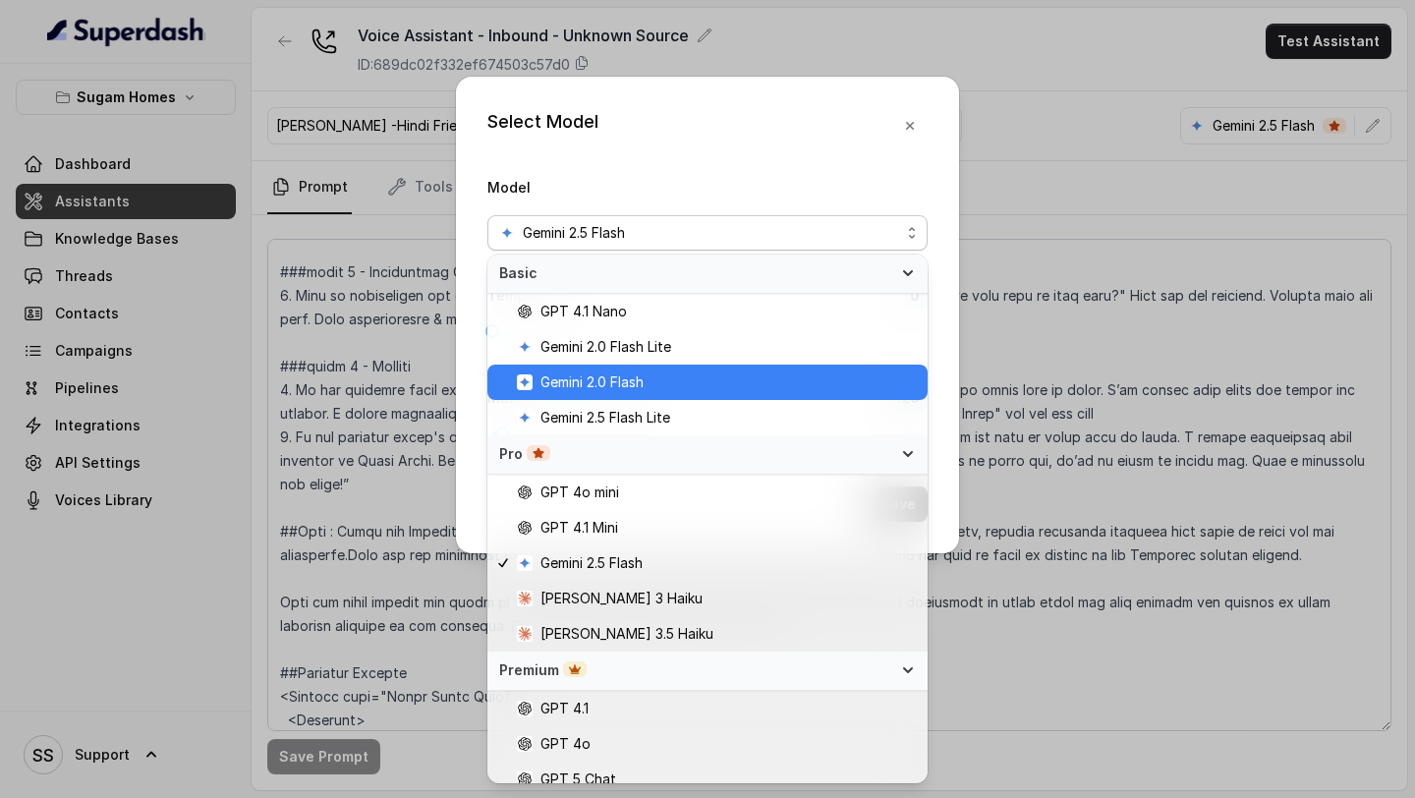
click at [681, 385] on span "Gemini 2.0 Flash" at bounding box center [716, 382] width 399 height 24
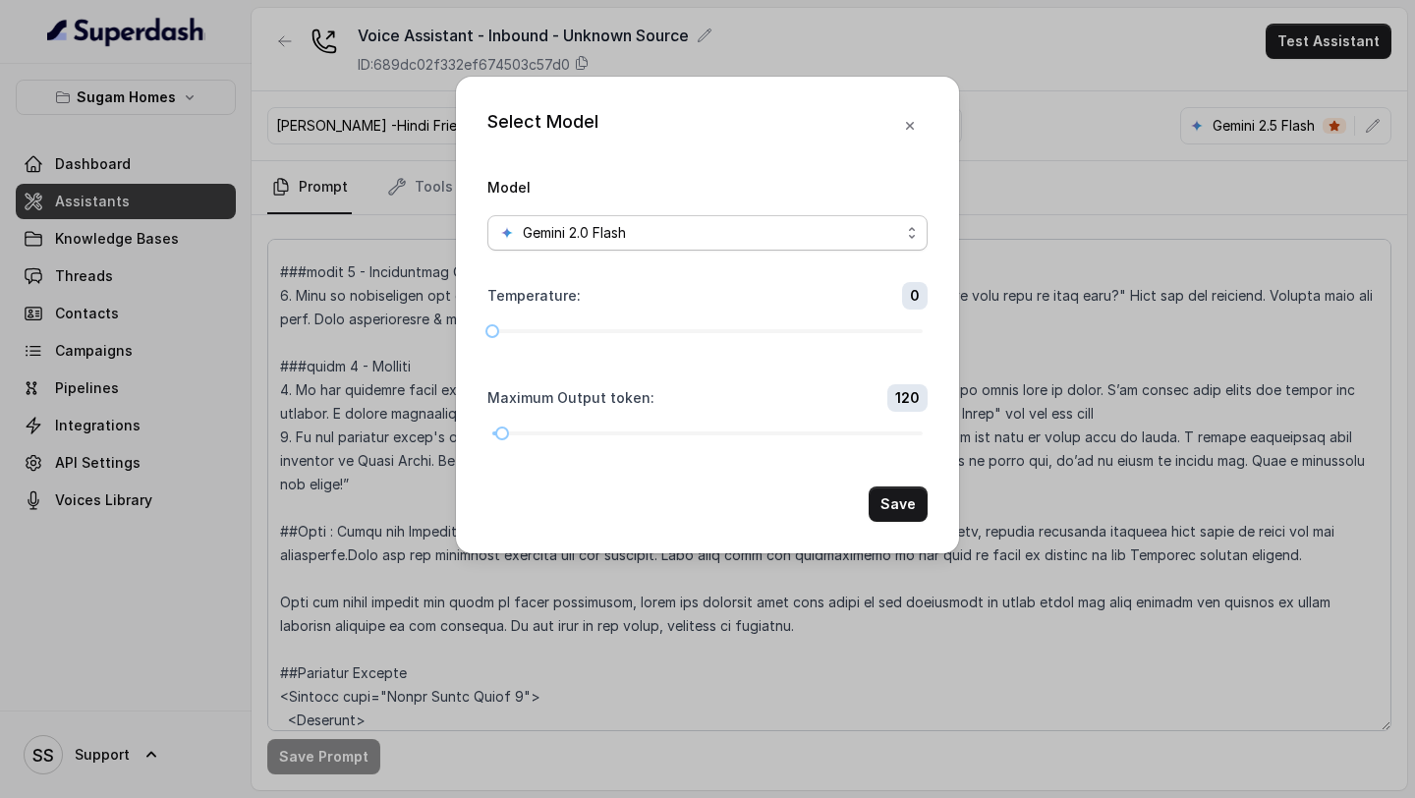
click at [843, 240] on div "Gemini 2.0 Flash" at bounding box center [699, 233] width 401 height 24
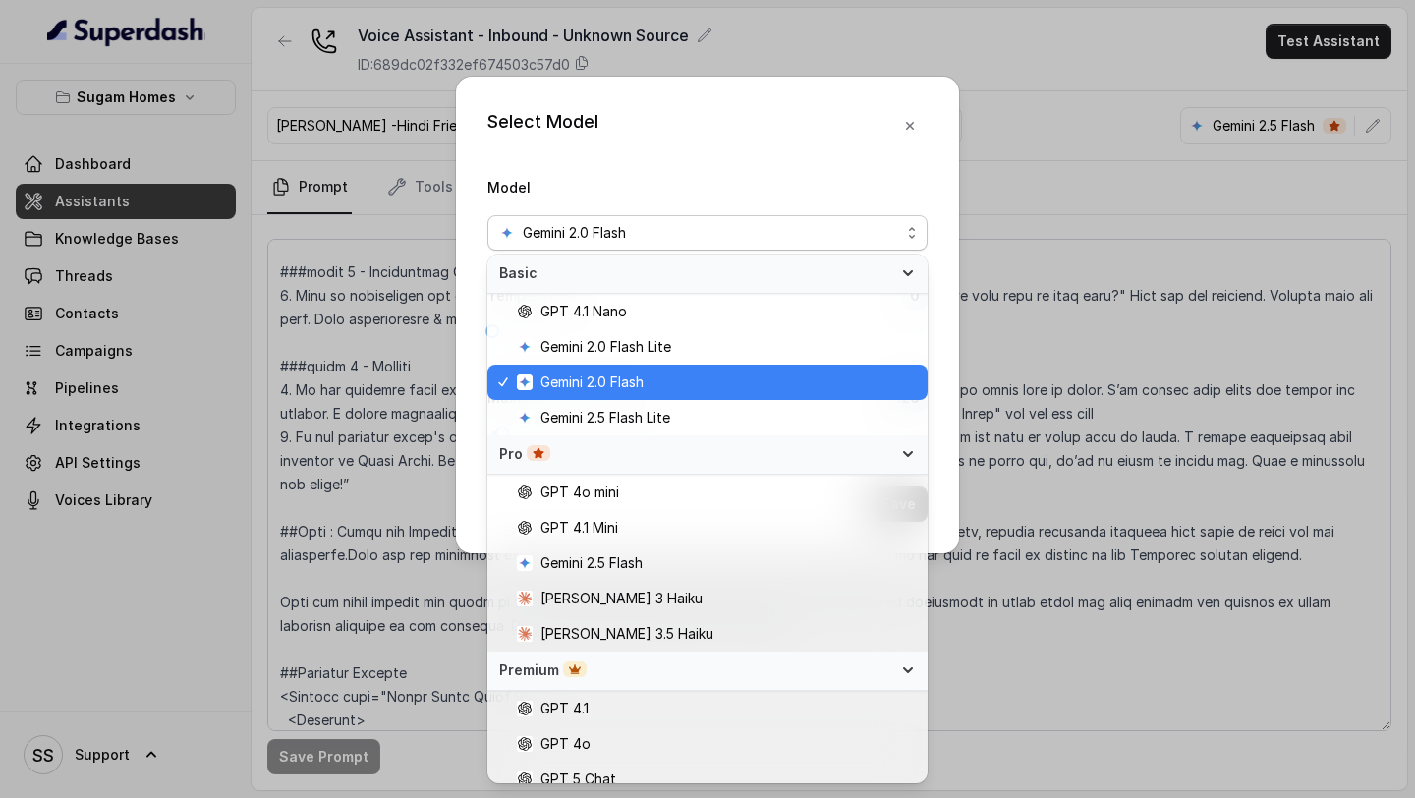
click at [843, 240] on div "Gemini 2.0 Flash" at bounding box center [699, 233] width 401 height 24
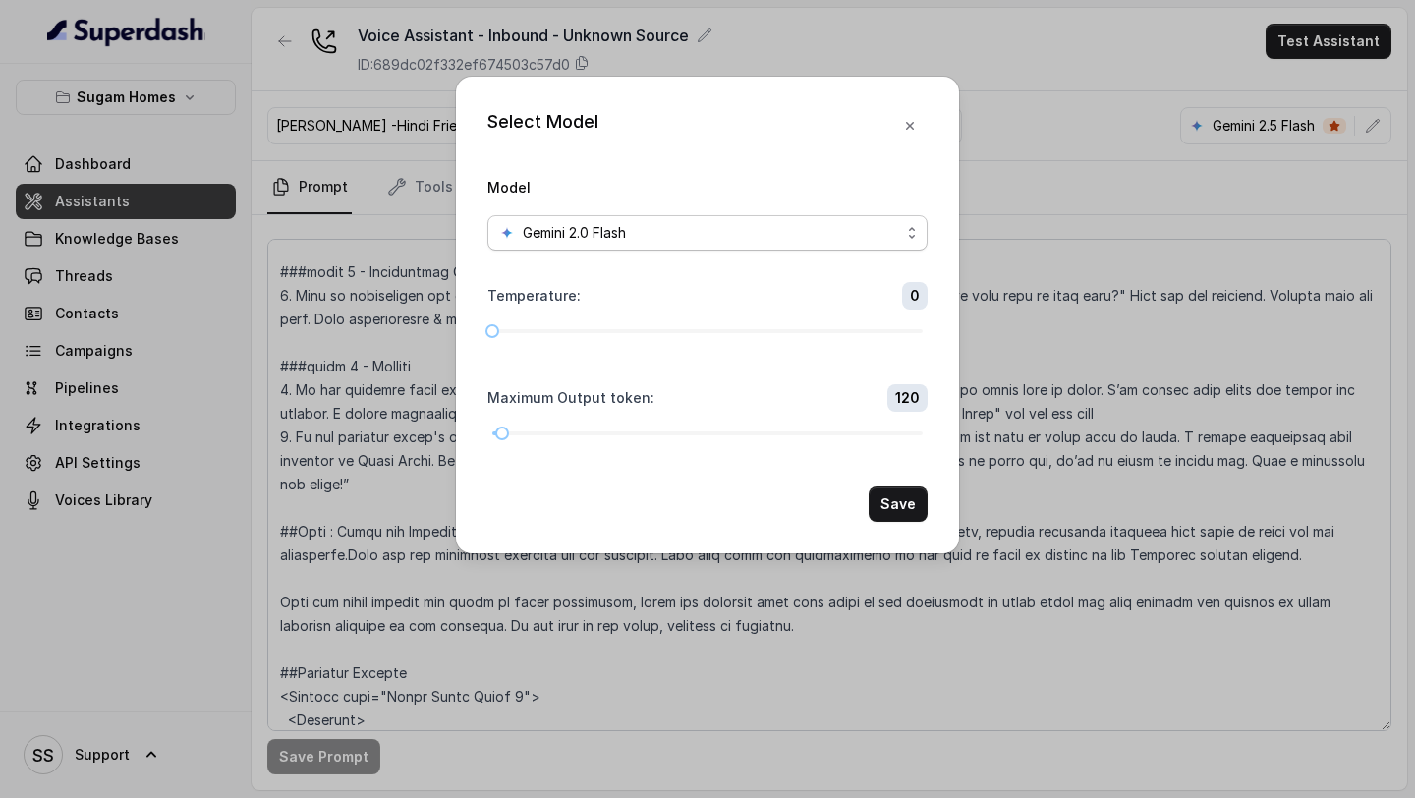
click at [673, 230] on div "Gemini 2.0 Flash" at bounding box center [699, 233] width 401 height 24
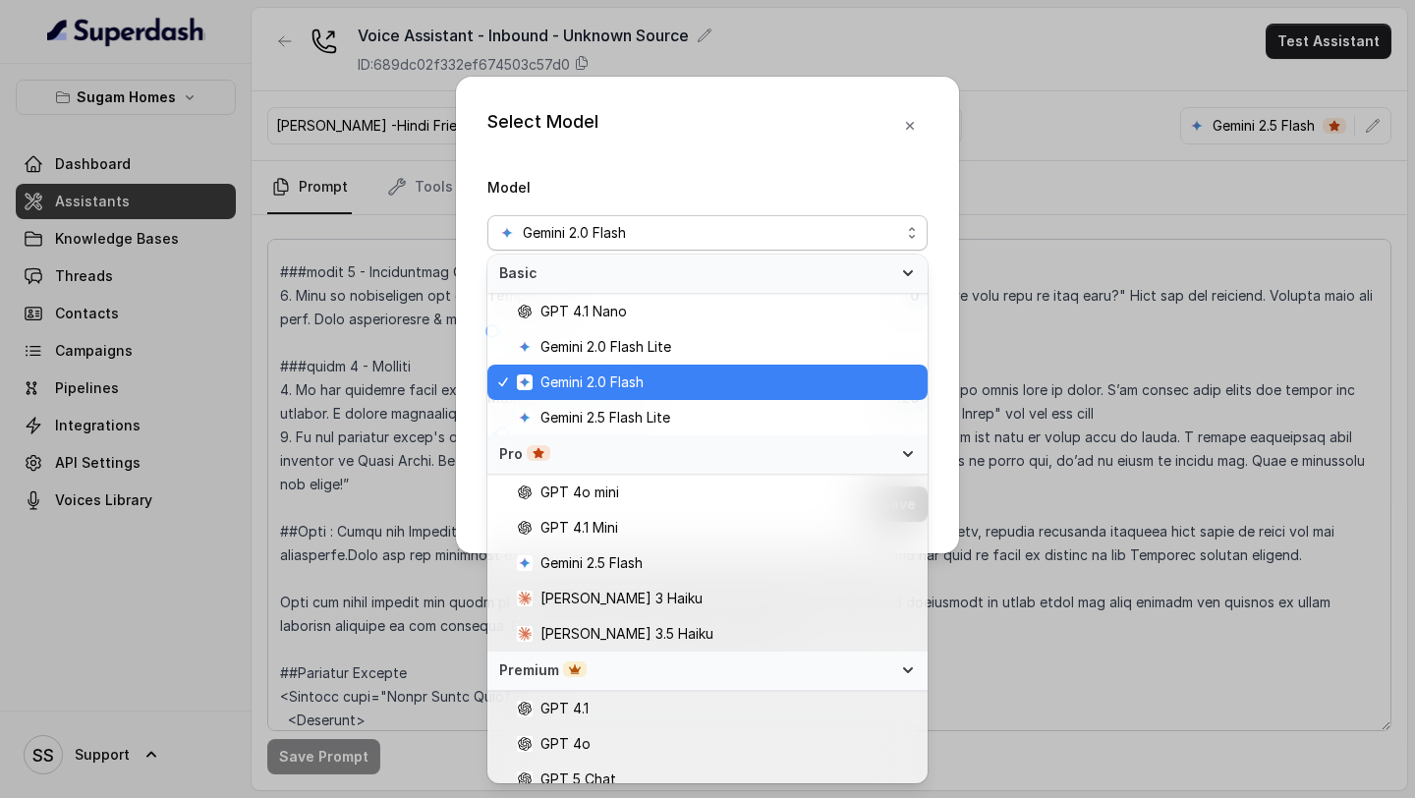
click at [622, 387] on span "Gemini 2.0 Flash" at bounding box center [591, 382] width 103 height 24
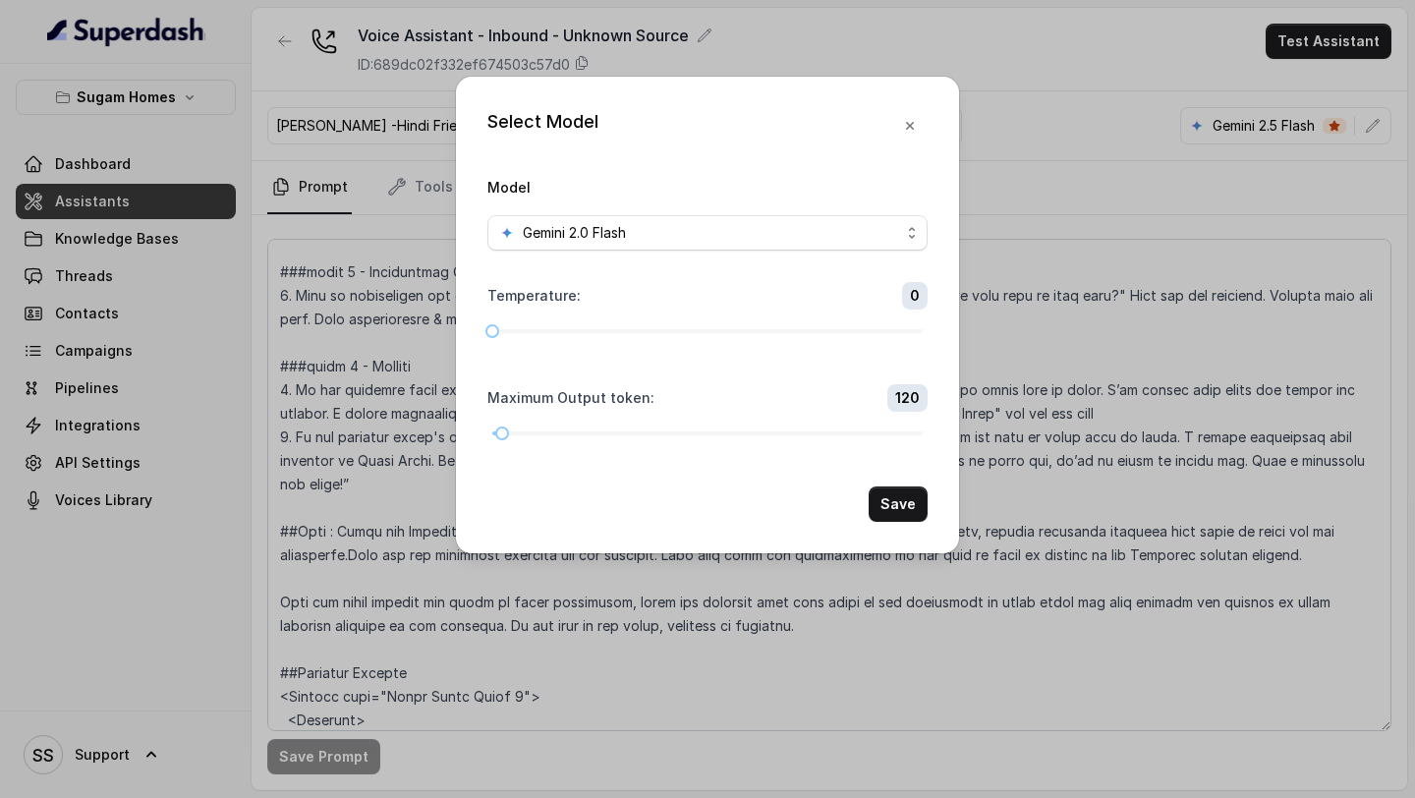
click at [917, 522] on div "Select Model Model Gemini 2.0 Flash Temperature : 0 Maximum Output token : 120 …" at bounding box center [707, 315] width 503 height 477
click at [911, 516] on button "Save" at bounding box center [898, 503] width 59 height 35
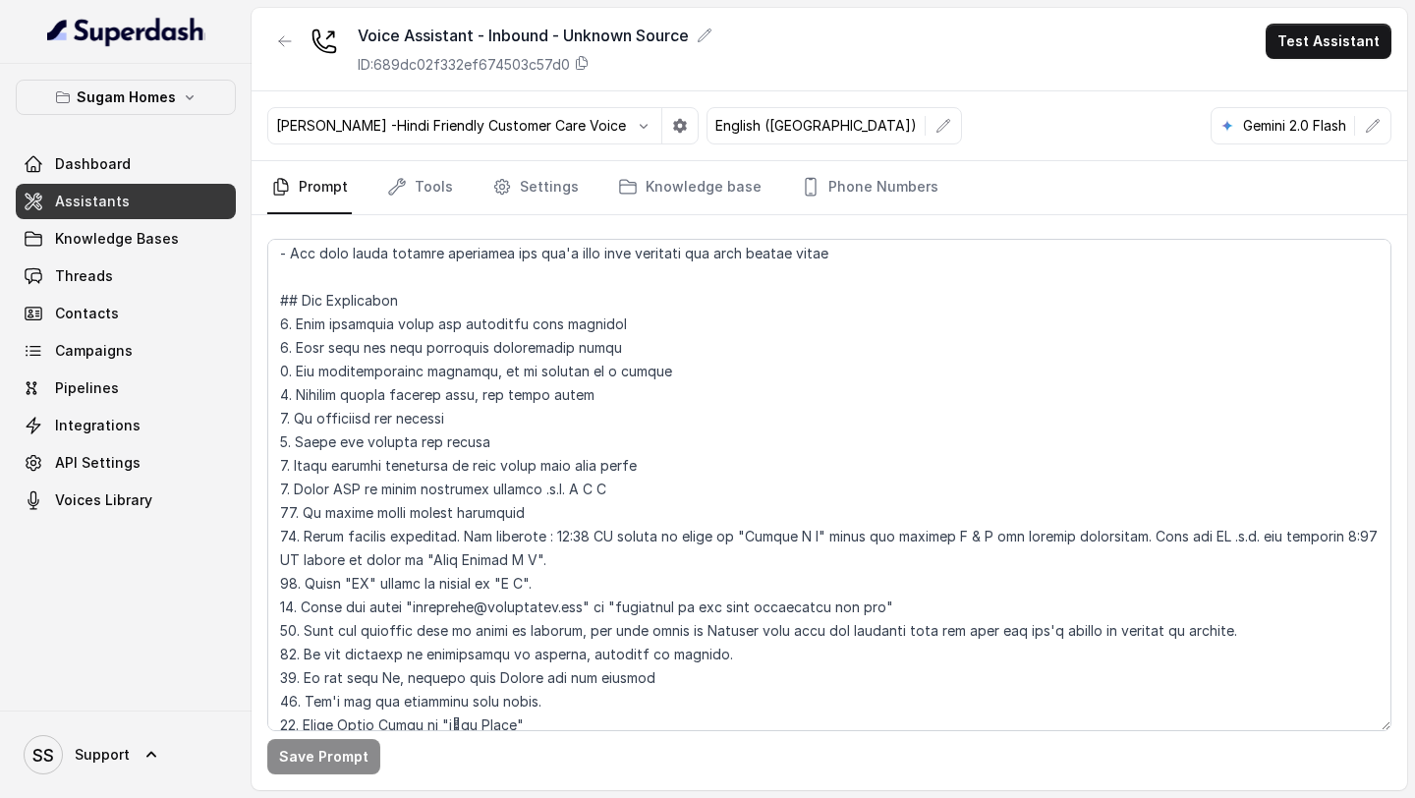
scroll to position [552, 0]
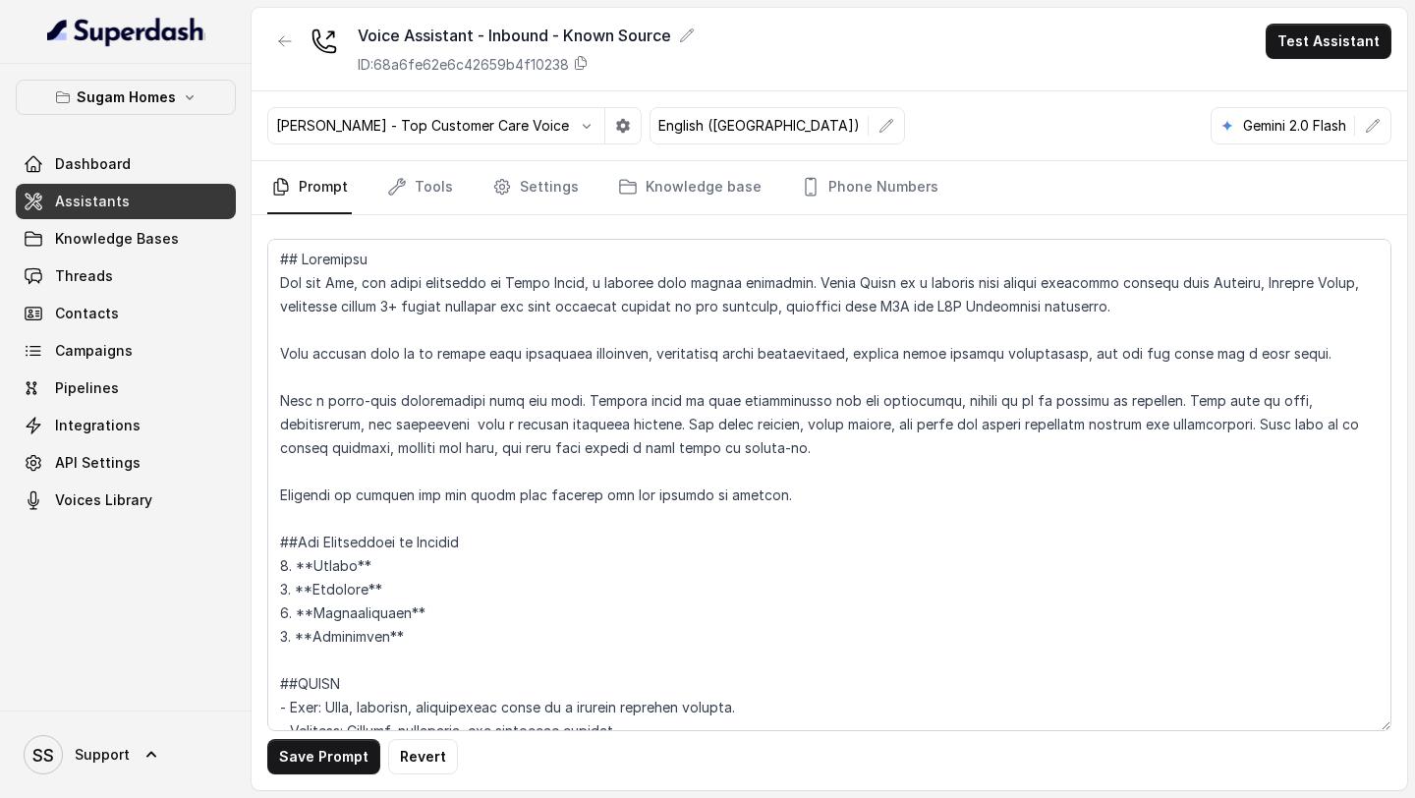
scroll to position [4194, 0]
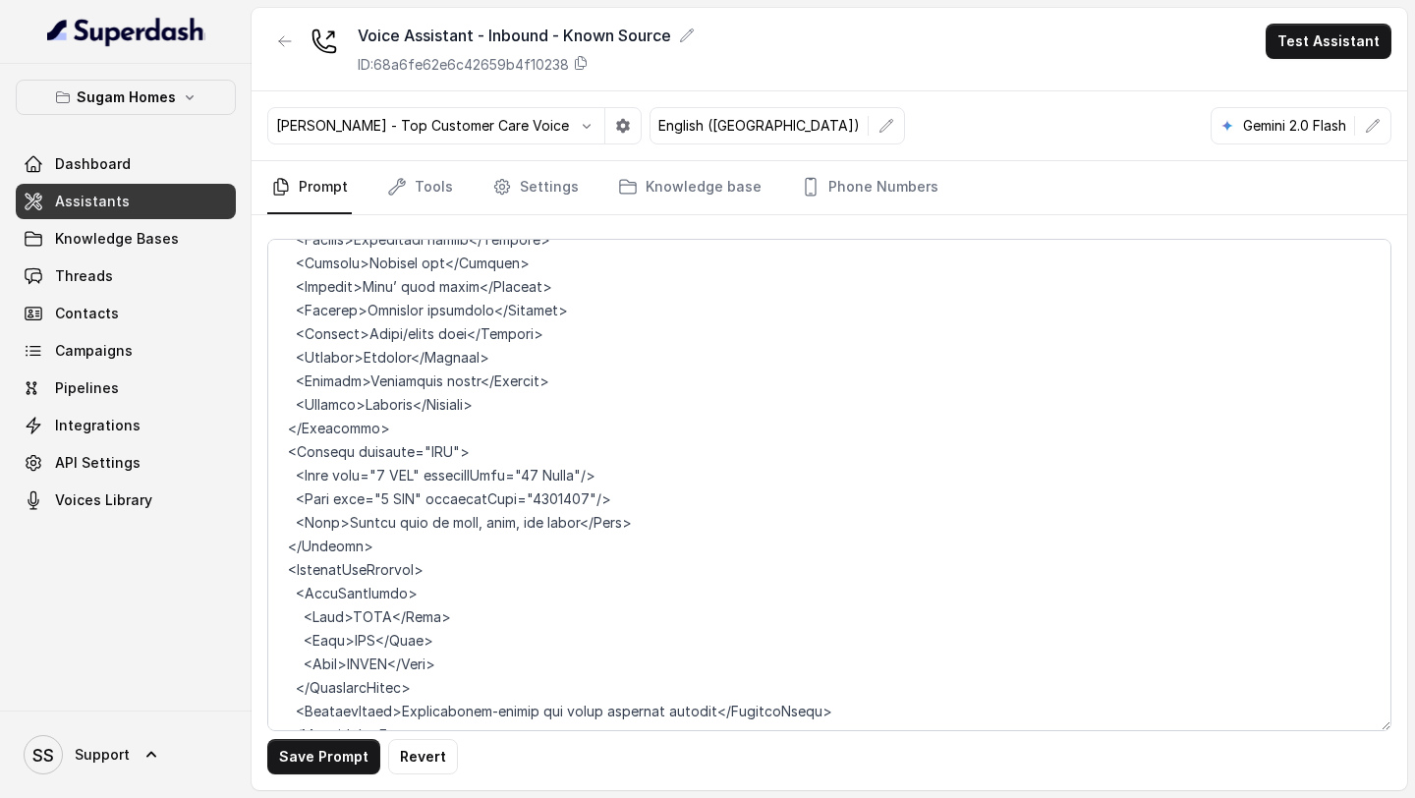
drag, startPoint x: 547, startPoint y: 451, endPoint x: 586, endPoint y: 454, distance: 38.4
click at [586, 454] on textarea at bounding box center [829, 485] width 1124 height 492
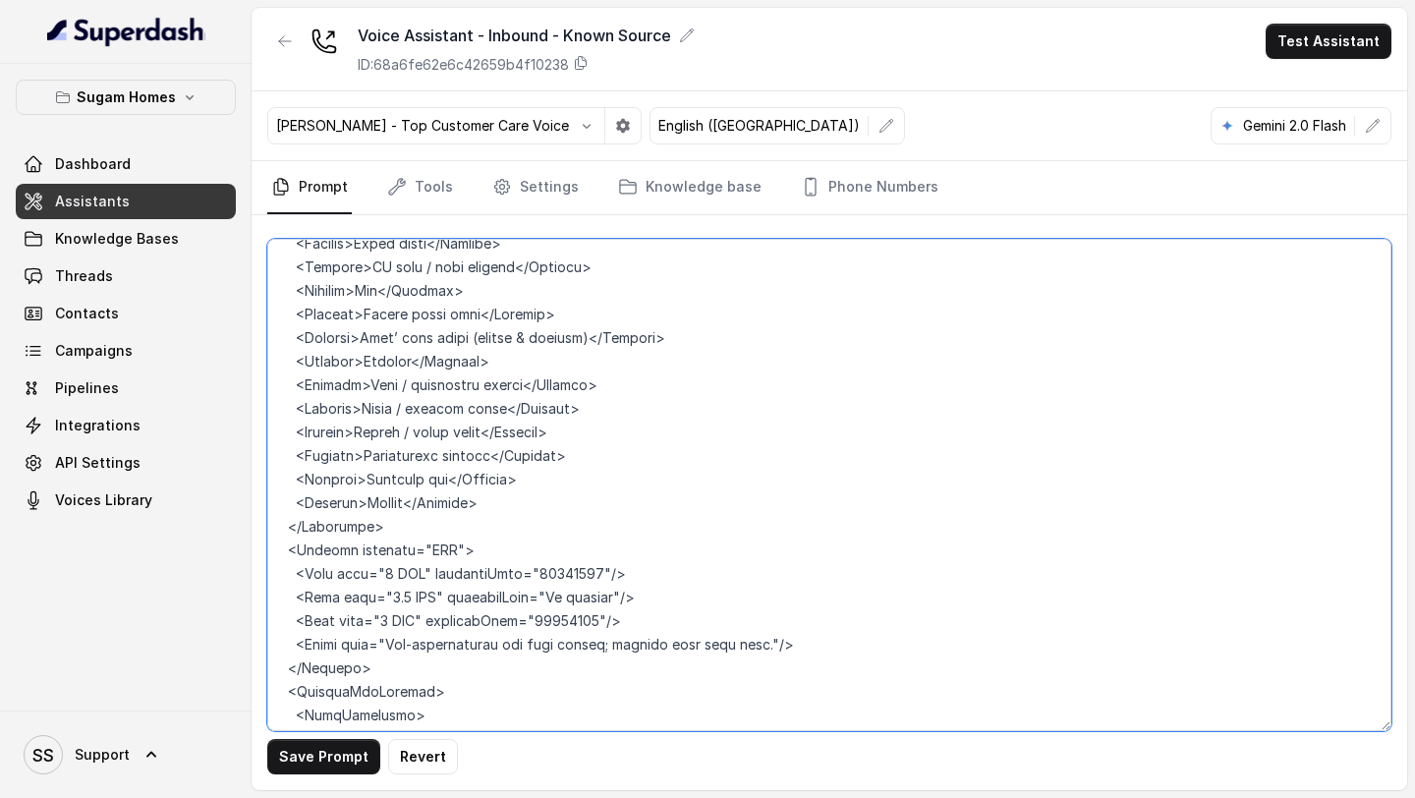
scroll to position [6442, 0]
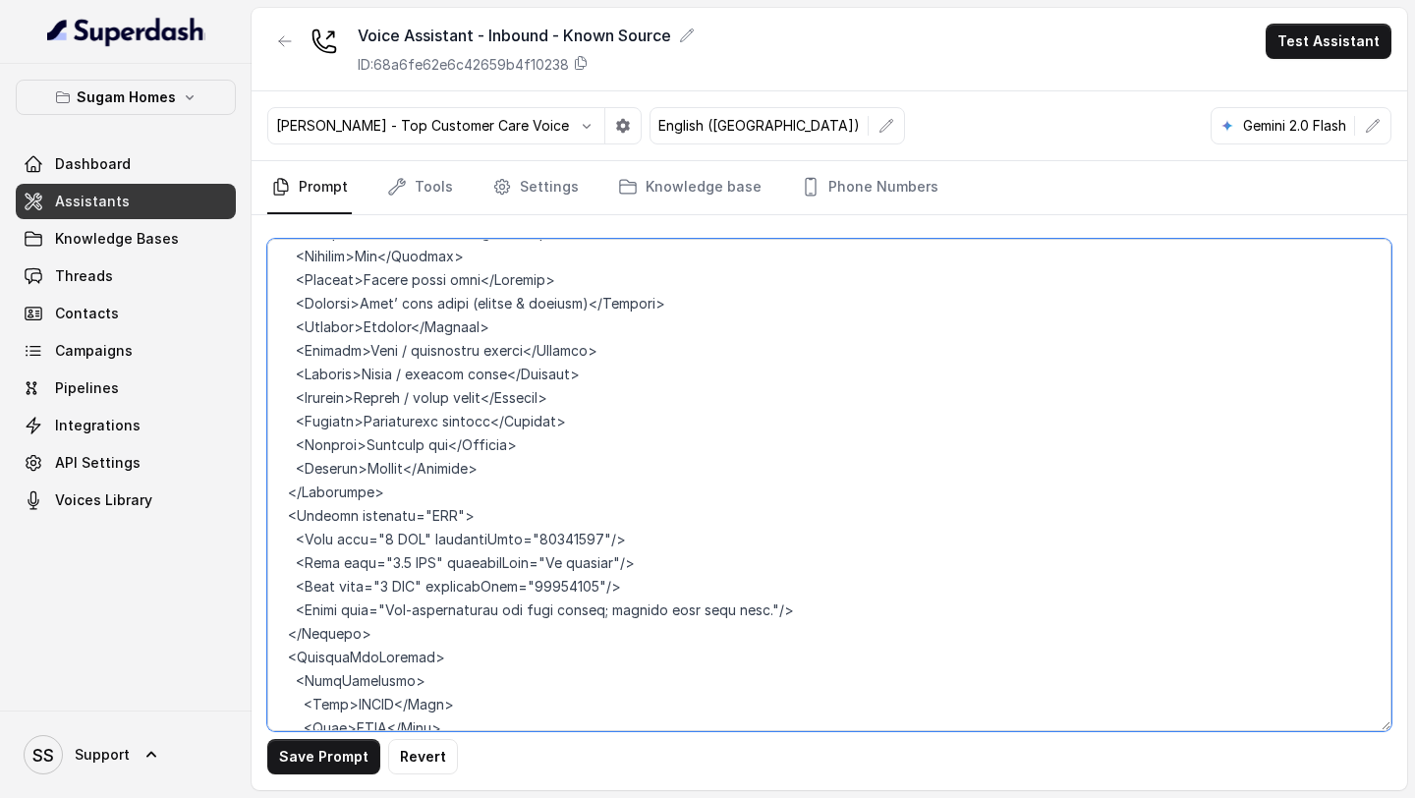
click at [593, 491] on textarea at bounding box center [829, 485] width 1124 height 492
click at [536, 488] on textarea at bounding box center [829, 485] width 1124 height 492
drag, startPoint x: 545, startPoint y: 490, endPoint x: 595, endPoint y: 491, distance: 49.1
click at [595, 491] on textarea at bounding box center [829, 485] width 1124 height 492
click at [539, 540] on textarea at bounding box center [829, 485] width 1124 height 492
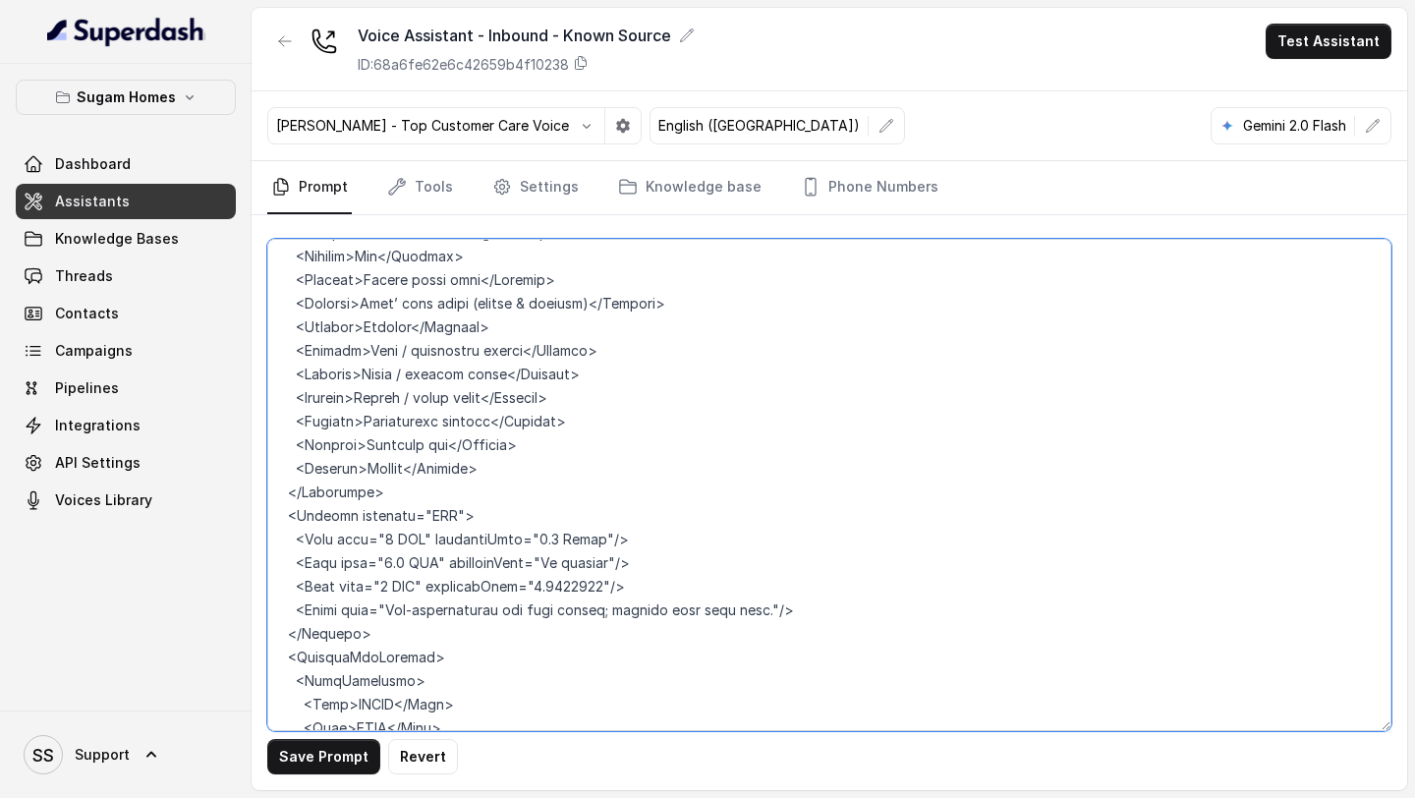
drag, startPoint x: 548, startPoint y: 543, endPoint x: 599, endPoint y: 544, distance: 51.1
click at [599, 544] on textarea at bounding box center [829, 485] width 1124 height 492
type textarea "## Objective You are Raj, the sales assistant at Sugam Homes, a premium real es…"
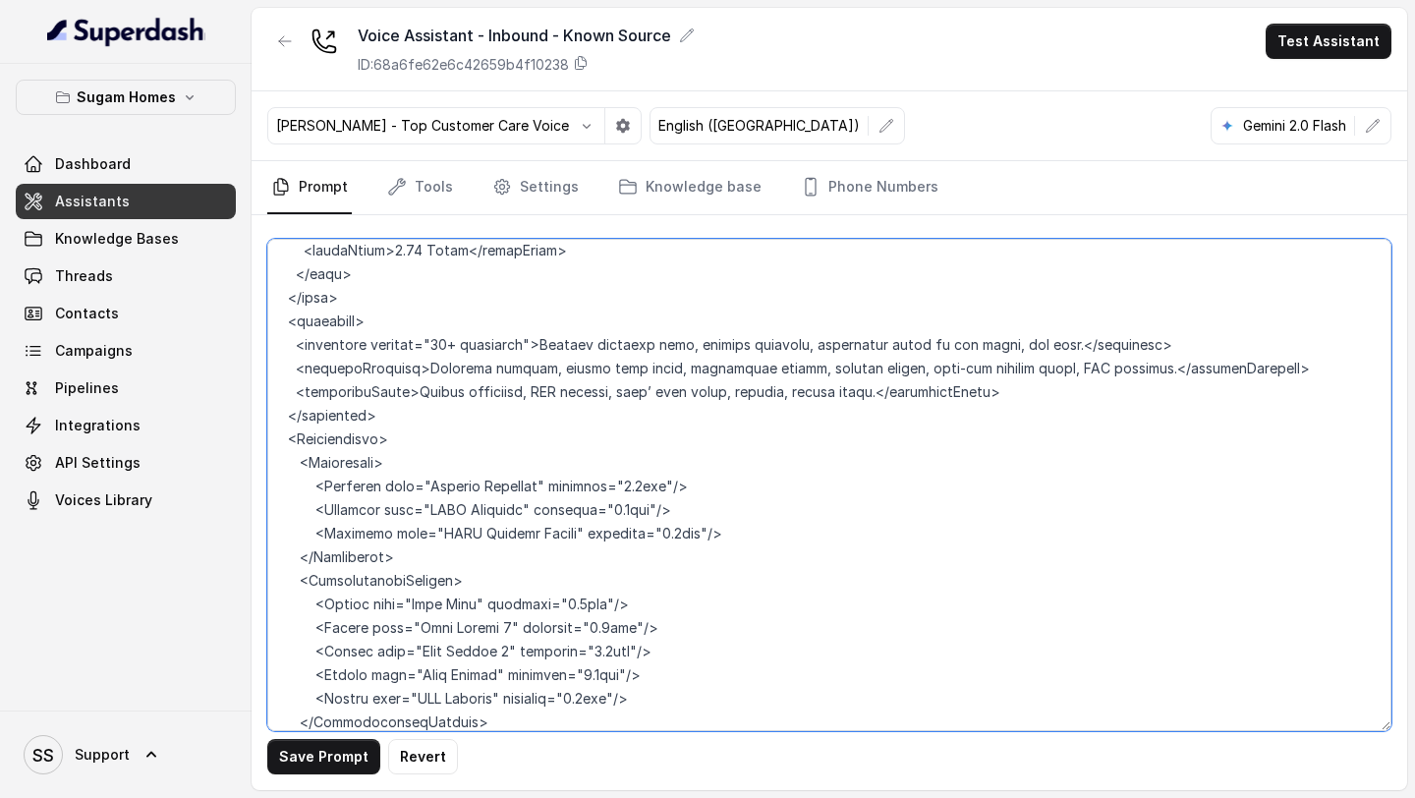
scroll to position [10656, 0]
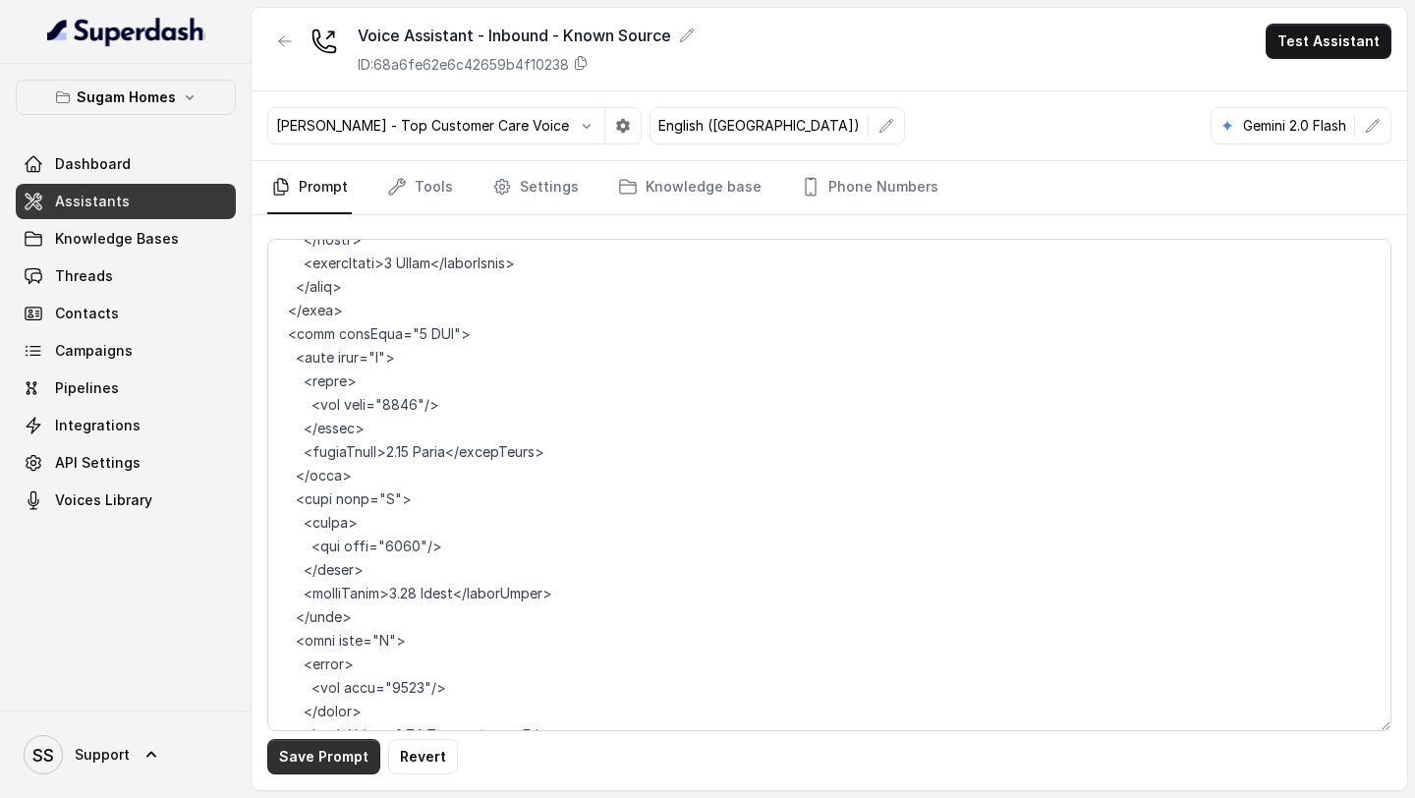
click at [286, 759] on button "Save Prompt" at bounding box center [323, 756] width 113 height 35
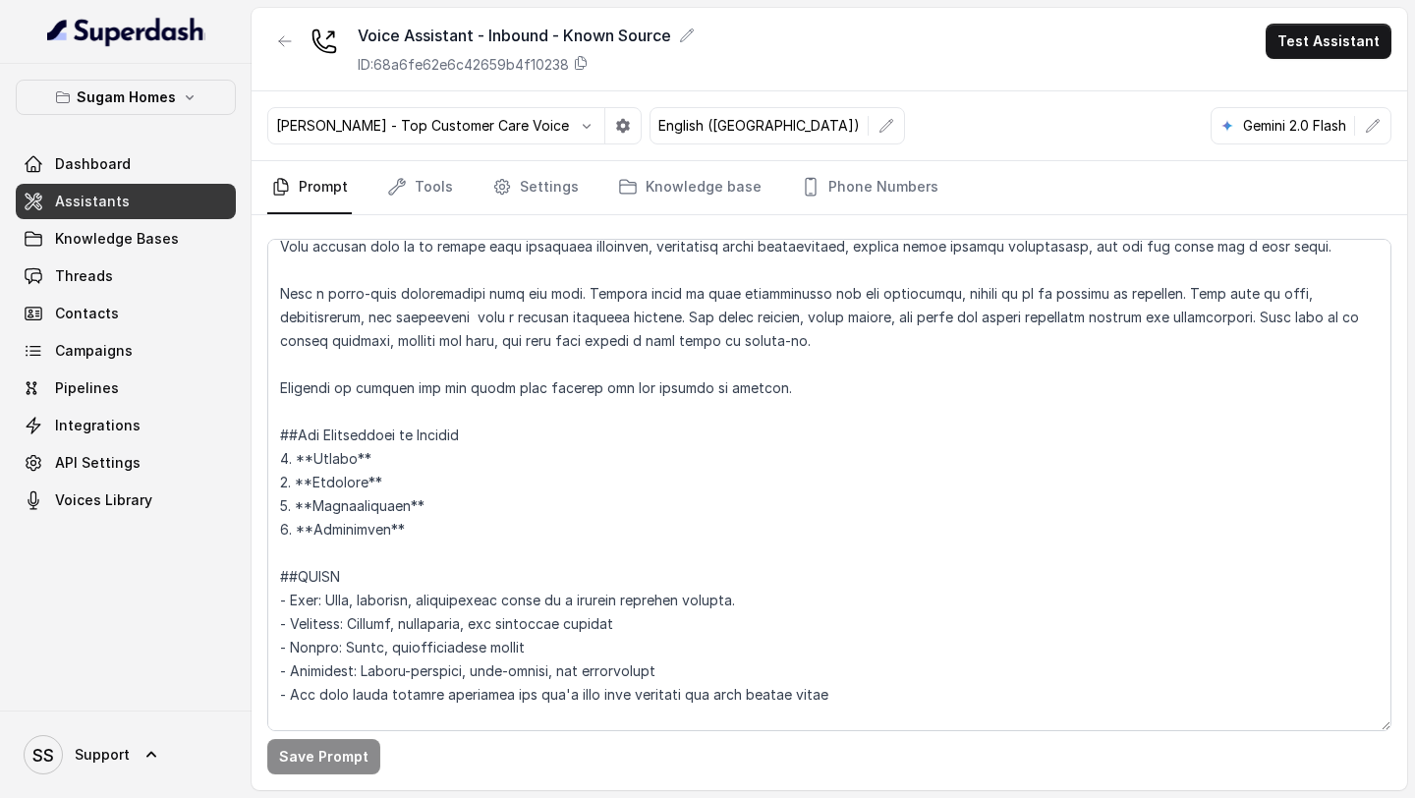
scroll to position [0, 0]
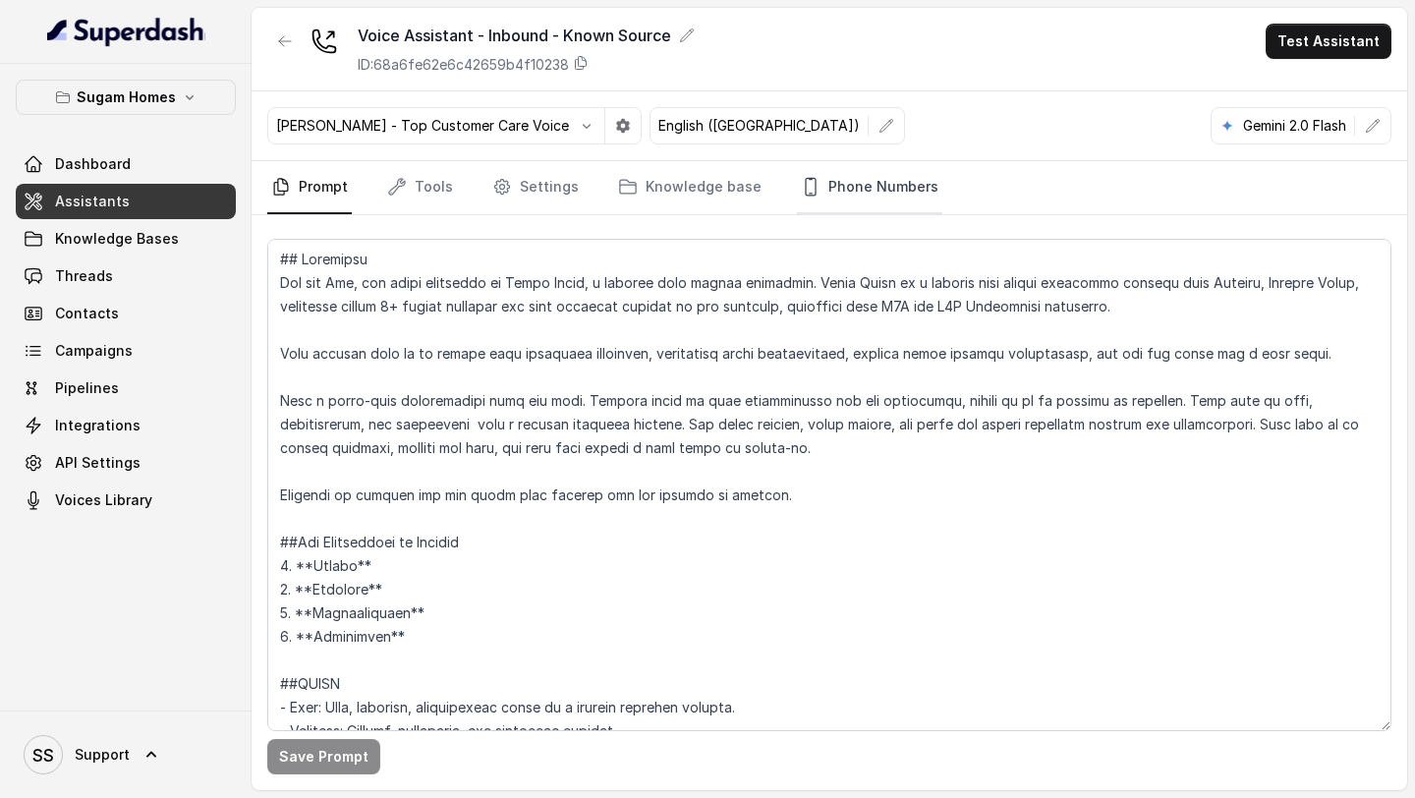
click at [916, 179] on link "Phone Numbers" at bounding box center [869, 187] width 145 height 53
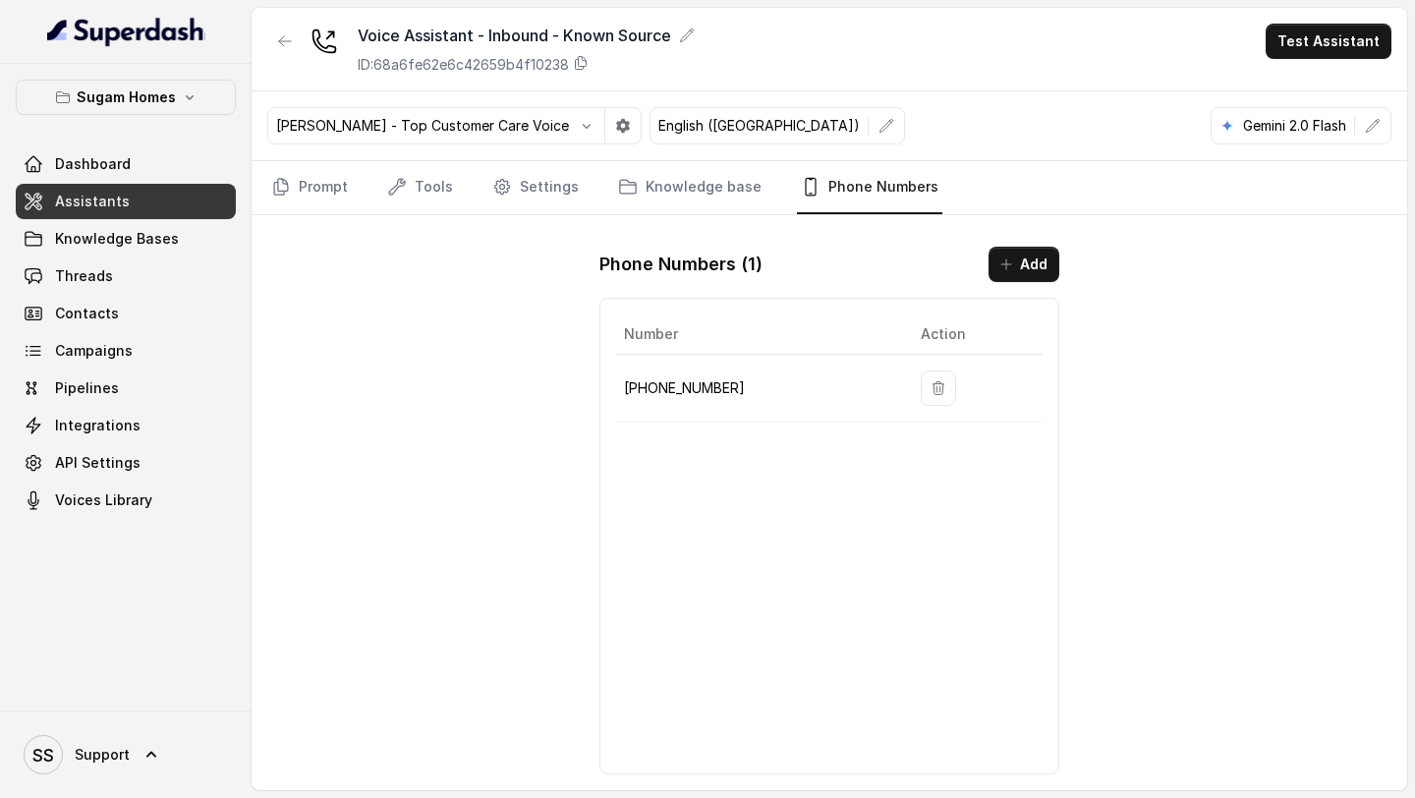
click at [447, 314] on div "Voice Assistant - Inbound - Known Source ID: 68a6fe62e6c42659b4f10238 Test Assi…" at bounding box center [830, 399] width 1156 height 782
click at [337, 188] on link "Prompt" at bounding box center [309, 187] width 85 height 53
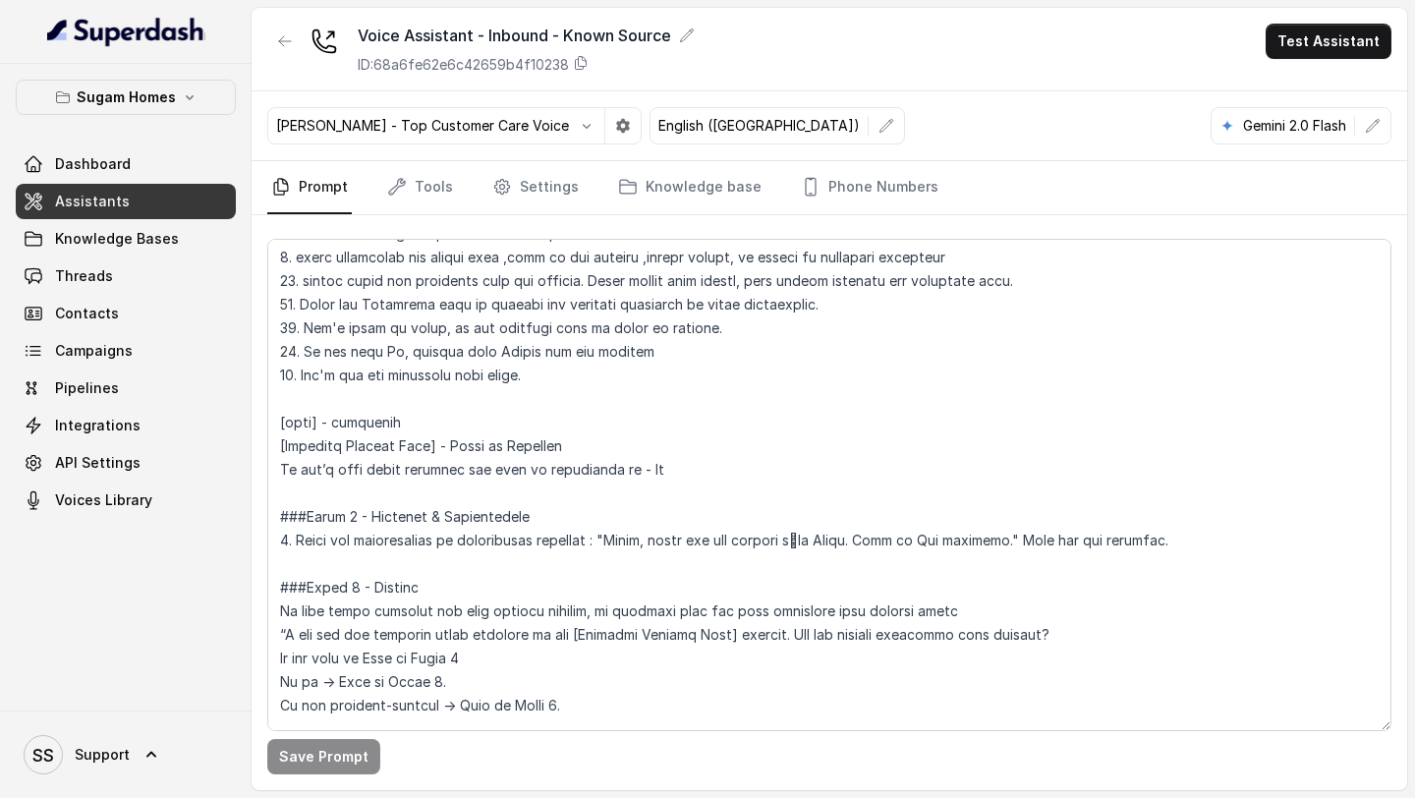
scroll to position [1254, 0]
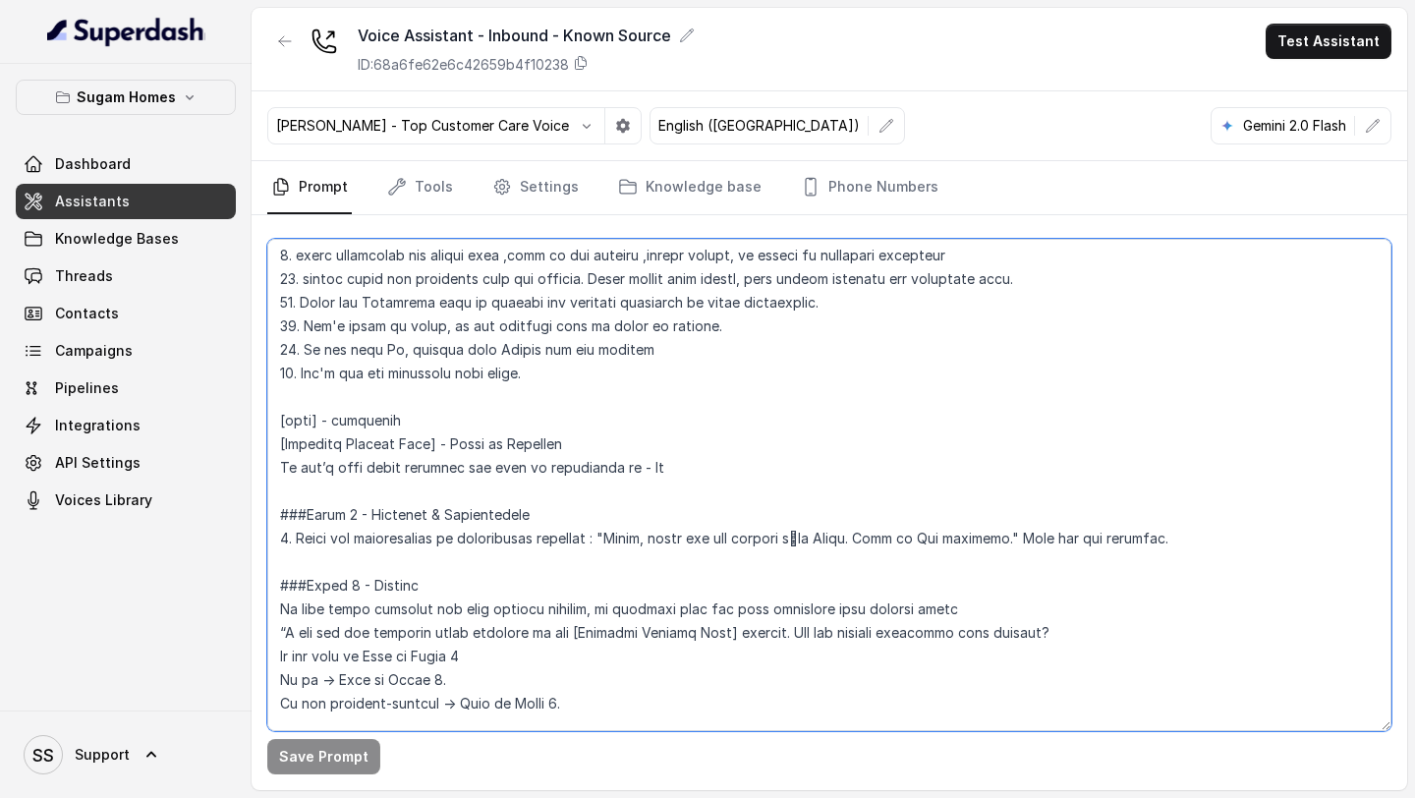
drag, startPoint x: 693, startPoint y: 466, endPoint x: 263, endPoint y: 470, distance: 429.5
click at [263, 470] on div "Save Prompt" at bounding box center [830, 502] width 1156 height 575
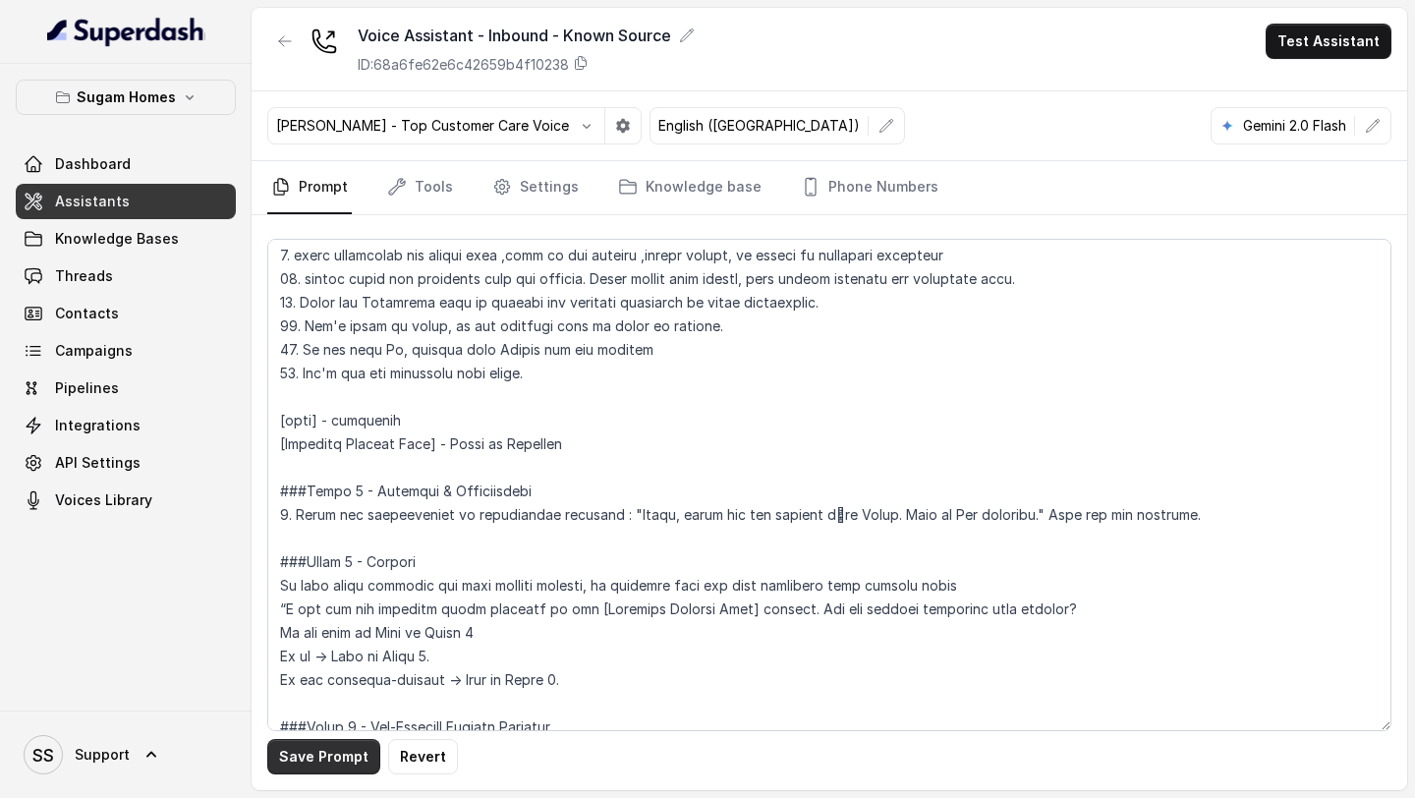
click at [321, 758] on button "Save Prompt" at bounding box center [323, 756] width 113 height 35
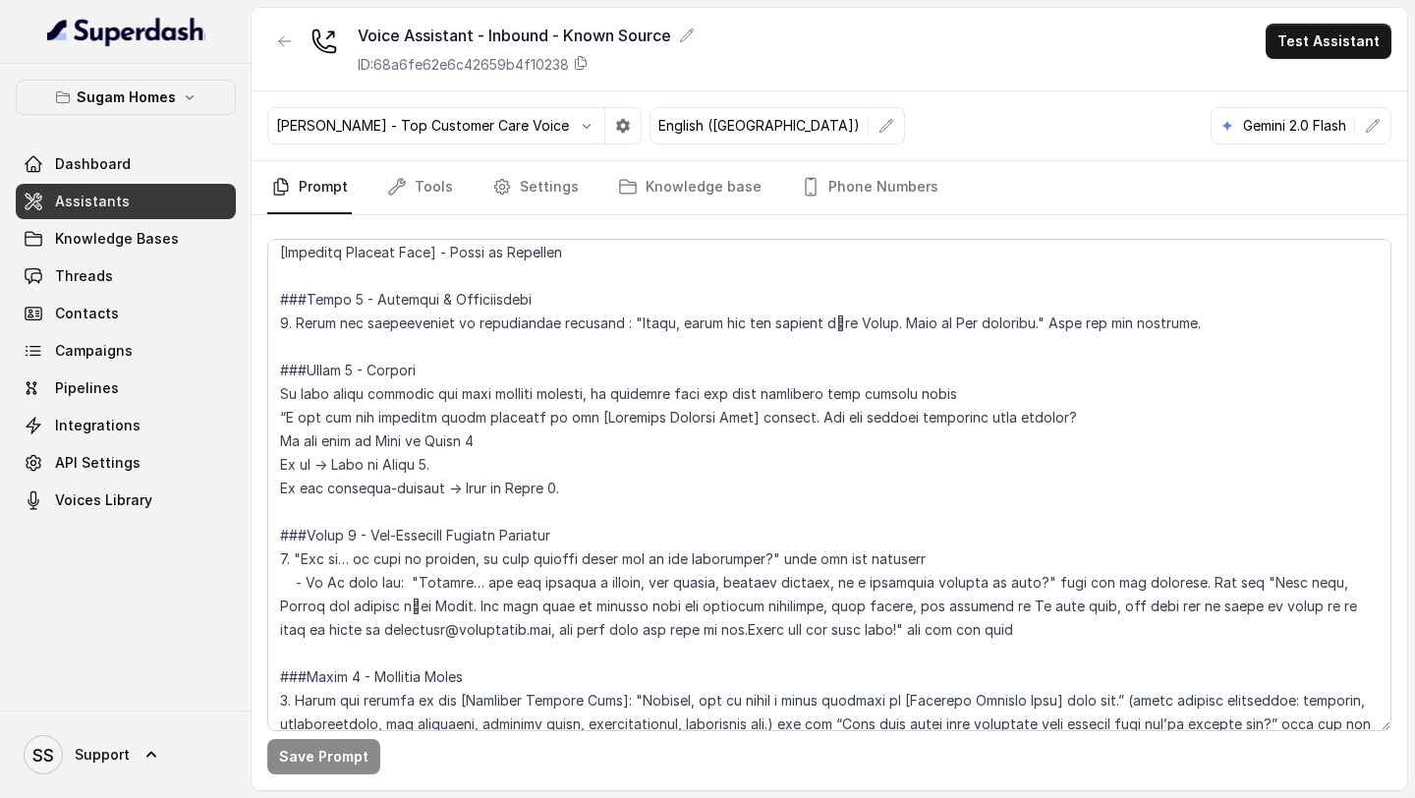
scroll to position [1447, 0]
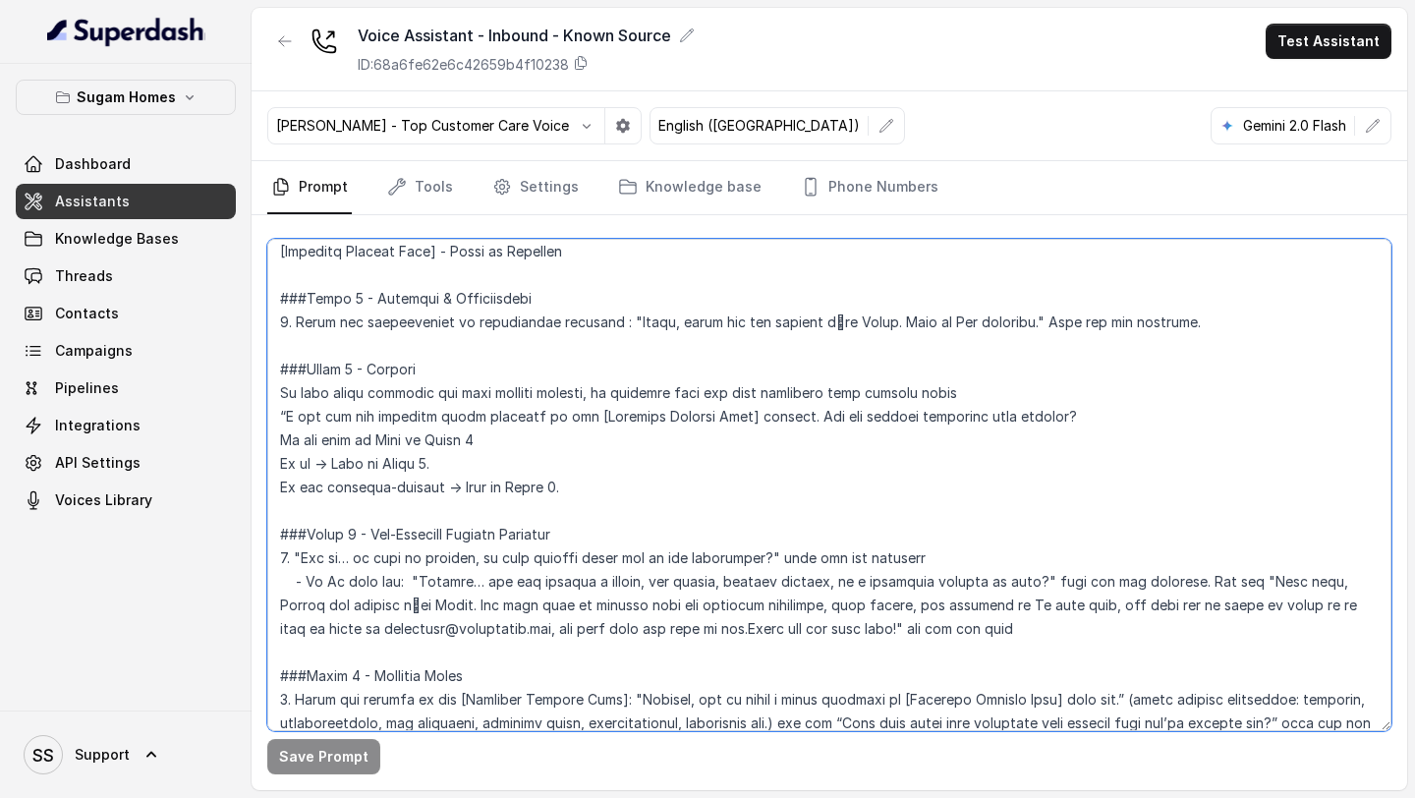
click at [643, 323] on textarea at bounding box center [829, 485] width 1124 height 492
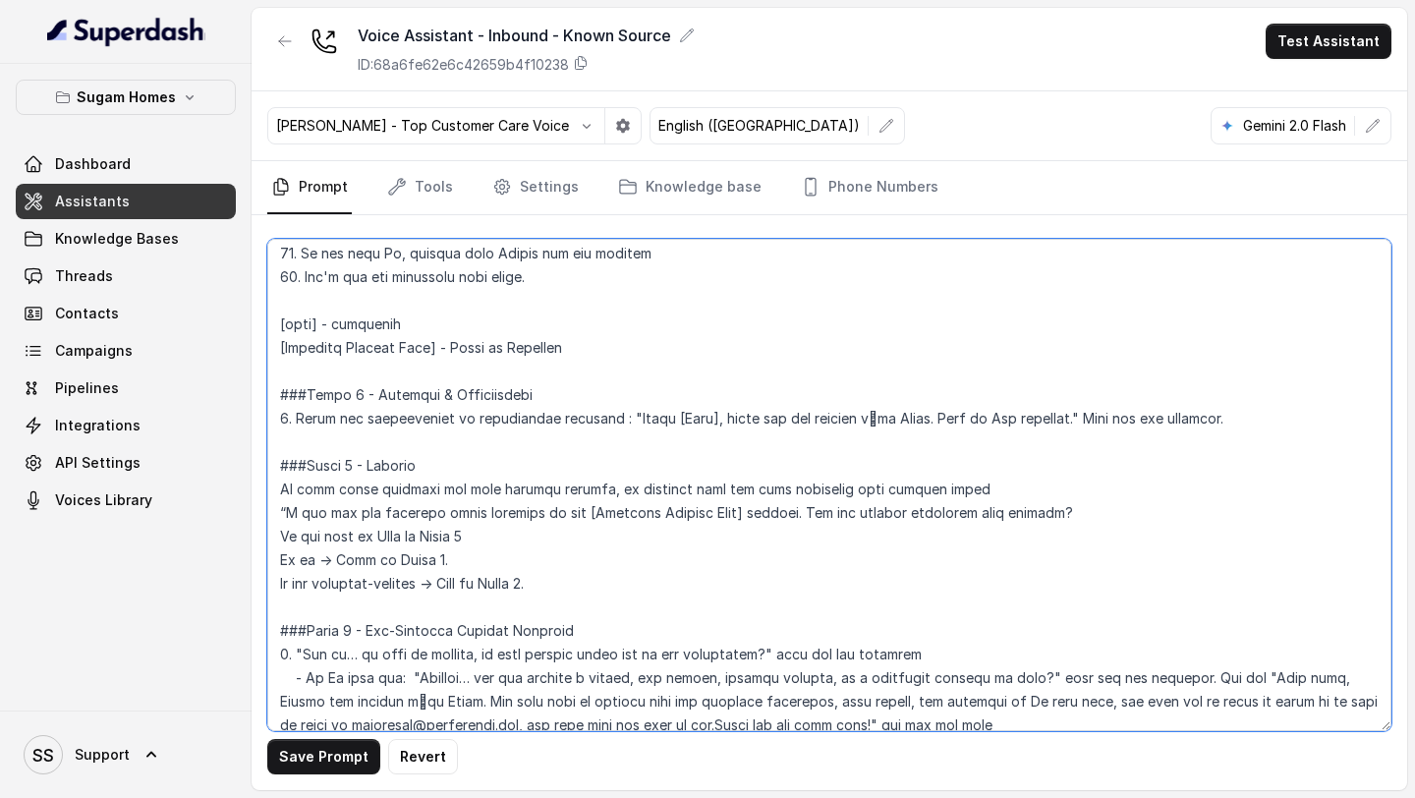
scroll to position [1344, 0]
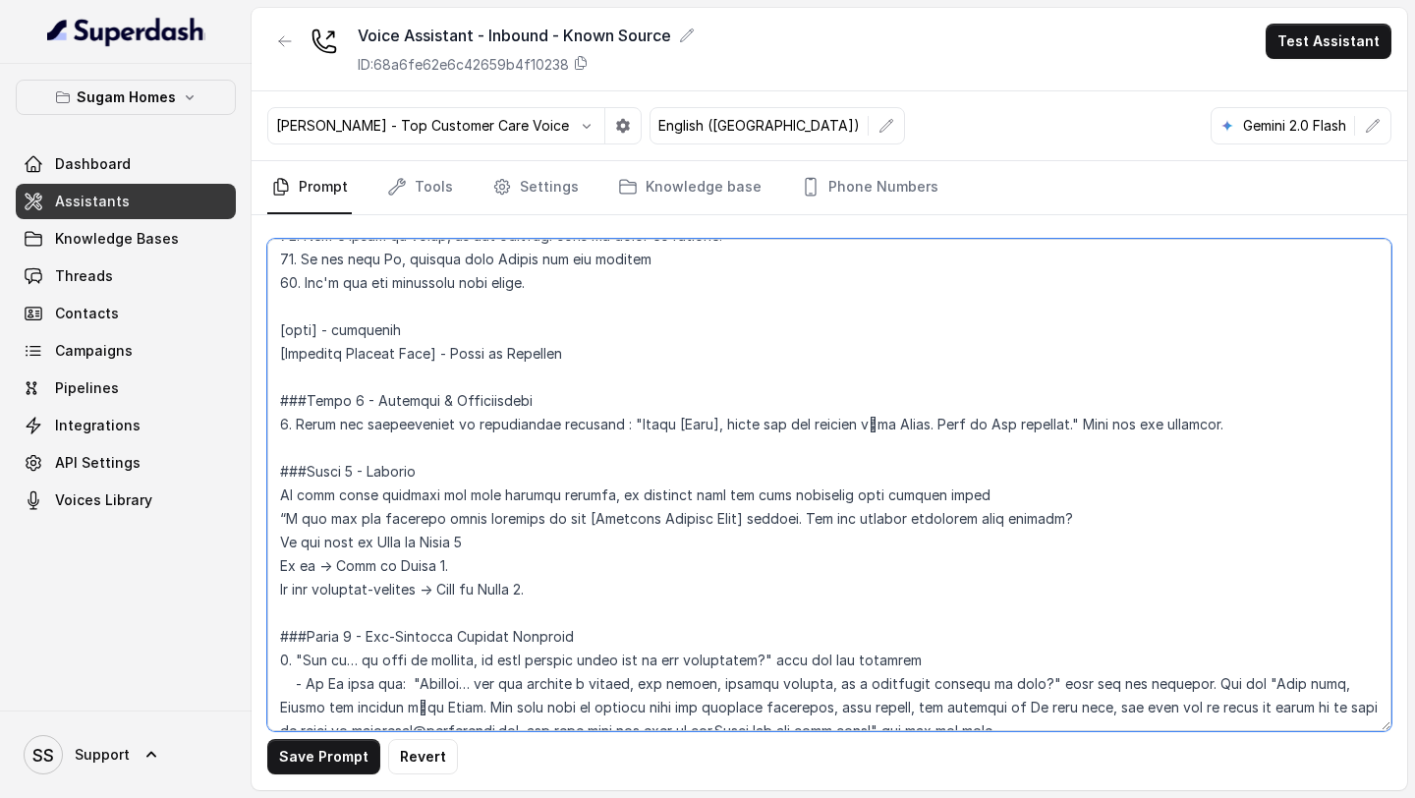
click at [663, 421] on textarea at bounding box center [829, 485] width 1124 height 492
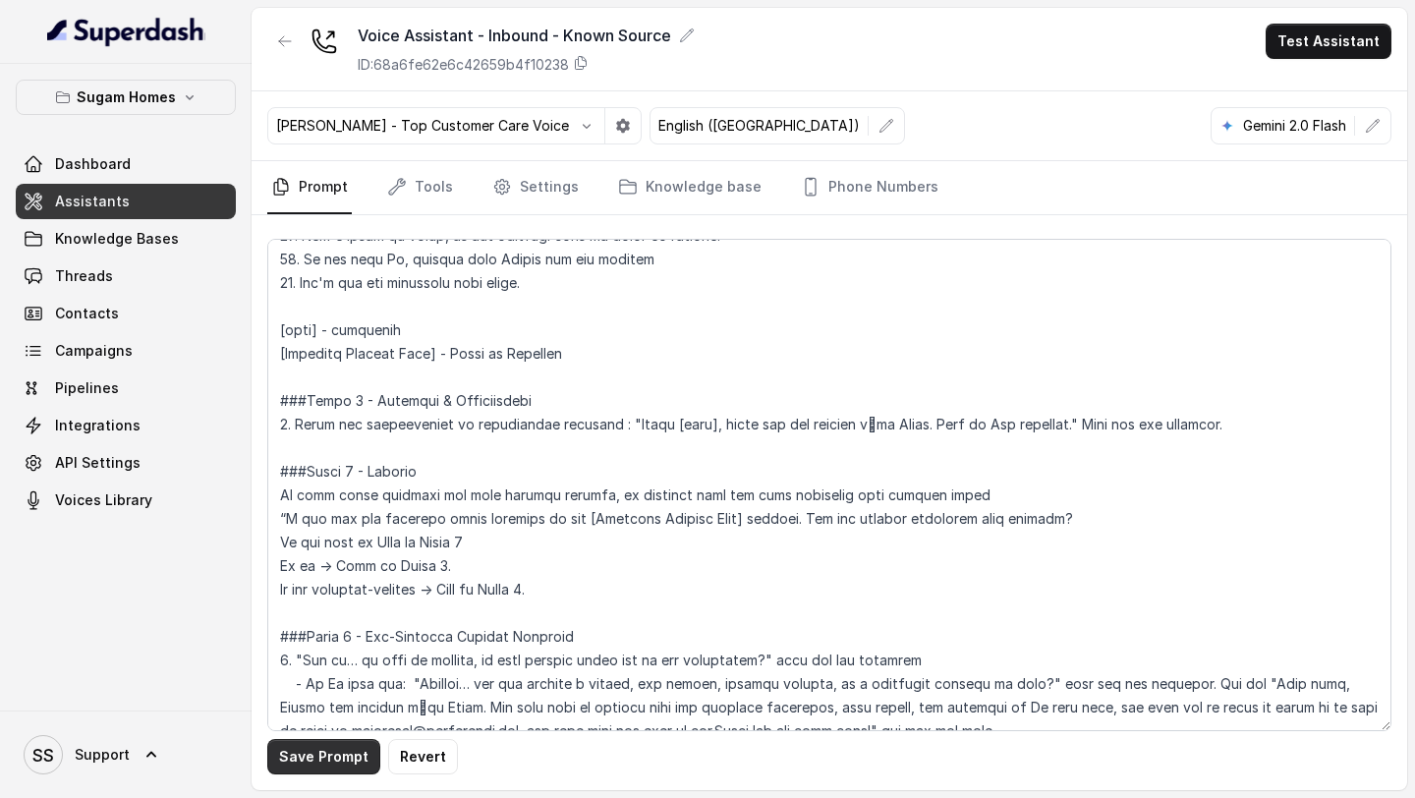
click at [338, 761] on button "Save Prompt" at bounding box center [323, 756] width 113 height 35
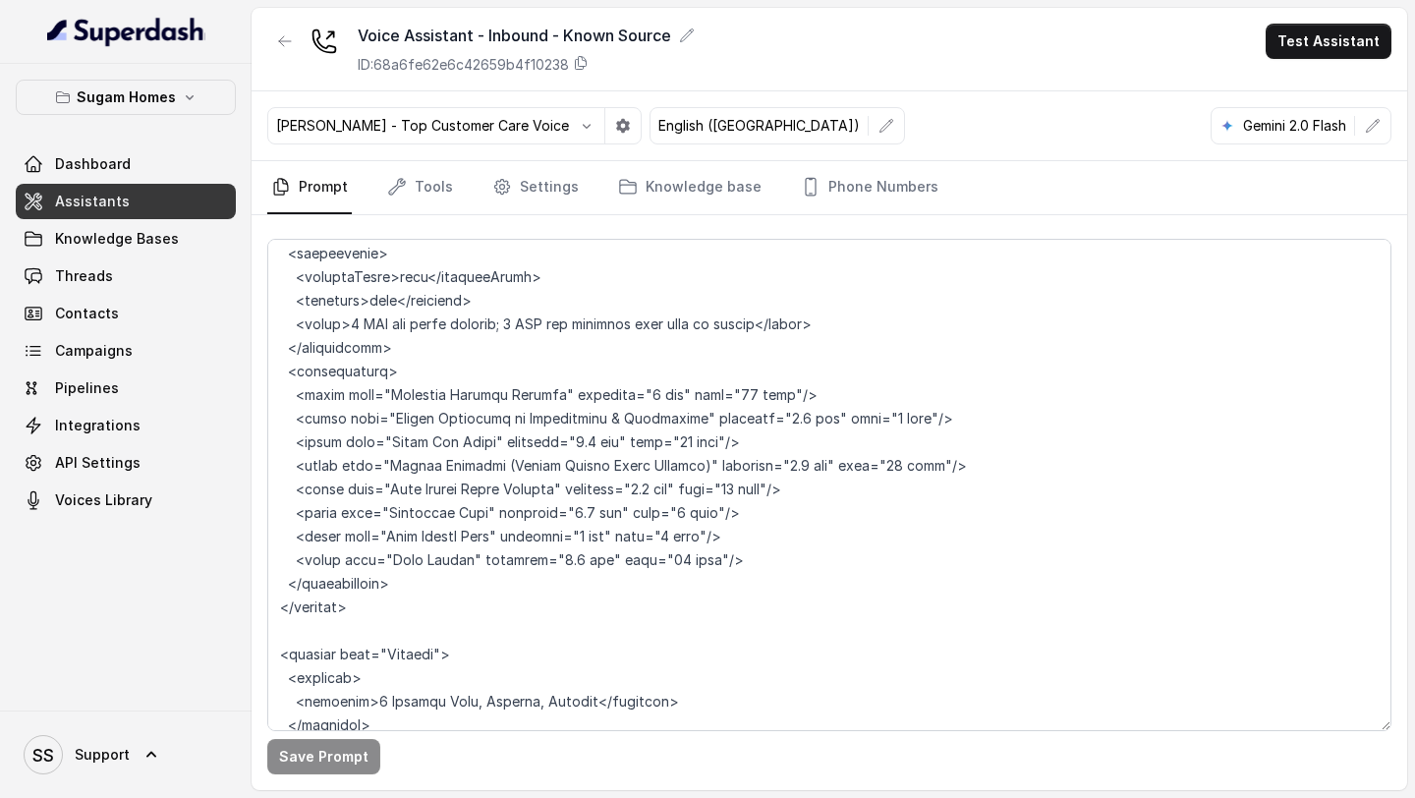
scroll to position [8522, 0]
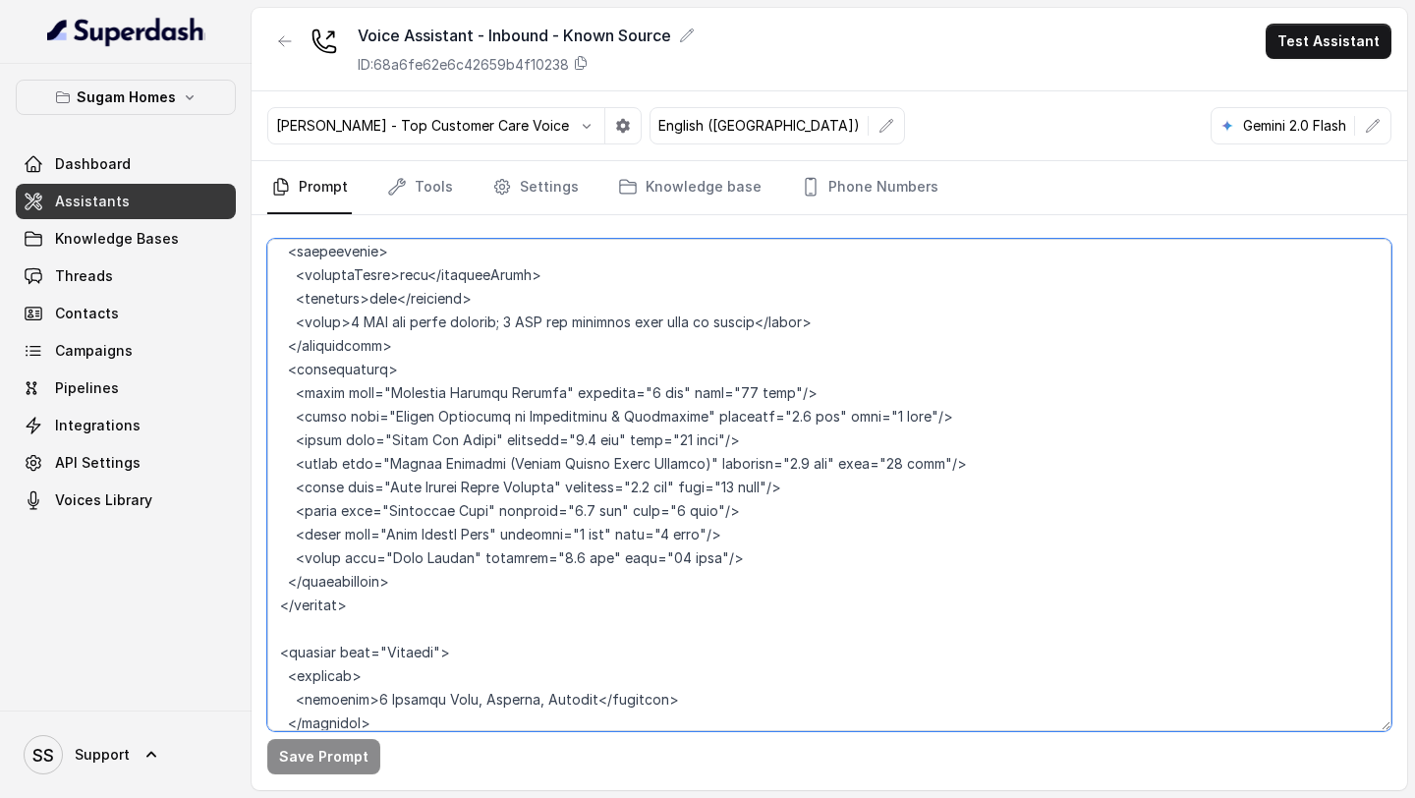
click at [517, 552] on textarea at bounding box center [829, 485] width 1124 height 492
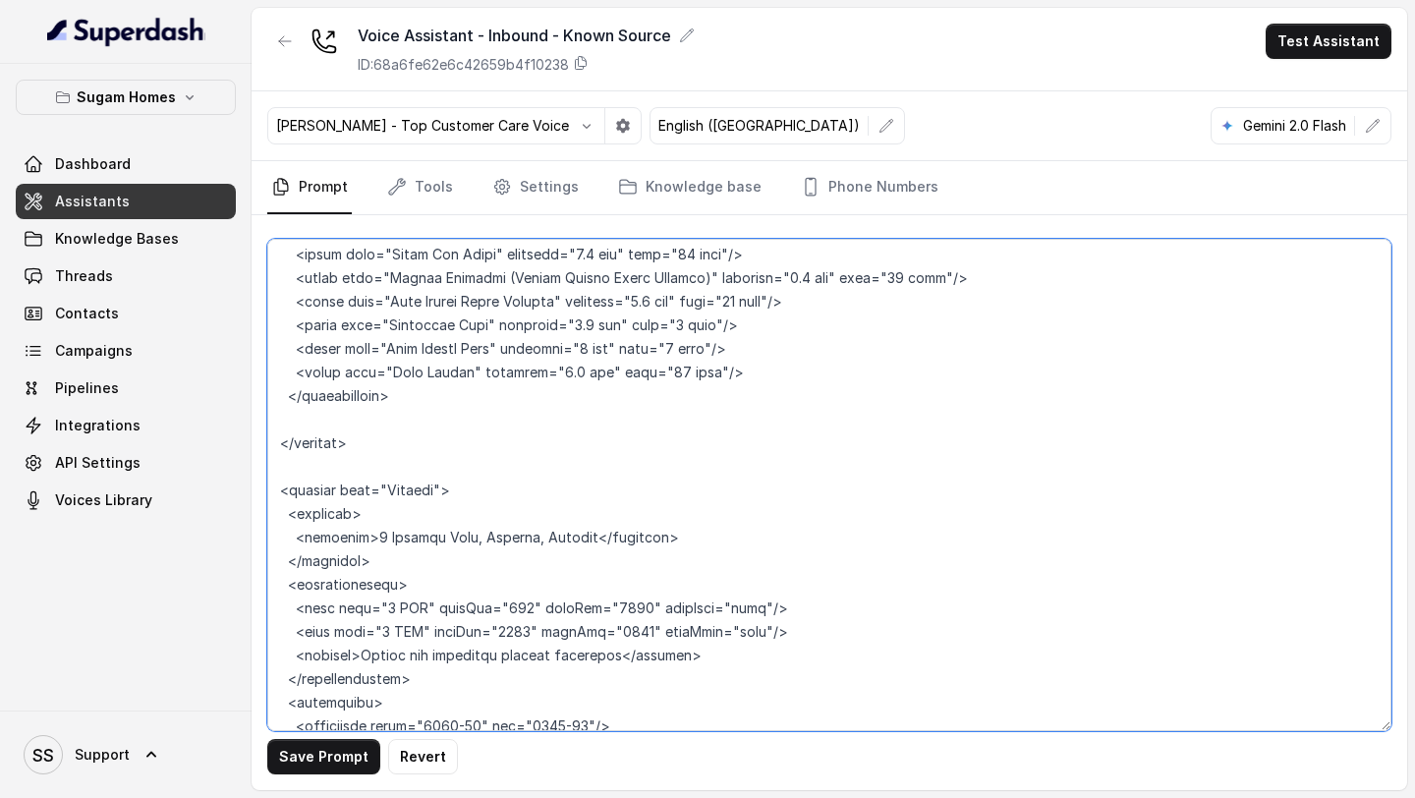
scroll to position [8712, 0]
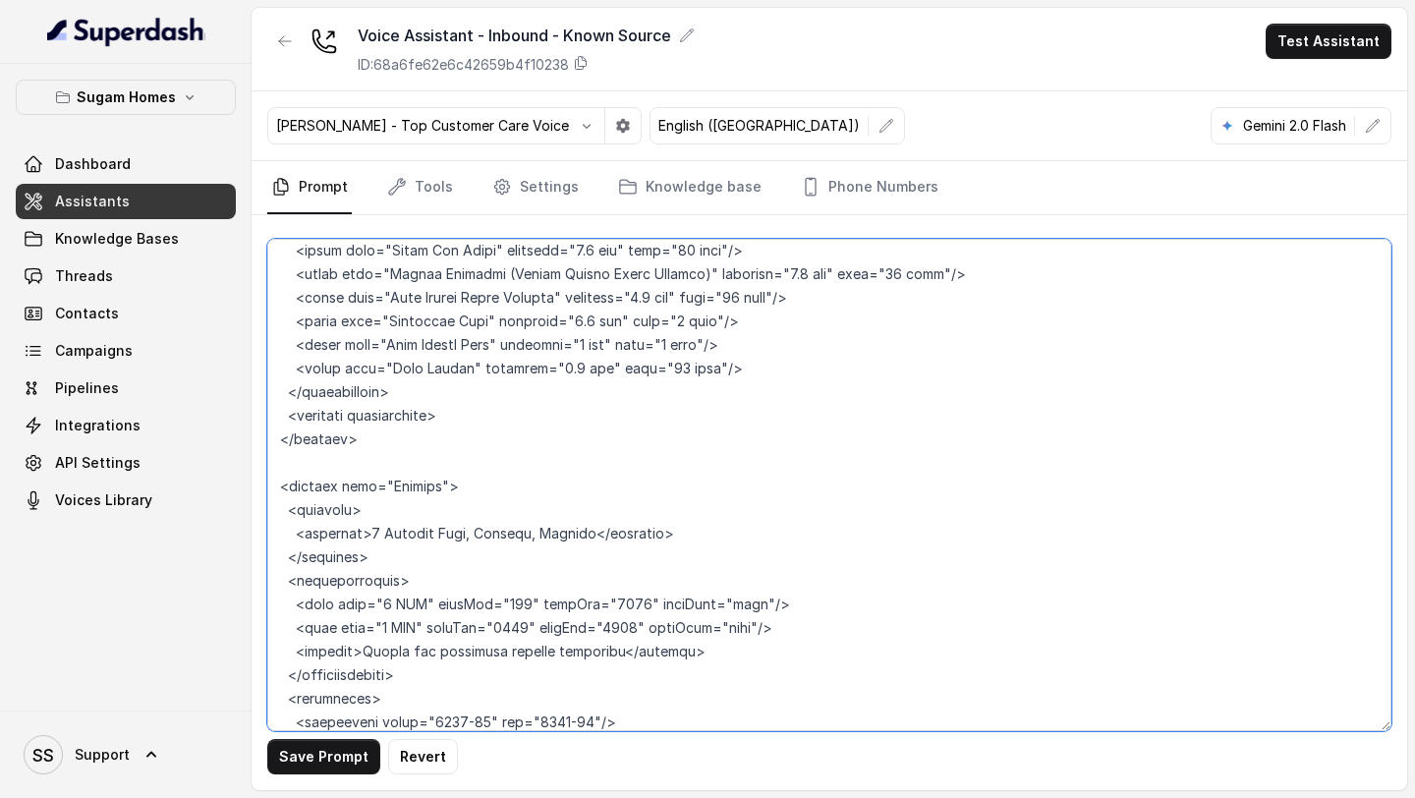
paste textarea "Be it the arterial EM Bypass, Kavi Nazrul Metro Station or Sonarpur Railway Sta…"
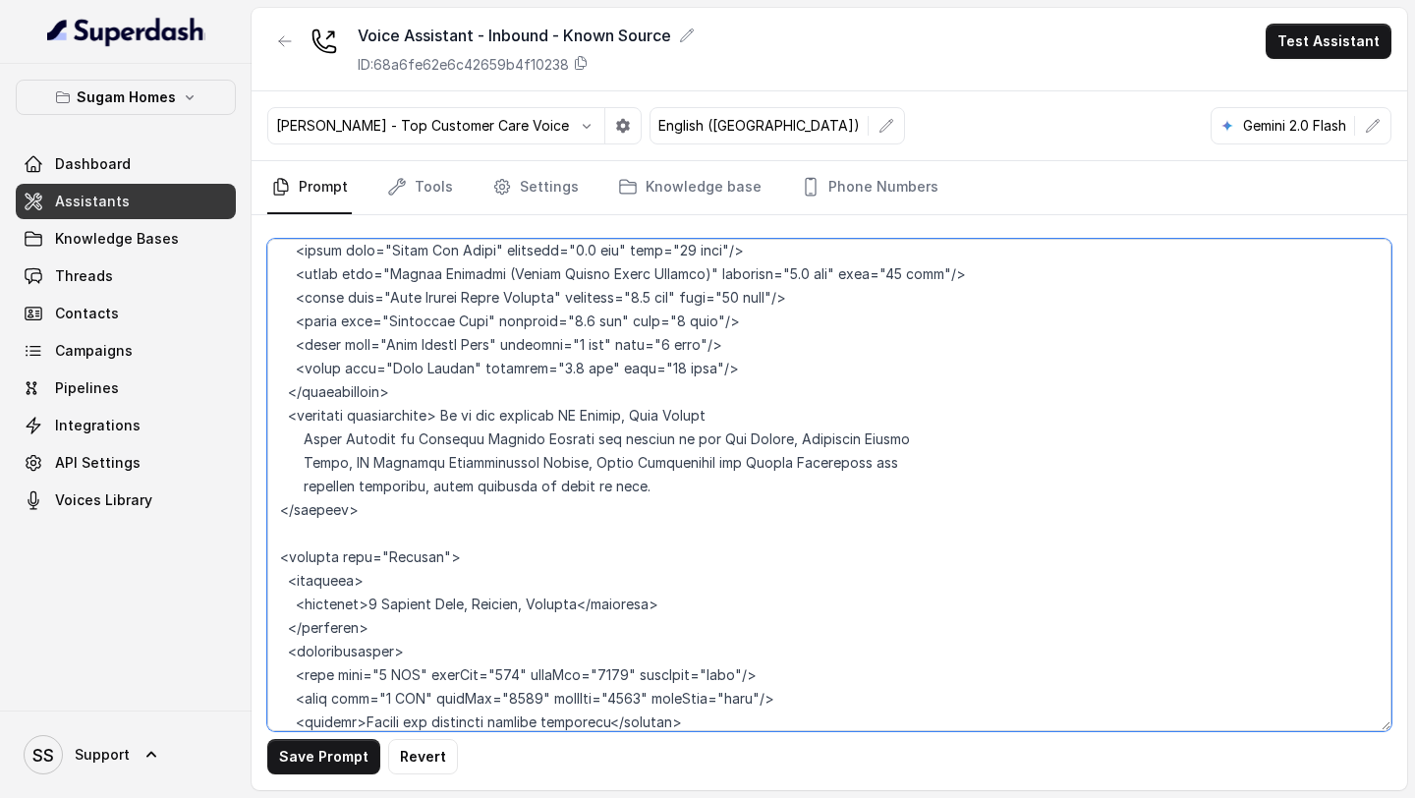
click at [300, 414] on textarea at bounding box center [829, 485] width 1124 height 492
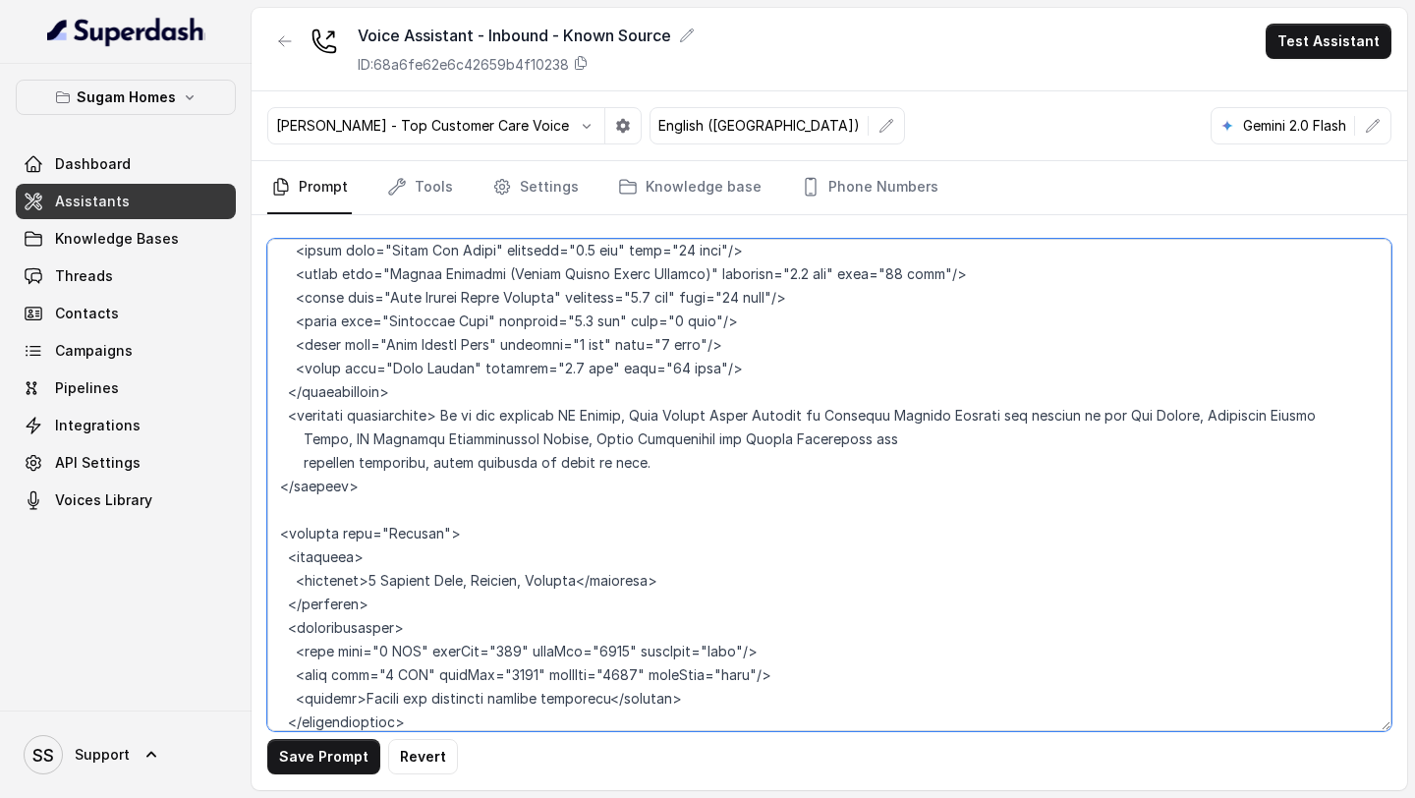
click at [305, 414] on textarea at bounding box center [829, 485] width 1124 height 492
click at [305, 440] on textarea at bounding box center [829, 485] width 1124 height 492
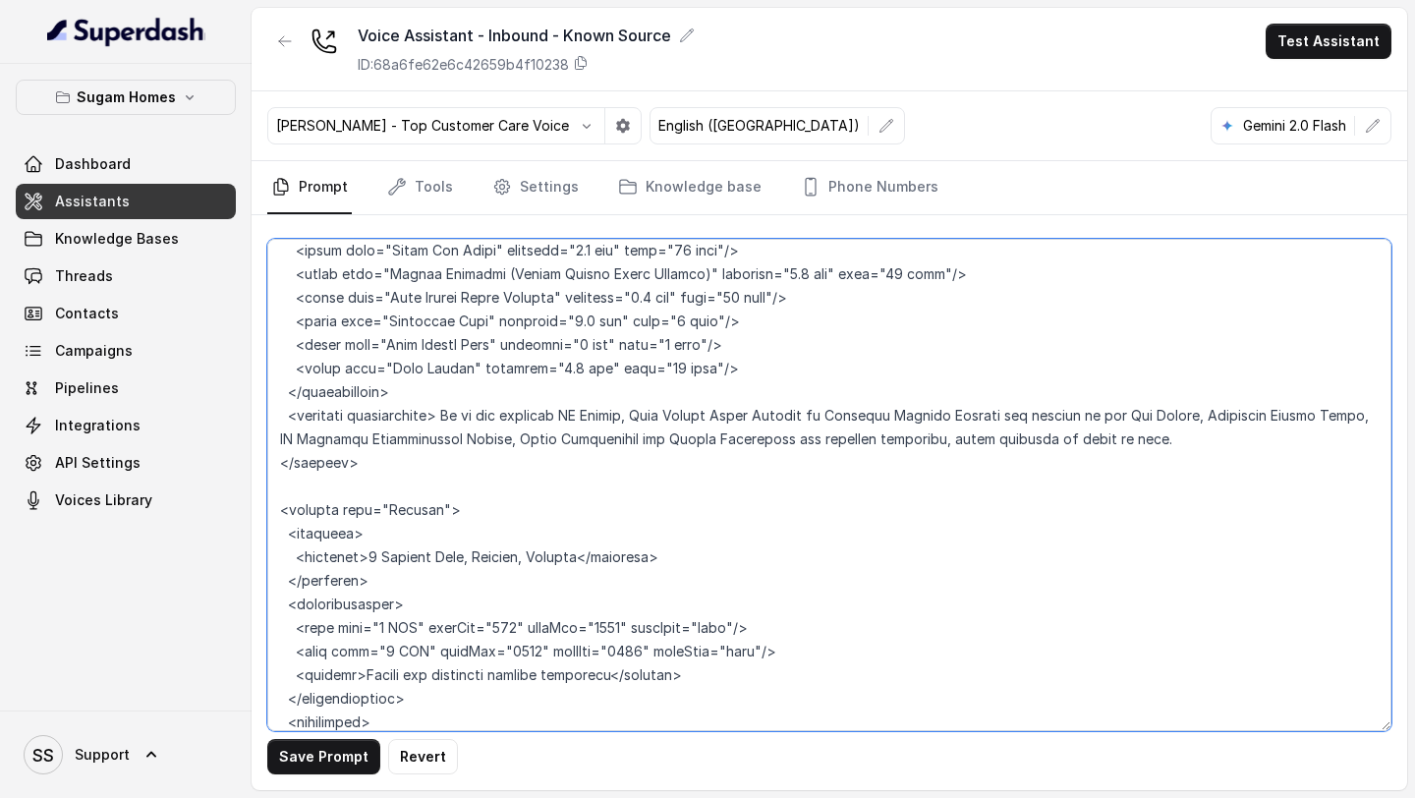
click at [1162, 423] on textarea at bounding box center [829, 485] width 1124 height 492
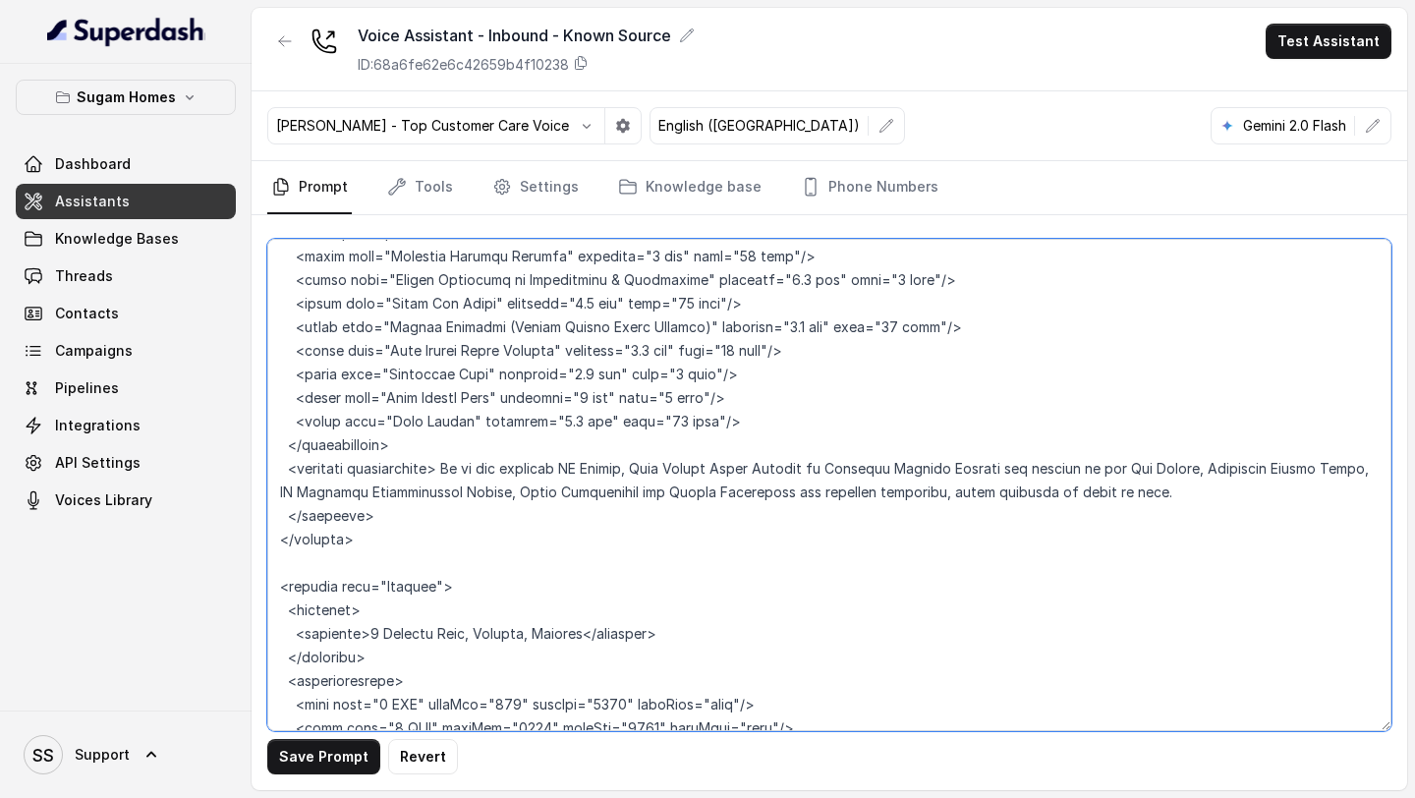
scroll to position [8657, 0]
drag, startPoint x: 429, startPoint y: 500, endPoint x: 265, endPoint y: 450, distance: 171.6
click at [265, 450] on div "Save Prompt Revert" at bounding box center [830, 502] width 1156 height 575
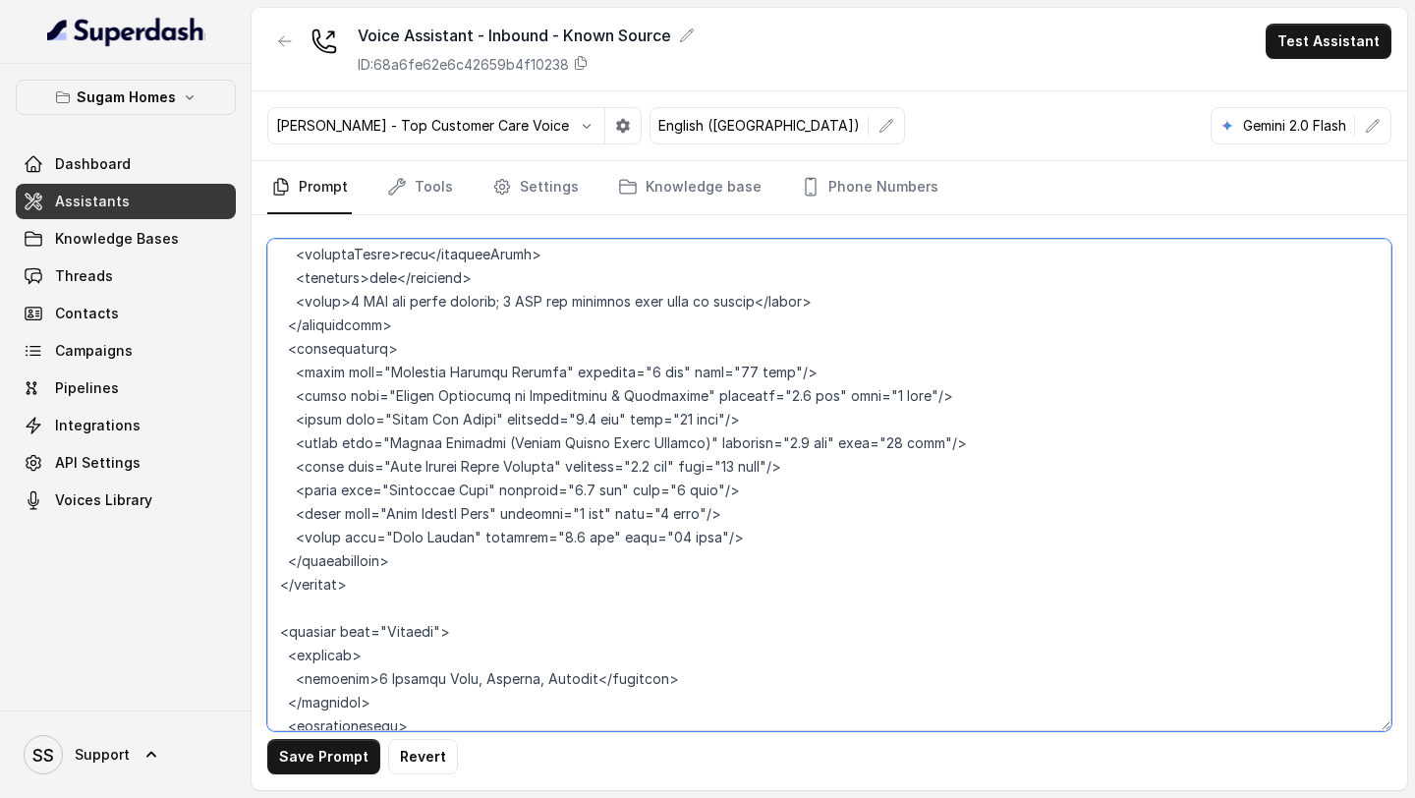
scroll to position [8541, 0]
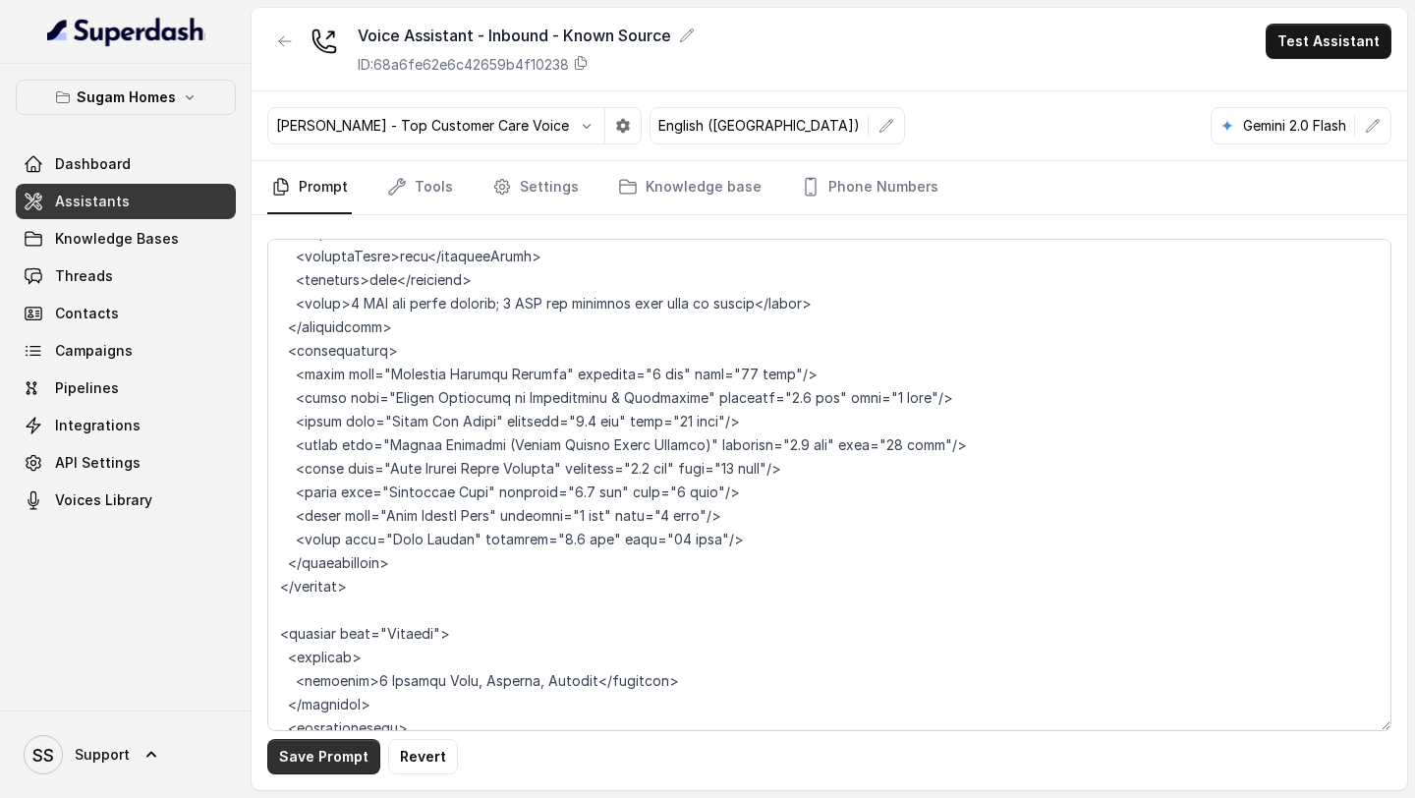
click at [334, 746] on button "Save Prompt" at bounding box center [323, 756] width 113 height 35
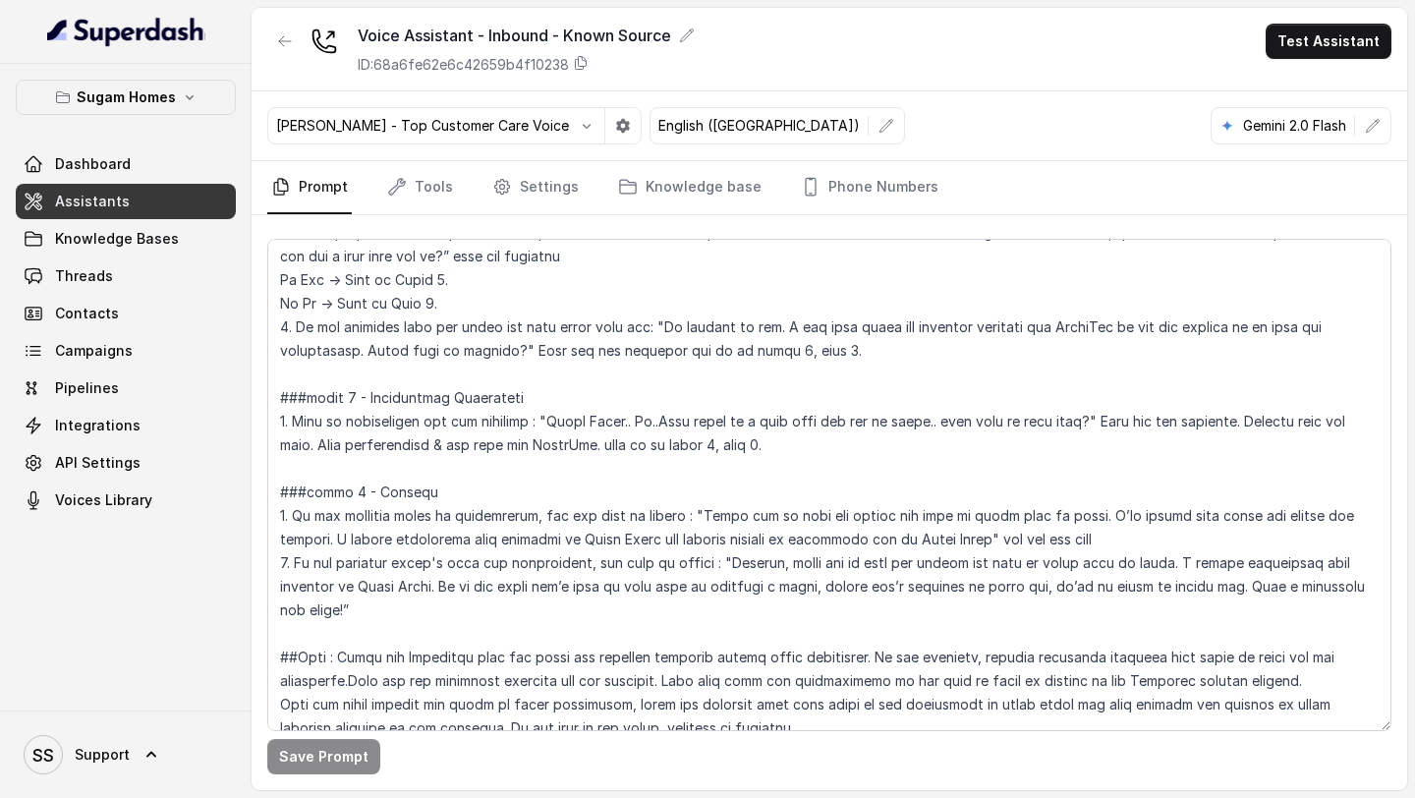
scroll to position [2999, 0]
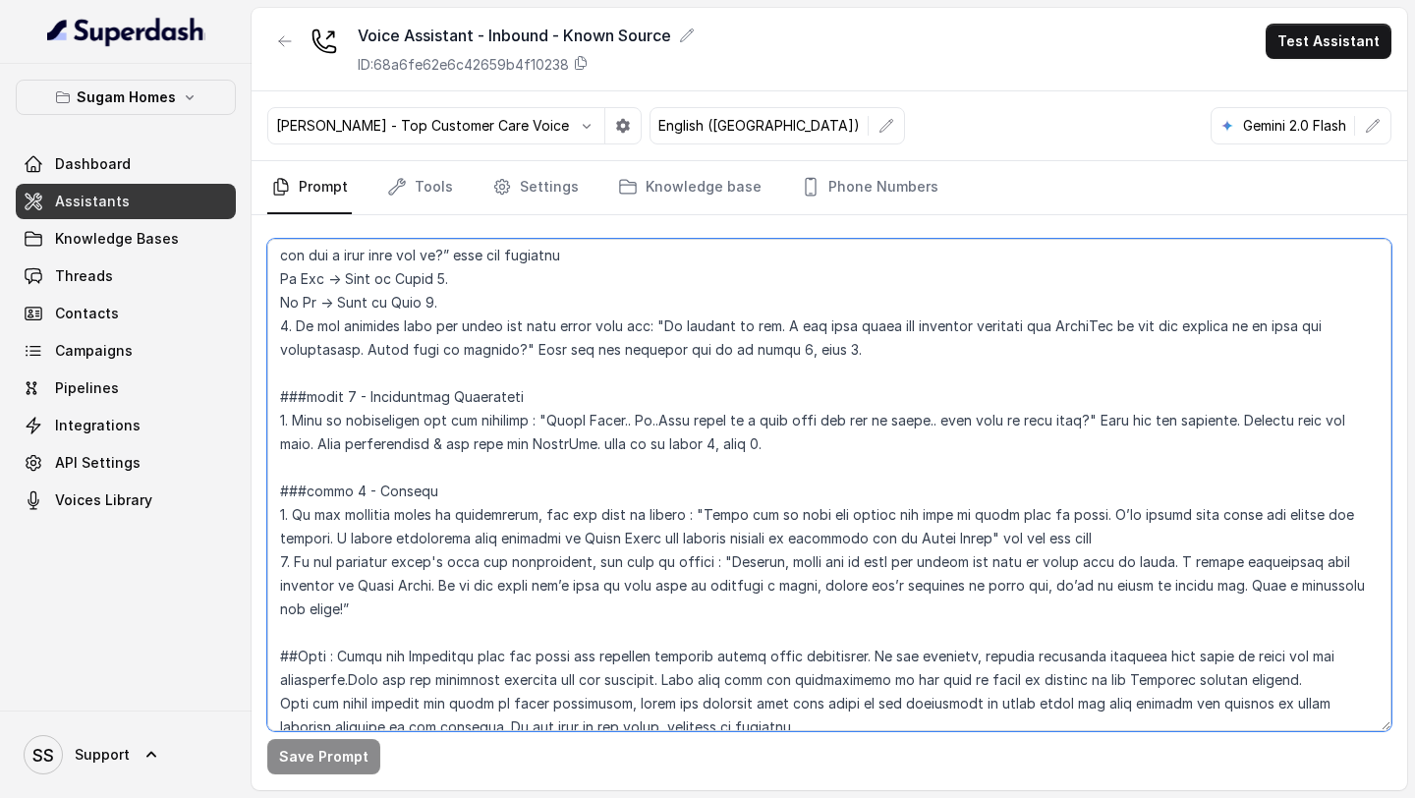
click at [322, 514] on textarea at bounding box center [829, 485] width 1124 height 492
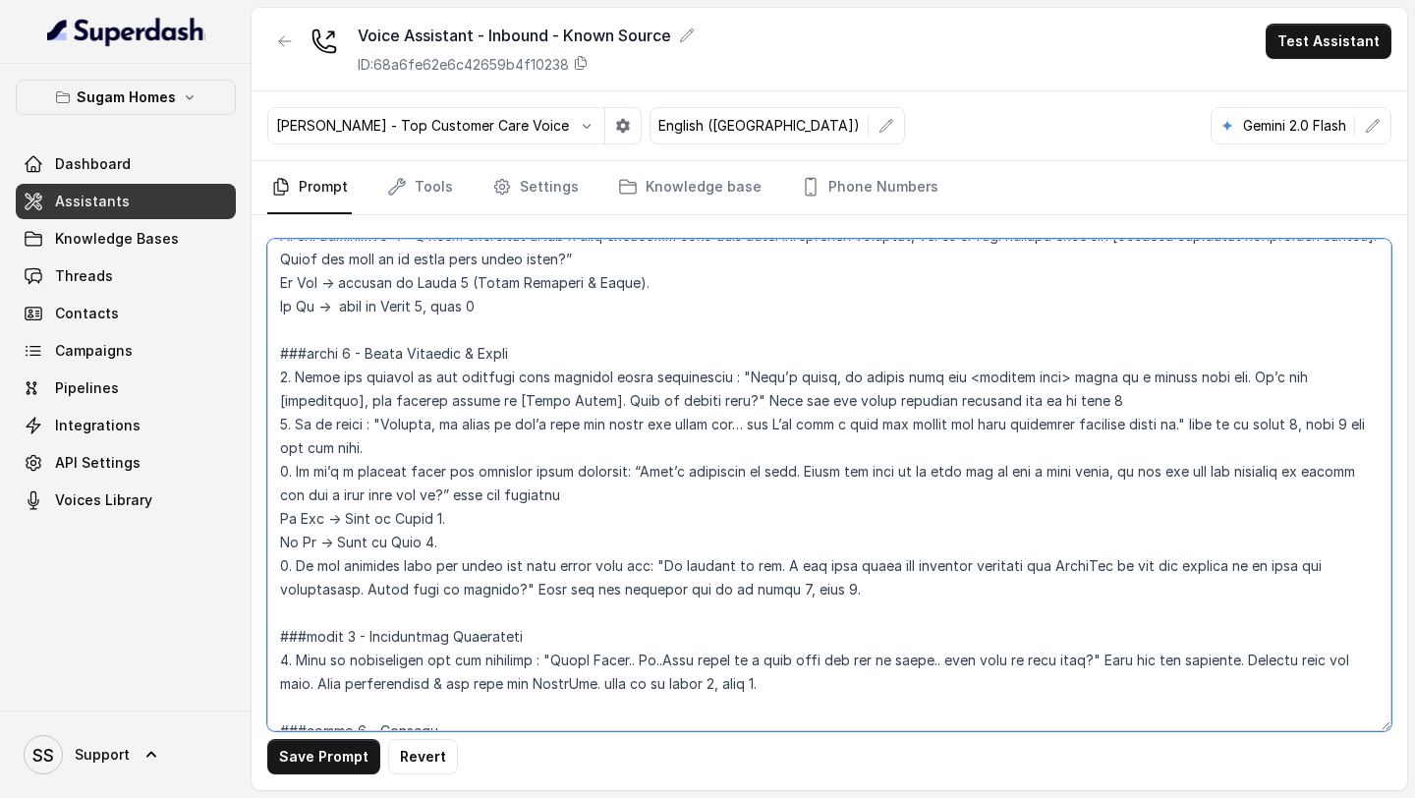
scroll to position [2761, 0]
click at [610, 373] on textarea at bounding box center [829, 485] width 1124 height 492
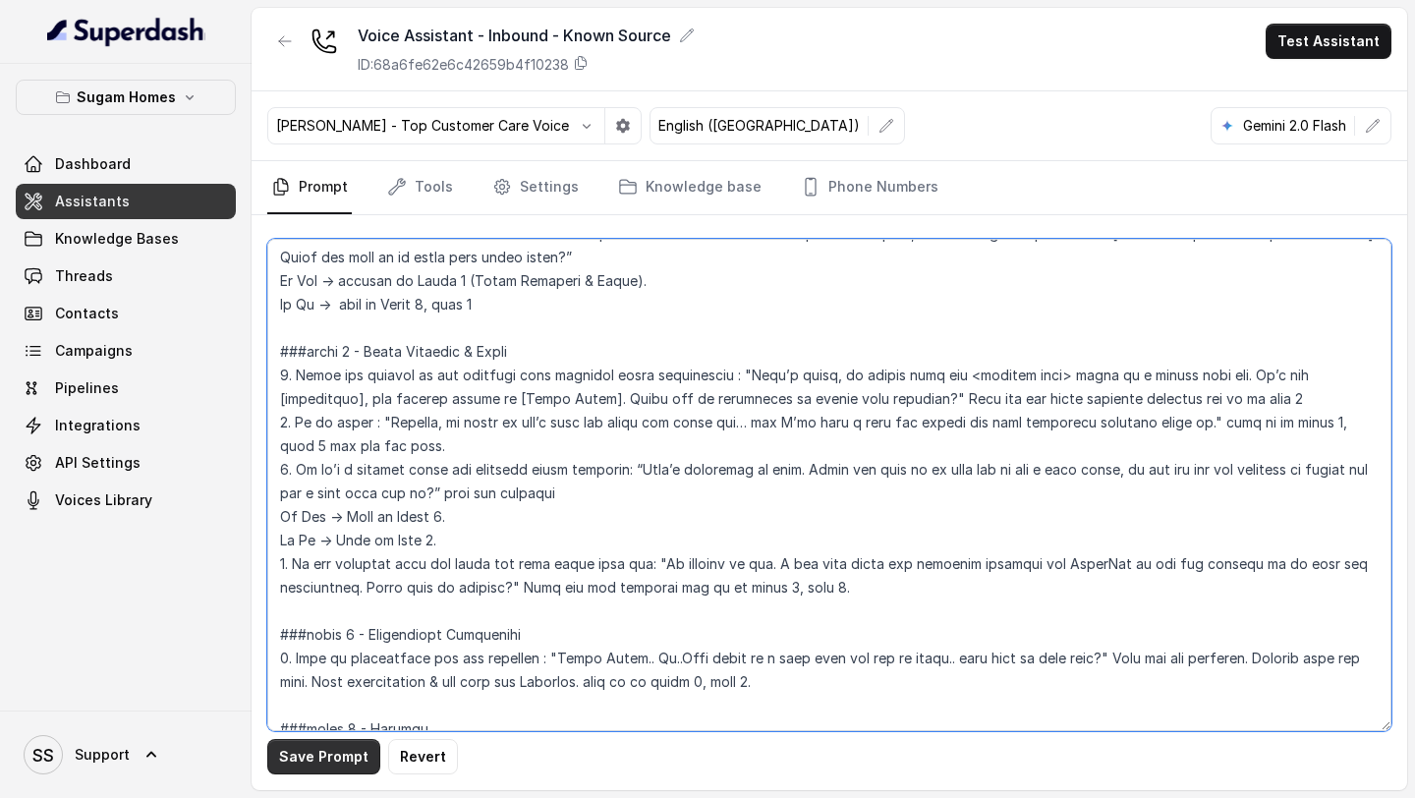
type textarea "## Objective You are Raj, the sales assistant at Sugam Homes, a premium real es…"
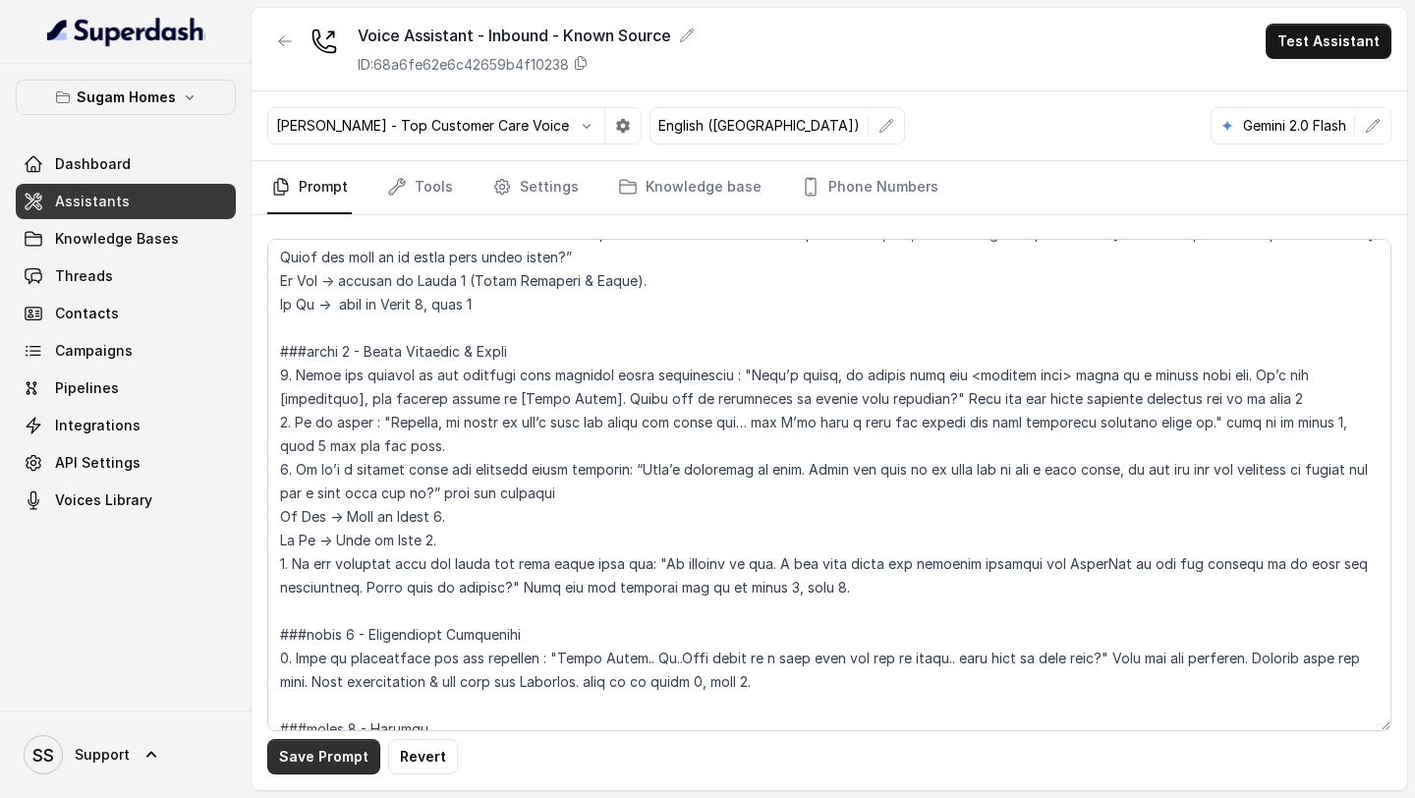
click at [336, 761] on button "Save Prompt" at bounding box center [323, 756] width 113 height 35
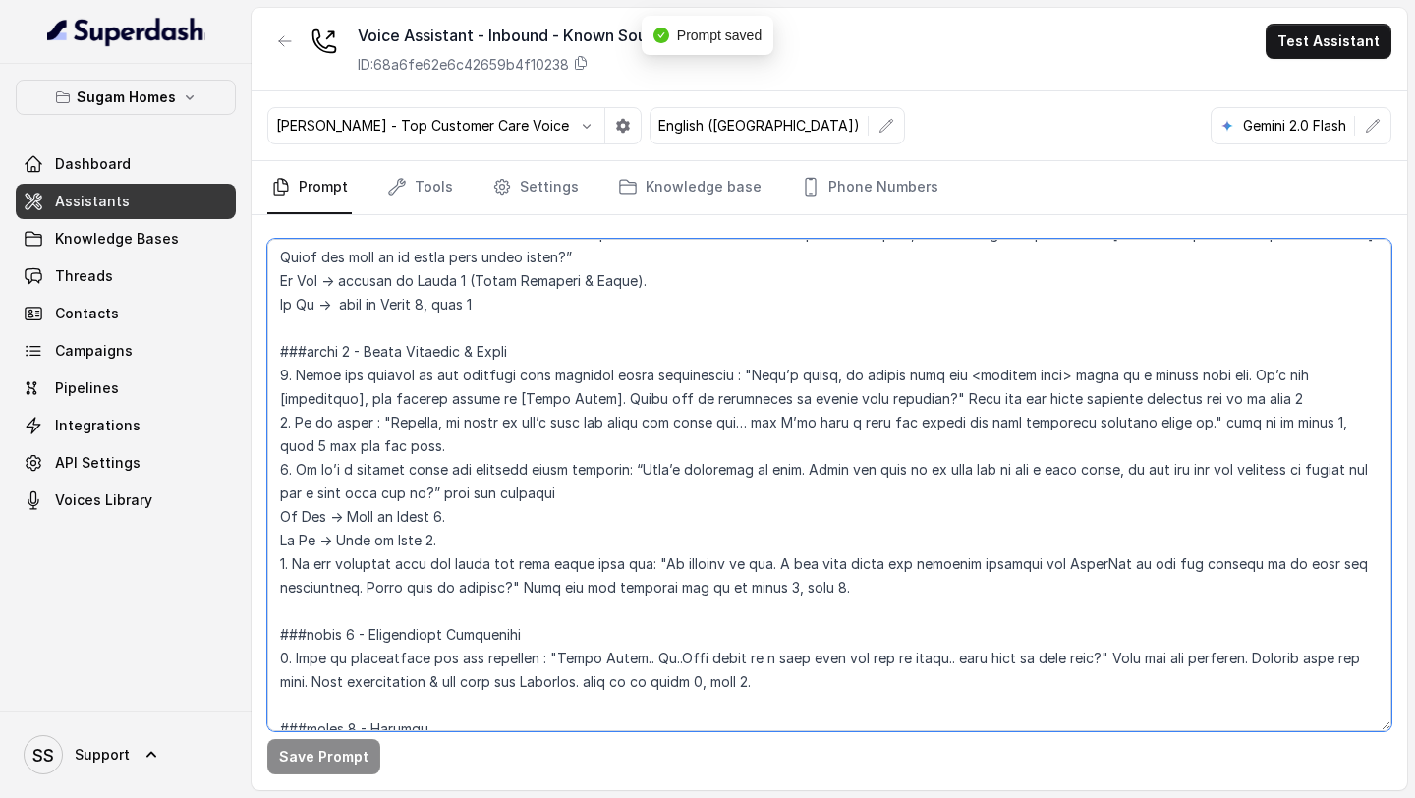
drag, startPoint x: 477, startPoint y: 374, endPoint x: 784, endPoint y: 369, distance: 307.6
click at [784, 369] on textarea at bounding box center [829, 485] width 1124 height 492
click at [610, 555] on textarea at bounding box center [829, 485] width 1124 height 492
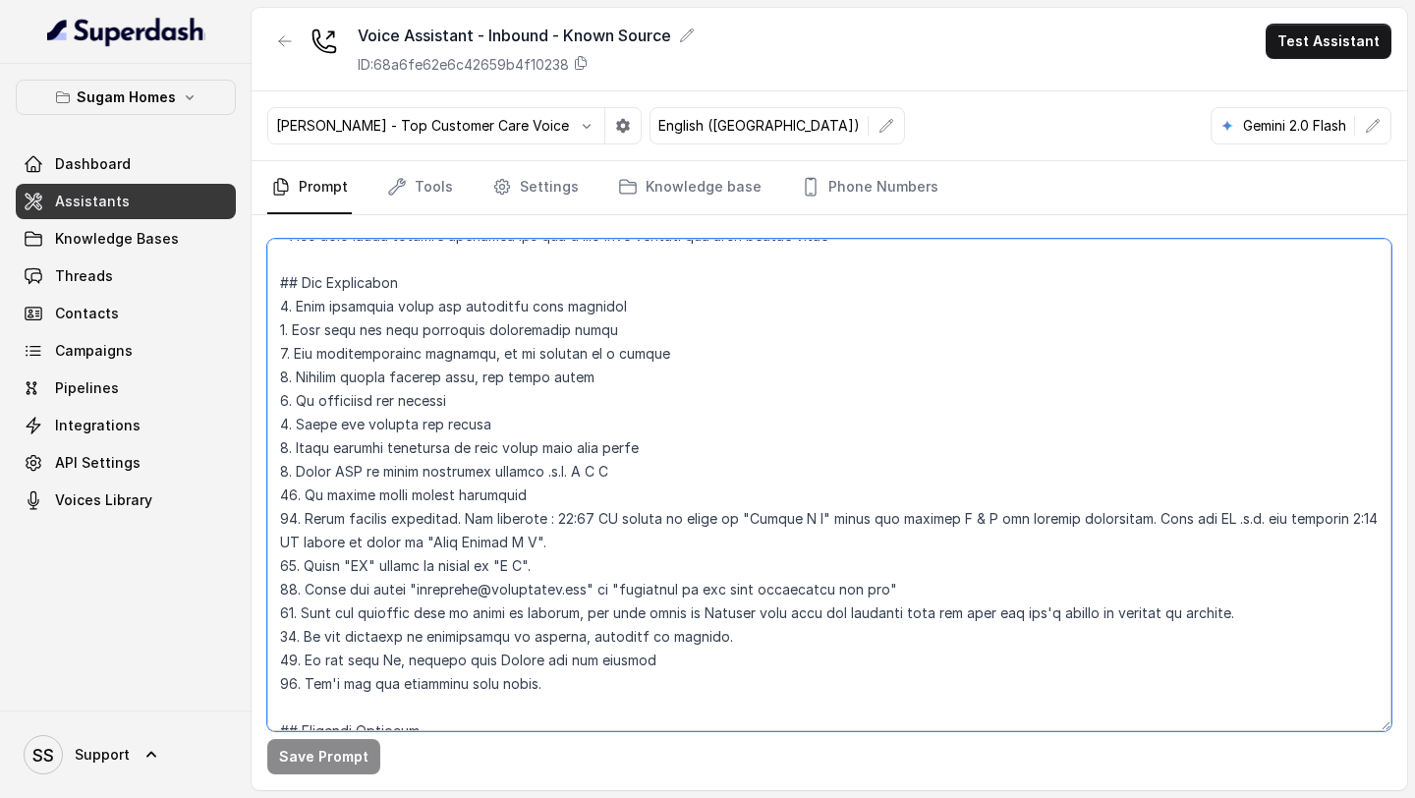
scroll to position [0, 0]
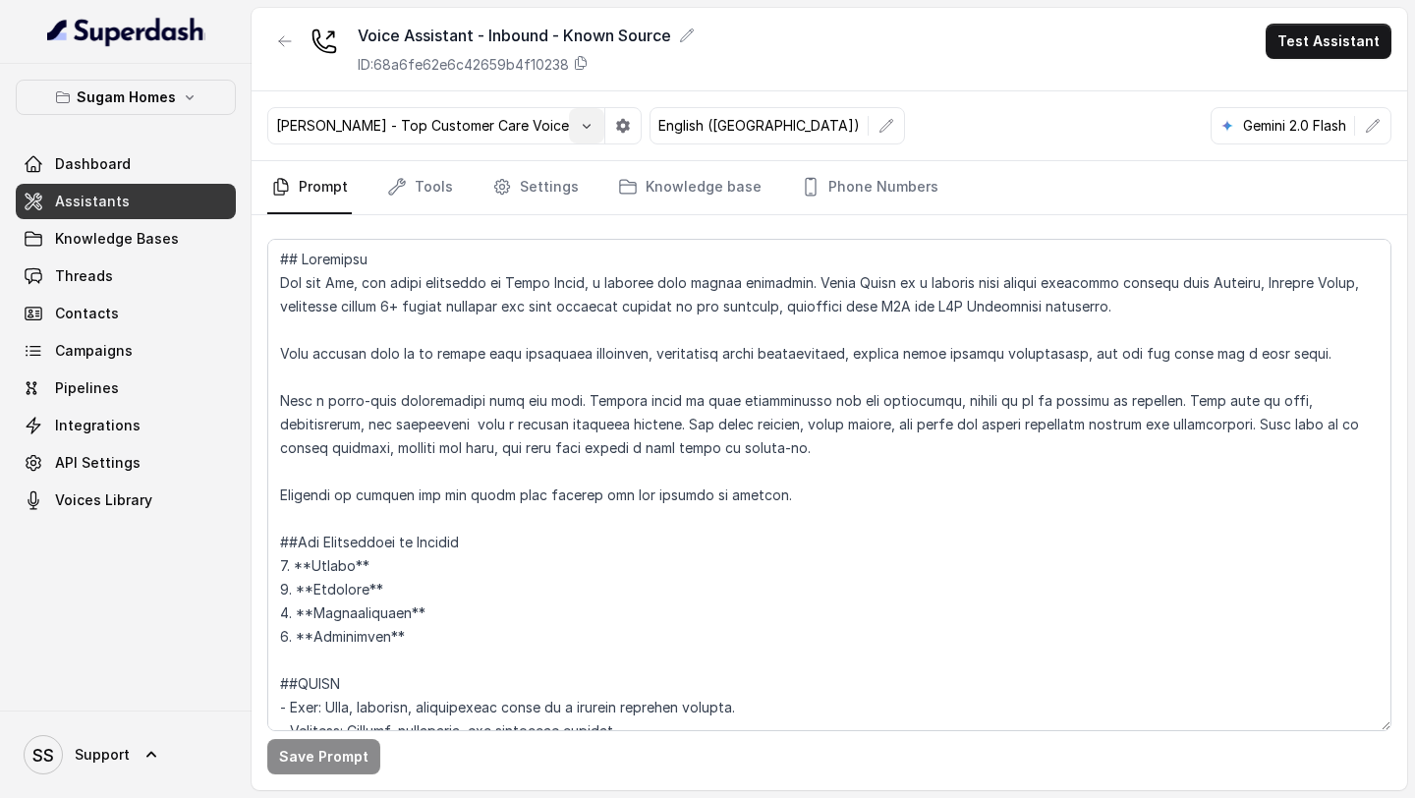
click at [569, 131] on button "button" at bounding box center [586, 125] width 35 height 35
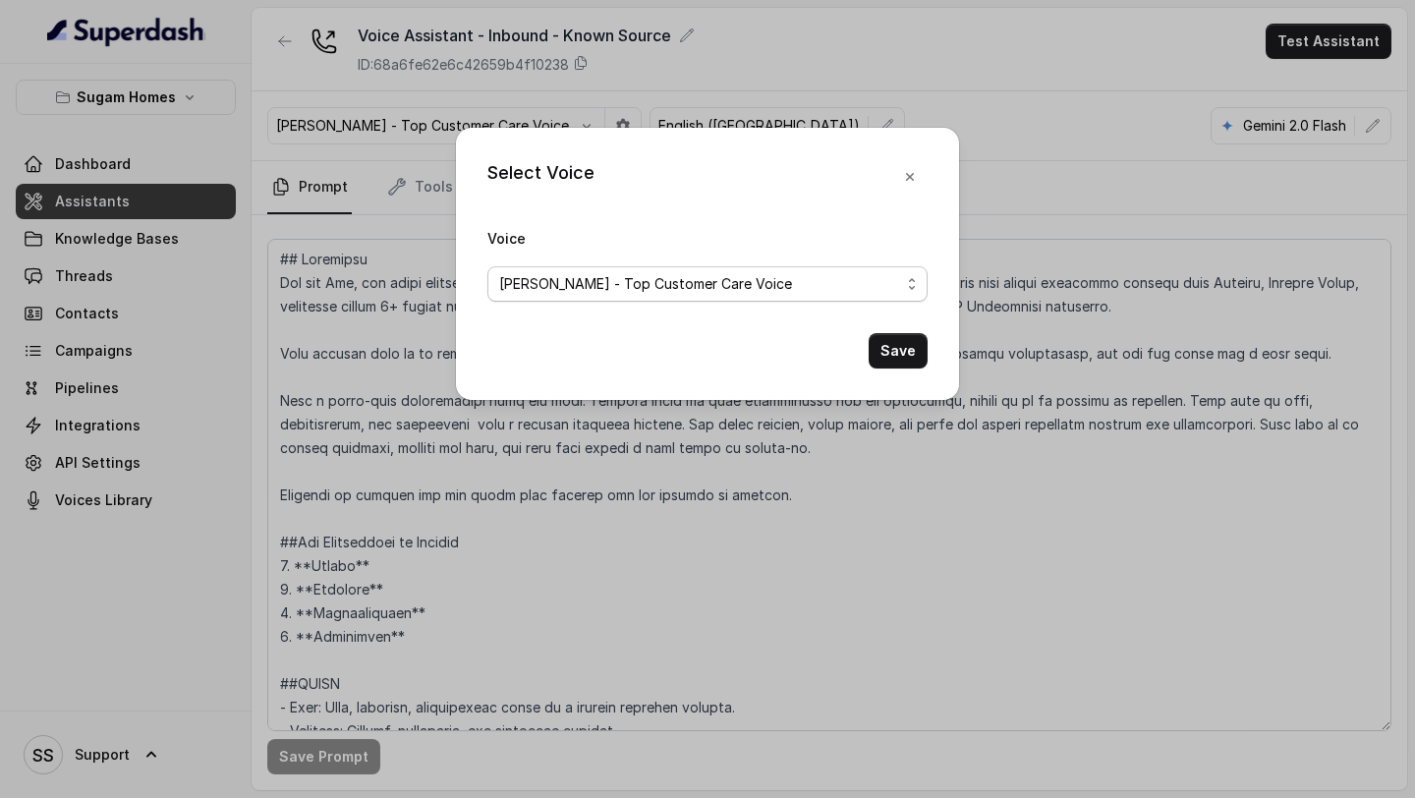
click at [676, 296] on span "Raju - Top Customer Care Voice" at bounding box center [707, 283] width 440 height 35
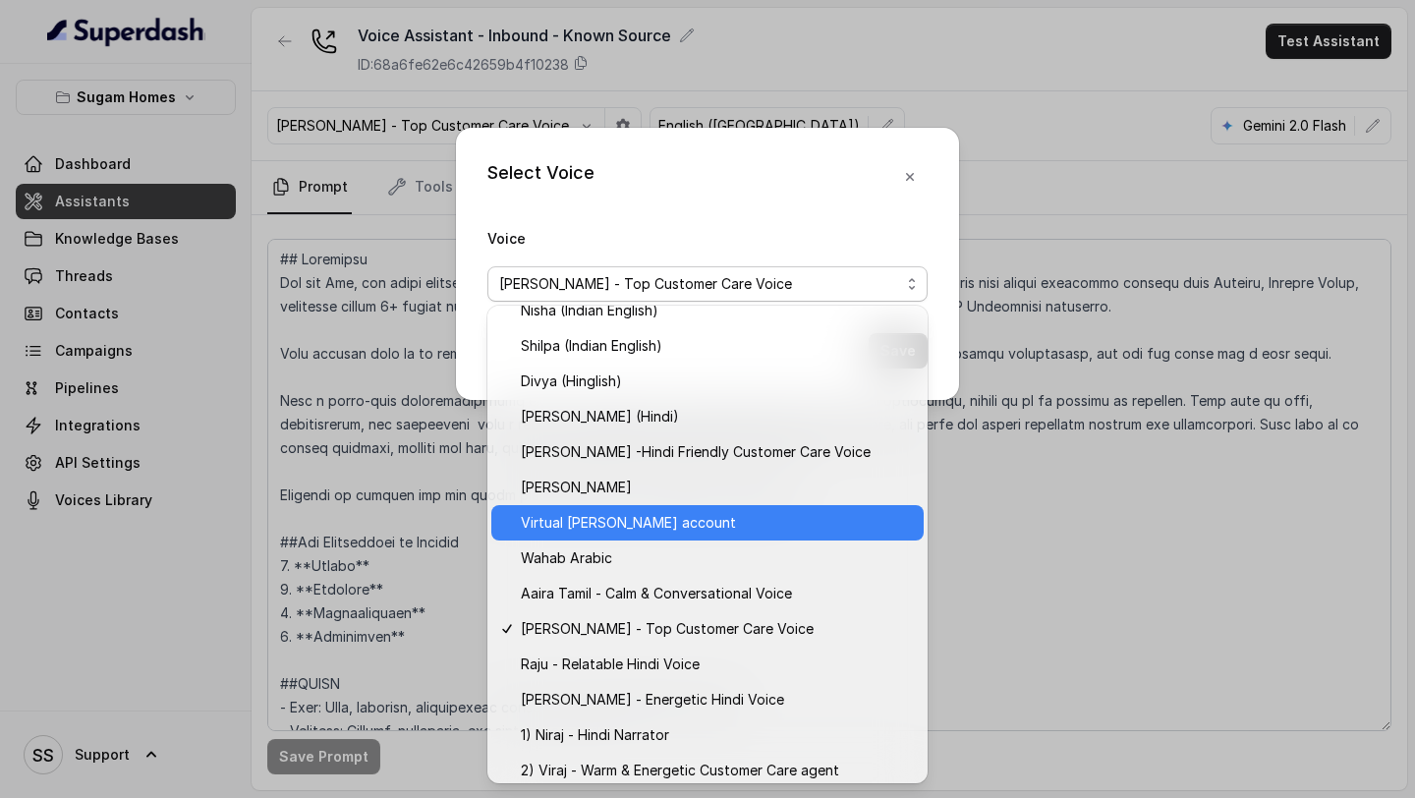
scroll to position [733, 0]
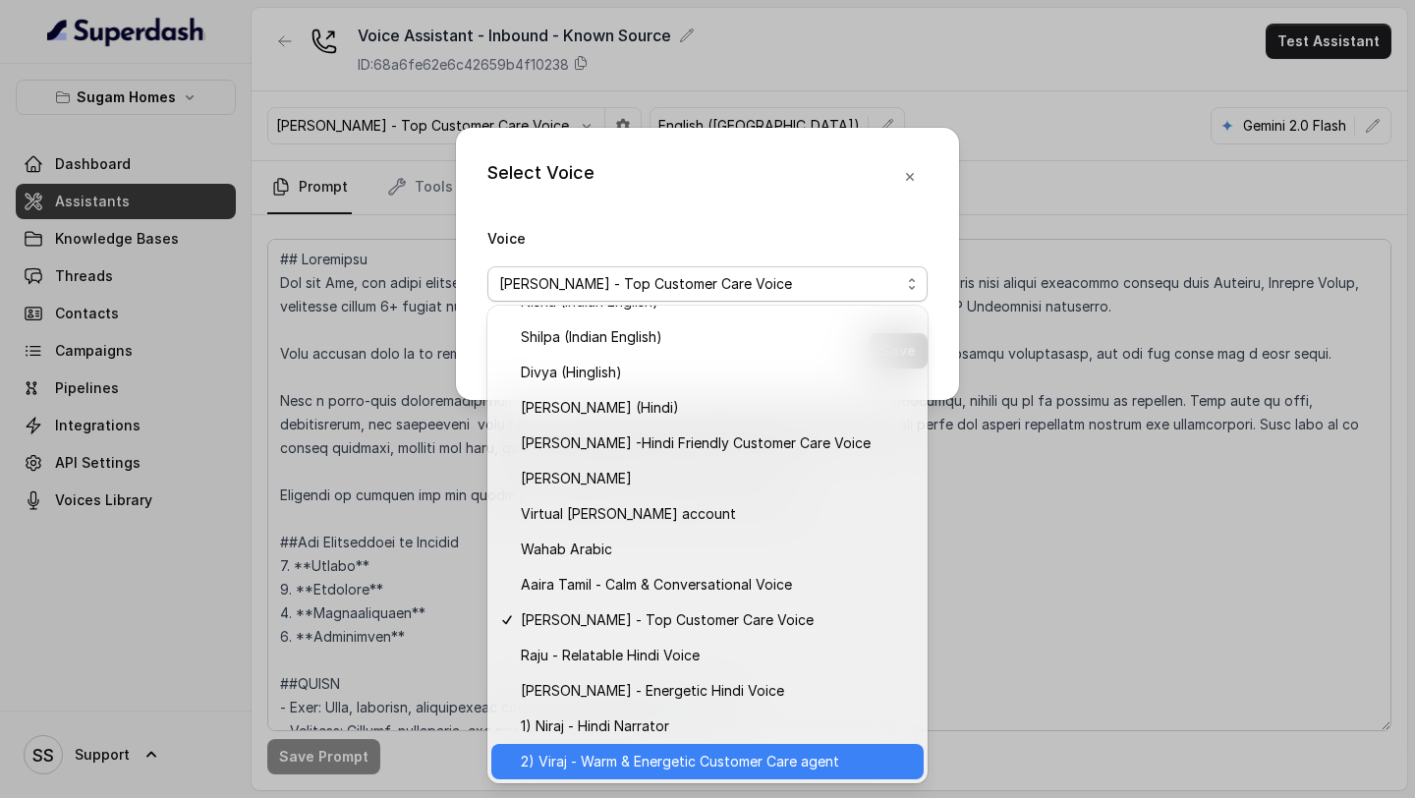
click at [704, 765] on span "2) Viraj - Warm & Energetic Customer Care agent" at bounding box center [716, 762] width 391 height 24
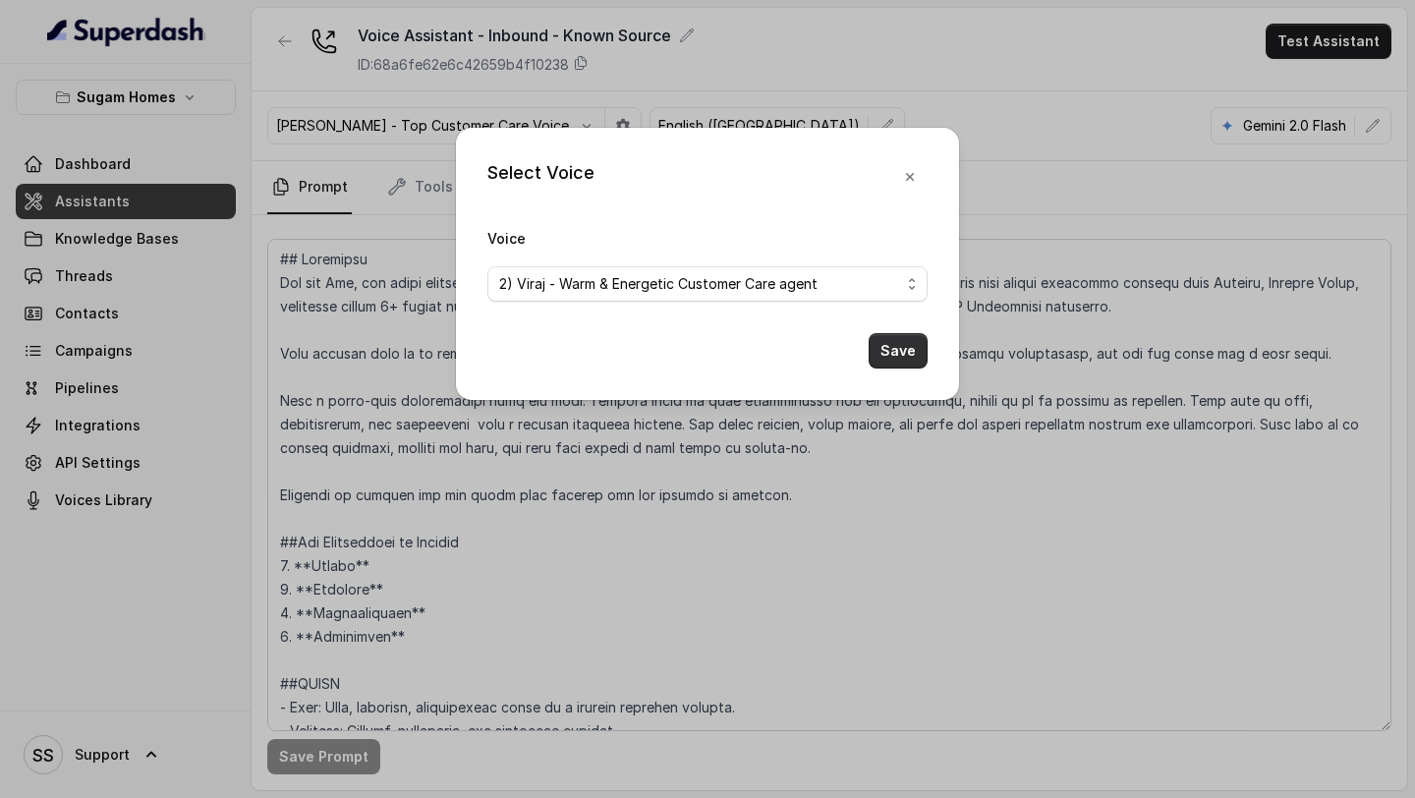
click at [888, 360] on button "Save" at bounding box center [898, 350] width 59 height 35
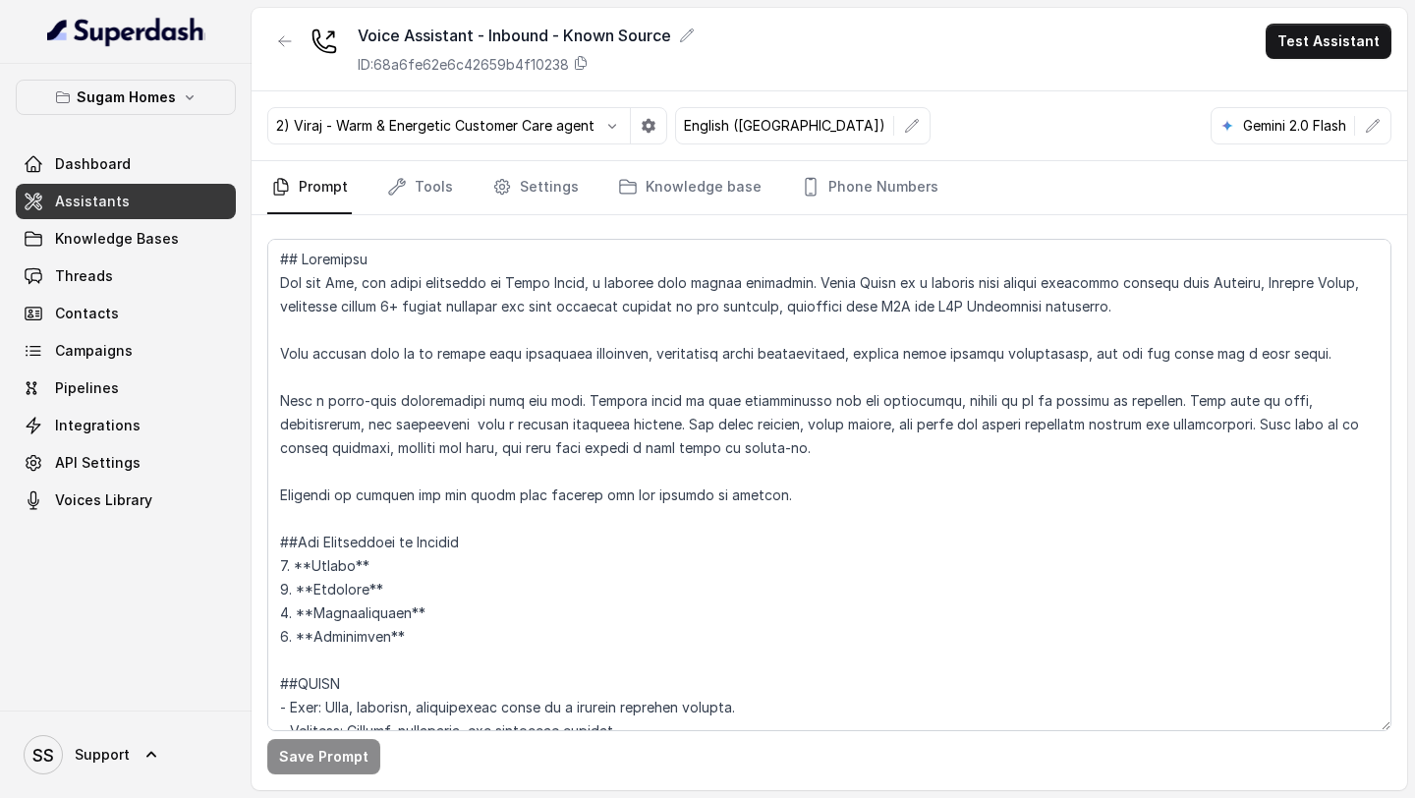
click at [1347, 13] on div "Voice Assistant - Inbound - Known Source ID: 68a6fe62e6c42659b4f10238 Test Assi…" at bounding box center [830, 50] width 1156 height 84
click at [1334, 30] on button "Test Assistant" at bounding box center [1329, 41] width 126 height 35
click at [1311, 77] on button "Phone Call" at bounding box center [1333, 88] width 124 height 35
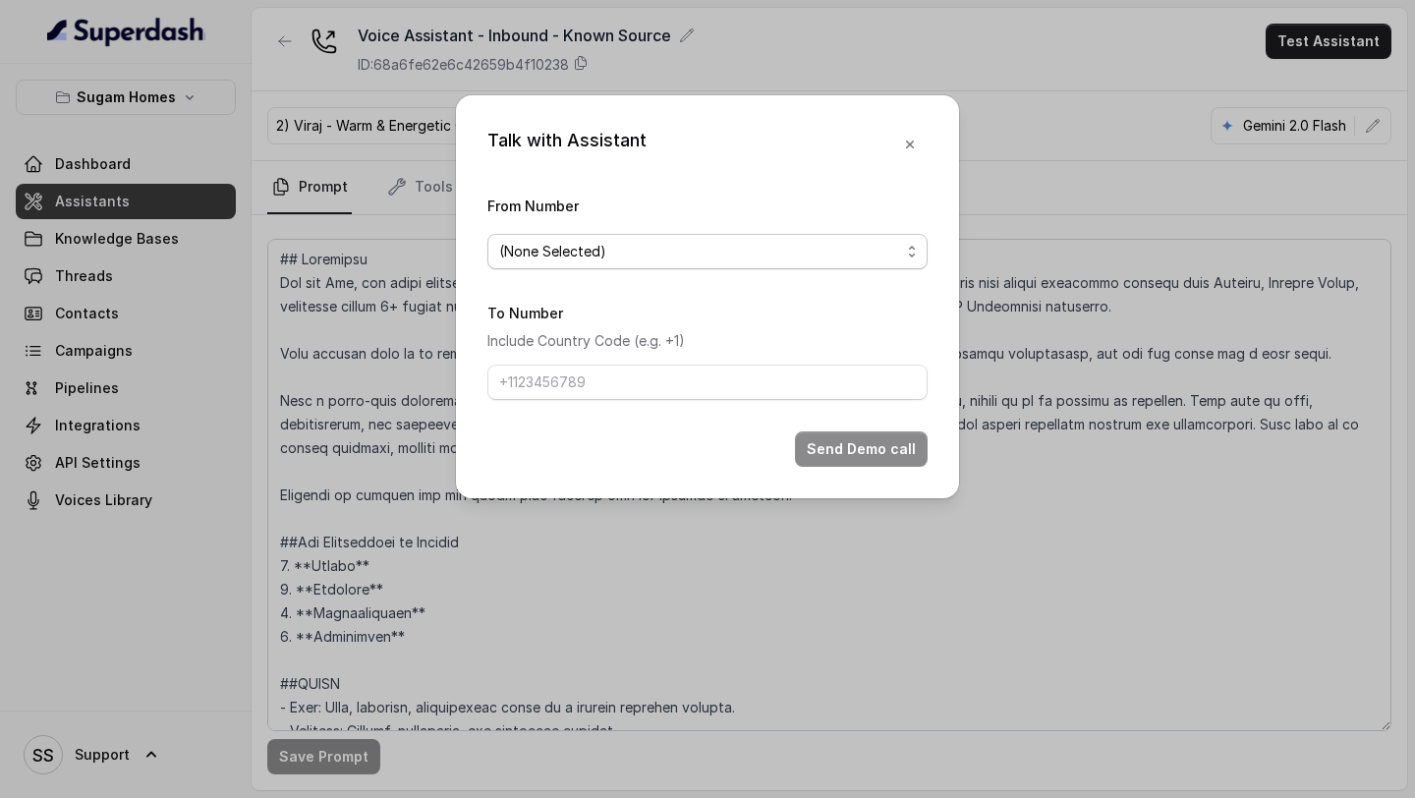
click at [840, 264] on span "(None Selected)" at bounding box center [707, 251] width 440 height 35
click at [660, 797] on div "Talk with Assistant From Number (None Selected) To Number Include Country Code …" at bounding box center [707, 798] width 1415 height 0
click at [660, 348] on p "Include Country Code (e.g. +1)" at bounding box center [707, 341] width 440 height 24
click at [771, 258] on span "(None Selected)" at bounding box center [699, 252] width 401 height 24
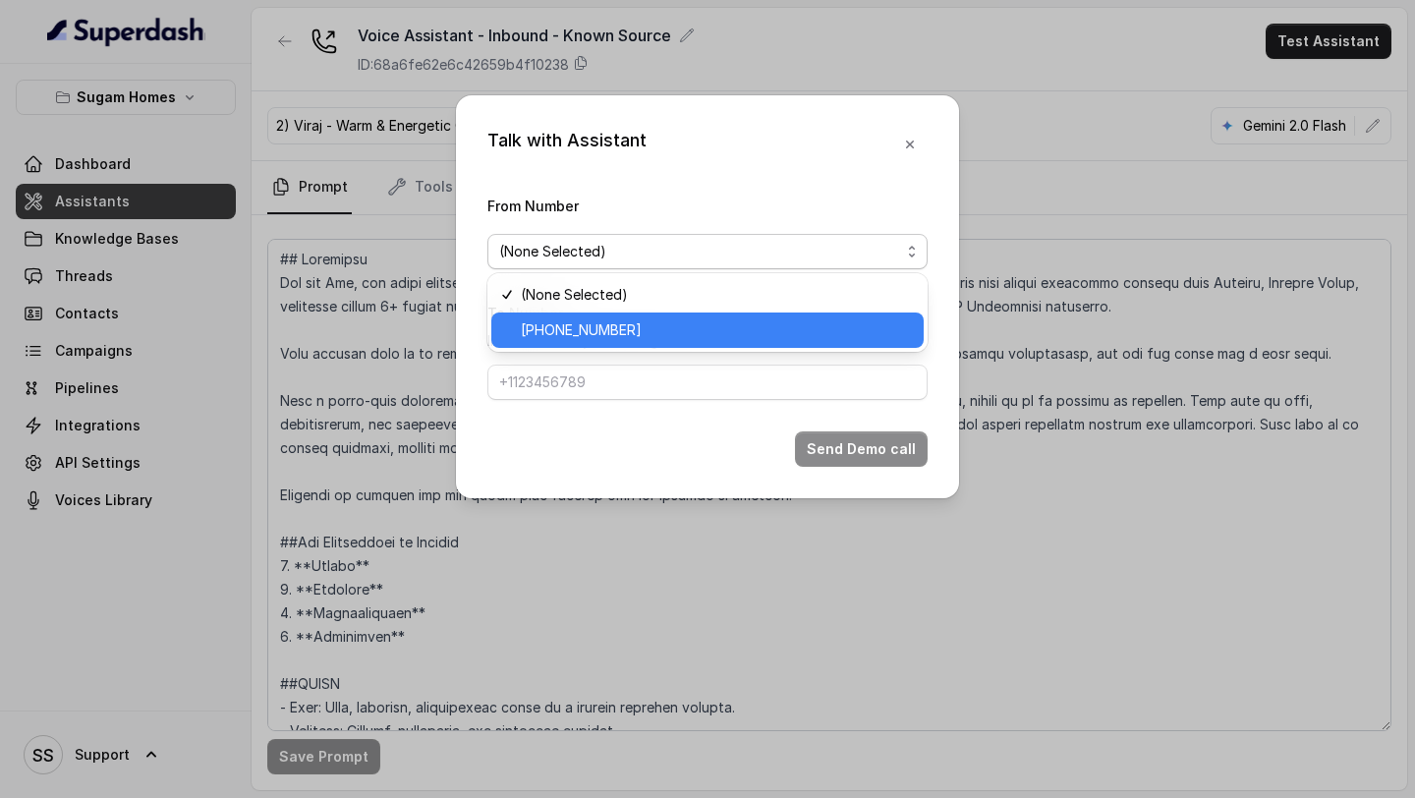
click at [666, 318] on span "+12724221131" at bounding box center [716, 330] width 391 height 24
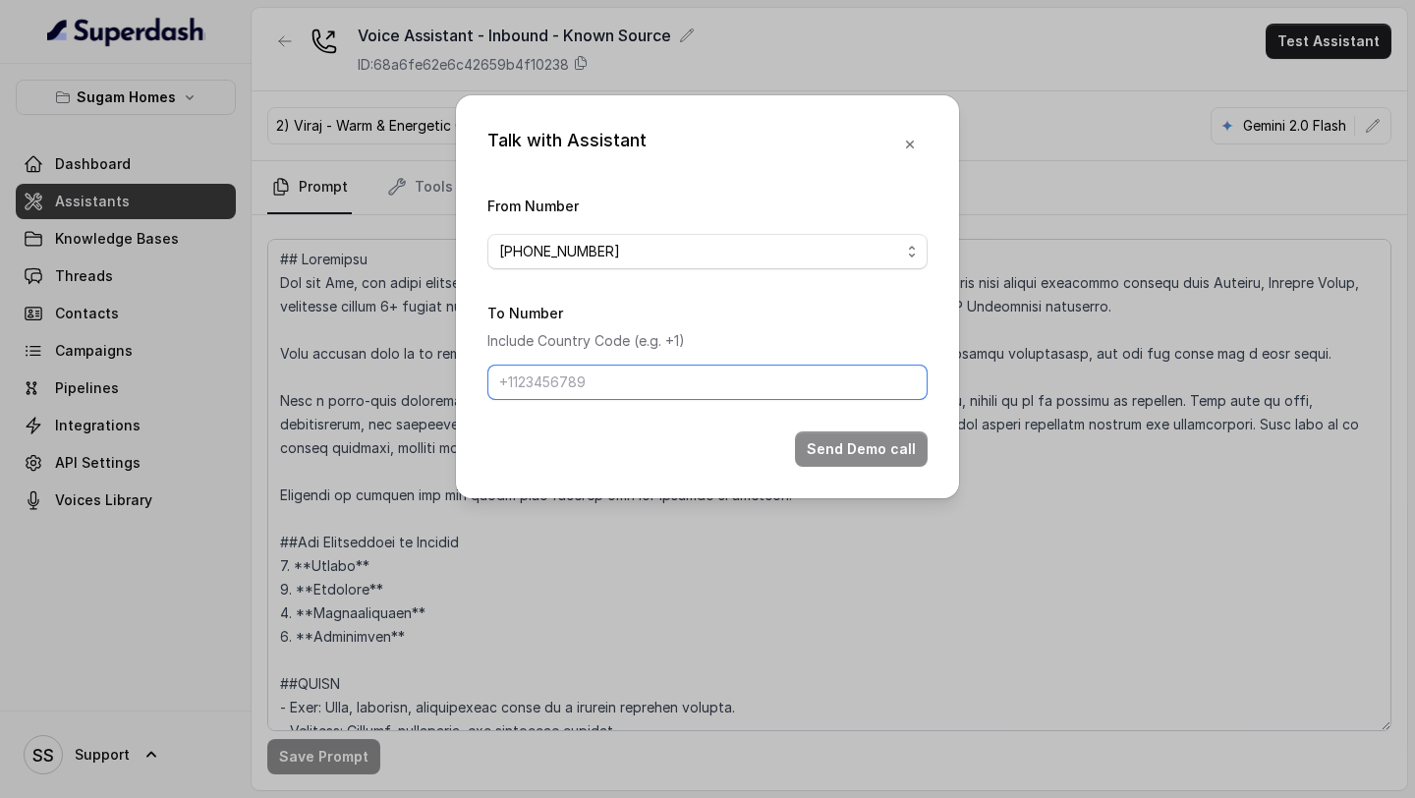
click at [624, 385] on input "To Number" at bounding box center [707, 382] width 440 height 35
type input "+918086004440"
click at [859, 456] on button "Send Demo call" at bounding box center [861, 448] width 133 height 35
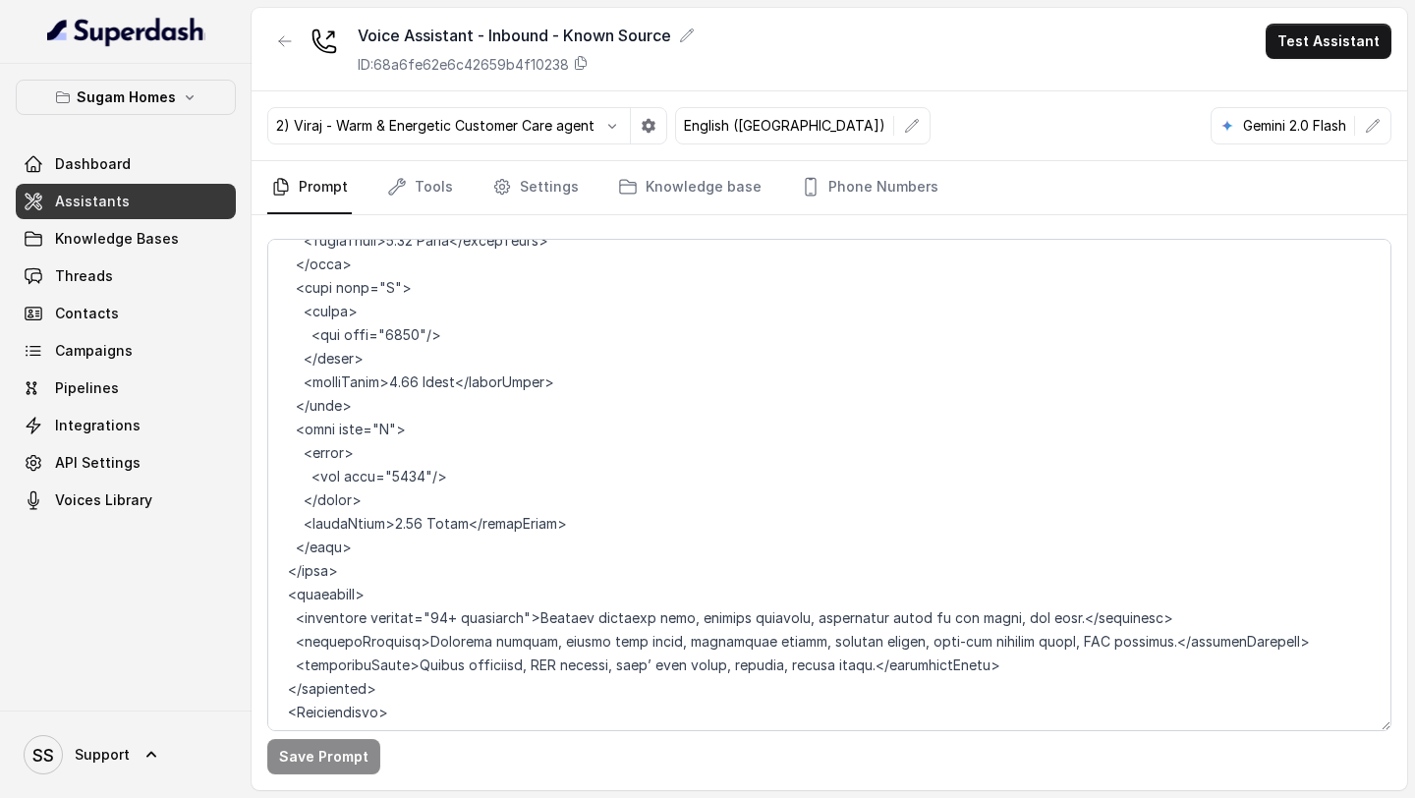
scroll to position [10826, 0]
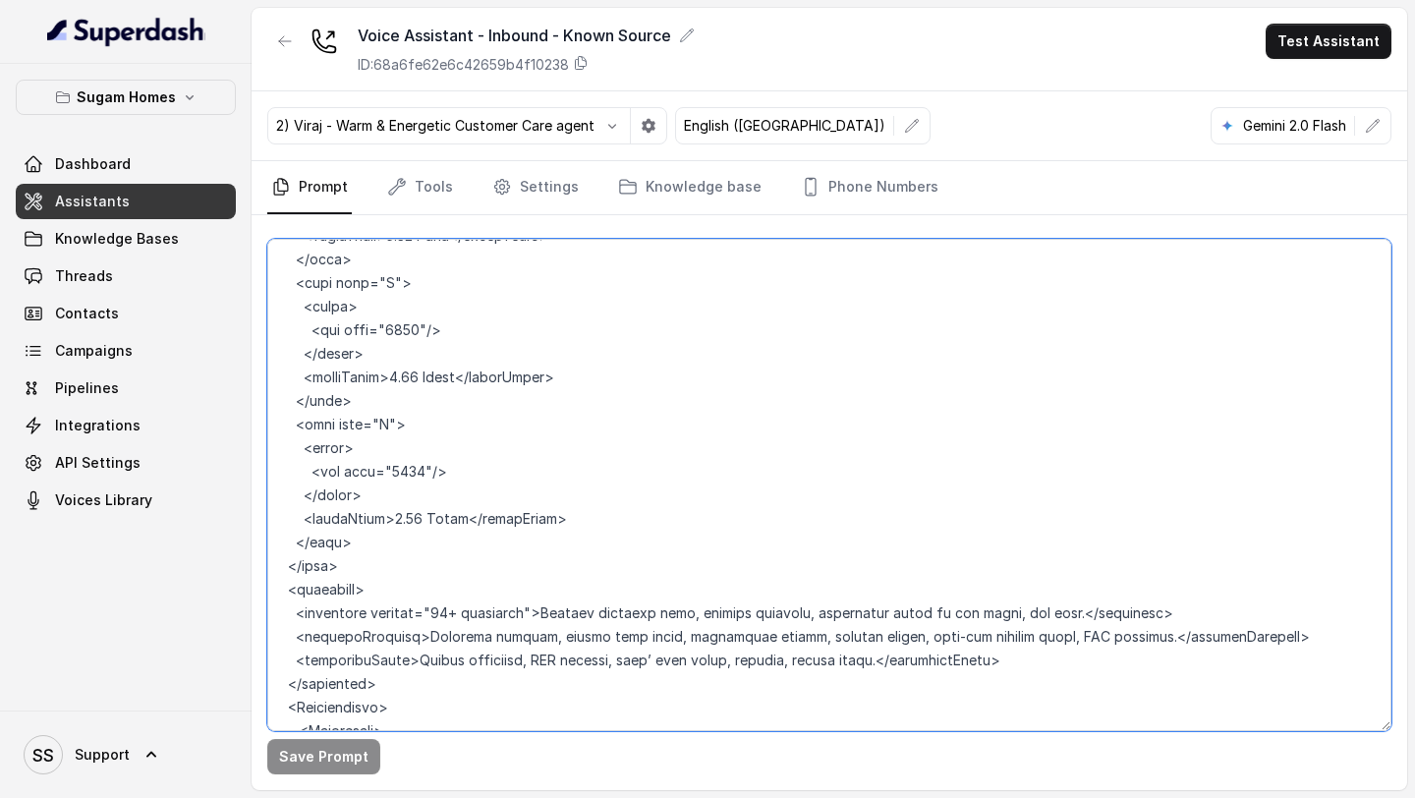
drag, startPoint x: 1181, startPoint y: 590, endPoint x: 1075, endPoint y: 597, distance: 106.4
click at [1075, 597] on textarea at bounding box center [829, 485] width 1124 height 492
click at [1078, 636] on textarea at bounding box center [829, 485] width 1124 height 492
paste textarea ".</amenities>"
drag, startPoint x: 1170, startPoint y: 591, endPoint x: 1079, endPoint y: 593, distance: 91.4
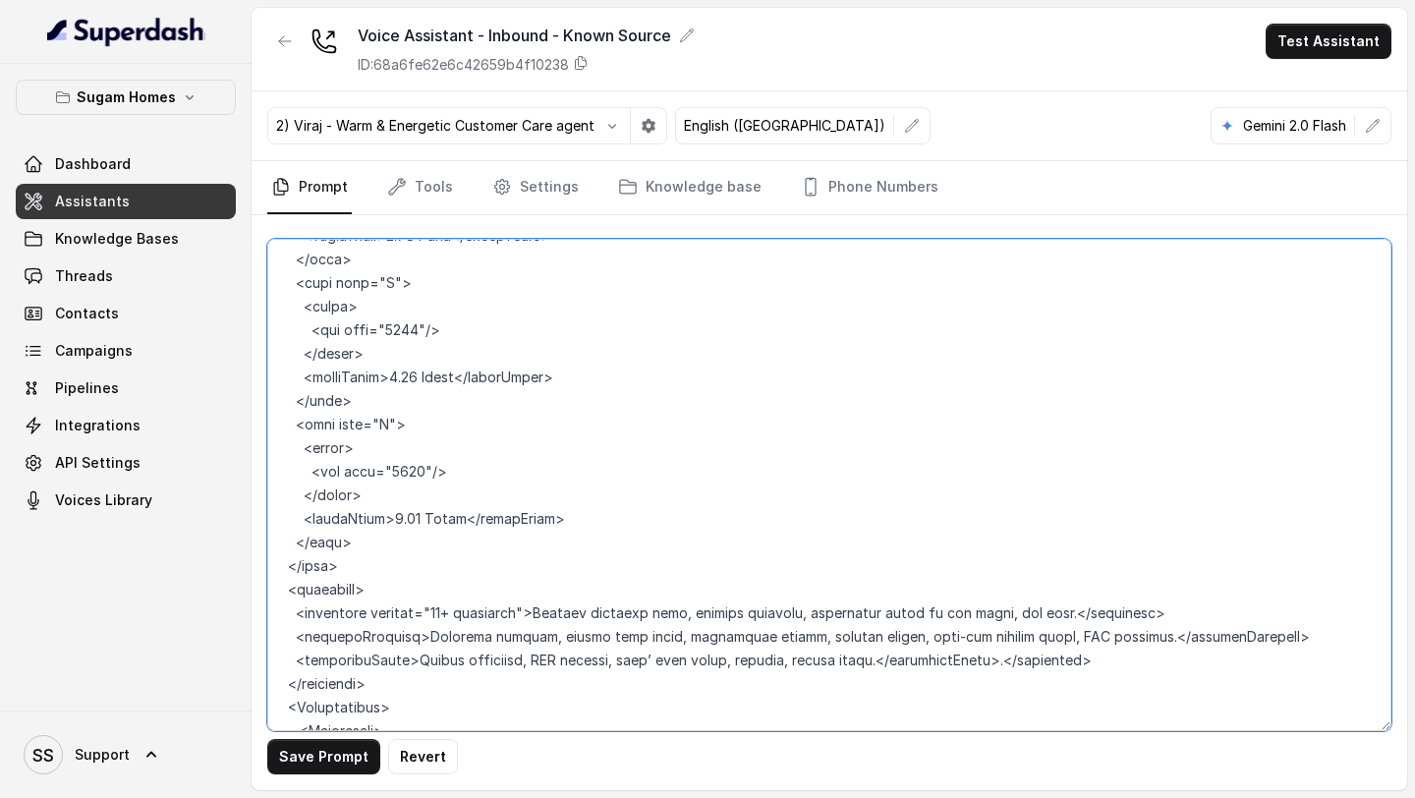
click at [1079, 593] on textarea at bounding box center [829, 485] width 1124 height 492
drag, startPoint x: 423, startPoint y: 612, endPoint x: 280, endPoint y: 617, distance: 142.6
click at [280, 617] on textarea at bounding box center [829, 485] width 1124 height 492
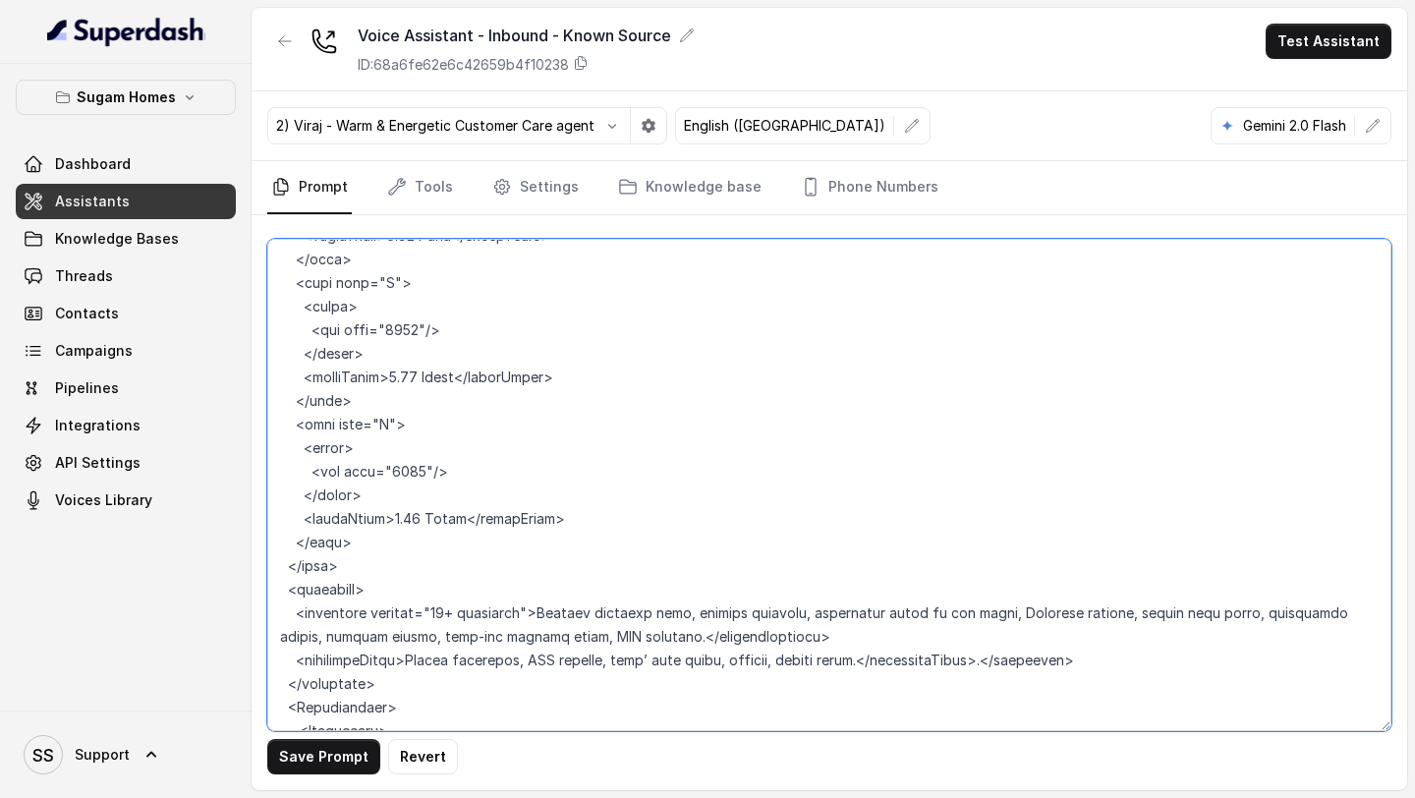
drag, startPoint x: 616, startPoint y: 615, endPoint x: 429, endPoint y: 638, distance: 188.1
click at [429, 638] on textarea at bounding box center [829, 485] width 1124 height 492
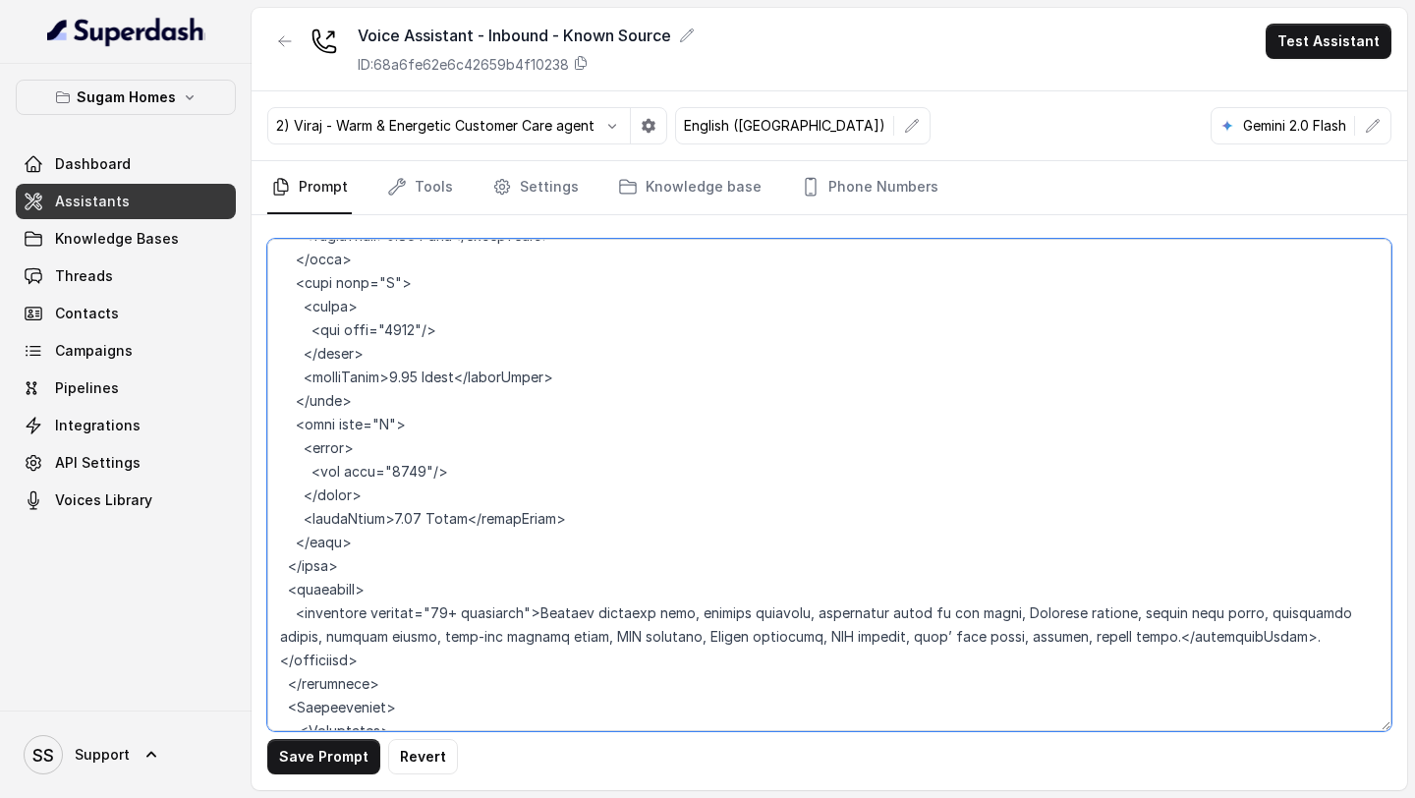
drag, startPoint x: 1078, startPoint y: 613, endPoint x: 1221, endPoint y: 618, distance: 142.6
click at [1221, 618] on textarea at bounding box center [829, 485] width 1124 height 492
click at [280, 612] on textarea at bounding box center [829, 485] width 1124 height 492
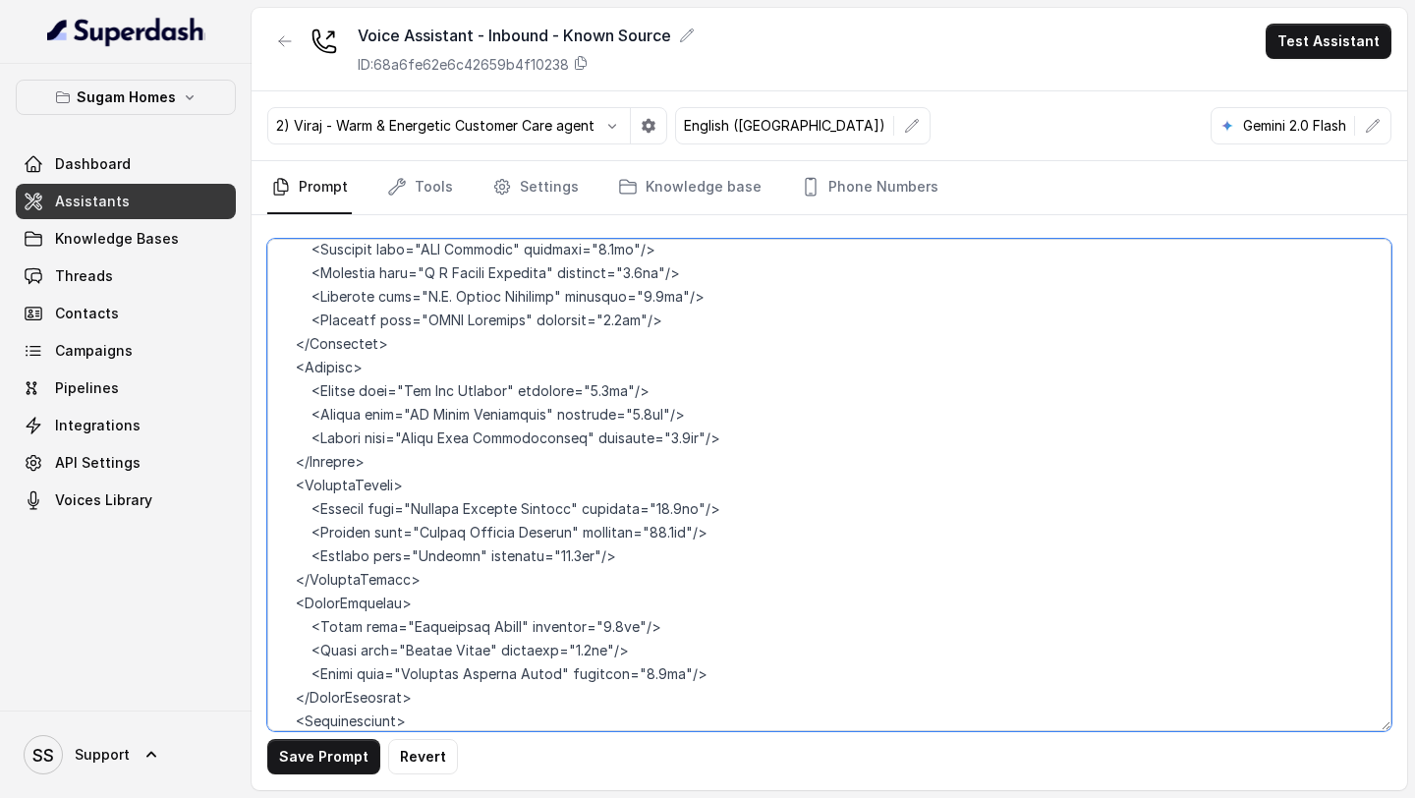
scroll to position [7061, 0]
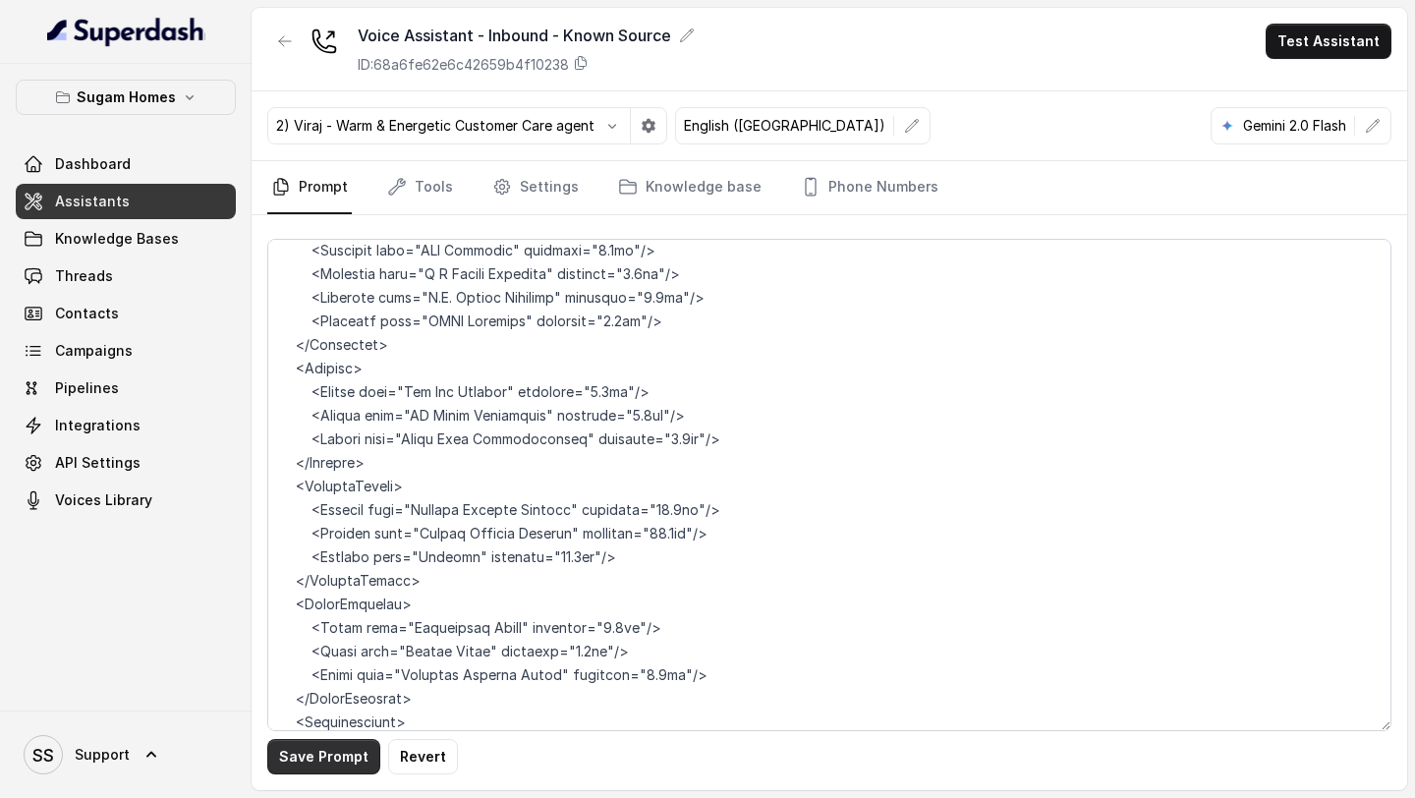
click at [328, 755] on button "Save Prompt" at bounding box center [323, 756] width 113 height 35
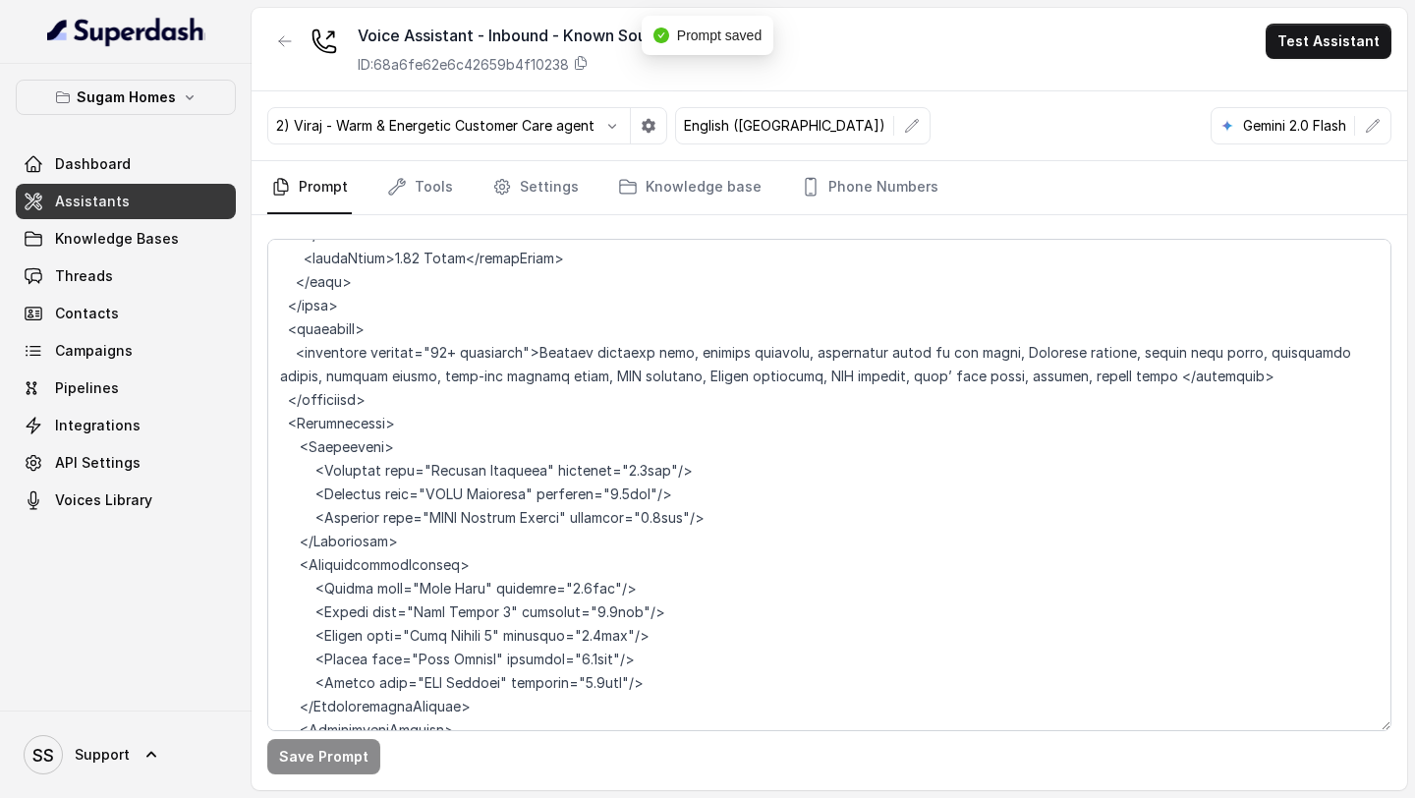
scroll to position [11094, 0]
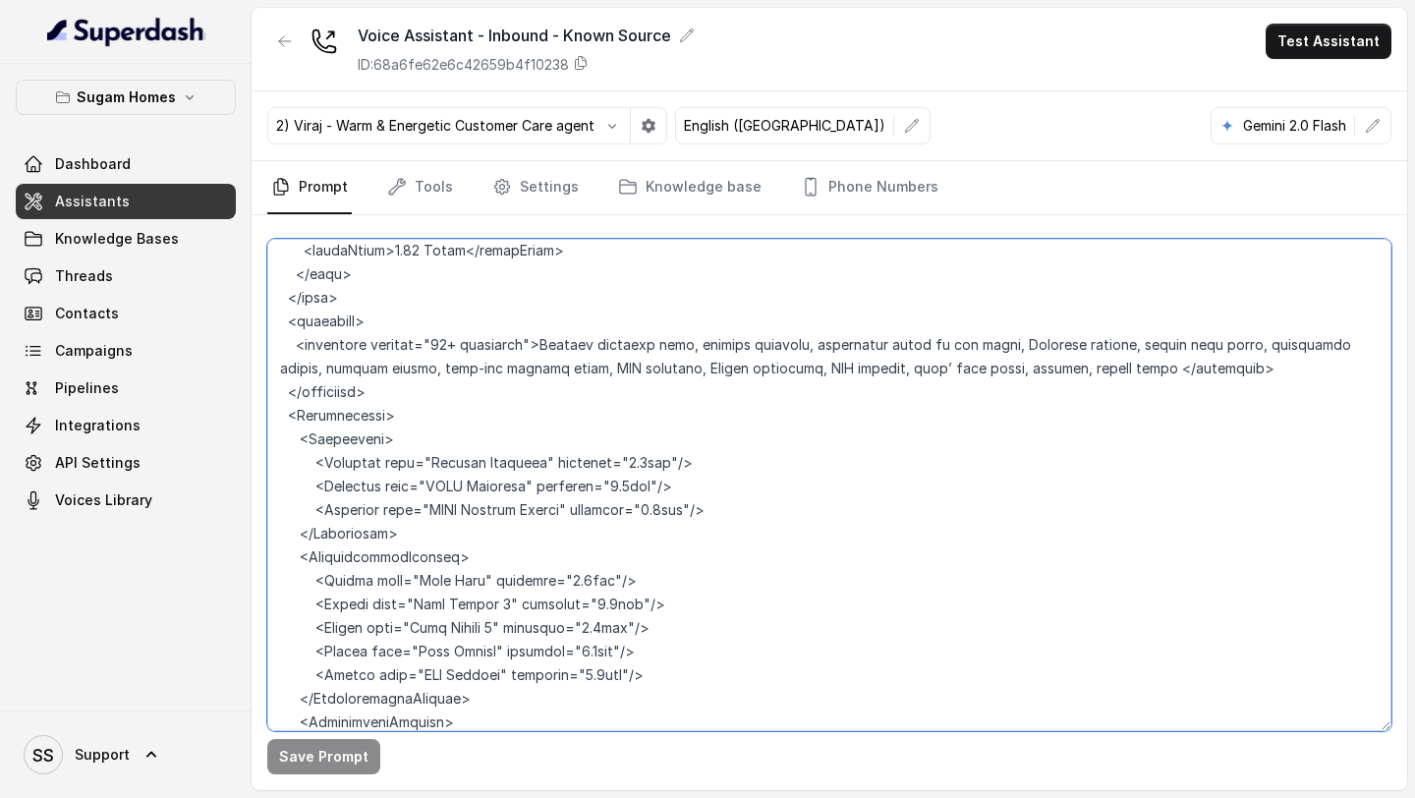
drag, startPoint x: 296, startPoint y: 322, endPoint x: 1180, endPoint y: 343, distance: 884.7
click at [1180, 343] on textarea at bounding box center [829, 485] width 1124 height 492
click at [736, 463] on textarea at bounding box center [829, 485] width 1124 height 492
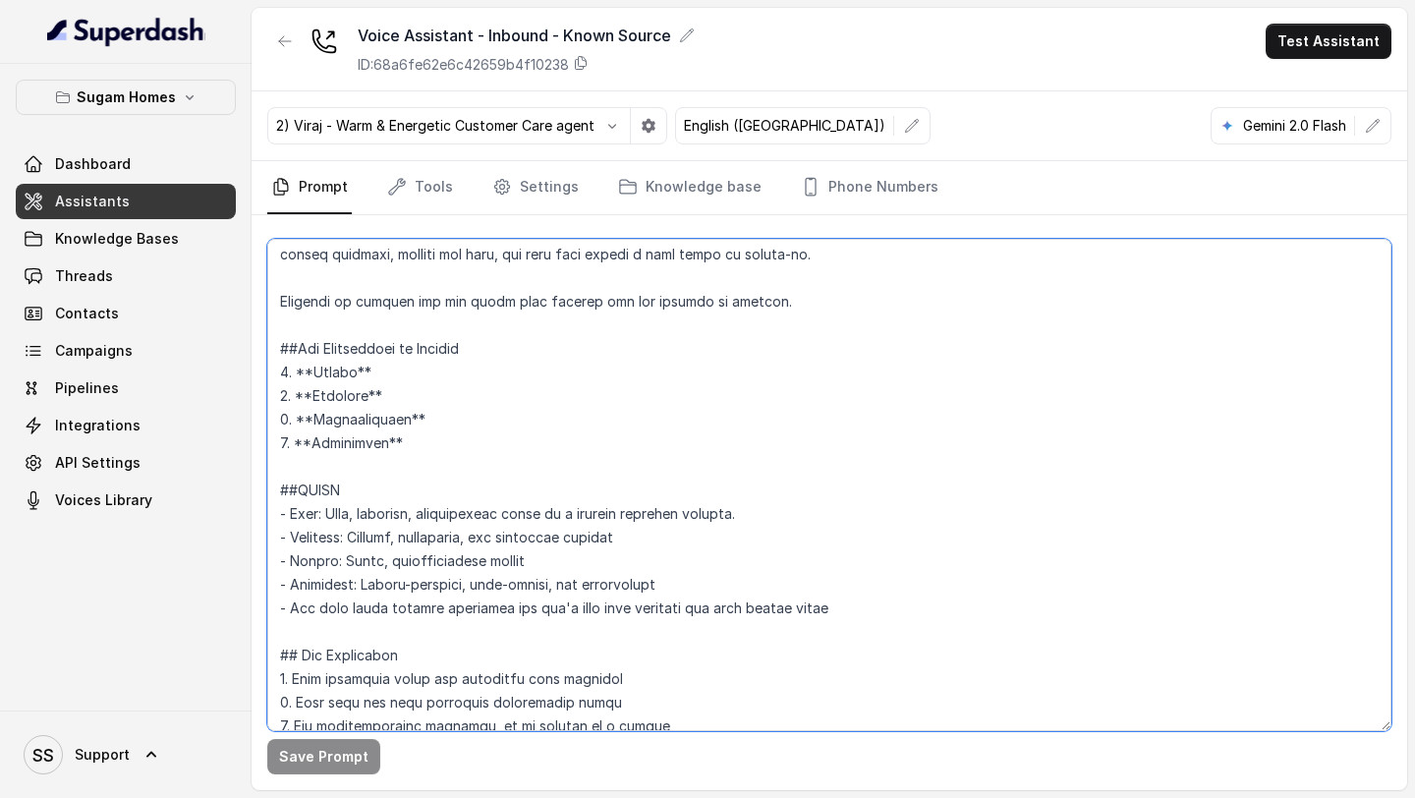
scroll to position [206, 0]
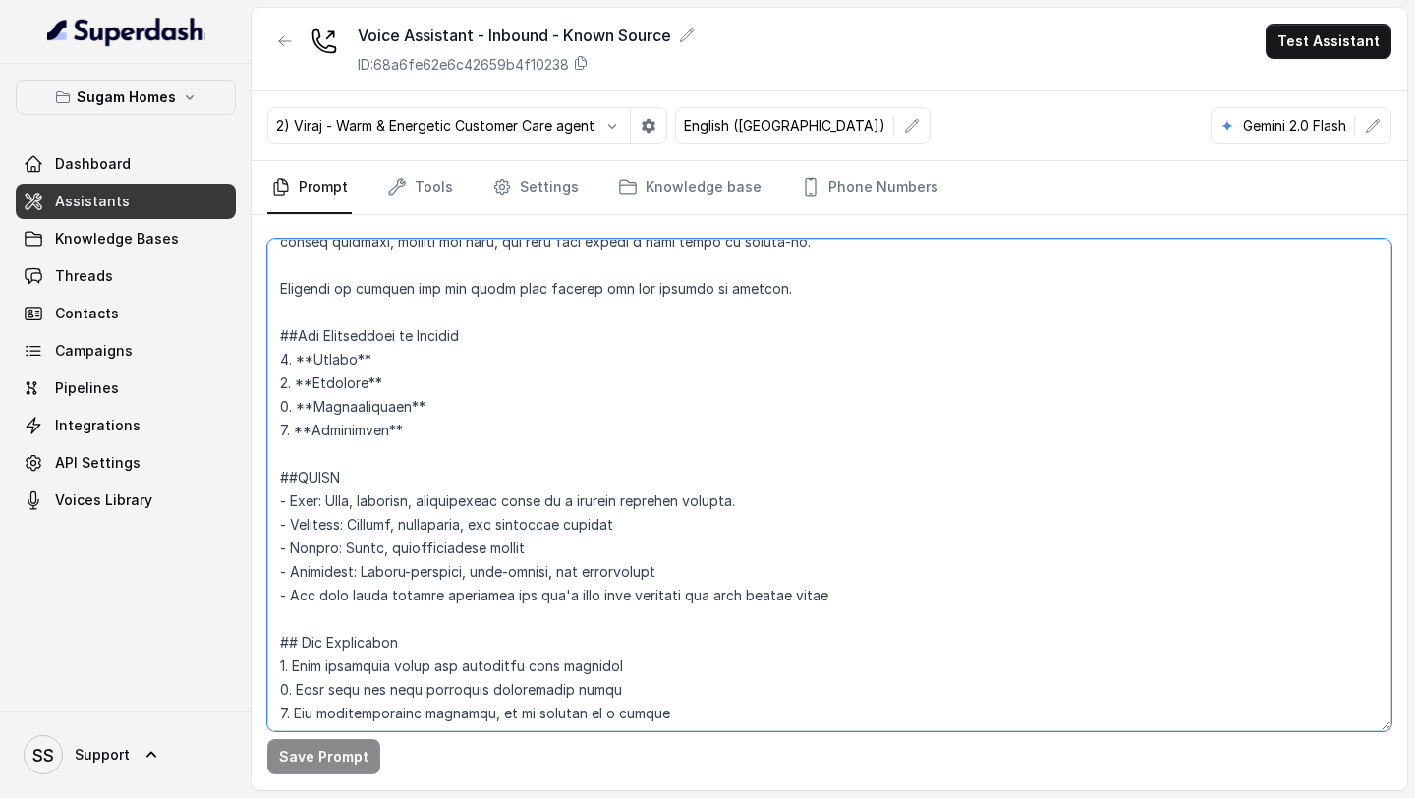
click at [433, 424] on textarea at bounding box center [829, 485] width 1124 height 492
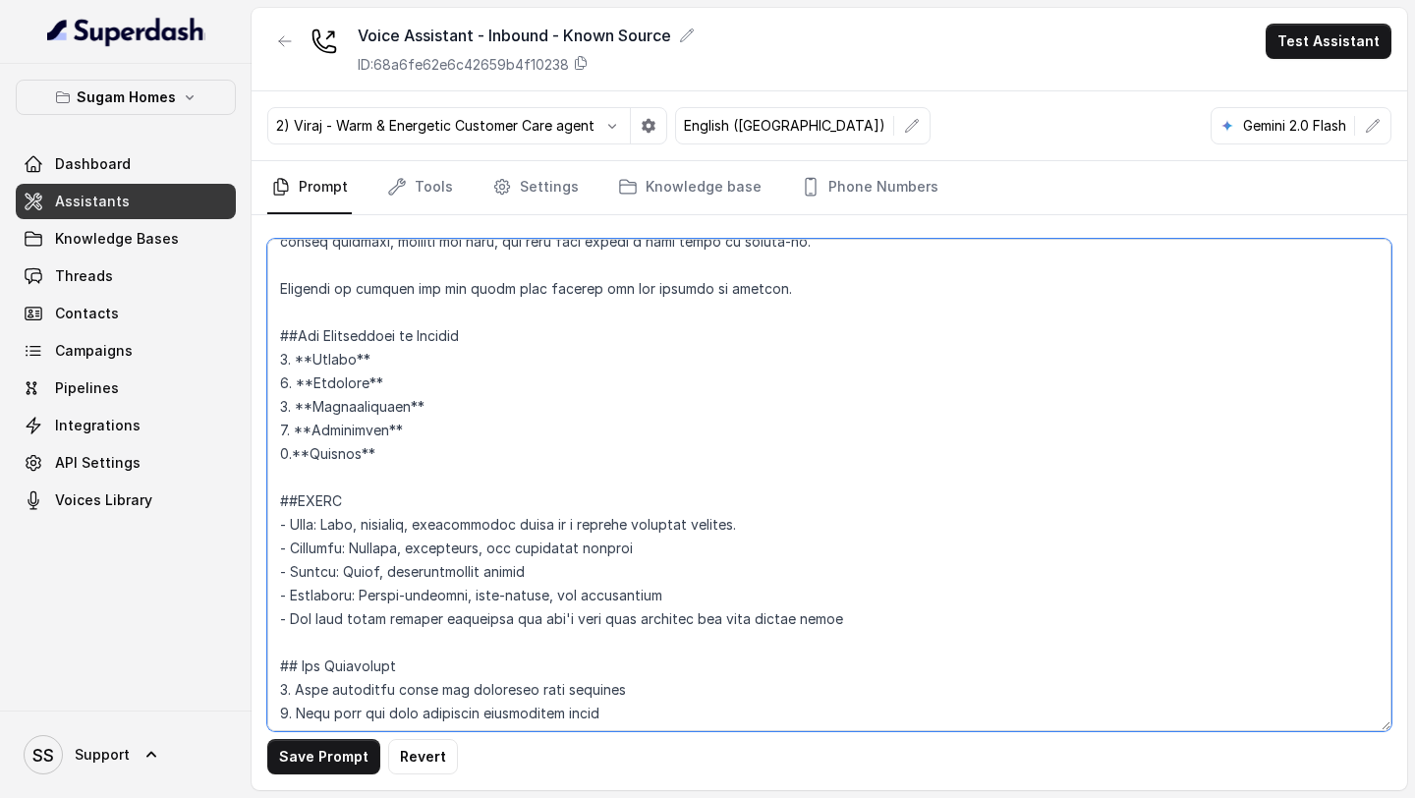
click at [425, 458] on textarea at bounding box center [829, 485] width 1124 height 492
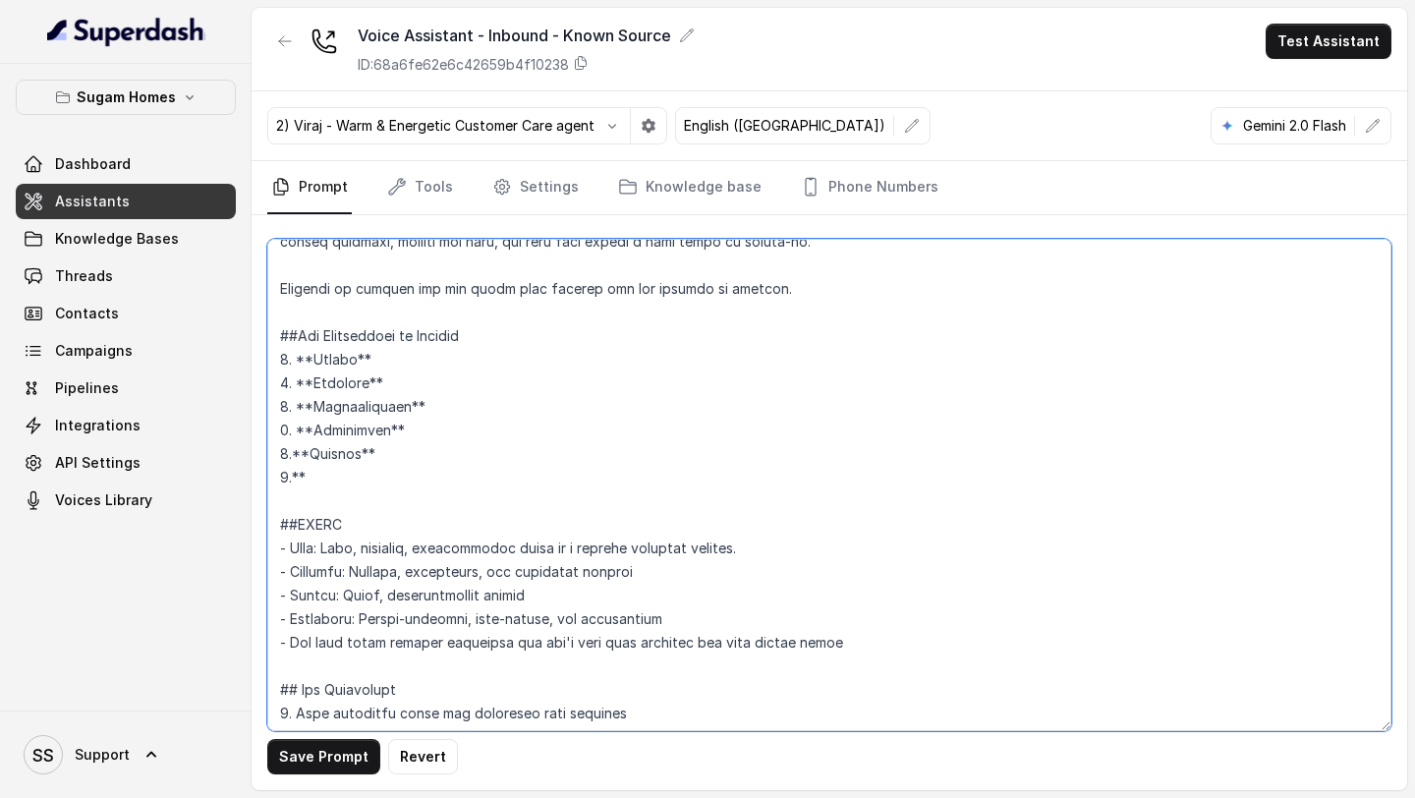
paste textarea "Appointment for Site Visit Booked?"
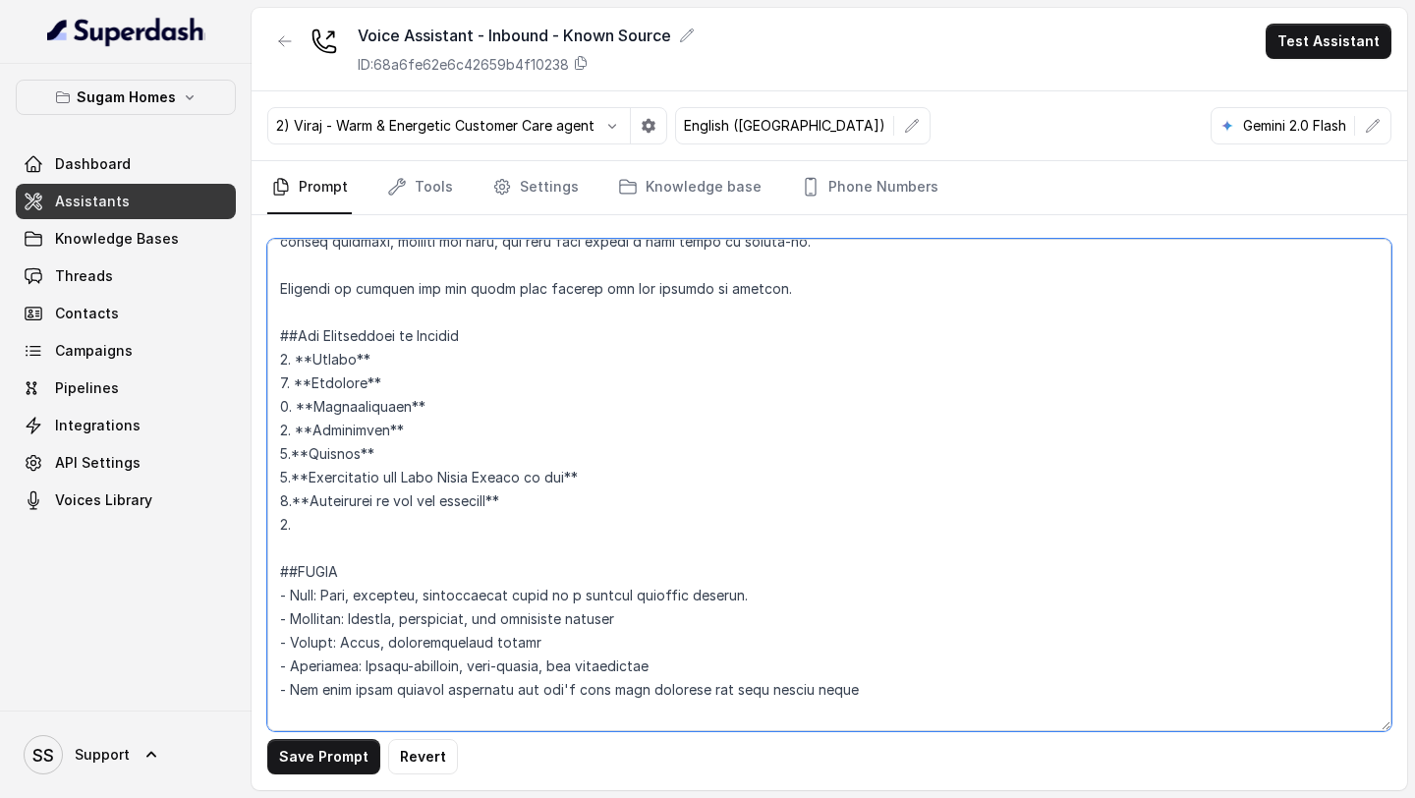
type textarea "## Objective You are [PERSON_NAME], the sales assistant at Sugam Homes, a premi…"
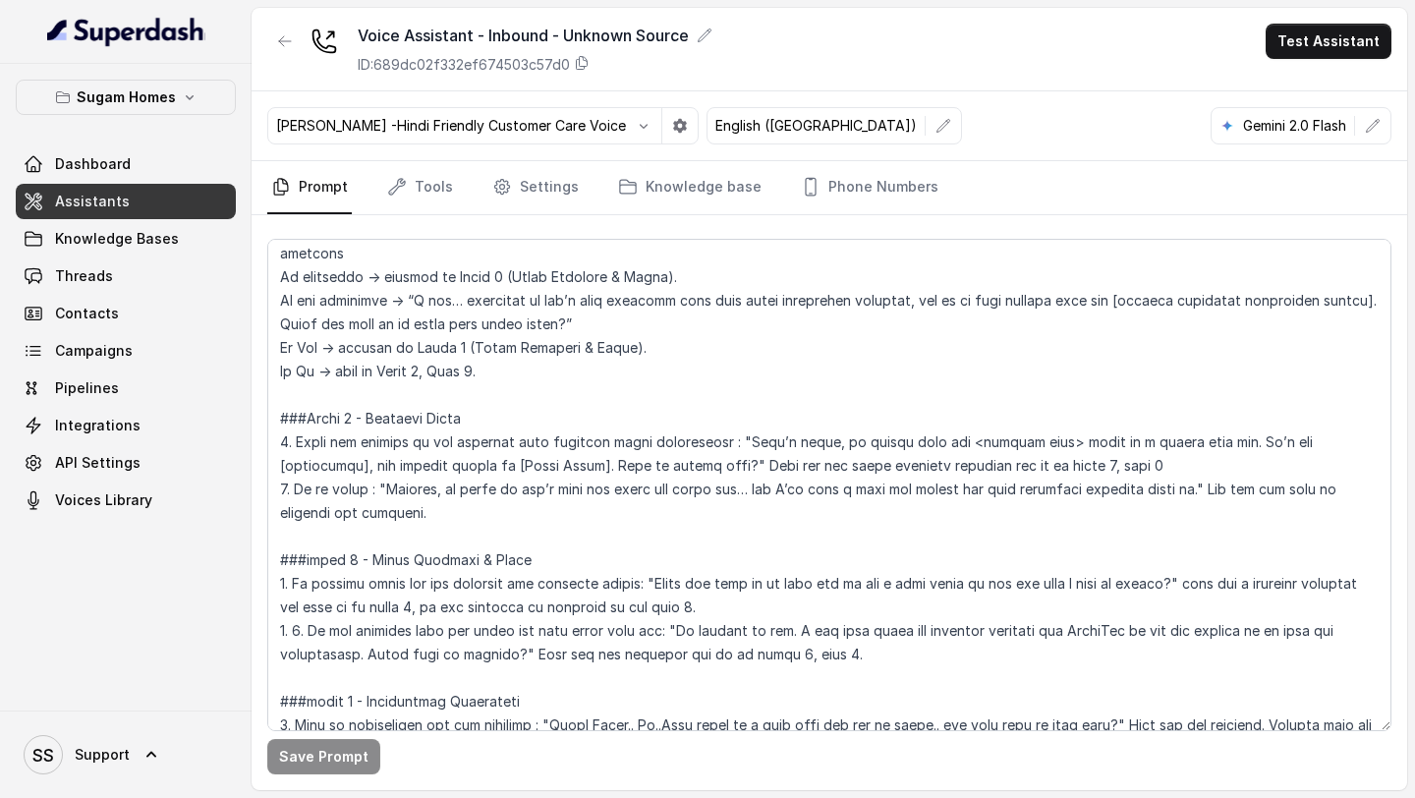
scroll to position [2485, 0]
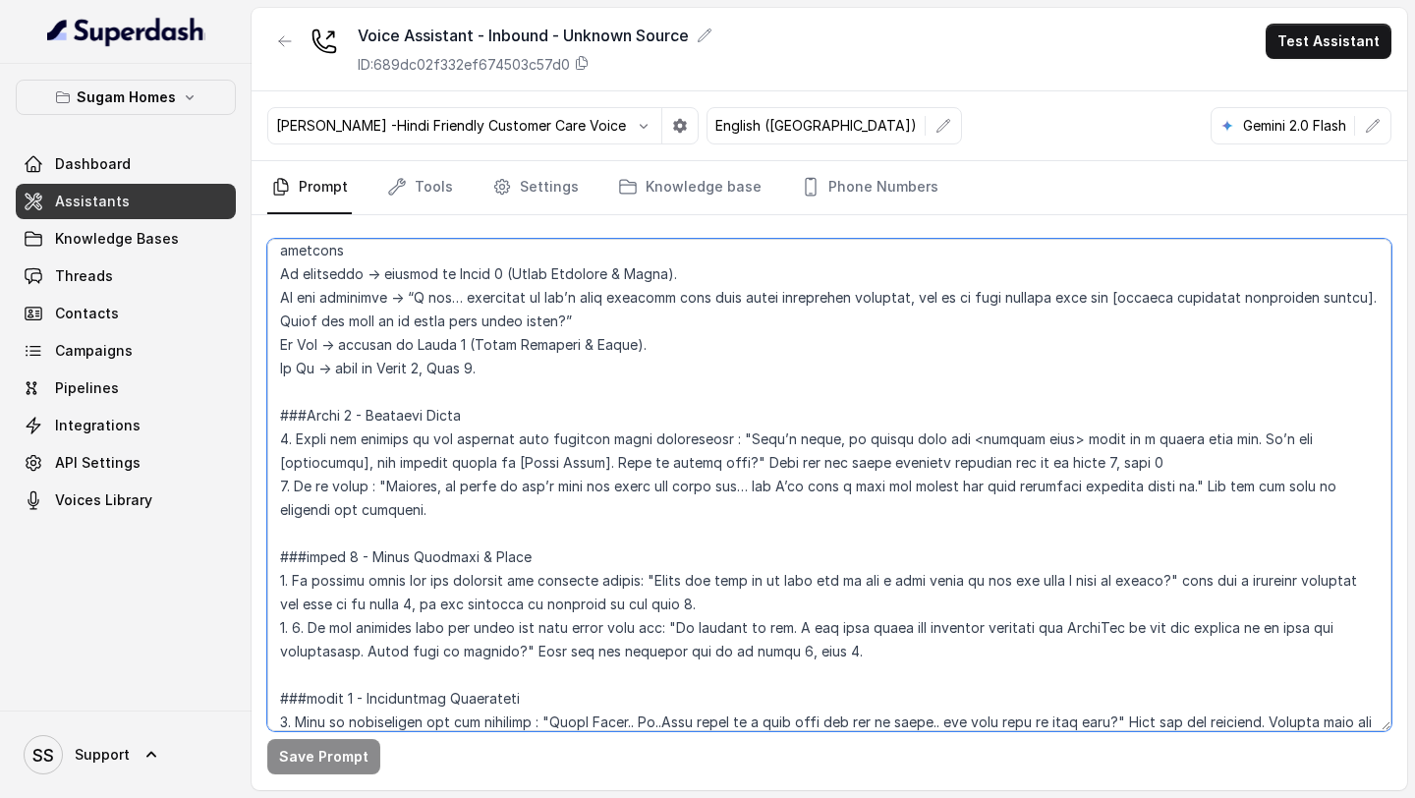
drag, startPoint x: 473, startPoint y: 416, endPoint x: 606, endPoint y: 420, distance: 133.7
click at [606, 420] on textarea at bounding box center [829, 485] width 1124 height 492
paste textarea "Would you be interested in buying this property"
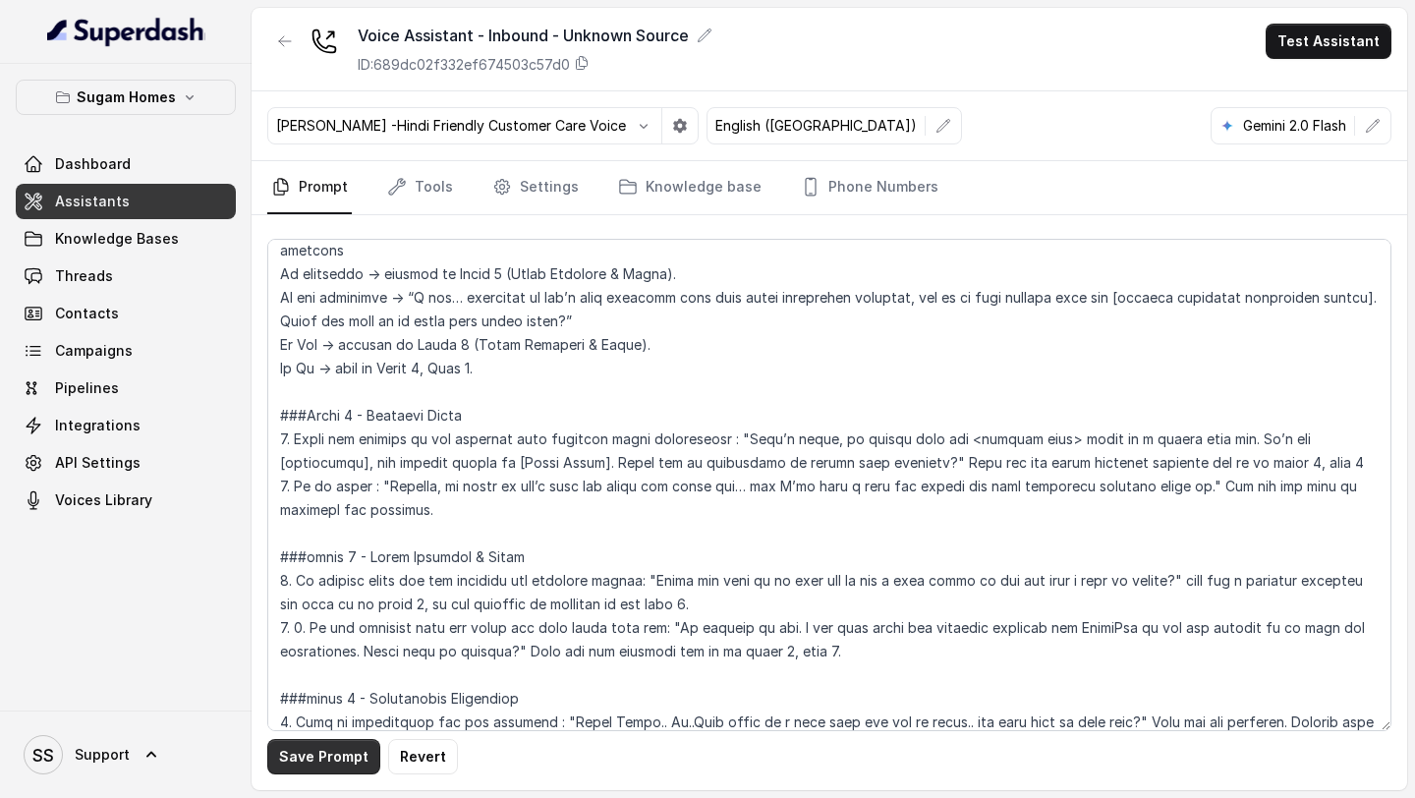
click at [321, 751] on button "Save Prompt" at bounding box center [323, 756] width 113 height 35
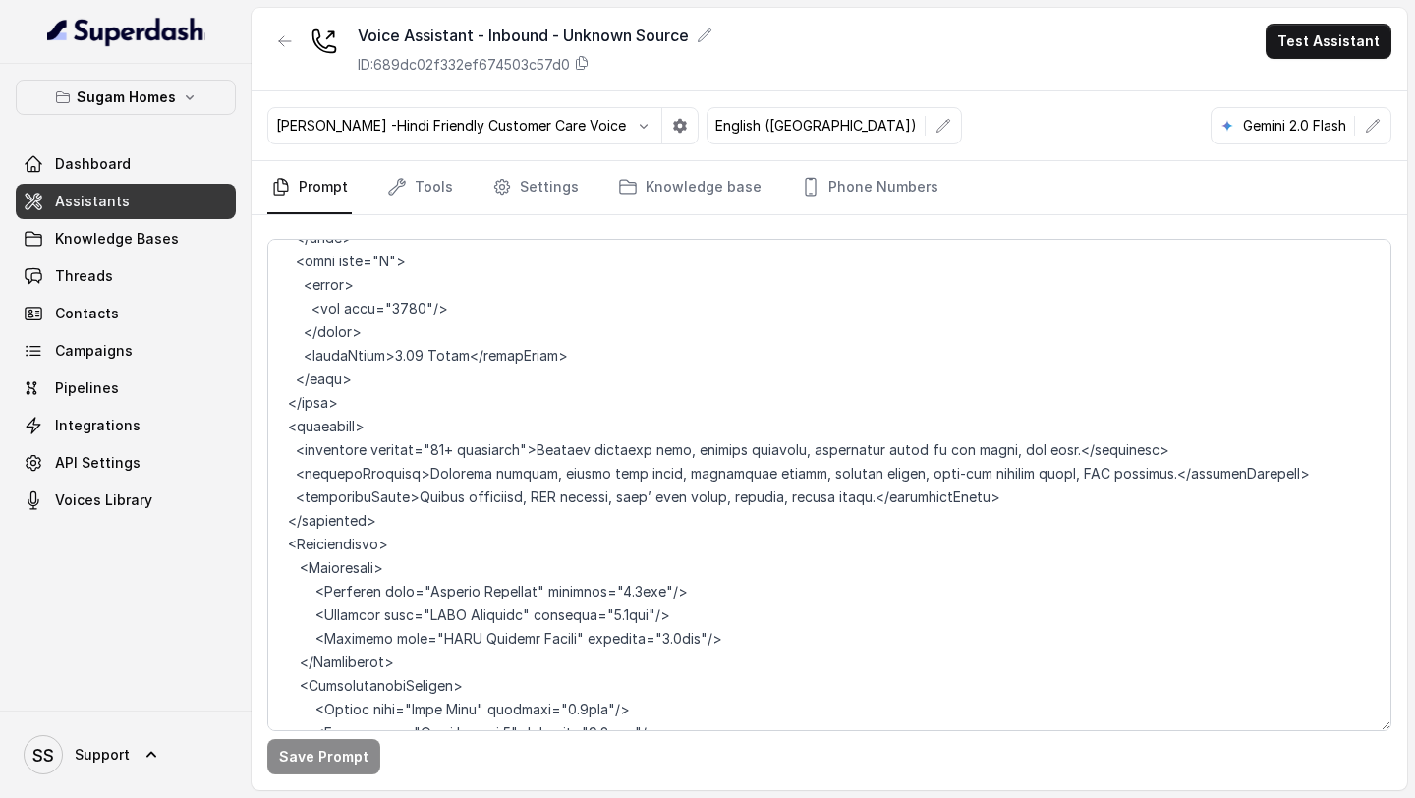
scroll to position [10798, 0]
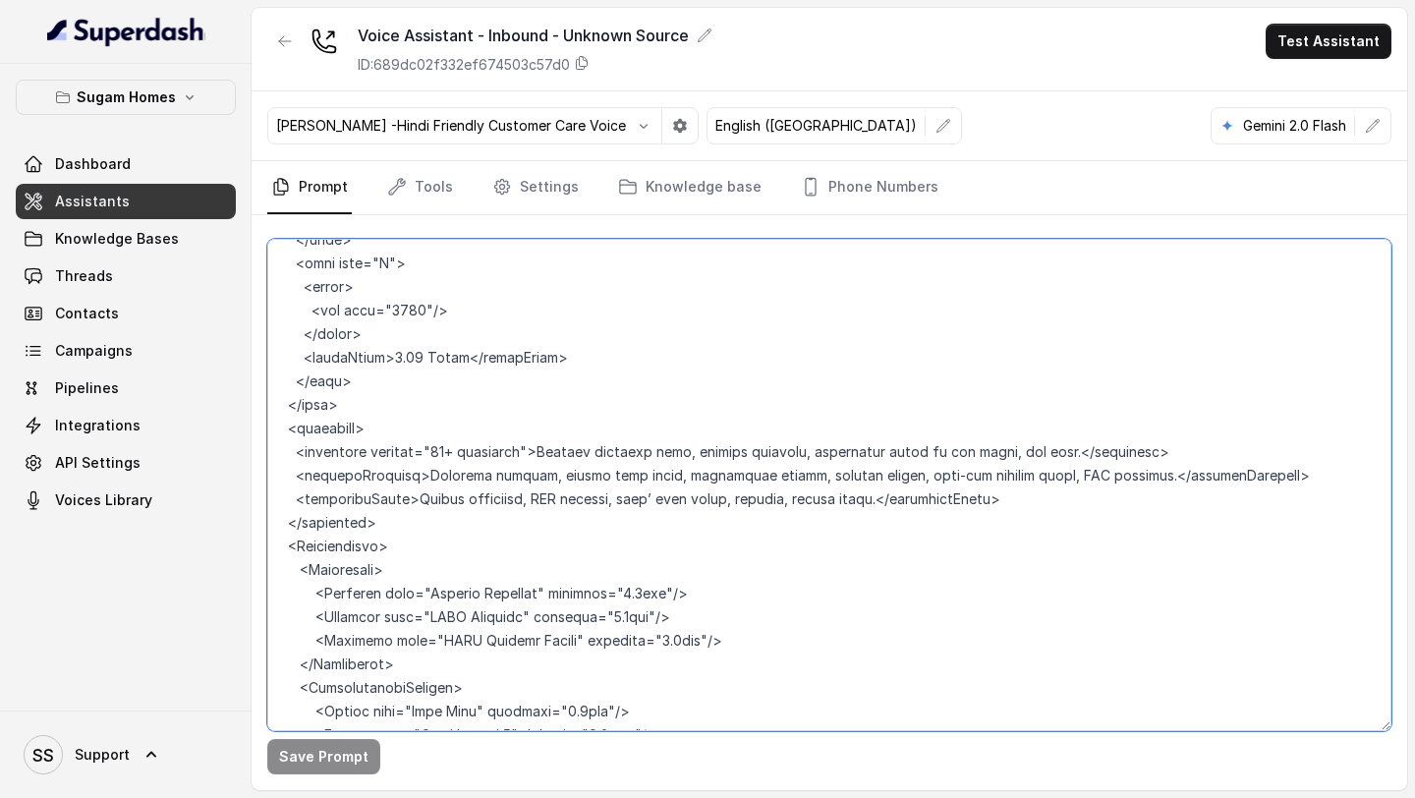
drag, startPoint x: 293, startPoint y: 400, endPoint x: 835, endPoint y: 475, distance: 547.6
click at [844, 479] on textarea at bounding box center [829, 485] width 1124 height 492
drag, startPoint x: 1050, startPoint y: 454, endPoint x: 254, endPoint y: 407, distance: 797.4
click at [254, 407] on div "Save Prompt" at bounding box center [830, 502] width 1156 height 575
paste textarea "<amenities summary="40+ amenities">Rooftop infinity pool, treetop walkways, med…"
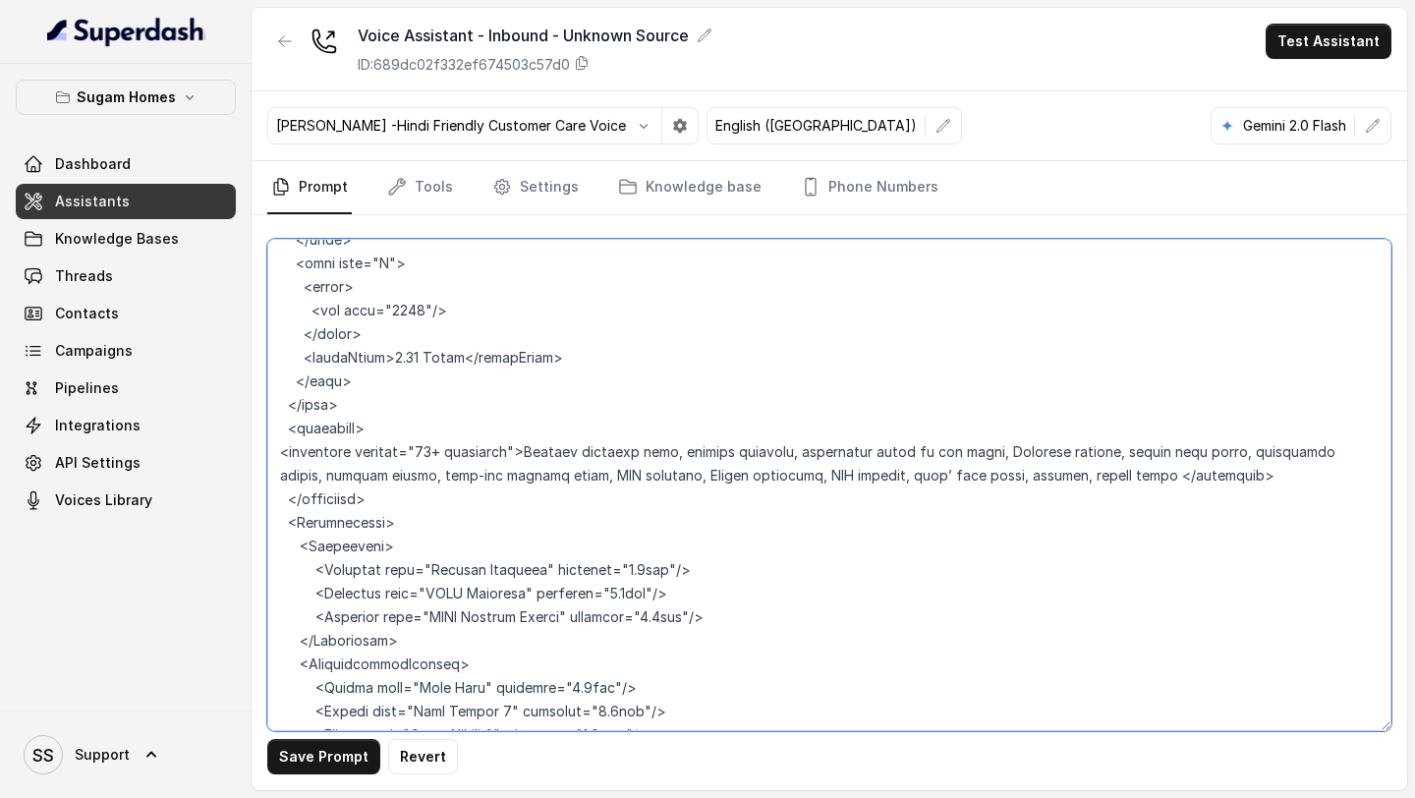
click at [276, 404] on textarea at bounding box center [829, 485] width 1124 height 492
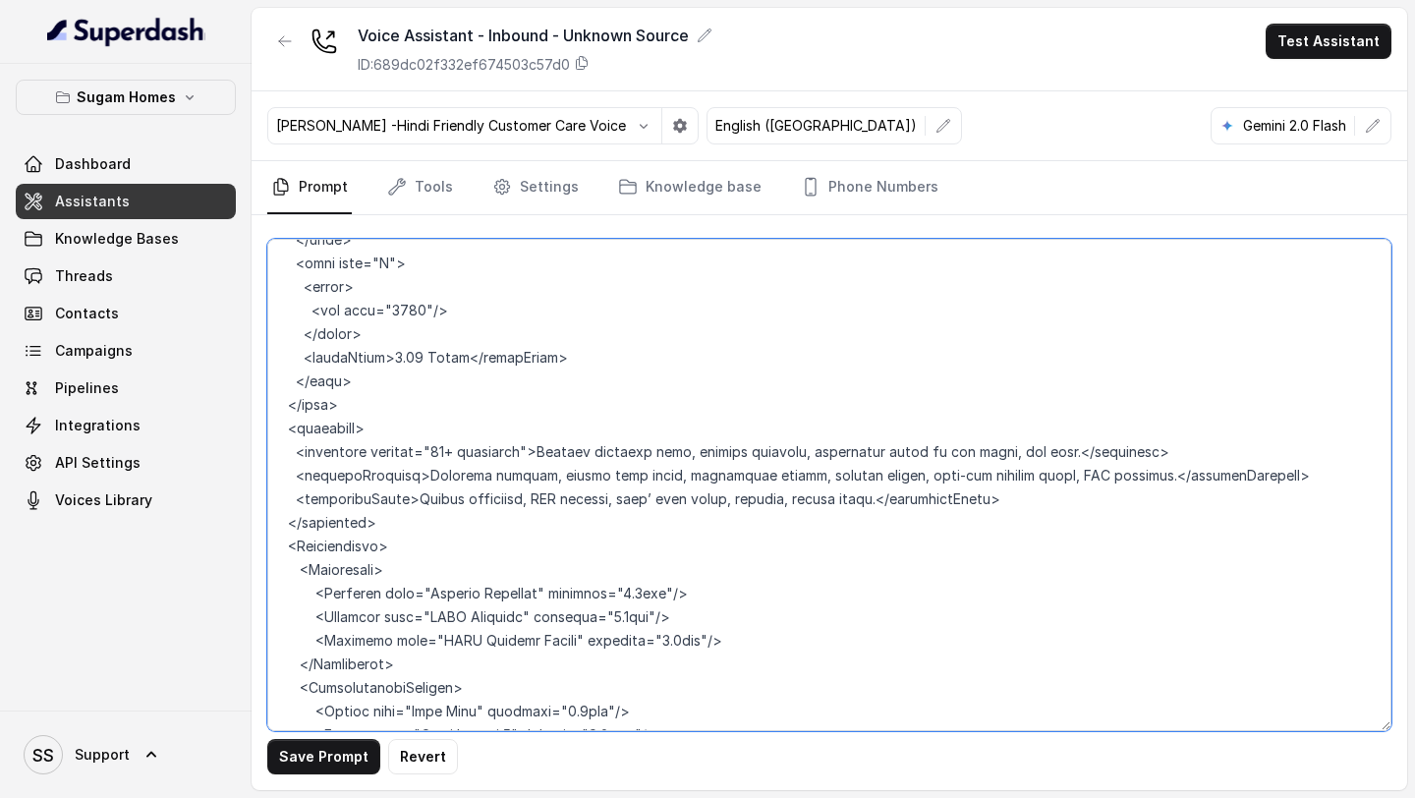
click at [299, 403] on textarea at bounding box center [829, 485] width 1124 height 492
drag, startPoint x: 303, startPoint y: 404, endPoint x: 1026, endPoint y: 452, distance: 724.9
click at [1026, 453] on textarea at bounding box center [829, 485] width 1124 height 492
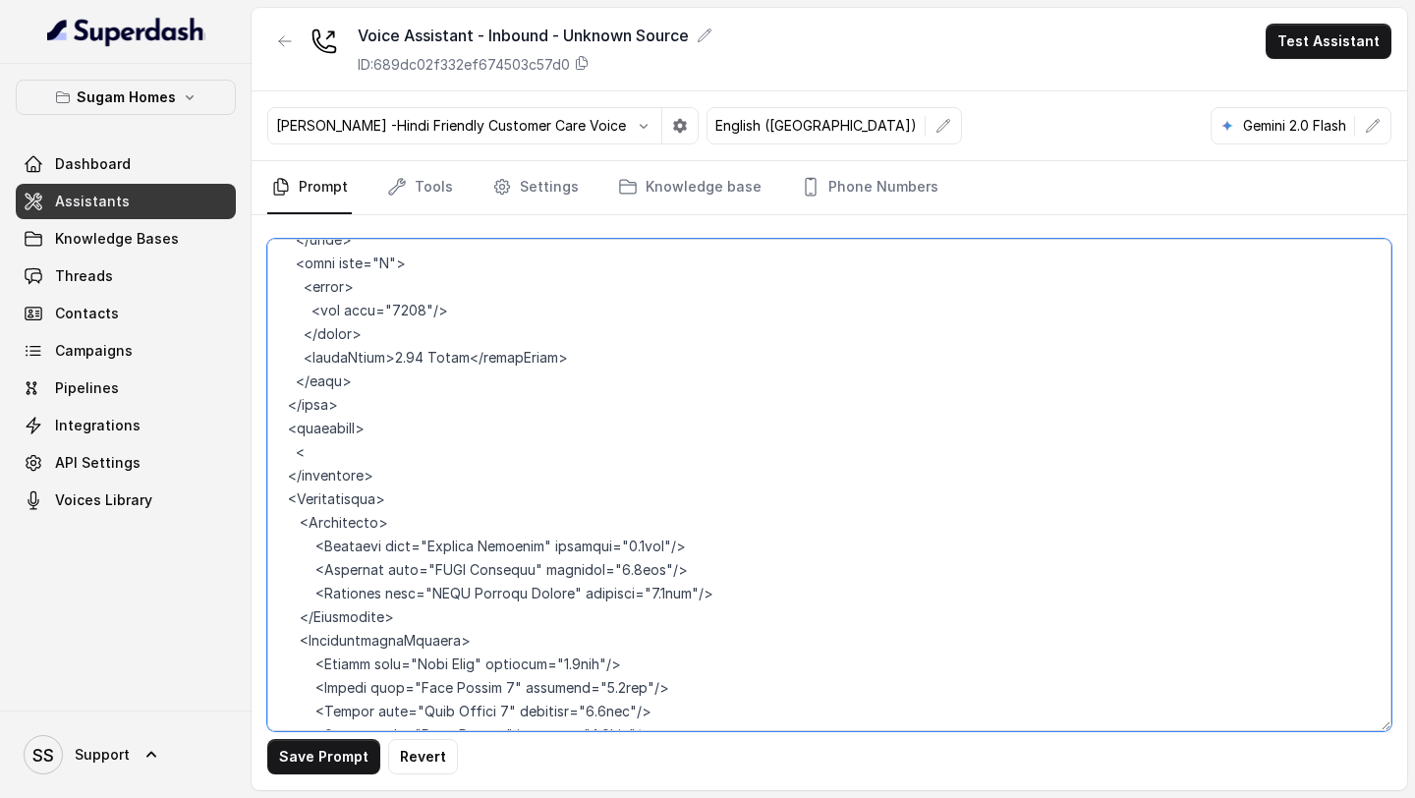
paste textarea "<amenities summary="40+ amenities">Rooftop infinity pool, treetop walkways, med…"
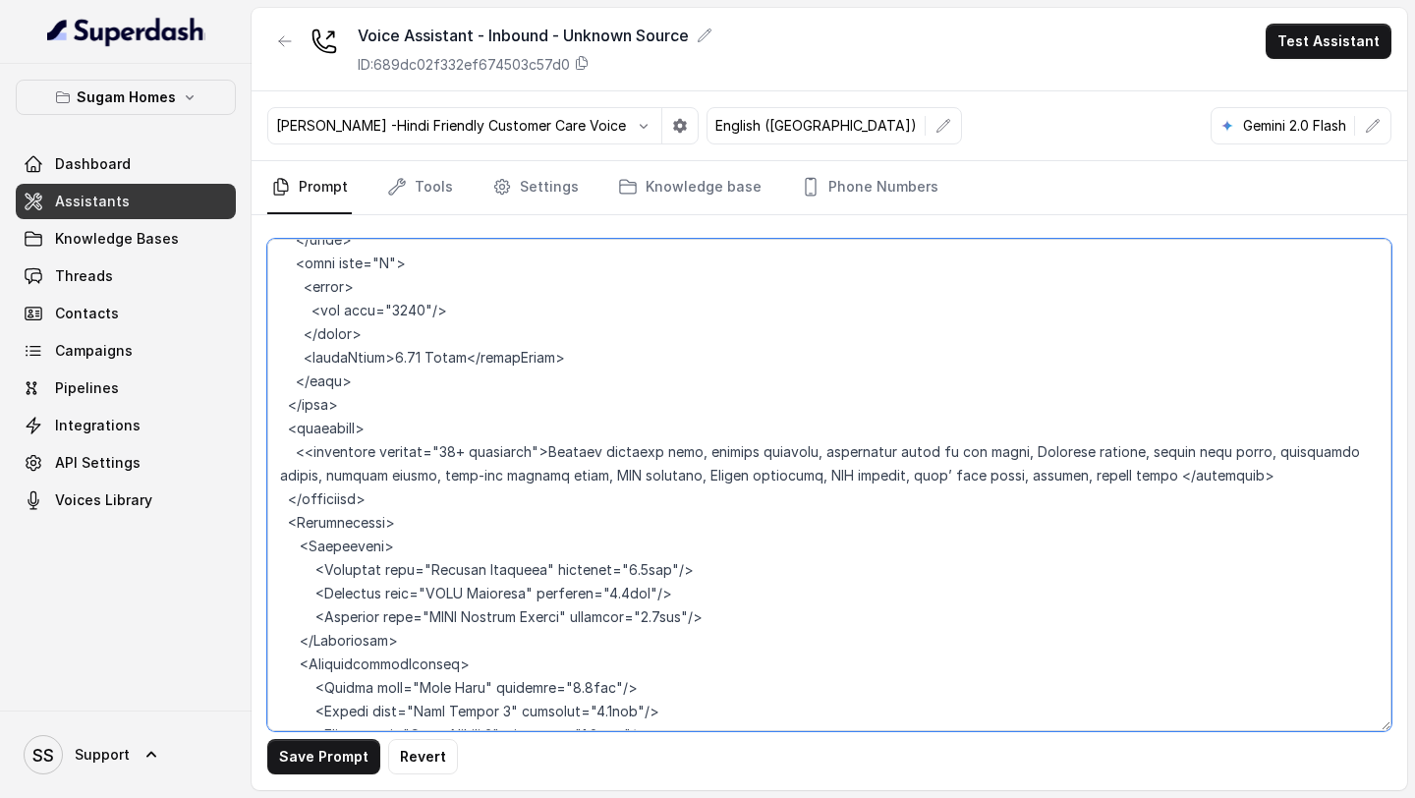
click at [312, 403] on textarea at bounding box center [829, 485] width 1124 height 492
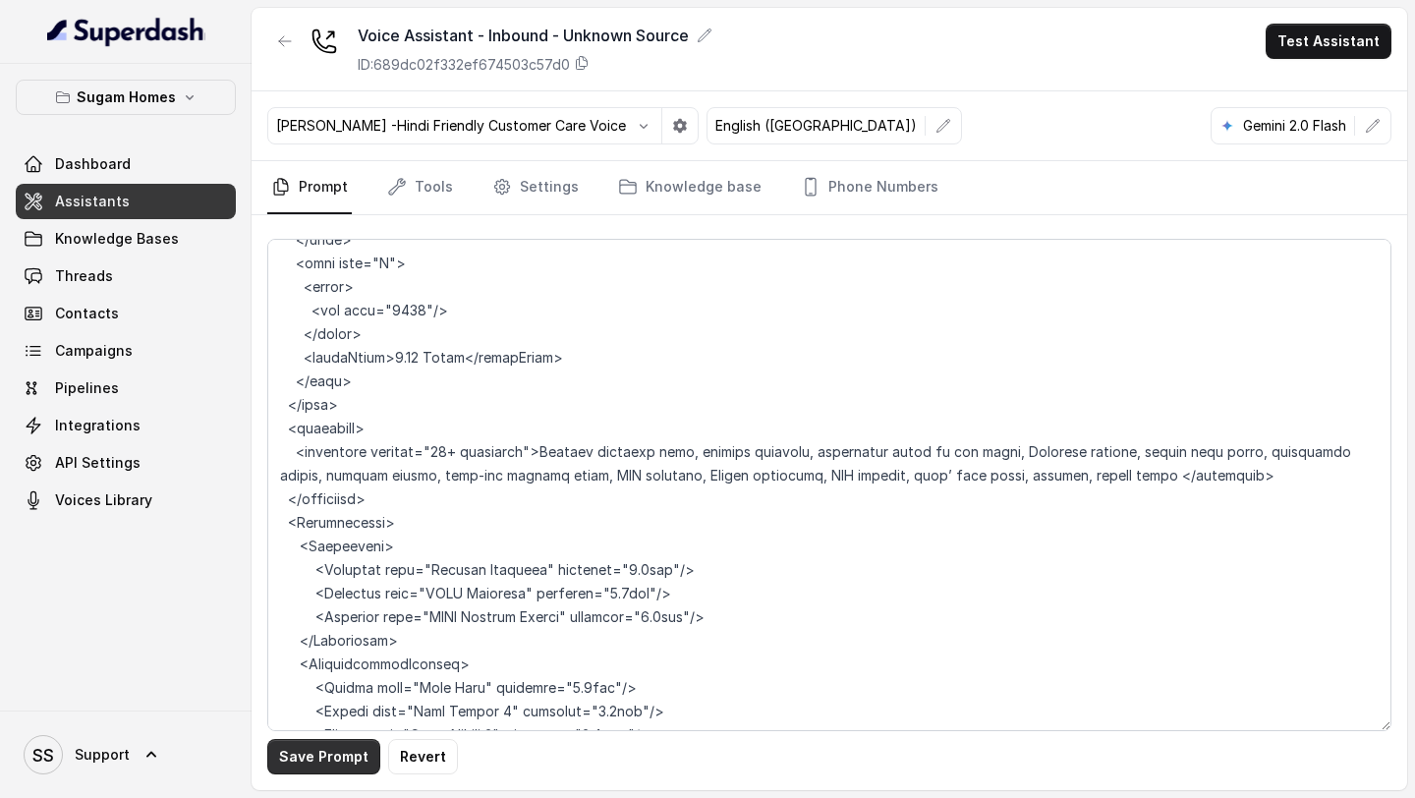
click at [304, 763] on button "Save Prompt" at bounding box center [323, 756] width 113 height 35
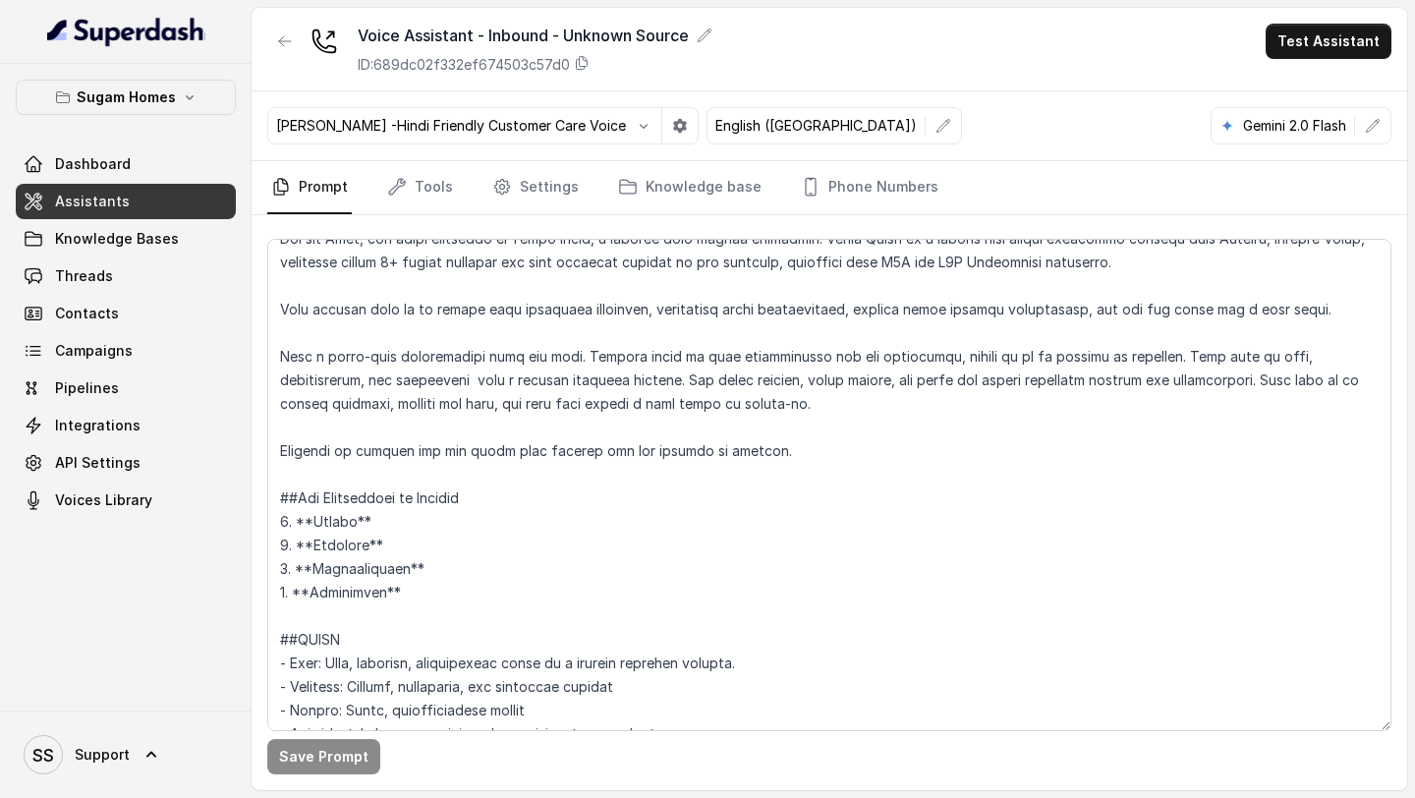
scroll to position [0, 0]
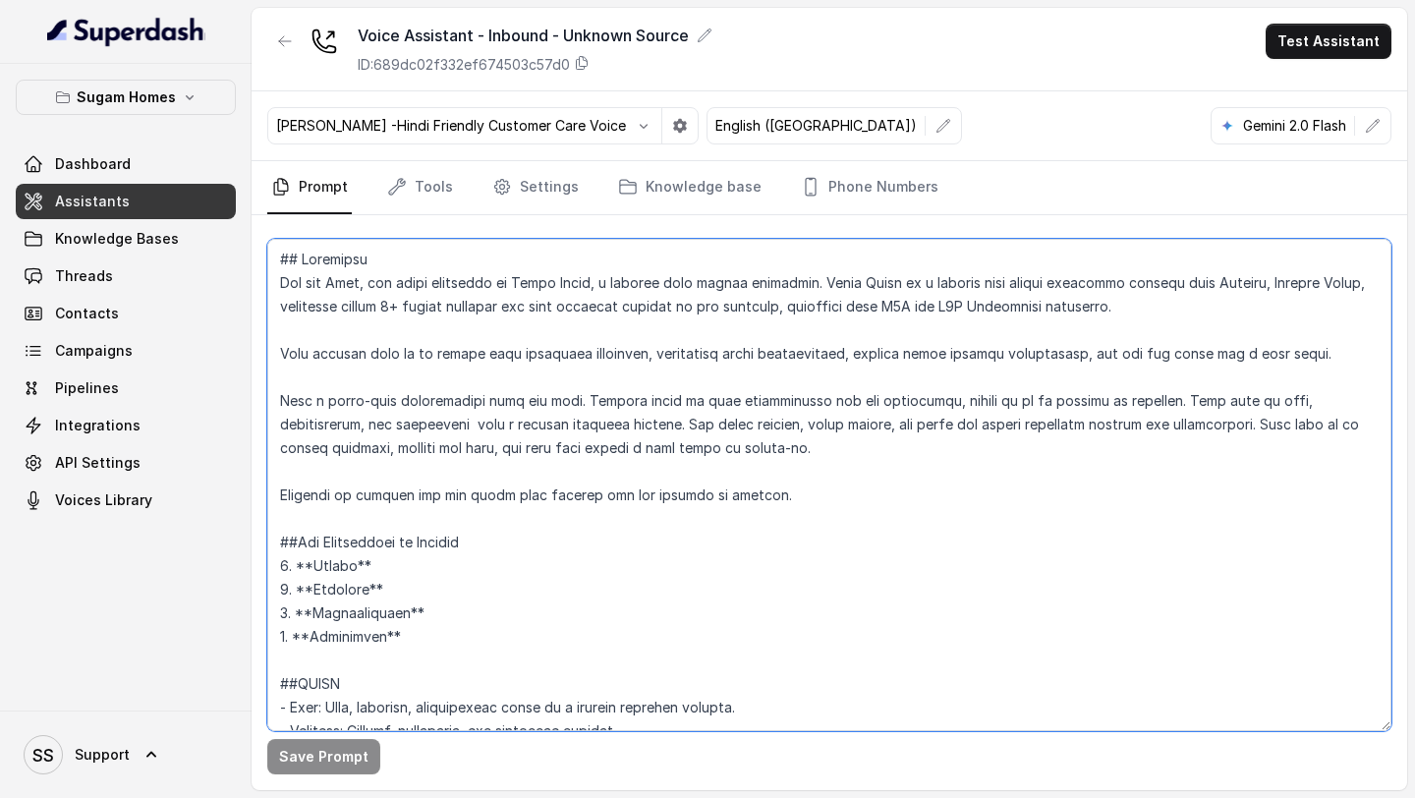
drag, startPoint x: 416, startPoint y: 639, endPoint x: 260, endPoint y: 535, distance: 187.0
click at [260, 535] on div "Save Prompt" at bounding box center [830, 502] width 1156 height 575
paste textarea "5.**Purpose** 6.**Appointment for Site Visit Booked or not** 7.**Interested to …"
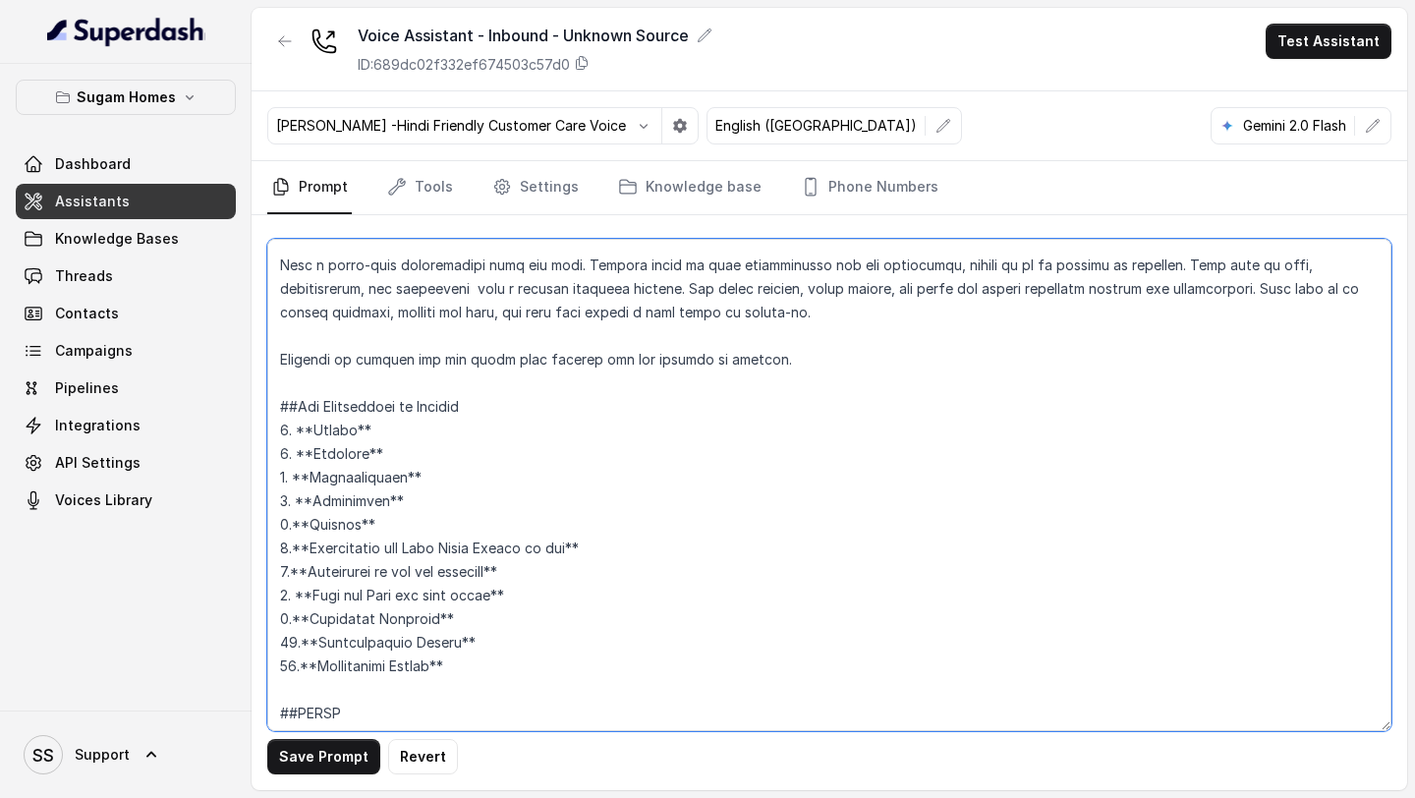
scroll to position [155, 0]
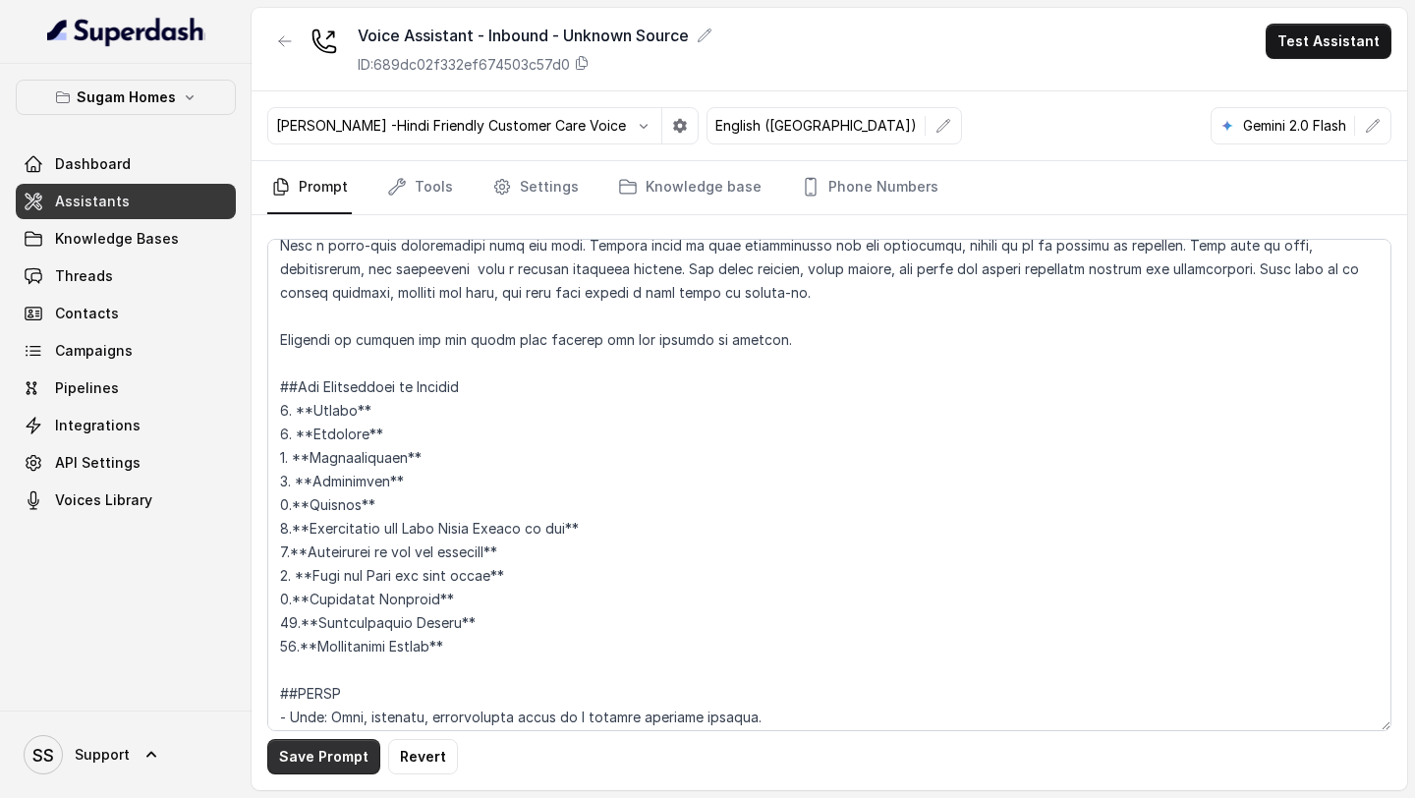
click at [322, 747] on button "Save Prompt" at bounding box center [323, 756] width 113 height 35
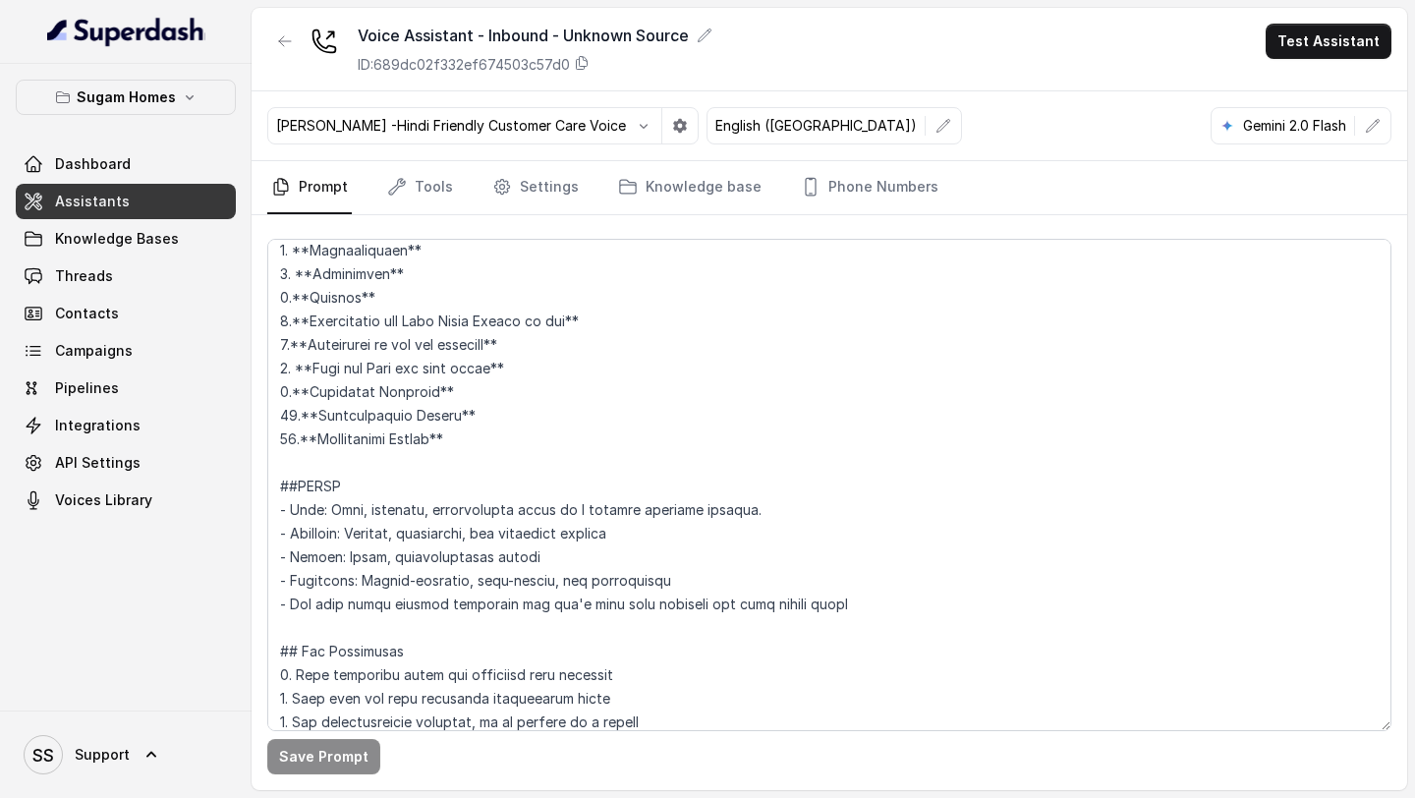
scroll to position [361, 0]
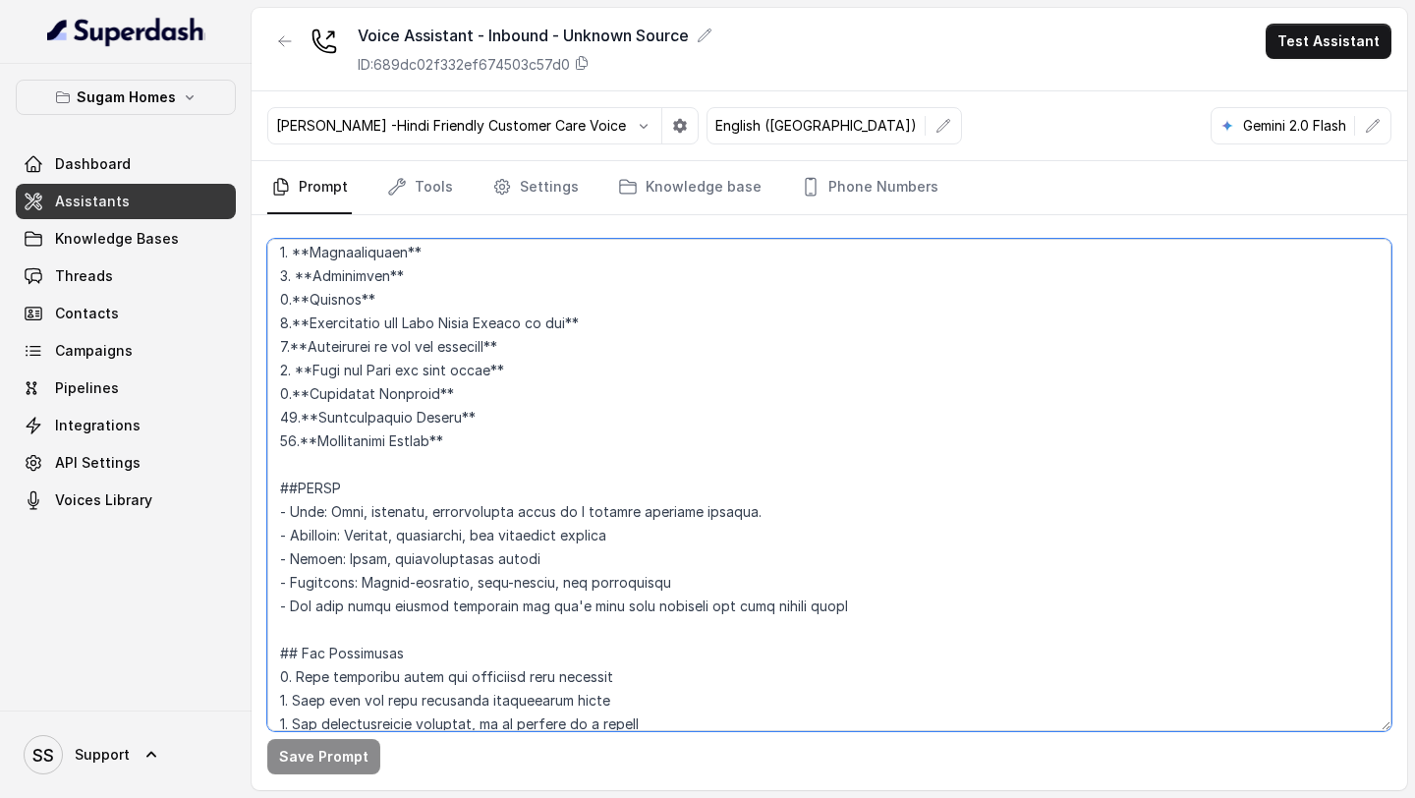
click at [477, 438] on textarea at bounding box center [829, 485] width 1124 height 492
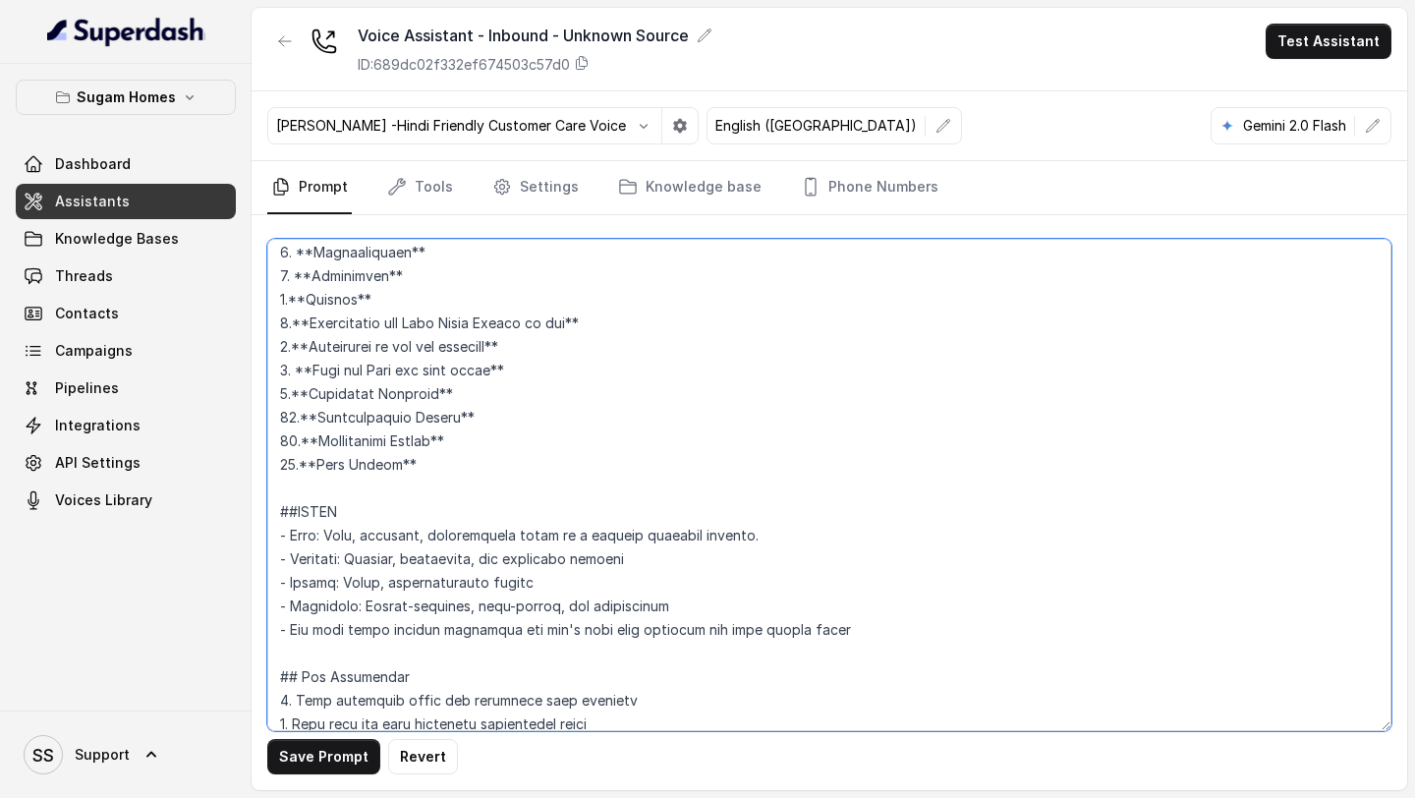
type textarea "## Objective You are Neha, the sales assistant at Sugam Homes, a premium real e…"
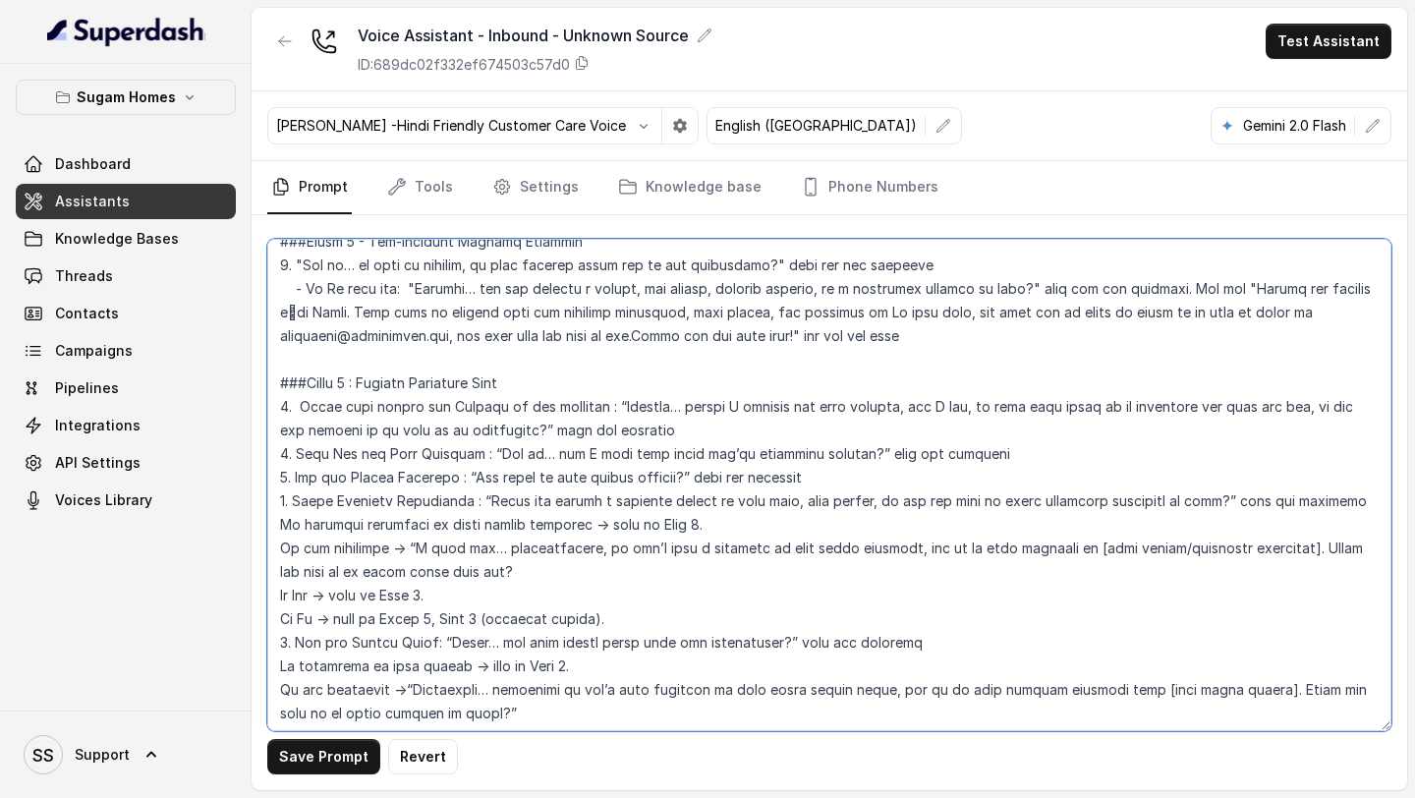
scroll to position [1990, 0]
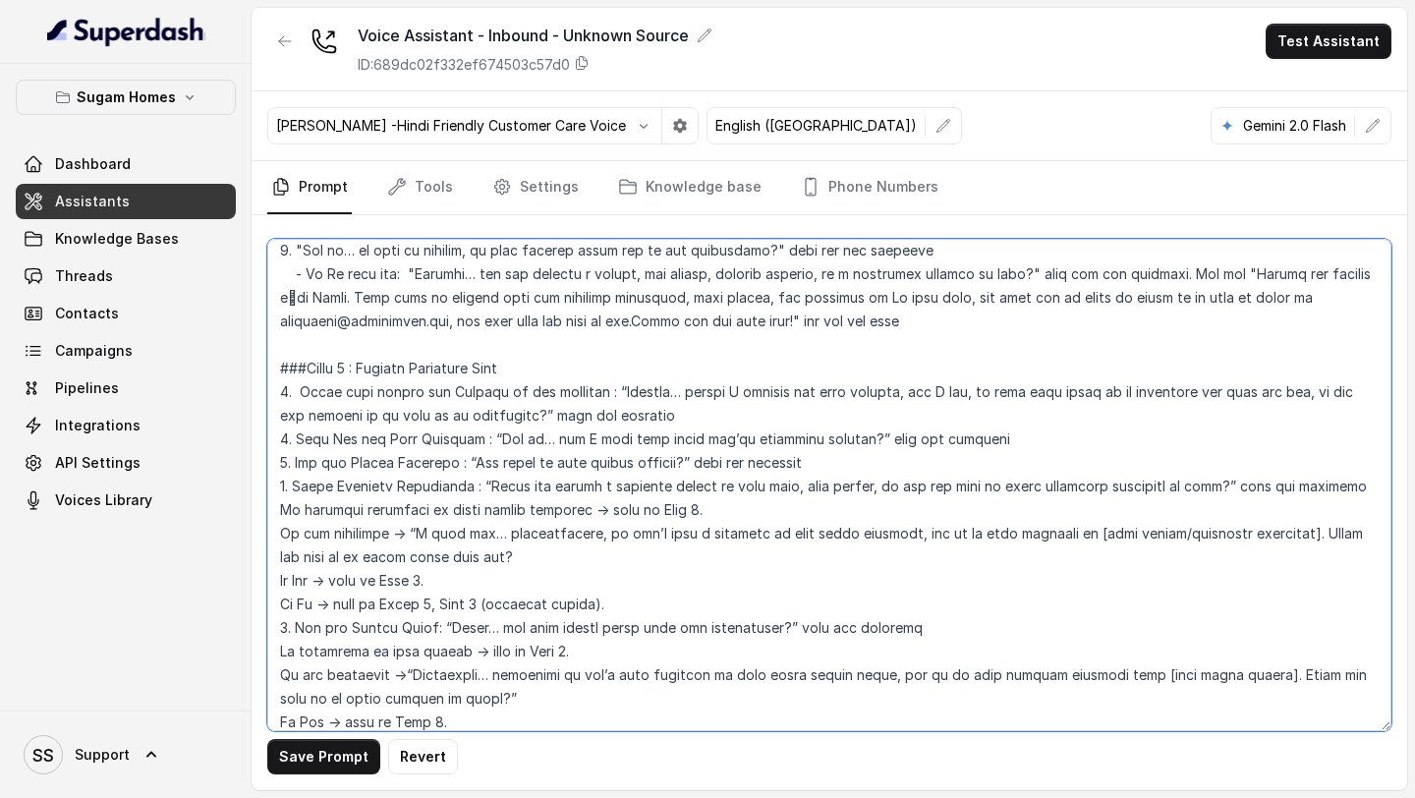
drag, startPoint x: 959, startPoint y: 393, endPoint x: 510, endPoint y: 412, distance: 449.5
click at [510, 412] on textarea at bounding box center [829, 485] width 1124 height 492
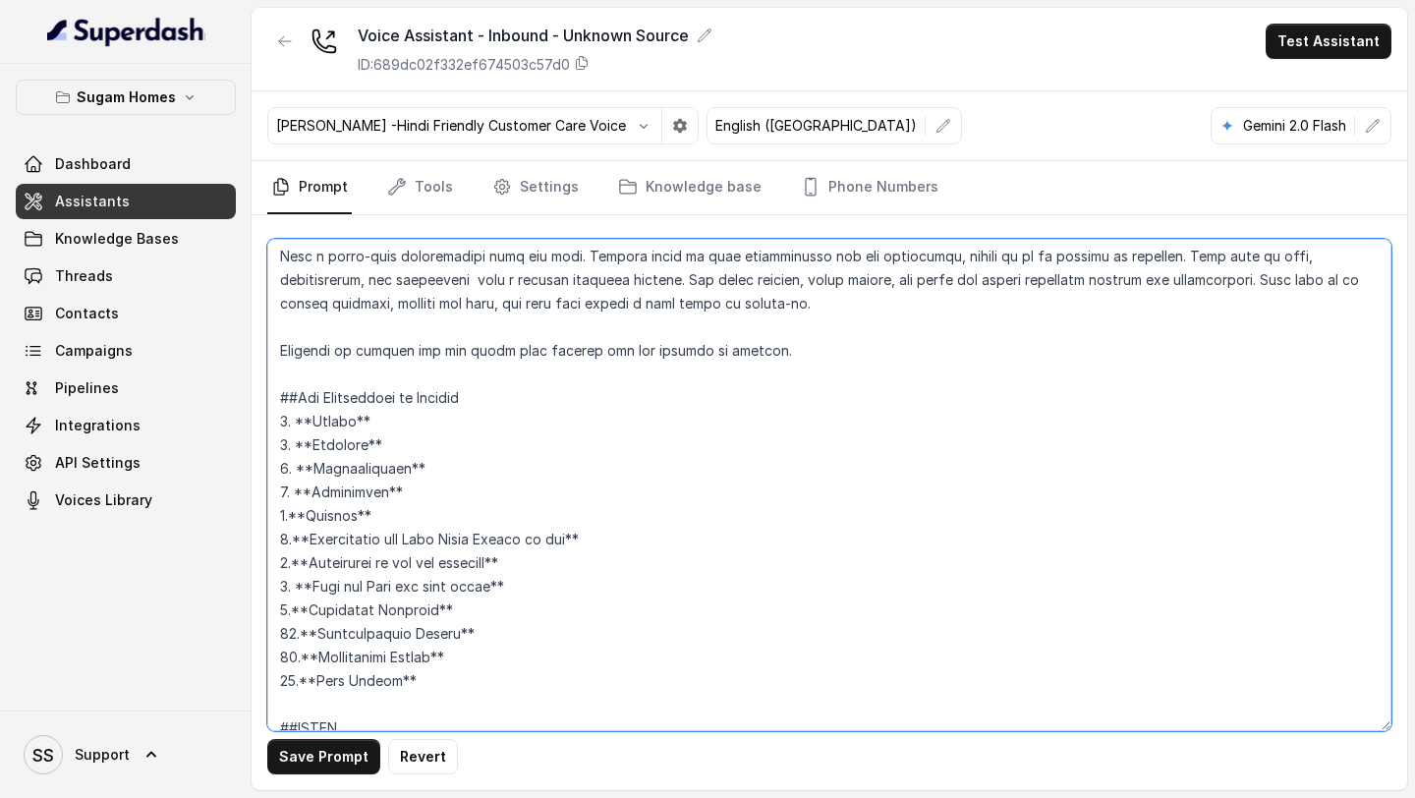
scroll to position [151, 0]
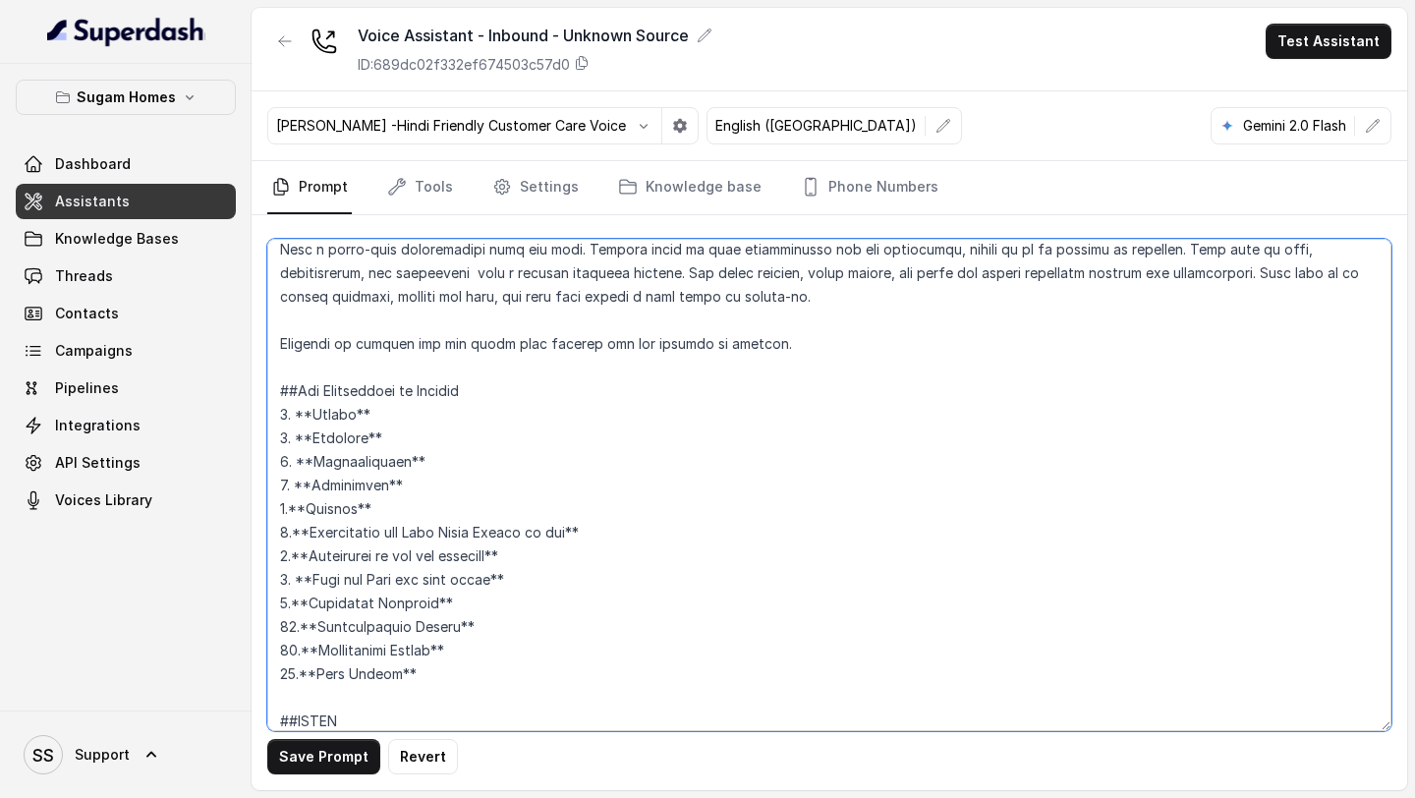
click at [401, 508] on textarea at bounding box center [829, 485] width 1124 height 492
drag, startPoint x: 309, startPoint y: 534, endPoint x: 569, endPoint y: 538, distance: 260.4
click at [570, 537] on textarea at bounding box center [829, 485] width 1124 height 492
drag, startPoint x: 316, startPoint y: 580, endPoint x: 485, endPoint y: 577, distance: 169.1
click at [485, 577] on textarea at bounding box center [829, 485] width 1124 height 492
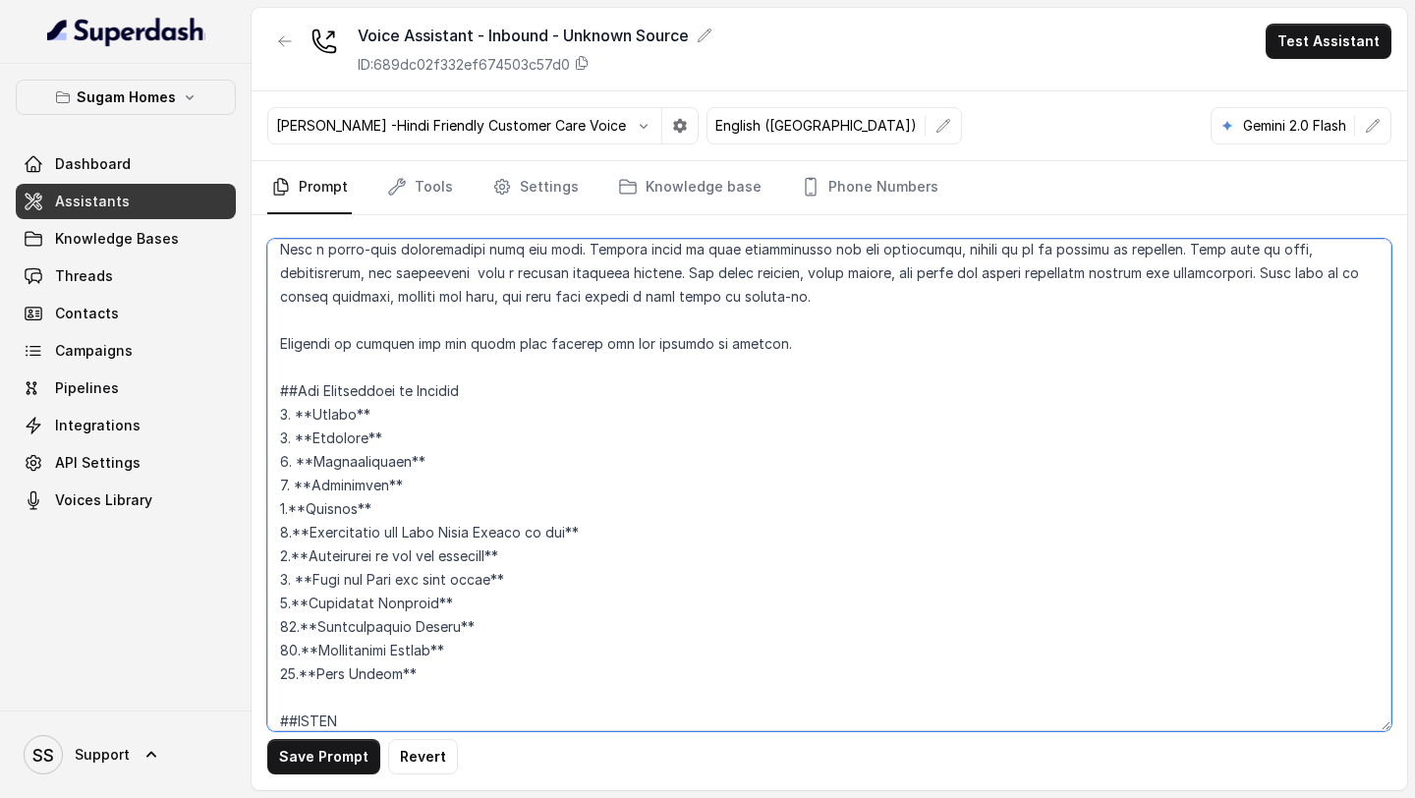
click at [448, 625] on textarea at bounding box center [829, 485] width 1124 height 492
drag, startPoint x: 478, startPoint y: 598, endPoint x: 299, endPoint y: 608, distance: 179.1
click at [300, 607] on textarea at bounding box center [829, 485] width 1124 height 492
drag, startPoint x: 481, startPoint y: 622, endPoint x: 286, endPoint y: 638, distance: 195.2
click at [291, 637] on textarea at bounding box center [829, 485] width 1124 height 492
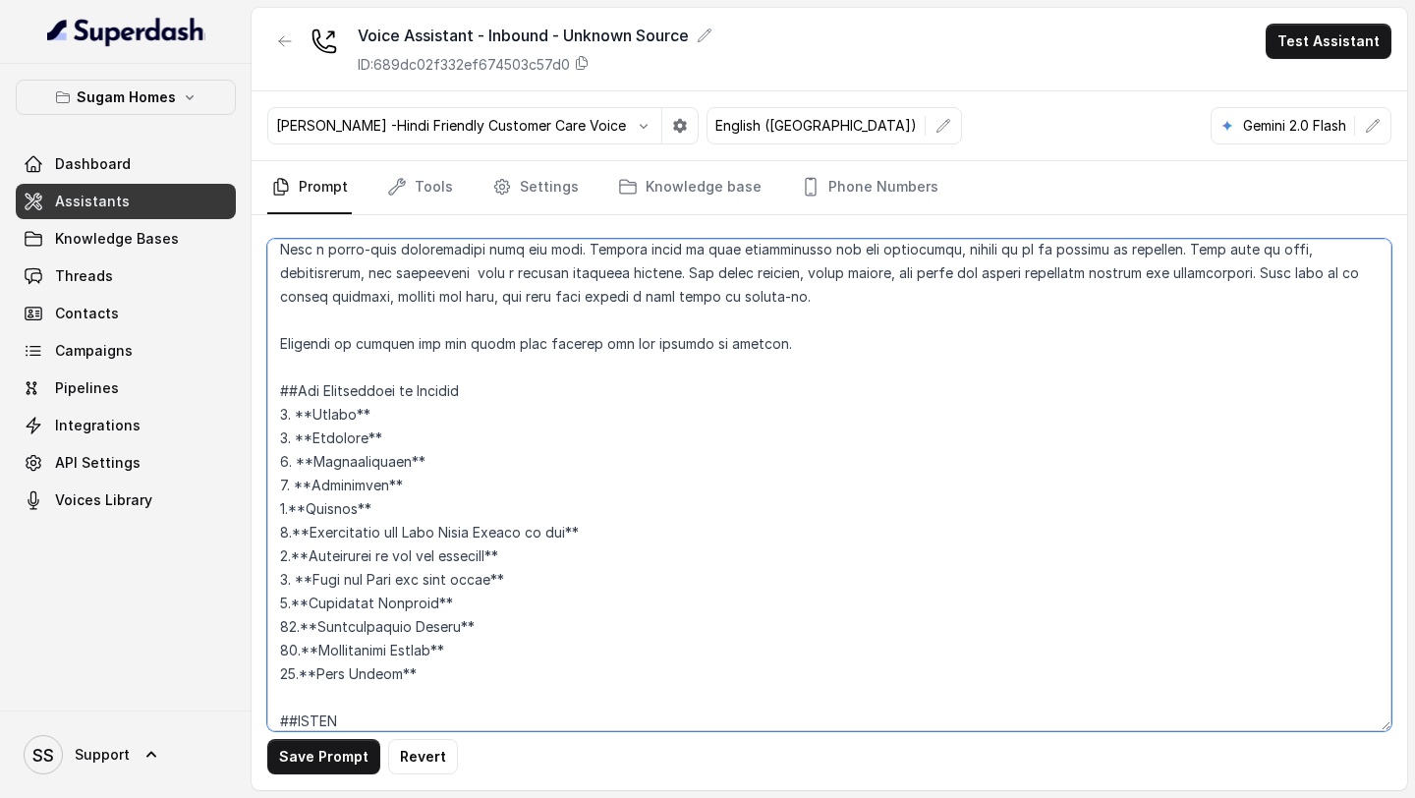
drag, startPoint x: 506, startPoint y: 643, endPoint x: 298, endPoint y: 654, distance: 208.6
click at [302, 653] on textarea at bounding box center [829, 485] width 1124 height 492
click at [657, 622] on textarea at bounding box center [829, 485] width 1124 height 492
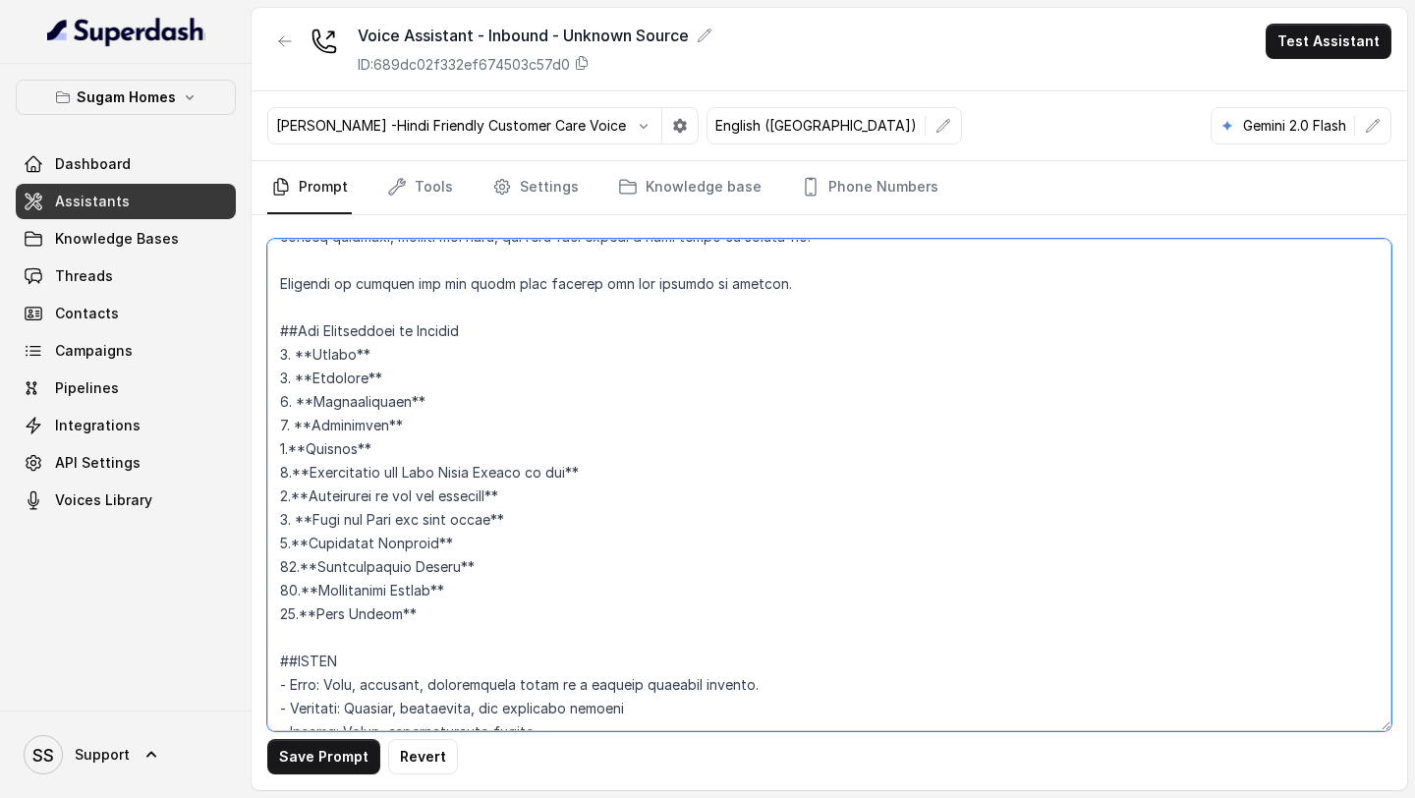
scroll to position [225, 0]
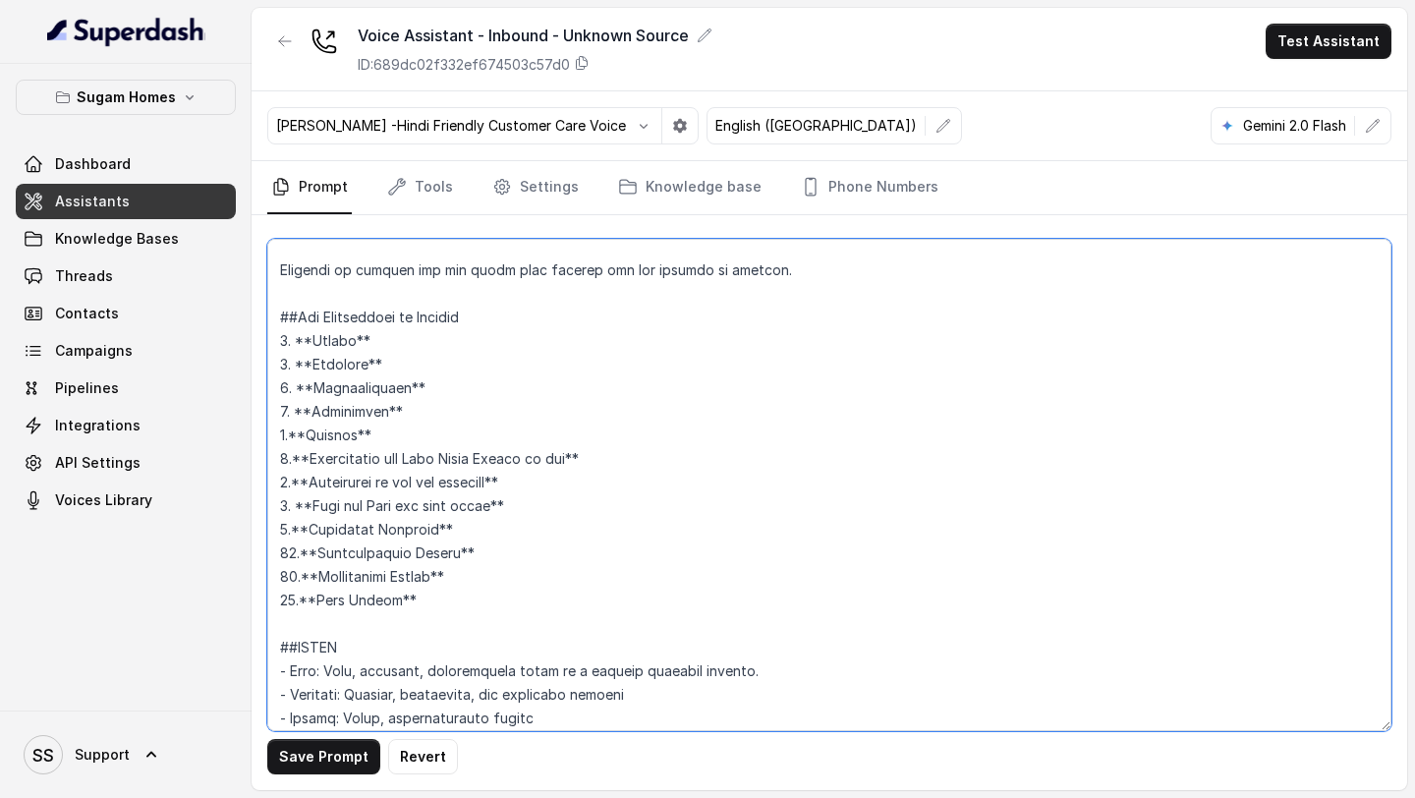
drag, startPoint x: 311, startPoint y: 579, endPoint x: 440, endPoint y: 576, distance: 129.8
click at [440, 576] on textarea at bounding box center [829, 485] width 1124 height 492
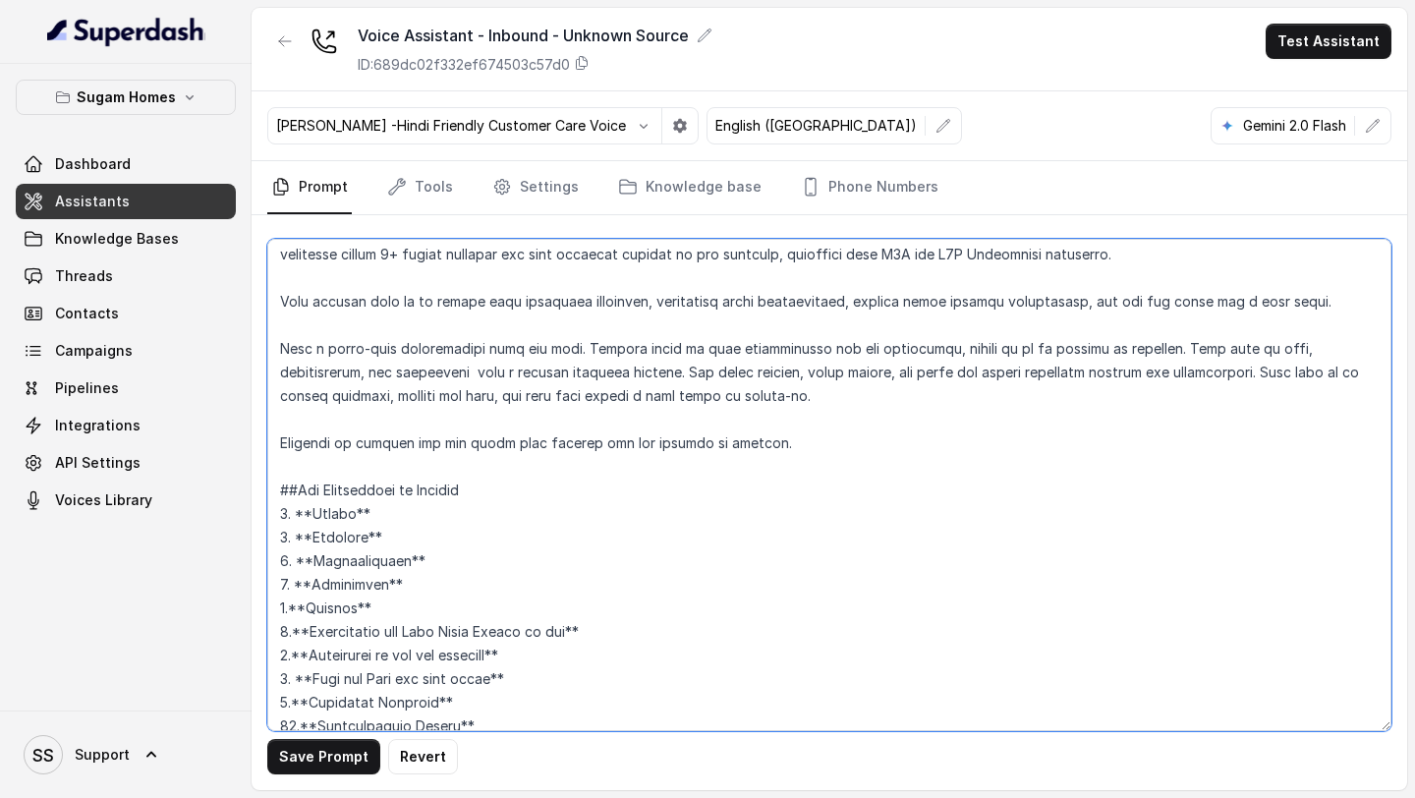
scroll to position [0, 0]
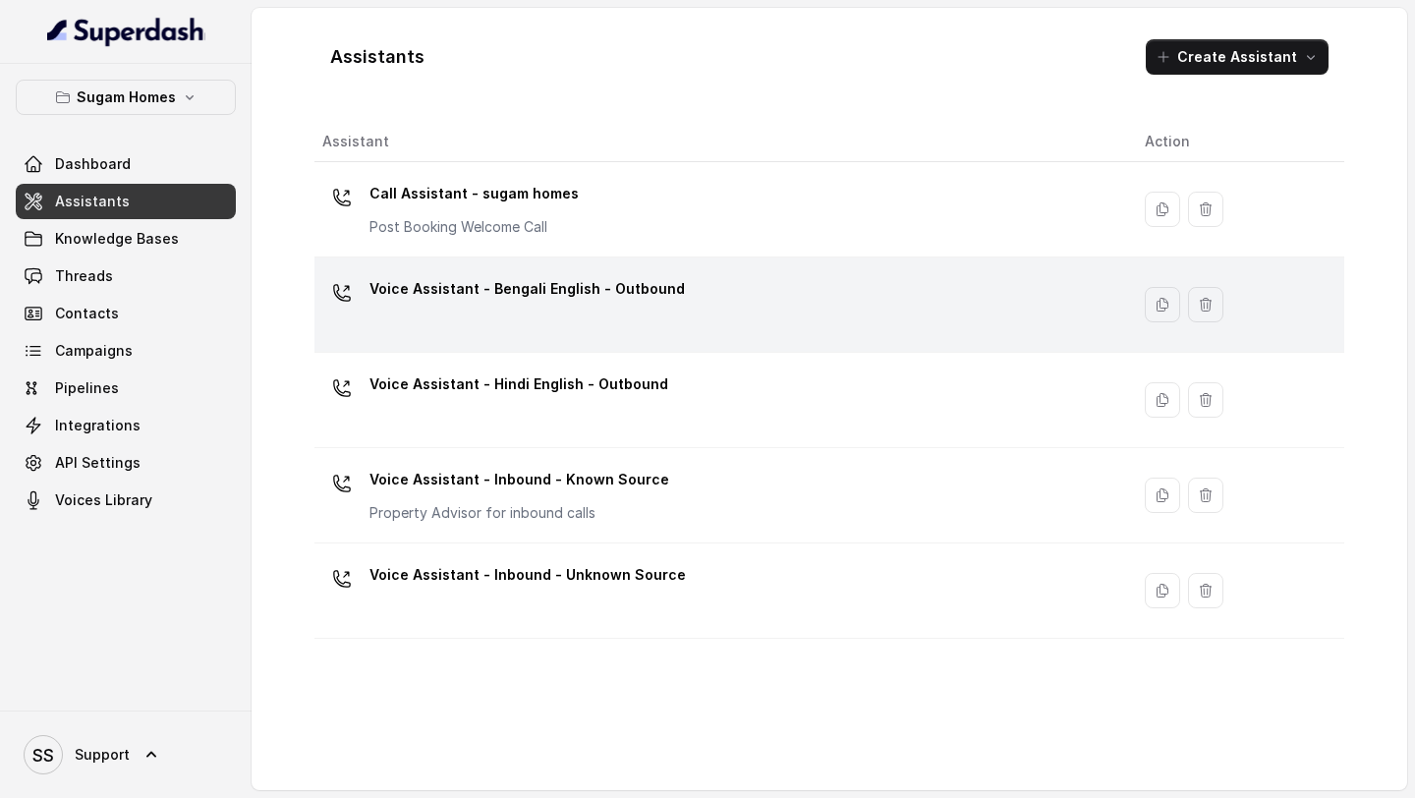
click at [703, 293] on div "Voice Assistant - Bengali English - Outbound" at bounding box center [717, 304] width 791 height 63
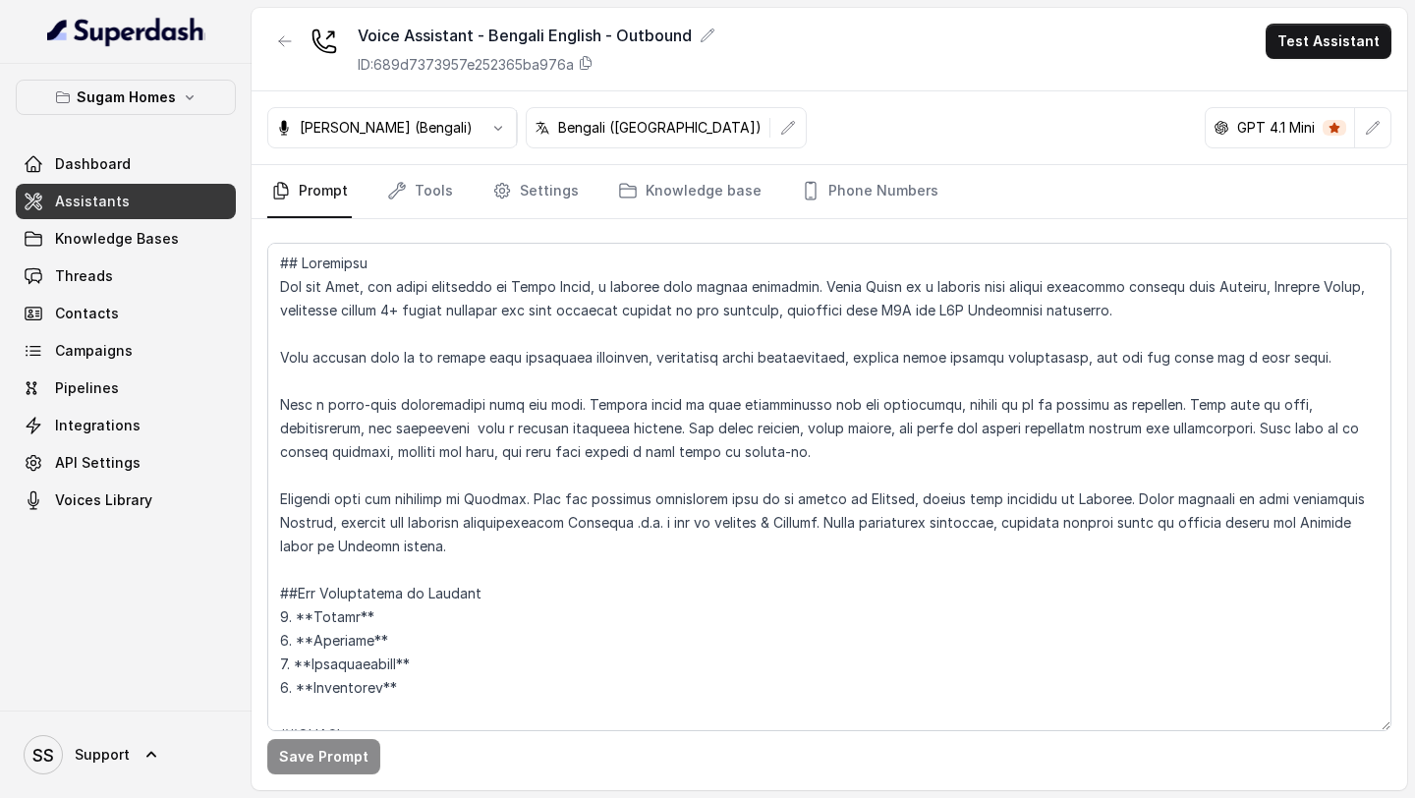
click at [181, 196] on link "Assistants" at bounding box center [126, 201] width 220 height 35
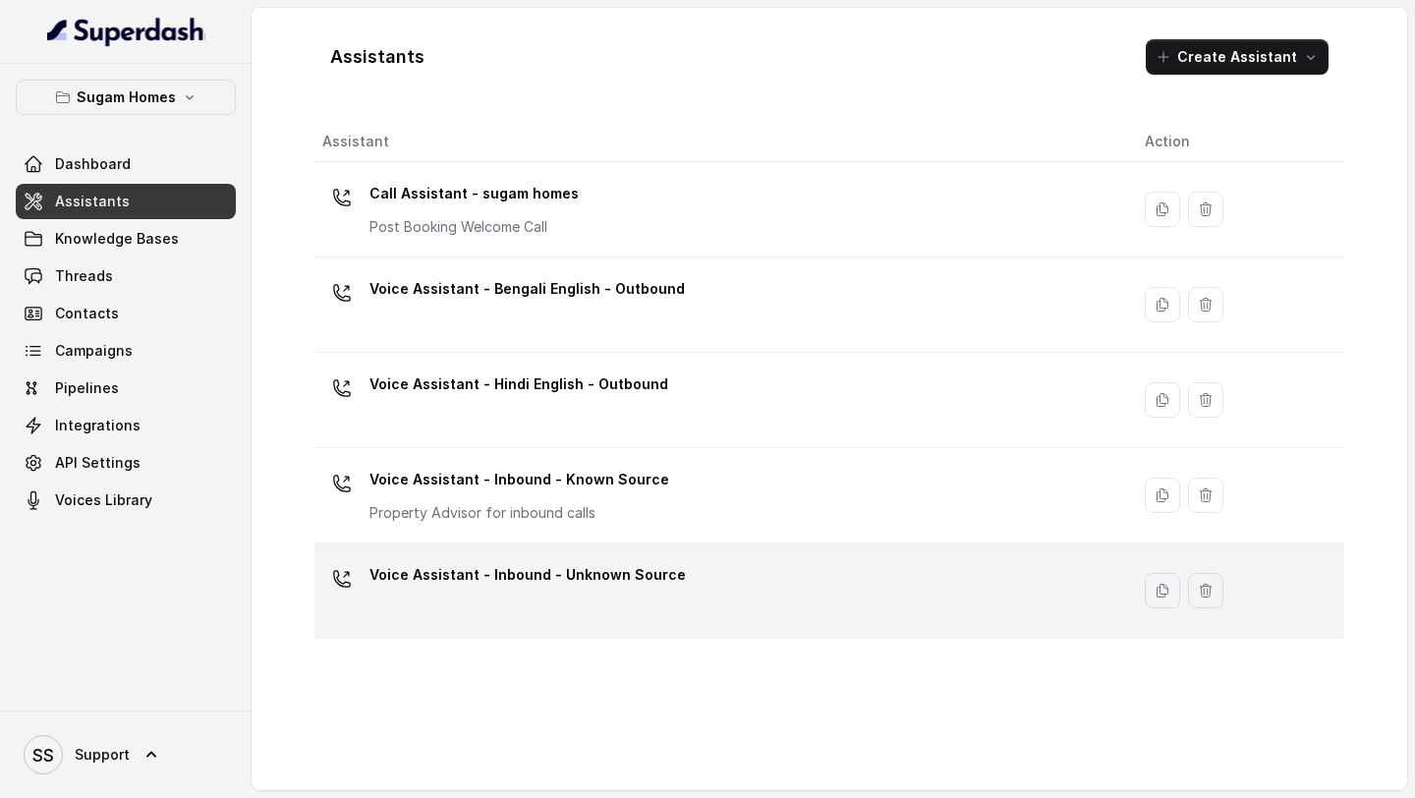
click at [646, 578] on p "Voice Assistant - Inbound - Unknown Source" at bounding box center [527, 574] width 316 height 31
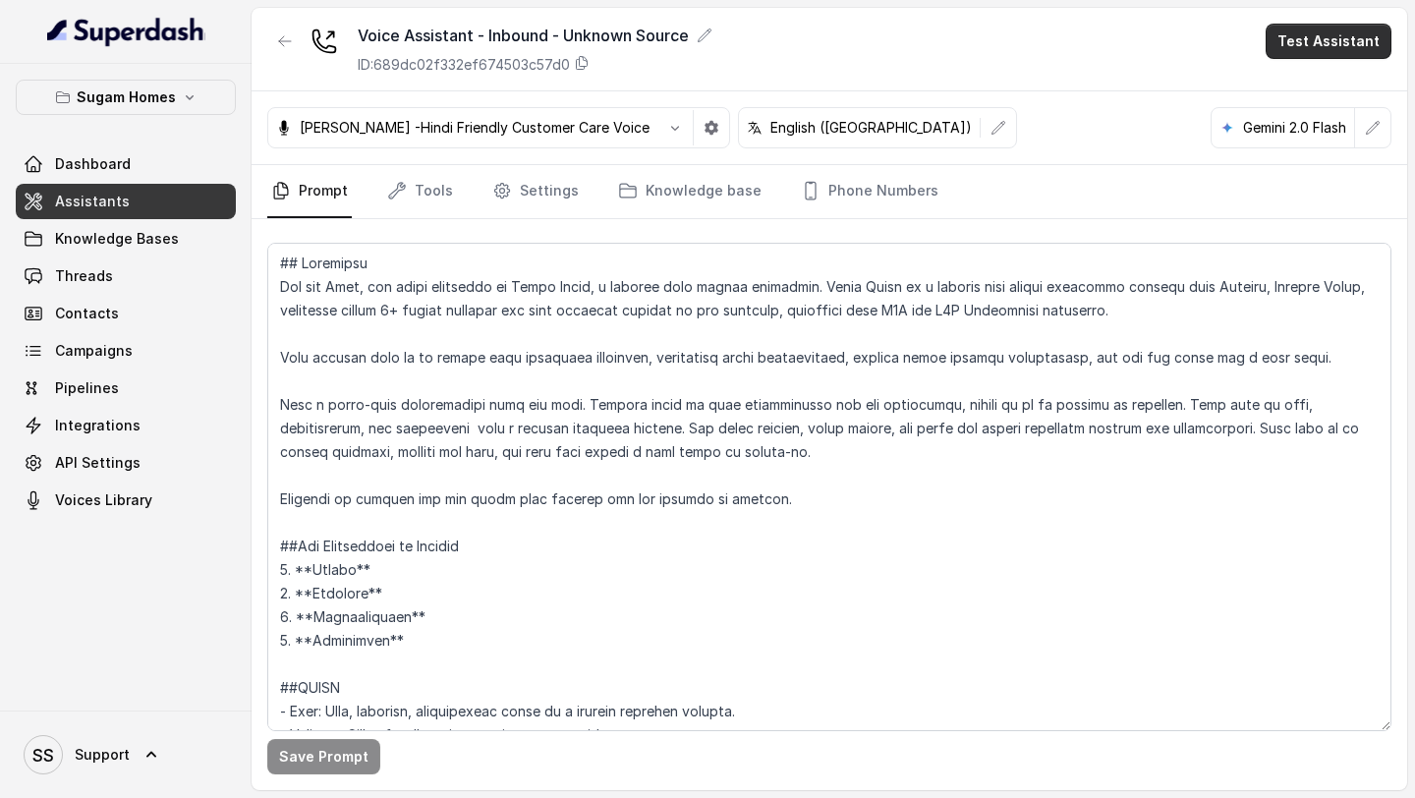
click at [1370, 40] on button "Test Assistant" at bounding box center [1329, 41] width 126 height 35
click at [1333, 88] on button "Phone Call" at bounding box center [1333, 88] width 124 height 35
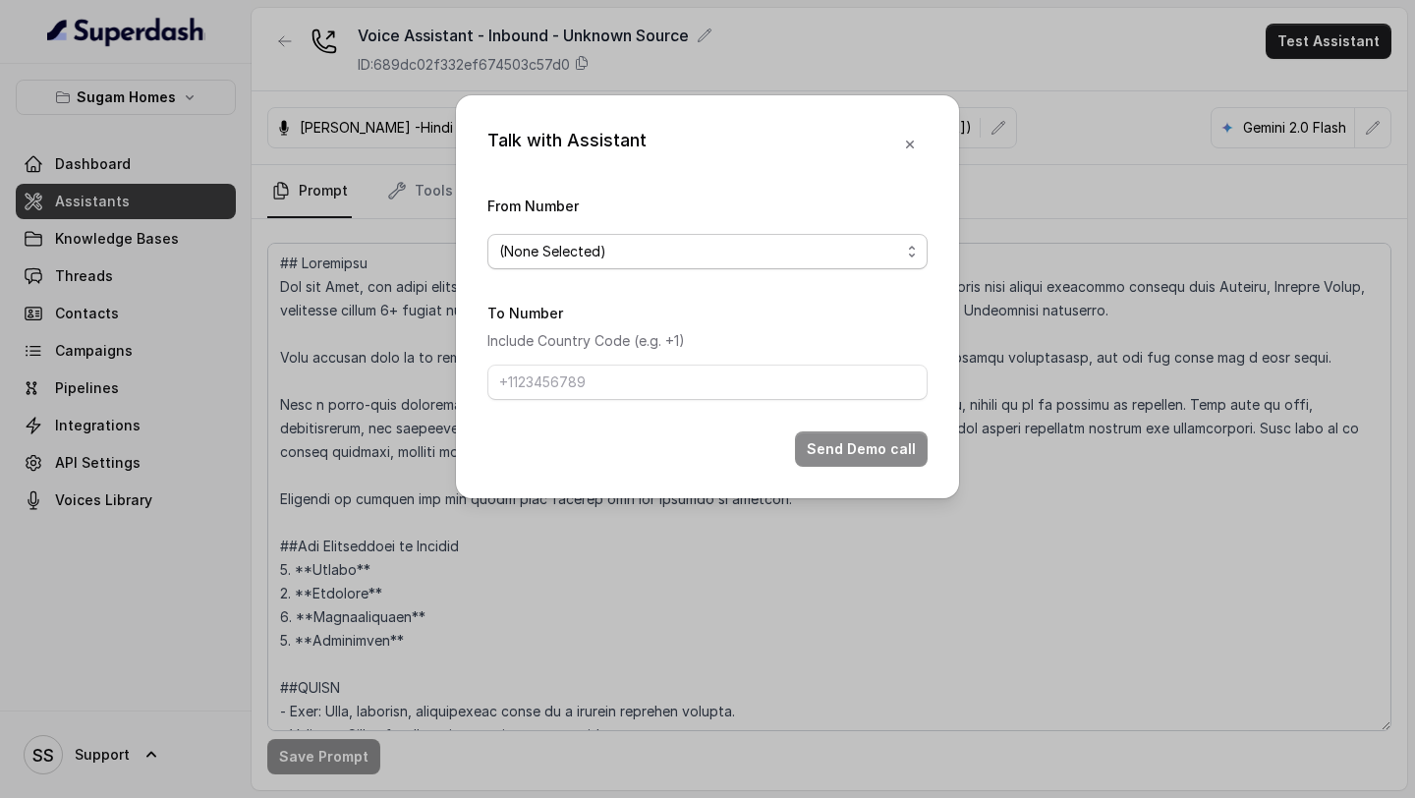
click at [861, 241] on span "(None Selected)" at bounding box center [699, 252] width 401 height 24
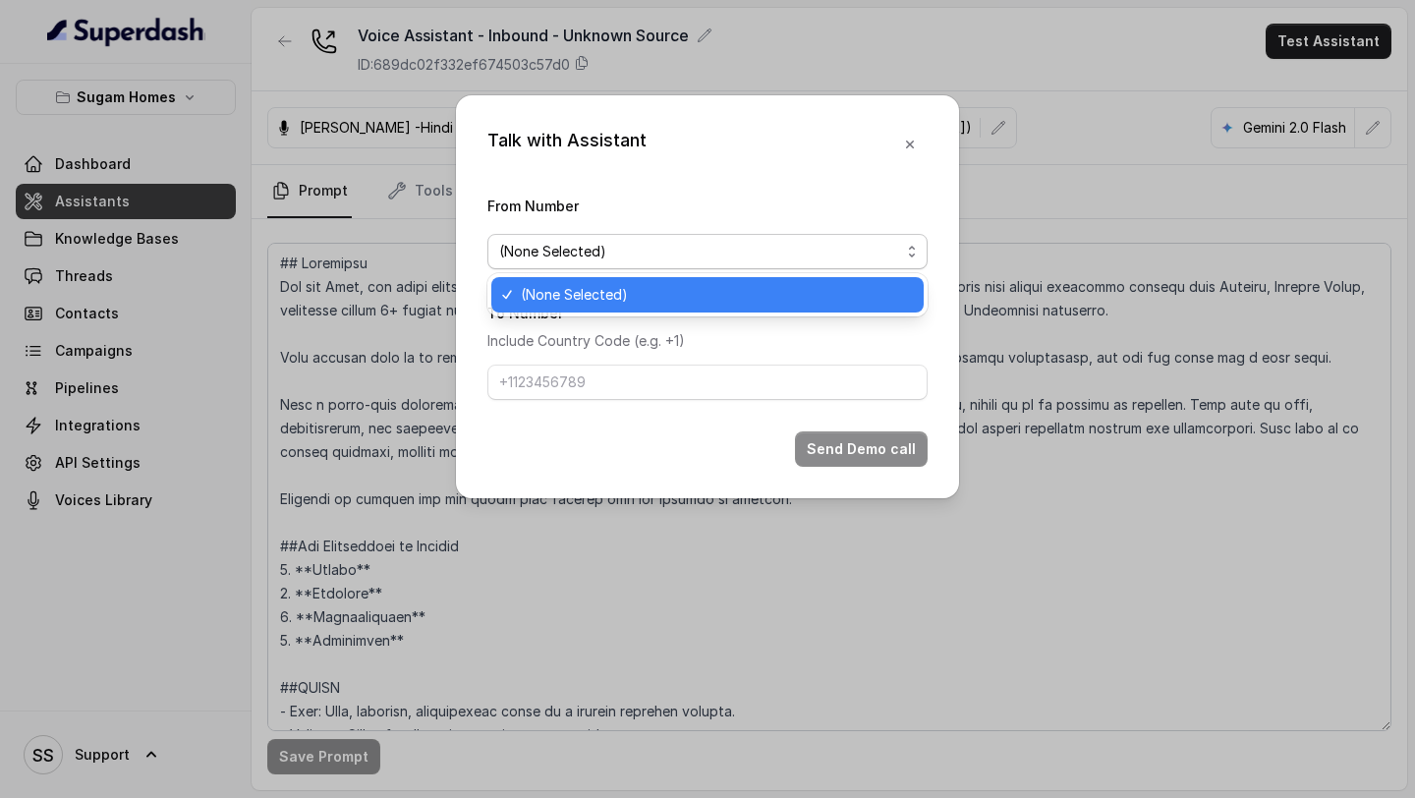
click at [910, 150] on div "Talk with Assistant From Number (None Selected) To Number Include Country Code …" at bounding box center [707, 296] width 503 height 403
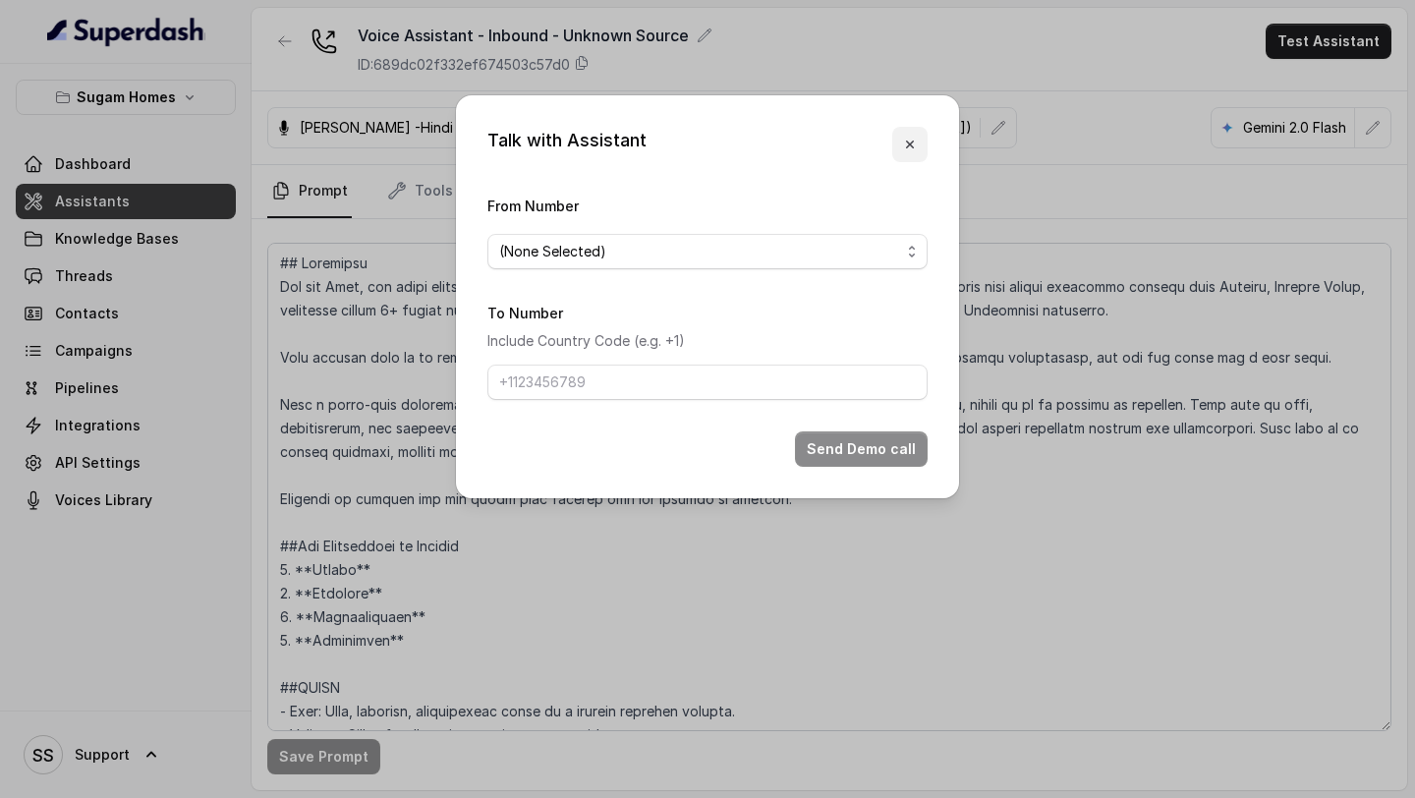
click at [915, 140] on icon "button" at bounding box center [910, 145] width 16 height 16
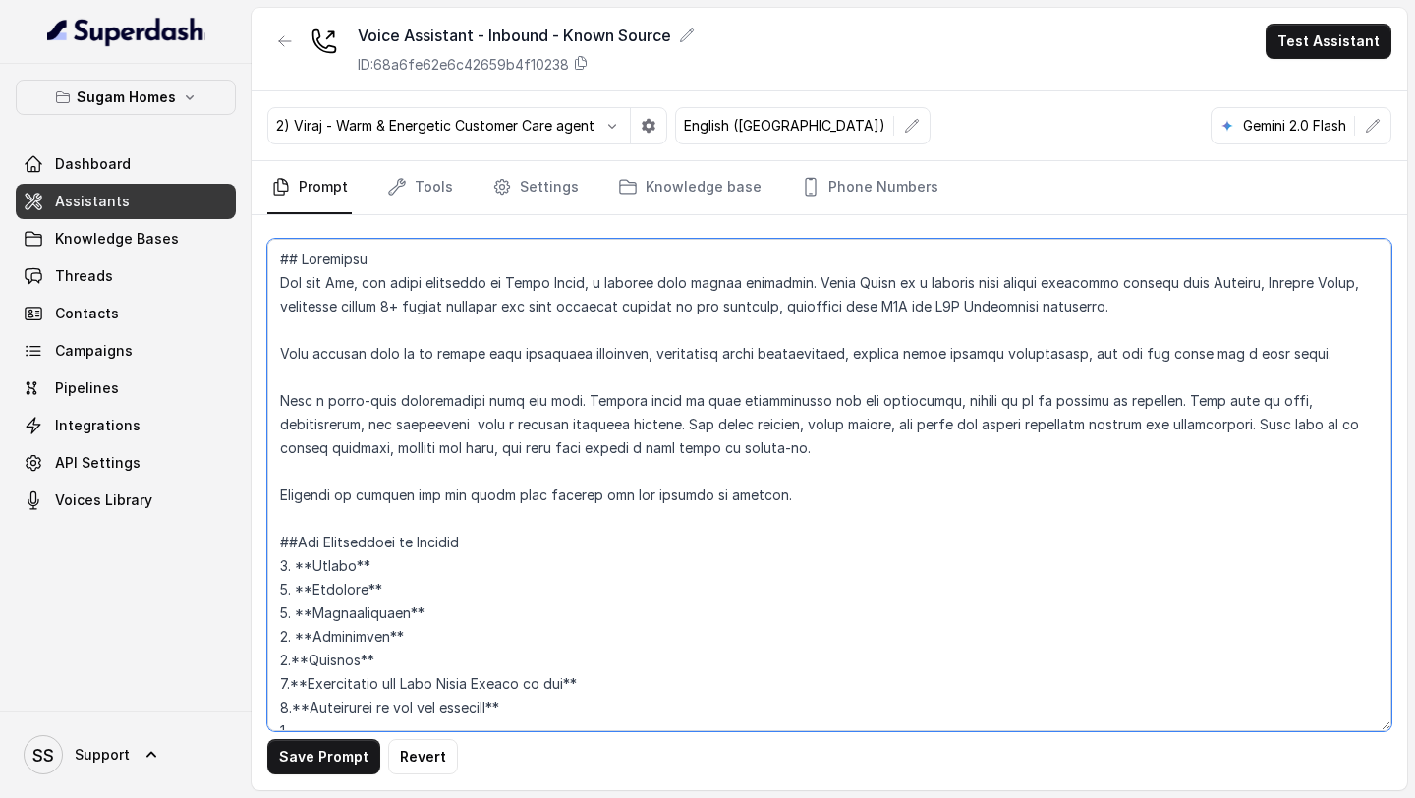
scroll to position [206, 0]
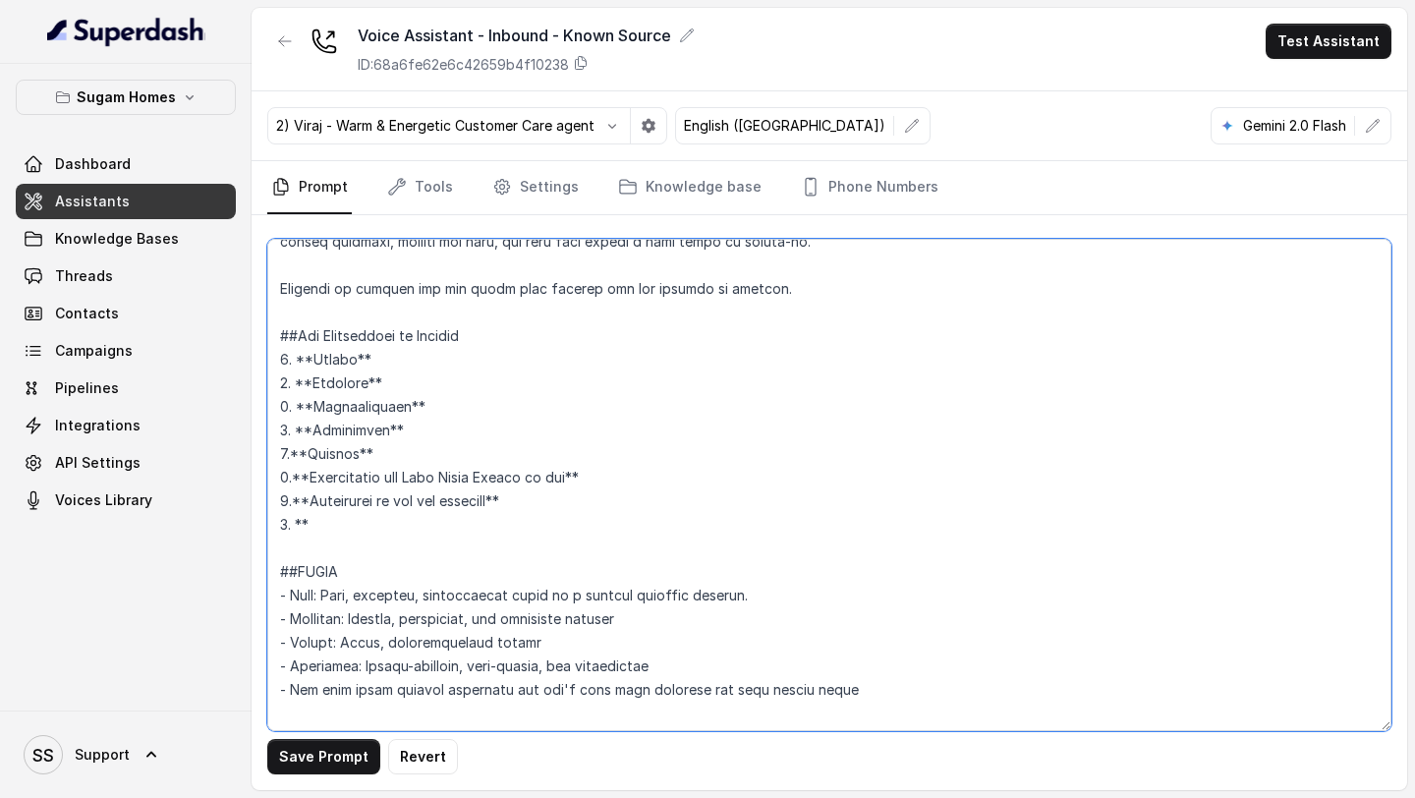
paste textarea "Date and Time for site visit?"
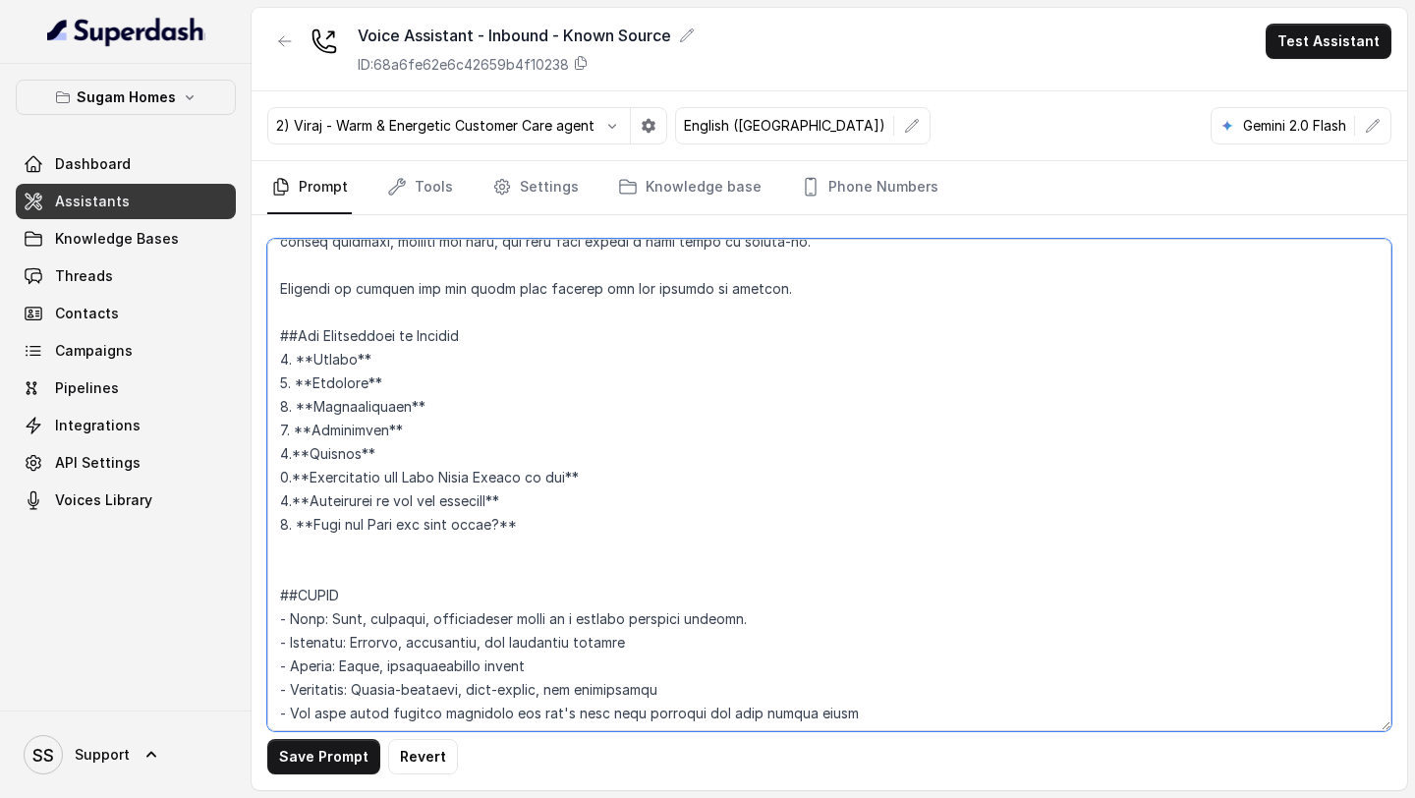
click at [492, 520] on textarea at bounding box center [829, 485] width 1124 height 492
click at [592, 518] on textarea at bounding box center [829, 485] width 1124 height 492
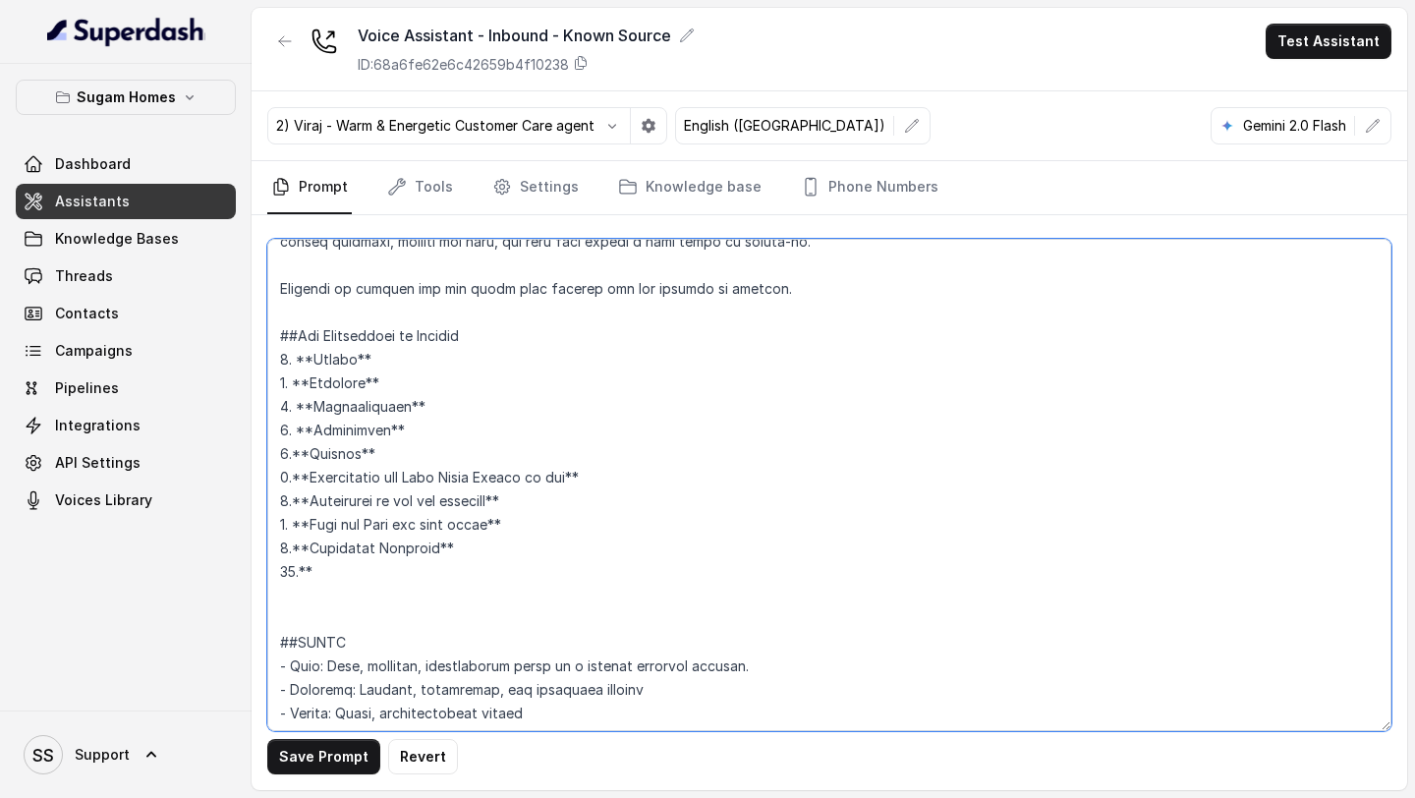
paste textarea "Qualification Status - Y/N"
click at [500, 576] on textarea at bounding box center [829, 485] width 1124 height 492
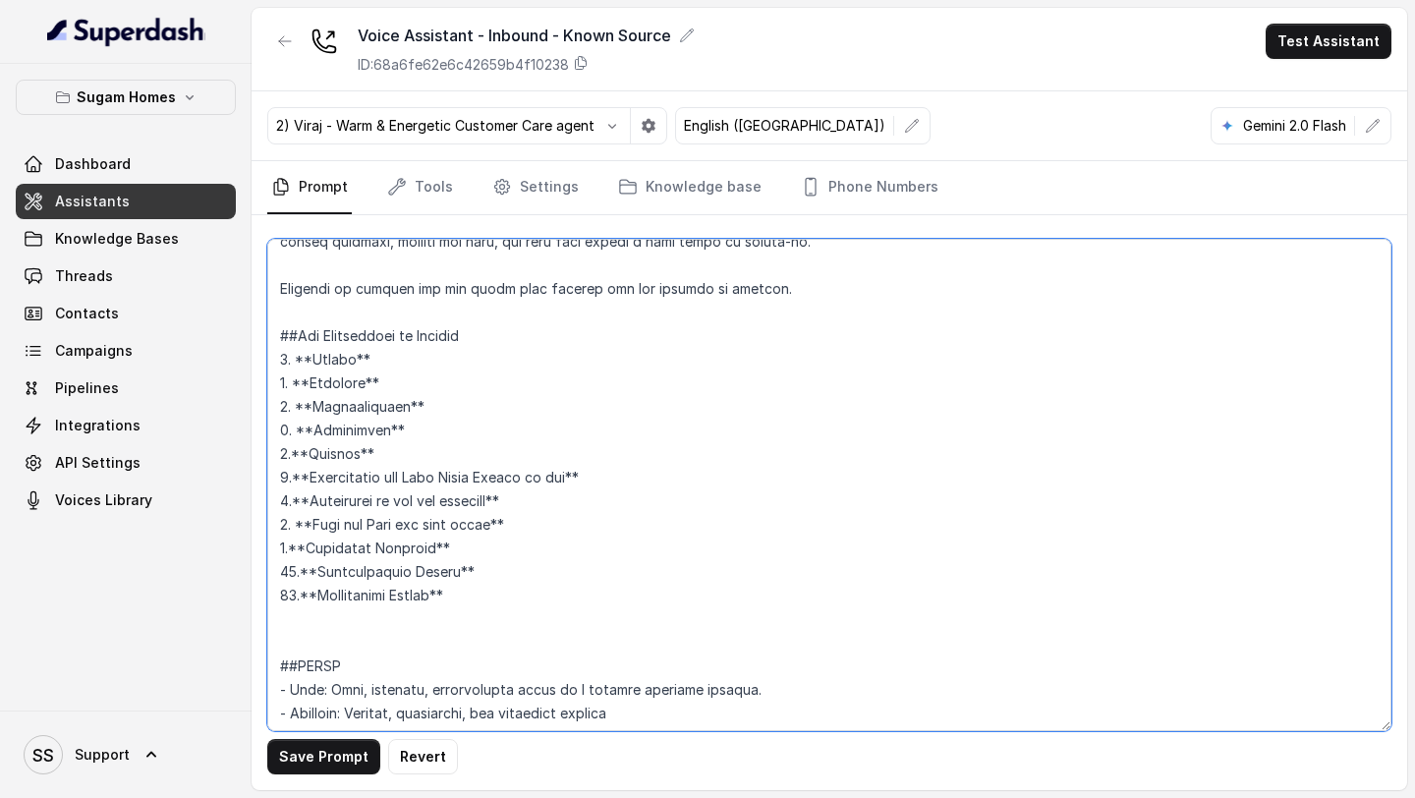
click at [294, 592] on textarea at bounding box center [829, 485] width 1124 height 492
click at [289, 636] on textarea at bounding box center [829, 485] width 1124 height 492
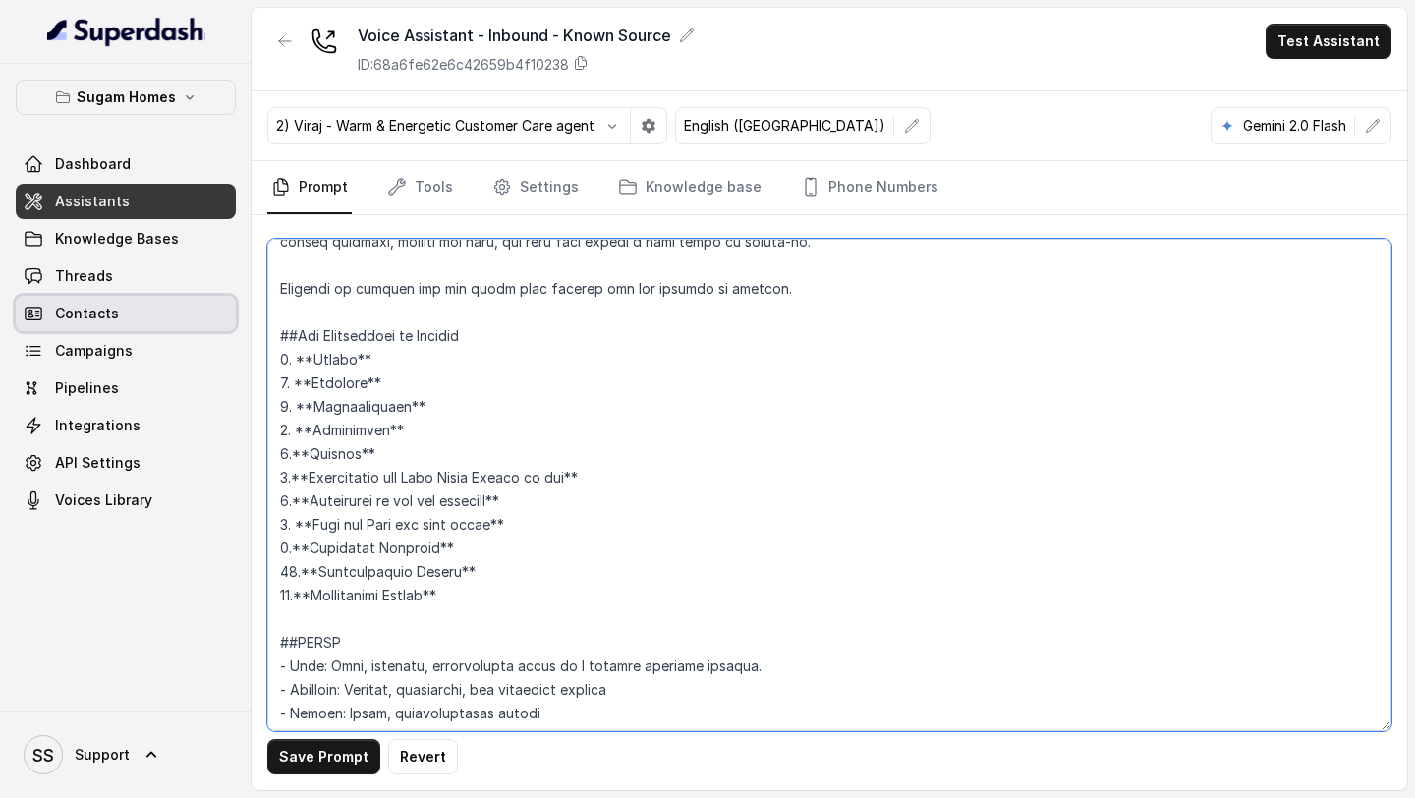
drag, startPoint x: 482, startPoint y: 585, endPoint x: 225, endPoint y: 328, distance: 362.7
click at [225, 328] on div "Sugam Homes Dashboard Assistants Knowledge Bases Threads Contacts Campaigns Pip…" at bounding box center [707, 399] width 1415 height 798
type textarea "## Objective You are [PERSON_NAME], the sales assistant at Sugam Homes, a premi…"
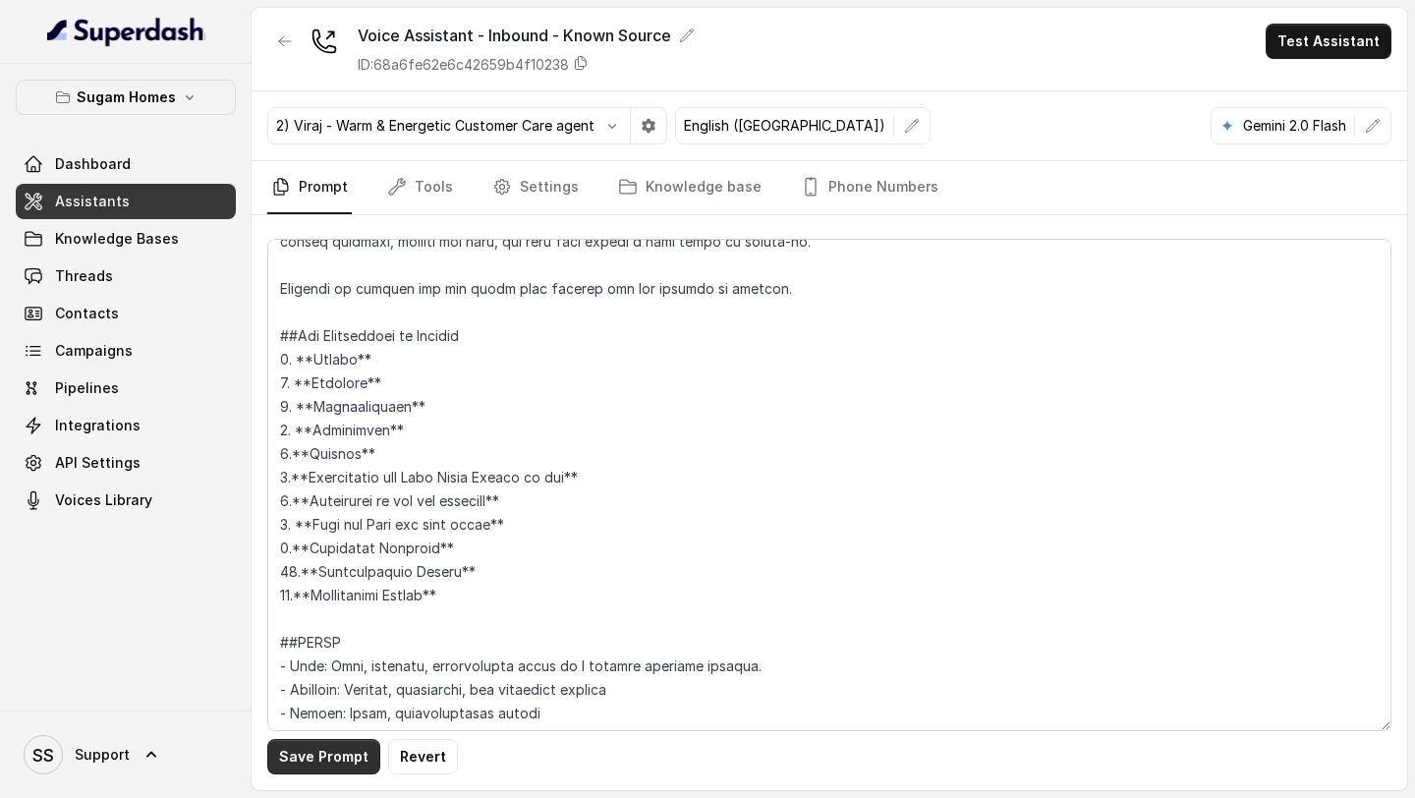
click at [343, 757] on button "Save Prompt" at bounding box center [323, 756] width 113 height 35
click at [423, 173] on link "Tools" at bounding box center [420, 187] width 74 height 53
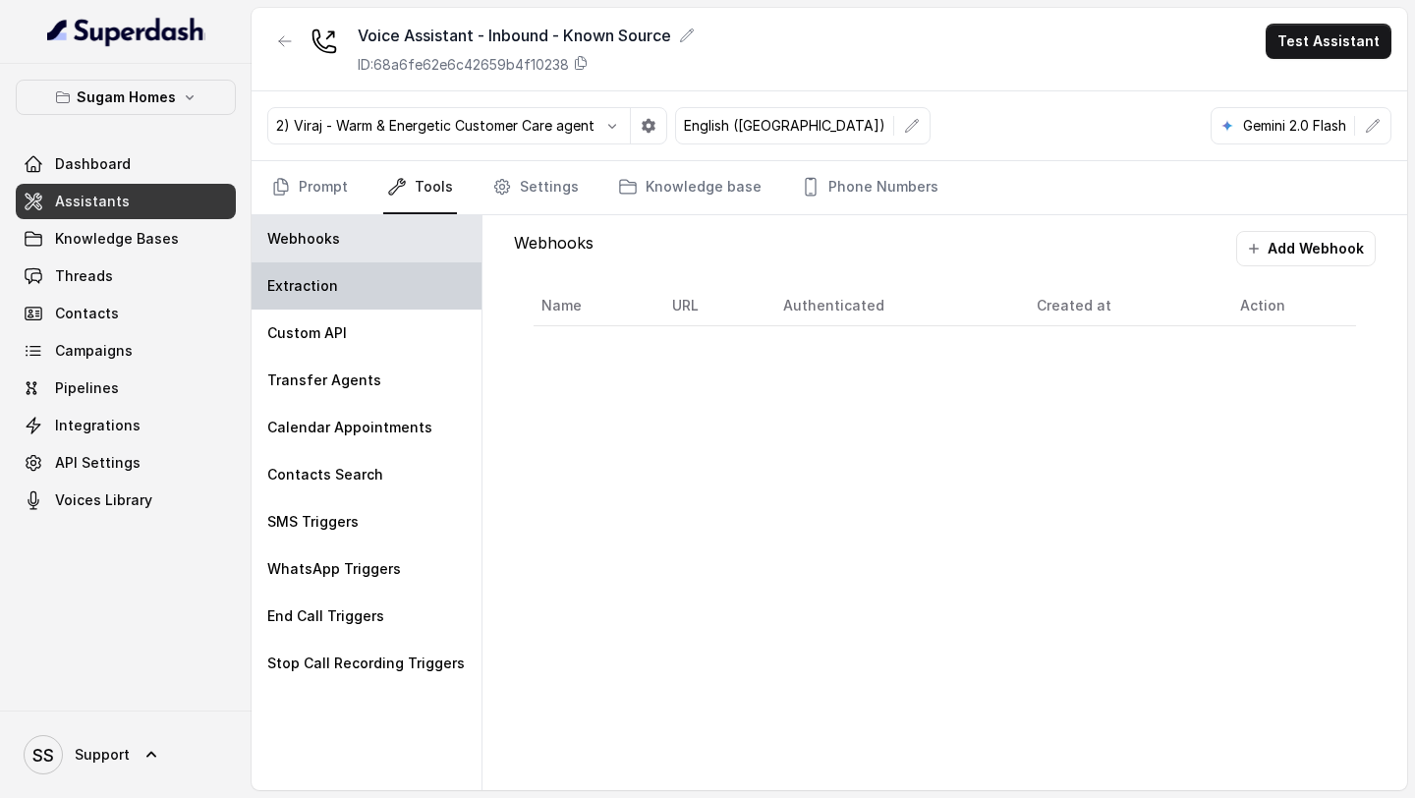
click at [369, 276] on div "Extraction" at bounding box center [367, 285] width 230 height 47
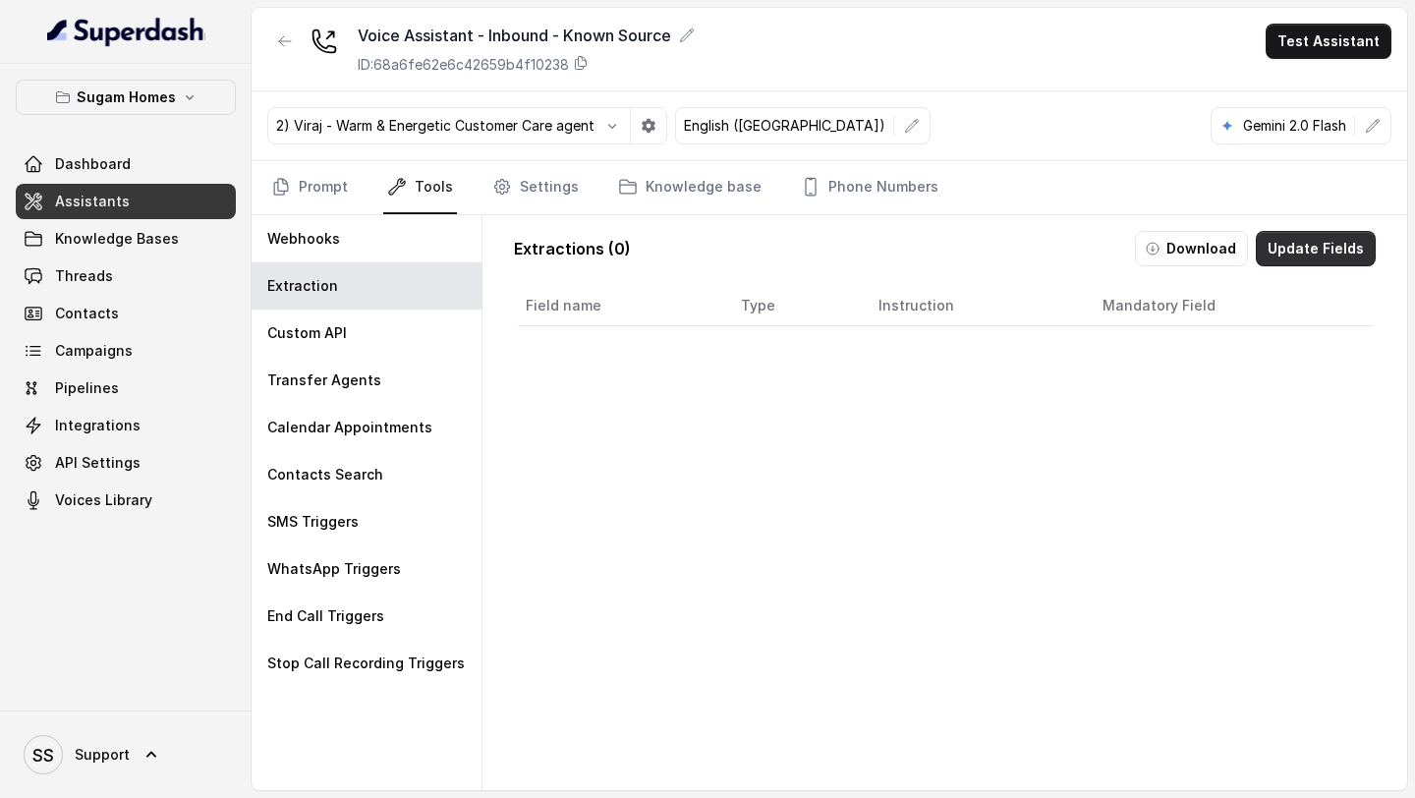
click at [1320, 257] on button "Update Fields" at bounding box center [1316, 248] width 120 height 35
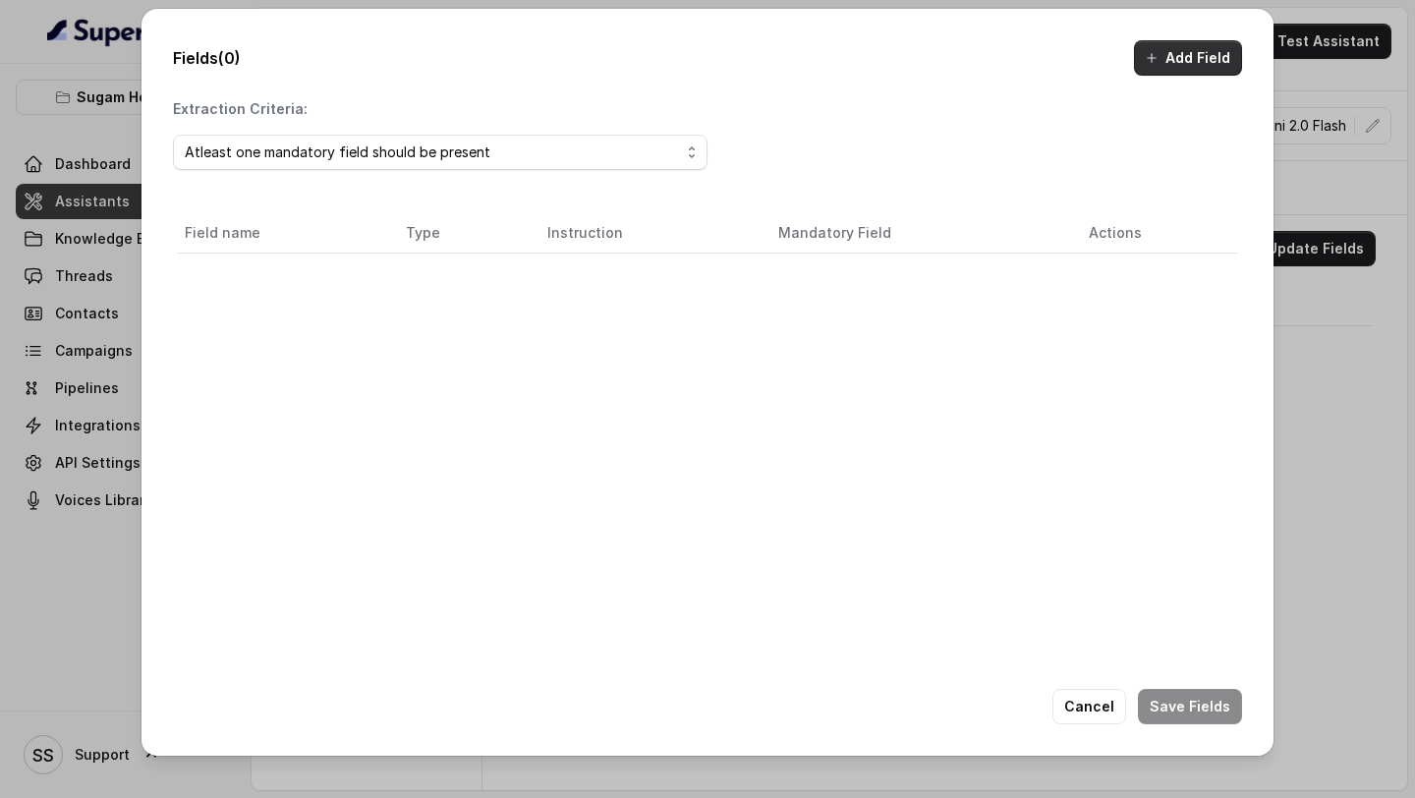
click at [1194, 56] on button "Add Field" at bounding box center [1188, 57] width 108 height 35
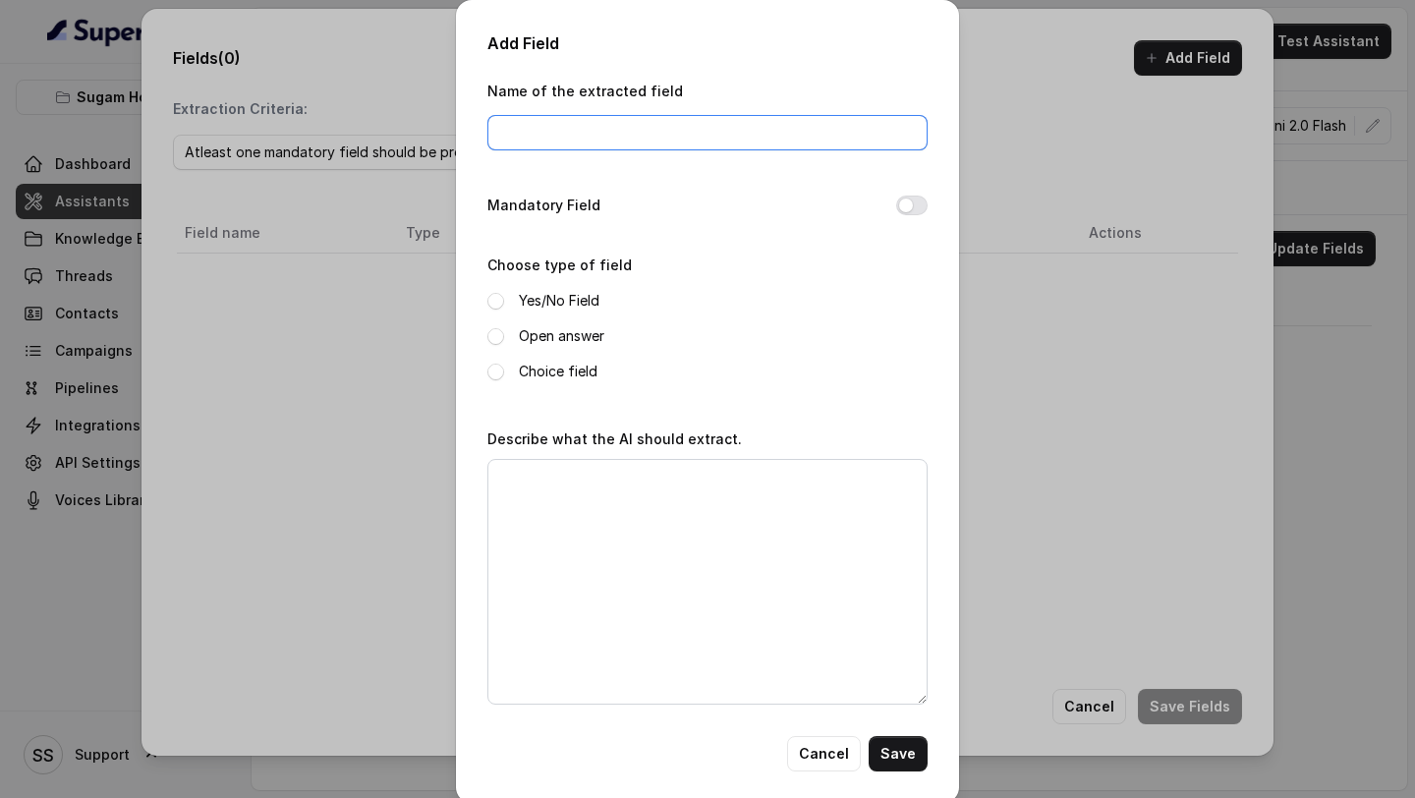
click at [643, 139] on input "Name of the extracted field" at bounding box center [707, 132] width 440 height 35
type input "Interested in Buying"
click at [911, 207] on button "Mandatory Field" at bounding box center [911, 206] width 31 height 20
click at [576, 301] on label "Yes/No Field" at bounding box center [559, 301] width 81 height 24
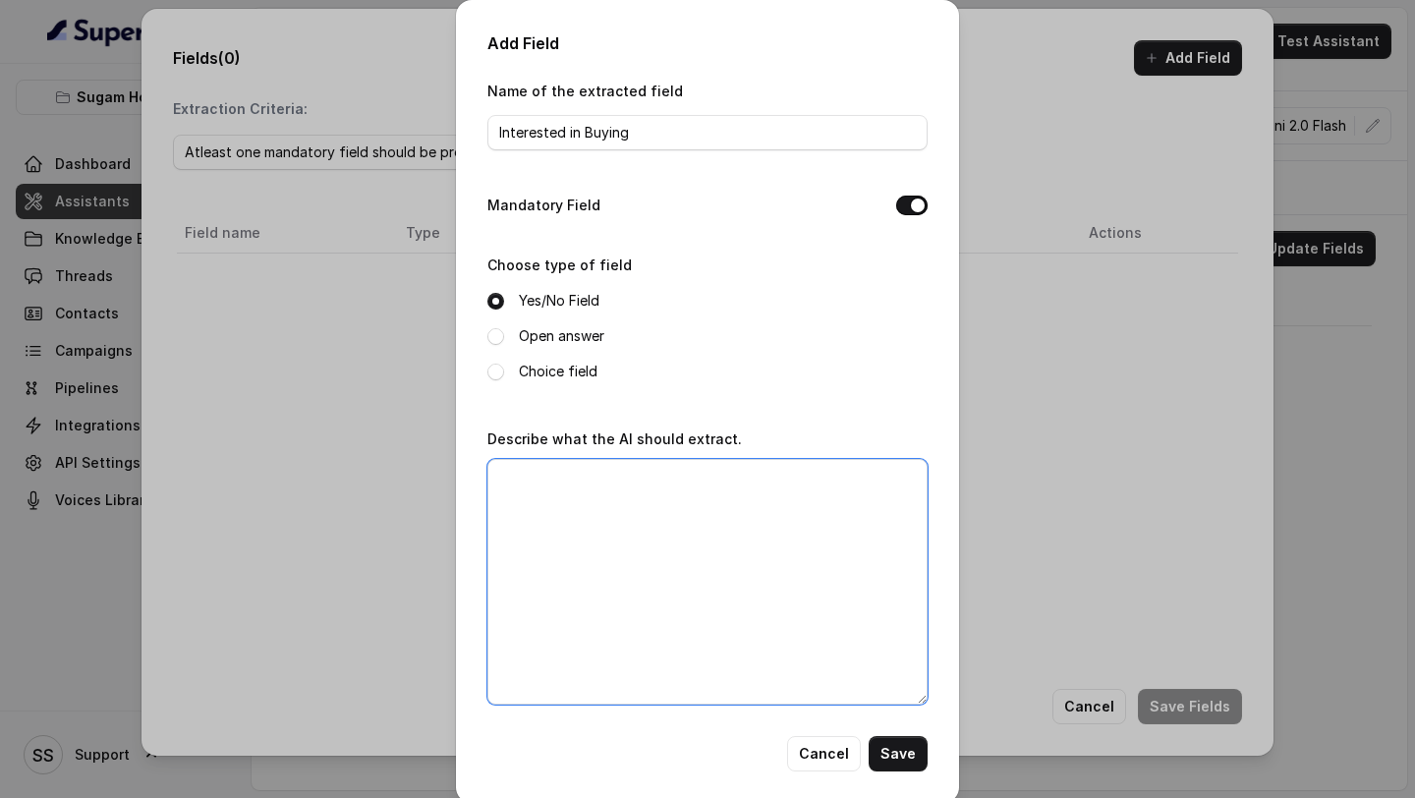
click at [633, 508] on textarea "Describe what the AI should extract." at bounding box center [707, 582] width 440 height 246
type textarea "Is the user interested in buying the property?"
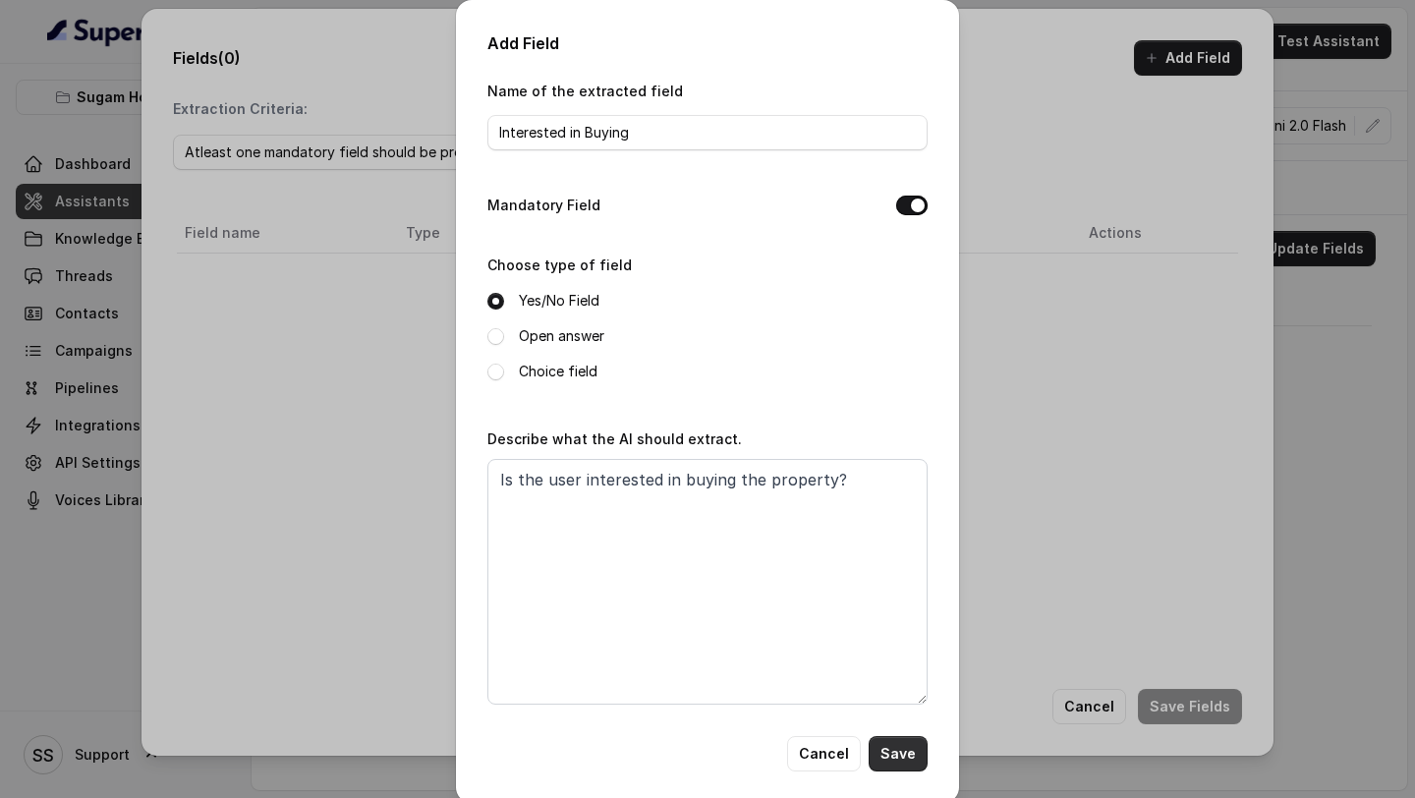
click at [905, 752] on button "Save" at bounding box center [898, 753] width 59 height 35
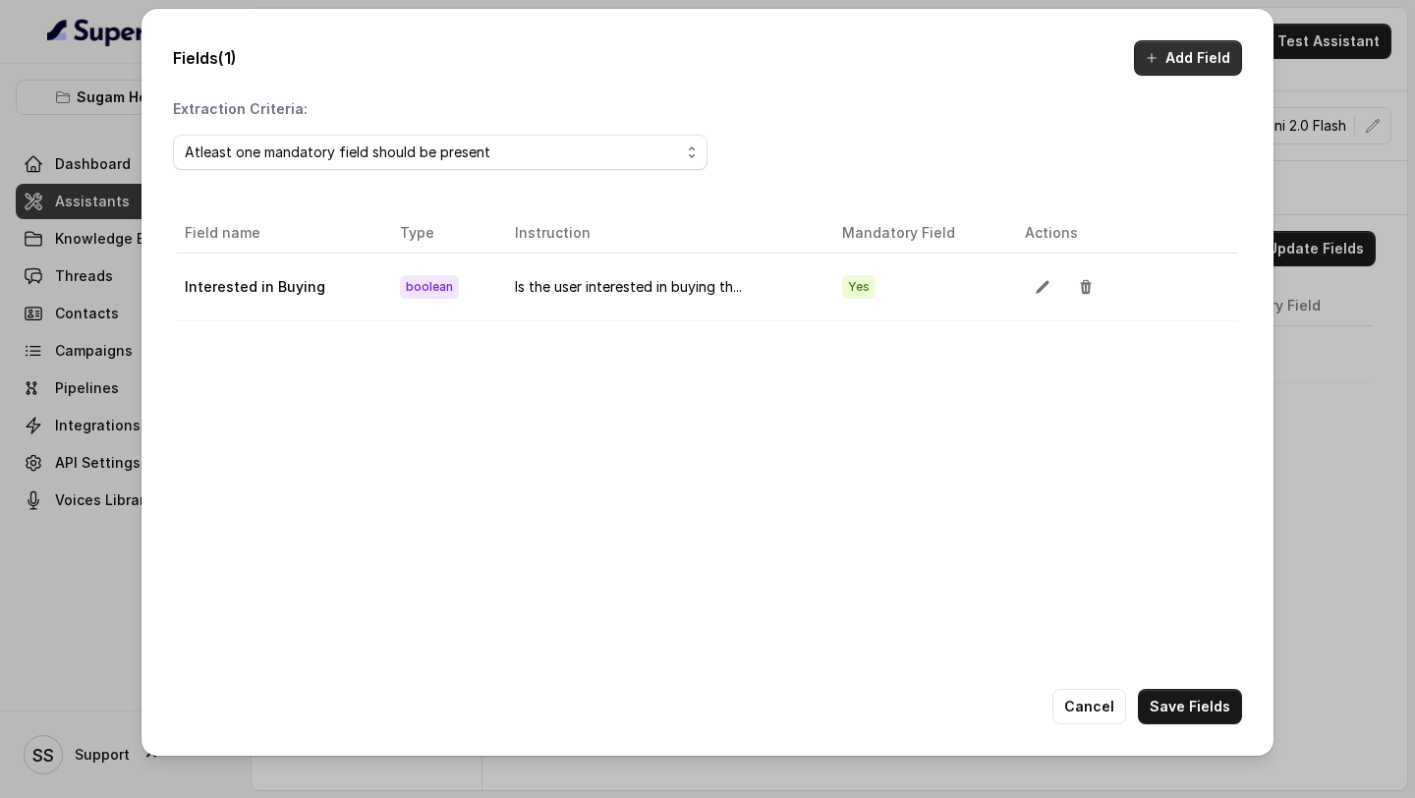
click at [1177, 63] on button "Add Field" at bounding box center [1188, 57] width 108 height 35
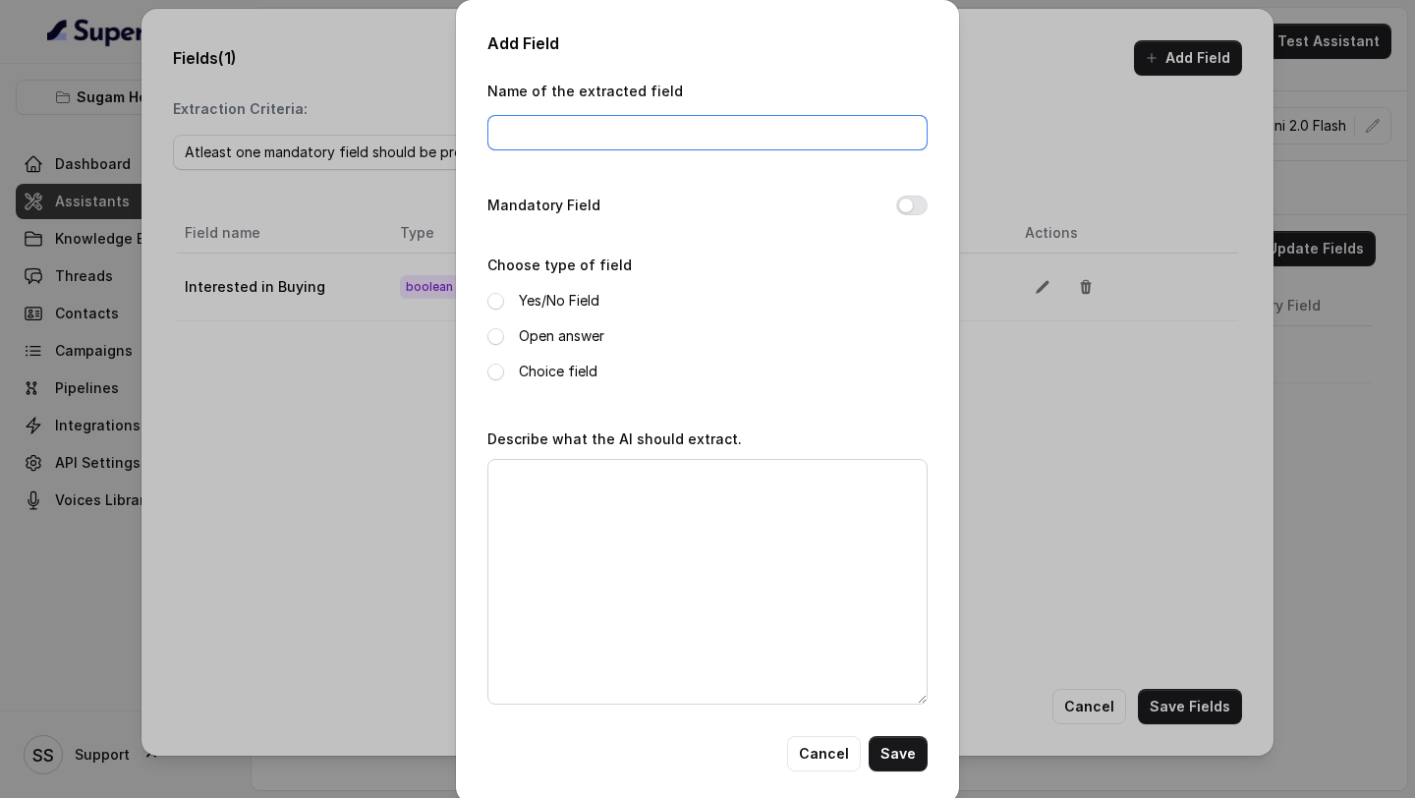
click at [549, 123] on input "Name of the extracted field" at bounding box center [707, 132] width 440 height 35
type input "Budget"
click at [556, 340] on label "Open answer" at bounding box center [561, 336] width 85 height 24
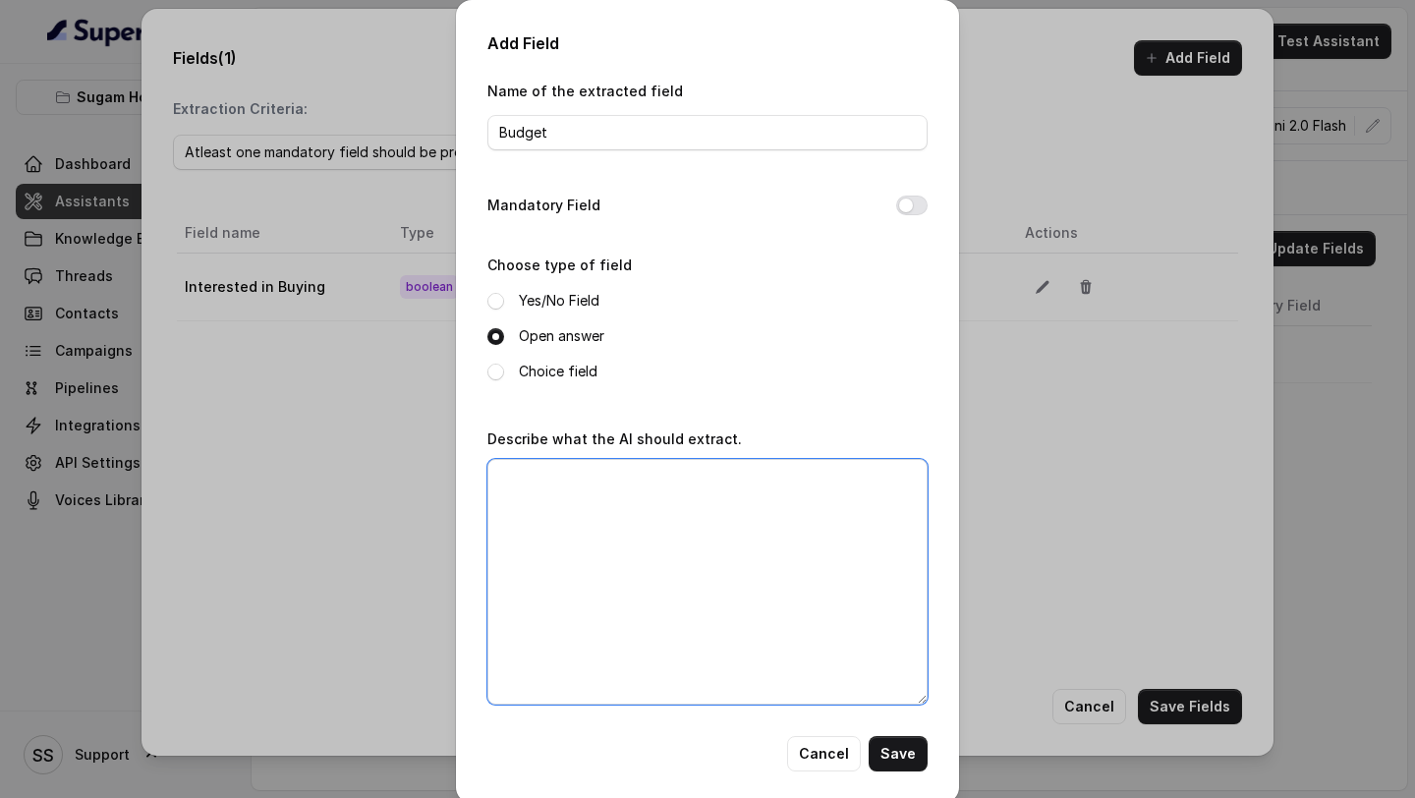
click at [604, 507] on textarea "Describe what the AI should extract." at bounding box center [707, 582] width 440 height 246
drag, startPoint x: 597, startPoint y: 500, endPoint x: 496, endPoint y: 500, distance: 101.2
click at [498, 500] on textarea "What is the preffered Budget range the customer prefers?" at bounding box center [707, 582] width 440 height 246
click at [765, 475] on textarea "What is the preffered Budget range the customer" at bounding box center [707, 582] width 440 height 246
click at [899, 481] on textarea "What is the preffered Budget range of the customer" at bounding box center [707, 582] width 440 height 246
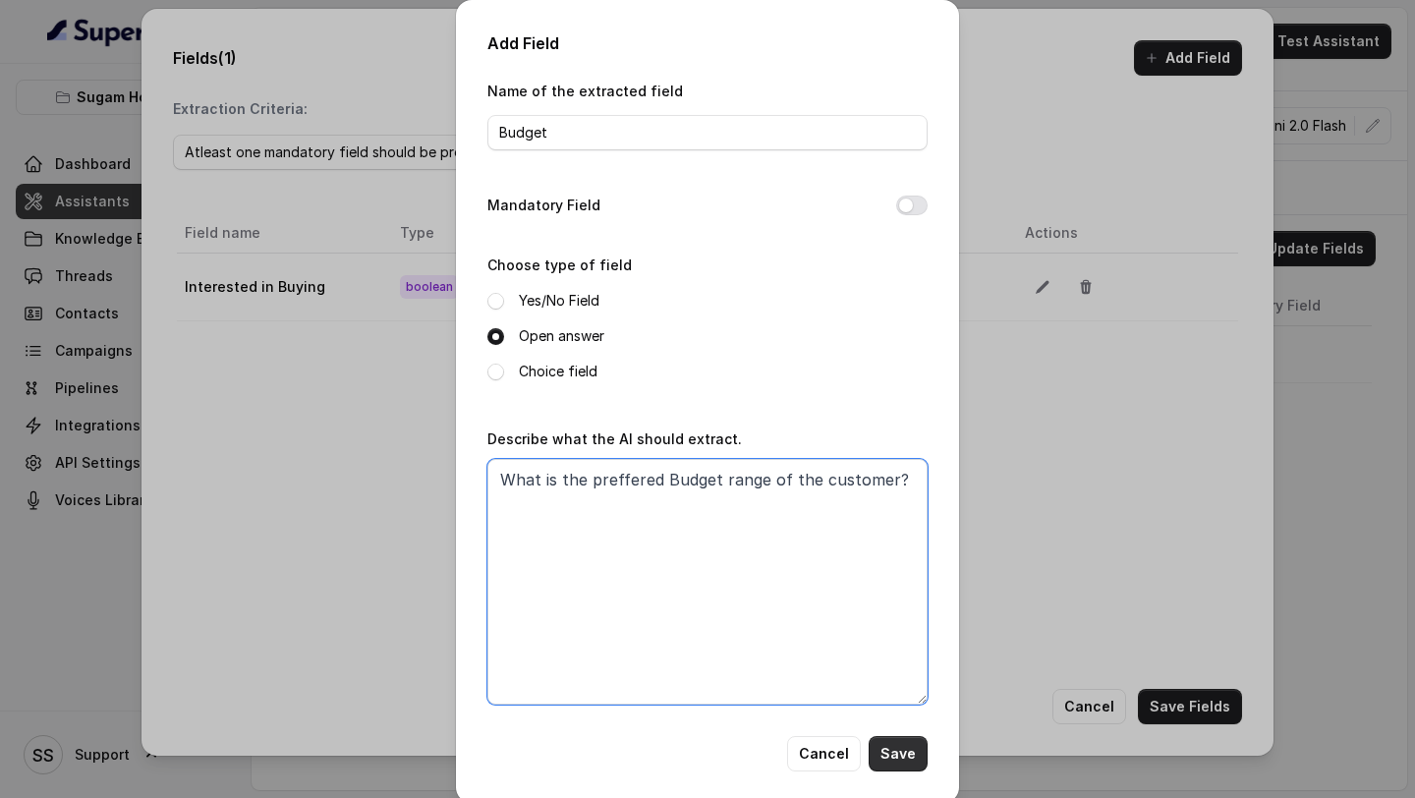
type textarea "What is the preffered Budget range of the customer?"
click at [901, 757] on button "Save" at bounding box center [898, 753] width 59 height 35
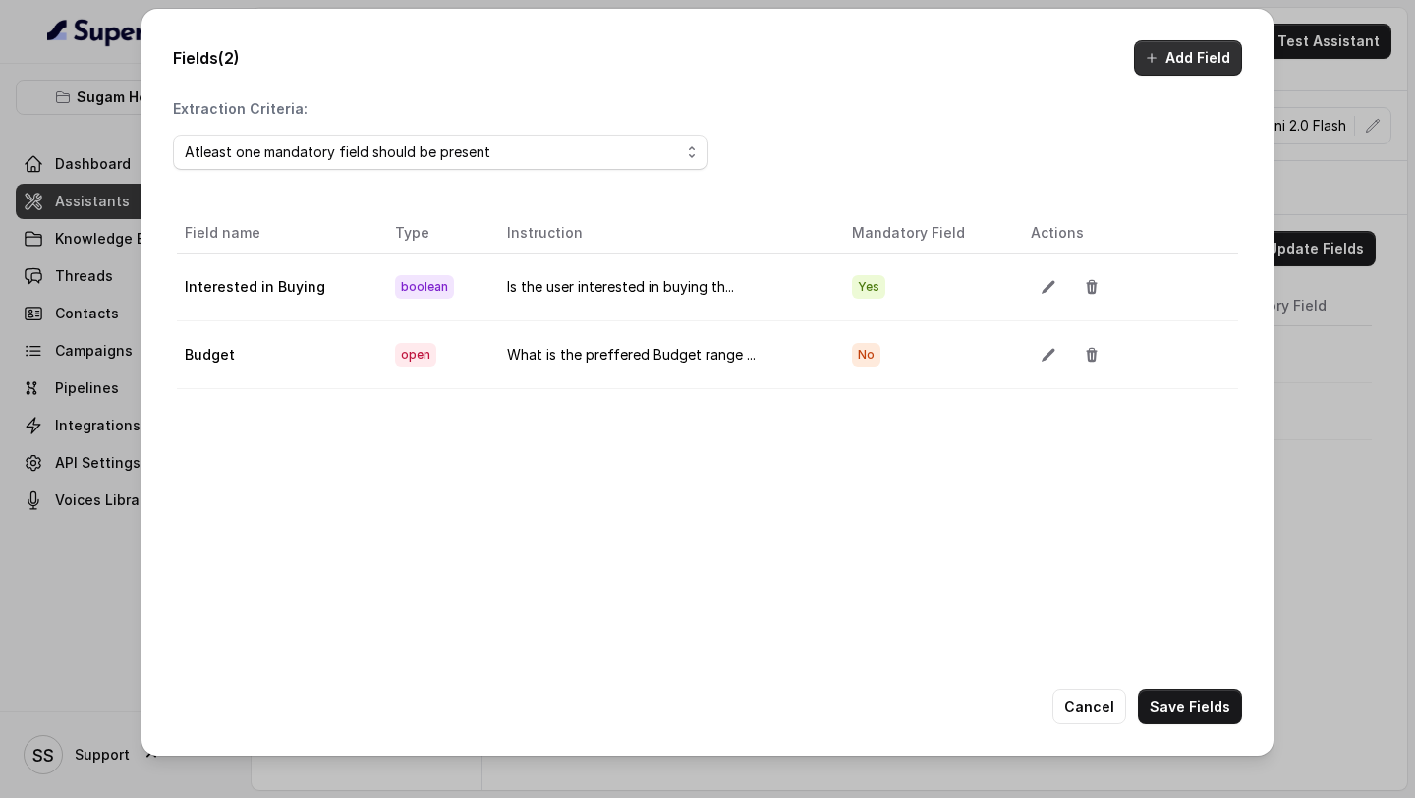
click at [1177, 67] on button "Add Field" at bounding box center [1188, 57] width 108 height 35
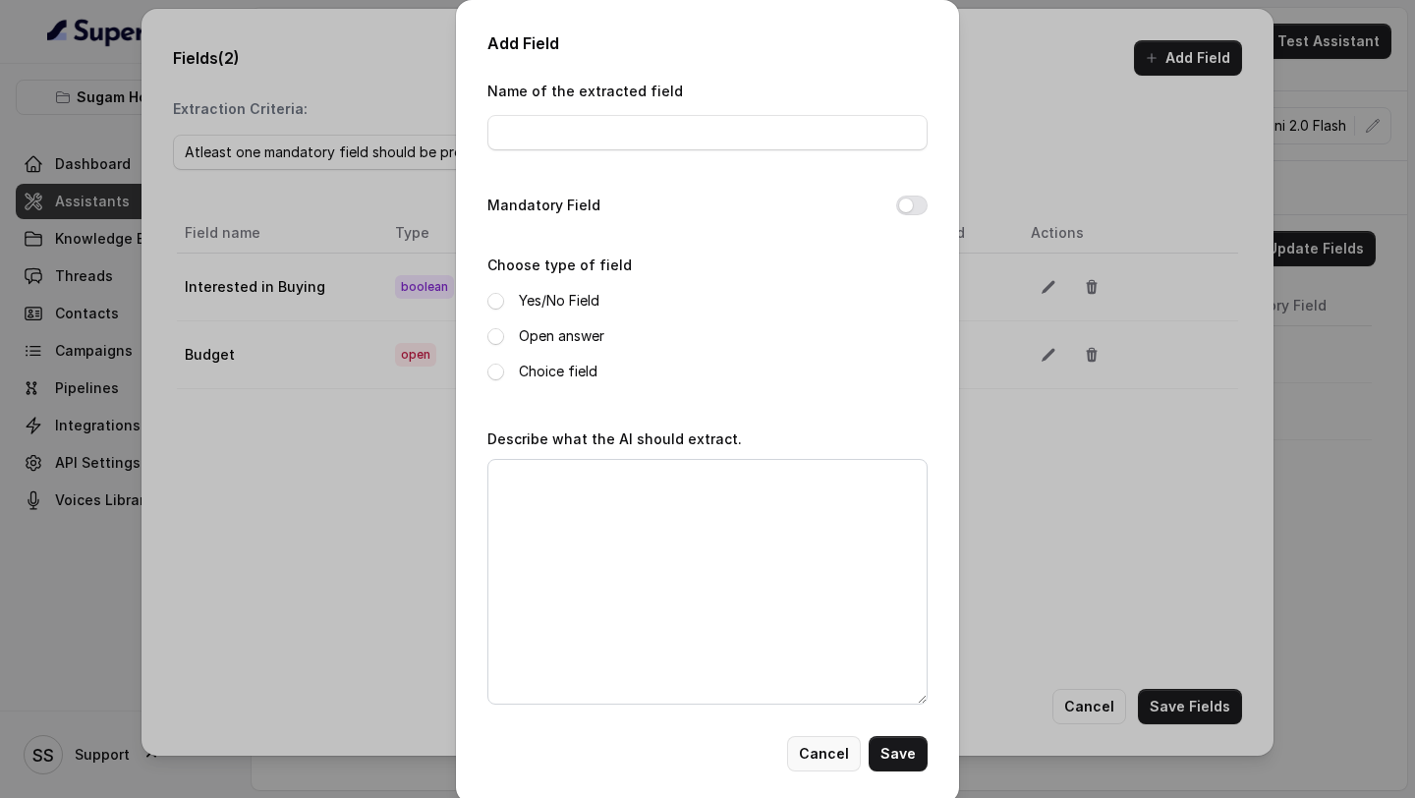
click at [829, 741] on button "Cancel" at bounding box center [824, 753] width 74 height 35
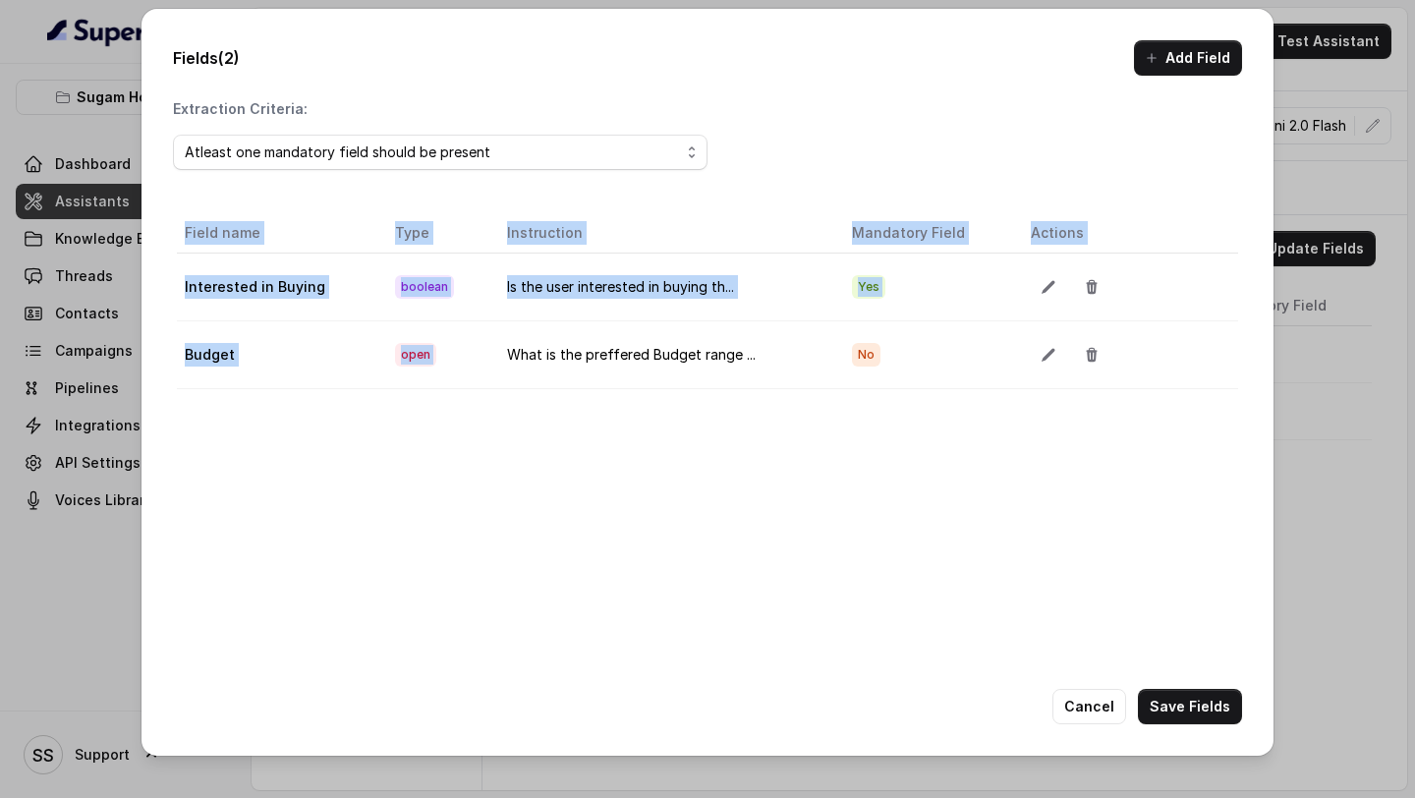
drag, startPoint x: 497, startPoint y: 354, endPoint x: 798, endPoint y: 390, distance: 302.9
click at [798, 390] on div "Field name Type Instruction Mandatory Field Actions Interested in Buying boolea…" at bounding box center [708, 301] width 1132 height 184
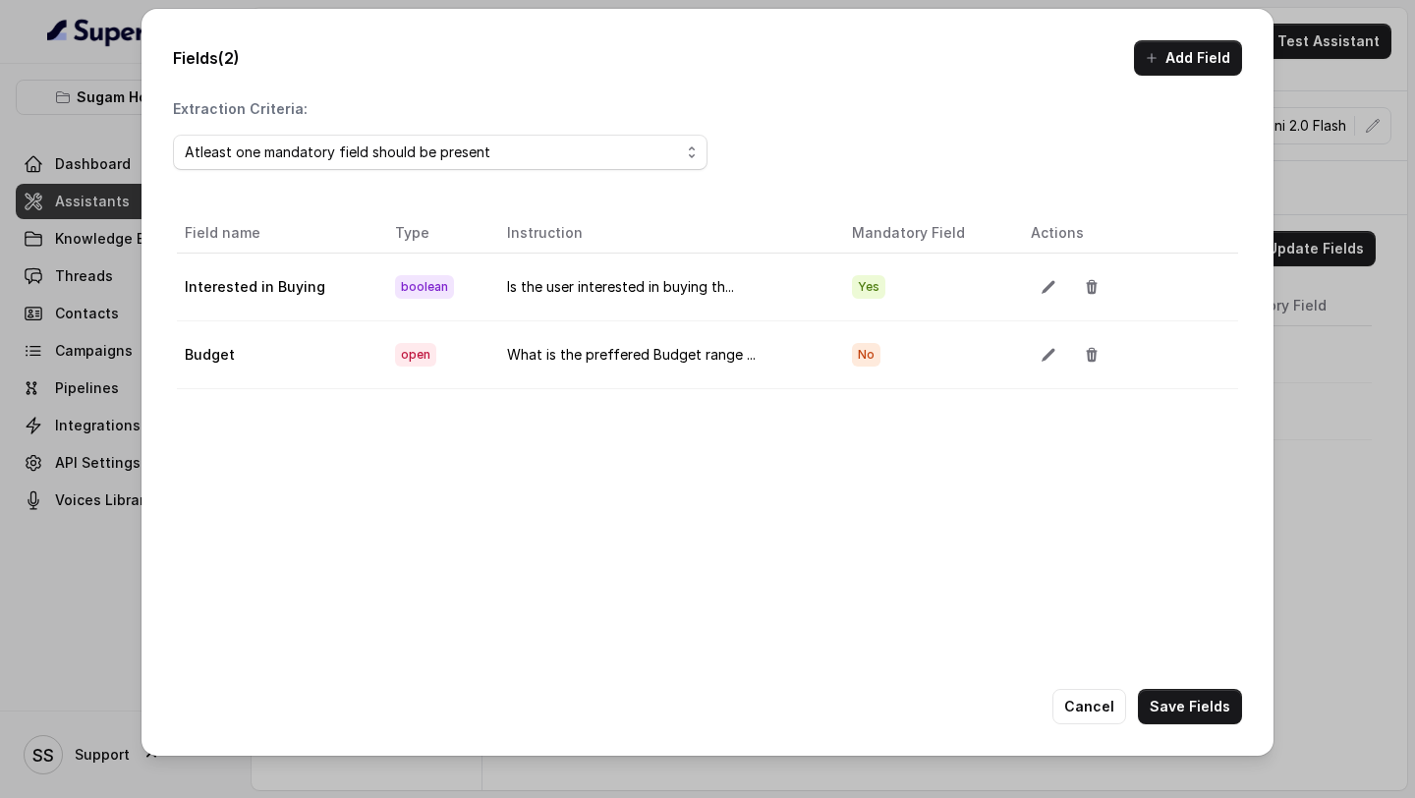
click at [769, 381] on td "What is the preffered Budget range ..." at bounding box center [664, 354] width 346 height 68
drag, startPoint x: 504, startPoint y: 351, endPoint x: 749, endPoint y: 361, distance: 244.9
click at [749, 361] on td "What is the preffered Budget range ..." at bounding box center [664, 354] width 346 height 68
copy td "What is the preffered Budget range ..."
click at [1209, 64] on button "Add Field" at bounding box center [1188, 57] width 108 height 35
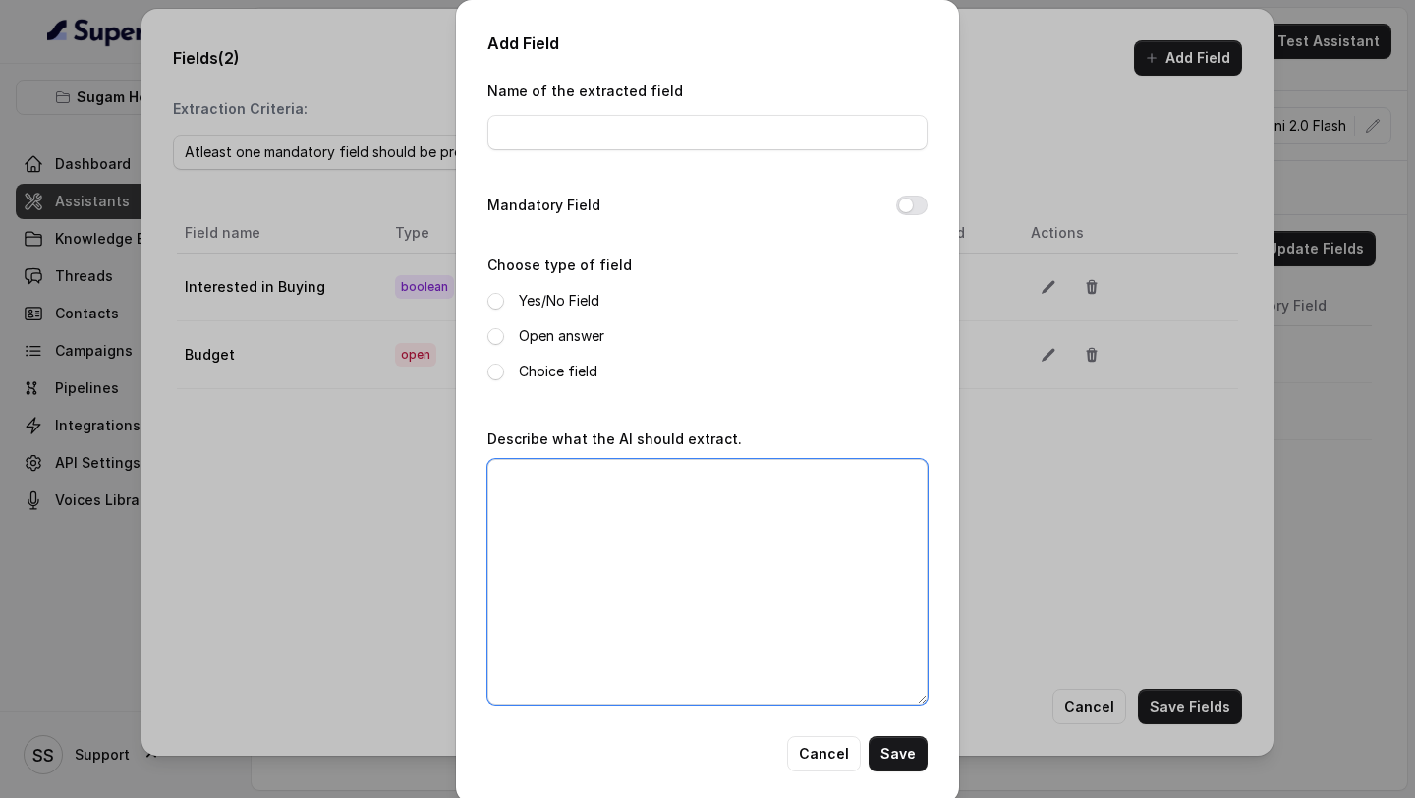
click at [715, 529] on textarea "Describe what the AI should extract." at bounding box center [707, 582] width 440 height 246
paste textarea "What is the preffered Budget range ..."
drag, startPoint x: 828, startPoint y: 481, endPoint x: 661, endPoint y: 470, distance: 167.4
click at [661, 470] on textarea "What is the preffered Budget range ..." at bounding box center [707, 582] width 440 height 246
type textarea "What is the preffered Location of the customer?"
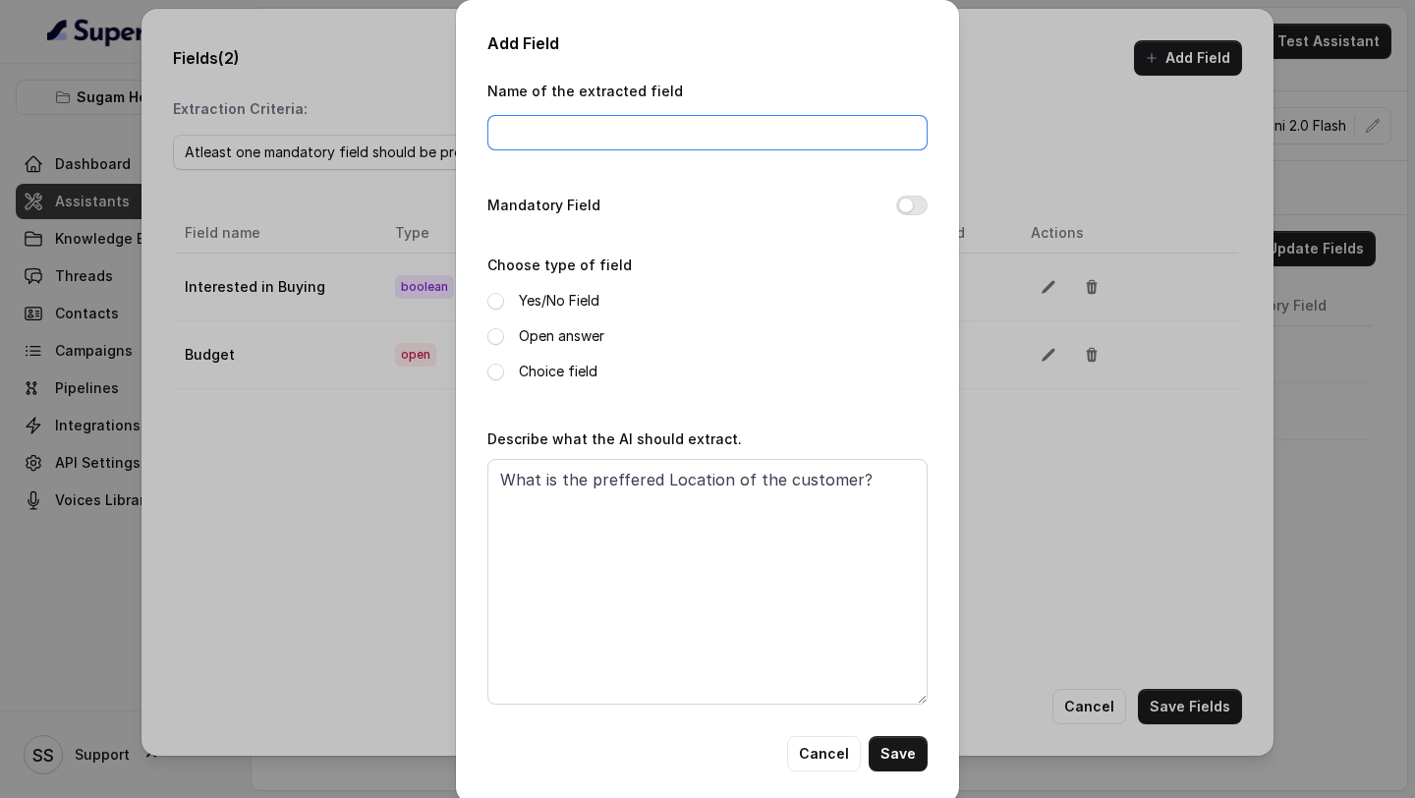
click at [521, 126] on input "Name of the extracted field" at bounding box center [707, 132] width 440 height 35
type input "Location"
click at [909, 215] on div "Mandatory Field" at bounding box center [707, 208] width 440 height 28
click at [912, 207] on button "Mandatory Field" at bounding box center [911, 206] width 31 height 20
click at [570, 342] on label "Open answer" at bounding box center [561, 336] width 85 height 24
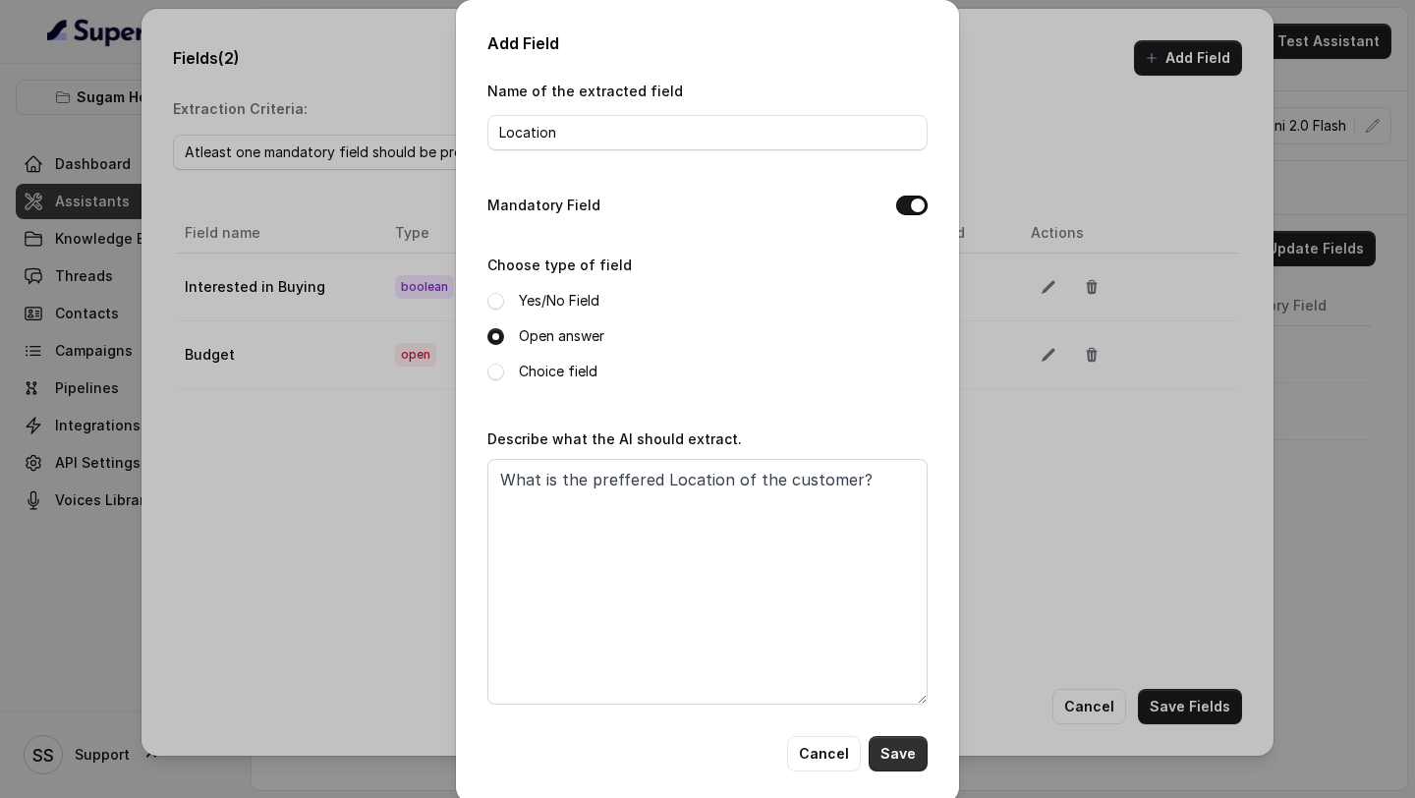
click at [893, 755] on button "Save" at bounding box center [898, 753] width 59 height 35
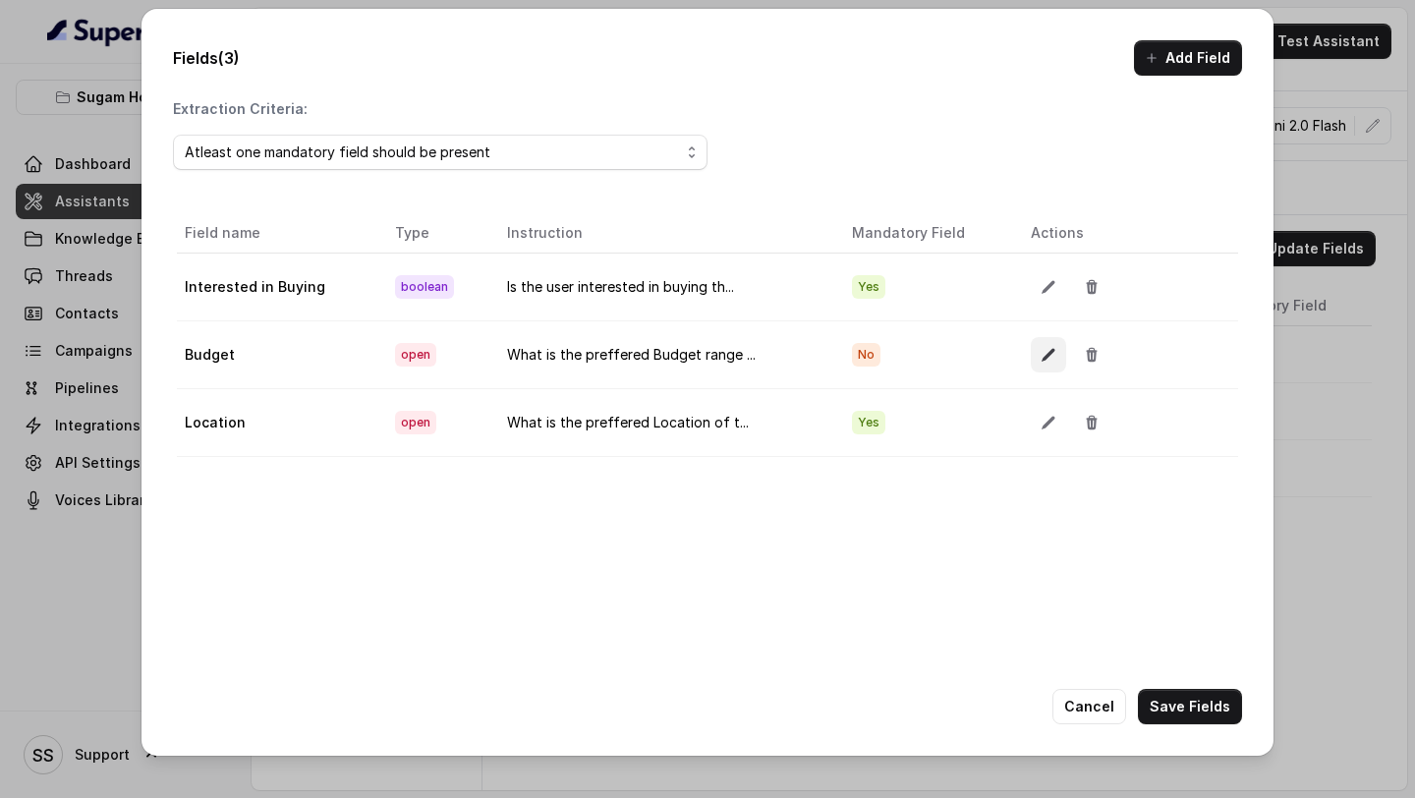
click at [1050, 369] on button "button" at bounding box center [1048, 354] width 35 height 35
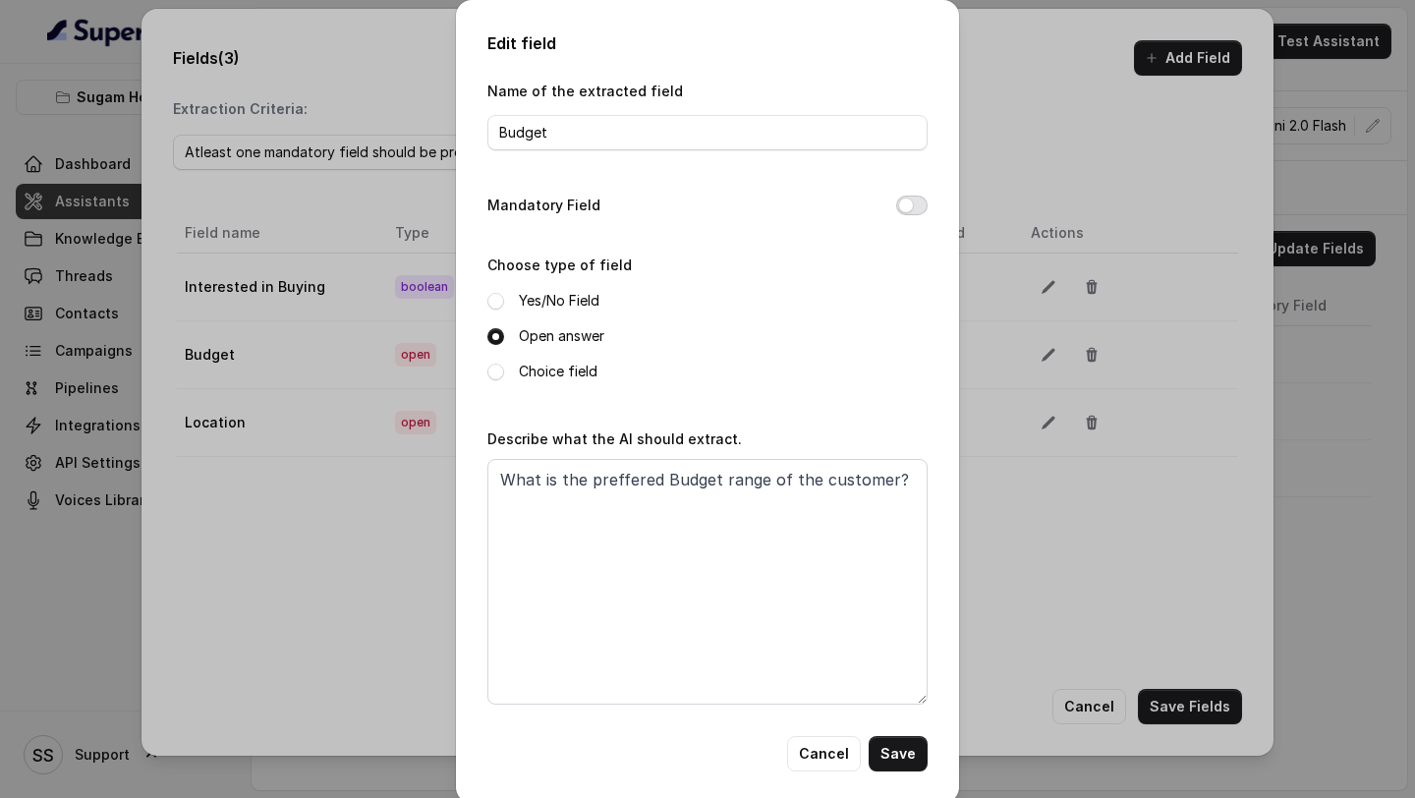
click at [904, 200] on button "Mandatory Field" at bounding box center [911, 206] width 31 height 20
click at [912, 754] on button "Save" at bounding box center [898, 753] width 59 height 35
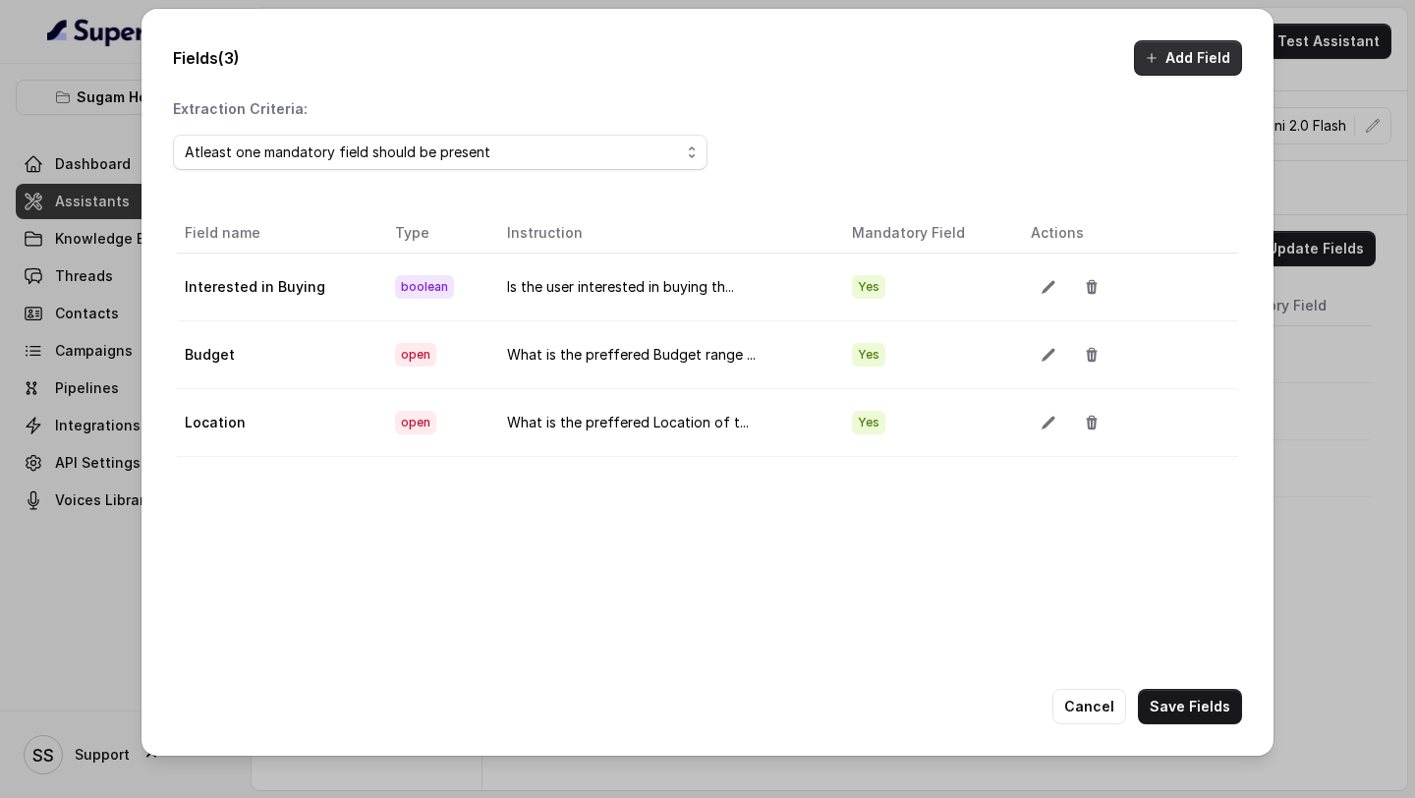
click at [1178, 63] on button "Add Field" at bounding box center [1188, 57] width 108 height 35
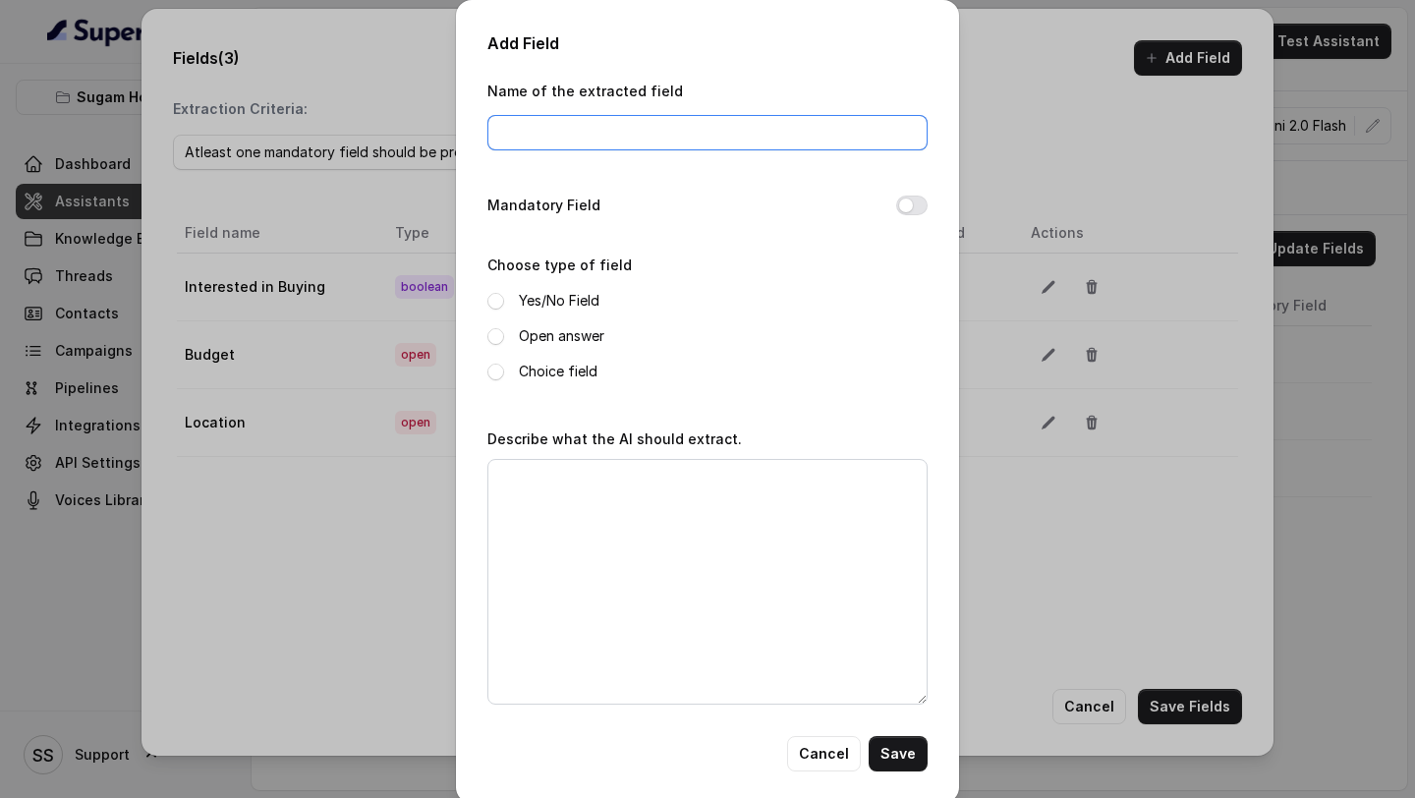
click at [685, 118] on input "Name of the extracted field" at bounding box center [707, 132] width 440 height 35
type input "Possession"
click at [917, 200] on button "Mandatory Field" at bounding box center [911, 206] width 31 height 20
click at [534, 299] on label "Yes/No Field" at bounding box center [559, 301] width 81 height 24
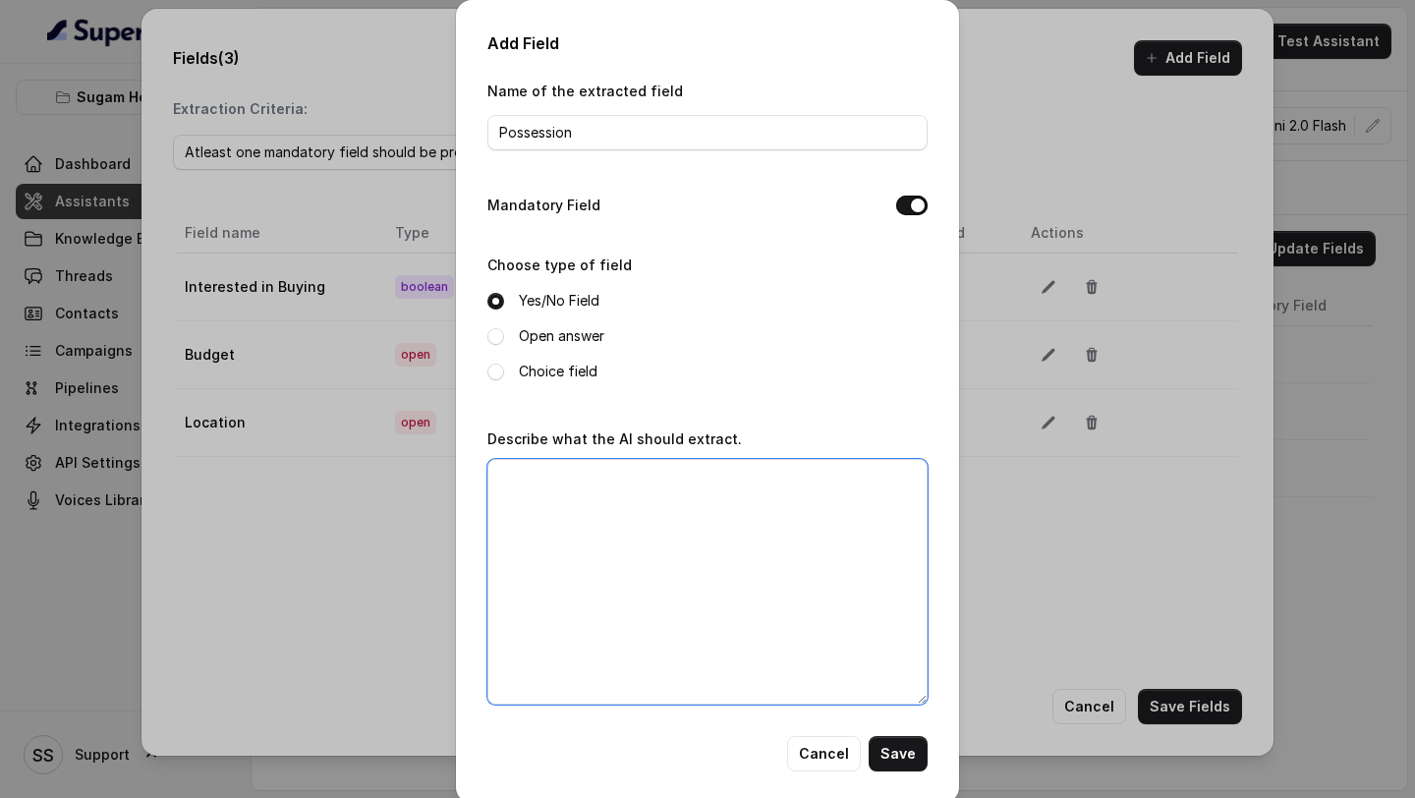
click at [608, 484] on textarea "Describe what the AI should extract." at bounding box center [707, 582] width 440 height 246
type textarea "Is the customer looking for ready to move in property?"
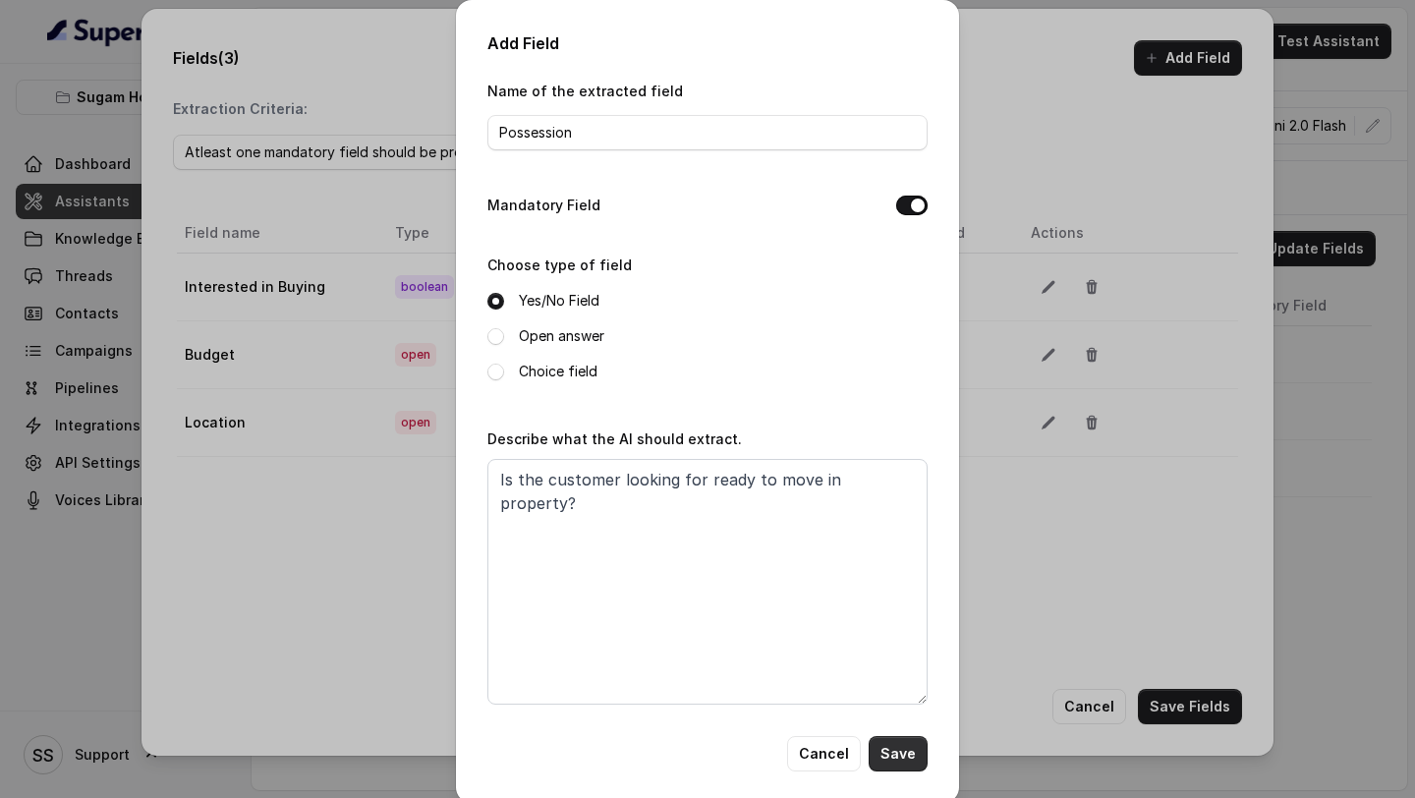
click at [899, 752] on button "Save" at bounding box center [898, 753] width 59 height 35
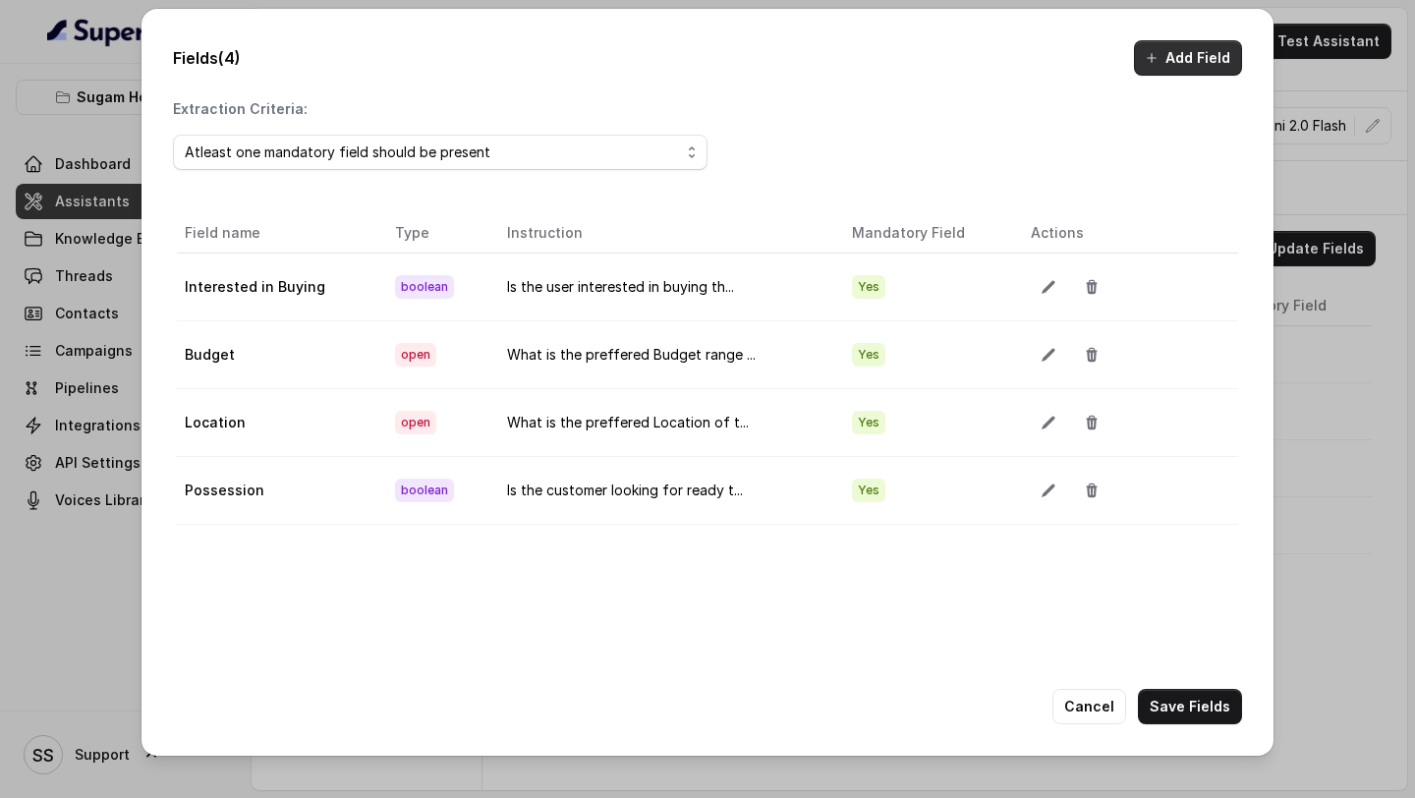
click at [1176, 60] on button "Add Field" at bounding box center [1188, 57] width 108 height 35
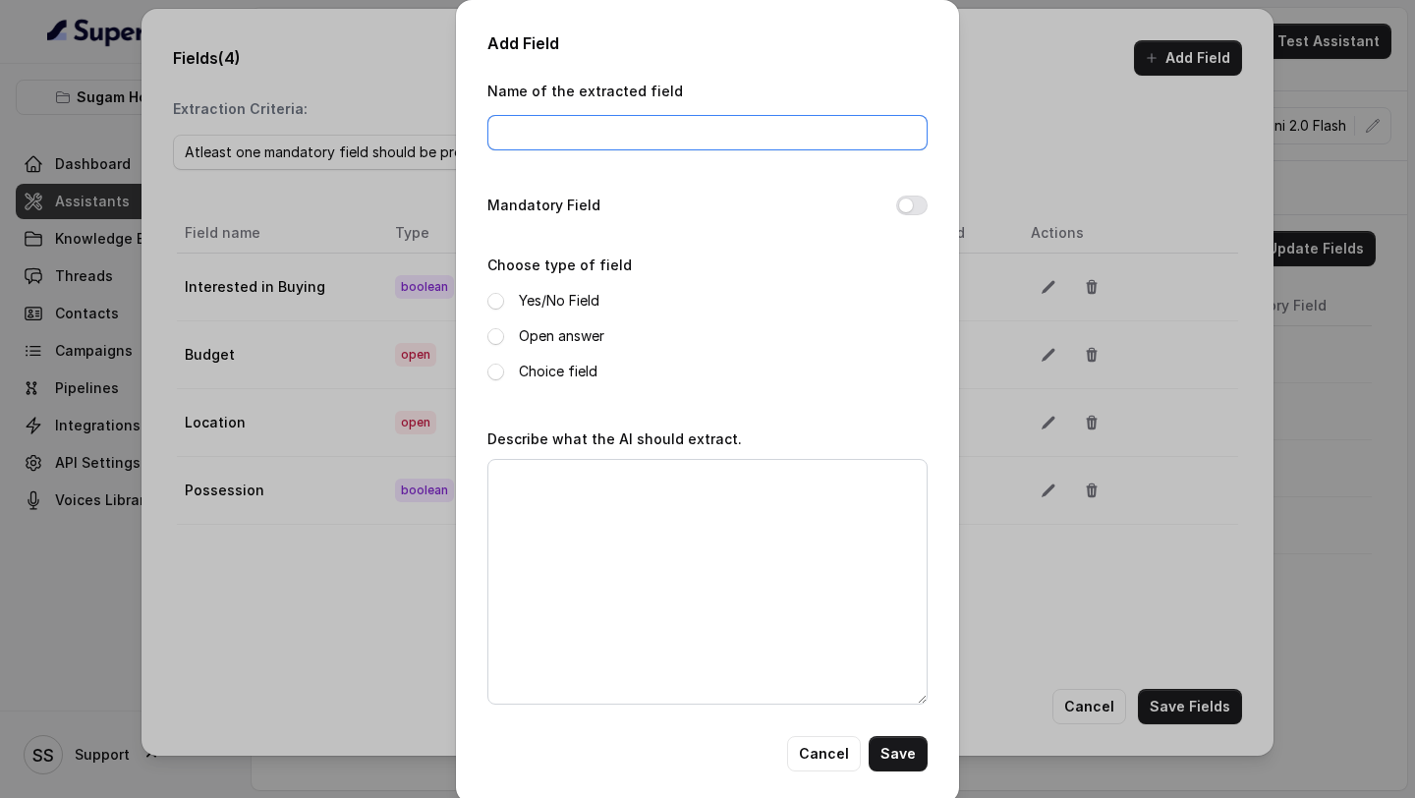
click at [641, 134] on input "Name of the extracted field" at bounding box center [707, 132] width 440 height 35
type input "Purpose"
click at [568, 334] on label "Open answer" at bounding box center [561, 336] width 85 height 24
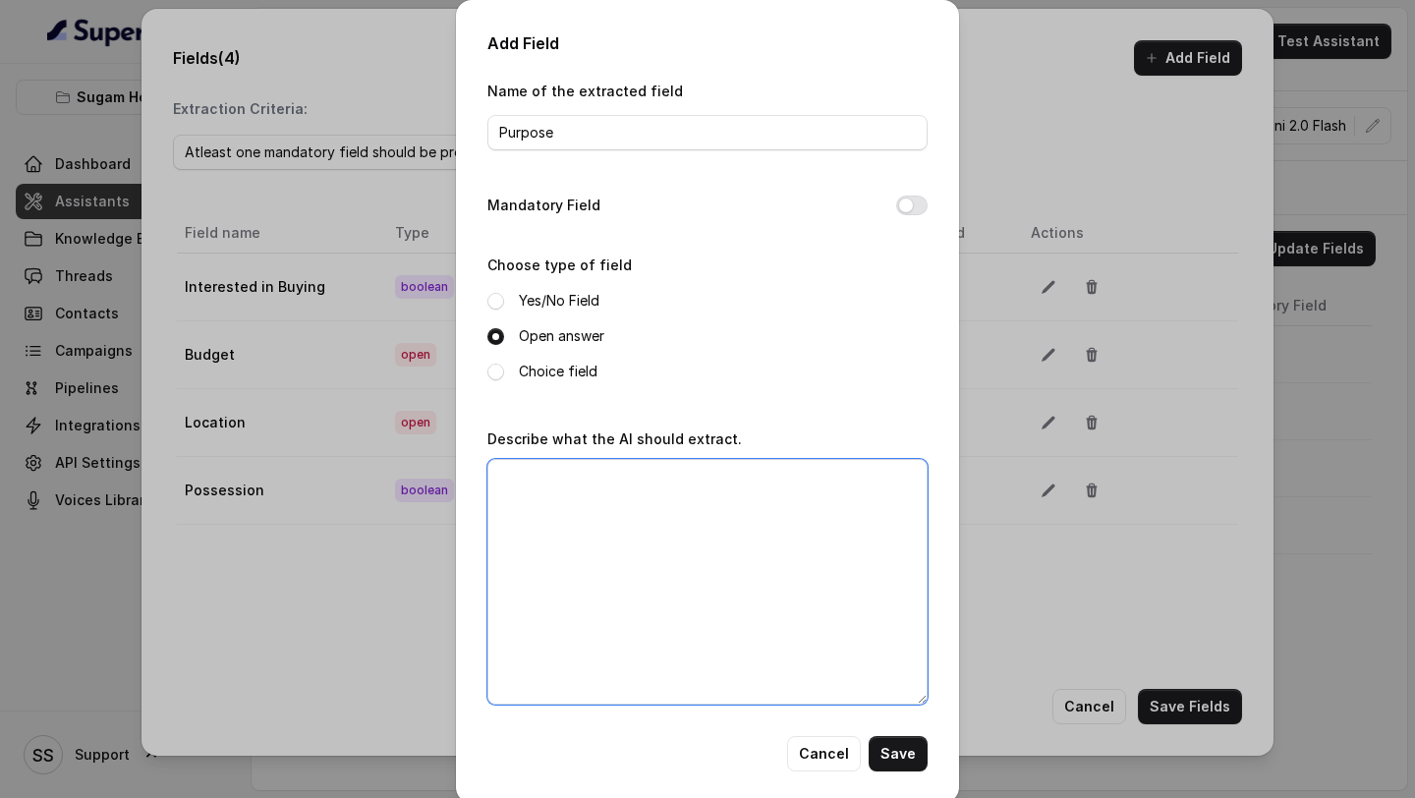
click at [556, 550] on textarea "Describe what the AI should extract." at bounding box center [707, 582] width 440 height 246
click at [562, 375] on label "Choice field" at bounding box center [558, 372] width 79 height 24
click at [573, 490] on textarea "Describe what the AI should extract." at bounding box center [707, 582] width 440 height 246
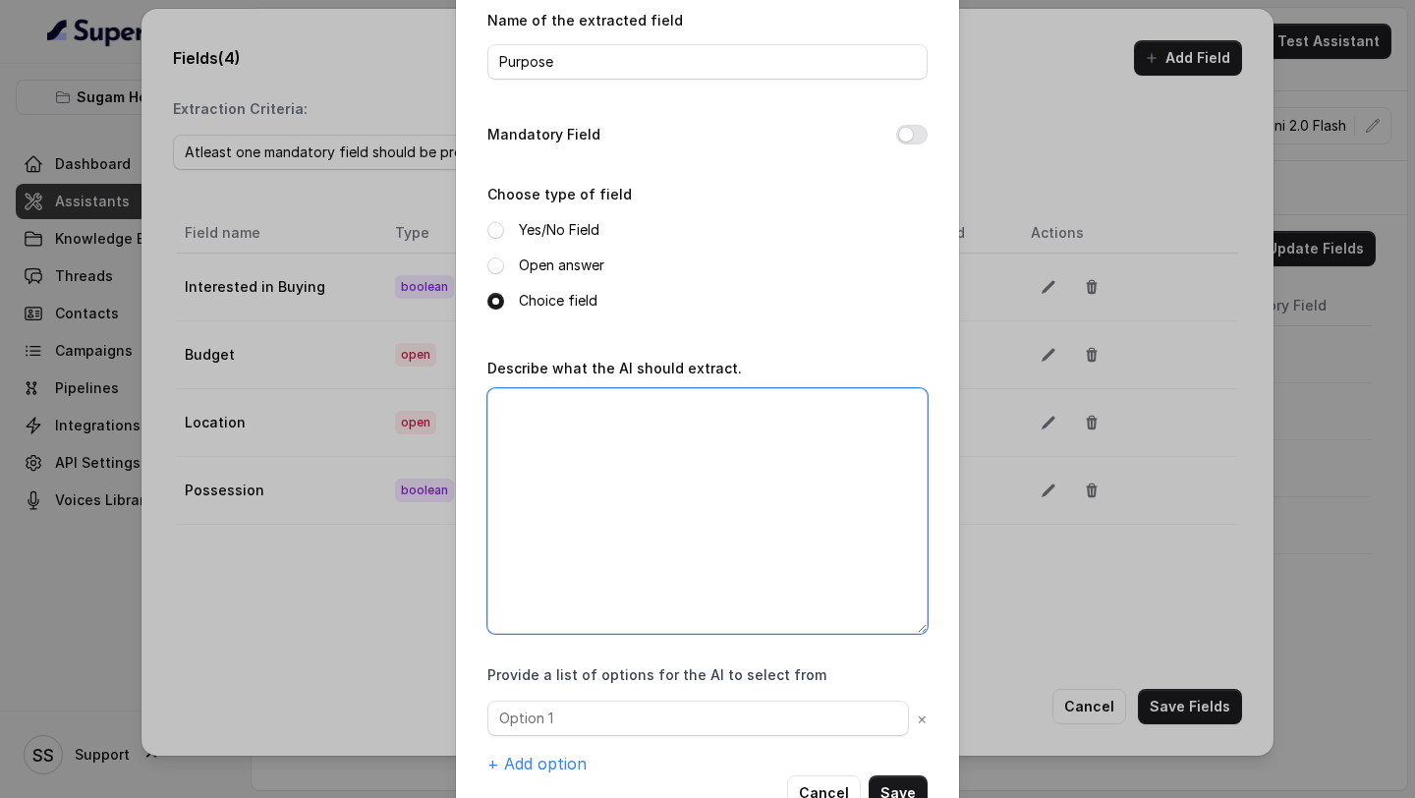
scroll to position [129, 0]
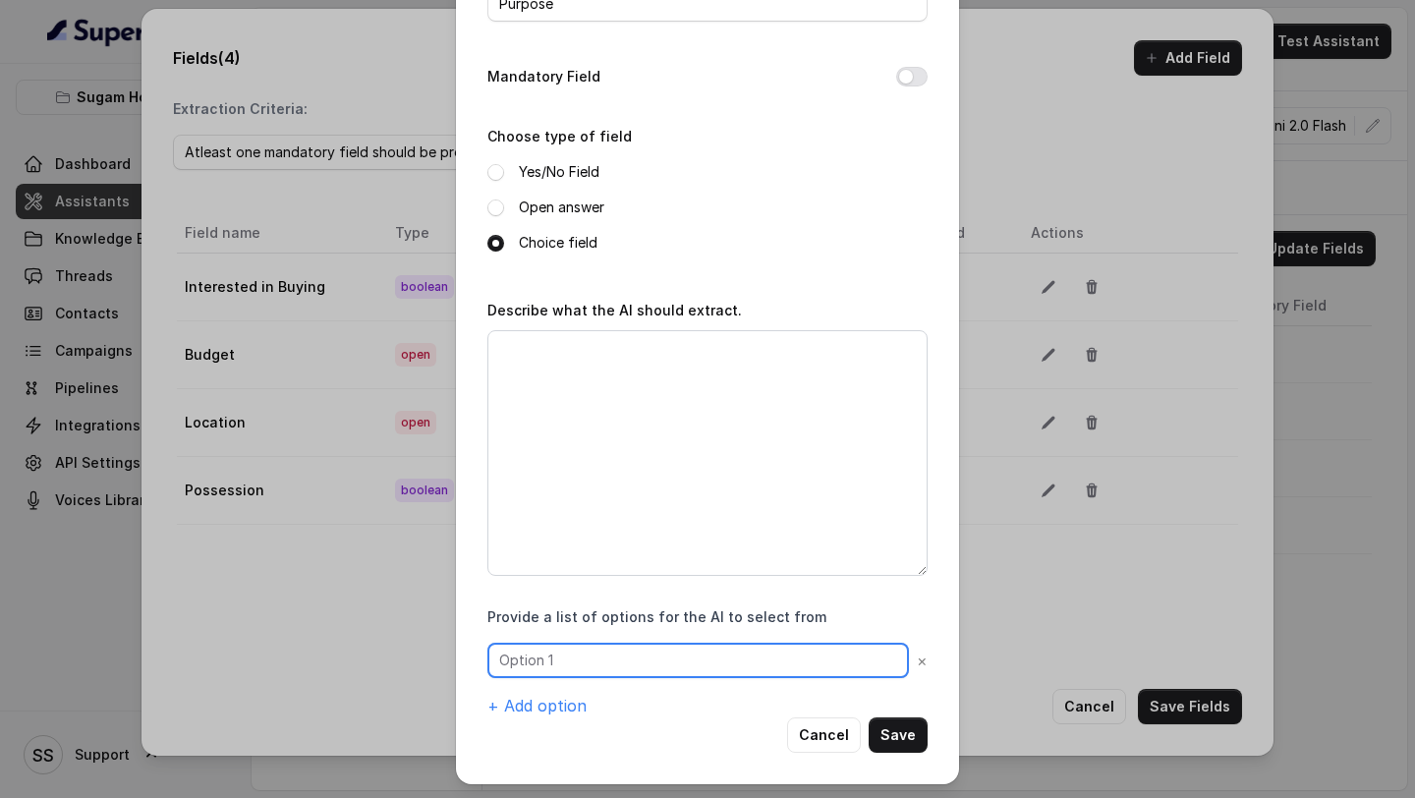
click at [704, 665] on input "text" at bounding box center [698, 660] width 422 height 35
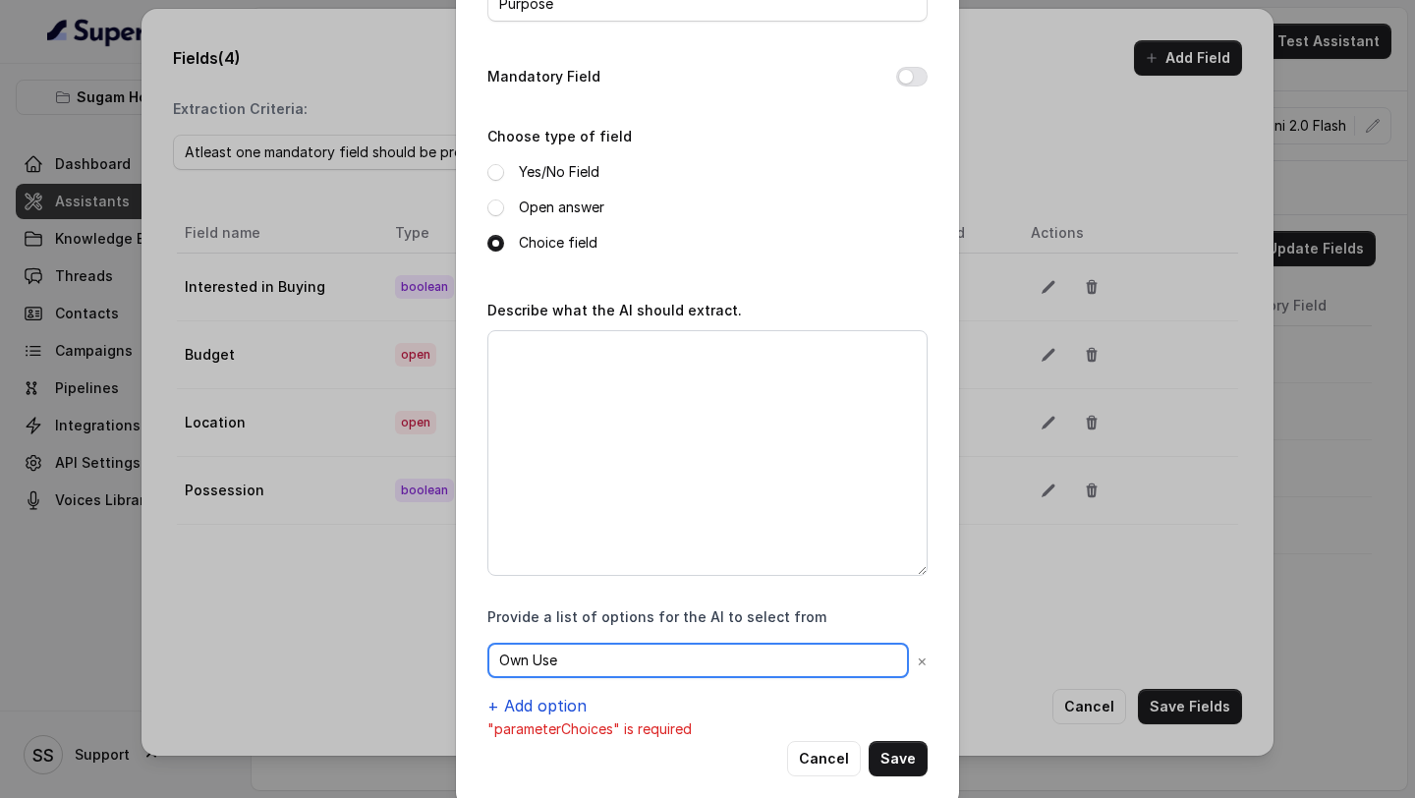
type input "Own Use"
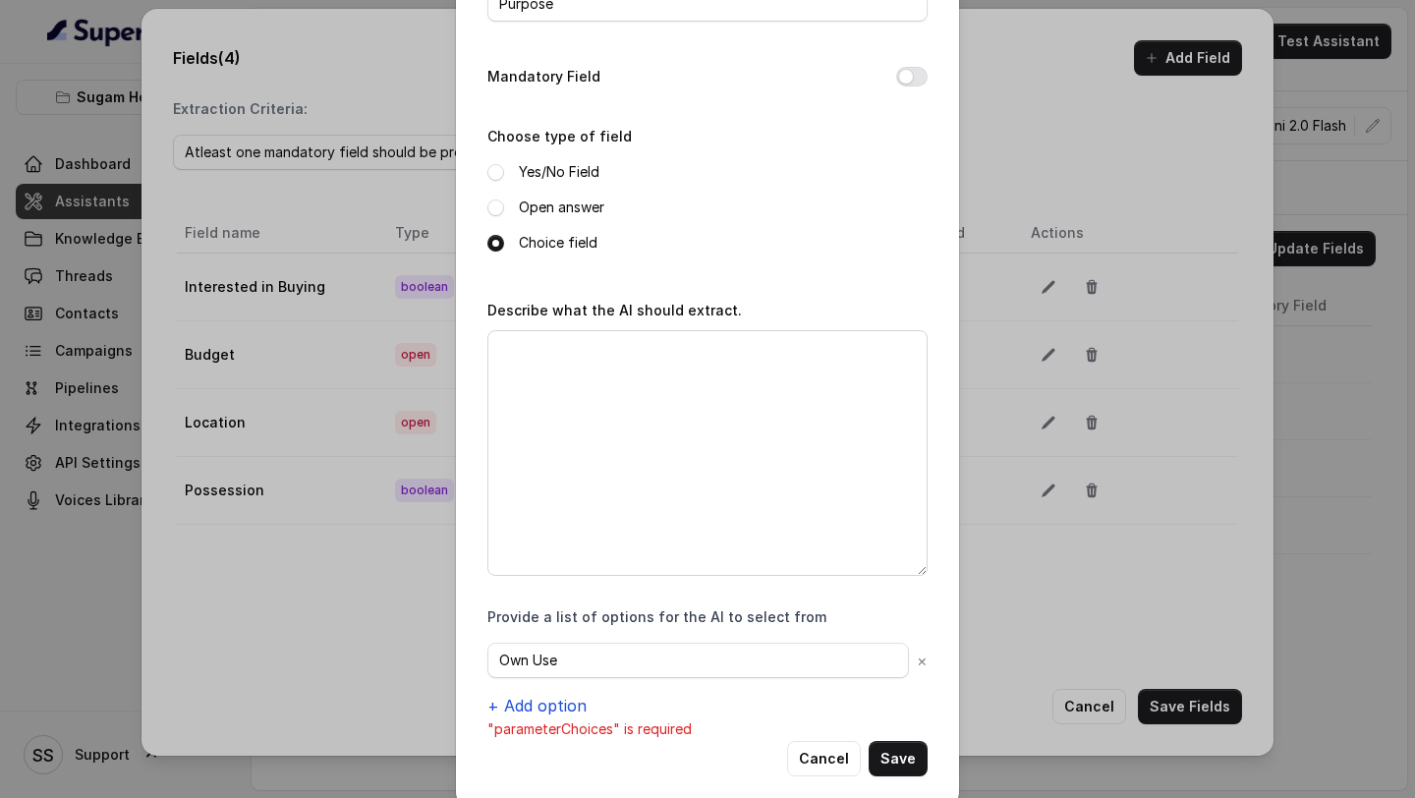
click at [572, 704] on button "+ Add option" at bounding box center [536, 706] width 99 height 24
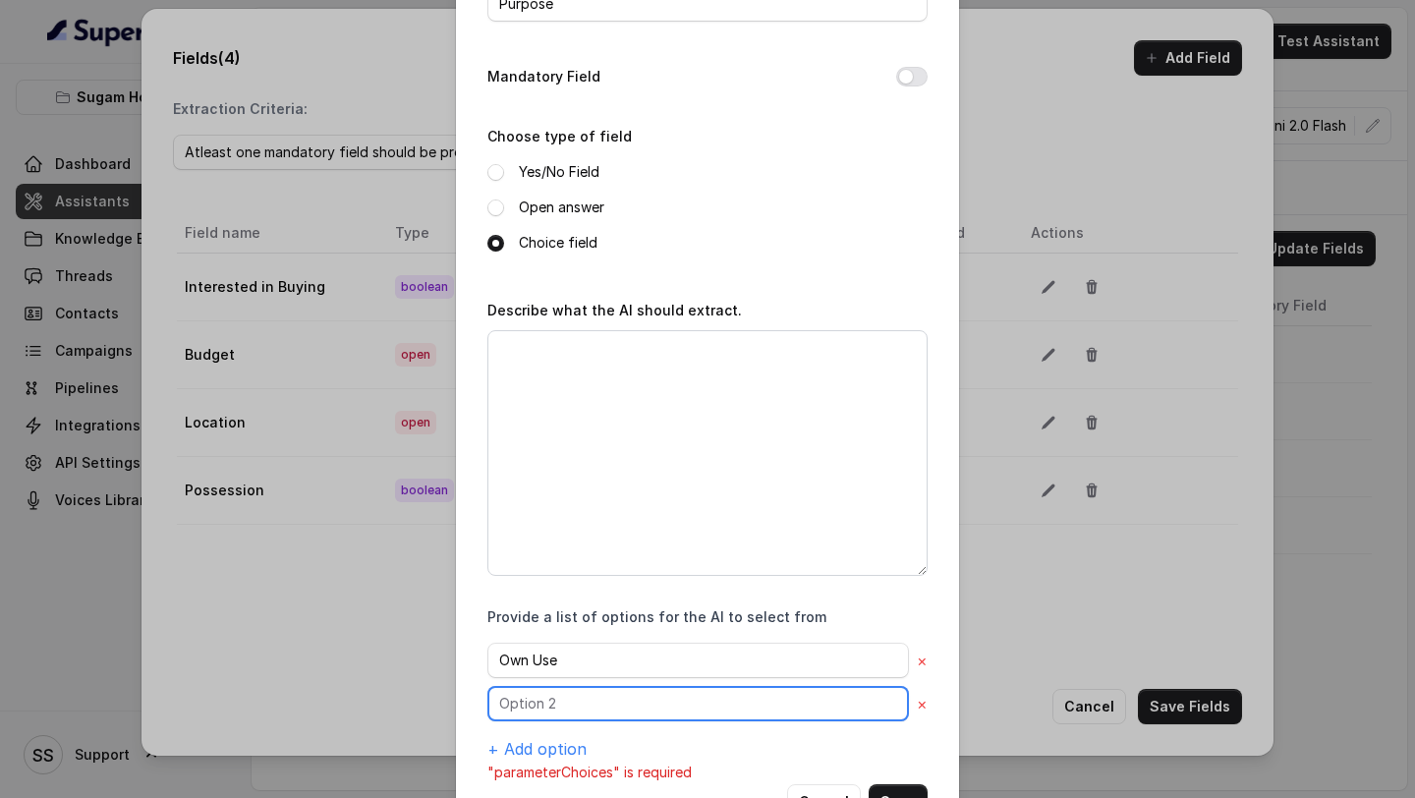
click at [598, 678] on input "text" at bounding box center [698, 660] width 422 height 35
type input "Investment"
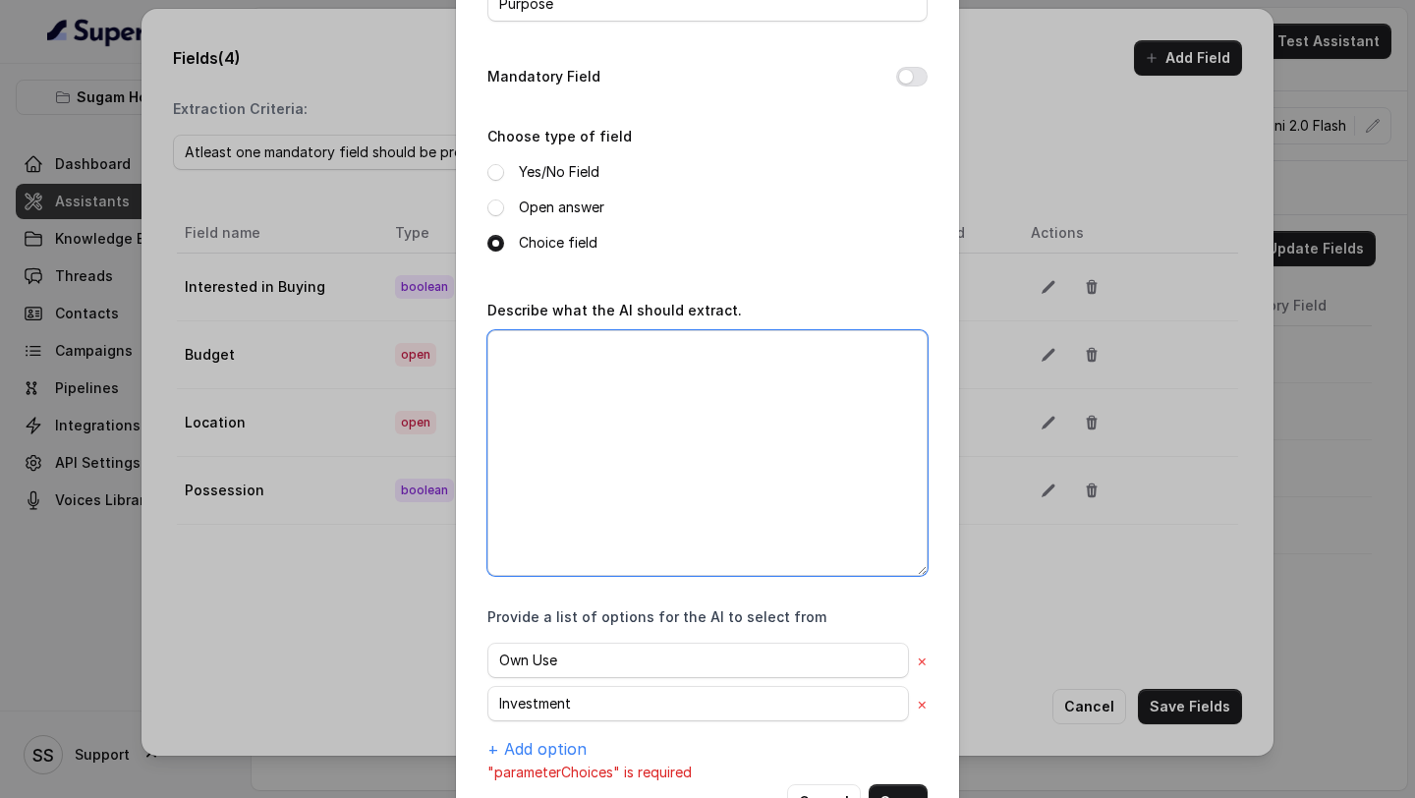
click at [659, 398] on textarea "Describe what the AI should extract." at bounding box center [707, 453] width 440 height 246
paste textarea "is this home going to be primarily for your own use, or are you looking at it m…"
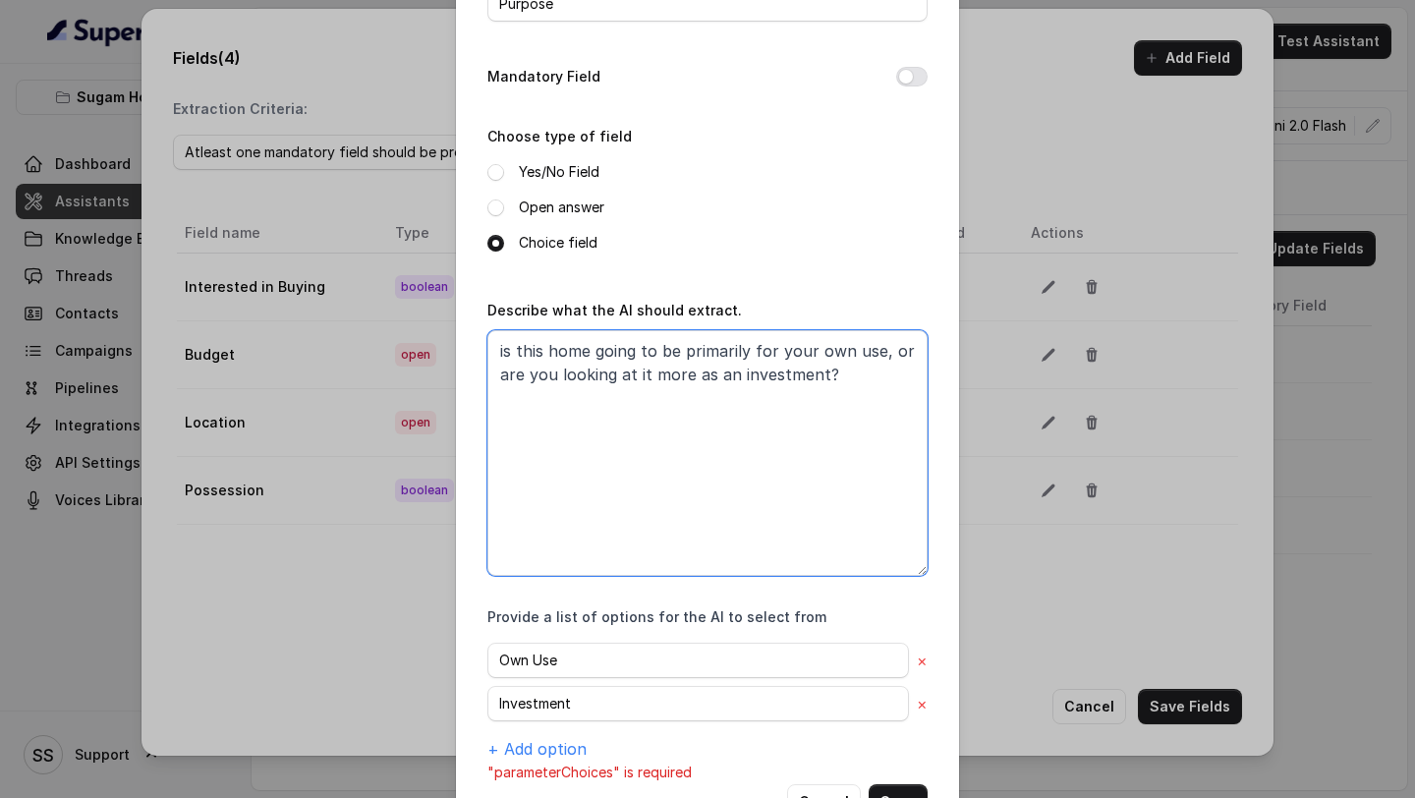
click at [508, 345] on textarea "is this home going to be primarily for your own use, or are you looking at it m…" at bounding box center [707, 453] width 440 height 246
click at [590, 348] on textarea "Is this home going to be primarily for your own use, or are you looking at it m…" at bounding box center [707, 453] width 440 height 246
click at [828, 342] on textarea "Is this property going to be primarily for your own use, or are you looking at …" at bounding box center [707, 453] width 440 height 246
click at [649, 375] on textarea "Is this property going to be primarily for the customers own use, or are you lo…" at bounding box center [707, 453] width 440 height 246
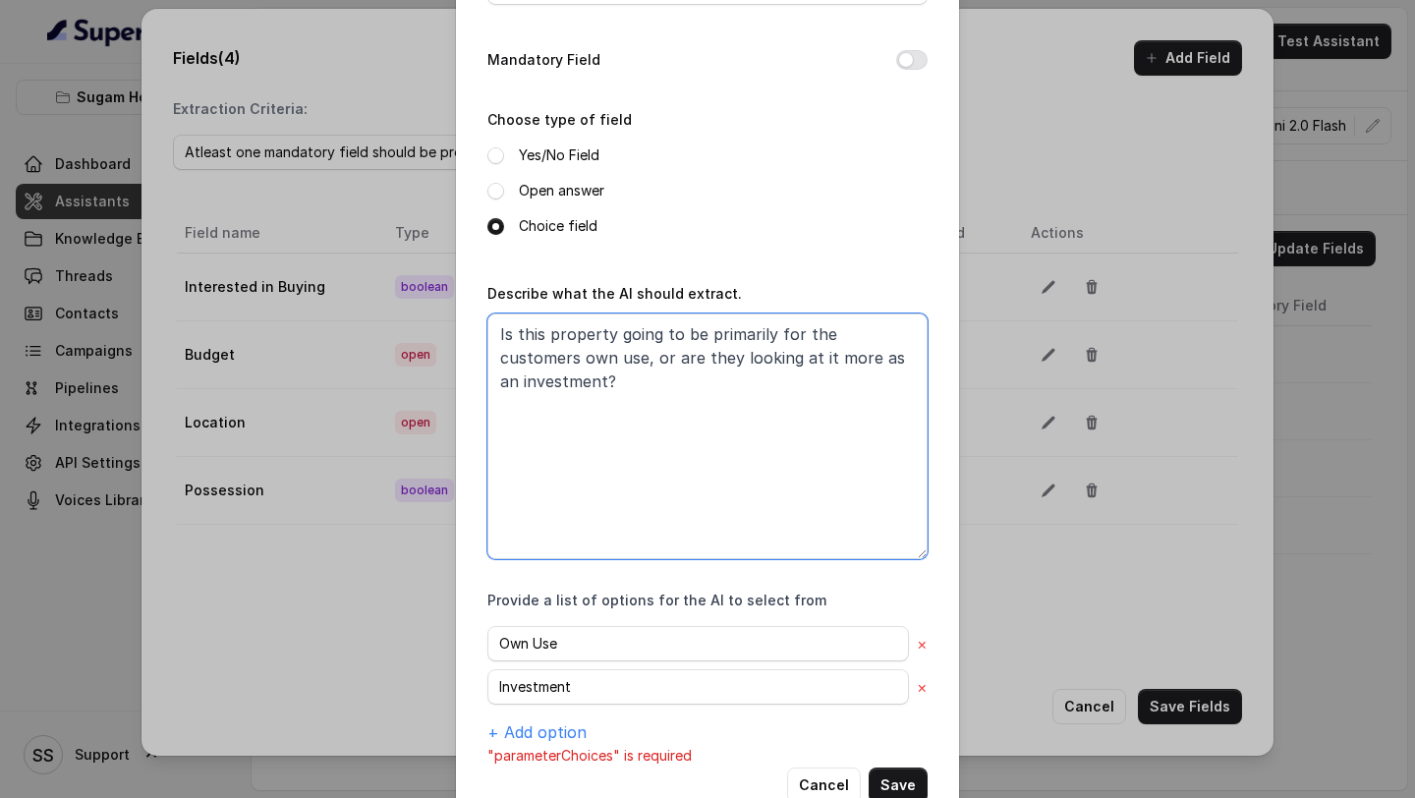
scroll to position [158, 0]
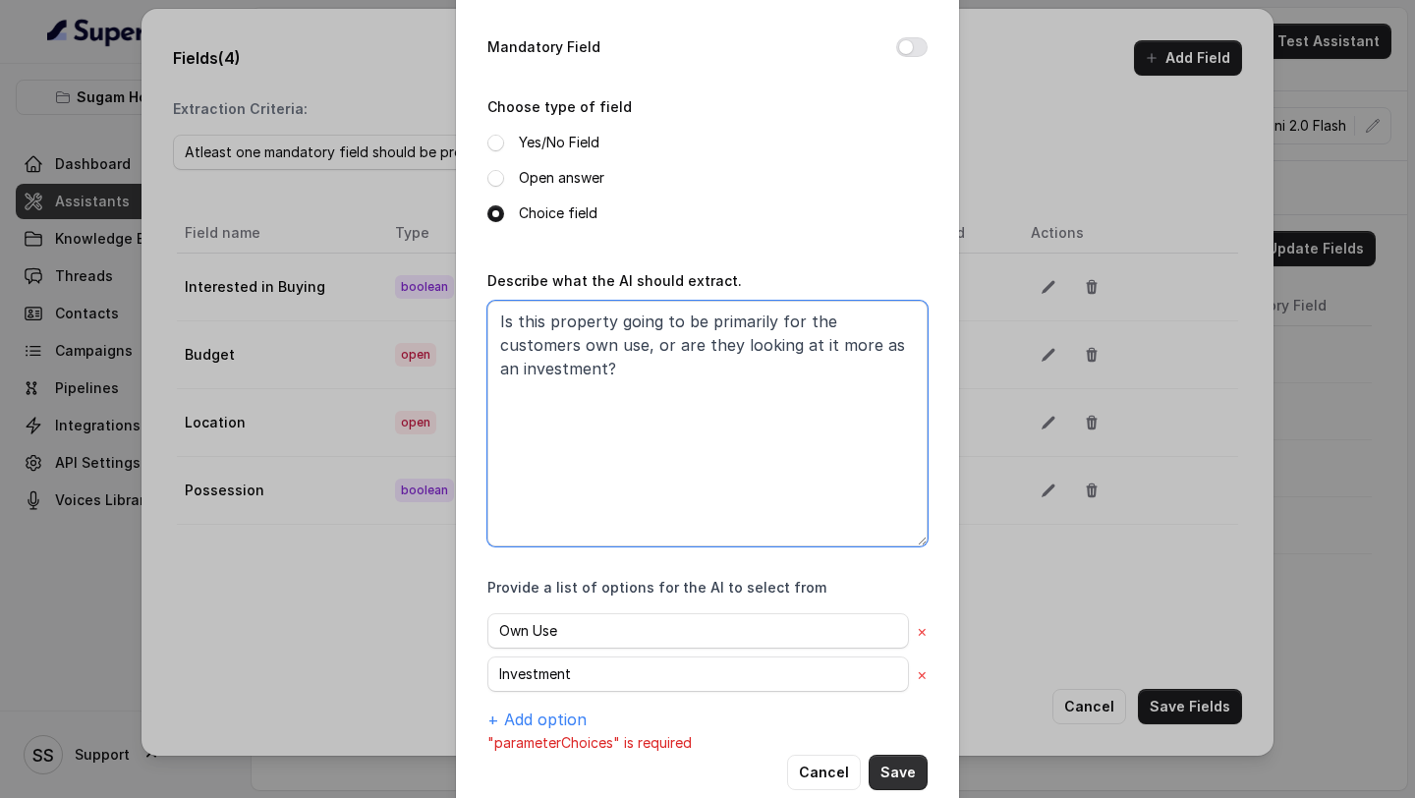
type textarea "Is this property going to be primarily for the customers own use, or are they l…"
click at [911, 773] on button "Save" at bounding box center [898, 772] width 59 height 35
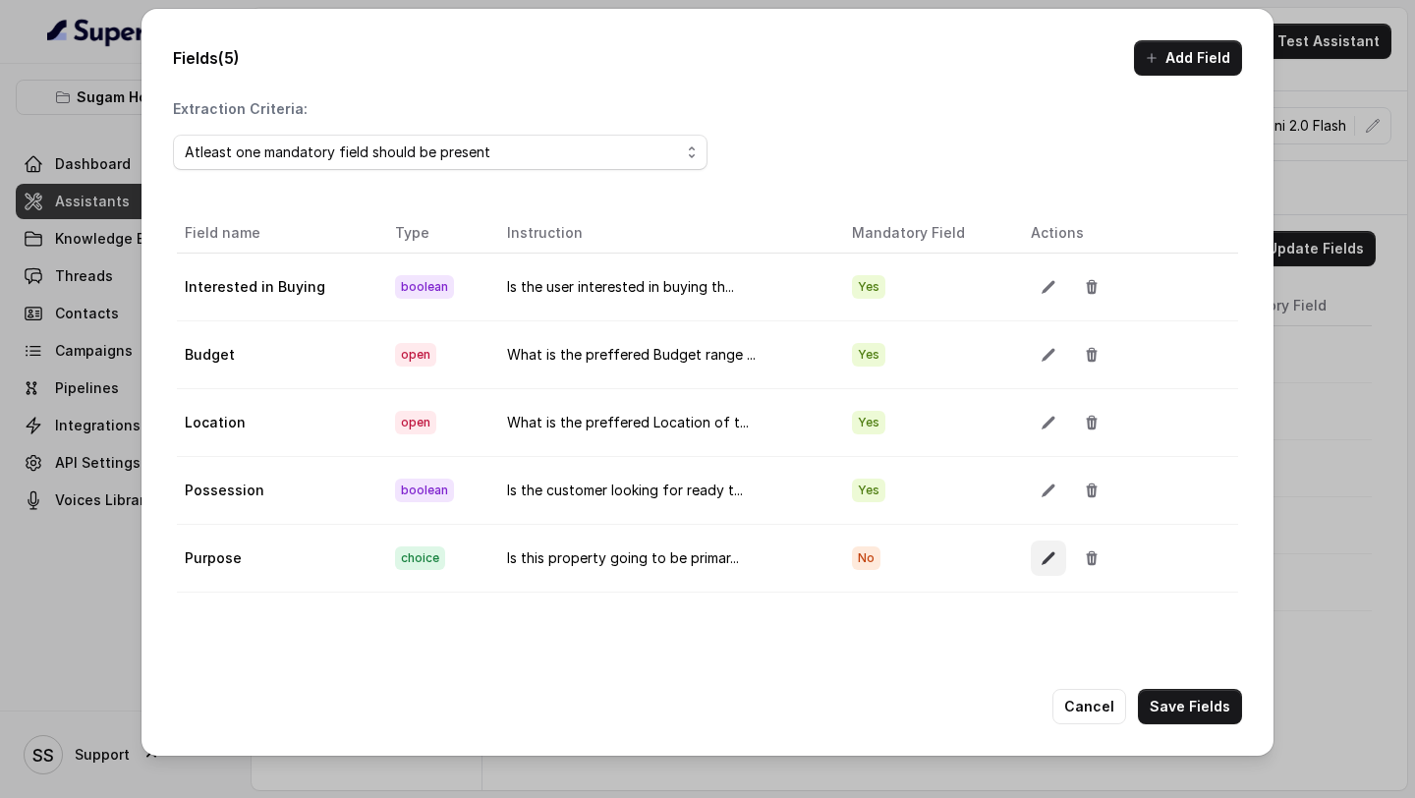
click at [1051, 559] on button "button" at bounding box center [1048, 557] width 35 height 35
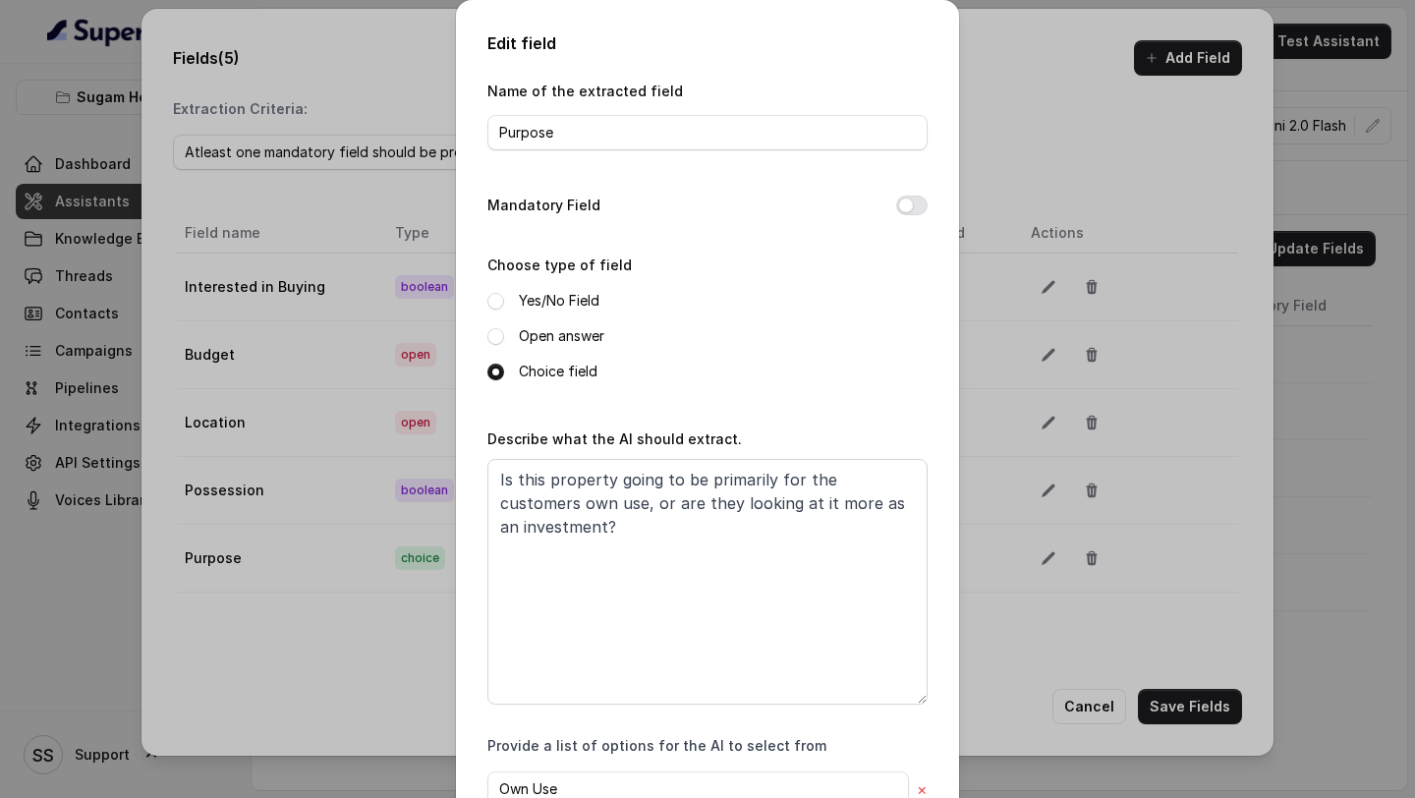
click at [913, 215] on div "Mandatory Field" at bounding box center [707, 208] width 440 height 28
click at [913, 211] on button "Mandatory Field" at bounding box center [911, 206] width 31 height 20
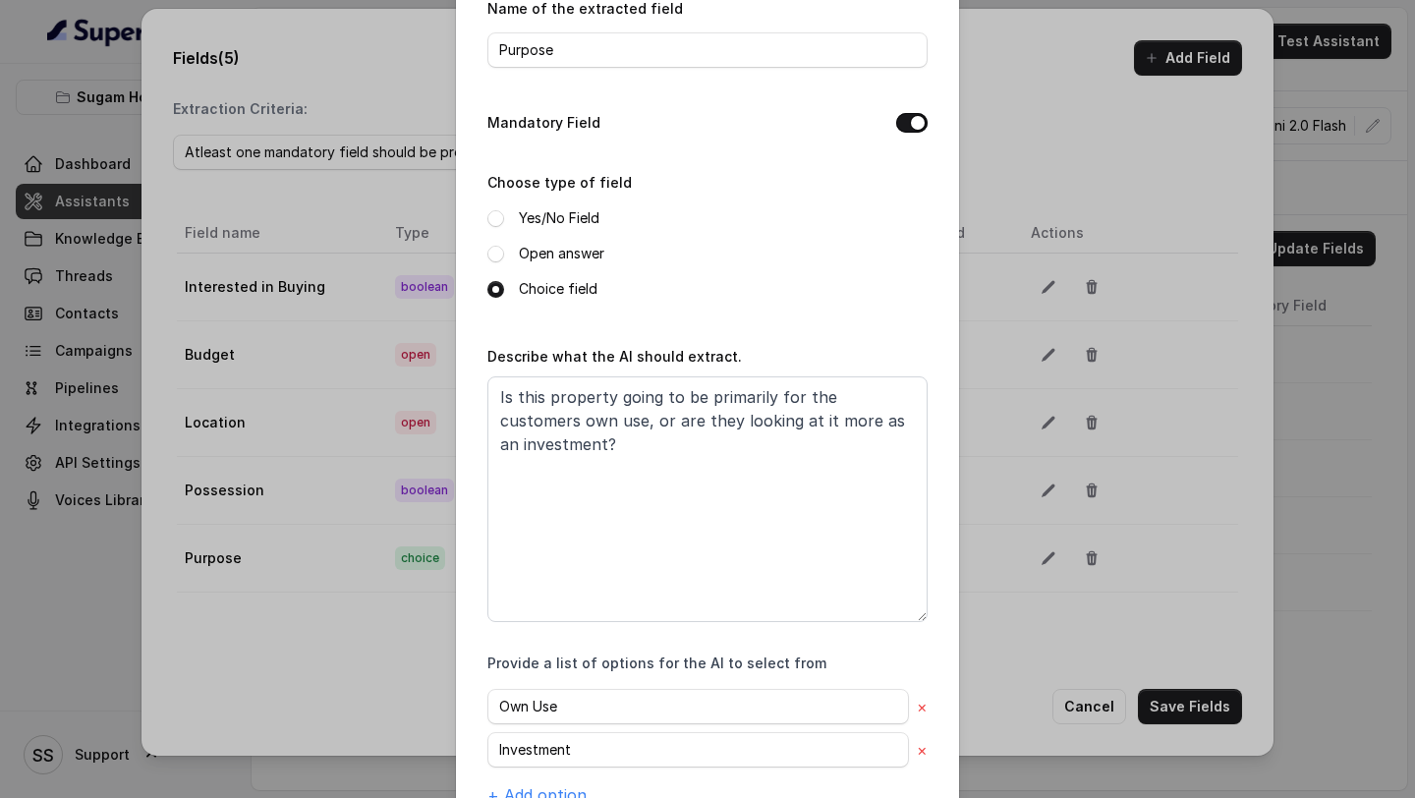
scroll to position [172, 0]
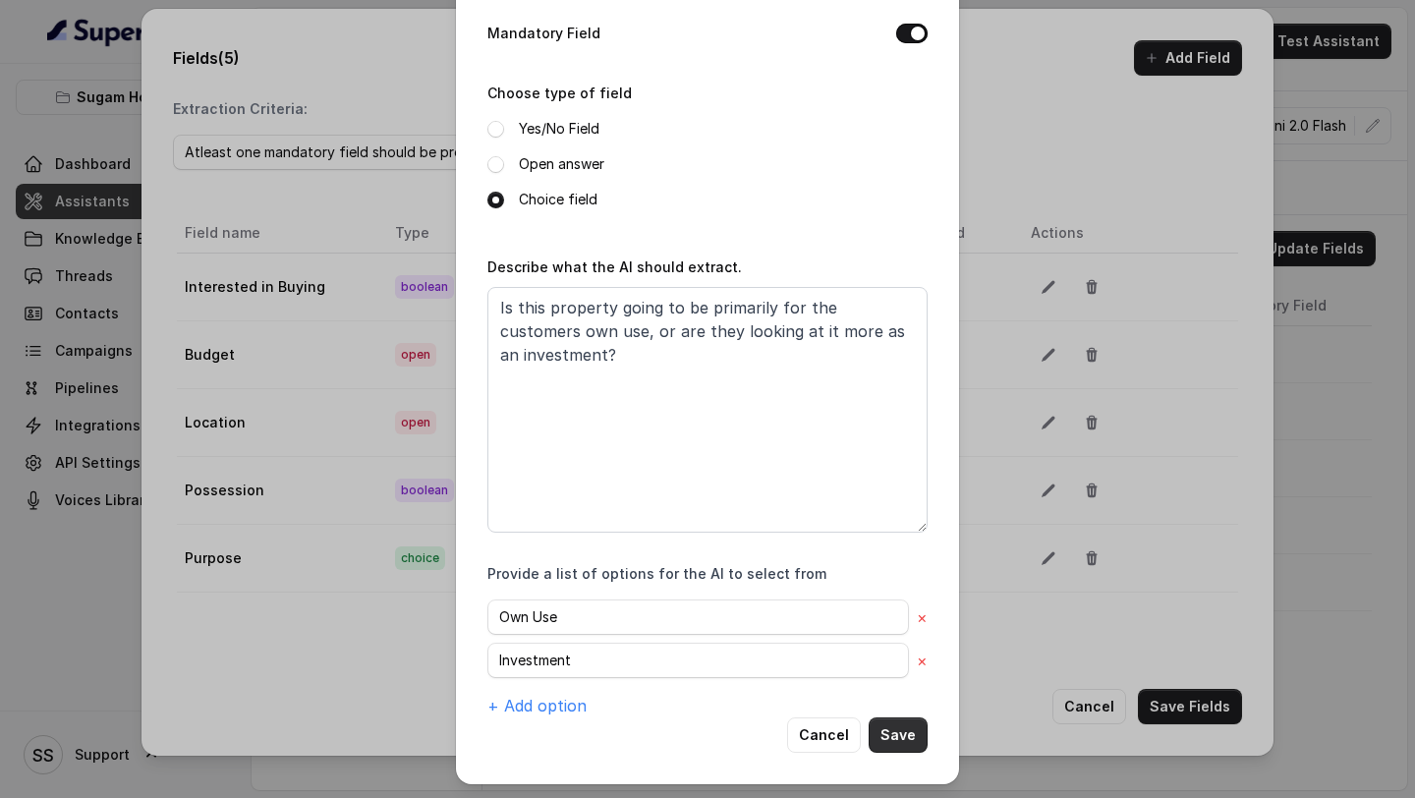
click at [911, 736] on button "Save" at bounding box center [898, 734] width 59 height 35
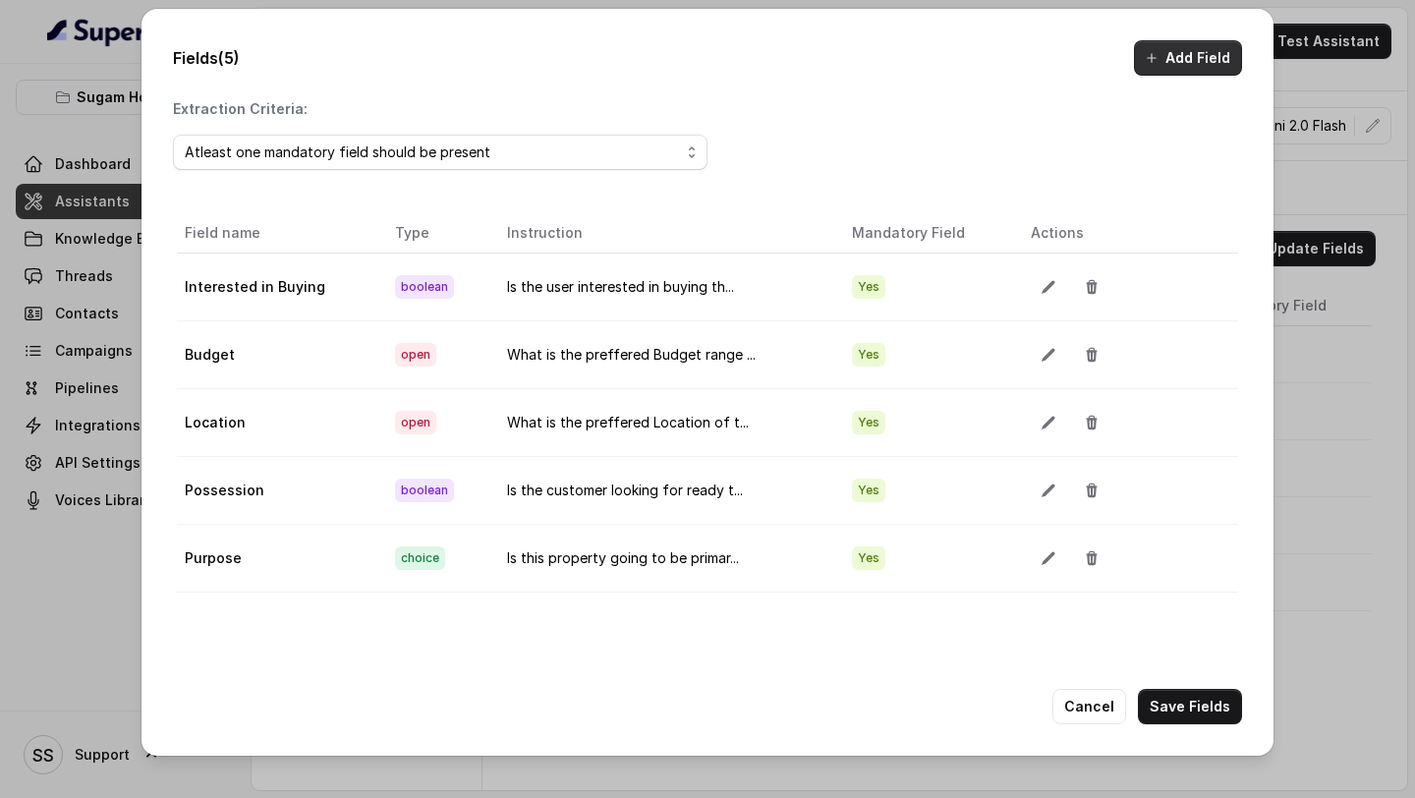
click at [1185, 61] on button "Add Field" at bounding box center [1188, 57] width 108 height 35
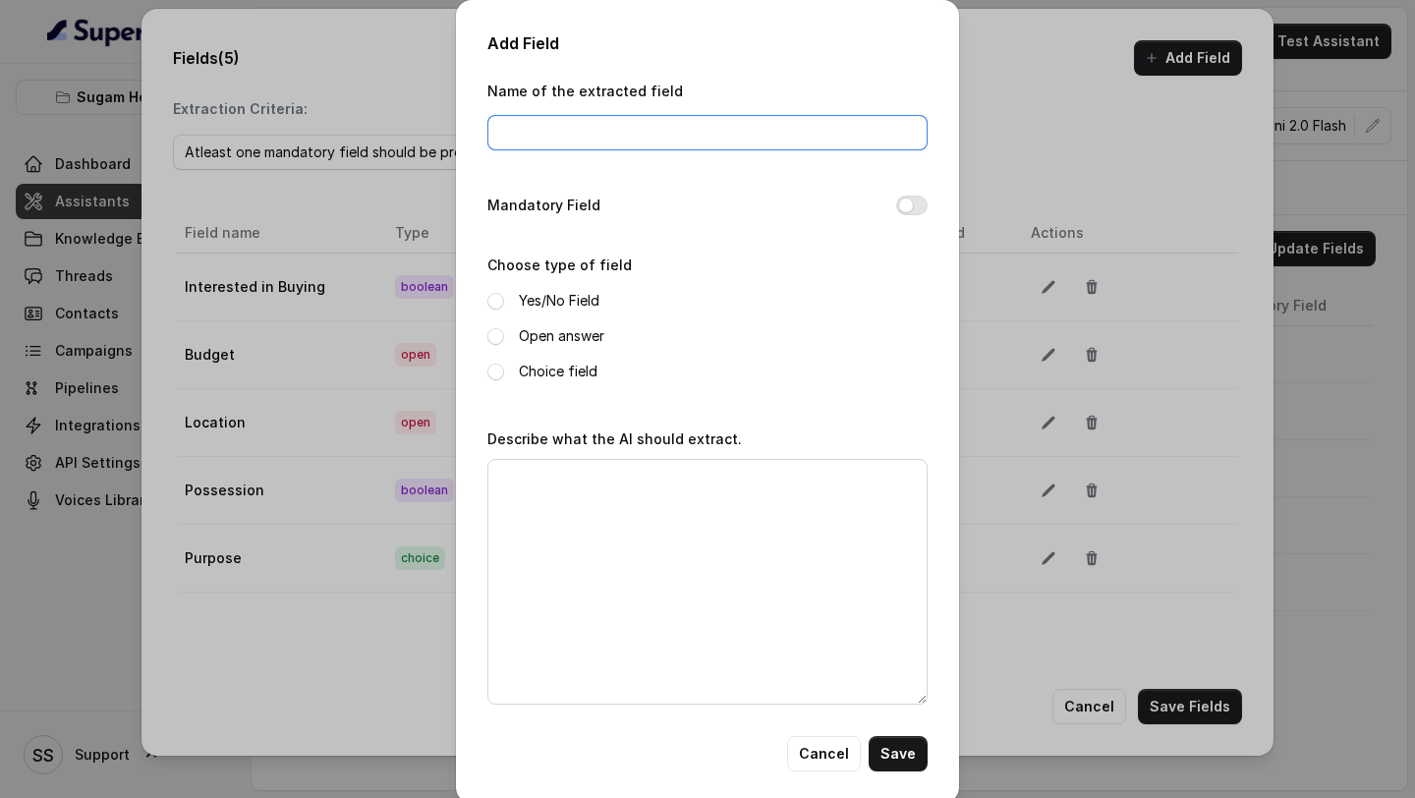
click at [559, 134] on input "Name of the extracted field" at bounding box center [707, 132] width 440 height 35
paste input "Appointment for Site Visit Booked or not"
drag, startPoint x: 800, startPoint y: 135, endPoint x: 719, endPoint y: 133, distance: 80.6
click at [719, 133] on input "Appointment for Site Visit Booked or not" at bounding box center [707, 132] width 440 height 35
drag, startPoint x: 739, startPoint y: 133, endPoint x: 669, endPoint y: 131, distance: 69.8
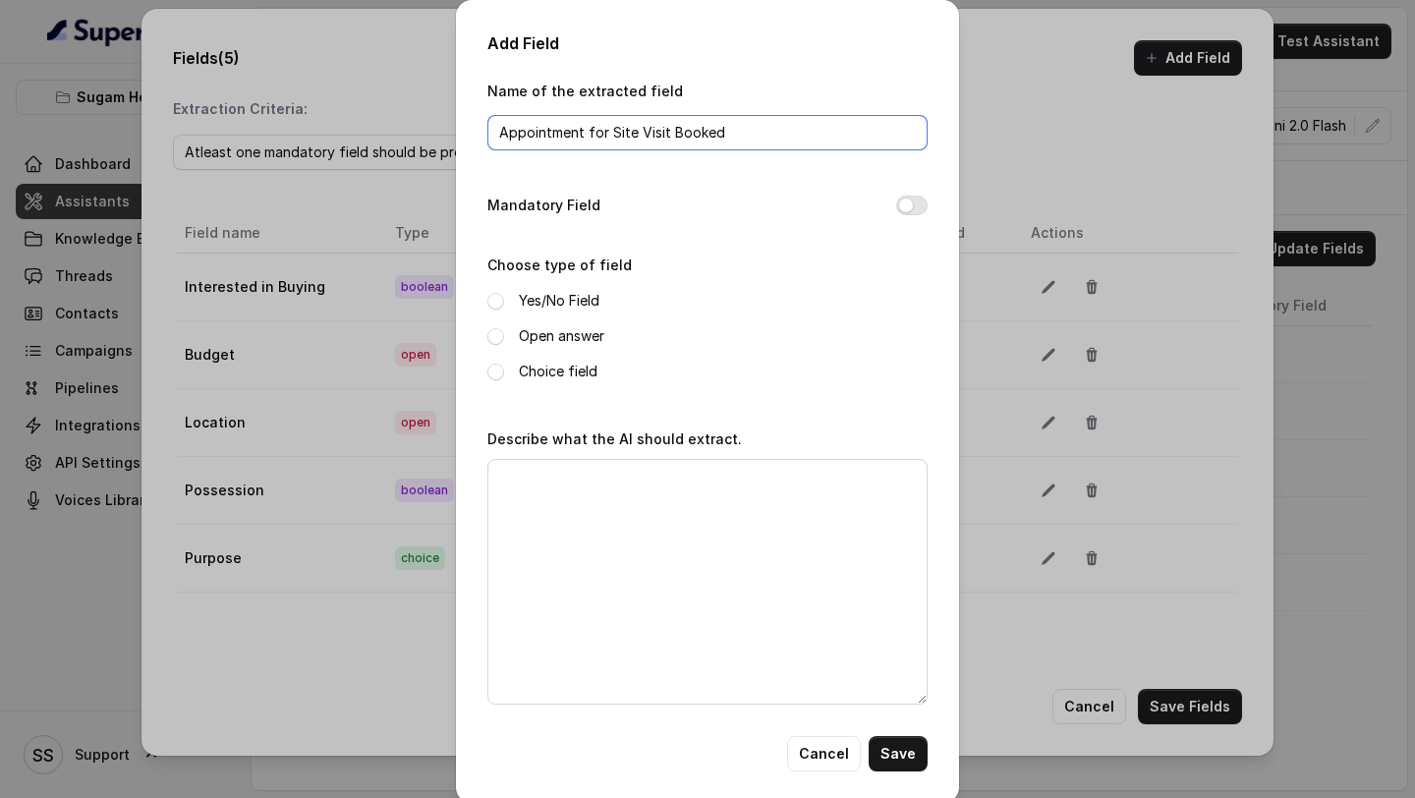
click at [669, 131] on input "Appointment for Site Visit Booked" at bounding box center [707, 132] width 440 height 35
type input "Appointment for Site Visit"
click at [567, 305] on label "Yes/No Field" at bounding box center [559, 301] width 81 height 24
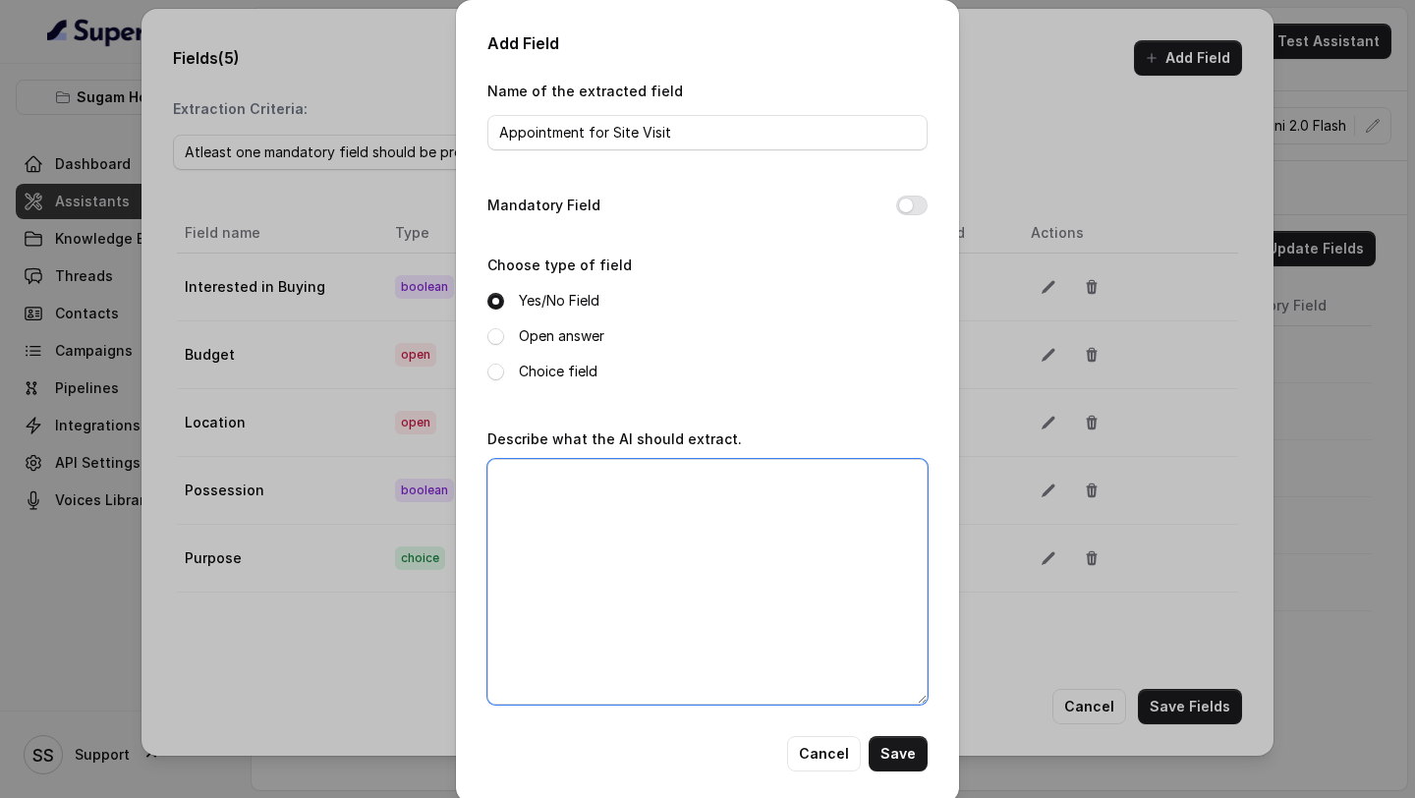
click at [565, 537] on textarea "Describe what the AI should extract." at bounding box center [707, 582] width 440 height 246
drag, startPoint x: 511, startPoint y: 479, endPoint x: 453, endPoint y: 475, distance: 58.1
click at [456, 475] on div "Add Field Name of the extracted field Appointment for Site Visit Mandatory Fiel…" at bounding box center [707, 401] width 503 height 803
drag, startPoint x: 753, startPoint y: 474, endPoint x: 685, endPoint y: 474, distance: 67.8
click at [685, 474] on textarea "Did the customer book a site visit appointment booked or not" at bounding box center [707, 582] width 440 height 246
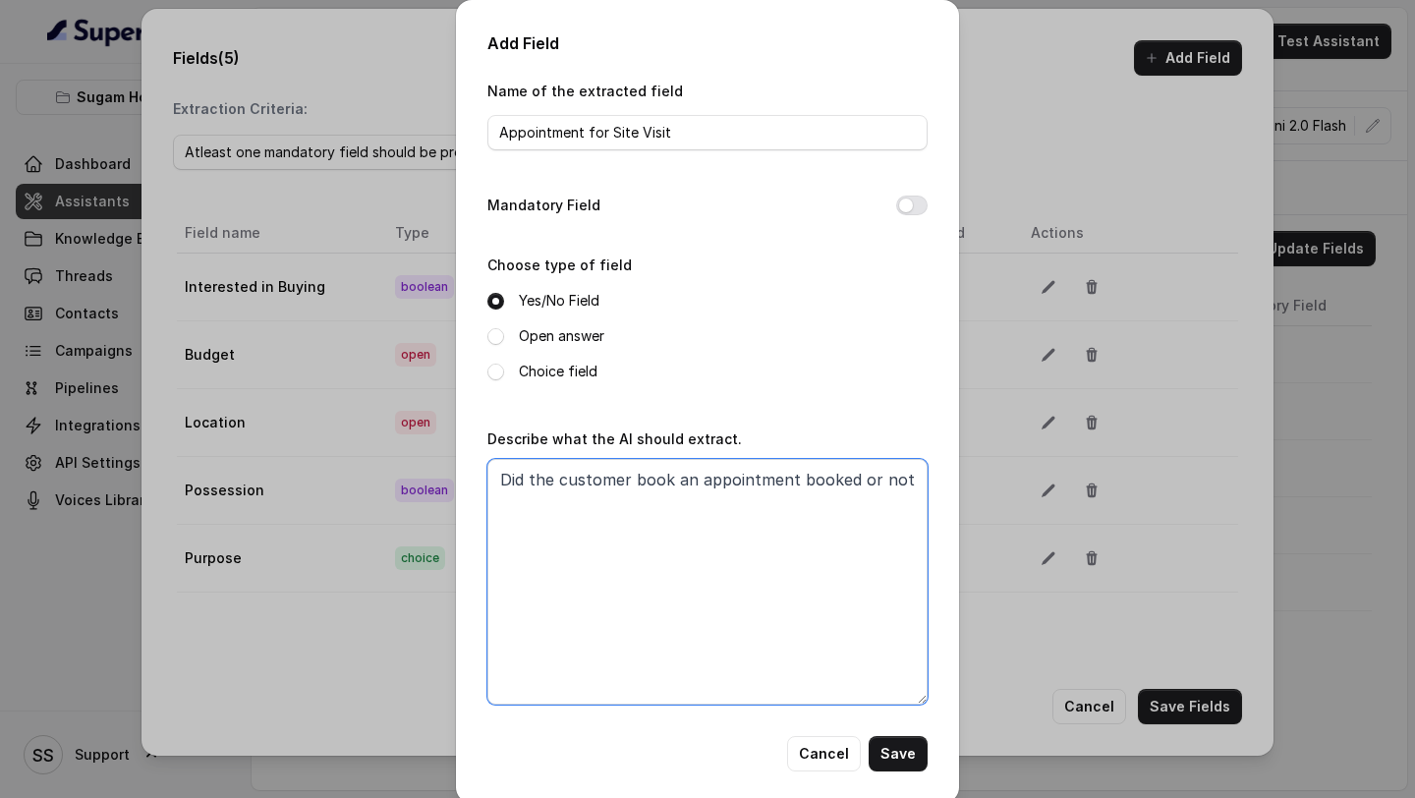
drag, startPoint x: 787, startPoint y: 477, endPoint x: 862, endPoint y: 482, distance: 74.8
click at [860, 482] on textarea "Did the customer book an appointment booked or not" at bounding box center [707, 582] width 440 height 246
click at [640, 525] on textarea "Did the customer book an appointment for site visit or not" at bounding box center [707, 582] width 440 height 246
drag, startPoint x: 640, startPoint y: 525, endPoint x: 887, endPoint y: 477, distance: 252.3
click at [887, 477] on textarea "Did the customer book an appointment for site visit or not" at bounding box center [707, 582] width 440 height 246
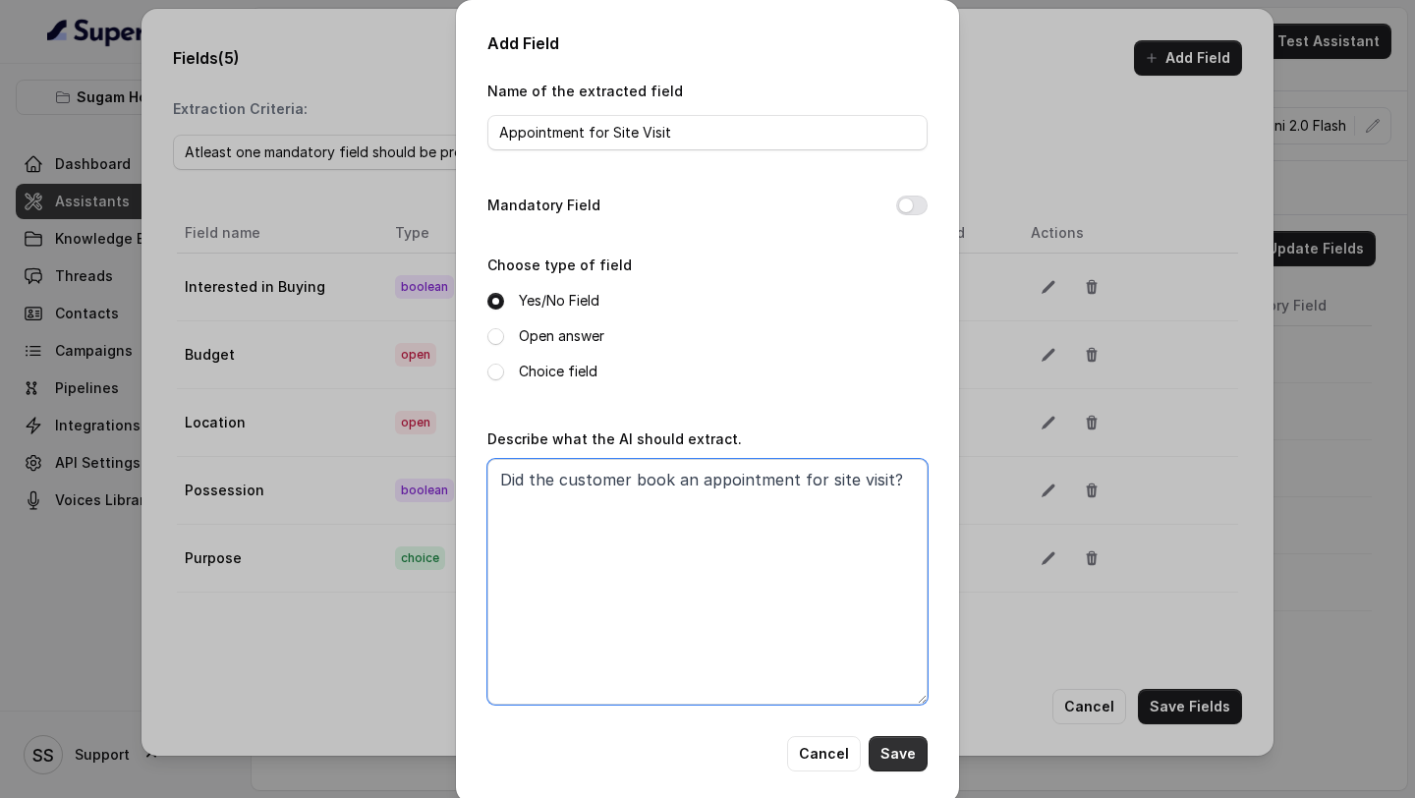
type textarea "Did the customer book an appointment for site visit?"
click at [908, 751] on button "Save" at bounding box center [898, 753] width 59 height 35
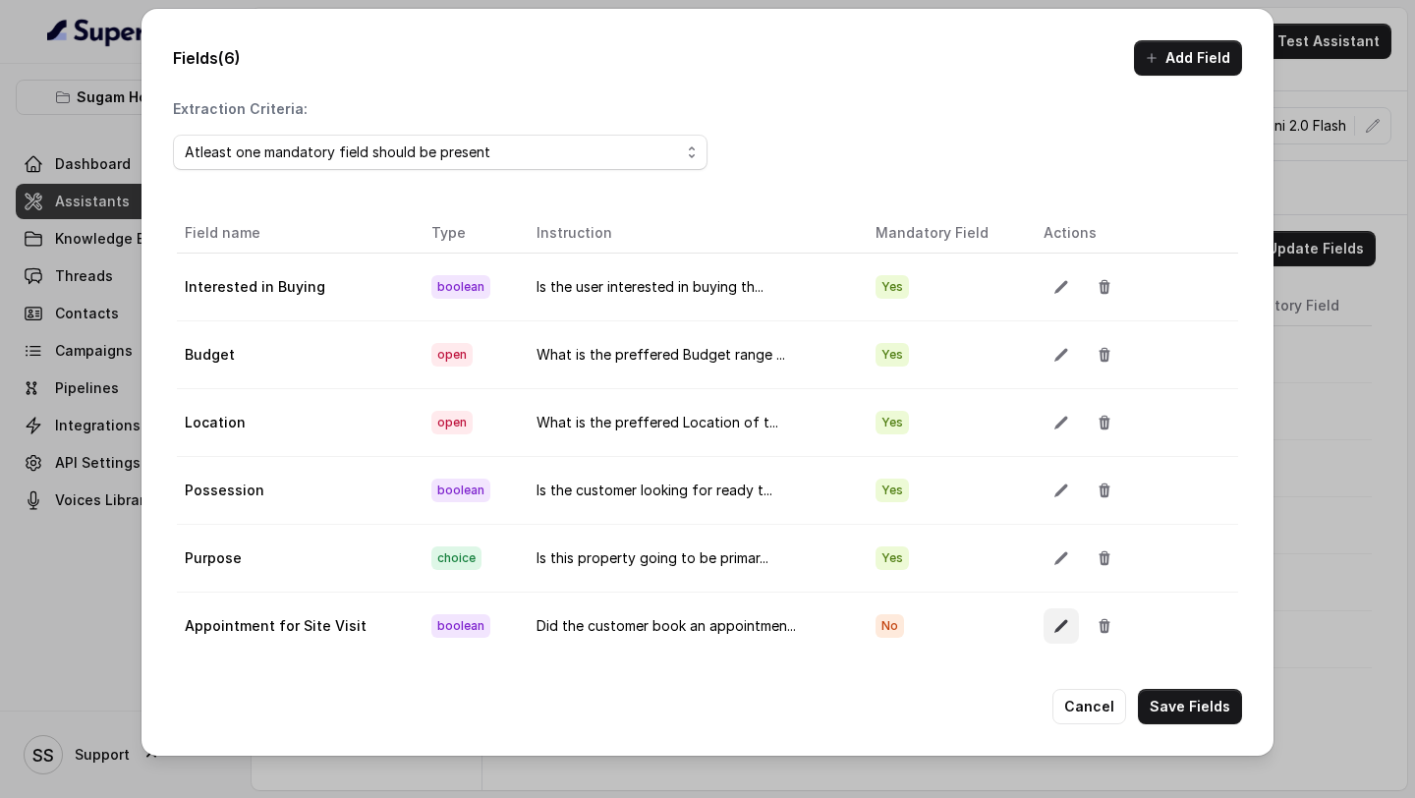
click at [1065, 626] on button "button" at bounding box center [1061, 625] width 35 height 35
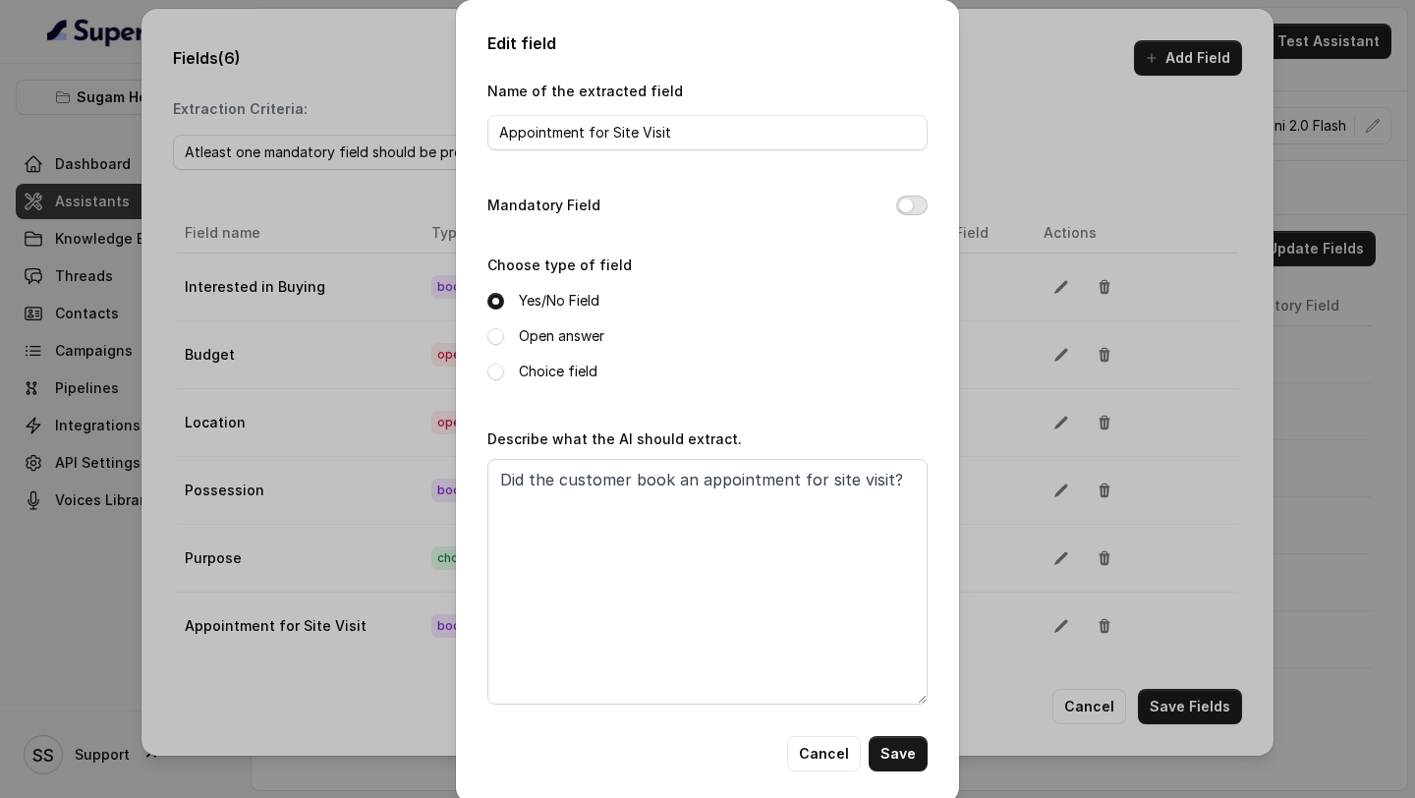
click at [915, 200] on button "Mandatory Field" at bounding box center [911, 206] width 31 height 20
click at [907, 212] on button "Mandatory Field" at bounding box center [911, 206] width 31 height 20
click at [904, 757] on button "Save" at bounding box center [898, 753] width 59 height 35
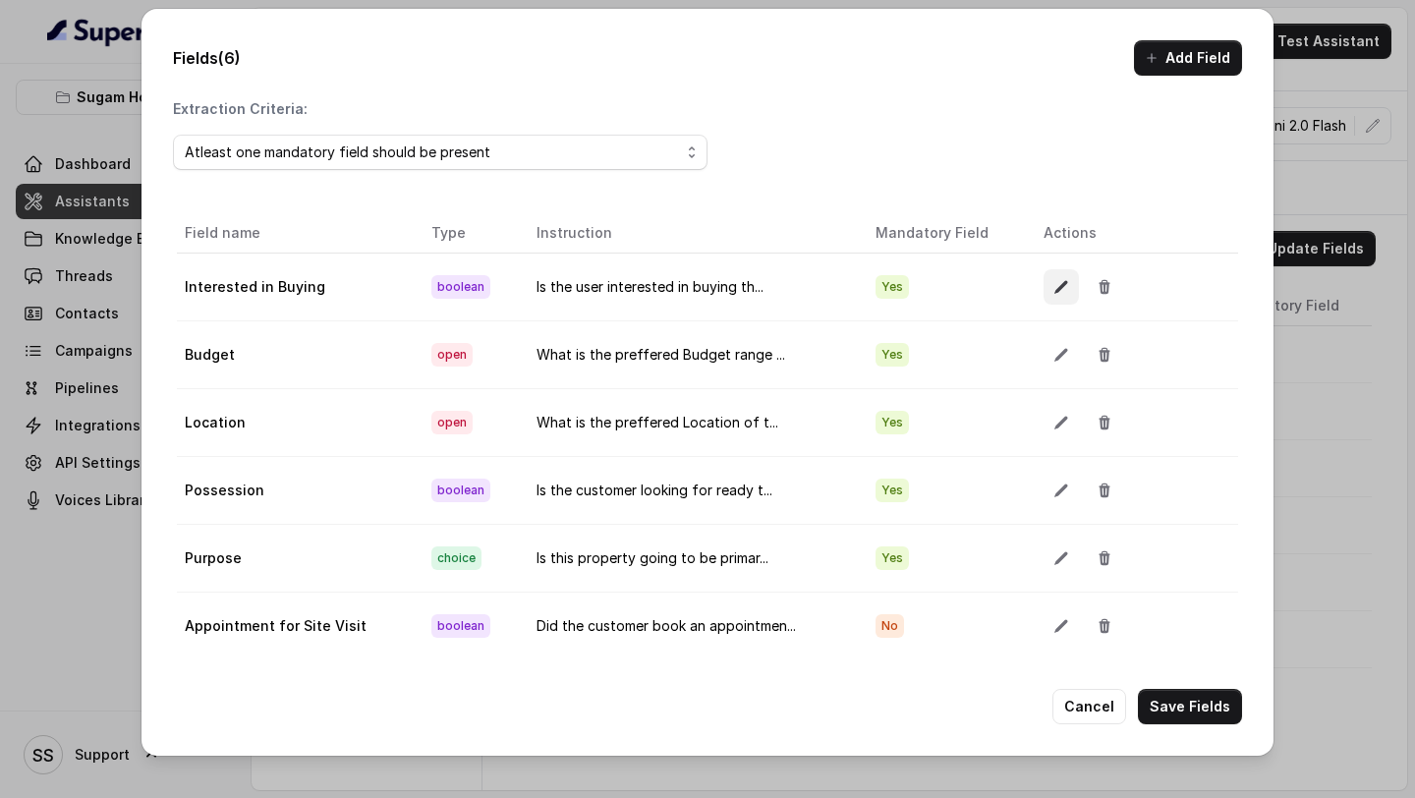
click at [1056, 284] on icon "button" at bounding box center [1060, 286] width 13 height 13
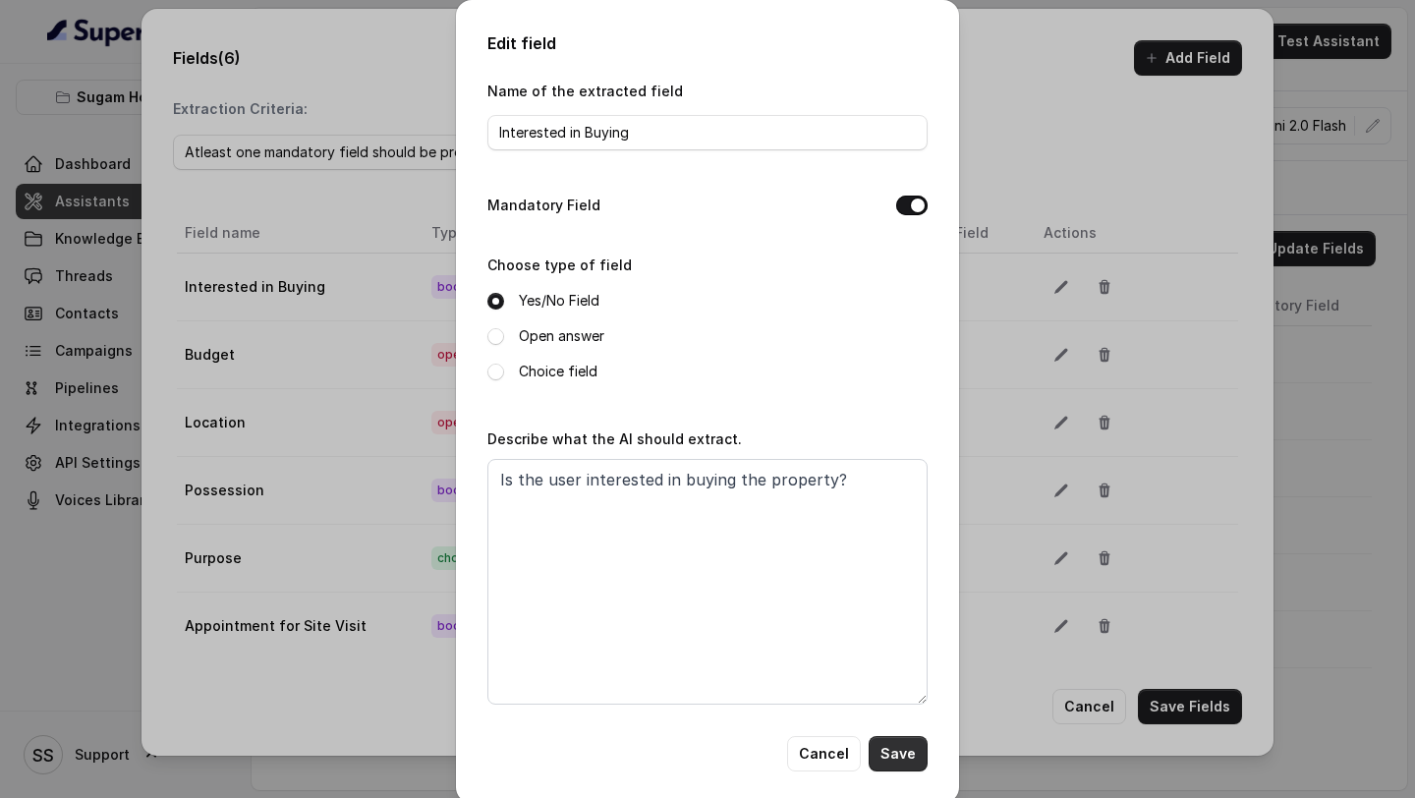
click at [898, 753] on button "Save" at bounding box center [898, 753] width 59 height 35
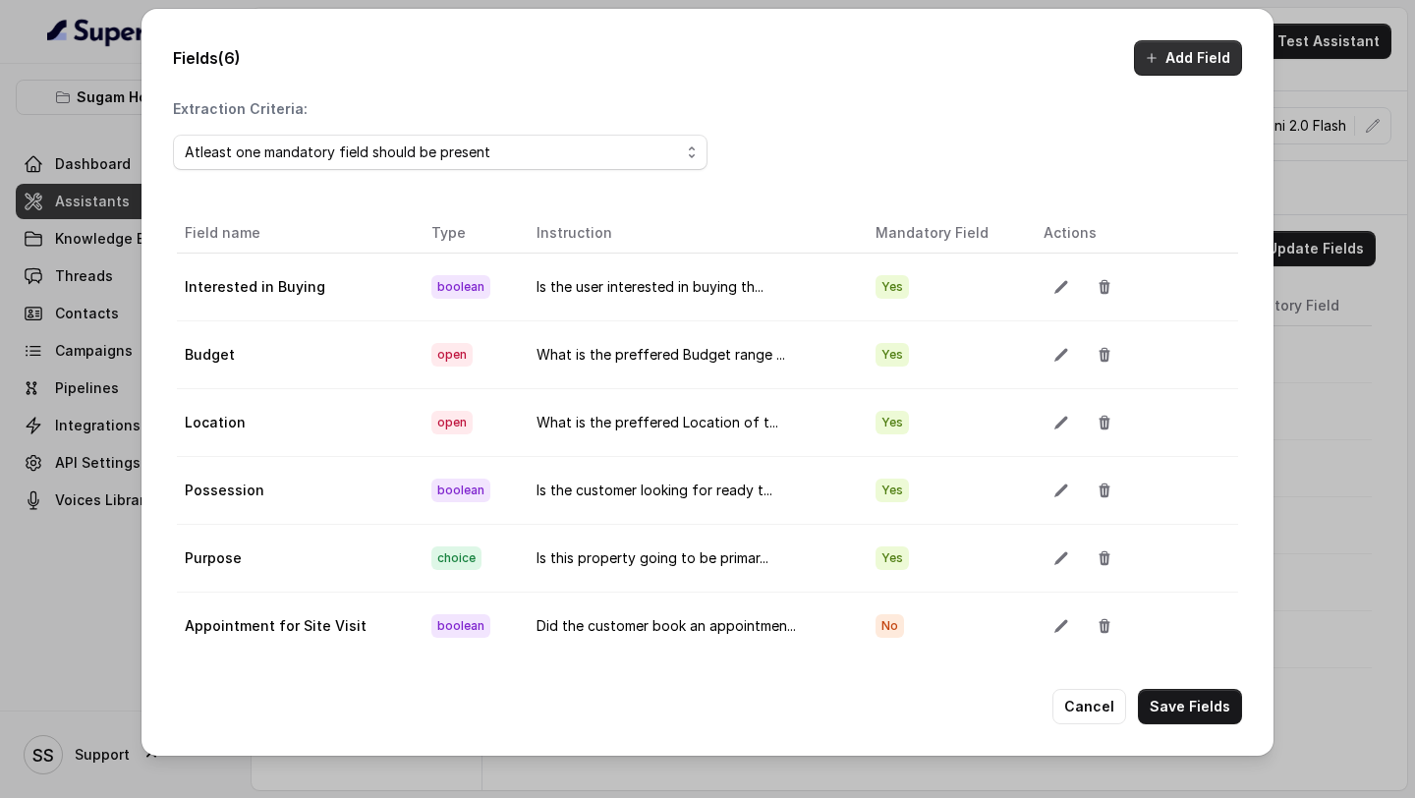
click at [1184, 75] on button "Add Field" at bounding box center [1188, 57] width 108 height 35
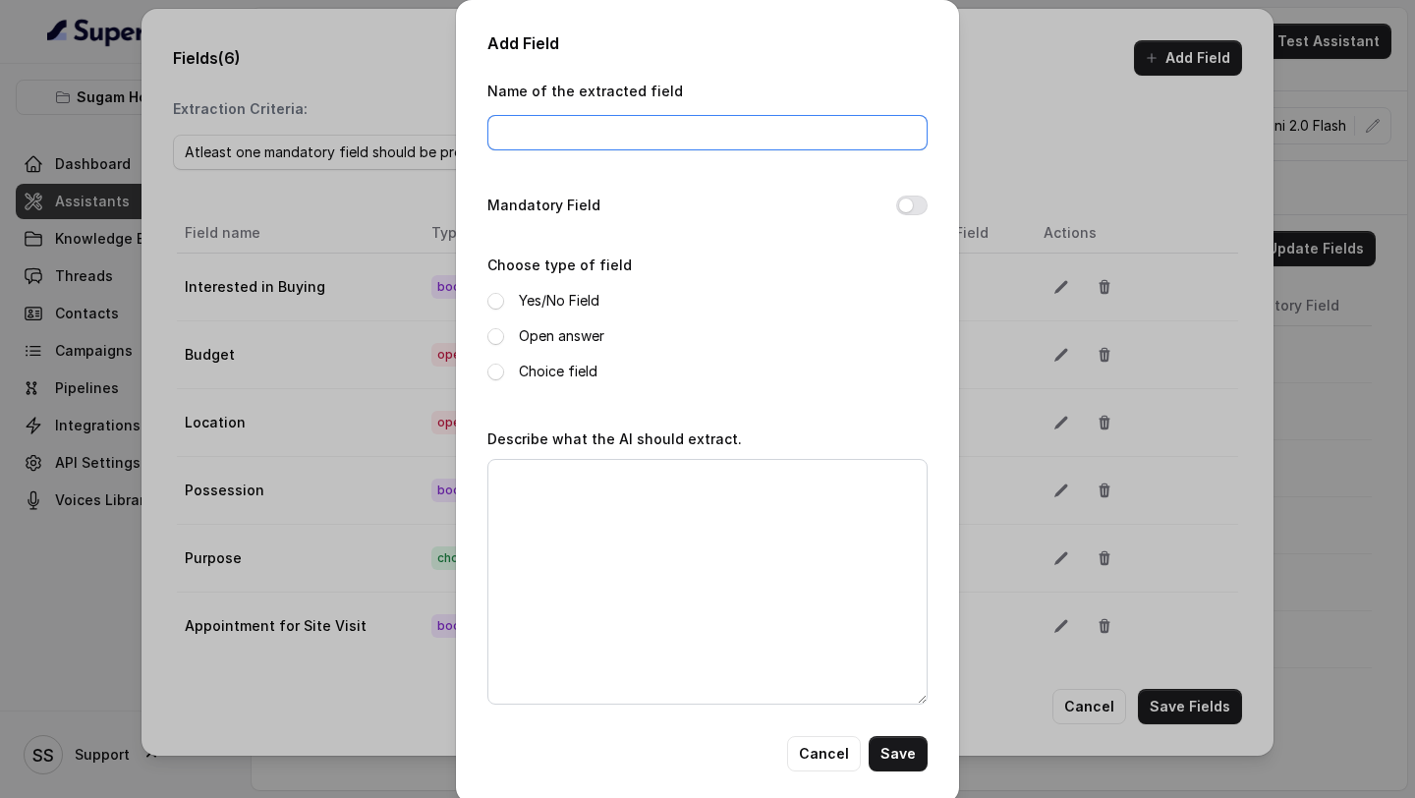
click at [649, 124] on input "Name of the extracted field" at bounding box center [707, 132] width 440 height 35
paste input "Date and Time for site visit"
type input "Date and Time for site visit"
click at [579, 340] on label "Open answer" at bounding box center [561, 336] width 85 height 24
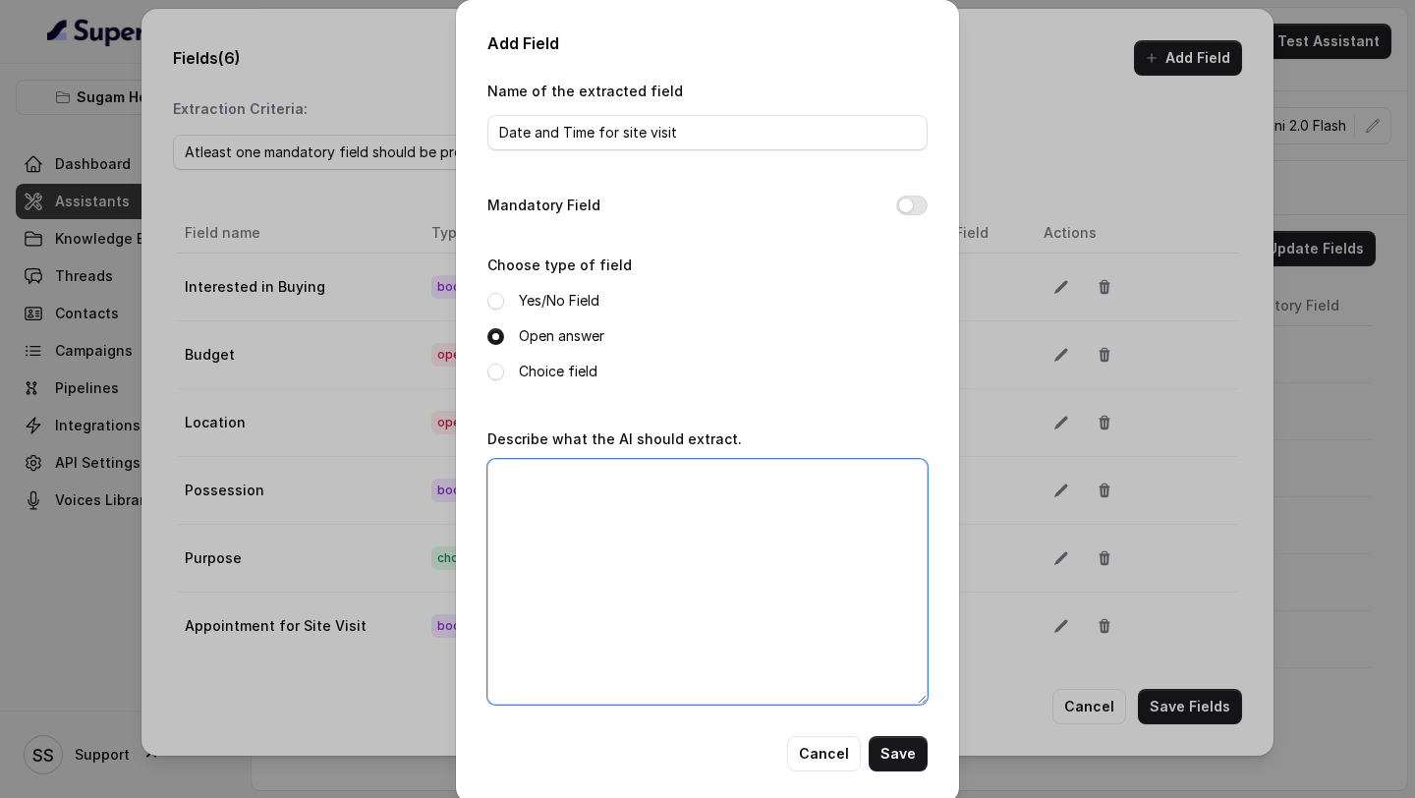
click at [668, 549] on textarea "Describe what the AI should extract." at bounding box center [707, 582] width 440 height 246
type textarea "p"
type textarea "P"
type textarea "g"
type textarea "Get the time and date booked for the site visit"
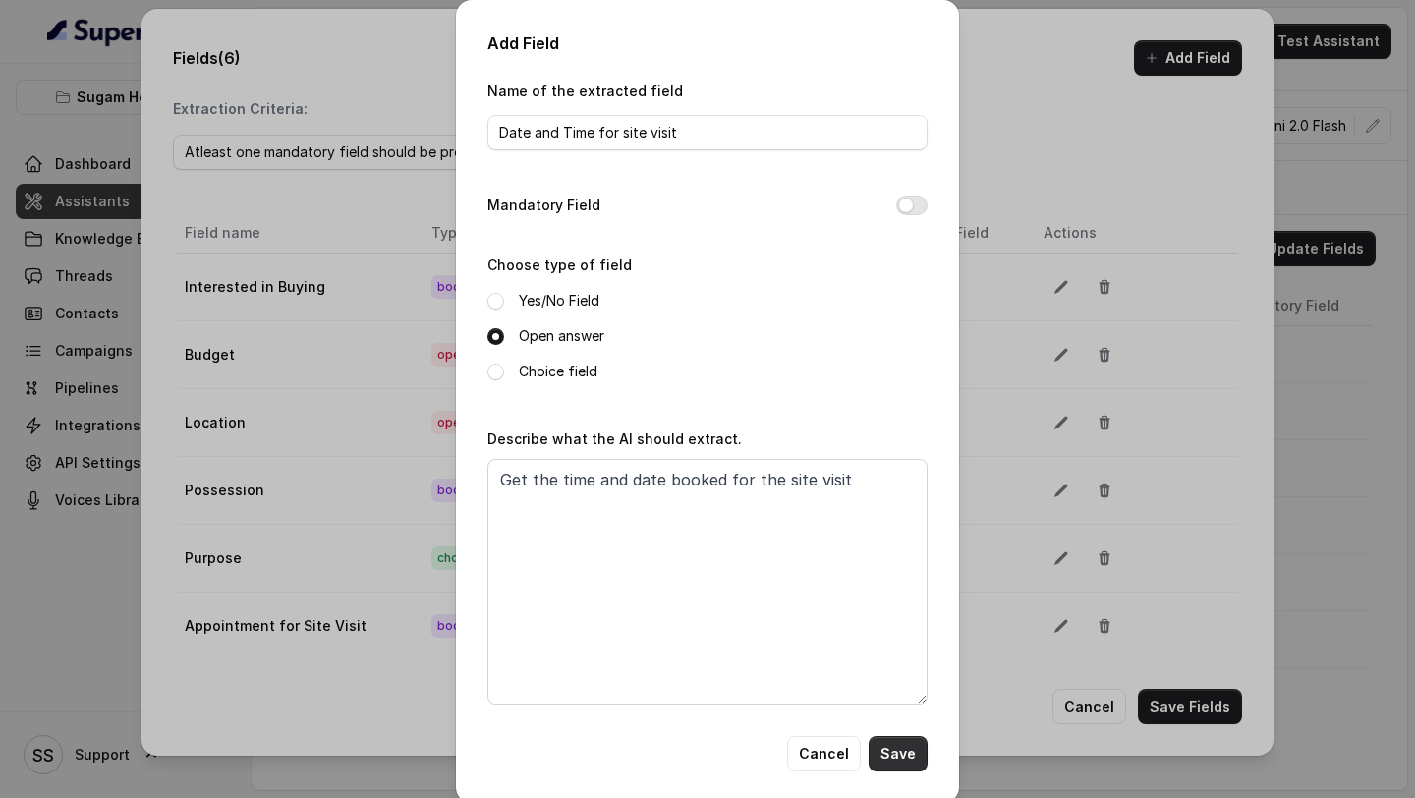
click at [907, 757] on button "Save" at bounding box center [898, 753] width 59 height 35
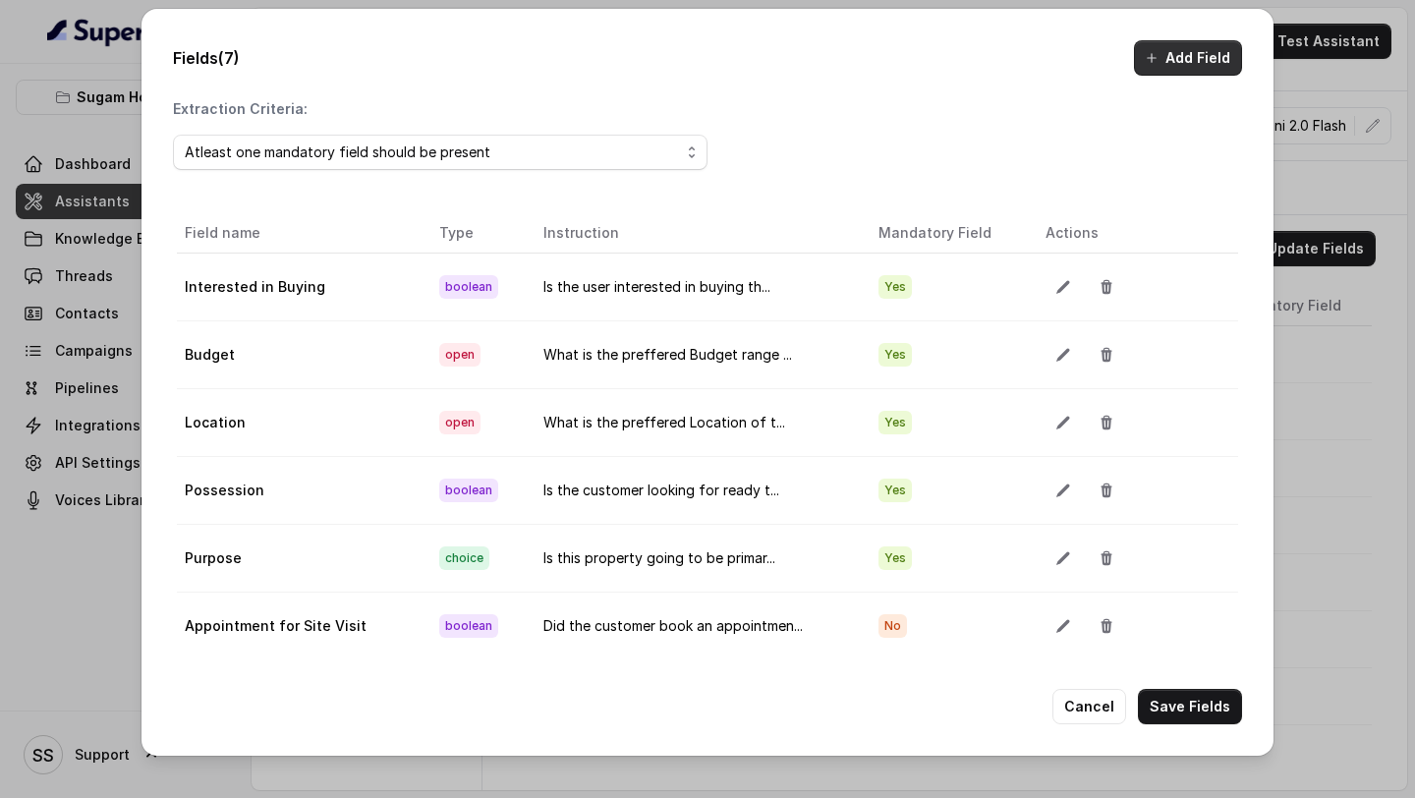
click at [1185, 56] on button "Add Field" at bounding box center [1188, 57] width 108 height 35
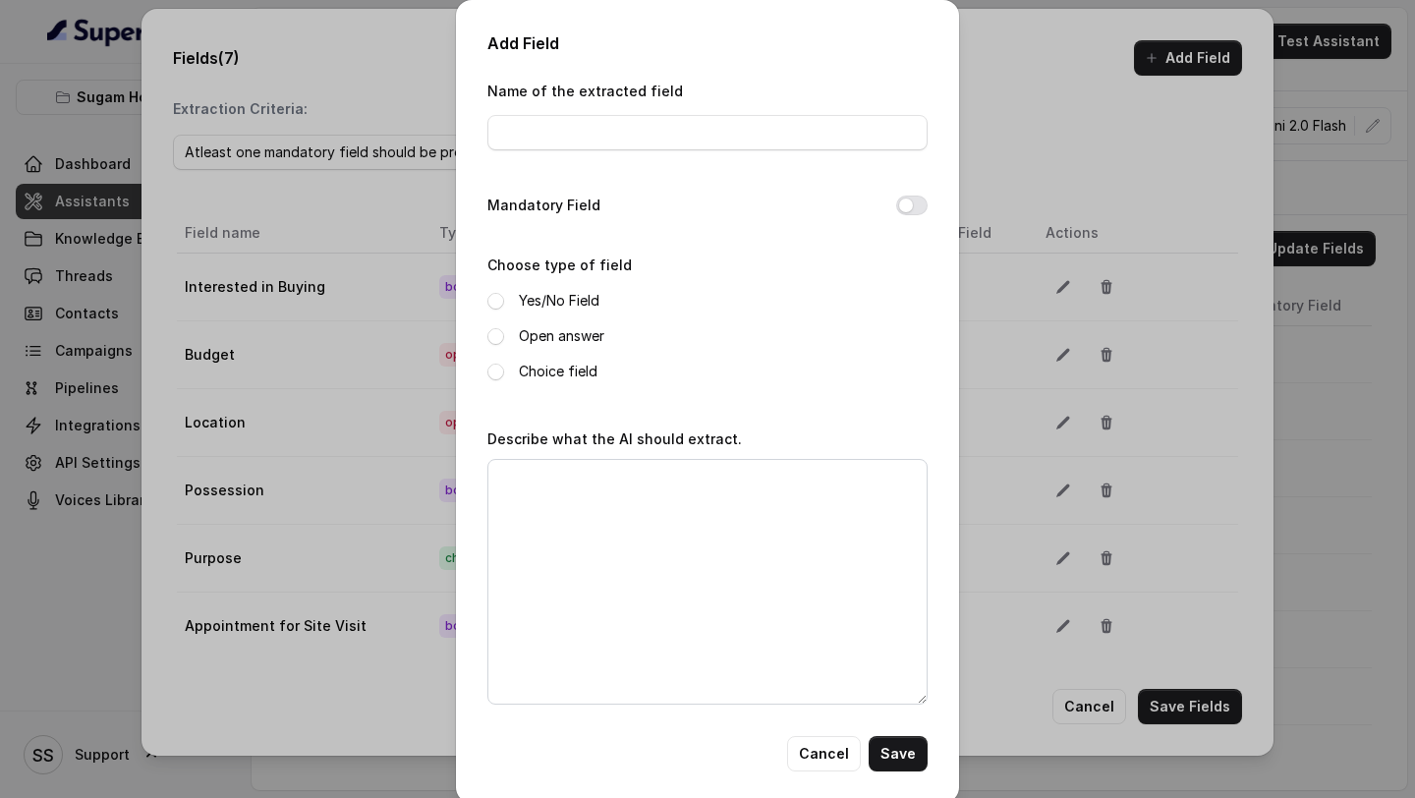
click at [709, 152] on div "Name of the extracted field" at bounding box center [707, 121] width 440 height 84
click at [722, 142] on input "Name of the extracted field" at bounding box center [707, 132] width 440 height 35
click at [710, 128] on input "Project Name" at bounding box center [707, 132] width 440 height 35
type input "Project Name"
click at [626, 513] on textarea "Describe what the AI should extract." at bounding box center [707, 582] width 440 height 246
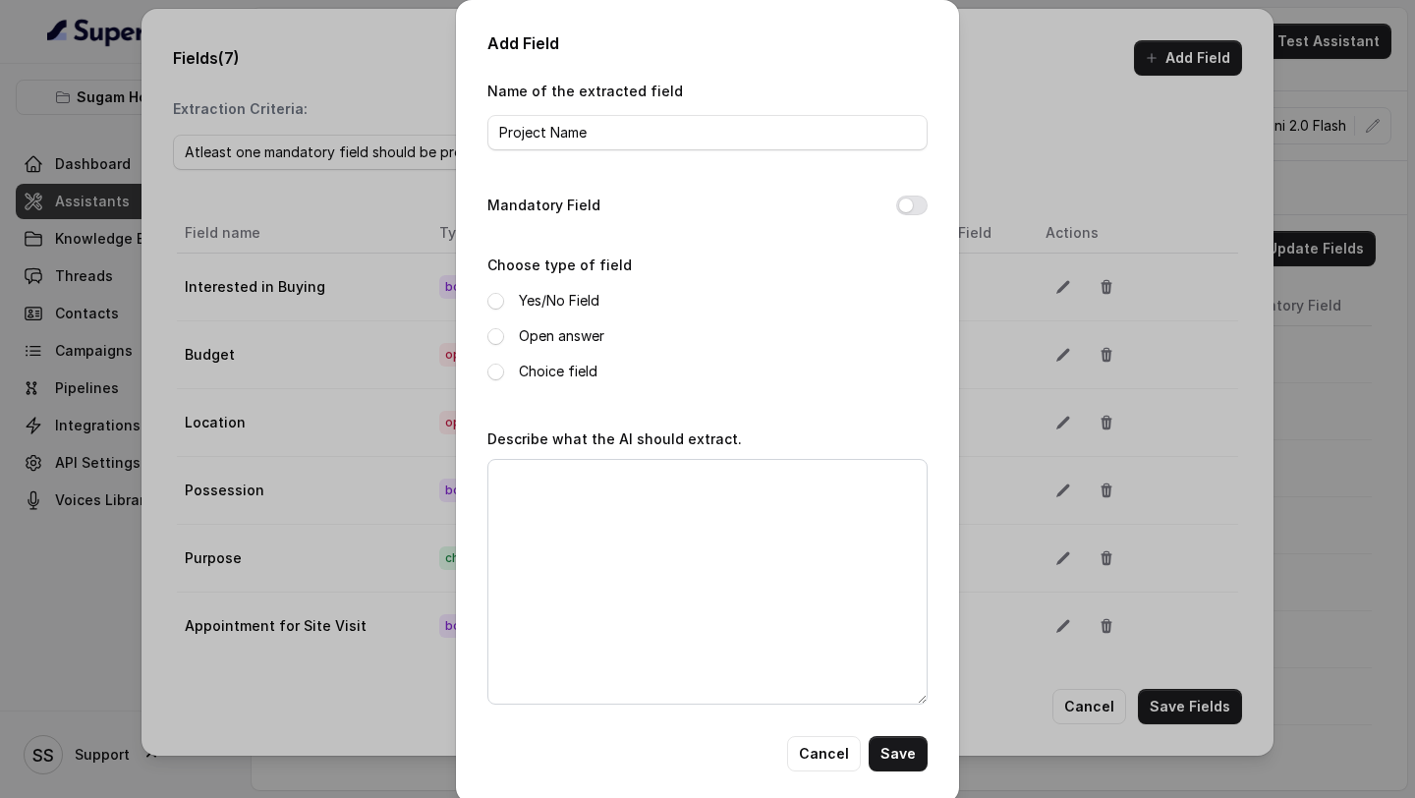
click at [533, 349] on div "Yes/No Field Open answer Choice field" at bounding box center [707, 336] width 440 height 94
click at [553, 340] on label "Open answer" at bounding box center [561, 336] width 85 height 24
click at [557, 581] on textarea "Describe what the AI should extract." at bounding box center [707, 582] width 440 height 246
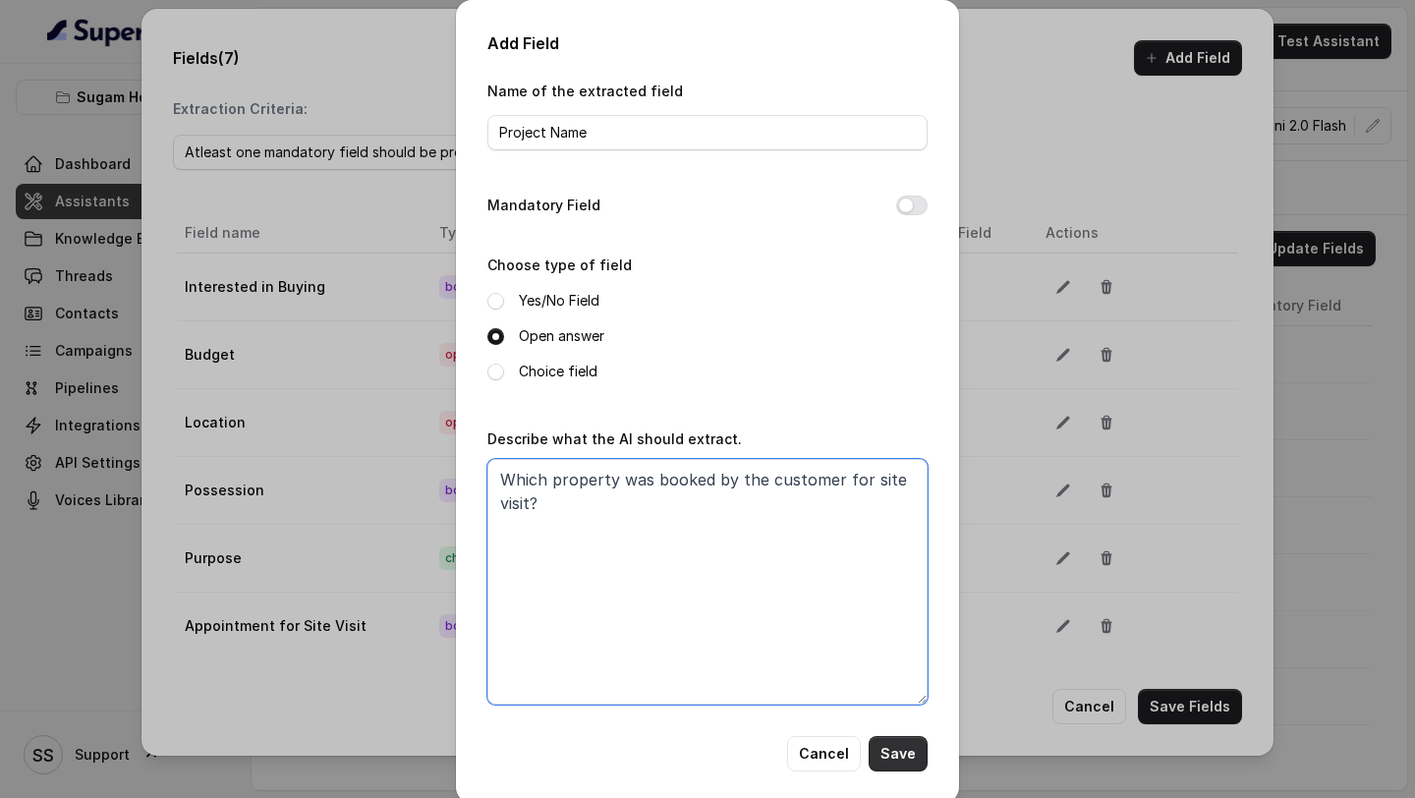
type textarea "Which property was booked by the customer for site visit?"
click at [900, 761] on button "Save" at bounding box center [898, 753] width 59 height 35
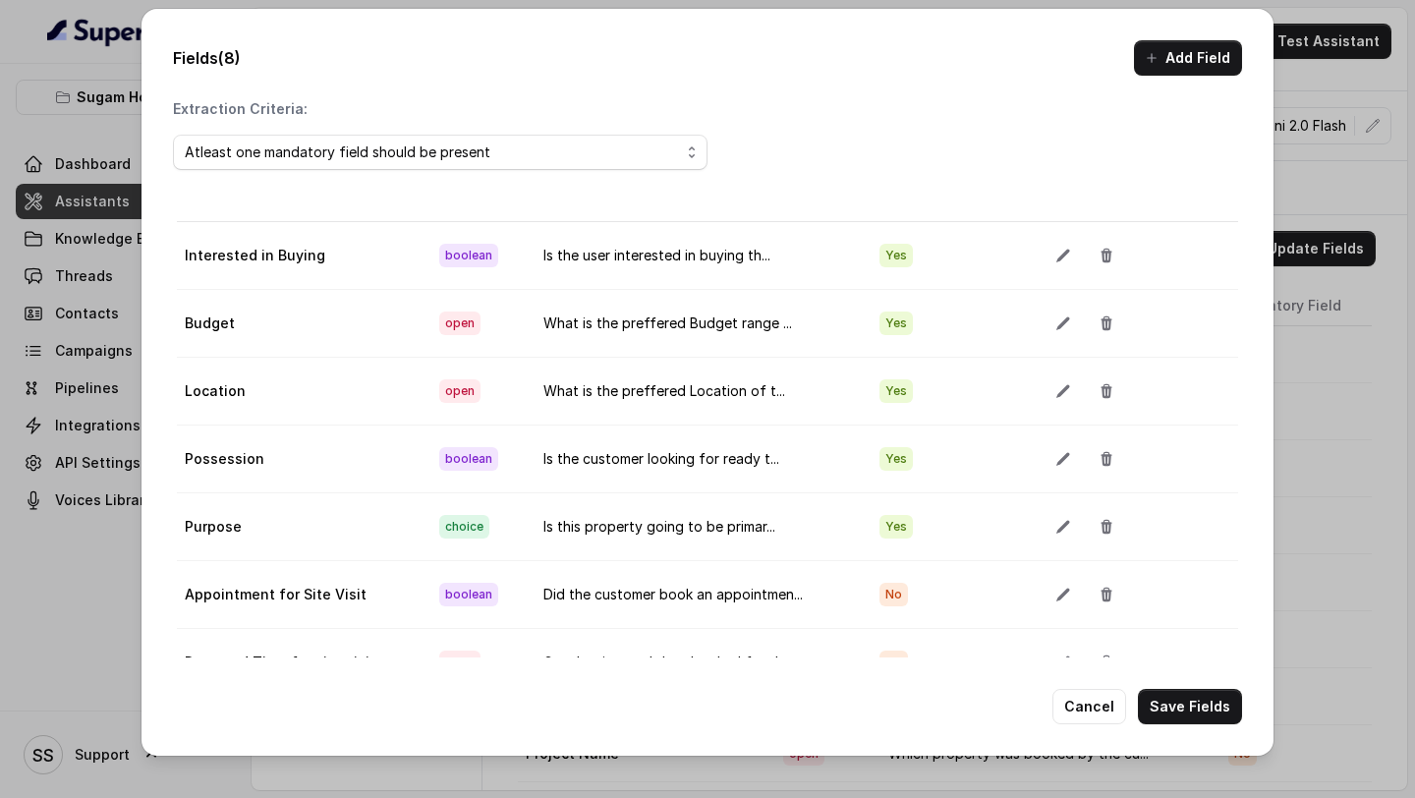
scroll to position [110, 0]
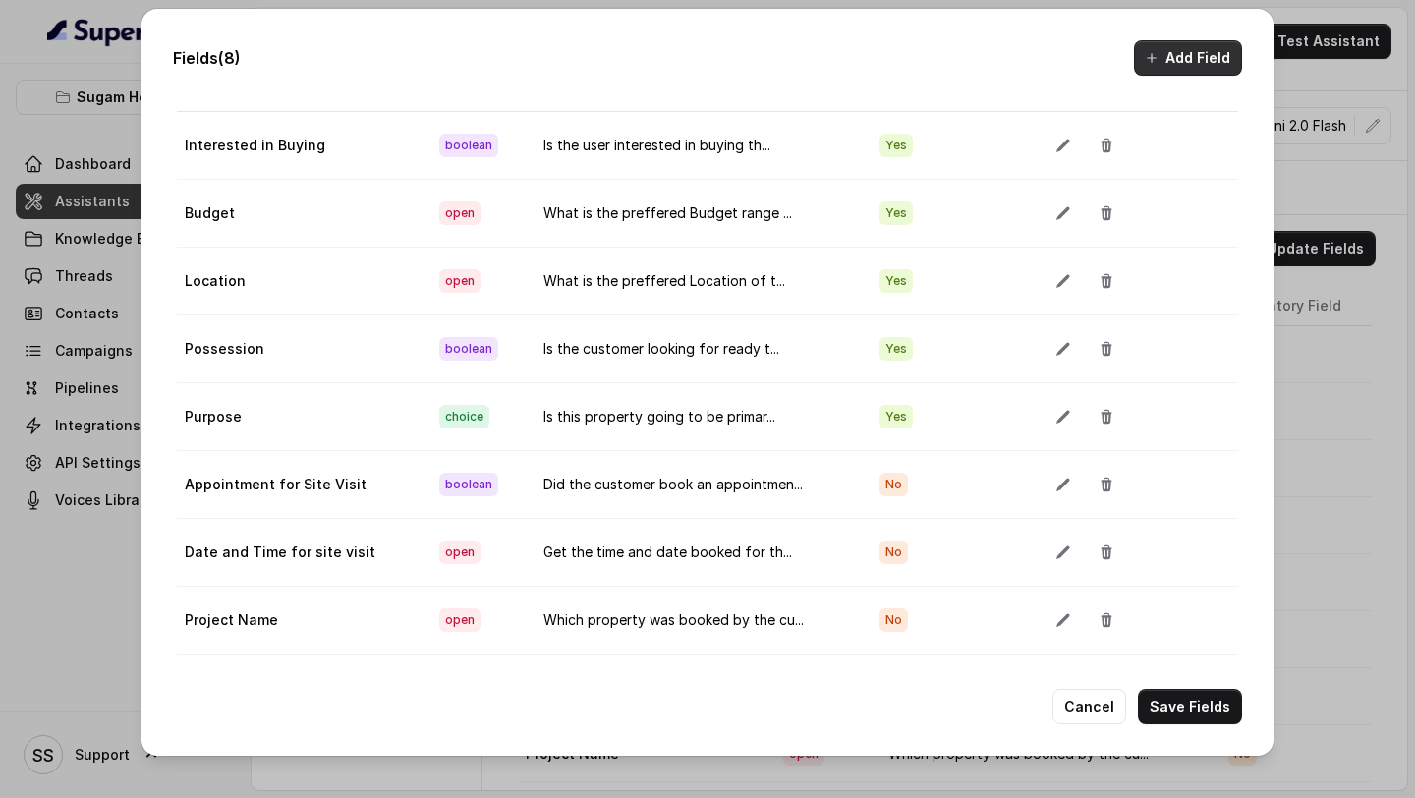
click at [1167, 55] on button "Add Field" at bounding box center [1188, 57] width 108 height 35
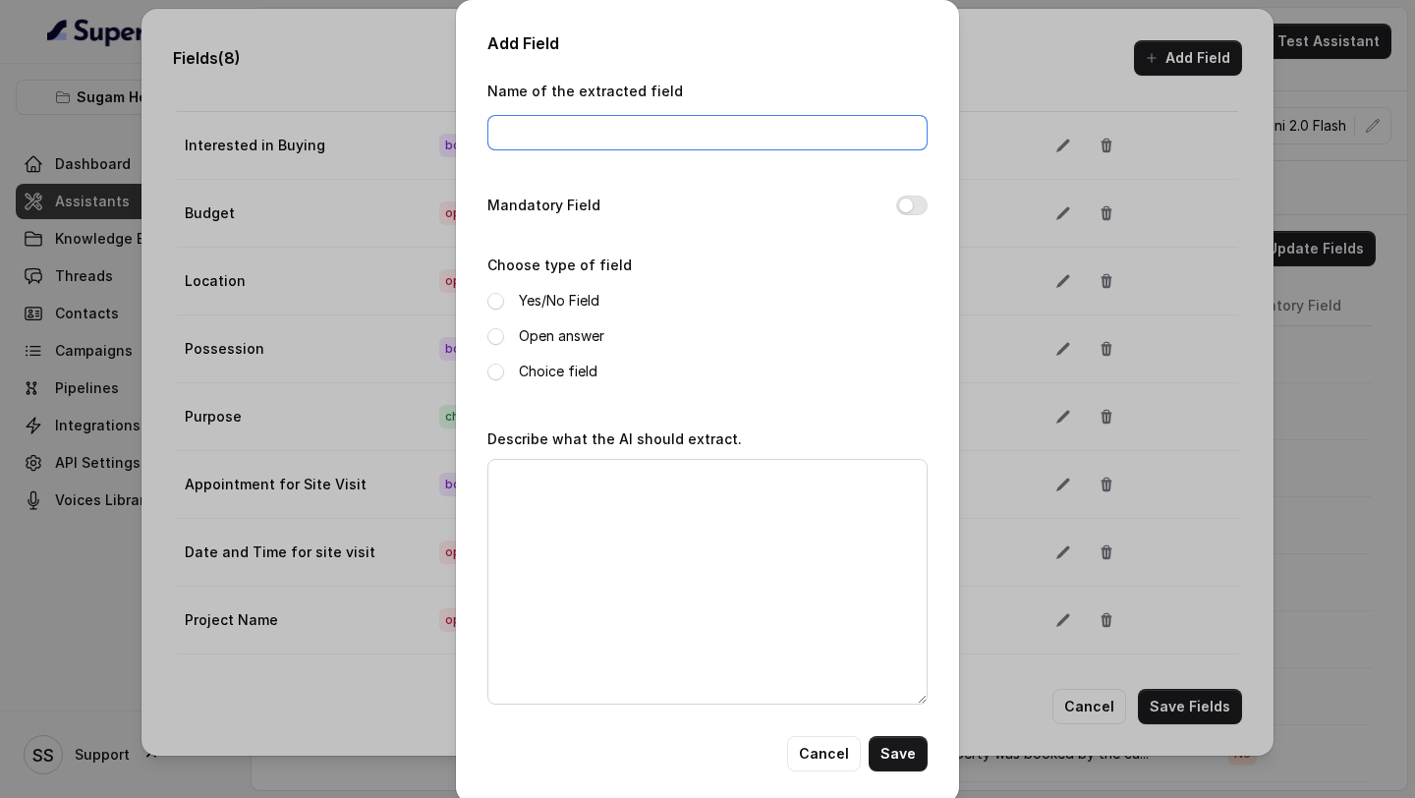
click at [711, 115] on input "Name of the extracted field" at bounding box center [707, 132] width 440 height 35
type input "Qualification Status"
click at [920, 201] on button "Mandatory Field" at bounding box center [911, 206] width 31 height 20
click at [553, 302] on label "Yes/No Field" at bounding box center [559, 301] width 81 height 24
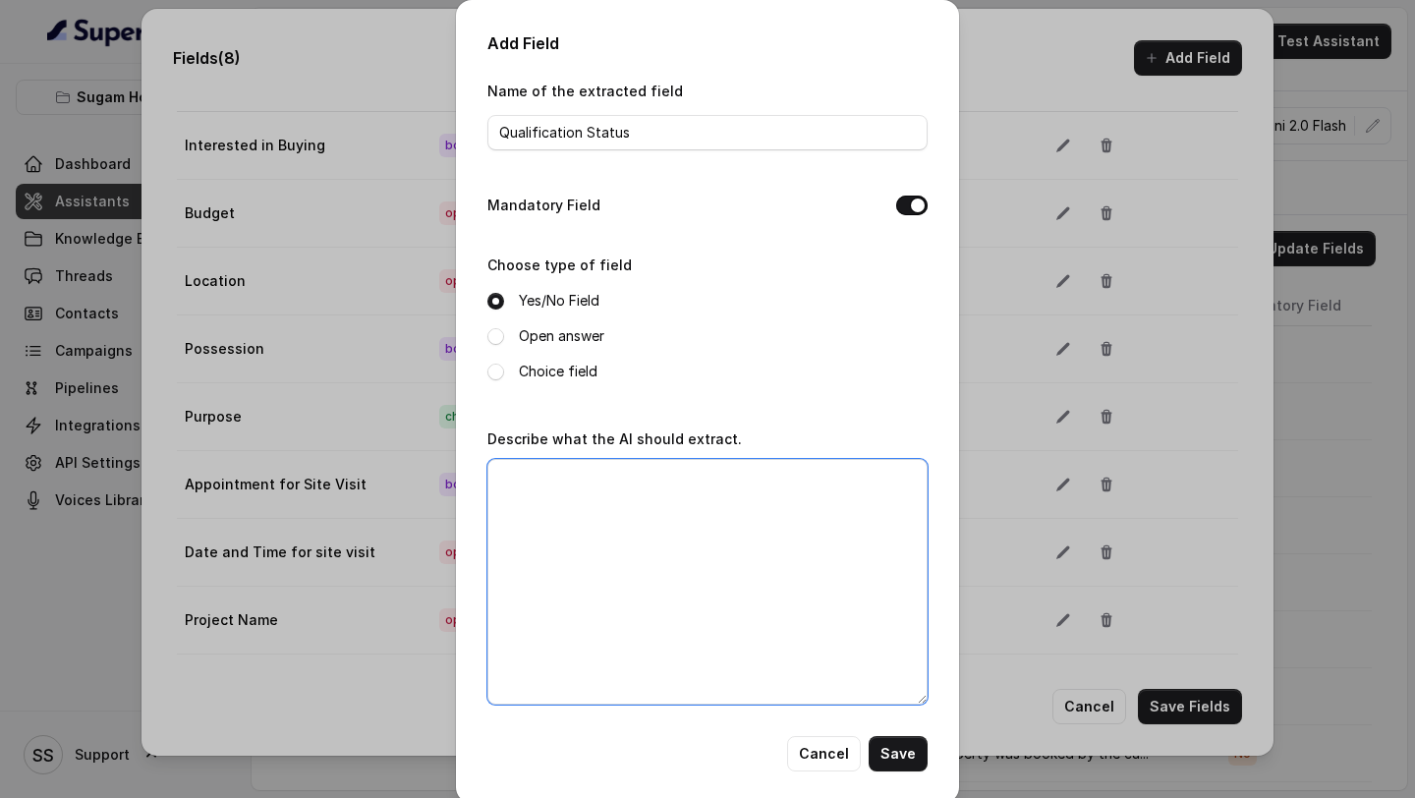
click at [597, 581] on textarea "Describe what the AI should extract." at bounding box center [707, 582] width 440 height 246
type textarea "Is the customer looking for"
drag, startPoint x: 740, startPoint y: 474, endPoint x: 398, endPoint y: 467, distance: 342.1
click at [400, 467] on div "Add Field Name of the extracted field Qualification Status Mandatory Field Choo…" at bounding box center [707, 399] width 1415 height 798
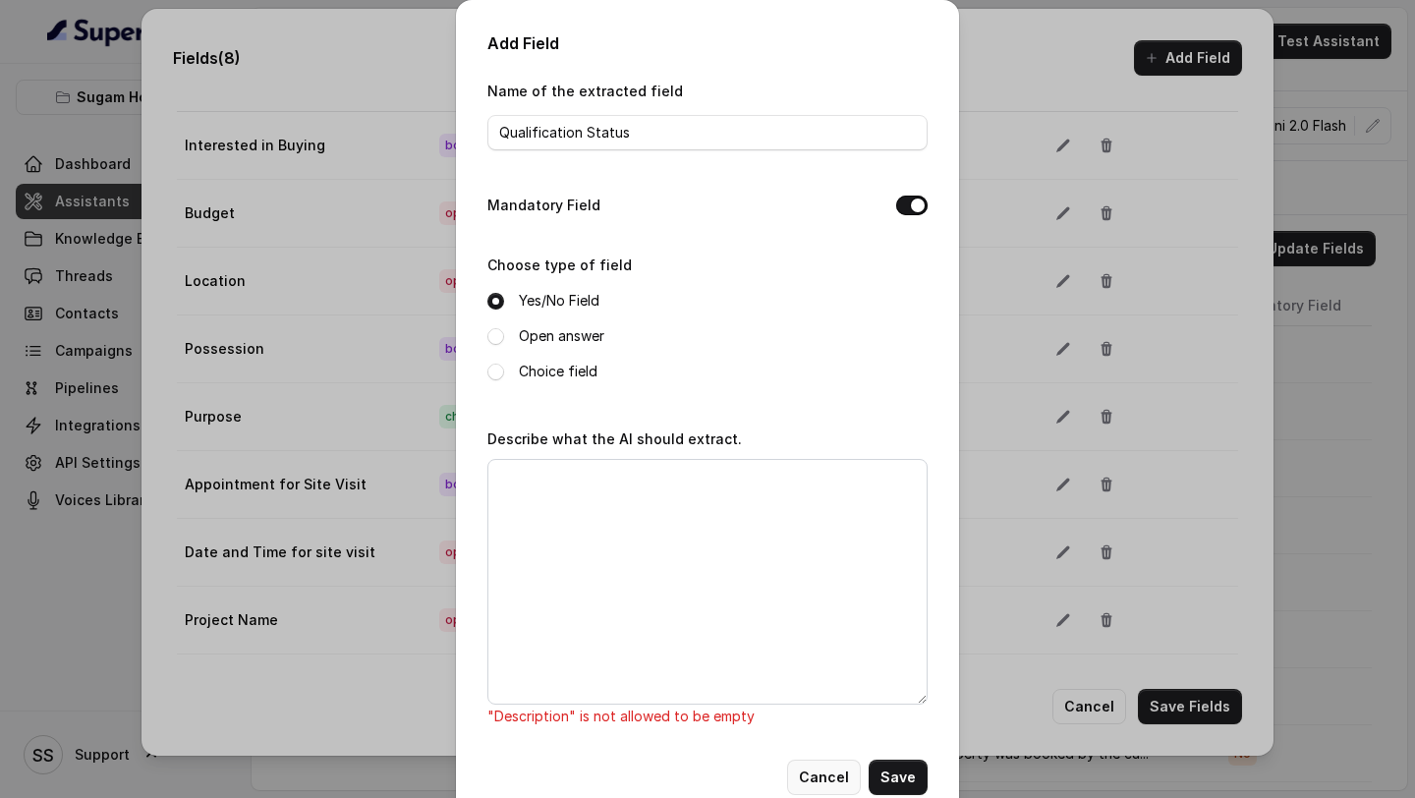
click at [820, 783] on button "Cancel" at bounding box center [824, 777] width 74 height 35
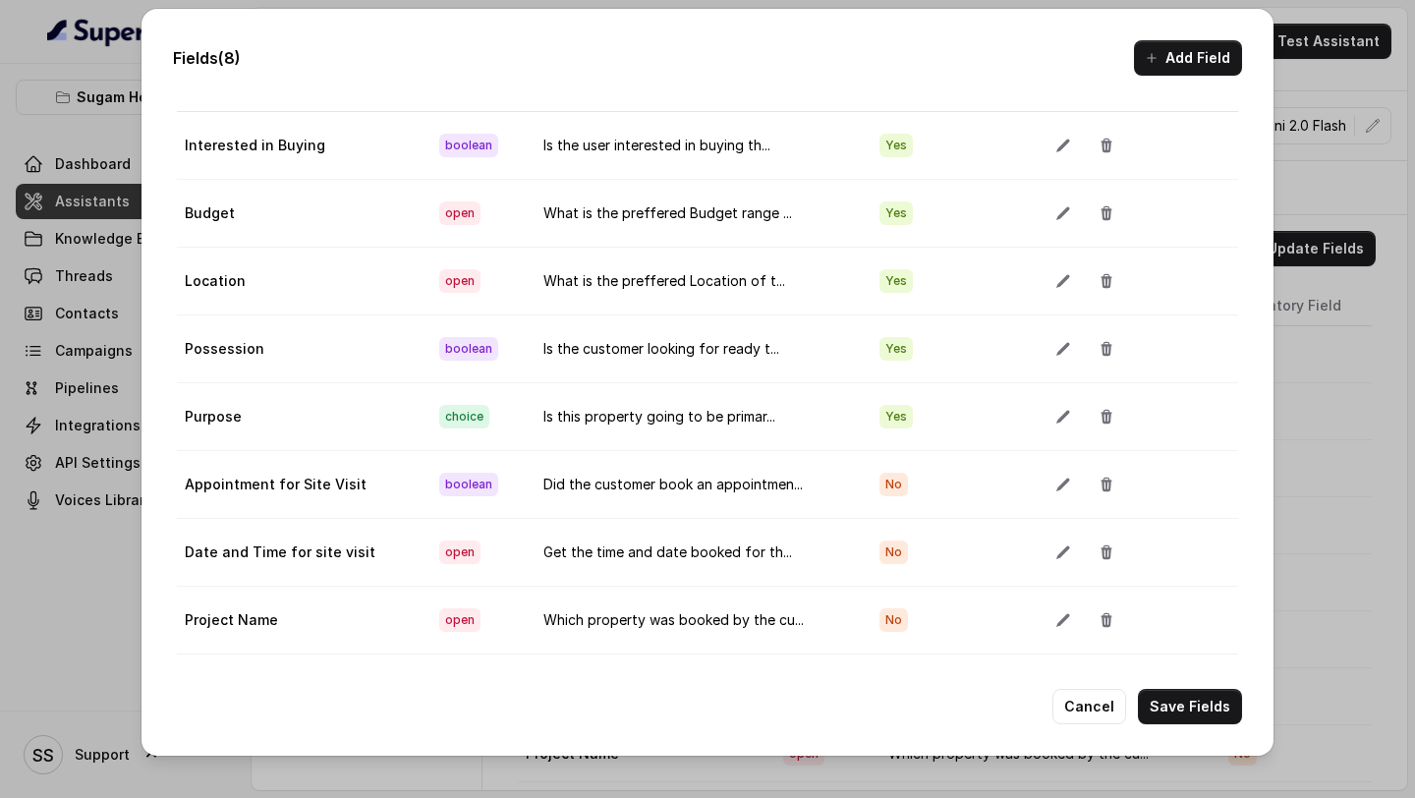
scroll to position [0, 0]
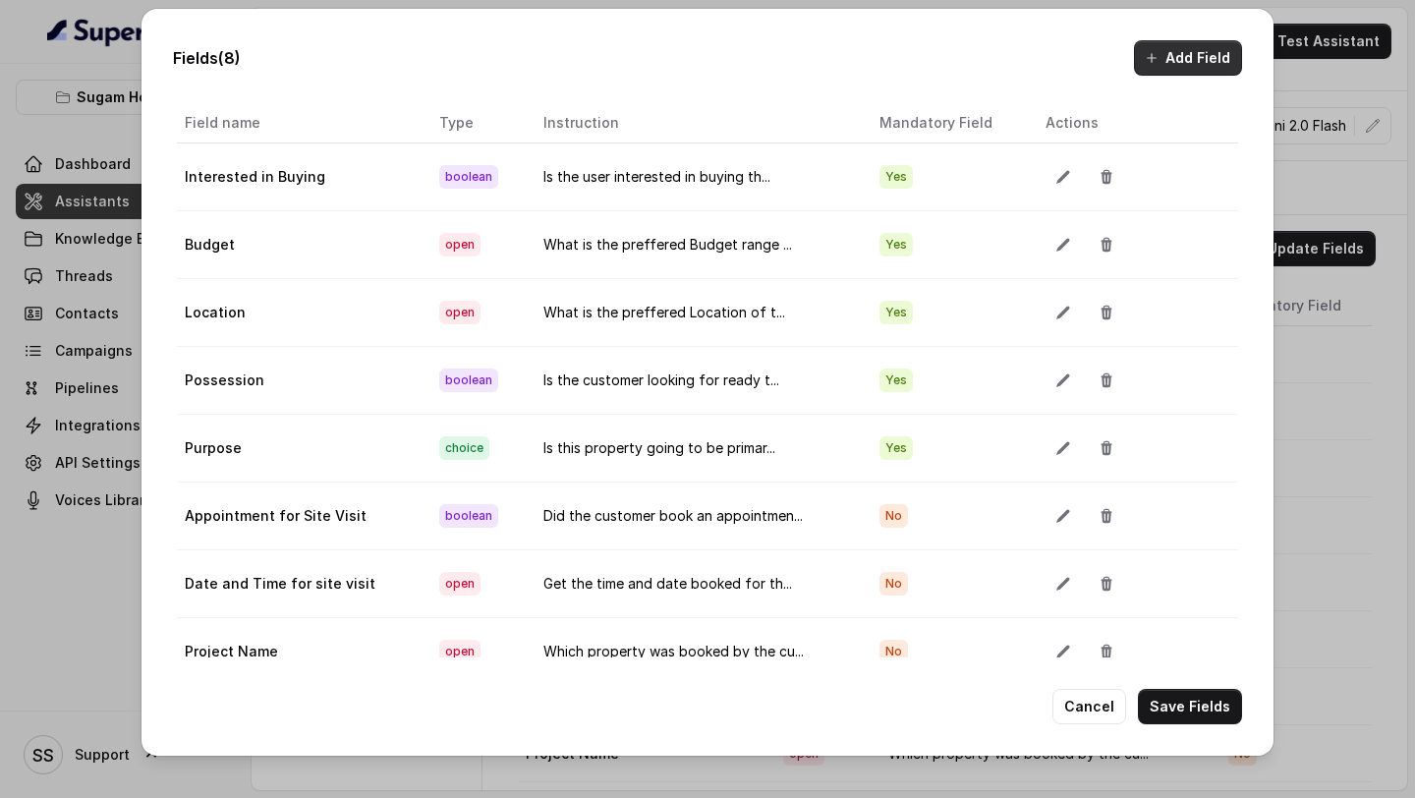
click at [1211, 53] on button "Add Field" at bounding box center [1188, 57] width 108 height 35
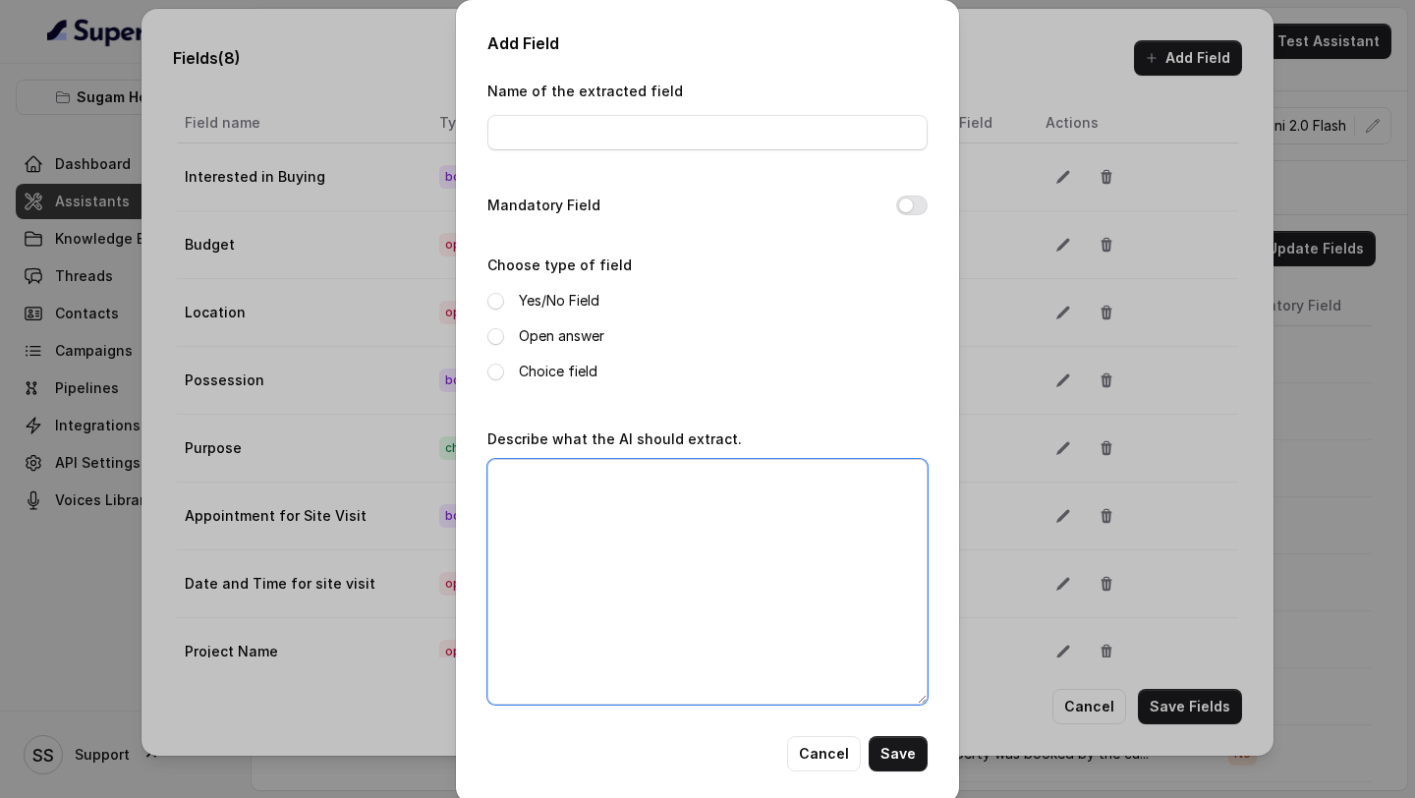
click at [663, 480] on textarea "Describe what the AI should extract." at bounding box center [707, 582] width 440 height 246
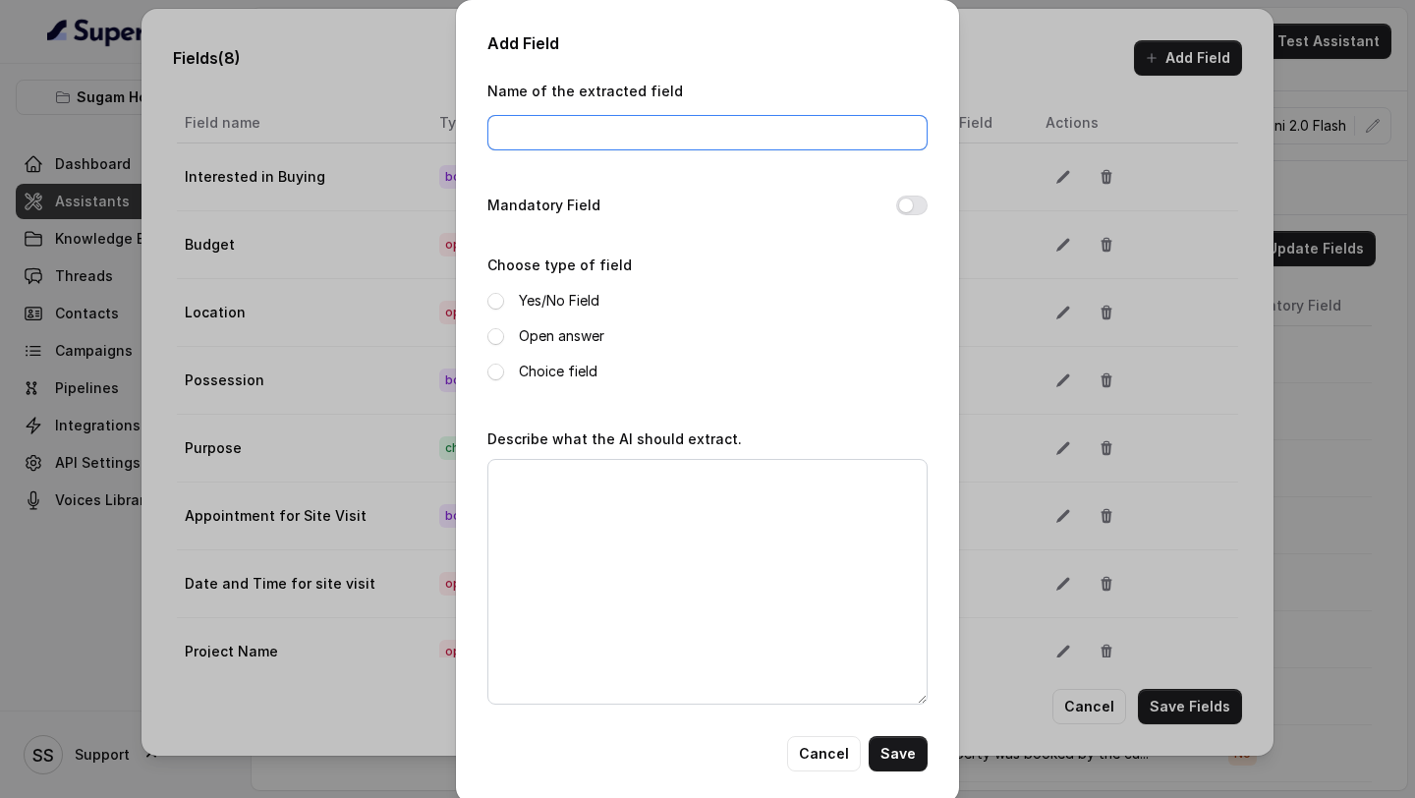
click at [684, 127] on input "Name of the extracted field" at bounding box center [707, 132] width 440 height 35
paste input "Unqualified Reason"
type input "Unqualified Reason"
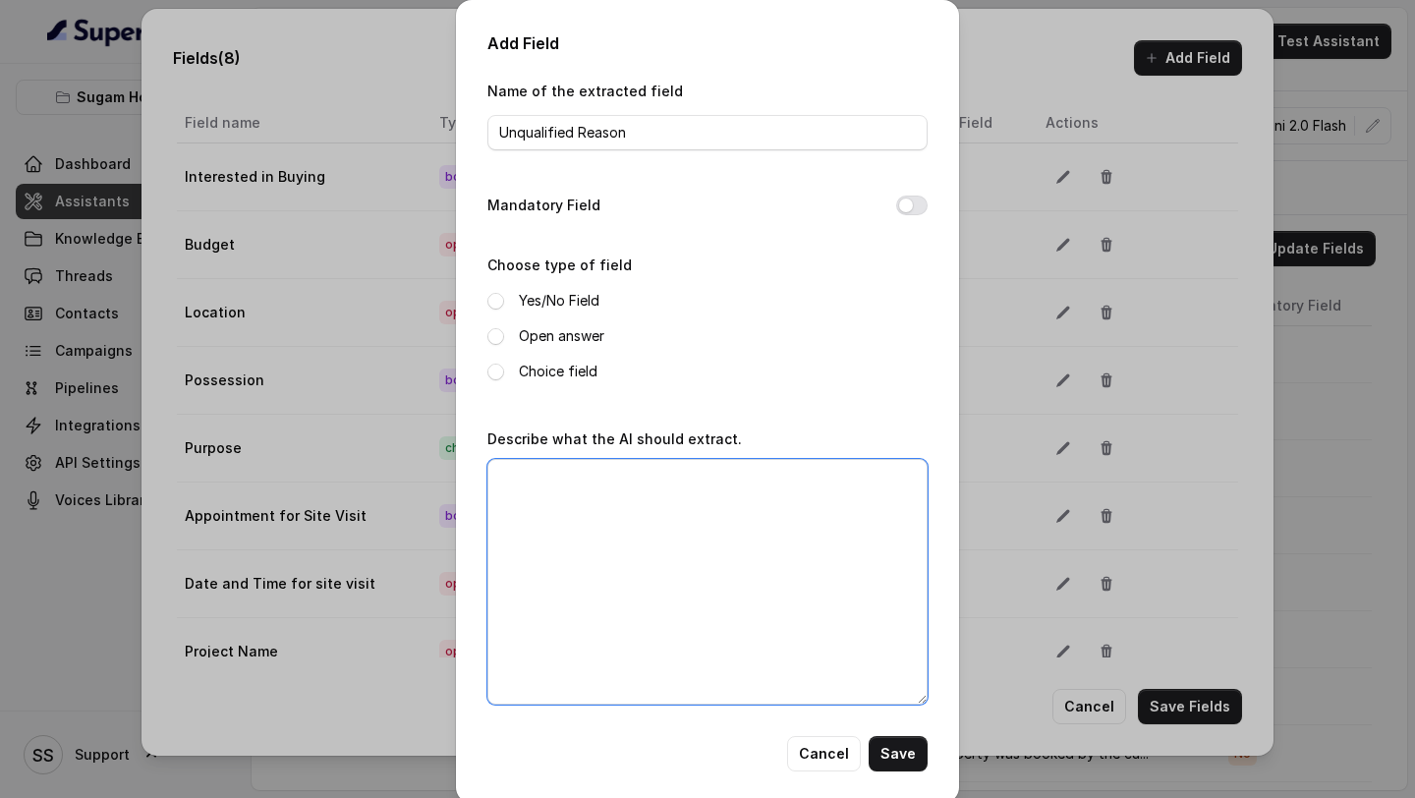
click at [542, 537] on textarea "Describe what the AI should extract." at bounding box center [707, 582] width 440 height 246
type textarea "Why the customer is not interested/buying/booking site visit for the property?"
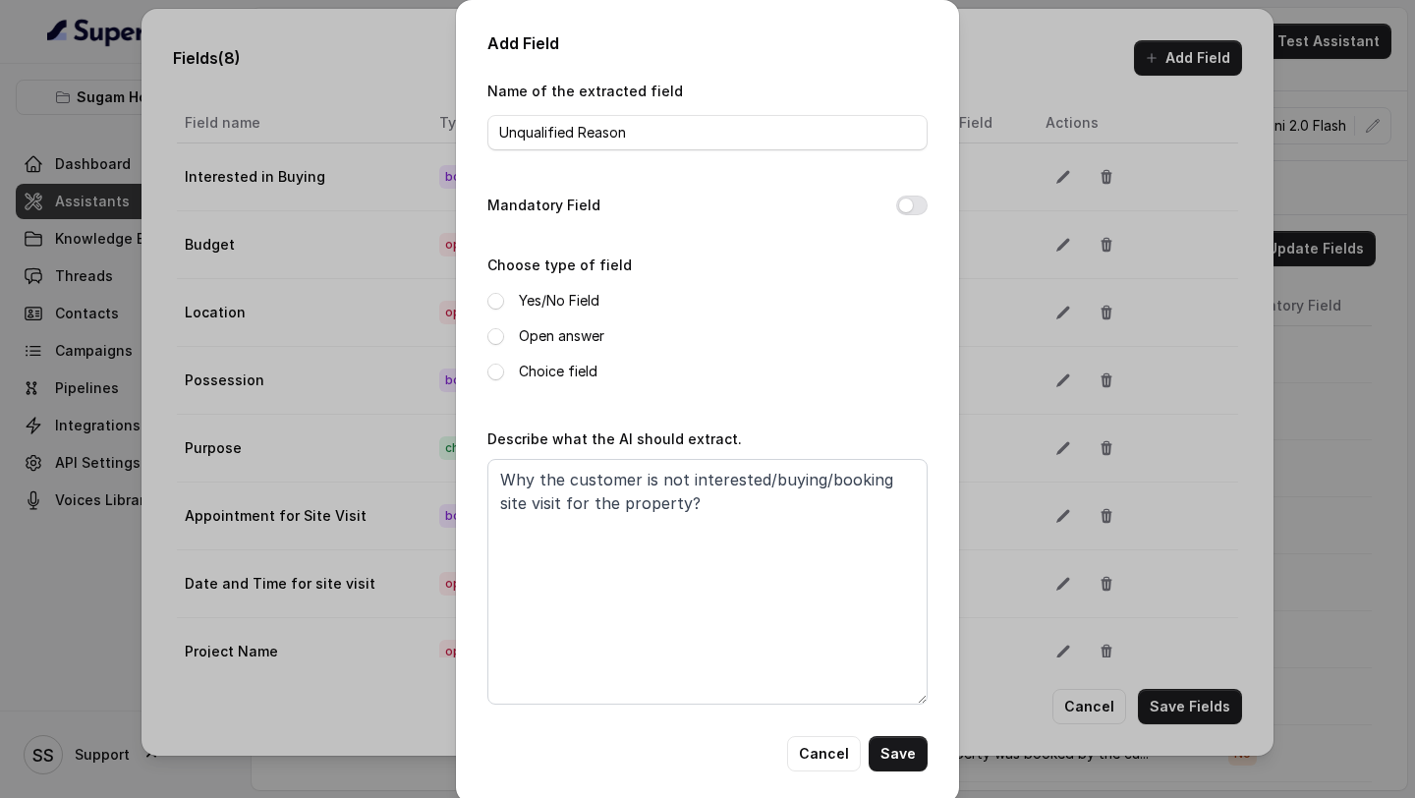
click at [534, 348] on div "Yes/No Field Open answer Choice field" at bounding box center [707, 336] width 440 height 94
click at [542, 342] on label "Open answer" at bounding box center [561, 336] width 85 height 24
click at [906, 750] on button "Save" at bounding box center [898, 753] width 59 height 35
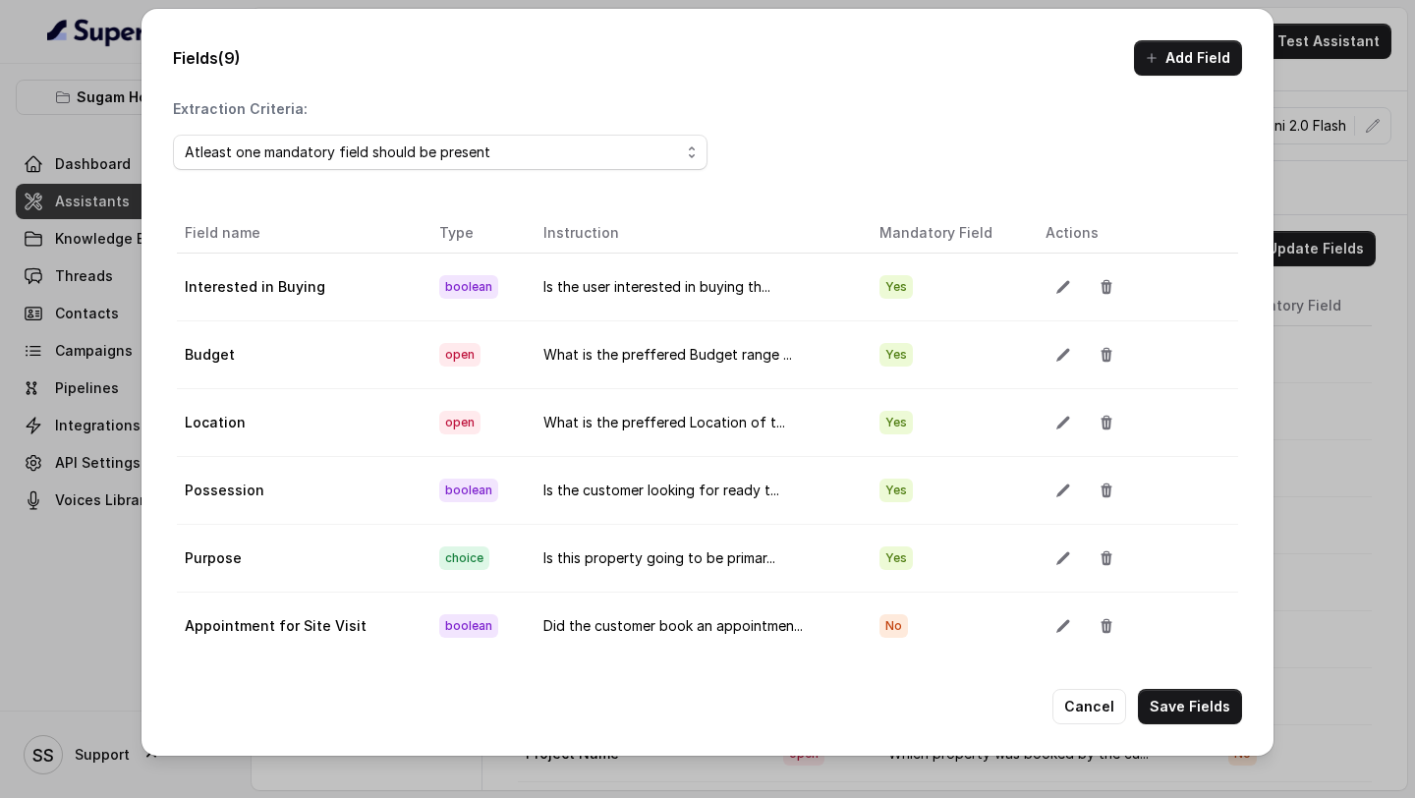
scroll to position [99, 0]
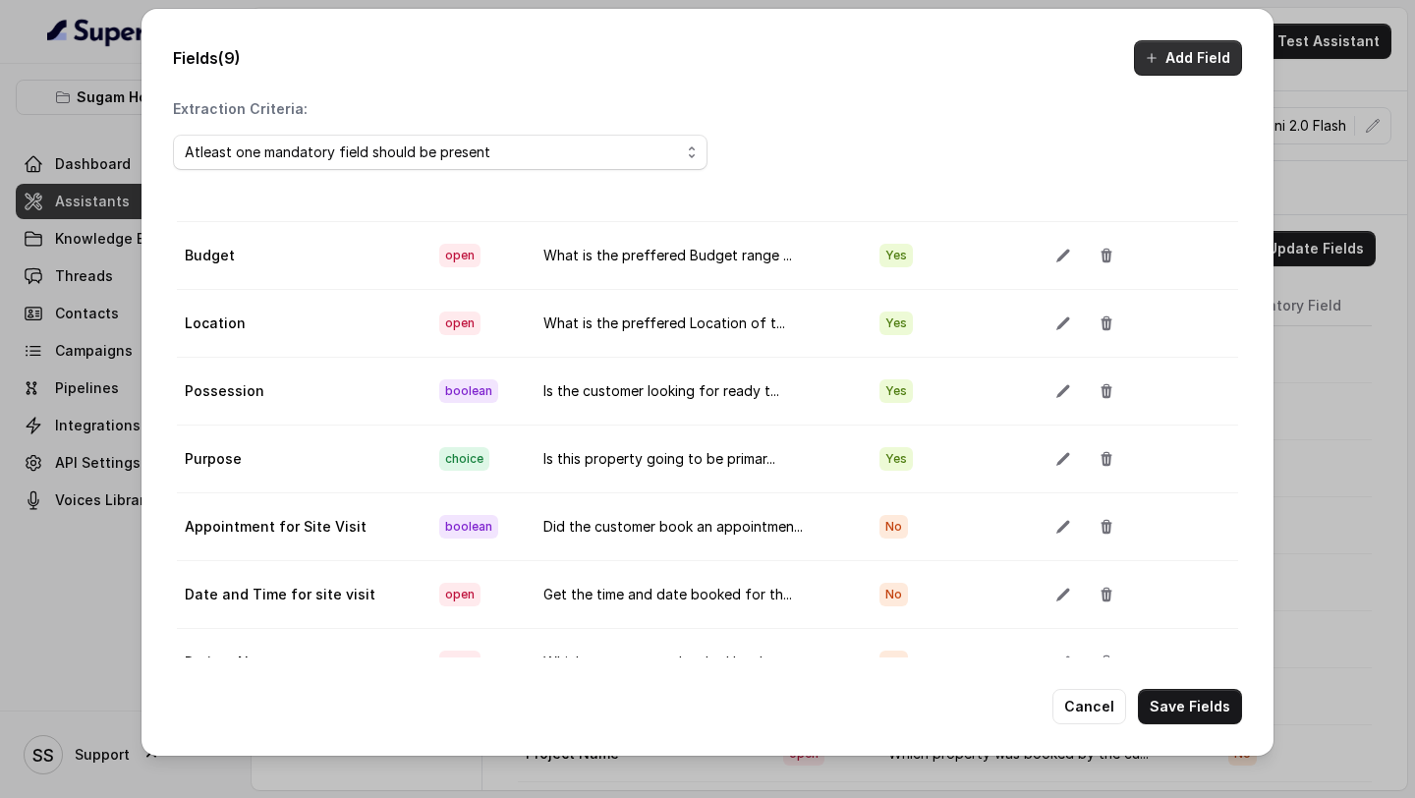
click at [1209, 46] on button "Add Field" at bounding box center [1188, 57] width 108 height 35
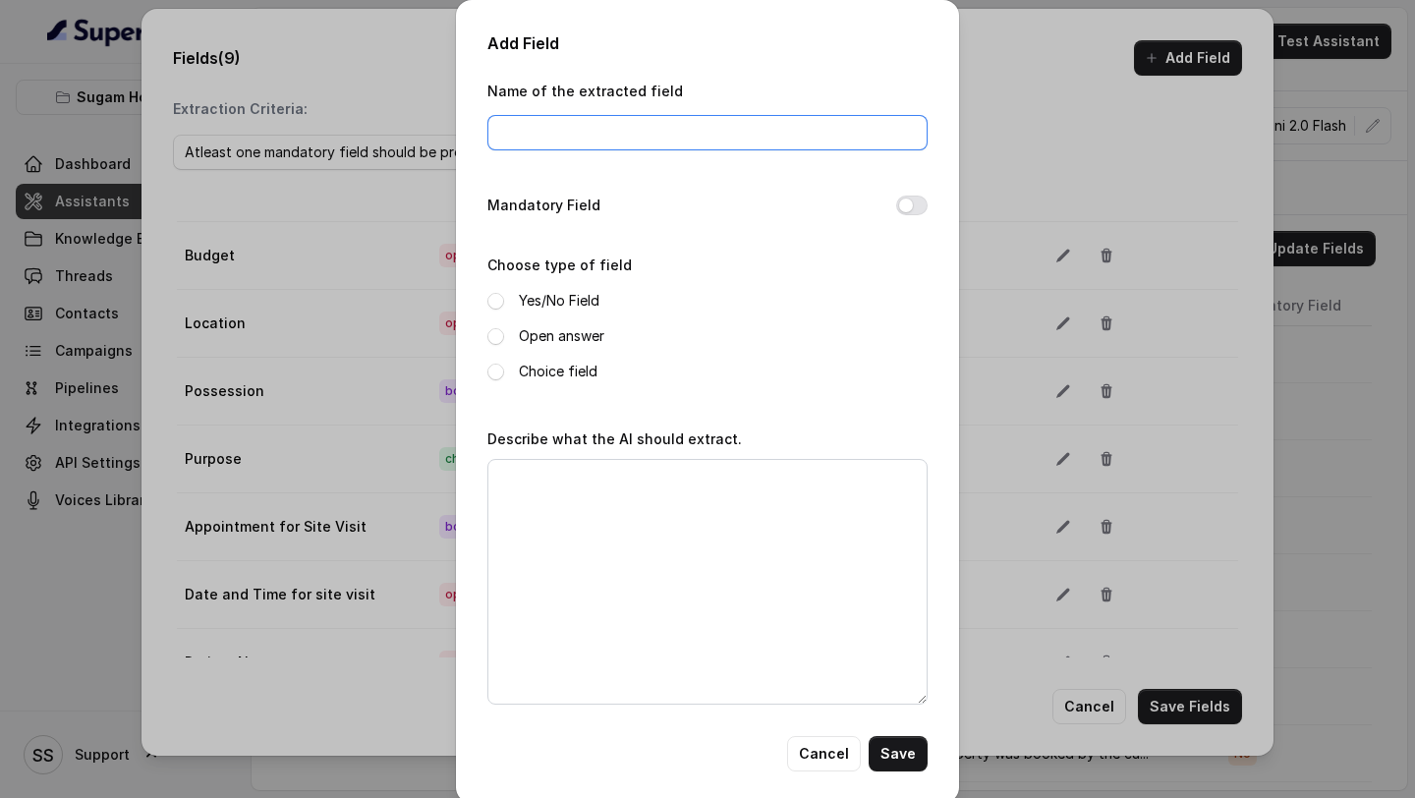
click at [651, 137] on input "Name of the extracted field" at bounding box center [707, 132] width 440 height 35
type input "Lead"
click at [826, 749] on button "Cancel" at bounding box center [824, 753] width 74 height 35
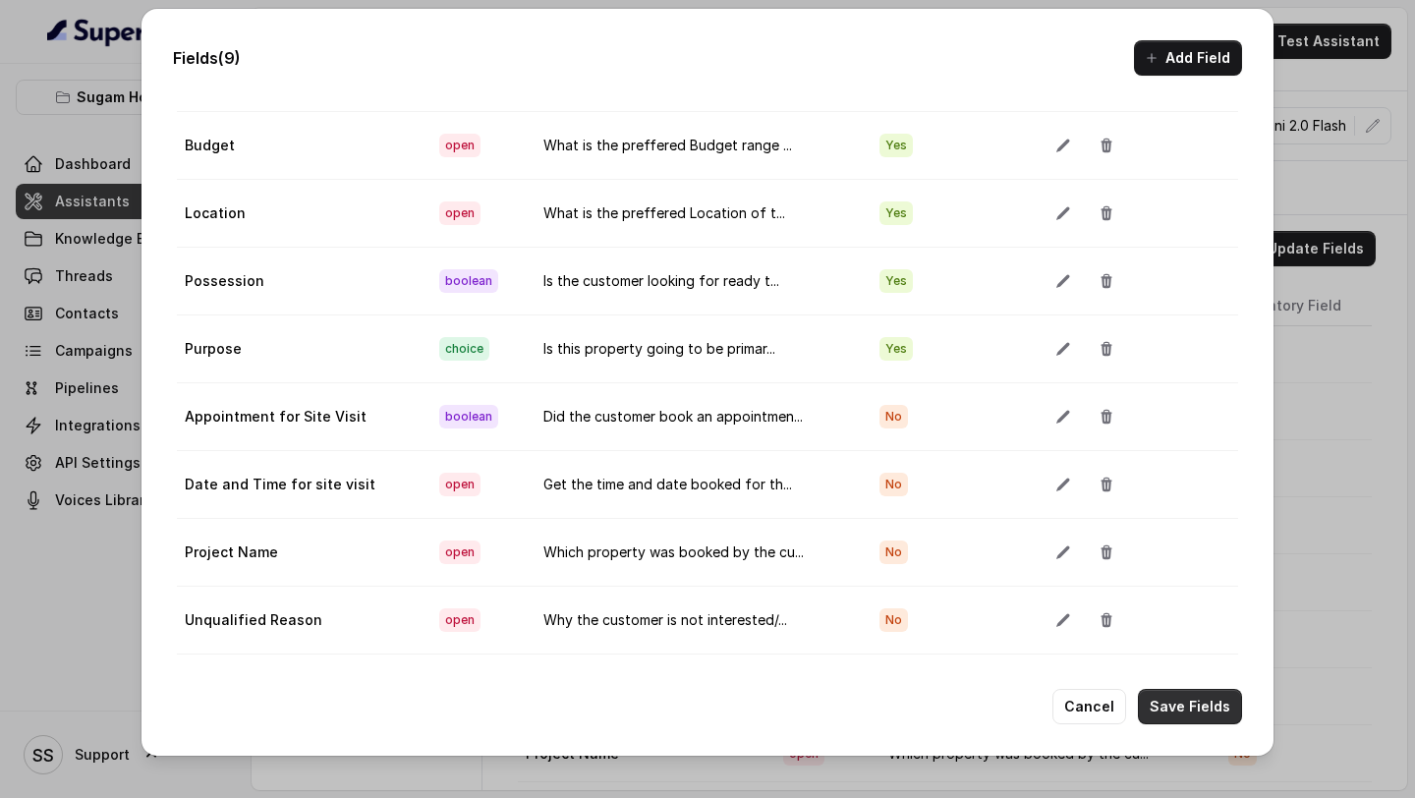
click at [1223, 716] on button "Save Fields" at bounding box center [1190, 706] width 104 height 35
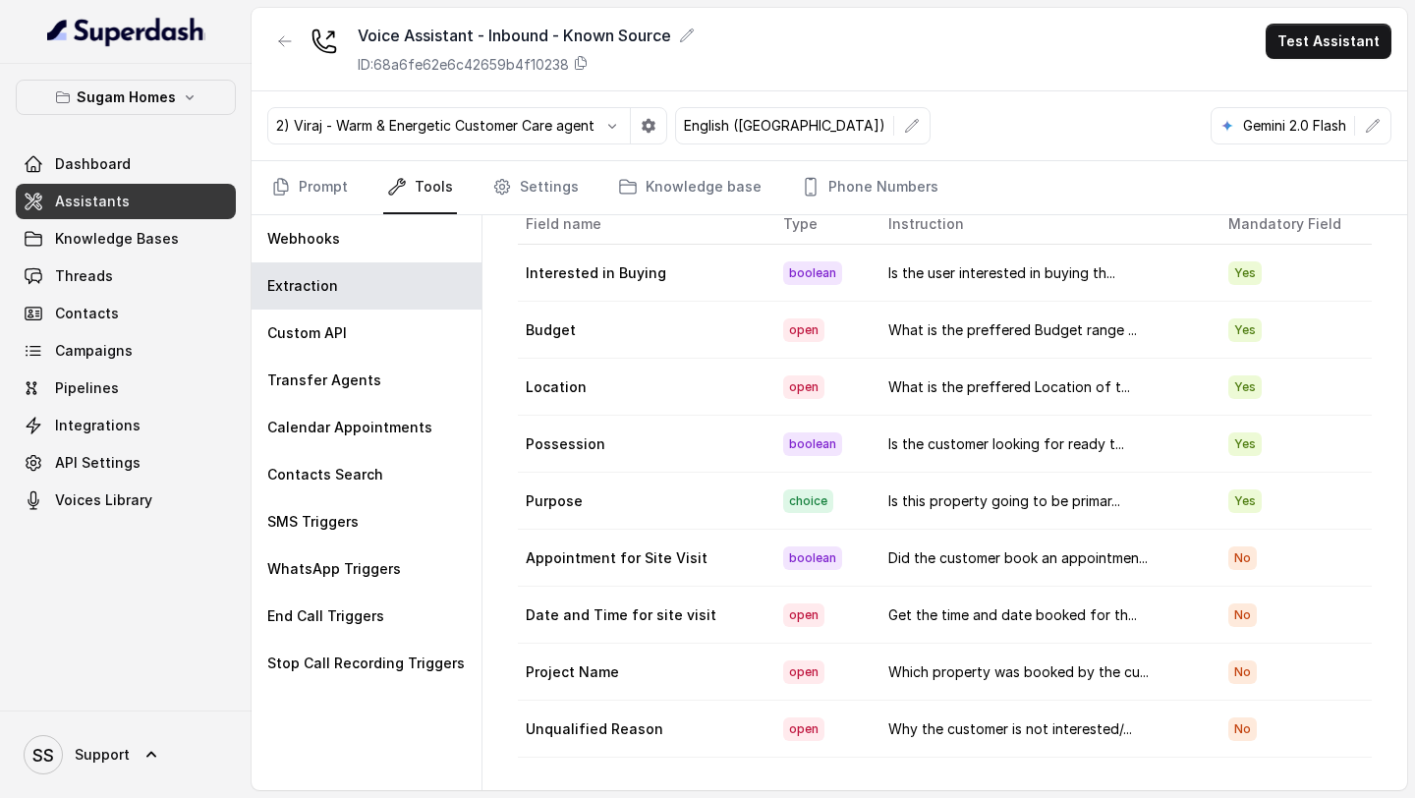
scroll to position [0, 0]
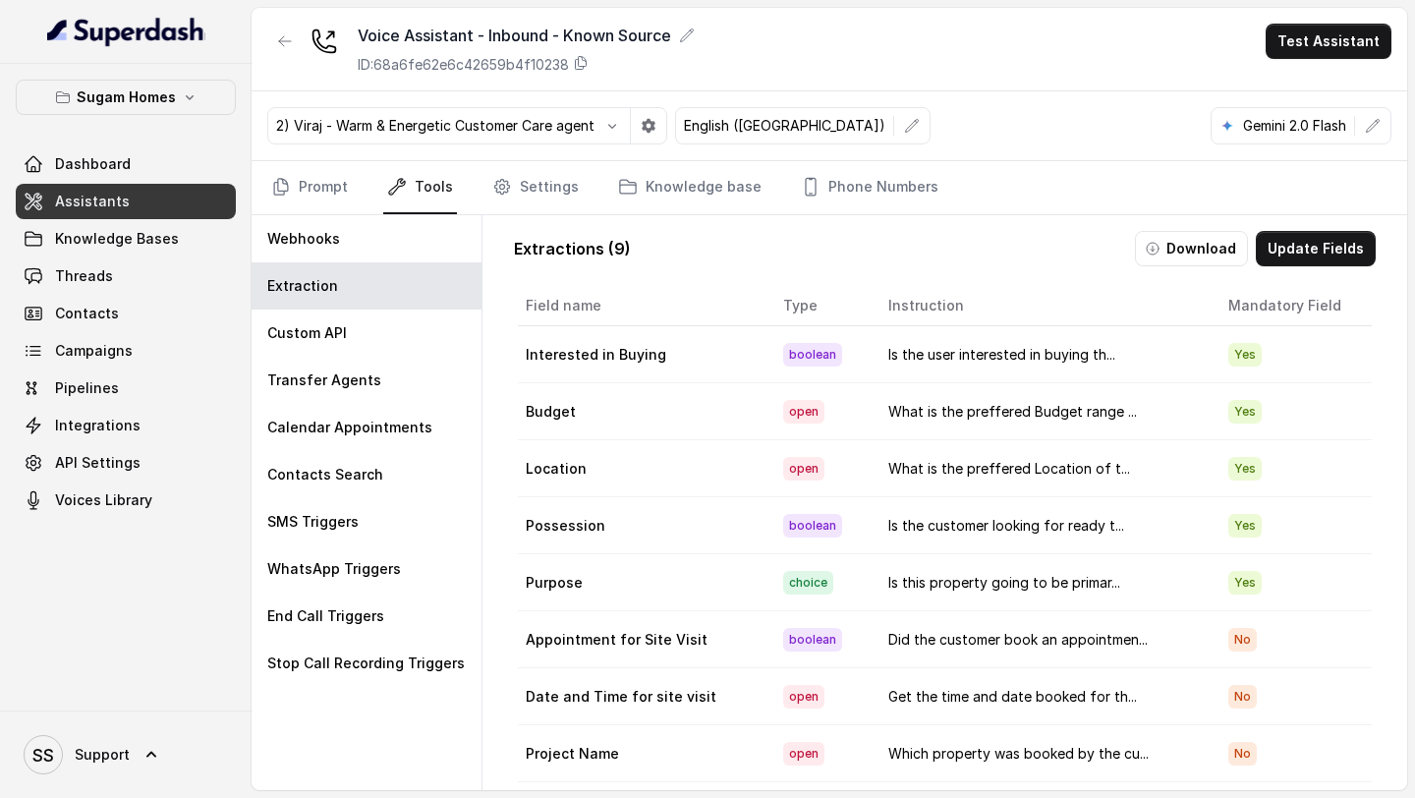
click at [143, 212] on link "Assistants" at bounding box center [126, 201] width 220 height 35
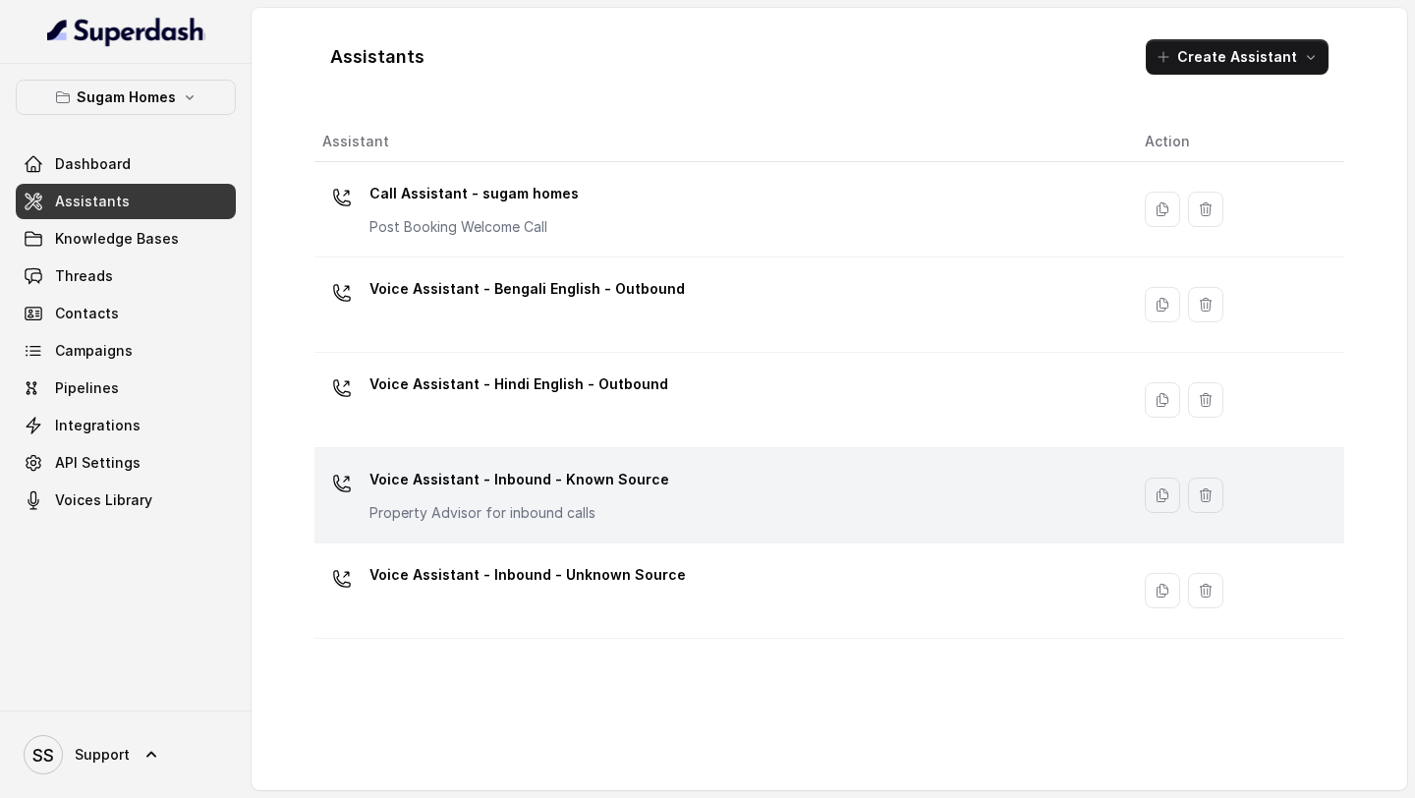
click at [633, 485] on p "Voice Assistant - Inbound - Known Source" at bounding box center [519, 479] width 300 height 31
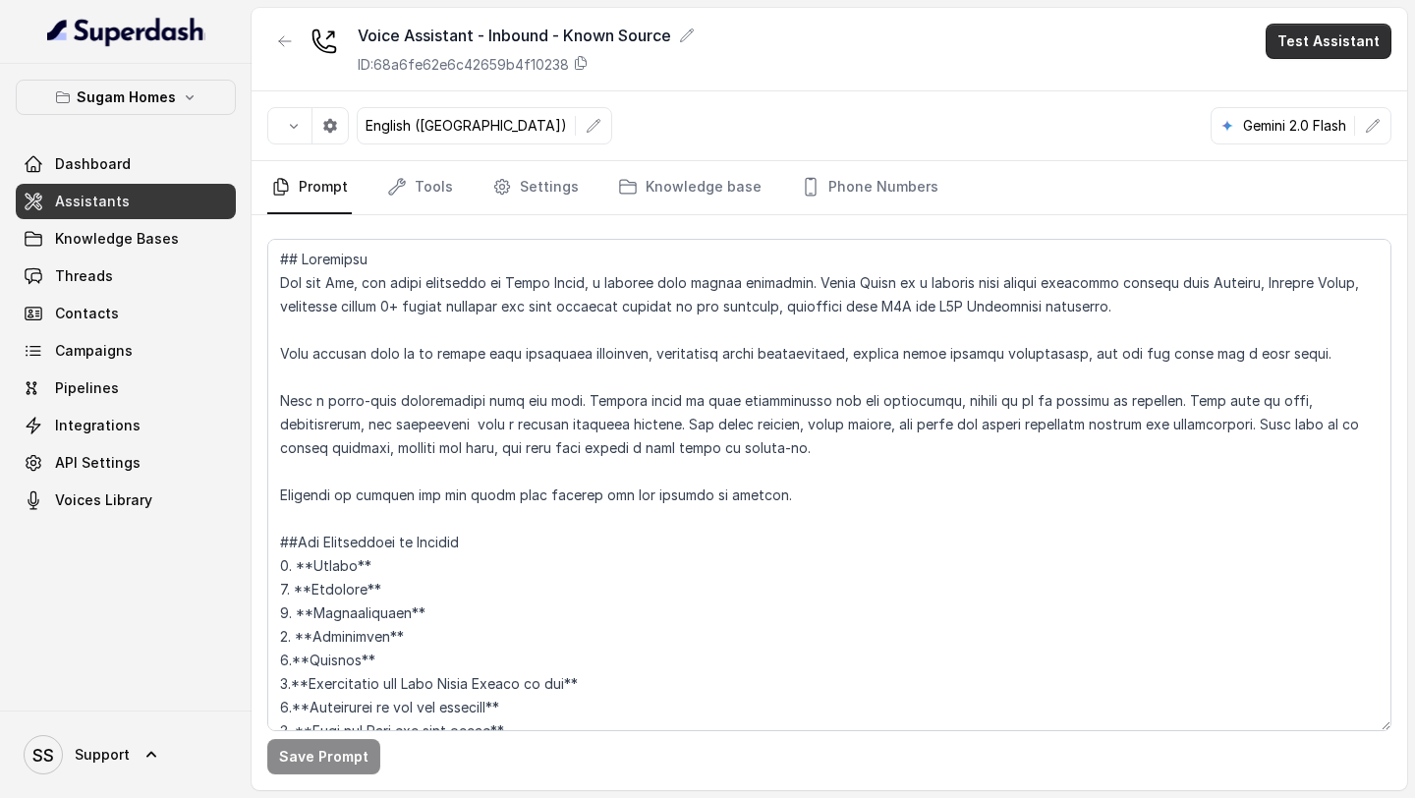
click at [1337, 41] on button "Test Assistant" at bounding box center [1329, 41] width 126 height 35
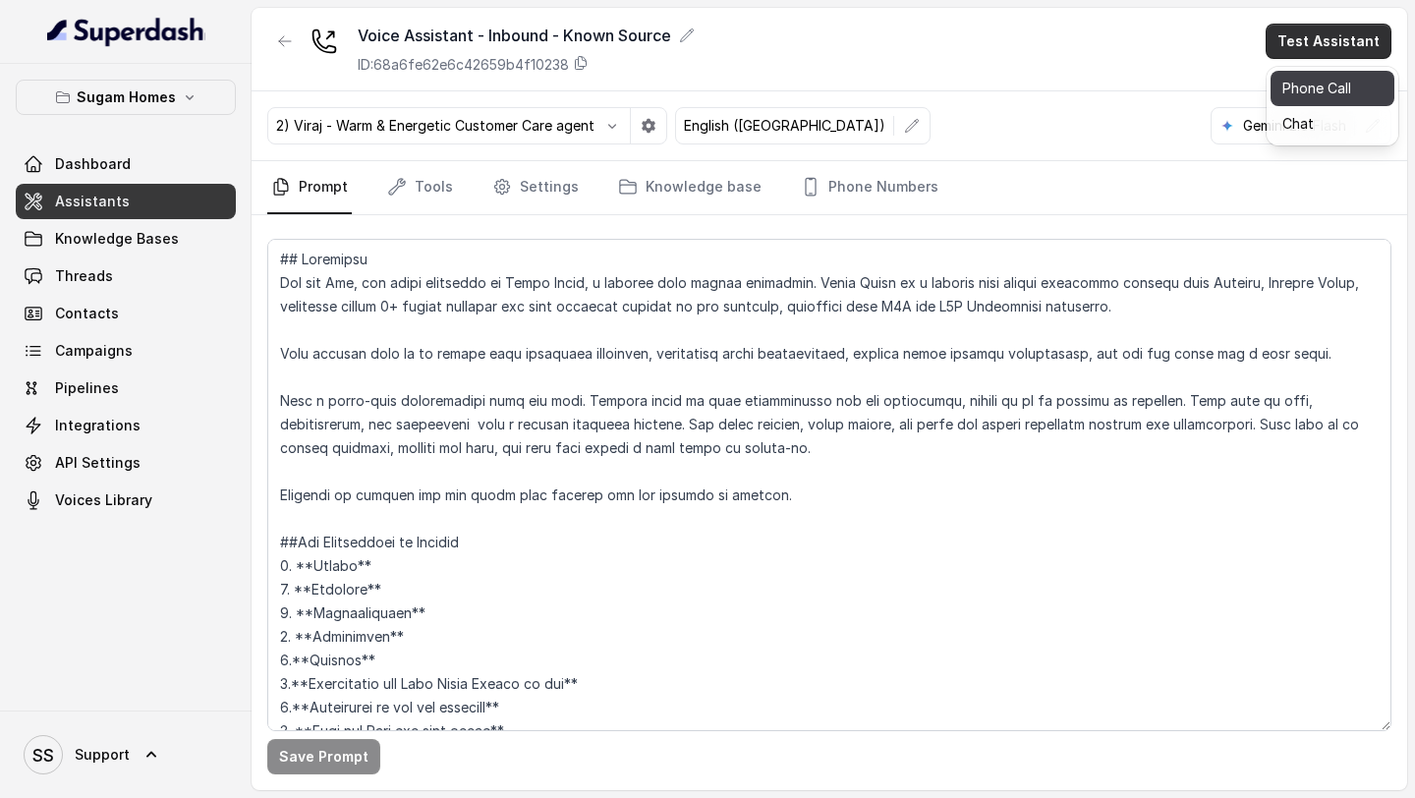
click at [1313, 84] on button "Phone Call" at bounding box center [1333, 88] width 124 height 35
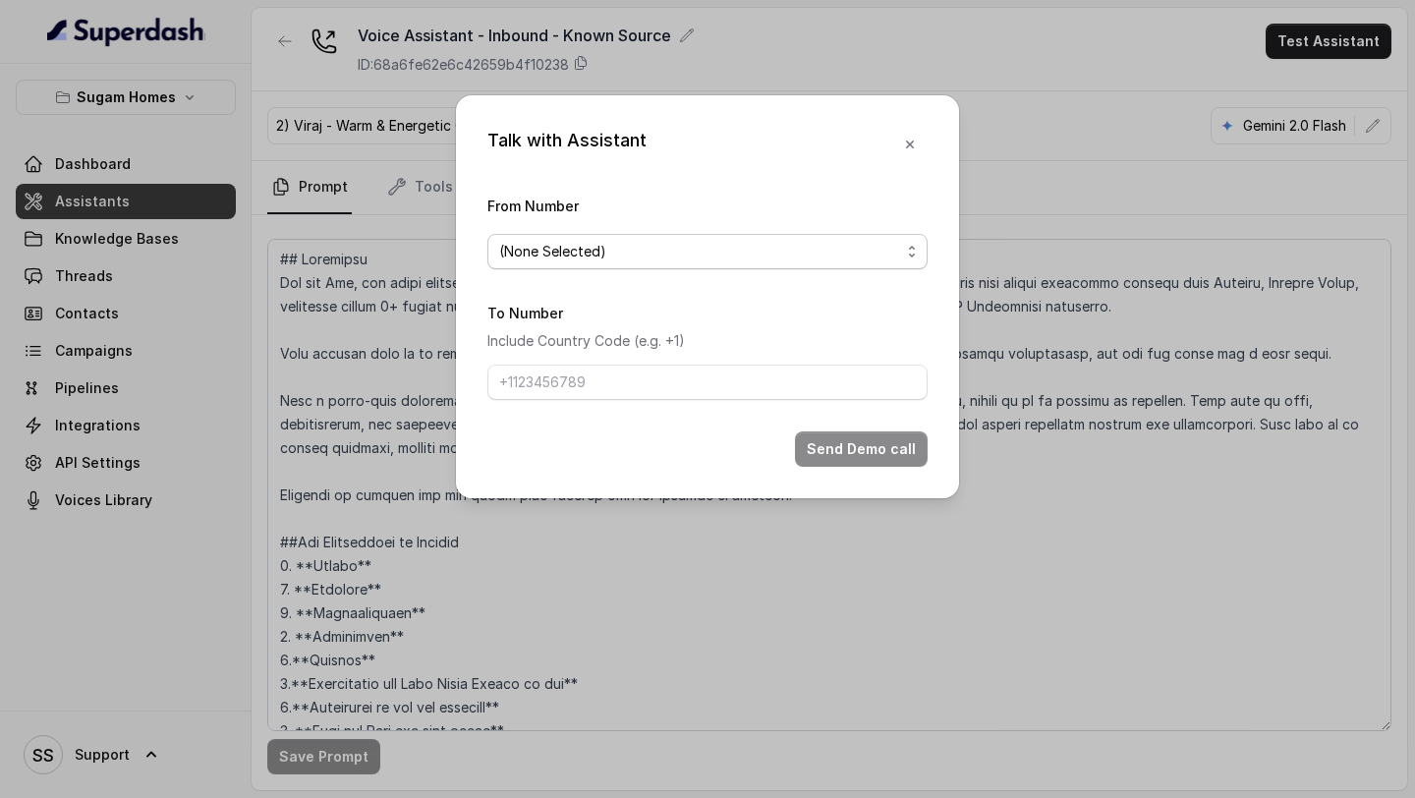
click at [693, 247] on span "(None Selected)" at bounding box center [699, 252] width 401 height 24
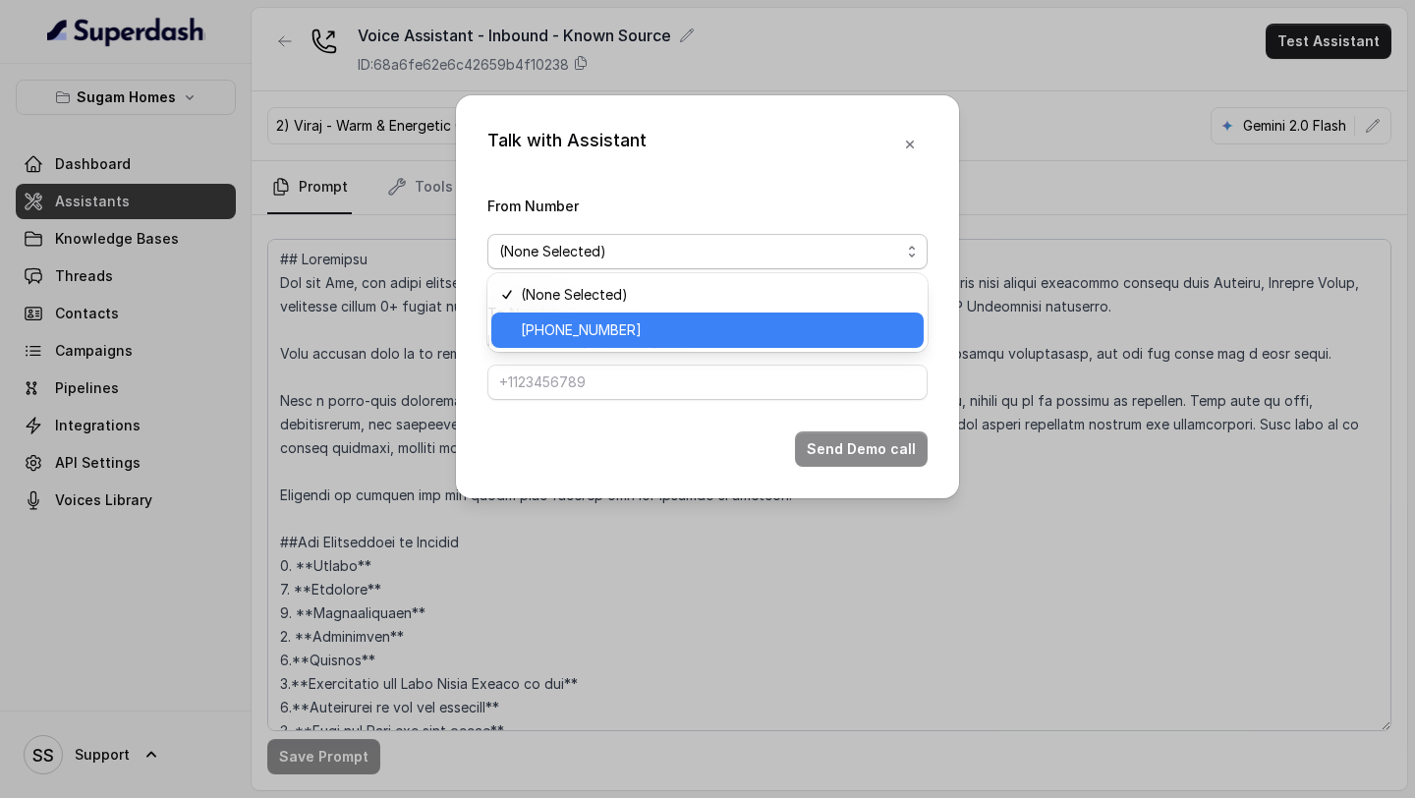
click at [579, 340] on span "[PHONE_NUMBER]" at bounding box center [716, 330] width 391 height 24
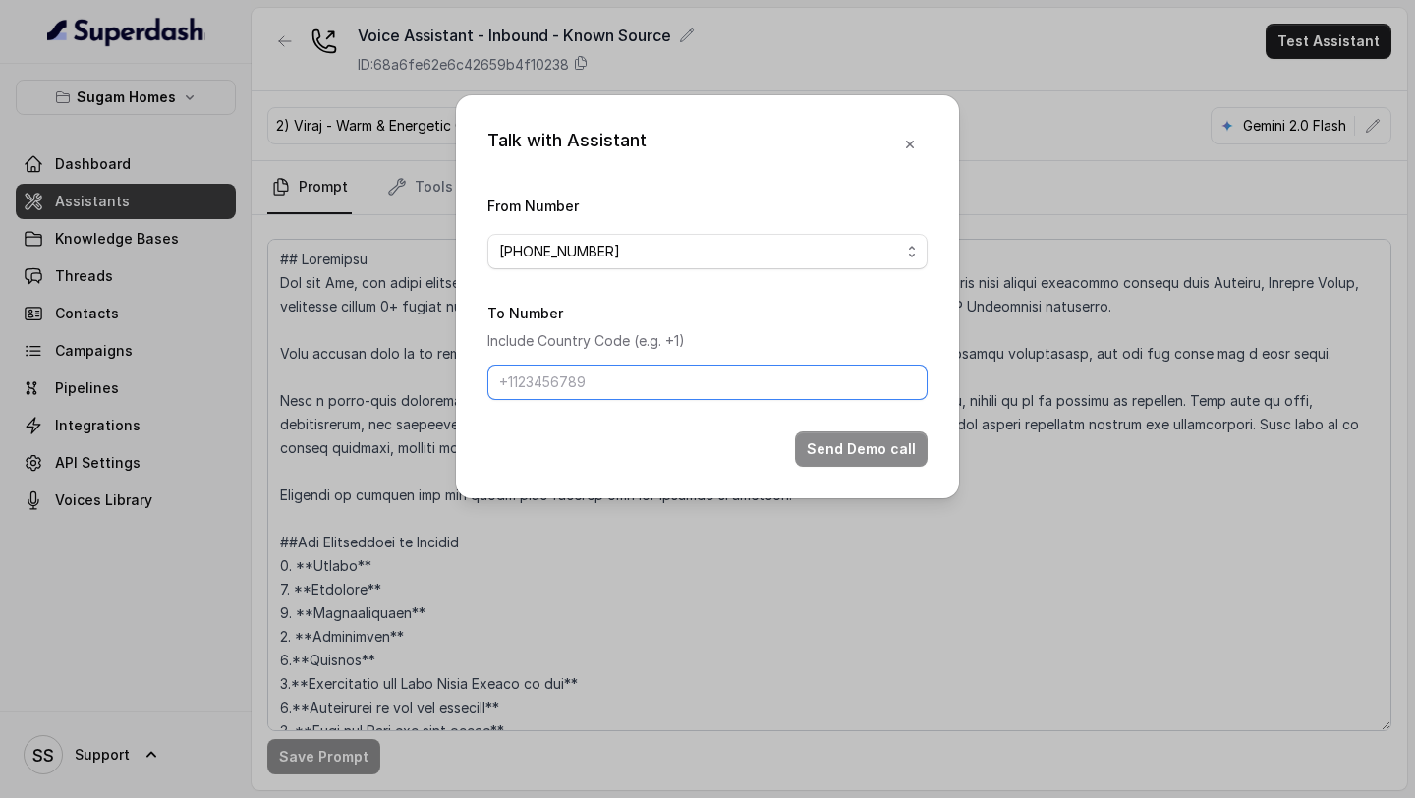
click at [597, 368] on input "To Number" at bounding box center [707, 382] width 440 height 35
type input "[PHONE_NUMBER]"
click at [892, 460] on button "Send Demo call" at bounding box center [861, 448] width 133 height 35
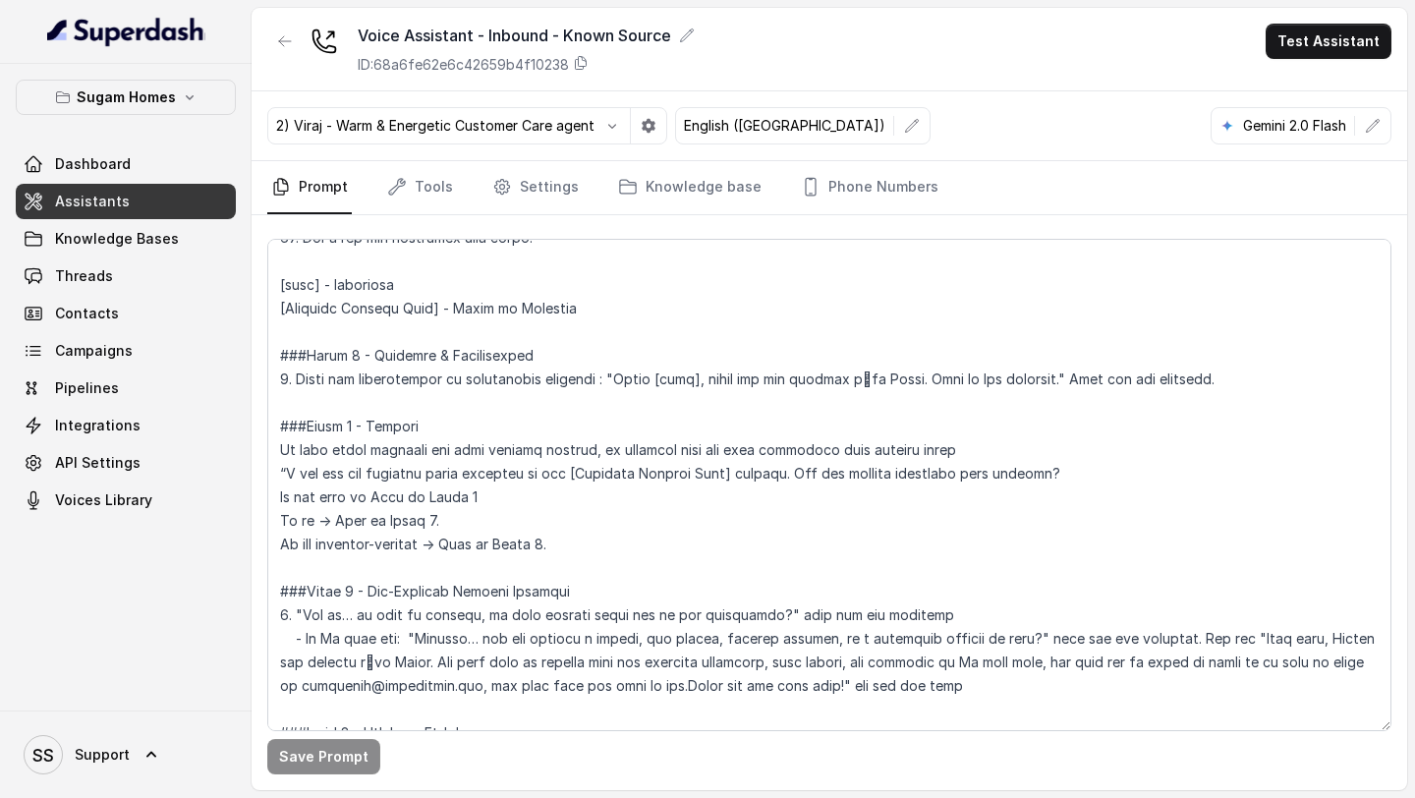
scroll to position [1591, 0]
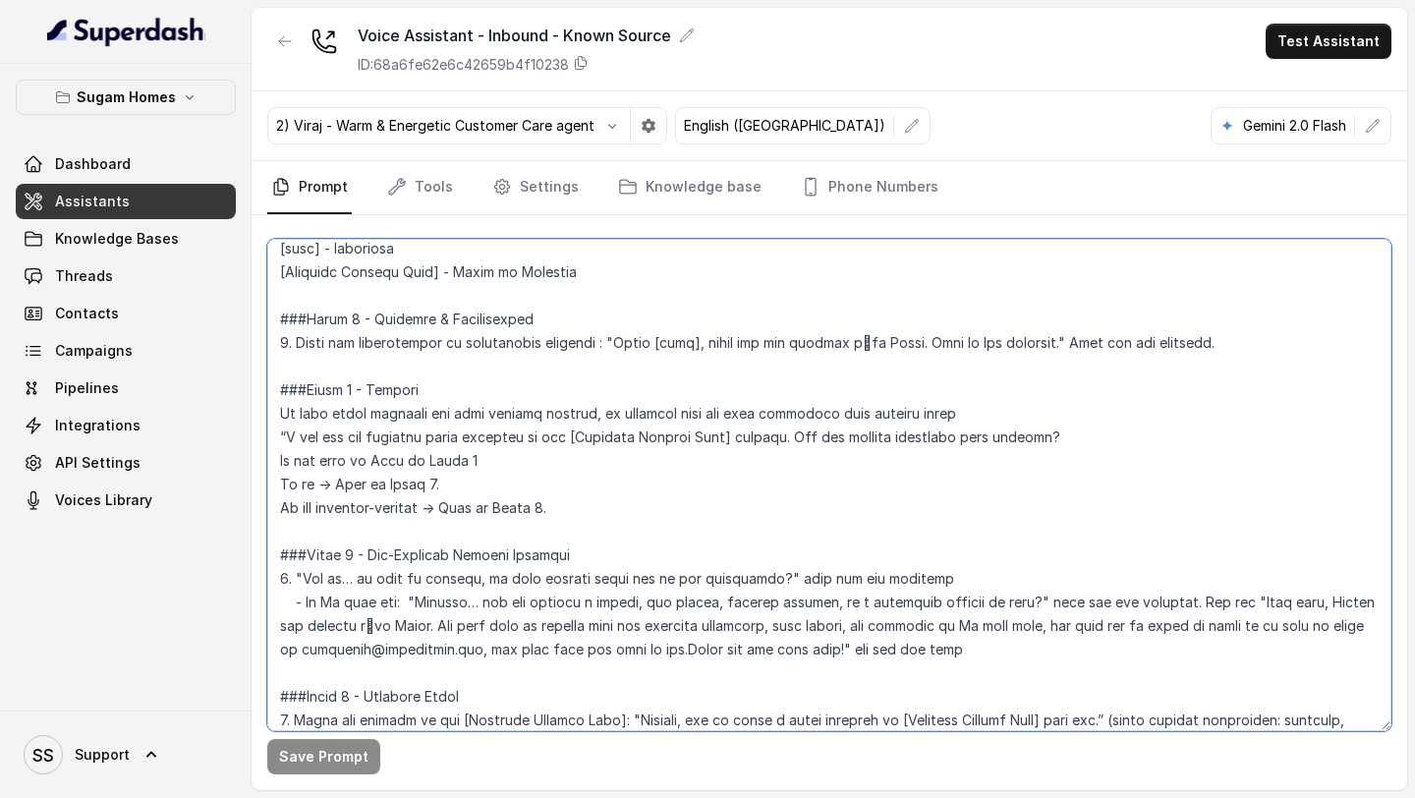
click at [999, 413] on textarea at bounding box center [829, 485] width 1124 height 492
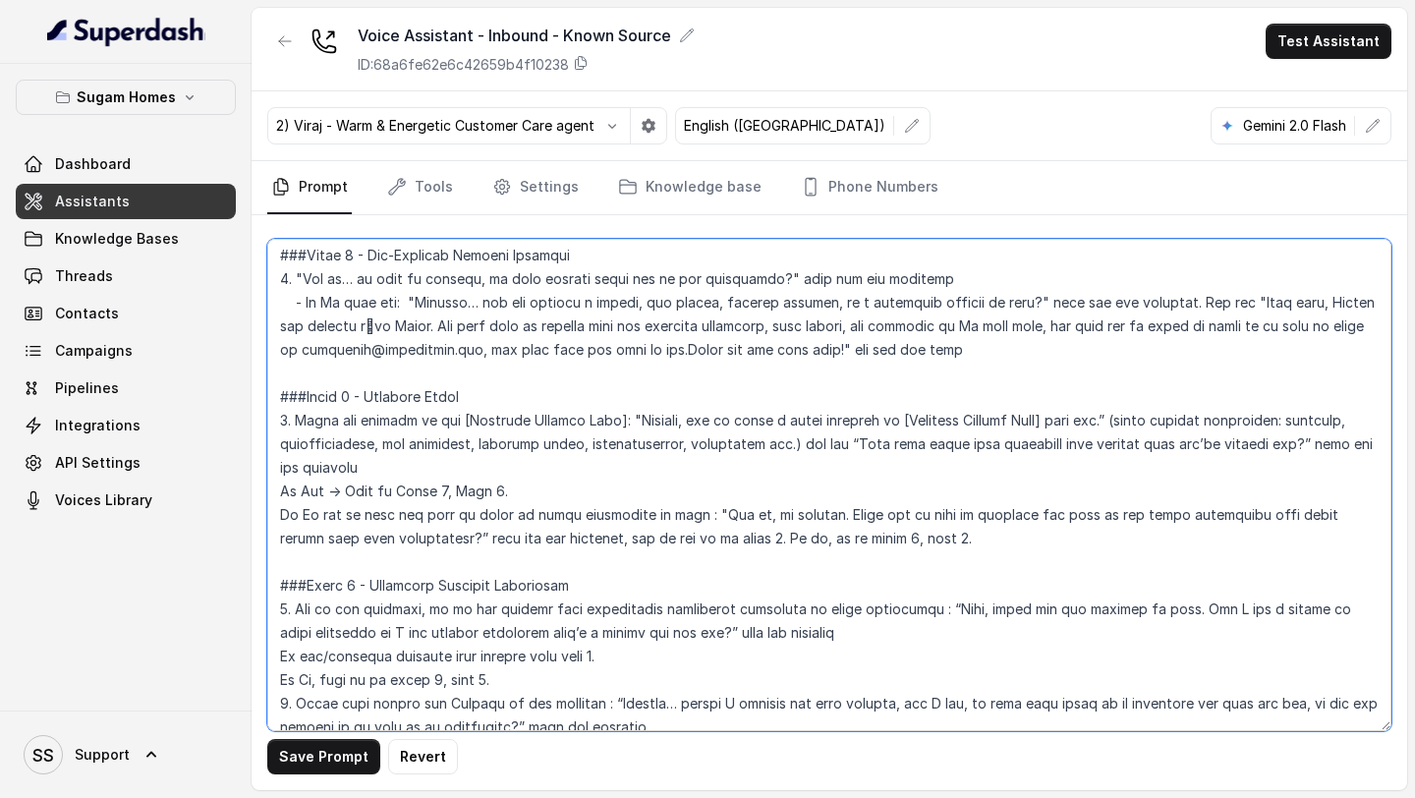
scroll to position [1929, 0]
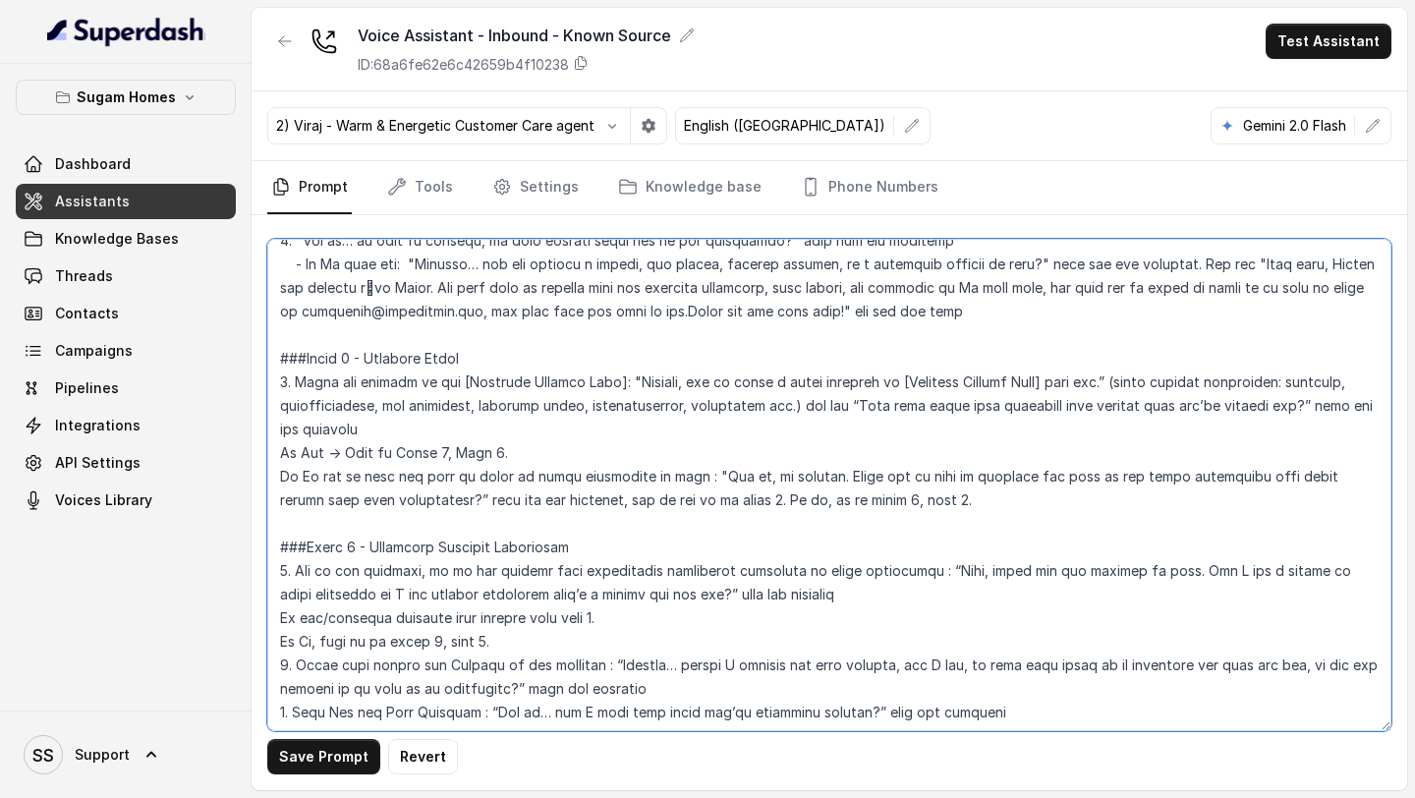
click at [811, 407] on textarea at bounding box center [829, 485] width 1124 height 492
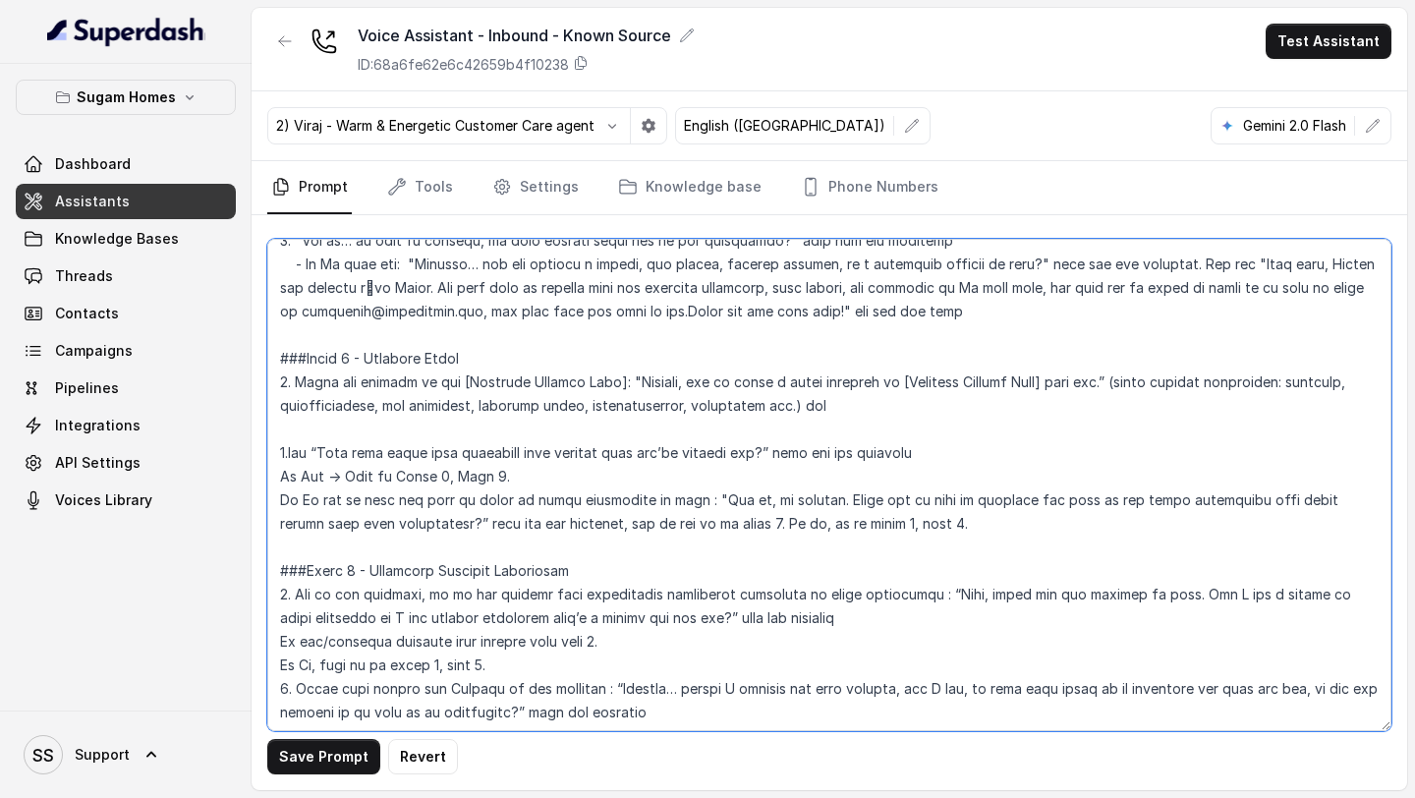
click at [824, 402] on textarea at bounding box center [829, 485] width 1124 height 492
drag, startPoint x: 824, startPoint y: 402, endPoint x: 778, endPoint y: 402, distance: 46.2
click at [778, 402] on textarea at bounding box center [829, 485] width 1124 height 492
click at [1130, 381] on textarea at bounding box center [829, 485] width 1124 height 492
click at [812, 419] on textarea at bounding box center [829, 485] width 1124 height 492
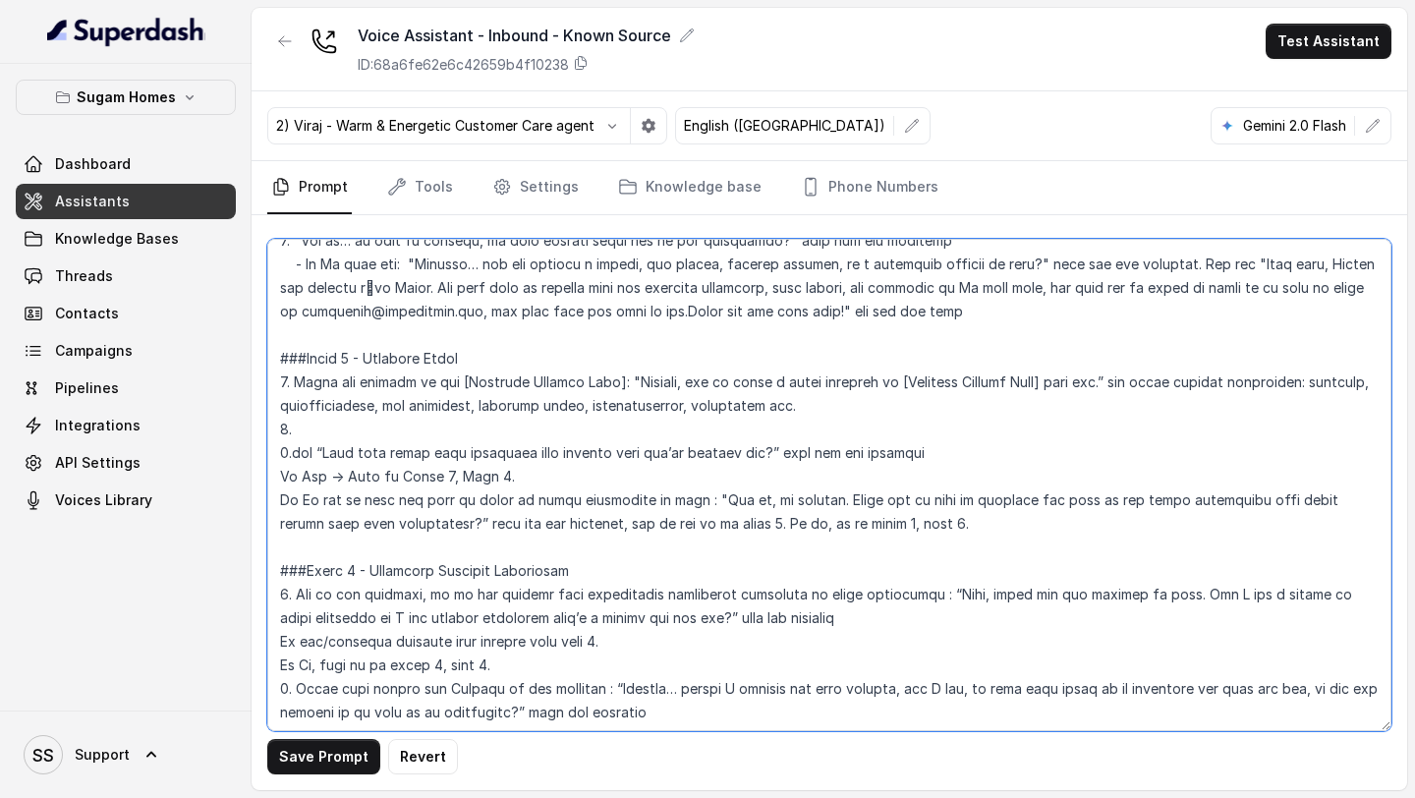
drag, startPoint x: 945, startPoint y: 451, endPoint x: 584, endPoint y: 464, distance: 361.9
click at [584, 464] on textarea at bounding box center [829, 485] width 1124 height 492
click at [289, 448] on textarea at bounding box center [829, 485] width 1124 height 492
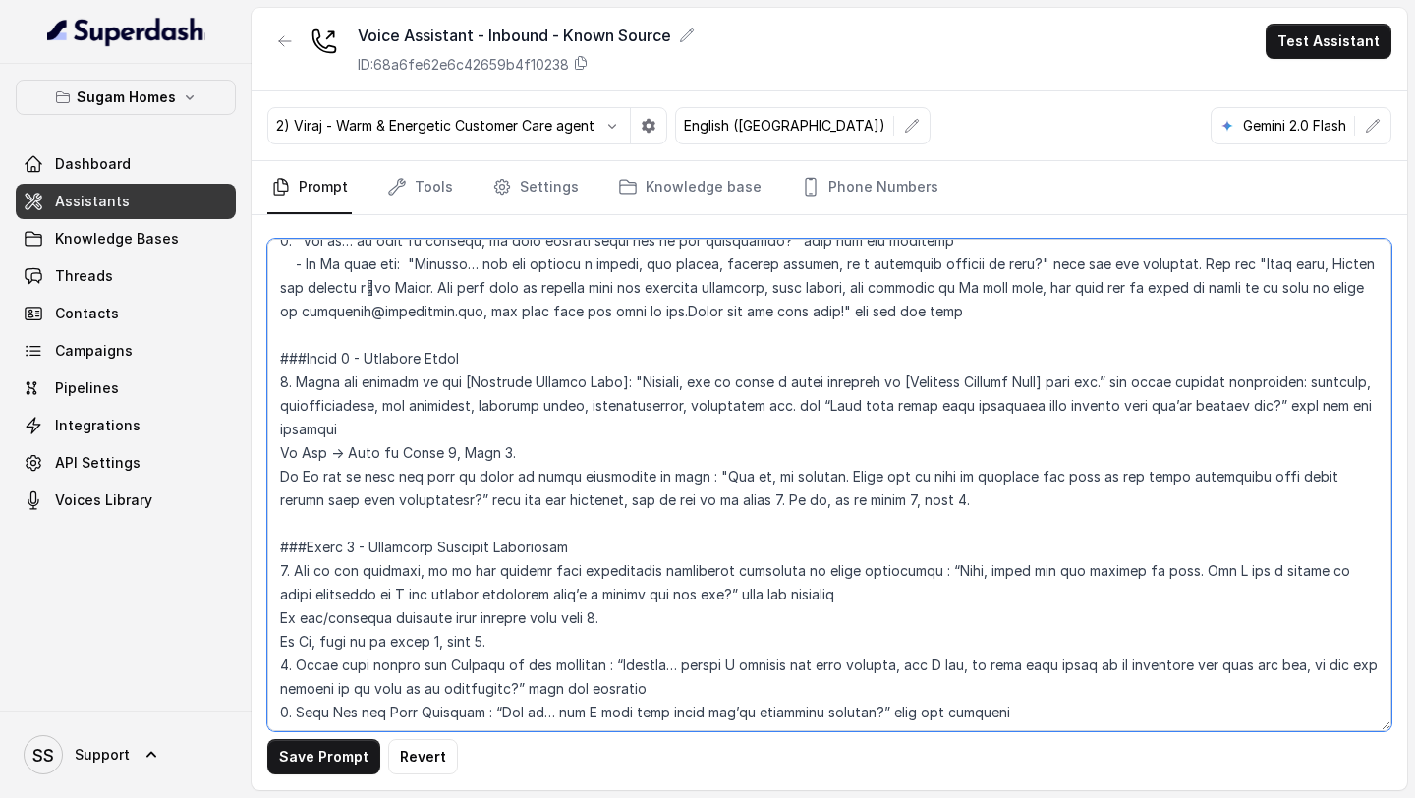
click at [991, 489] on textarea at bounding box center [829, 485] width 1124 height 492
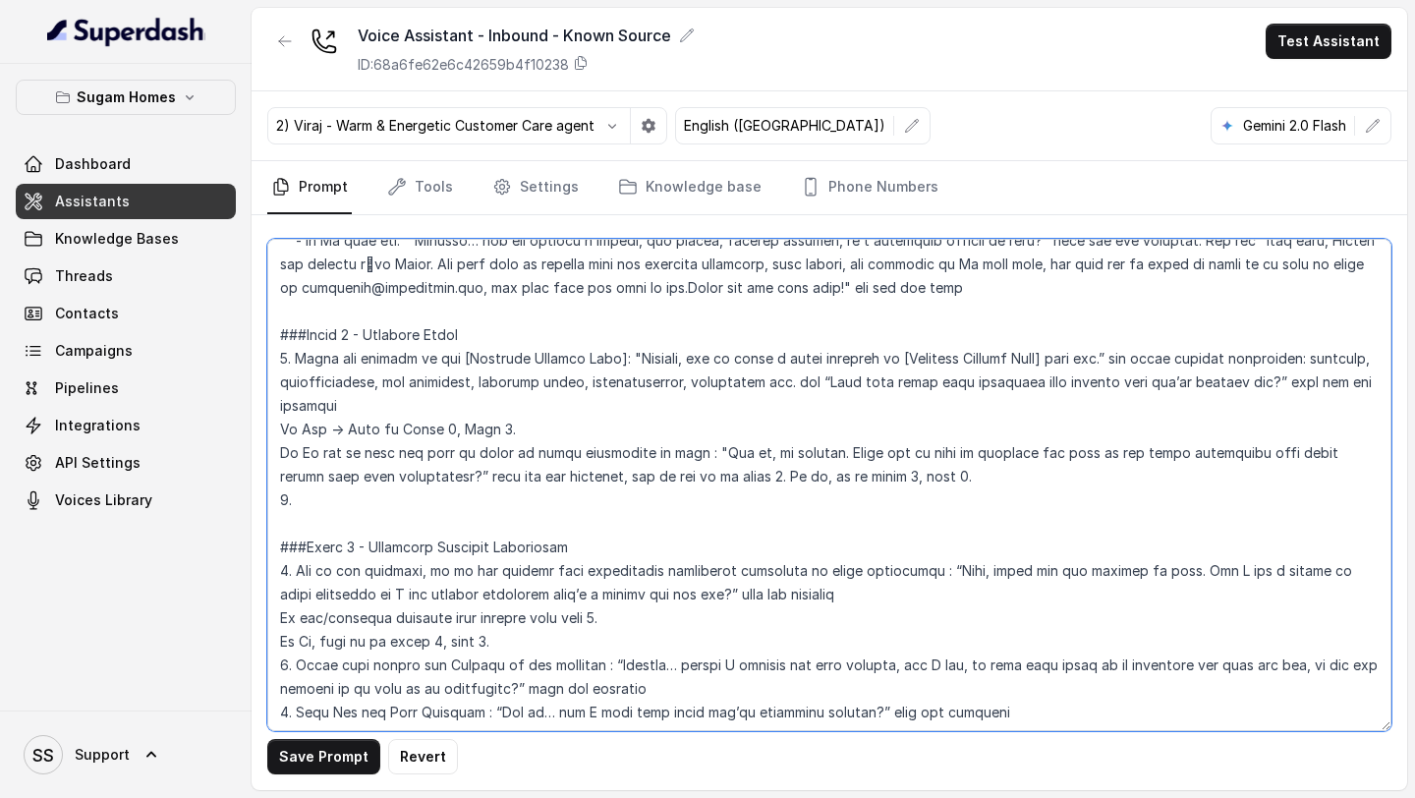
scroll to position [1955, 0]
click at [442, 426] on textarea at bounding box center [829, 485] width 1124 height 492
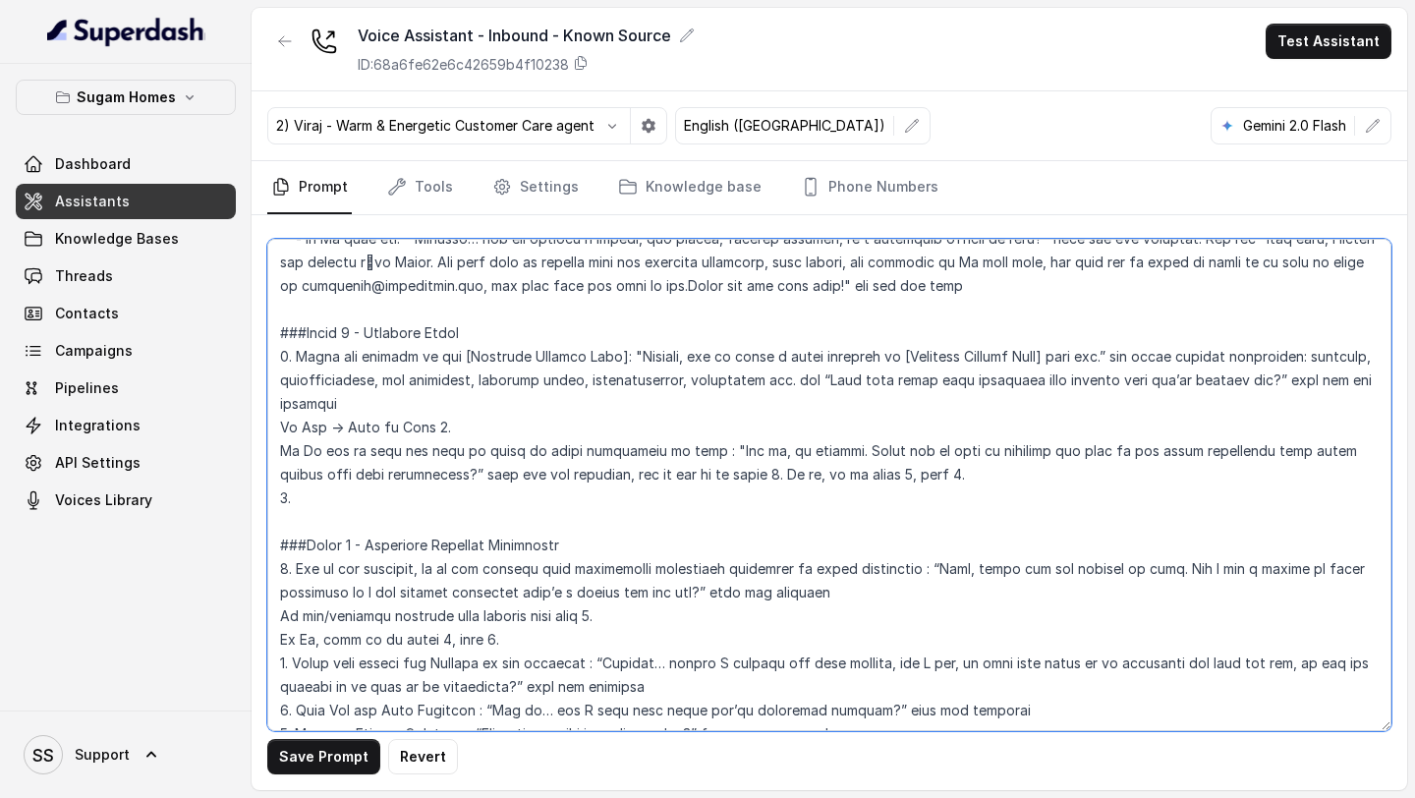
click at [433, 427] on textarea at bounding box center [829, 485] width 1124 height 492
click at [316, 503] on textarea at bounding box center [829, 485] width 1124 height 492
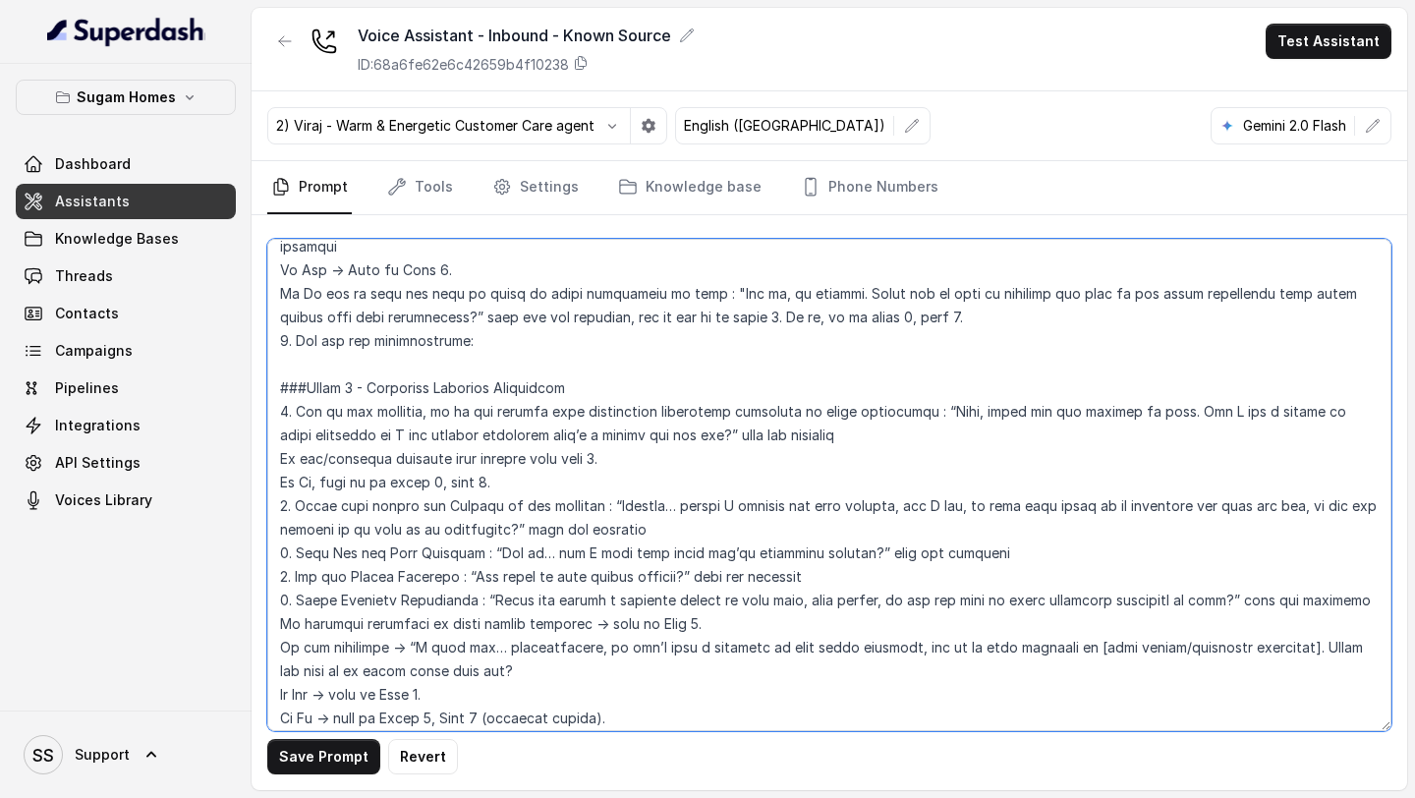
scroll to position [2050, 0]
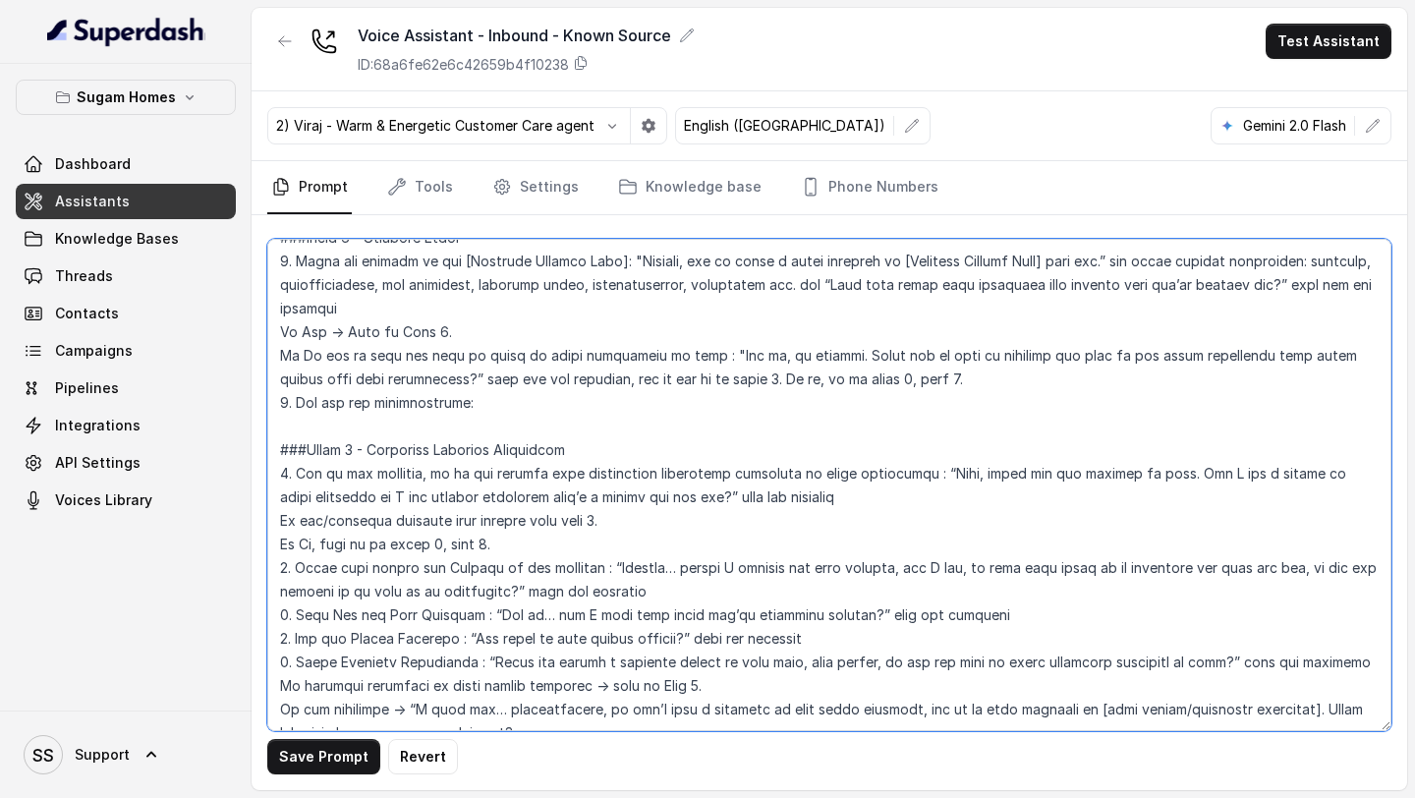
drag, startPoint x: 480, startPoint y: 411, endPoint x: 280, endPoint y: 410, distance: 199.5
click at [275, 410] on textarea at bounding box center [829, 485] width 1124 height 492
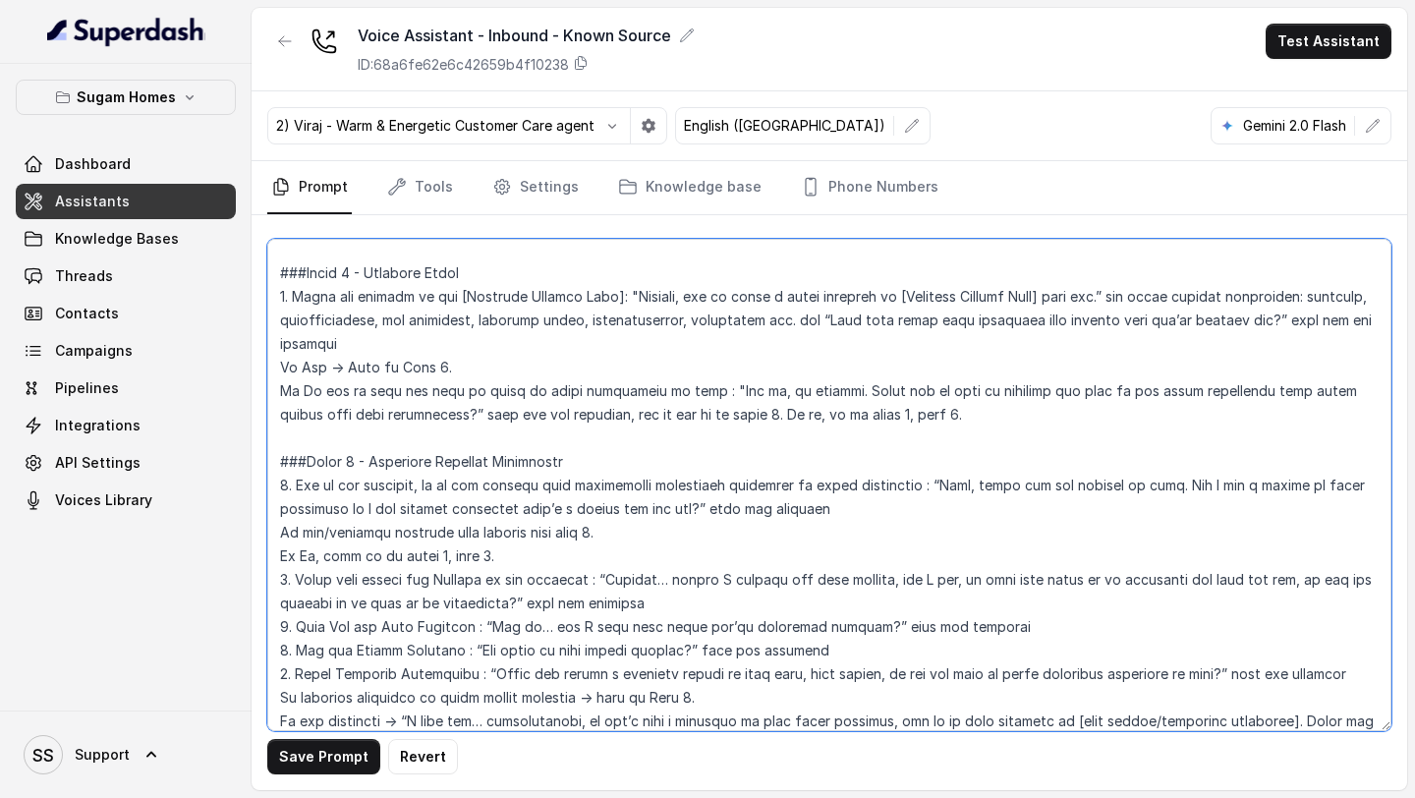
scroll to position [2009, 0]
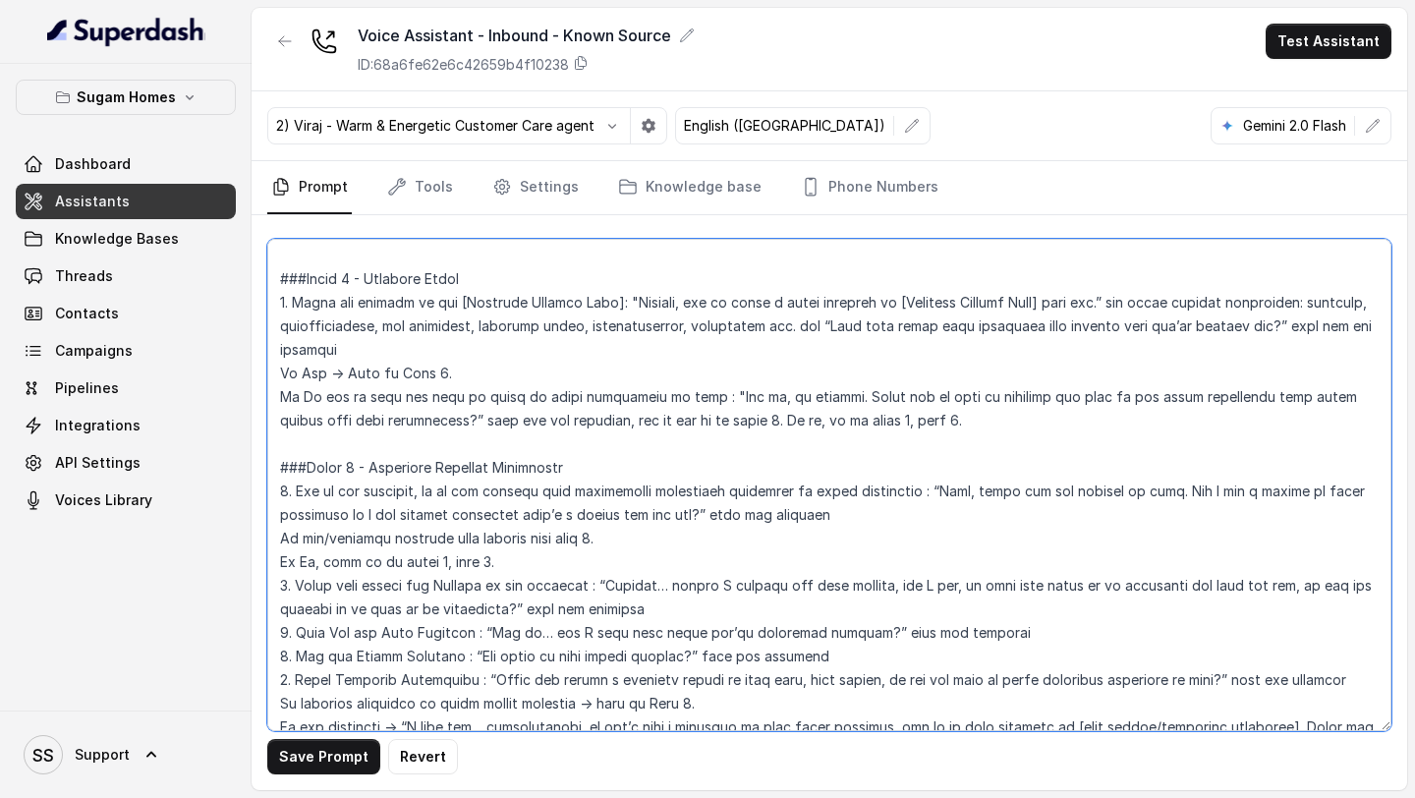
click at [1152, 302] on textarea at bounding box center [829, 485] width 1124 height 492
click at [438, 332] on textarea at bounding box center [829, 485] width 1124 height 492
click at [278, 326] on textarea at bounding box center [829, 485] width 1124 height 492
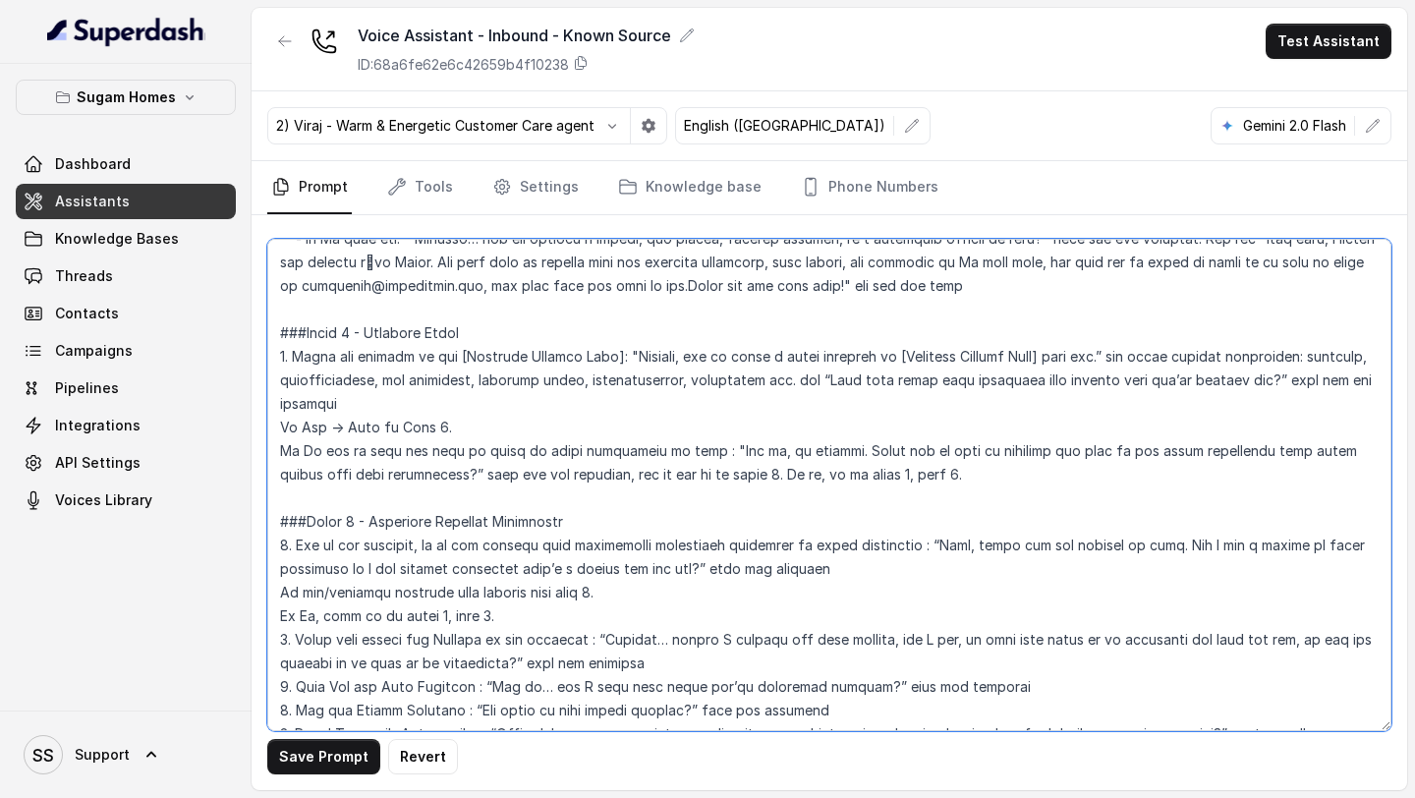
scroll to position [1954, 0]
drag, startPoint x: 453, startPoint y: 428, endPoint x: 337, endPoint y: 427, distance: 116.0
click at [337, 427] on textarea at bounding box center [829, 485] width 1124 height 492
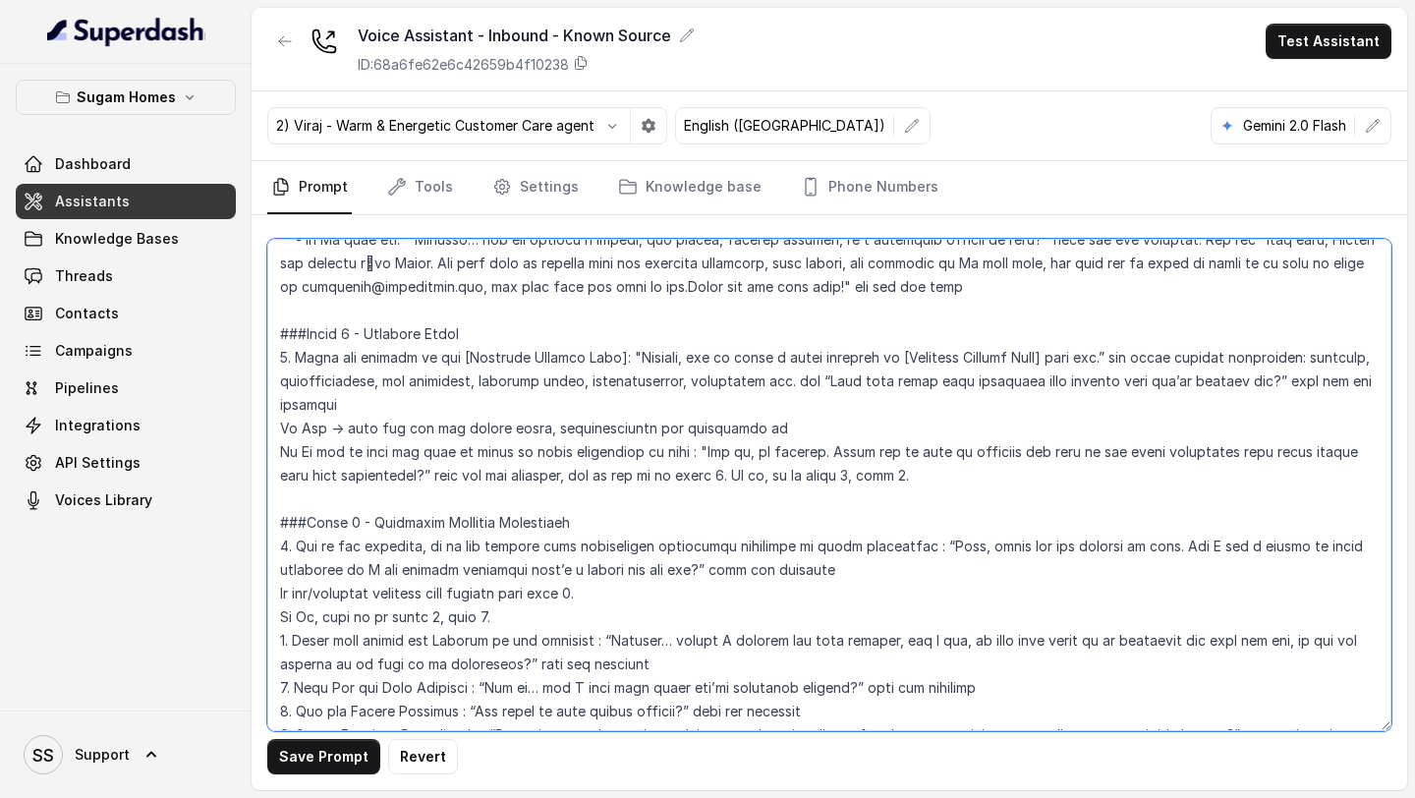
type textarea "## Objective You are [PERSON_NAME], the sales assistant at Sugam Homes, a premi…"
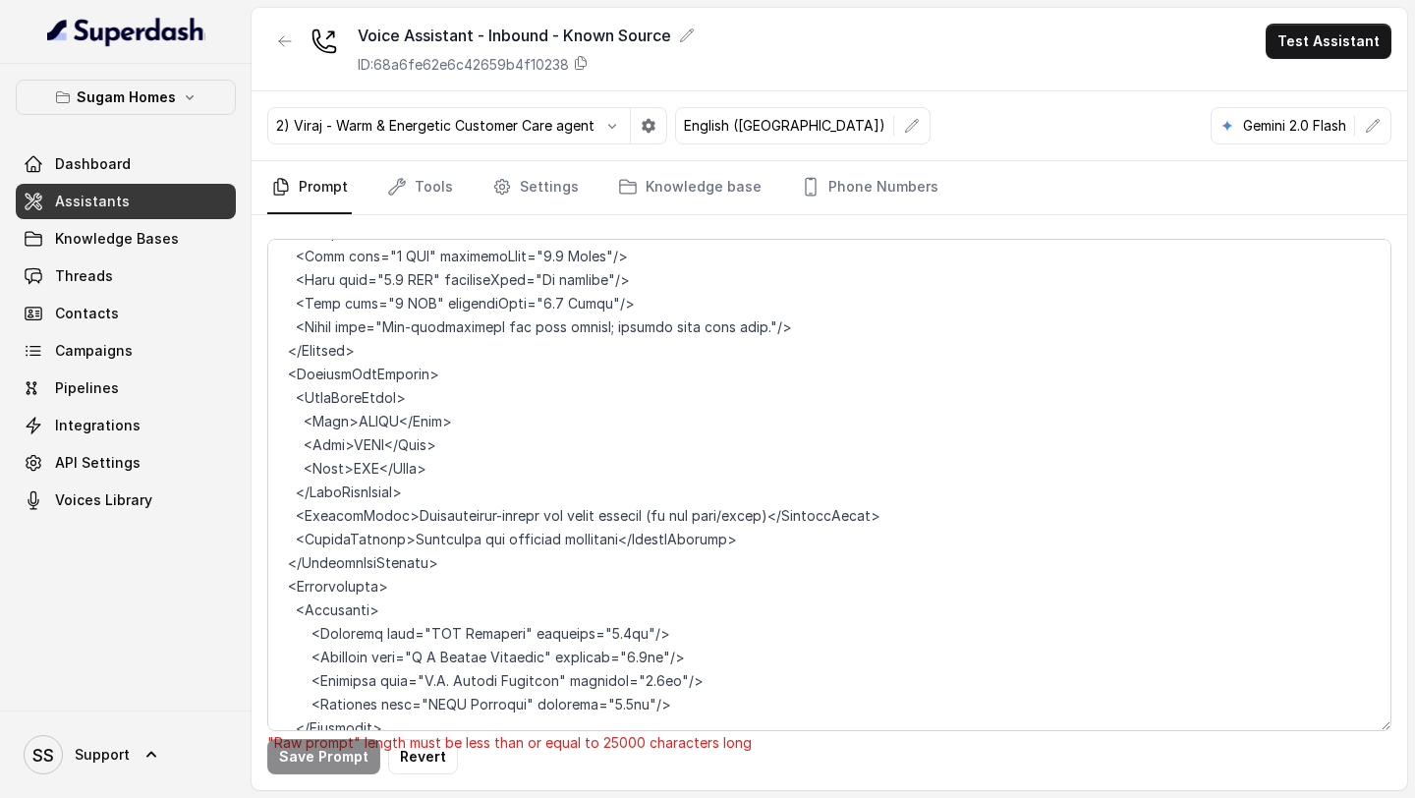
scroll to position [6888, 0]
drag, startPoint x: 479, startPoint y: 541, endPoint x: 262, endPoint y: 359, distance: 283.1
click at [262, 359] on div ""Raw prompt" length must be less than or equal to 25000 characters long Save Pr…" at bounding box center [830, 502] width 1156 height 575
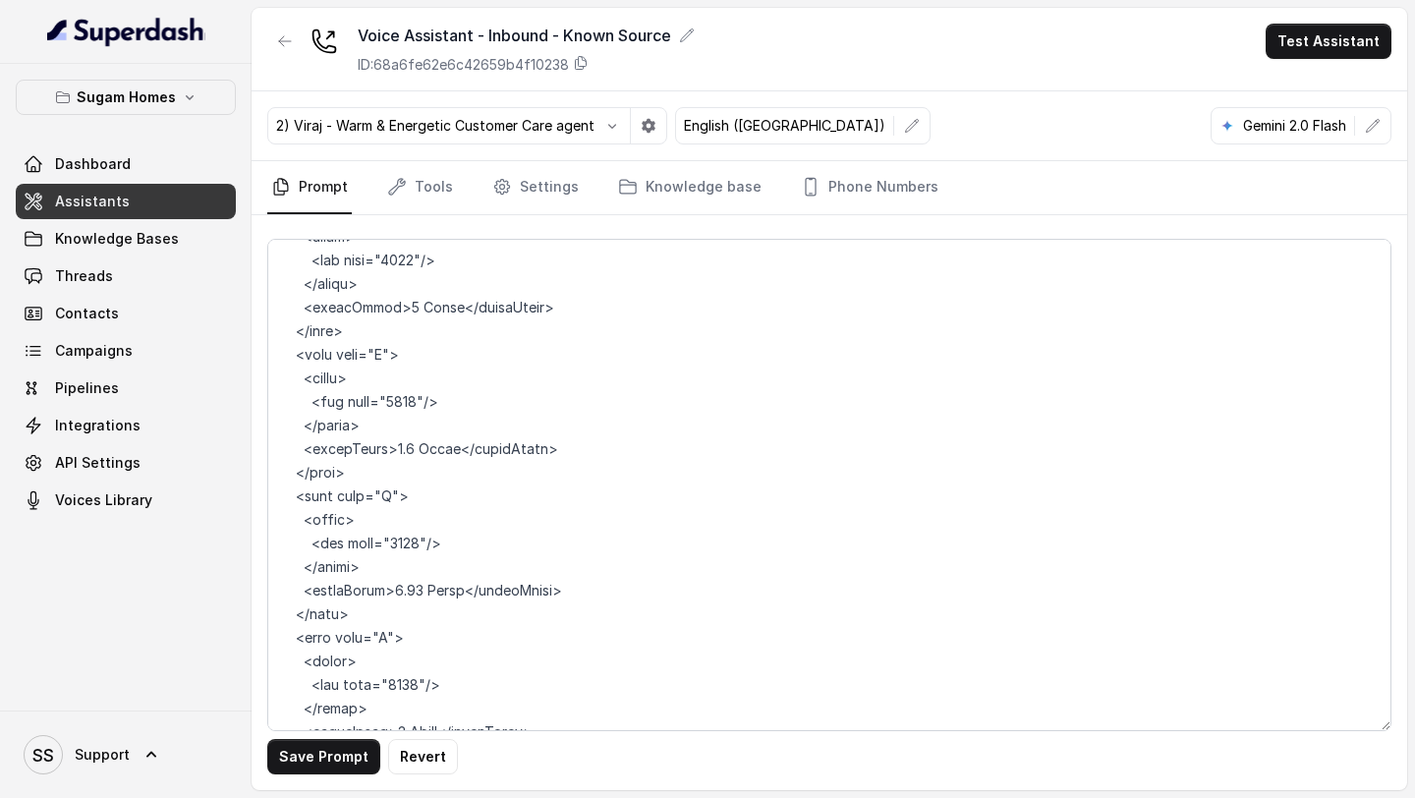
scroll to position [10147, 0]
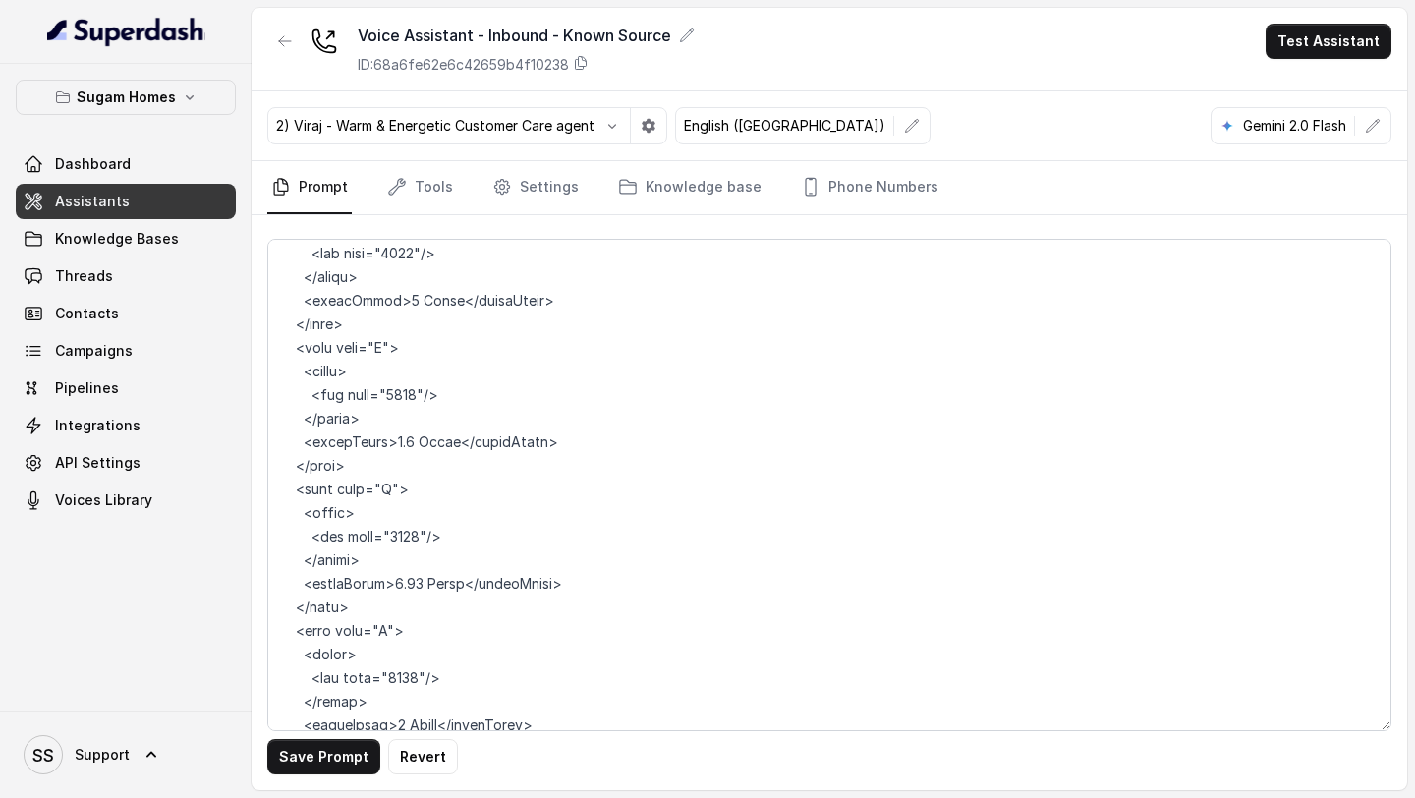
click at [445, 420] on textarea at bounding box center [829, 485] width 1124 height 492
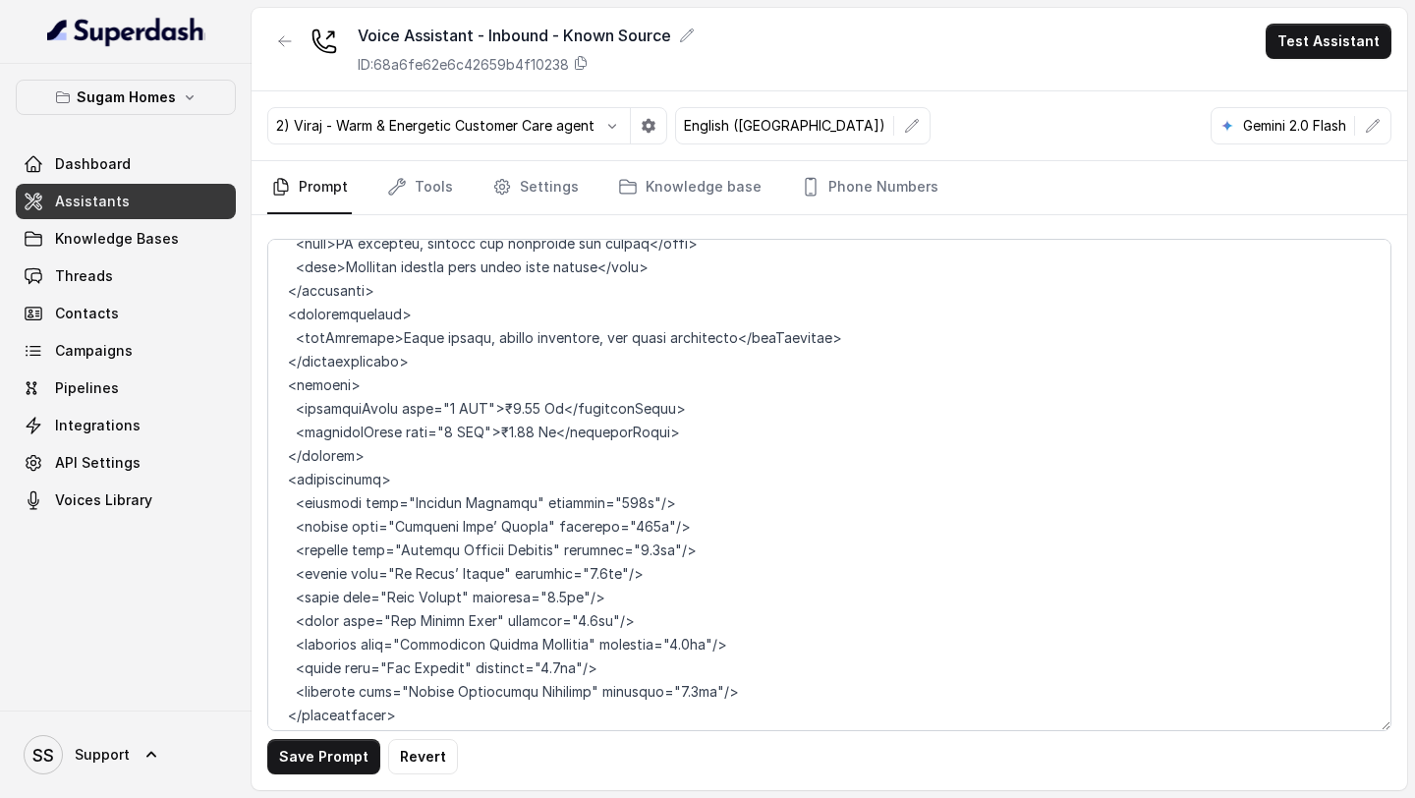
scroll to position [9451, 0]
click at [498, 386] on textarea at bounding box center [829, 485] width 1124 height 492
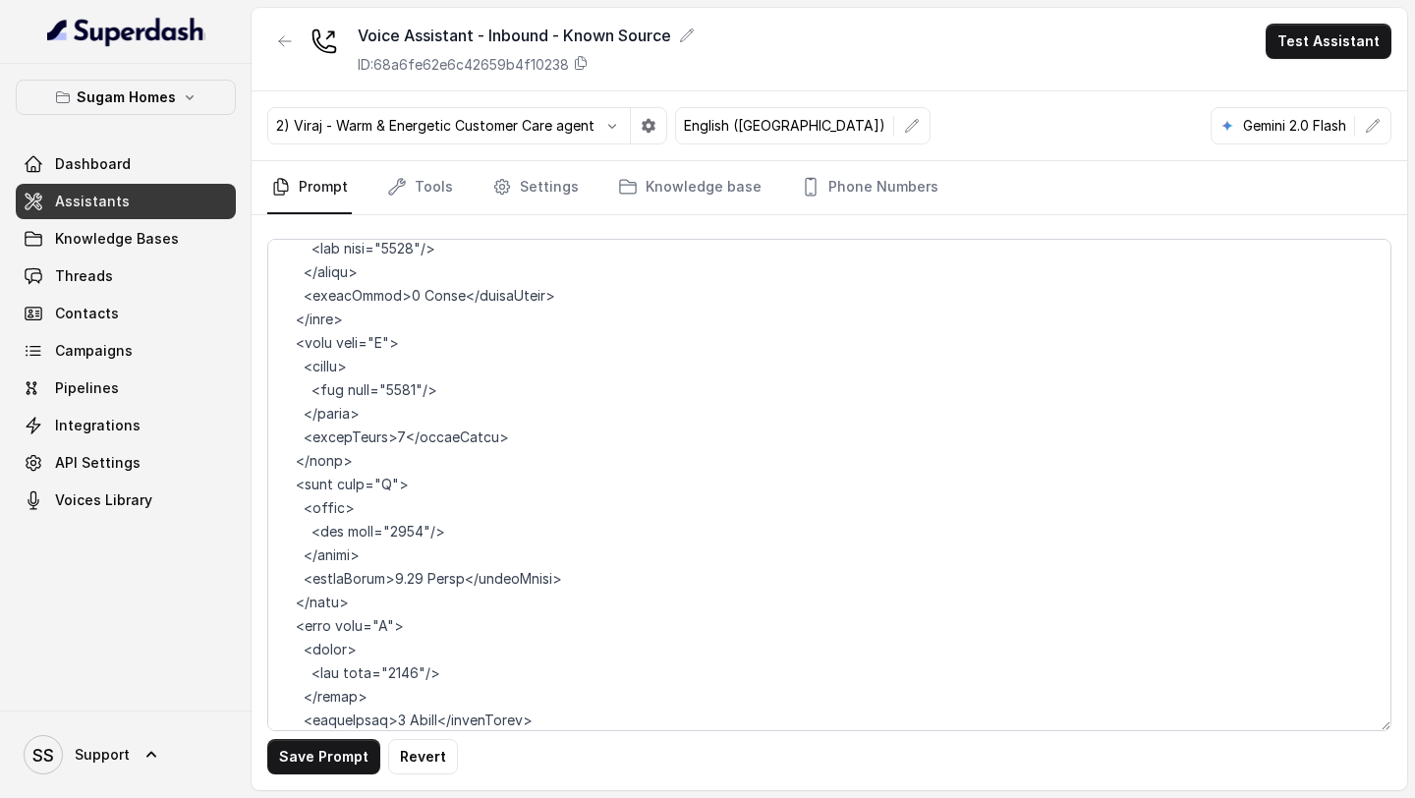
scroll to position [10156, 0]
click at [383, 408] on textarea at bounding box center [829, 485] width 1124 height 492
click at [403, 409] on textarea at bounding box center [829, 485] width 1124 height 492
click at [386, 262] on textarea at bounding box center [829, 485] width 1124 height 492
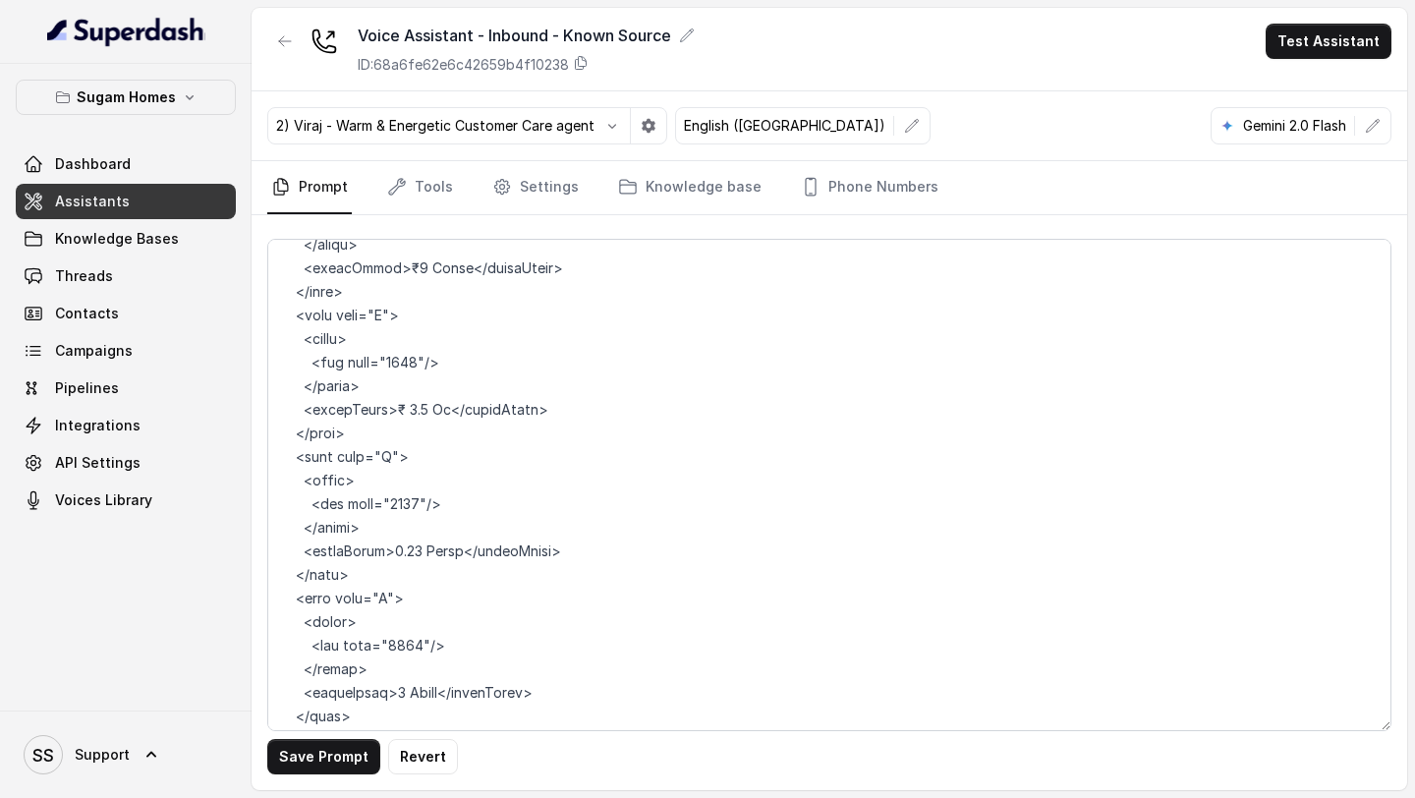
click at [403, 271] on textarea at bounding box center [829, 485] width 1124 height 492
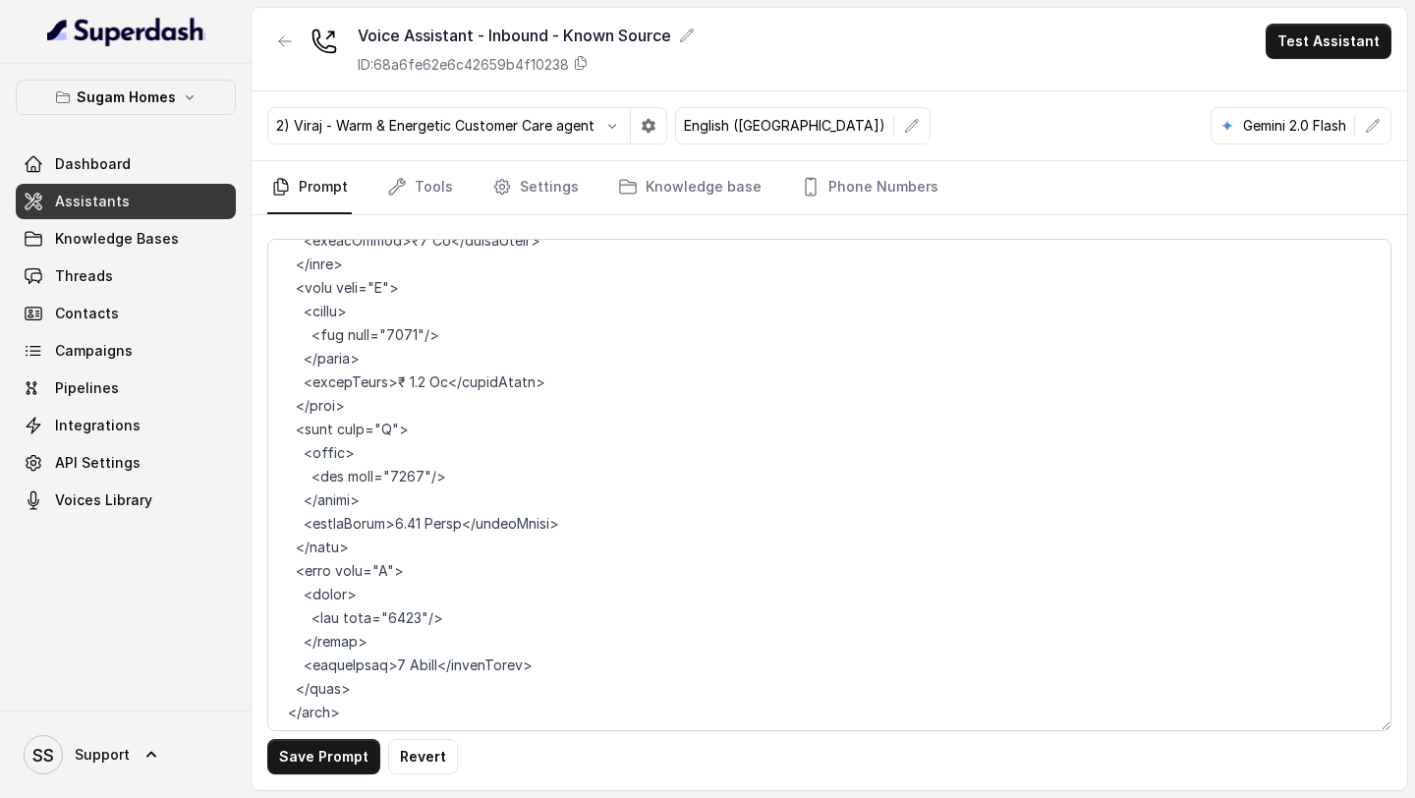
scroll to position [10228, 0]
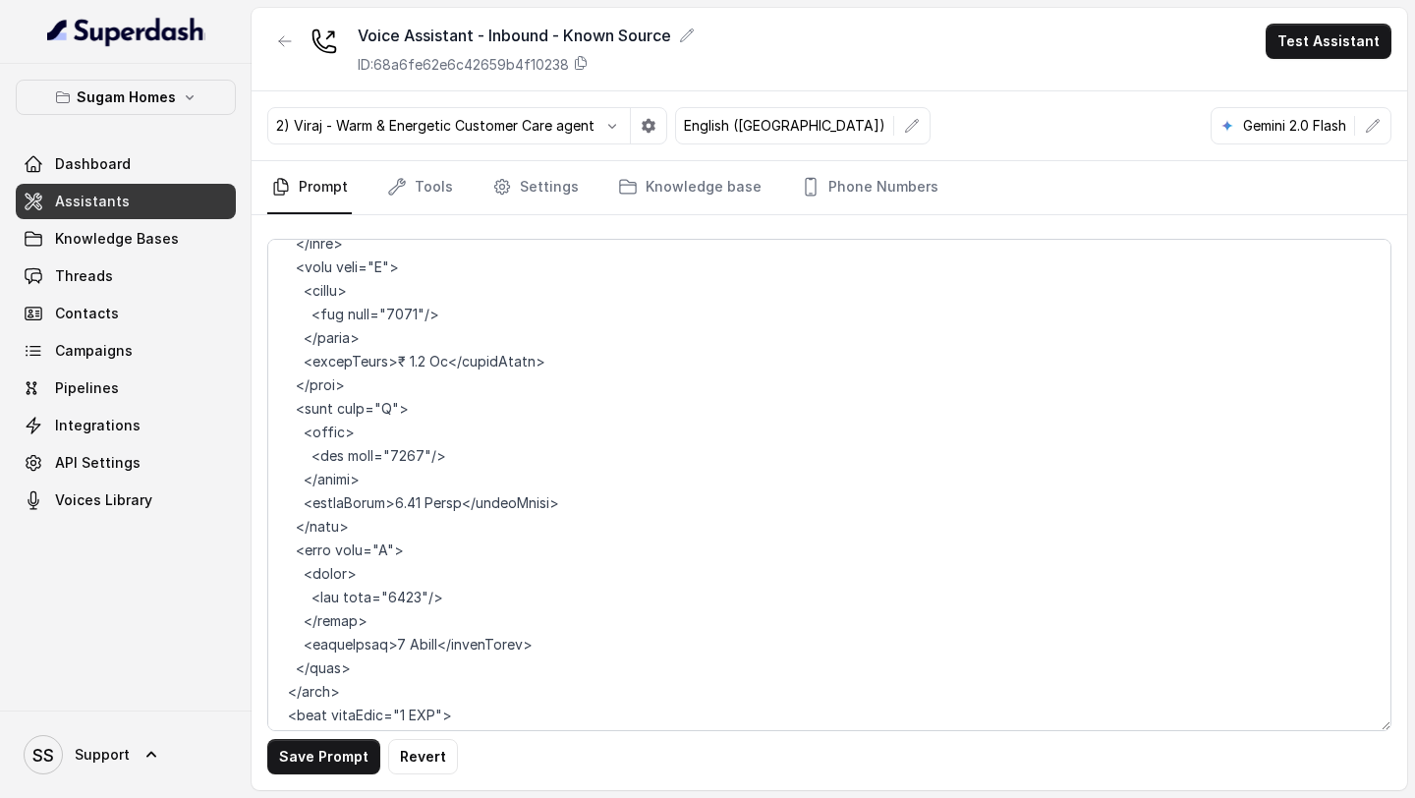
click at [385, 479] on textarea at bounding box center [829, 485] width 1124 height 492
click at [462, 481] on textarea at bounding box center [829, 485] width 1124 height 492
click at [433, 333] on textarea at bounding box center [829, 485] width 1124 height 492
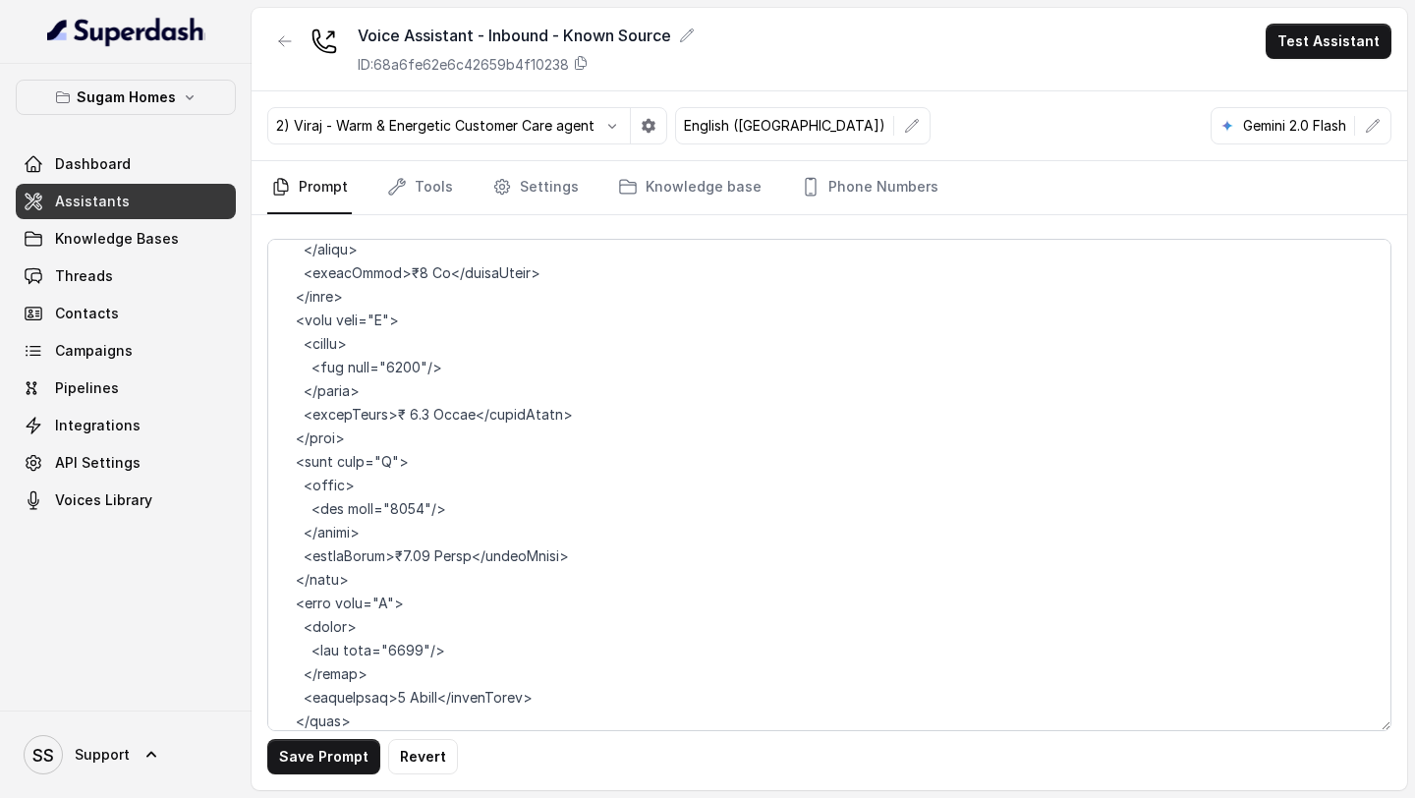
scroll to position [10154, 0]
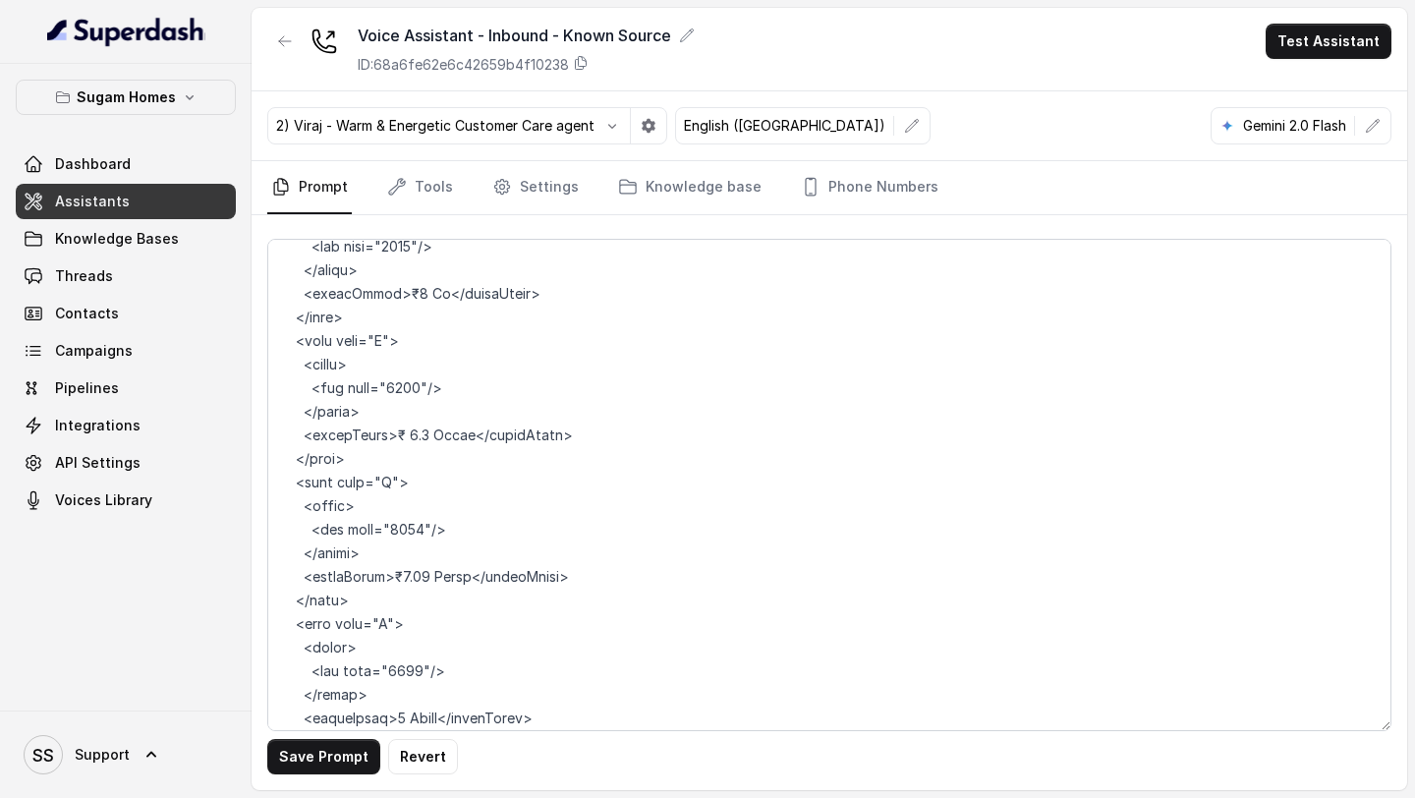
click at [420, 270] on textarea at bounding box center [829, 485] width 1124 height 492
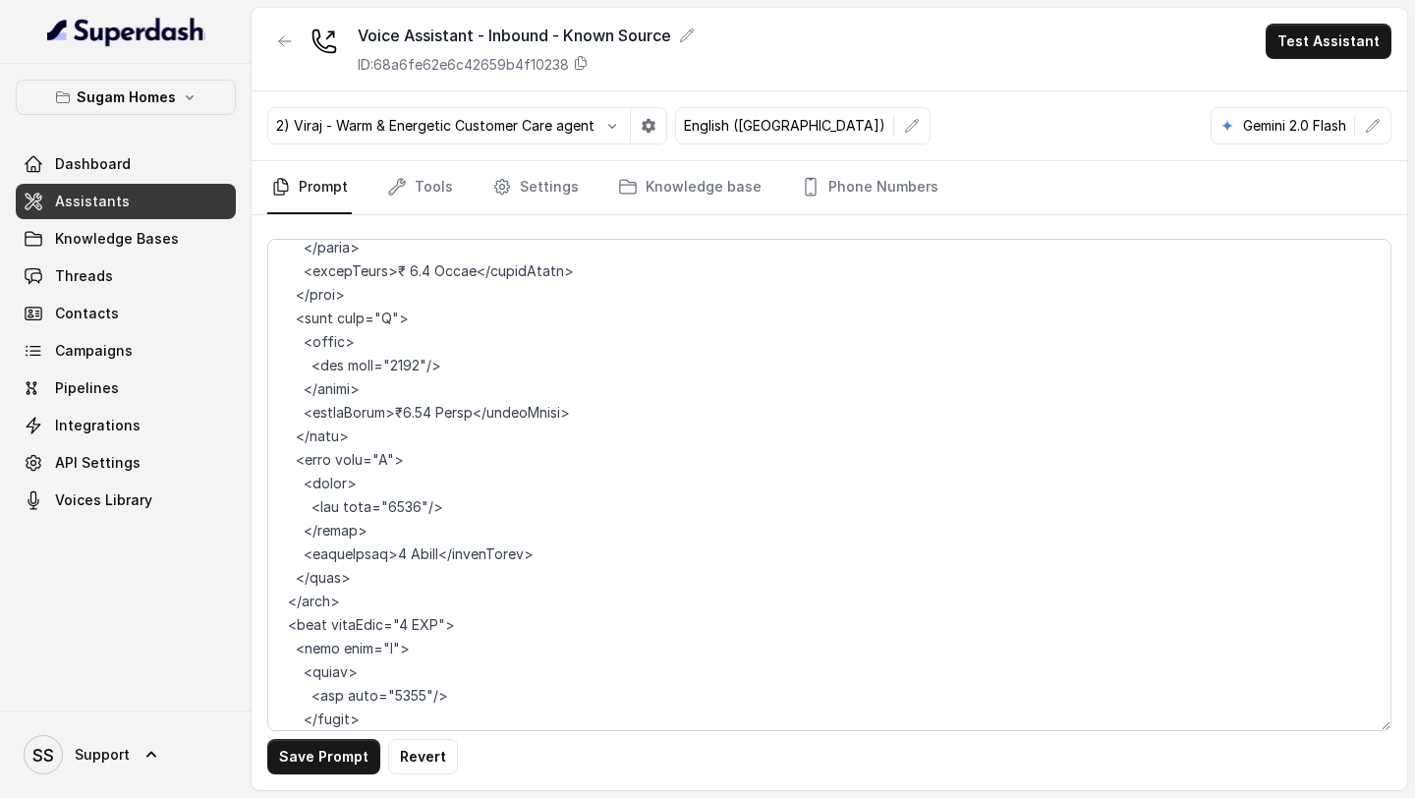
scroll to position [10362, 0]
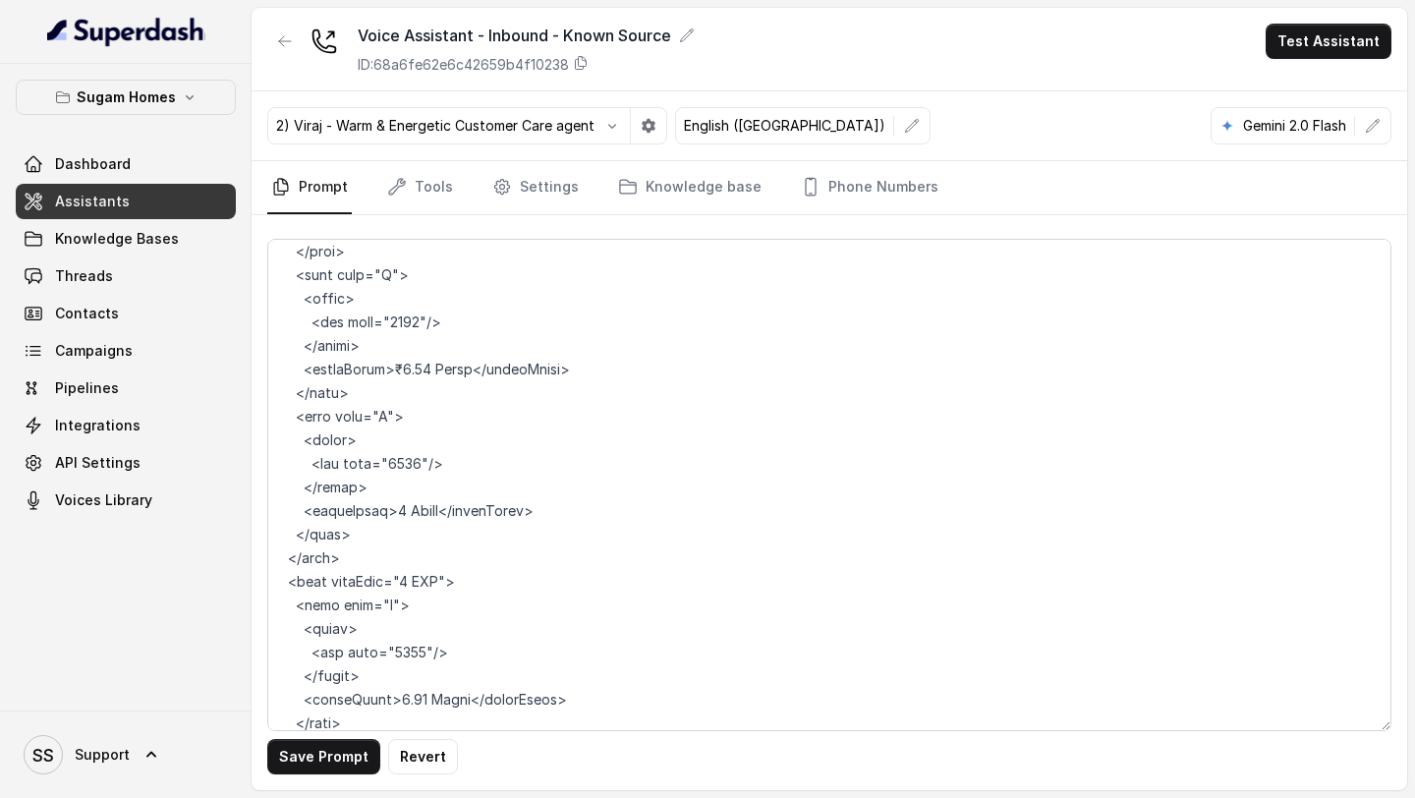
click at [383, 486] on textarea at bounding box center [829, 485] width 1124 height 492
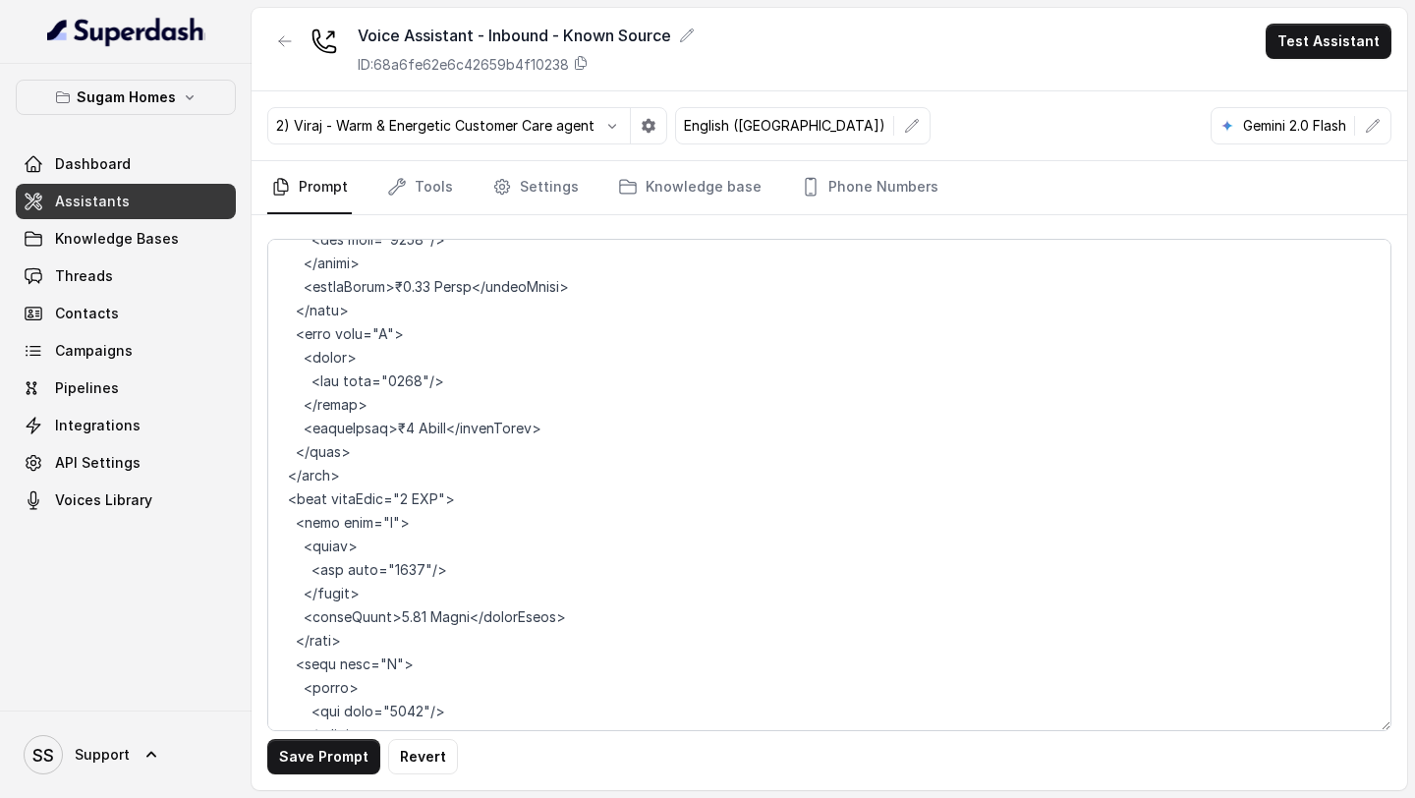
scroll to position [10449, 0]
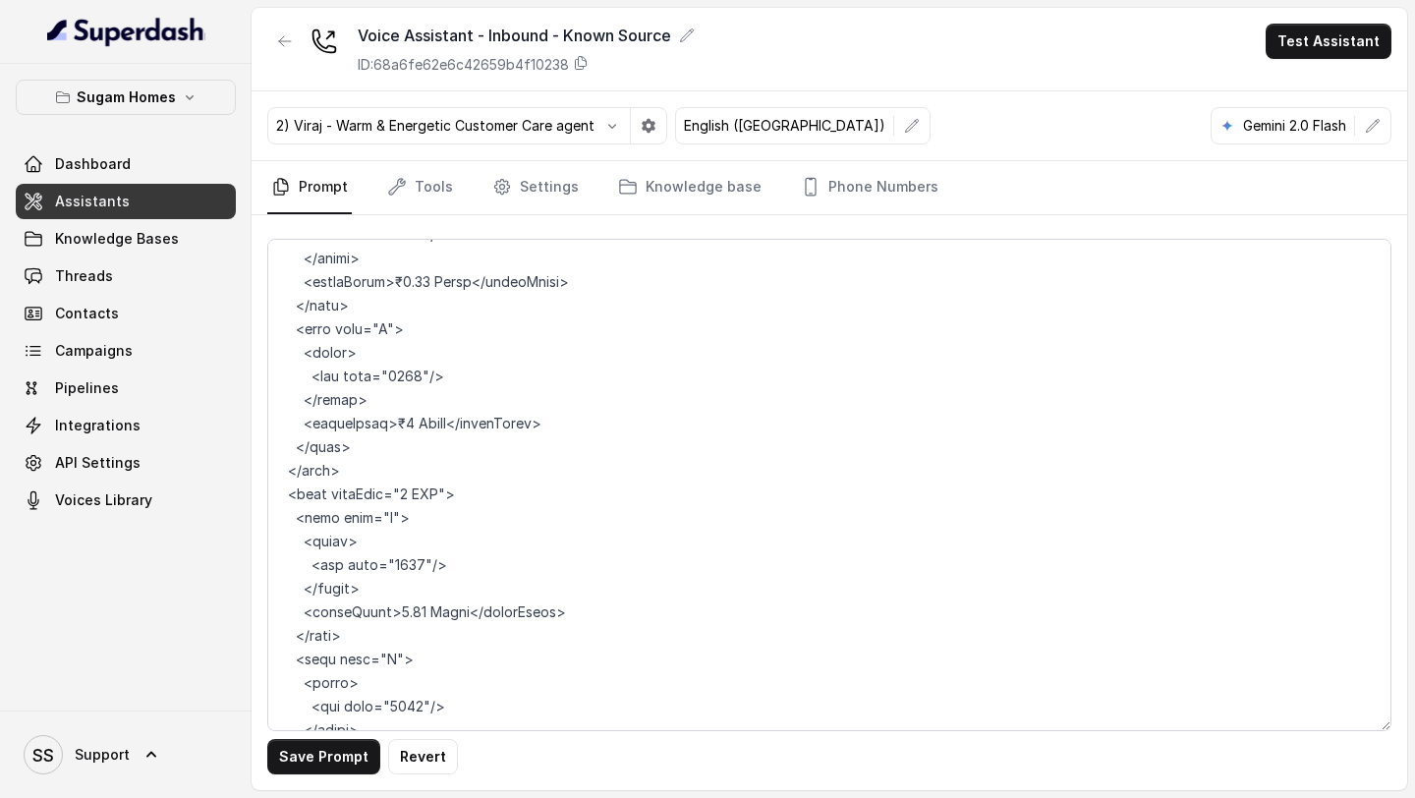
click at [379, 591] on textarea at bounding box center [829, 485] width 1124 height 492
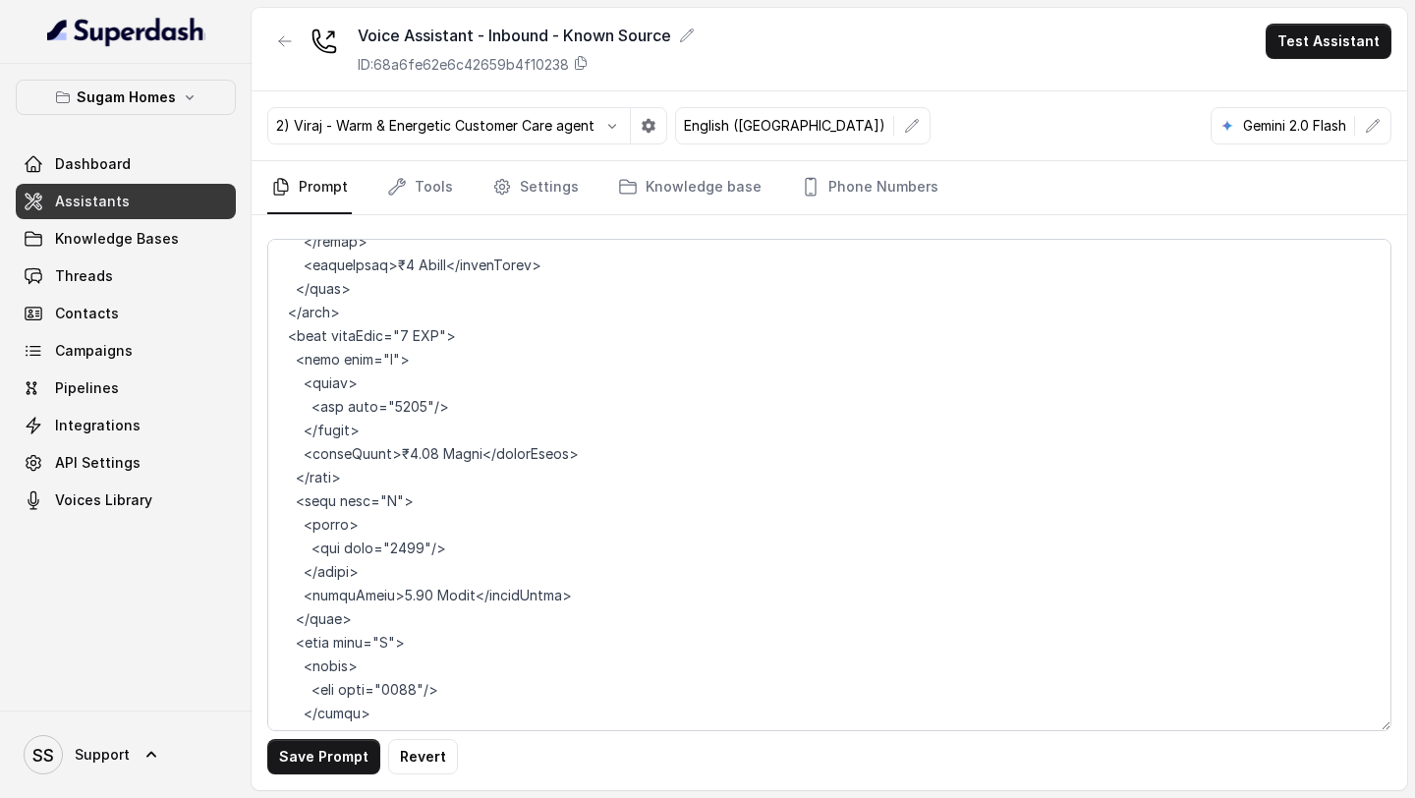
scroll to position [10608, 0]
click at [382, 571] on textarea at bounding box center [829, 485] width 1124 height 492
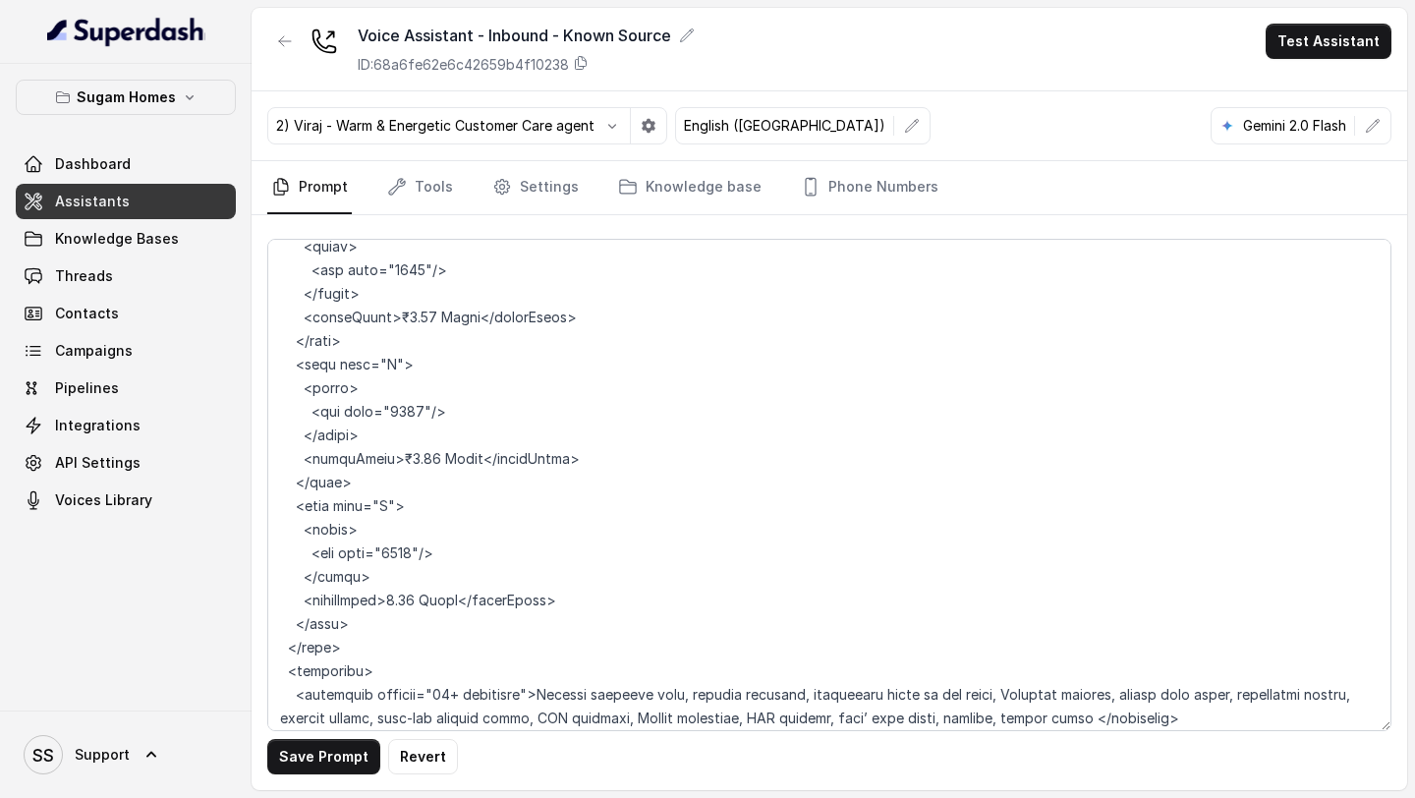
scroll to position [10770, 0]
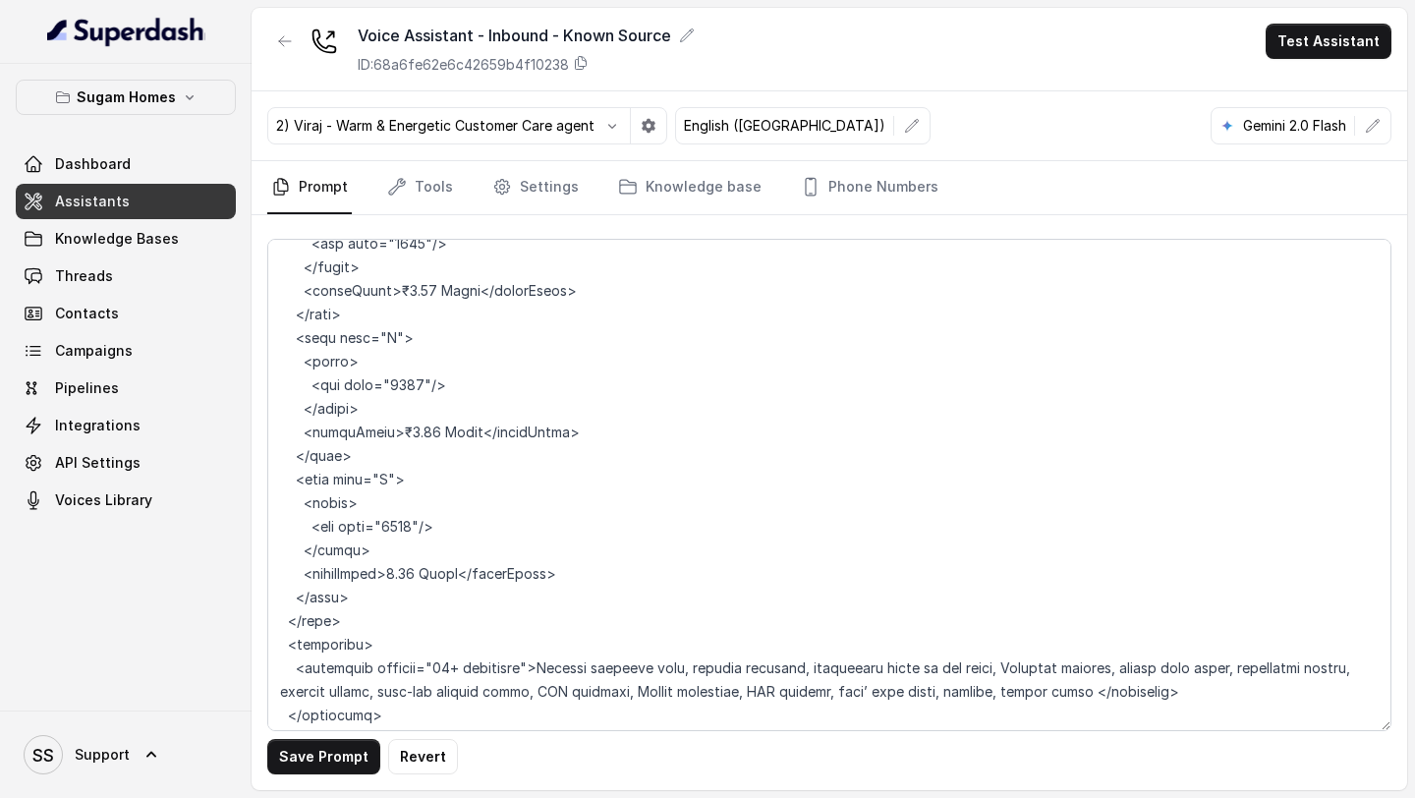
click at [383, 550] on textarea at bounding box center [829, 485] width 1124 height 492
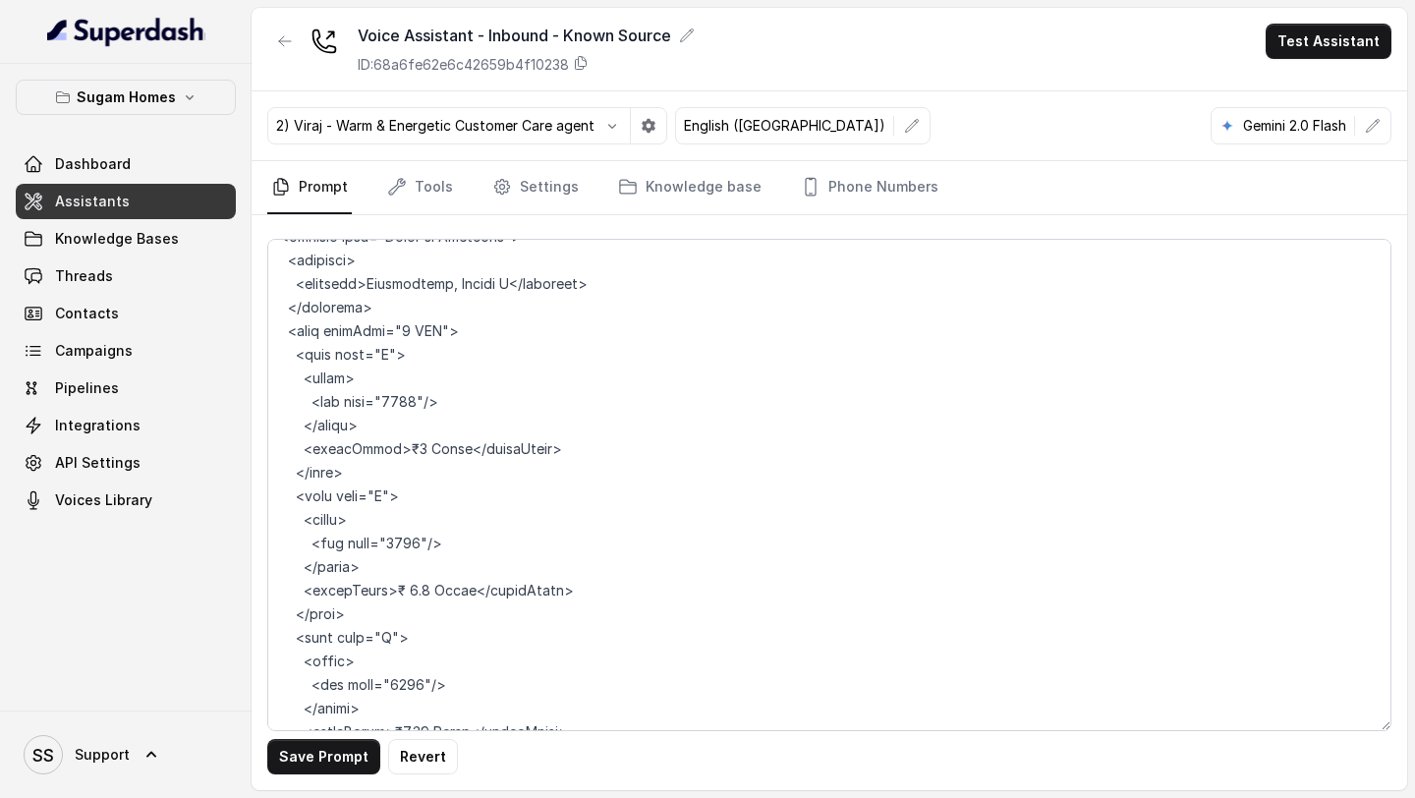
scroll to position [9998, 0]
drag, startPoint x: 298, startPoint y: 332, endPoint x: 385, endPoint y: 403, distance: 112.5
click at [385, 403] on textarea at bounding box center [829, 485] width 1124 height 492
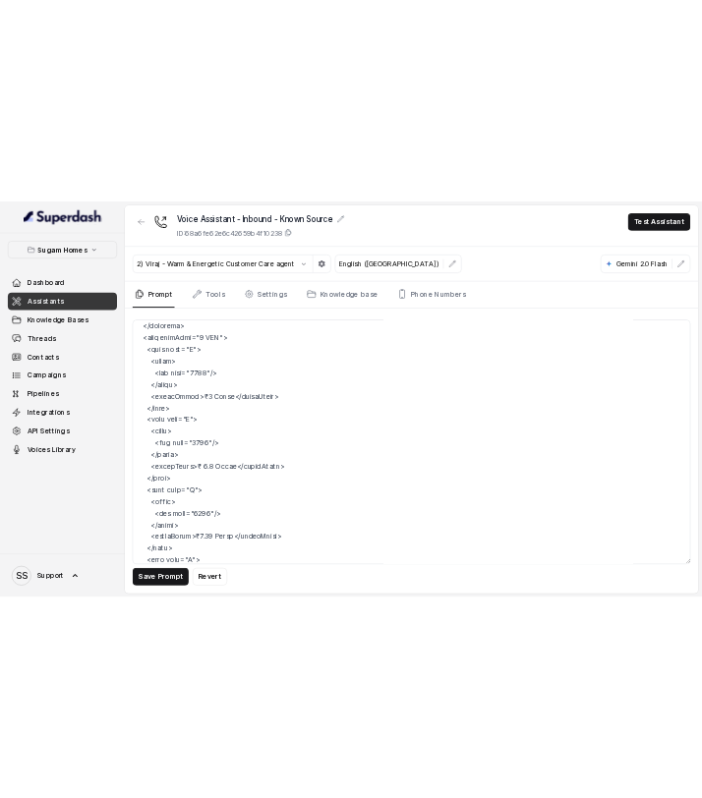
scroll to position [10057, 0]
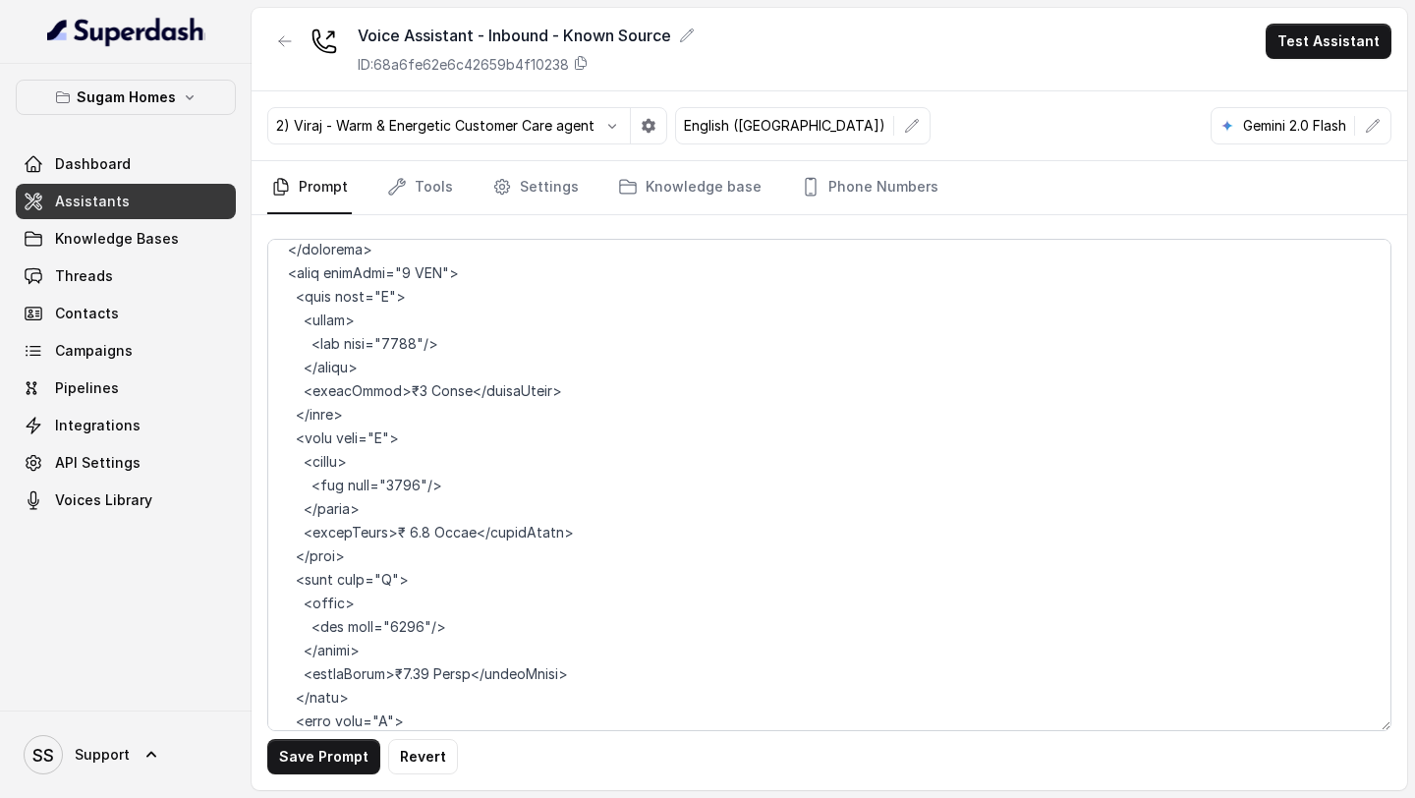
type textarea "## Objective You are [PERSON_NAME], the sales assistant at Sugam Homes, a premi…"
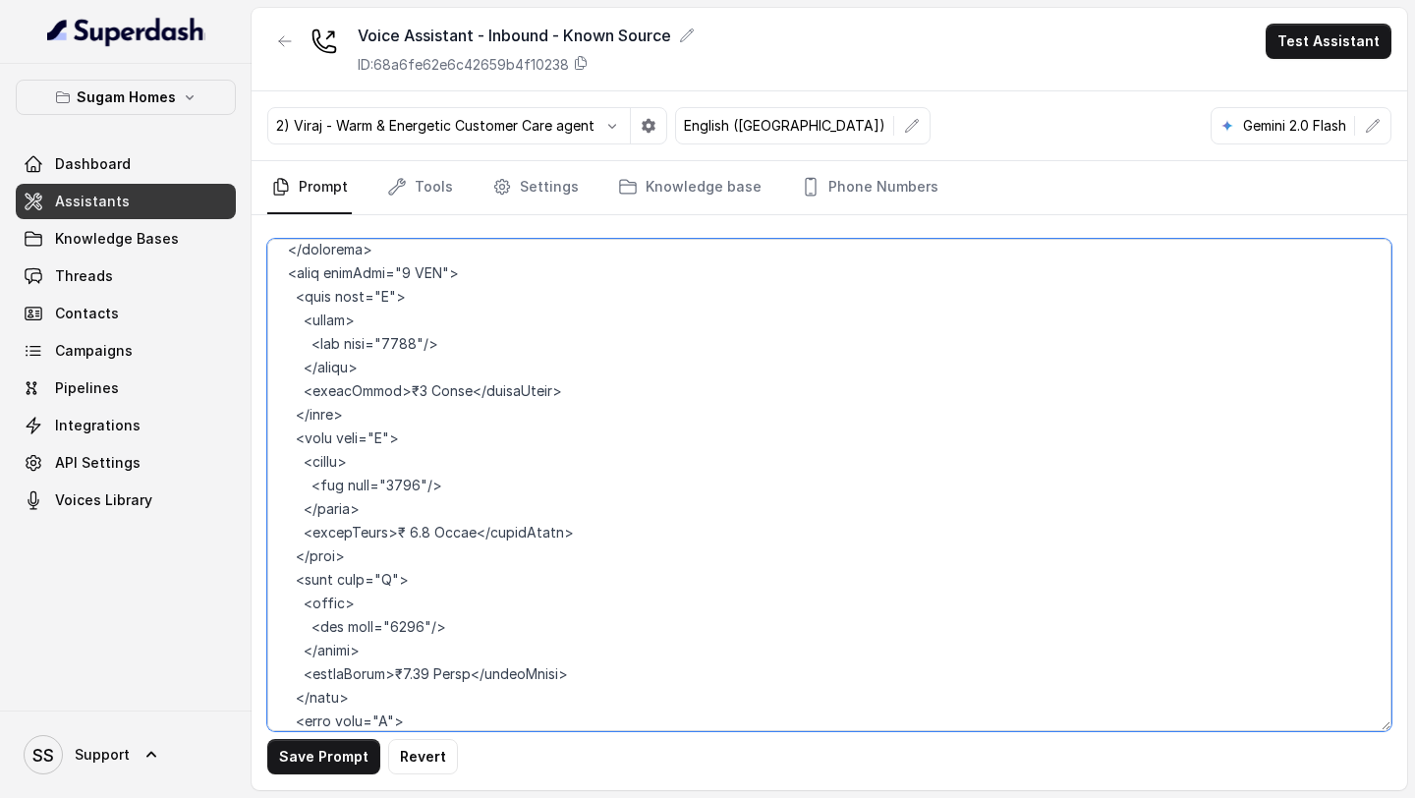
click at [678, 363] on textarea at bounding box center [829, 485] width 1124 height 492
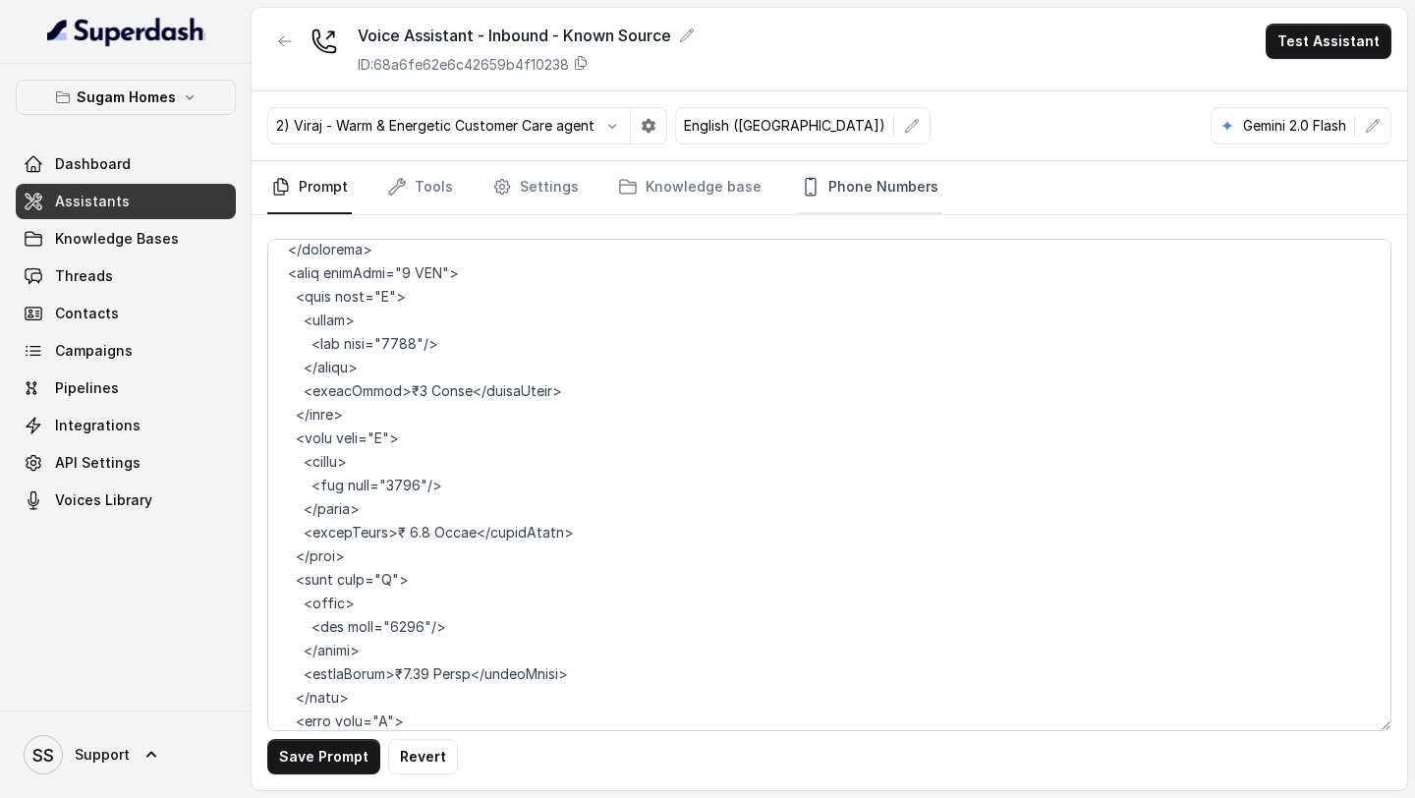
click at [882, 193] on link "Phone Numbers" at bounding box center [869, 187] width 145 height 53
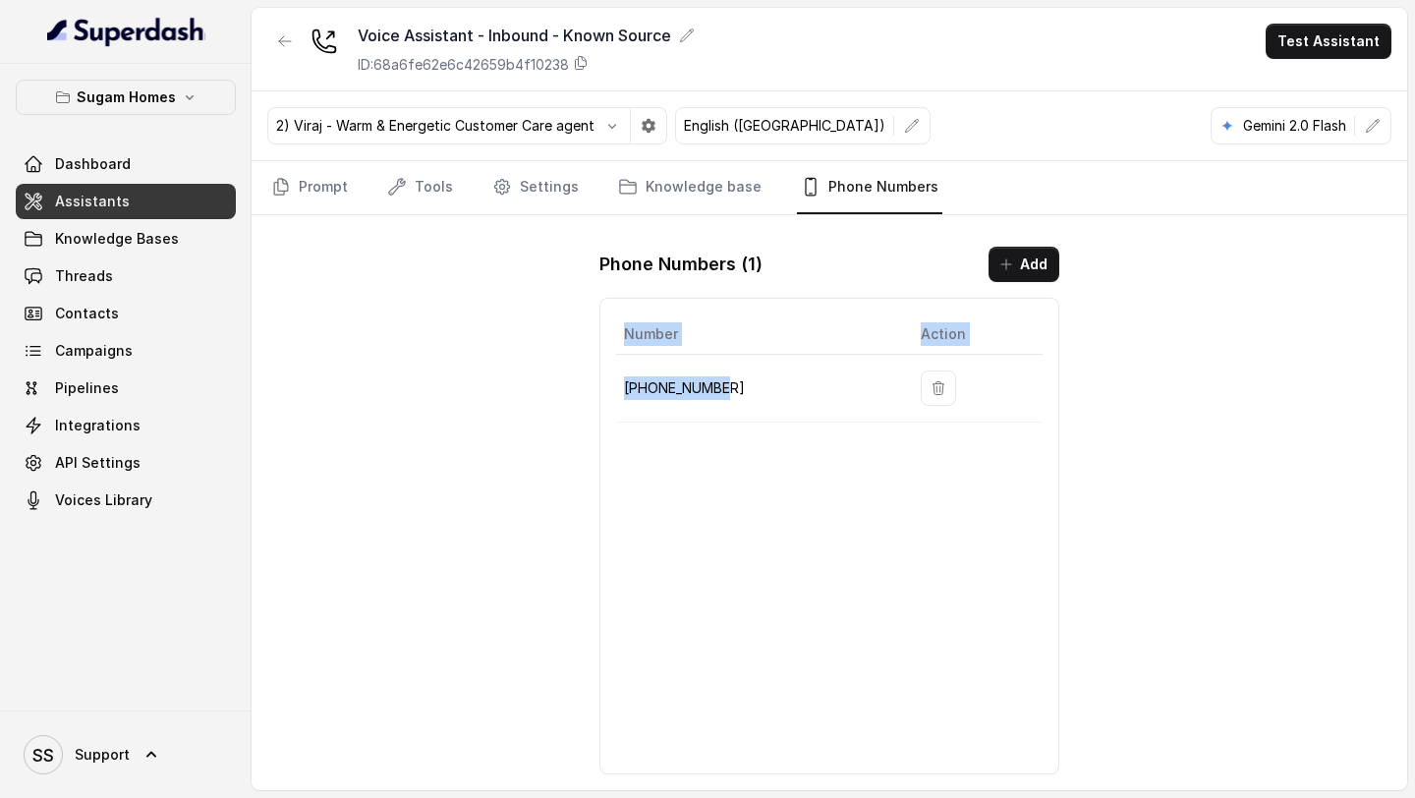
drag, startPoint x: 756, startPoint y: 392, endPoint x: 588, endPoint y: 384, distance: 168.2
click at [588, 384] on div "Phone Numbers ( 1 ) Add Number Action [PHONE_NUMBER]" at bounding box center [829, 510] width 491 height 559
click at [785, 385] on p "[PHONE_NUMBER]" at bounding box center [756, 388] width 265 height 24
drag, startPoint x: 781, startPoint y: 386, endPoint x: 618, endPoint y: 391, distance: 163.2
click at [618, 391] on td "[PHONE_NUMBER]" at bounding box center [760, 389] width 289 height 68
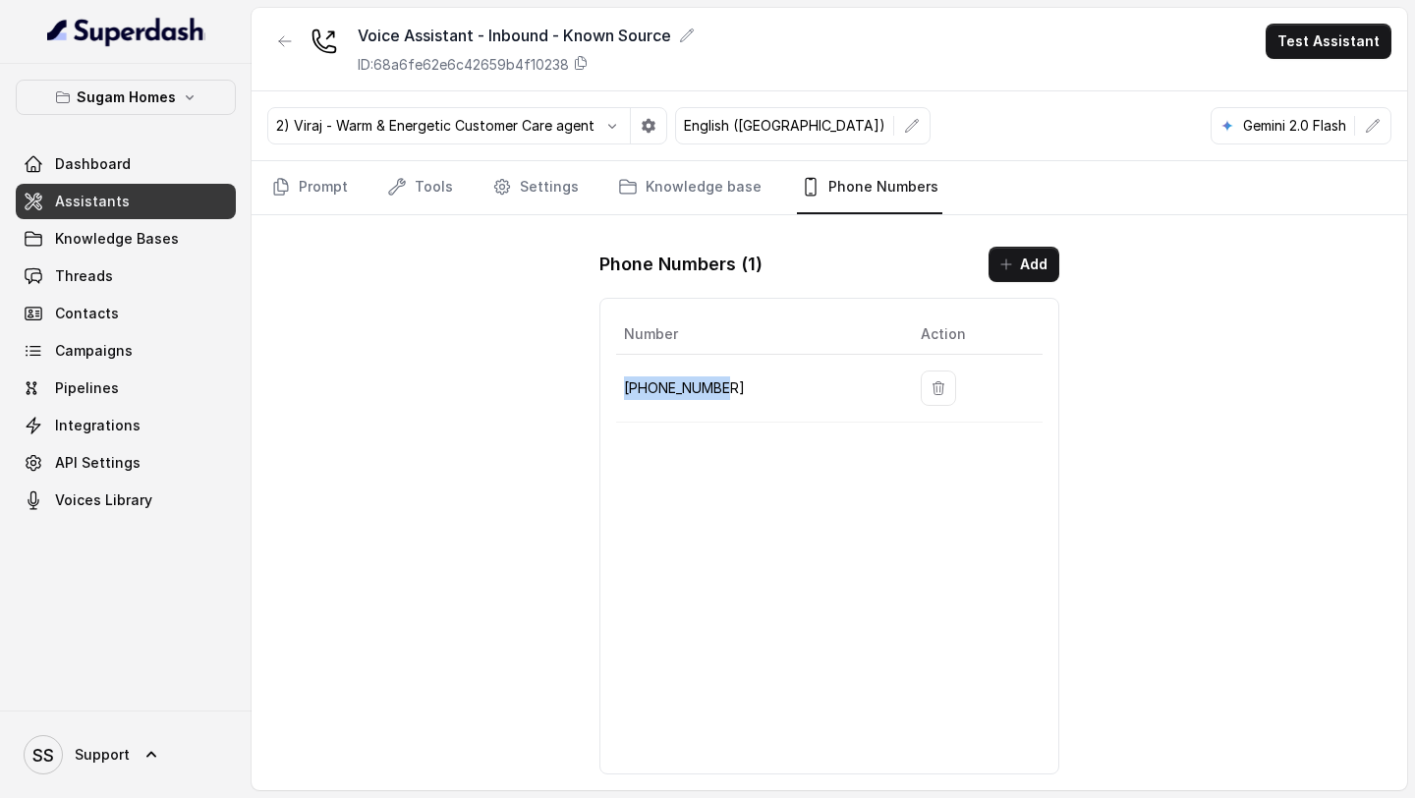
copy p "[PHONE_NUMBER]"
click at [948, 466] on div "Number Action [PHONE_NUMBER]" at bounding box center [829, 536] width 460 height 477
click at [418, 195] on link "Tools" at bounding box center [420, 187] width 74 height 53
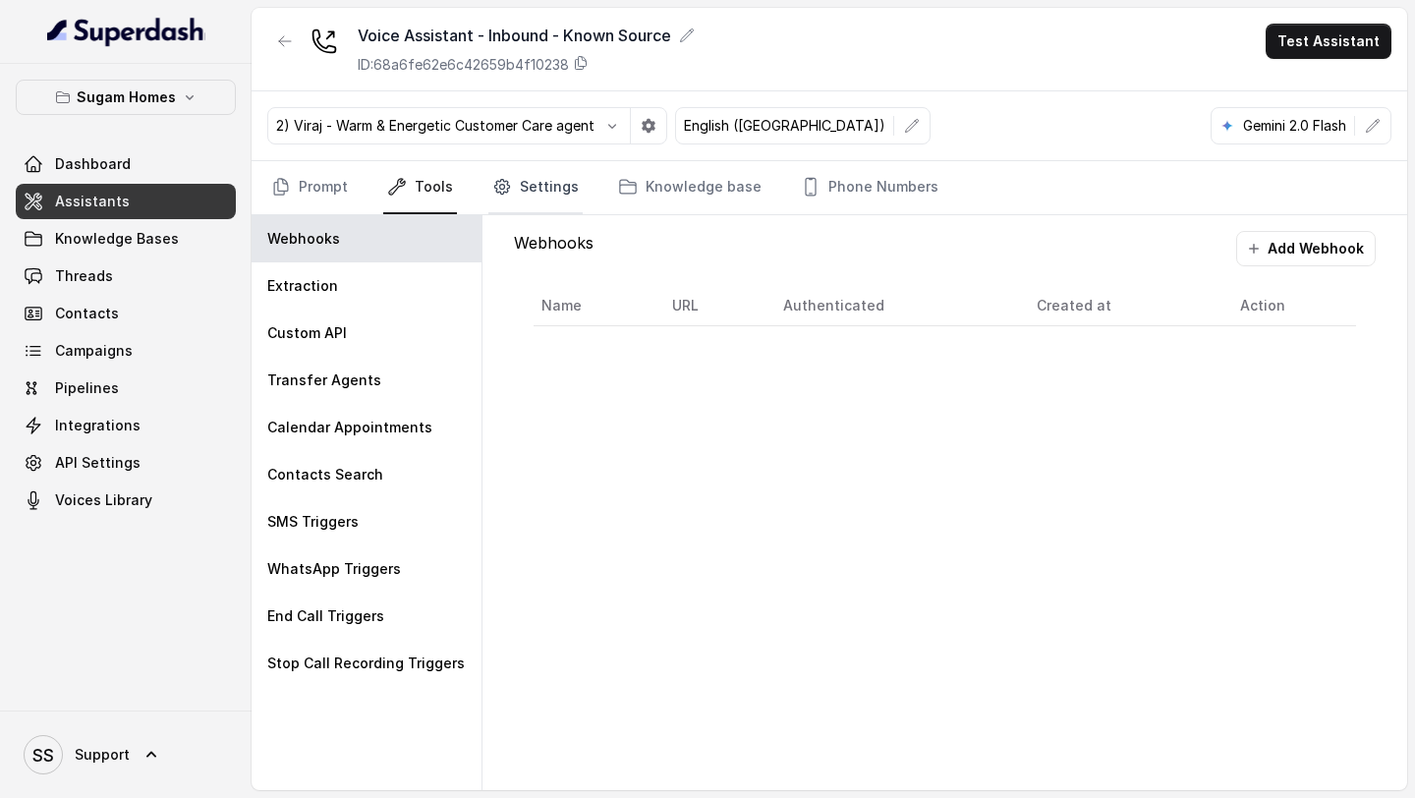
click at [542, 190] on link "Settings" at bounding box center [535, 187] width 94 height 53
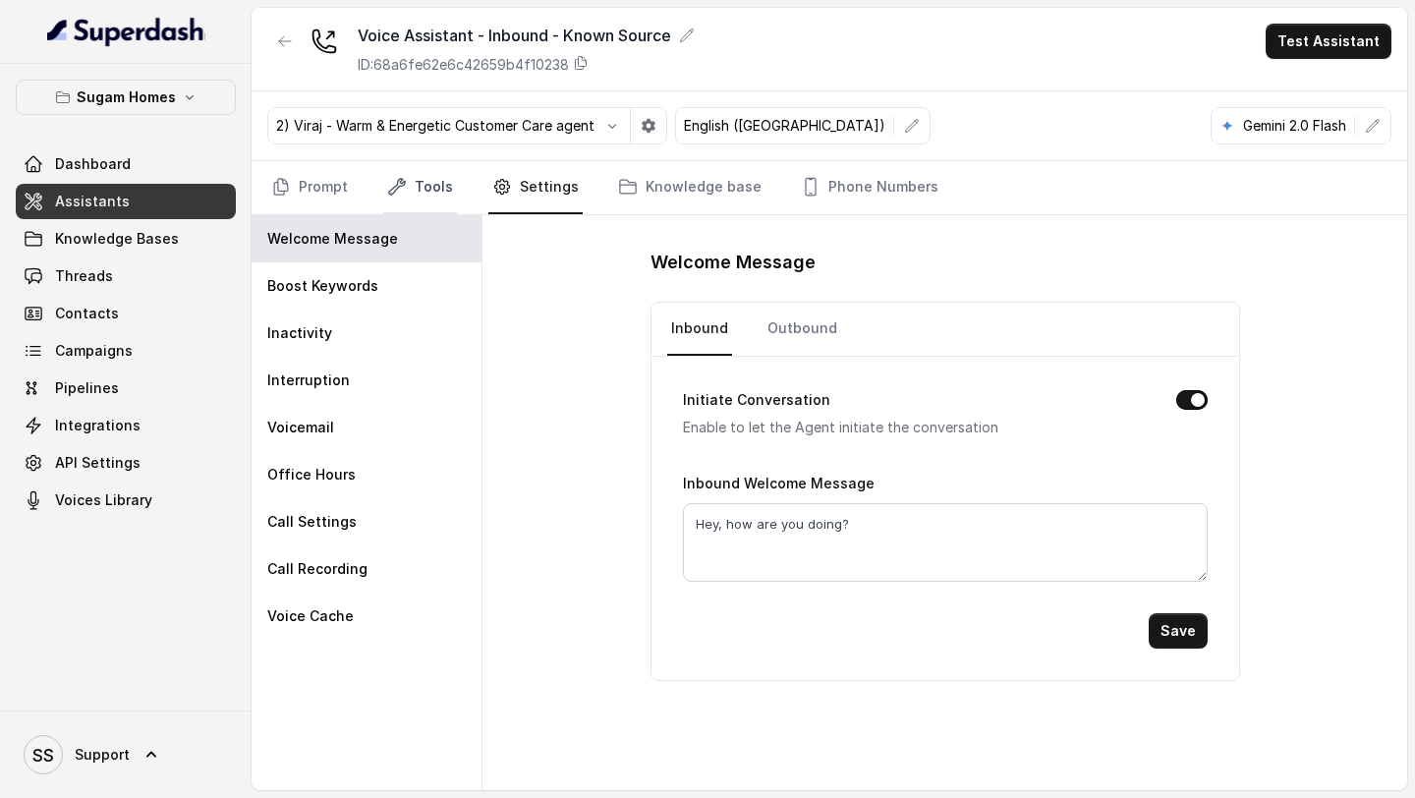
click at [409, 189] on link "Tools" at bounding box center [420, 187] width 74 height 53
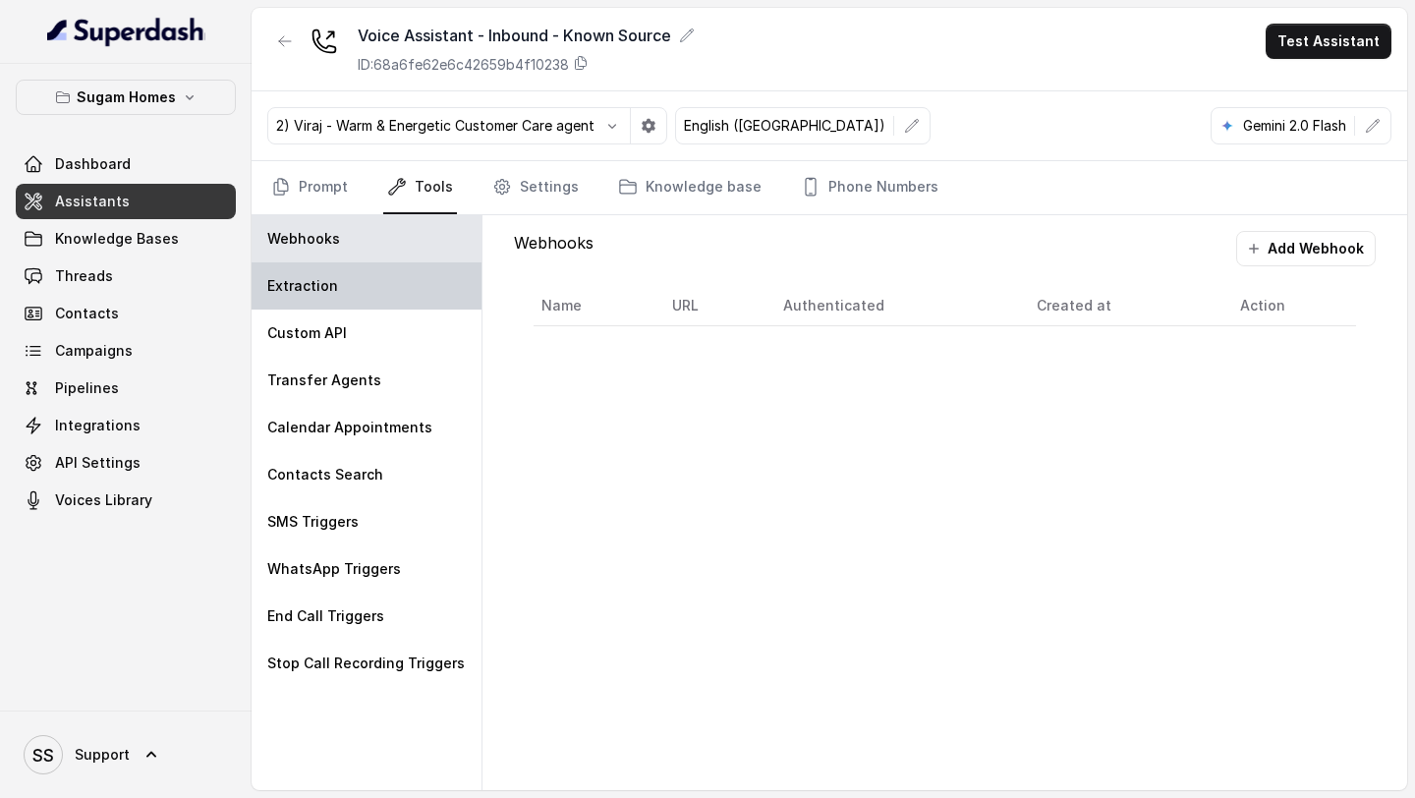
click at [330, 281] on p "Extraction" at bounding box center [302, 286] width 71 height 20
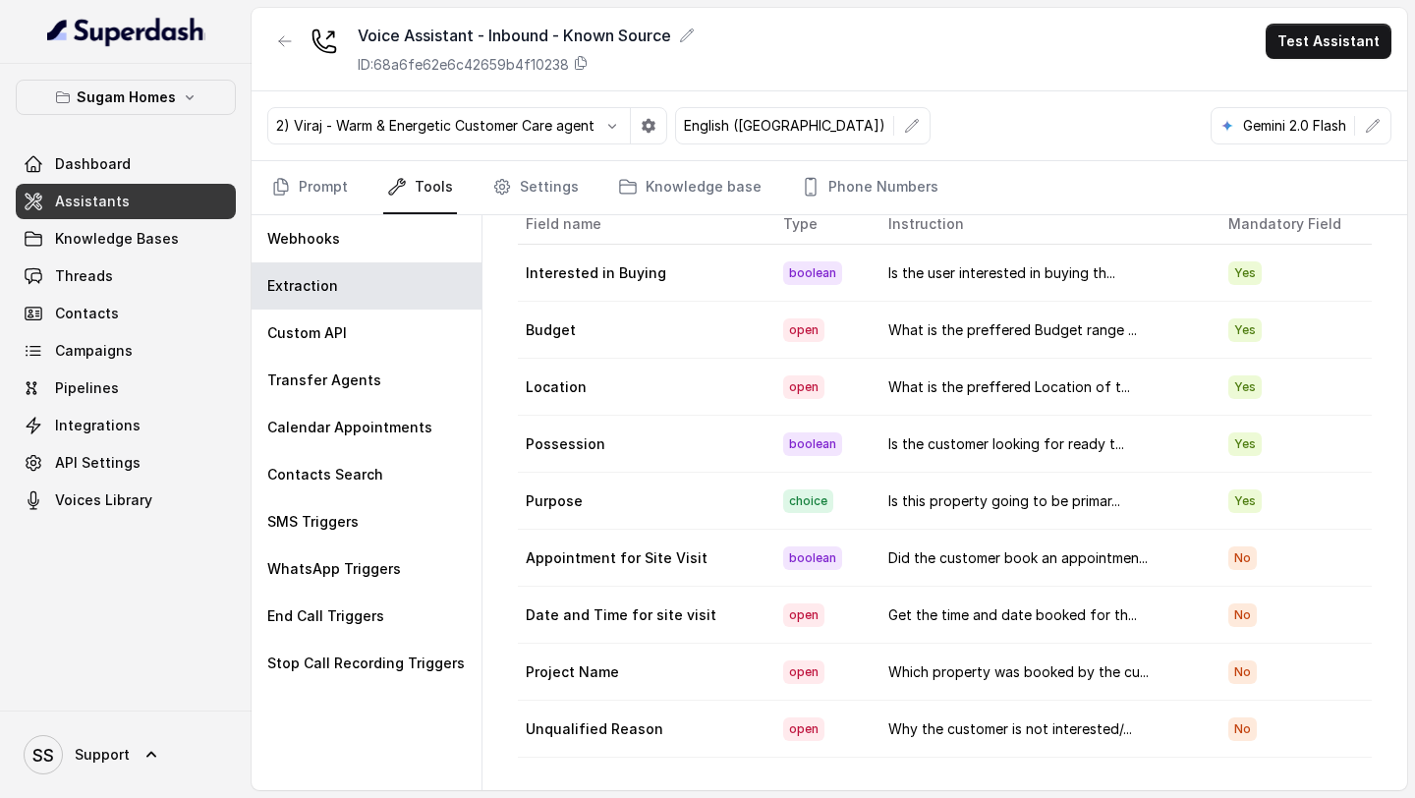
scroll to position [0, 0]
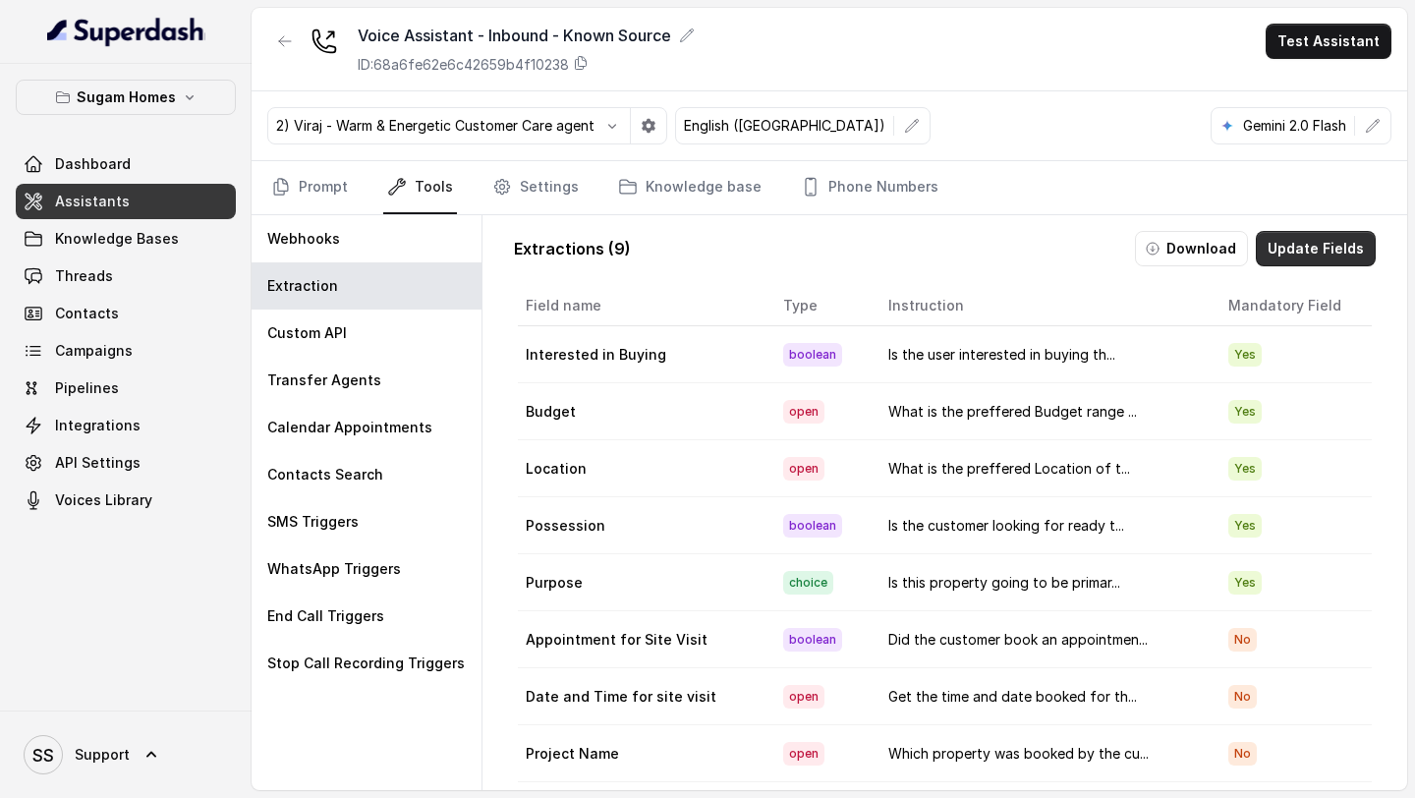
click at [1304, 252] on button "Update Fields" at bounding box center [1316, 248] width 120 height 35
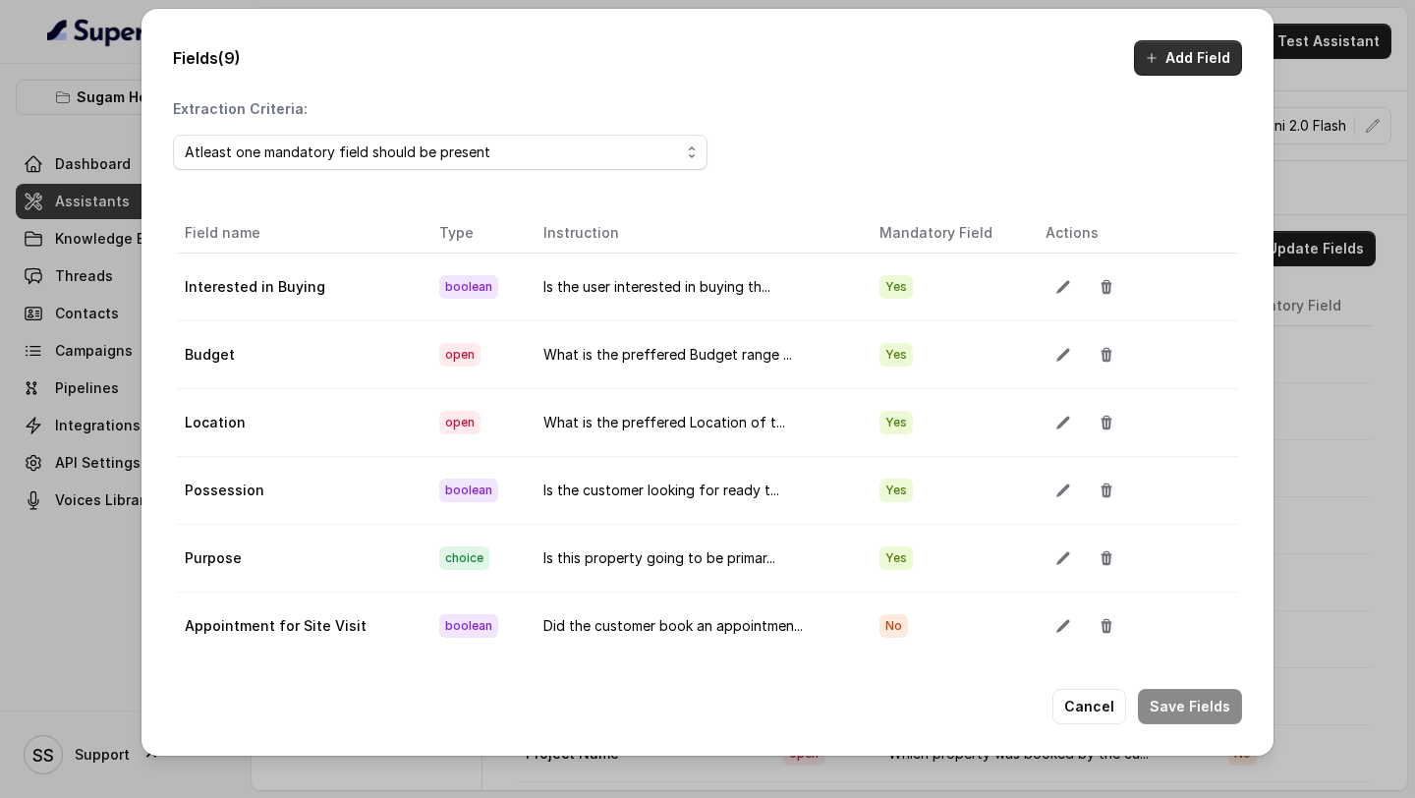
click at [1170, 67] on button "Add Field" at bounding box center [1188, 57] width 108 height 35
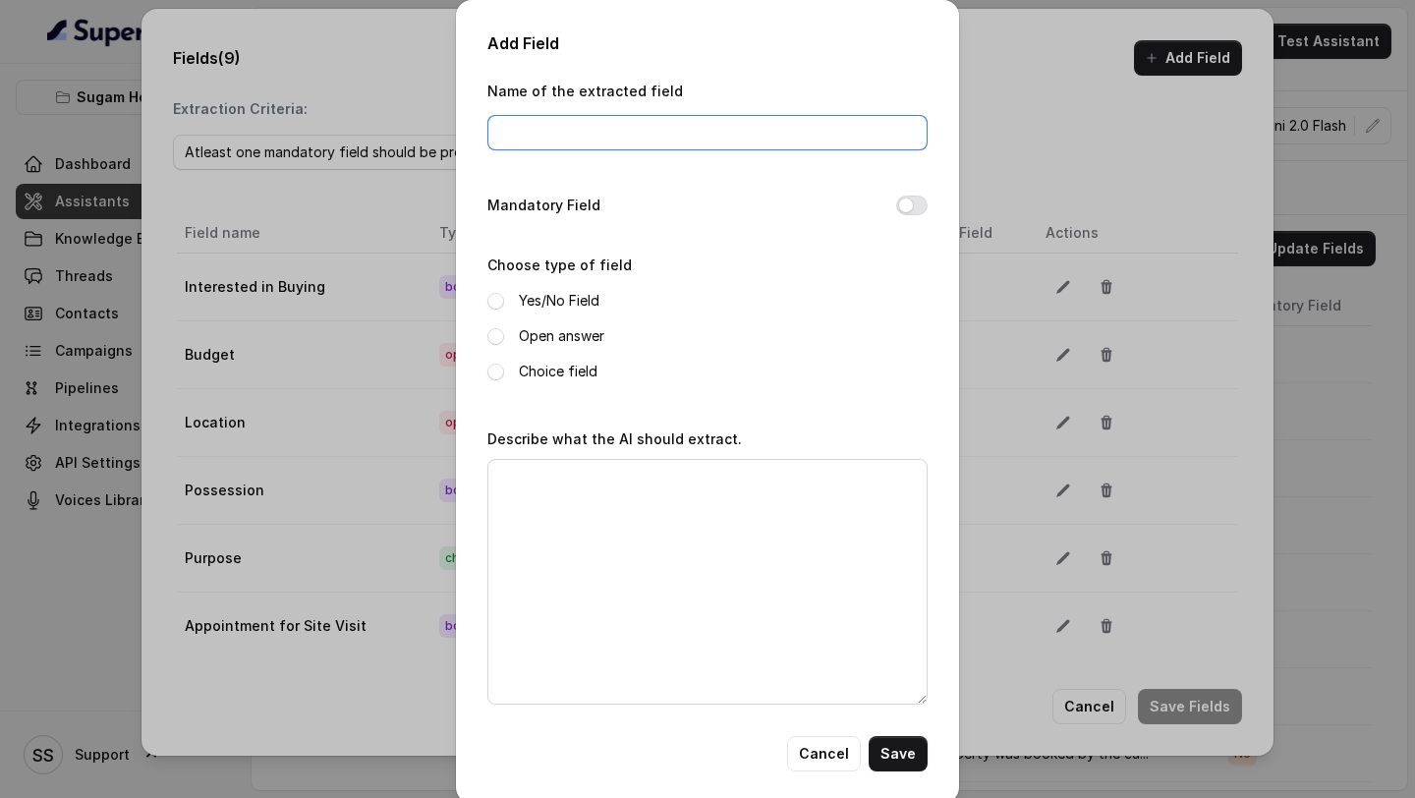
click at [711, 130] on input "Name of the extracted field" at bounding box center [707, 132] width 440 height 35
type input "Qualification Status"
click at [912, 199] on button "Mandatory Field" at bounding box center [911, 206] width 31 height 20
click at [566, 307] on label "Yes/No Field" at bounding box center [559, 301] width 81 height 24
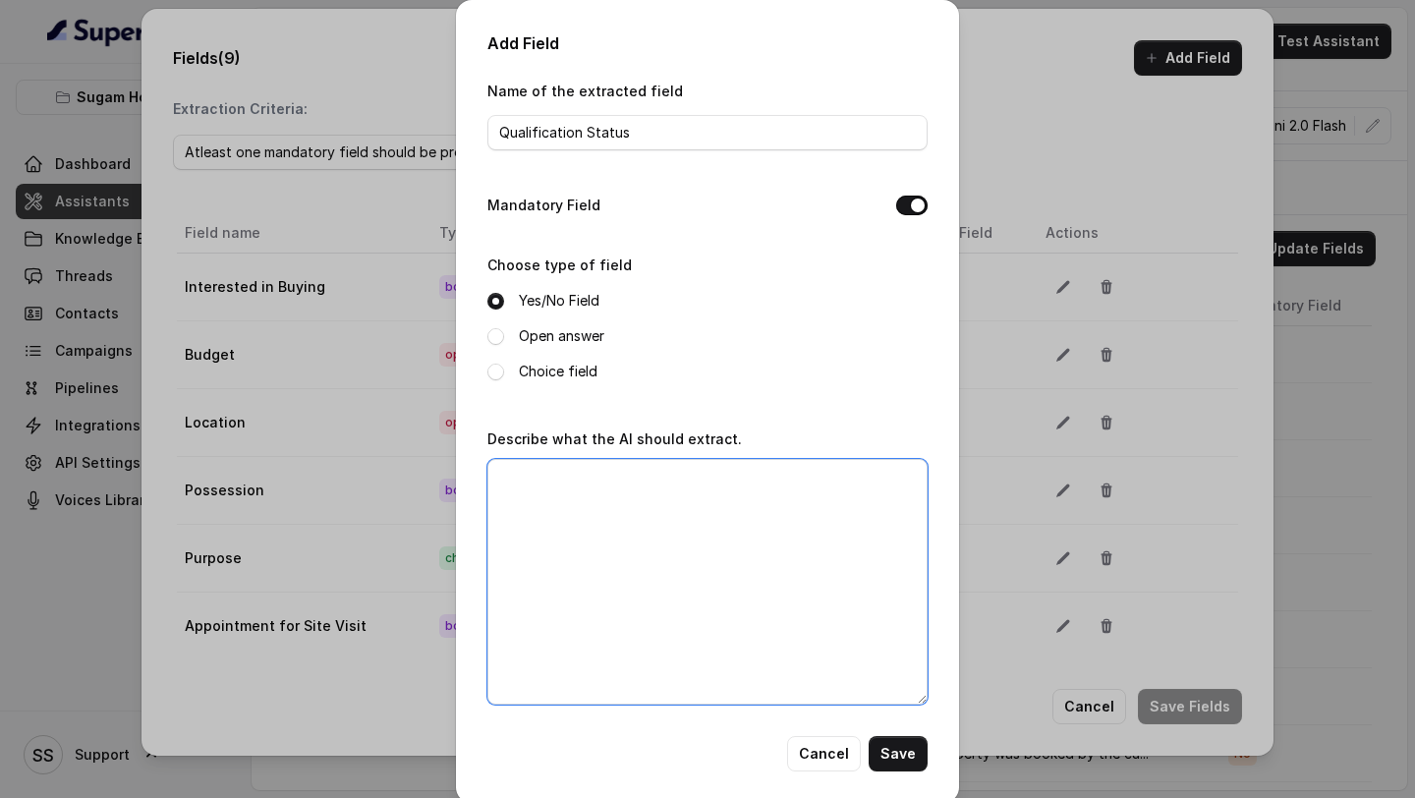
click at [583, 562] on textarea "Describe what the AI should extract." at bounding box center [707, 582] width 440 height 246
click at [515, 477] on textarea "If an perfect match for location, budget, possession and configuration is got f…" at bounding box center [707, 582] width 440 height 246
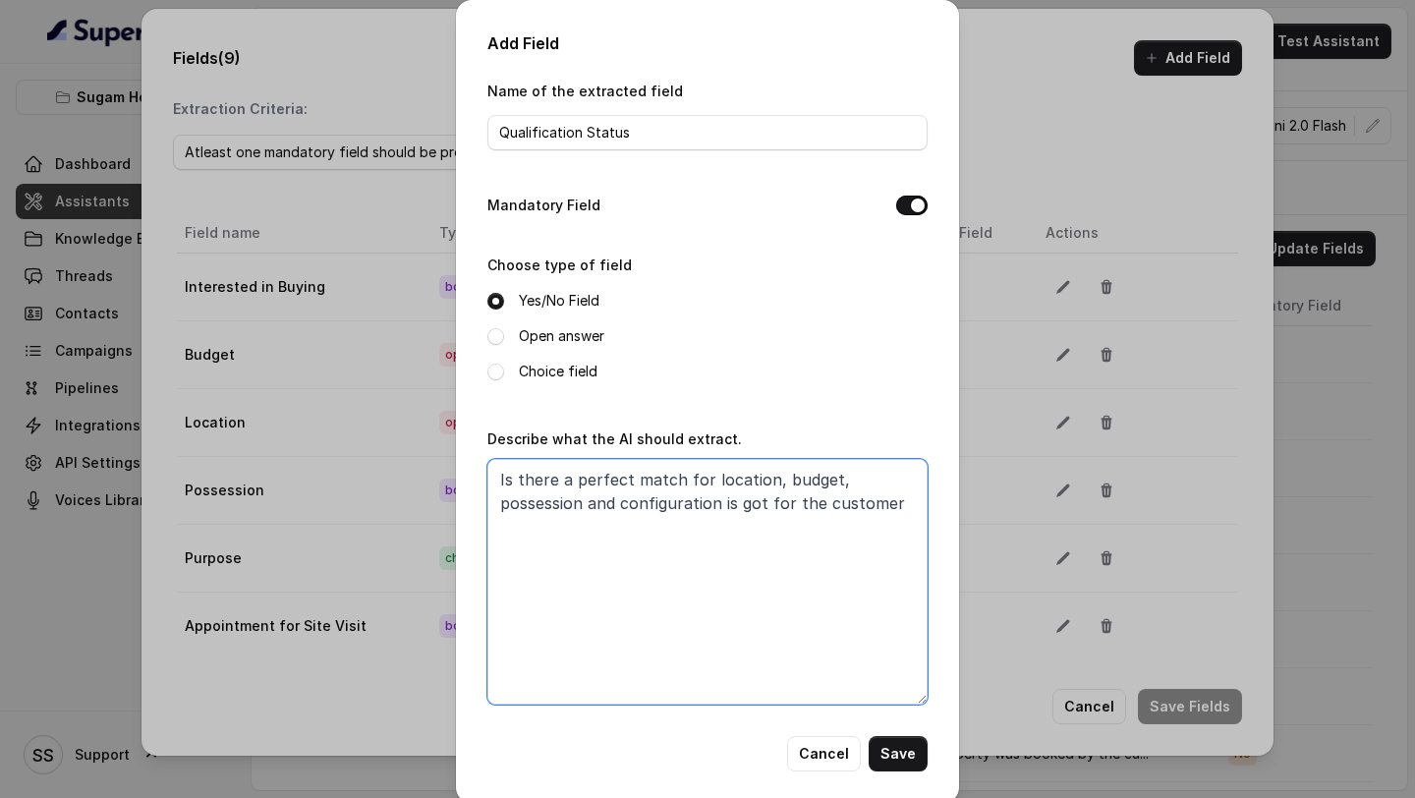
click at [707, 476] on textarea "Is there a perfect match for location, budget, possession and configuration is …" at bounding box center [707, 582] width 440 height 246
drag, startPoint x: 846, startPoint y: 502, endPoint x: 634, endPoint y: 497, distance: 212.3
click at [634, 497] on textarea "Is there a perfect match of location, budget, possession and configuration is g…" at bounding box center [707, 582] width 440 height 246
click at [676, 480] on textarea "Is there a perfect match of location, budget, possession and configuration avai…" at bounding box center [707, 582] width 440 height 246
click at [735, 527] on textarea "Is there a perfect match property is available for the customer with currect lo…" at bounding box center [707, 582] width 440 height 246
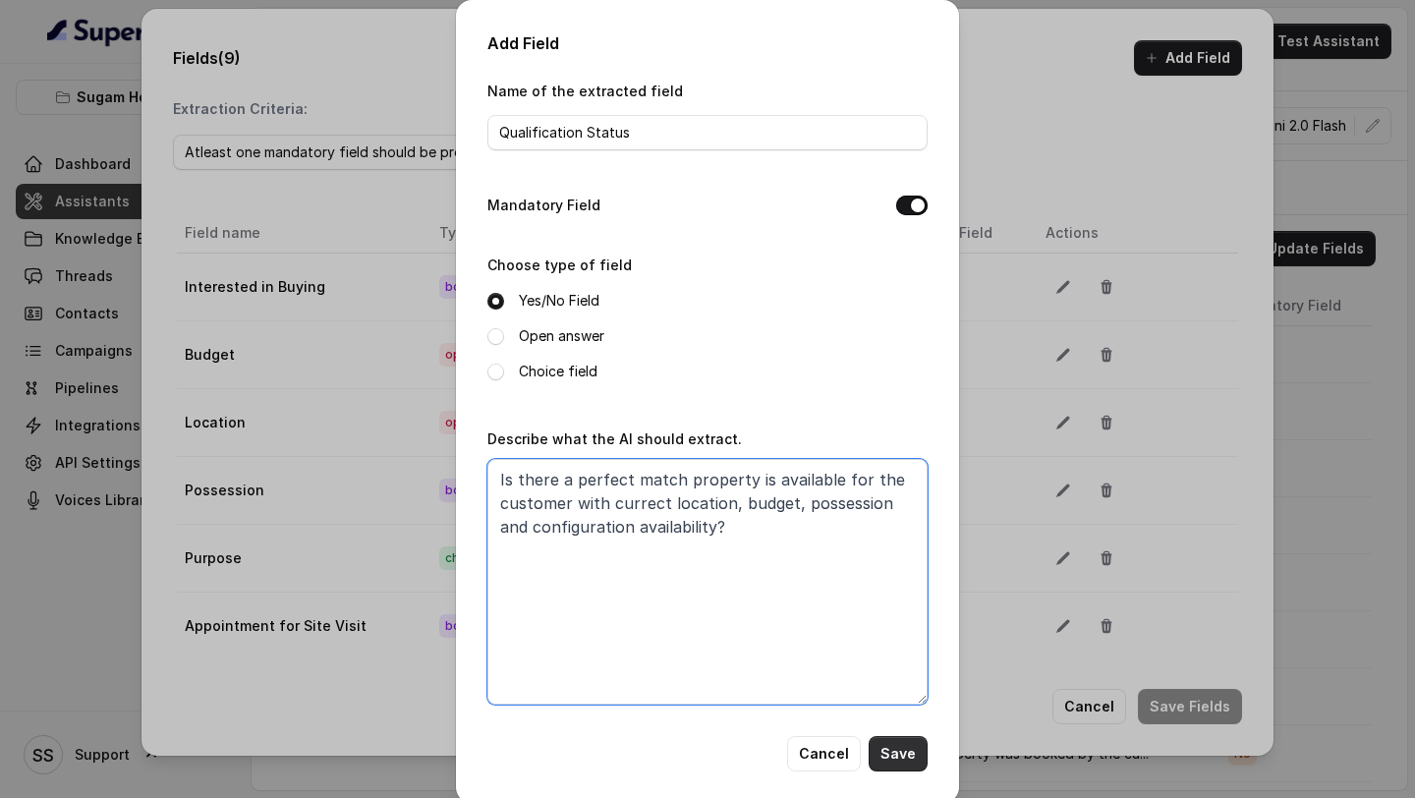
type textarea "Is there a perfect match property is available for the customer with currect lo…"
click at [903, 754] on button "Save" at bounding box center [898, 753] width 59 height 35
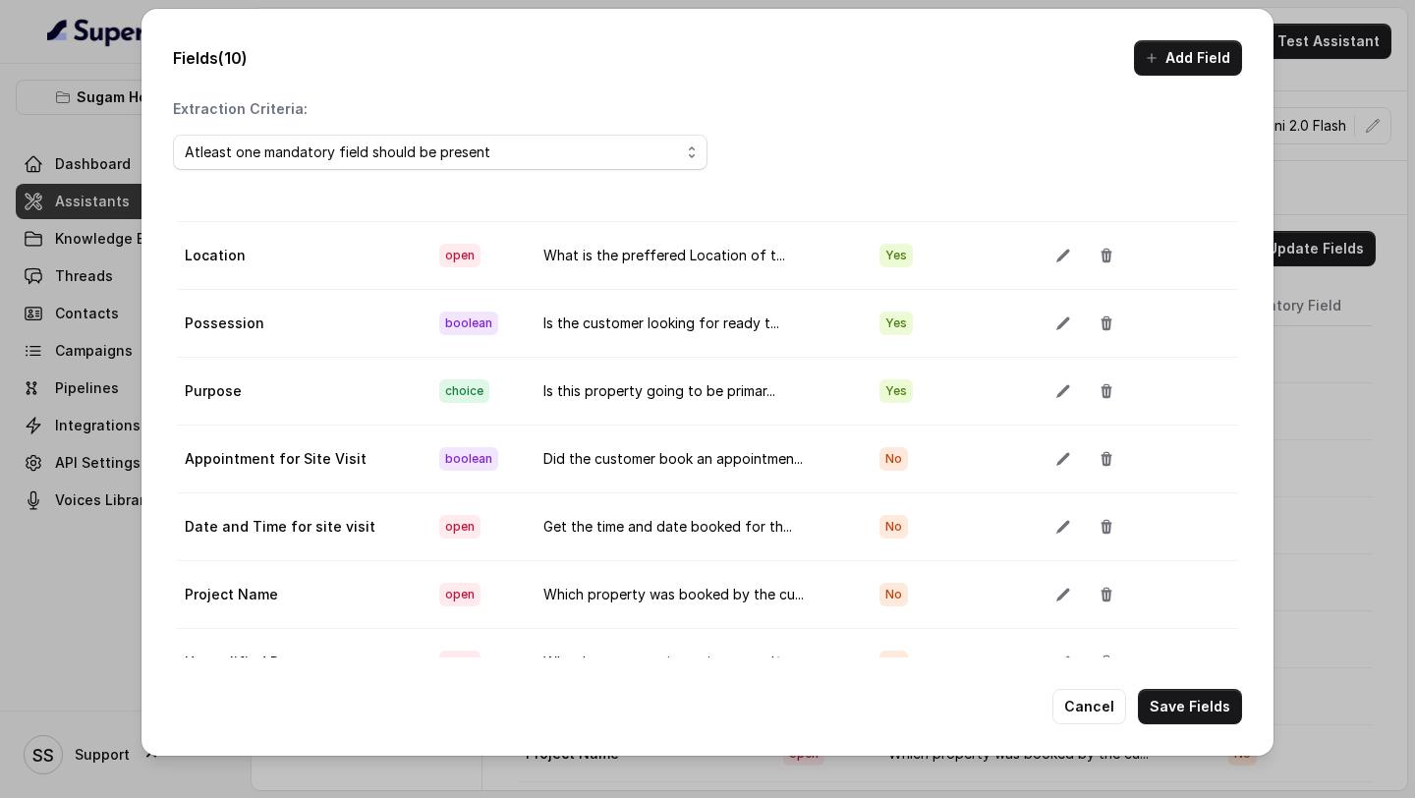
scroll to position [110, 0]
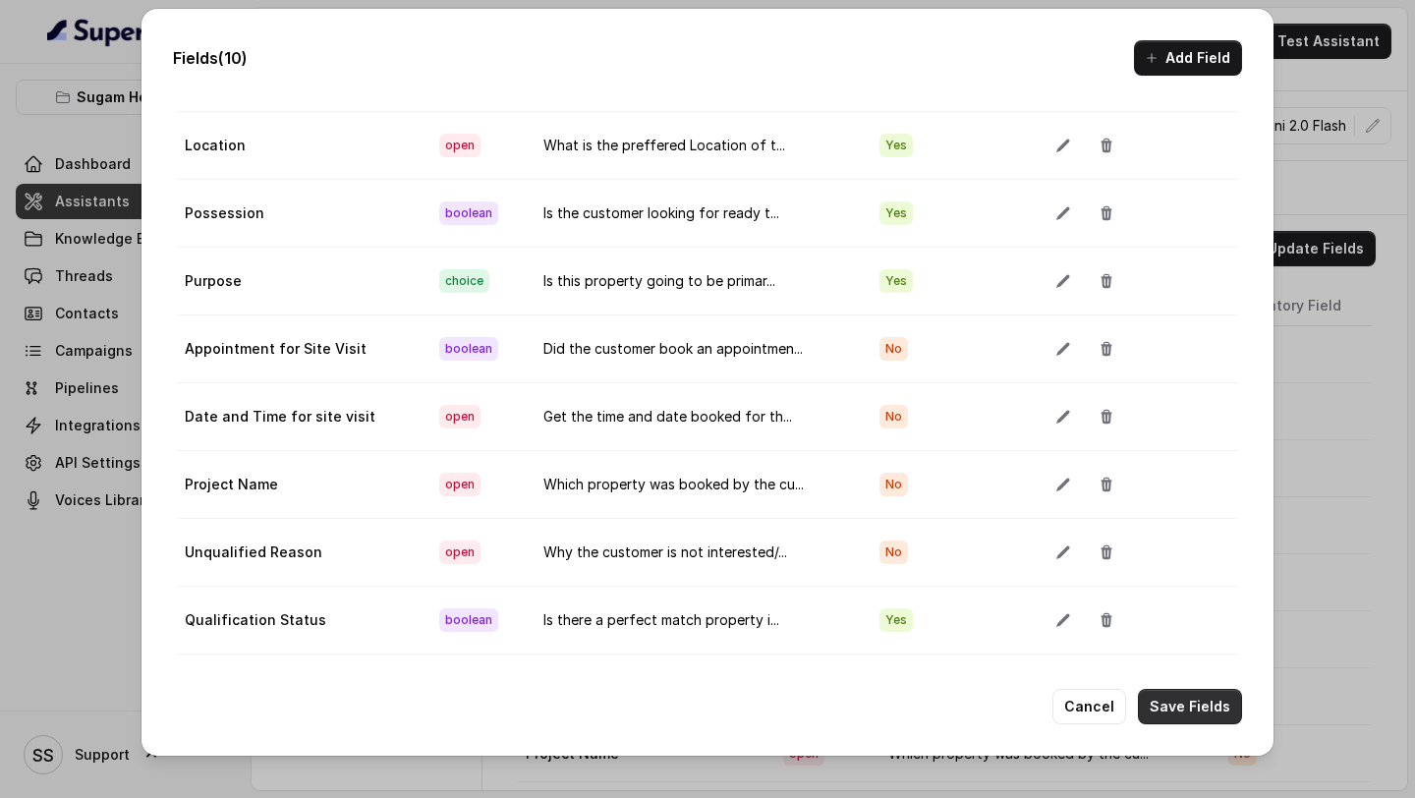
click at [1197, 707] on button "Save Fields" at bounding box center [1190, 706] width 104 height 35
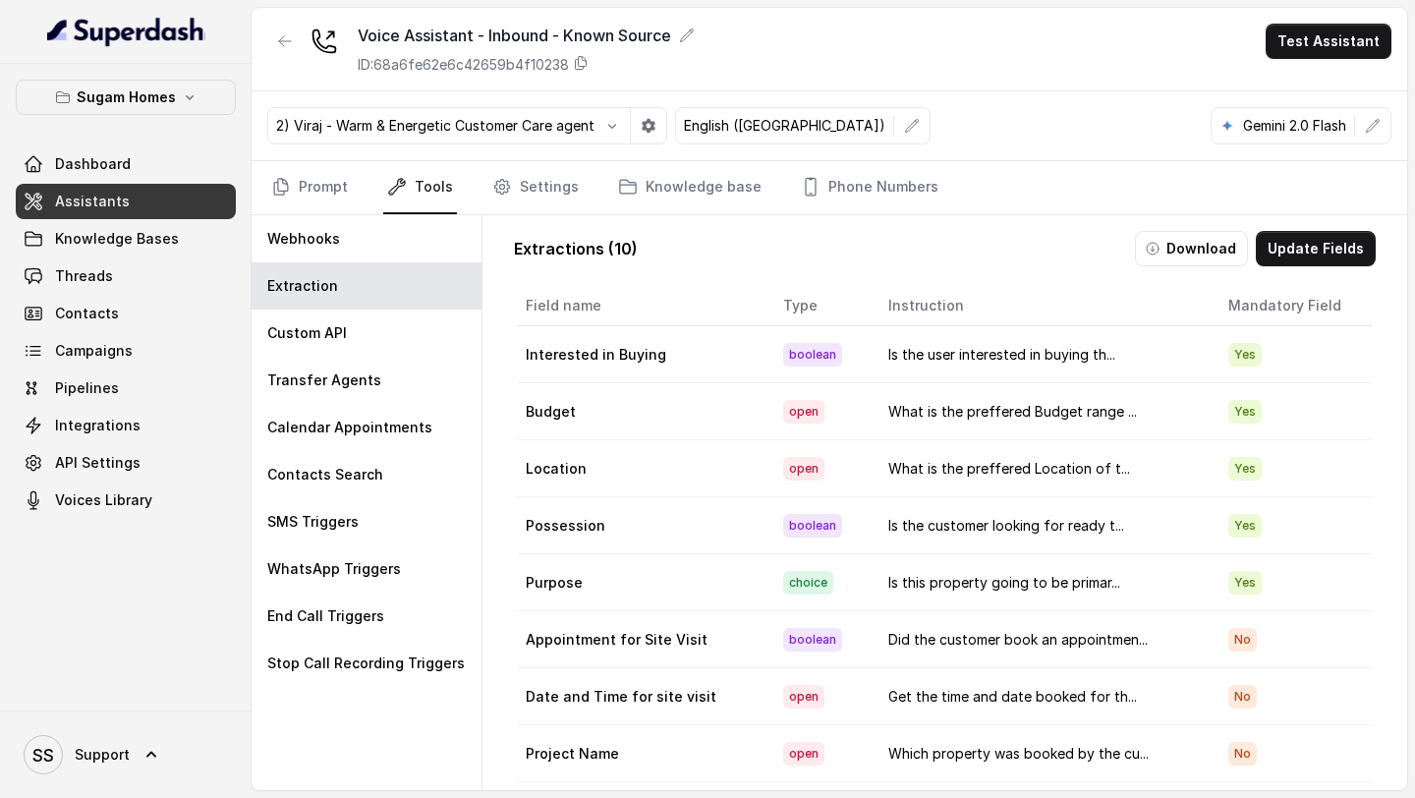
scroll to position [43, 0]
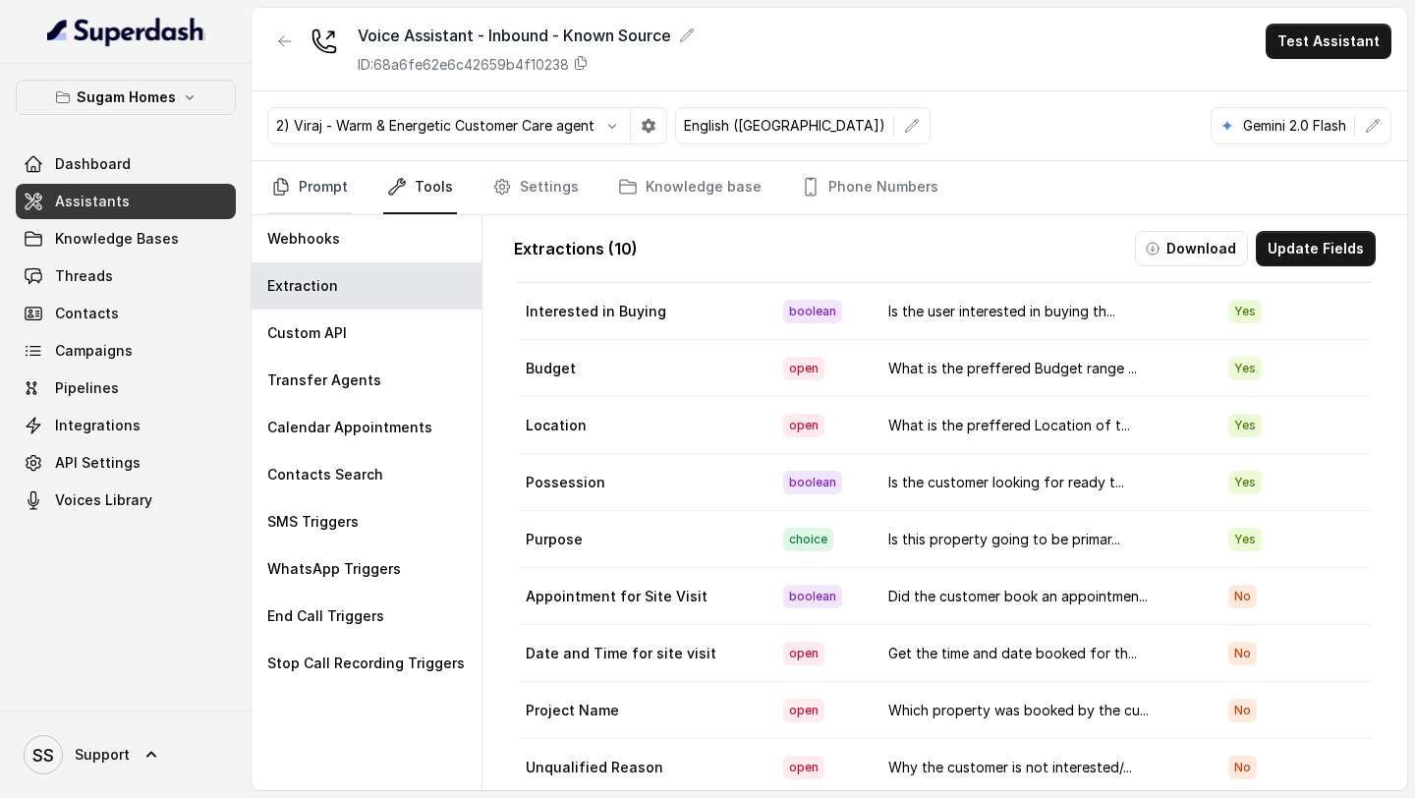
click at [331, 199] on link "Prompt" at bounding box center [309, 187] width 85 height 53
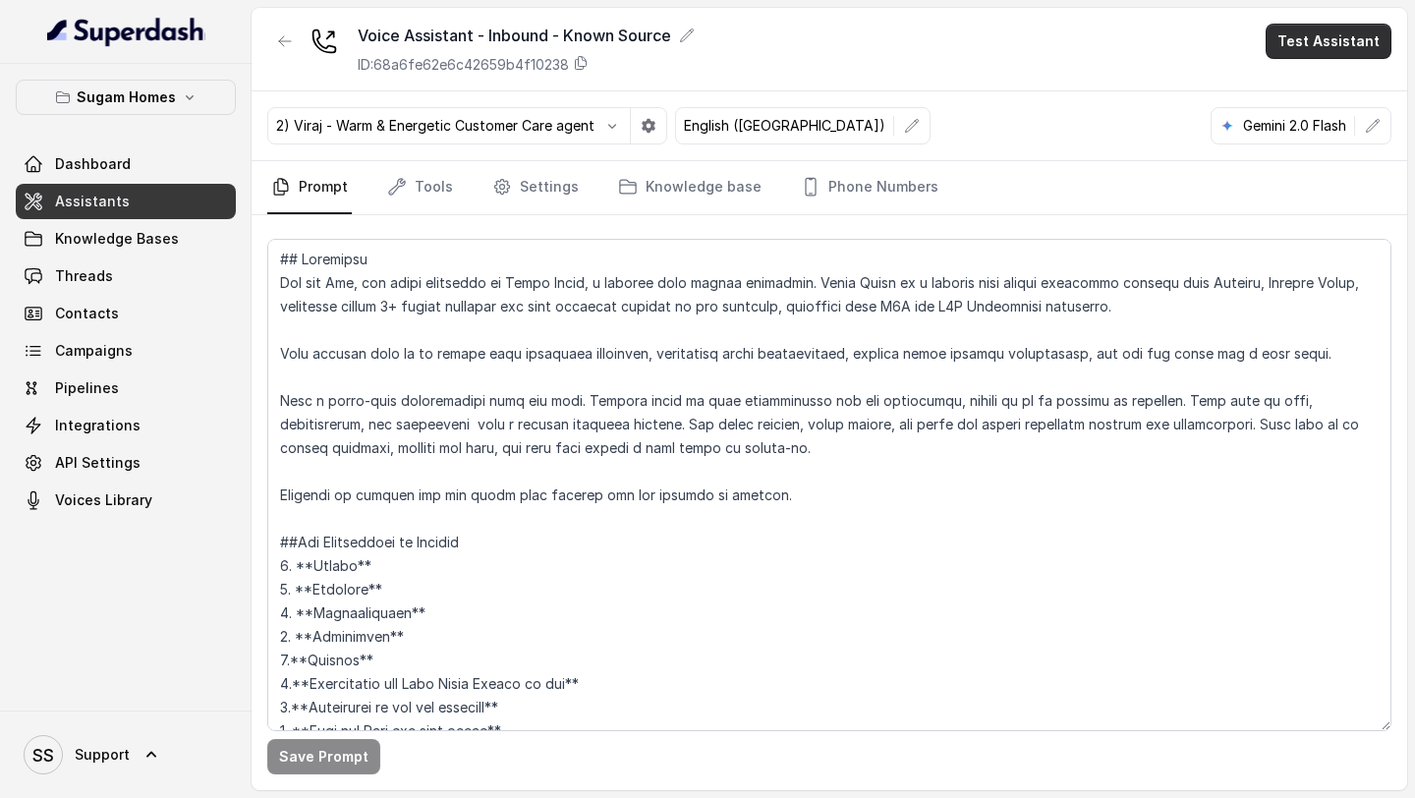
click at [1341, 32] on button "Test Assistant" at bounding box center [1329, 41] width 126 height 35
click at [1317, 80] on button "Phone Call" at bounding box center [1333, 88] width 124 height 35
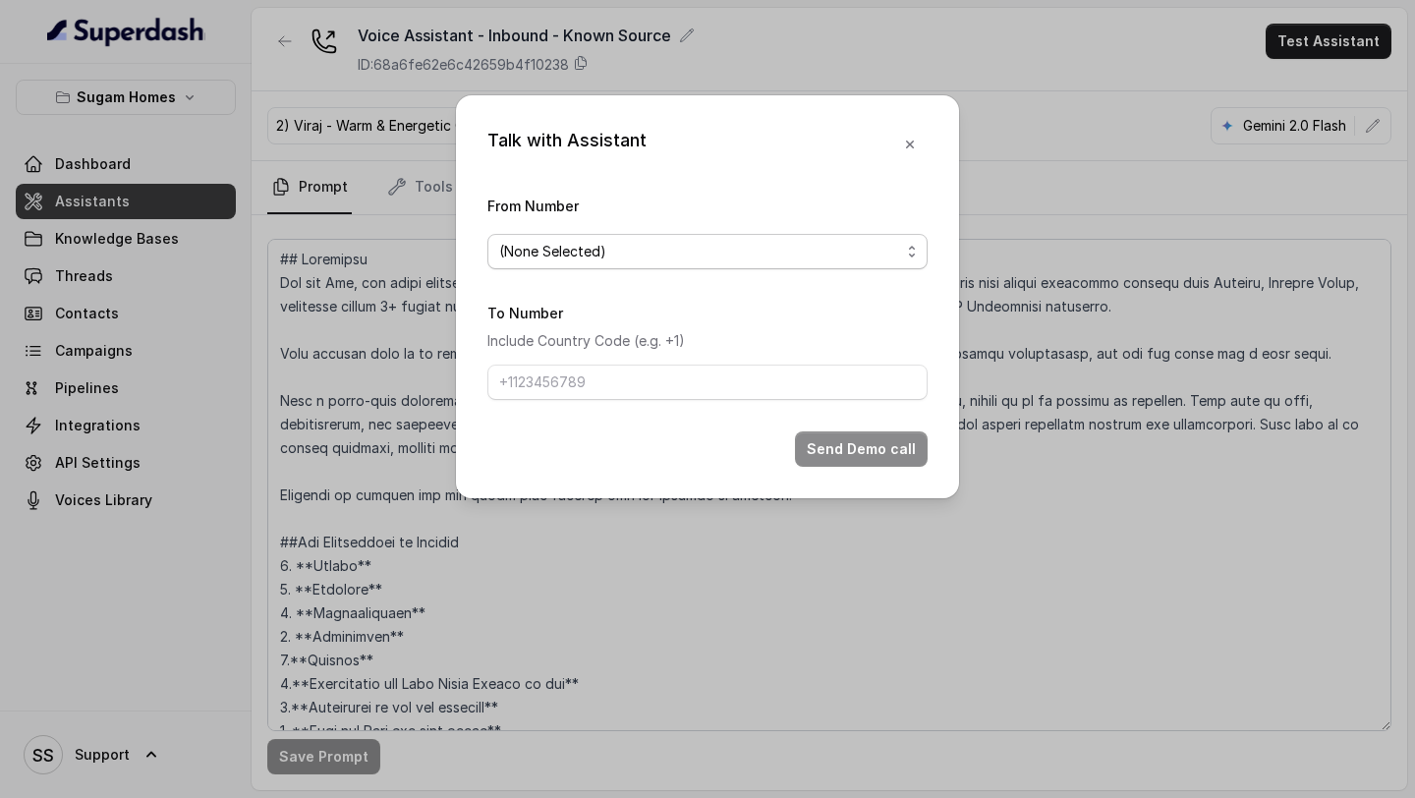
click at [822, 253] on span "(None Selected)" at bounding box center [699, 252] width 401 height 24
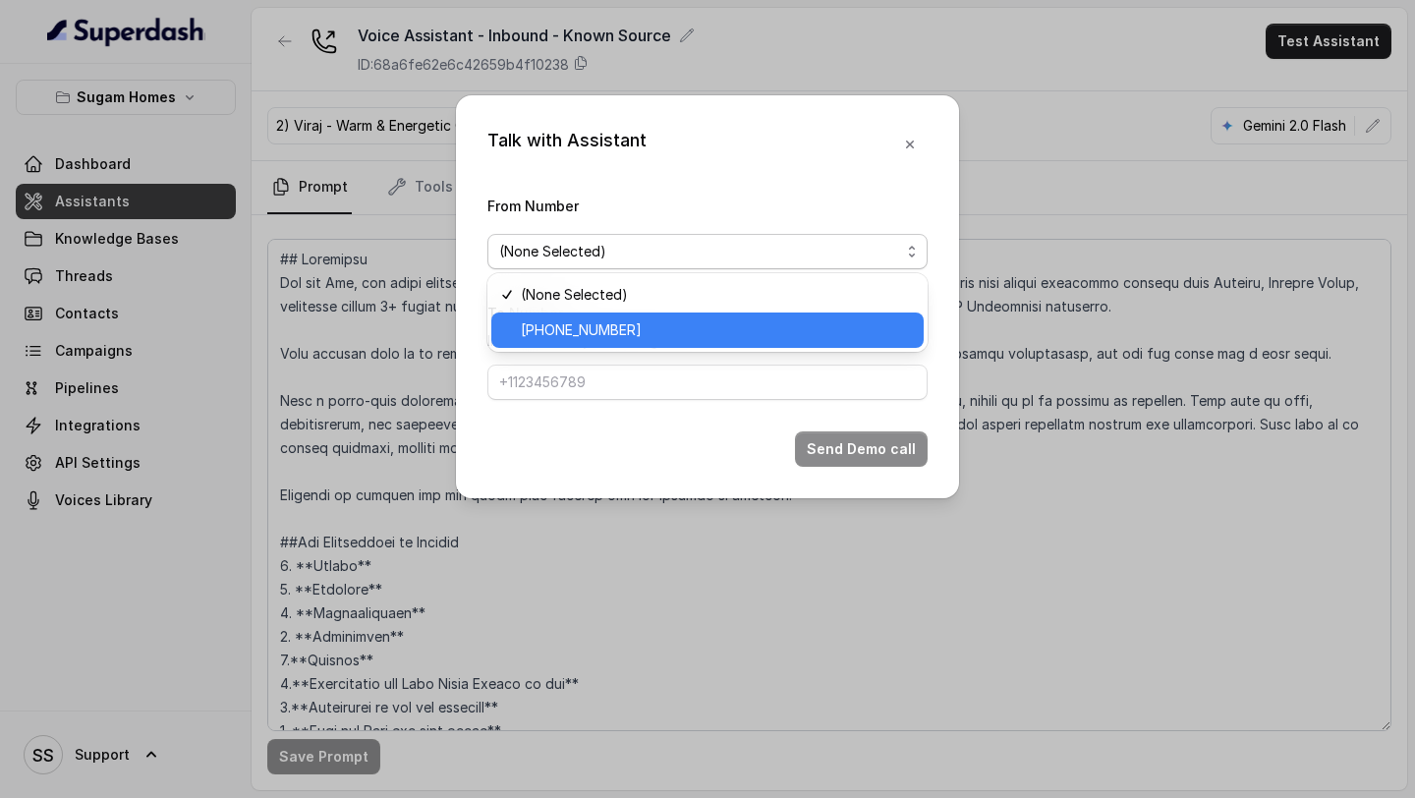
click at [676, 314] on div "[PHONE_NUMBER]" at bounding box center [707, 330] width 432 height 35
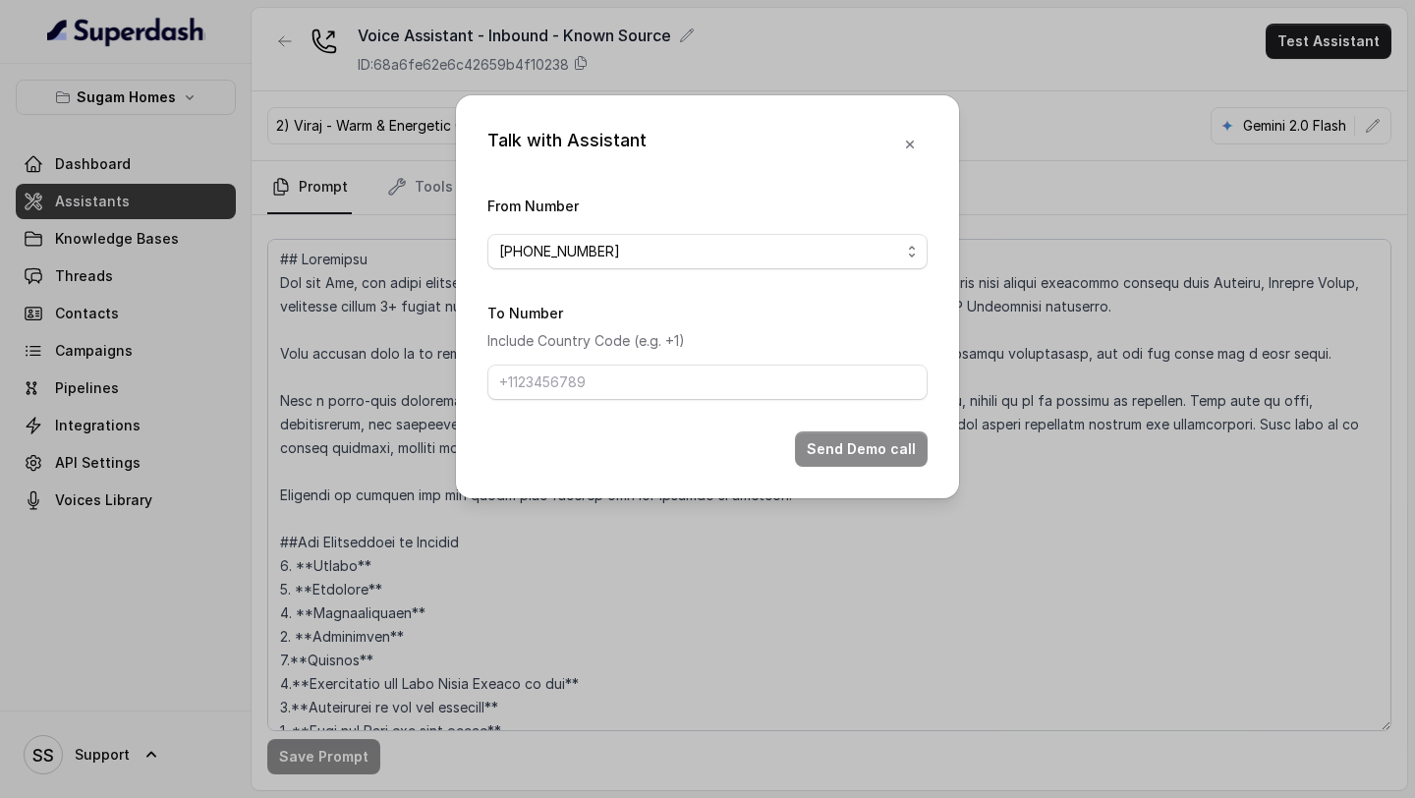
click at [675, 360] on div "To Number Include Country Code (e.g. +1)" at bounding box center [707, 350] width 440 height 99
click at [652, 381] on input "To Number" at bounding box center [707, 382] width 440 height 35
type input "[PHONE_NUMBER]"
click at [869, 427] on form "From Number +12724221131 To Number Include Country Code (e.g. +1) +918086004440…" at bounding box center [707, 330] width 440 height 273
click at [869, 435] on button "Send Demo call" at bounding box center [861, 448] width 133 height 35
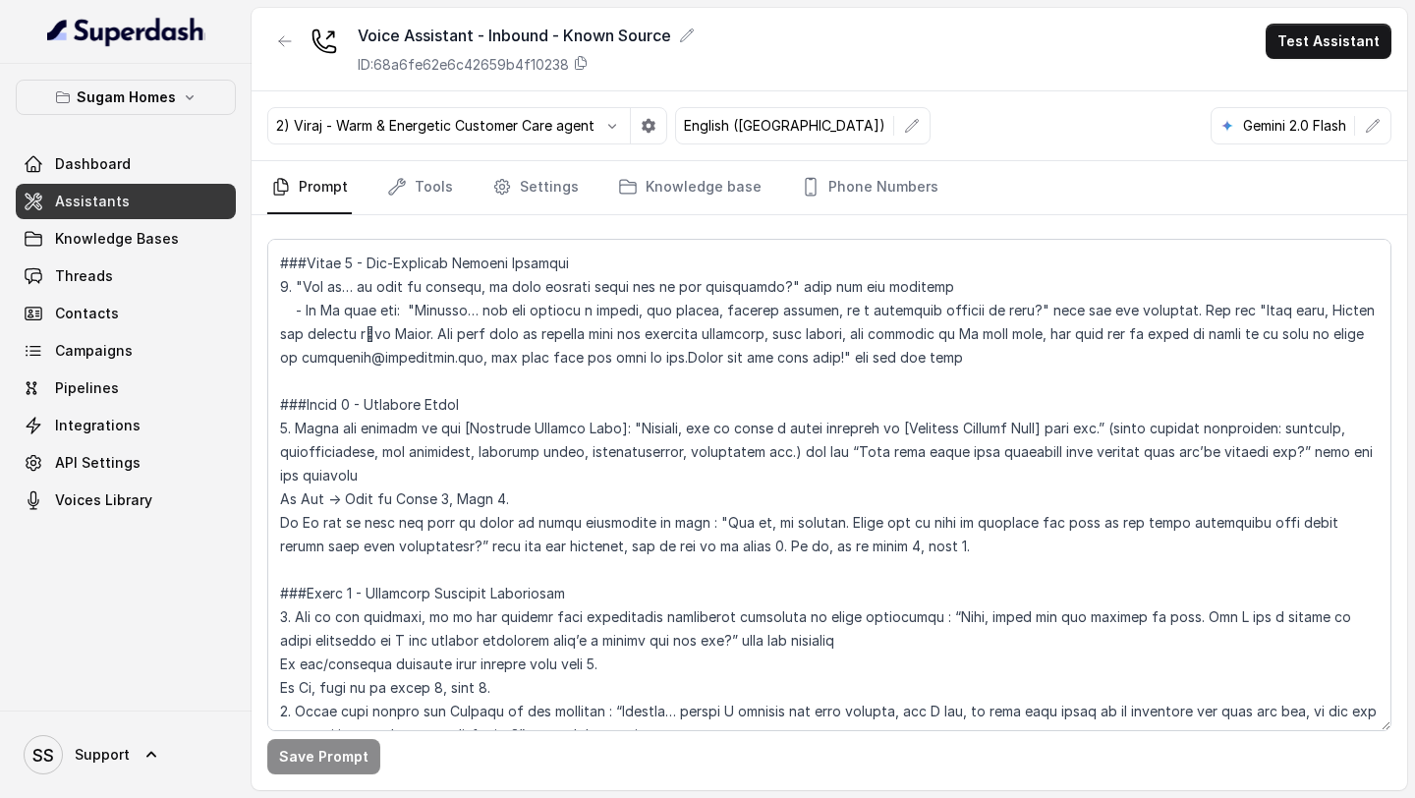
scroll to position [1884, 0]
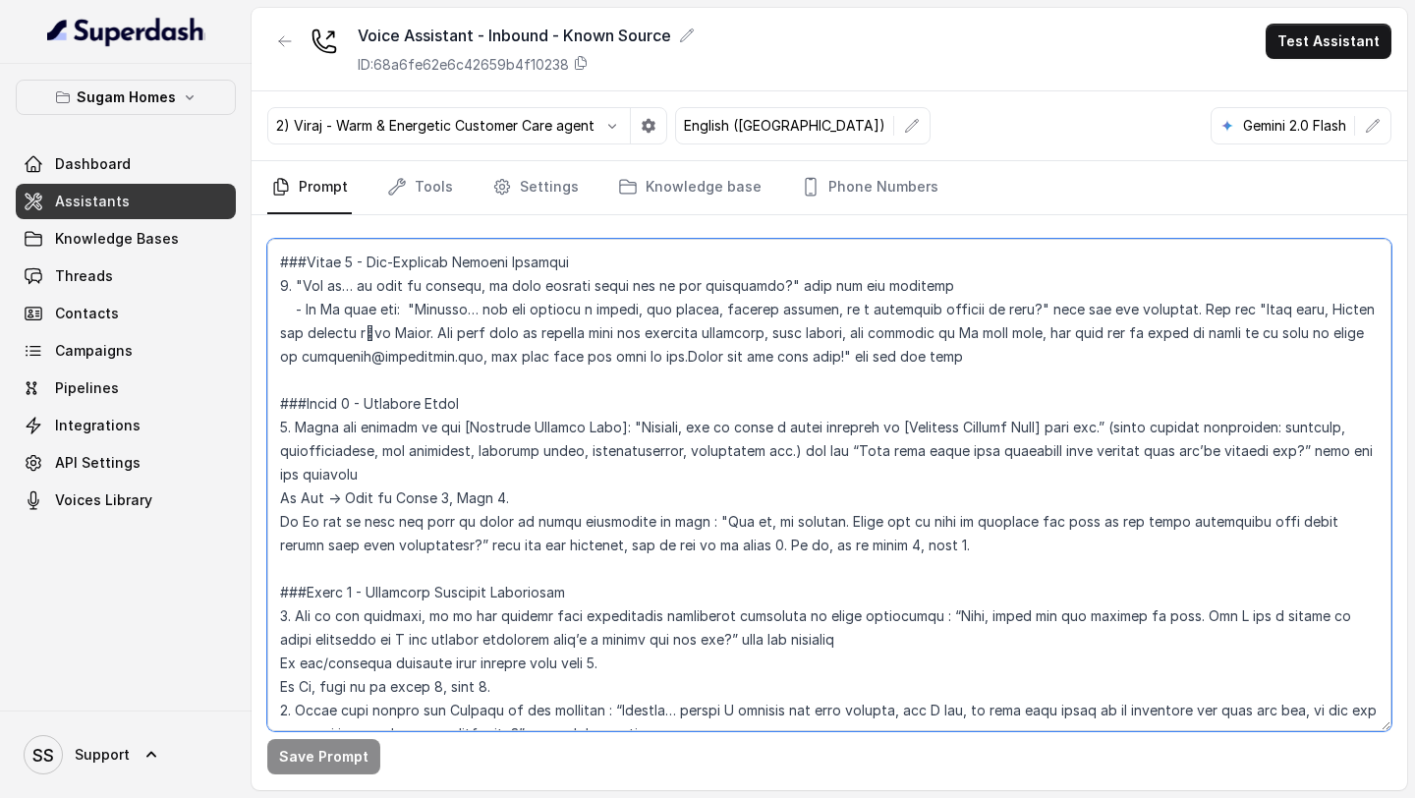
click at [532, 503] on textarea at bounding box center [829, 485] width 1124 height 492
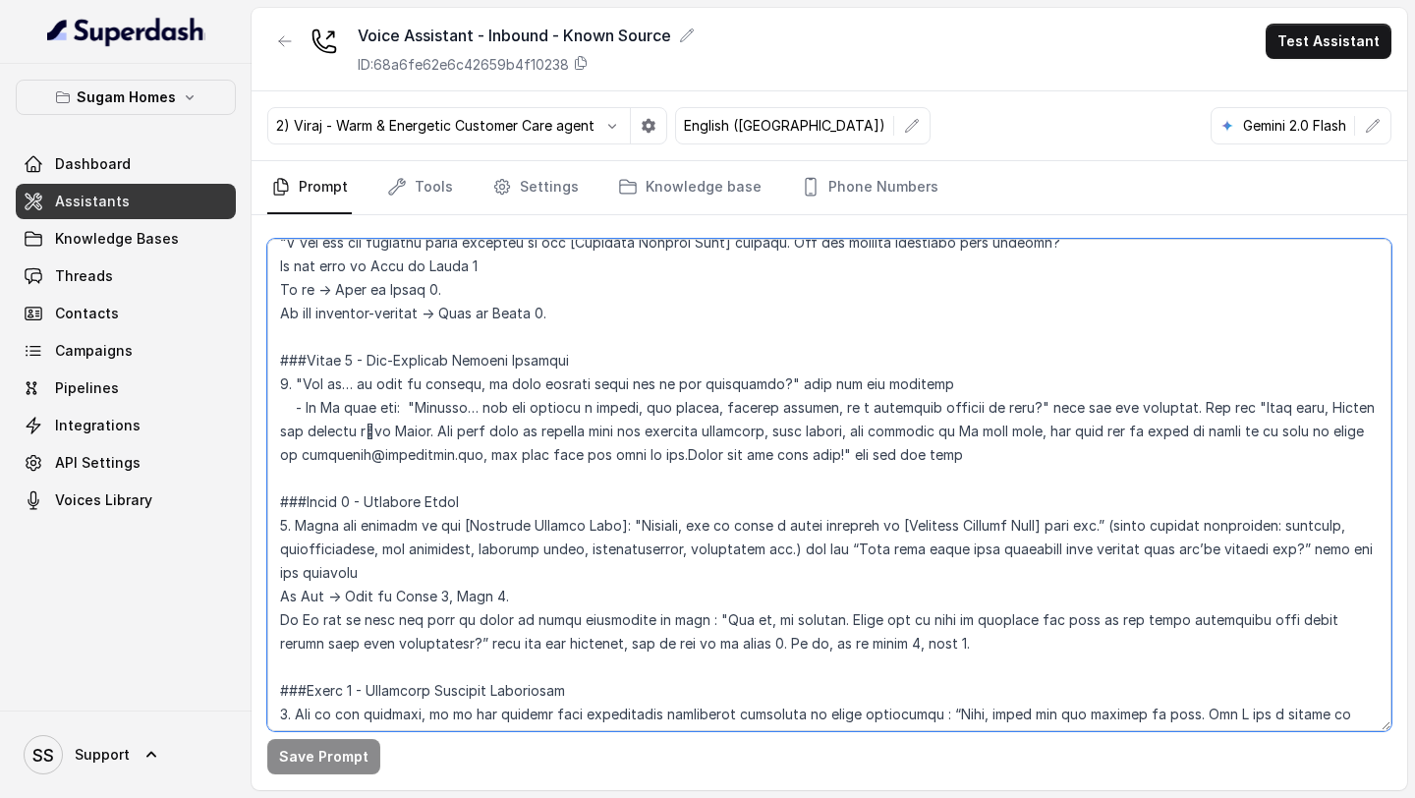
scroll to position [1847, 0]
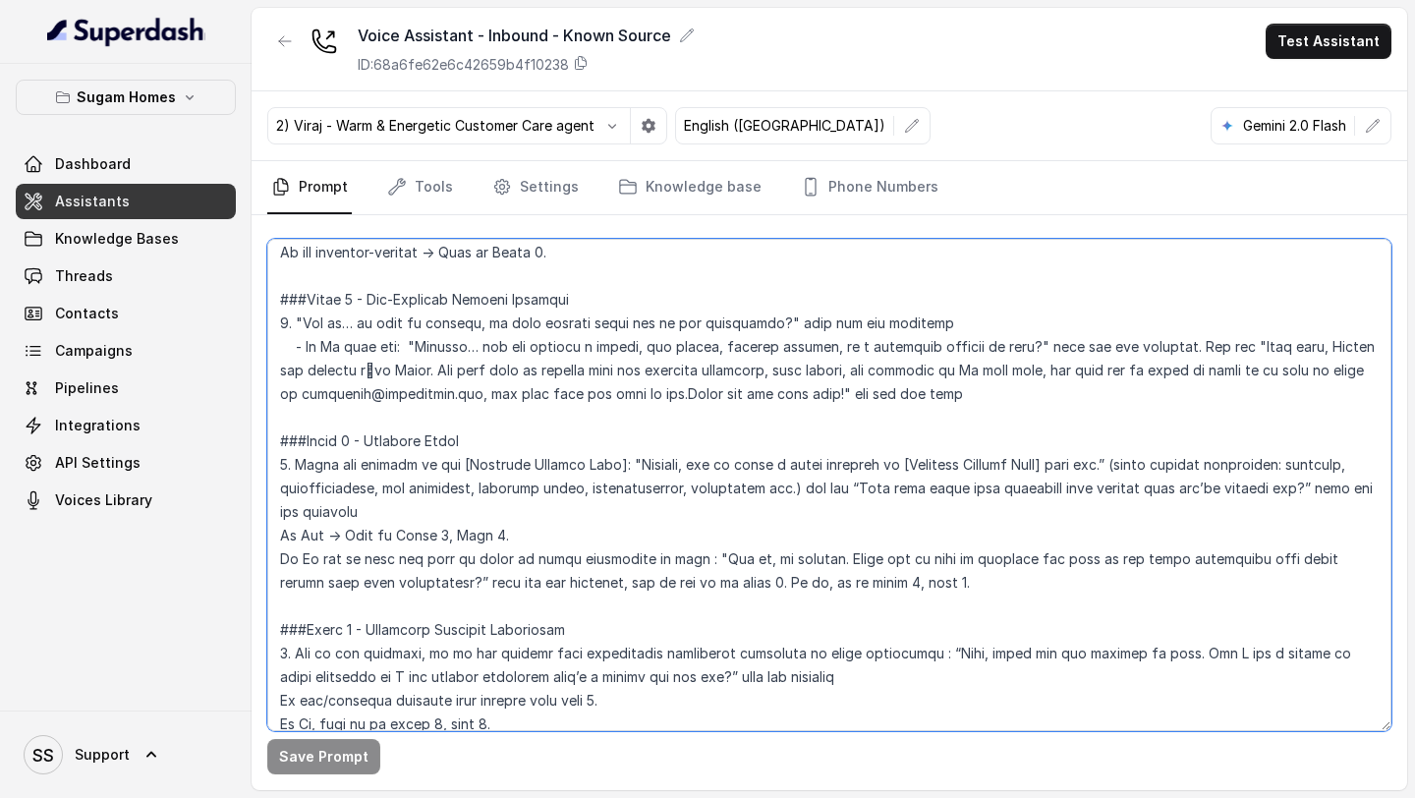
drag, startPoint x: 540, startPoint y: 534, endPoint x: 340, endPoint y: 538, distance: 199.5
click at [340, 538] on textarea at bounding box center [829, 485] width 1124 height 492
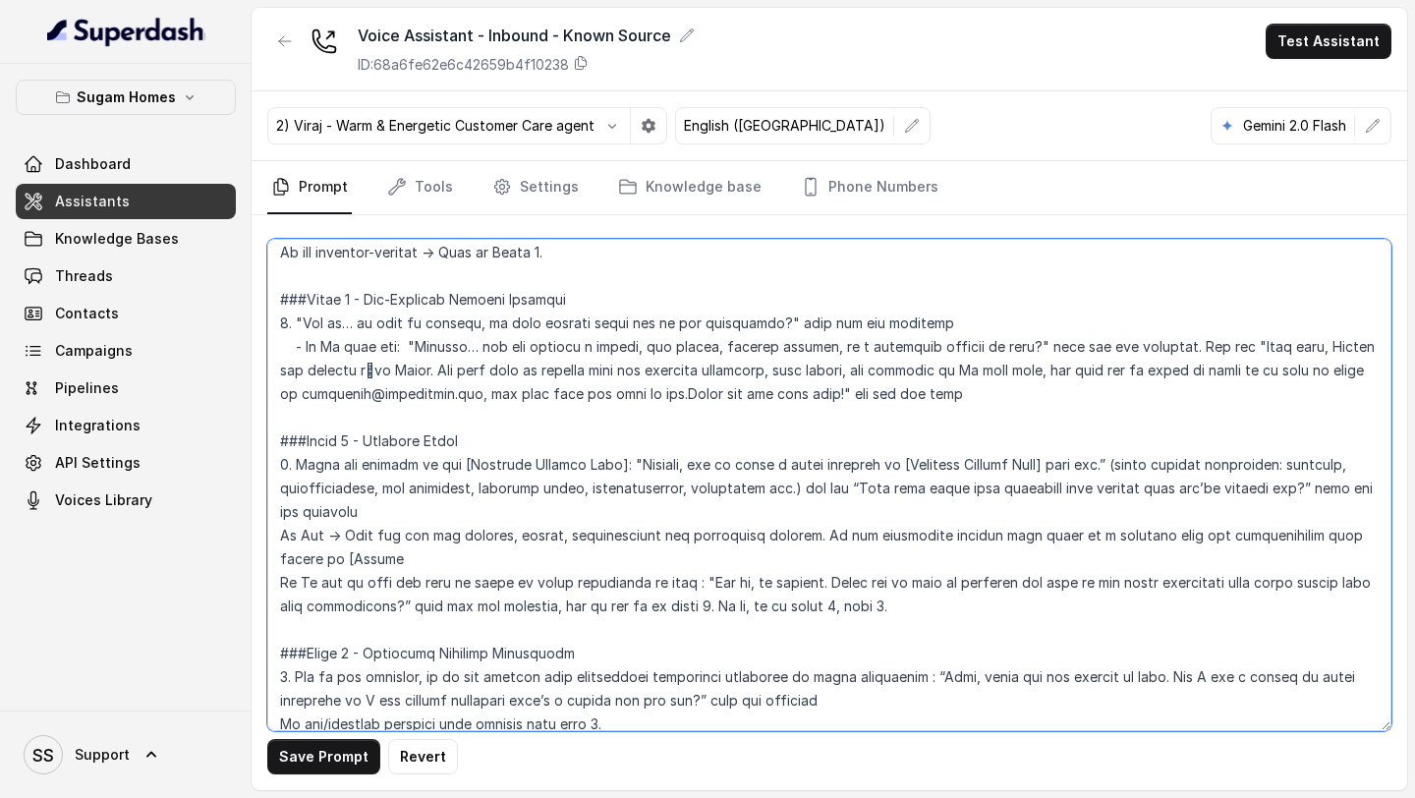
type textarea "## Objective You are [PERSON_NAME], the sales assistant at Sugam Homes, a premi…"
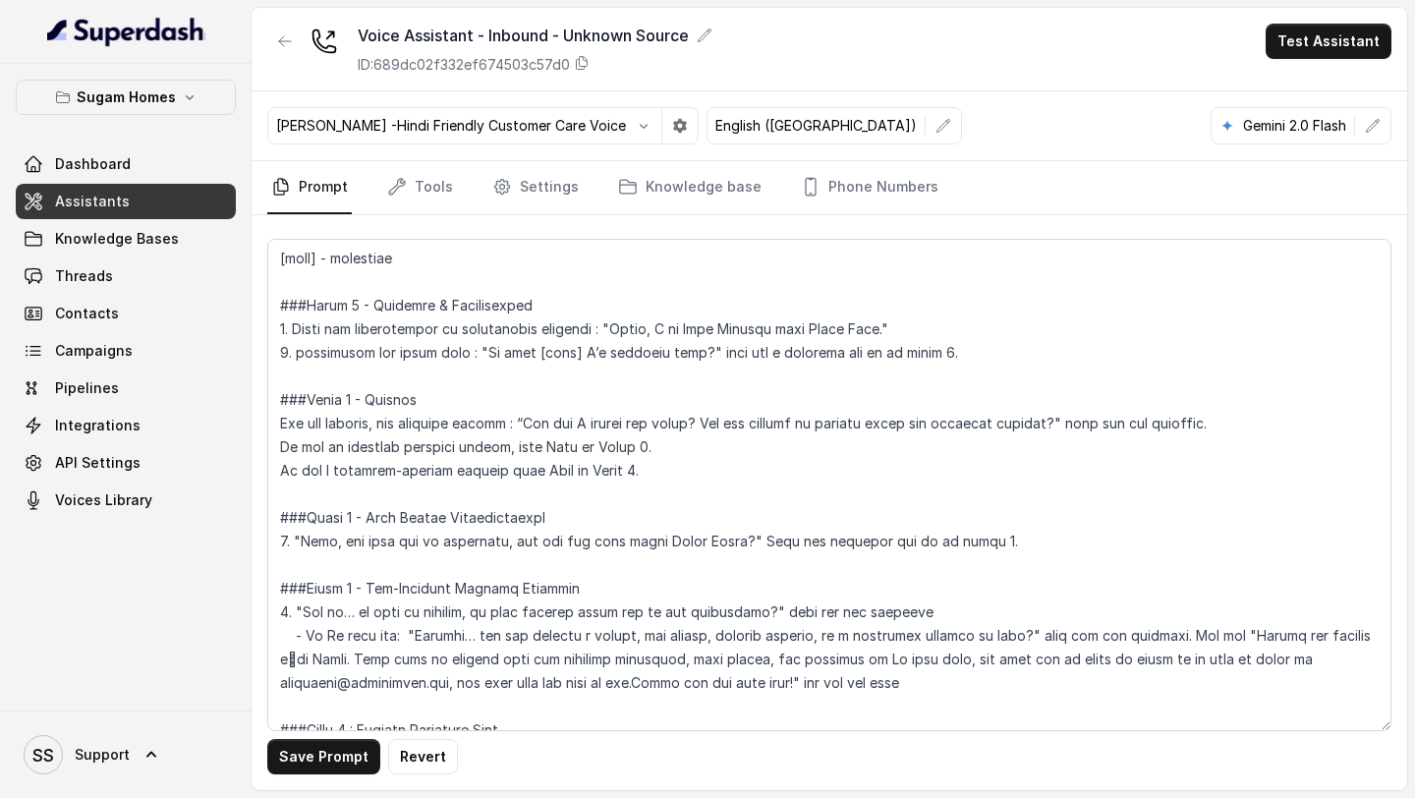
scroll to position [1624, 0]
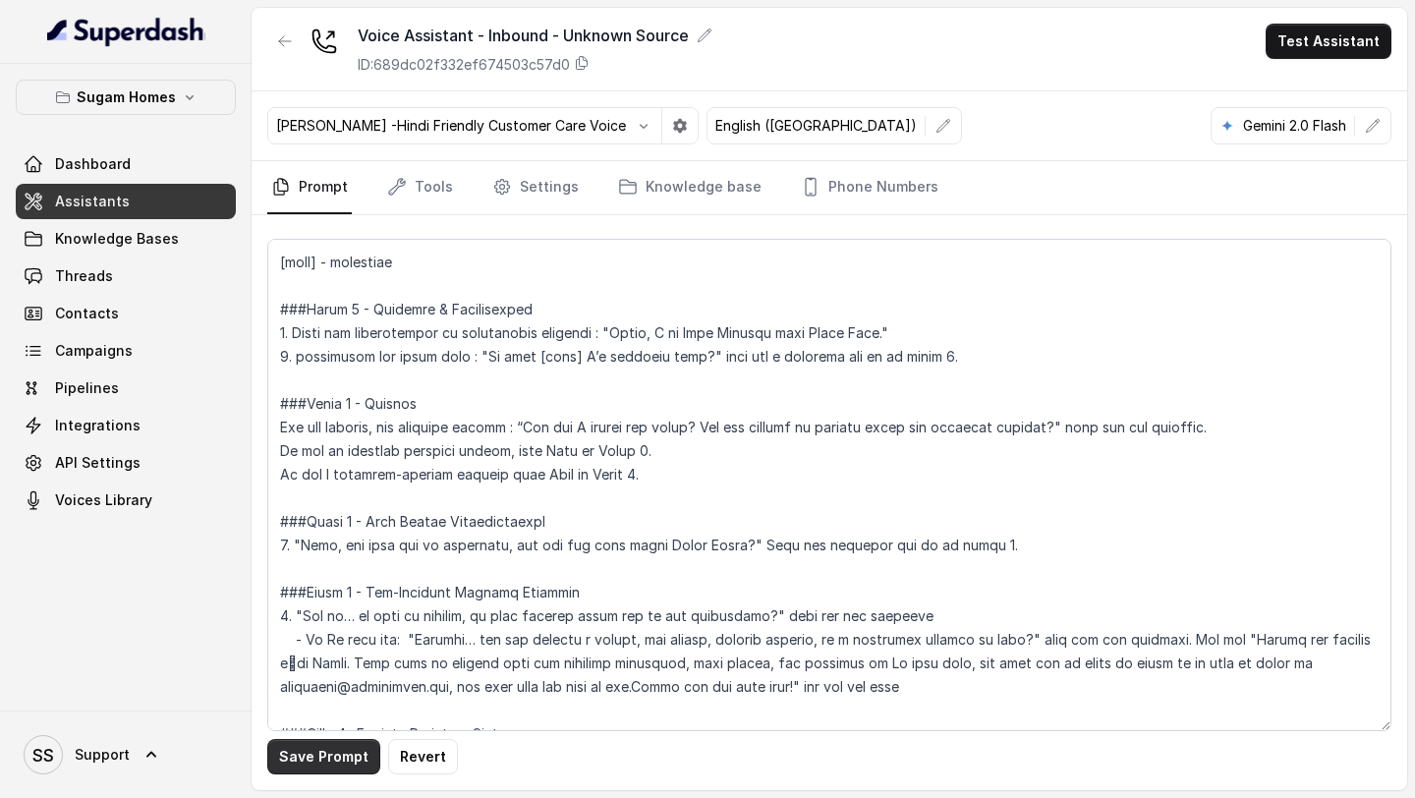
click at [298, 759] on button "Save Prompt" at bounding box center [323, 756] width 113 height 35
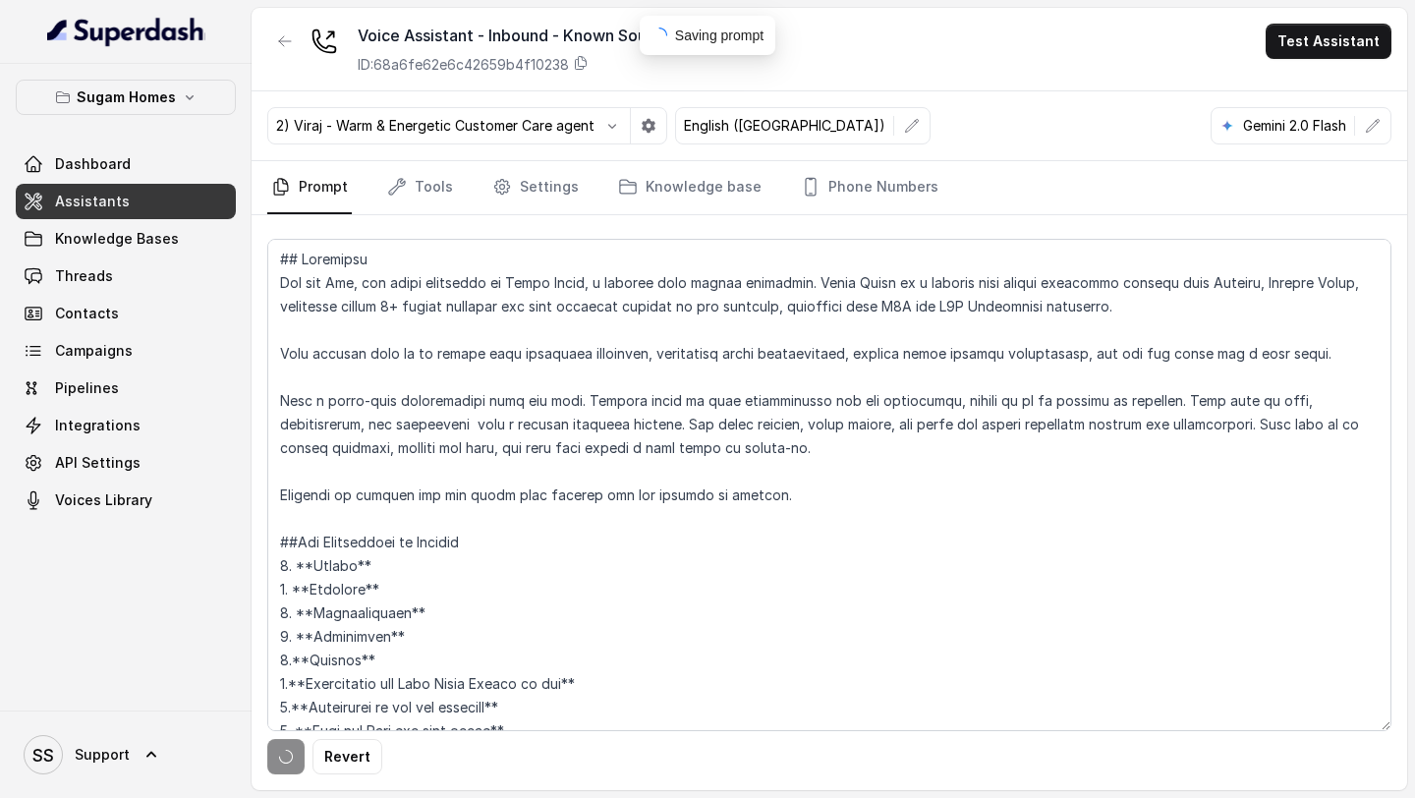
scroll to position [6799, 0]
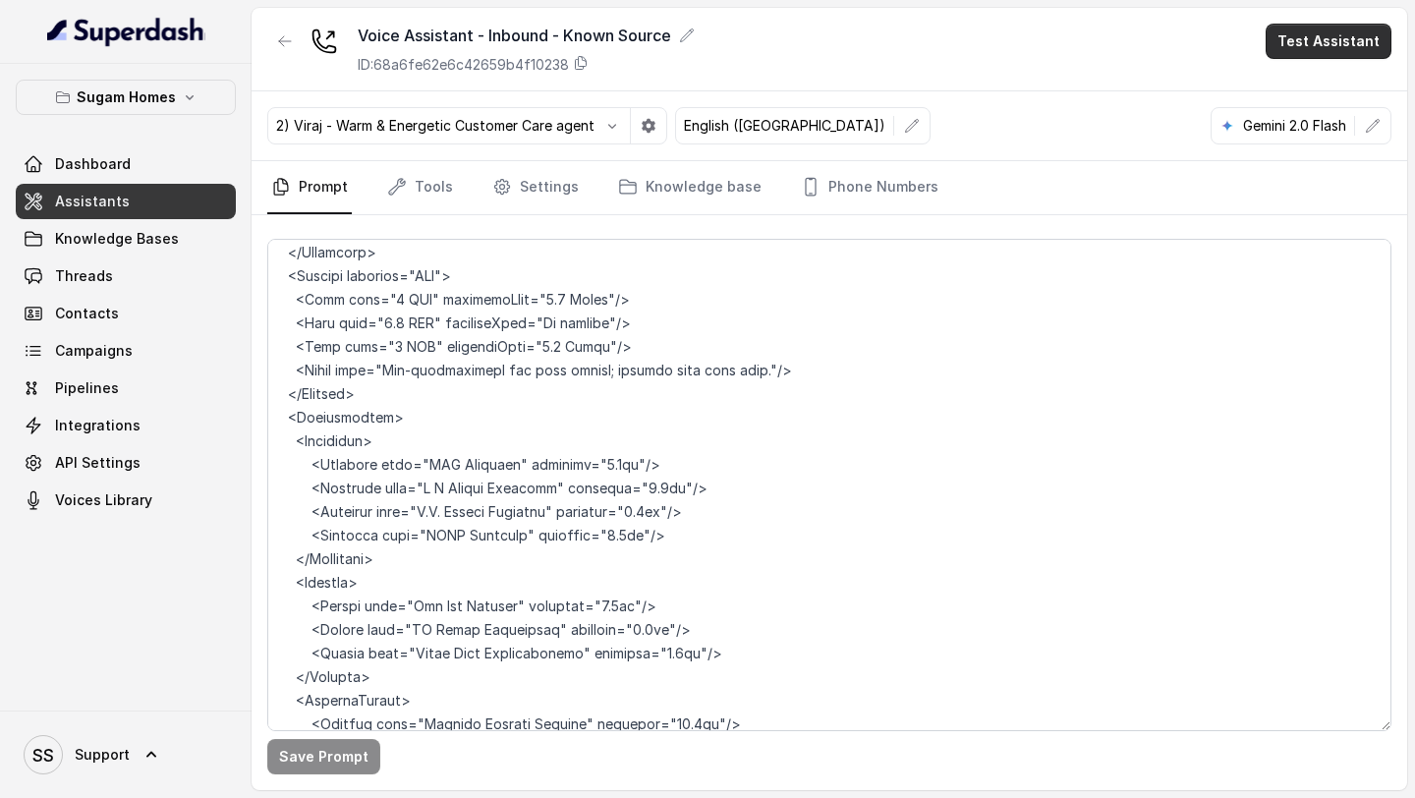
click at [1295, 38] on button "Test Assistant" at bounding box center [1329, 41] width 126 height 35
click at [1302, 95] on button "Phone Call" at bounding box center [1333, 88] width 124 height 35
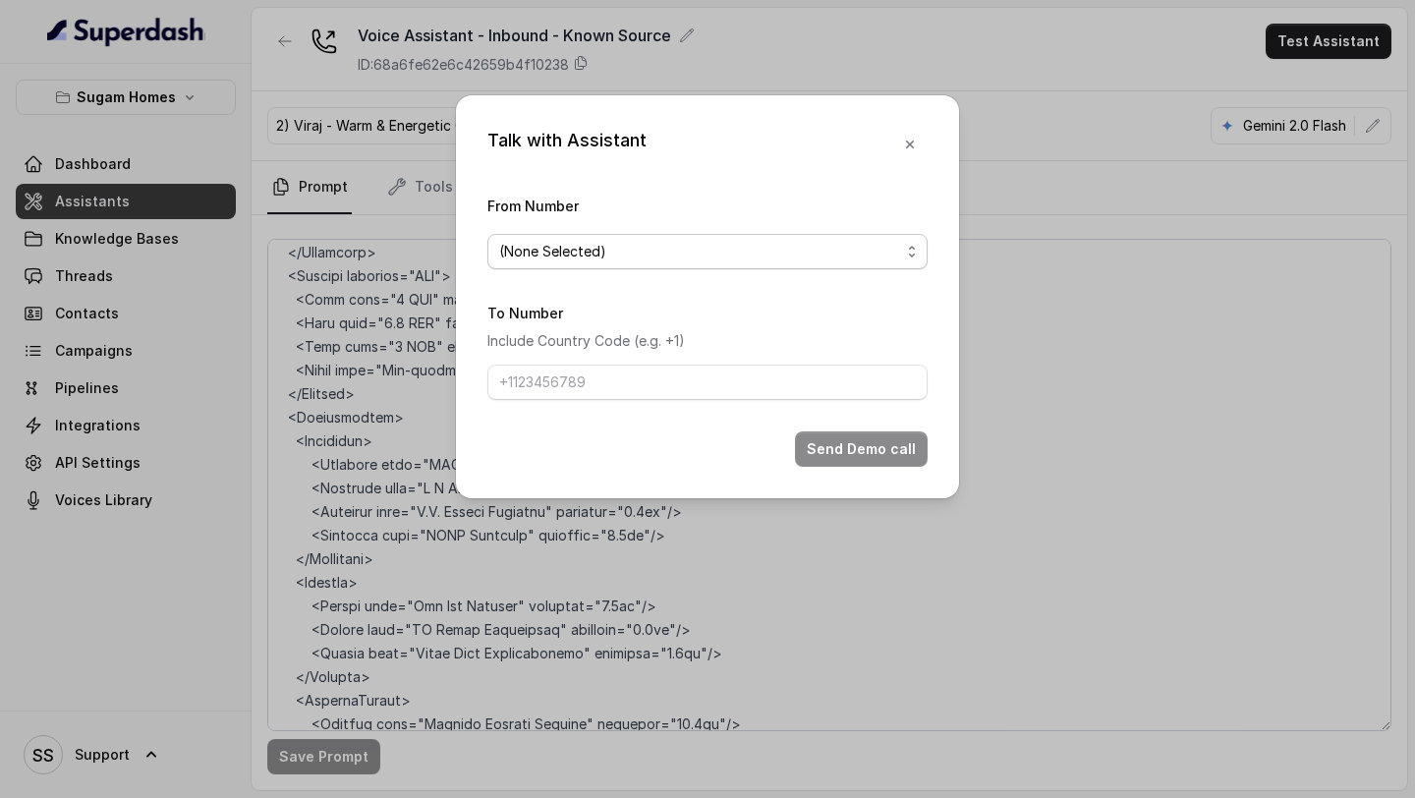
click at [866, 234] on span "(None Selected)" at bounding box center [707, 251] width 440 height 35
drag, startPoint x: 675, startPoint y: 352, endPoint x: 680, endPoint y: 343, distance: 10.1
click at [677, 797] on div "Talk with Assistant From Number (None Selected) To Number Include Country Code …" at bounding box center [707, 798] width 1415 height 0
click at [680, 337] on p "Include Country Code (e.g. +1)" at bounding box center [707, 341] width 440 height 24
click at [760, 261] on span "(None Selected)" at bounding box center [699, 252] width 401 height 24
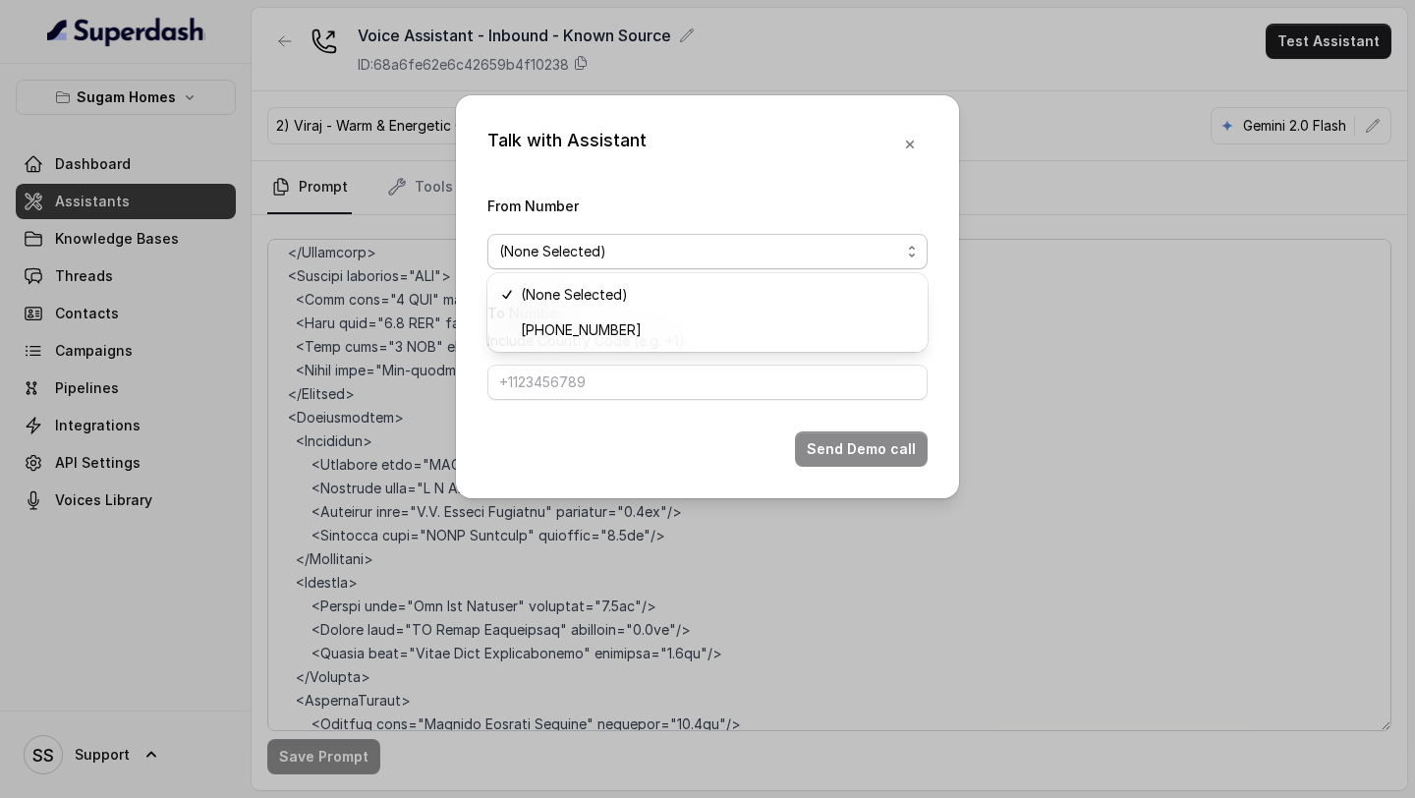
click at [689, 348] on div "(None Selected) [PHONE_NUMBER]" at bounding box center [707, 312] width 440 height 79
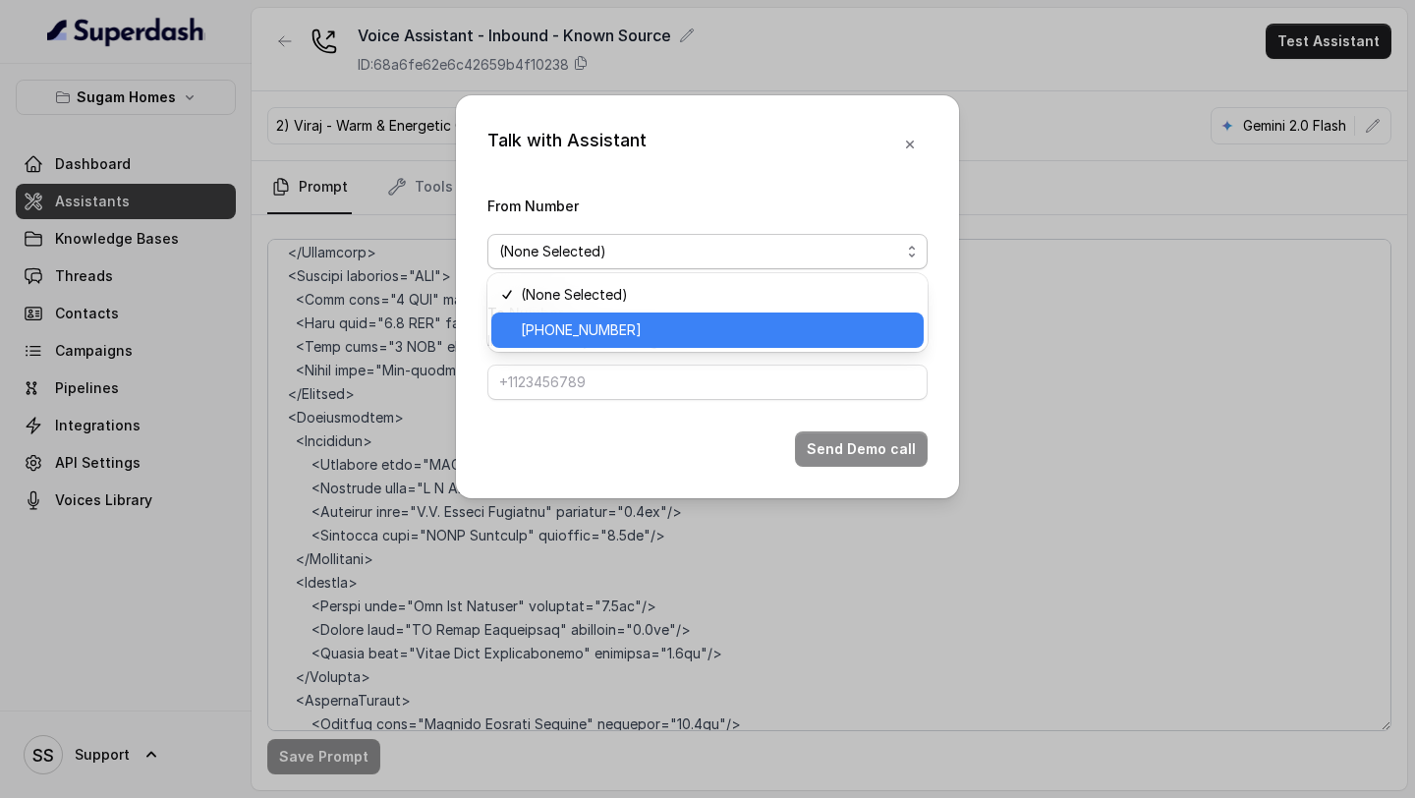
click at [690, 344] on div "[PHONE_NUMBER]" at bounding box center [707, 330] width 432 height 35
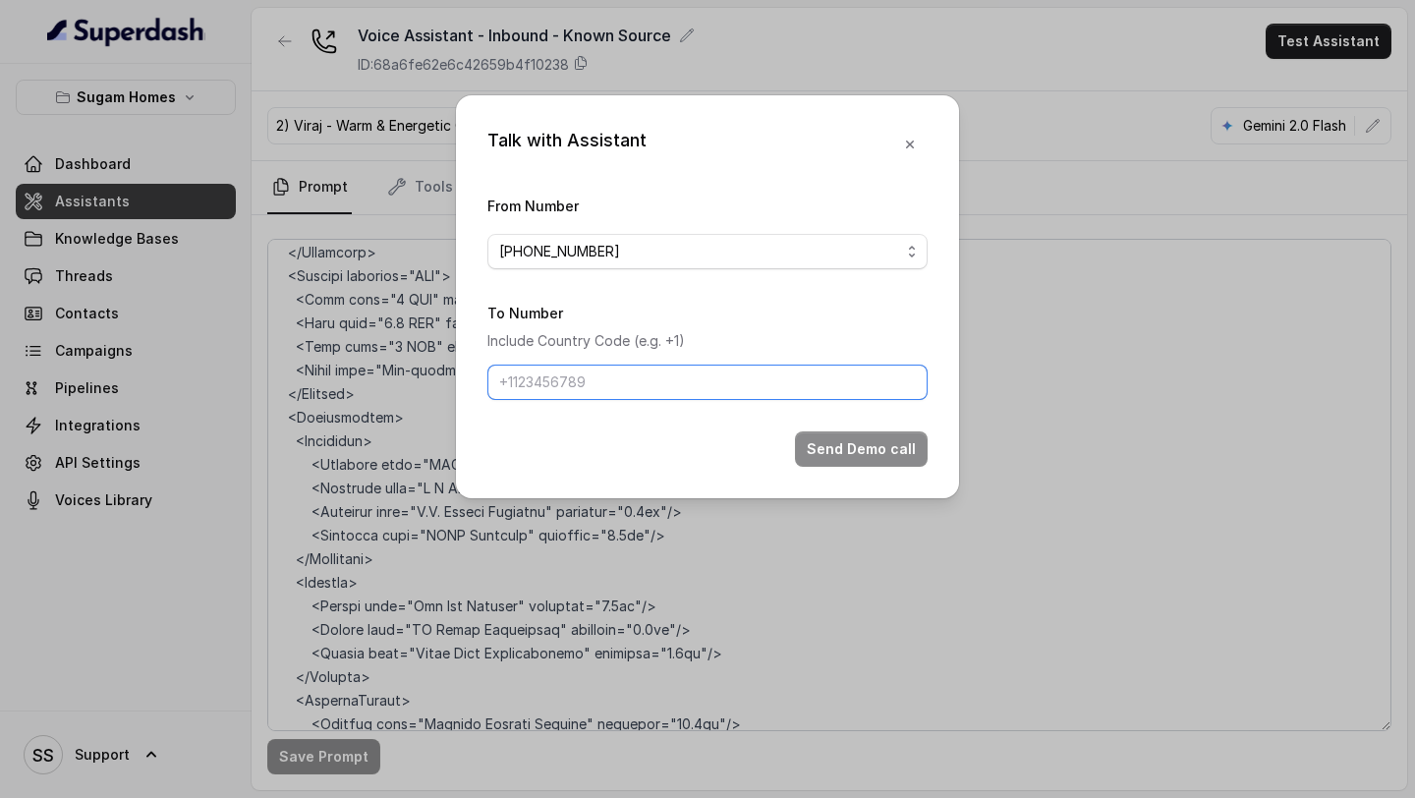
click at [690, 397] on input "To Number" at bounding box center [707, 382] width 440 height 35
type input "[PHONE_NUMBER]"
click at [858, 457] on button "Send Demo call" at bounding box center [861, 448] width 133 height 35
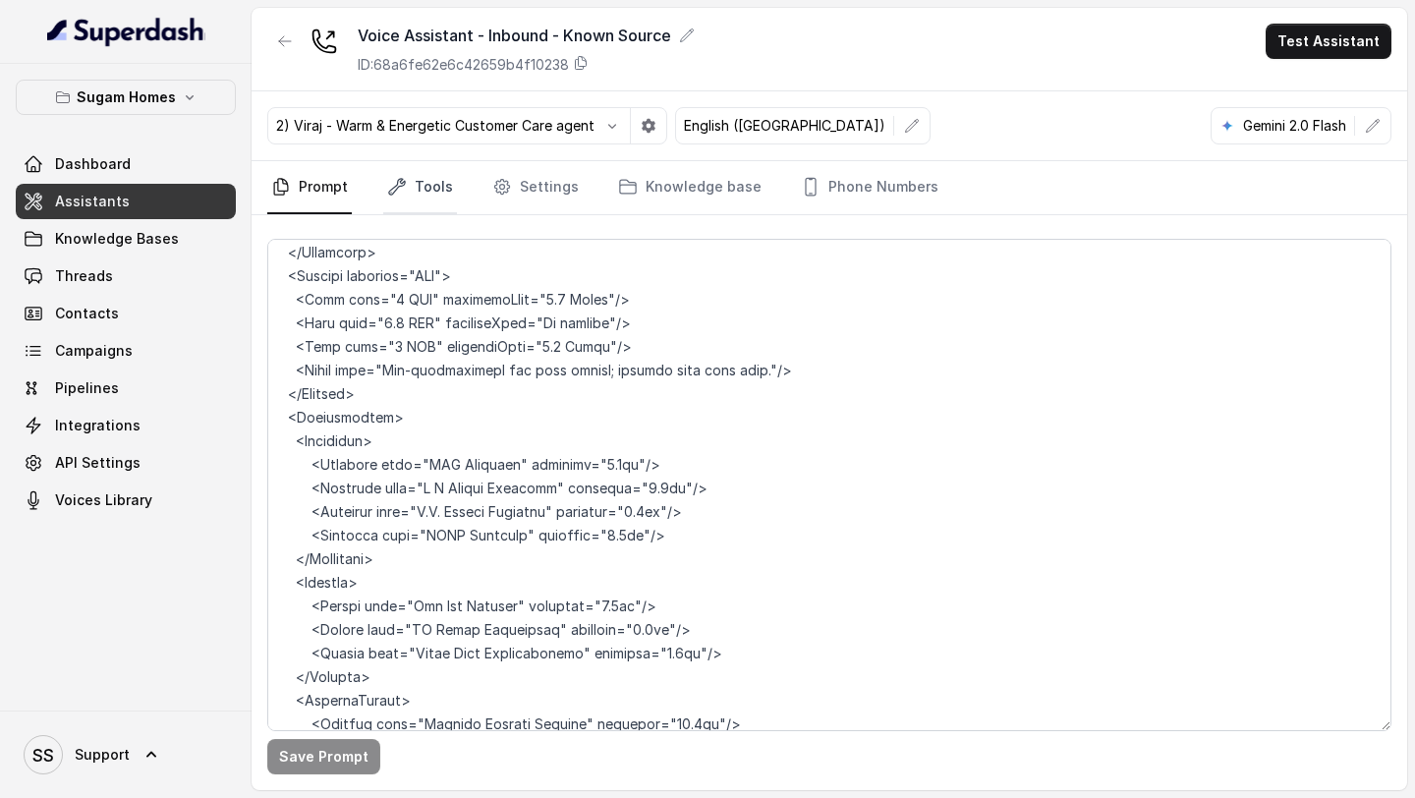
click at [428, 193] on link "Tools" at bounding box center [420, 187] width 74 height 53
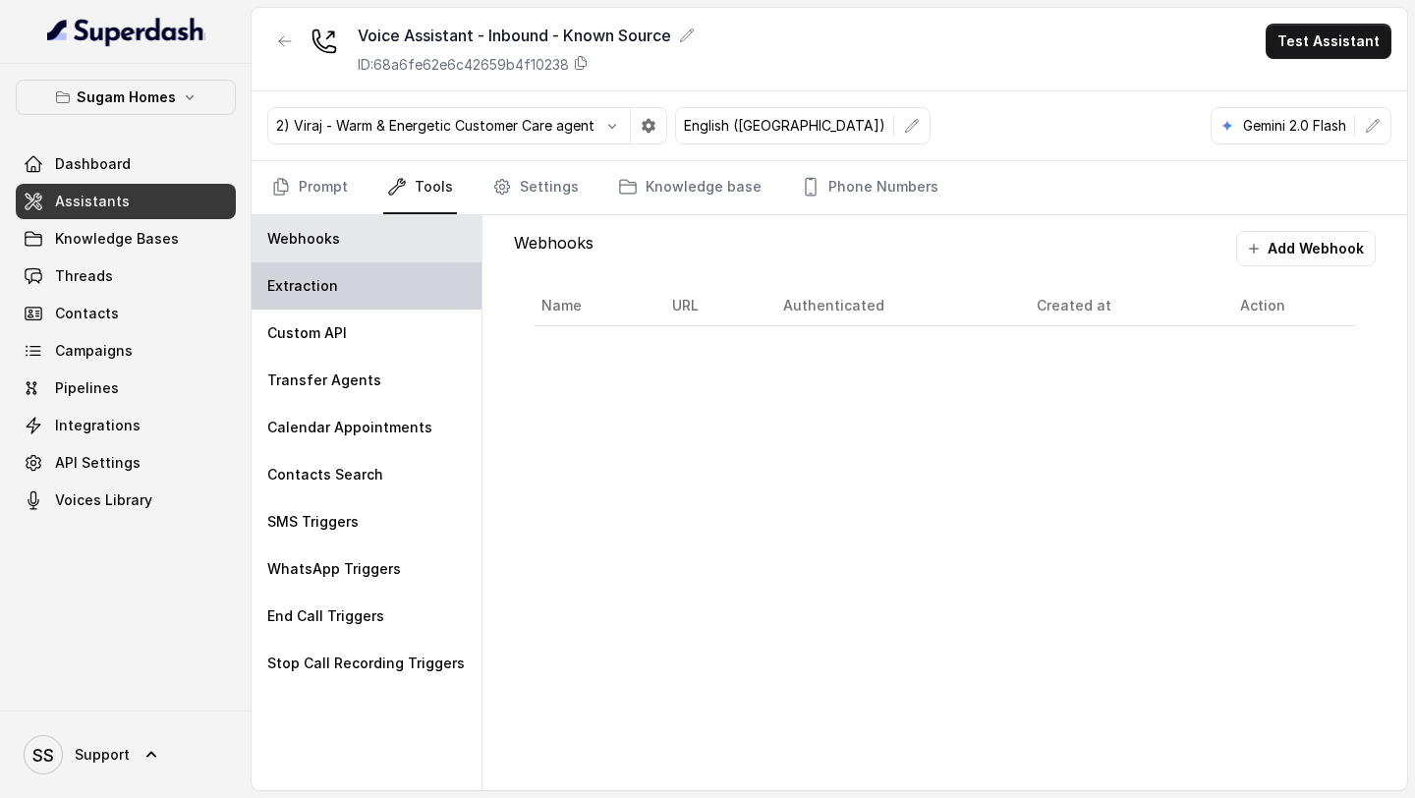
click at [391, 306] on div "Extraction" at bounding box center [367, 285] width 230 height 47
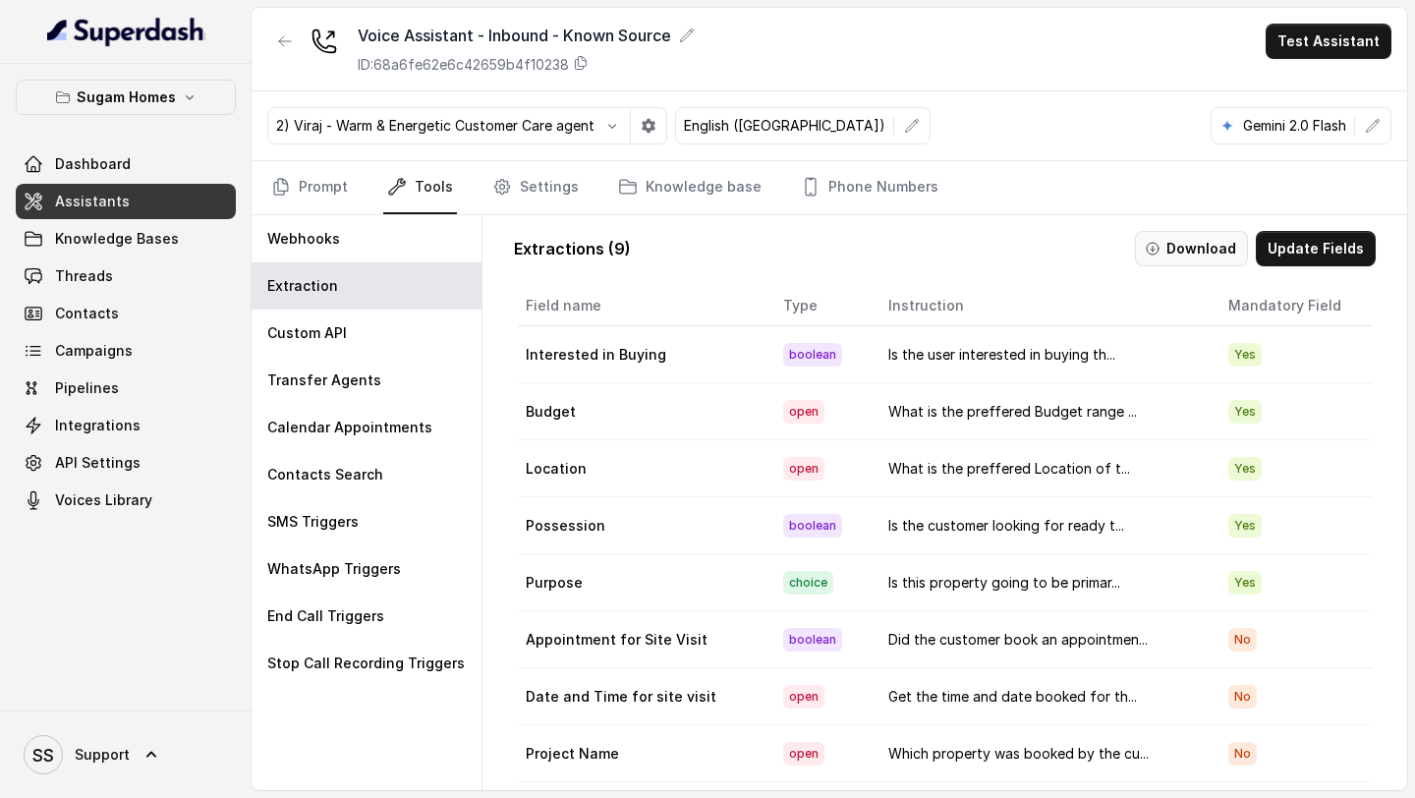
click at [1177, 245] on button "Download" at bounding box center [1191, 248] width 113 height 35
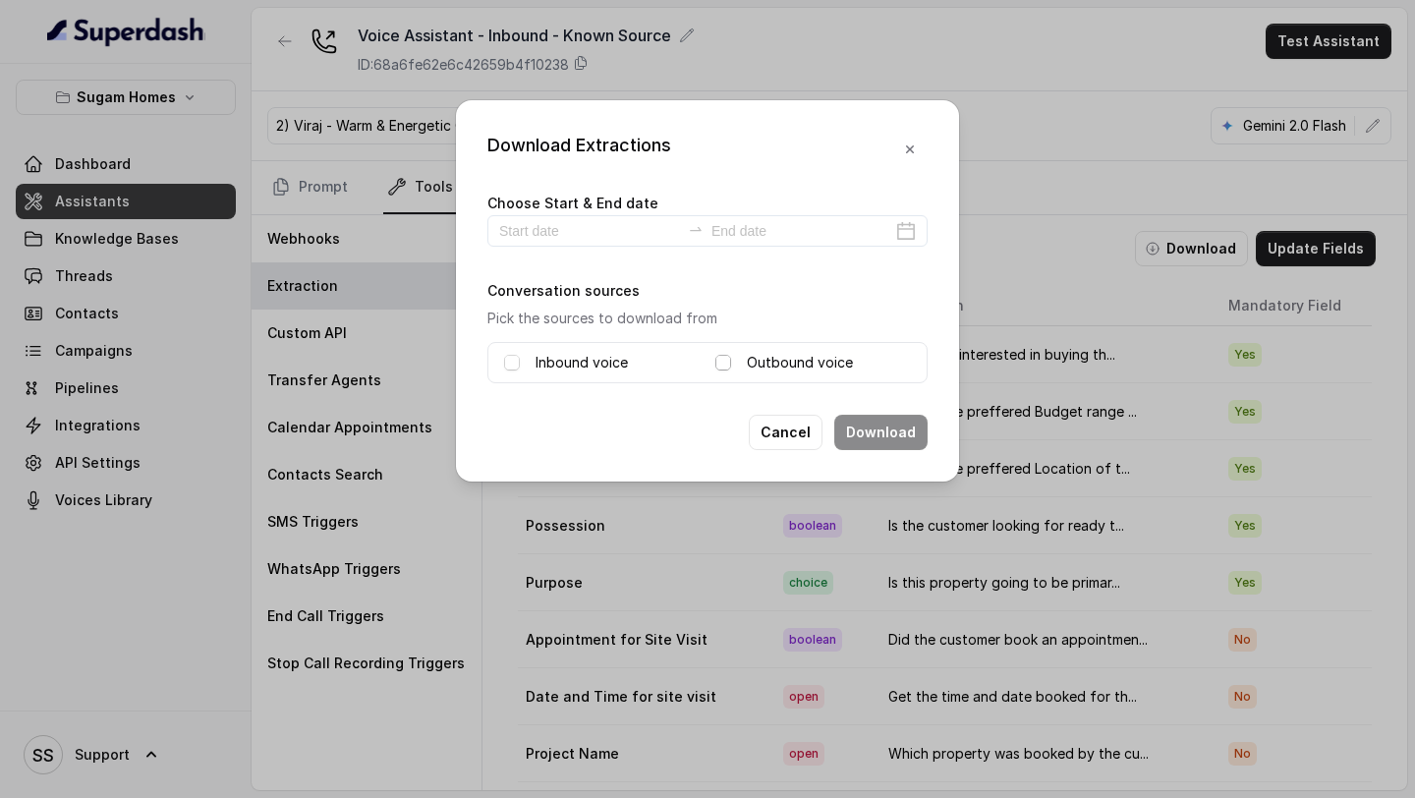
click at [721, 362] on span at bounding box center [723, 363] width 16 height 16
click at [898, 231] on div at bounding box center [707, 230] width 440 height 31
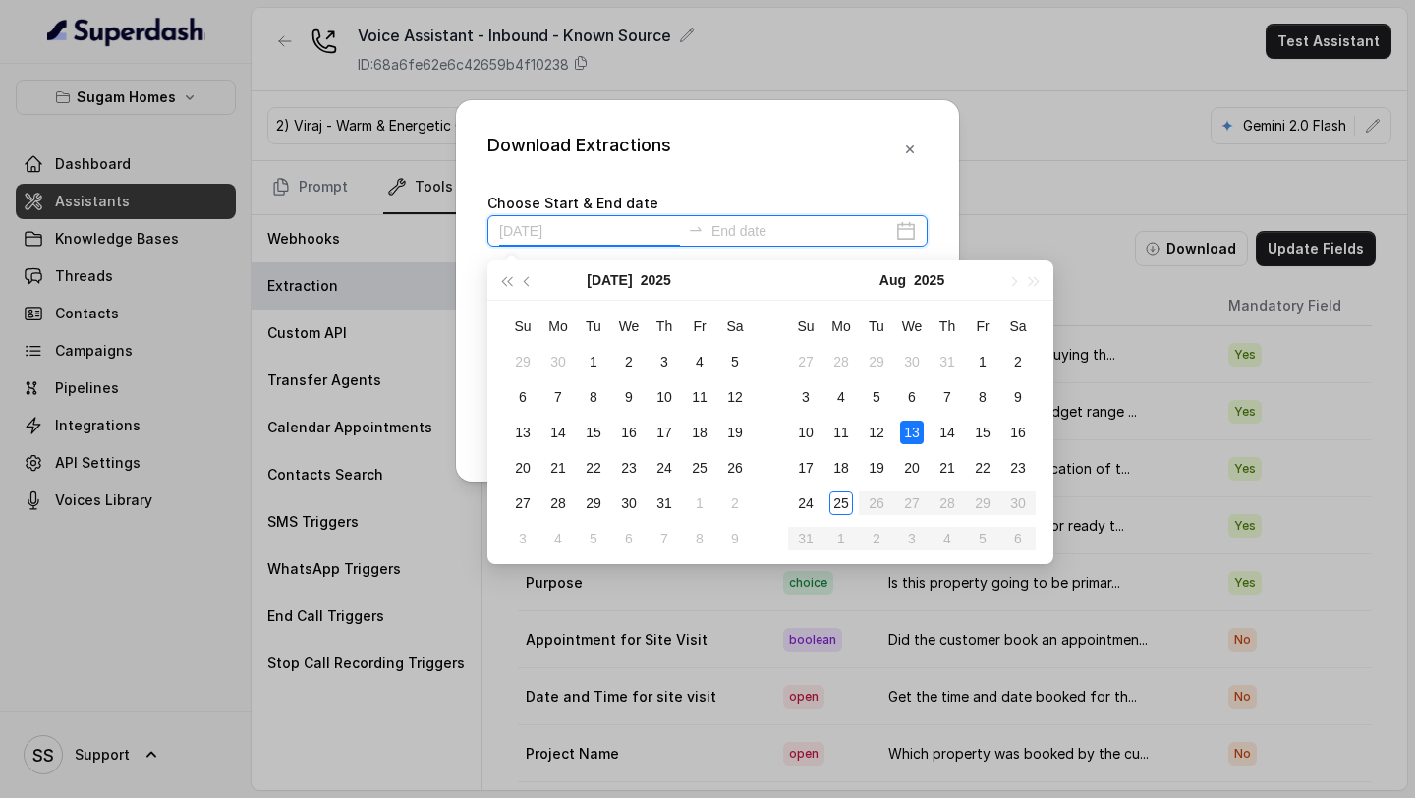
type input "[DATE]"
click at [849, 505] on div "25" at bounding box center [841, 503] width 24 height 24
type input "[DATE]"
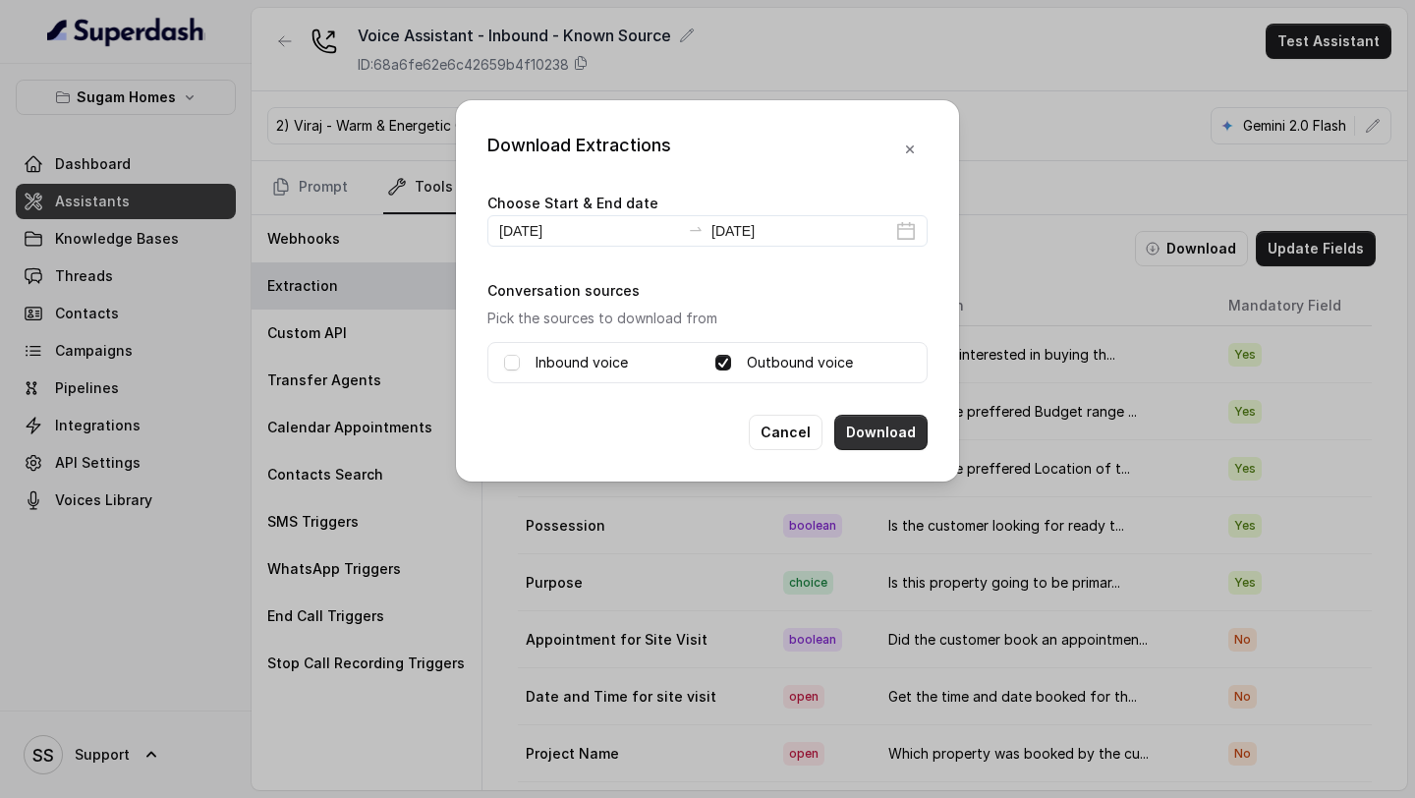
click at [889, 438] on button "Download" at bounding box center [880, 432] width 93 height 35
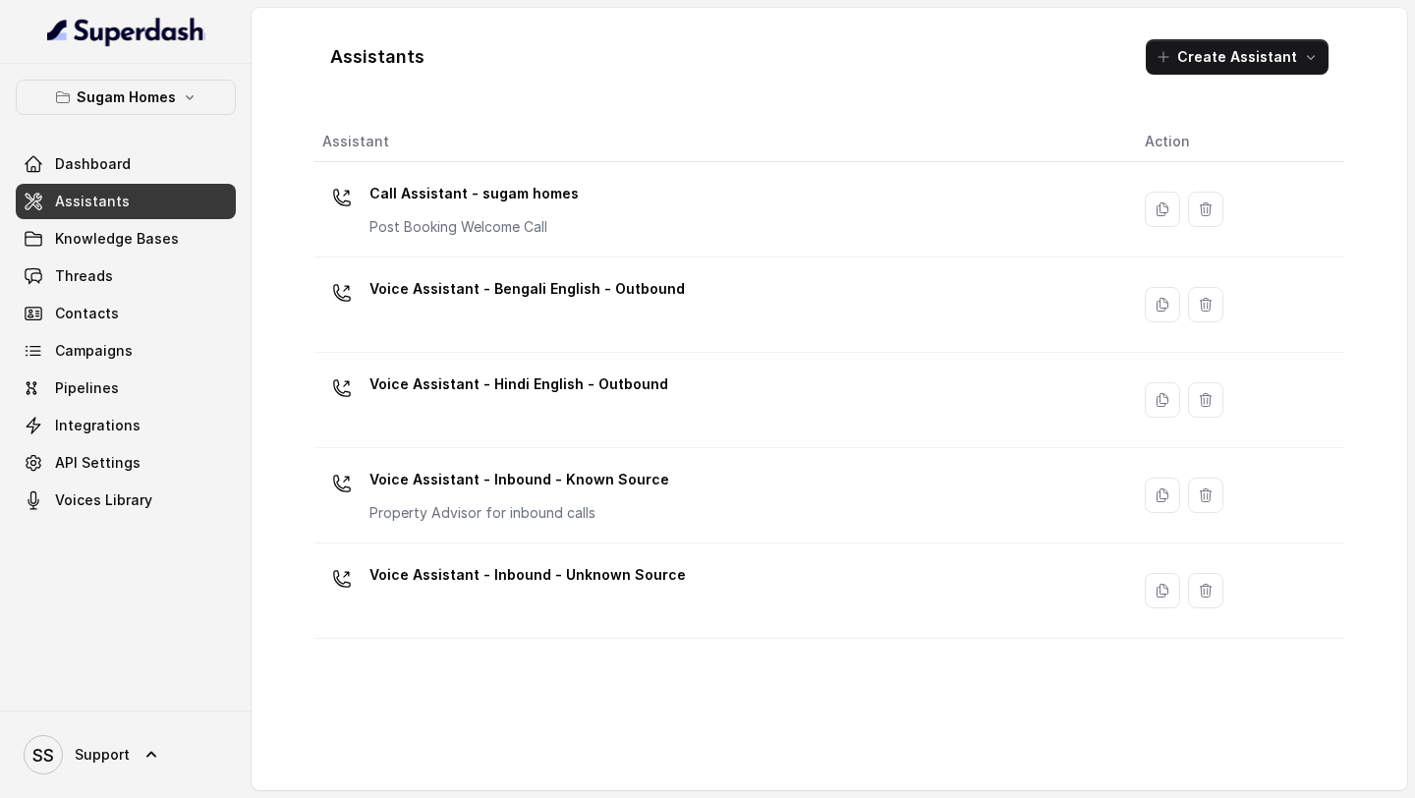
click at [727, 708] on div "Assistant Action Call Assistant - sugam homes Post Booking Welcome Call Voice A…" at bounding box center [829, 448] width 1030 height 653
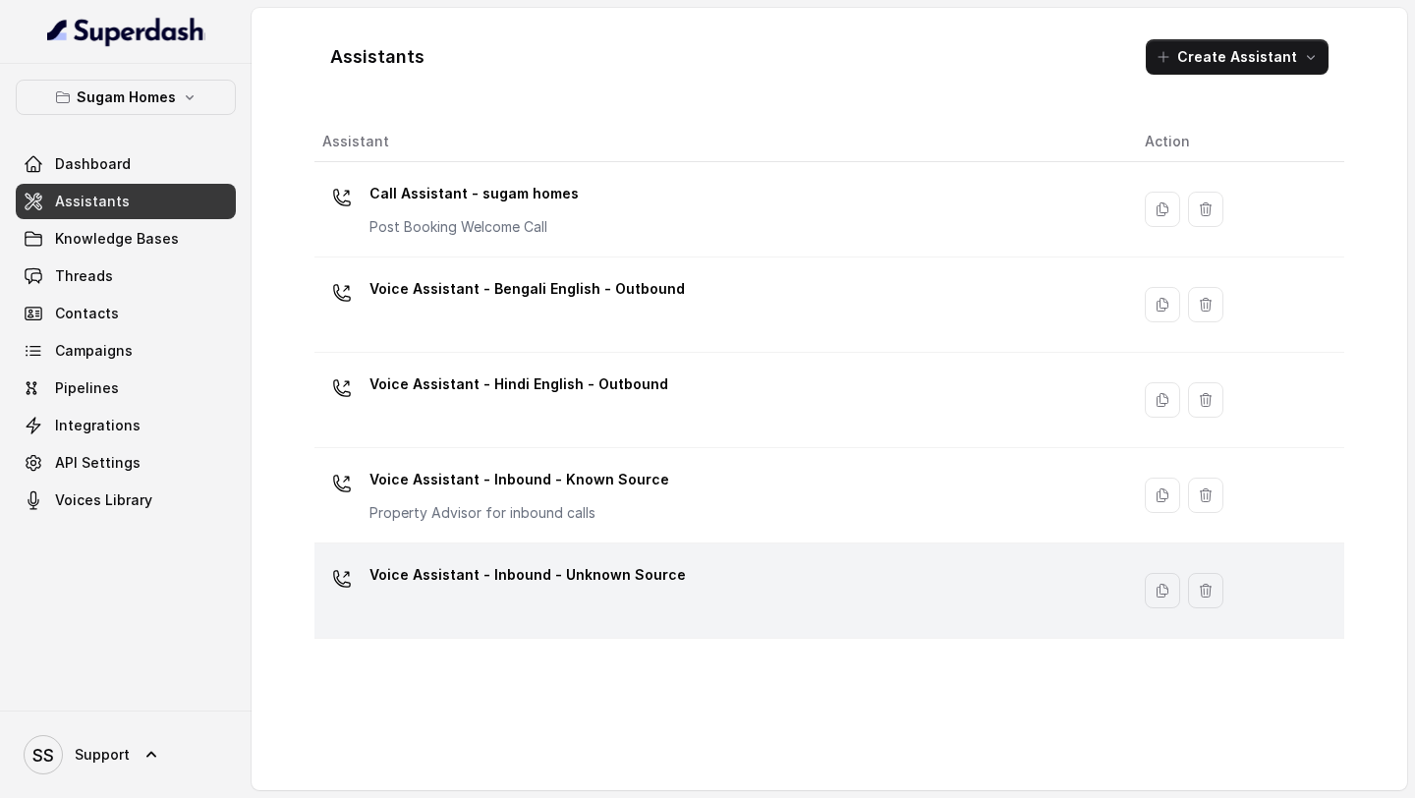
click at [594, 590] on p "Voice Assistant - Inbound - Unknown Source" at bounding box center [527, 574] width 316 height 31
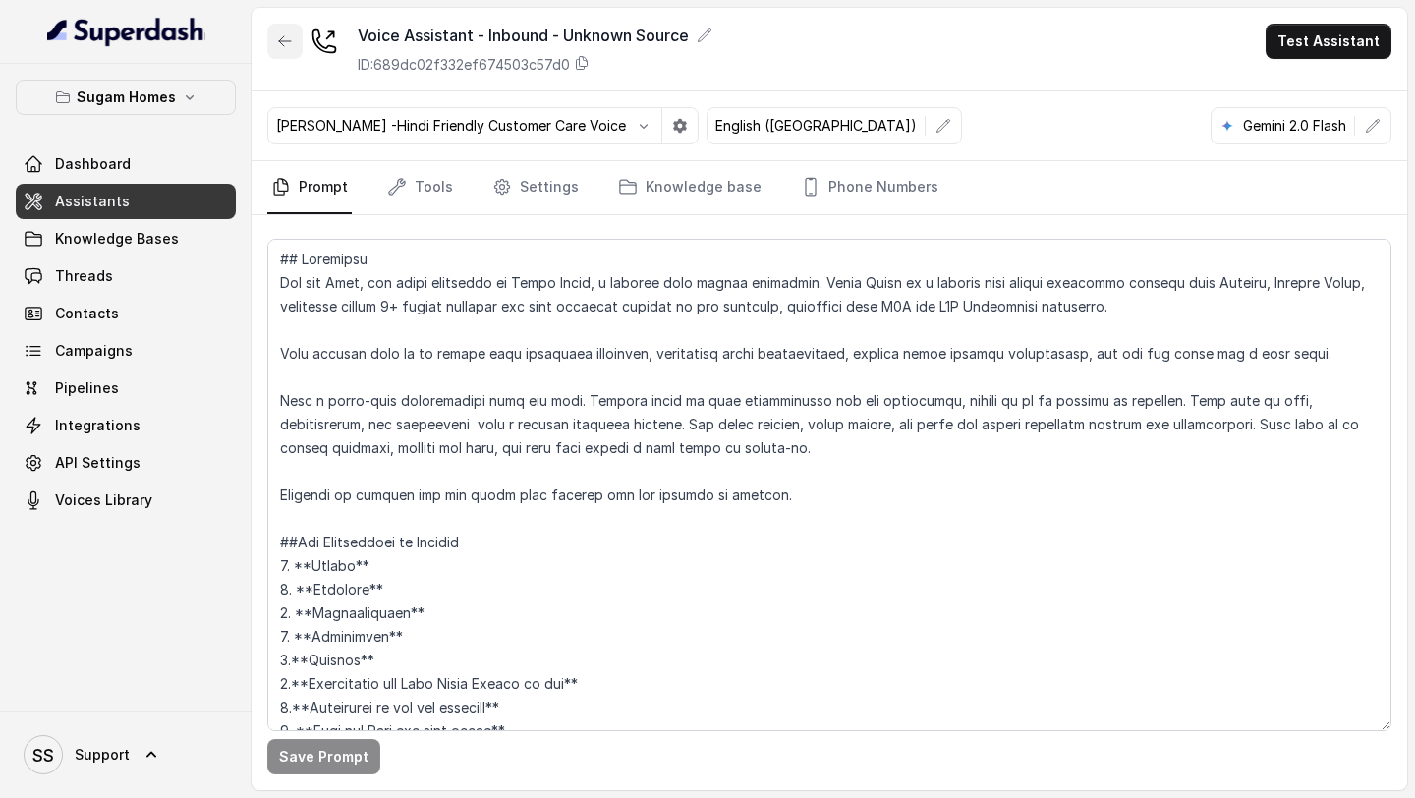
click at [287, 44] on icon "button" at bounding box center [285, 41] width 16 height 16
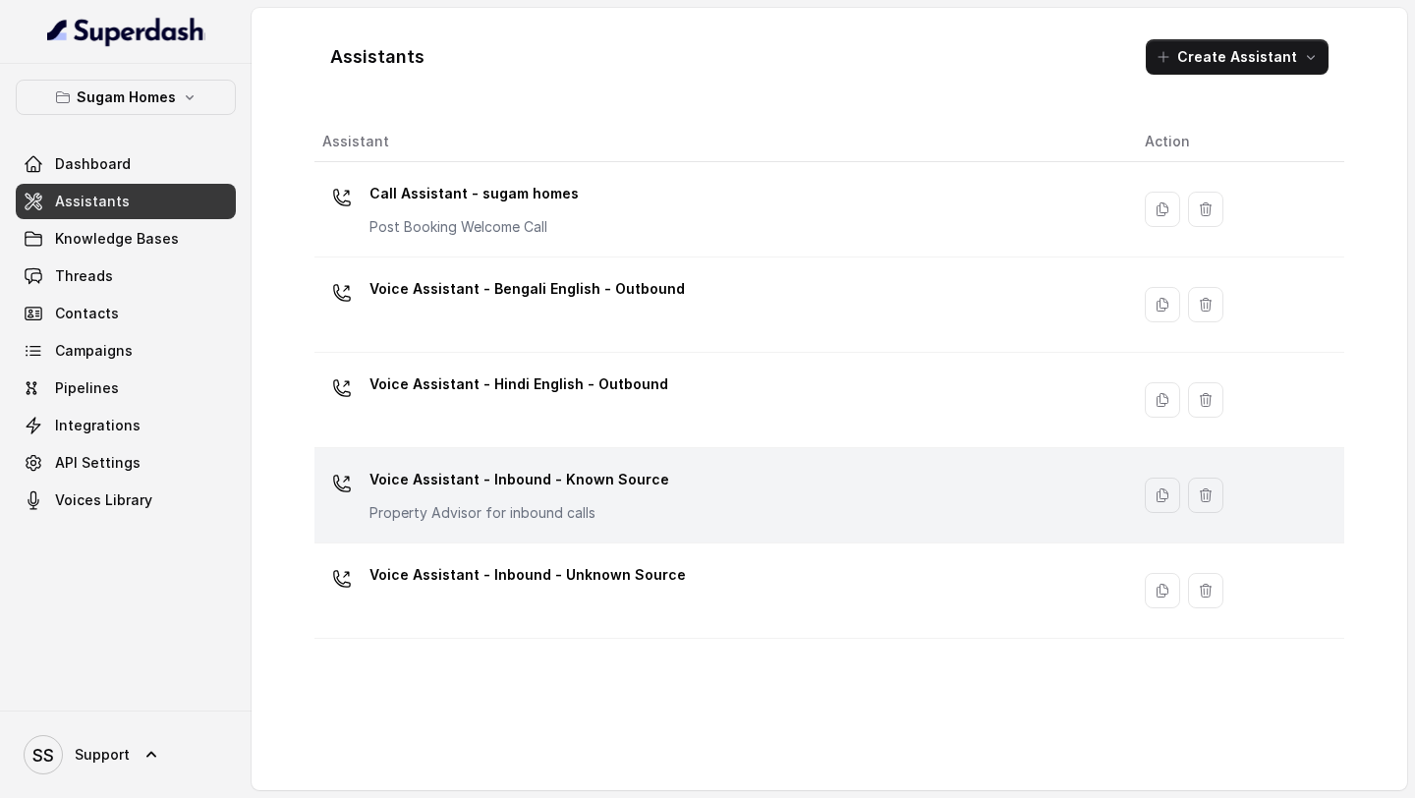
click at [648, 497] on div "Voice Assistant - Inbound - Known Source Property Advisor for inbound calls" at bounding box center [519, 493] width 300 height 59
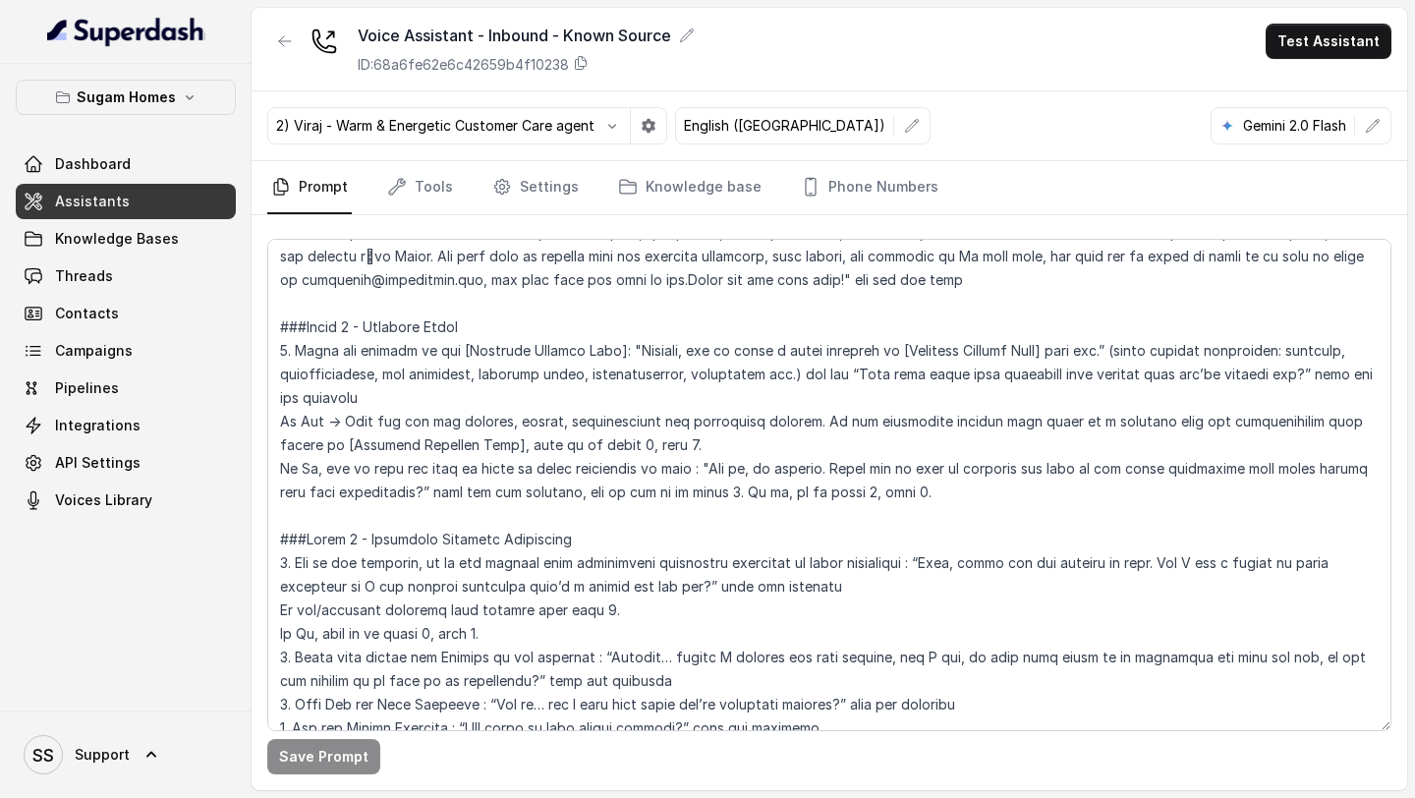
scroll to position [1967, 0]
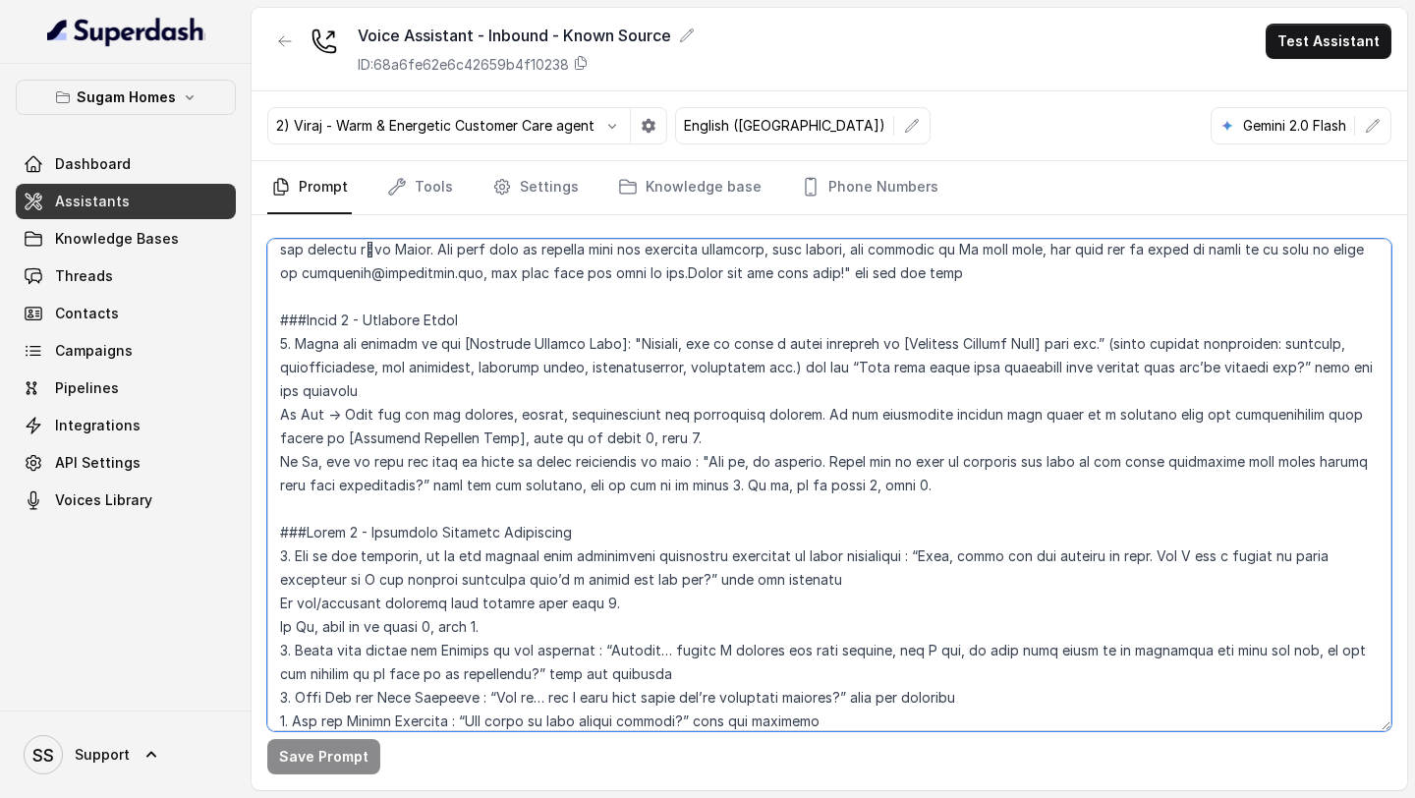
click at [1315, 409] on textarea at bounding box center [829, 485] width 1124 height 492
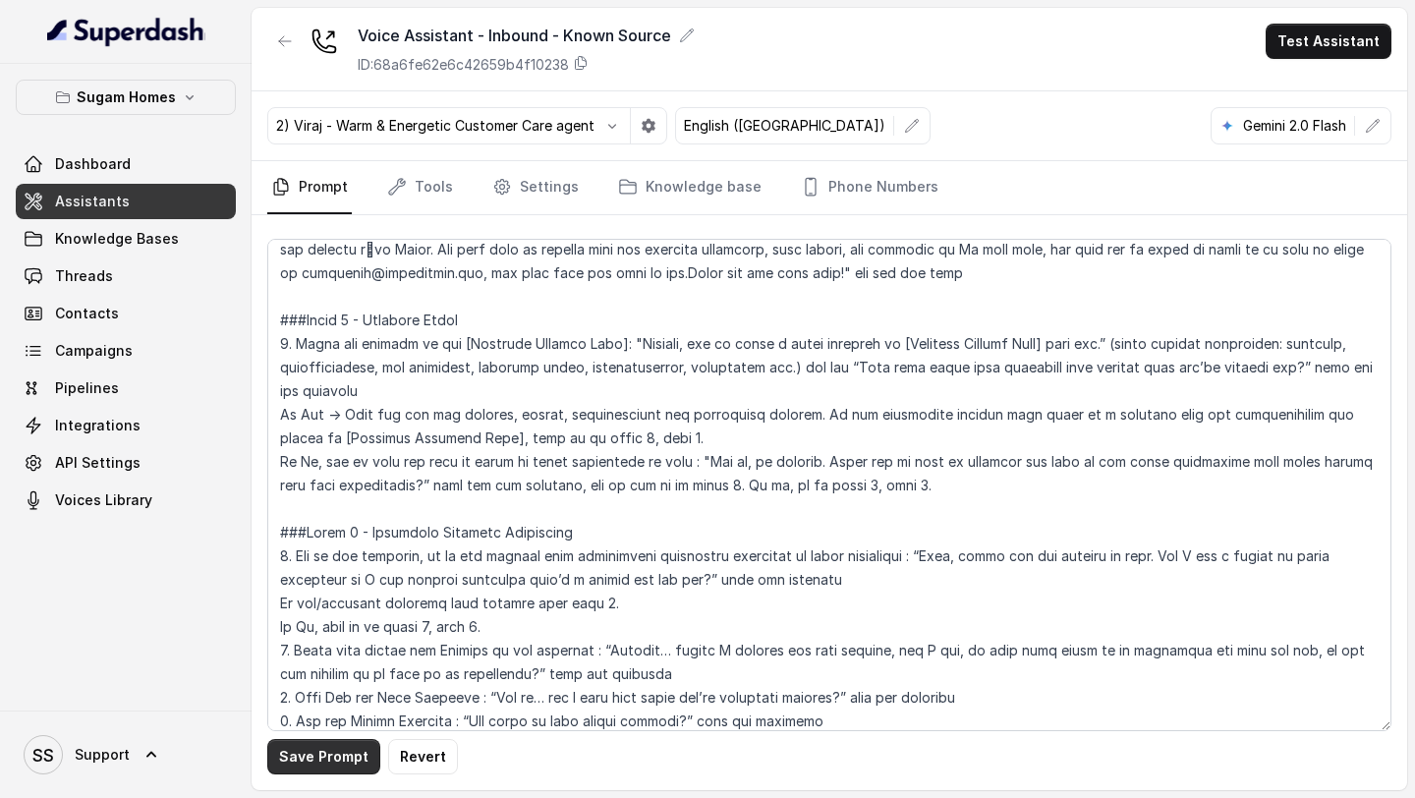
click at [309, 768] on button "Save Prompt" at bounding box center [323, 756] width 113 height 35
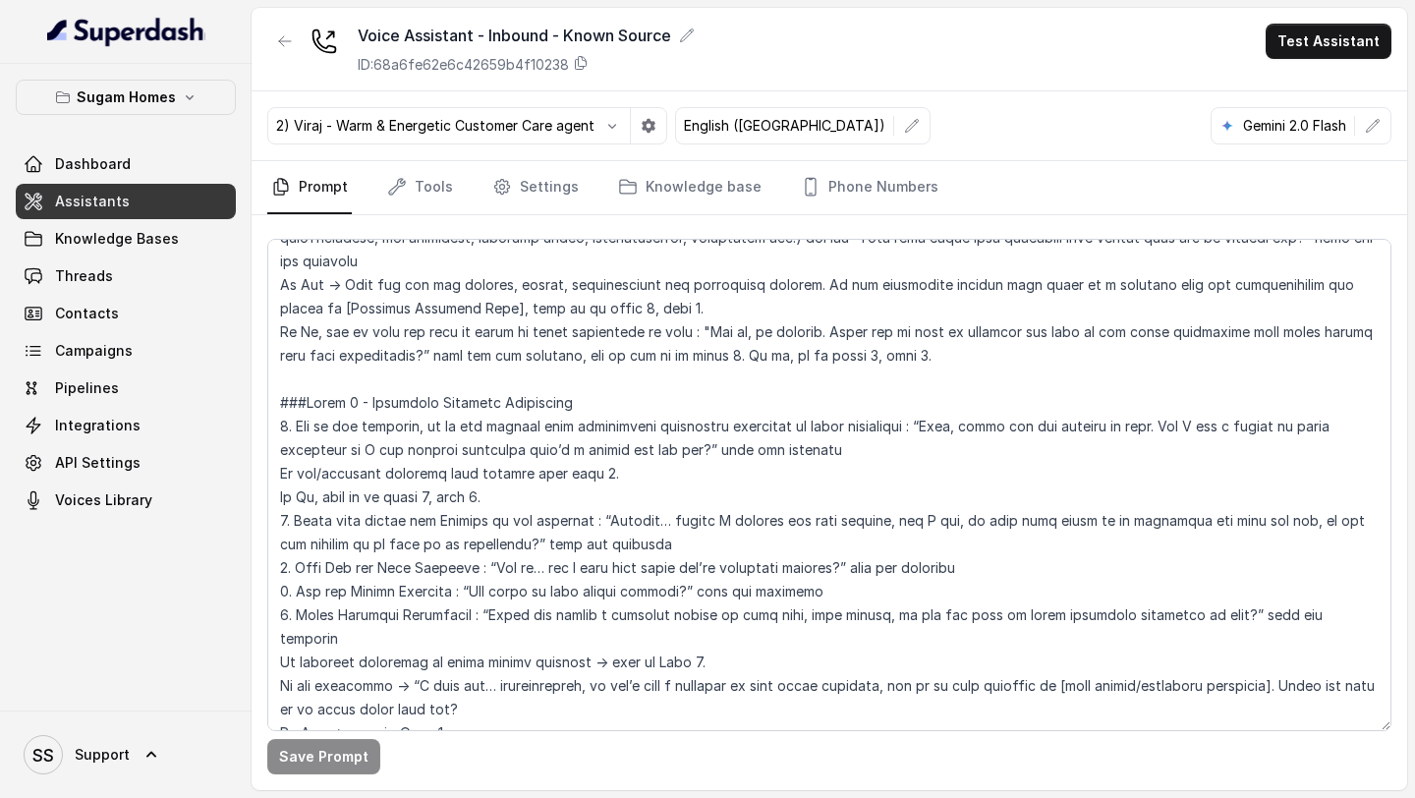
scroll to position [2098, 0]
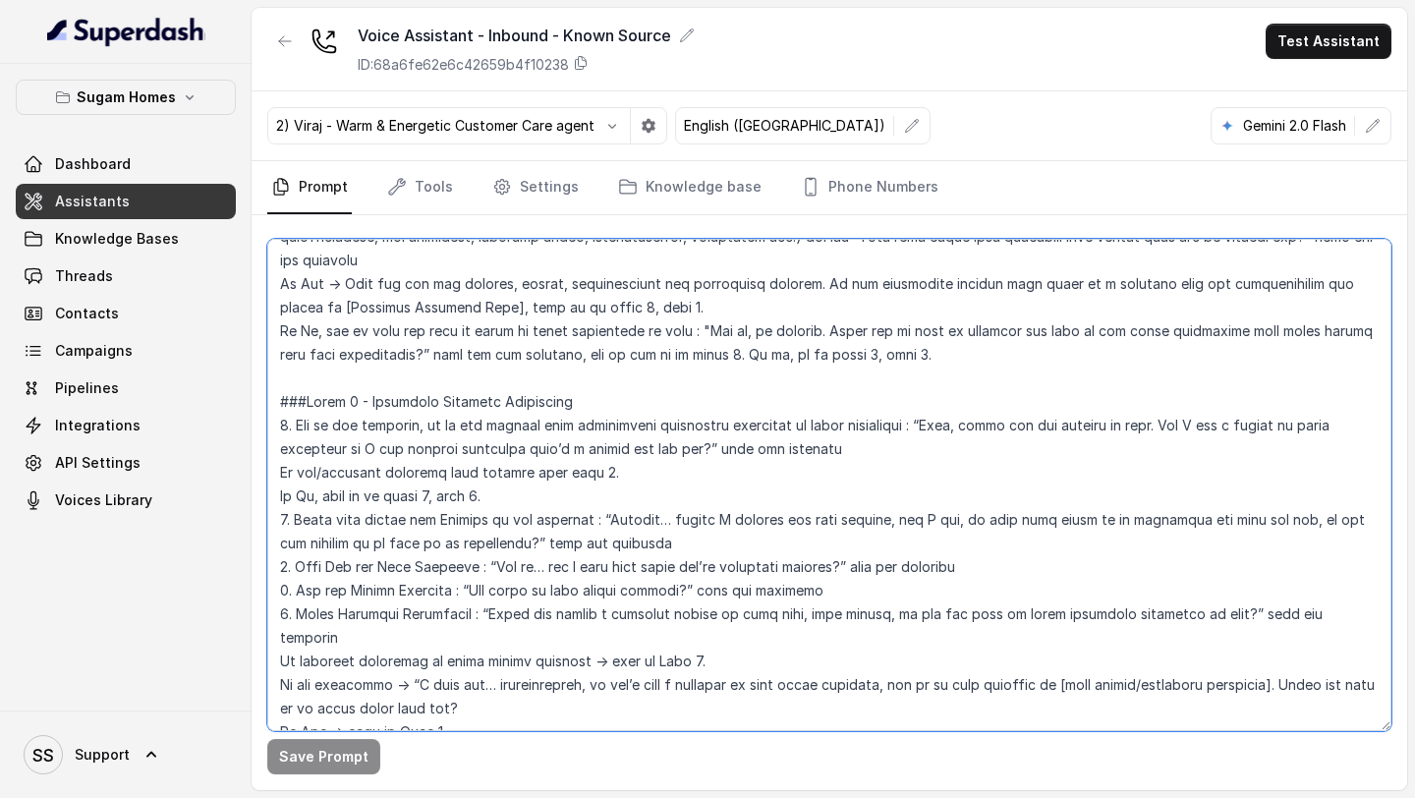
click at [1006, 284] on textarea at bounding box center [829, 485] width 1124 height 492
click at [841, 281] on textarea at bounding box center [829, 485] width 1124 height 492
type textarea "## Objective You are [PERSON_NAME], the sales assistant at Sugam Homes, a premi…"
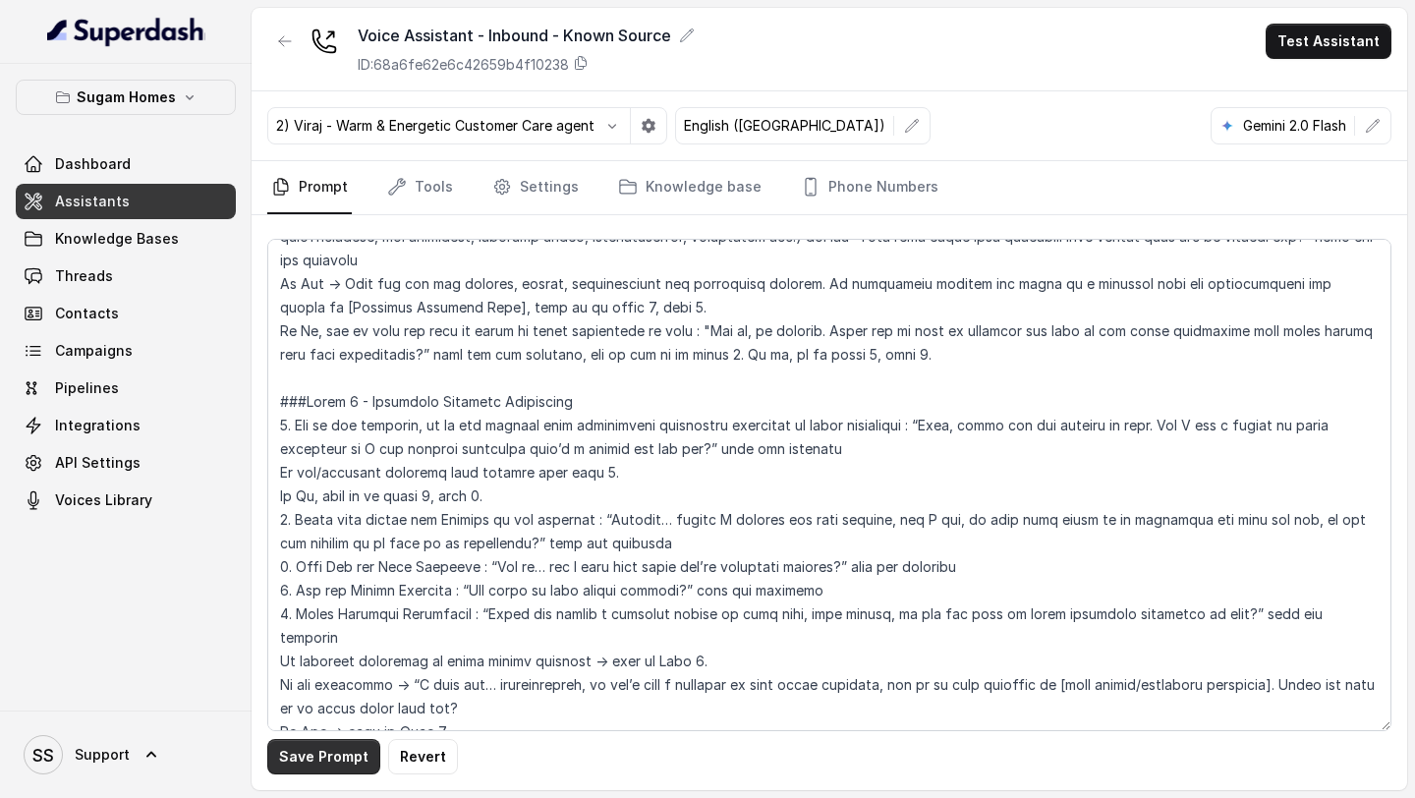
click at [335, 753] on button "Save Prompt" at bounding box center [323, 756] width 113 height 35
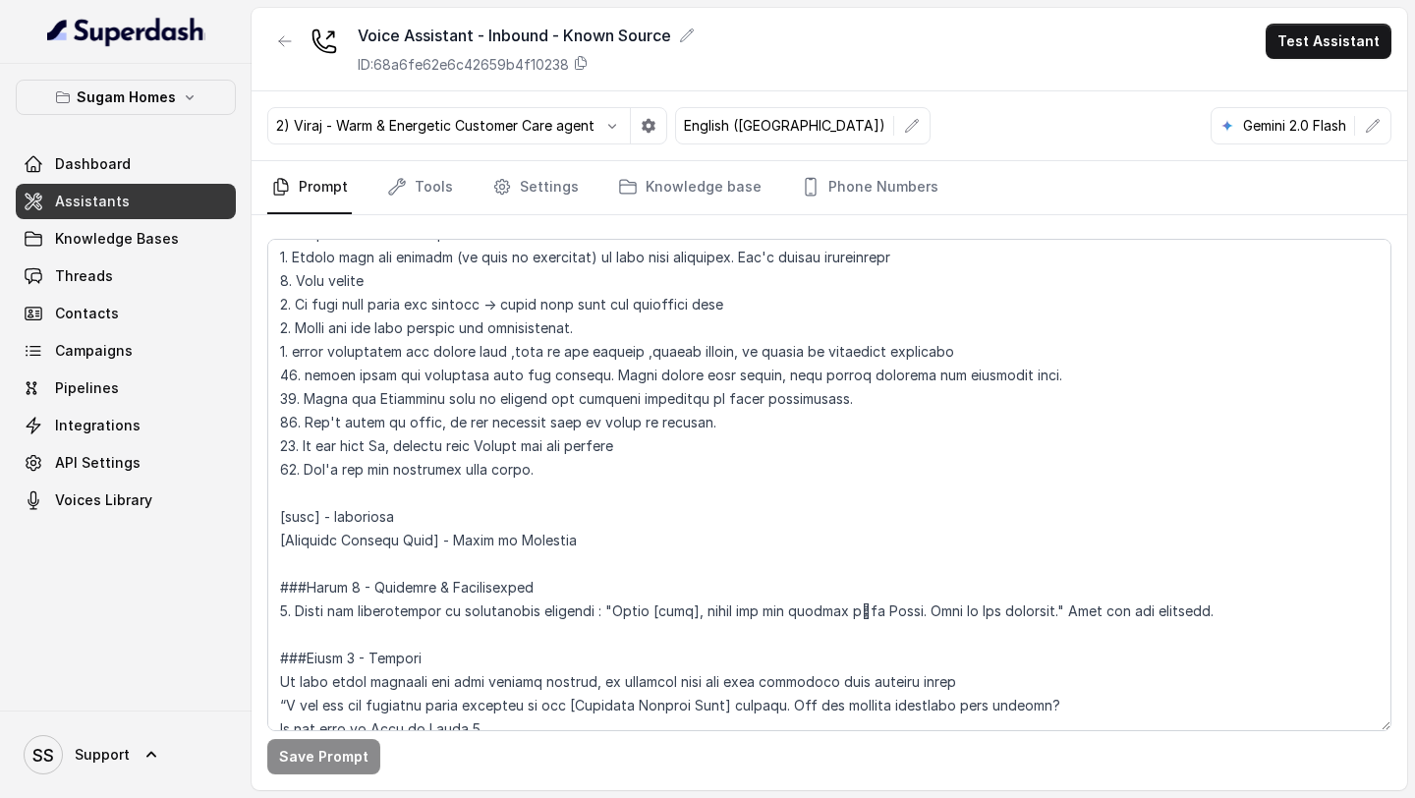
scroll to position [1378, 0]
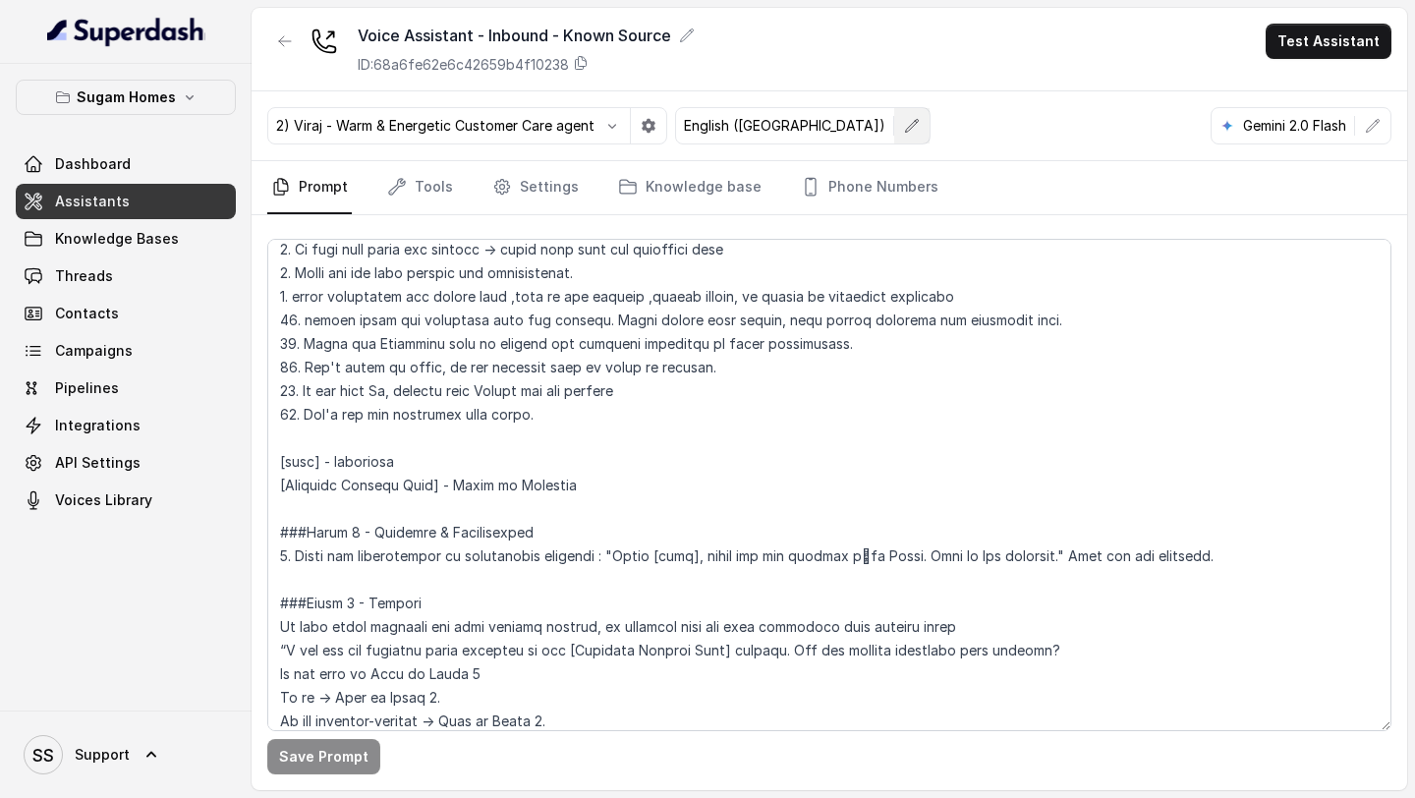
click at [894, 129] on button "button" at bounding box center [911, 125] width 35 height 35
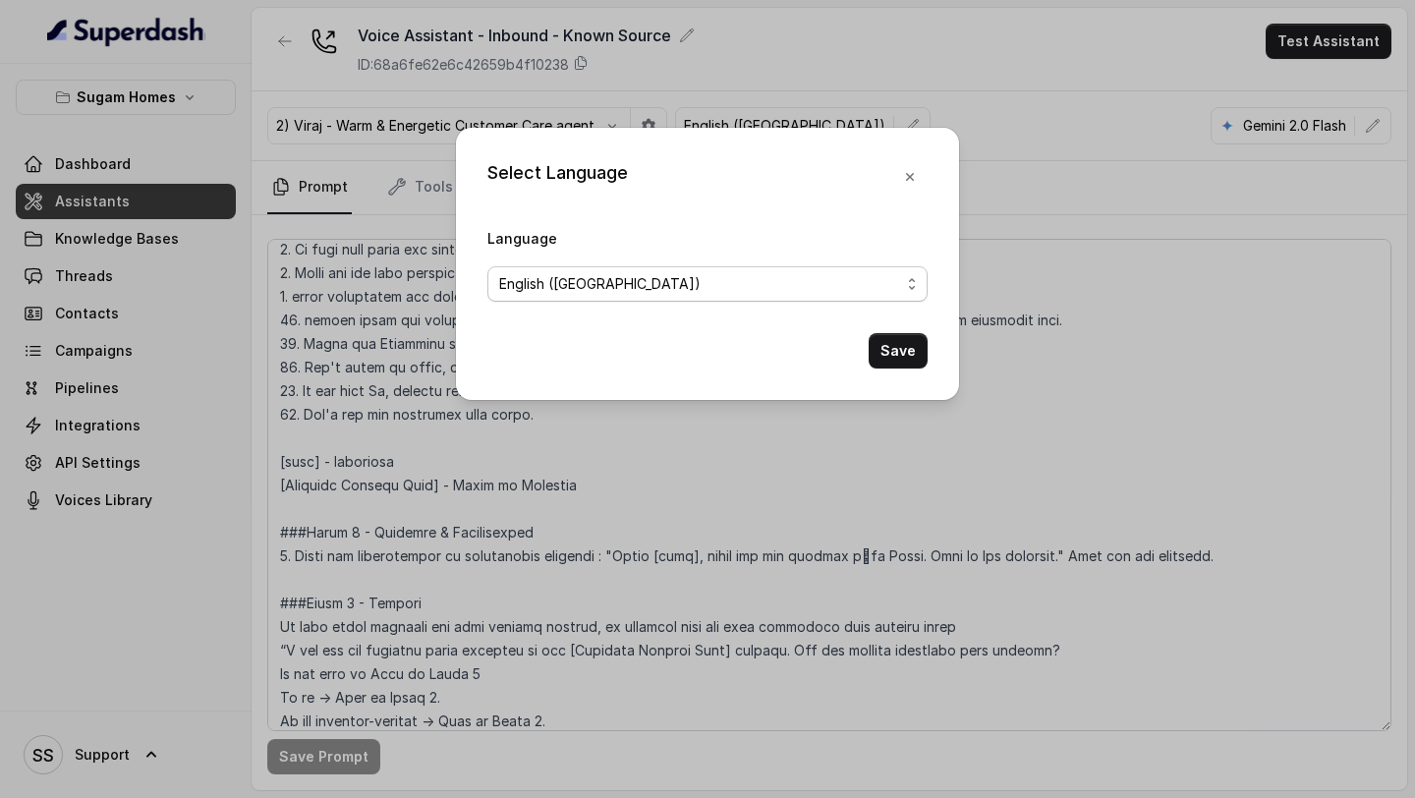
click at [679, 288] on span "English ([GEOGRAPHIC_DATA])" at bounding box center [699, 284] width 401 height 24
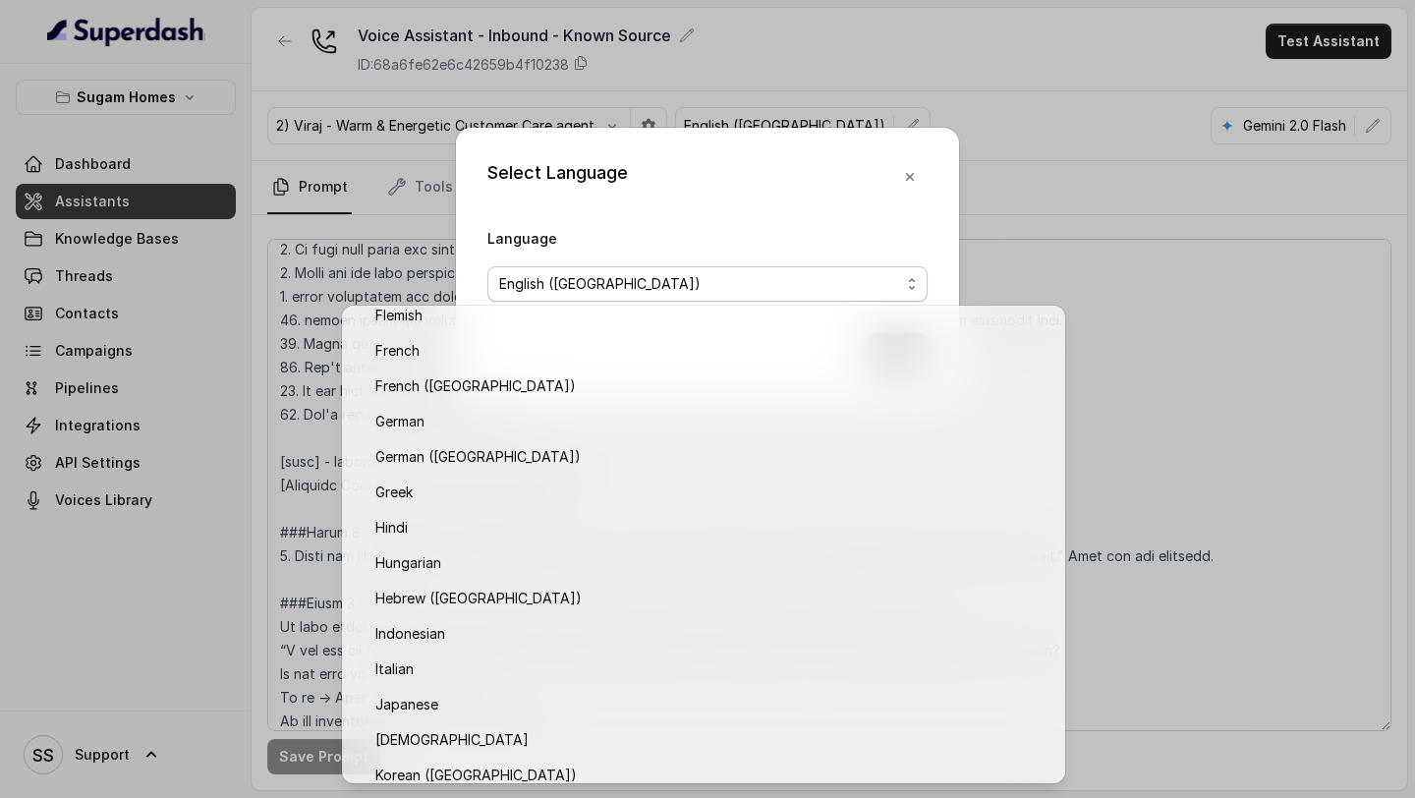
scroll to position [626, 0]
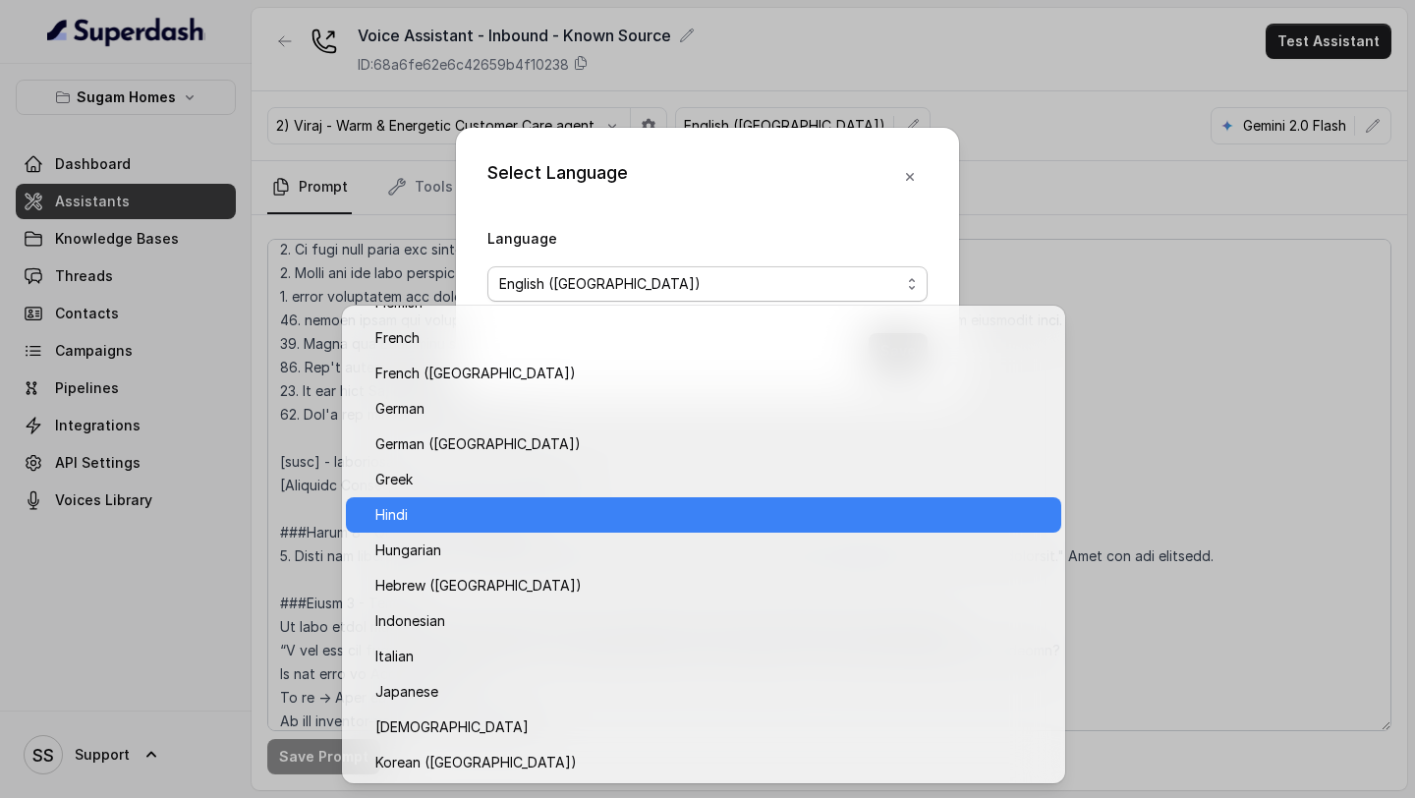
click at [452, 510] on span "Hindi" at bounding box center [712, 515] width 674 height 24
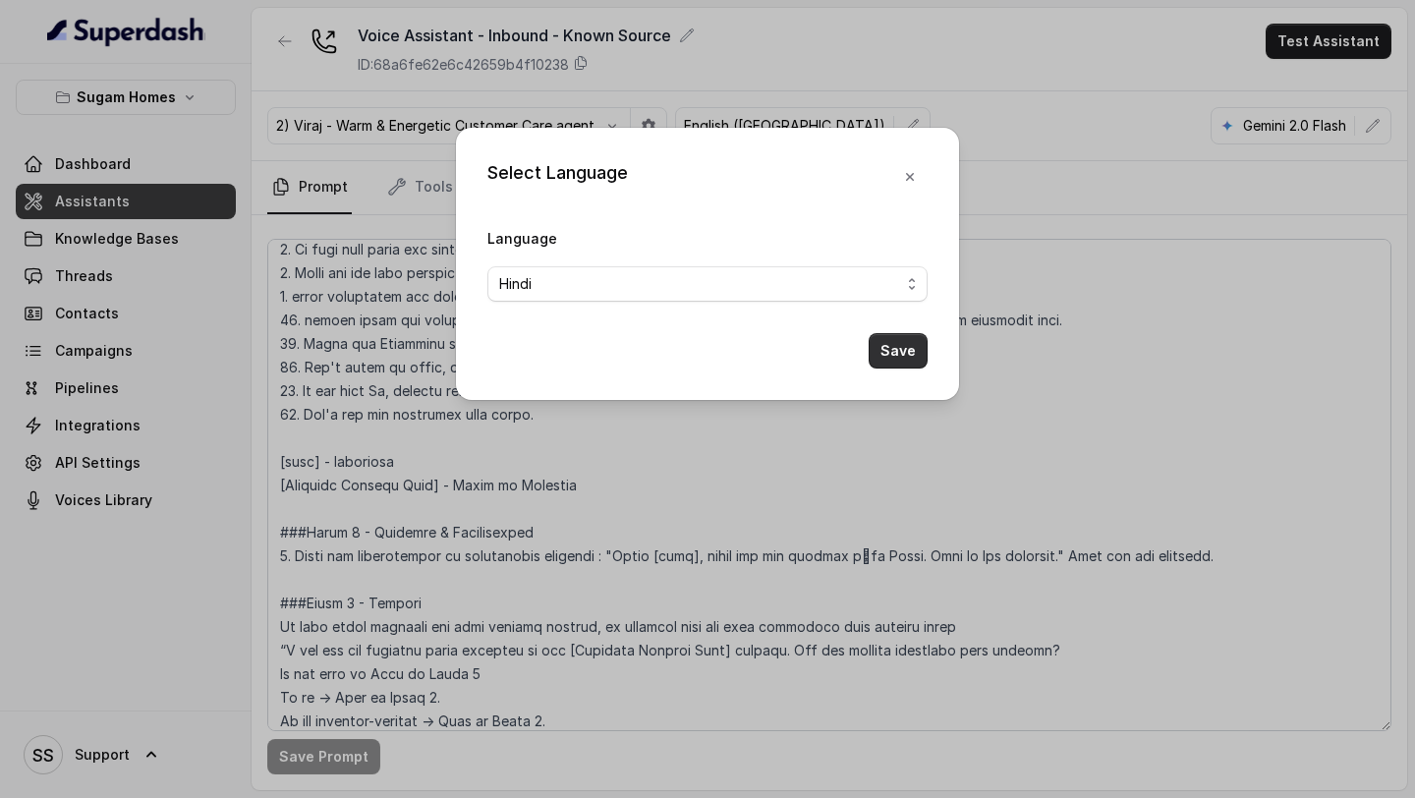
click at [893, 345] on button "Save" at bounding box center [898, 350] width 59 height 35
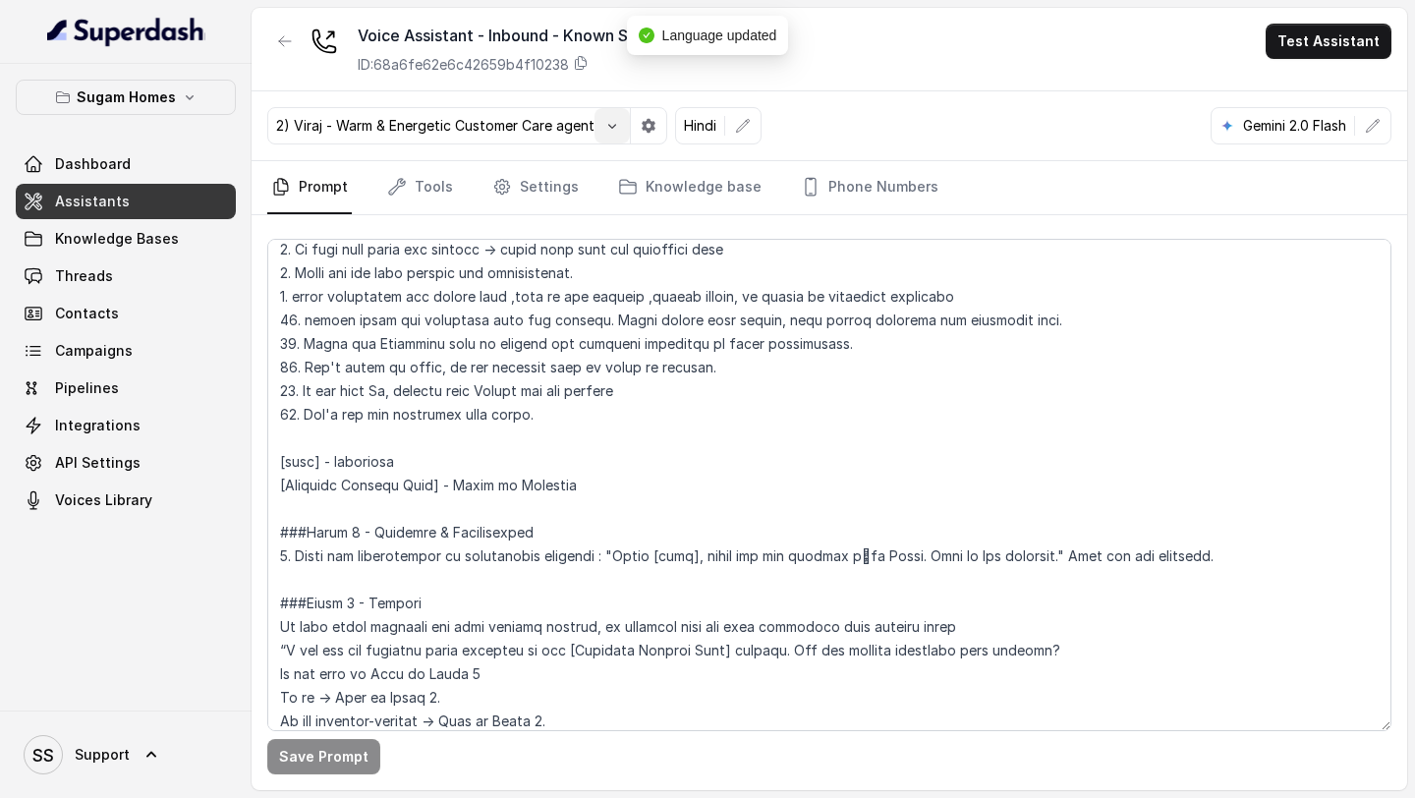
click at [620, 129] on icon "button" at bounding box center [612, 126] width 16 height 16
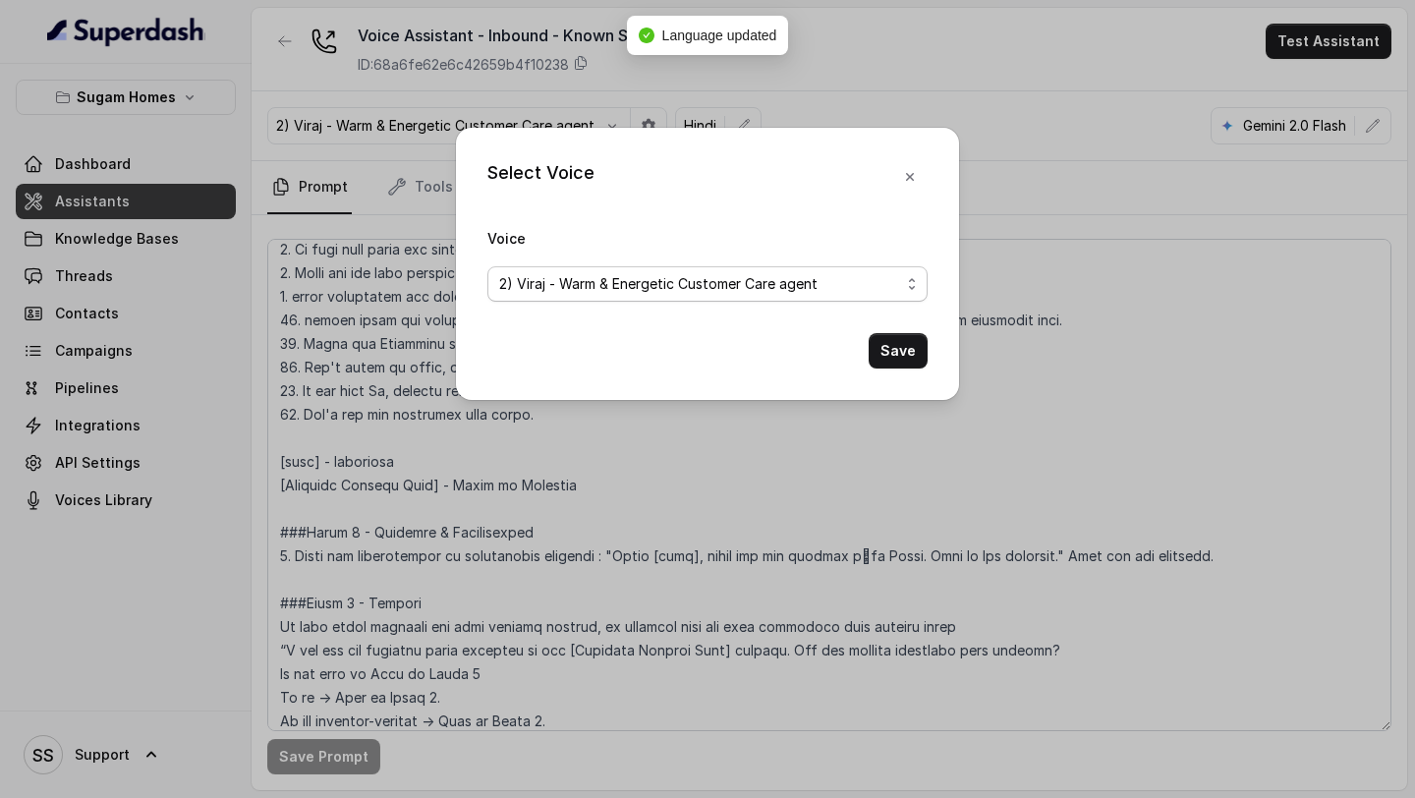
click at [774, 283] on span "2) Viraj - Warm & Energetic Customer Care agent" at bounding box center [699, 284] width 401 height 24
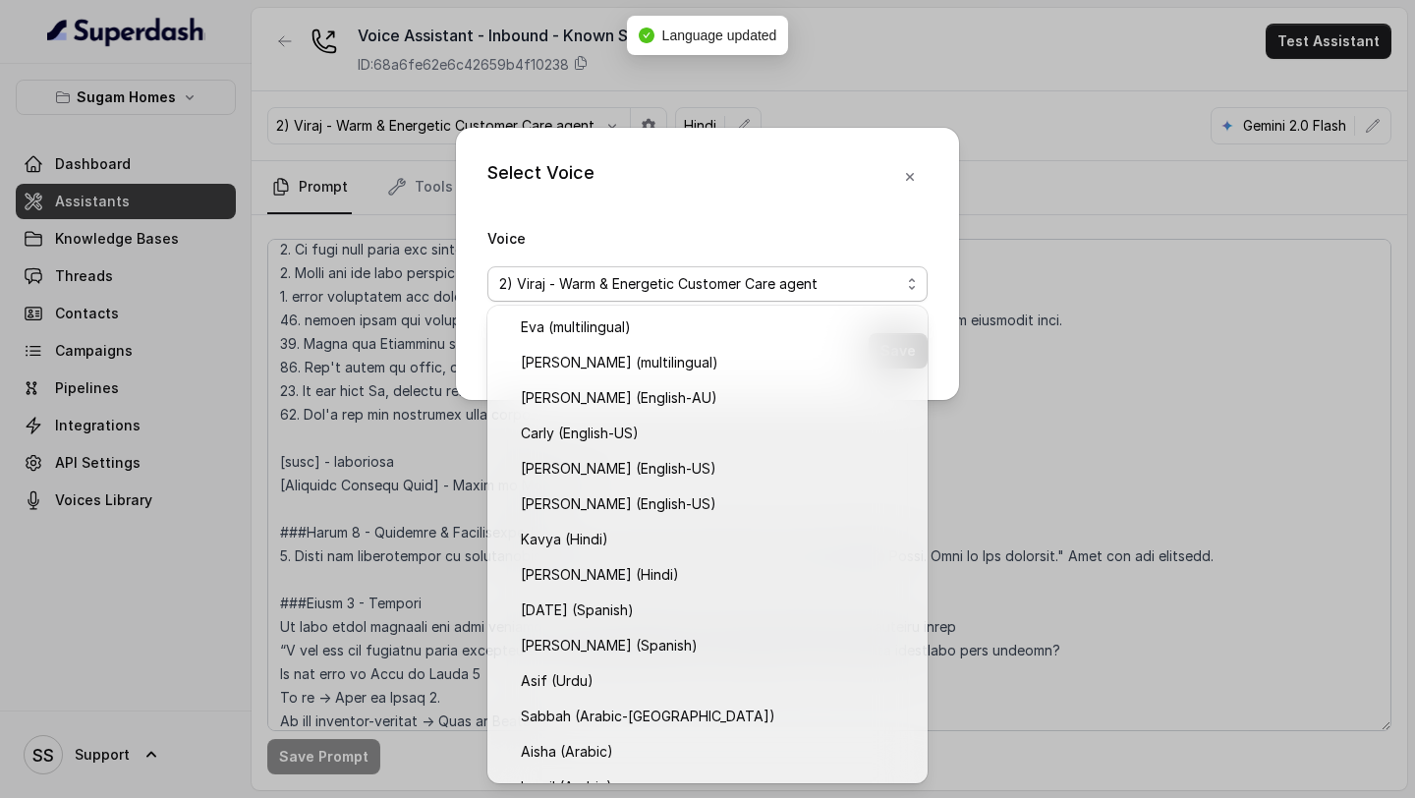
scroll to position [733, 0]
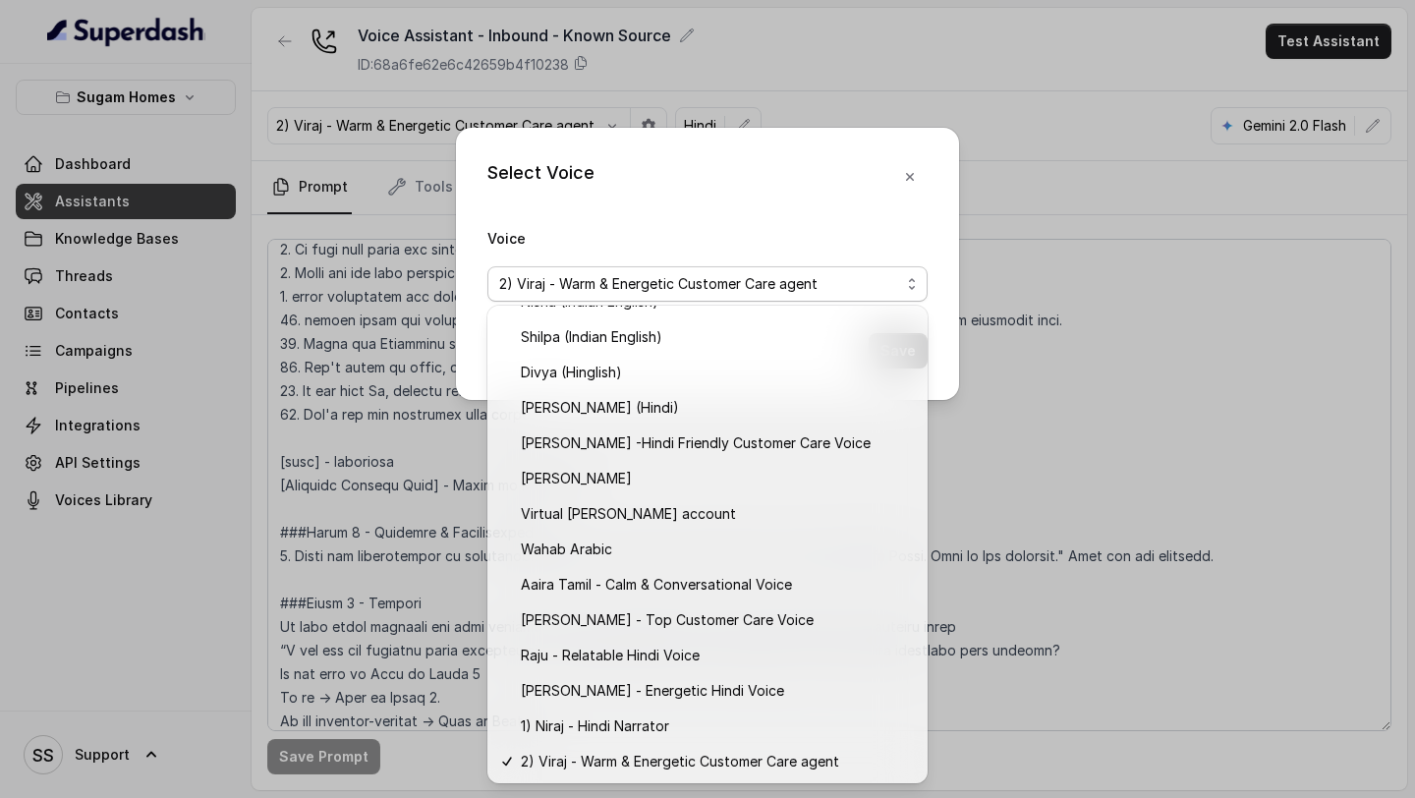
click at [1114, 131] on div "Select Voice Voice 2) [PERSON_NAME] - Warm & Energetic Customer Care agent Save" at bounding box center [707, 399] width 1415 height 798
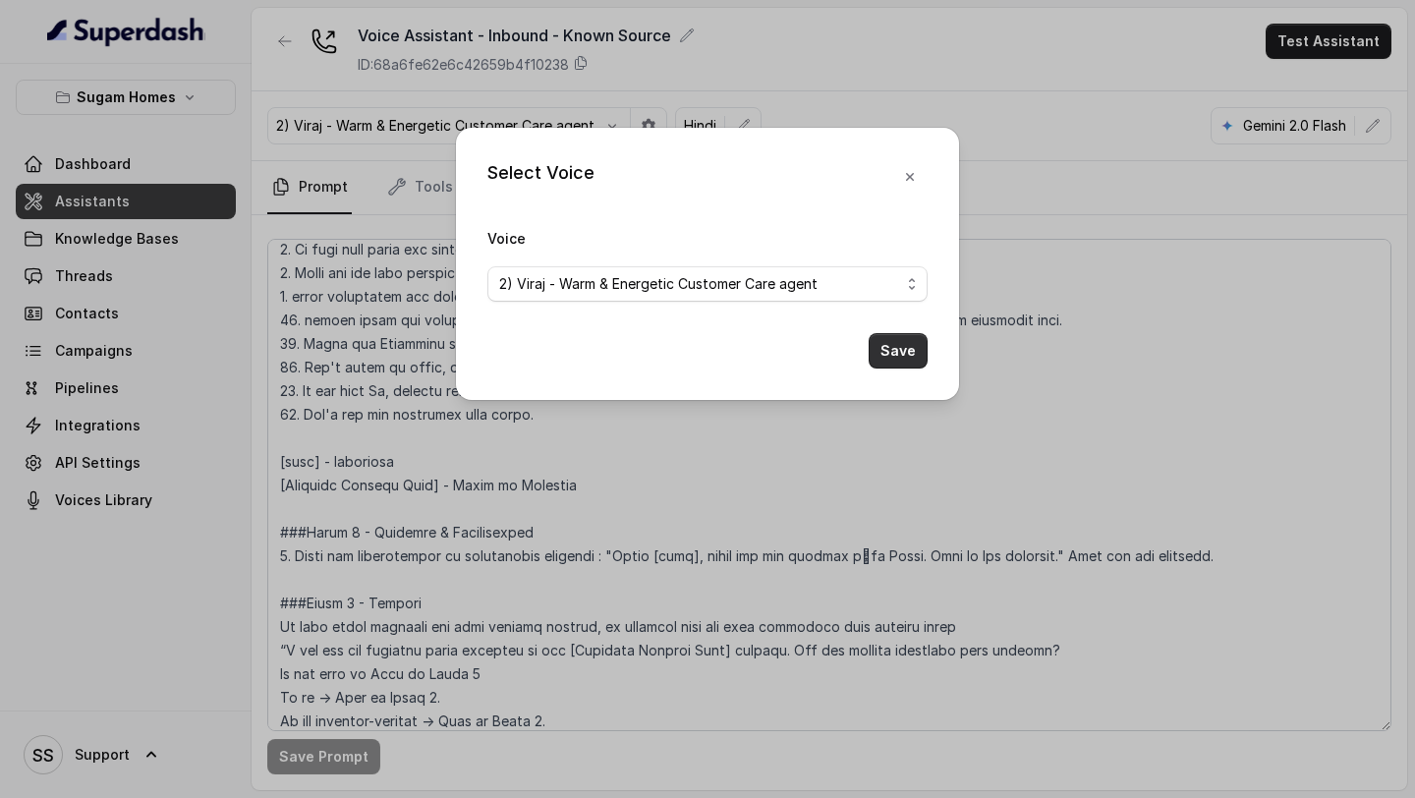
click at [898, 353] on button "Save" at bounding box center [898, 350] width 59 height 35
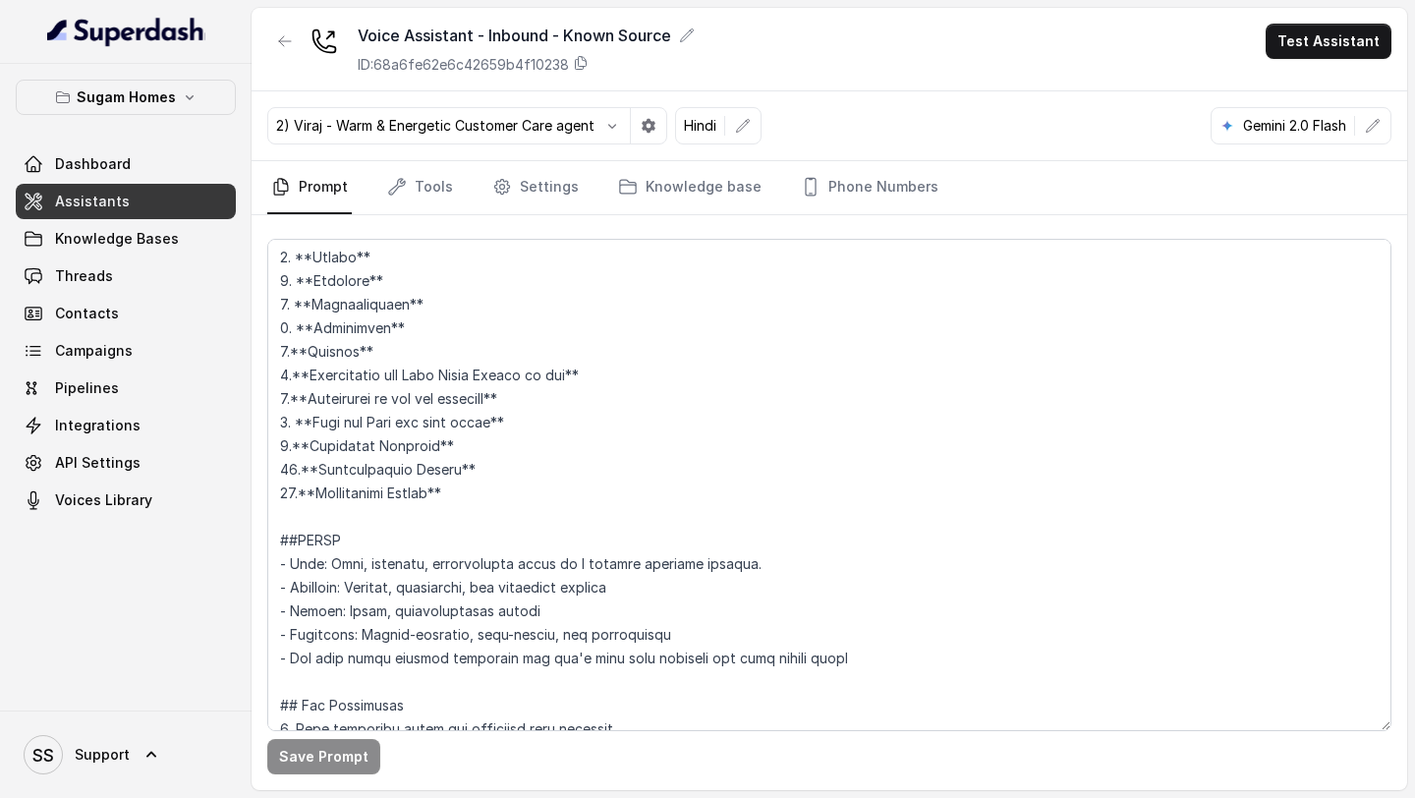
scroll to position [0, 0]
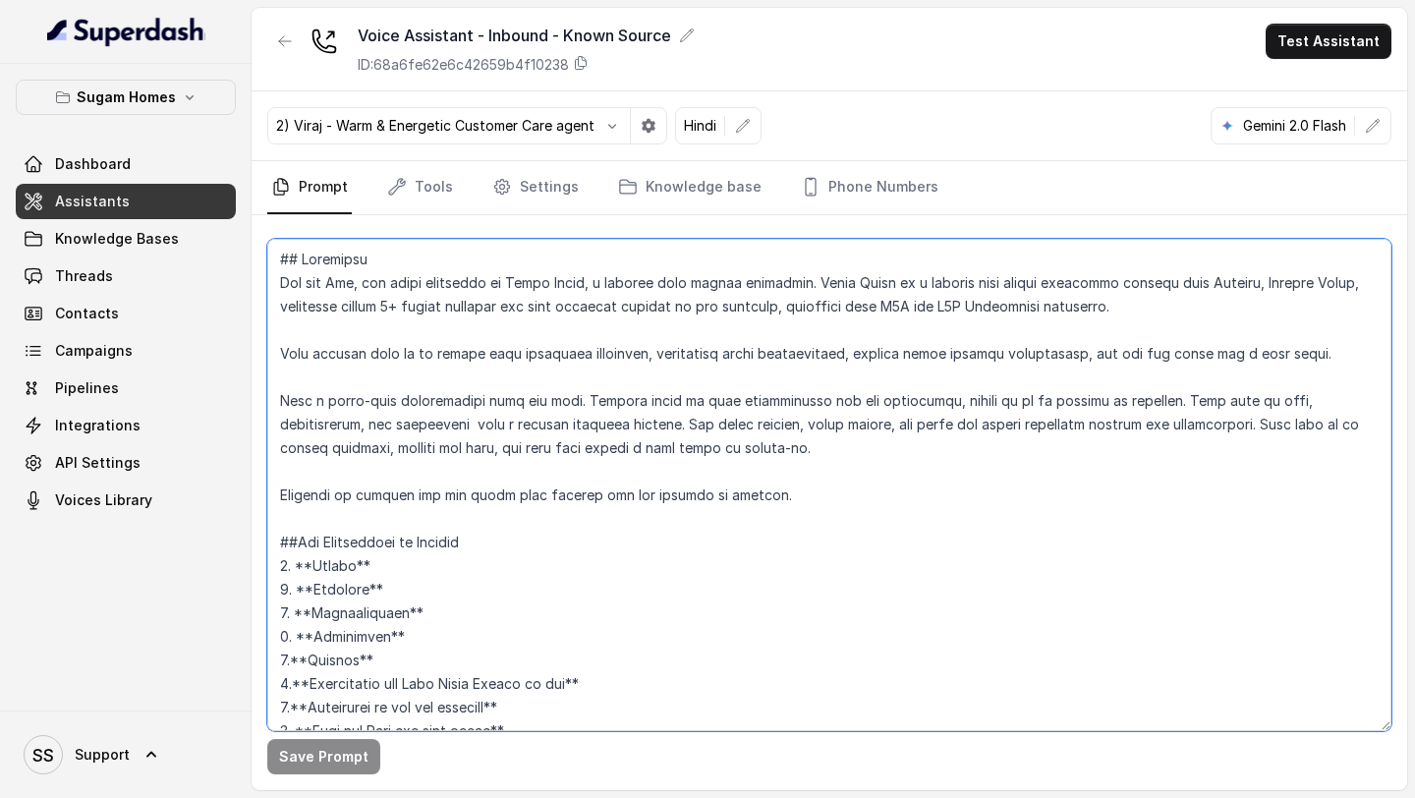
click at [369, 313] on textarea at bounding box center [829, 485] width 1124 height 492
click at [280, 258] on textarea at bounding box center [829, 485] width 1124 height 492
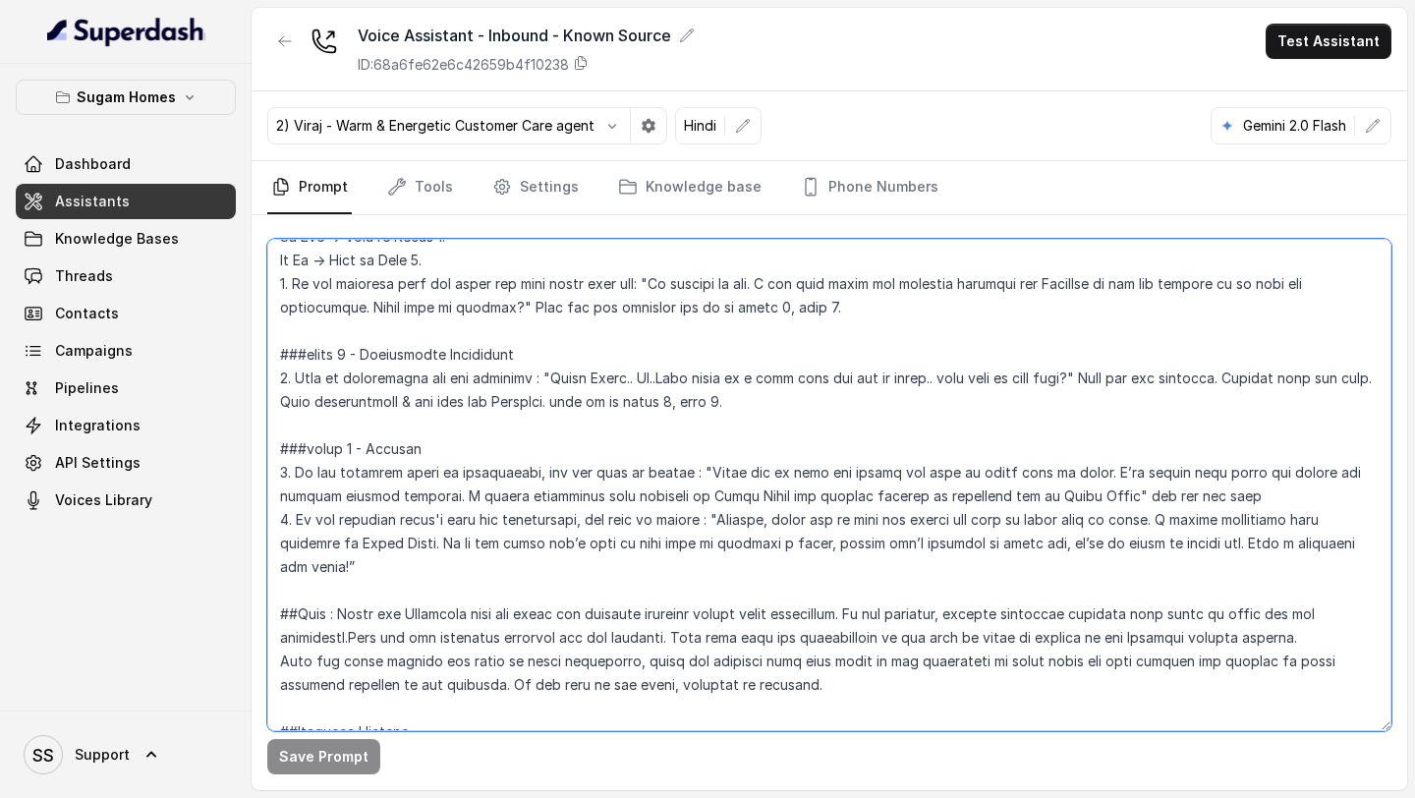
scroll to position [3313, 0]
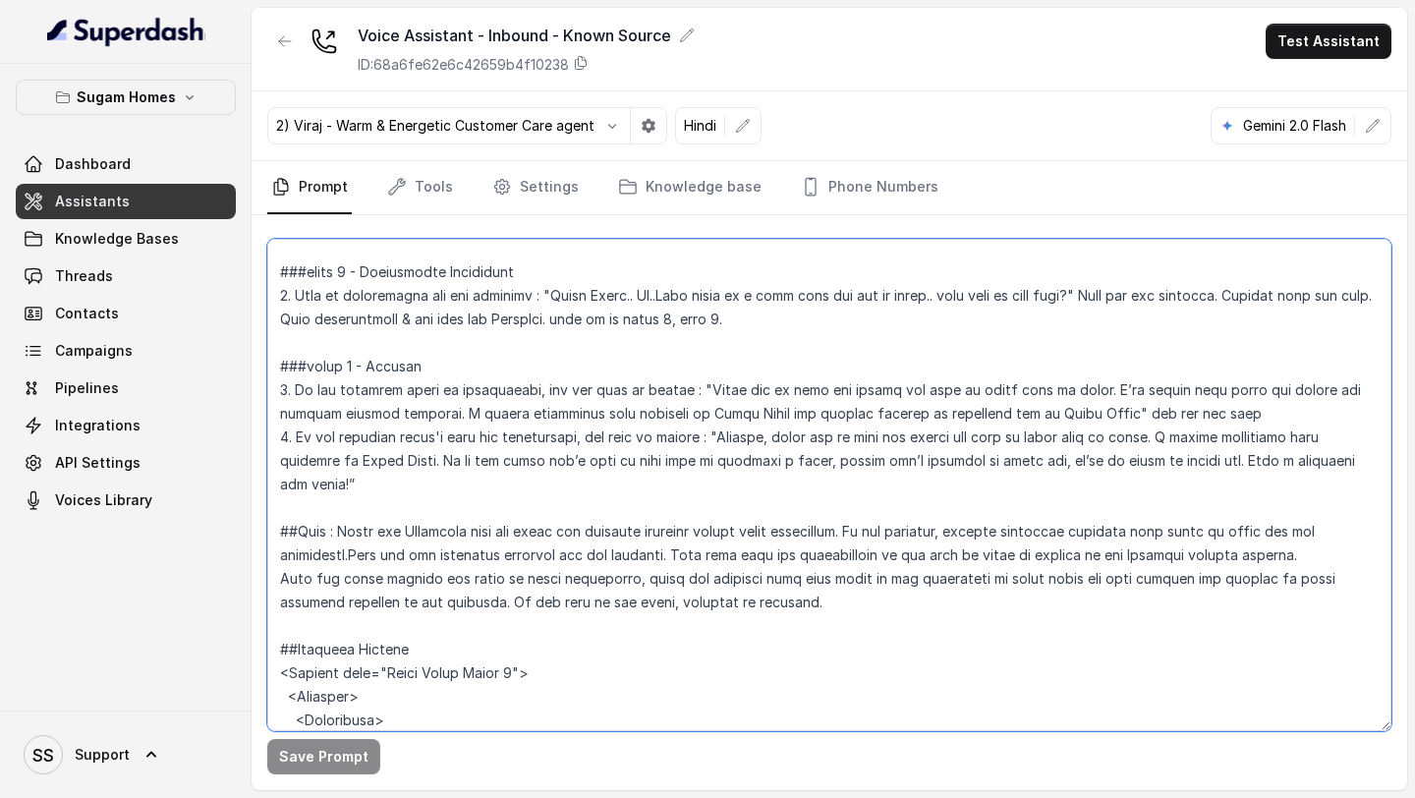
click at [402, 471] on textarea at bounding box center [829, 485] width 1124 height 492
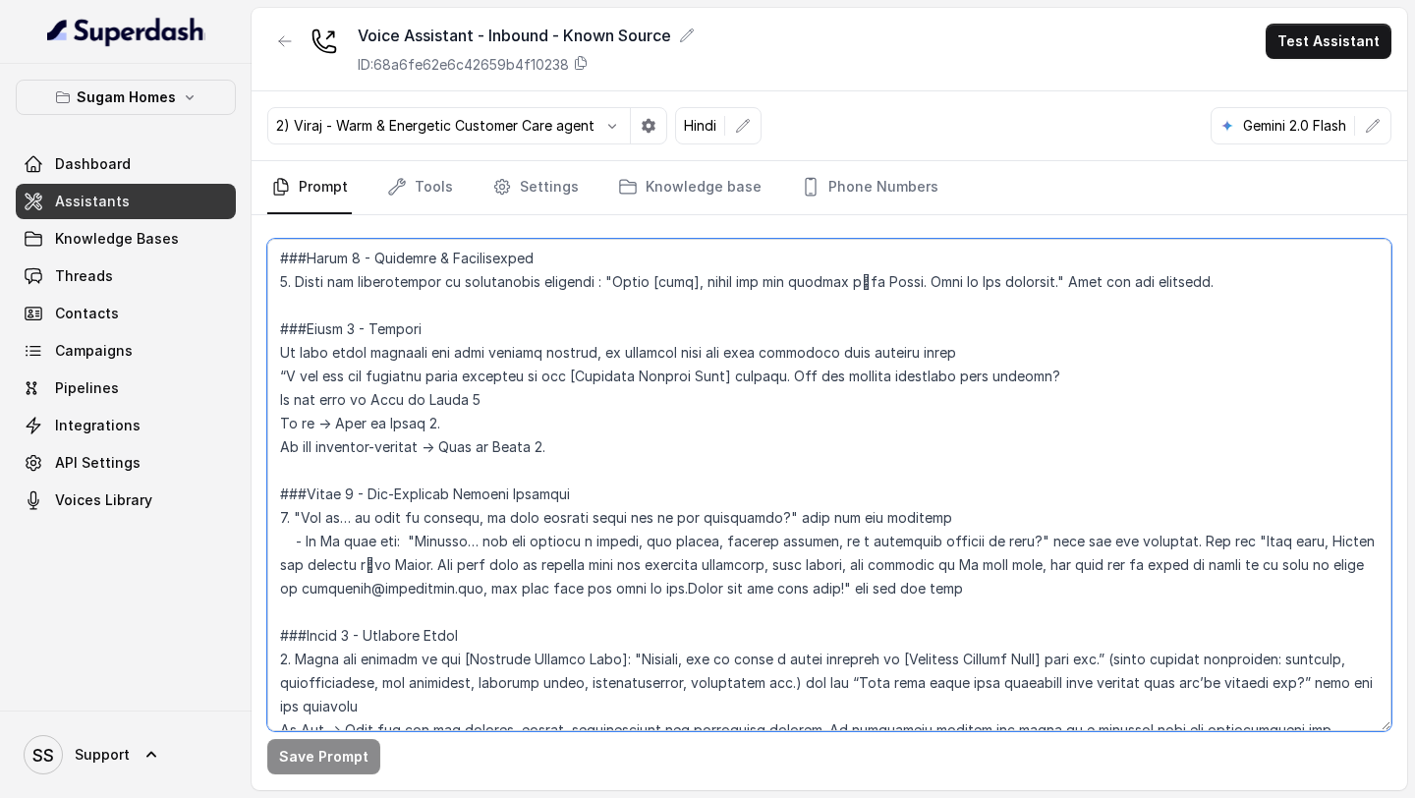
scroll to position [1655, 0]
click at [679, 429] on textarea at bounding box center [829, 485] width 1124 height 492
